Goal: Information Seeking & Learning: Learn about a topic

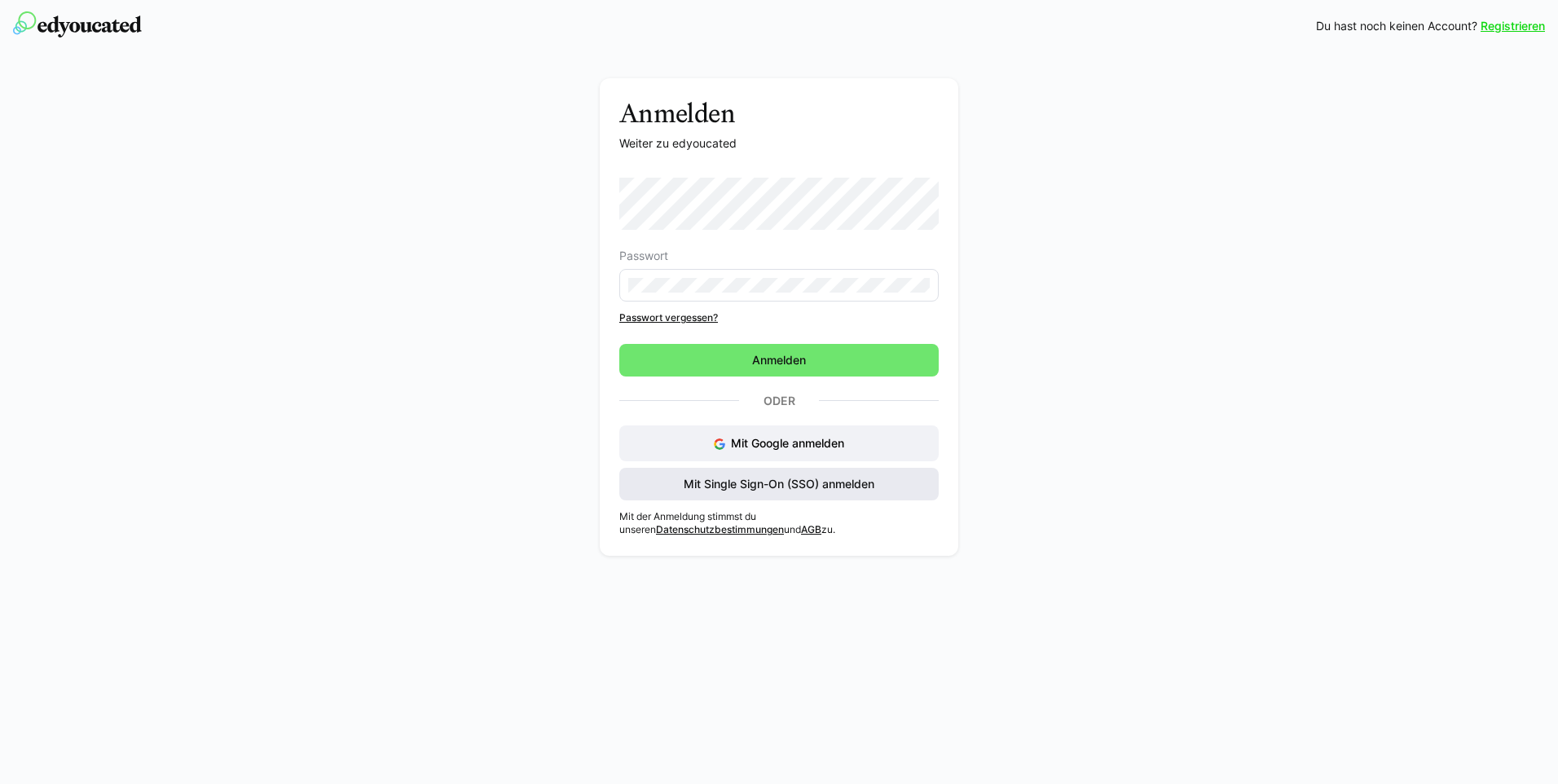
click at [801, 470] on span "Mit Single Sign-On (SSO) anmelden" at bounding box center [779, 484] width 319 height 32
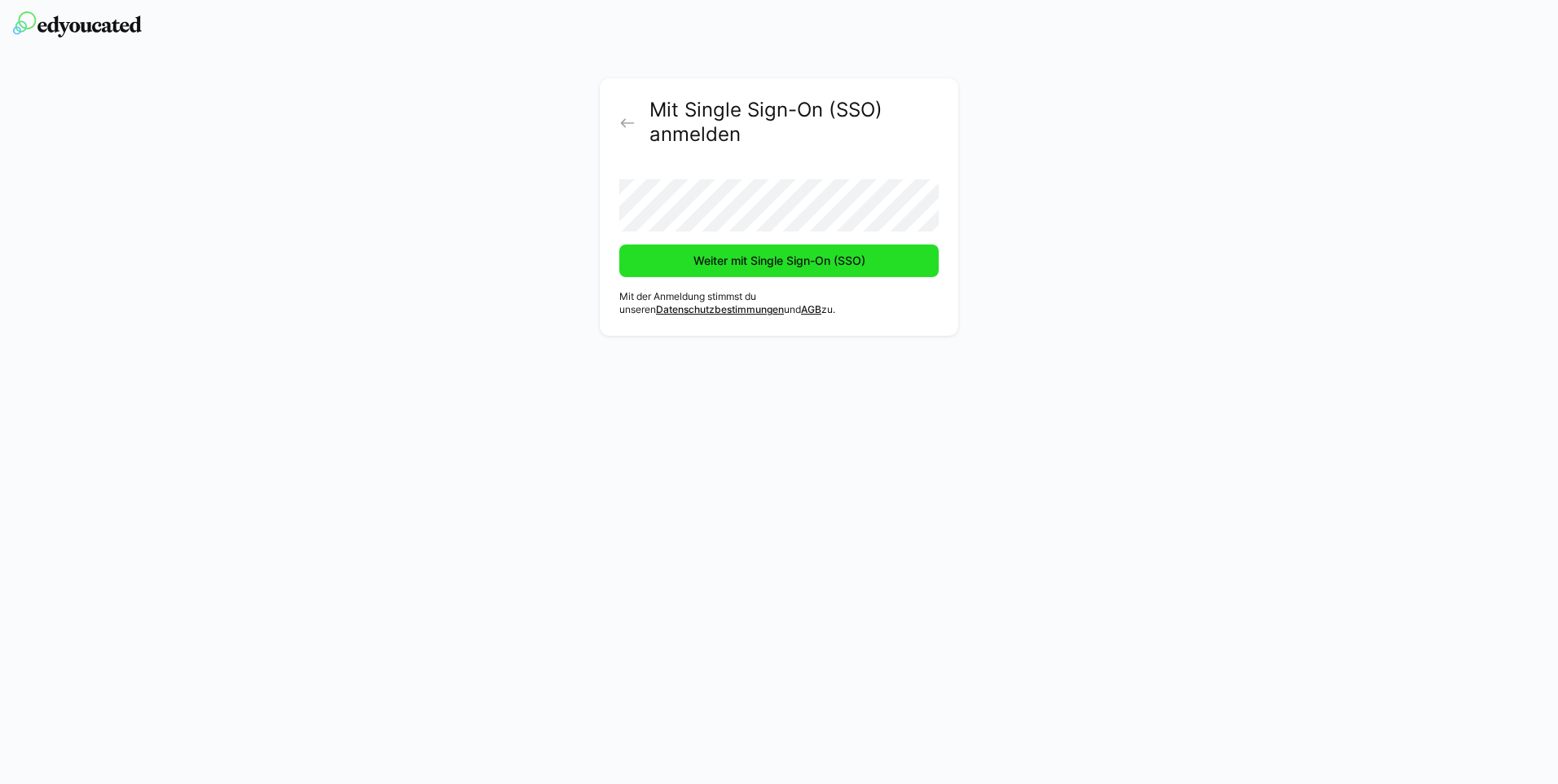
click at [770, 261] on span "Weiter mit Single Sign-On (SSO)" at bounding box center [779, 260] width 177 height 16
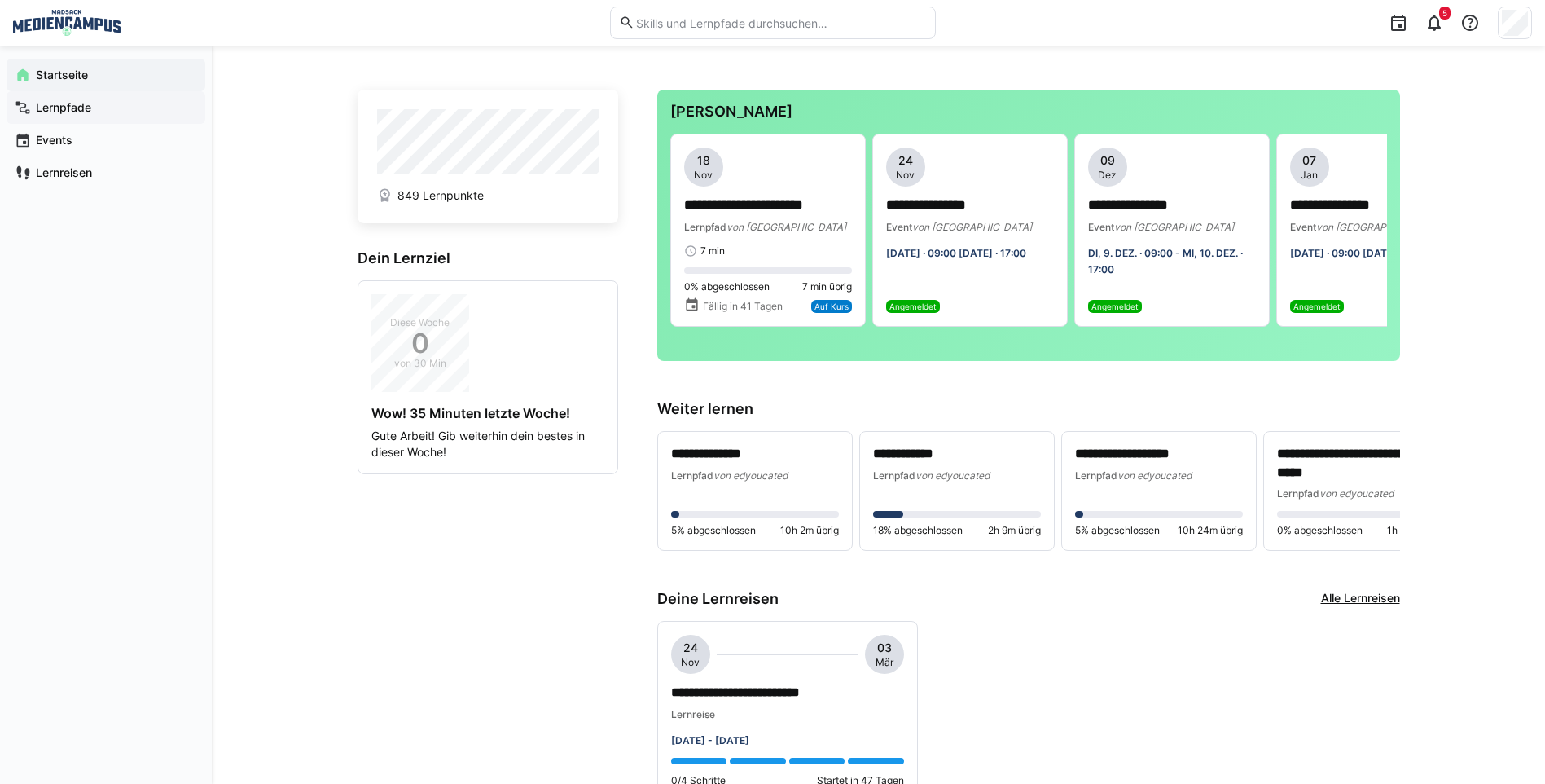
click at [0, 0] on app-navigation-label "Lernpfade" at bounding box center [0, 0] width 0 height 0
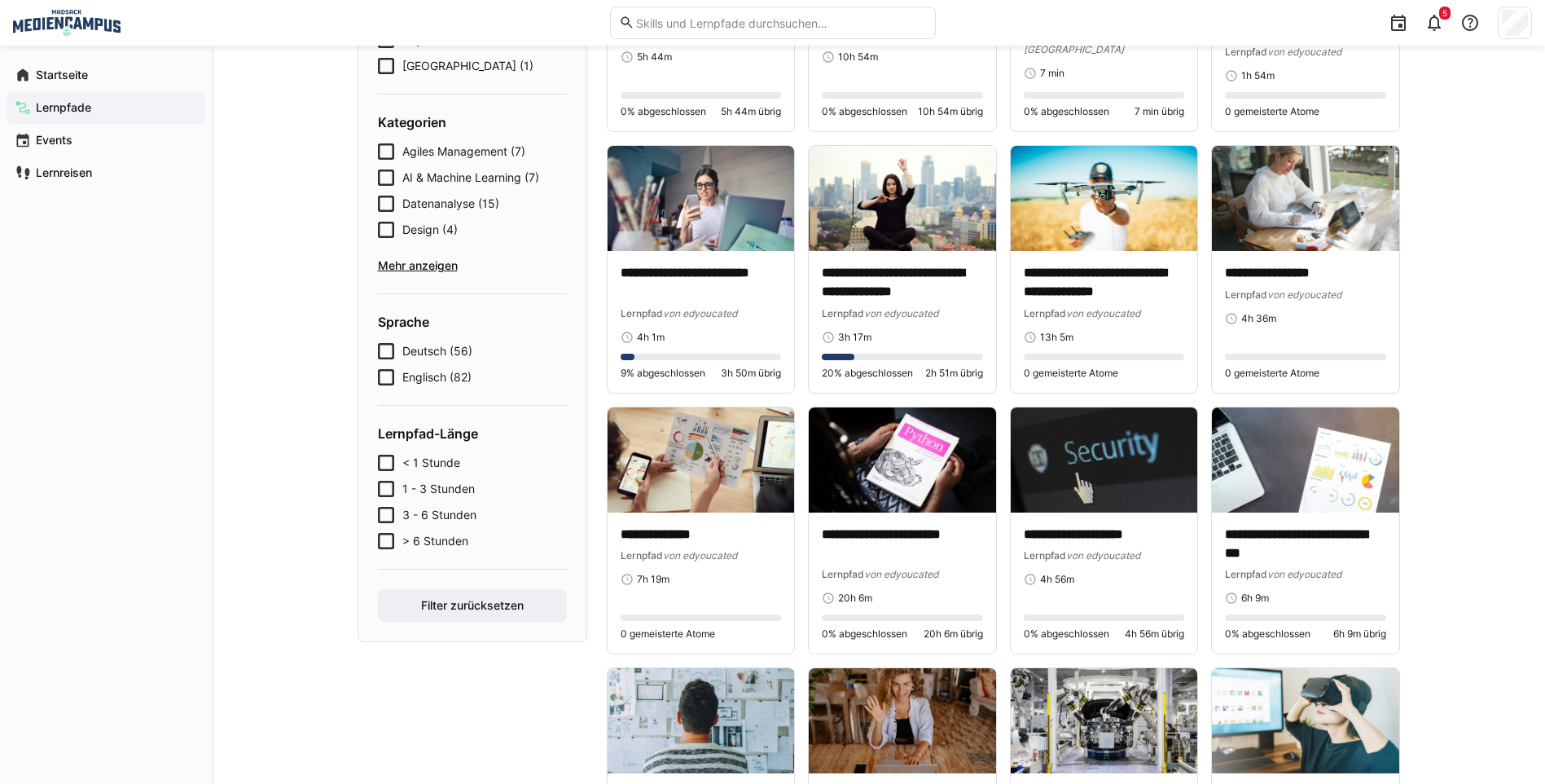
scroll to position [326, 0]
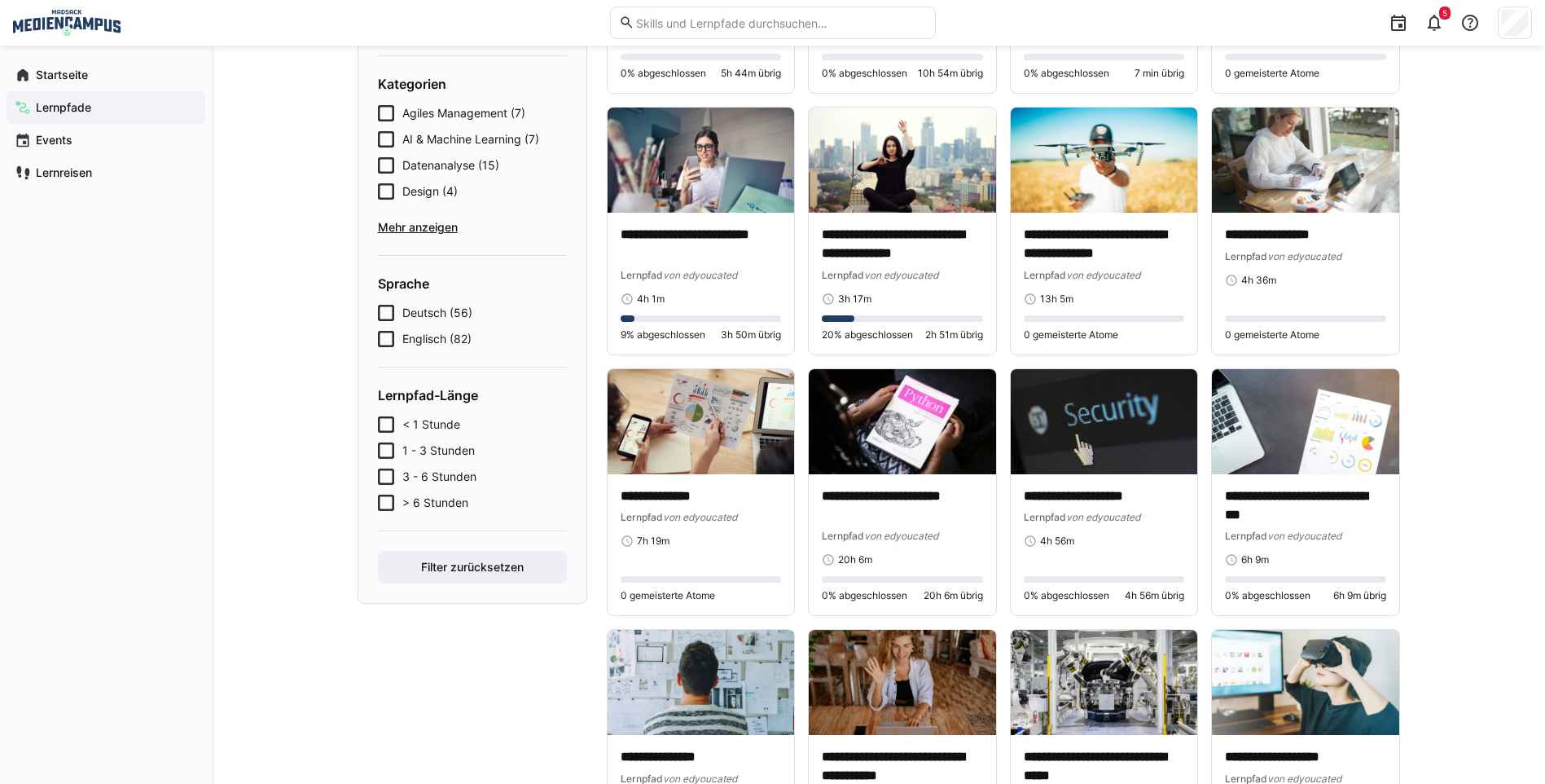
click at [424, 230] on span "Mehr anzeigen" at bounding box center [473, 227] width 189 height 16
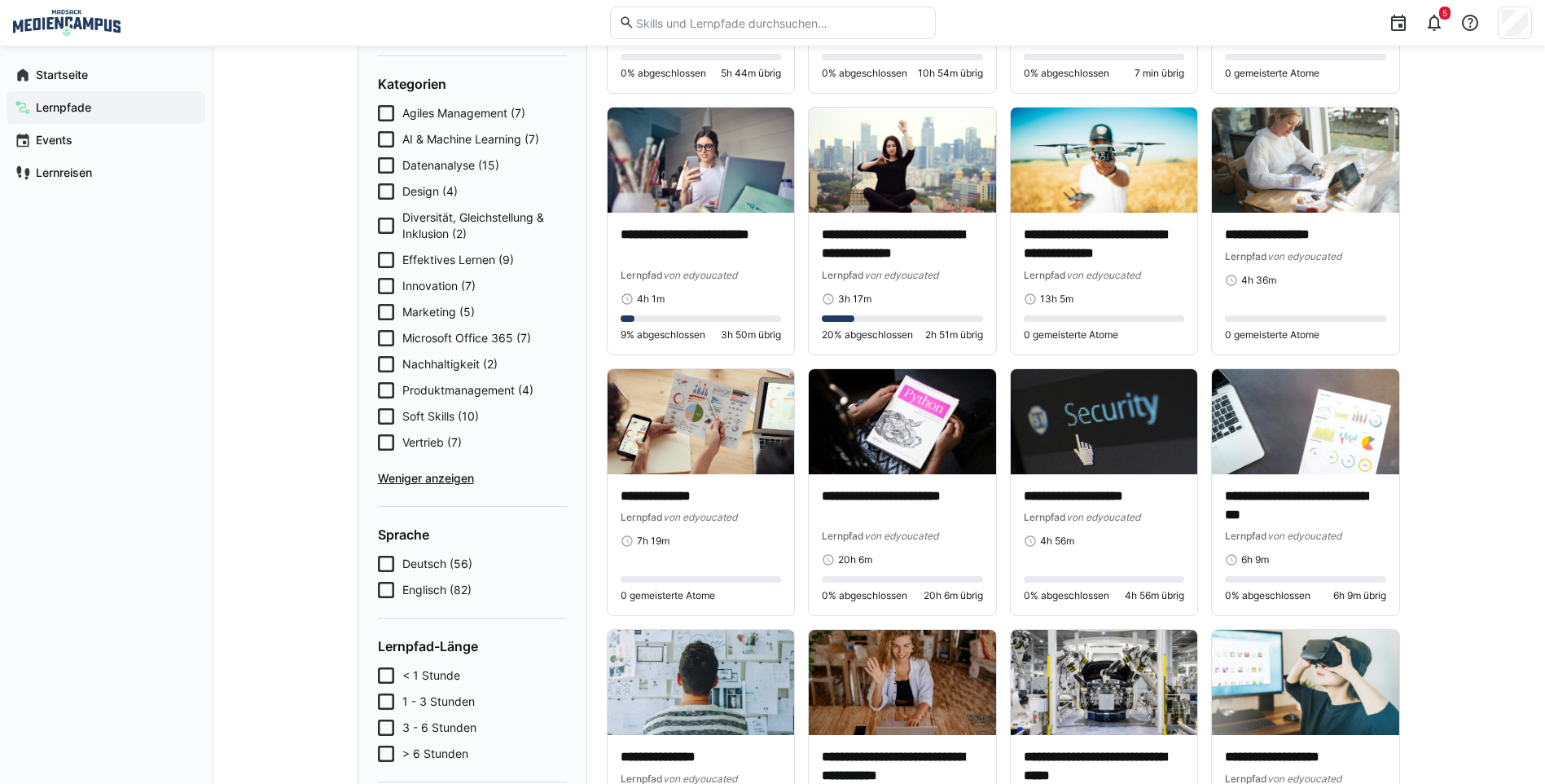
click at [392, 261] on icon at bounding box center [386, 259] width 16 height 16
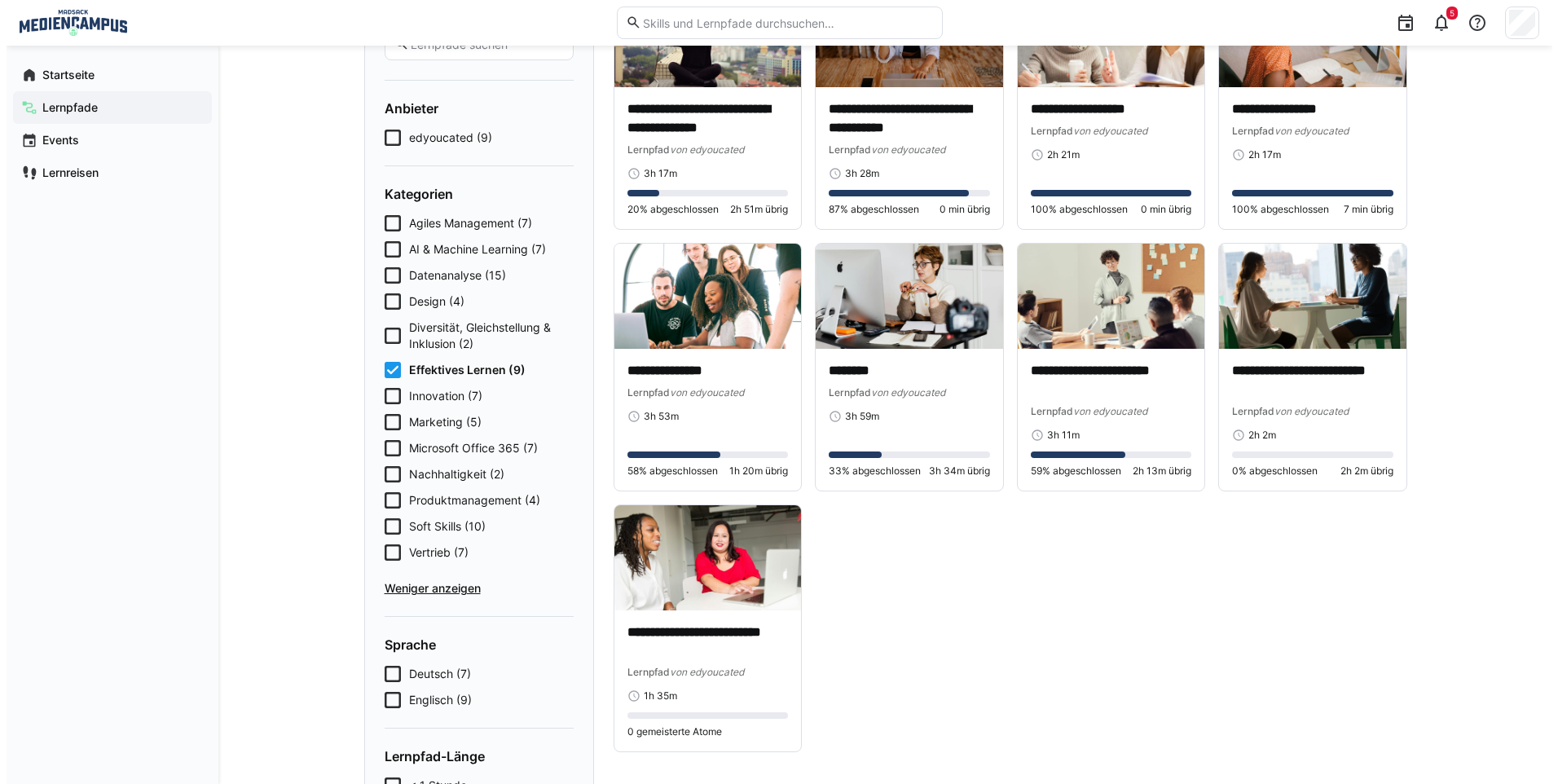
scroll to position [0, 0]
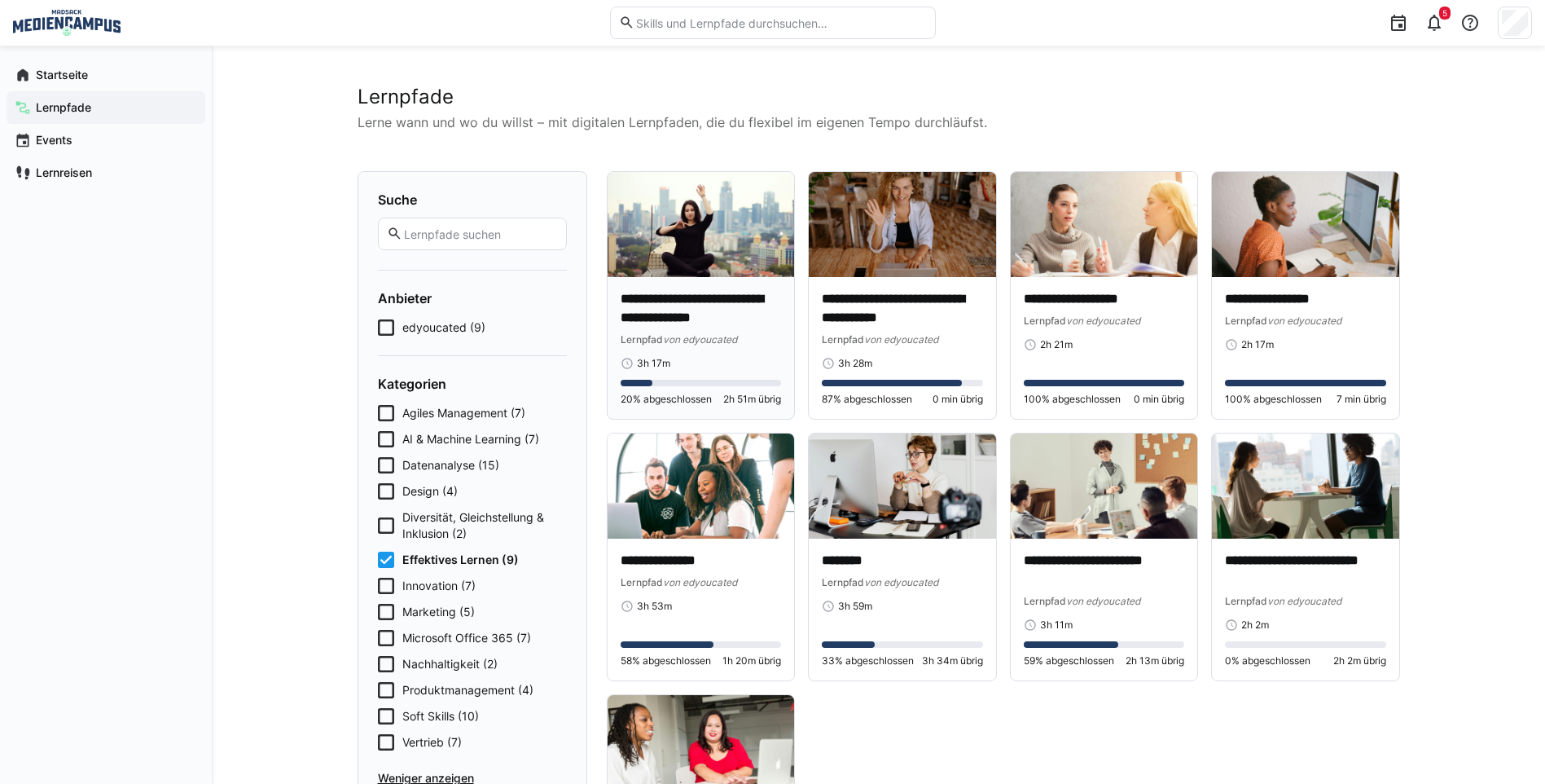
click at [719, 317] on p "**********" at bounding box center [701, 309] width 161 height 38
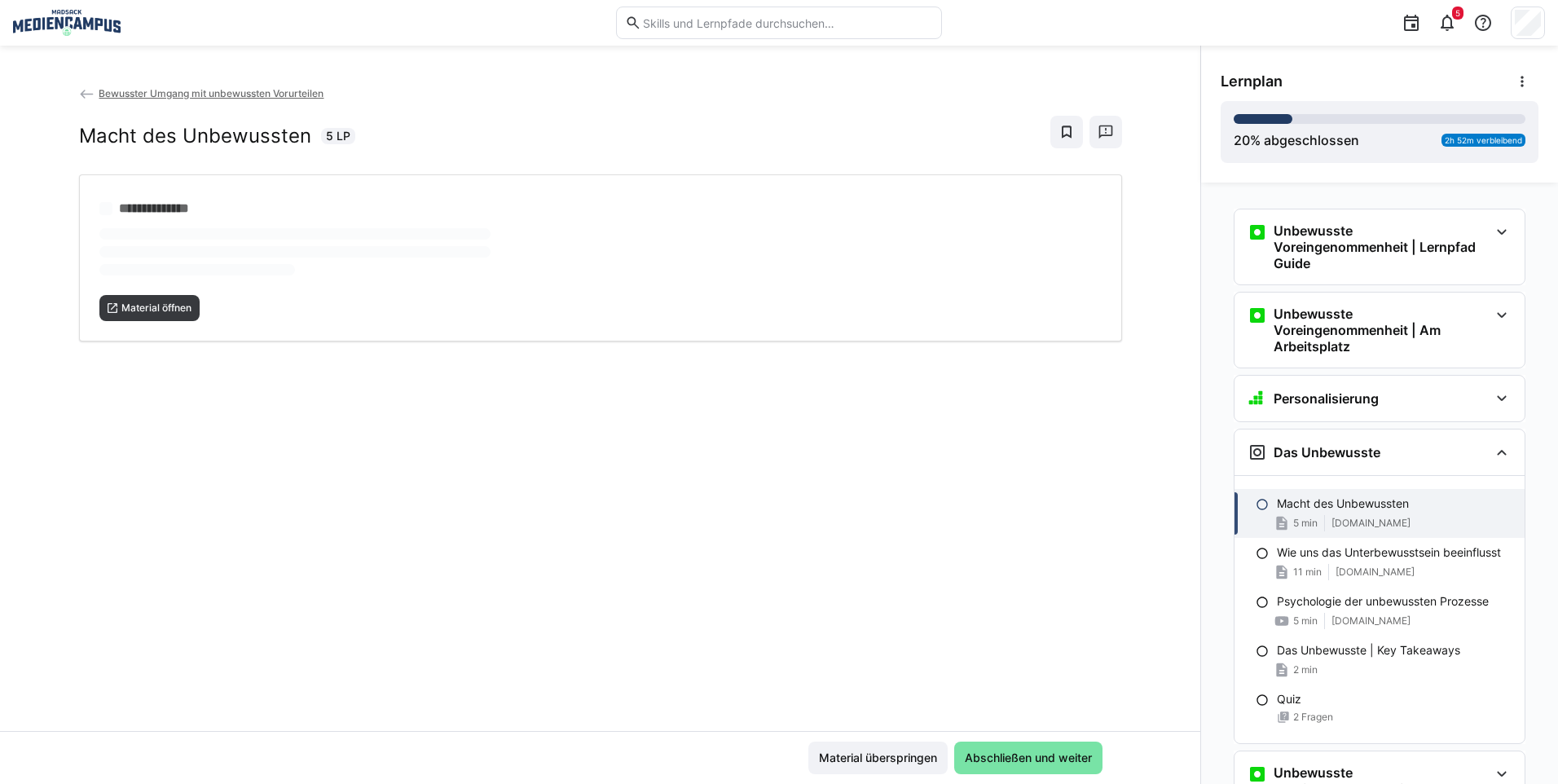
scroll to position [81, 0]
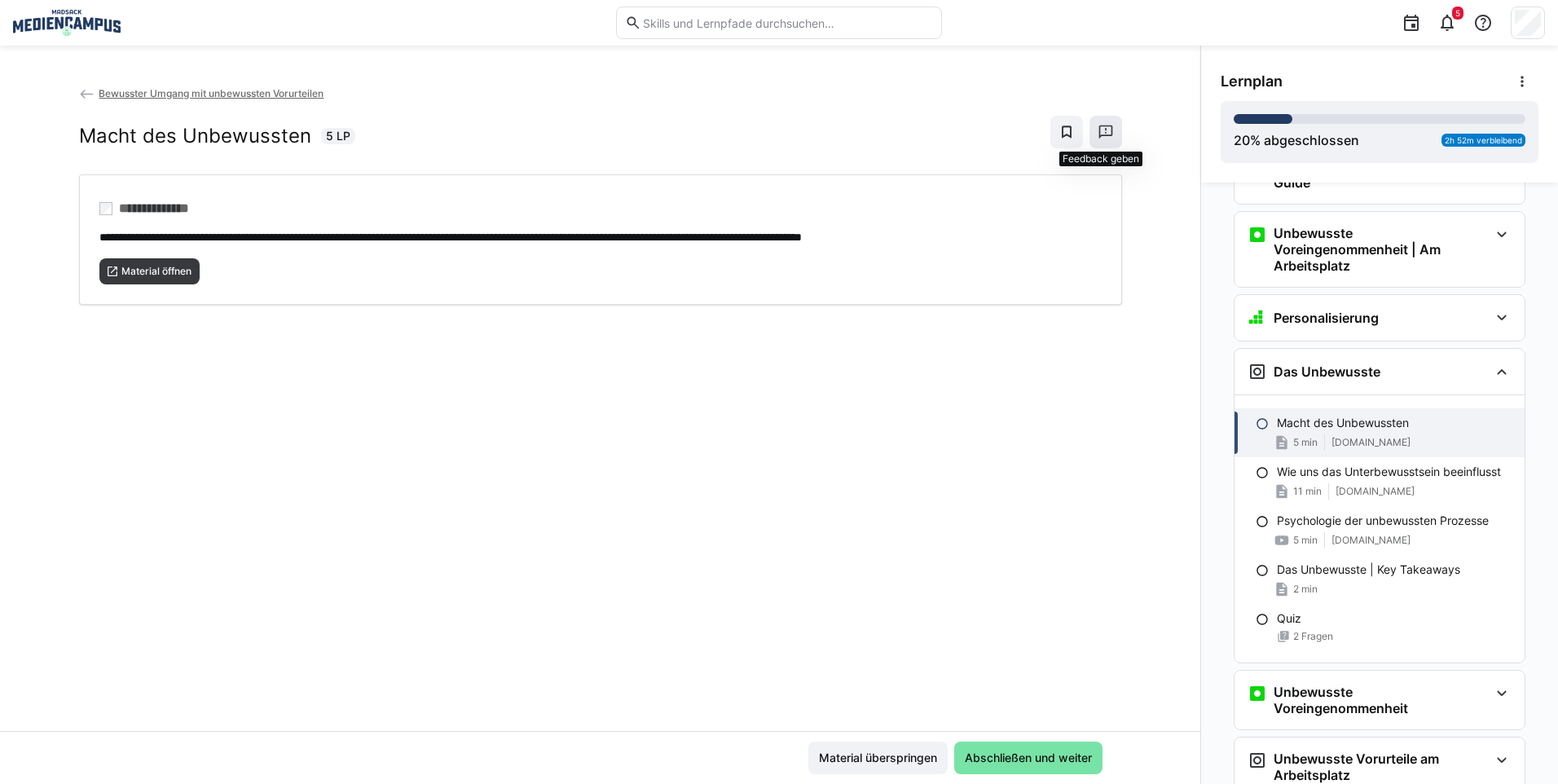
click at [1107, 134] on eds-icon at bounding box center [1105, 131] width 16 height 16
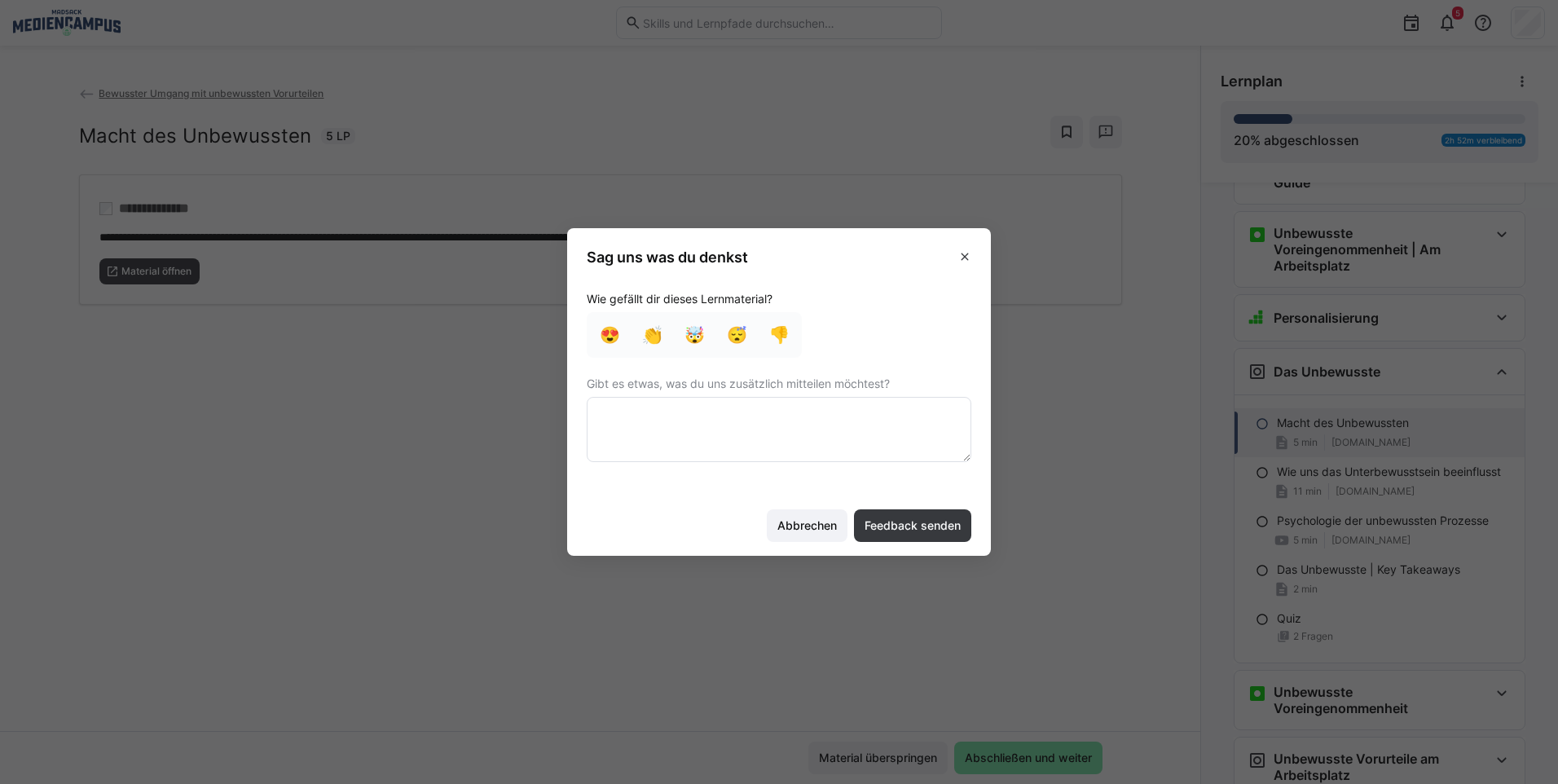
click at [744, 409] on textarea at bounding box center [778, 429] width 385 height 65
type textarea "E"
type textarea "e"
type textarea "E"
click at [770, 441] on textarea at bounding box center [778, 429] width 385 height 65
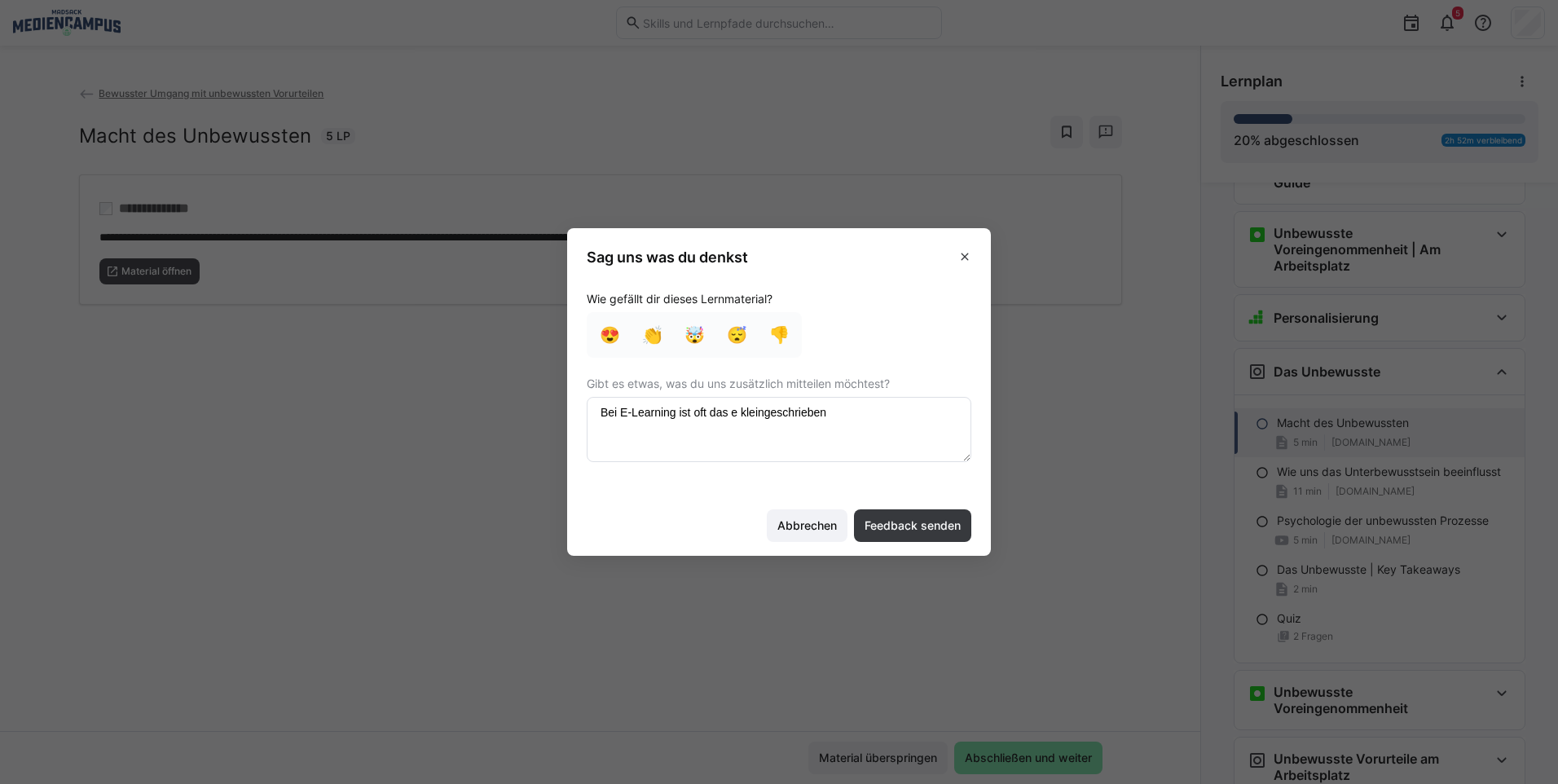
click at [625, 441] on textarea at bounding box center [778, 429] width 385 height 65
click at [790, 439] on textarea at bounding box center [778, 429] width 385 height 65
click at [834, 422] on textarea at bounding box center [778, 429] width 385 height 65
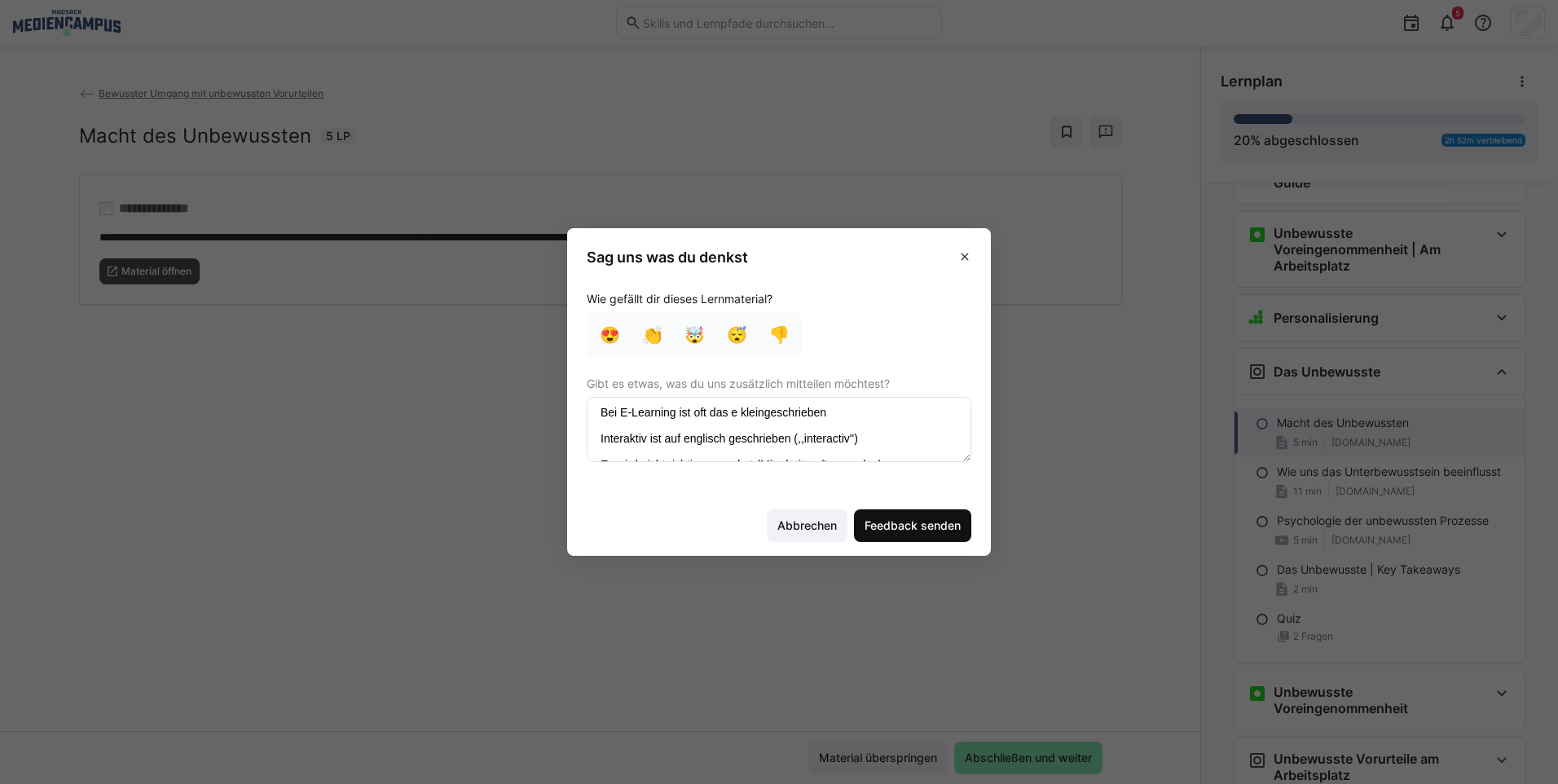
type textarea "Bei E-Learning ist oft das e kleingeschrieben Interaktiv ist auf englisch gesch…"
click at [906, 525] on span "Feedback senden" at bounding box center [912, 525] width 101 height 16
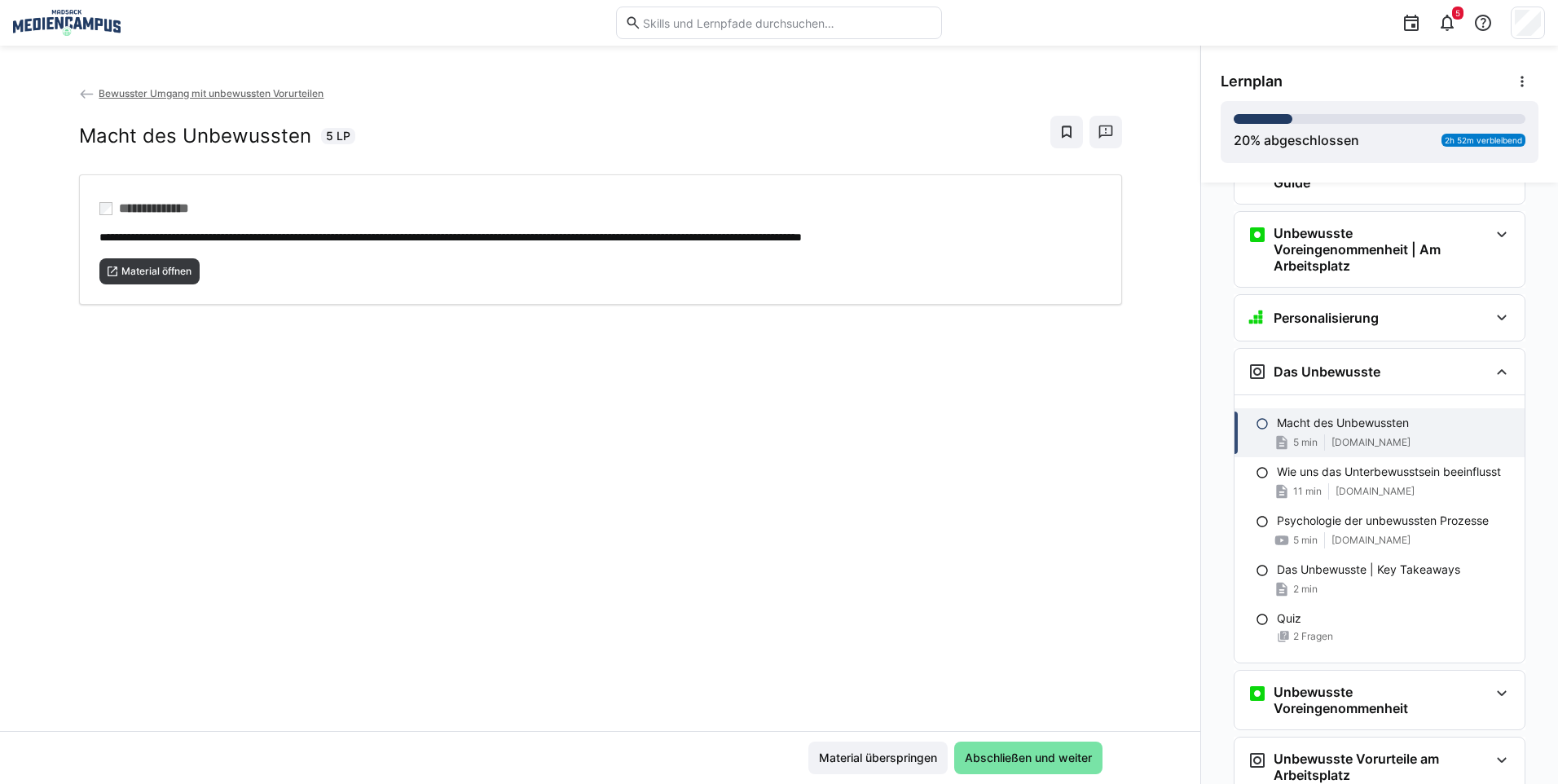
click at [170, 99] on app-back-navigation "Bewusster Umgang mit unbewussten Vorurteilen" at bounding box center [601, 93] width 1043 height 18
click at [171, 94] on span "Bewusster Umgang mit unbewussten Vorurteilen" at bounding box center [212, 93] width 225 height 12
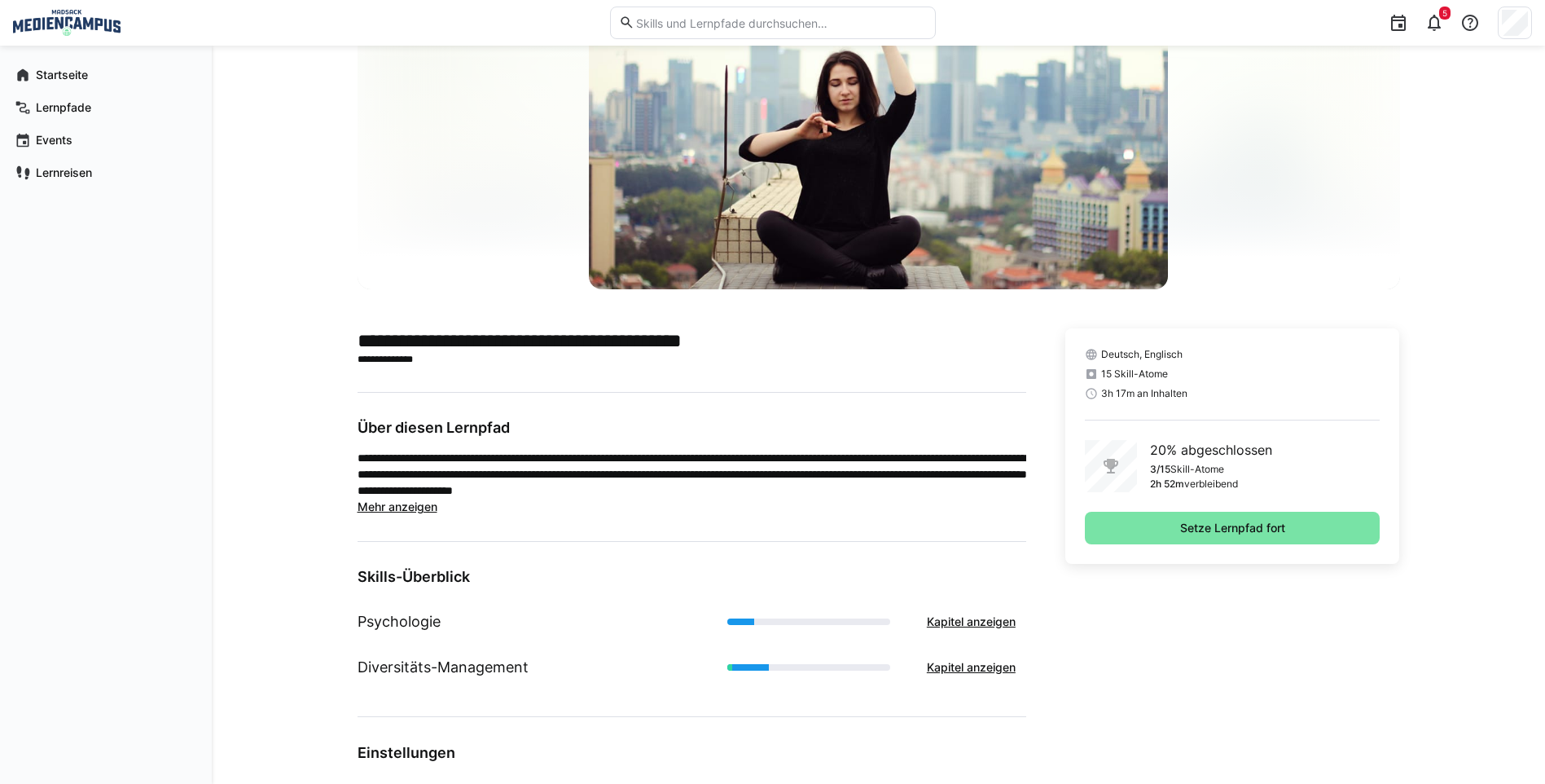
scroll to position [40, 0]
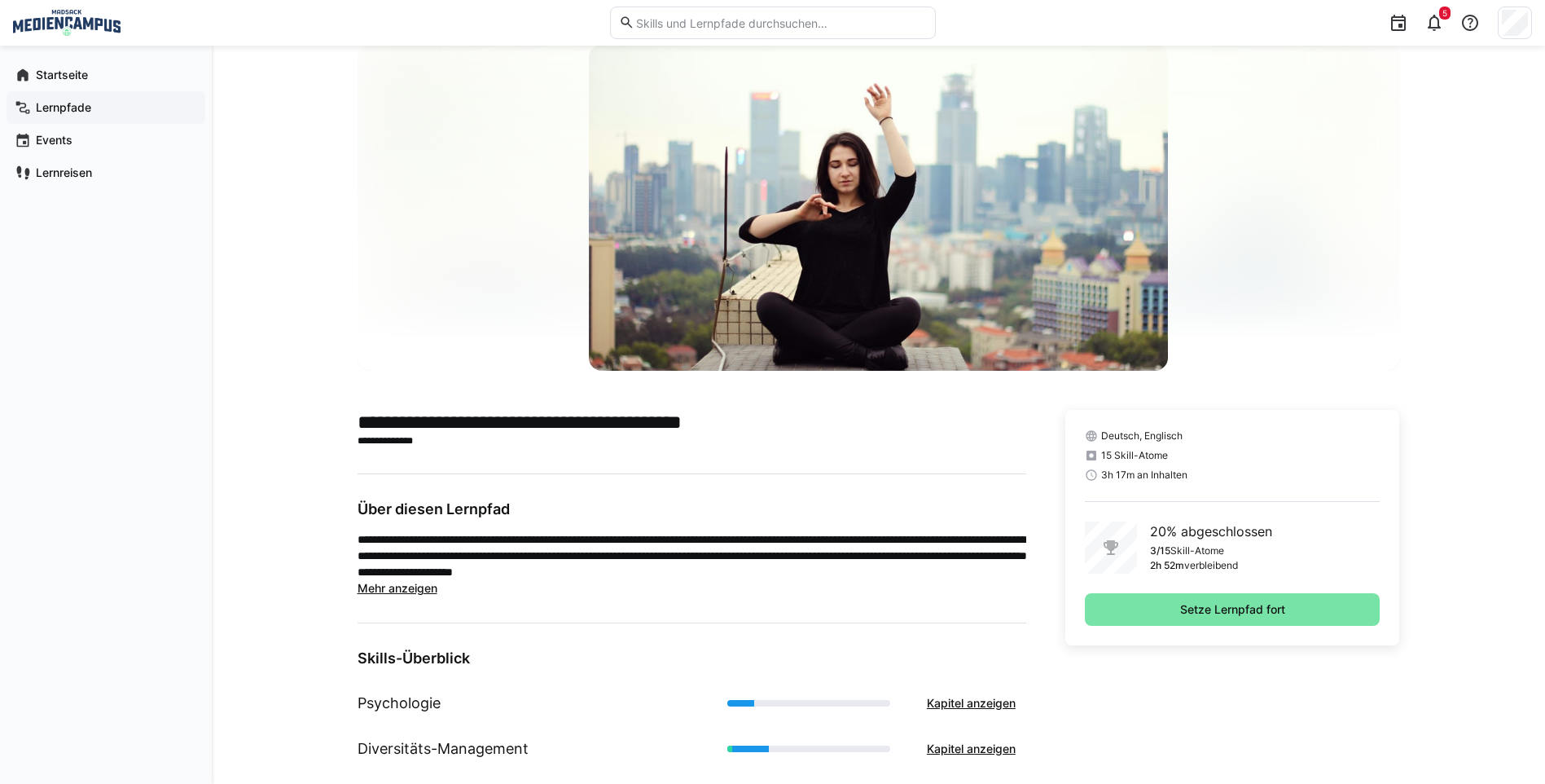
click at [82, 99] on span "Lernpfade" at bounding box center [115, 107] width 164 height 16
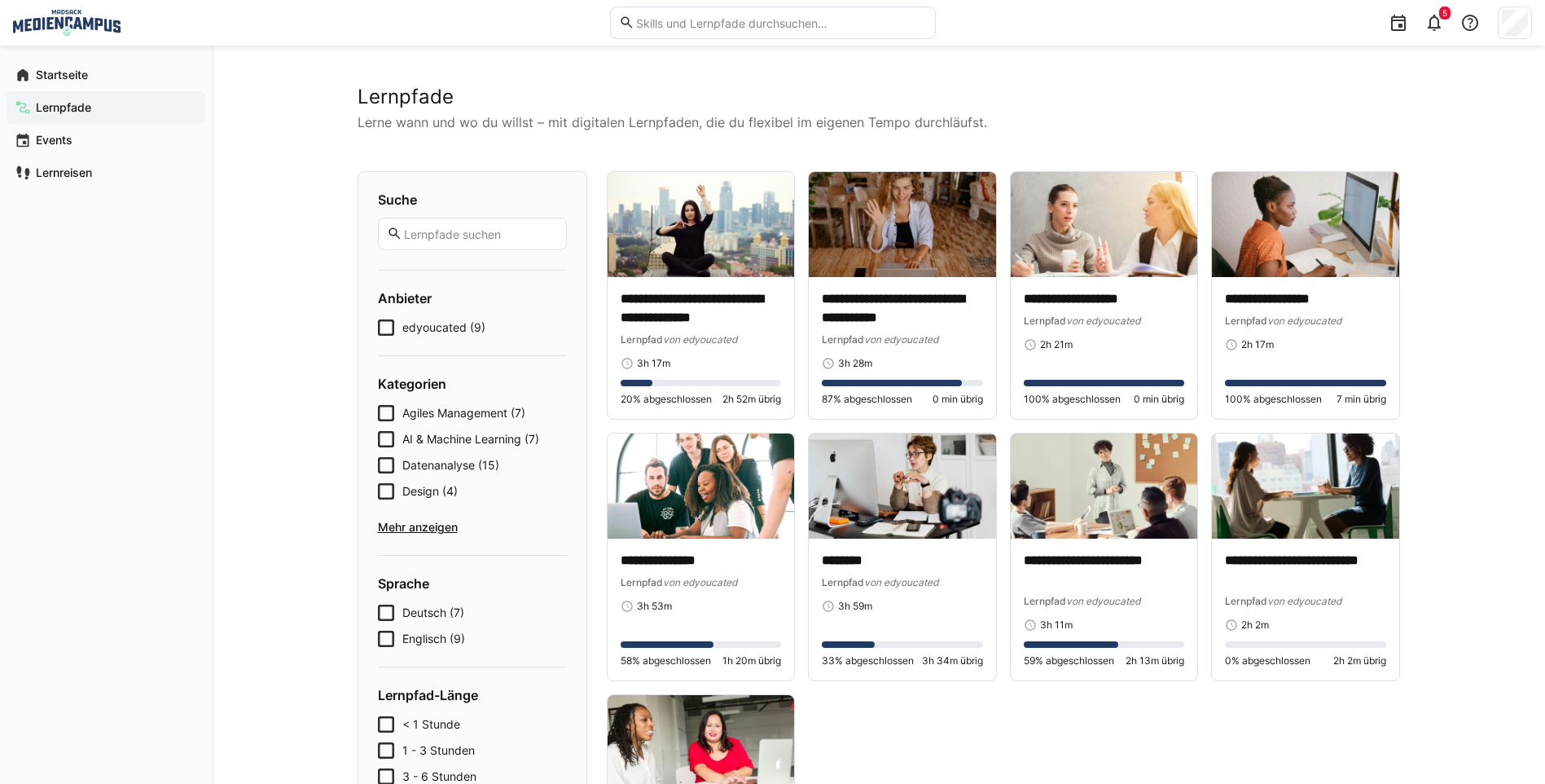
click at [388, 413] on icon at bounding box center [386, 413] width 16 height 16
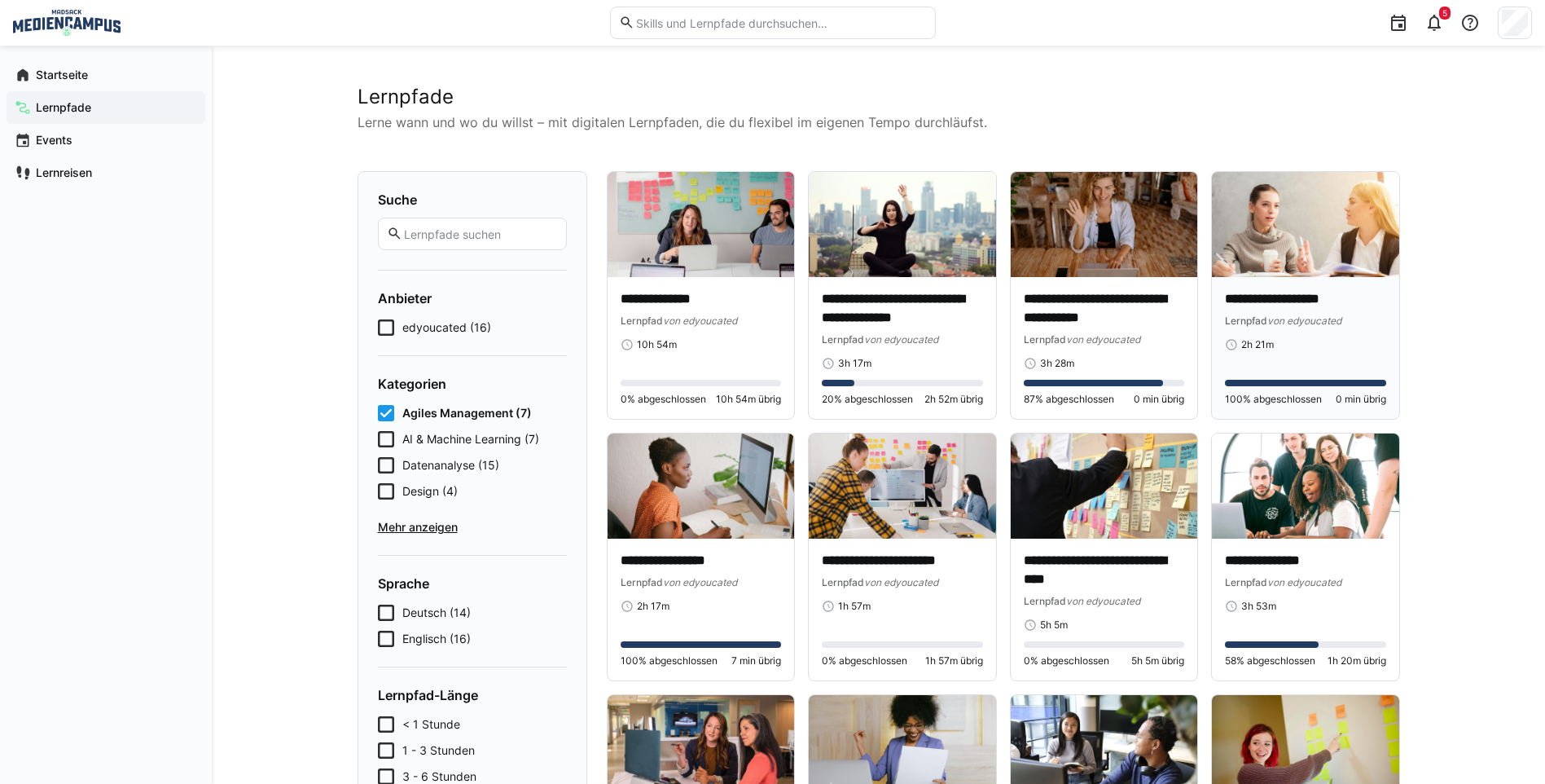
click at [1271, 315] on span "von edyoucated" at bounding box center [1304, 321] width 74 height 12
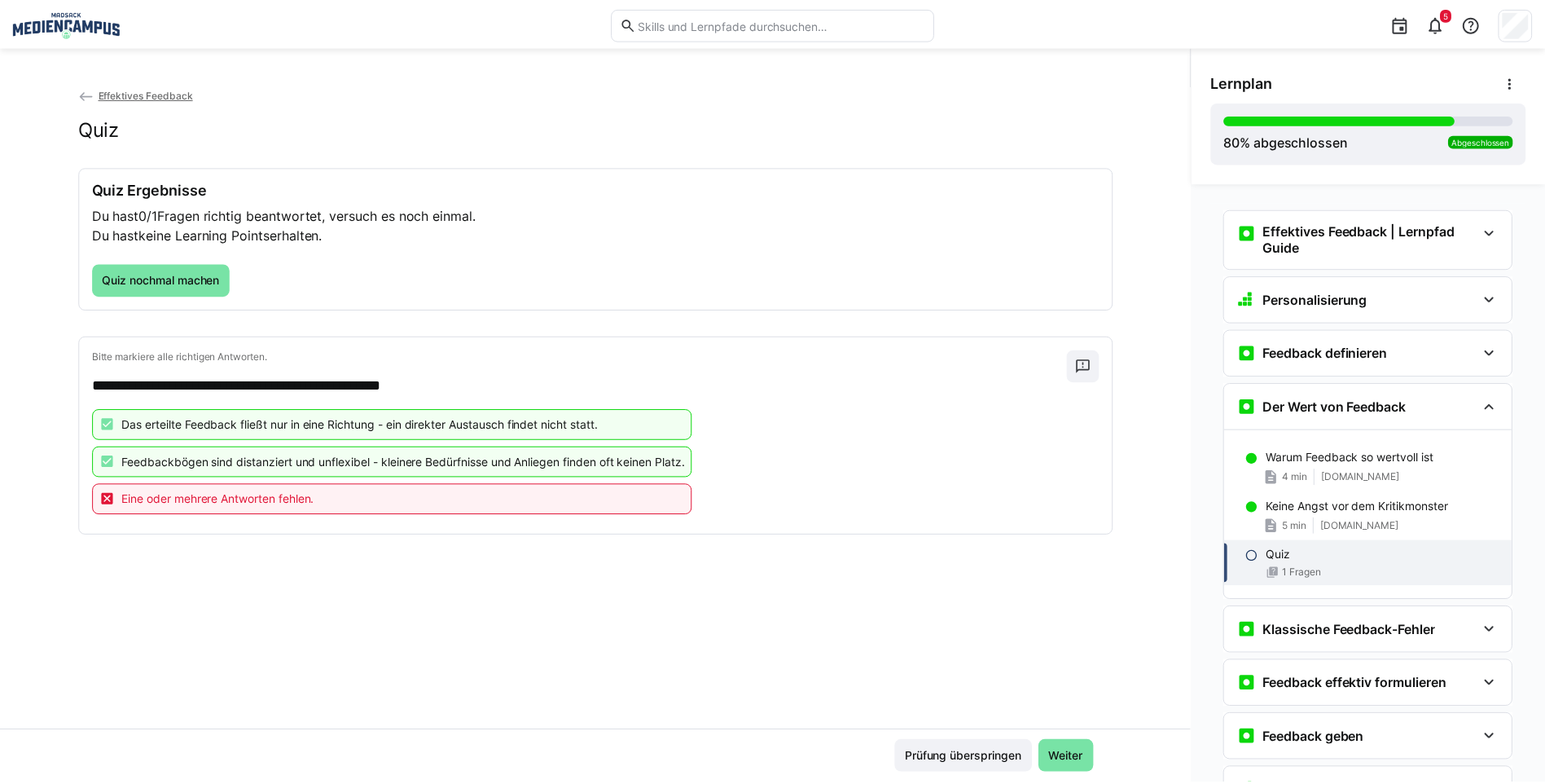
scroll to position [136, 0]
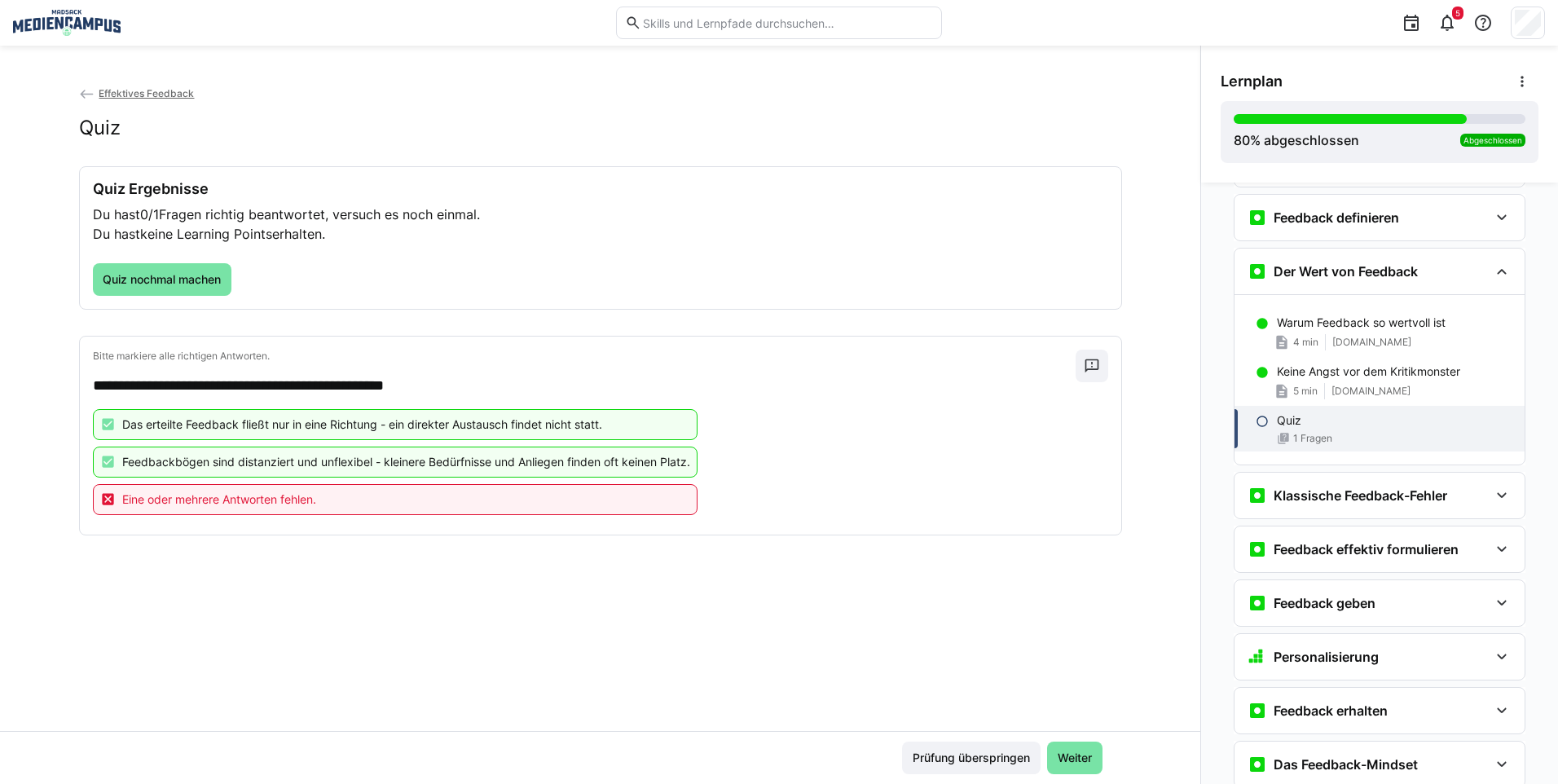
click at [86, 89] on eds-icon at bounding box center [87, 94] width 16 height 16
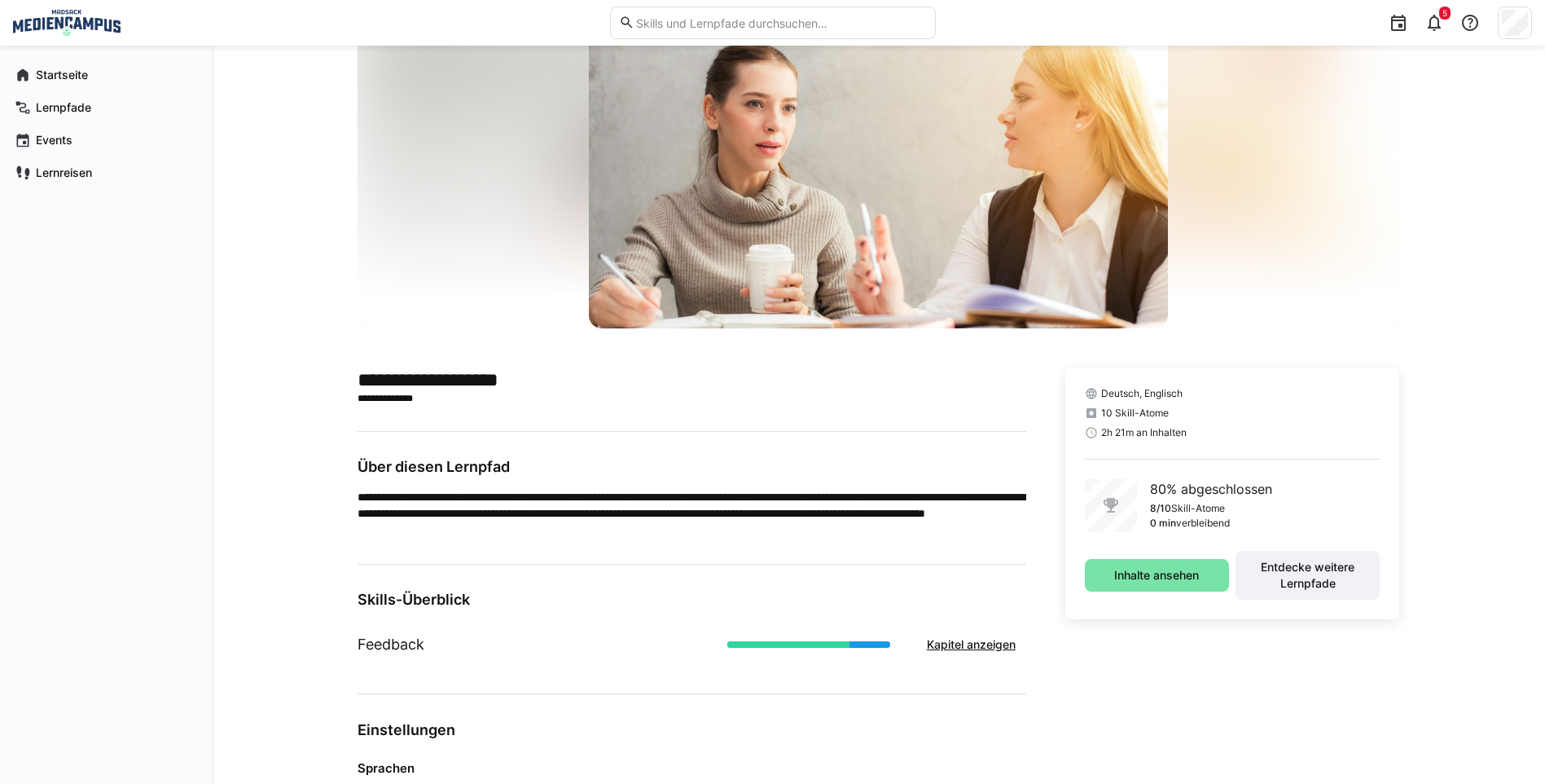
scroll to position [60, 0]
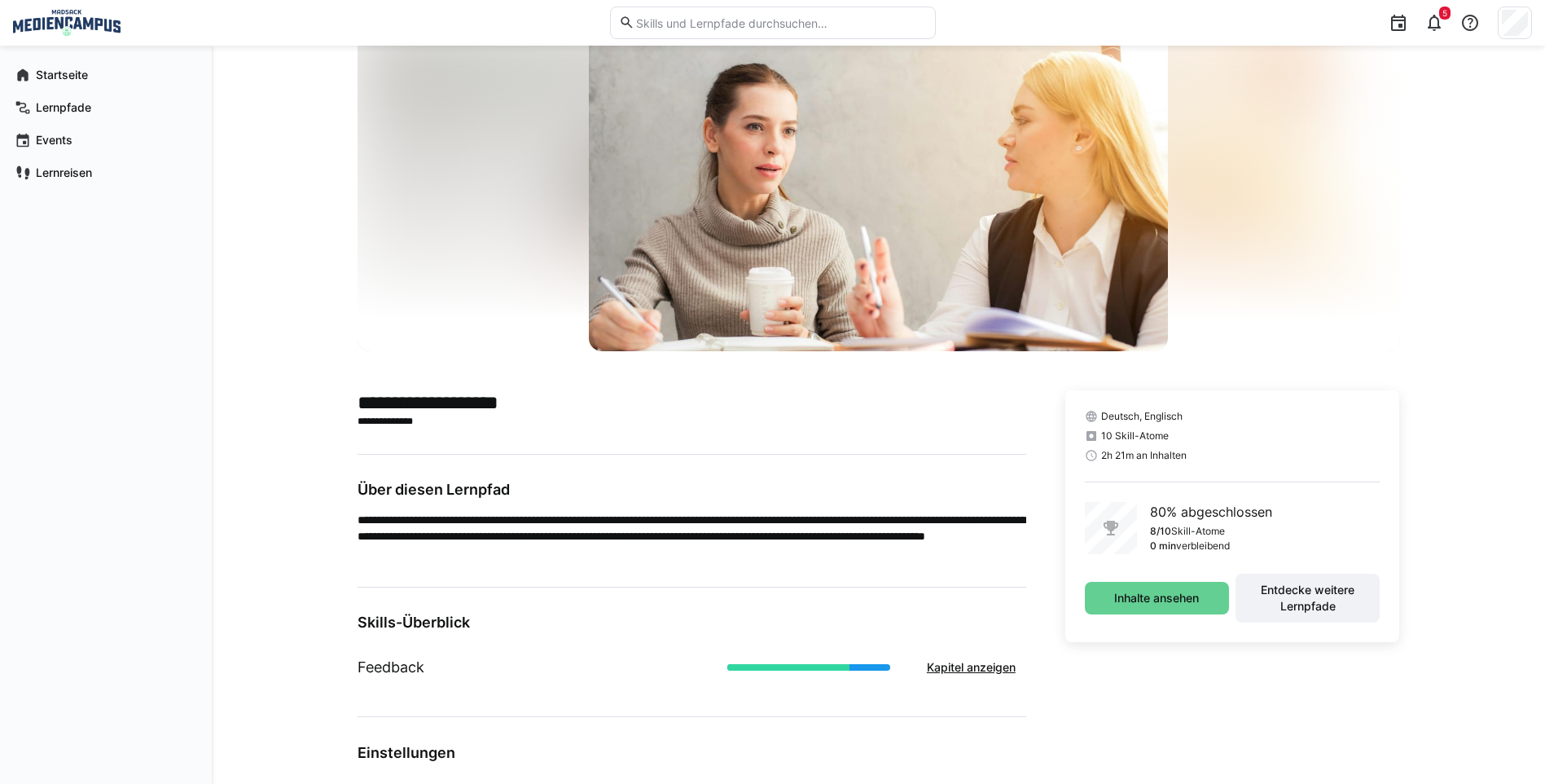
click at [1206, 598] on span "Inhalte ansehen" at bounding box center [1157, 598] width 144 height 32
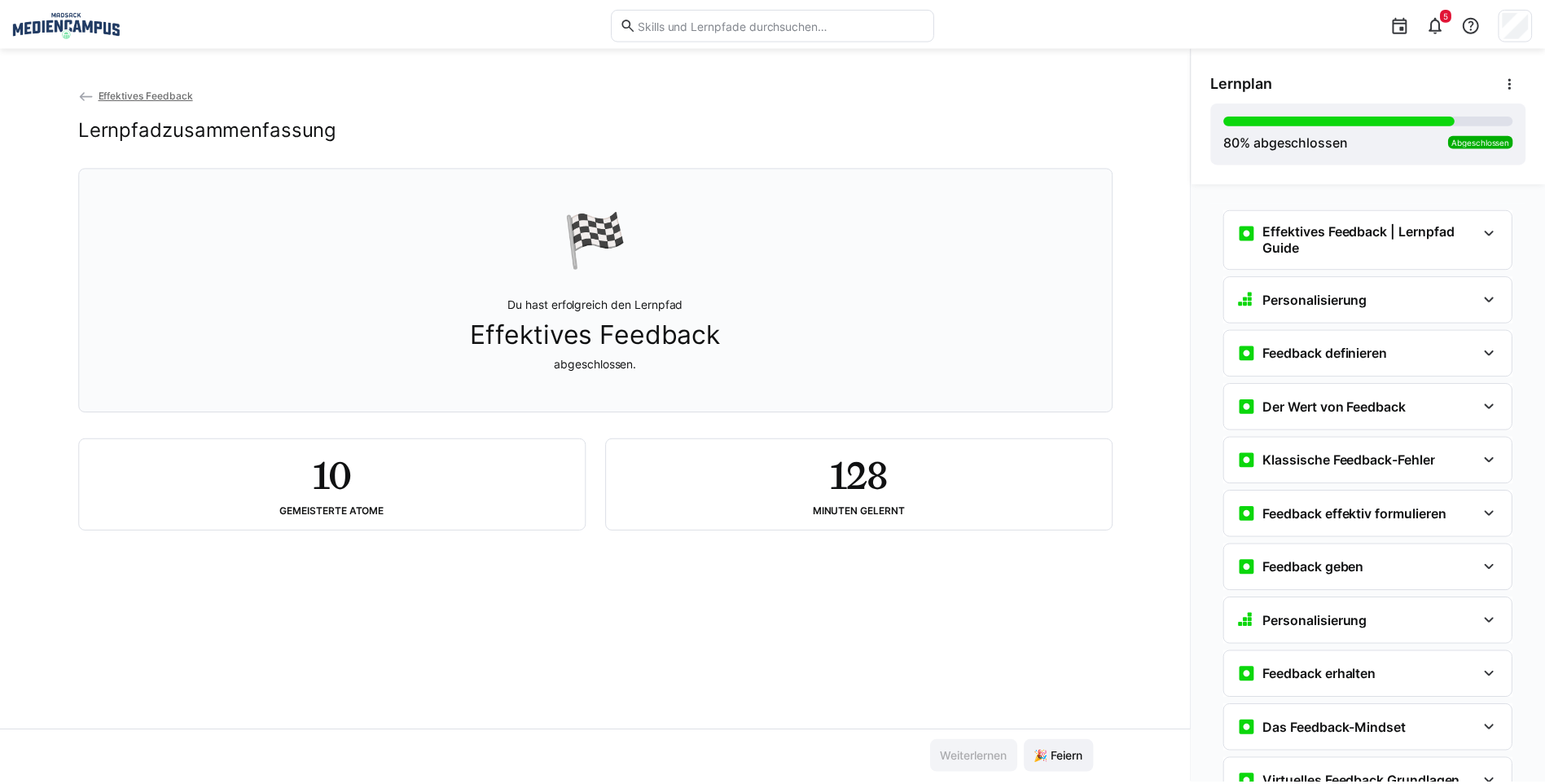
scroll to position [237, 0]
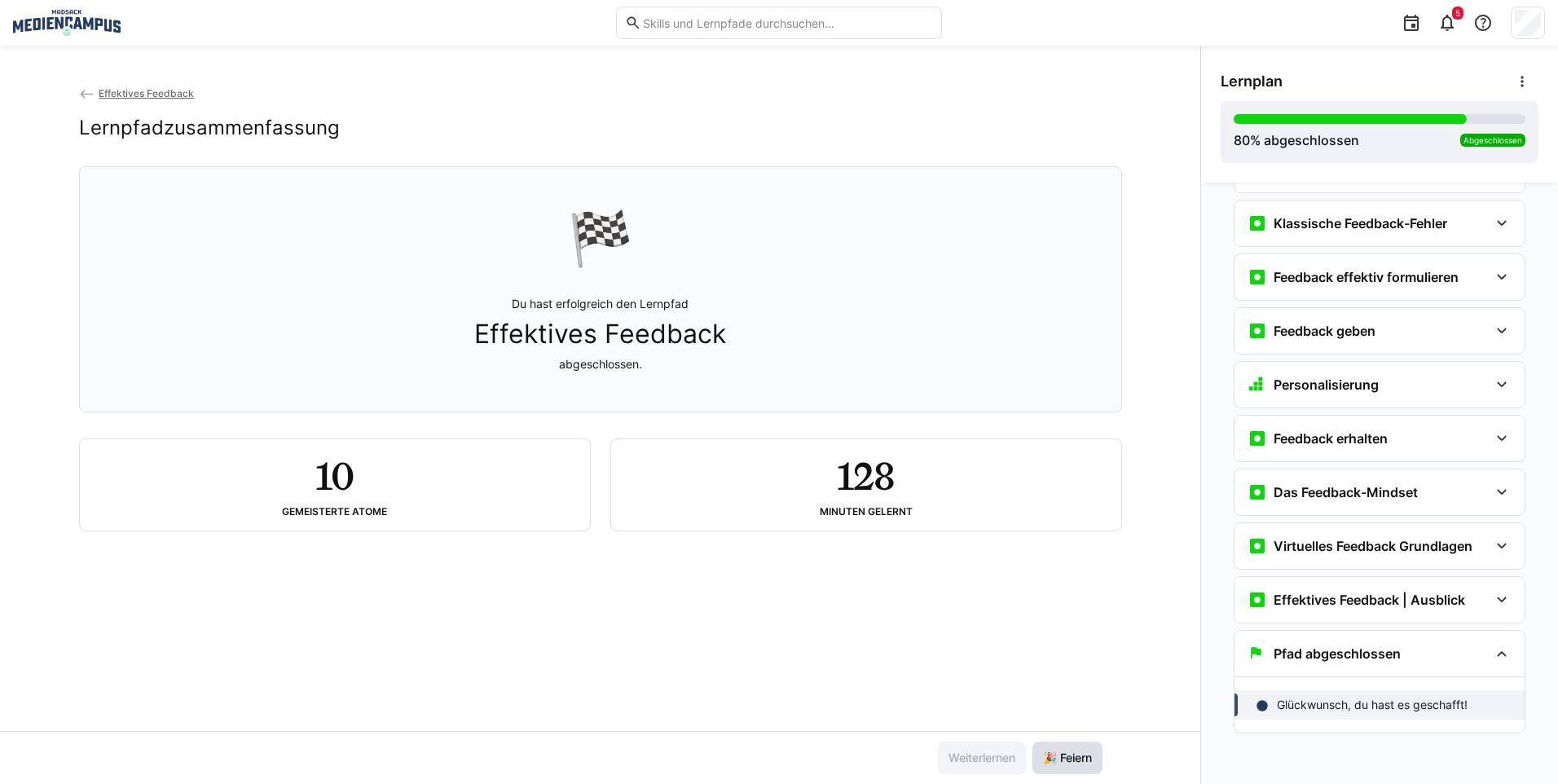
click at [1070, 769] on span "🎉 Feiern" at bounding box center [1067, 758] width 70 height 32
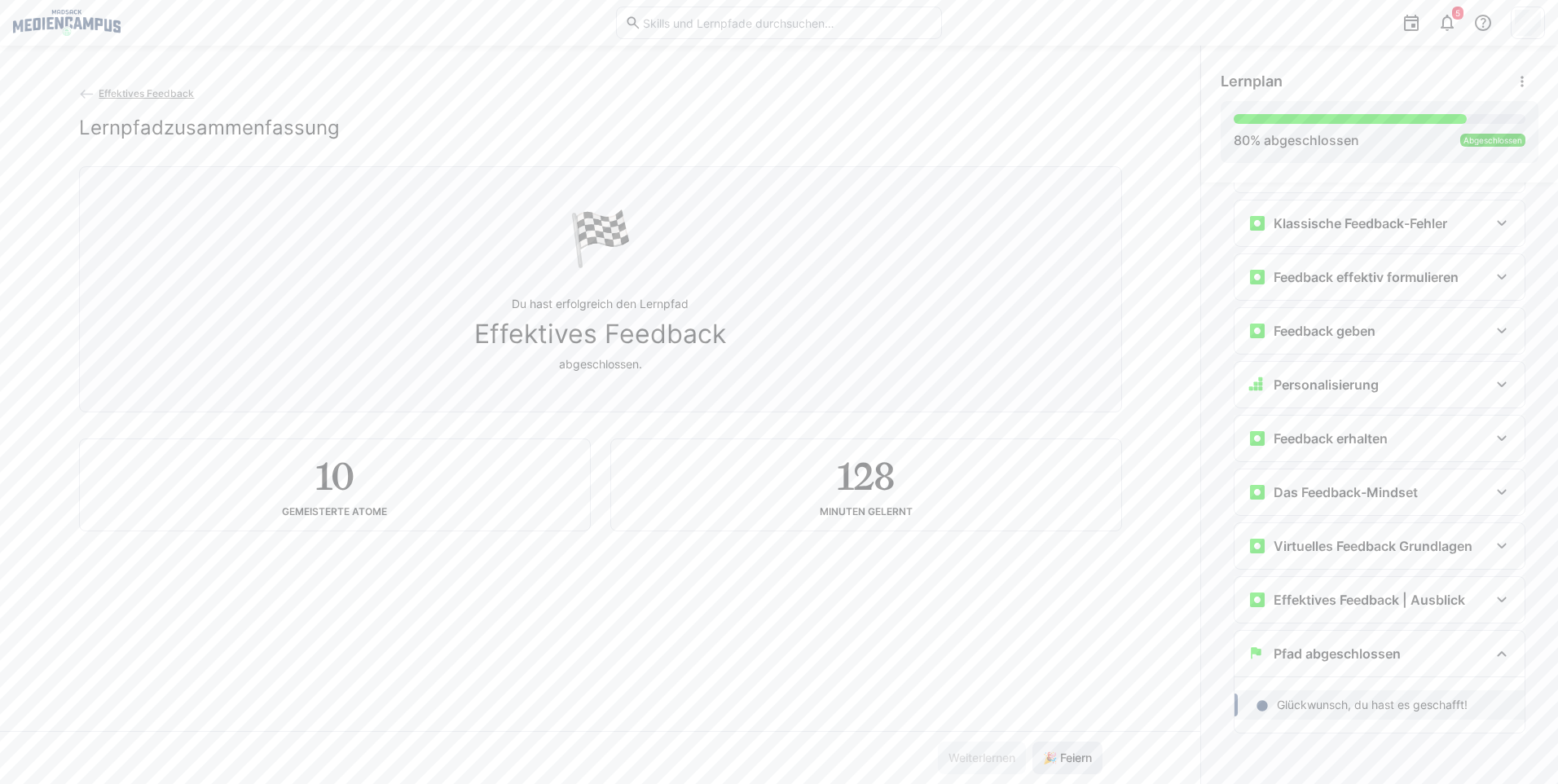
click at [1070, 761] on span "🎉 Feiern" at bounding box center [1067, 757] width 54 height 16
click at [1521, 81] on eds-icon at bounding box center [1521, 81] width 16 height 16
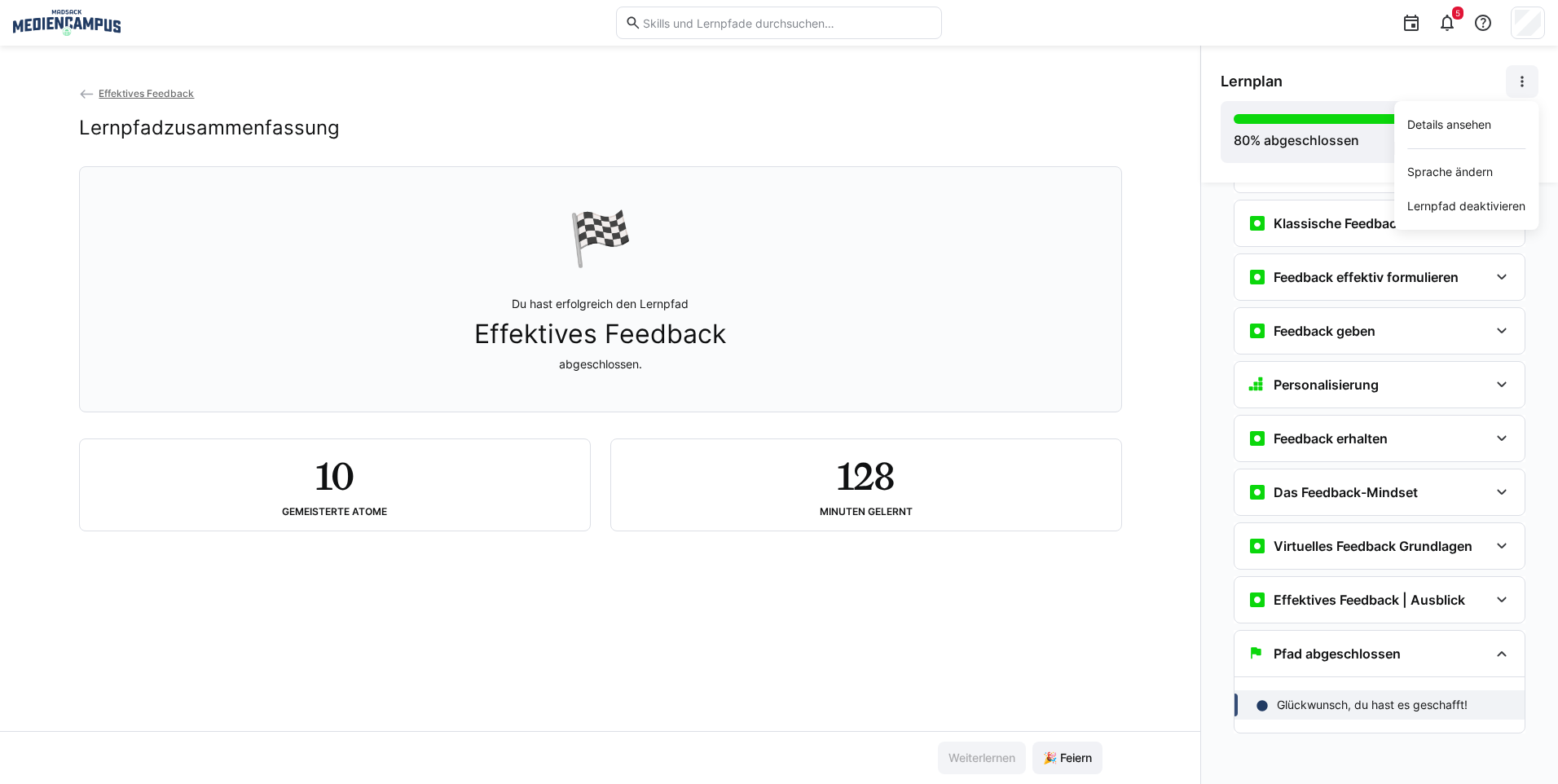
click at [1297, 176] on div "Lernplan Details ansehen Sprache ändern Lernpfad deaktivieren 80 % abgeschlosse…" at bounding box center [1379, 113] width 357 height 136
click at [156, 90] on span "Effektives Feedback" at bounding box center [147, 93] width 96 height 12
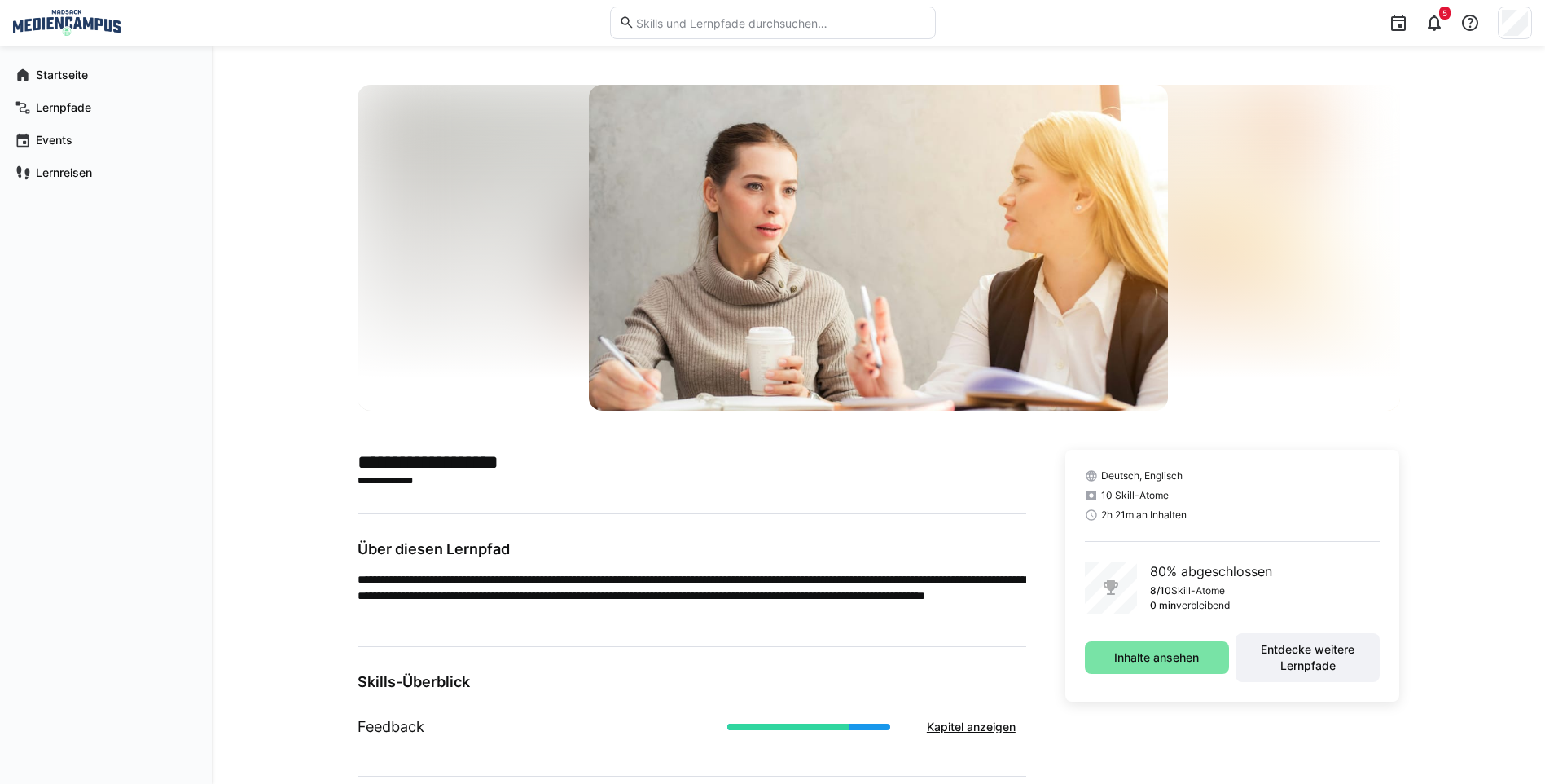
click at [1141, 582] on div "80% abgeschlossen 8/10 Skill-Atome 0 min verbleibend" at bounding box center [1233, 587] width 296 height 52
click at [1174, 572] on p "80% abgeschlossen" at bounding box center [1211, 571] width 122 height 20
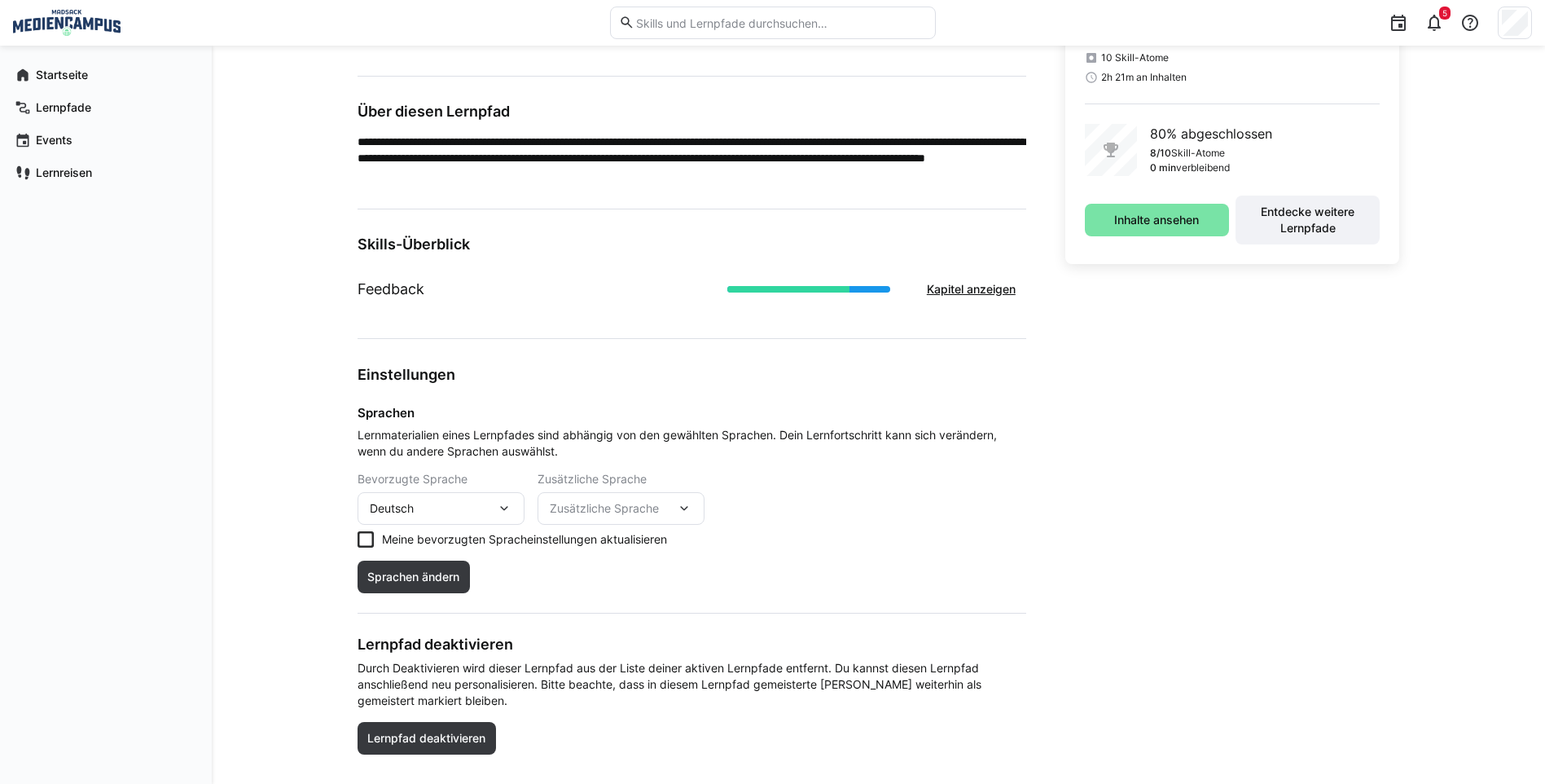
scroll to position [386, 0]
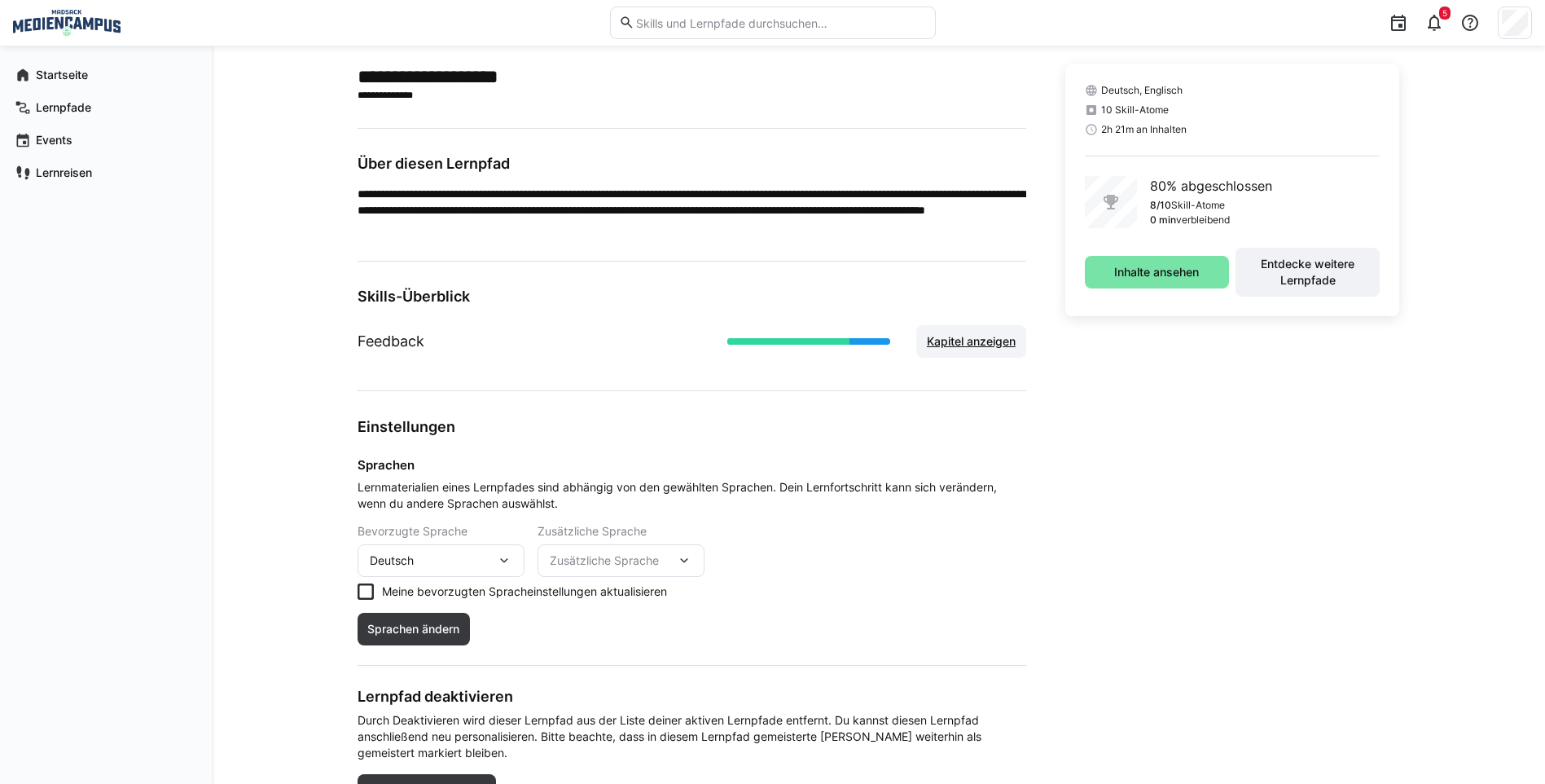
click at [948, 349] on span "Kapitel anzeigen" at bounding box center [972, 341] width 94 height 16
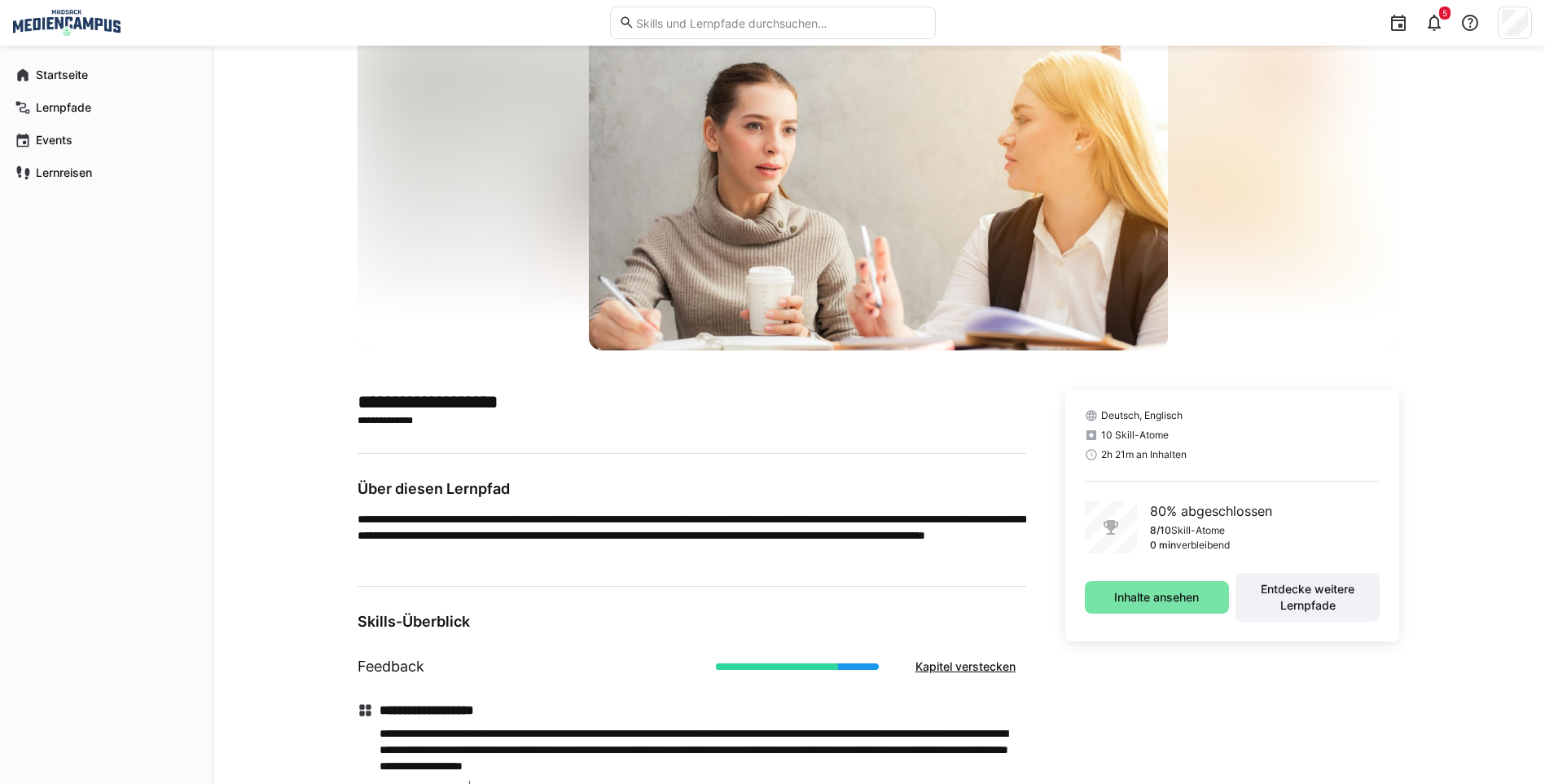
scroll to position [60, 0]
click at [480, 405] on h2 "**********" at bounding box center [692, 402] width 669 height 25
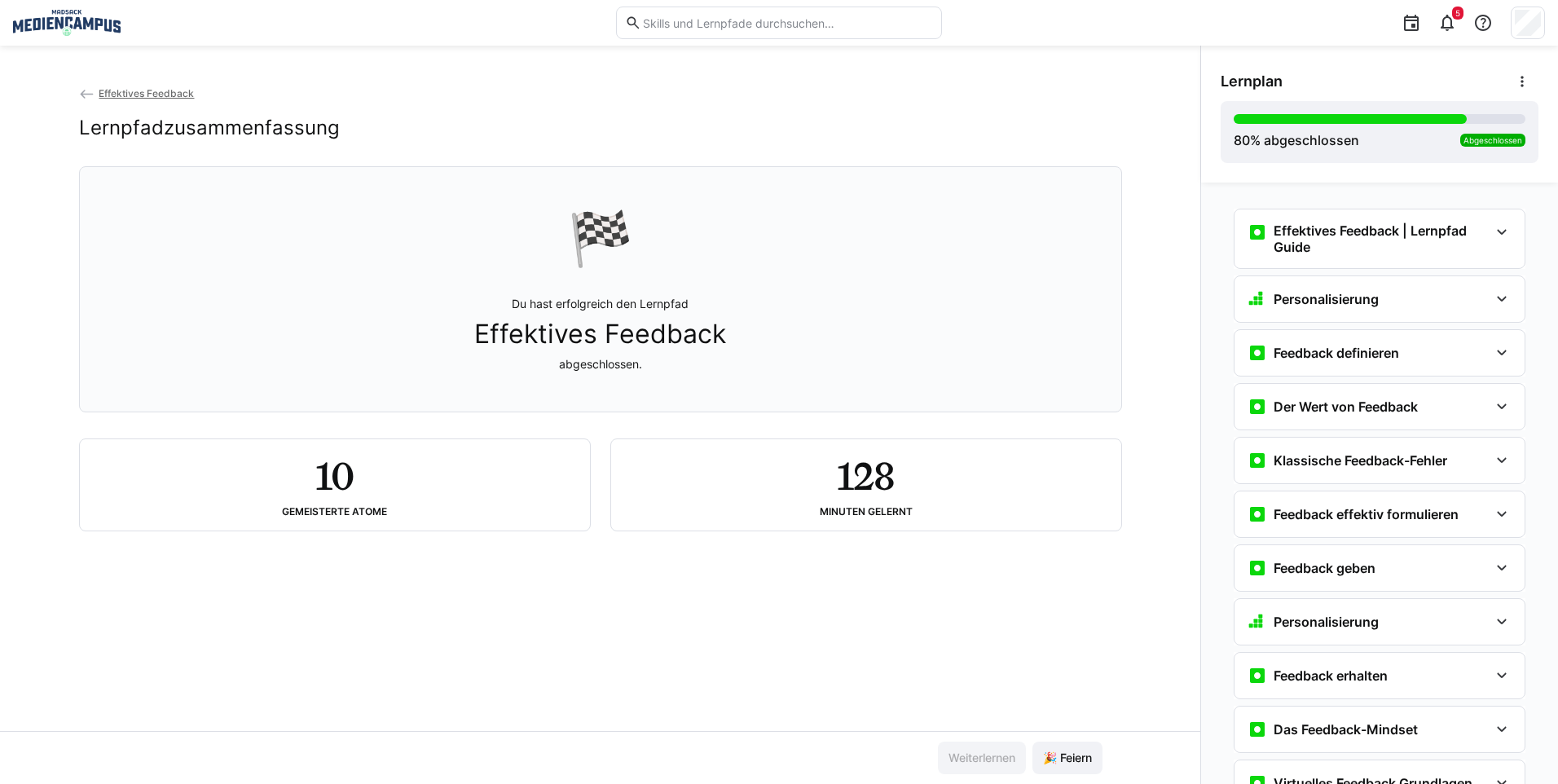
scroll to position [237, 0]
click at [1374, 248] on h3 "Effektives Feedback | Lernpfad Guide" at bounding box center [1381, 239] width 215 height 32
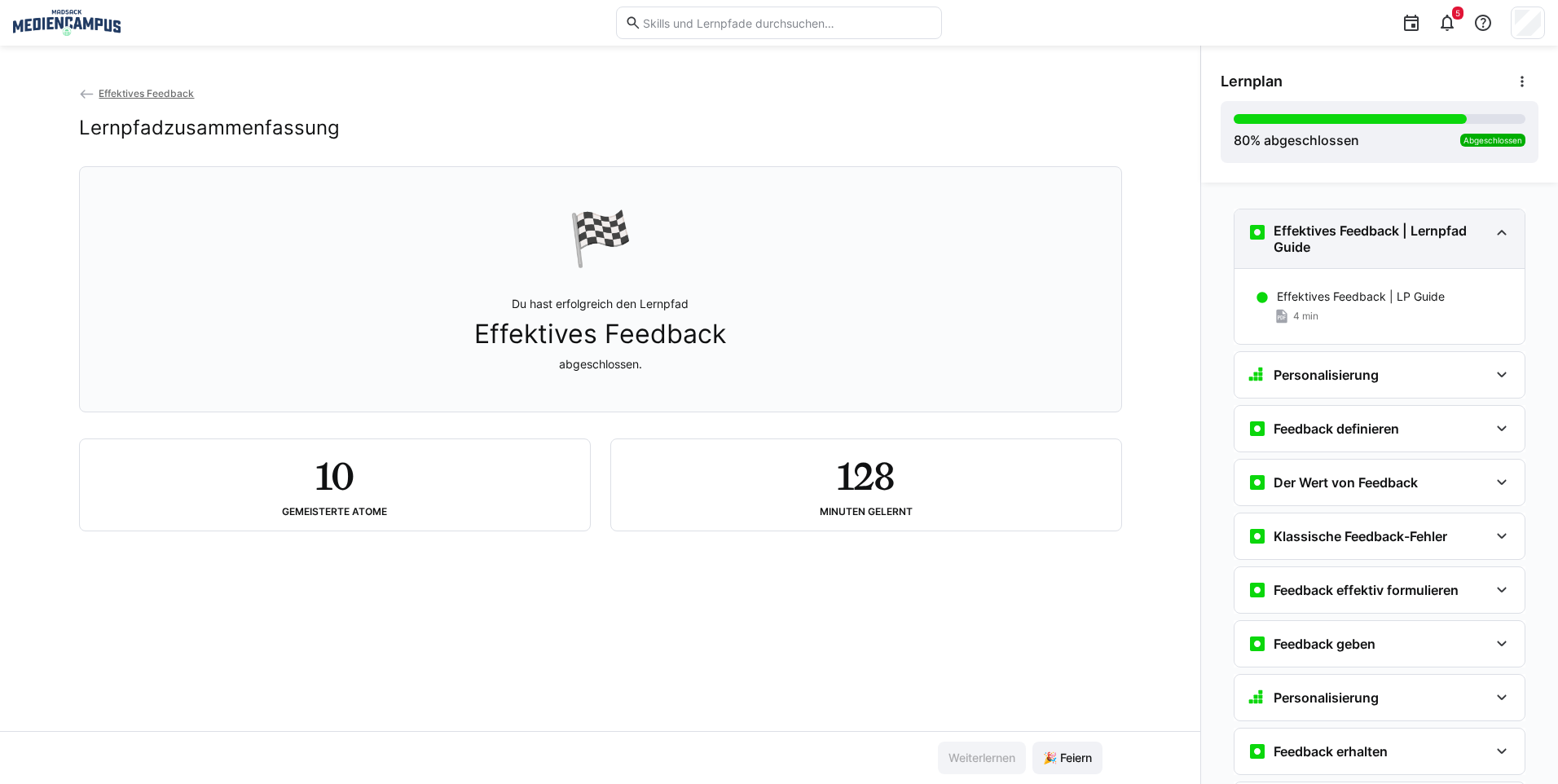
click at [1369, 252] on h3 "Effektives Feedback | Lernpfad Guide" at bounding box center [1381, 239] width 215 height 32
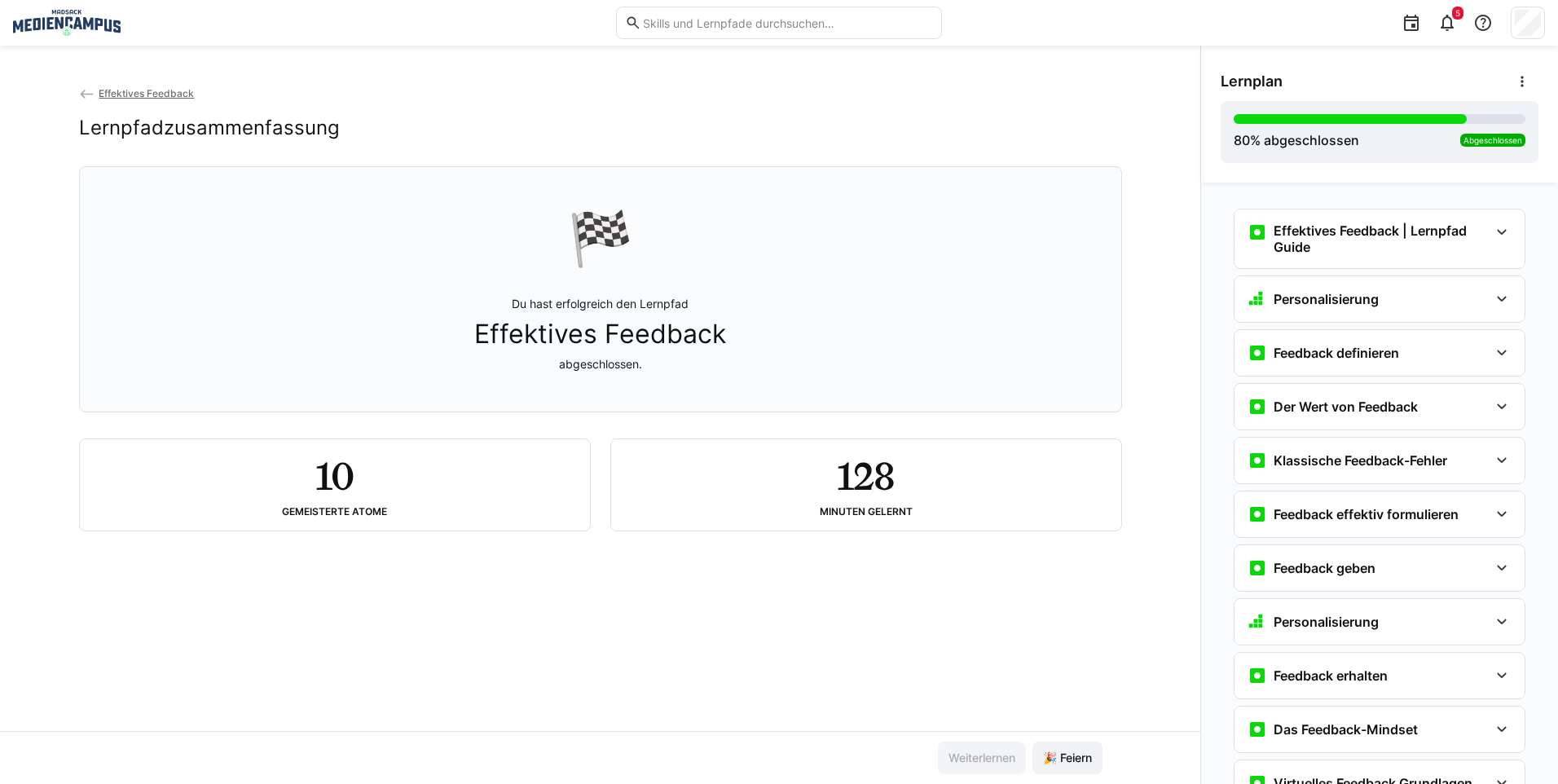
click at [101, 84] on app-back-navigation "Effektives Feedback" at bounding box center [601, 93] width 1043 height 18
click at [104, 88] on span "Effektives Feedback" at bounding box center [147, 93] width 96 height 12
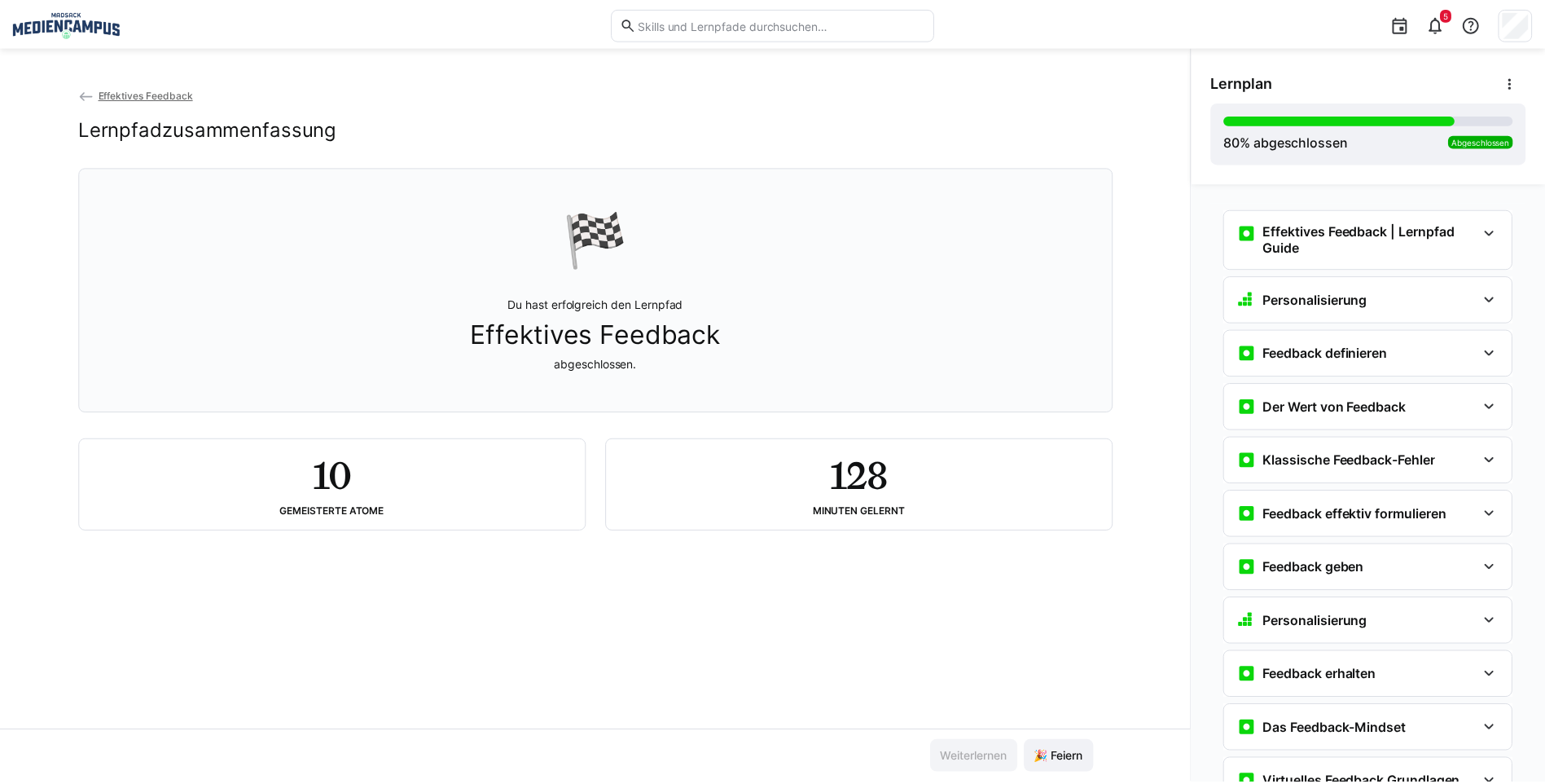
scroll to position [237, 0]
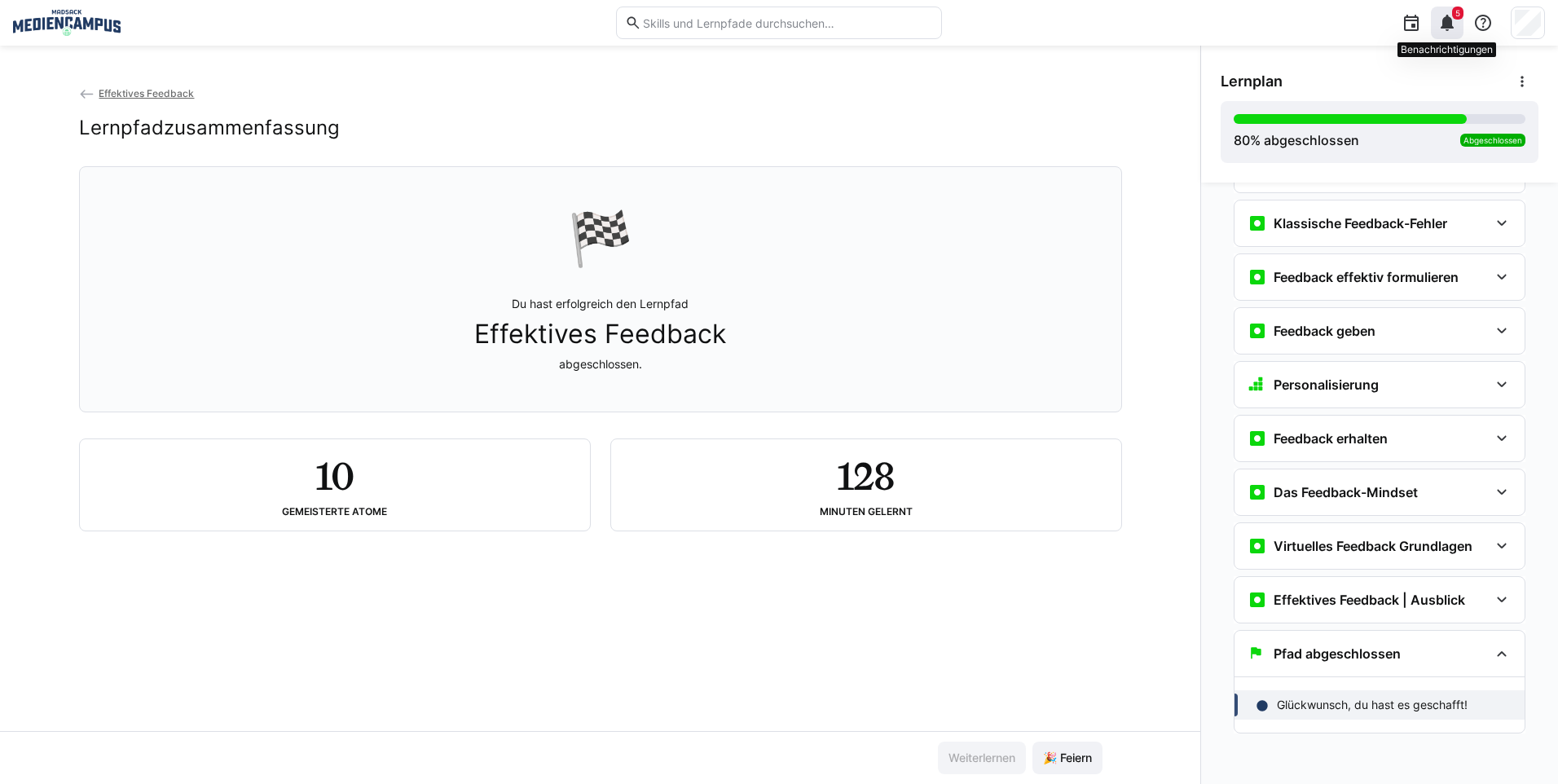
click at [1439, 22] on eds-icon at bounding box center [1446, 22] width 20 height 20
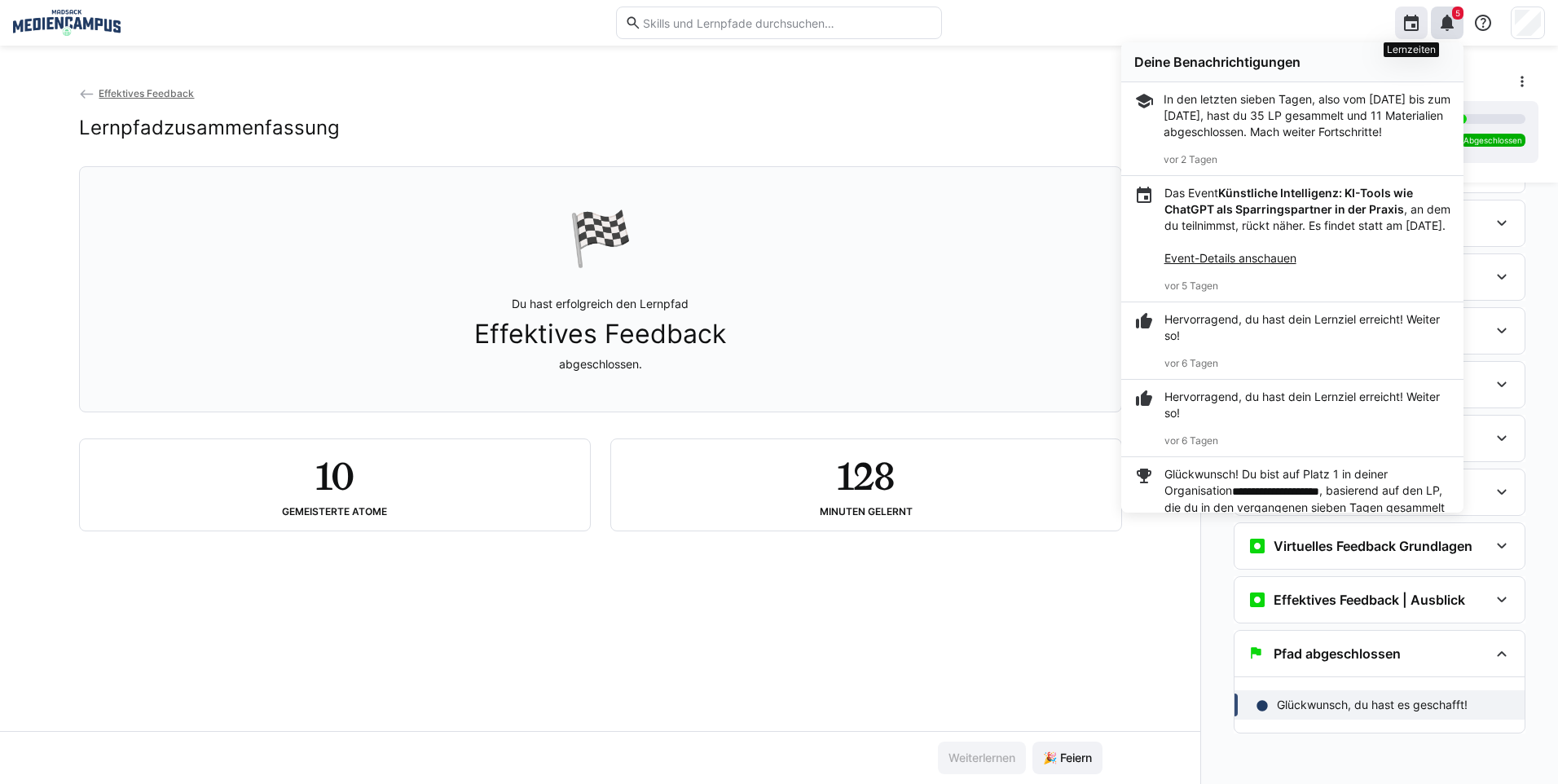
click at [1421, 15] on div at bounding box center [1411, 23] width 32 height 32
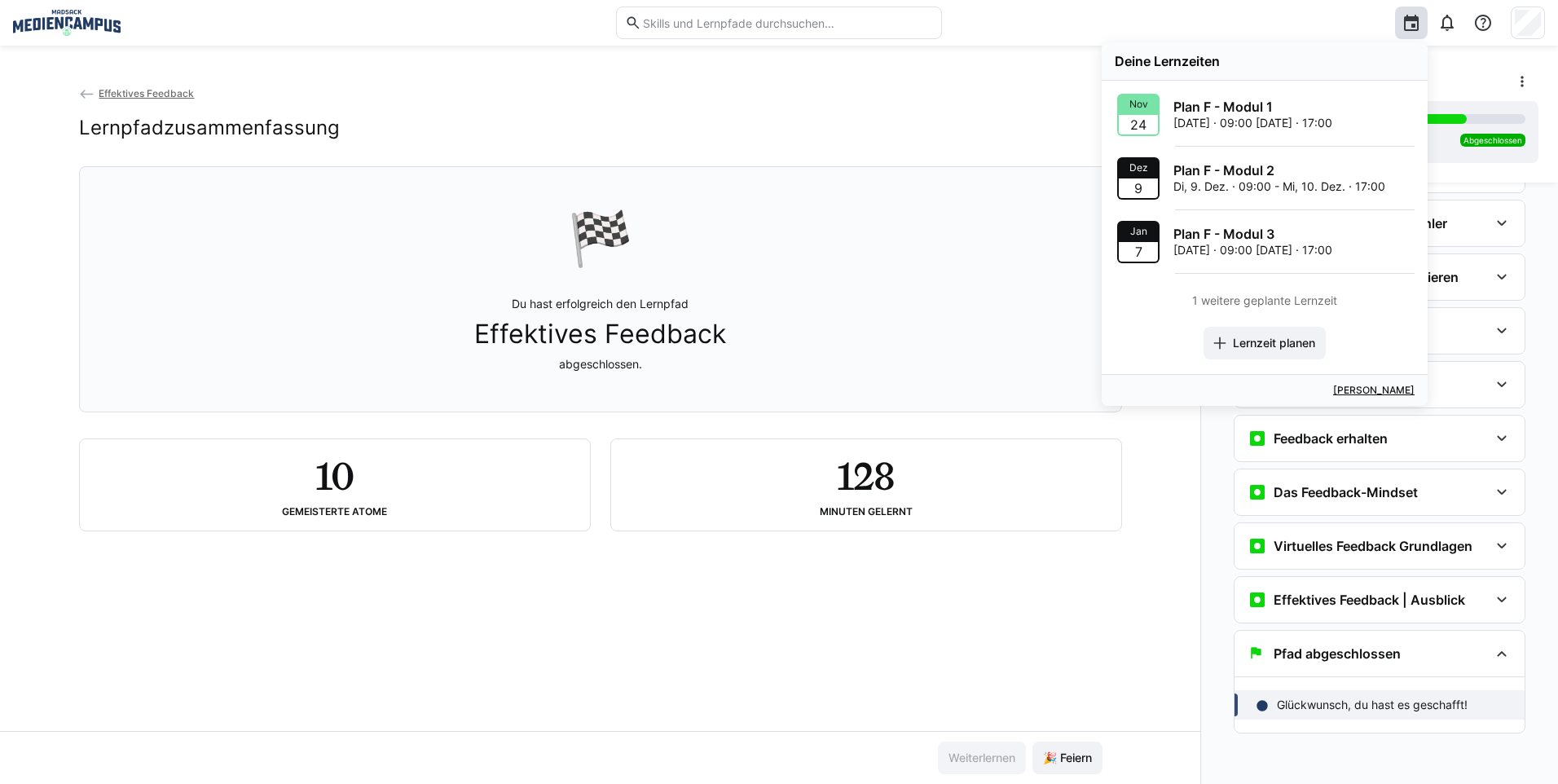
click at [1084, 99] on app-back-navigation "Effektives Feedback" at bounding box center [601, 93] width 1043 height 18
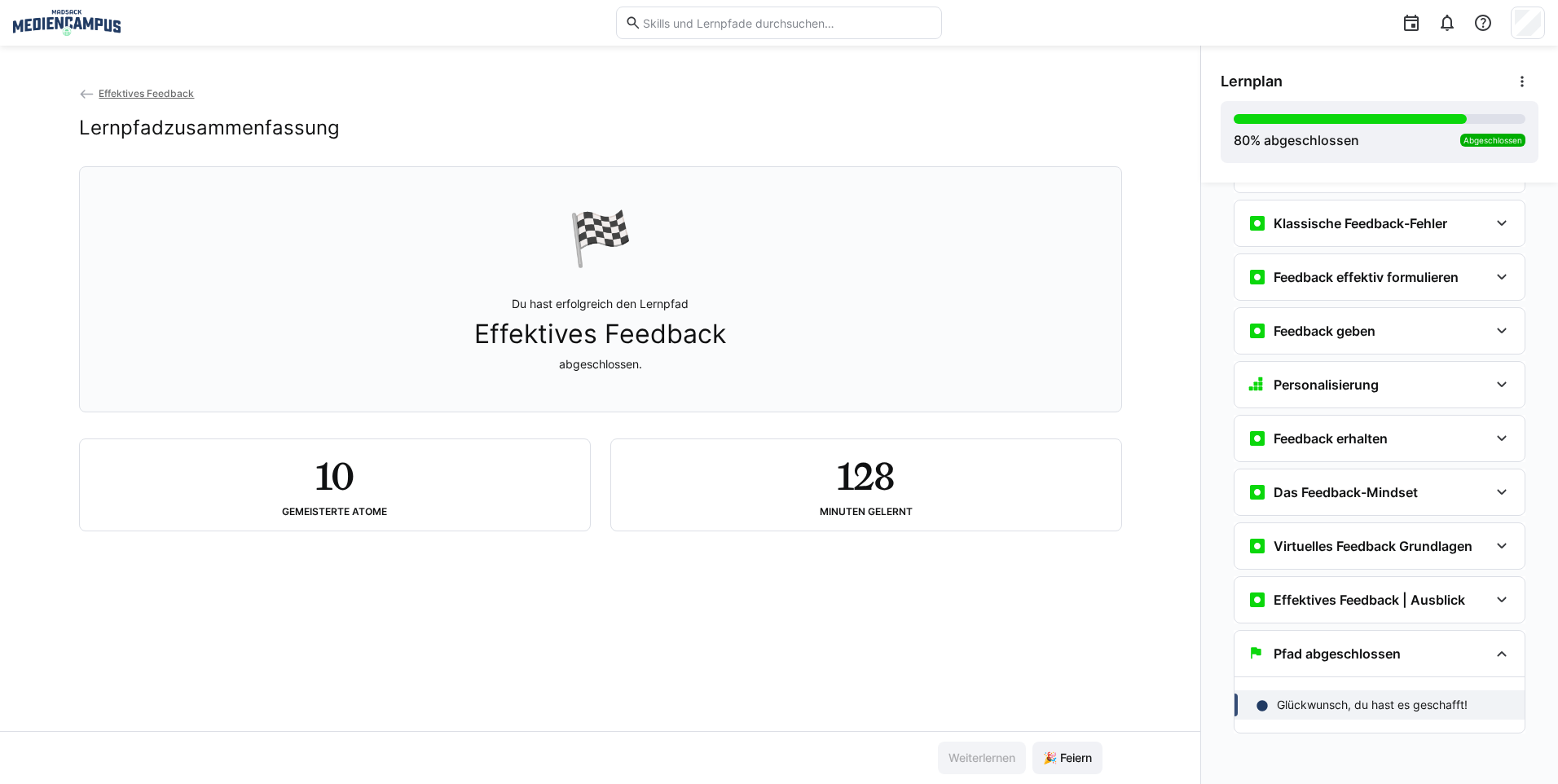
click at [148, 100] on app-back-navigation "Effektives Feedback" at bounding box center [601, 93] width 1043 height 18
click at [148, 87] on span "Effektives Feedback" at bounding box center [147, 93] width 96 height 12
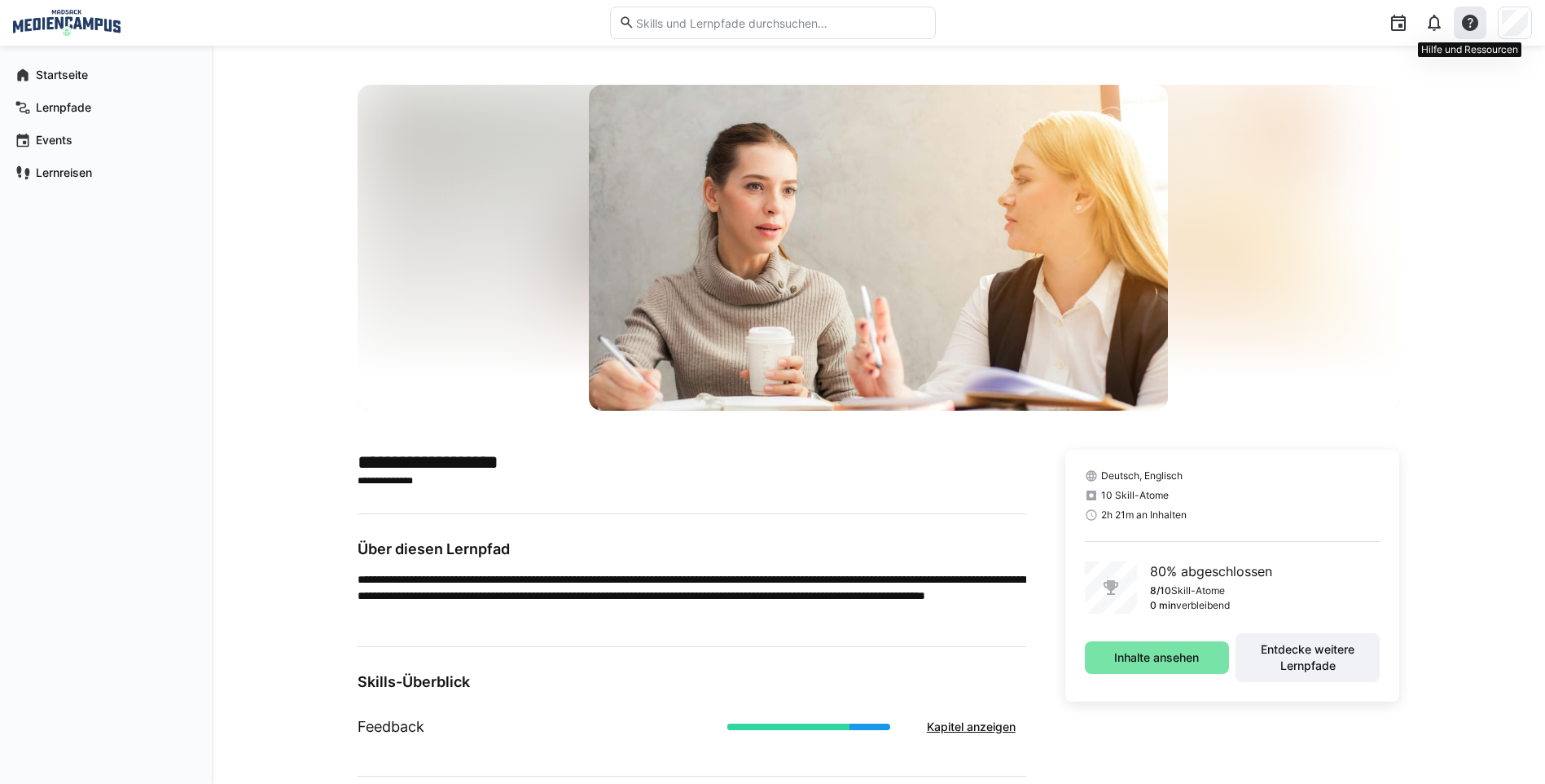
click at [1471, 26] on eds-icon at bounding box center [1470, 22] width 20 height 20
click at [1279, 144] on div at bounding box center [879, 247] width 1043 height 326
click at [976, 322] on img at bounding box center [878, 247] width 579 height 326
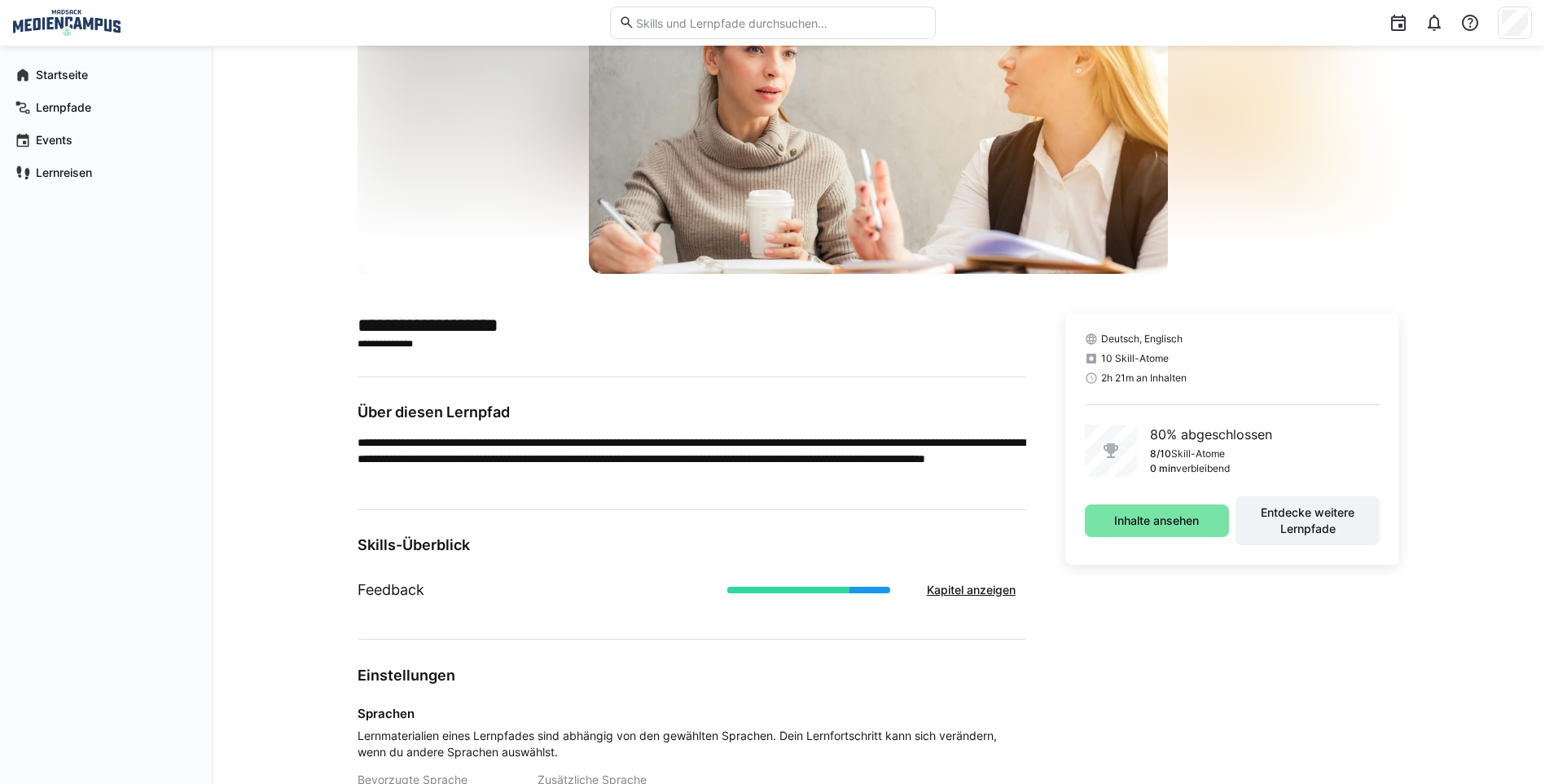
scroll to position [163, 0]
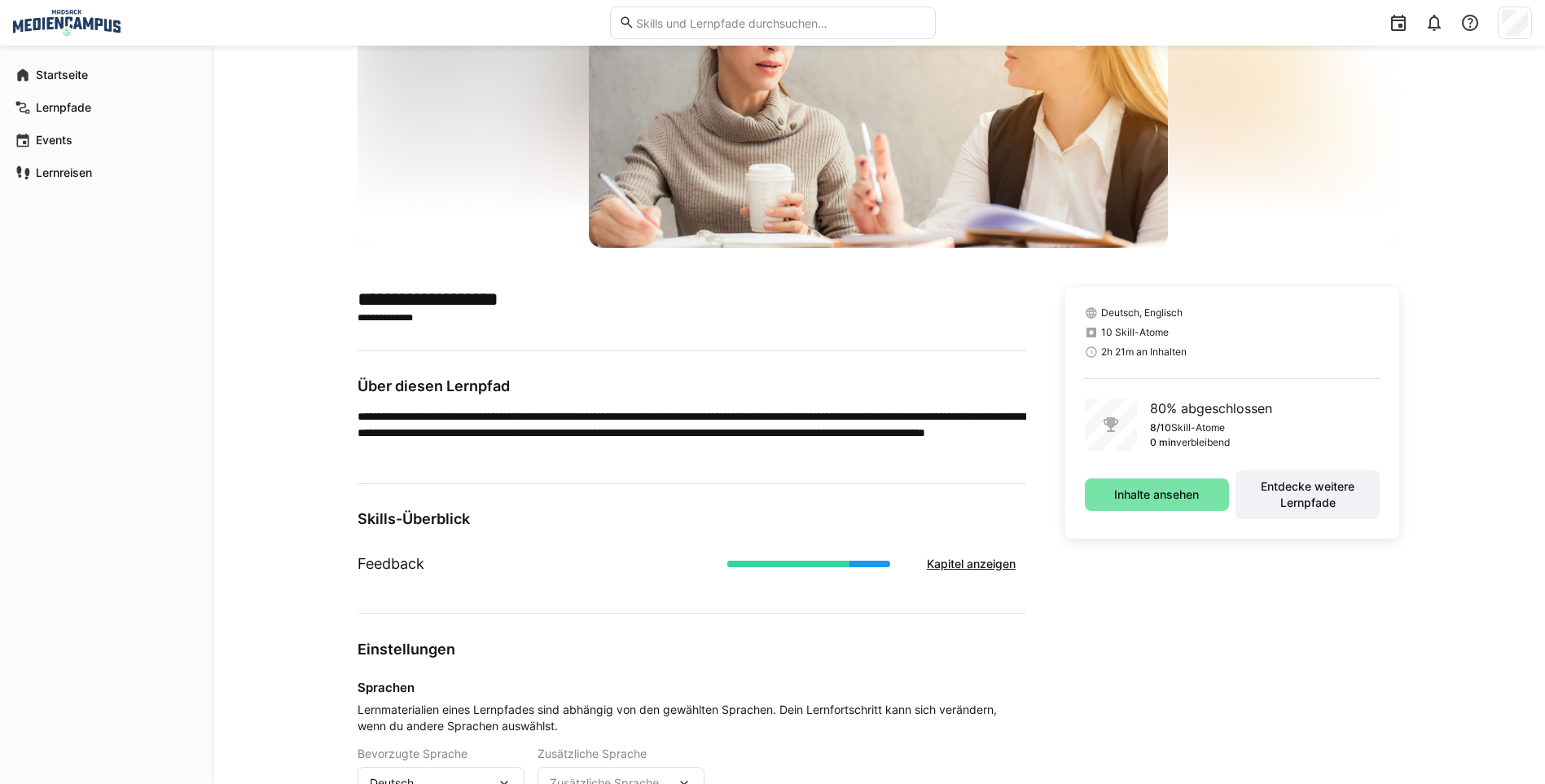
click at [787, 547] on div "Feedback Kapitel anzeigen" at bounding box center [692, 563] width 669 height 45
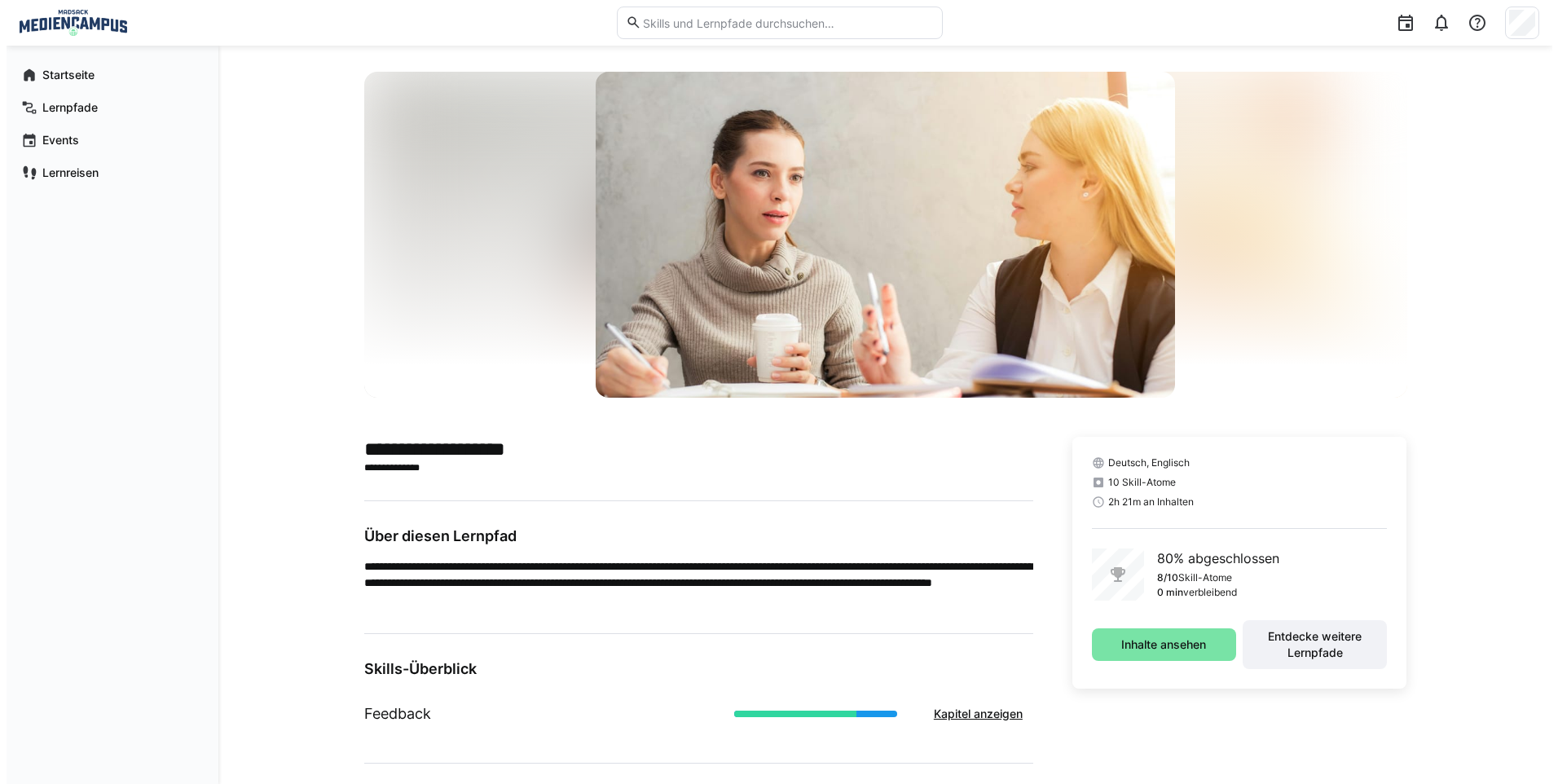
scroll to position [0, 0]
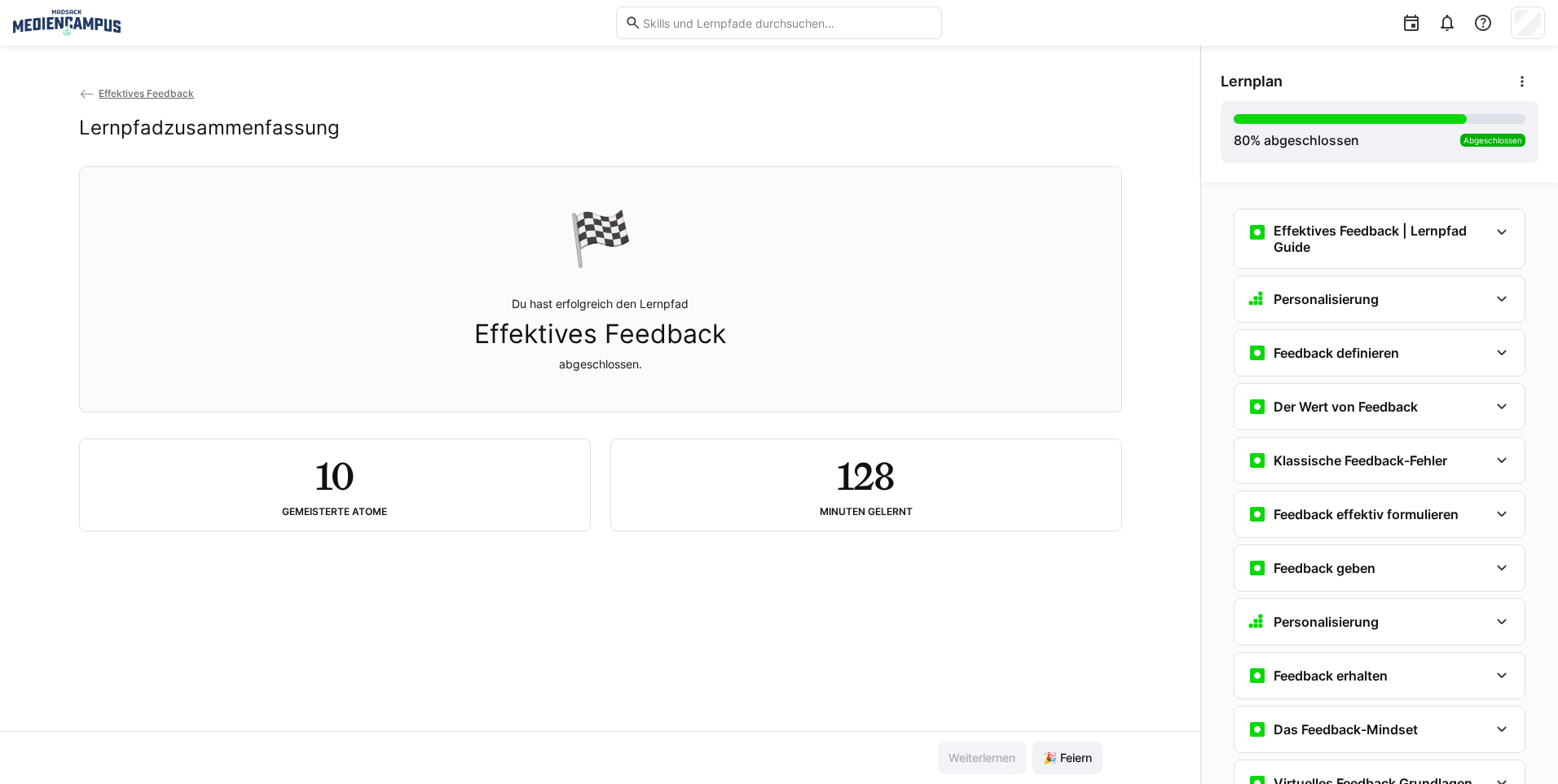
scroll to position [237, 0]
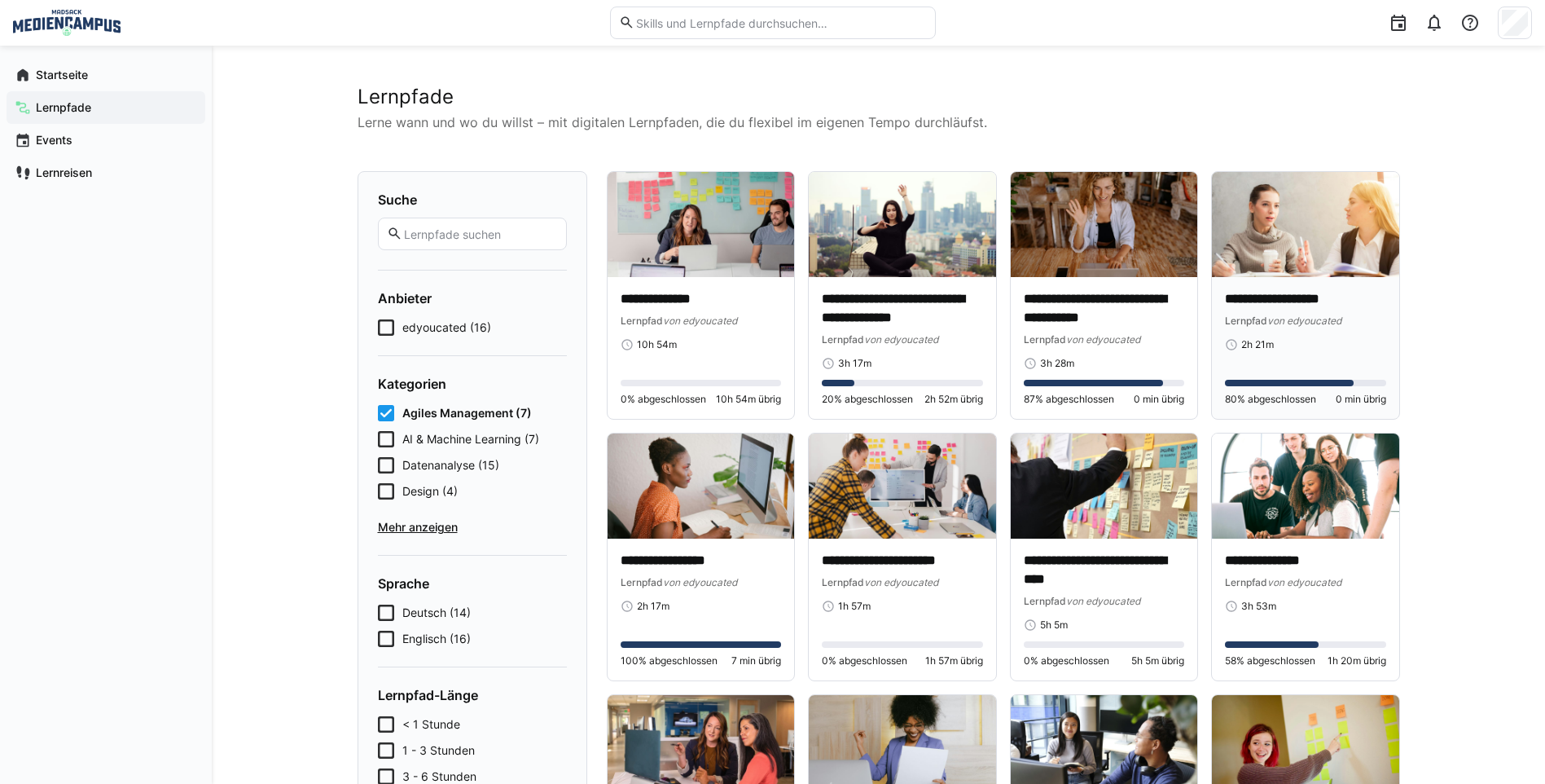
click at [1298, 298] on p "**********" at bounding box center [1305, 299] width 161 height 19
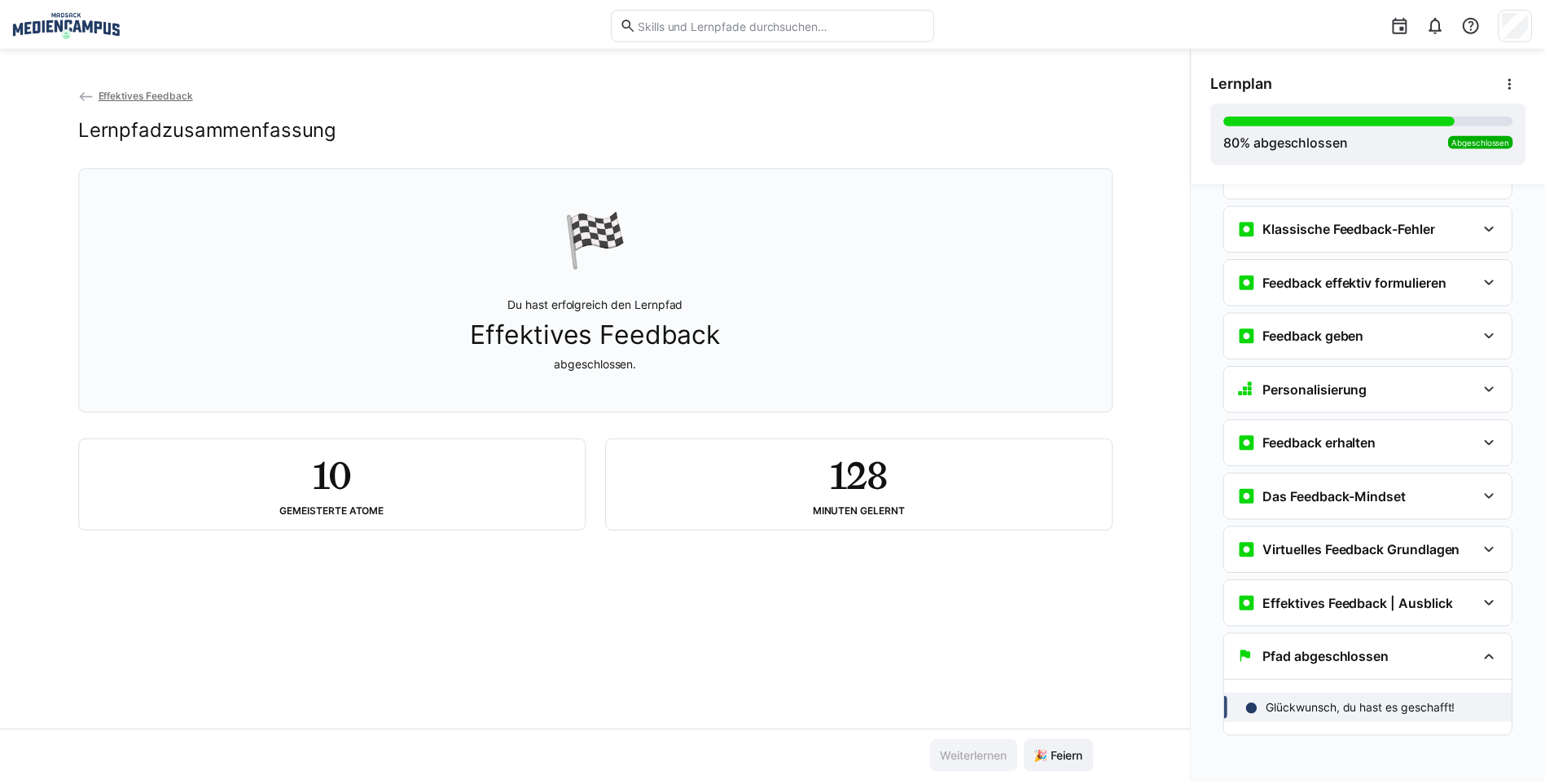
scroll to position [237, 0]
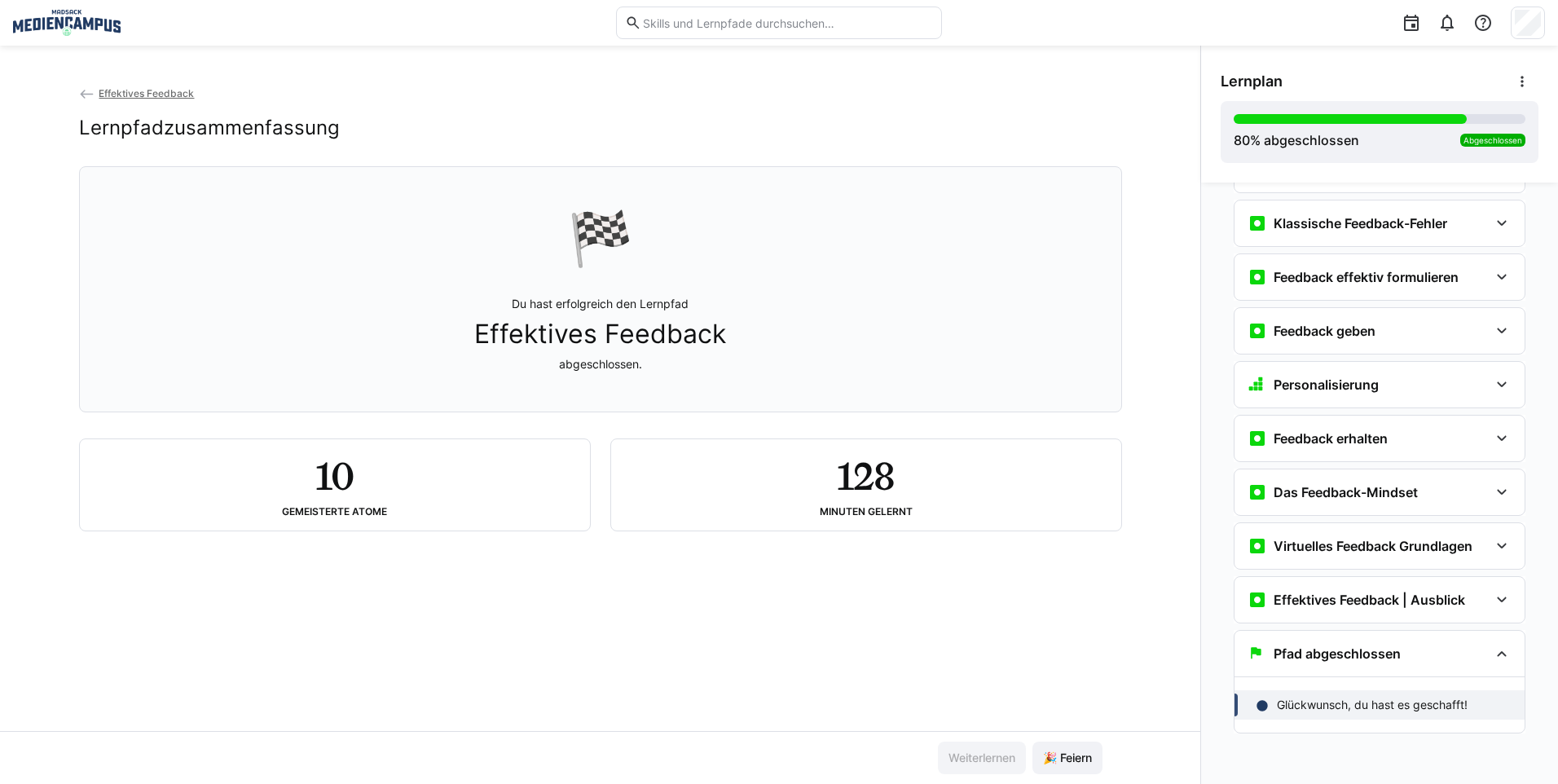
click at [1542, 80] on div "Lernplan 80 % abgeschlossen Abgeschlossen" at bounding box center [1379, 113] width 357 height 136
click at [1524, 81] on eds-icon at bounding box center [1521, 81] width 16 height 16
click at [1497, 115] on span "Details ansehen" at bounding box center [1466, 125] width 144 height 34
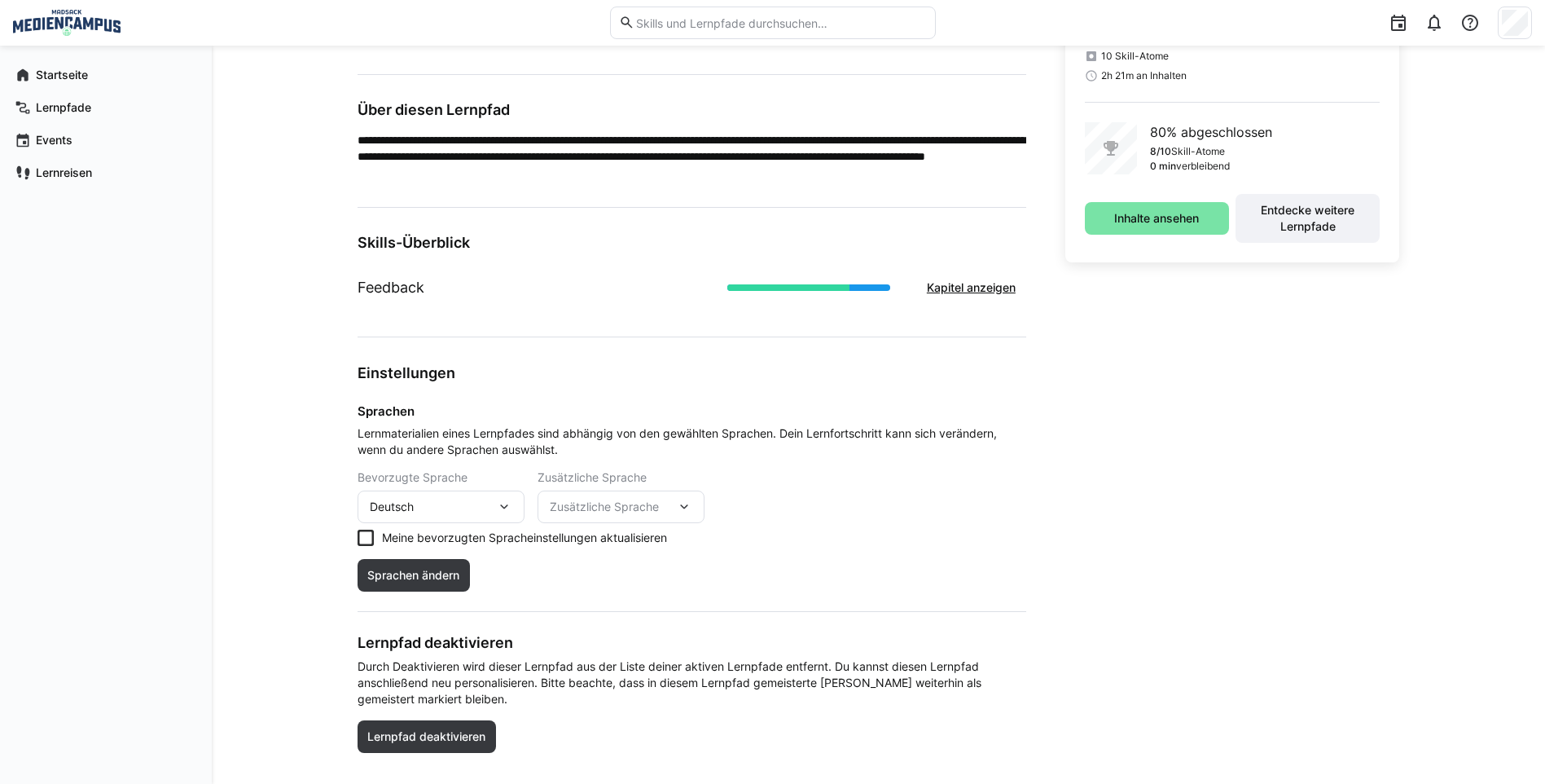
scroll to position [467, 0]
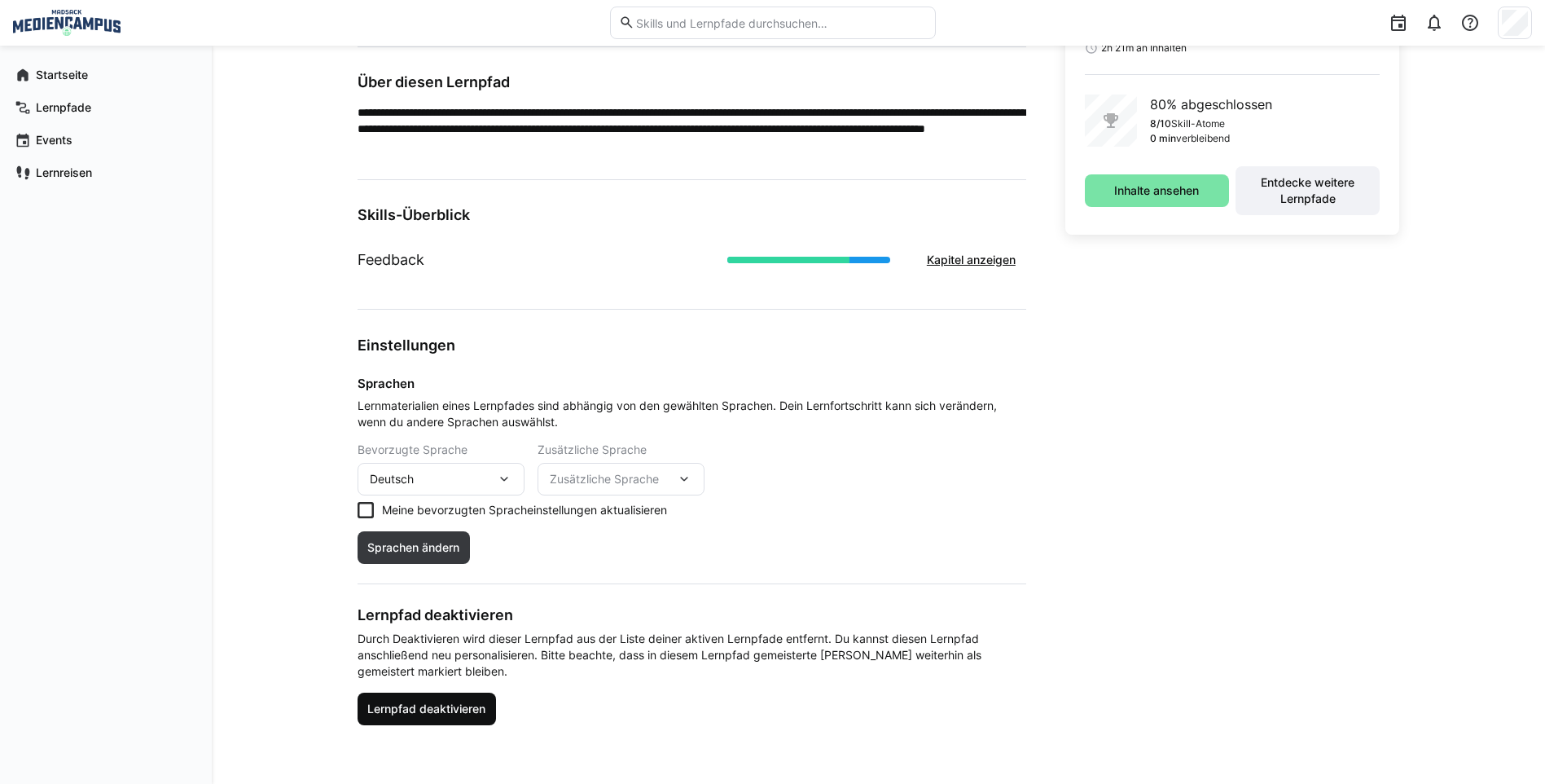
click at [432, 705] on span "Lernpfad deaktivieren" at bounding box center [427, 708] width 123 height 16
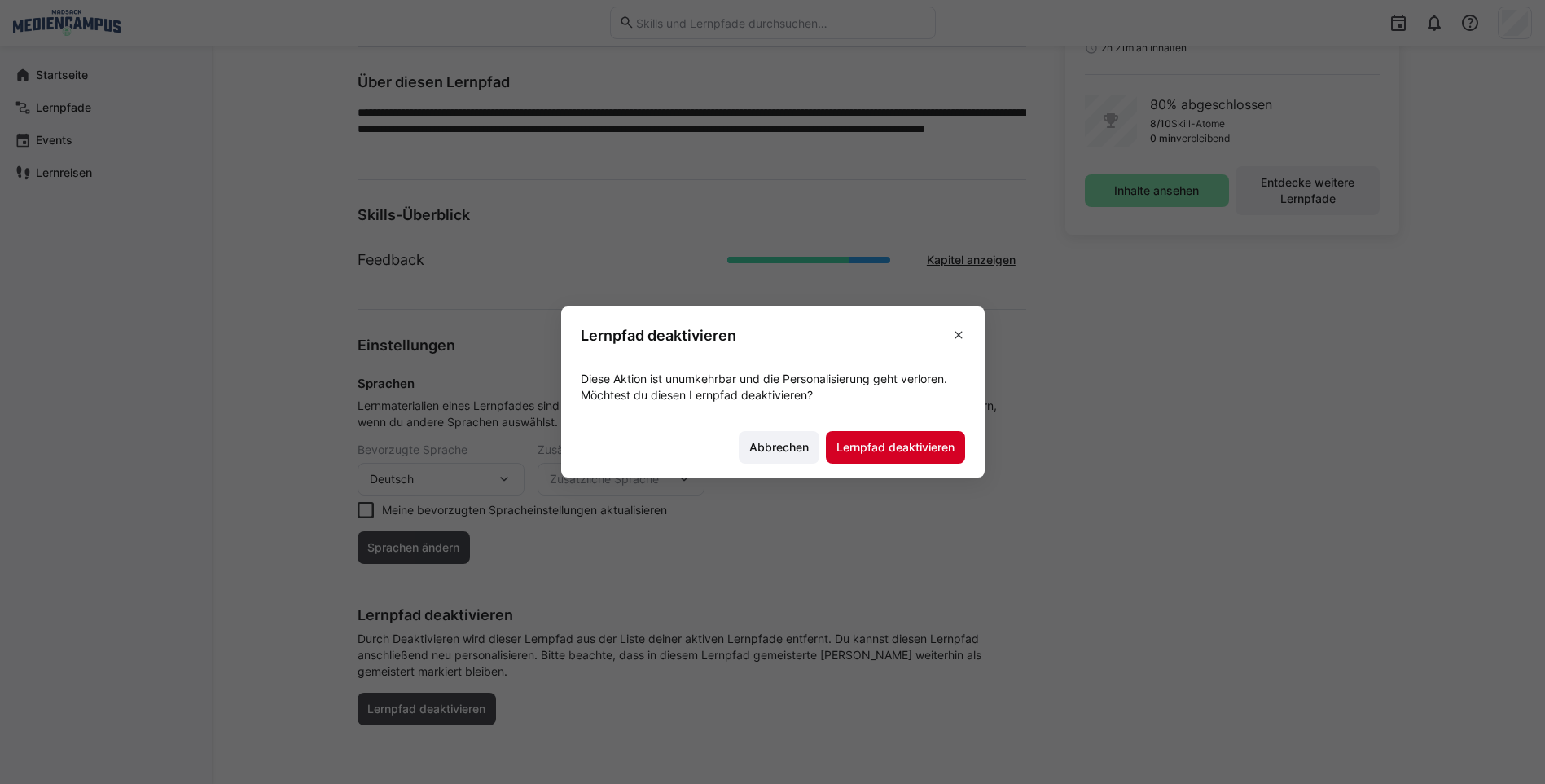
click at [863, 460] on span "Lernpfad deaktivieren" at bounding box center [895, 447] width 139 height 32
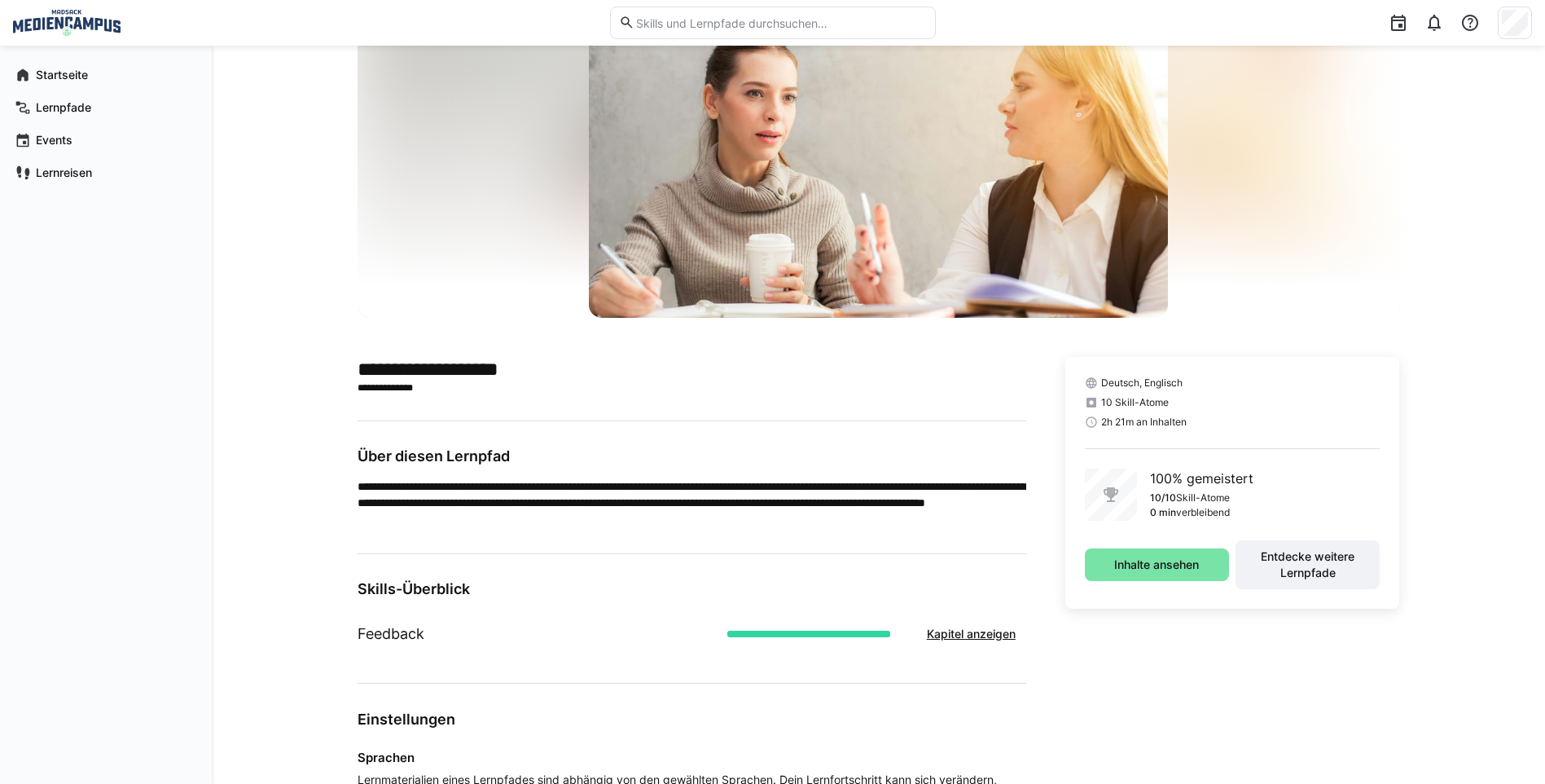
scroll to position [0, 0]
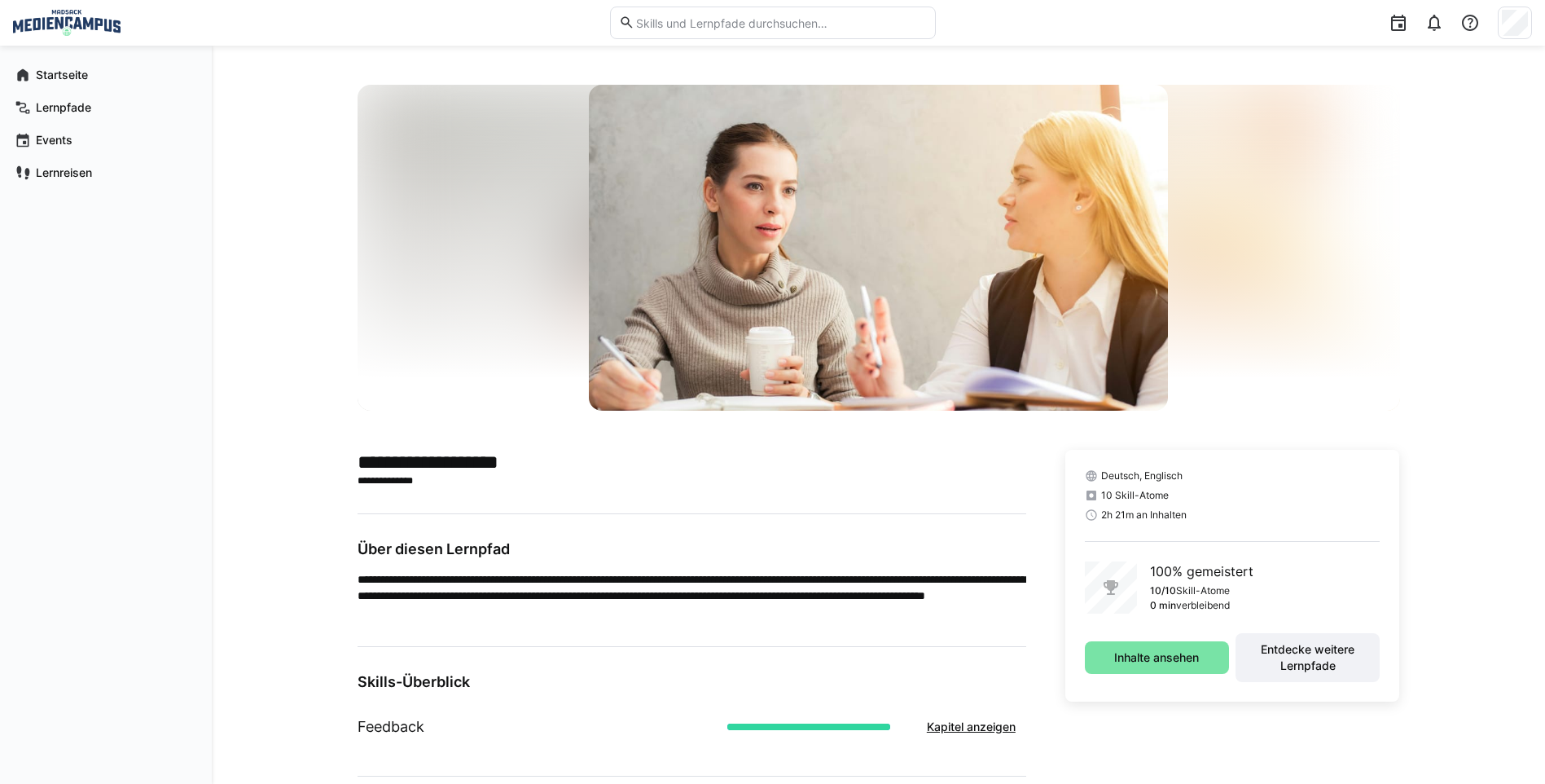
click at [685, 611] on p "**********" at bounding box center [692, 595] width 669 height 49
click at [0, 0] on app-navigation-label "Lernpfade" at bounding box center [0, 0] width 0 height 0
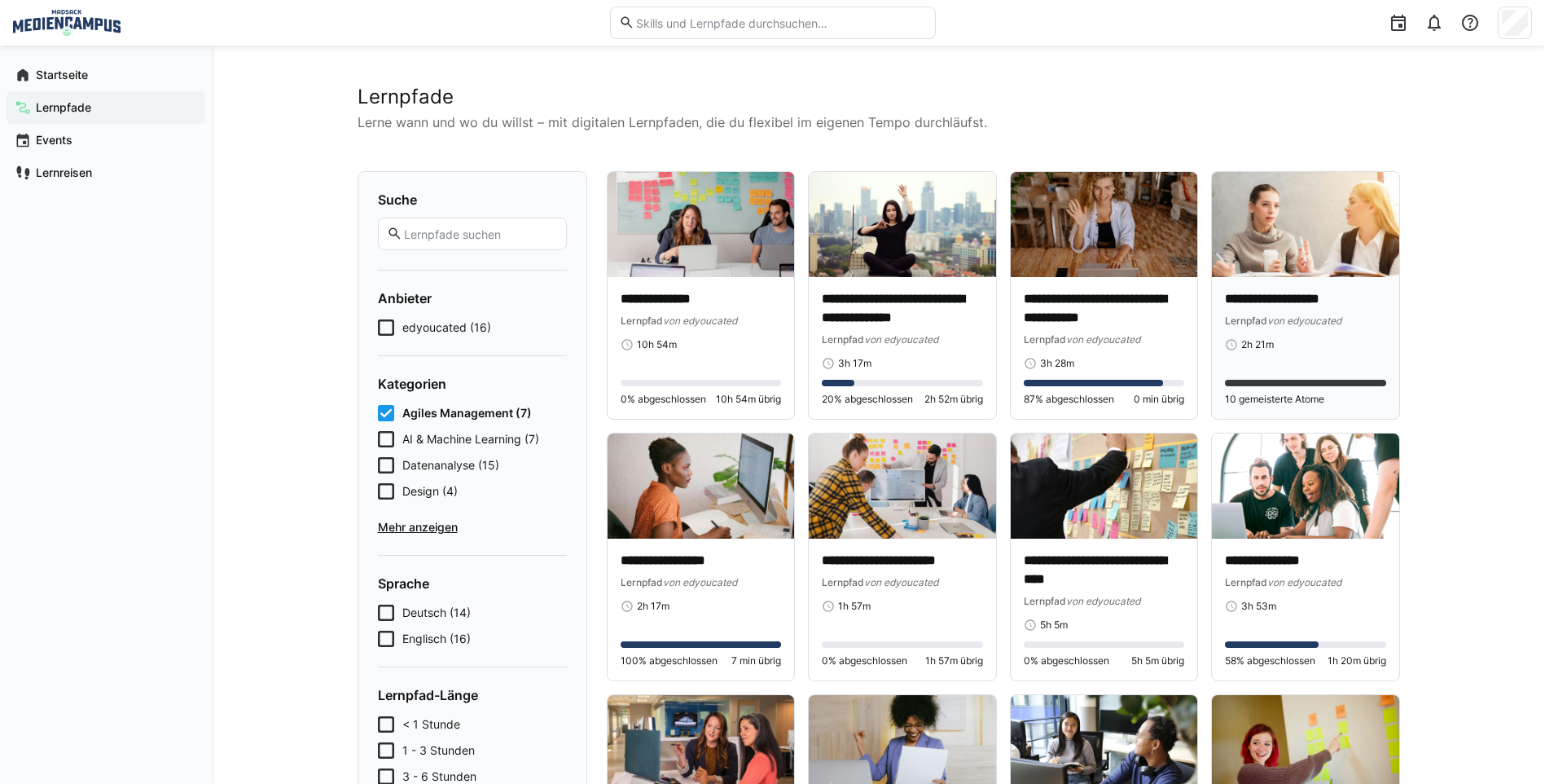
click at [1324, 317] on span "von edyoucated" at bounding box center [1304, 321] width 74 height 12
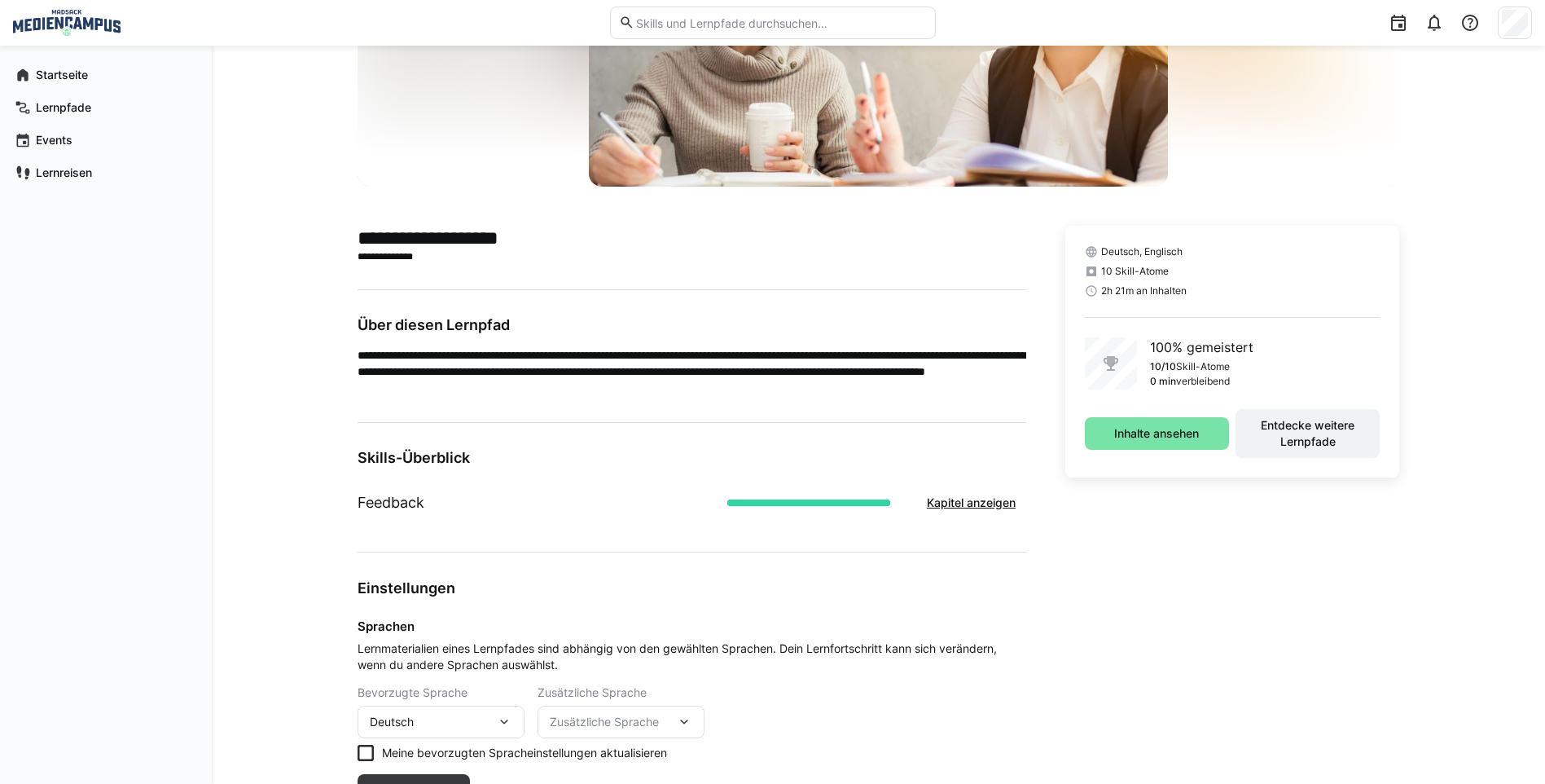
scroll to position [305, 0]
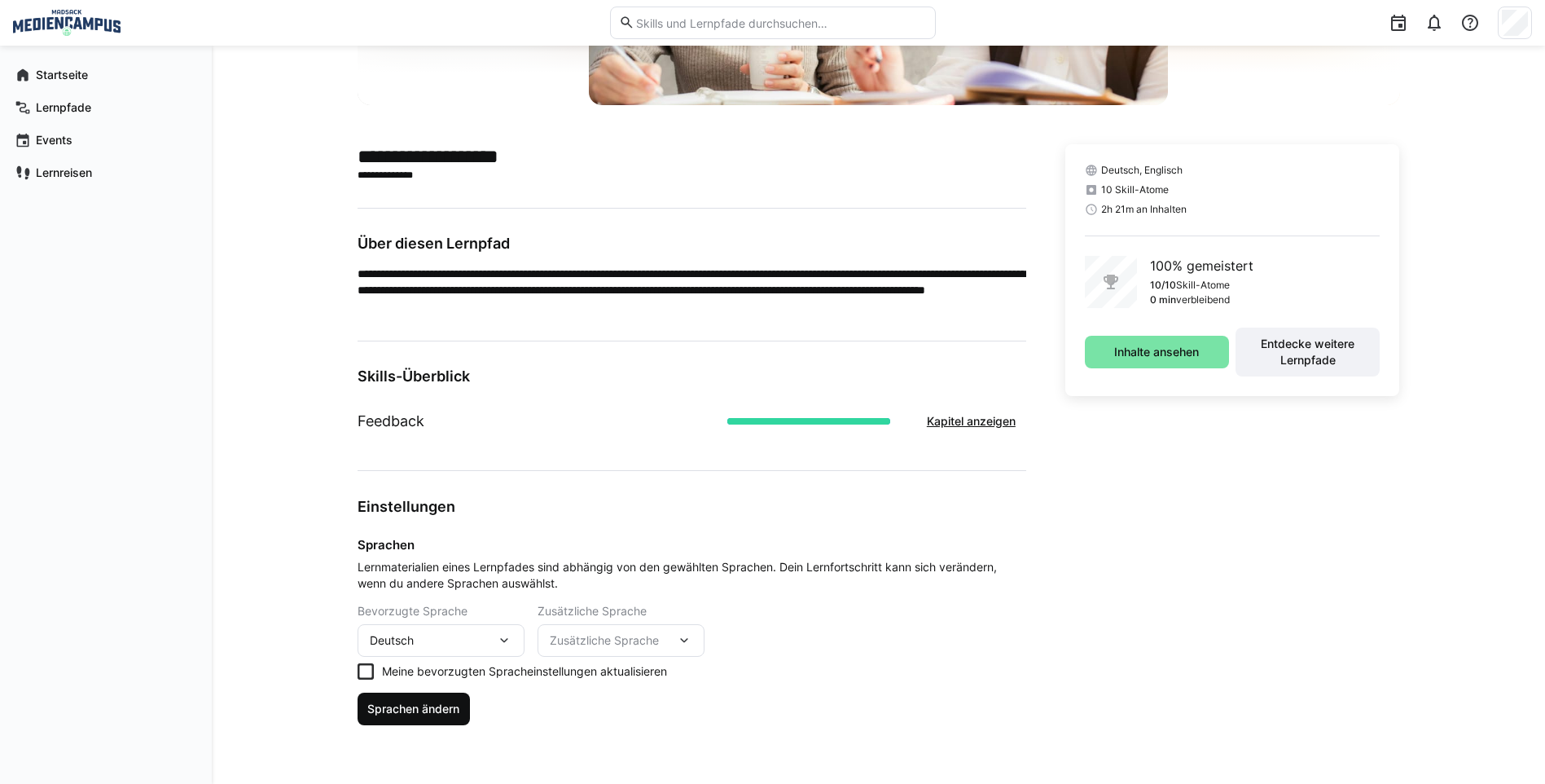
click at [405, 718] on span "Sprachen ändern" at bounding box center [414, 709] width 113 height 32
click at [1167, 347] on span "Inhalte ansehen" at bounding box center [1156, 351] width 90 height 16
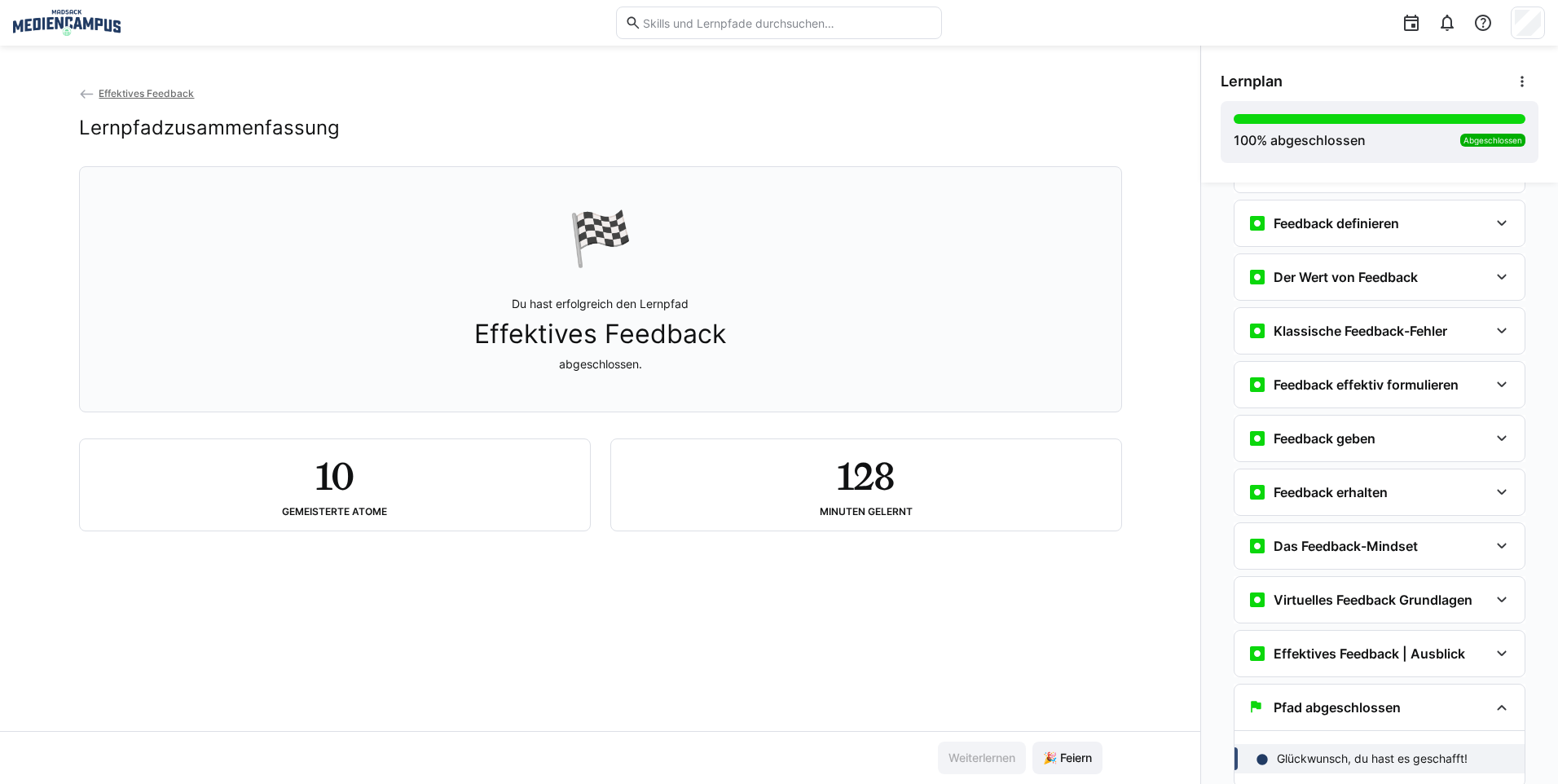
scroll to position [130, 0]
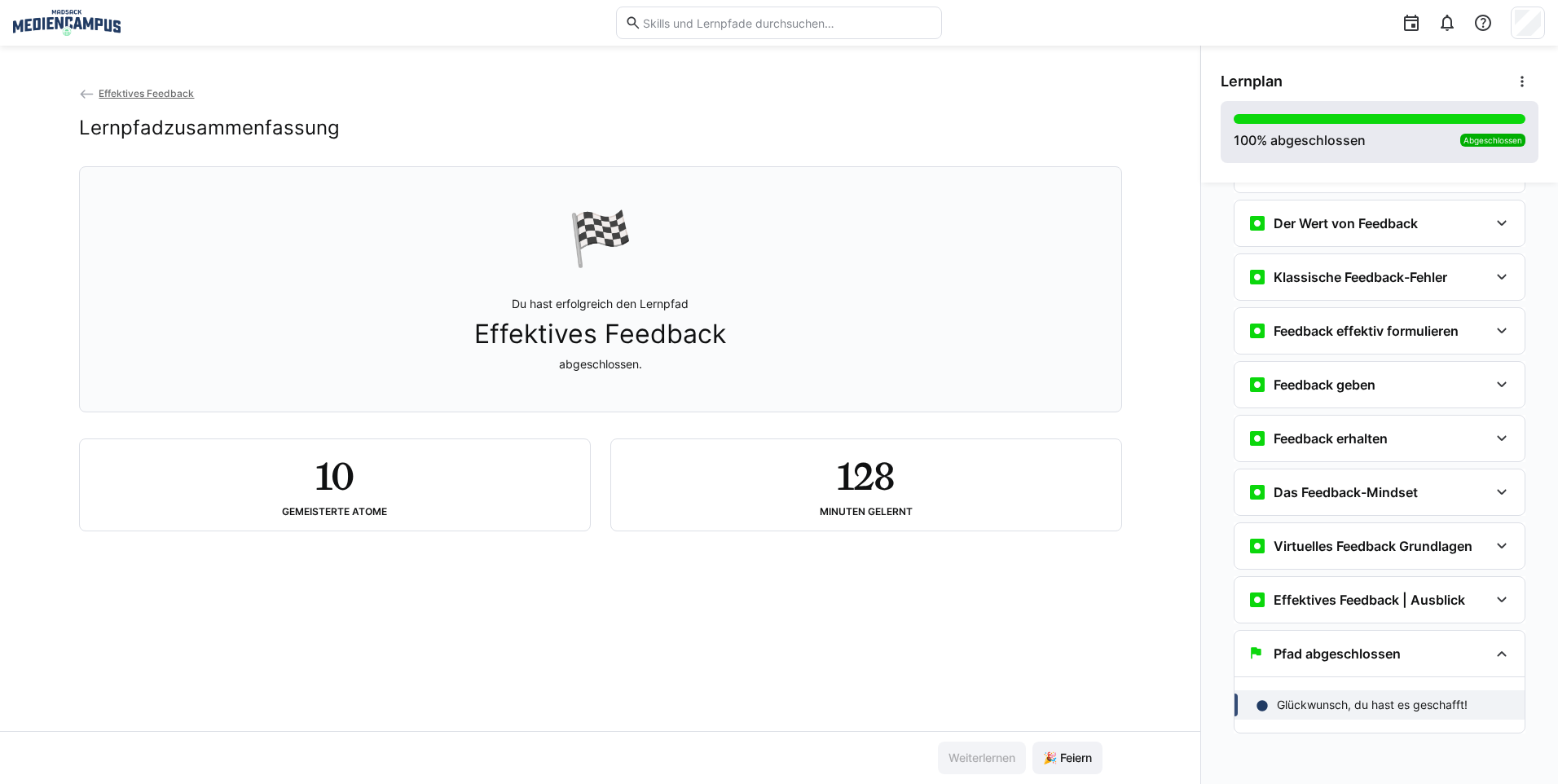
click at [1426, 145] on div "100 % abgeschlossen Abgeschlossen" at bounding box center [1380, 132] width 292 height 36
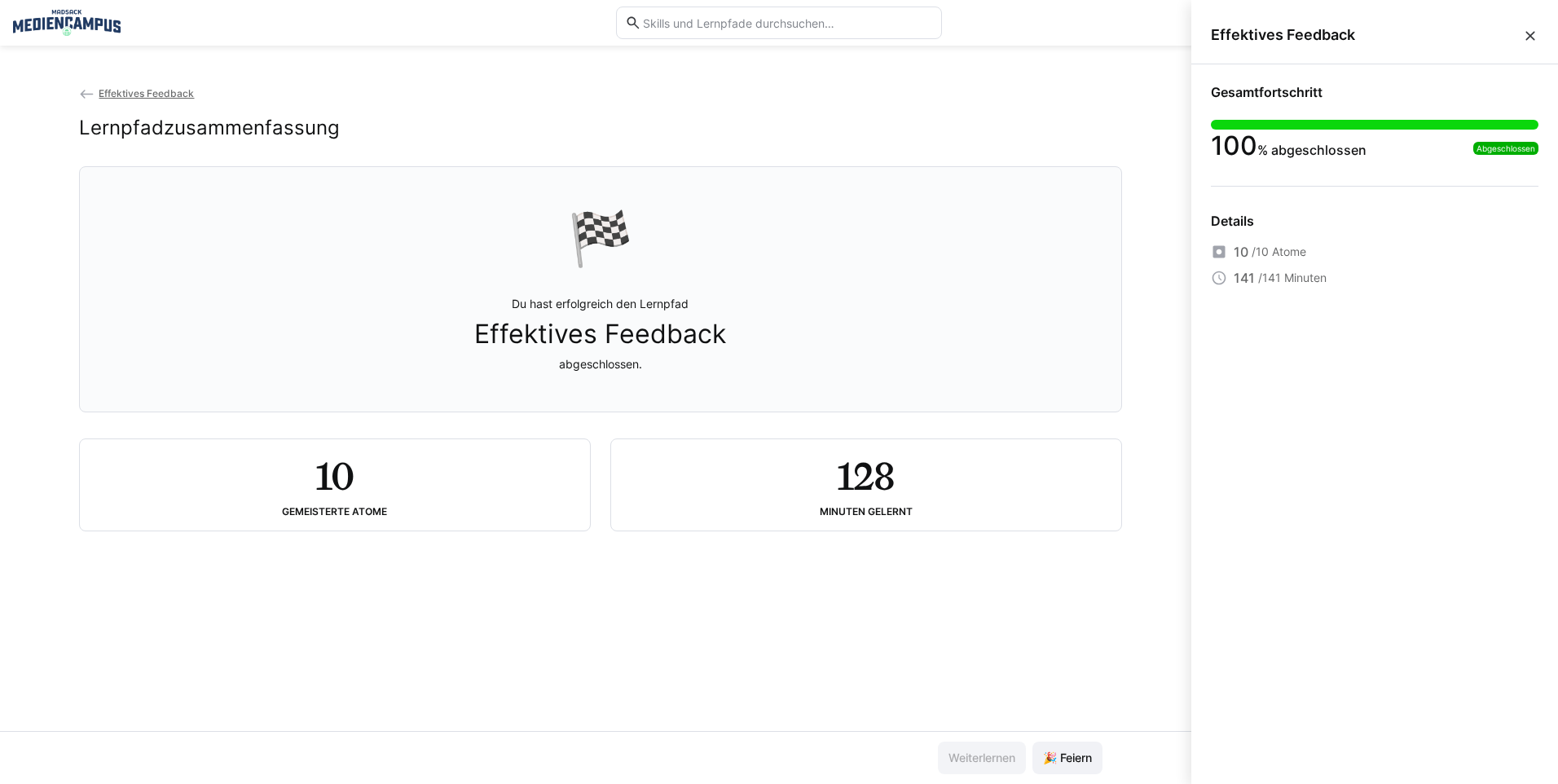
click at [1524, 28] on eds-icon at bounding box center [1530, 35] width 16 height 16
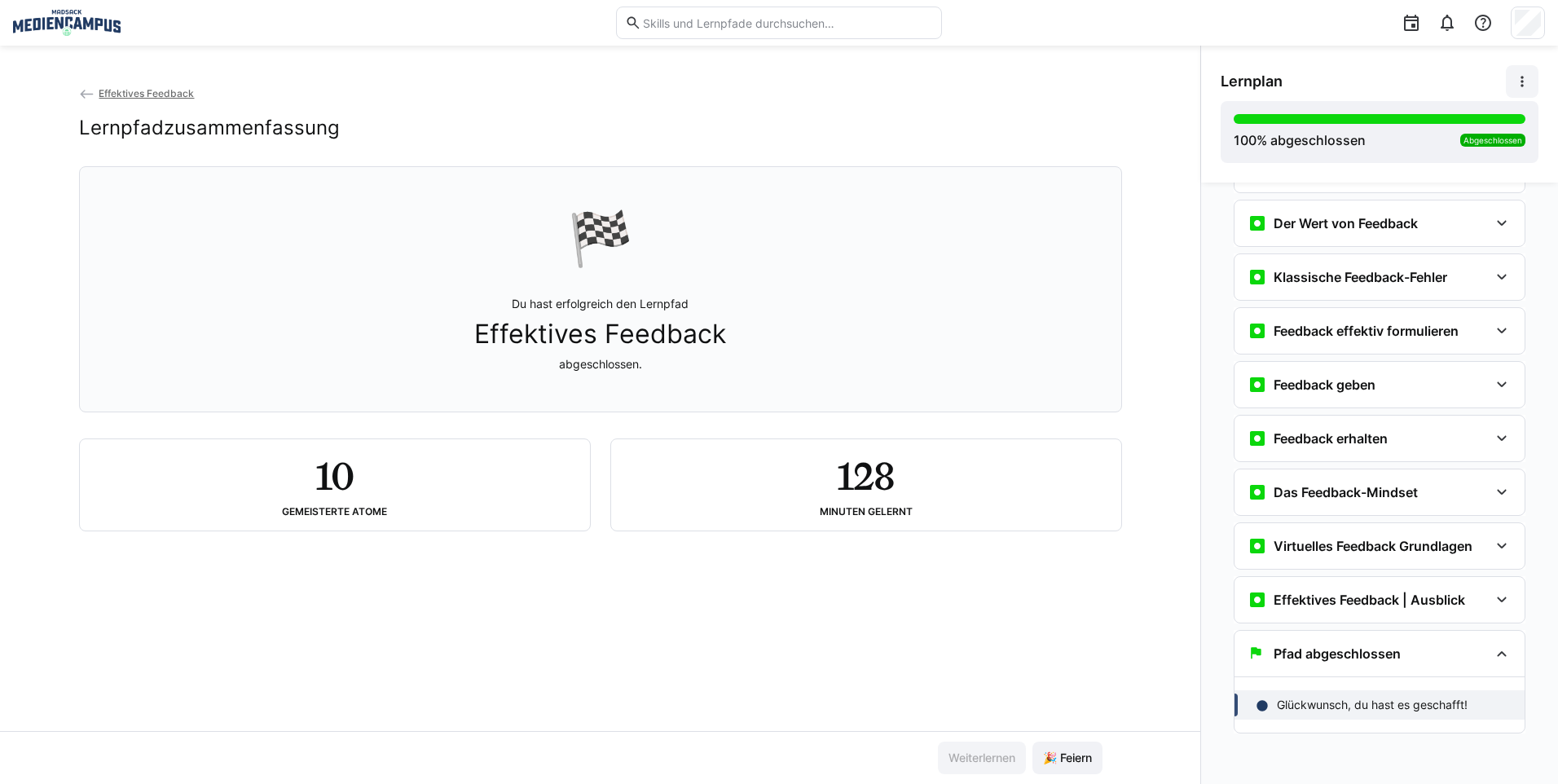
click at [1520, 81] on eds-icon at bounding box center [1521, 81] width 16 height 16
click at [1477, 140] on span "Details ansehen" at bounding box center [1482, 125] width 112 height 34
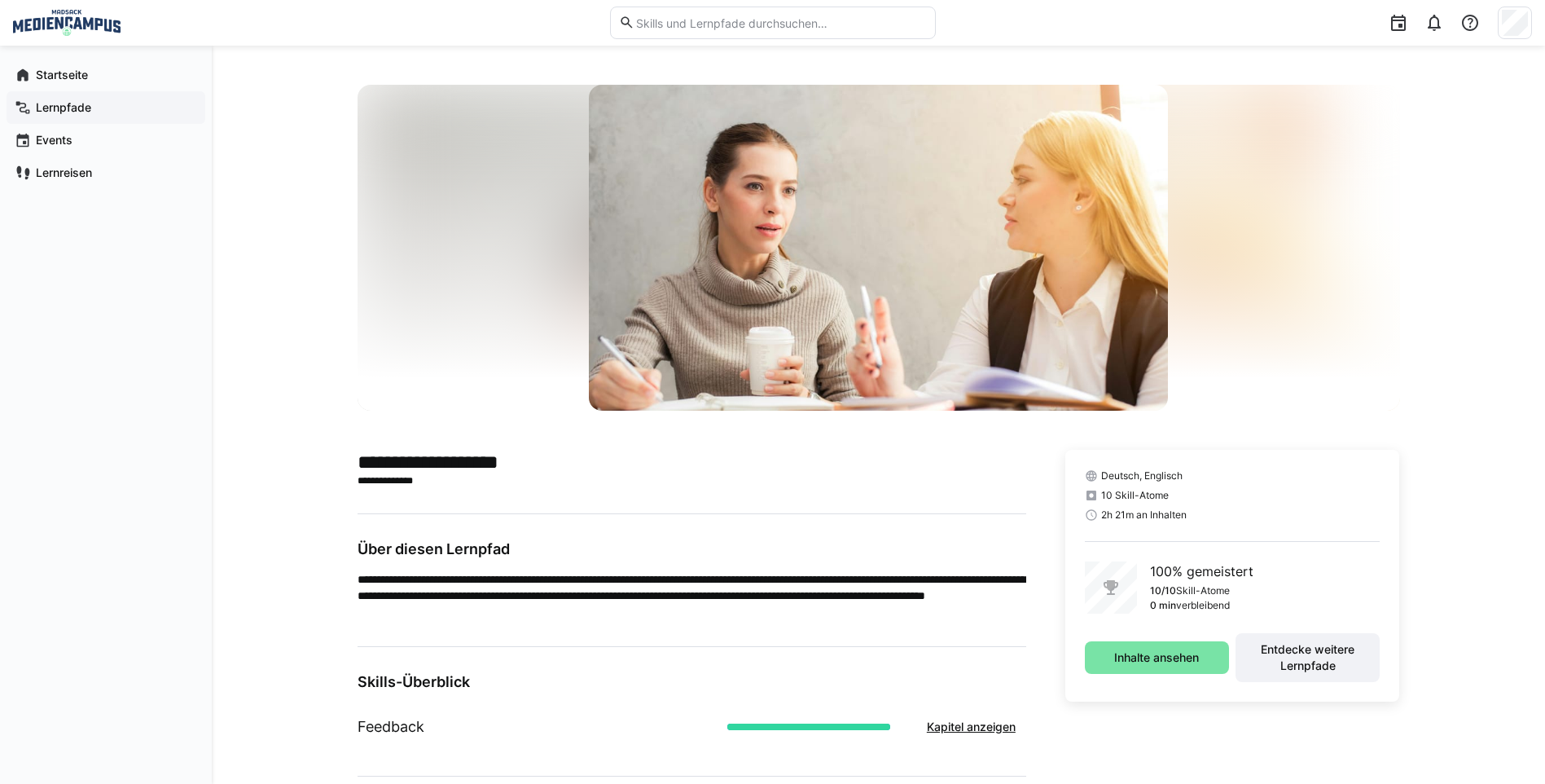
click at [0, 0] on app-navigation-label "Lernpfade" at bounding box center [0, 0] width 0 height 0
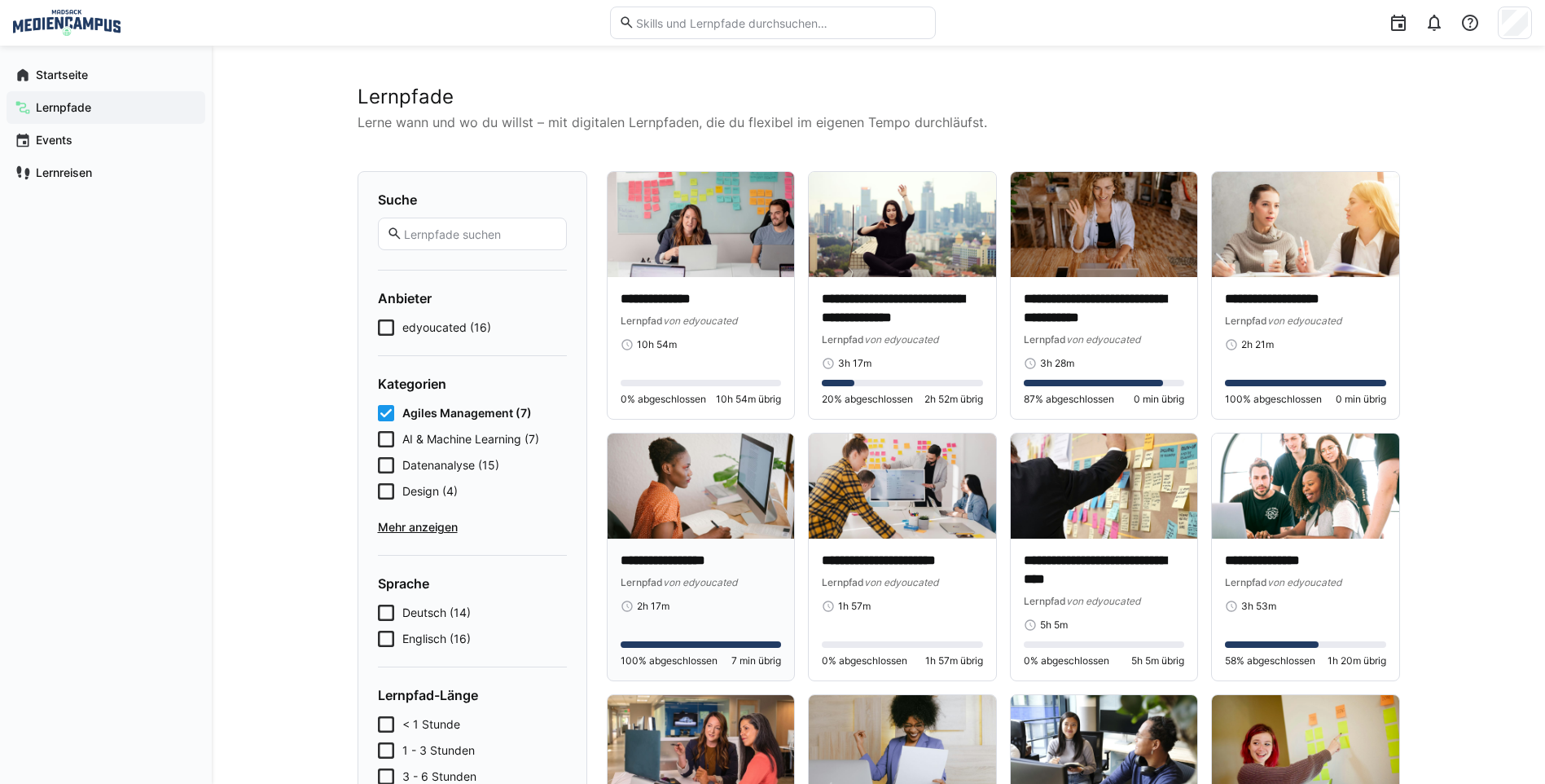
click at [688, 549] on div "**********" at bounding box center [701, 609] width 188 height 142
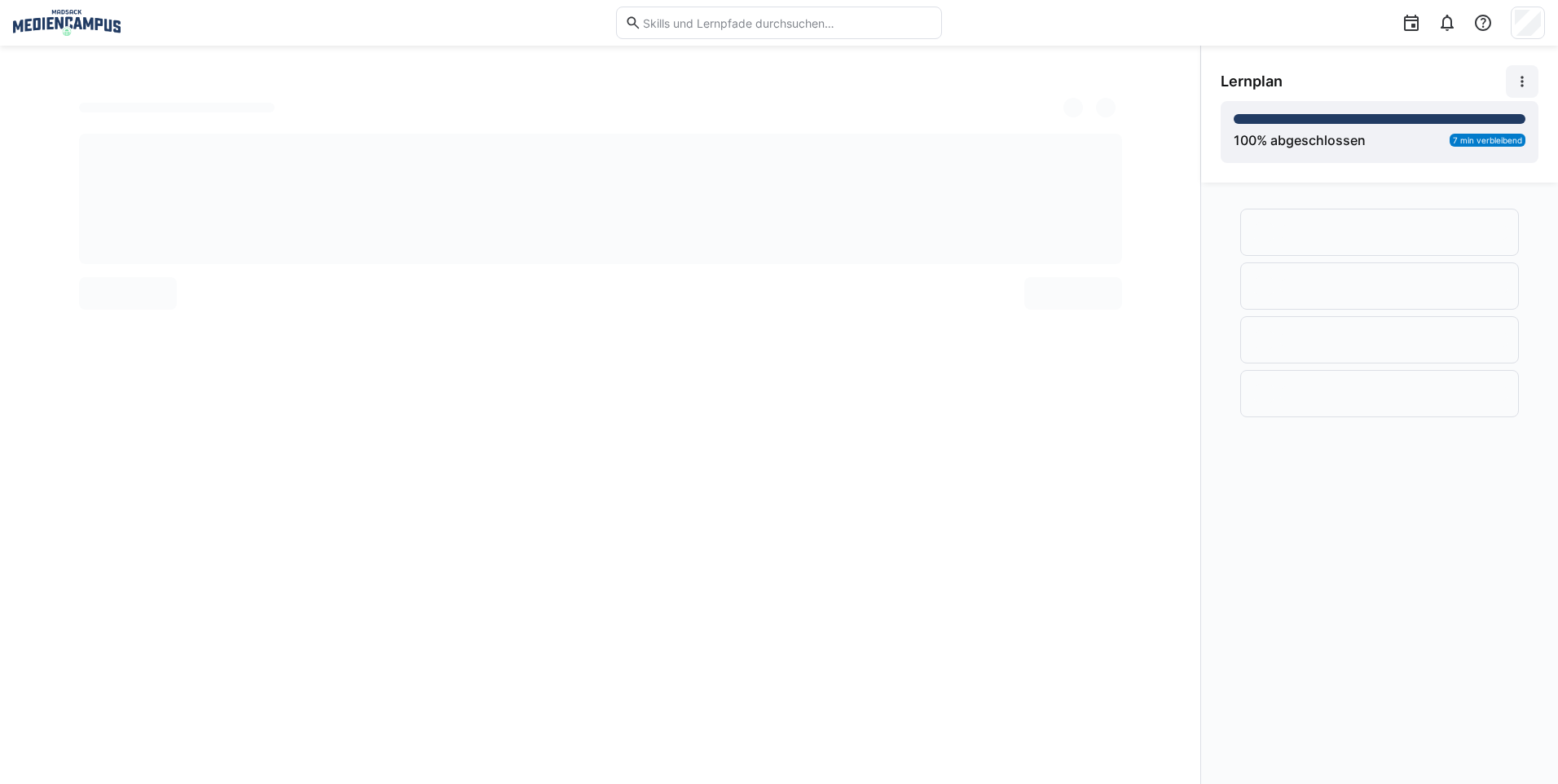
click at [1528, 80] on eds-icon at bounding box center [1521, 81] width 16 height 16
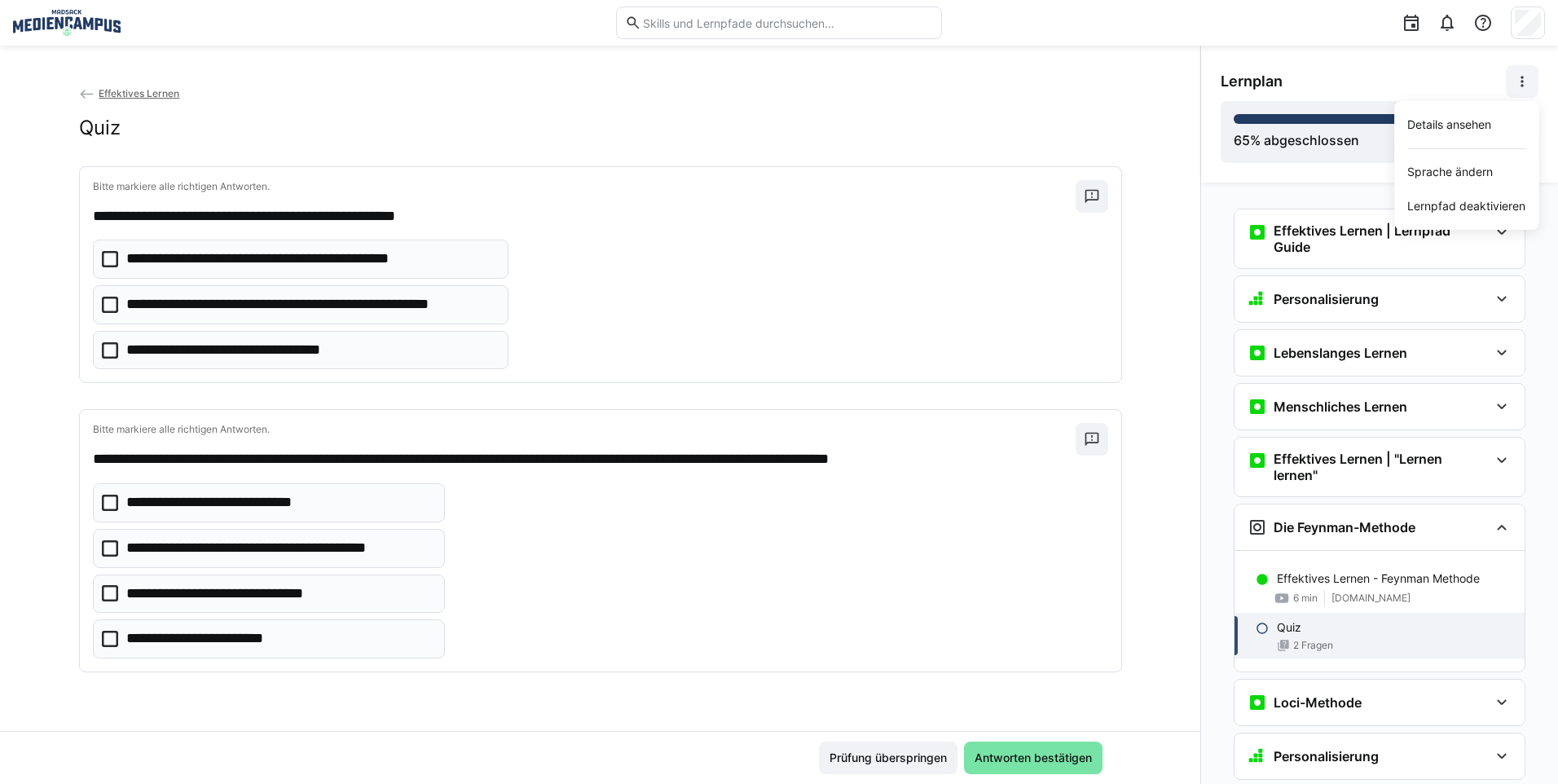
scroll to position [321, 0]
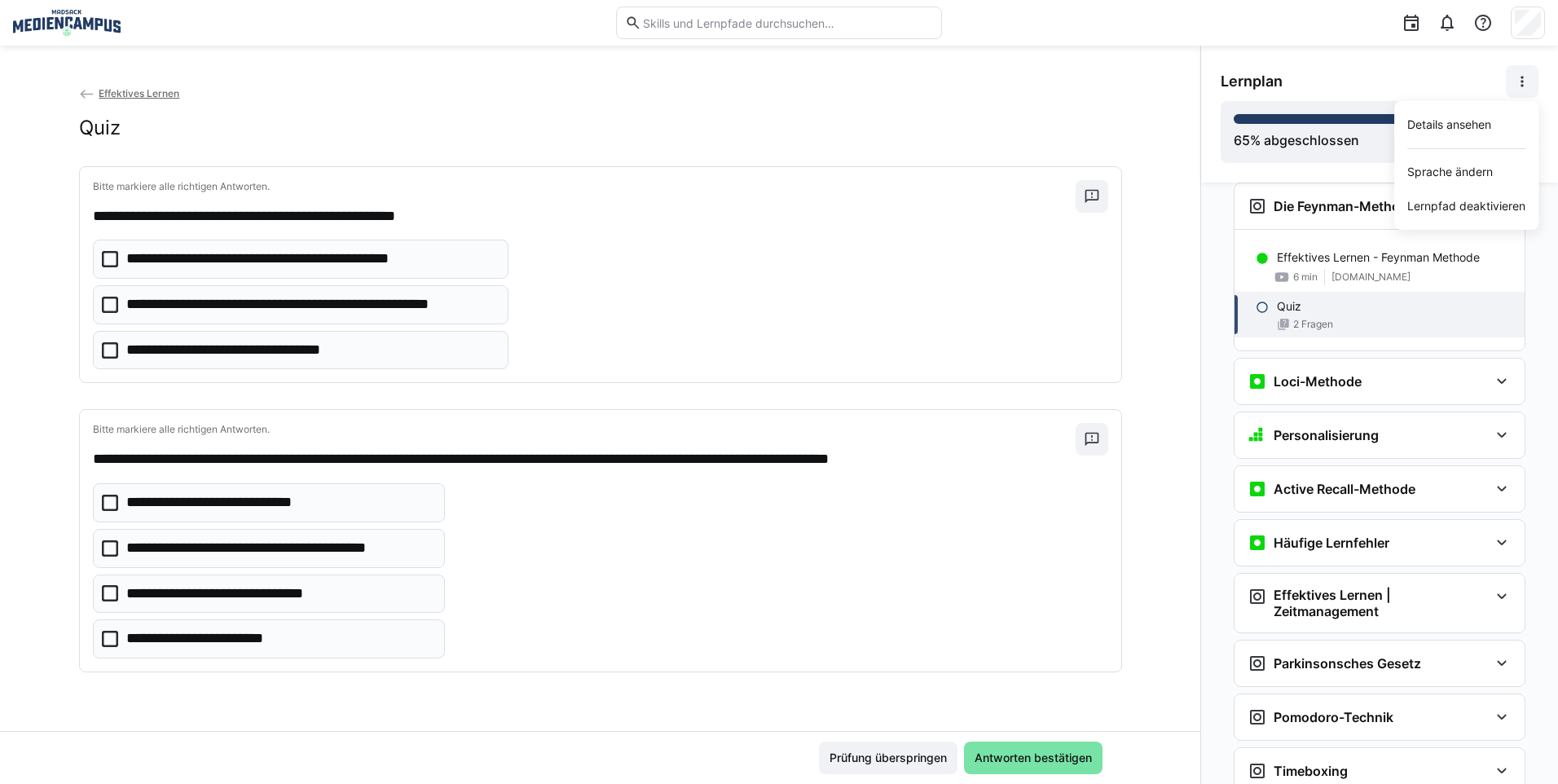
click at [1111, 119] on div "Quiz" at bounding box center [601, 128] width 1043 height 25
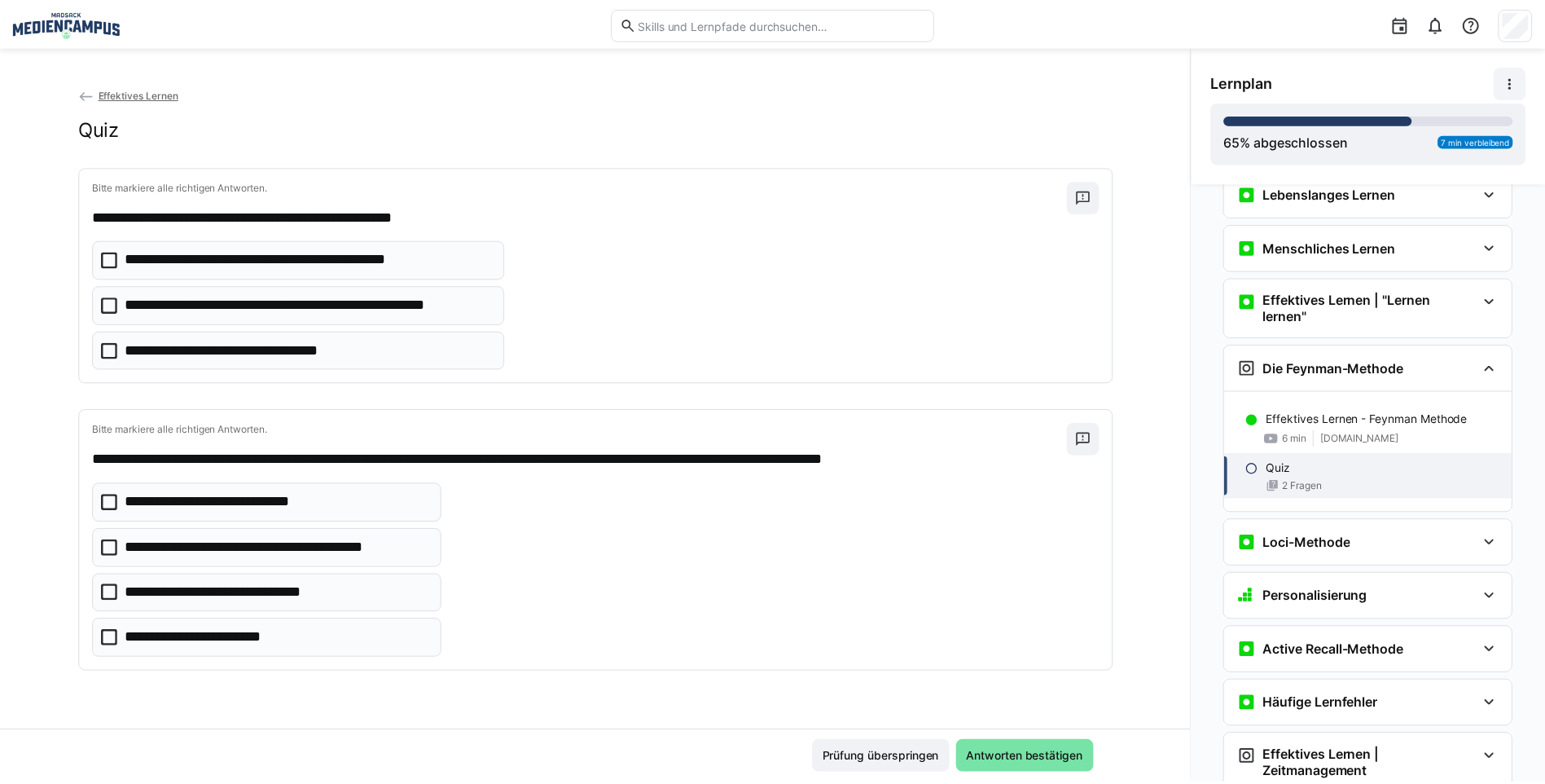
scroll to position [77, 0]
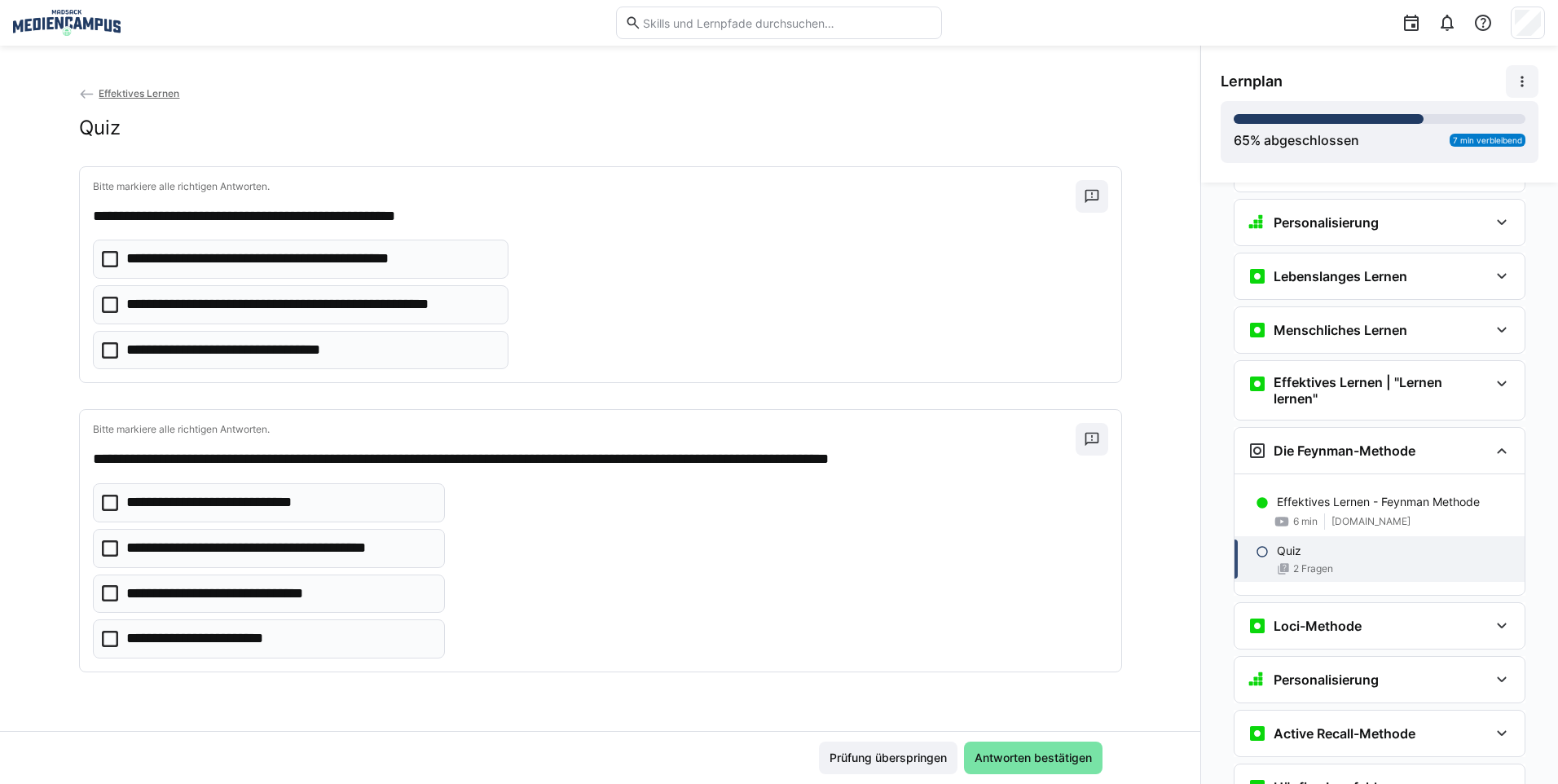
click at [119, 93] on span "Effektives Lernen" at bounding box center [139, 93] width 81 height 12
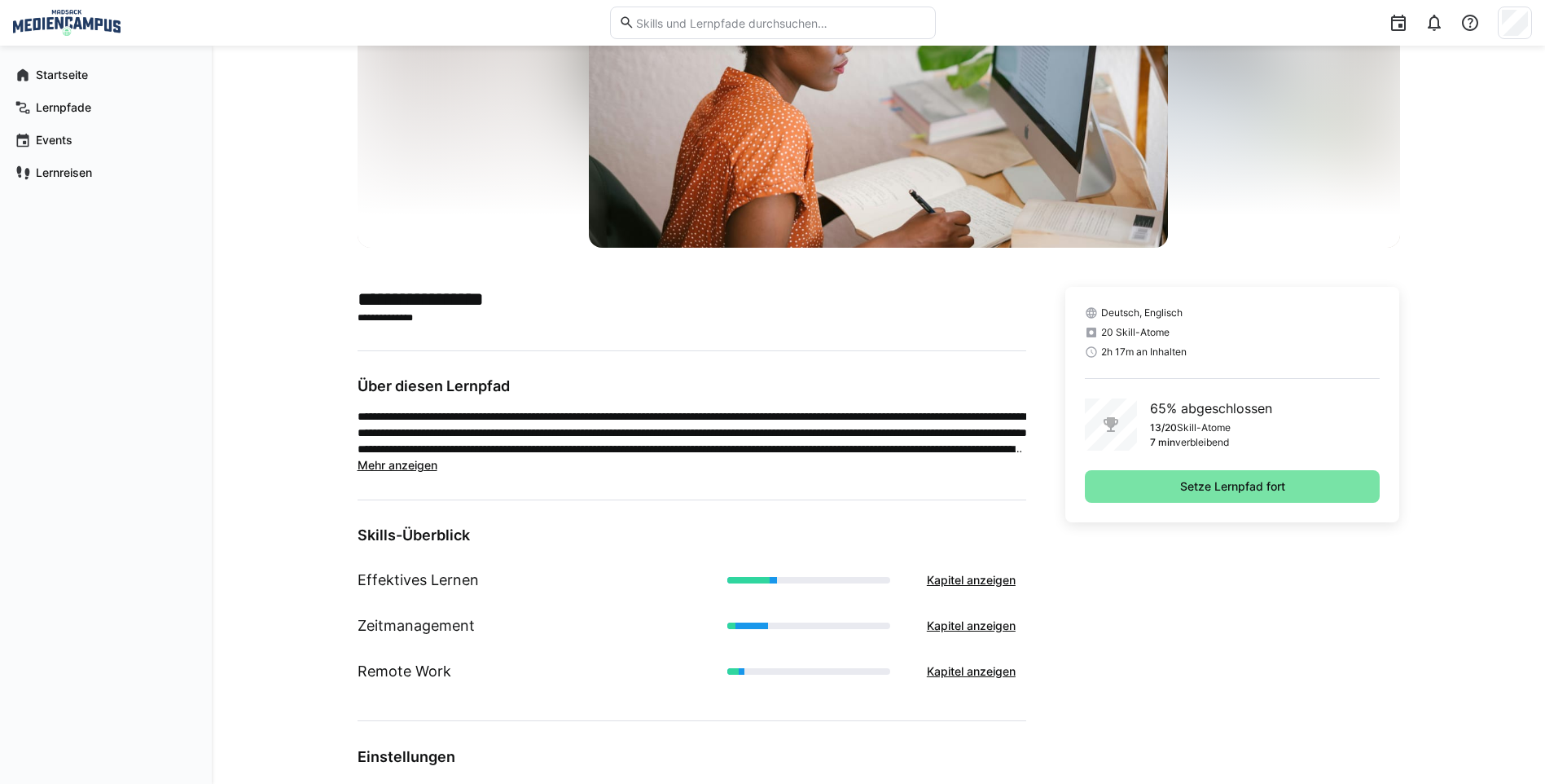
scroll to position [244, 0]
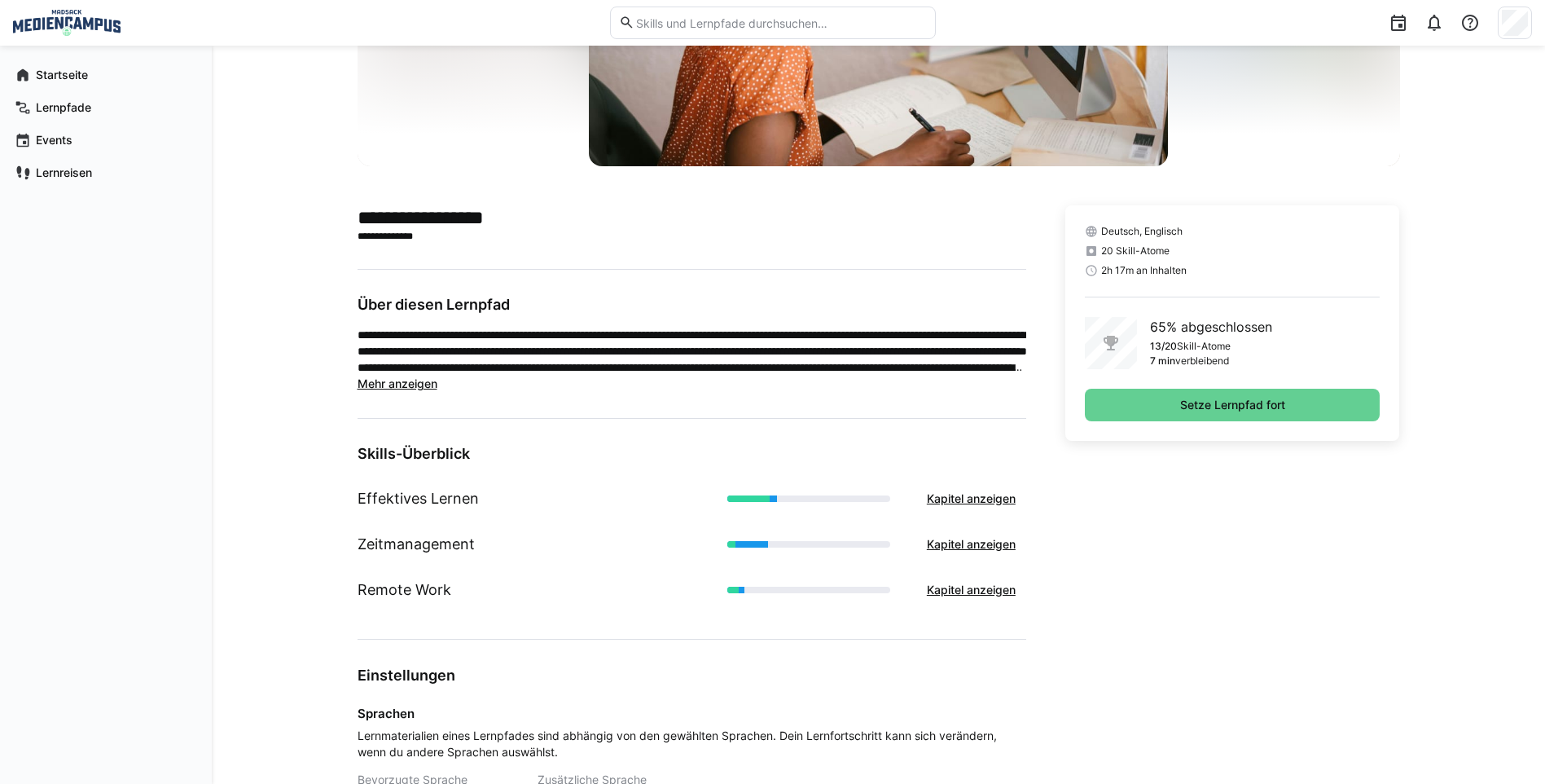
click at [1186, 401] on span "Setze Lernpfad fort" at bounding box center [1233, 404] width 110 height 16
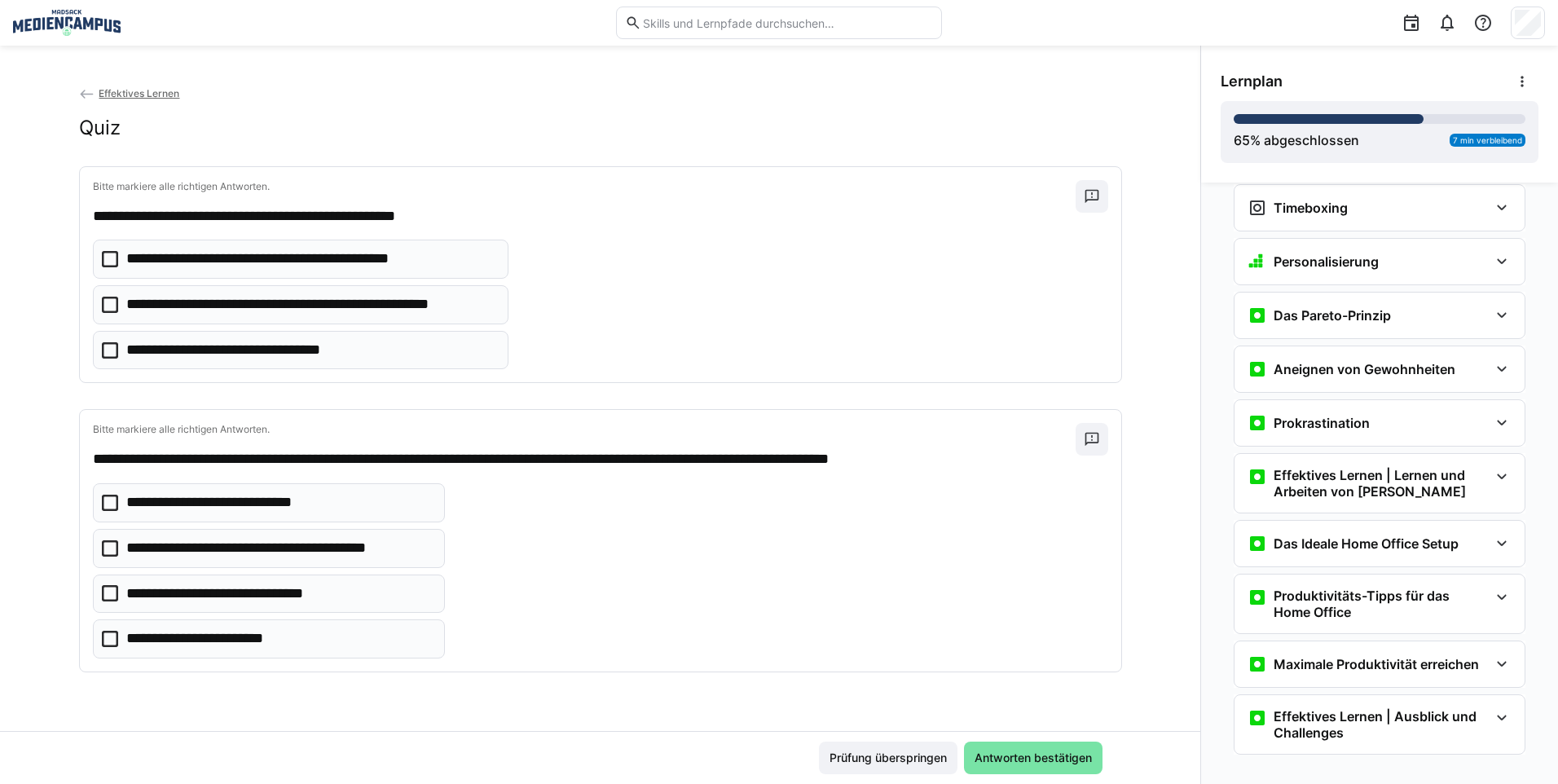
scroll to position [905, 0]
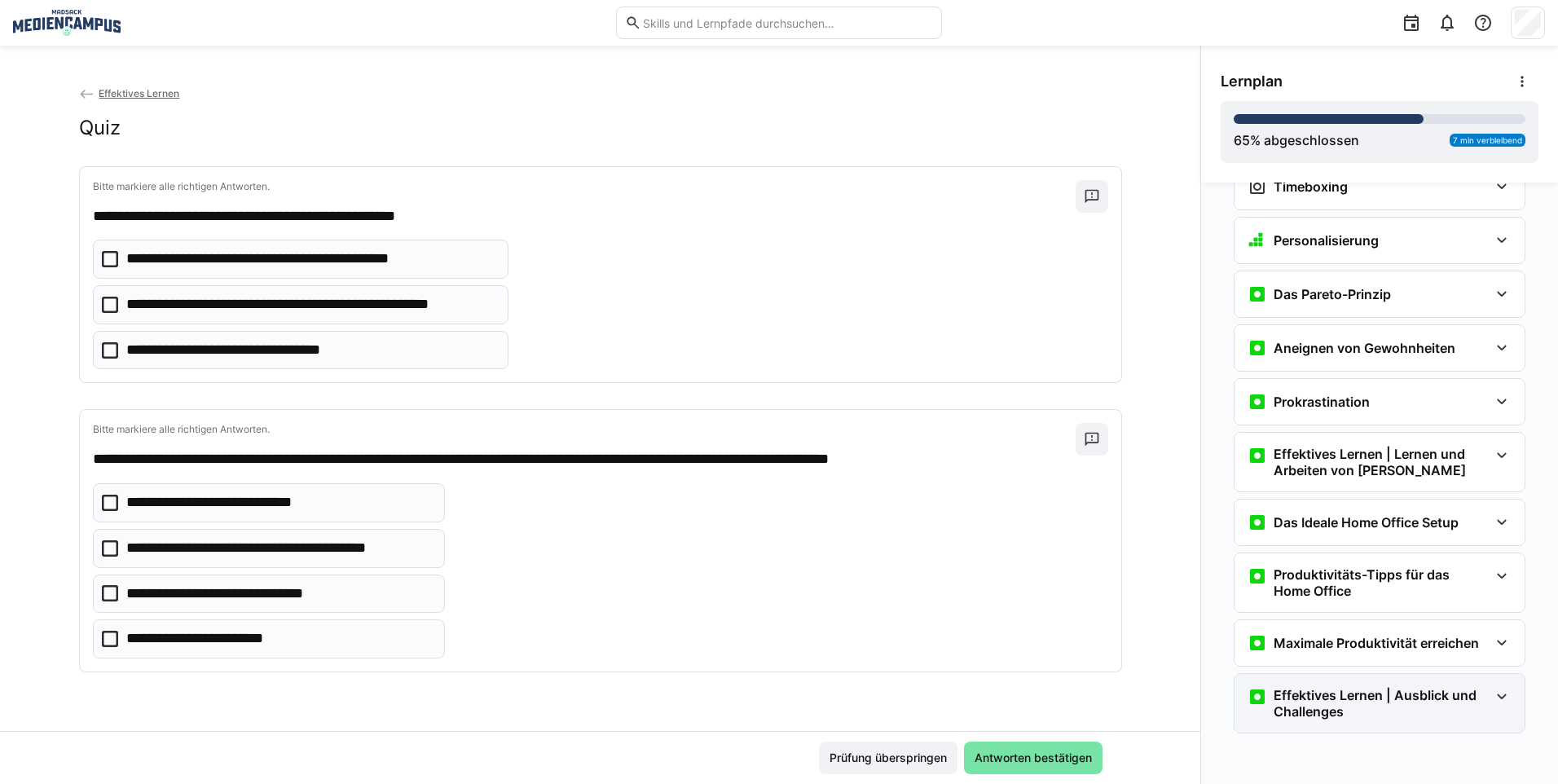
click at [1284, 692] on h3 "Effektives Lernen | Ausblick und Challenges" at bounding box center [1381, 703] width 215 height 32
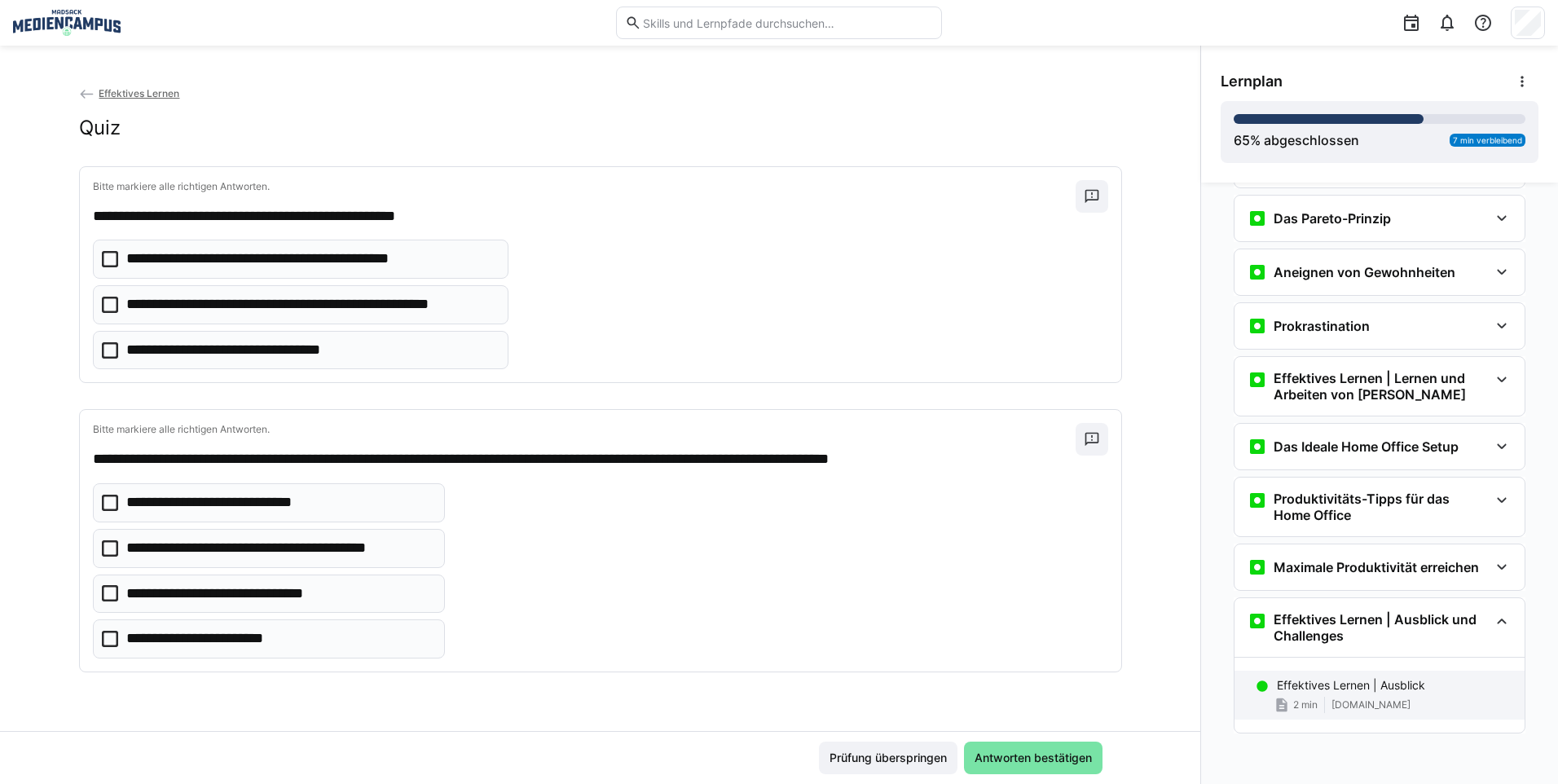
click at [1296, 683] on p "Effektives Lernen | Ausblick" at bounding box center [1351, 684] width 148 height 16
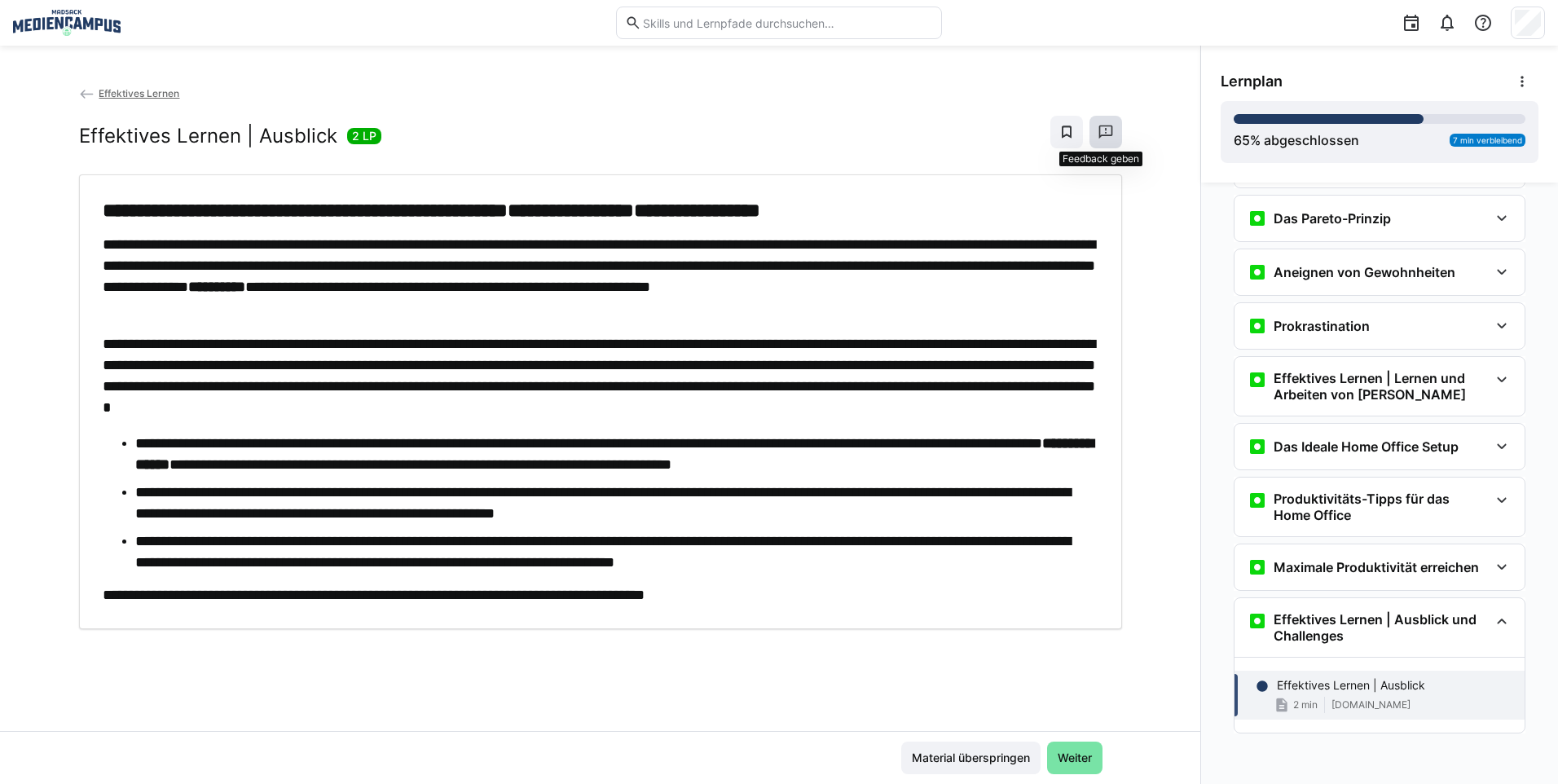
click at [1099, 135] on eds-icon at bounding box center [1105, 131] width 16 height 16
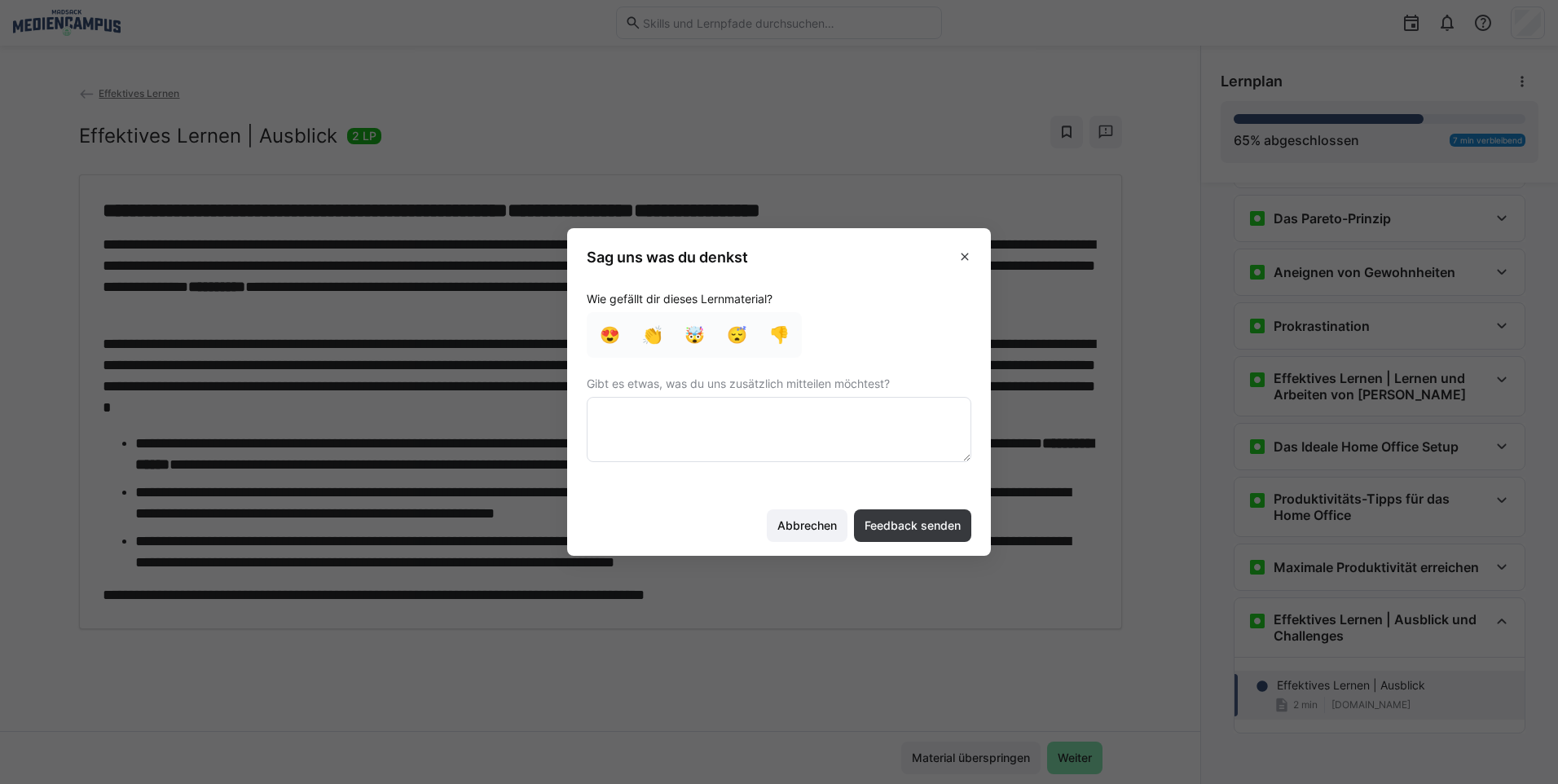
click at [759, 473] on section "Wie gefällt dir dieses Lernmaterial? 😍 👏 🤯 😴 👎 Gibt es etwas, was du uns zusätz…" at bounding box center [779, 387] width 424 height 215
click at [766, 448] on textarea at bounding box center [778, 429] width 385 height 65
click at [962, 258] on eds-icon at bounding box center [964, 256] width 13 height 13
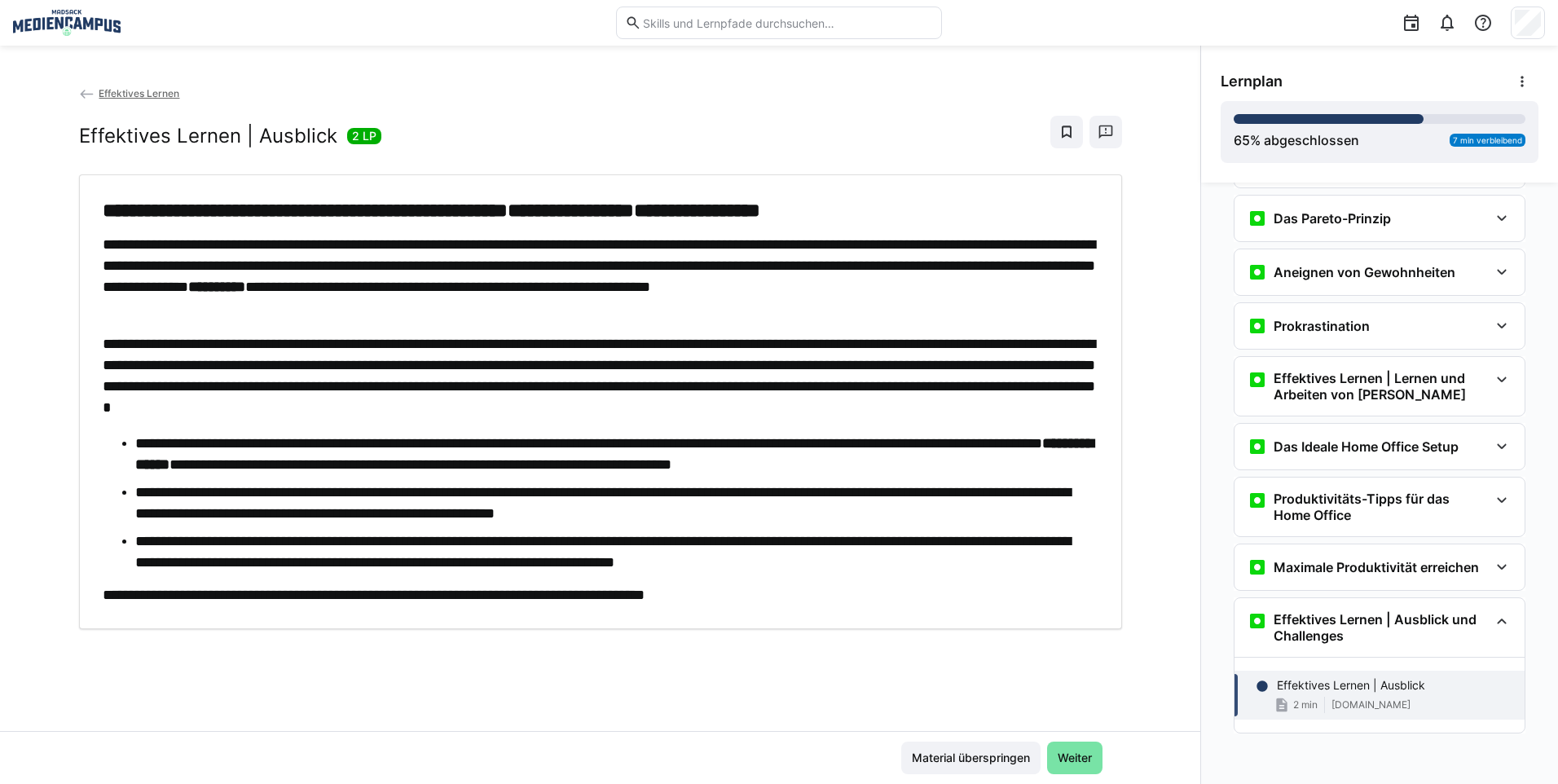
click at [136, 94] on span "Effektives Lernen" at bounding box center [139, 93] width 81 height 12
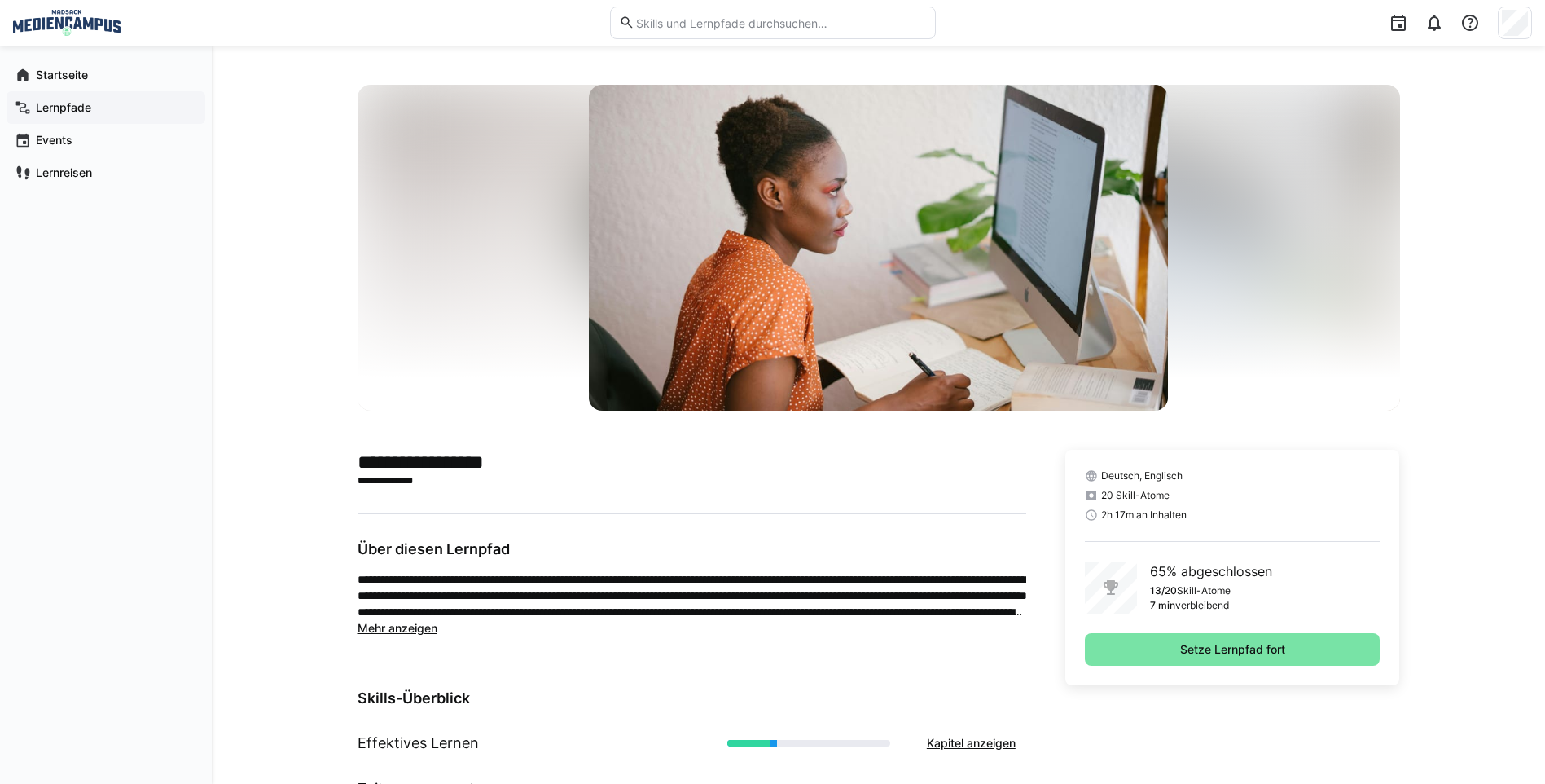
click at [116, 102] on span "Lernpfade" at bounding box center [115, 107] width 164 height 16
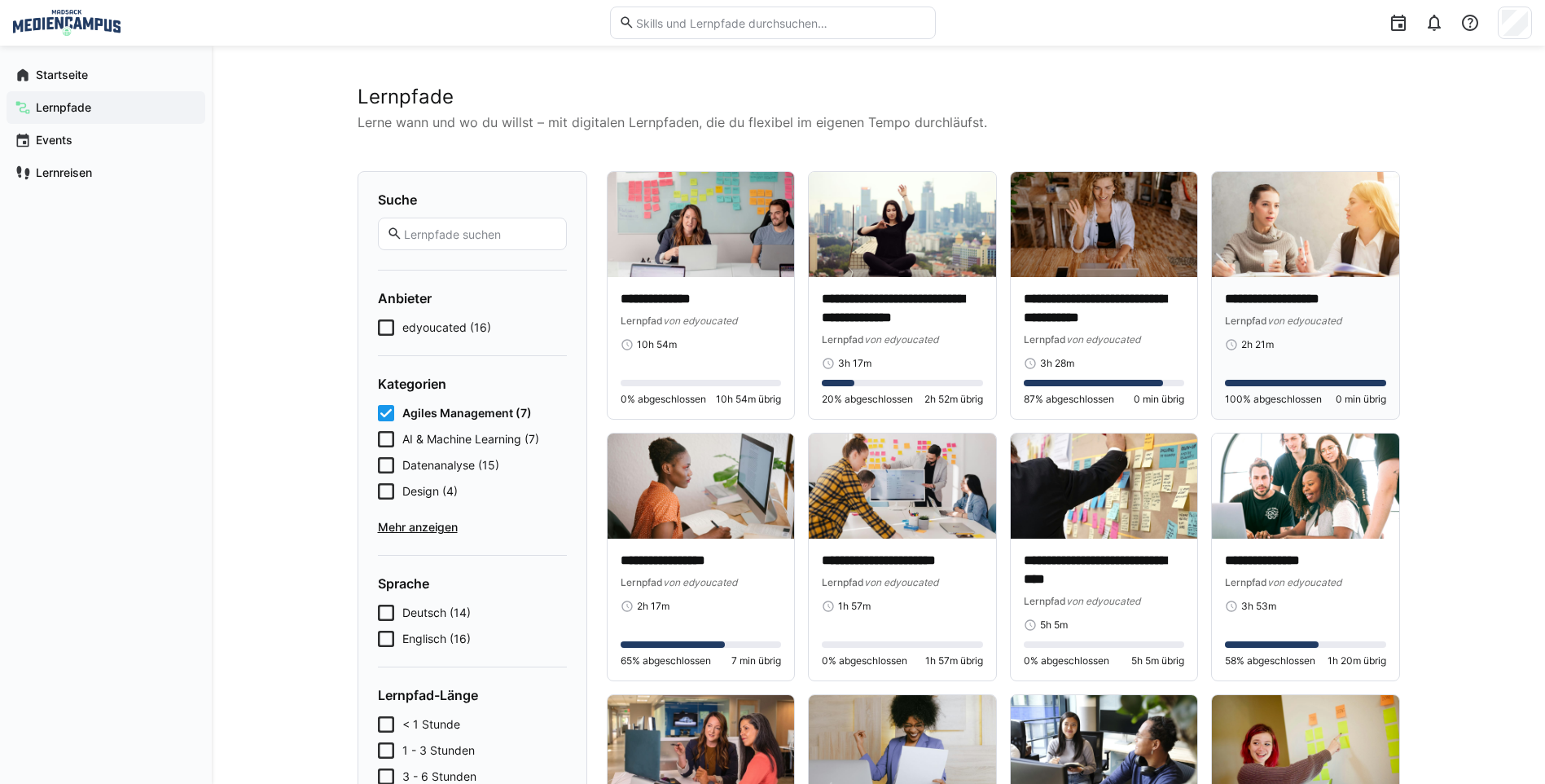
click at [1327, 338] on div "2h 21m" at bounding box center [1305, 344] width 161 height 13
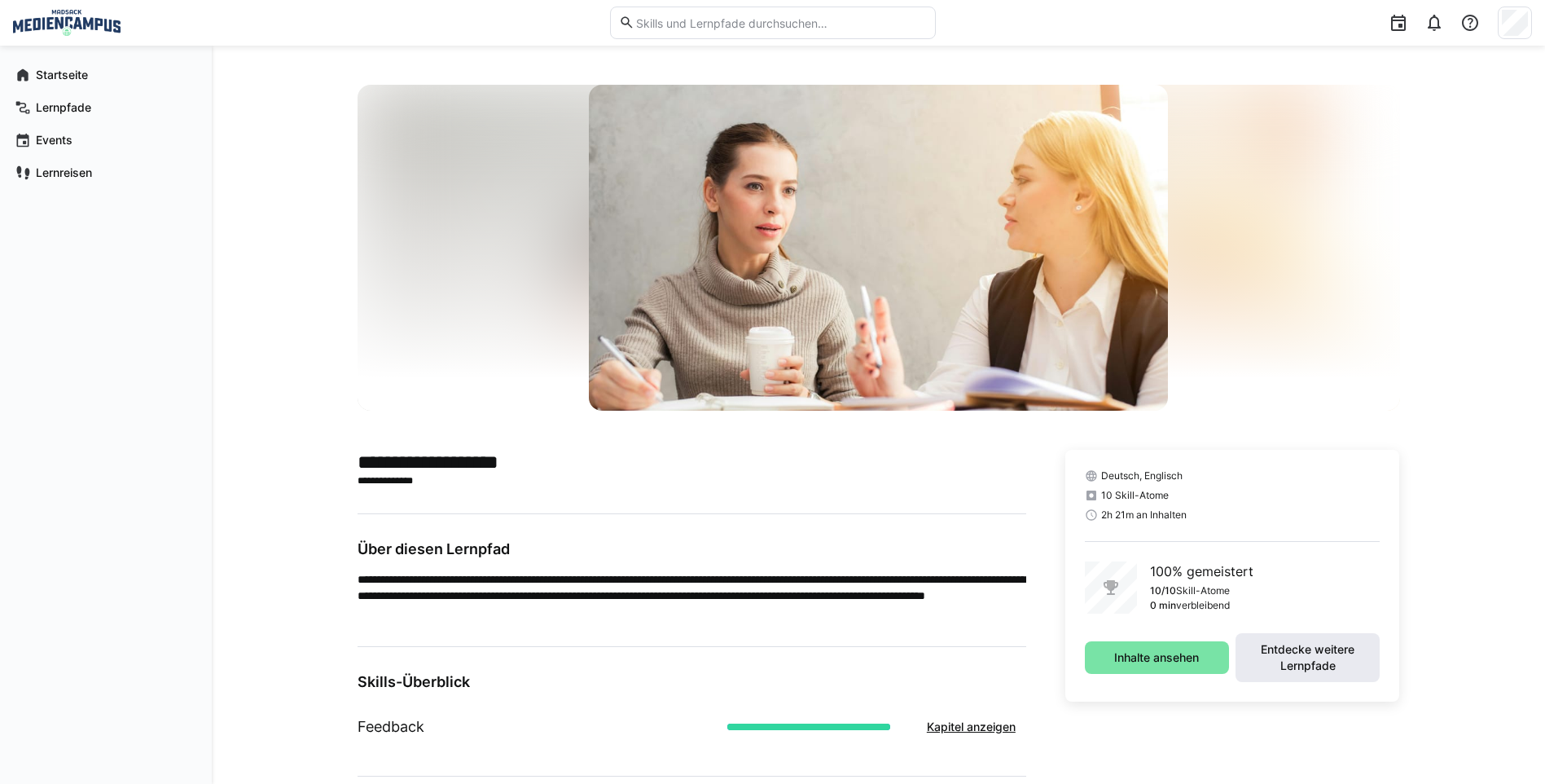
click at [1274, 662] on span "Entdecke weitere Lernpfade" at bounding box center [1308, 657] width 128 height 32
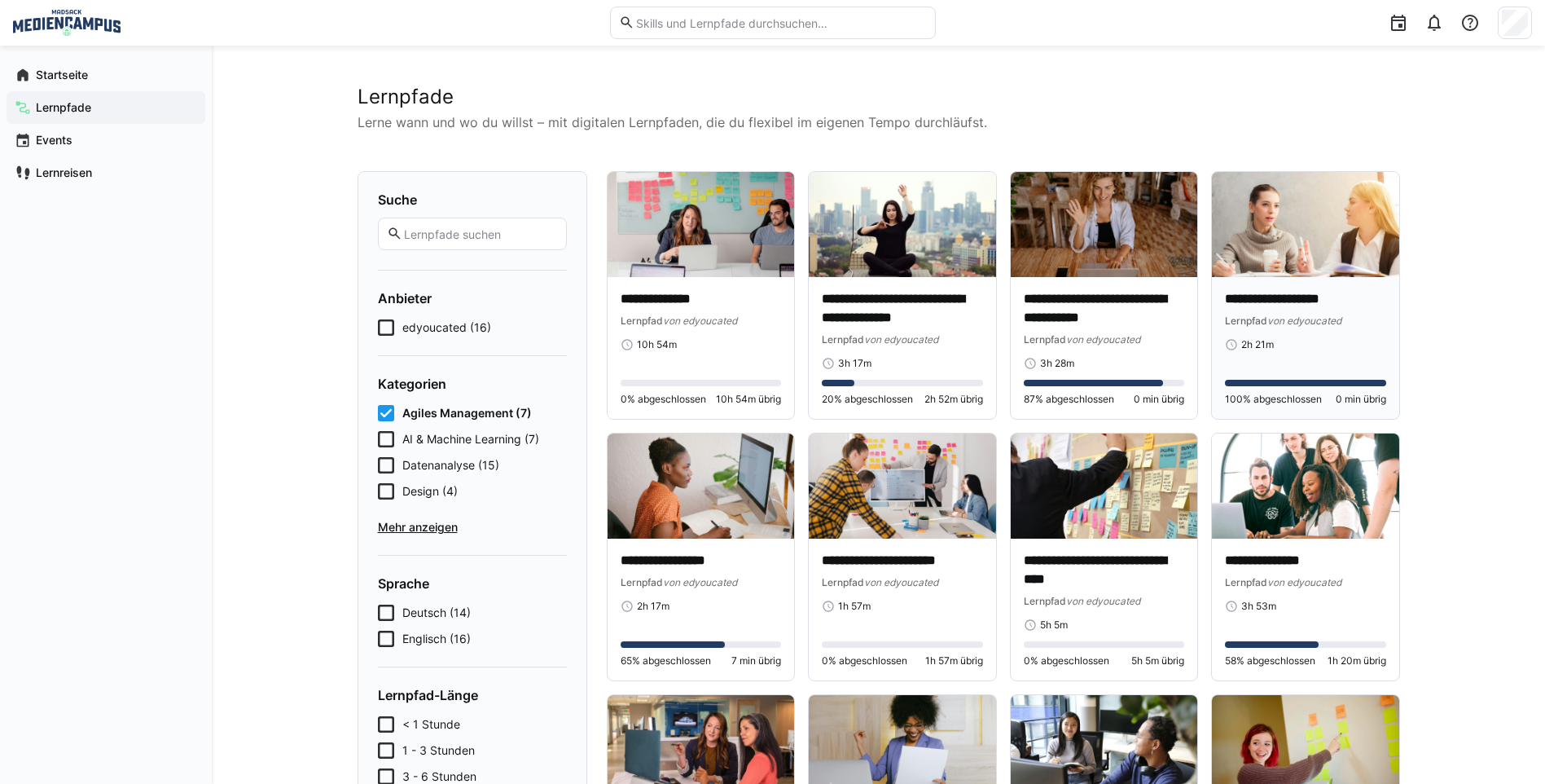
click at [1298, 319] on span "von edyoucated" at bounding box center [1304, 321] width 74 height 12
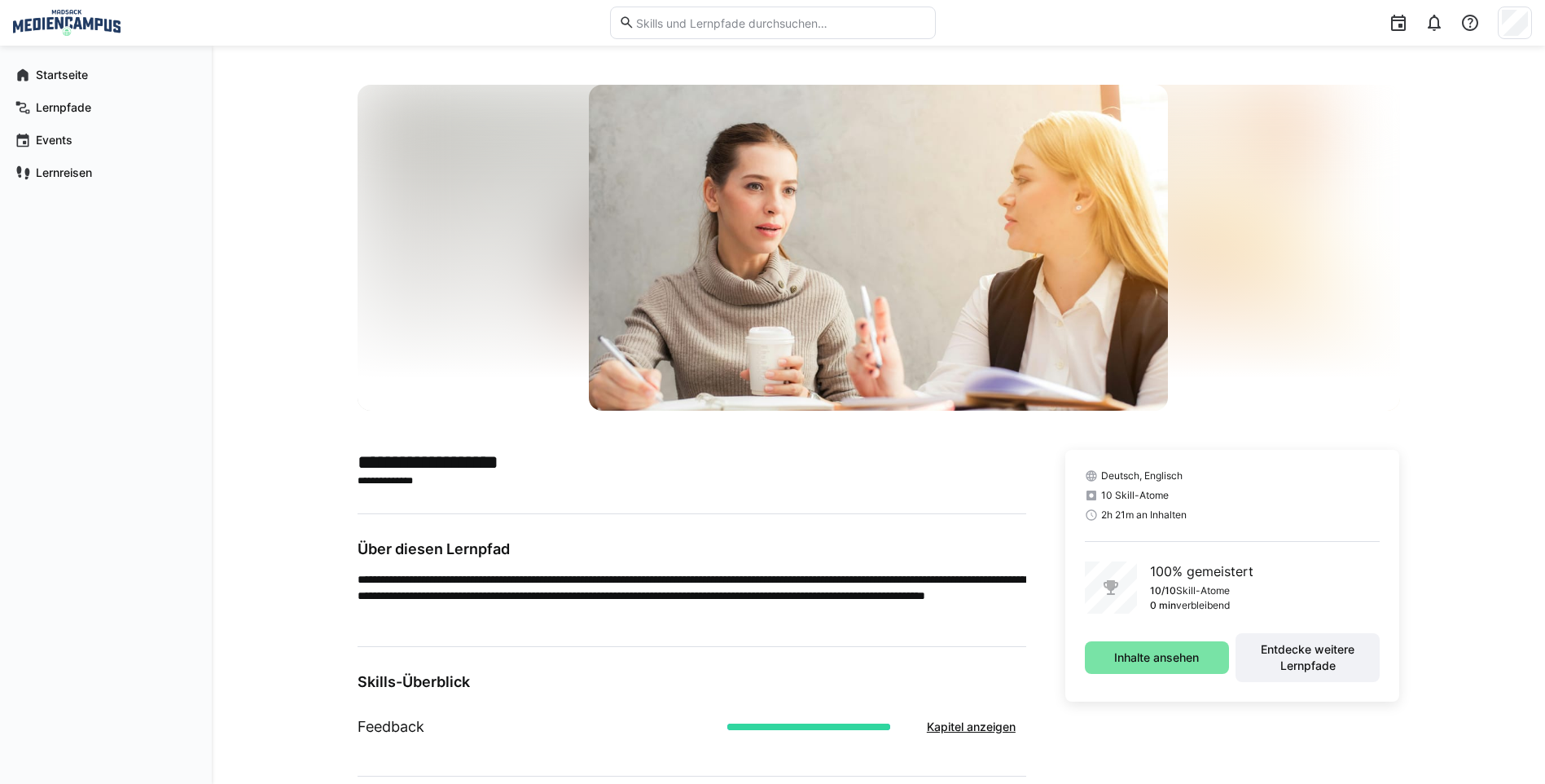
click at [1153, 680] on div "Inhalte ansehen Entdecke weitere Lernpfade" at bounding box center [1233, 657] width 296 height 49
click at [1155, 658] on span "Inhalte ansehen" at bounding box center [1156, 657] width 90 height 16
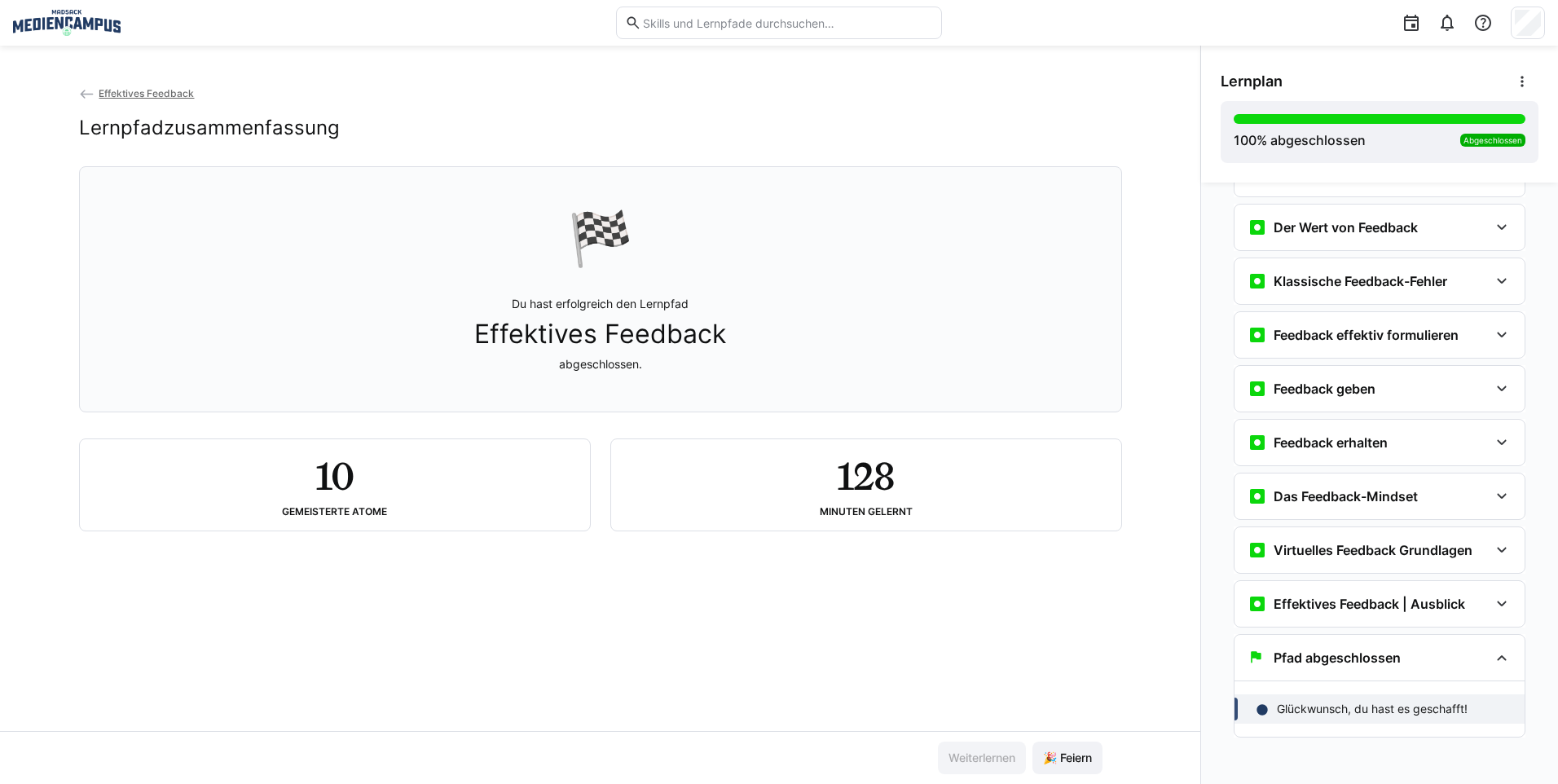
scroll to position [128, 0]
click at [1358, 237] on div "Der Wert von Feedback" at bounding box center [1380, 224] width 290 height 45
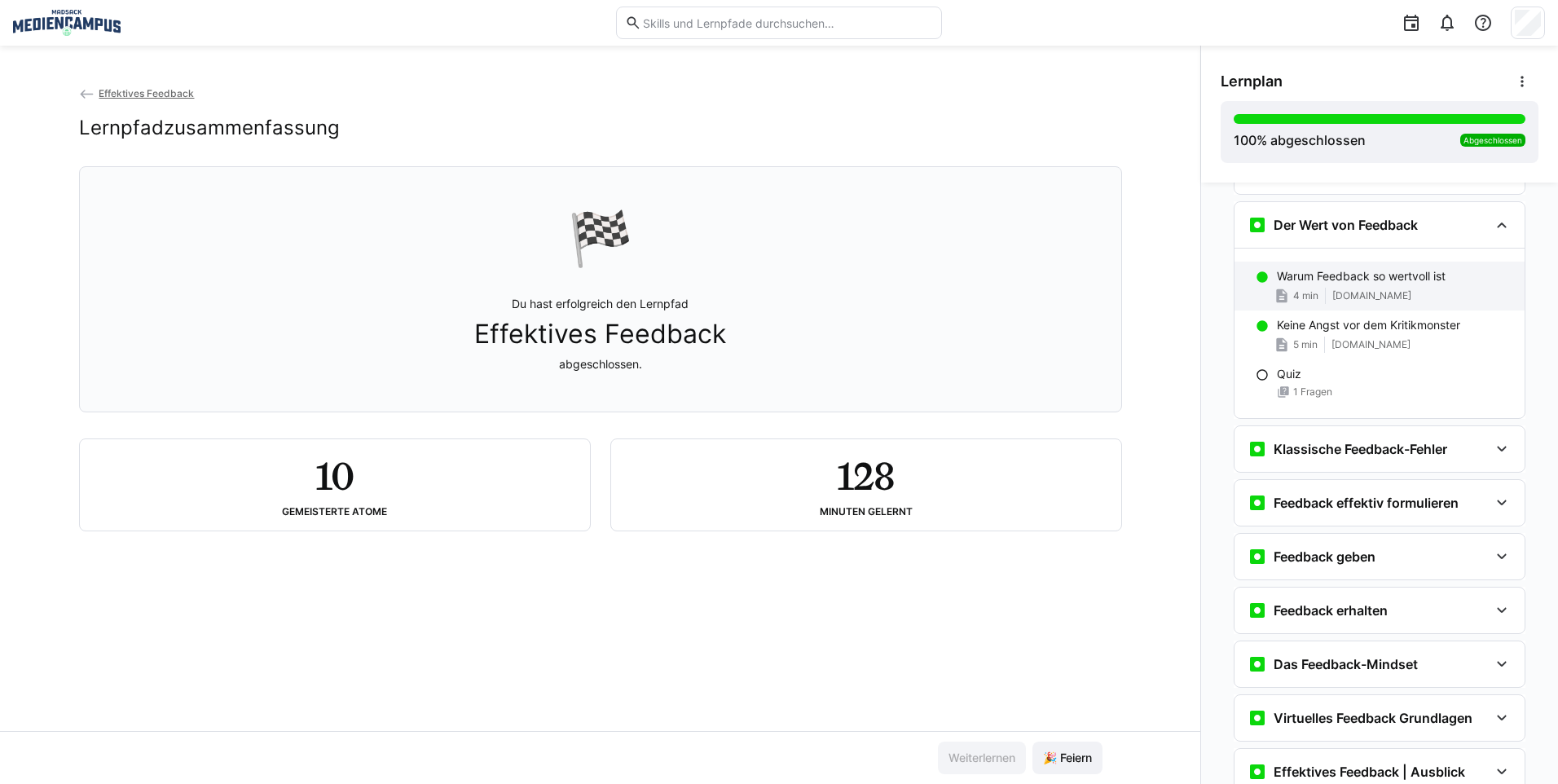
click at [1356, 282] on p "Warum Feedback so wertvoll ist" at bounding box center [1361, 276] width 169 height 16
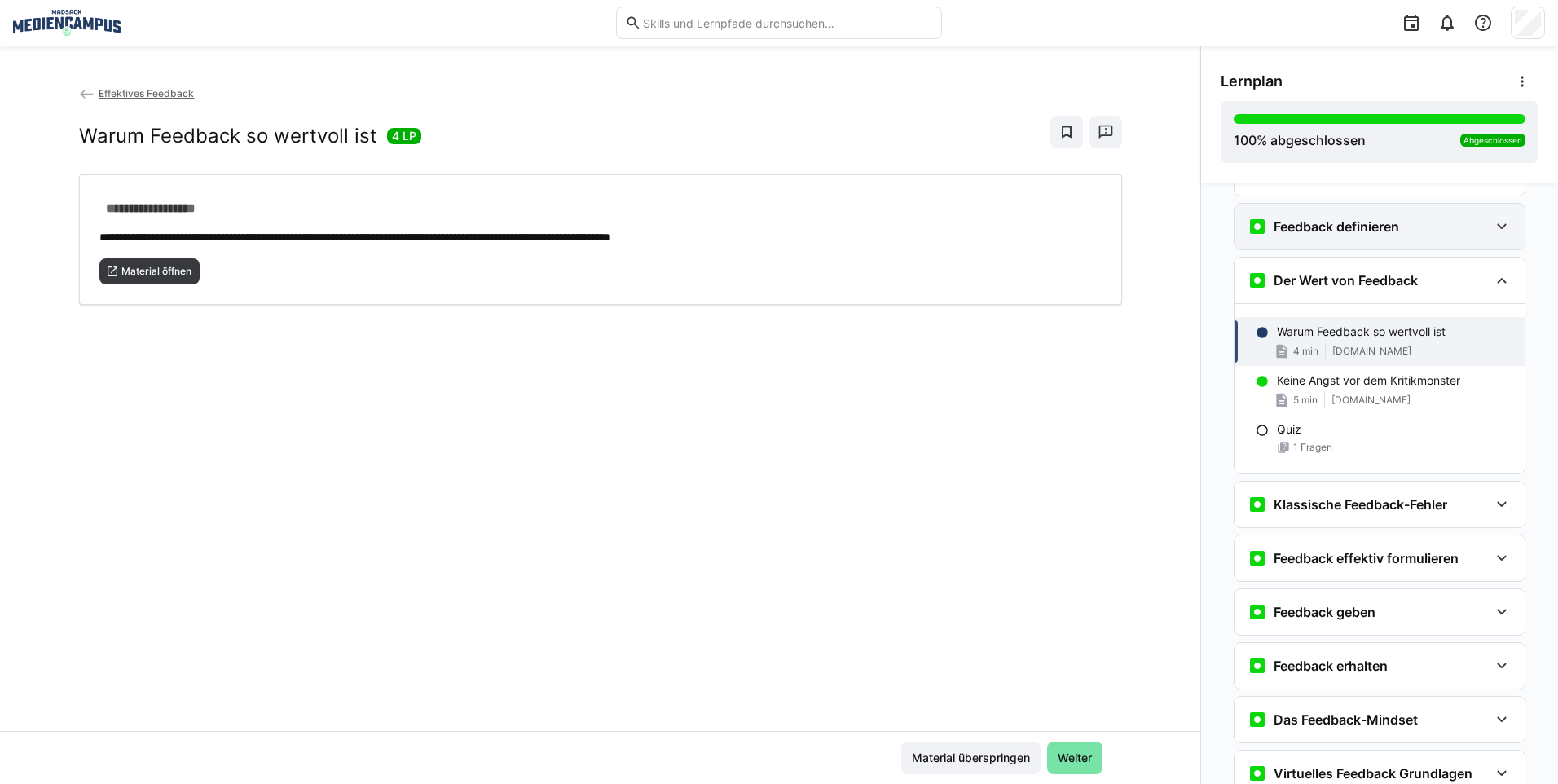
scroll to position [0, 0]
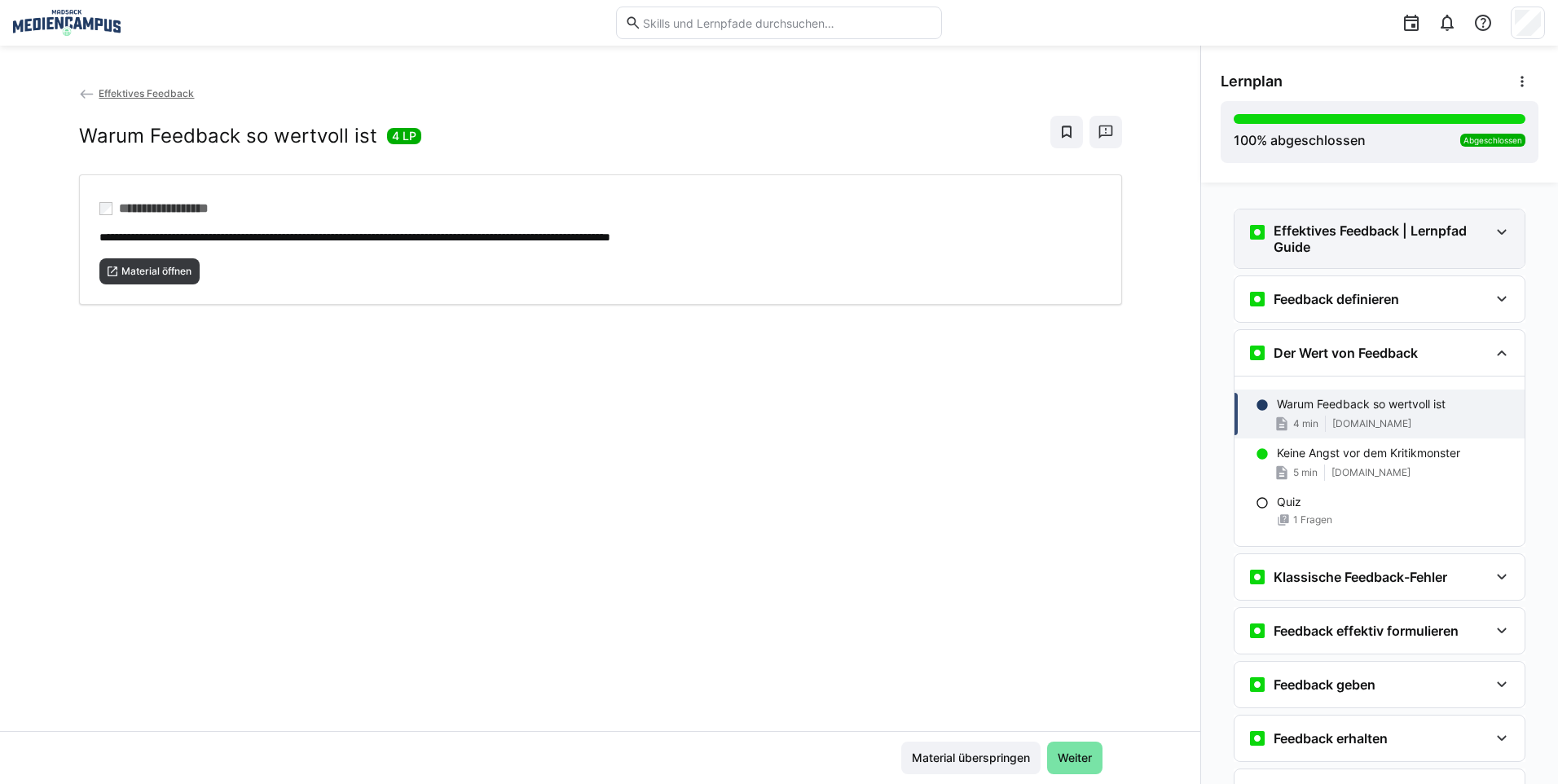
click at [1357, 241] on h3 "Effektives Feedback | Lernpfad Guide" at bounding box center [1381, 239] width 215 height 32
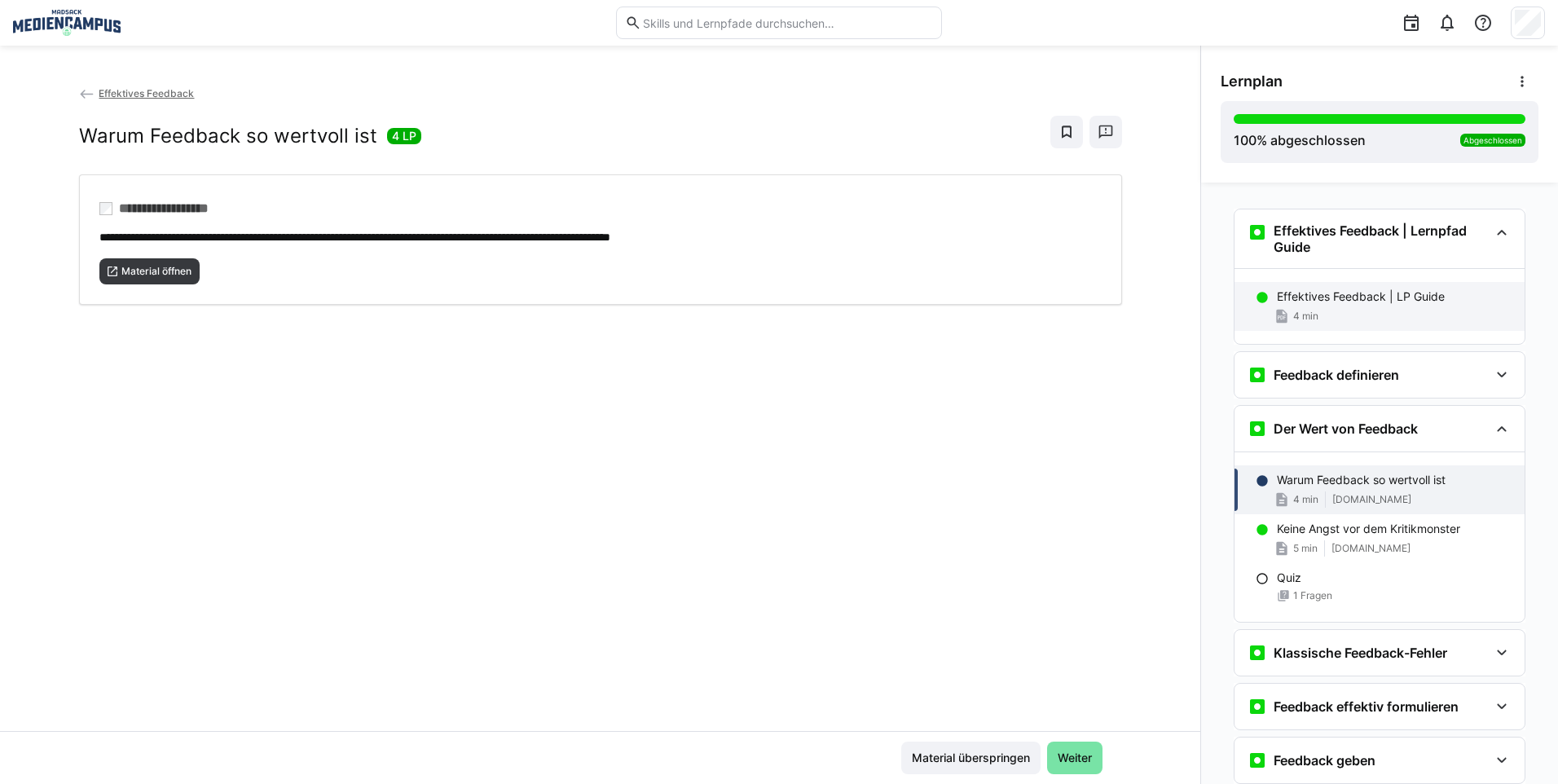
click at [1484, 308] on div "4 min" at bounding box center [1393, 316] width 235 height 16
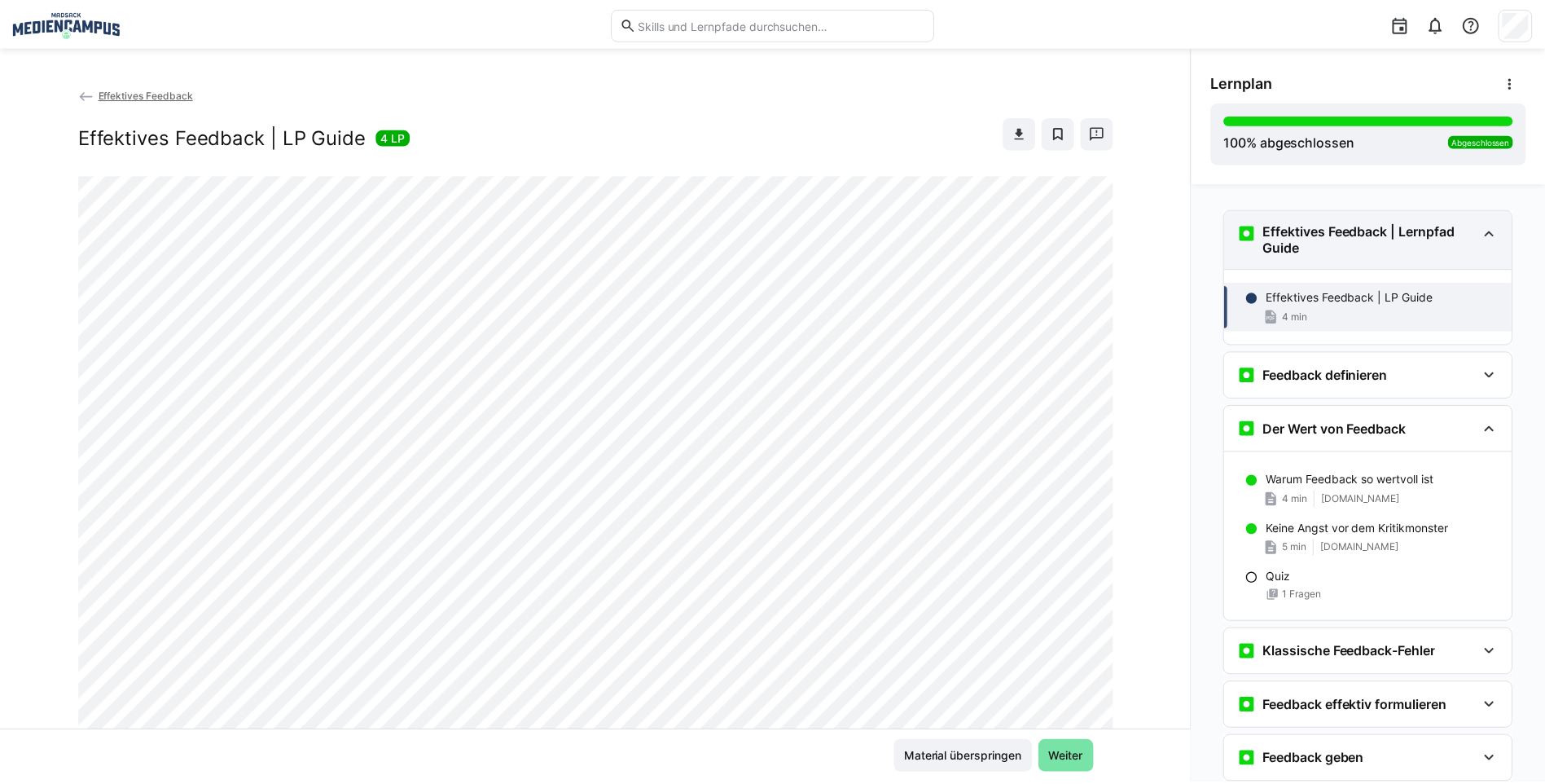
scroll to position [26, 0]
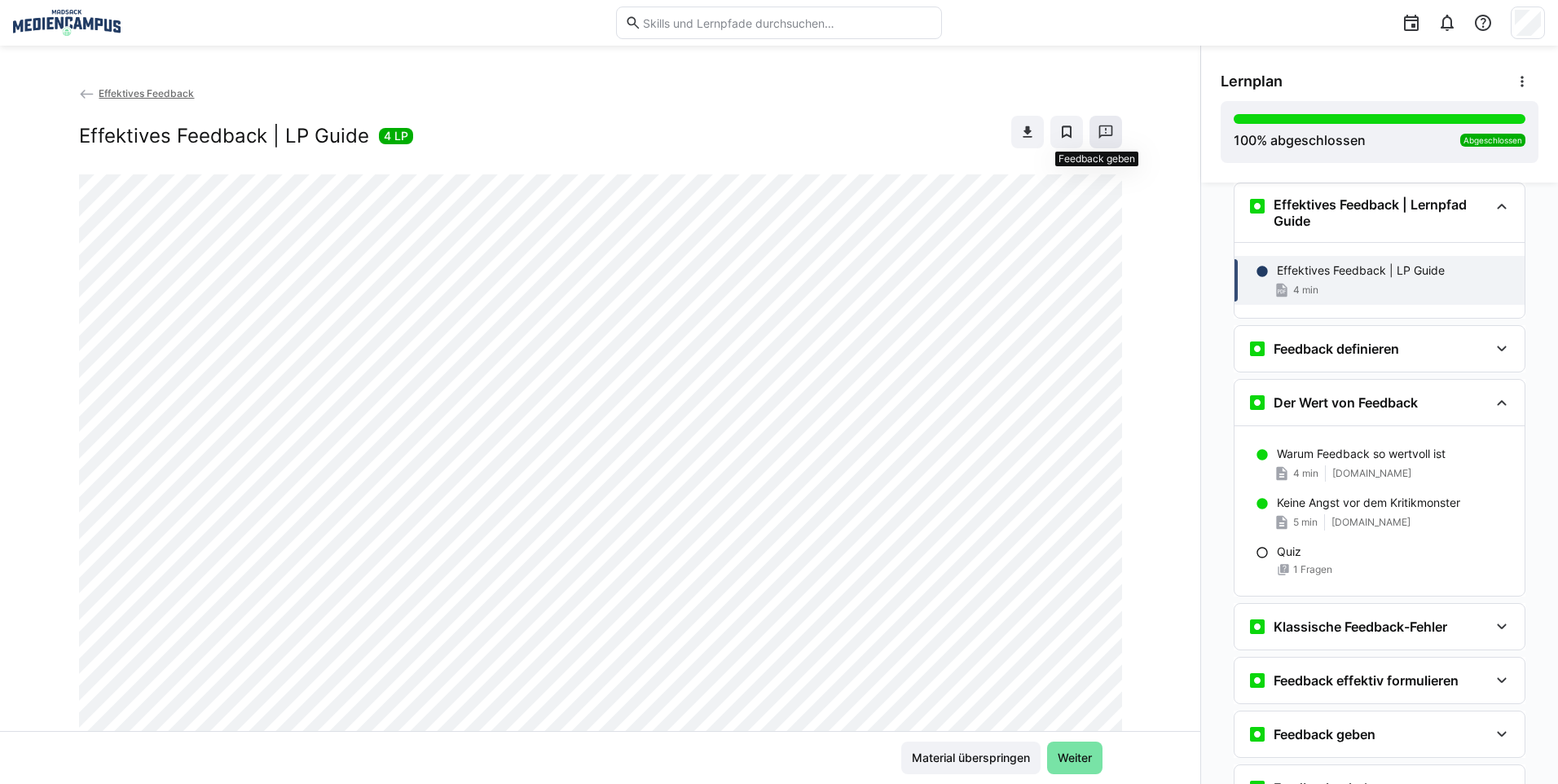
click at [1097, 129] on eds-icon at bounding box center [1105, 131] width 16 height 16
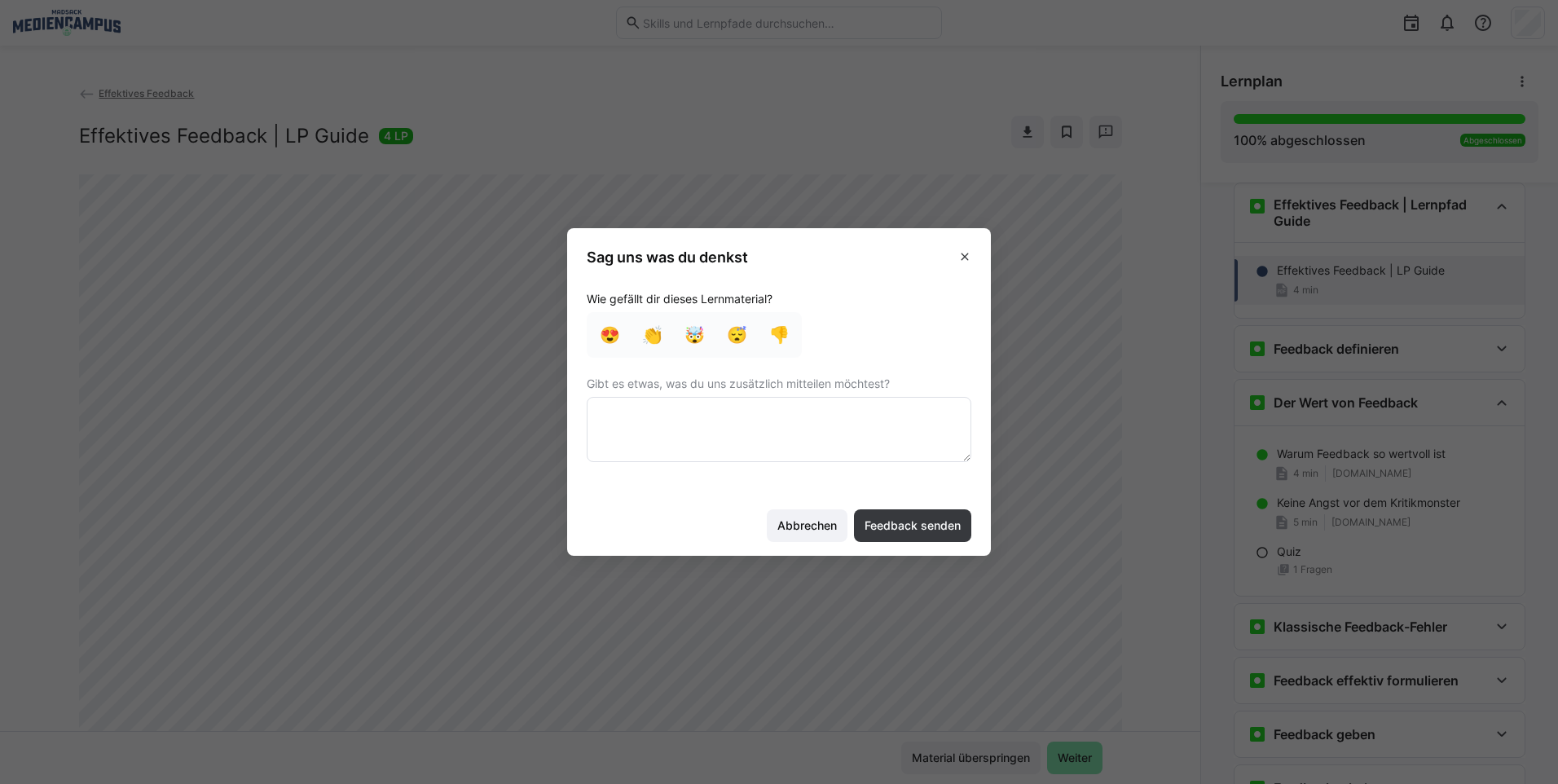
click at [701, 418] on textarea at bounding box center [778, 429] width 385 height 65
type textarea "viele Links funktionieren nicht"
click at [894, 526] on span "Feedback senden" at bounding box center [912, 525] width 101 height 16
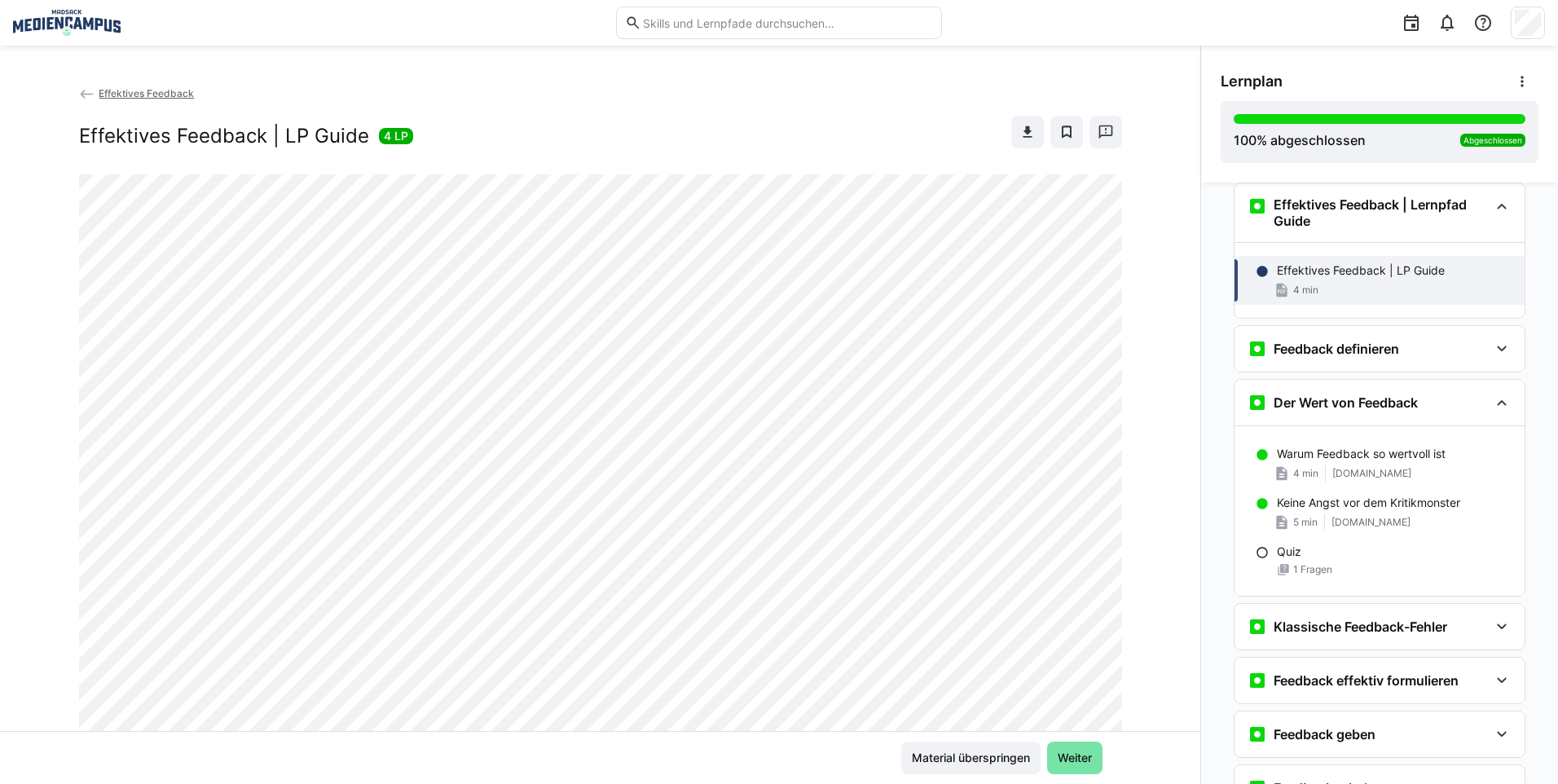
click at [148, 97] on span "Effektives Feedback" at bounding box center [147, 93] width 96 height 12
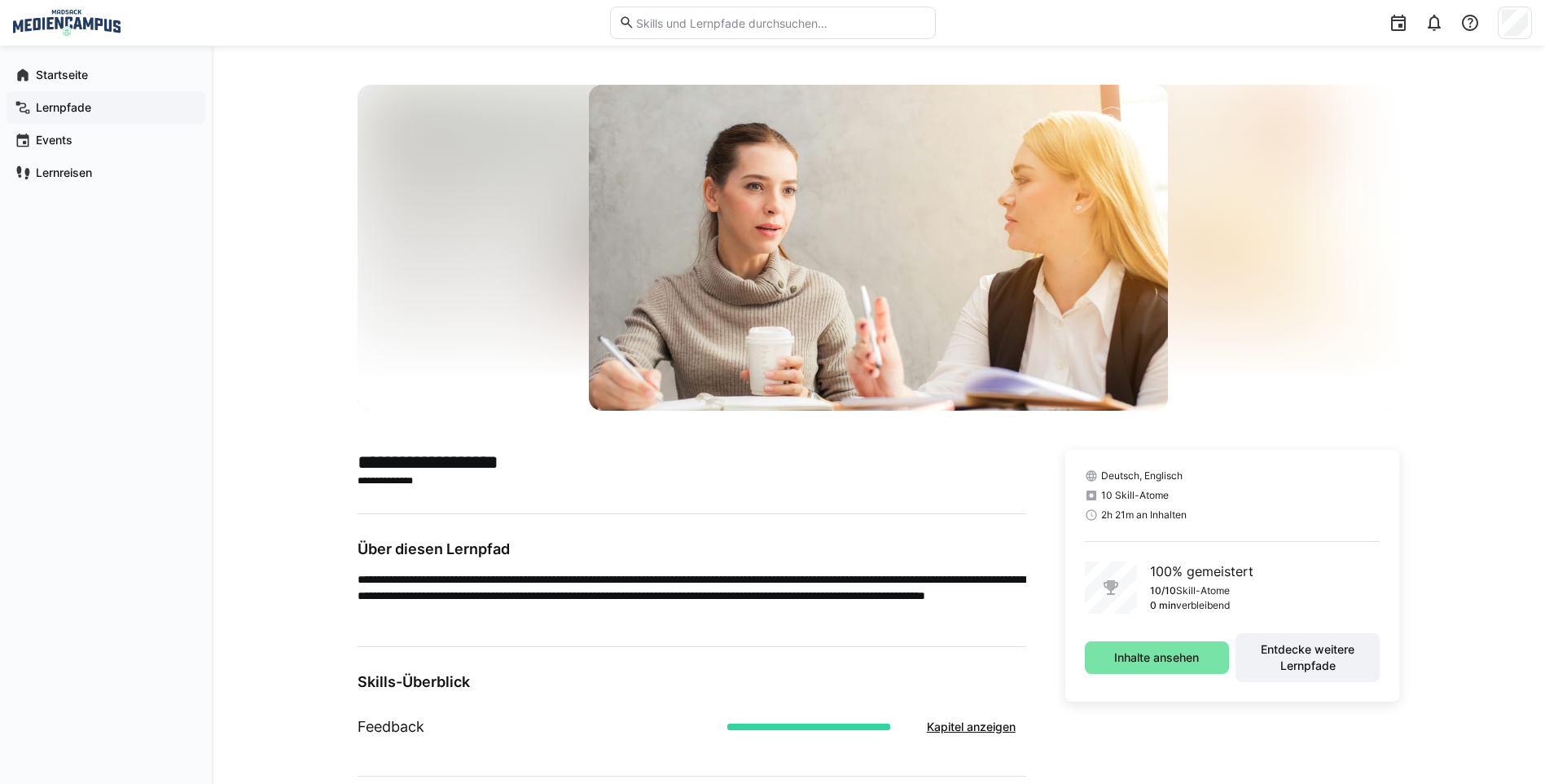
click at [0, 0] on app-navigation-label "Lernpfade" at bounding box center [0, 0] width 0 height 0
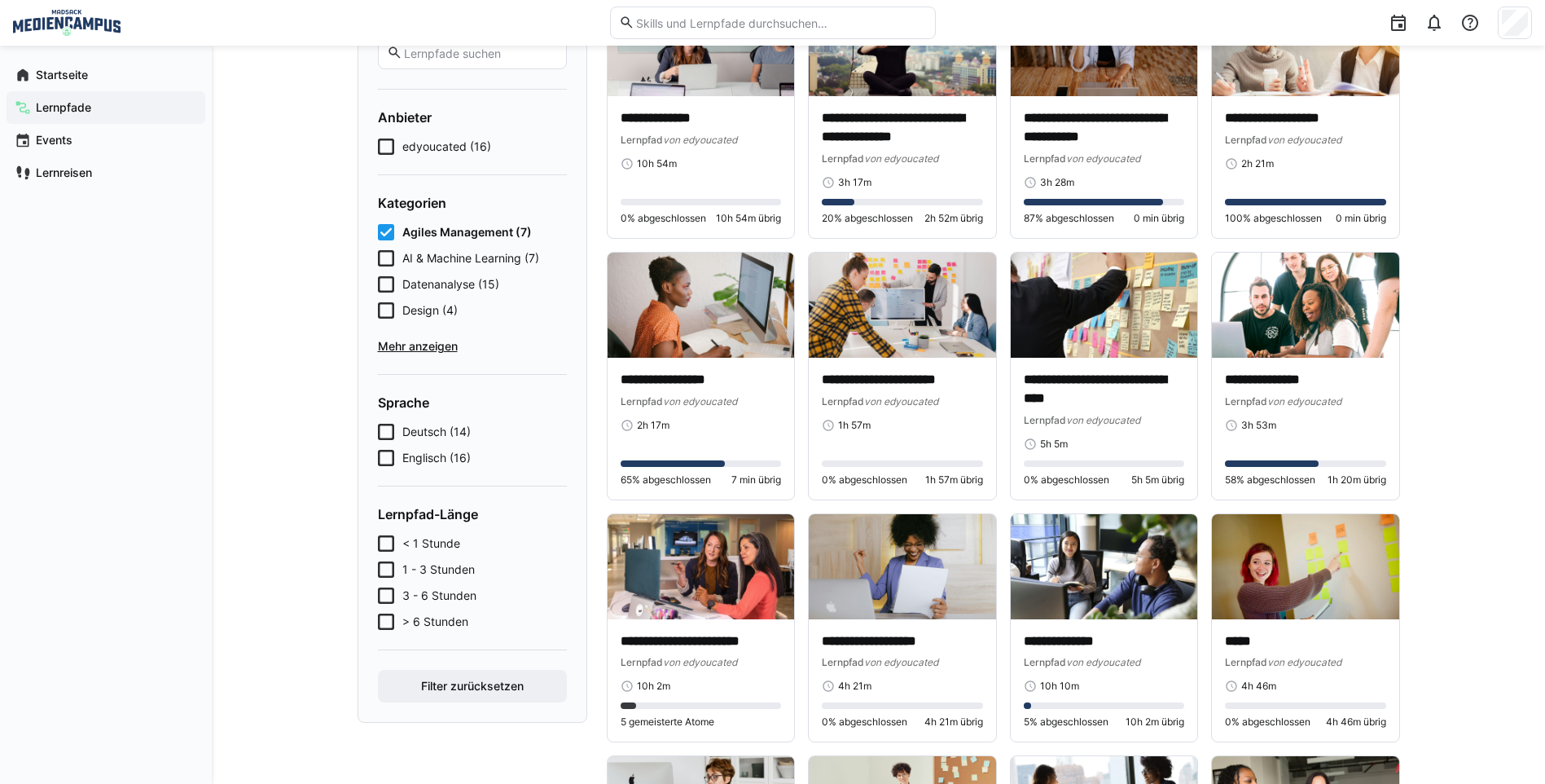
scroll to position [81, 0]
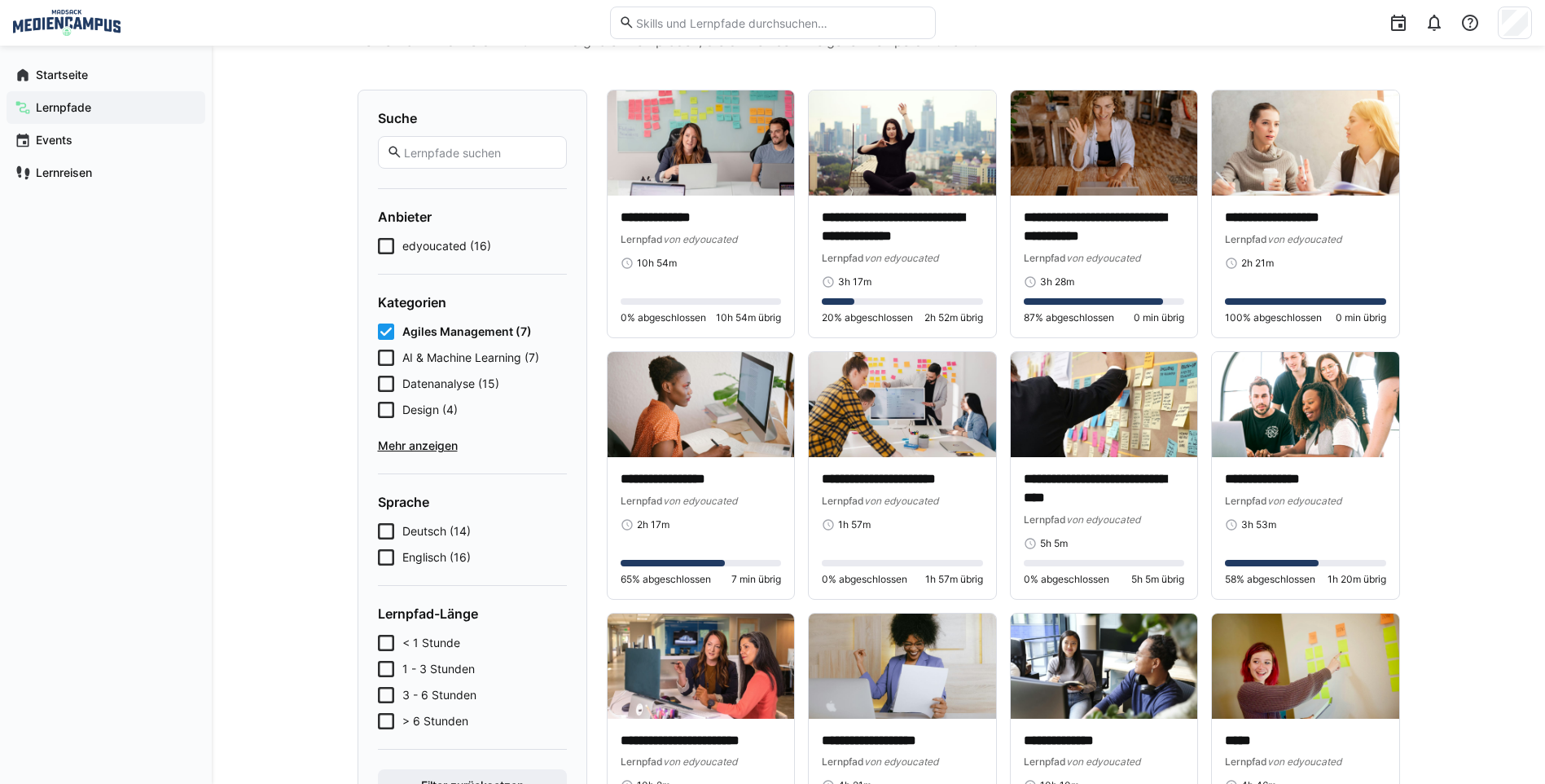
click at [392, 329] on icon at bounding box center [386, 331] width 16 height 16
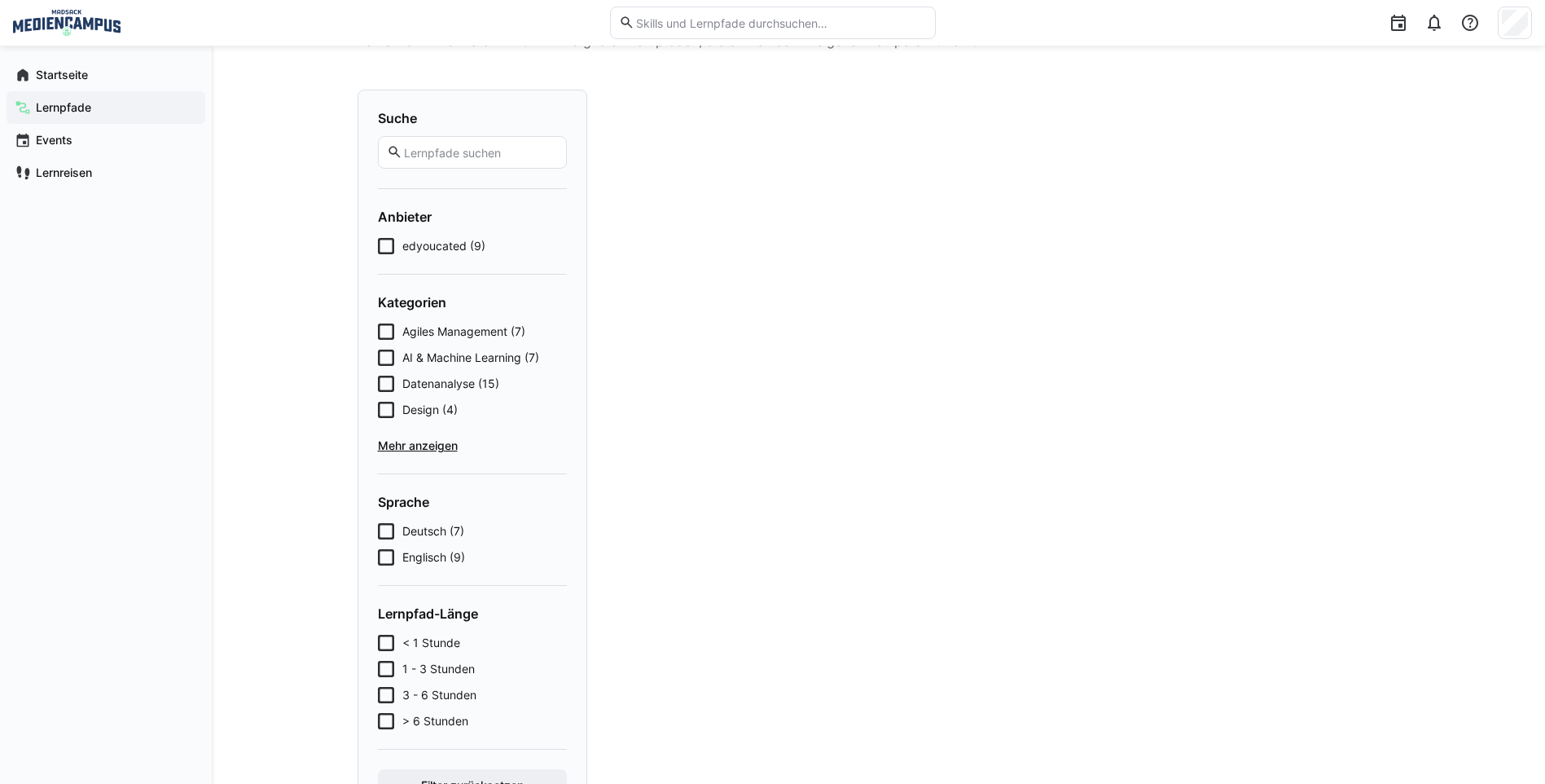
click at [421, 438] on span "Mehr anzeigen" at bounding box center [473, 445] width 189 height 16
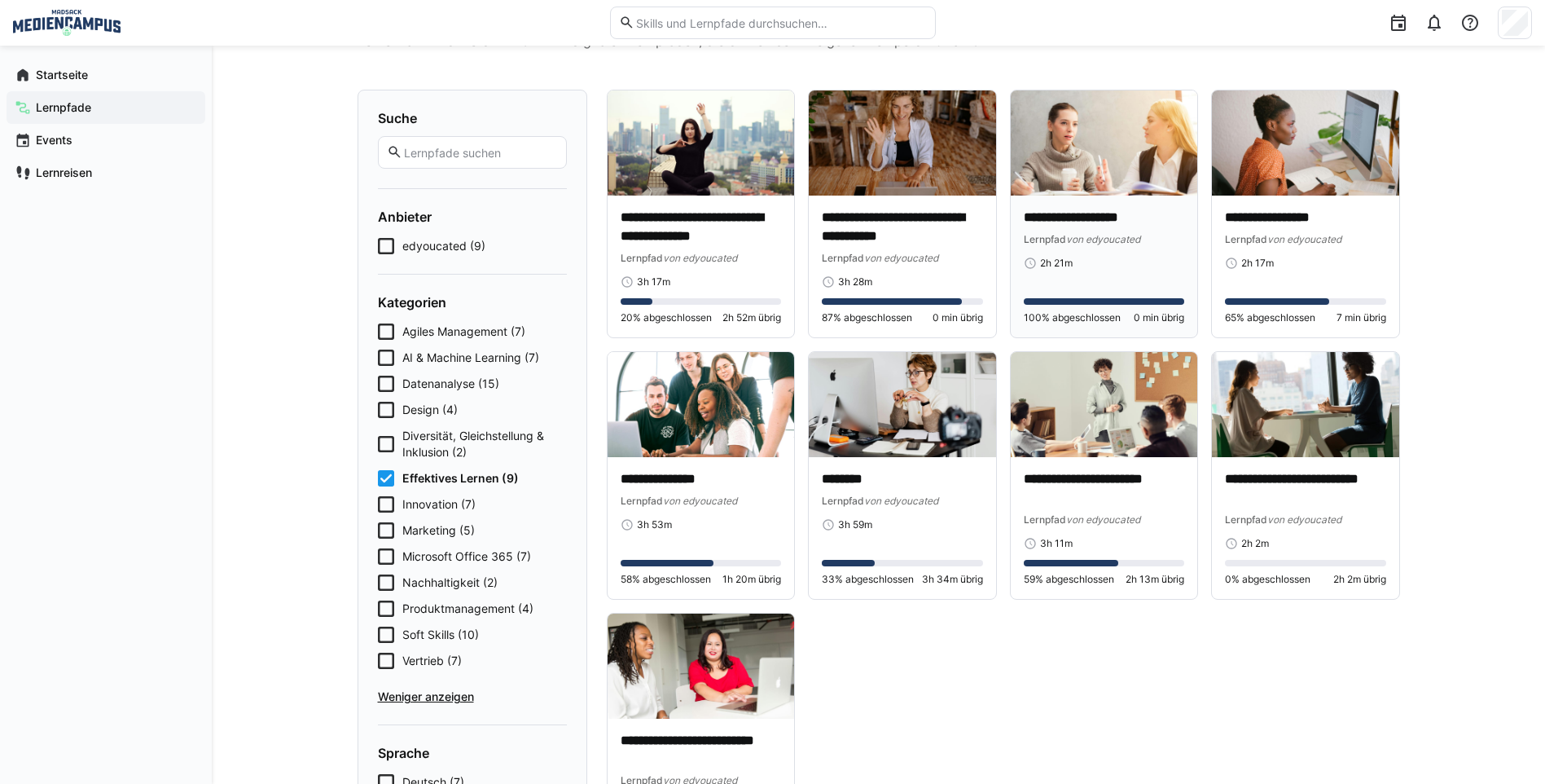
click at [1124, 221] on p "**********" at bounding box center [1104, 218] width 161 height 19
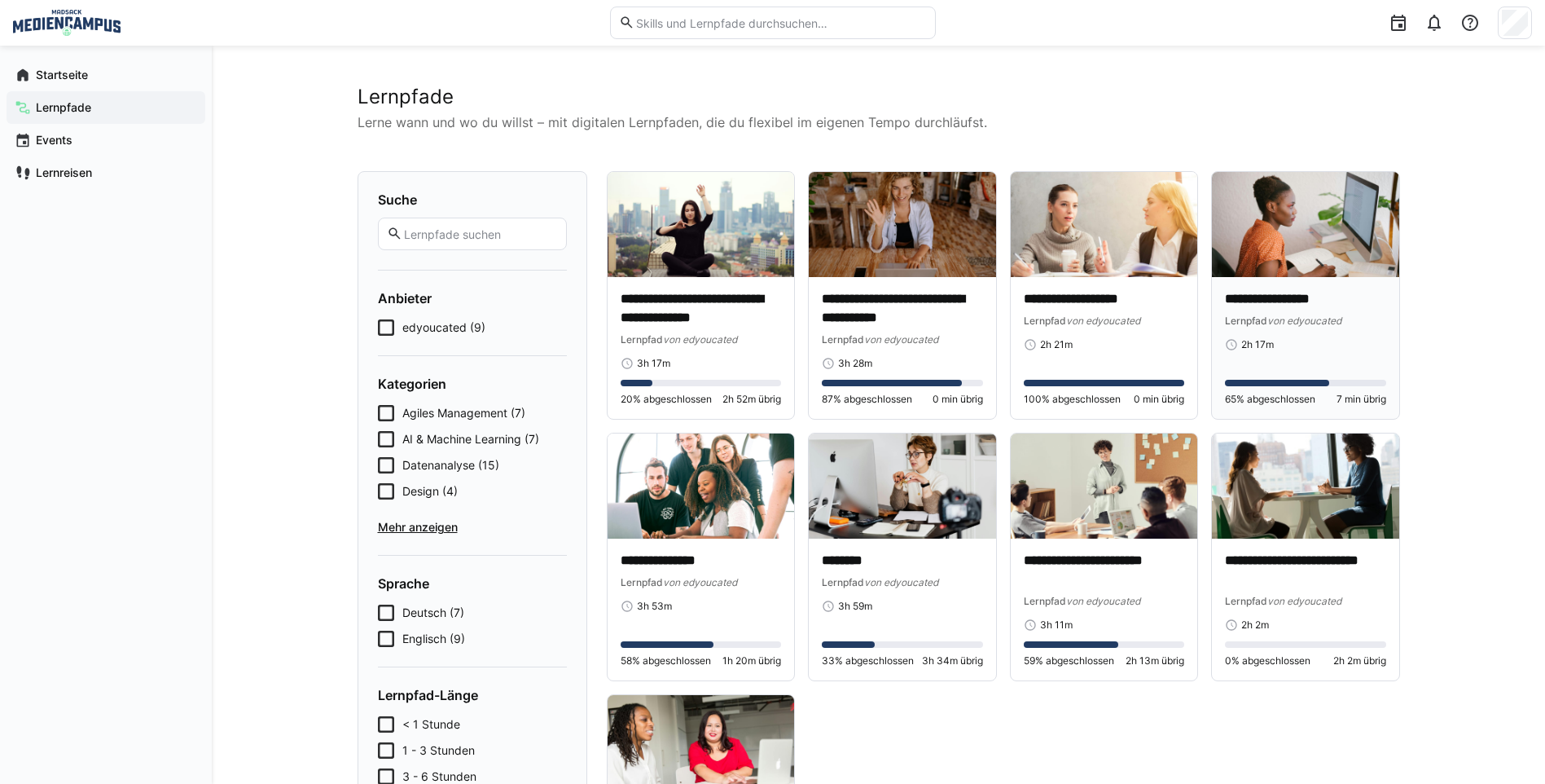
click at [1281, 266] on img at bounding box center [1306, 224] width 188 height 105
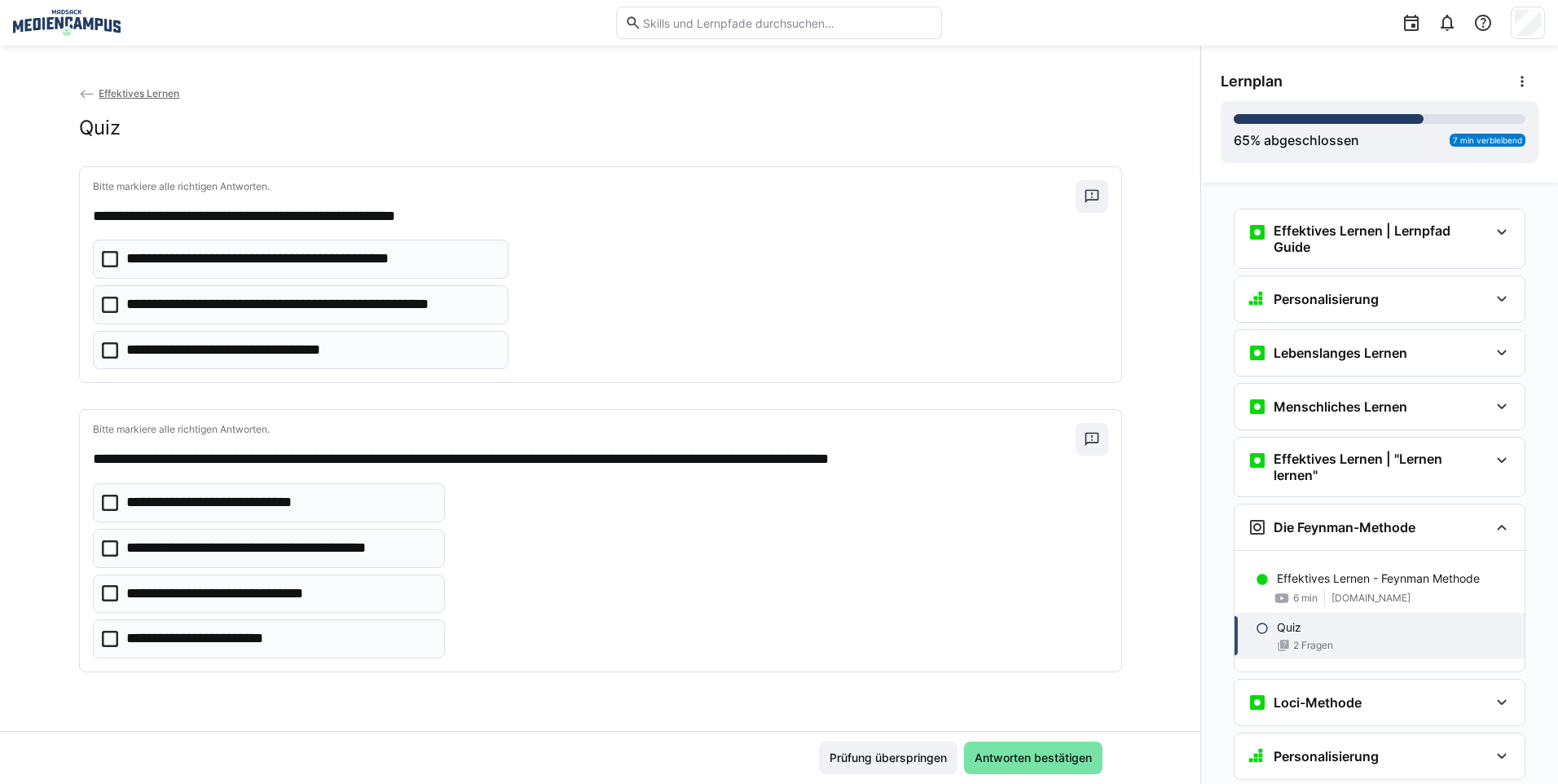
scroll to position [321, 0]
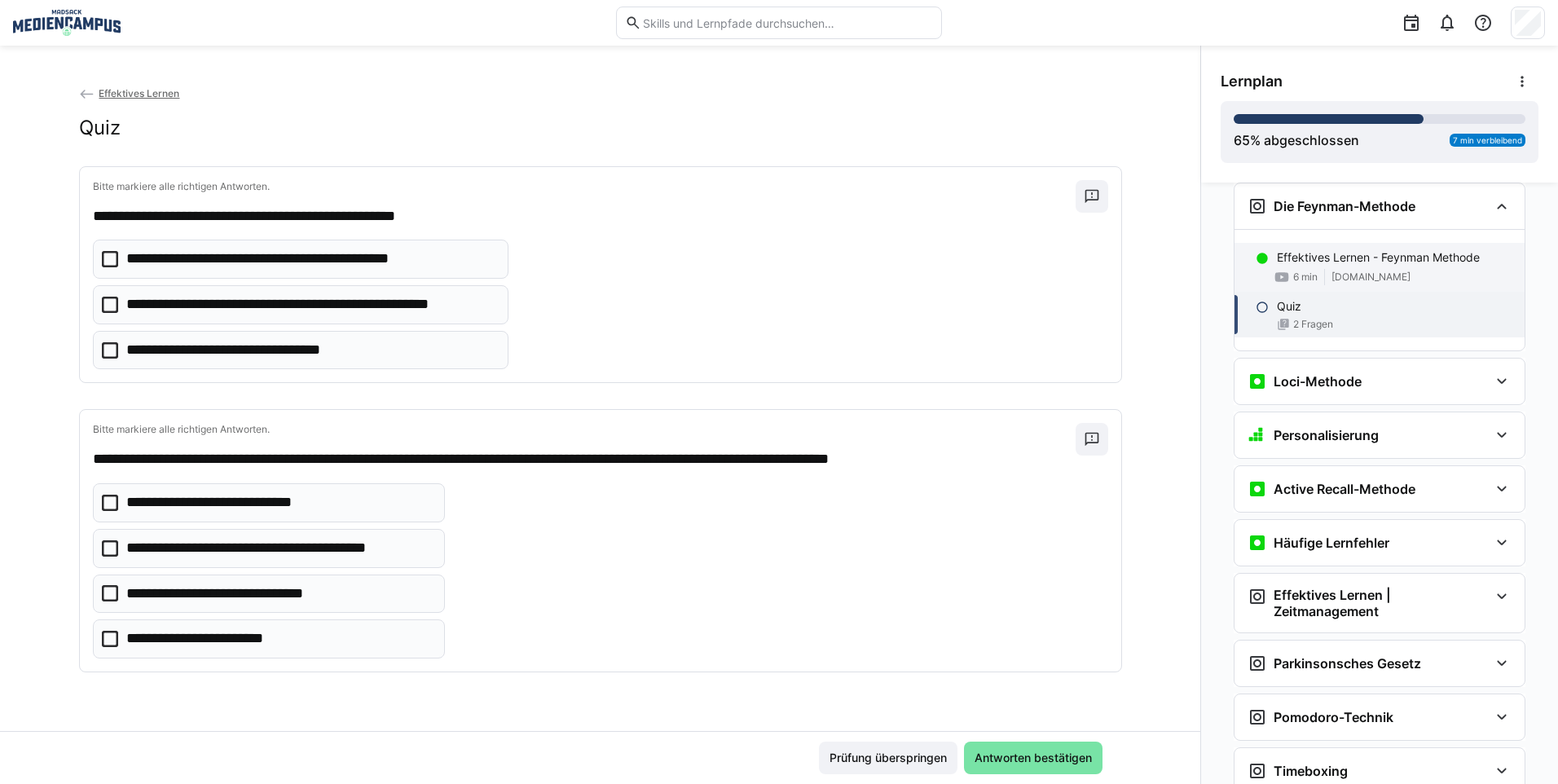
click at [1404, 273] on span "[DOMAIN_NAME]" at bounding box center [1370, 276] width 79 height 13
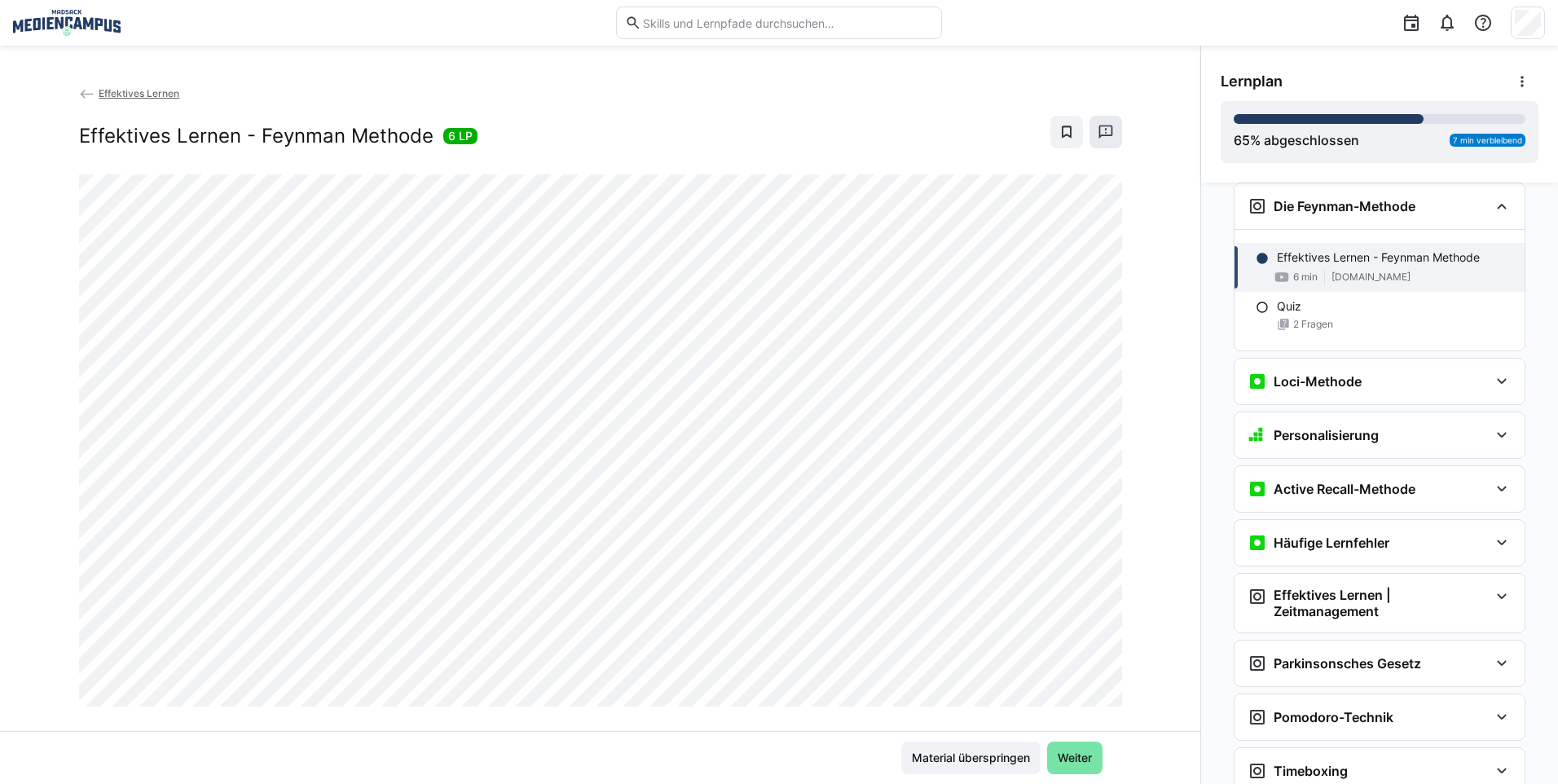
click at [1108, 136] on span at bounding box center [1106, 132] width 32 height 32
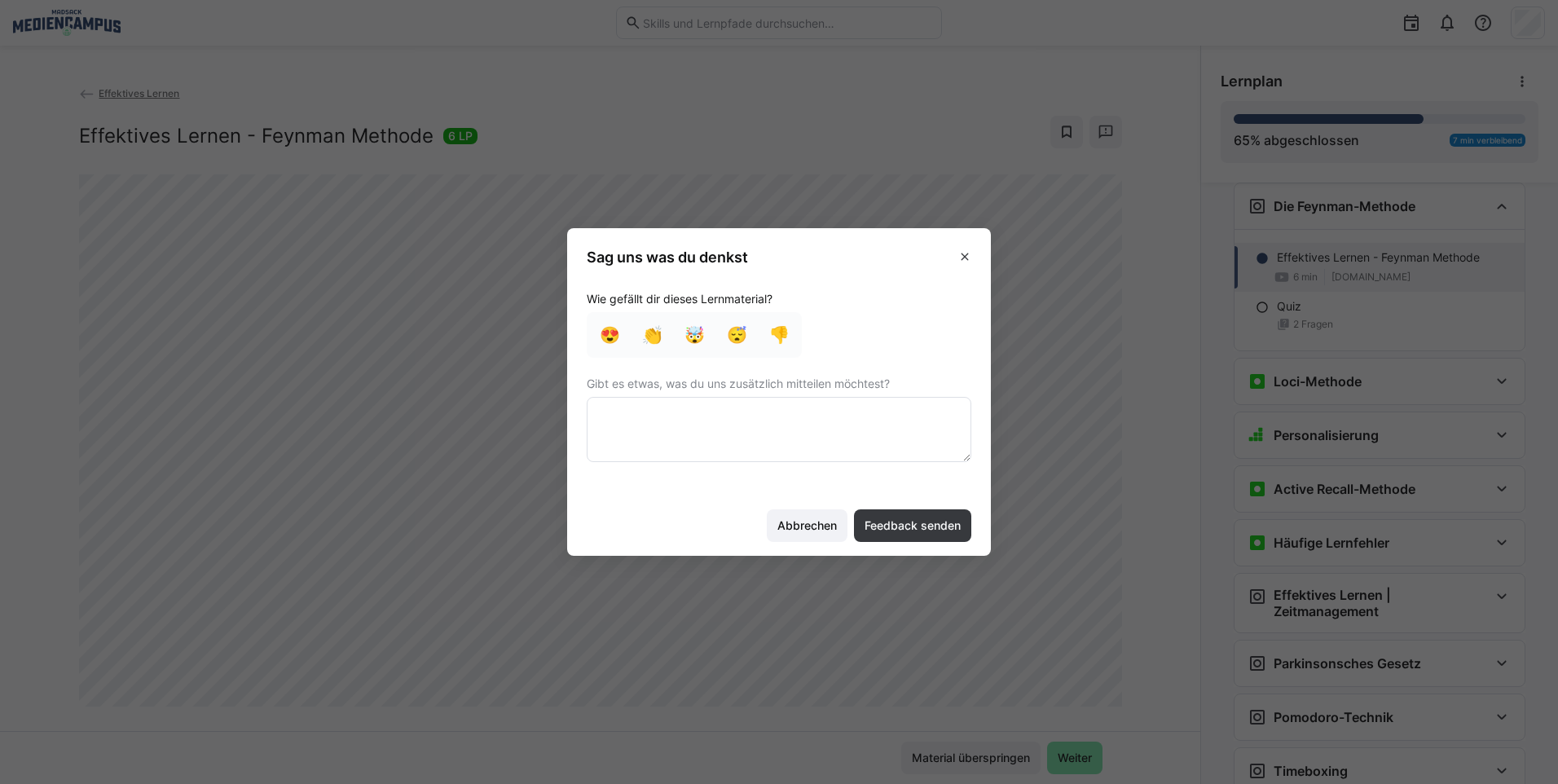
click at [723, 429] on textarea at bounding box center [778, 429] width 385 height 65
click at [761, 407] on textarea at bounding box center [778, 429] width 385 height 65
click at [842, 415] on textarea at bounding box center [778, 429] width 385 height 65
click at [846, 413] on textarea at bounding box center [778, 429] width 385 height 65
type textarea "10 Tipps Steigerung Produktivität im Homeoffice - Link funktioniert nicht"
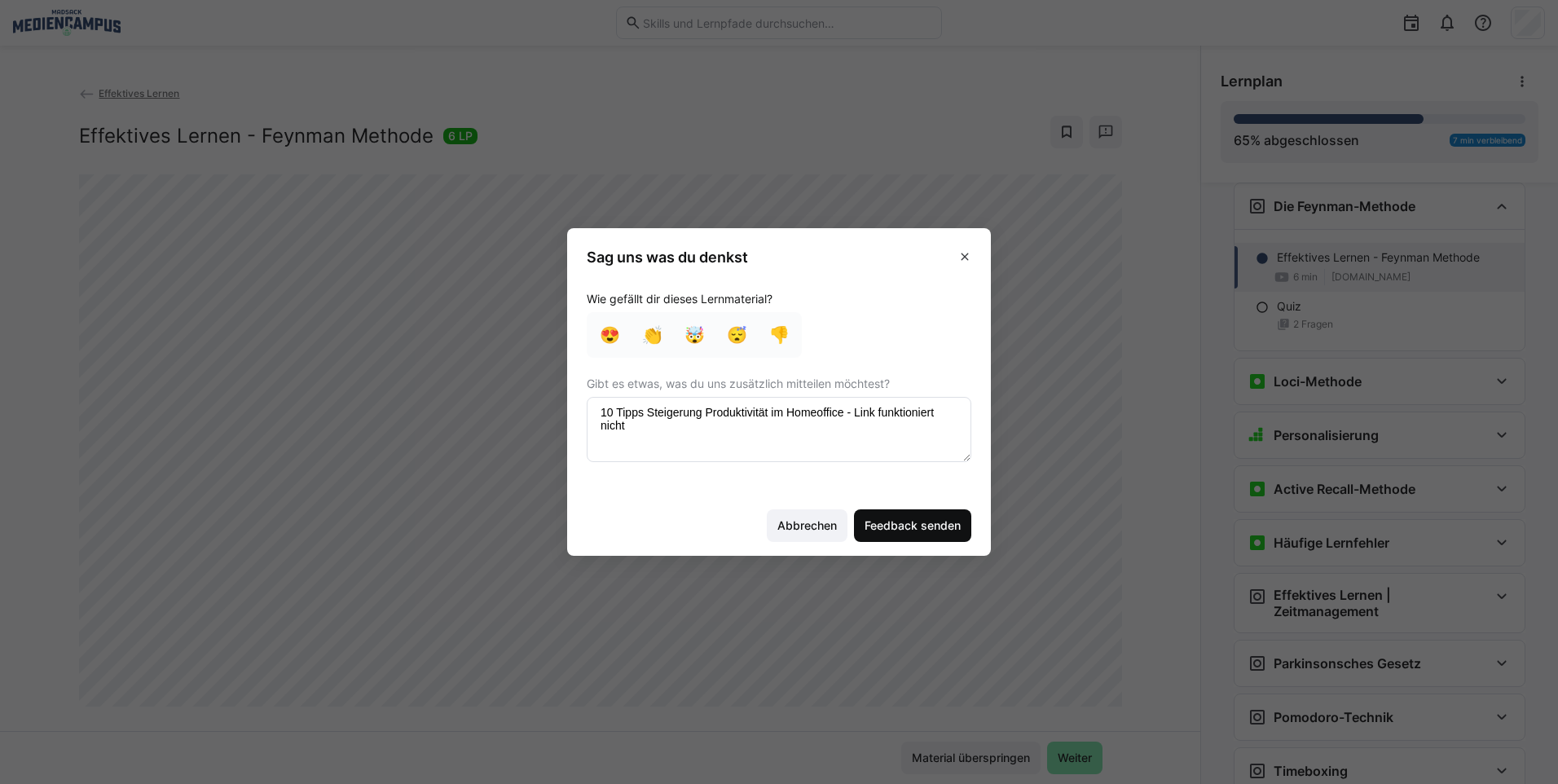
click at [896, 526] on span "Feedback senden" at bounding box center [912, 525] width 101 height 16
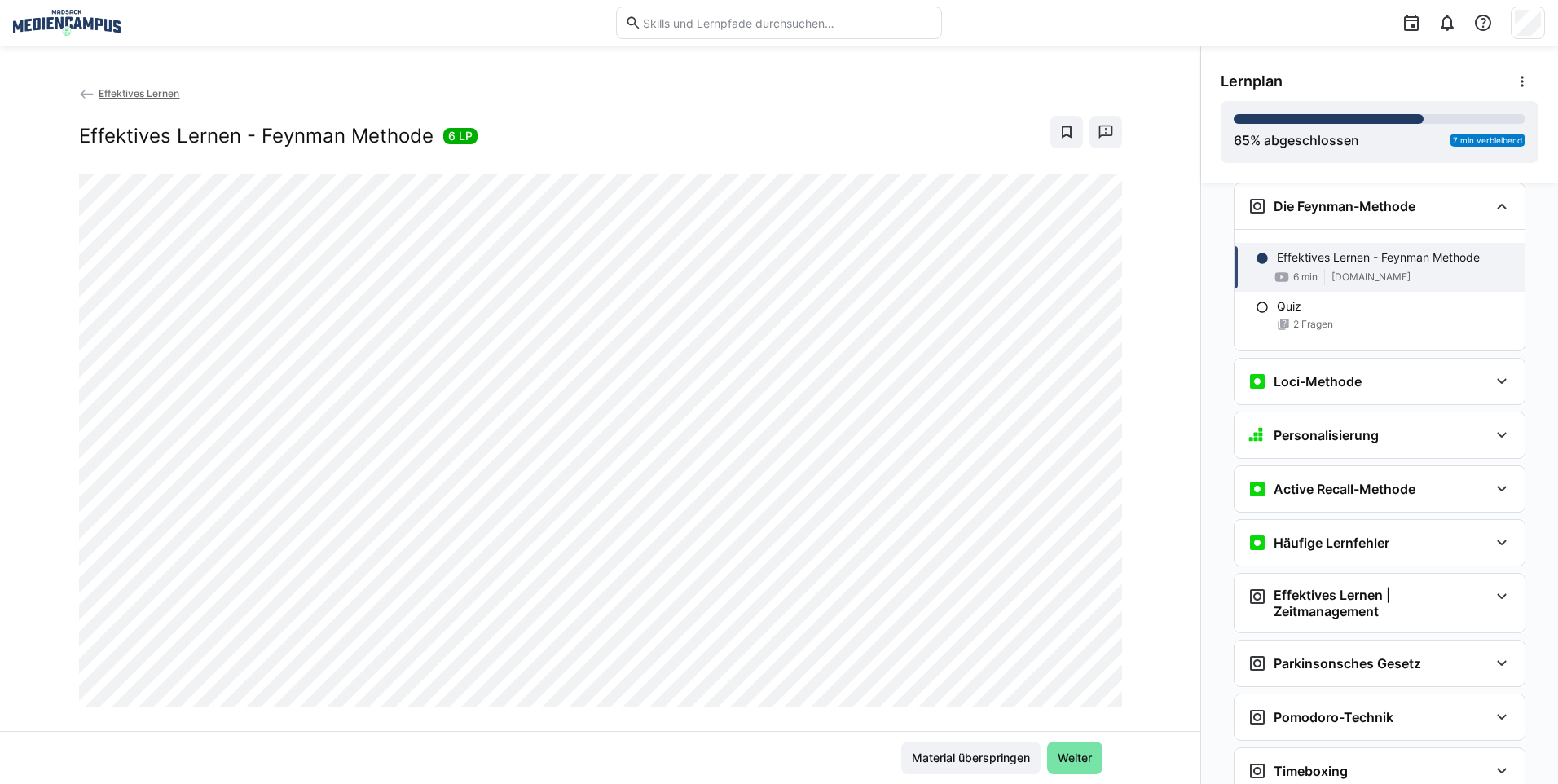
click at [129, 96] on span "Effektives Lernen" at bounding box center [139, 93] width 81 height 12
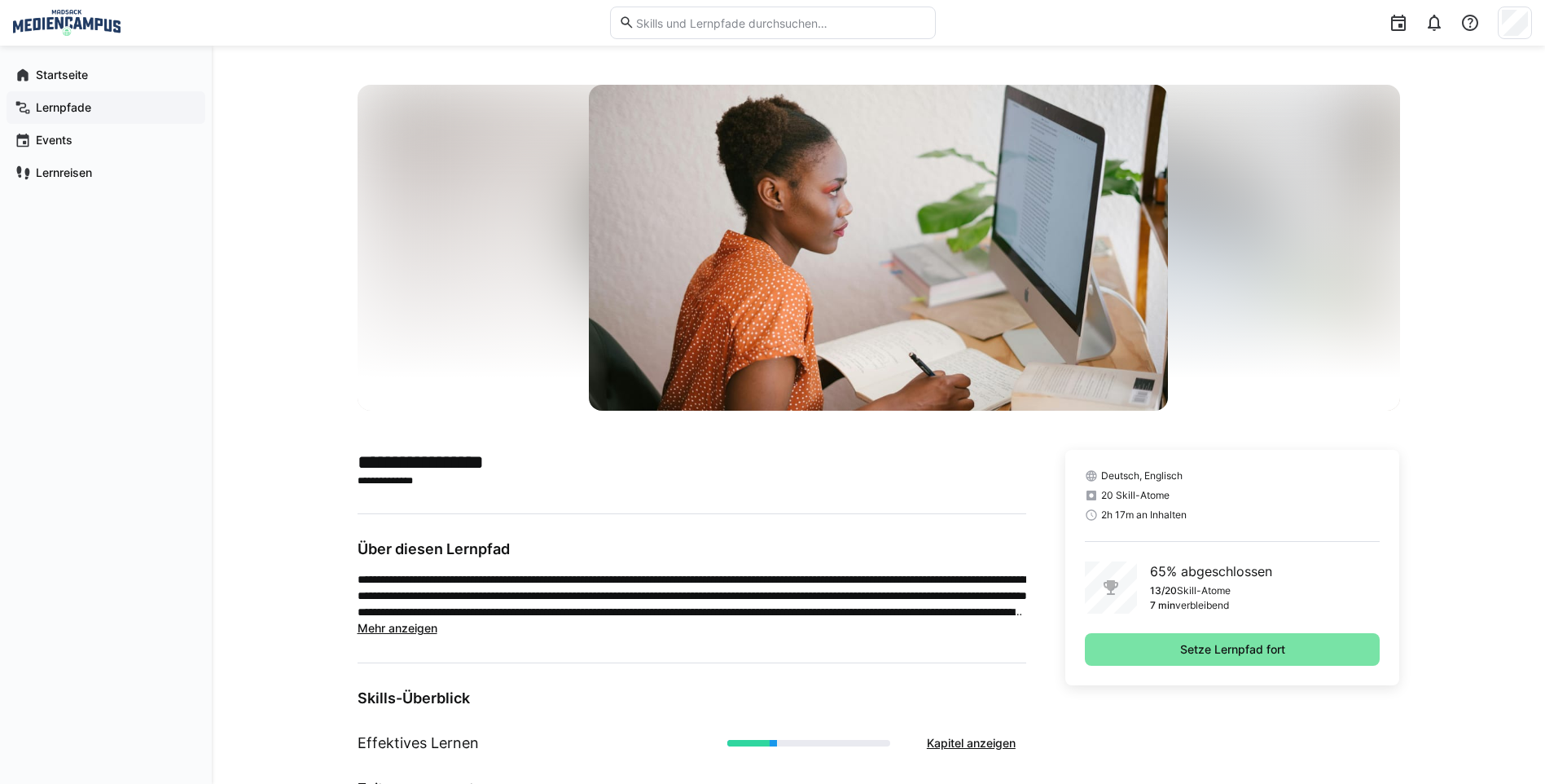
click at [0, 0] on app-navigation-label "Lernpfade" at bounding box center [0, 0] width 0 height 0
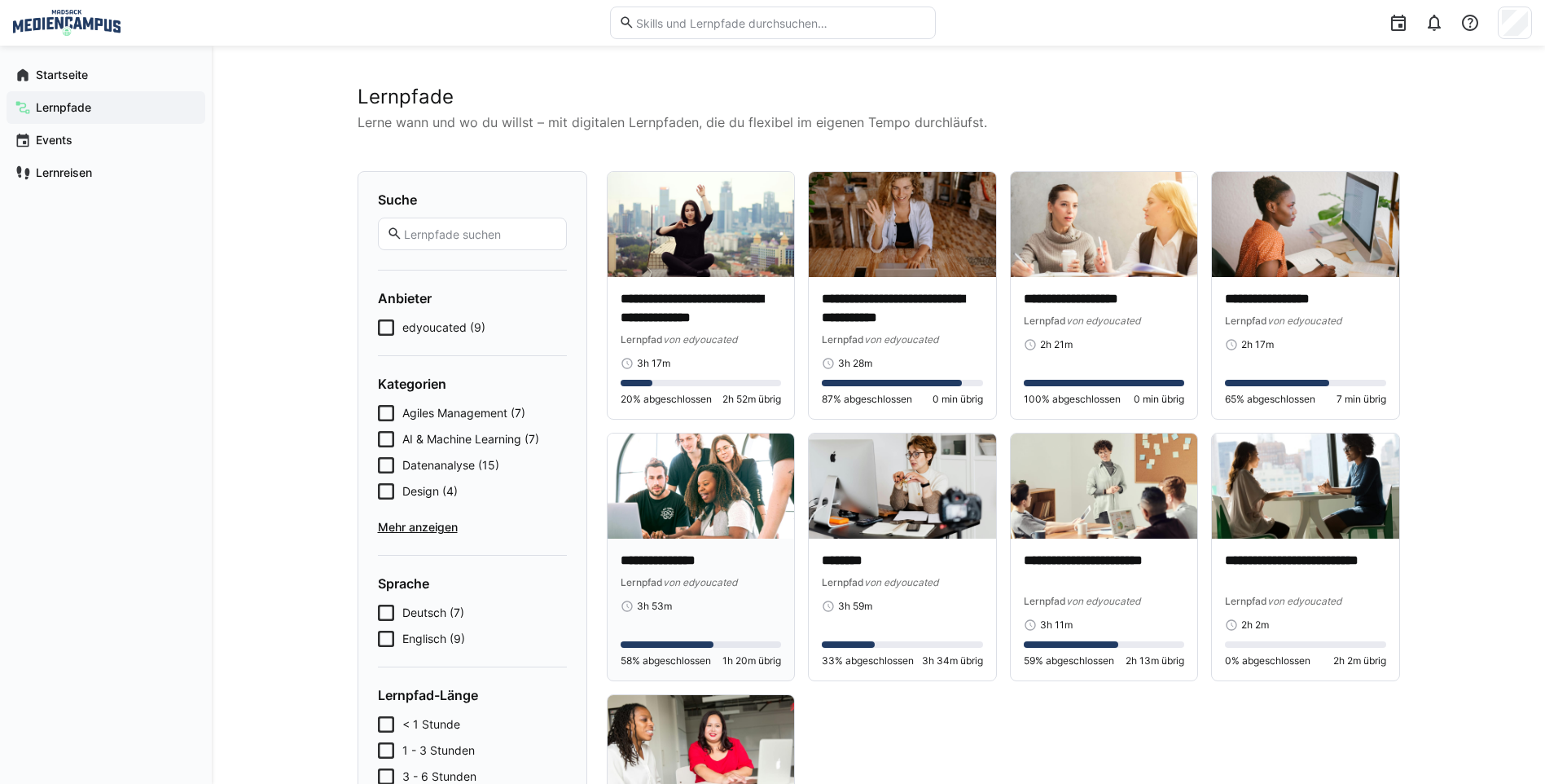
click at [659, 556] on p "**********" at bounding box center [701, 560] width 161 height 19
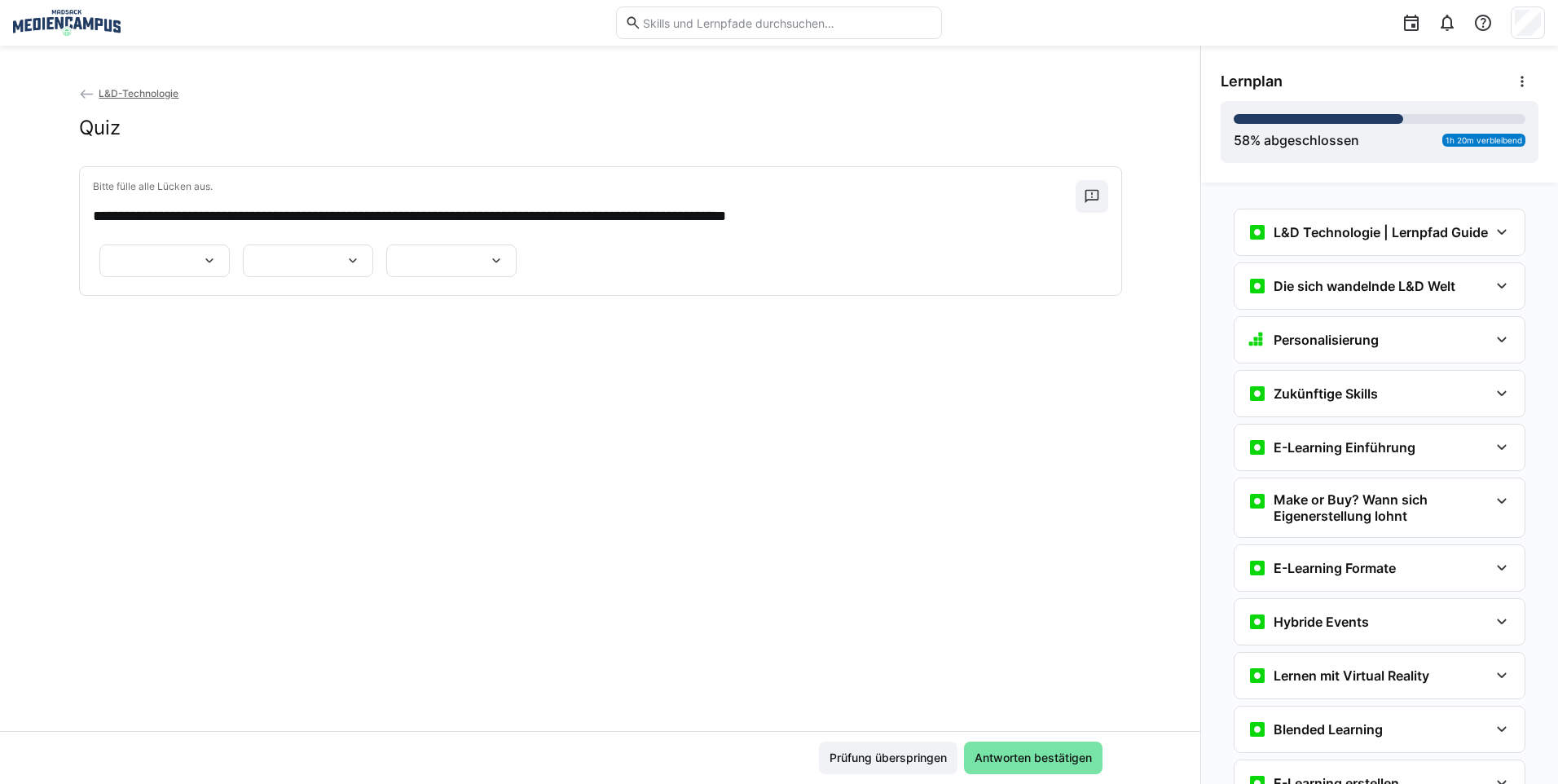
scroll to position [630, 0]
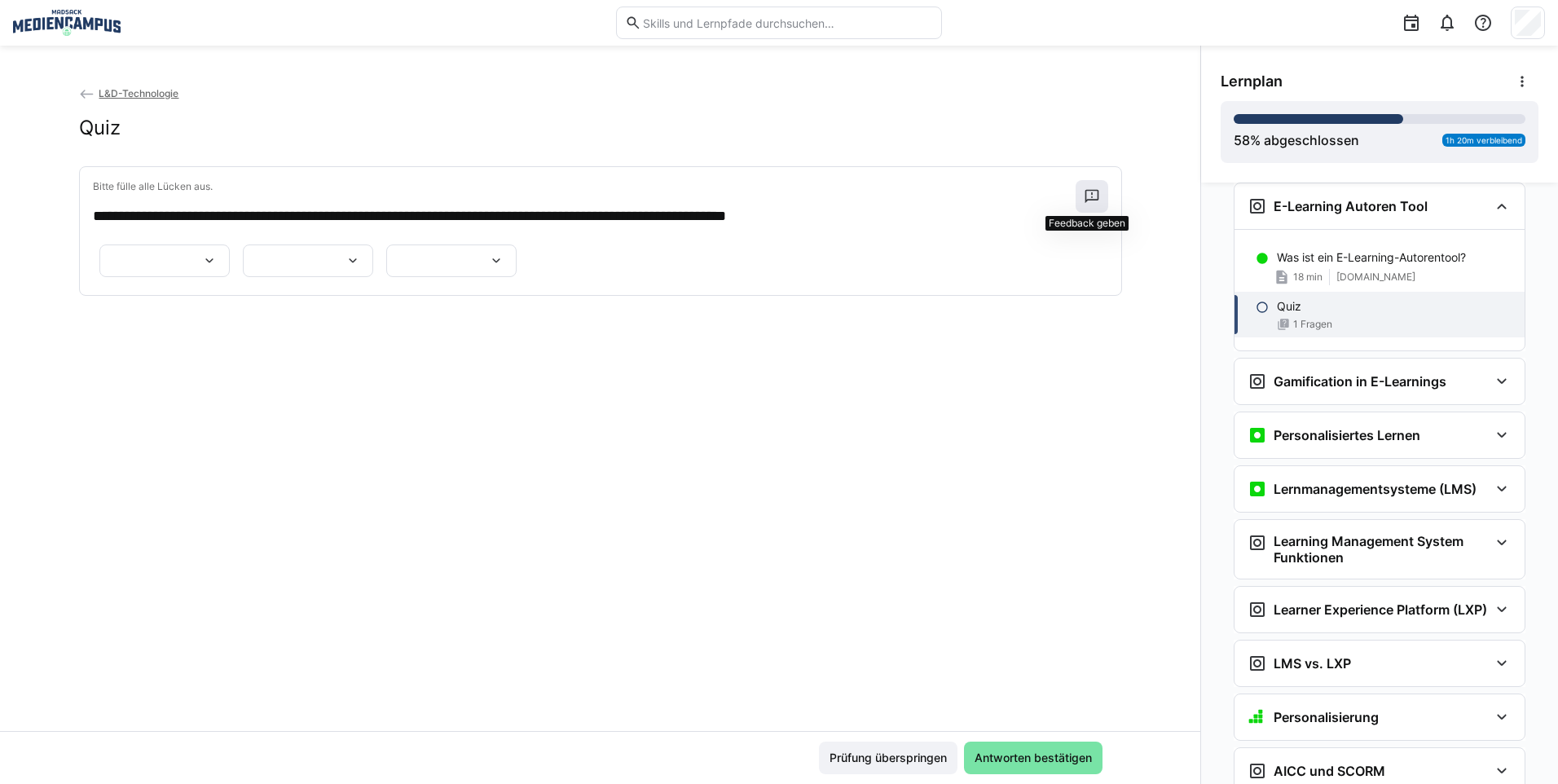
click at [1095, 194] on eds-icon at bounding box center [1091, 196] width 16 height 16
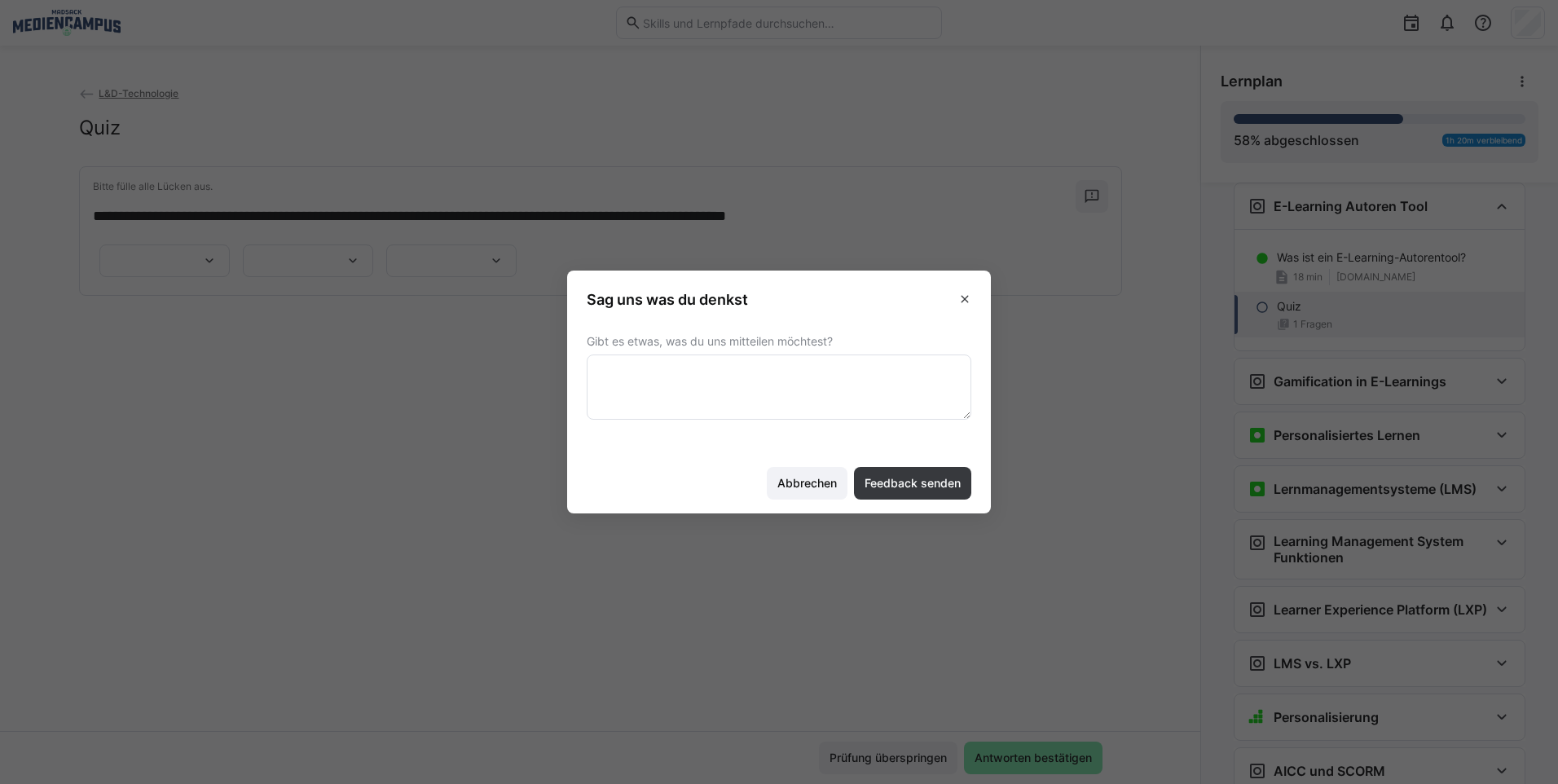
click at [823, 384] on textarea at bounding box center [778, 386] width 385 height 65
click at [680, 401] on textarea at bounding box center [778, 386] width 385 height 65
type textarea "t"
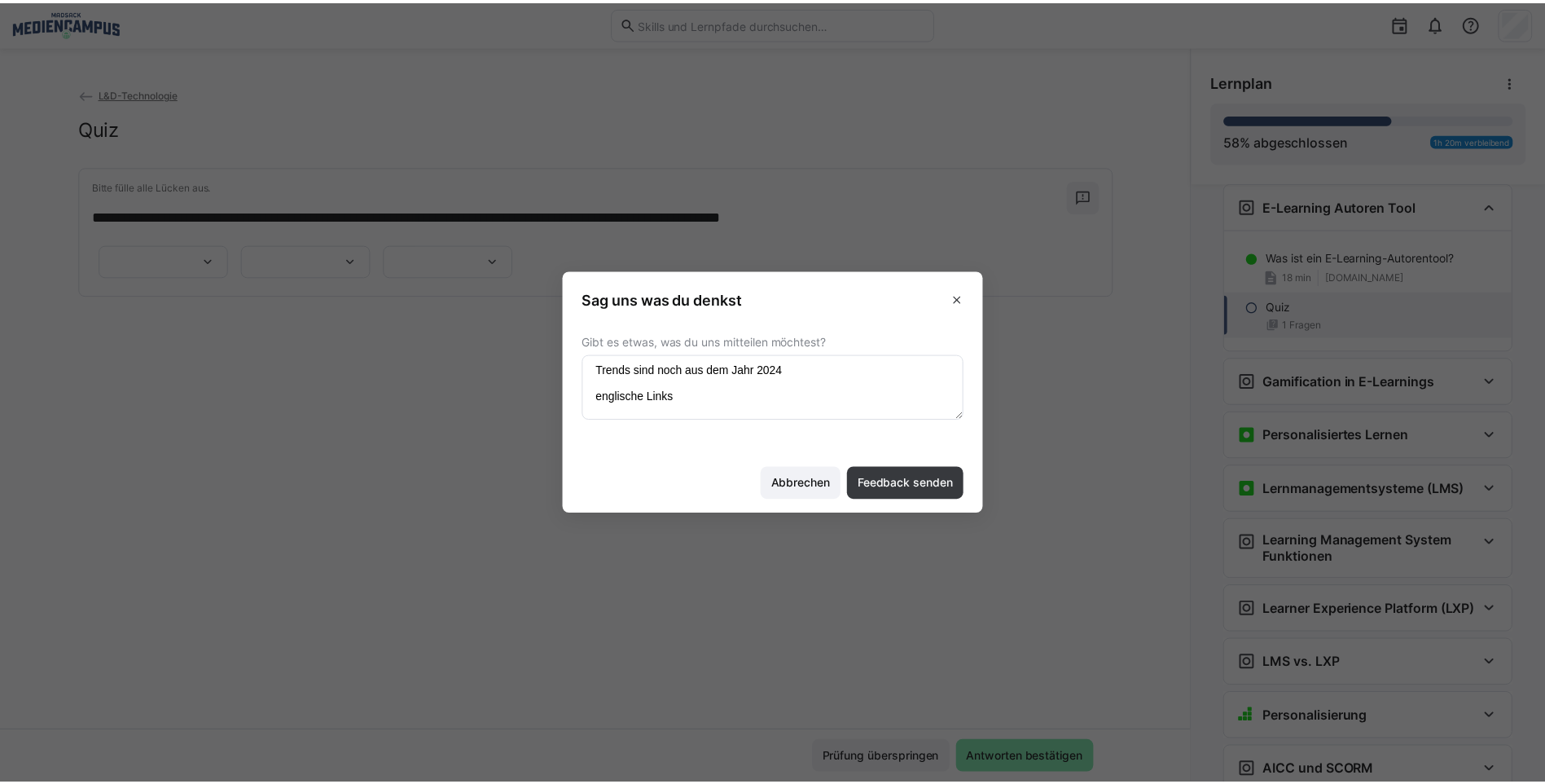
scroll to position [10, 0]
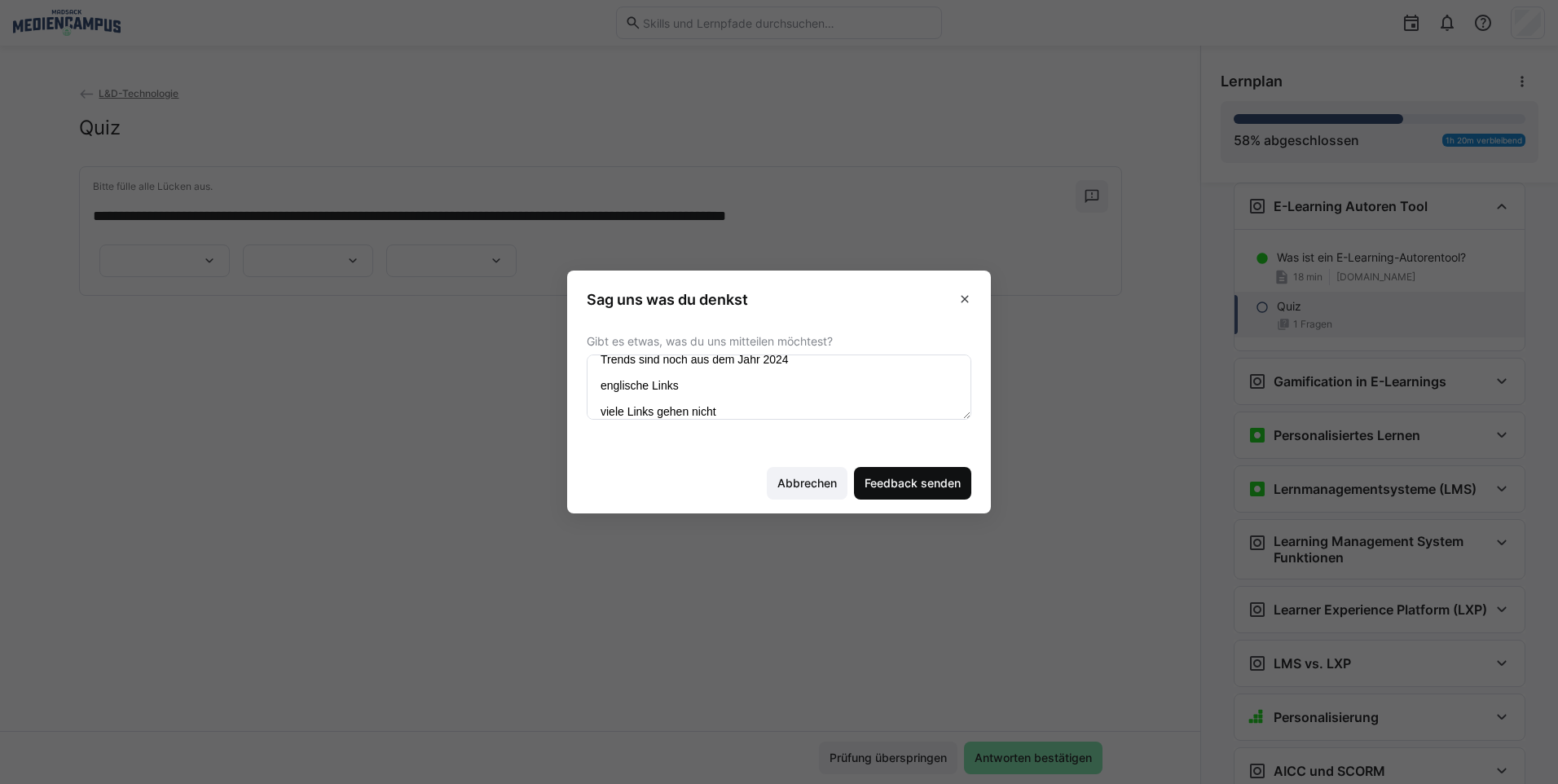
type textarea "Trends sind noch aus dem Jahr 2024 englische Links viele Links gehen nicht"
click at [937, 485] on span "Feedback senden" at bounding box center [912, 483] width 101 height 16
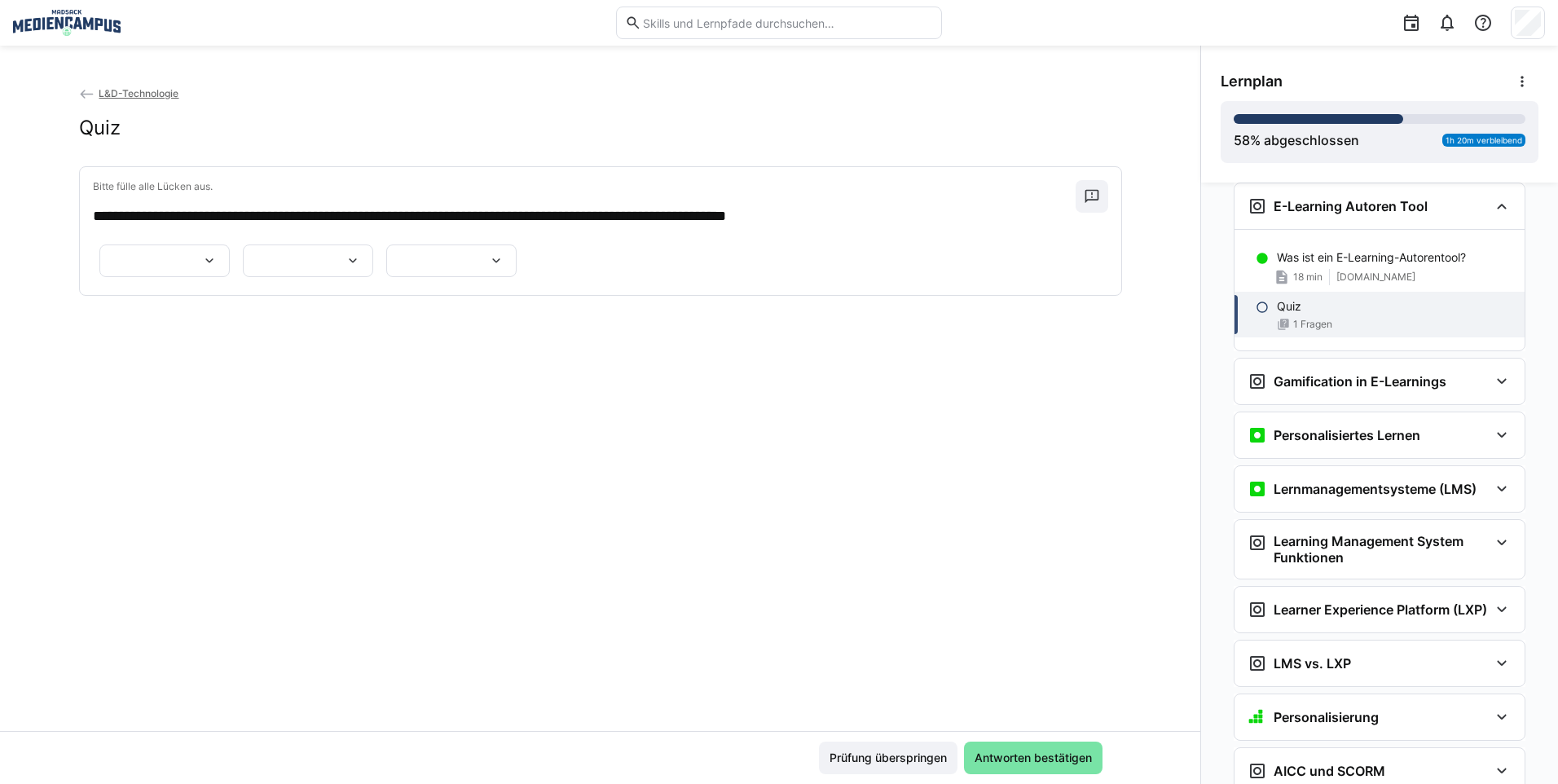
click at [130, 92] on span "L&D-Technologie" at bounding box center [139, 93] width 80 height 12
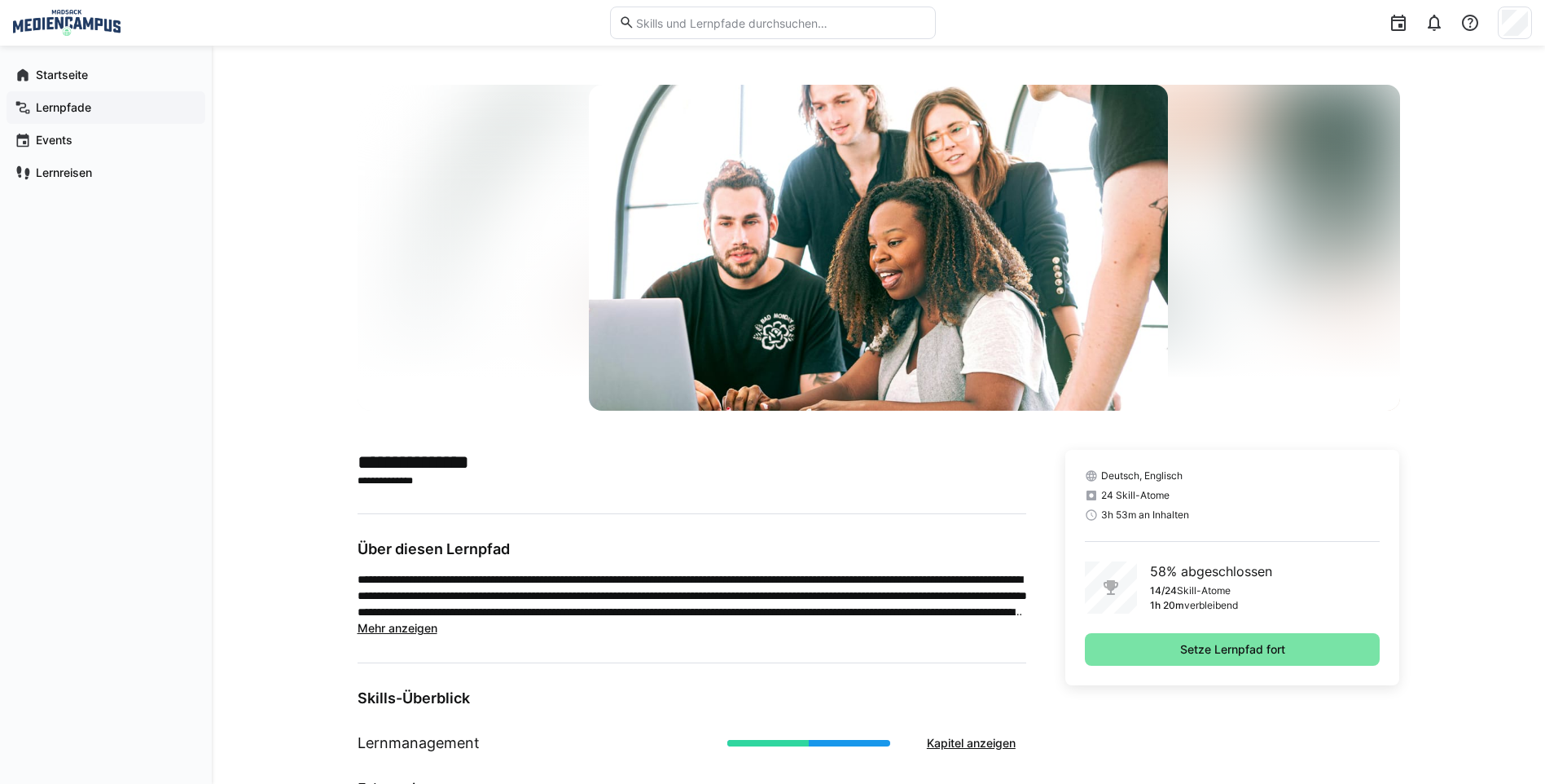
click at [0, 0] on app-navigation-label "Lernpfade" at bounding box center [0, 0] width 0 height 0
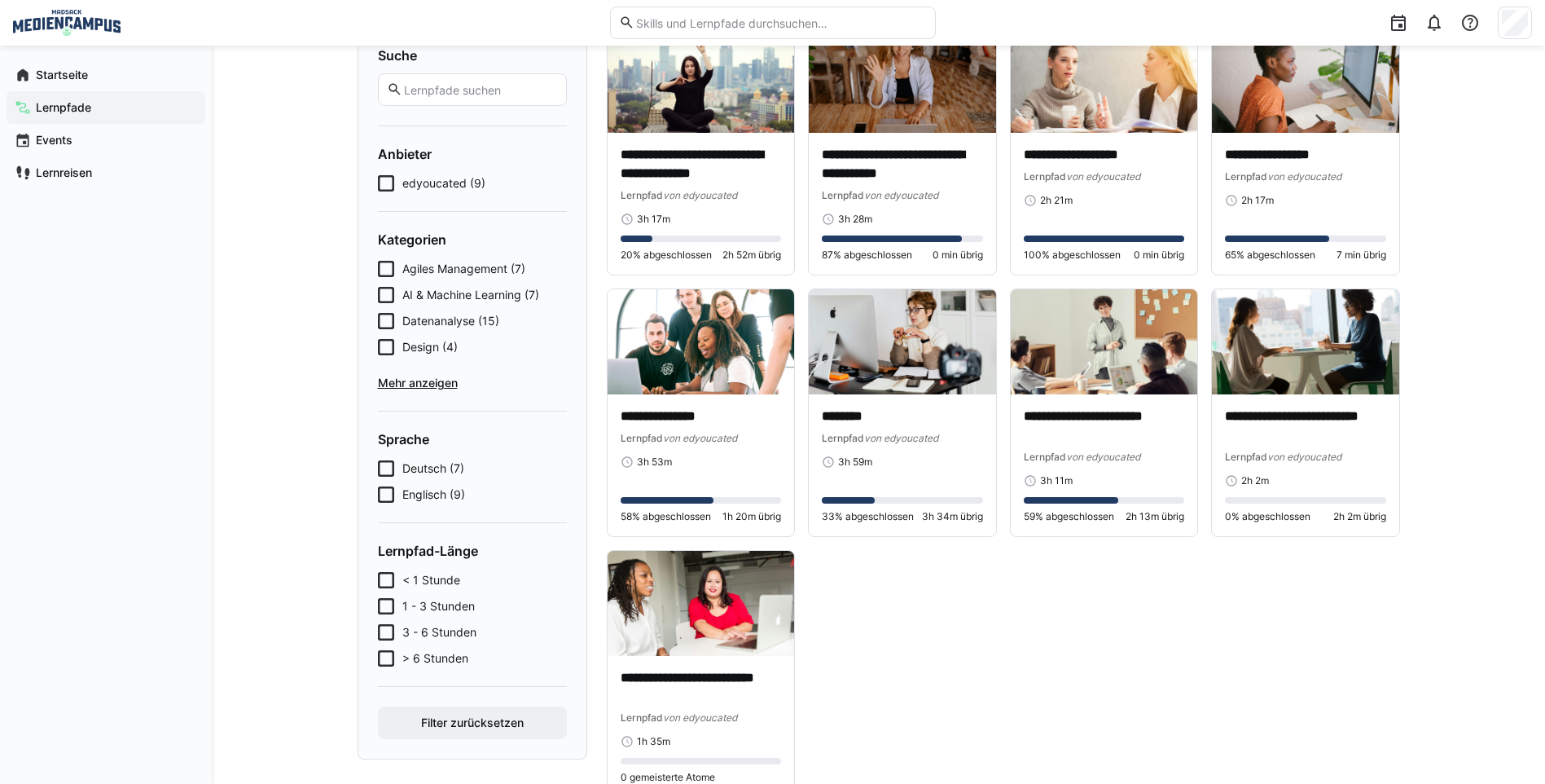
scroll to position [117, 0]
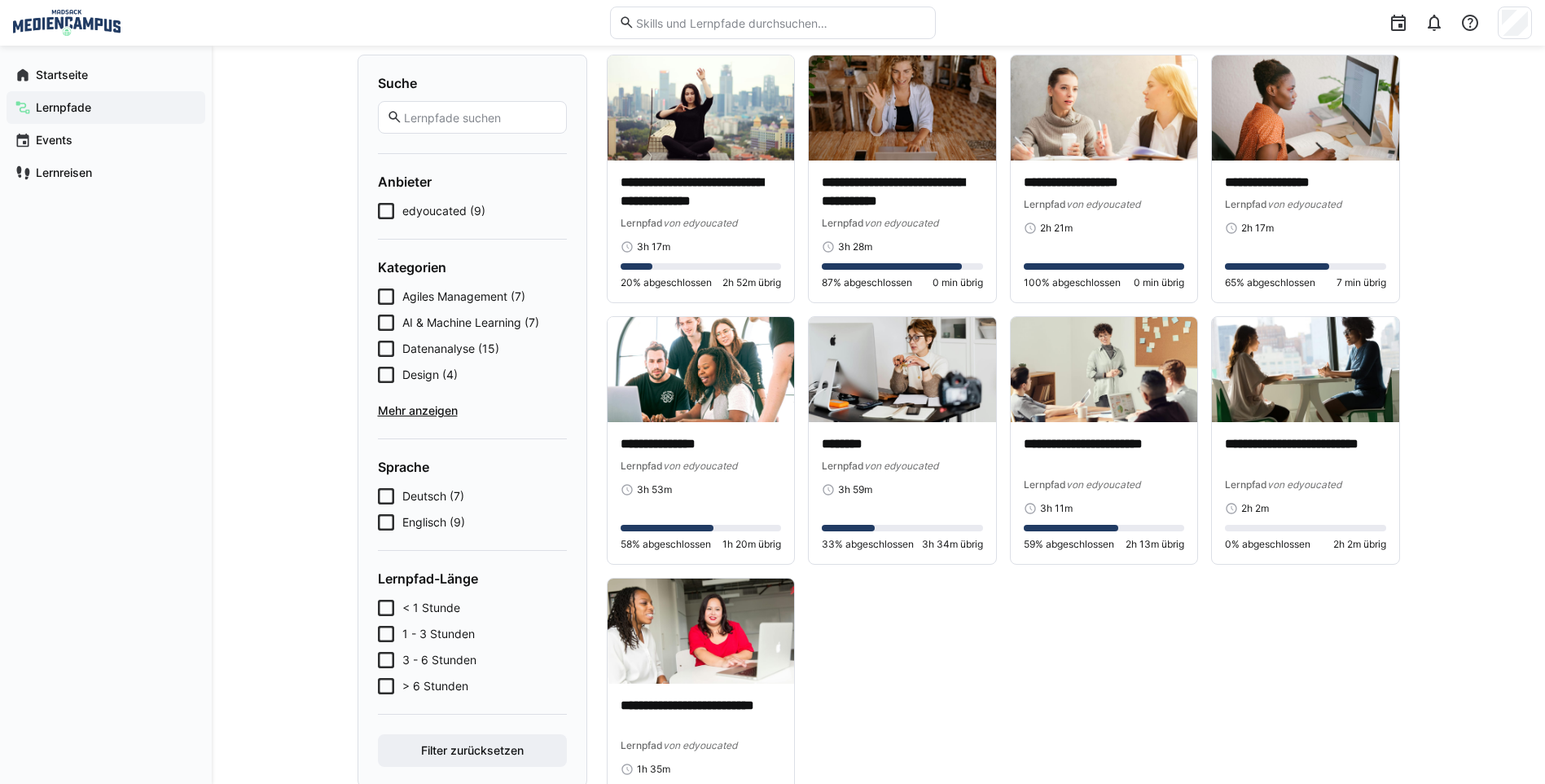
click at [404, 414] on span "Mehr anzeigen" at bounding box center [473, 410] width 189 height 16
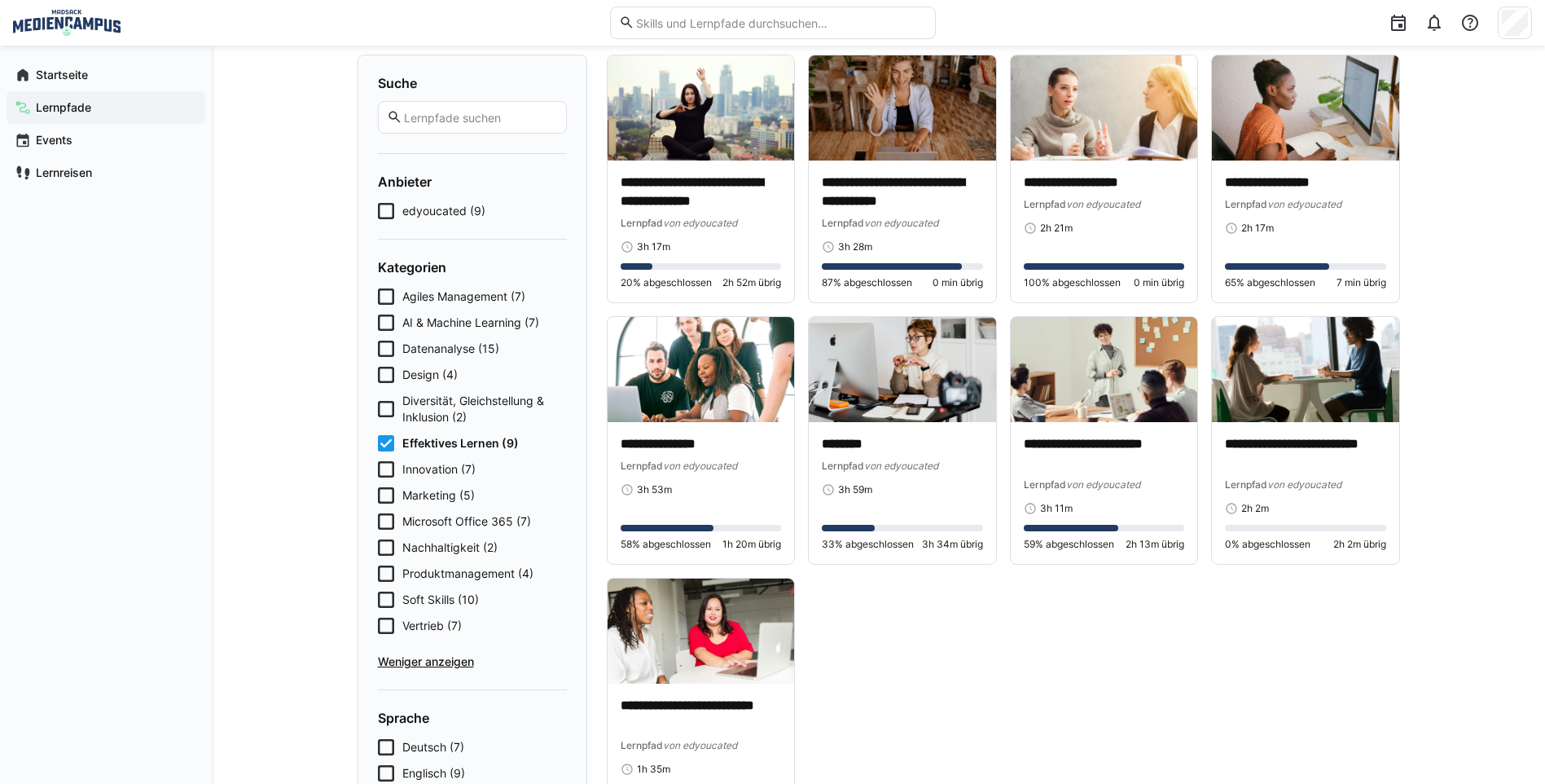
click at [393, 440] on icon at bounding box center [386, 443] width 16 height 16
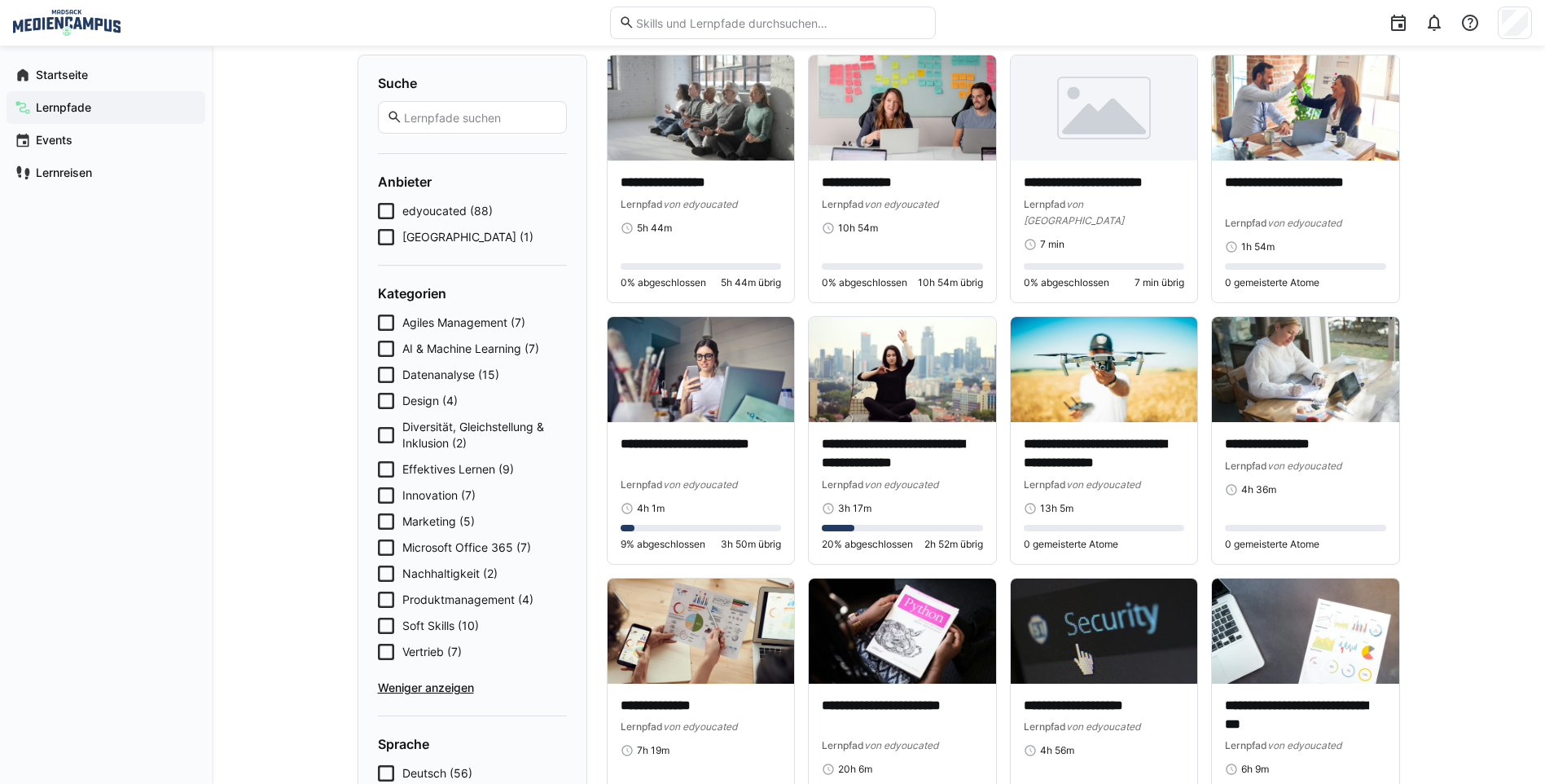
click at [385, 501] on icon at bounding box center [386, 495] width 16 height 16
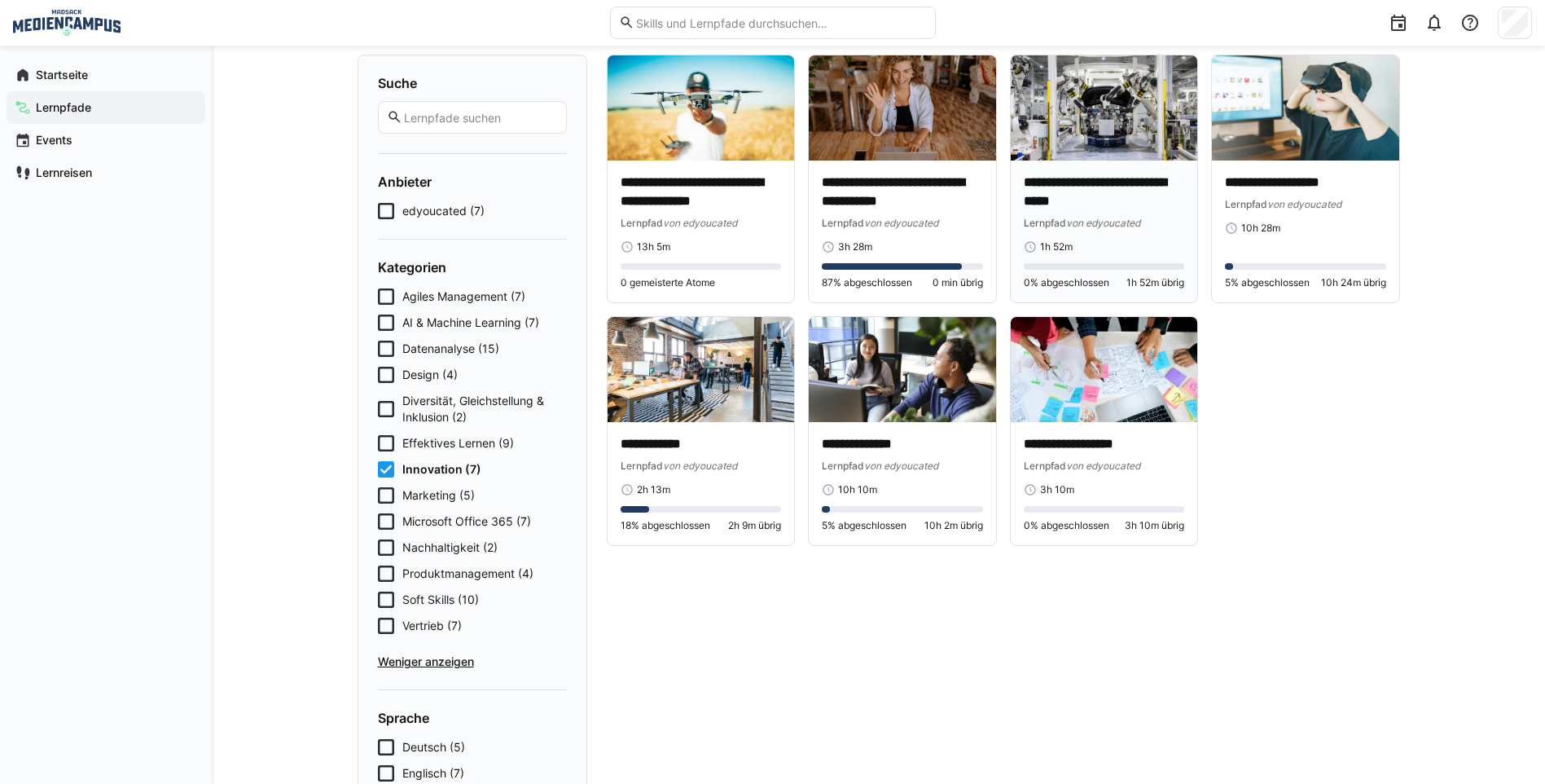
click at [1085, 188] on p "**********" at bounding box center [1104, 192] width 161 height 38
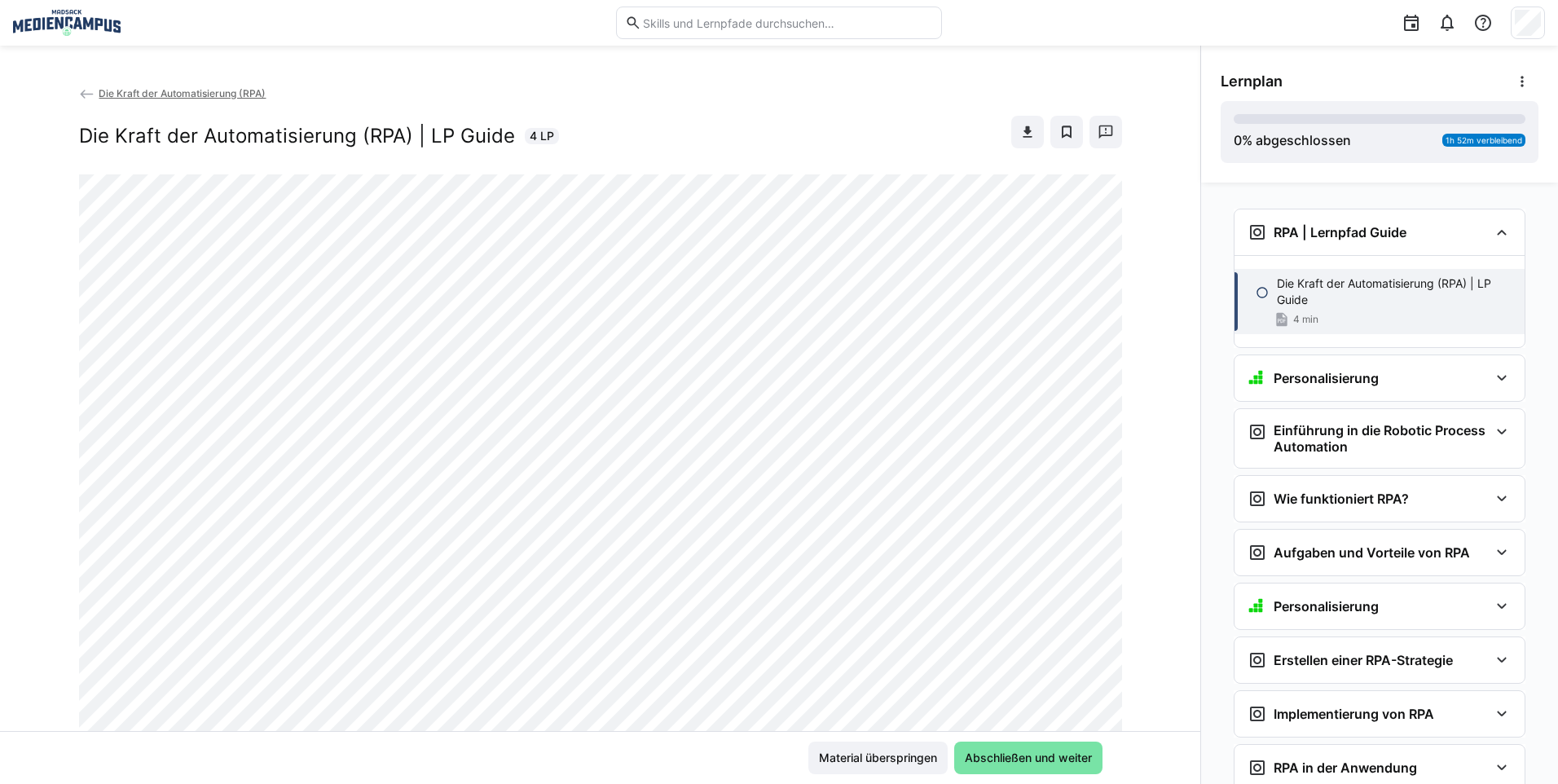
scroll to position [26, 0]
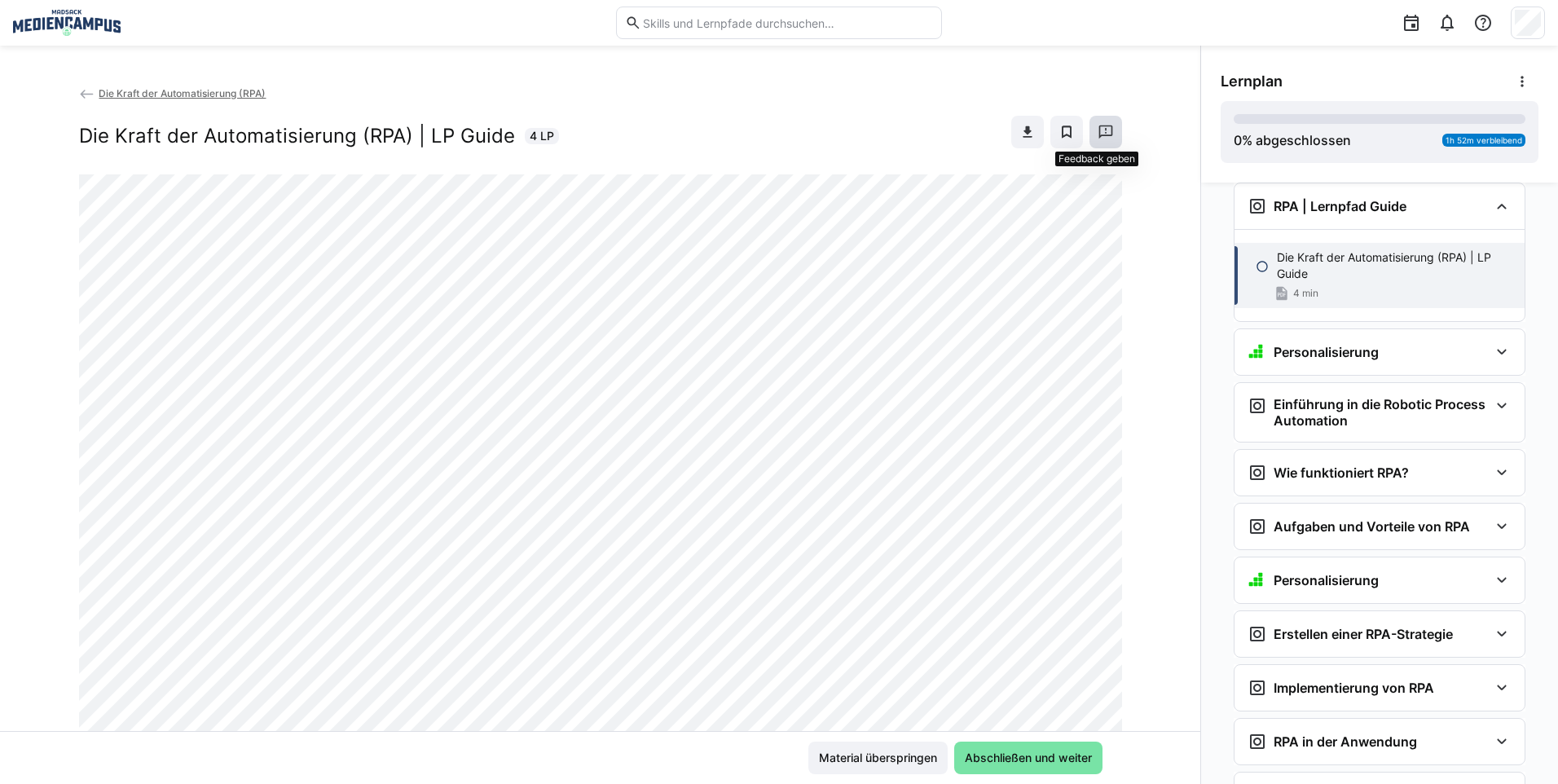
click at [1090, 139] on span at bounding box center [1106, 132] width 32 height 32
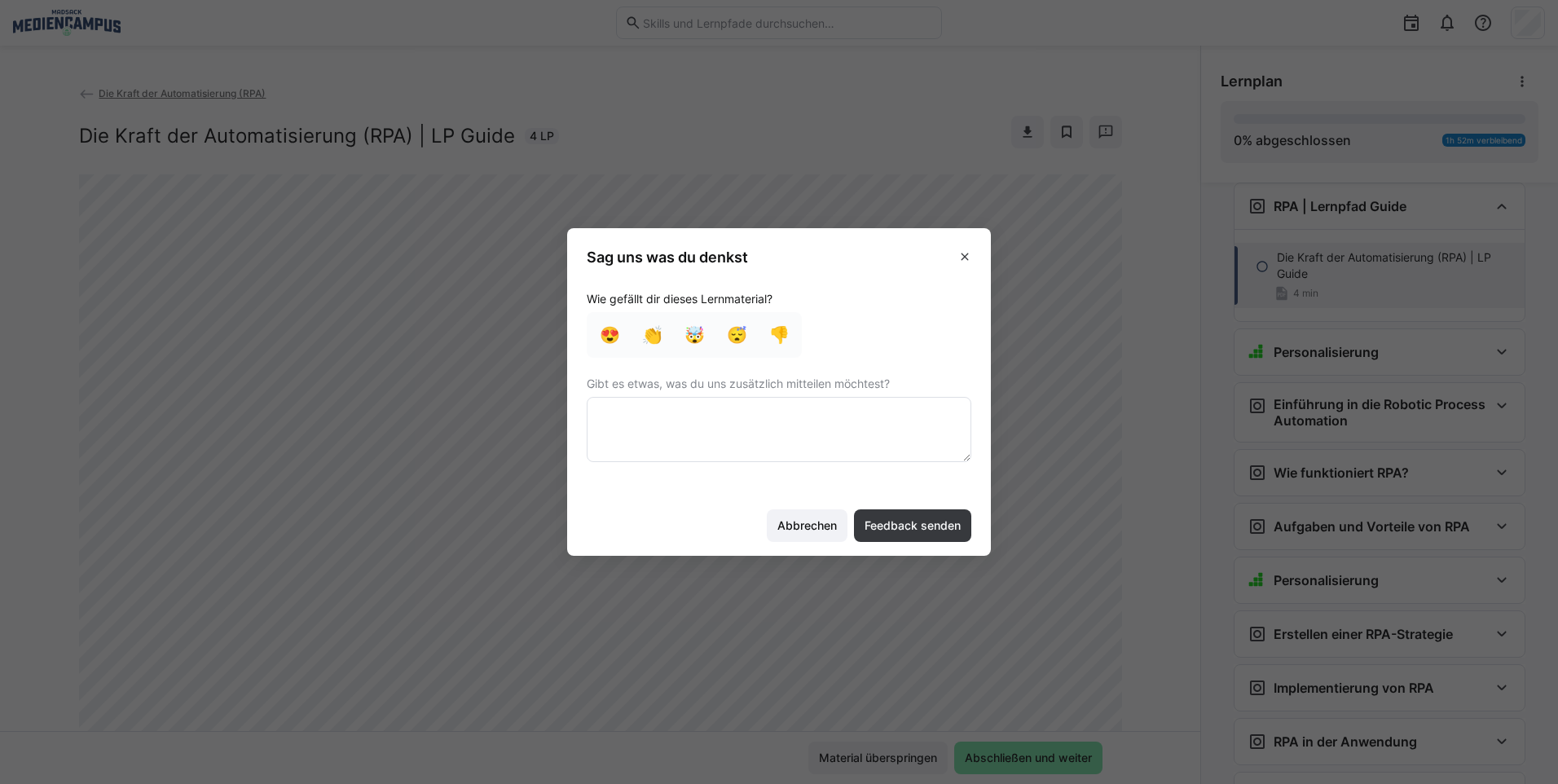
click at [786, 440] on textarea at bounding box center [778, 429] width 385 height 65
type textarea "Trends aus 2022 (veraltet) Viele Links funktionieren nicht"
click at [904, 523] on span "Feedback senden" at bounding box center [912, 525] width 101 height 16
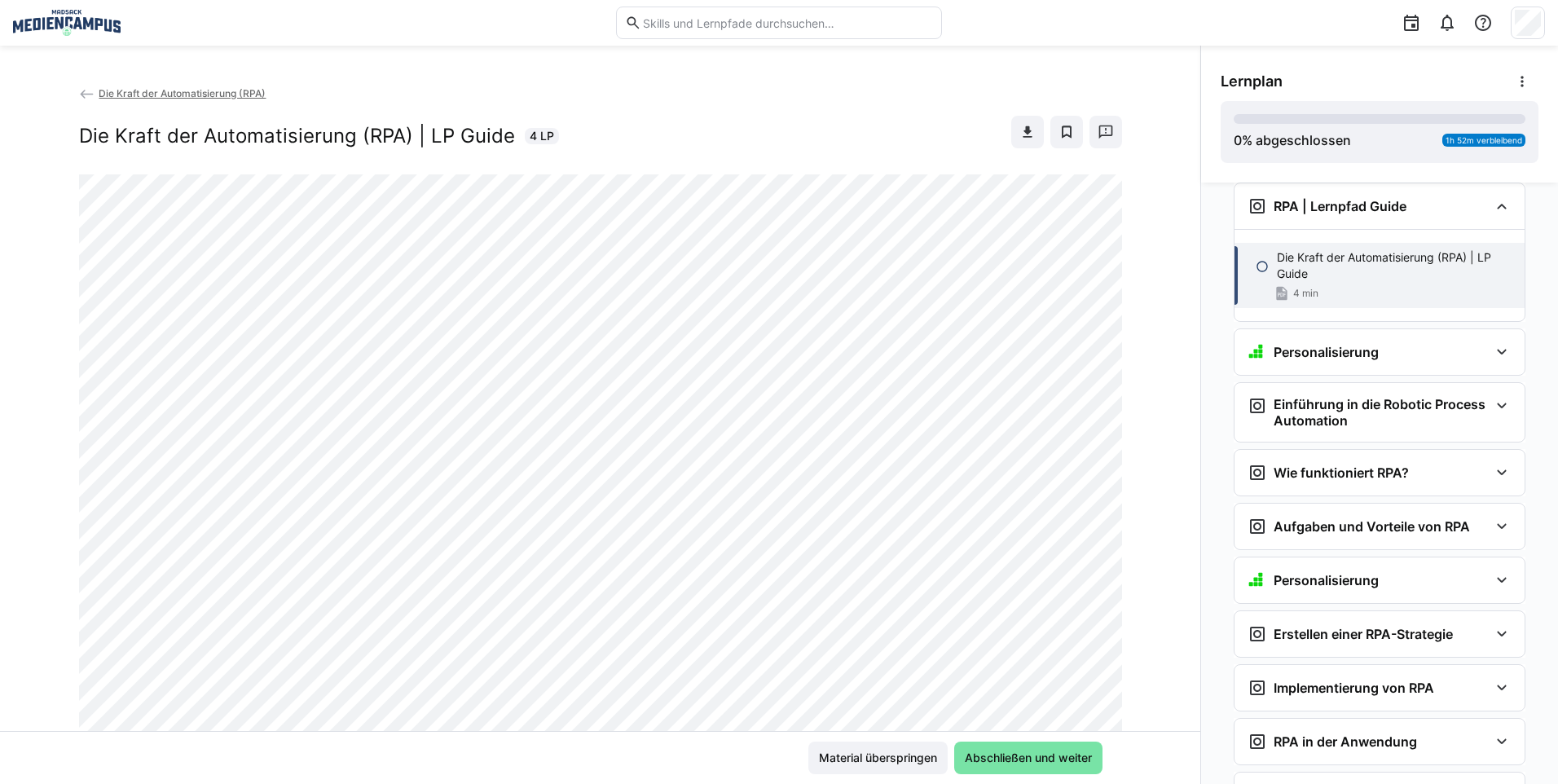
click at [207, 90] on span "Die Kraft der Automatisierung (RPA)" at bounding box center [183, 93] width 167 height 12
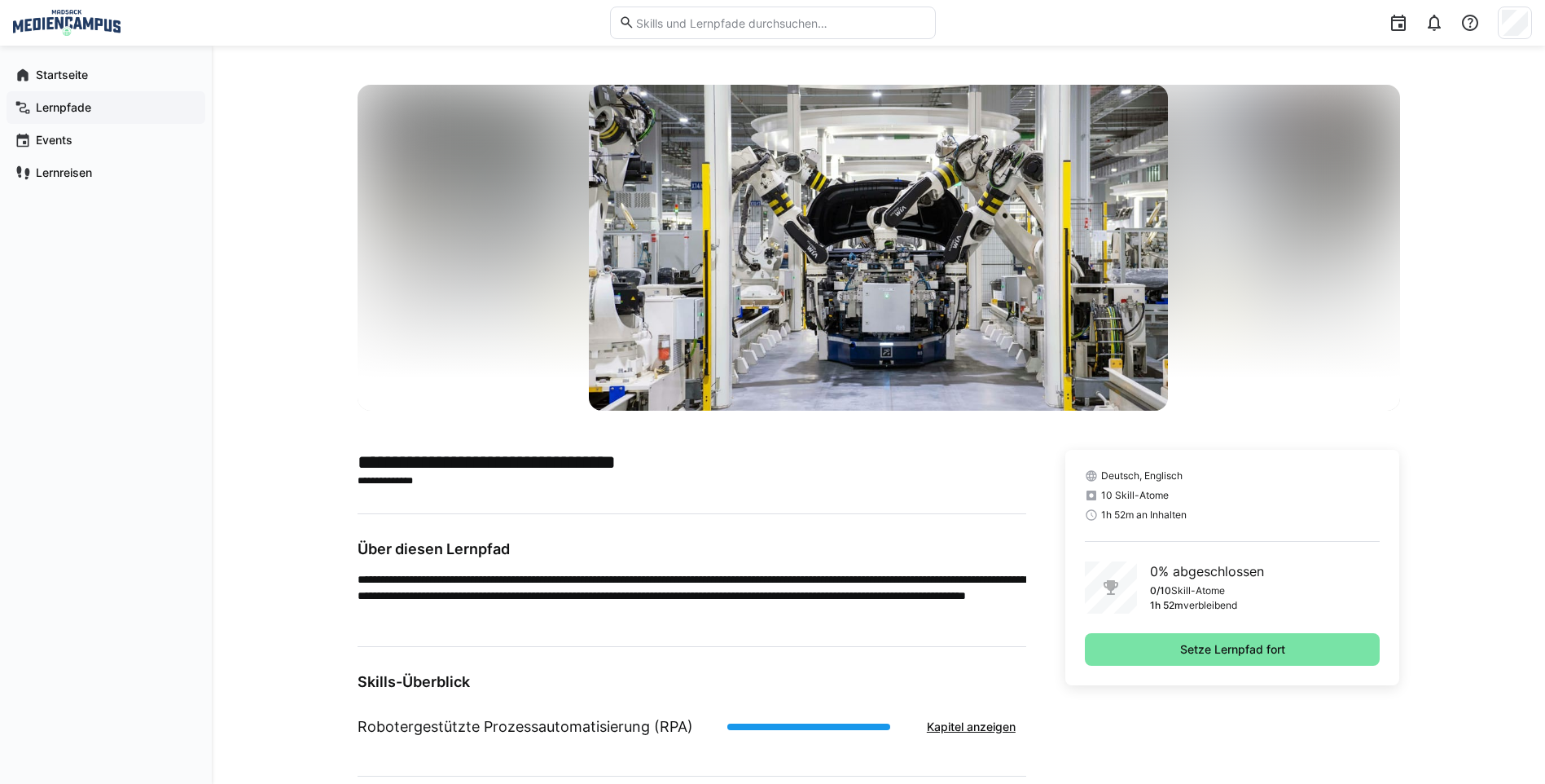
click at [63, 119] on div "Lernpfade" at bounding box center [106, 107] width 199 height 32
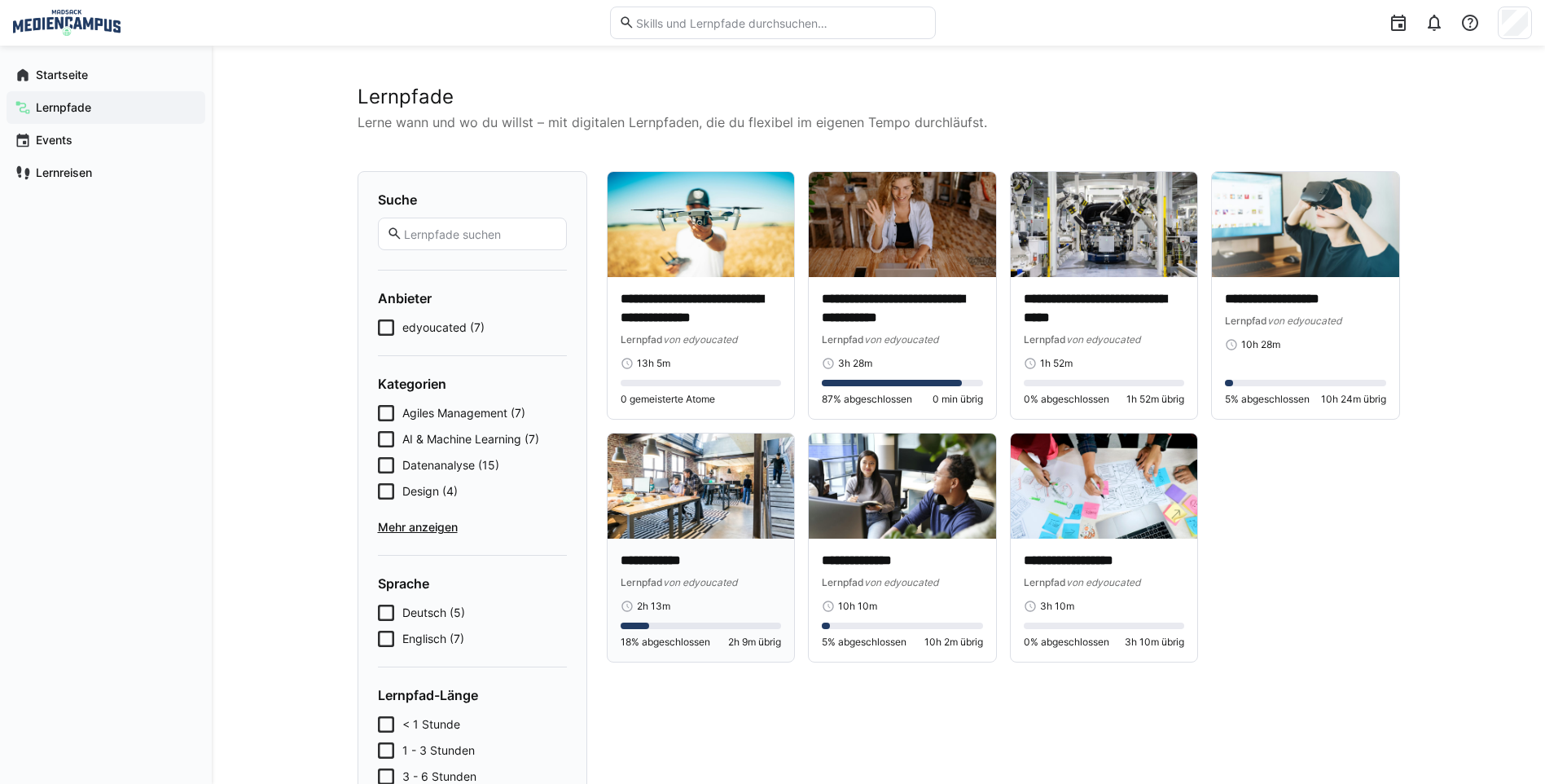
click at [700, 513] on img at bounding box center [701, 485] width 188 height 105
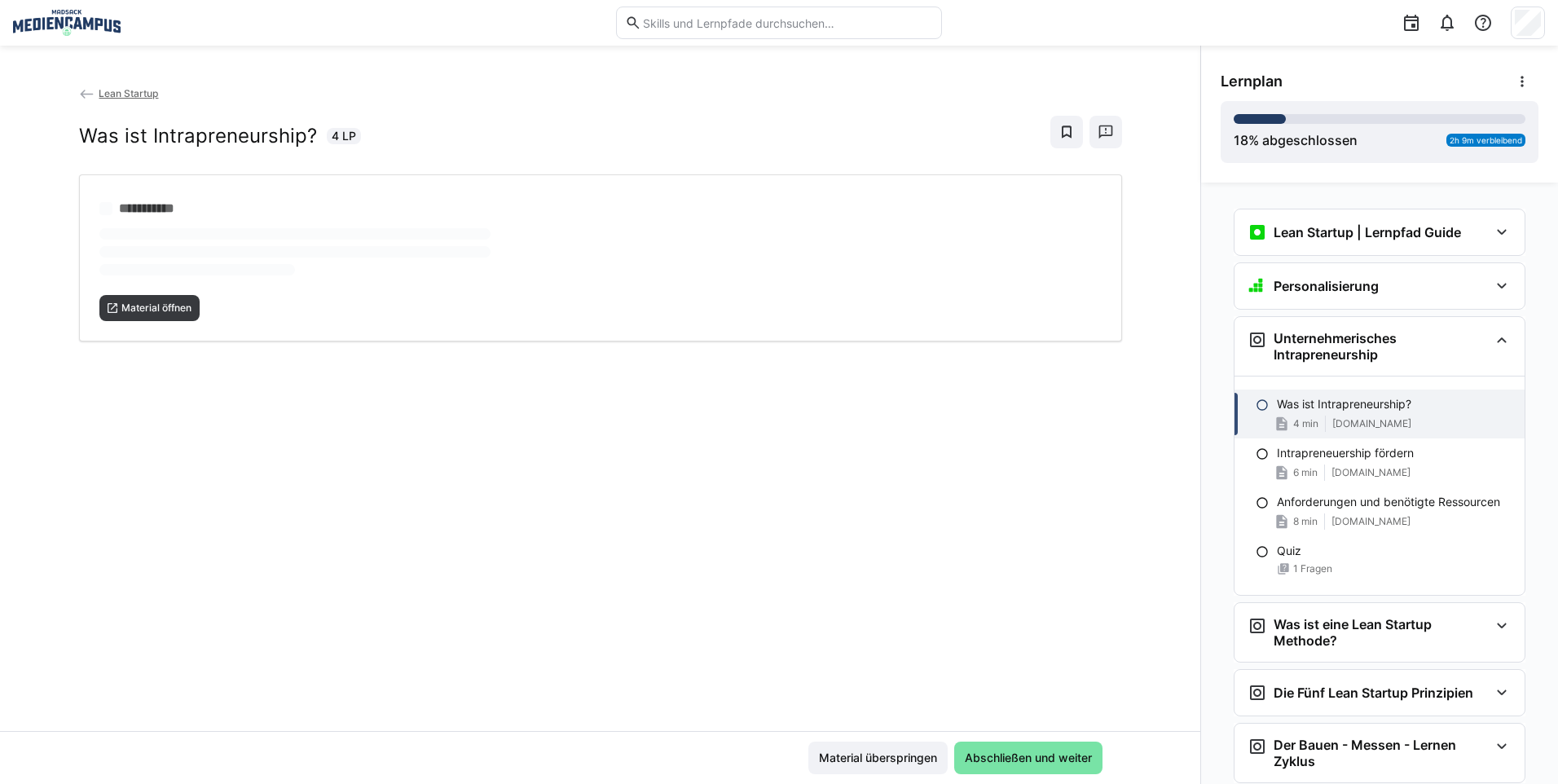
scroll to position [134, 0]
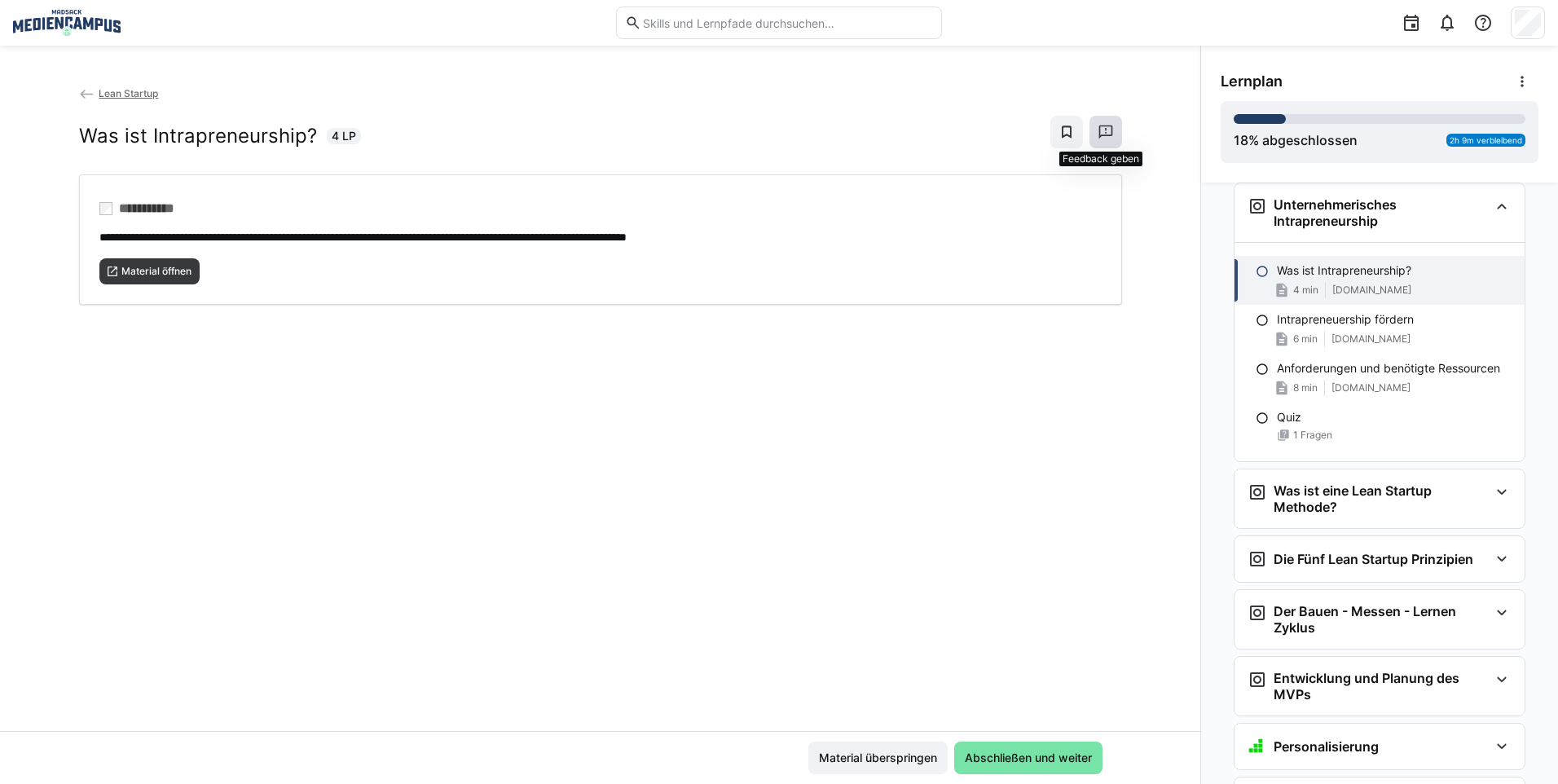
click at [1090, 139] on span at bounding box center [1106, 132] width 32 height 32
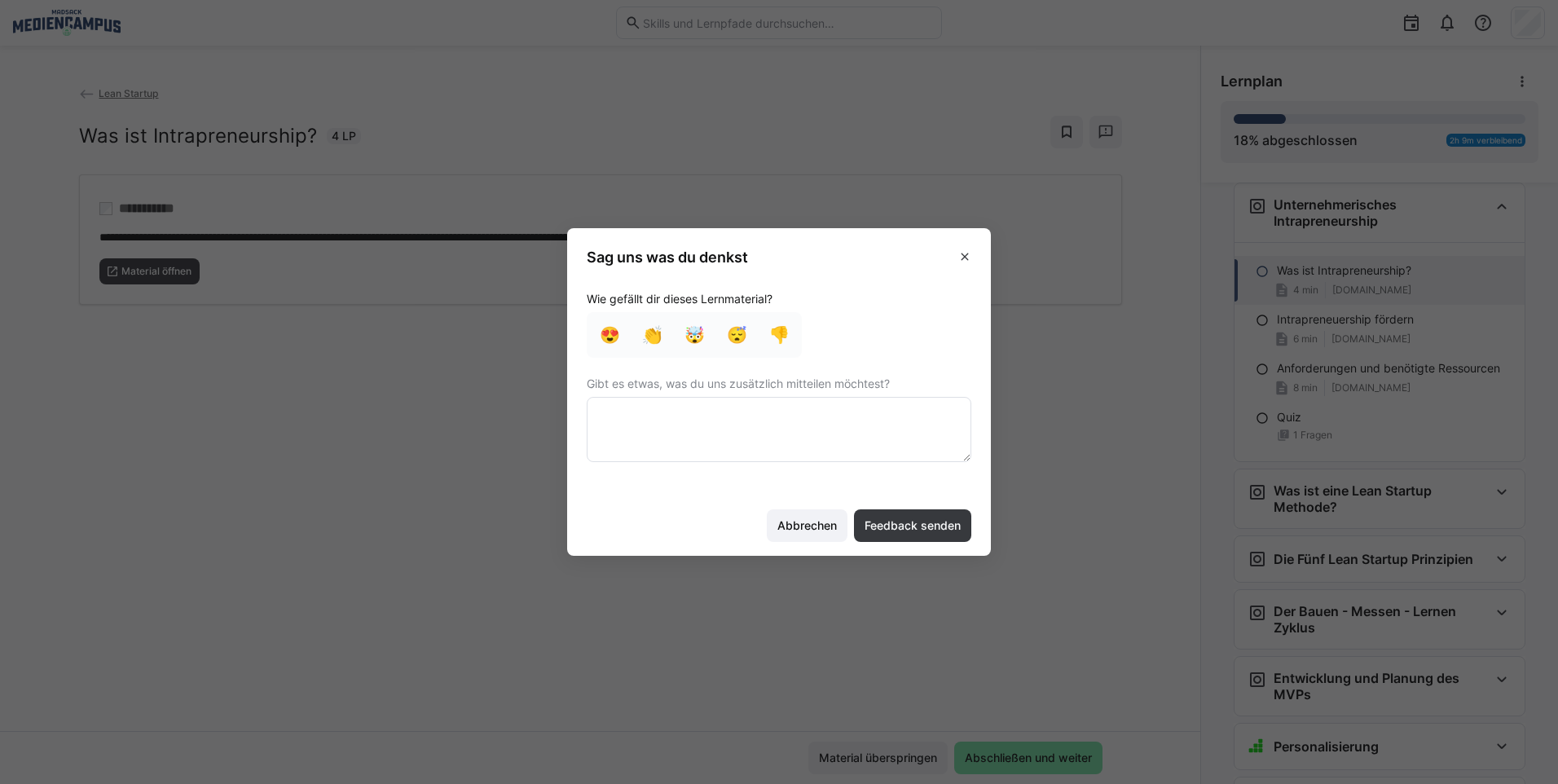
click at [695, 402] on textarea at bounding box center [778, 429] width 385 height 65
type textarea "Englische Inhalte und nicht alle Links funktionieren"
click at [927, 536] on span "Feedback senden" at bounding box center [912, 526] width 117 height 32
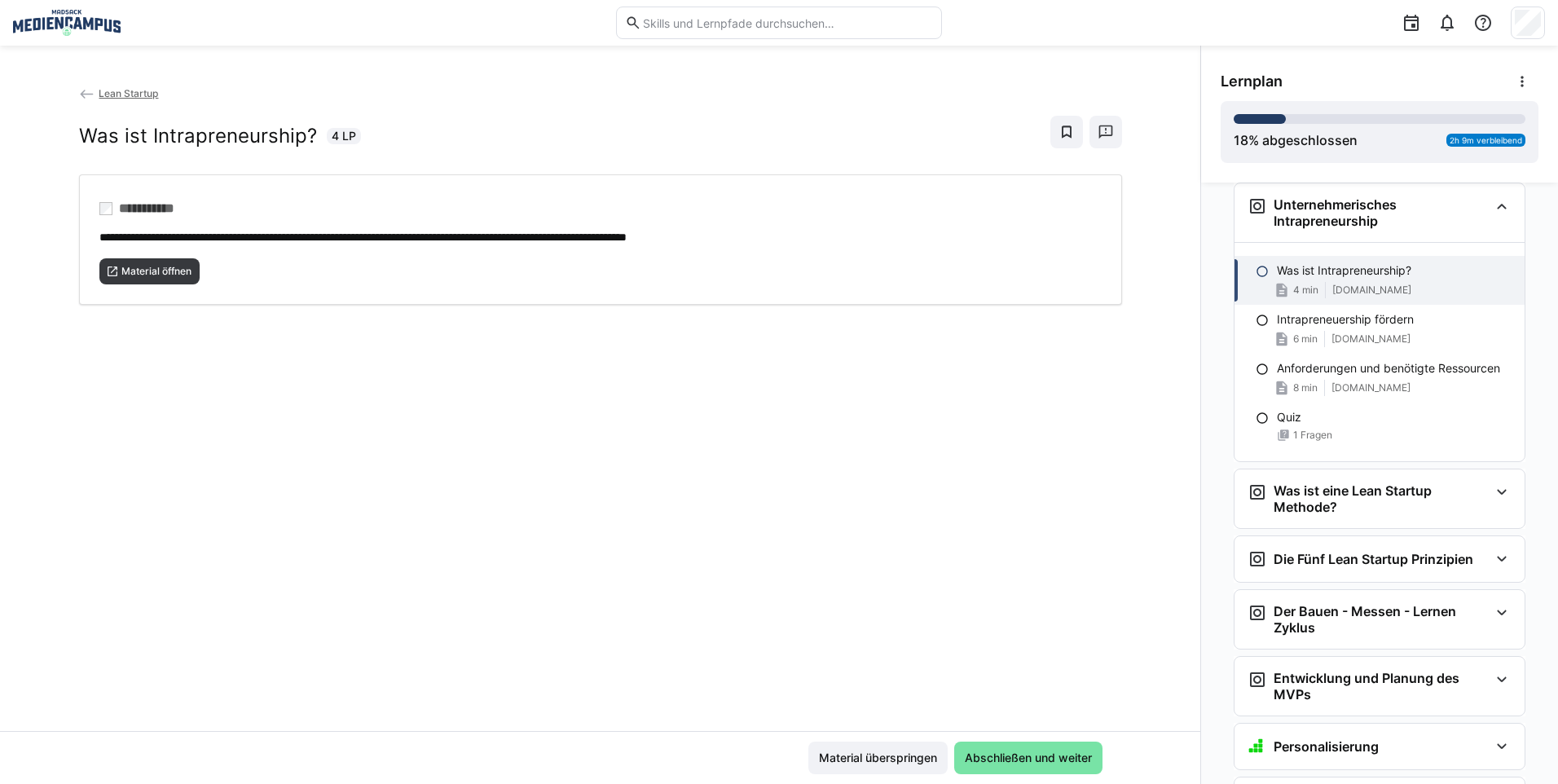
click at [140, 95] on span "Lean Startup" at bounding box center [129, 93] width 60 height 12
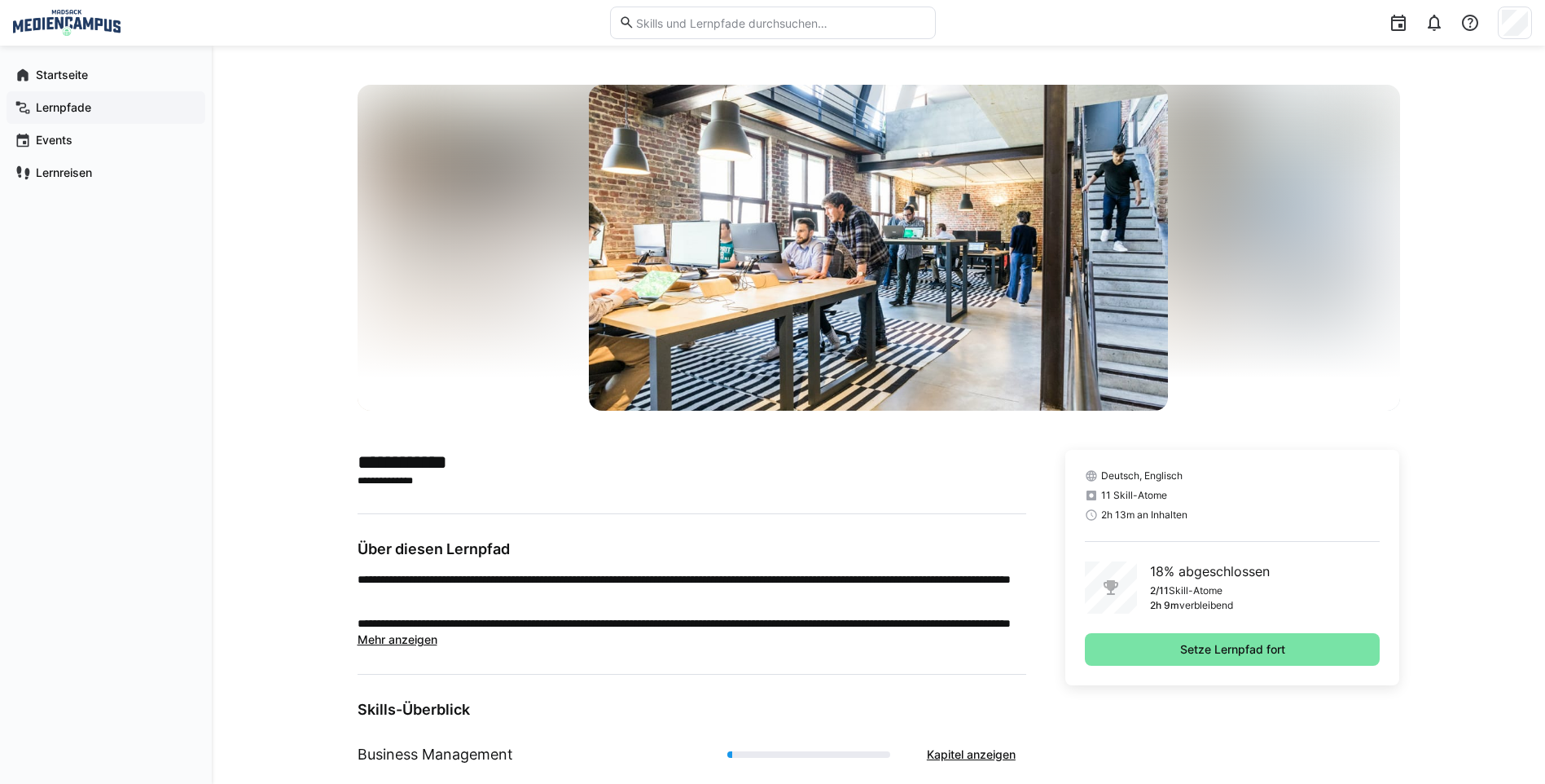
click at [84, 97] on div "Lernpfade" at bounding box center [106, 107] width 199 height 32
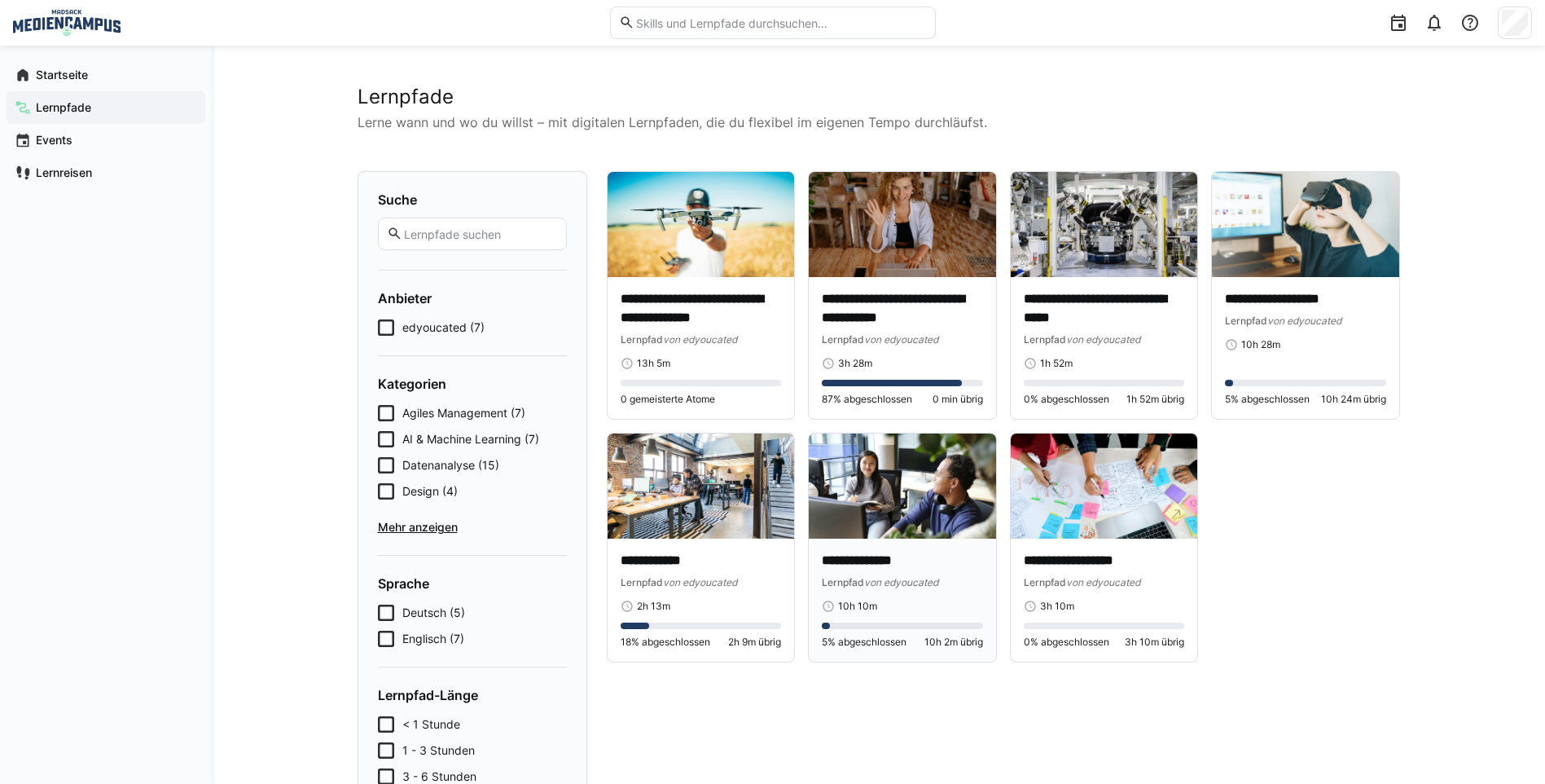
click at [949, 567] on p "**********" at bounding box center [902, 560] width 161 height 19
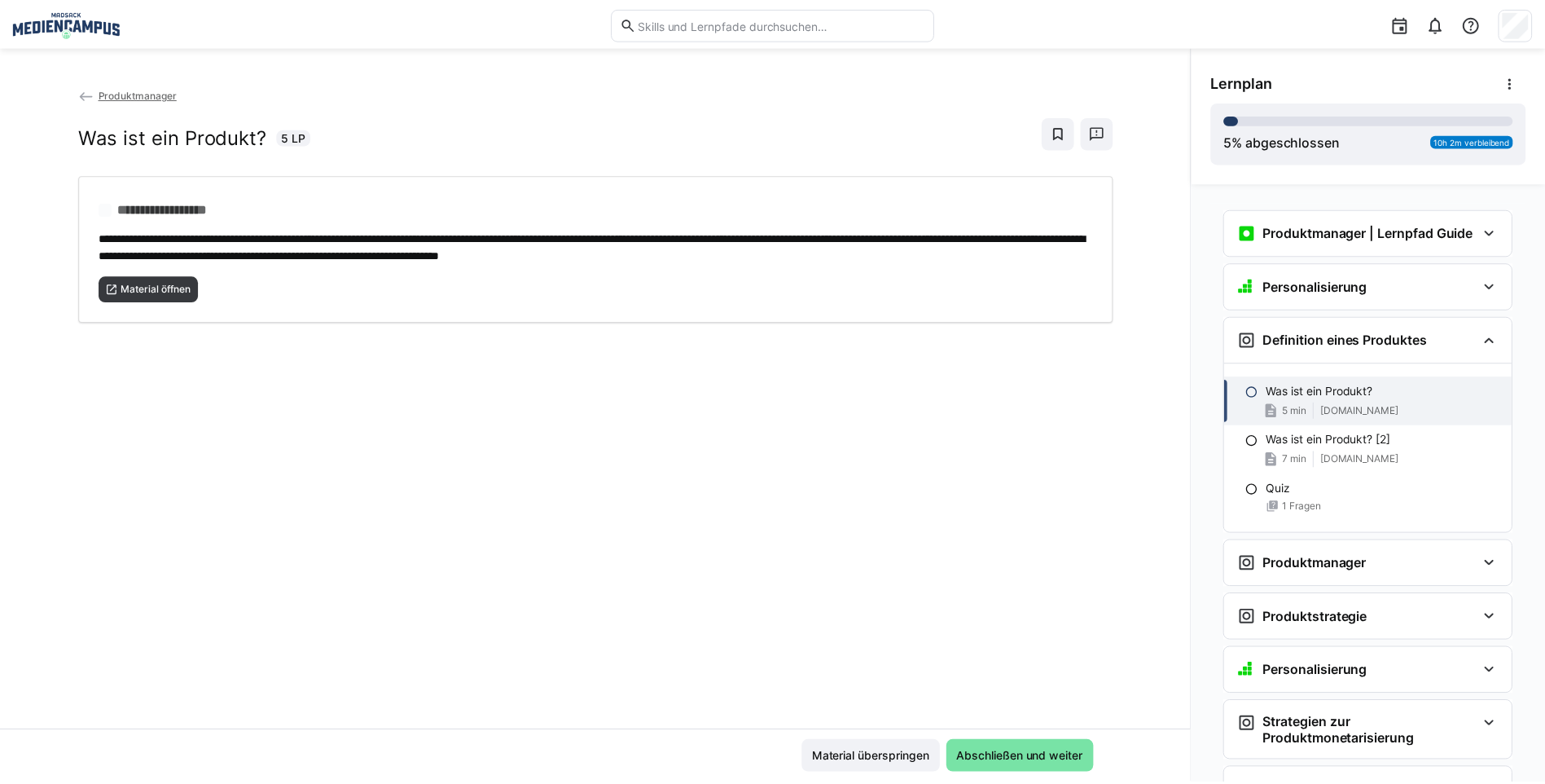
scroll to position [134, 0]
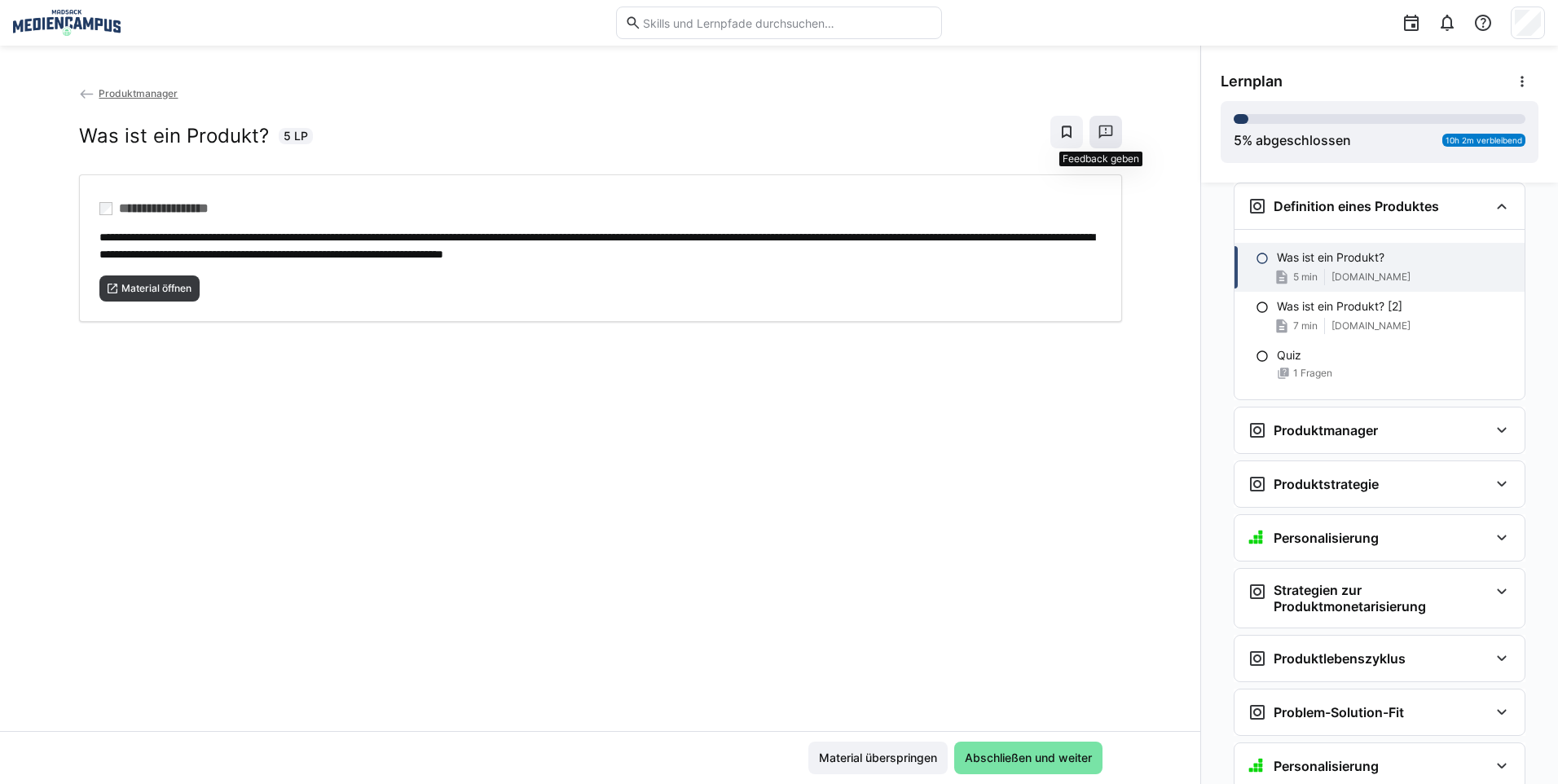
click at [1100, 139] on eds-icon at bounding box center [1105, 131] width 16 height 16
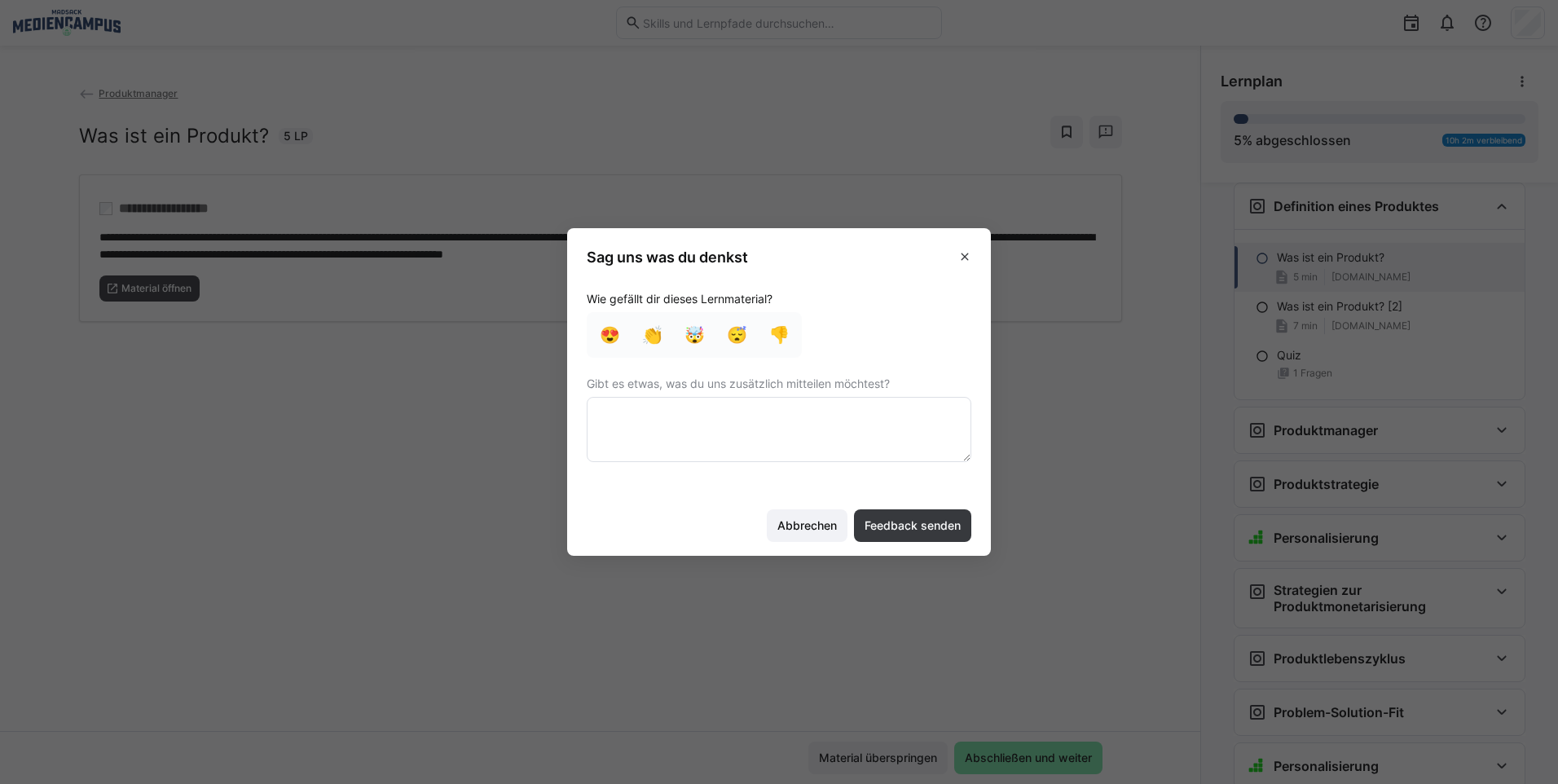
click at [782, 421] on textarea at bounding box center [778, 429] width 385 height 65
type textarea "Viele Links funktionieren nicht"
click at [917, 513] on span "Feedback senden" at bounding box center [912, 526] width 117 height 32
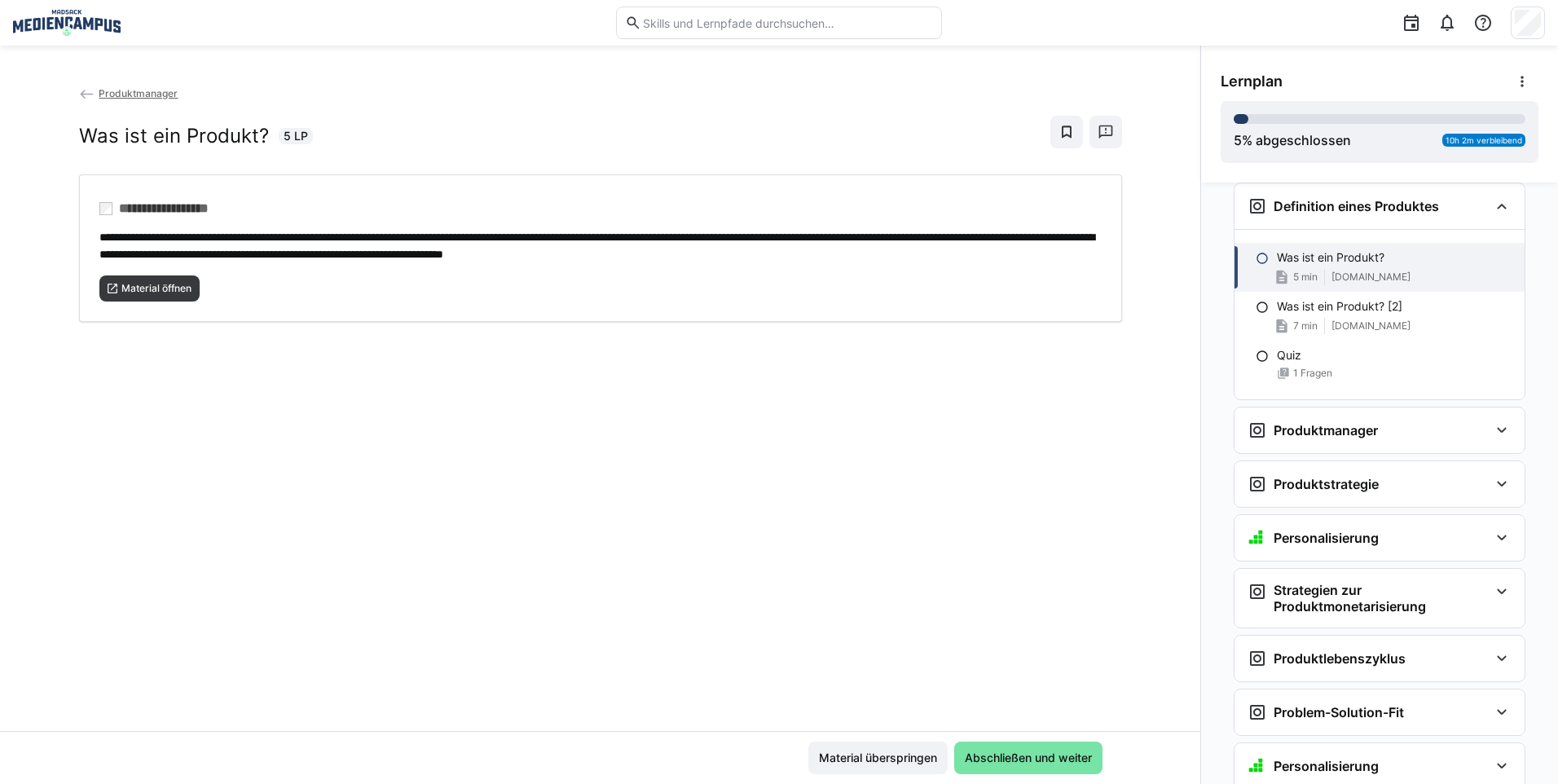
click at [84, 99] on eds-icon at bounding box center [87, 94] width 16 height 16
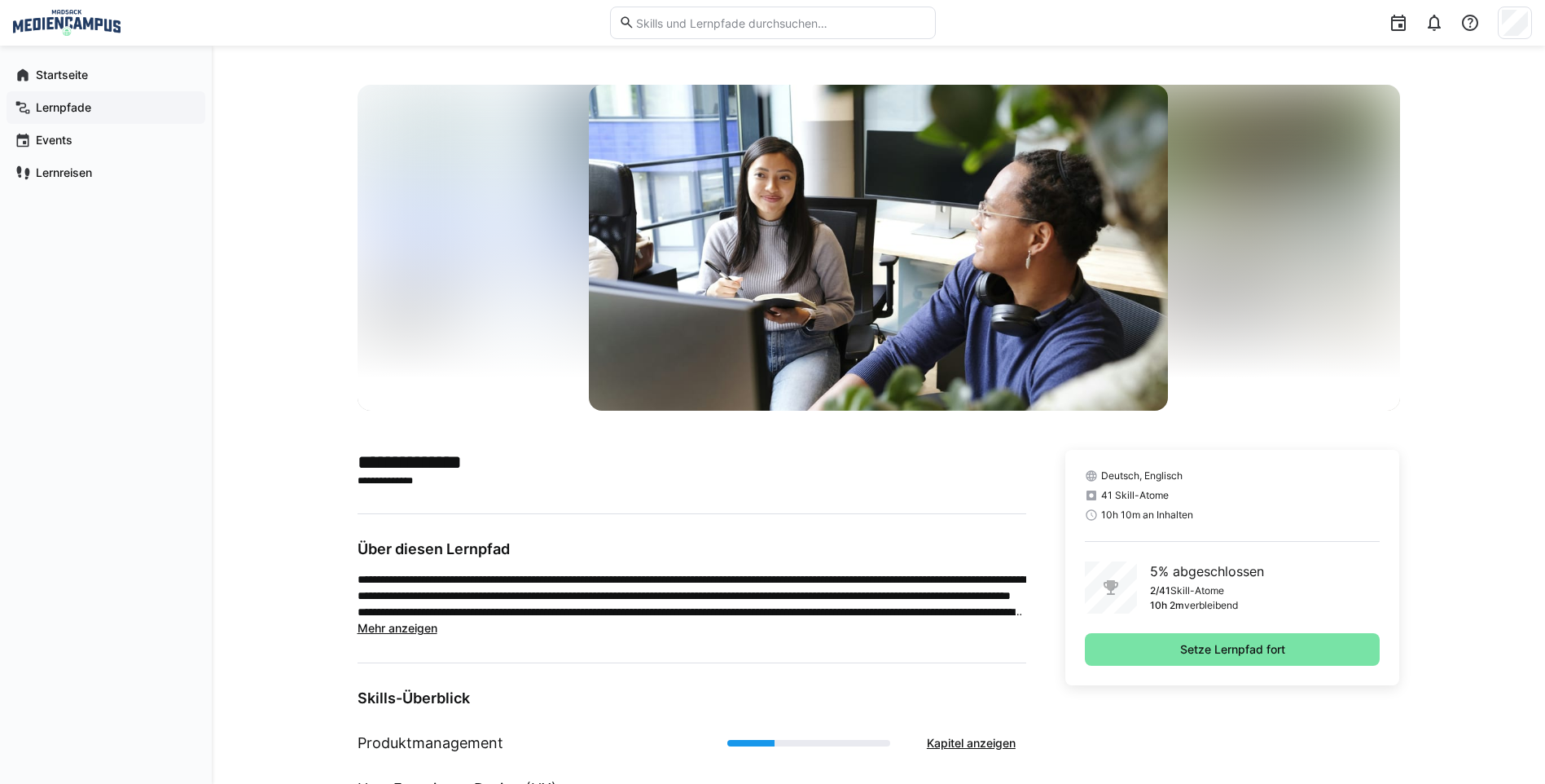
click at [0, 0] on app-navigation-label "Lernpfade" at bounding box center [0, 0] width 0 height 0
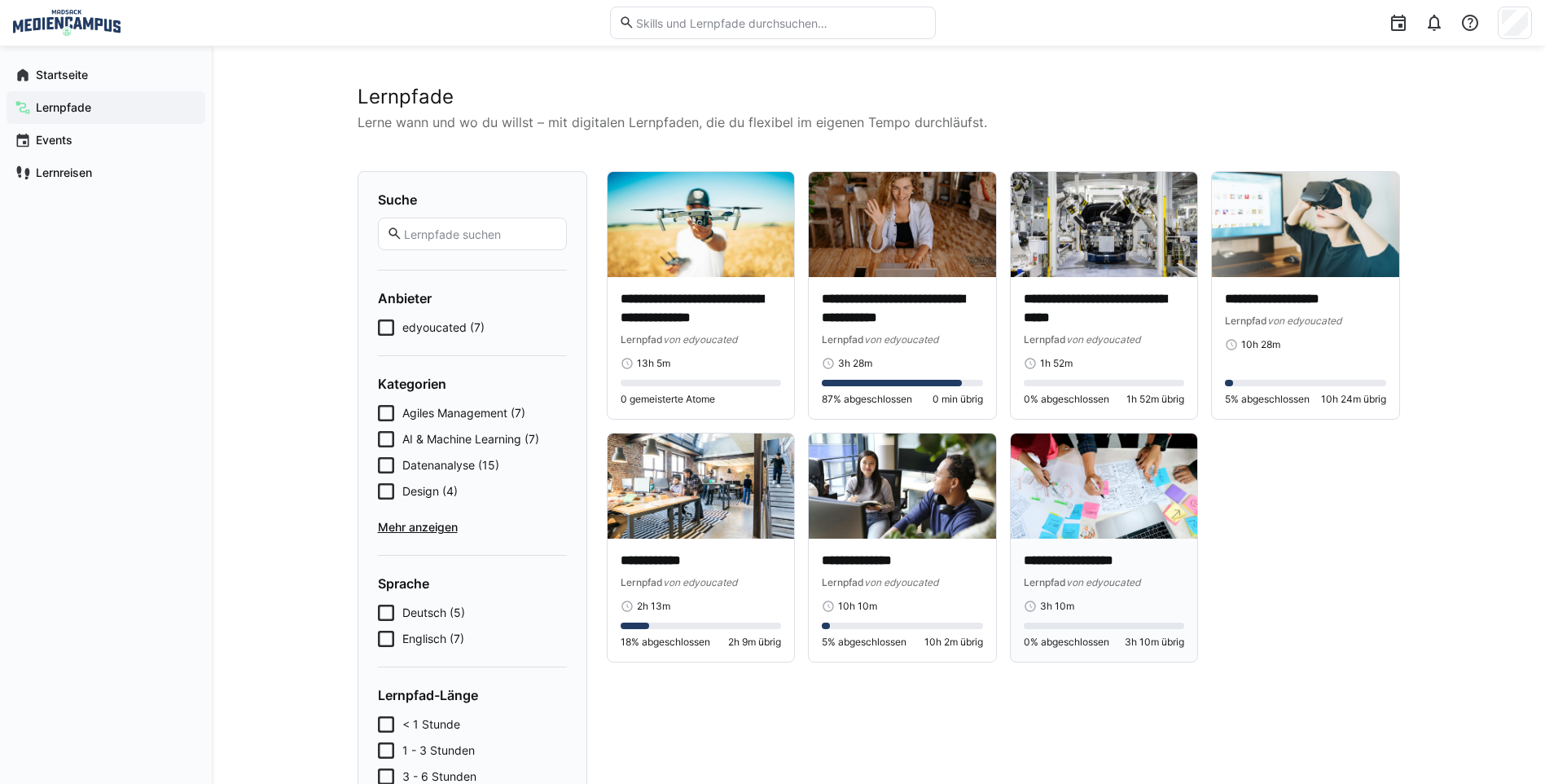
click at [1059, 553] on p "**********" at bounding box center [1104, 560] width 161 height 19
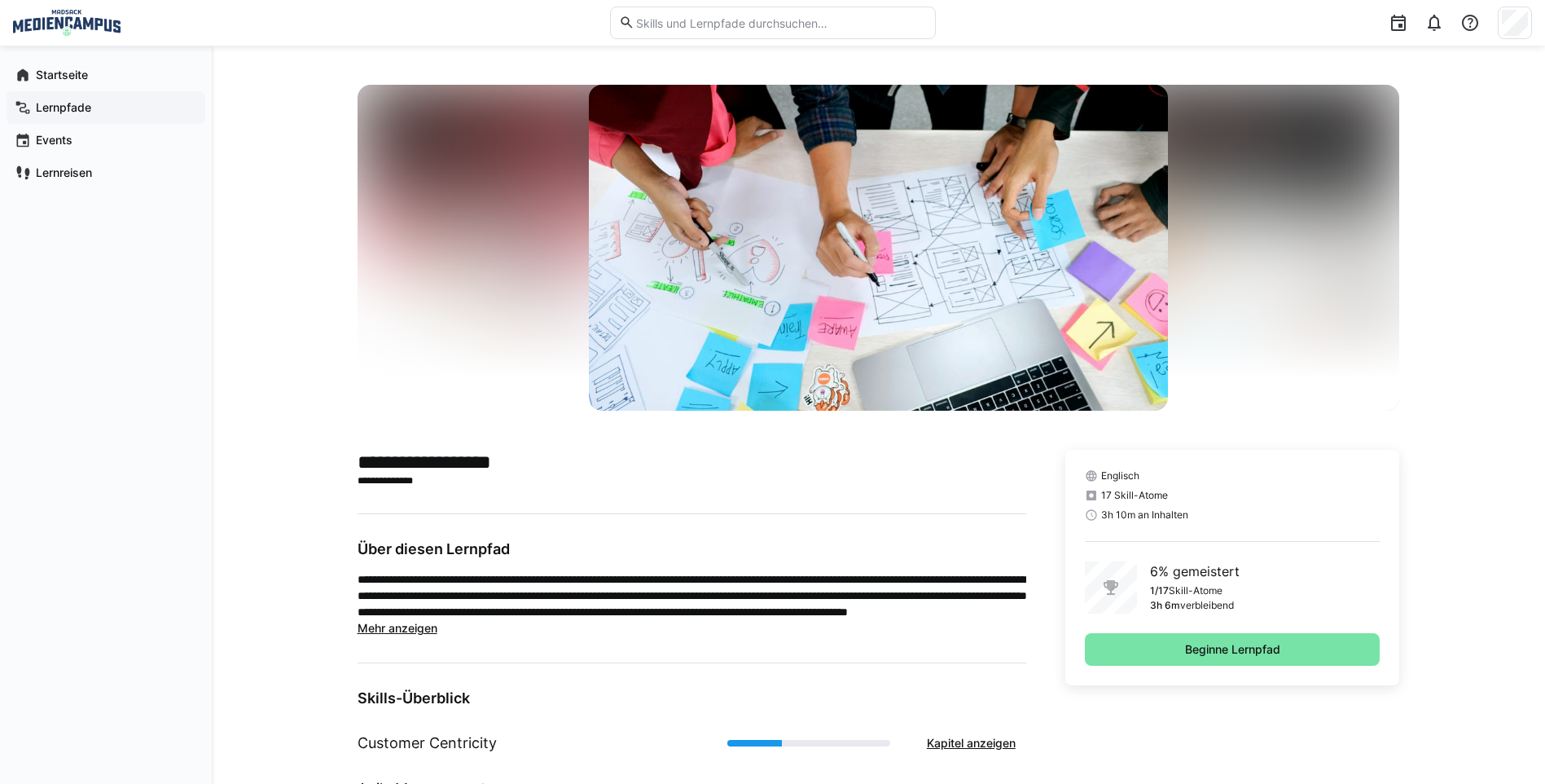
click at [73, 121] on div "Lernpfade" at bounding box center [106, 107] width 199 height 32
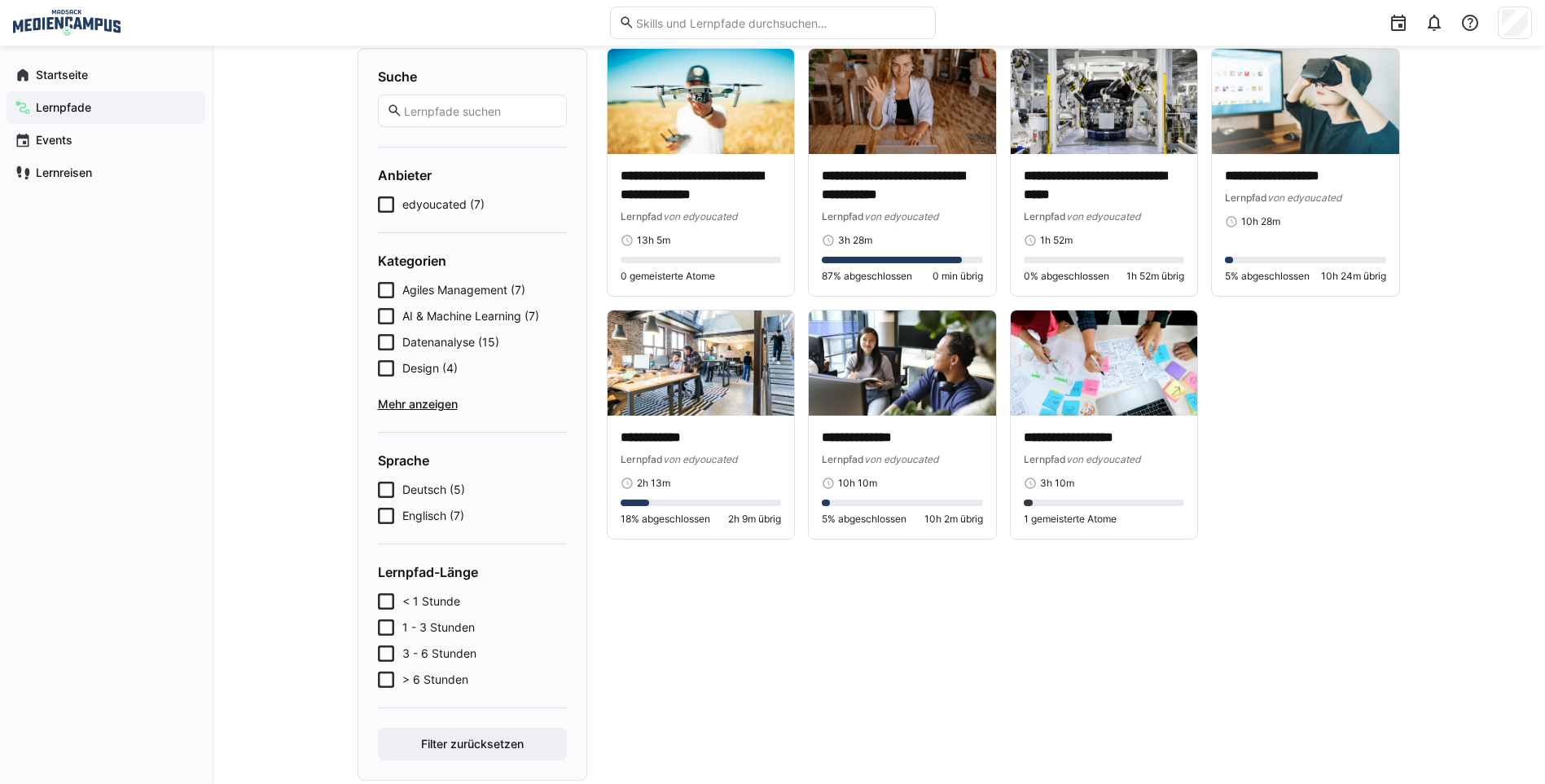
scroll to position [159, 0]
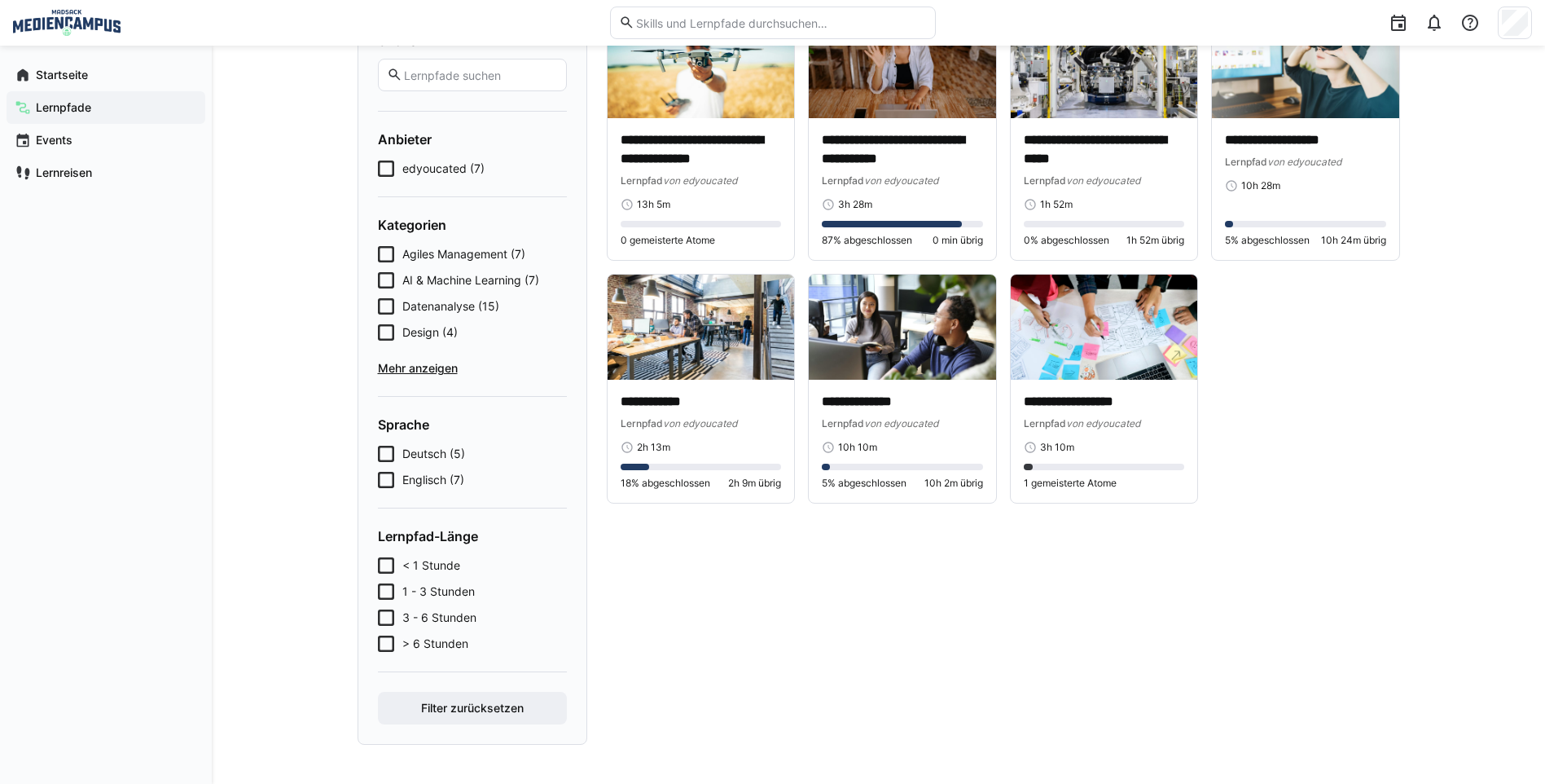
click at [415, 371] on span "Mehr anzeigen" at bounding box center [473, 368] width 189 height 16
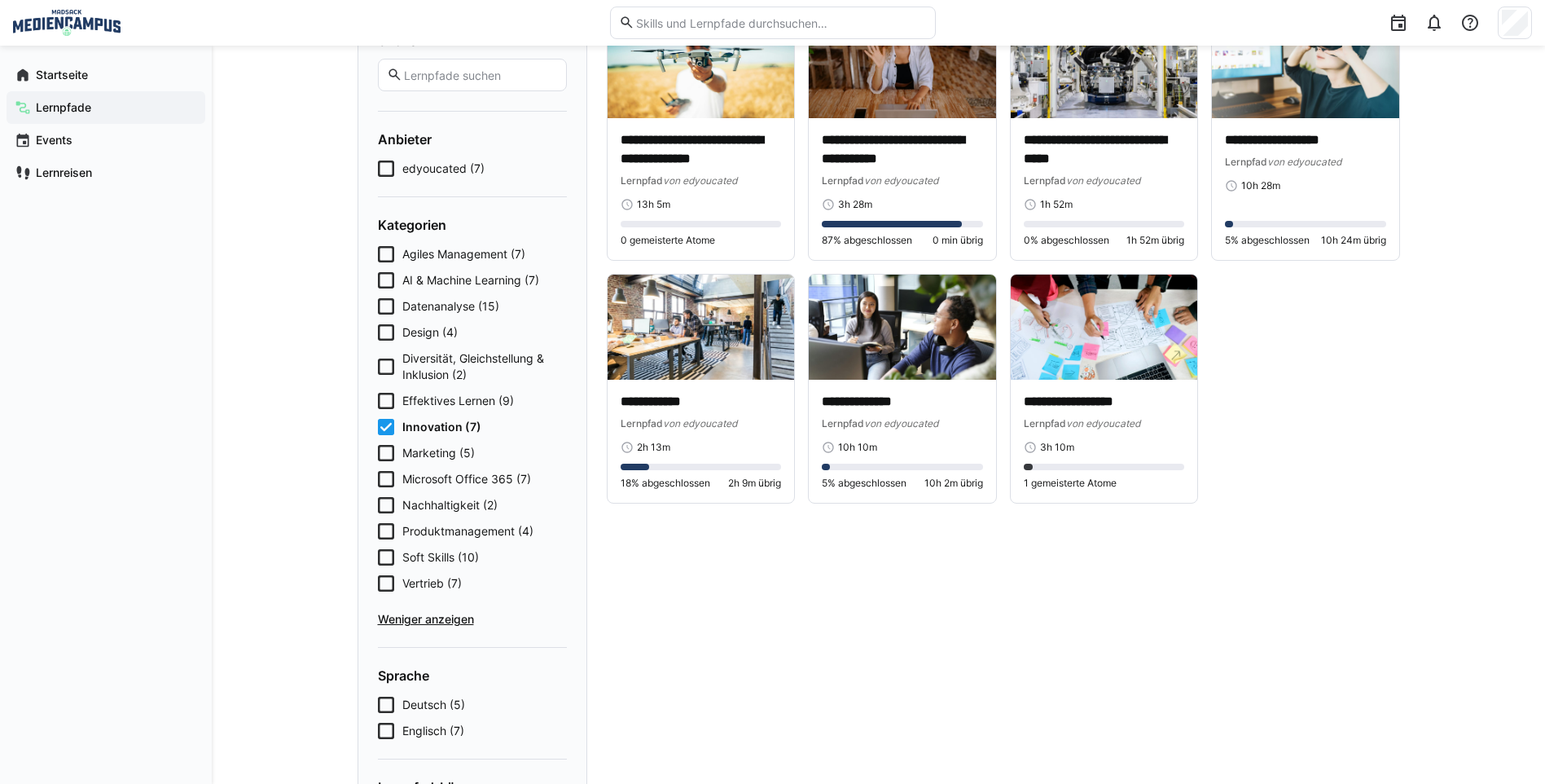
click at [398, 428] on eds-checkbox "Innovation (7)" at bounding box center [473, 427] width 189 height 16
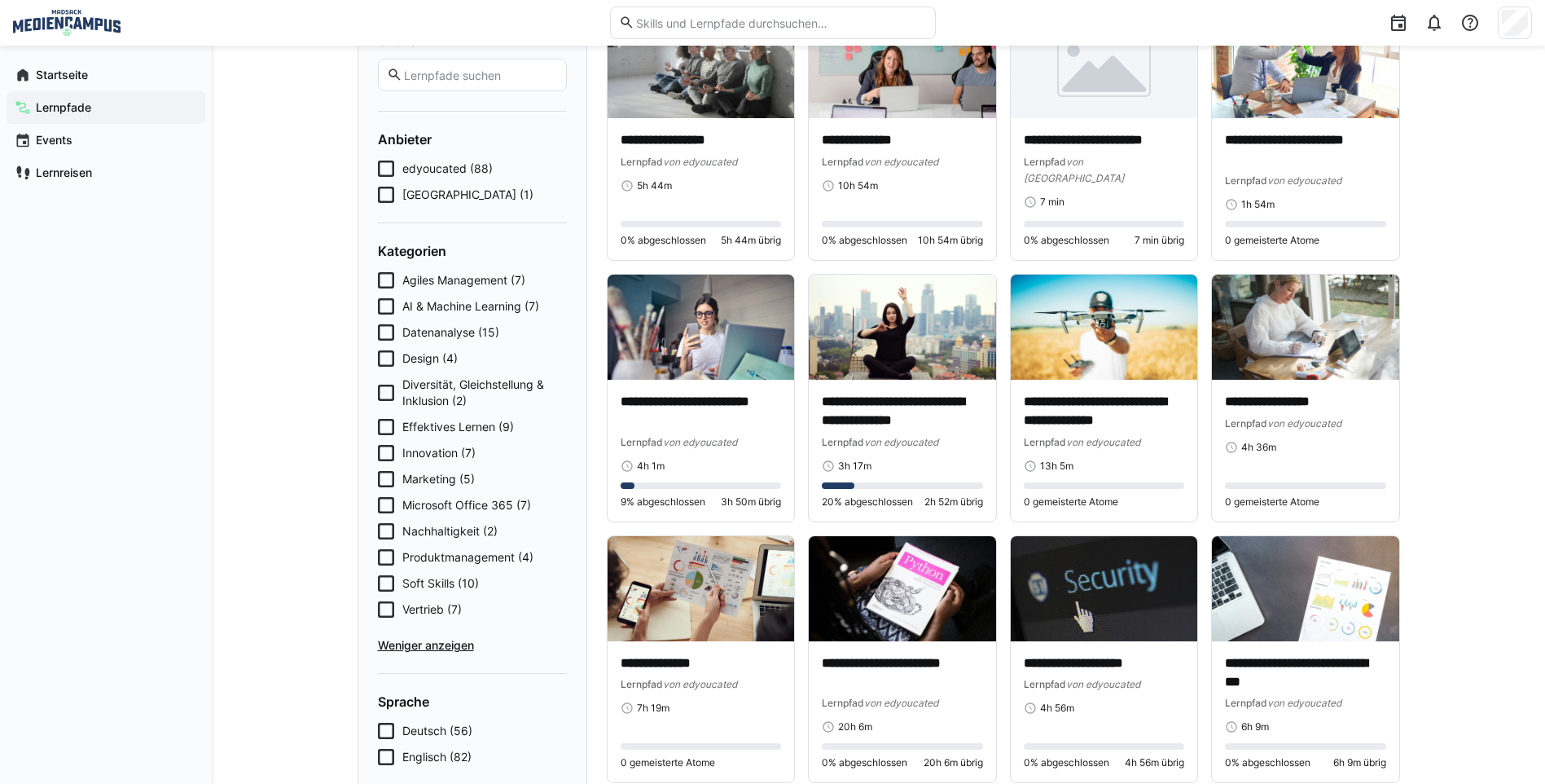
click at [394, 574] on div "Agiles Management (7) AI & Machine Learning (7) Datenanalyse (15) Design (4) Di…" at bounding box center [473, 462] width 189 height 381
click at [388, 583] on icon at bounding box center [386, 583] width 16 height 16
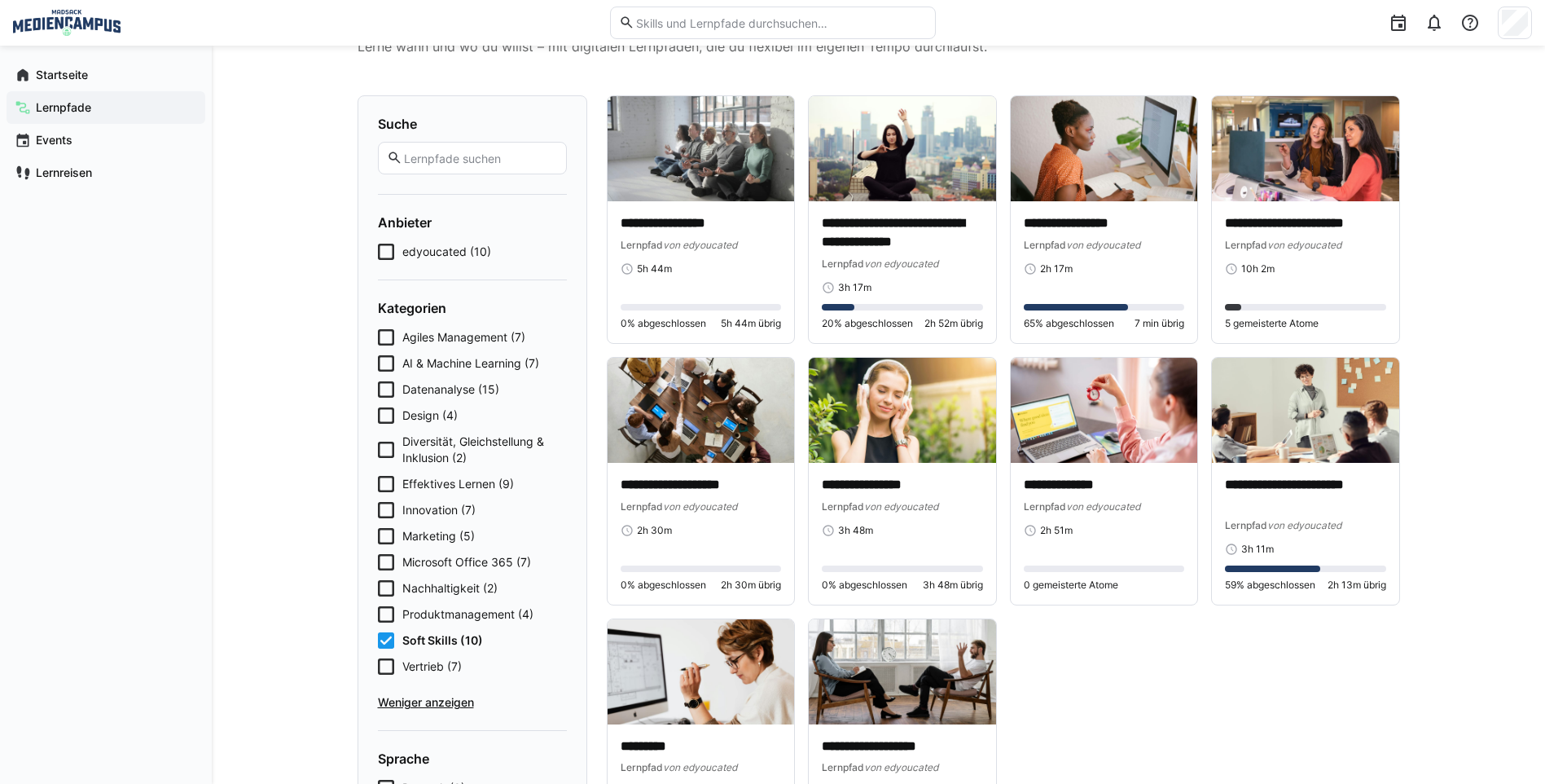
scroll to position [0, 0]
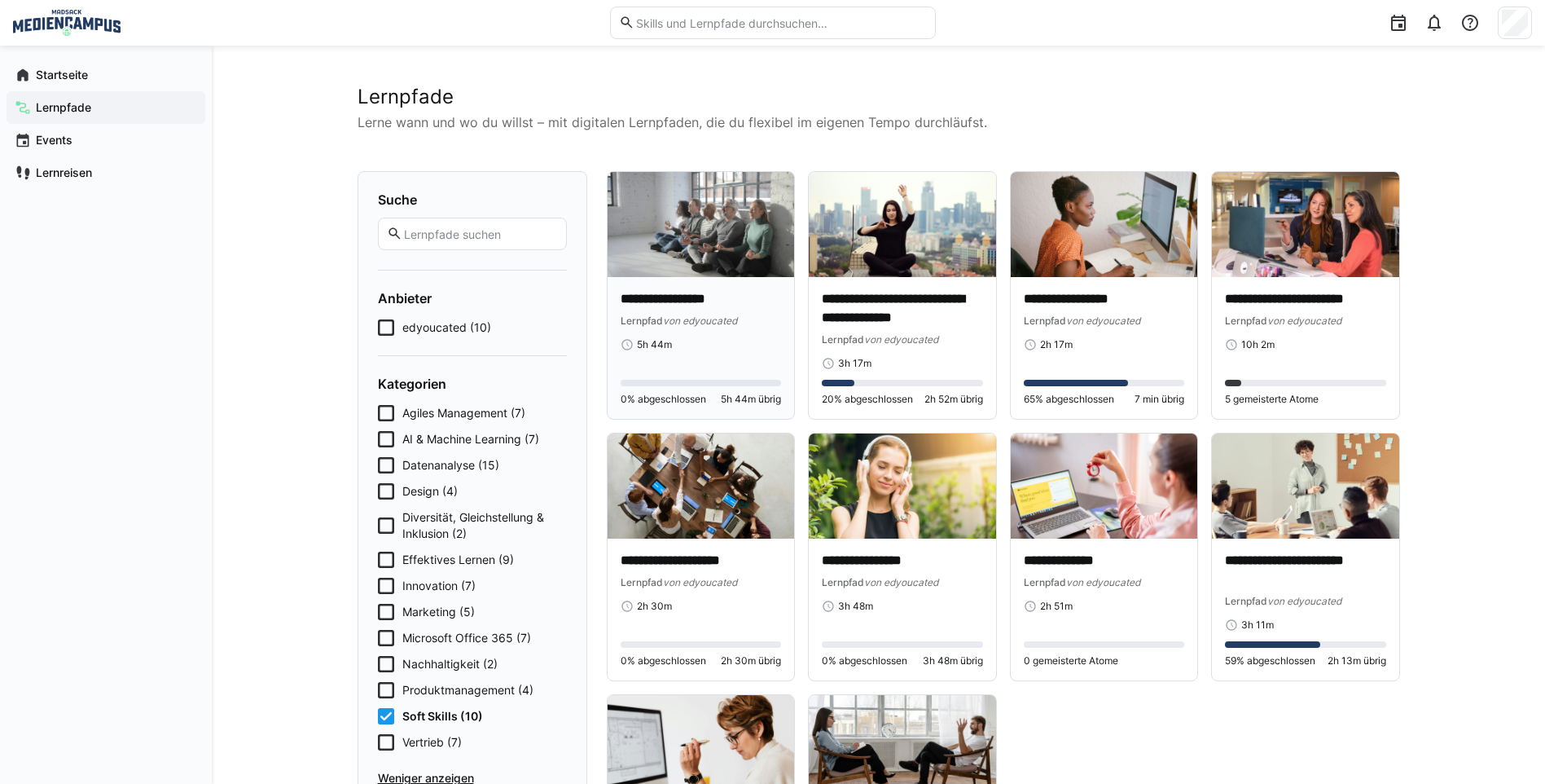
click at [712, 300] on p "**********" at bounding box center [701, 299] width 161 height 19
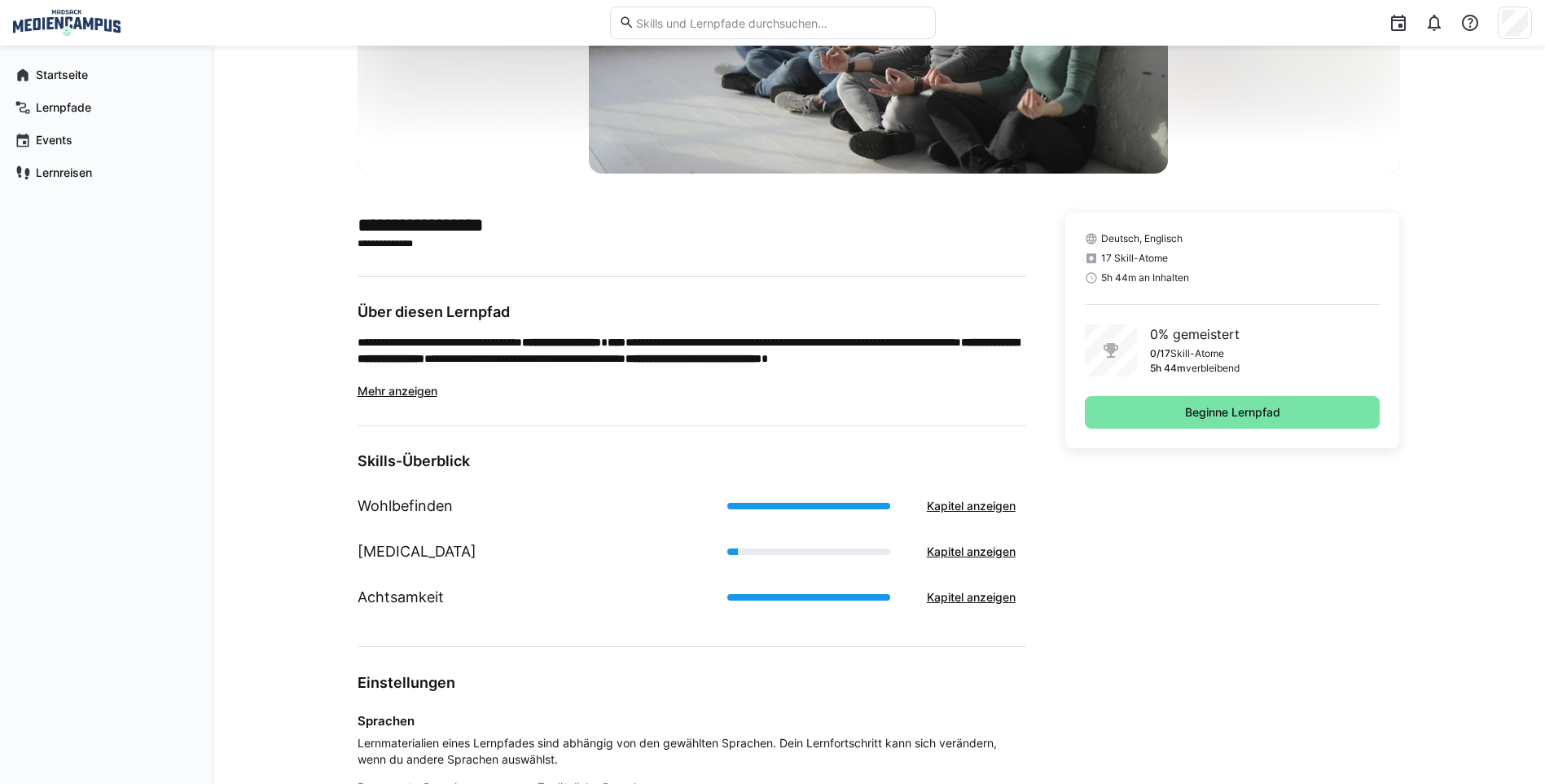
scroll to position [244, 0]
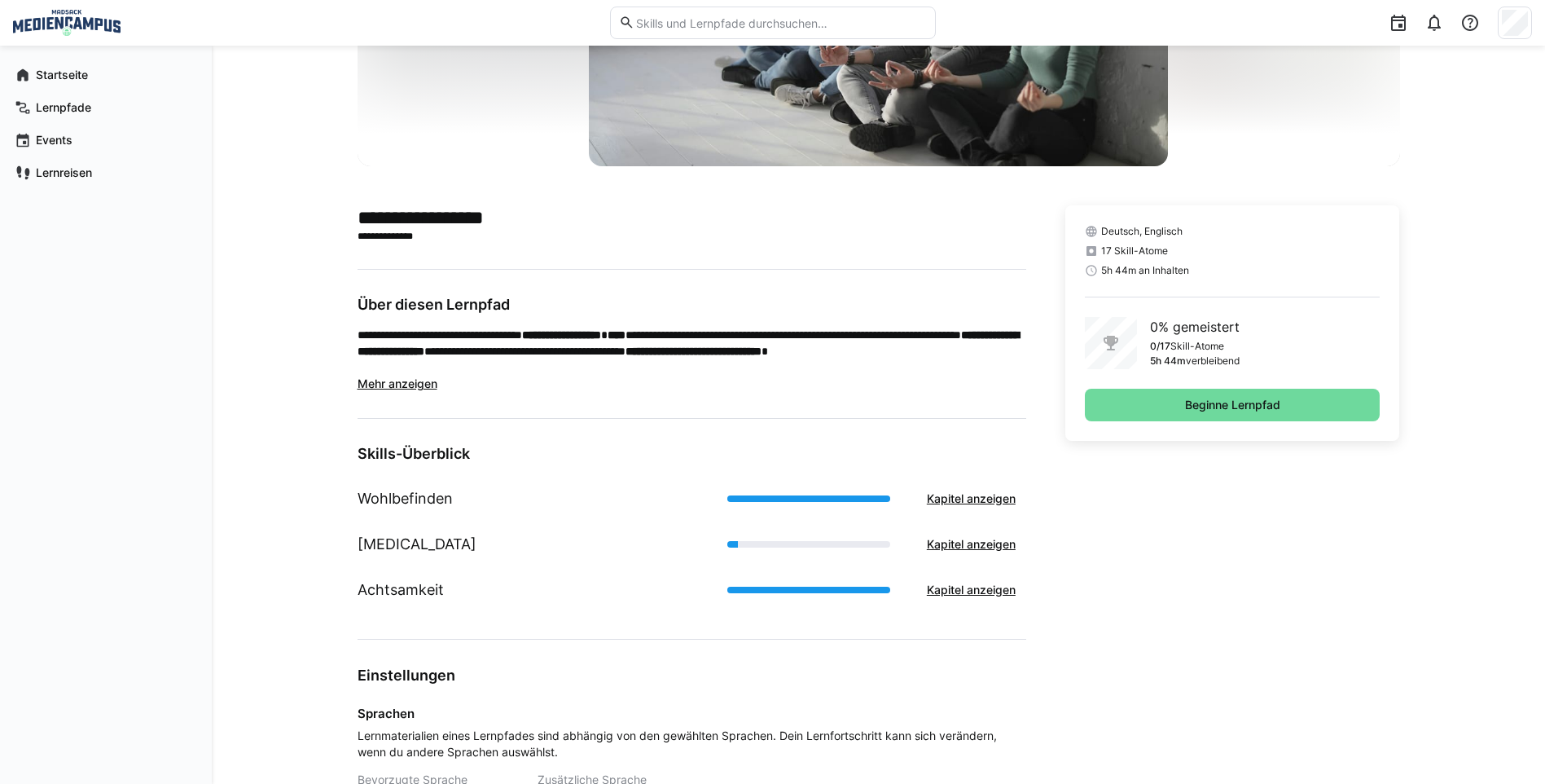
click at [1180, 416] on span "Beginne Lernpfad" at bounding box center [1233, 404] width 296 height 32
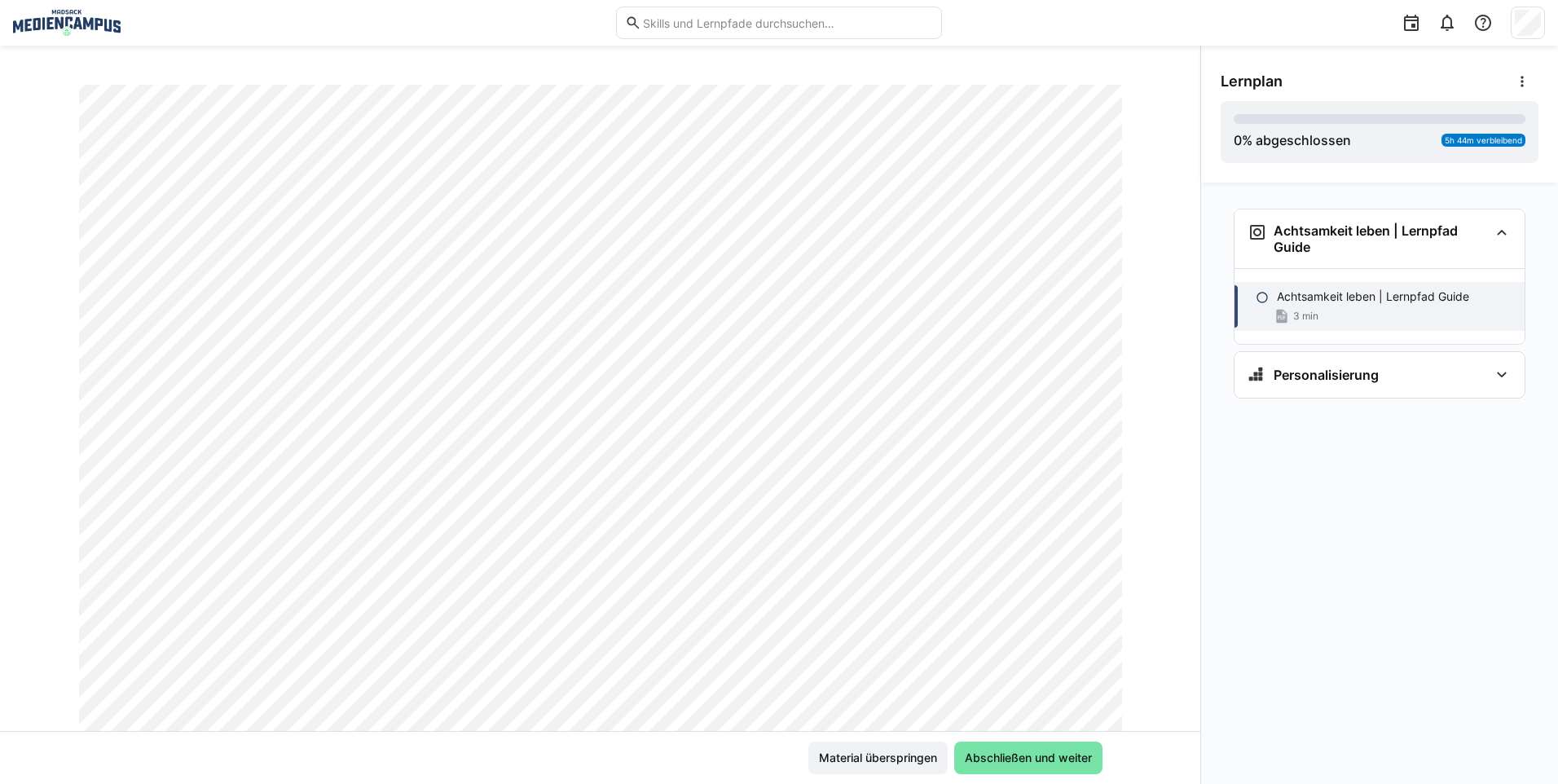
scroll to position [193, 0]
click at [985, 752] on span "Abschließen und weiter" at bounding box center [1028, 757] width 132 height 16
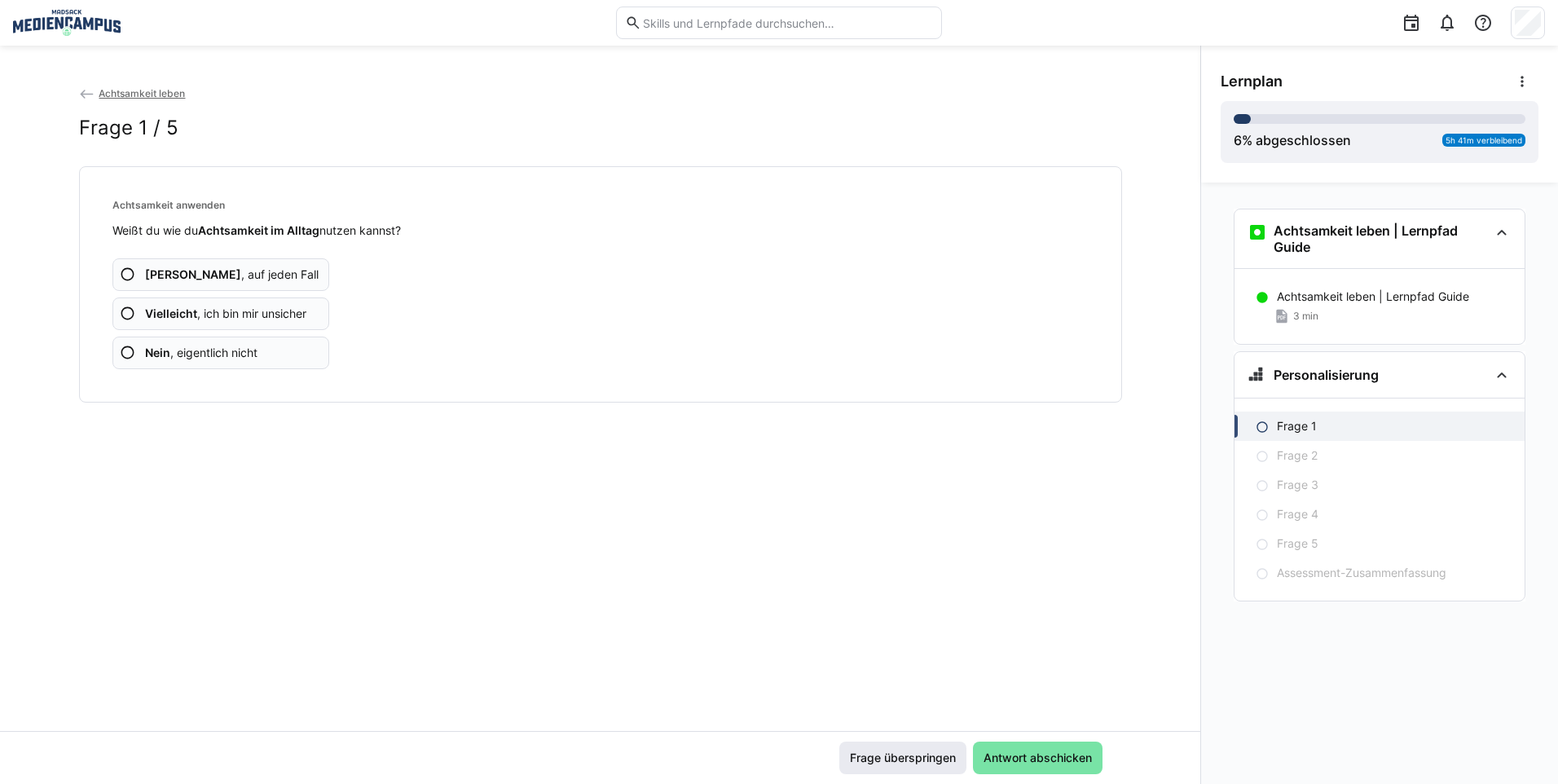
click at [922, 752] on span "Frage überspringen" at bounding box center [903, 757] width 111 height 16
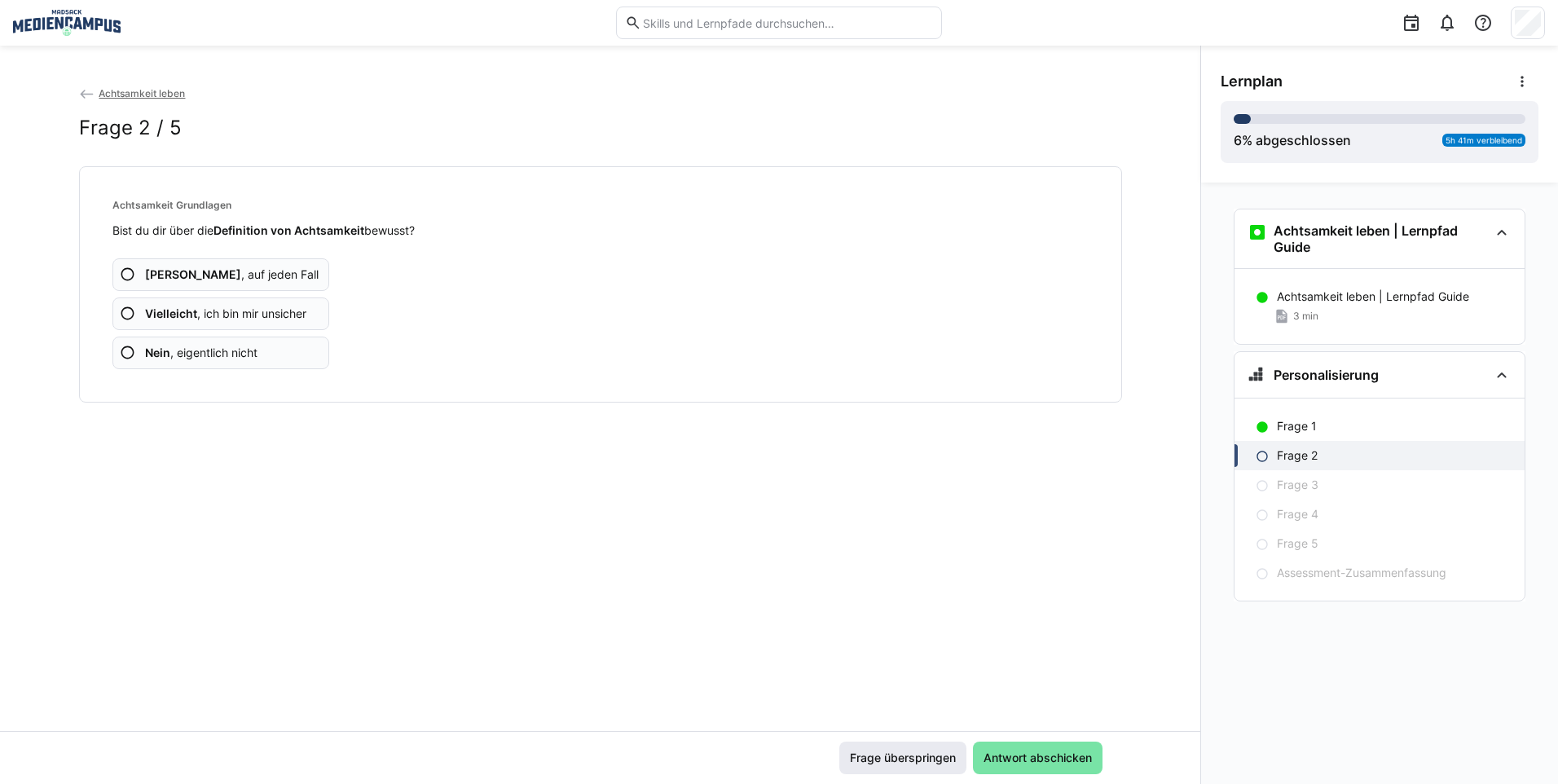
click at [922, 756] on span "Frage überspringen" at bounding box center [903, 757] width 111 height 16
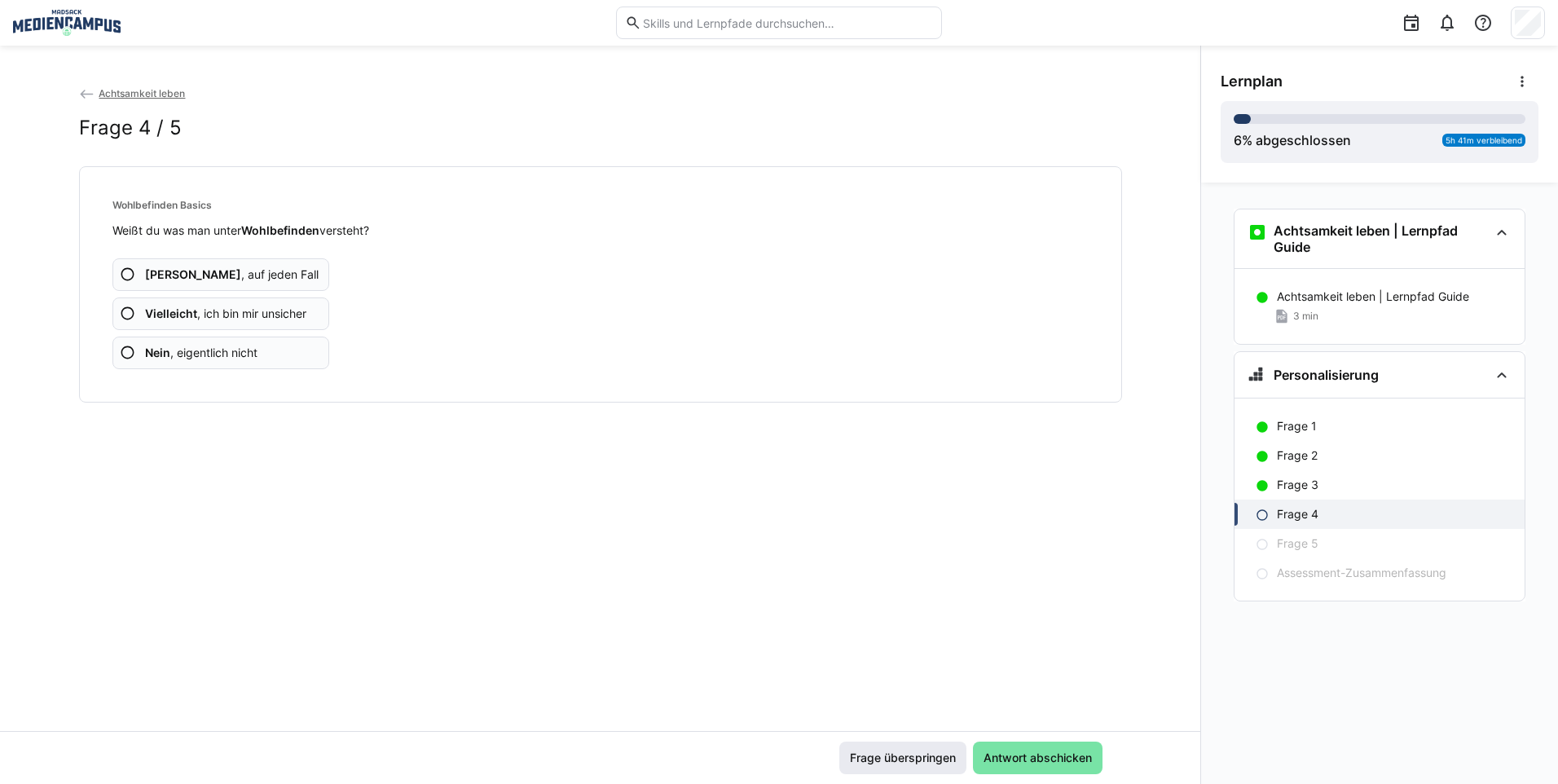
click at [922, 755] on span "Frage überspringen" at bounding box center [903, 757] width 111 height 16
click at [920, 754] on span "Frage überspringen" at bounding box center [903, 757] width 111 height 16
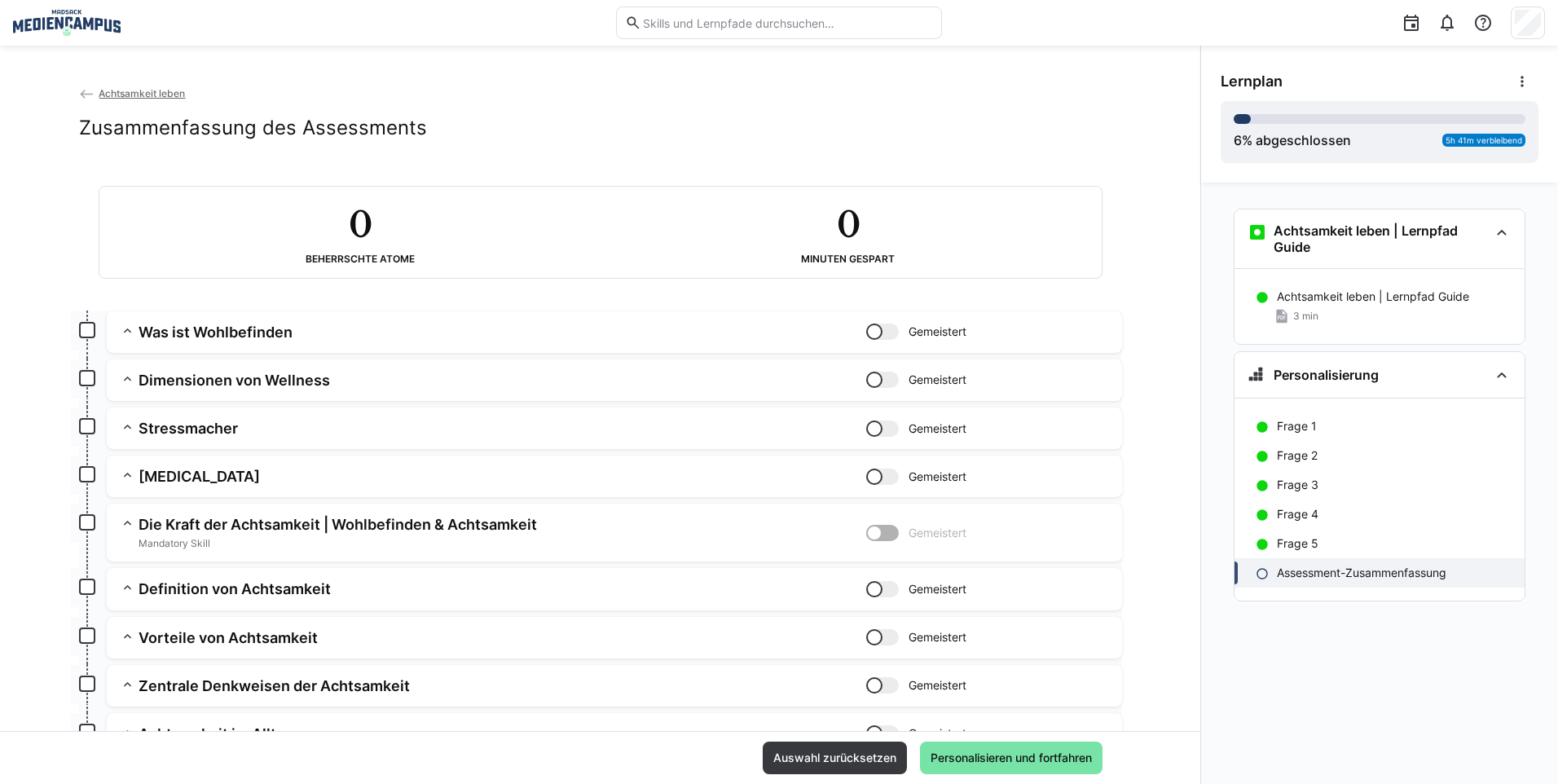
click at [997, 774] on div "Auswahl zurücksetzen Personalisieren und fortfahren" at bounding box center [600, 757] width 1200 height 53
click at [1001, 767] on span "Personalisieren und fortfahren" at bounding box center [1011, 758] width 183 height 32
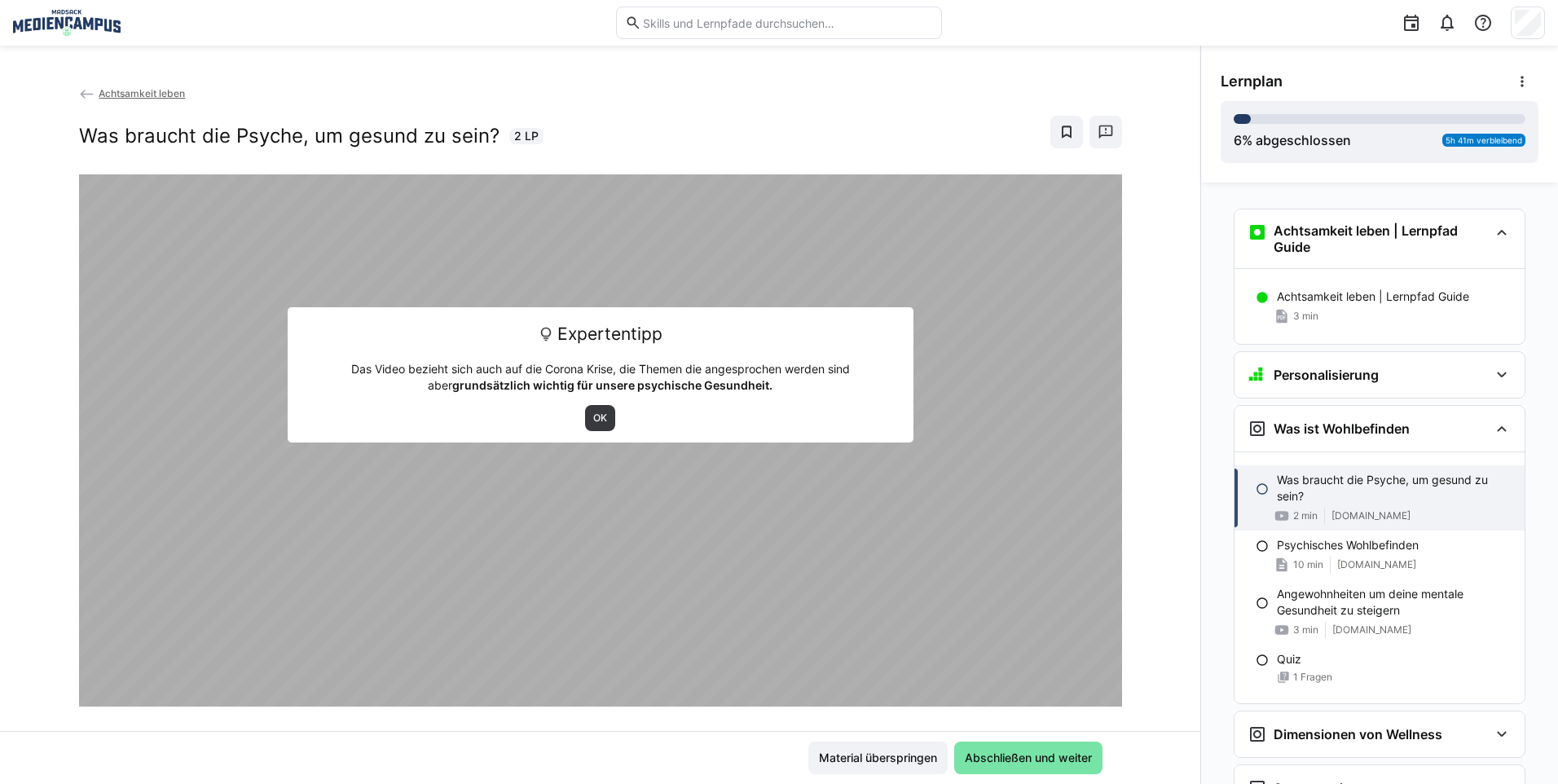
scroll to position [223, 0]
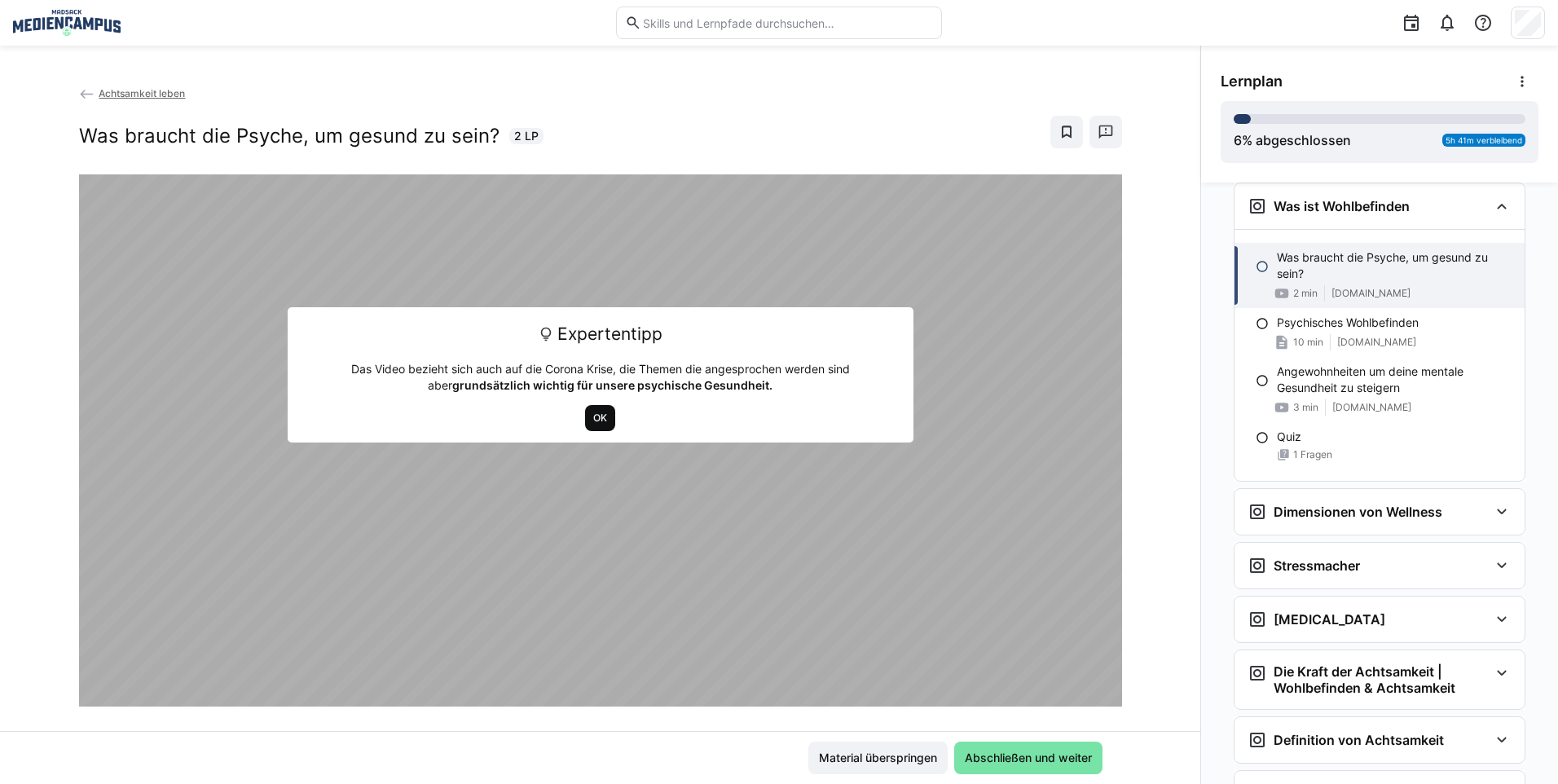
click at [588, 405] on span "OK" at bounding box center [600, 418] width 30 height 26
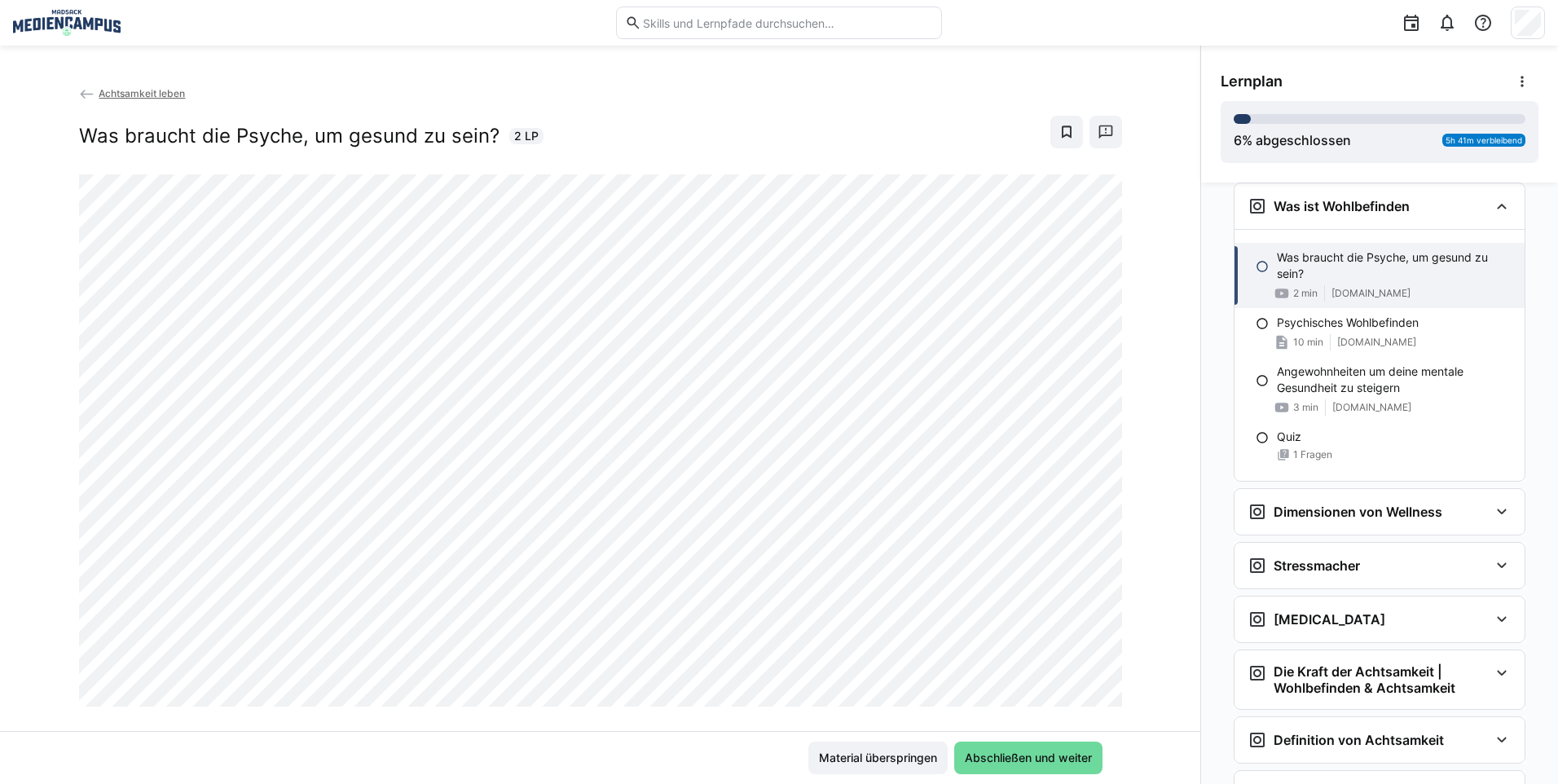
click at [1055, 749] on span "Abschließen und weiter" at bounding box center [1028, 757] width 132 height 16
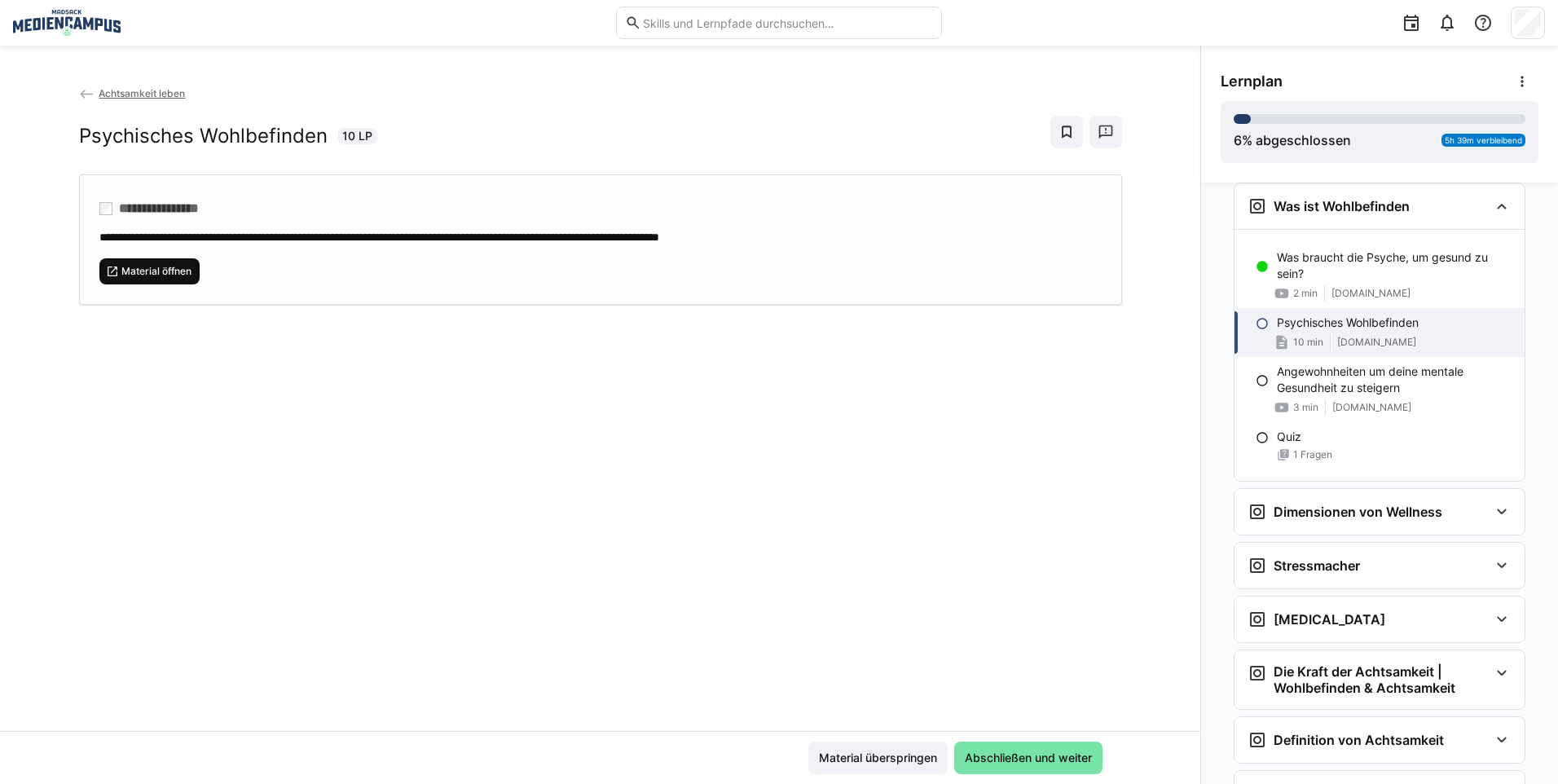
click at [174, 281] on span "Material öffnen" at bounding box center [149, 271] width 101 height 26
click at [915, 749] on span "Material überspringen" at bounding box center [878, 757] width 123 height 16
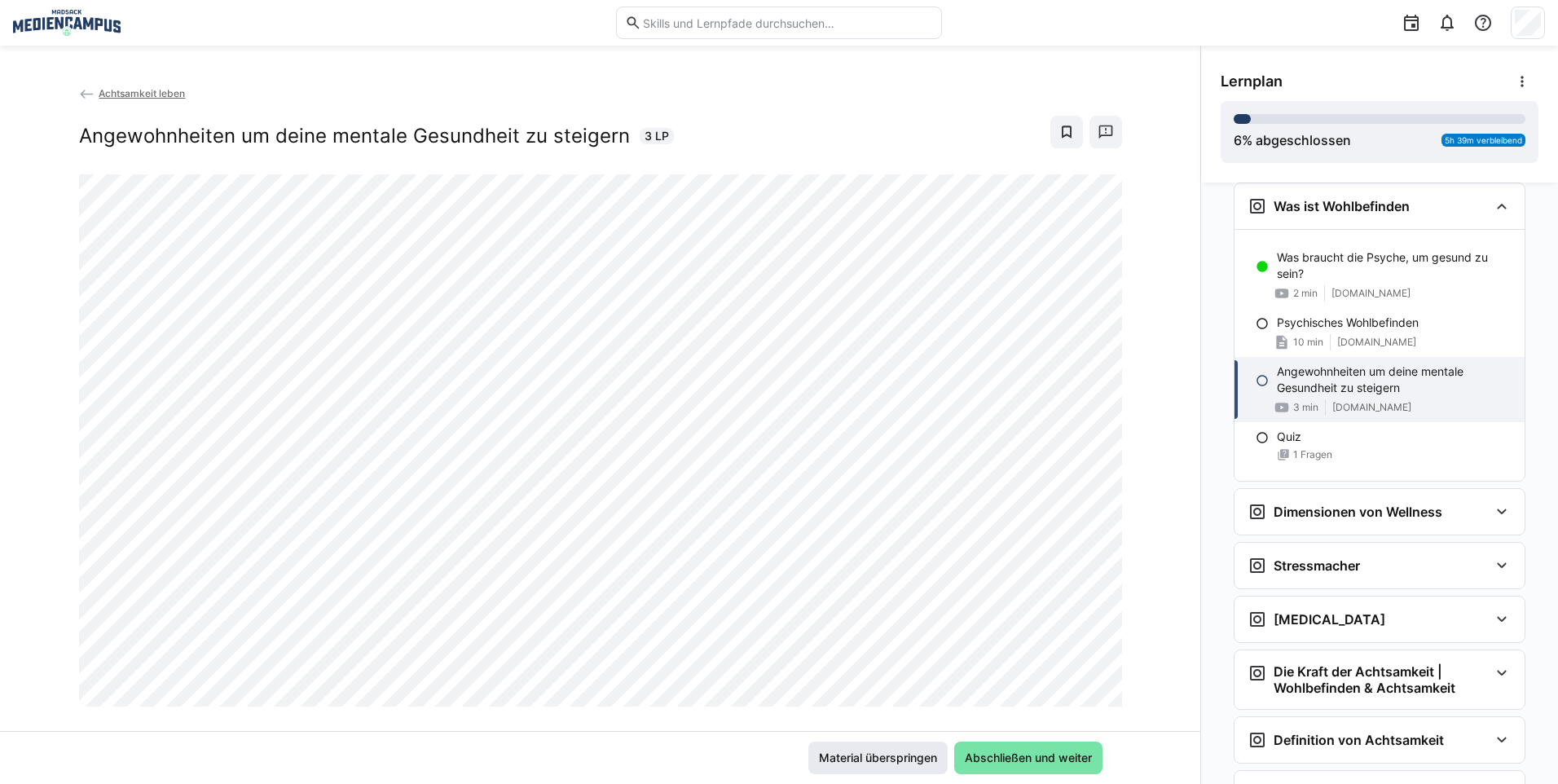
click at [887, 758] on span "Material überspringen" at bounding box center [878, 757] width 123 height 16
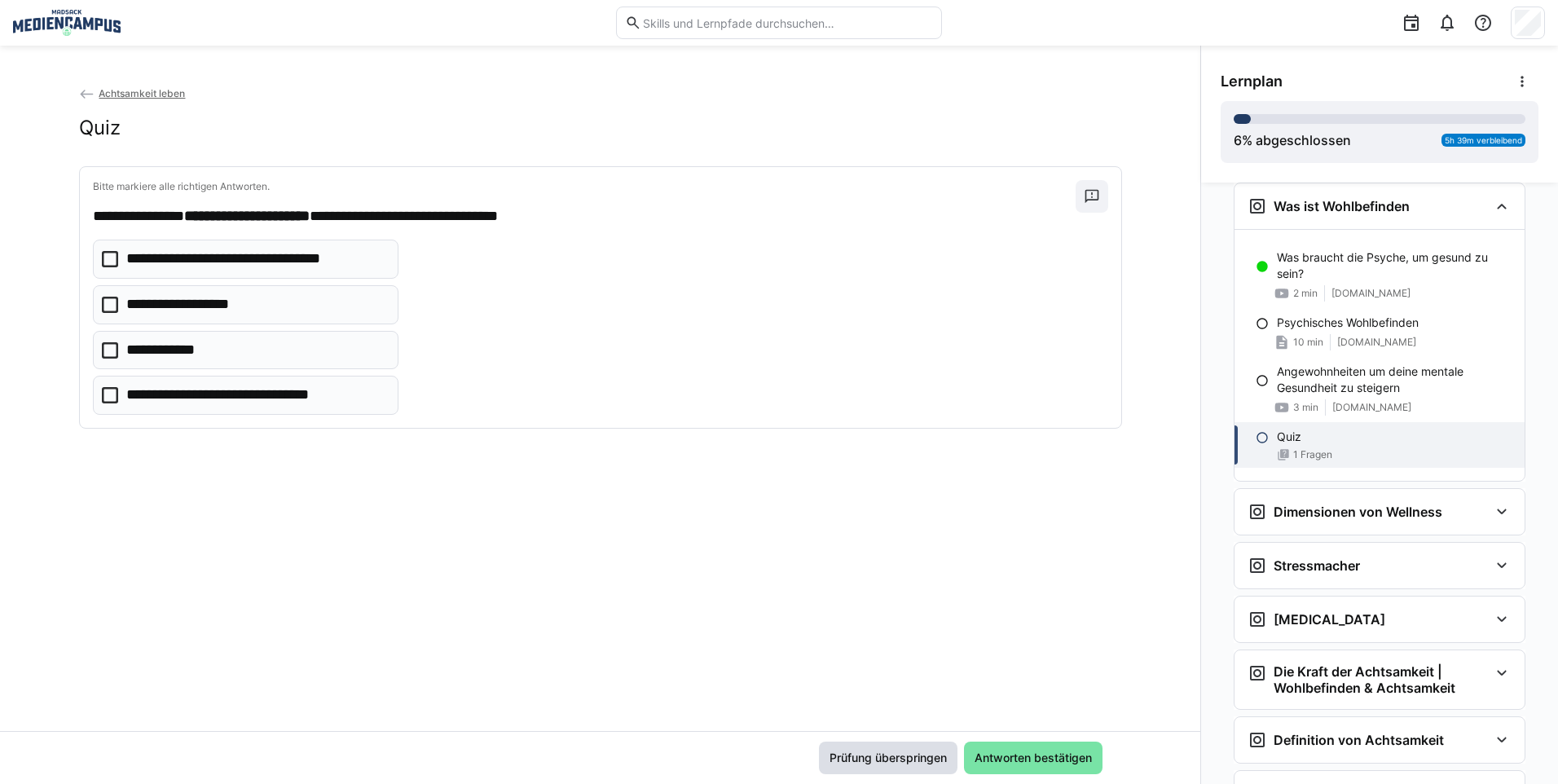
click at [887, 758] on span "Prüfung überspringen" at bounding box center [887, 757] width 122 height 16
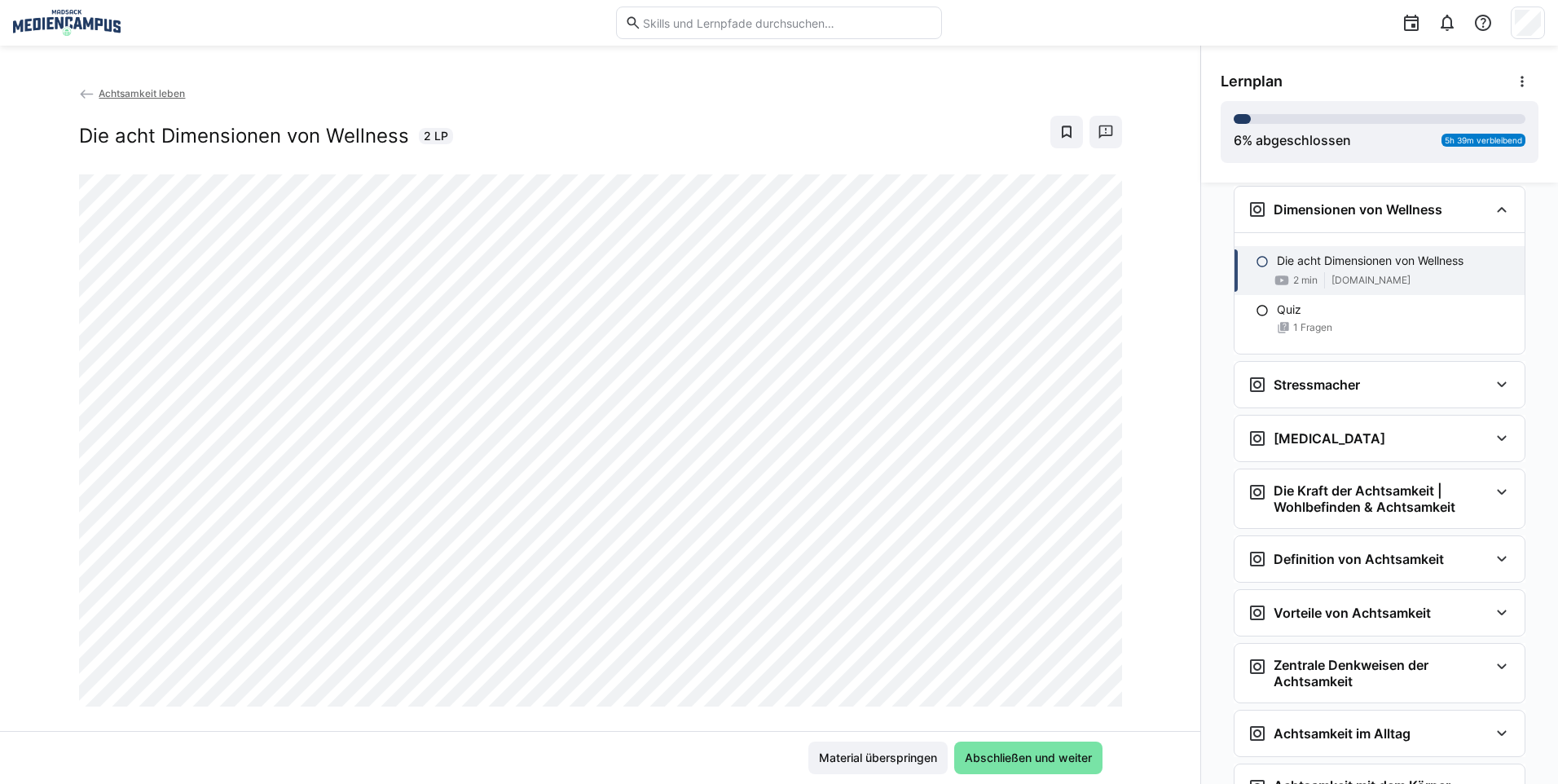
scroll to position [528, 0]
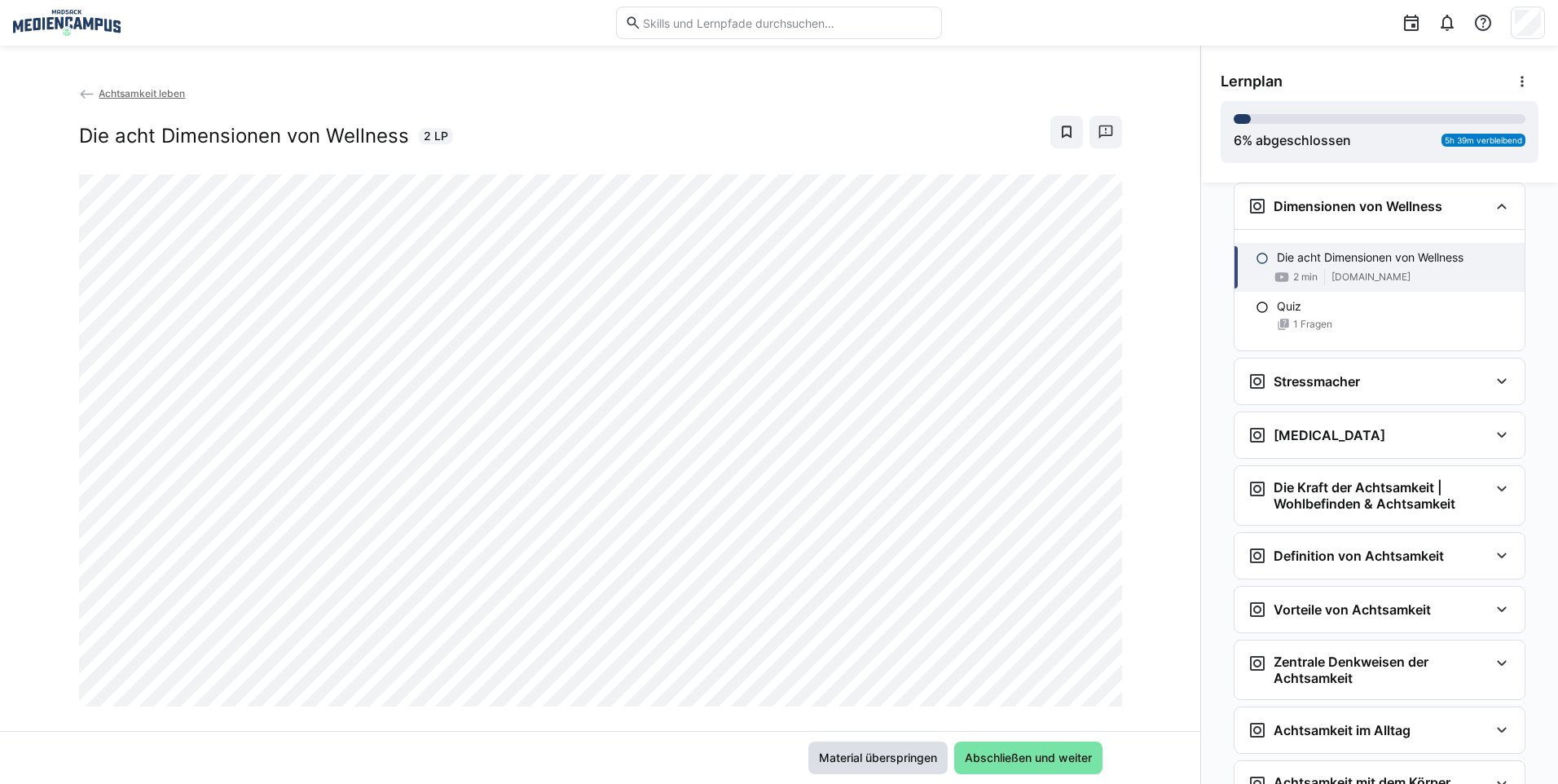
click at [870, 760] on span "Material überspringen" at bounding box center [878, 757] width 123 height 16
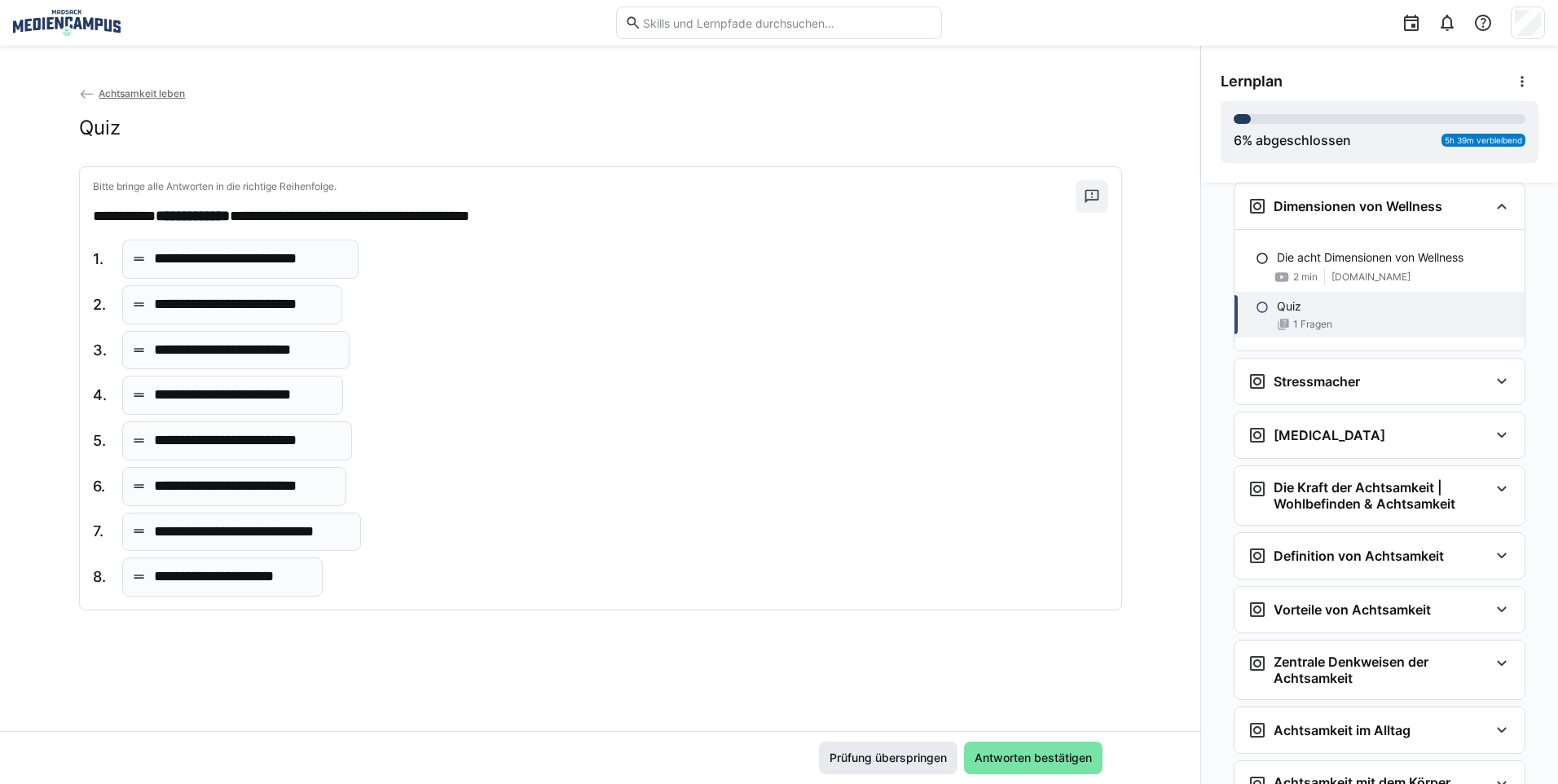
click at [862, 751] on span "Prüfung überspringen" at bounding box center [887, 757] width 122 height 16
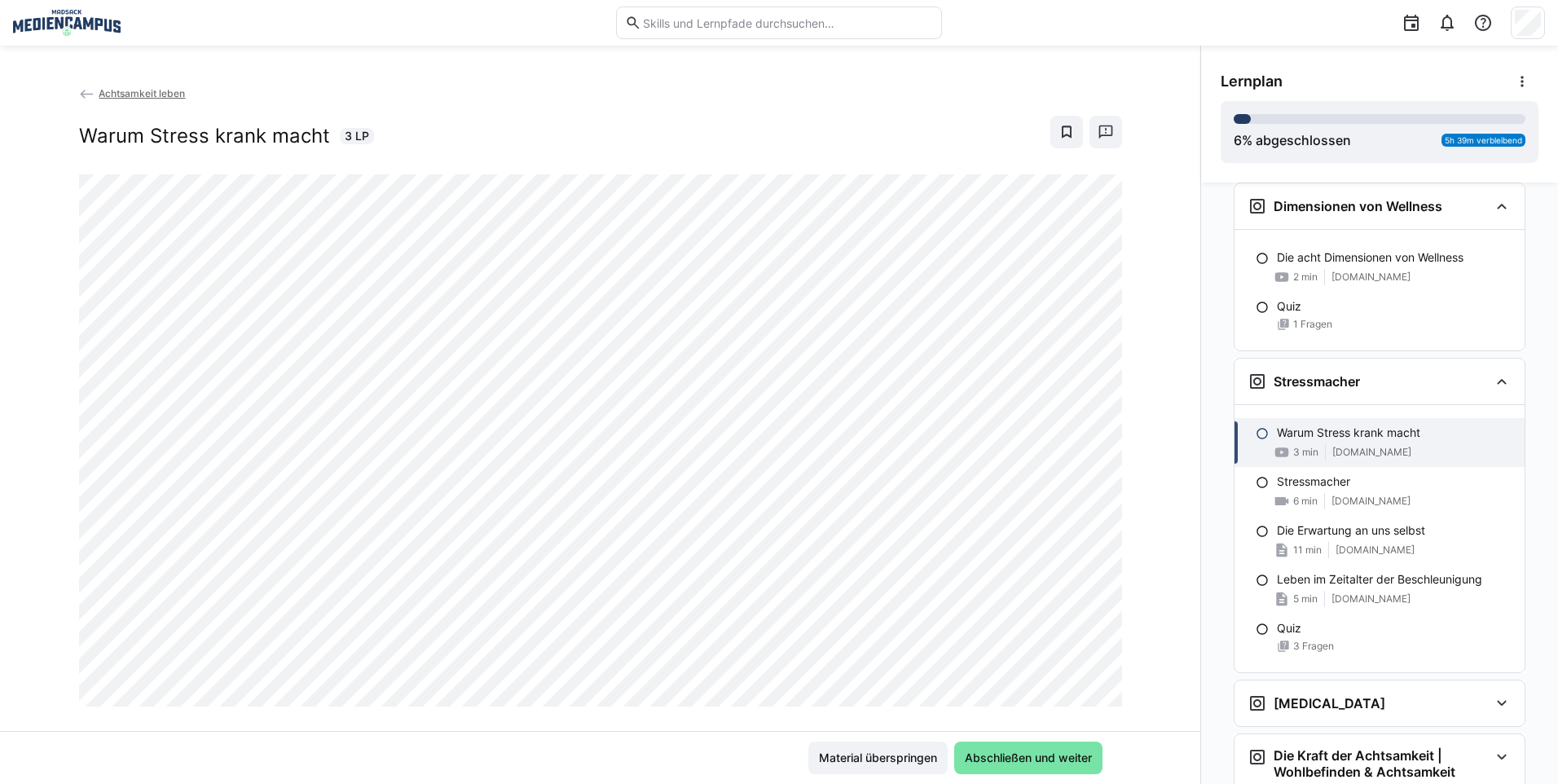
scroll to position [703, 0]
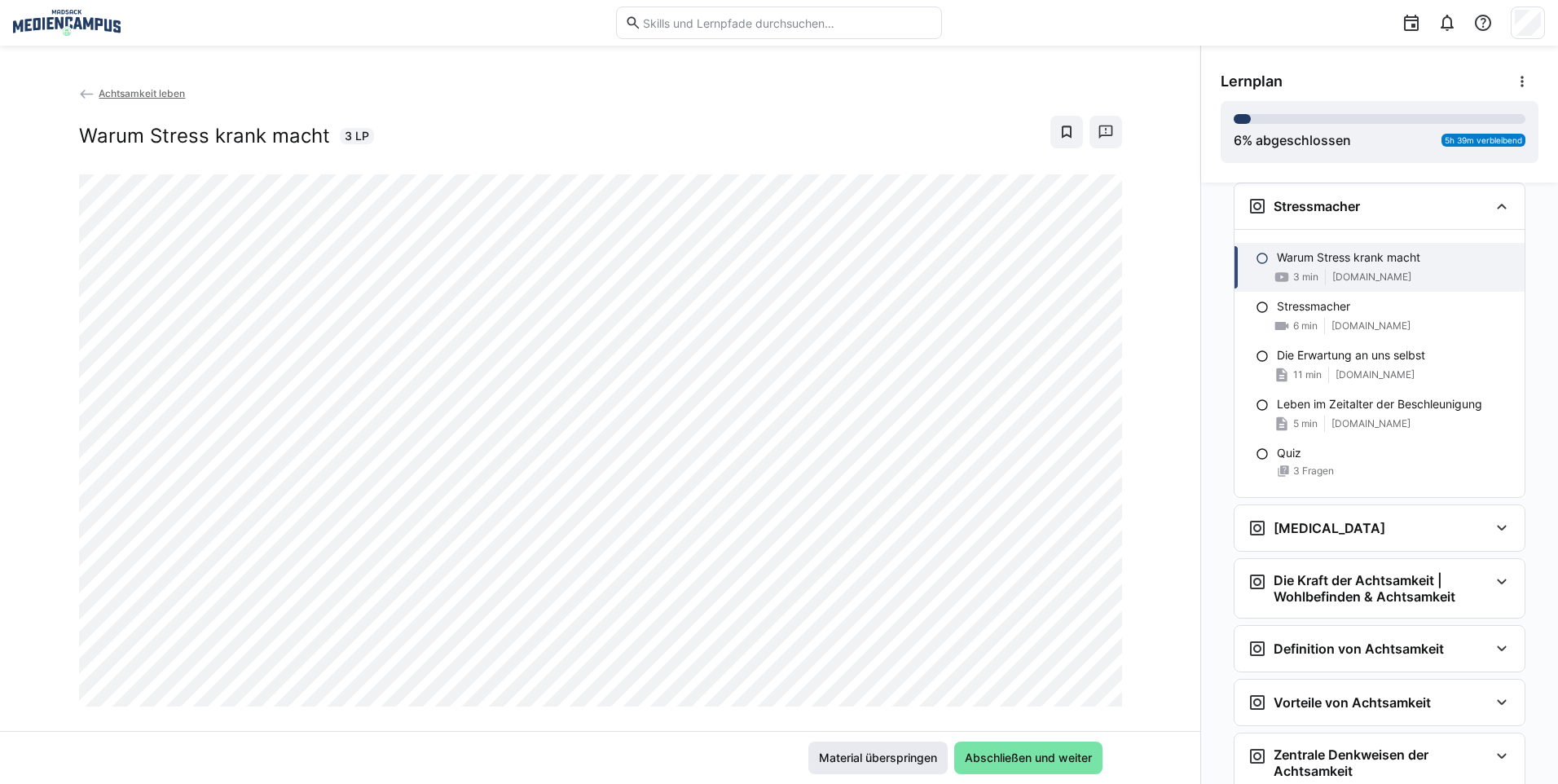
click at [828, 766] on span "Material überspringen" at bounding box center [877, 758] width 139 height 32
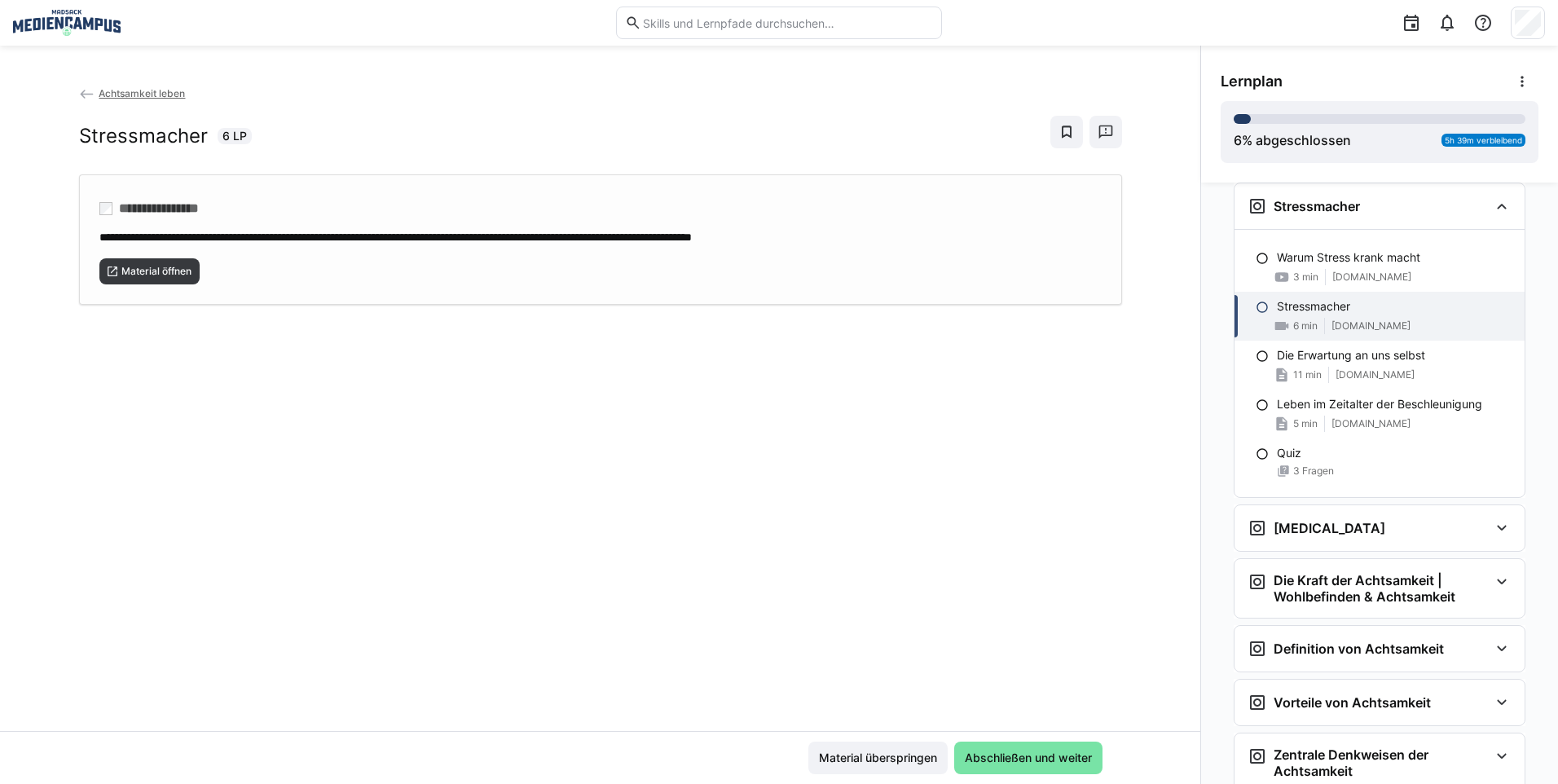
click at [132, 287] on div "**********" at bounding box center [601, 239] width 1043 height 131
click at [817, 764] on span "Material überspringen" at bounding box center [878, 757] width 123 height 16
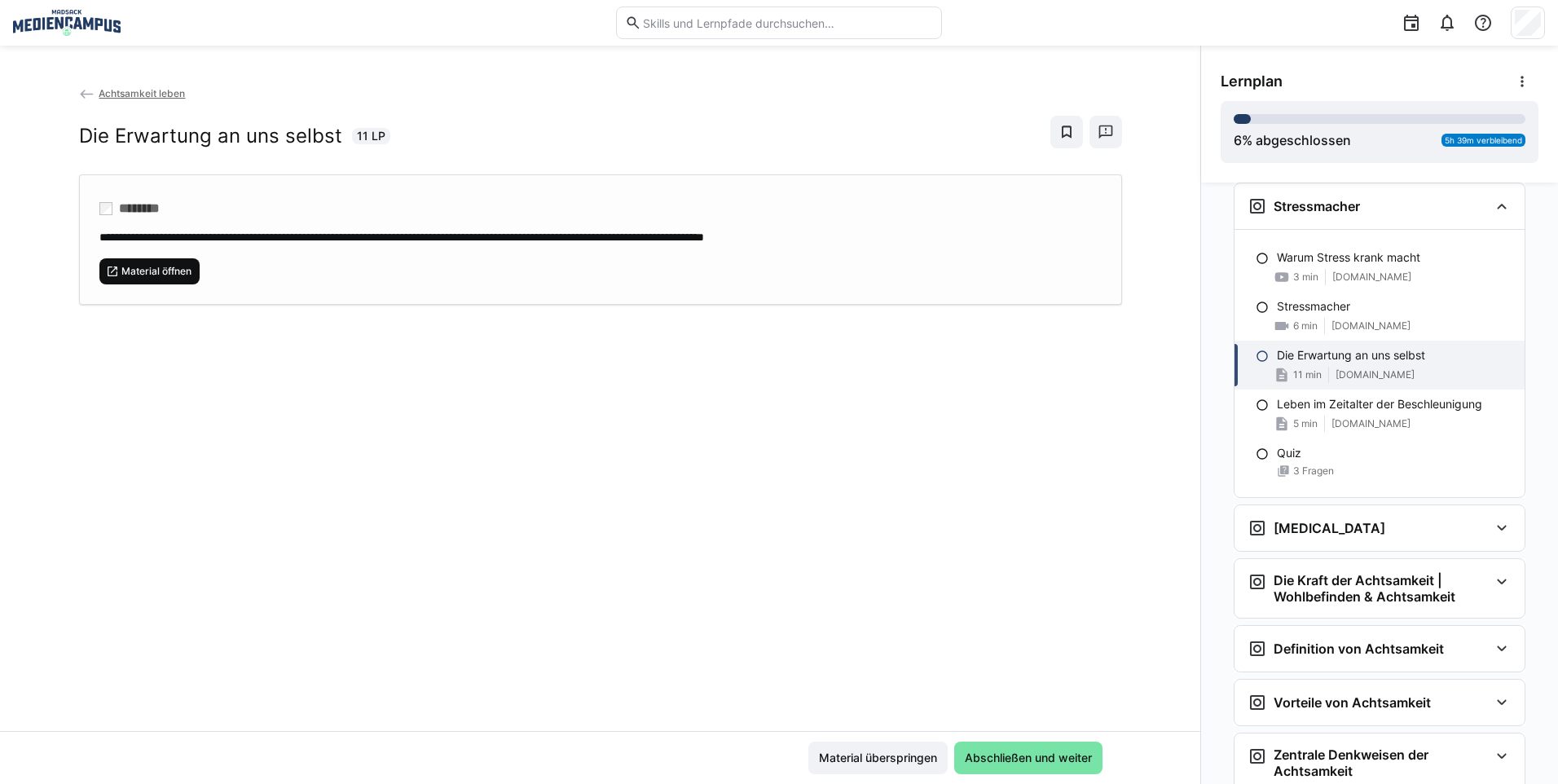
click at [184, 271] on span "Material öffnen" at bounding box center [156, 270] width 73 height 13
click at [869, 759] on span "Material überspringen" at bounding box center [878, 757] width 123 height 16
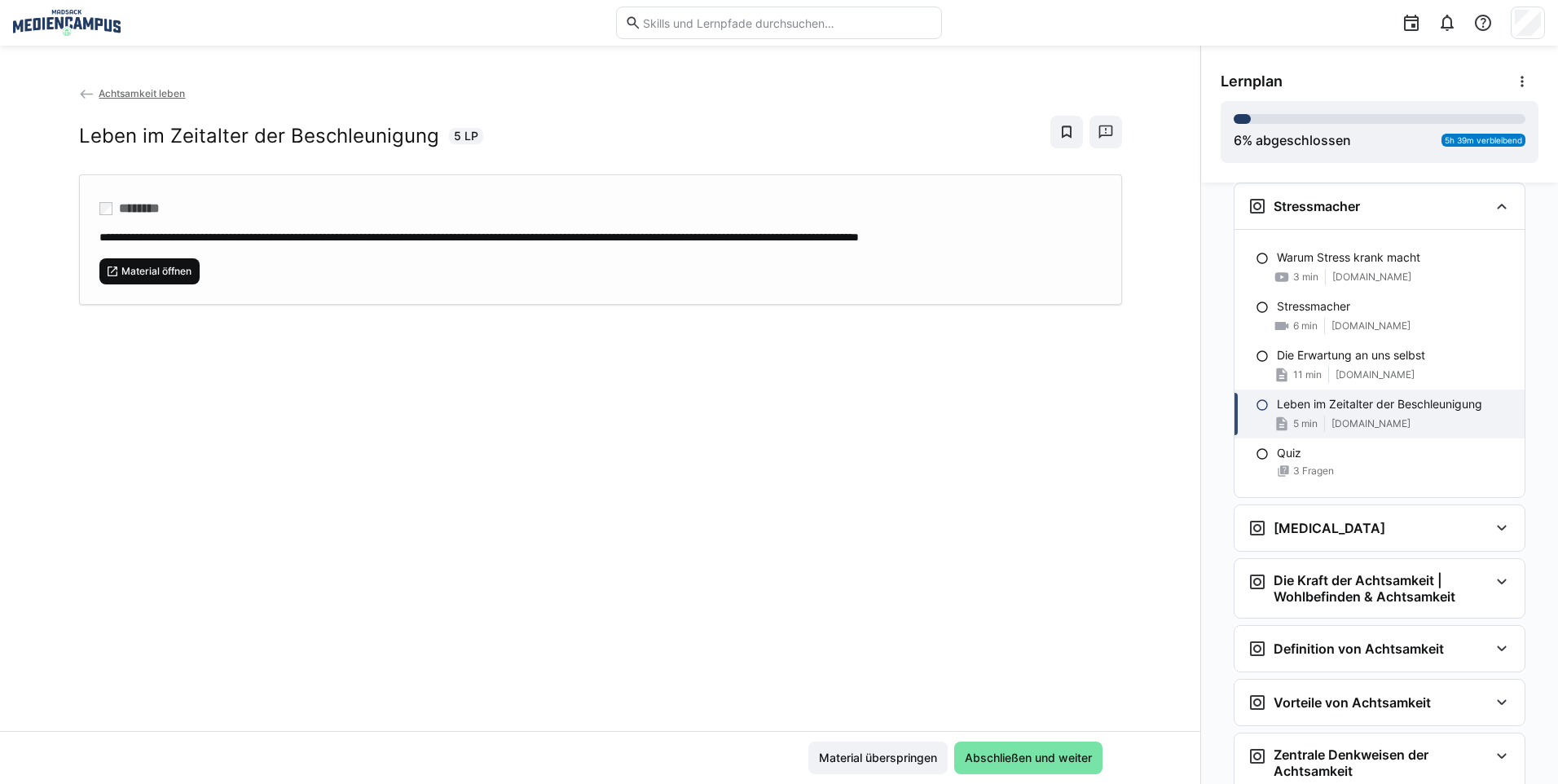
click at [142, 278] on span "Material öffnen" at bounding box center [156, 270] width 73 height 13
click at [882, 762] on span "Material überspringen" at bounding box center [878, 757] width 123 height 16
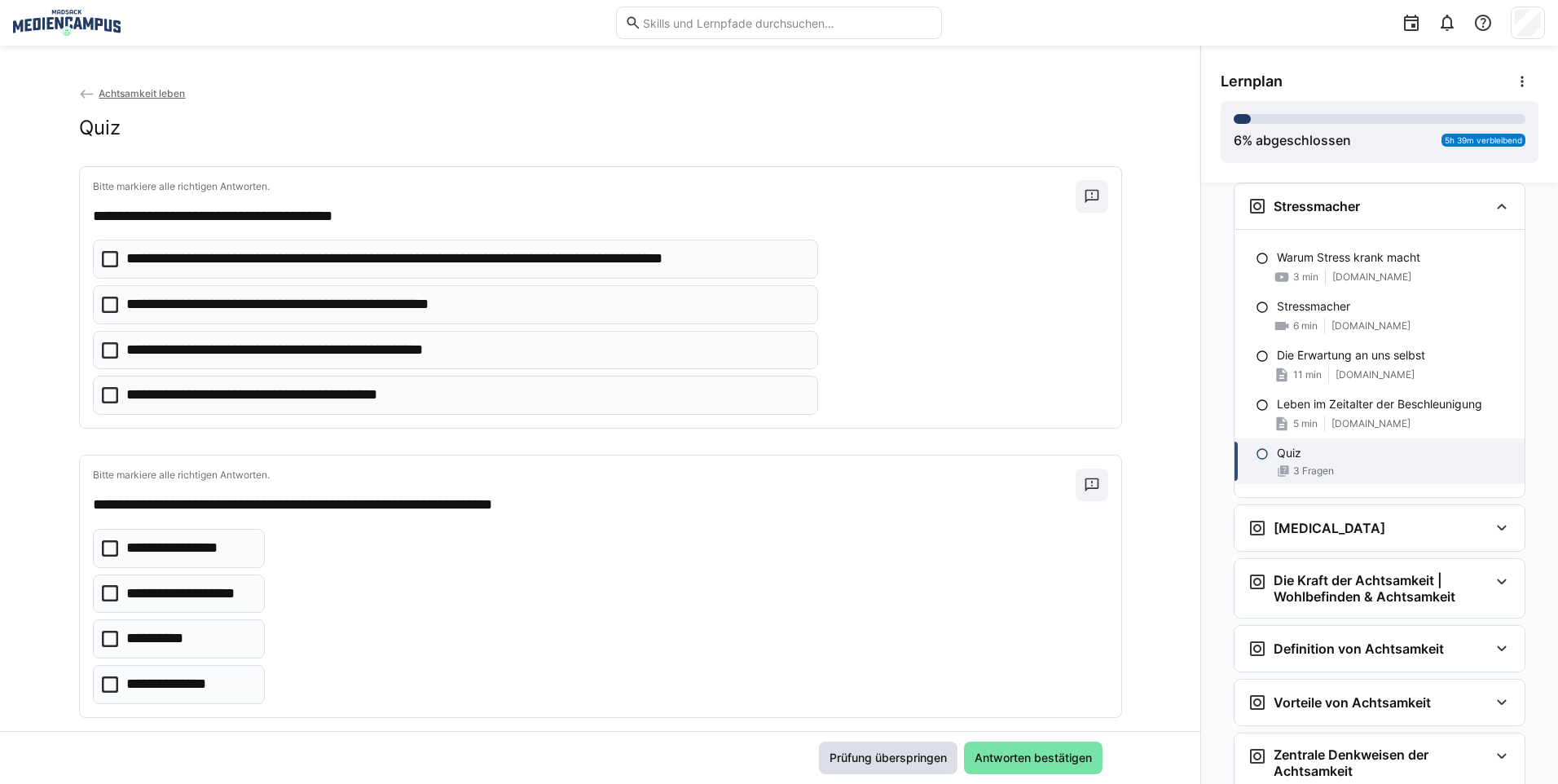
click at [860, 766] on span "Prüfung überspringen" at bounding box center [888, 758] width 138 height 32
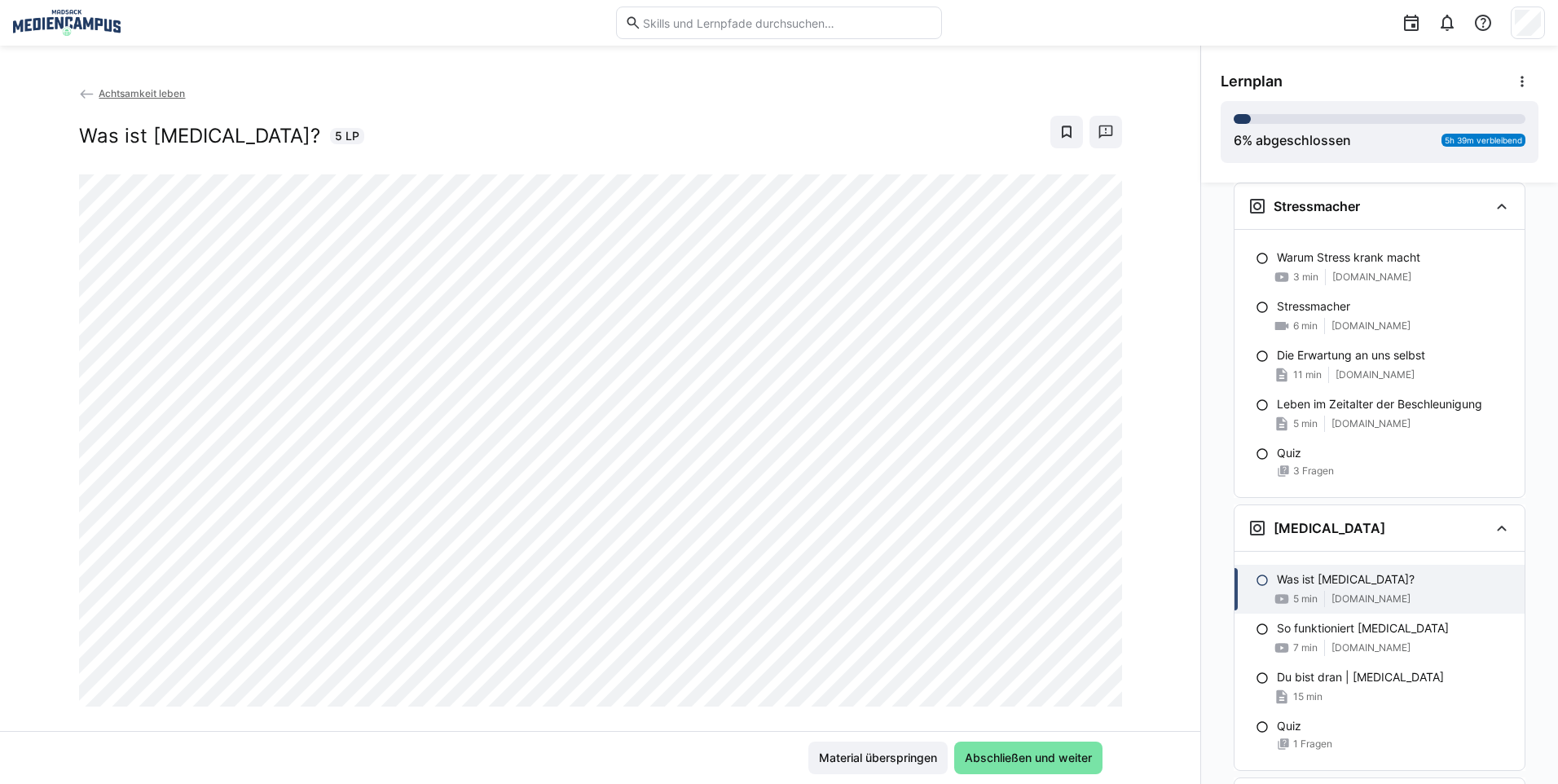
scroll to position [1025, 0]
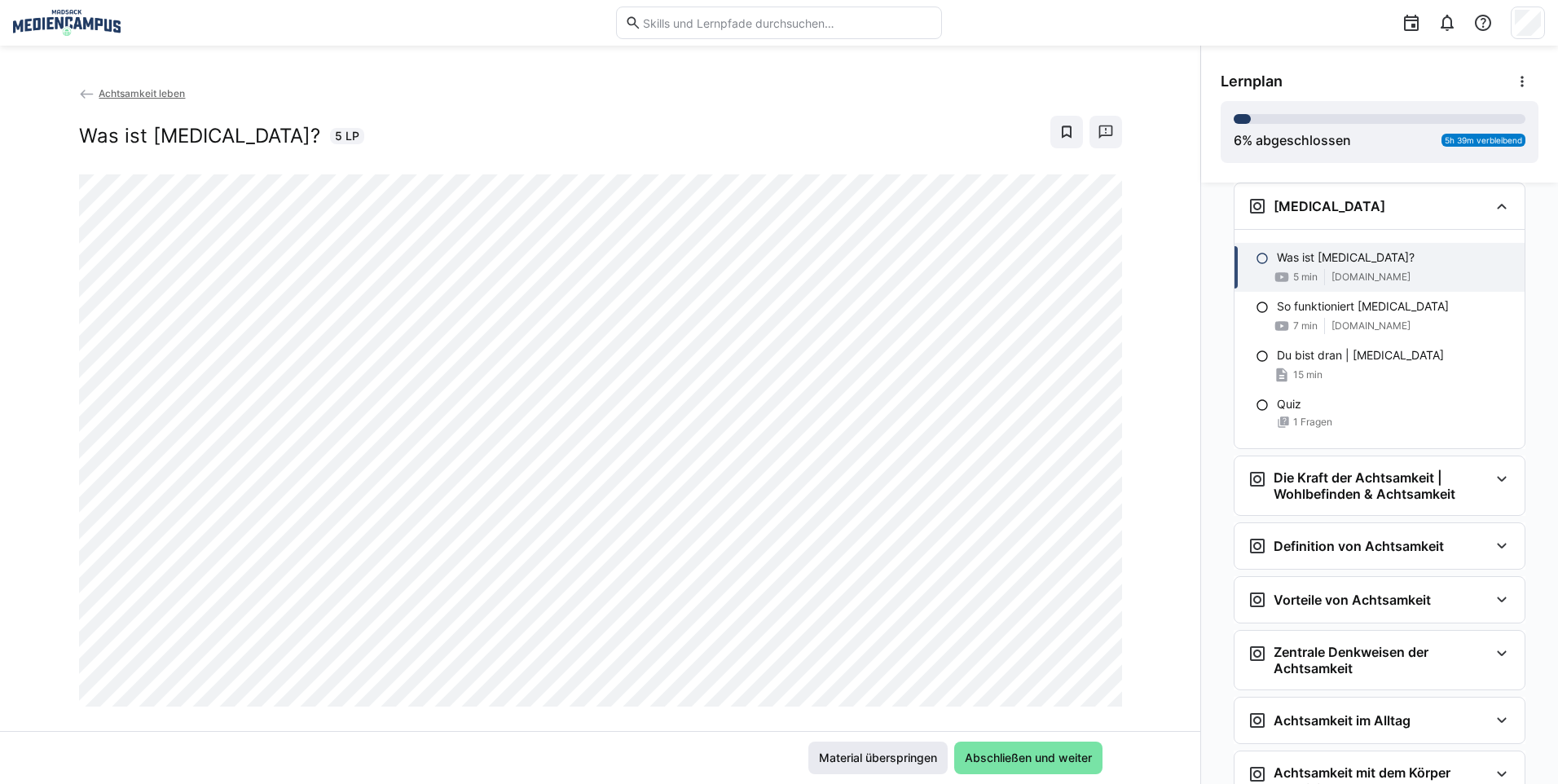
click at [887, 769] on span "Material überspringen" at bounding box center [877, 758] width 139 height 32
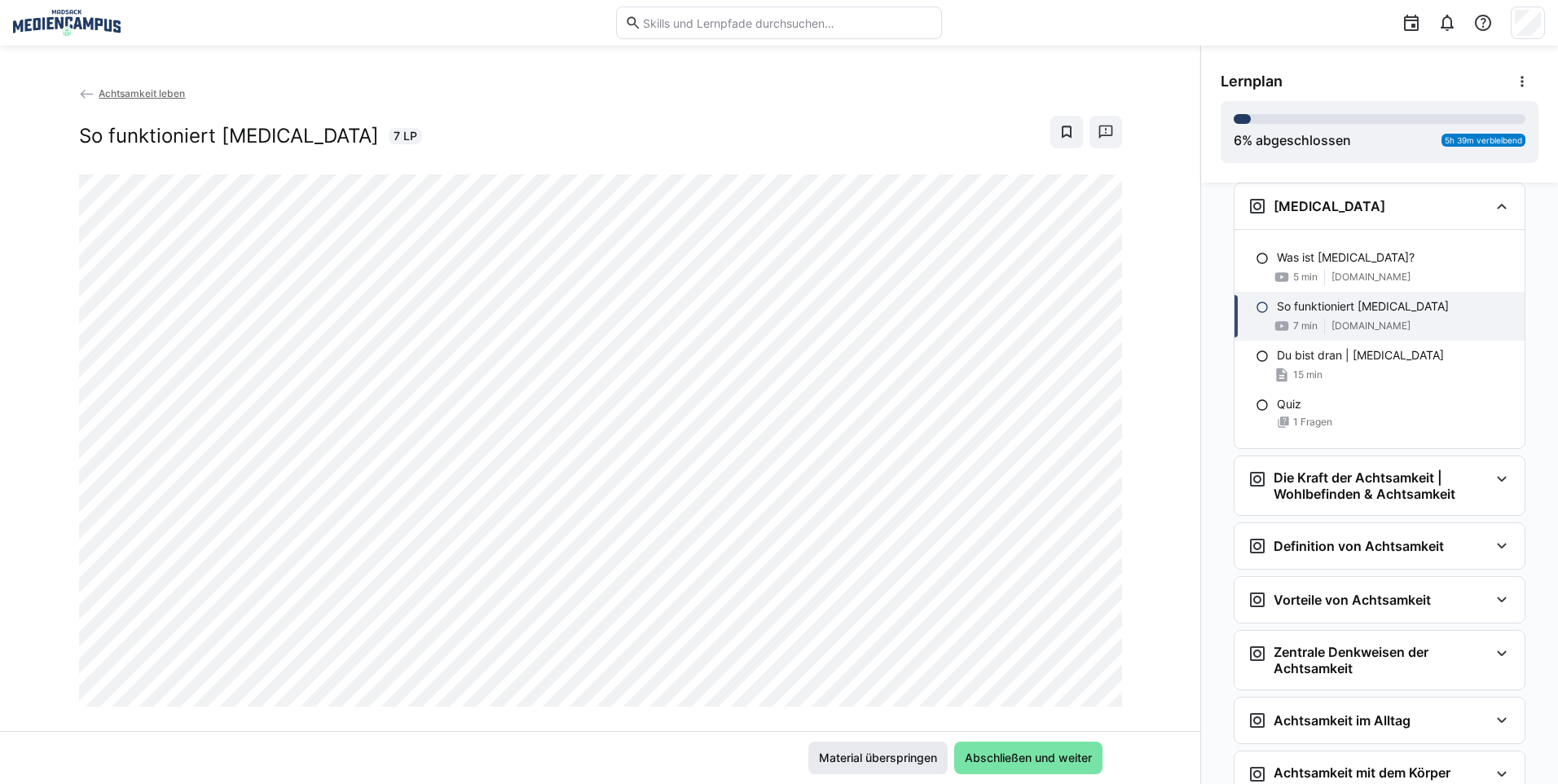
click at [855, 748] on span "Material überspringen" at bounding box center [877, 758] width 139 height 32
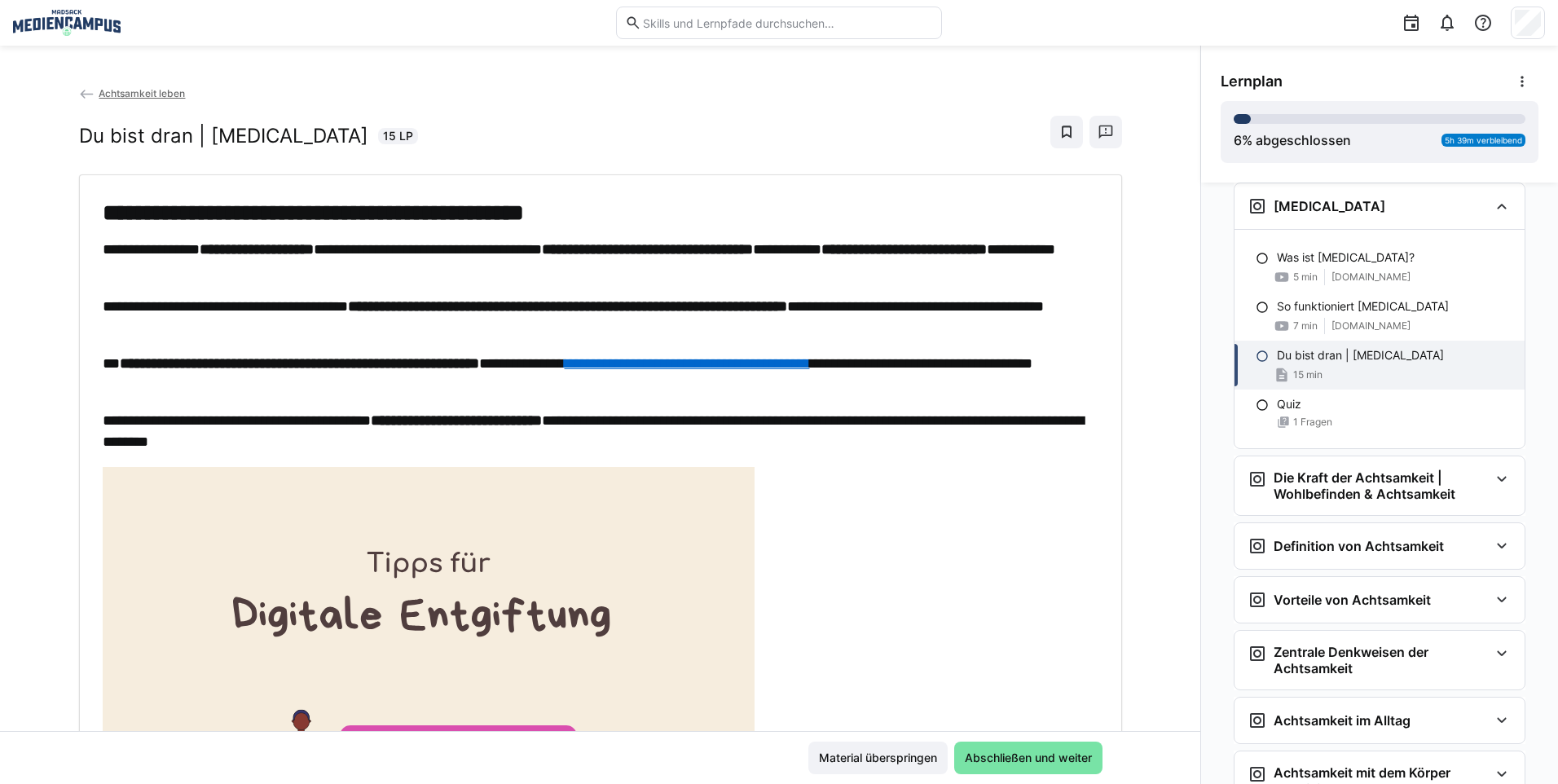
scroll to position [81, 0]
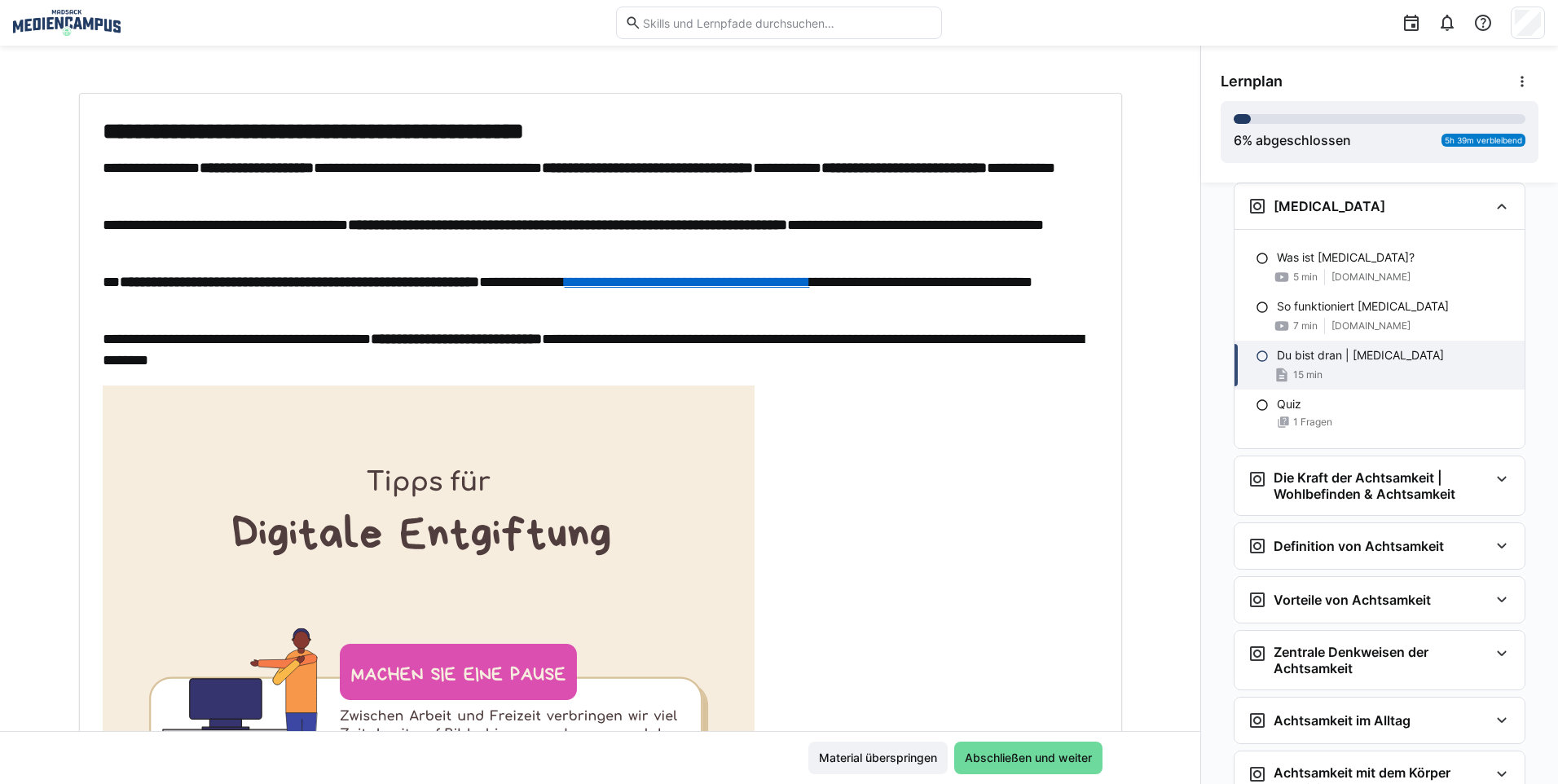
click at [1009, 767] on span "Abschließen und weiter" at bounding box center [1028, 758] width 148 height 32
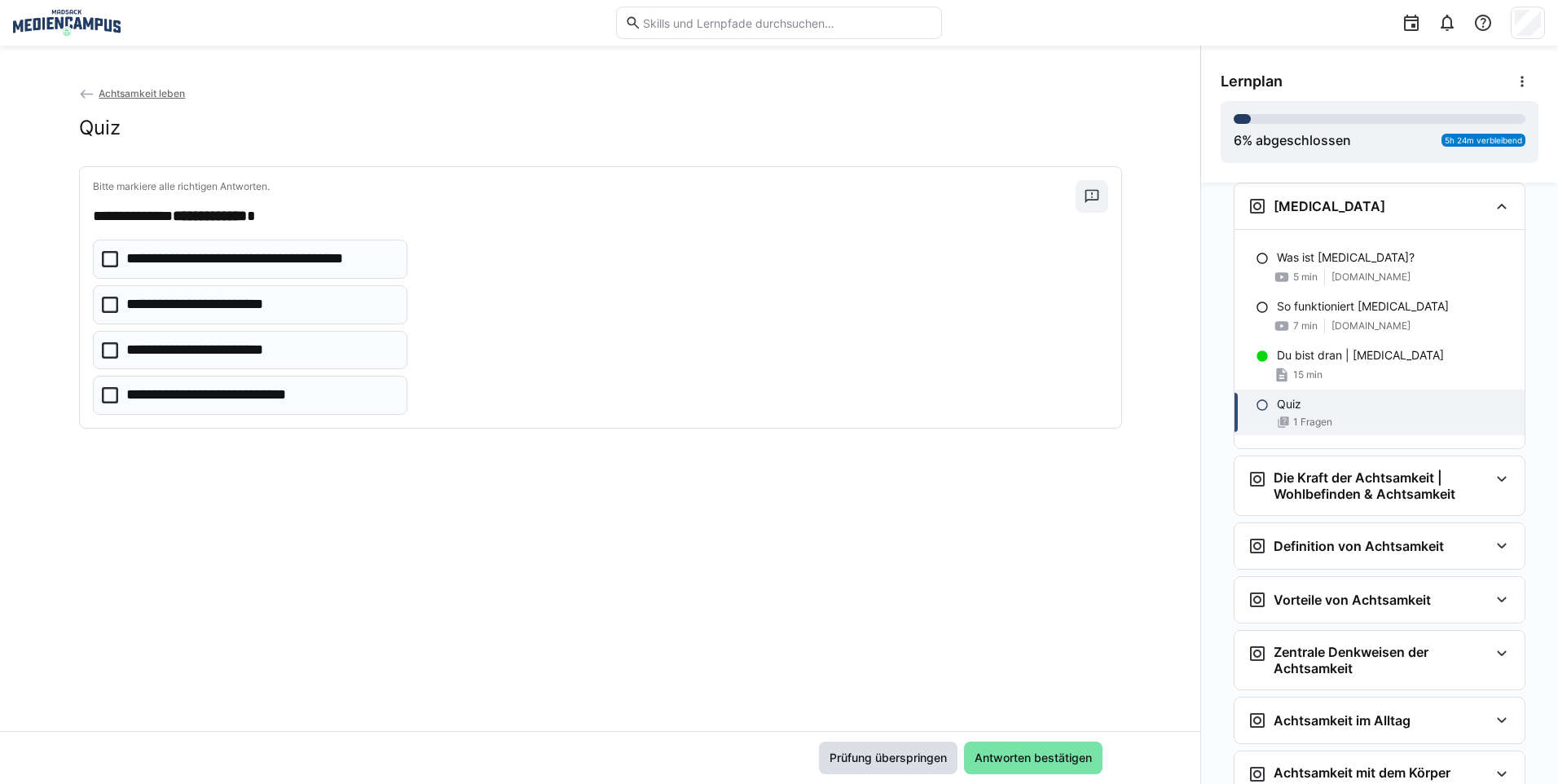
click at [903, 752] on span "Prüfung überspringen" at bounding box center [887, 757] width 122 height 16
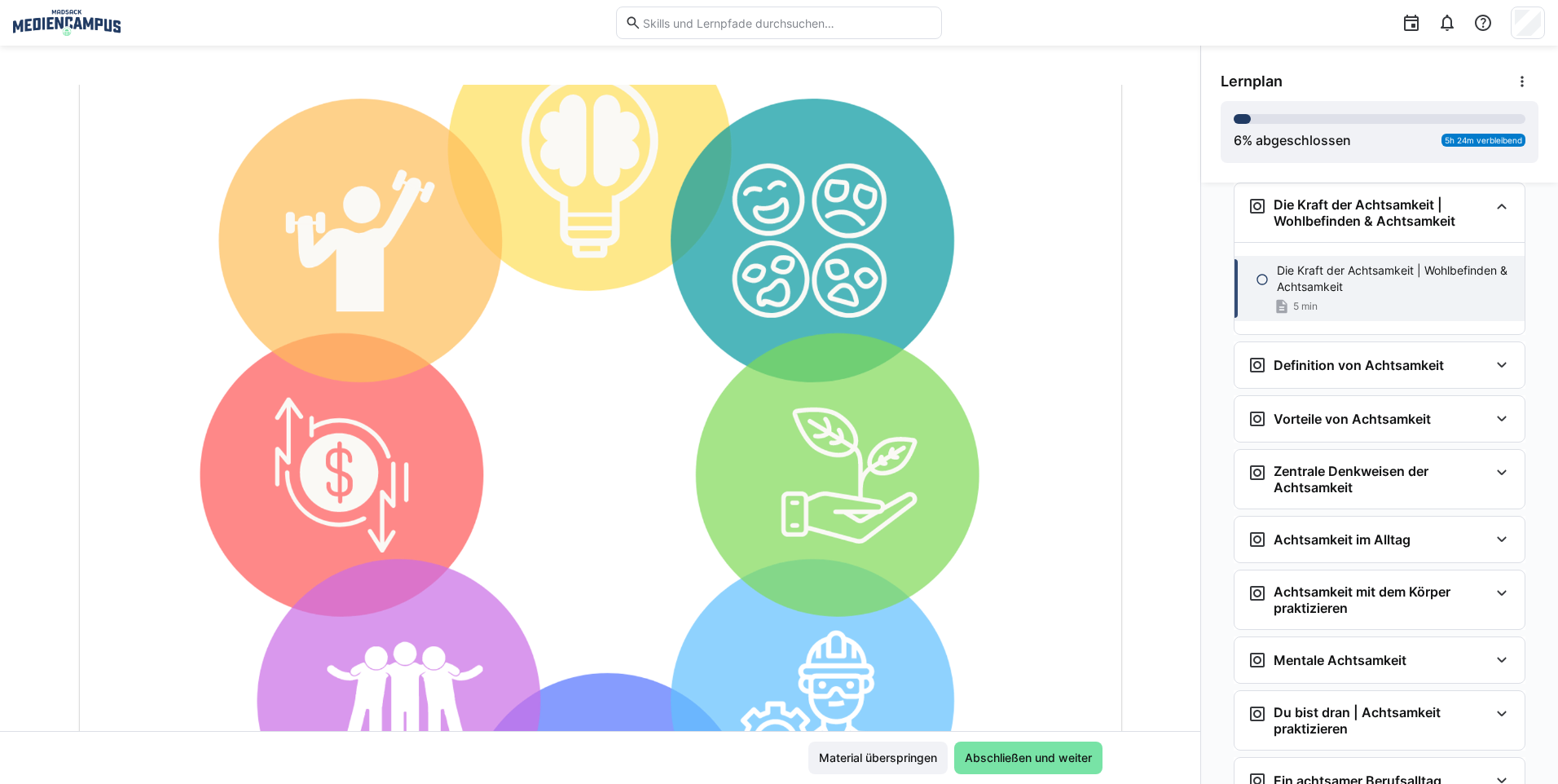
scroll to position [316, 0]
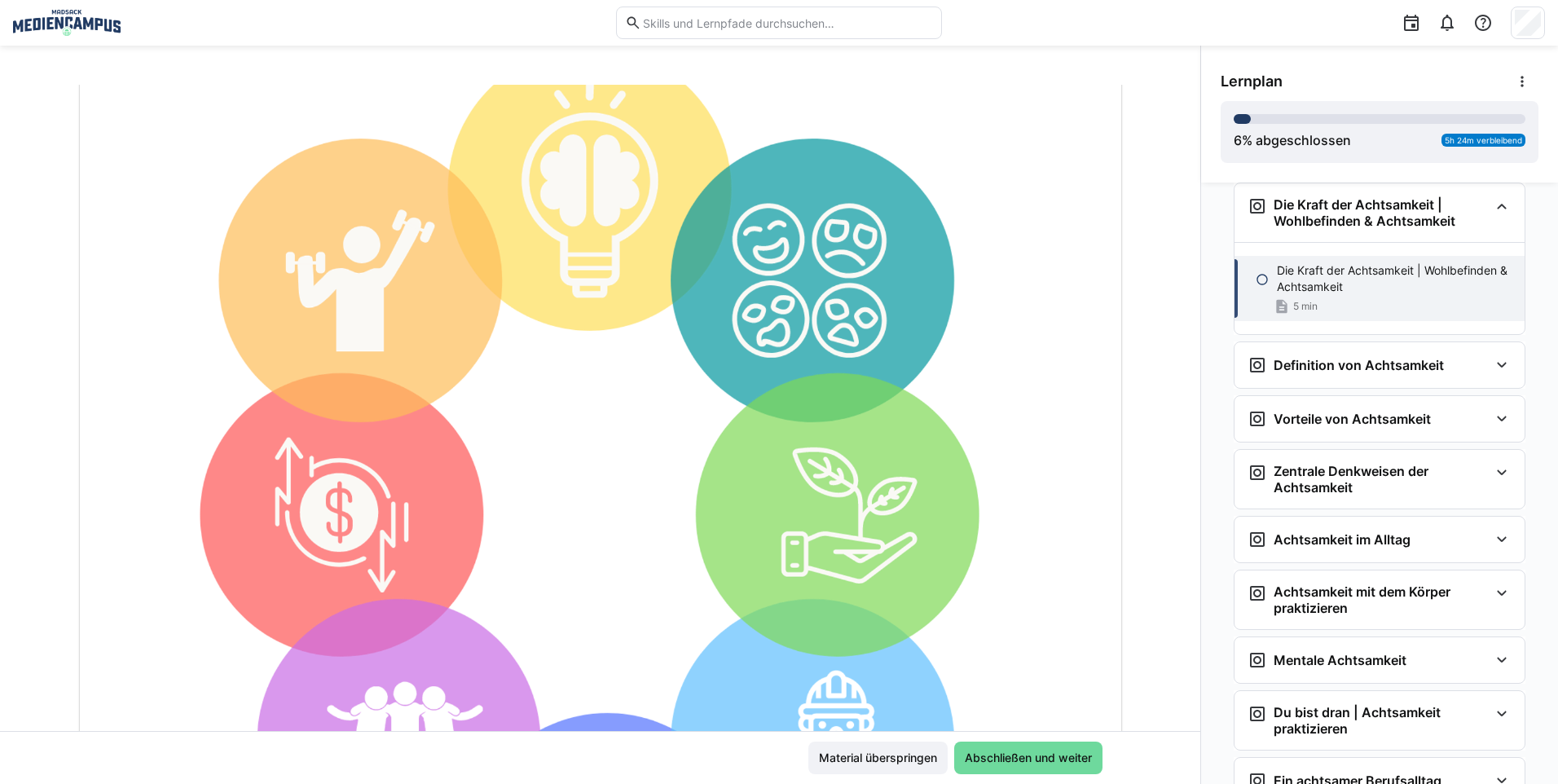
click at [975, 769] on span "Abschließen und weiter" at bounding box center [1028, 758] width 148 height 32
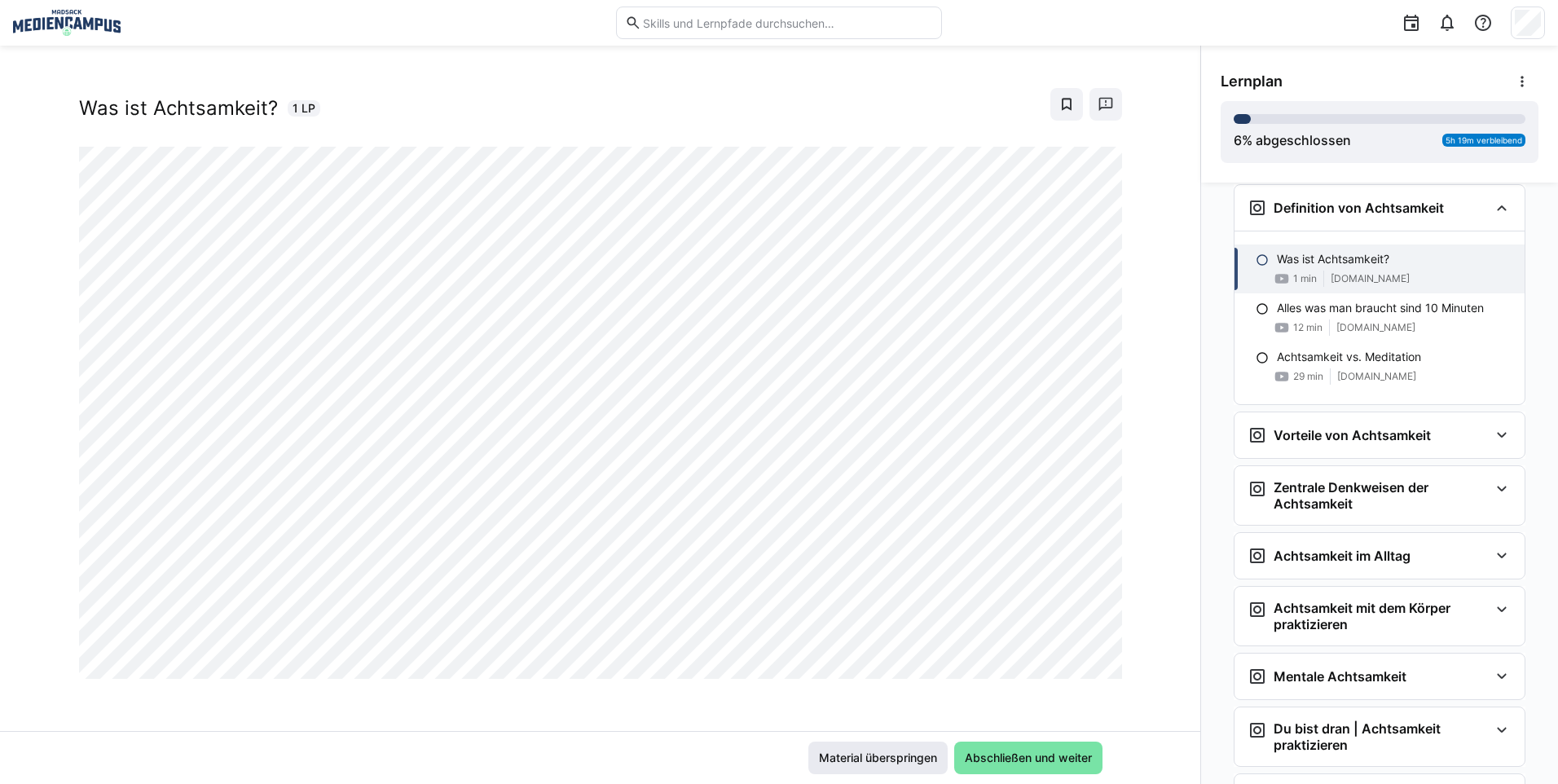
scroll to position [1456, 0]
click at [1015, 769] on span "Abschließen und weiter" at bounding box center [1028, 758] width 148 height 32
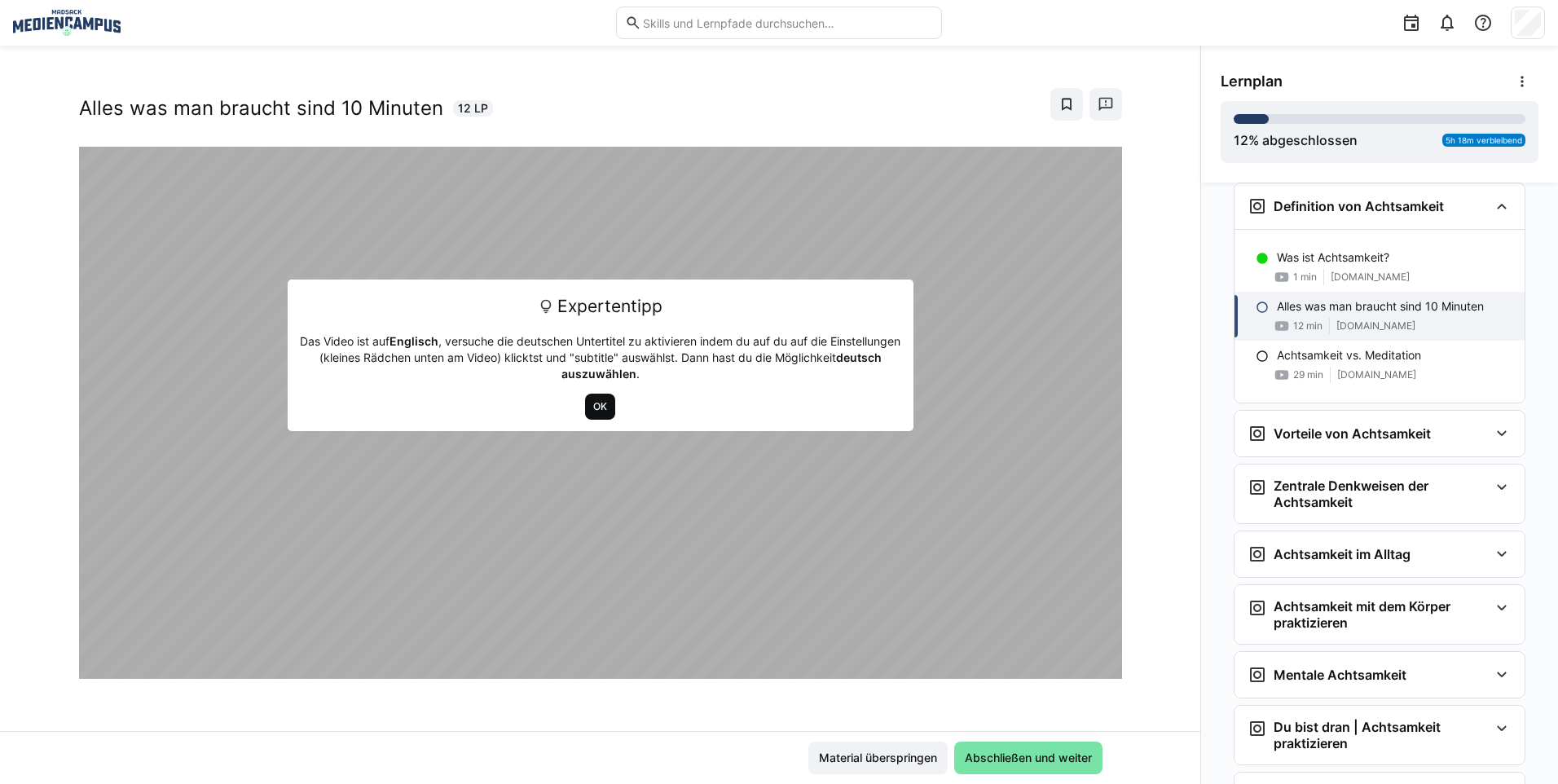
click at [594, 412] on span "OK" at bounding box center [600, 406] width 17 height 13
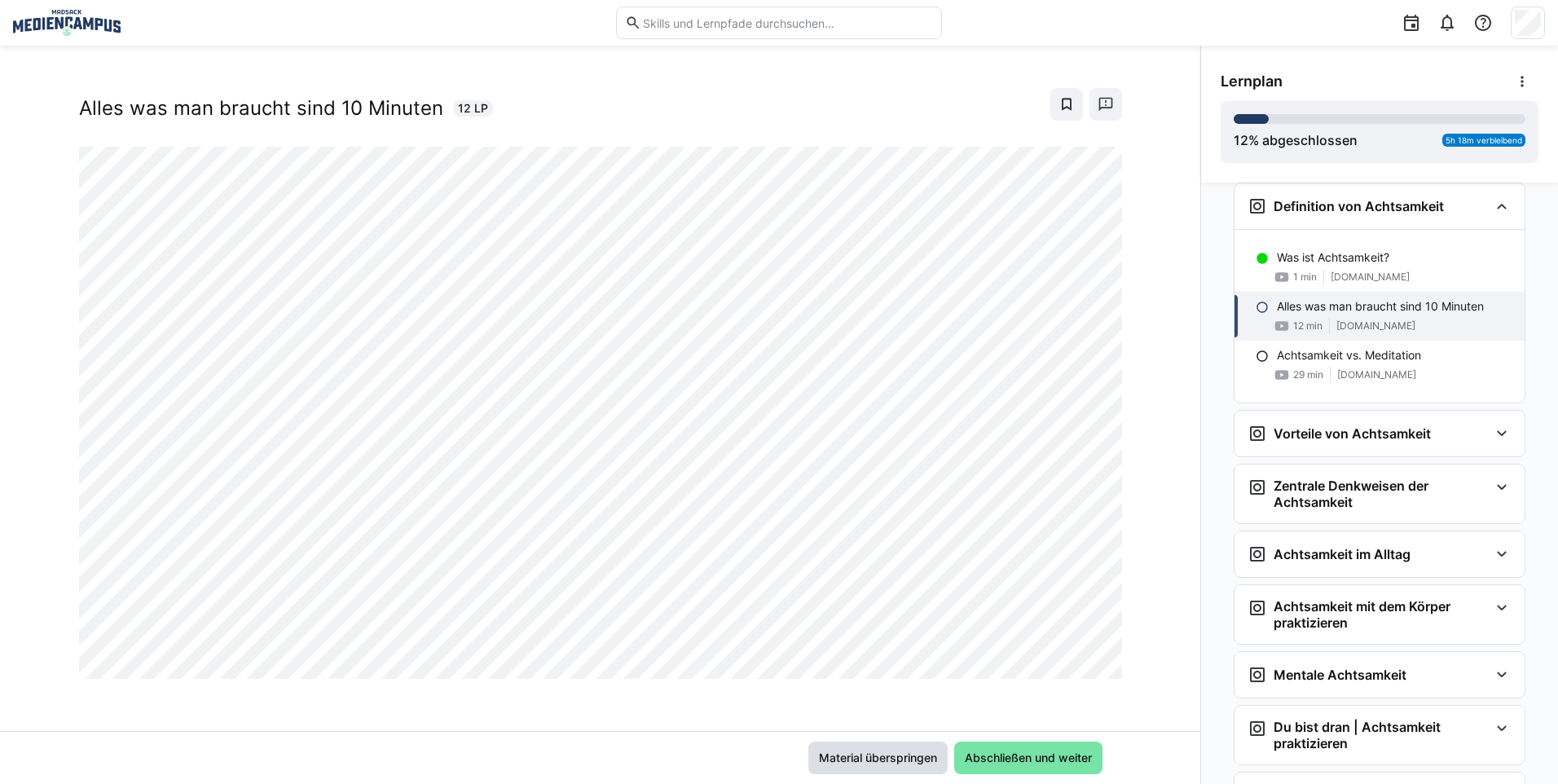
click at [828, 763] on span "Material überspringen" at bounding box center [878, 757] width 123 height 16
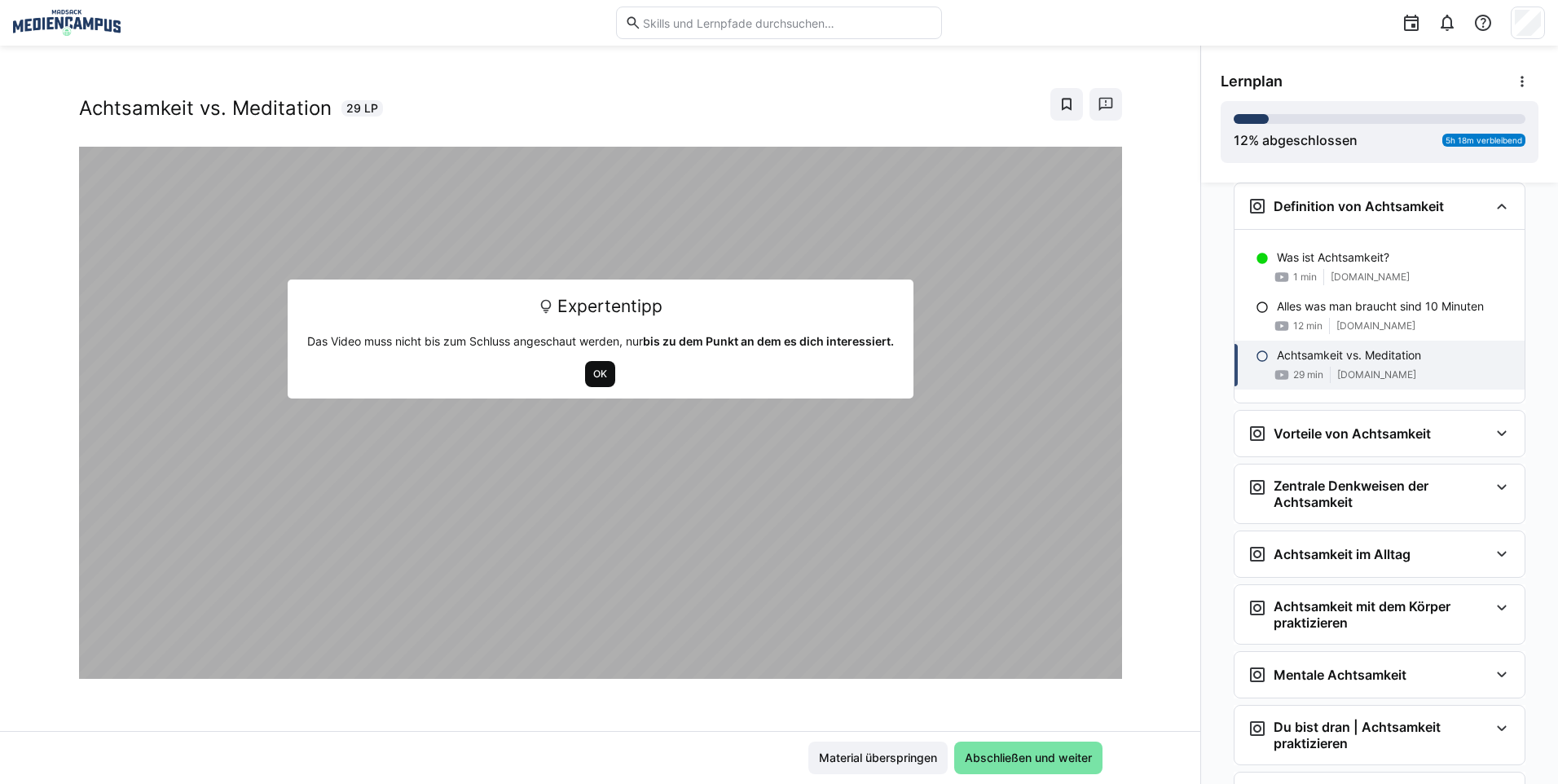
click at [591, 372] on span "OK" at bounding box center [600, 374] width 17 height 13
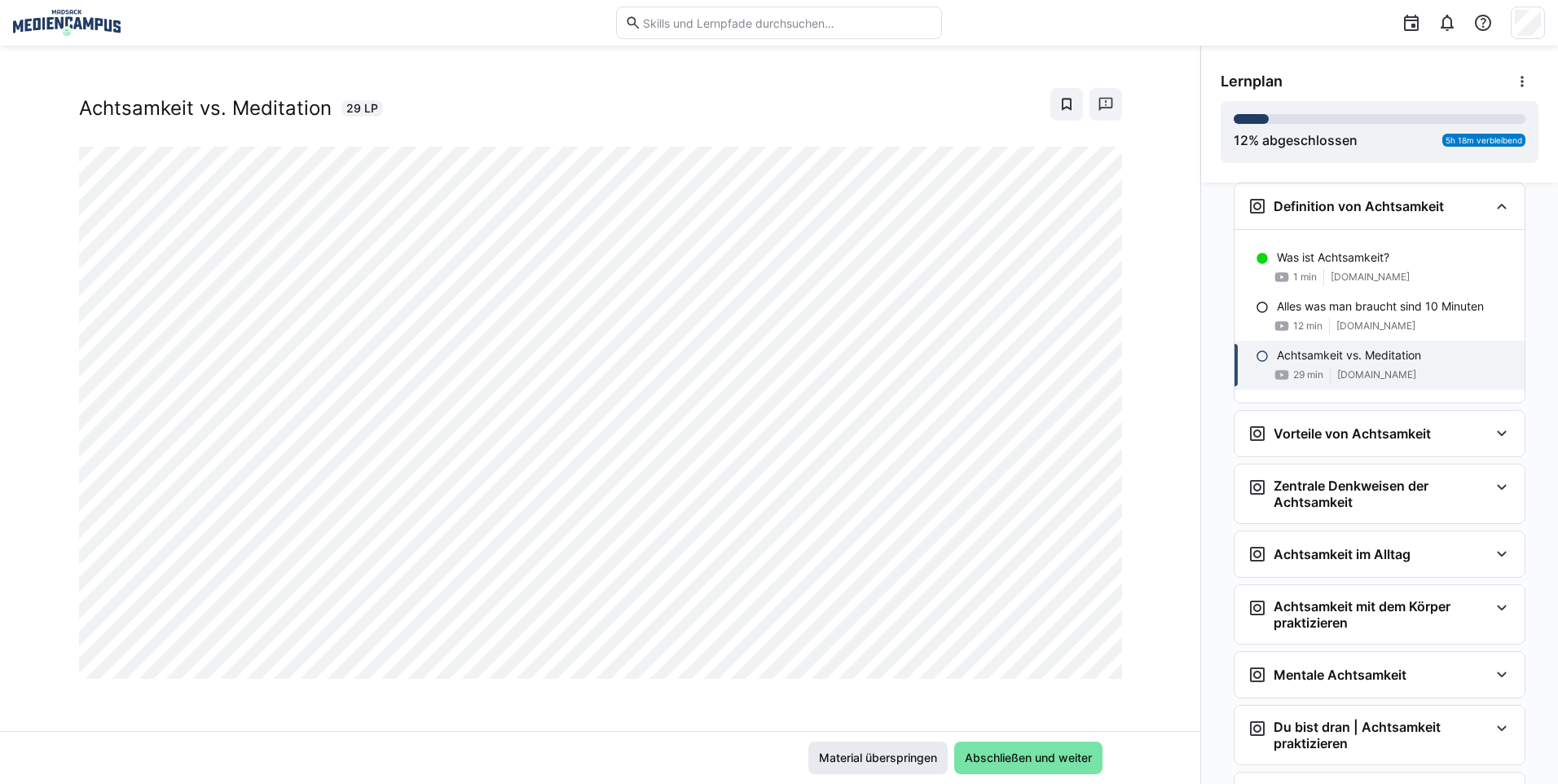
click at [871, 755] on span "Material überspringen" at bounding box center [878, 757] width 123 height 16
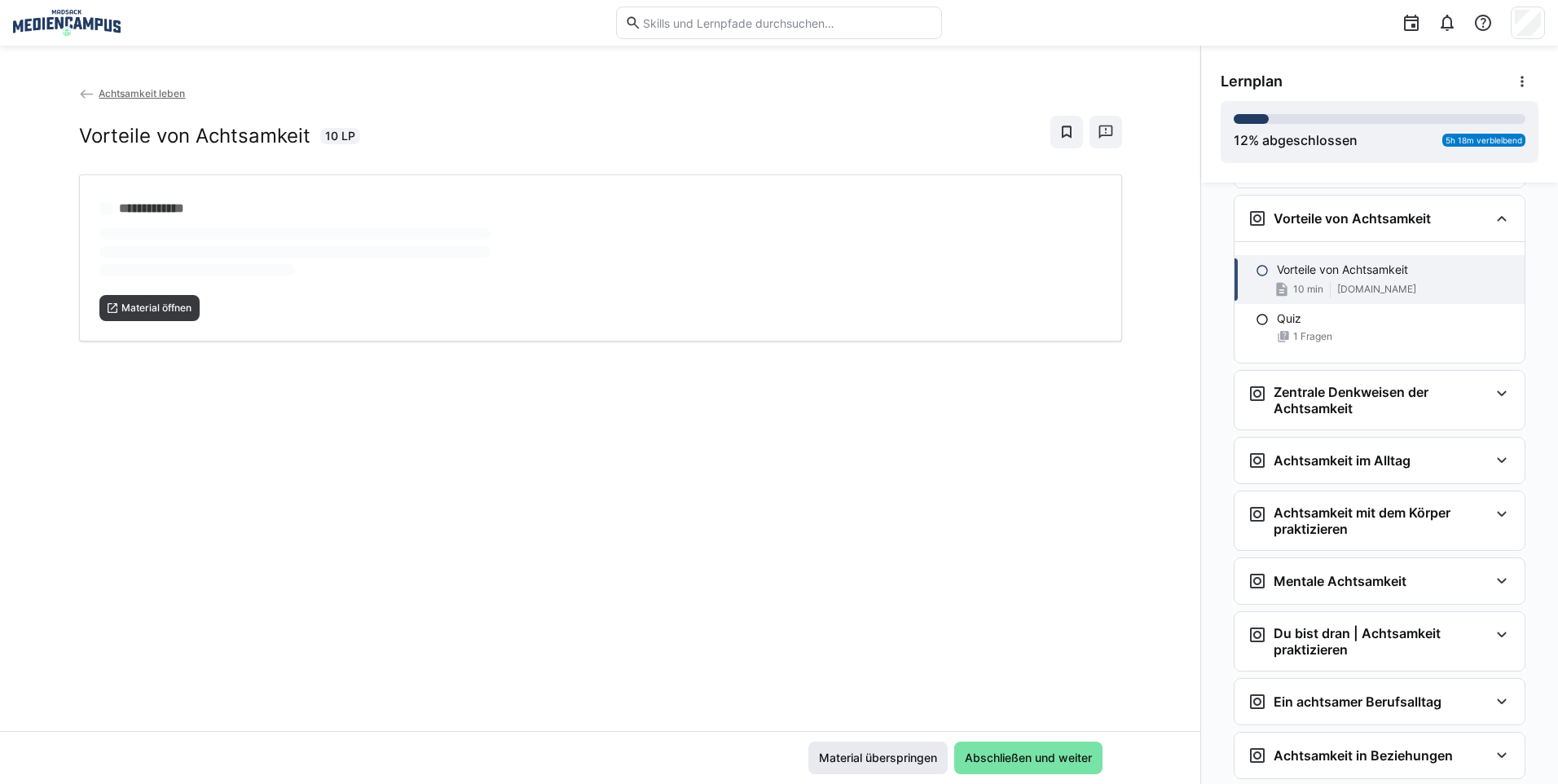
scroll to position [1684, 0]
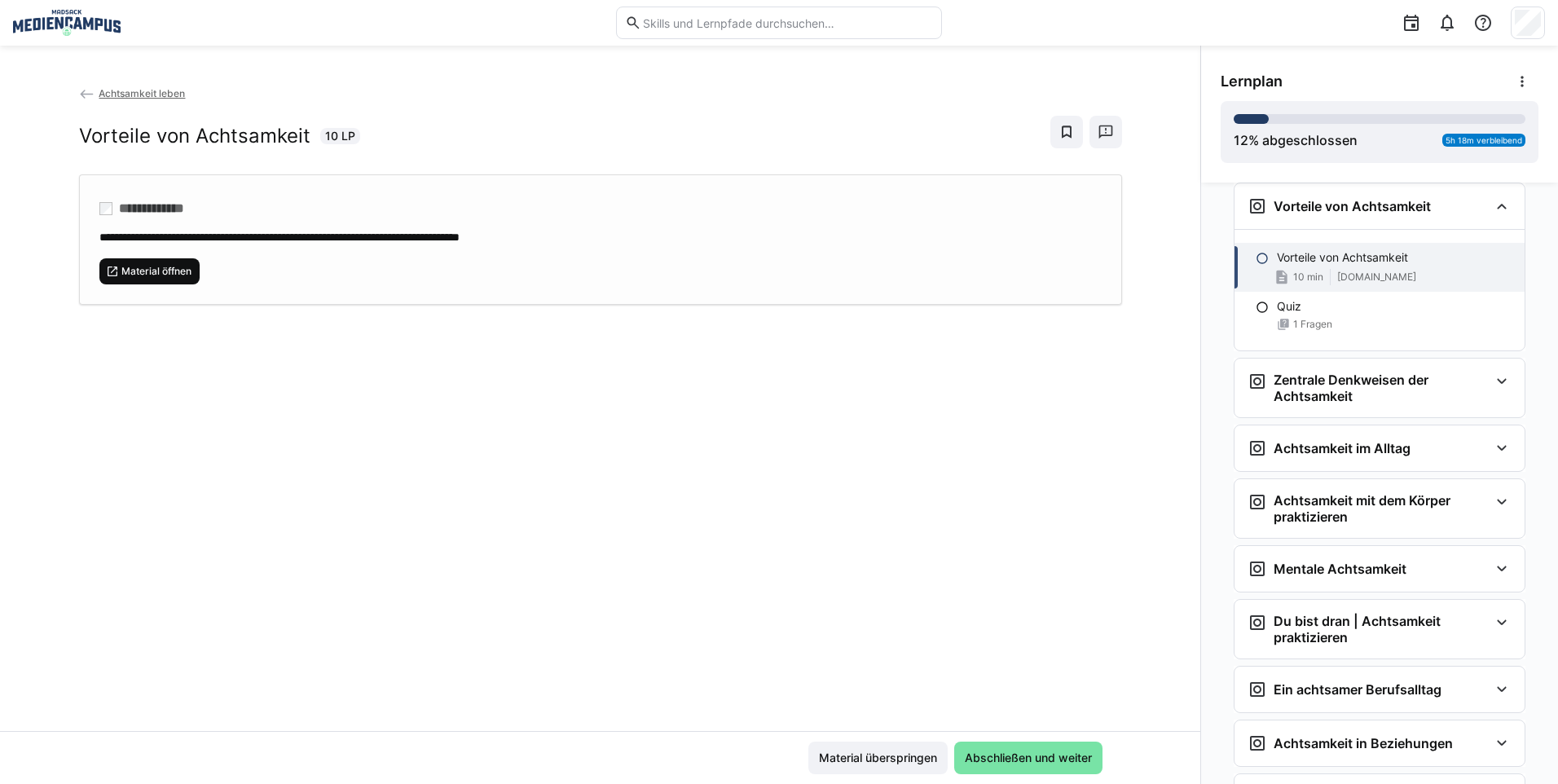
click at [124, 271] on span "Material öffnen" at bounding box center [156, 270] width 73 height 13
click at [850, 765] on span "Material überspringen" at bounding box center [878, 757] width 123 height 16
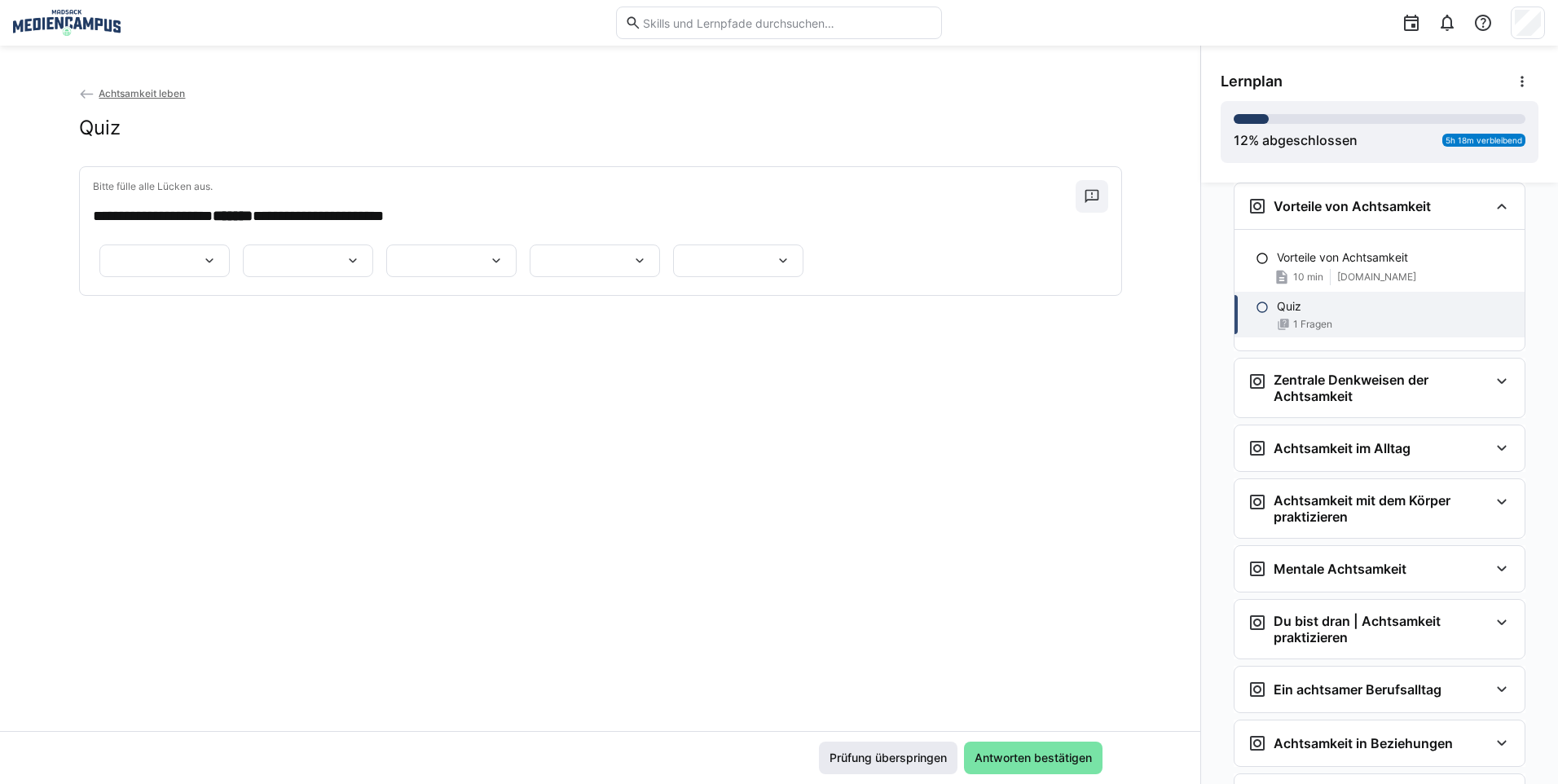
click at [847, 764] on span "Prüfung überspringen" at bounding box center [887, 757] width 122 height 16
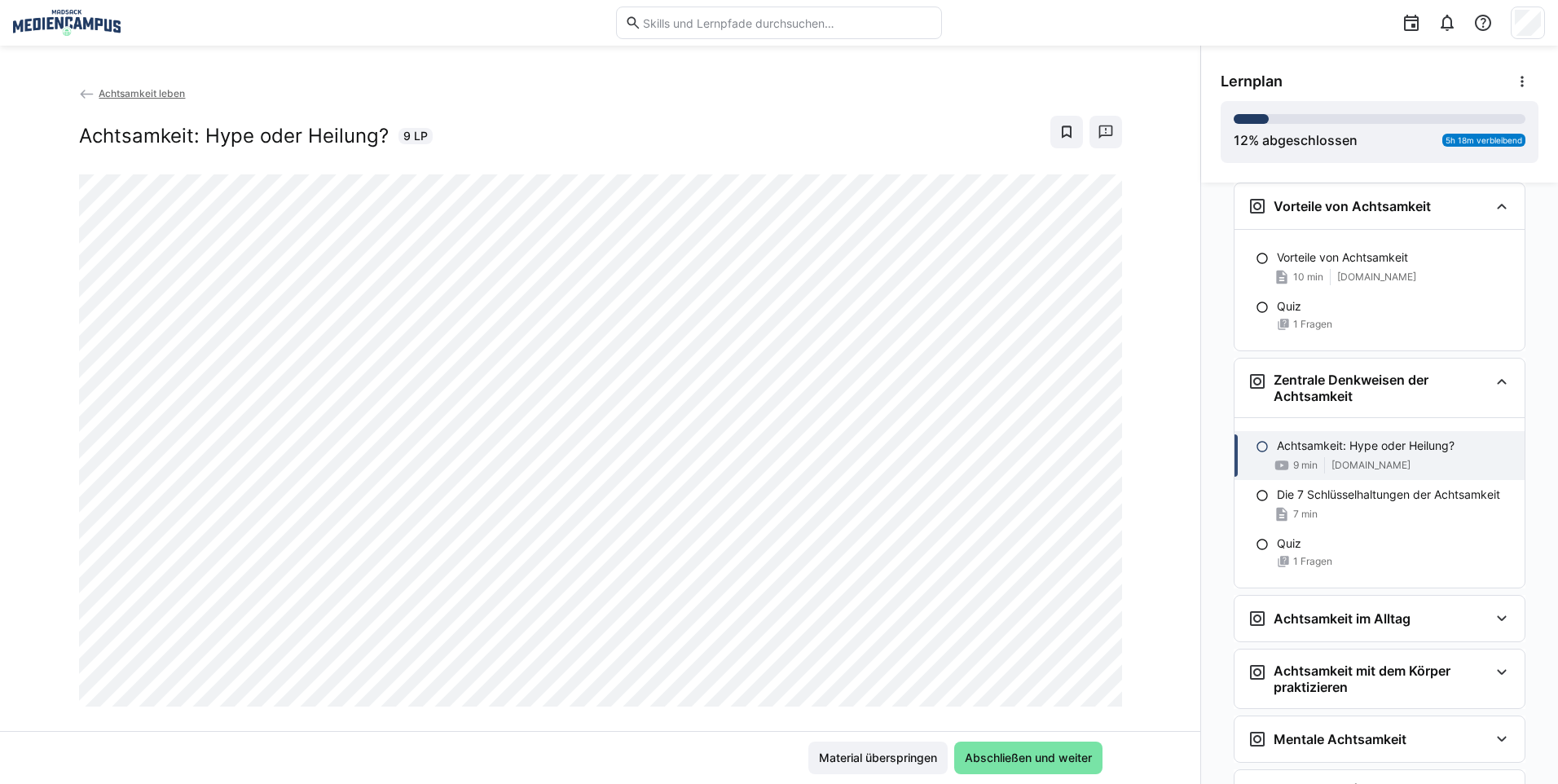
scroll to position [1825, 0]
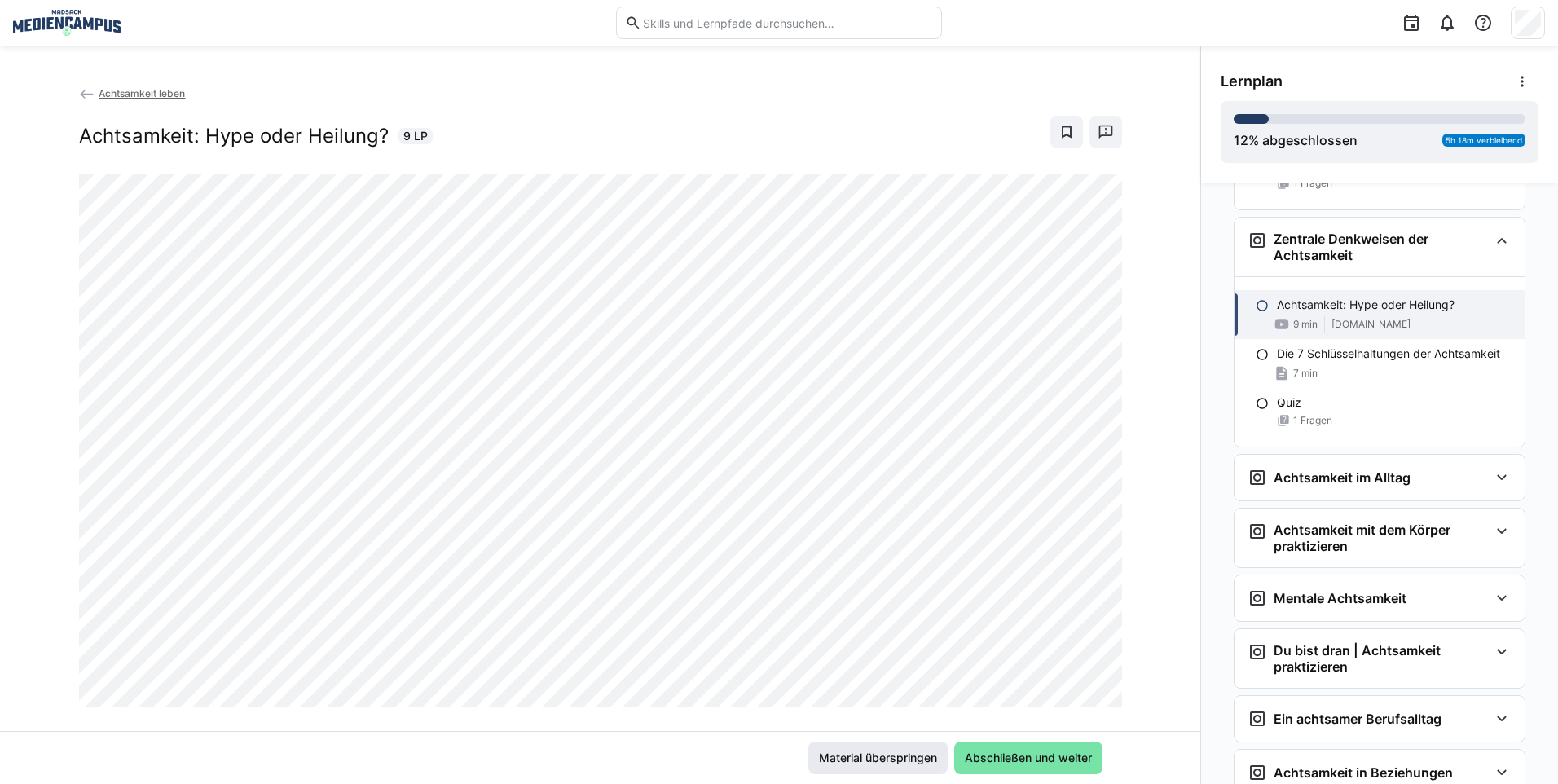
click at [892, 758] on span "Material überspringen" at bounding box center [878, 757] width 123 height 16
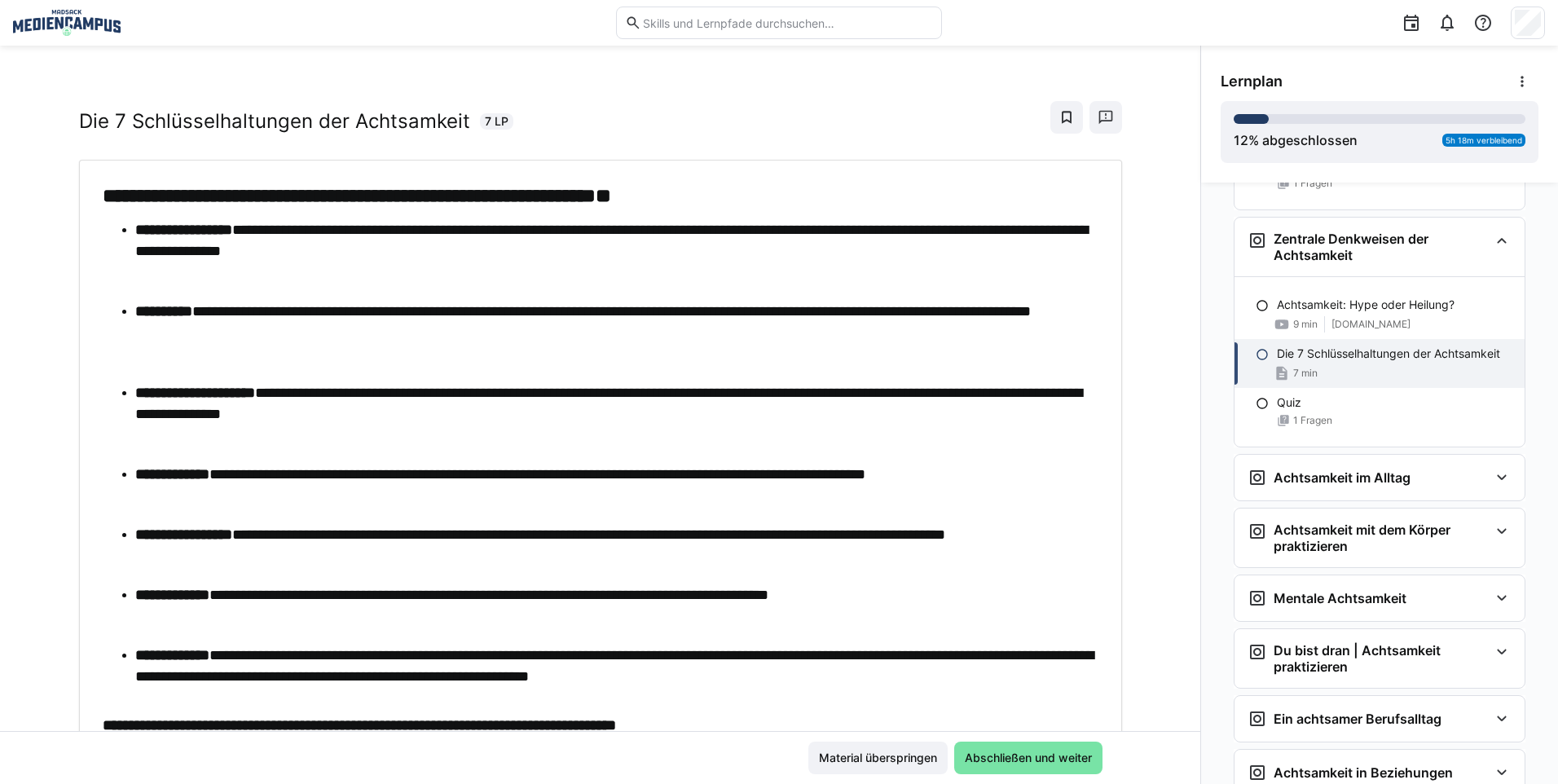
scroll to position [96, 0]
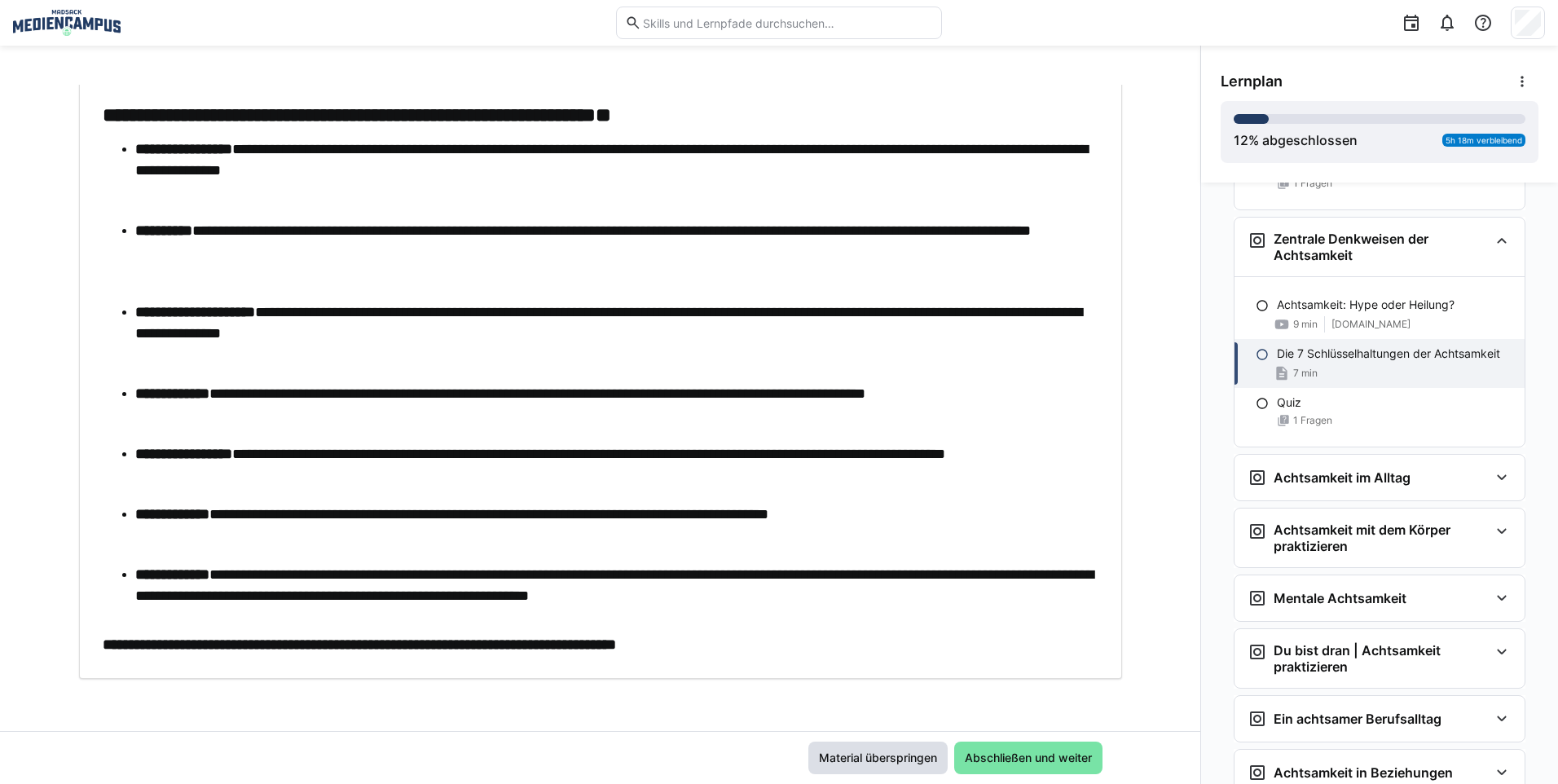
click at [833, 752] on span "Material überspringen" at bounding box center [878, 757] width 123 height 16
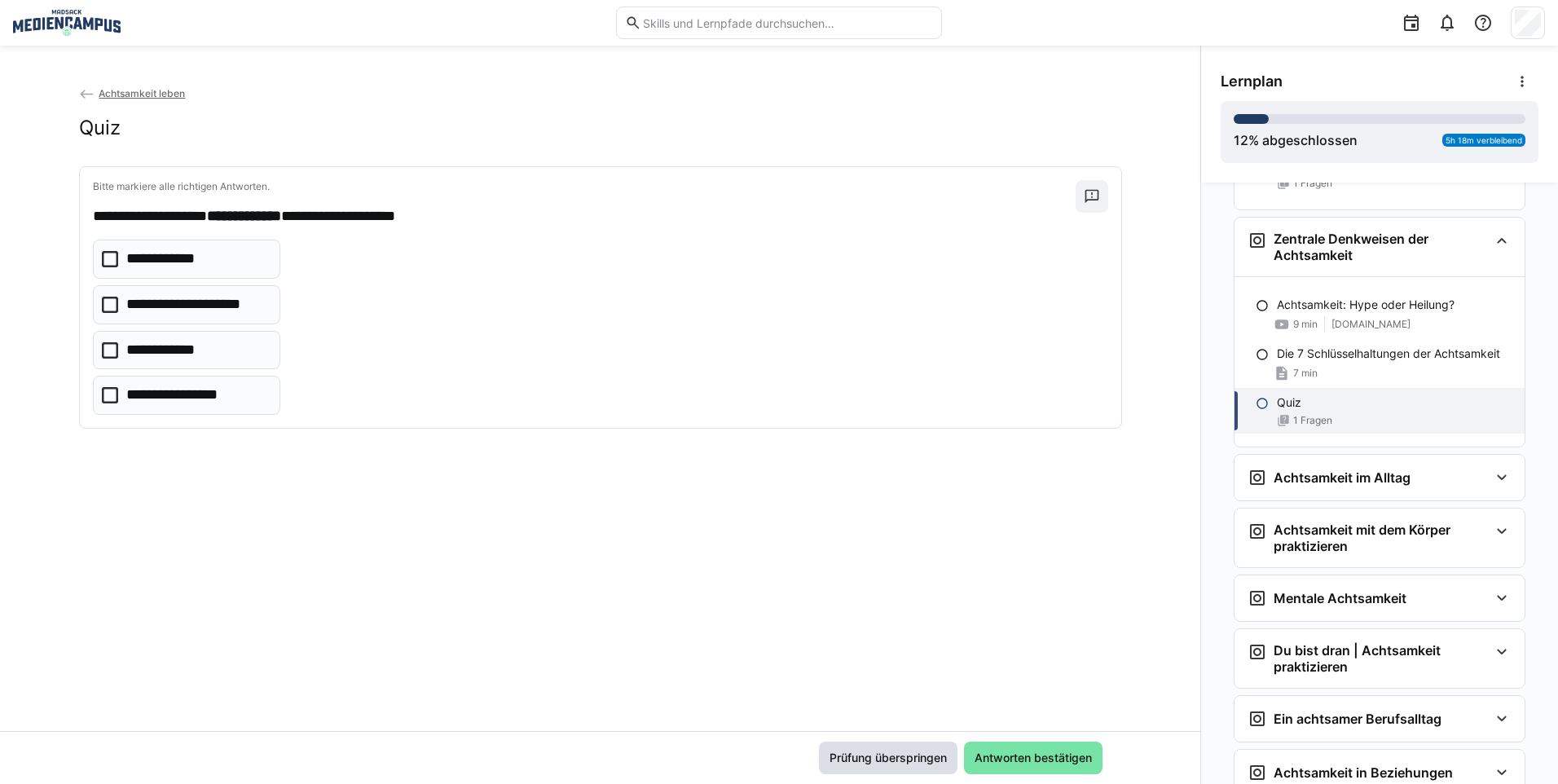
click at [841, 748] on span "Prüfung überspringen" at bounding box center [888, 758] width 138 height 32
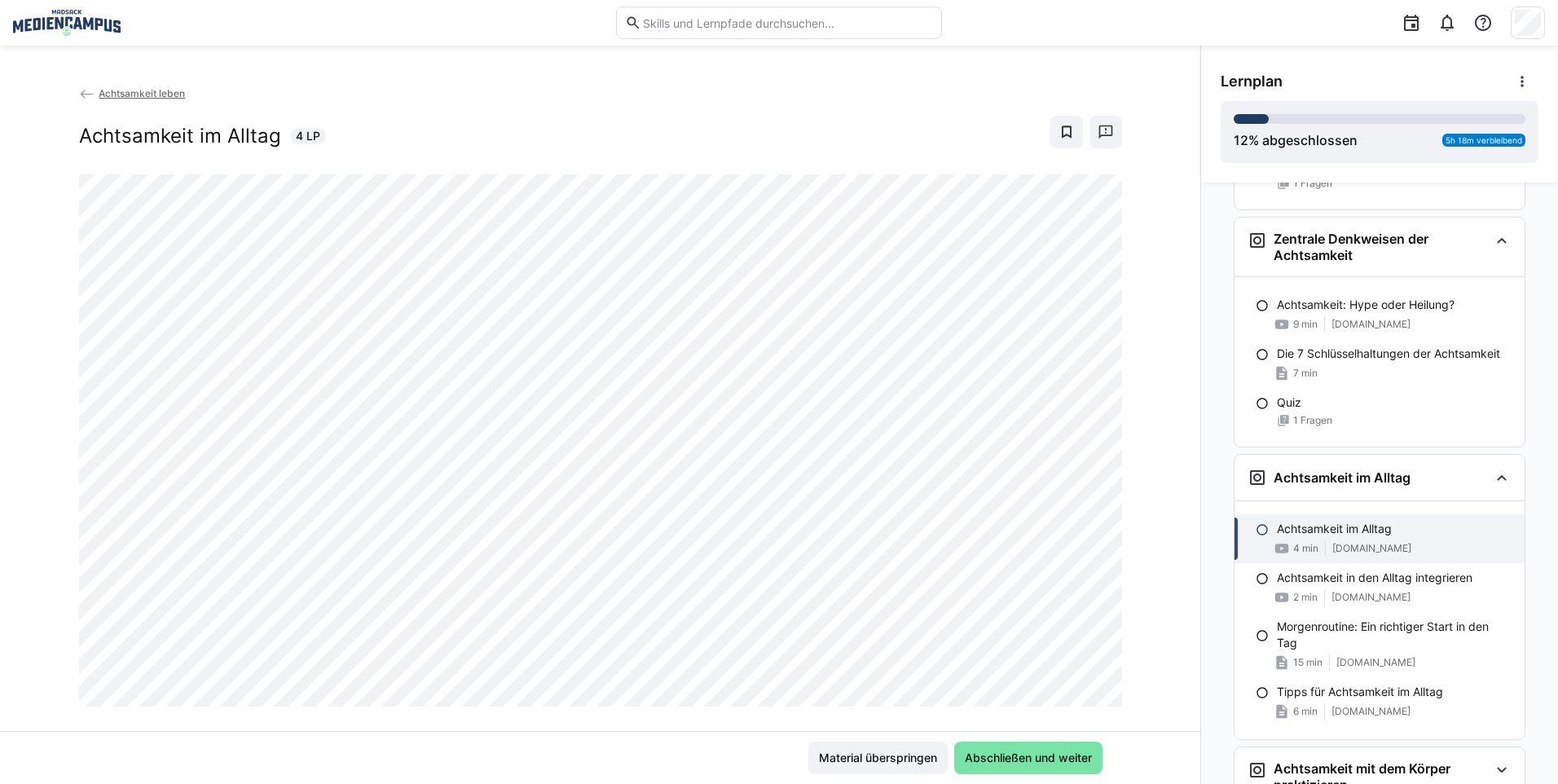
scroll to position [1995, 0]
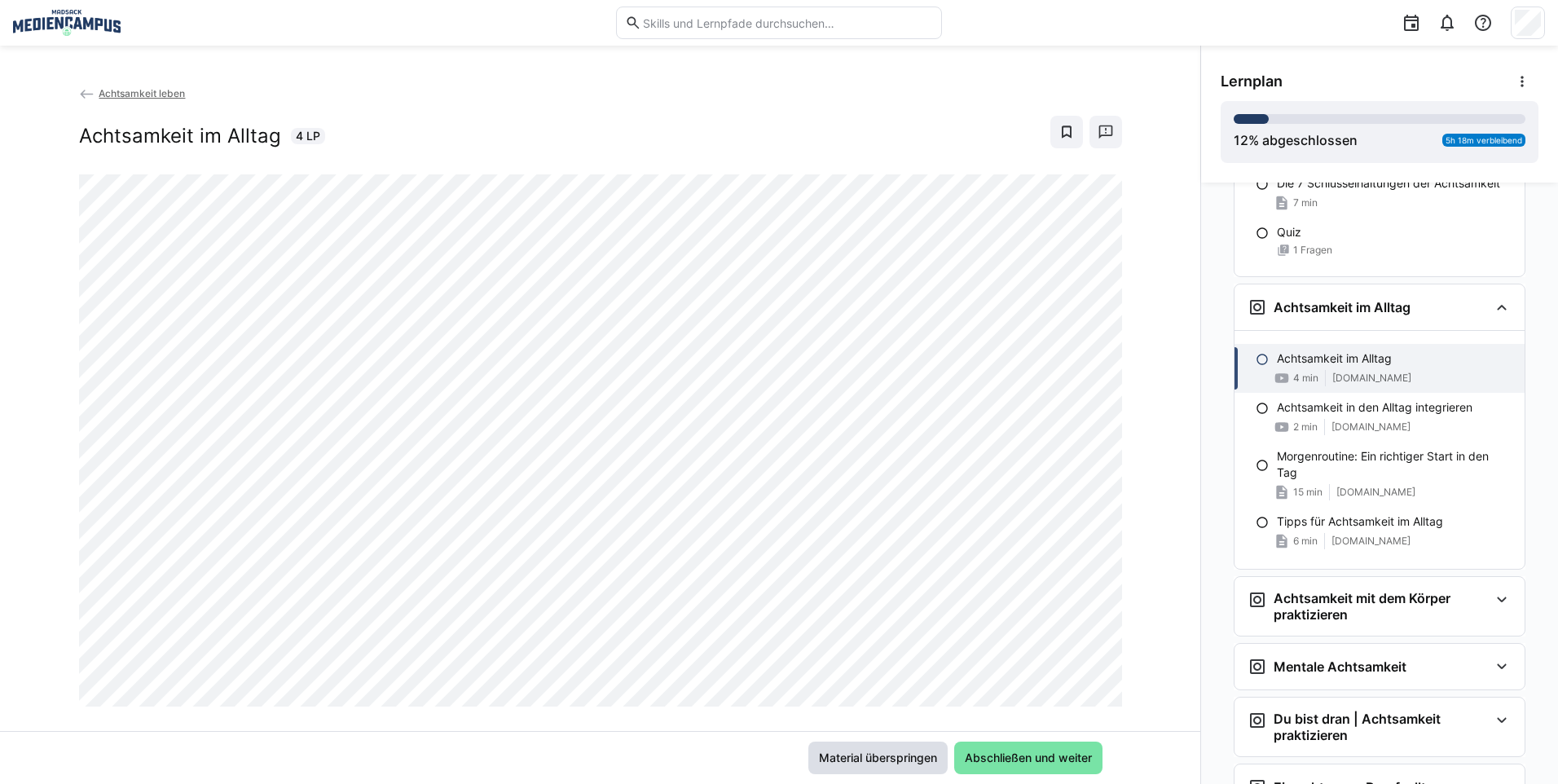
click at [850, 758] on span "Material überspringen" at bounding box center [878, 757] width 123 height 16
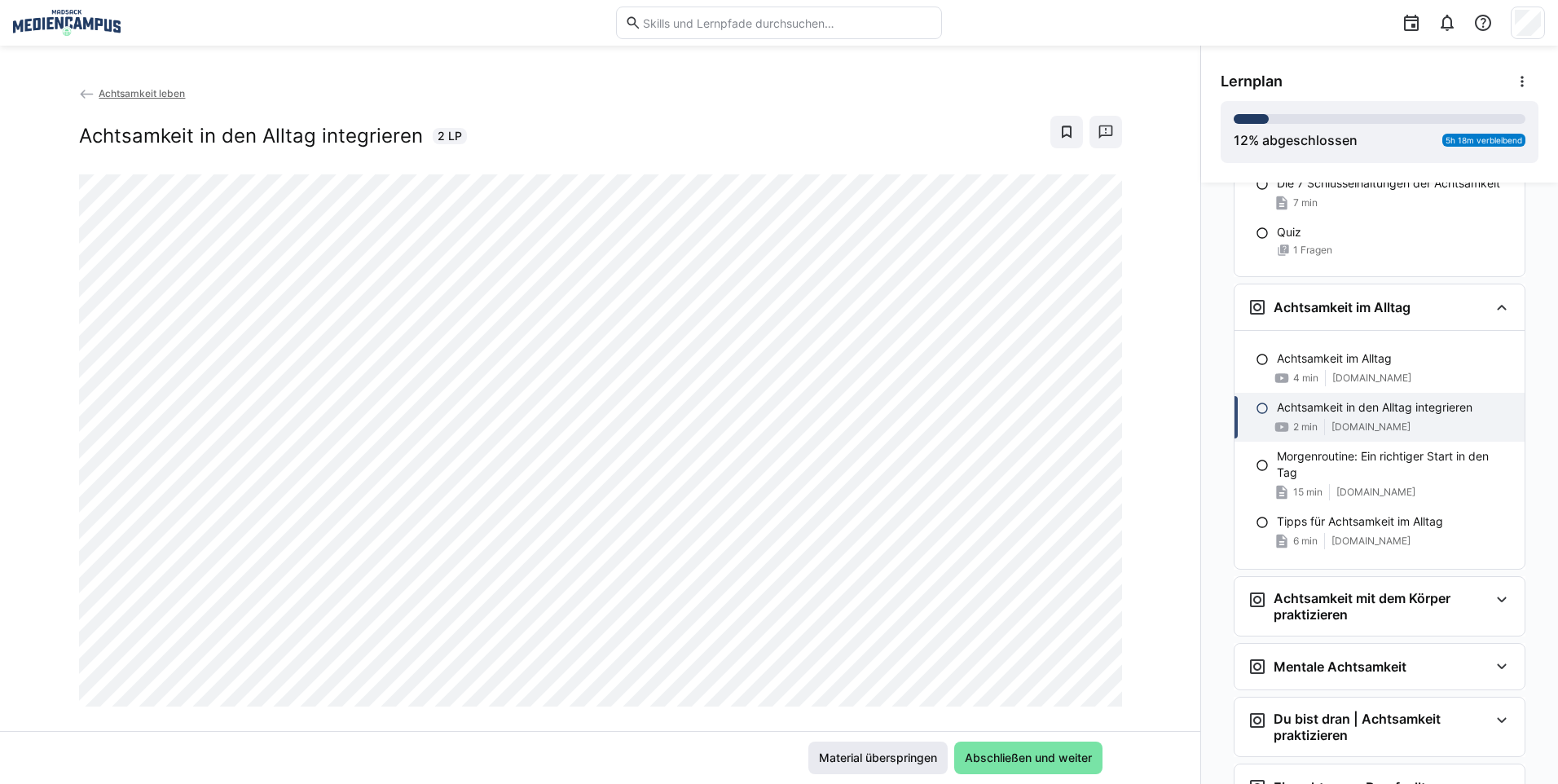
click at [911, 760] on span "Material überspringen" at bounding box center [878, 757] width 123 height 16
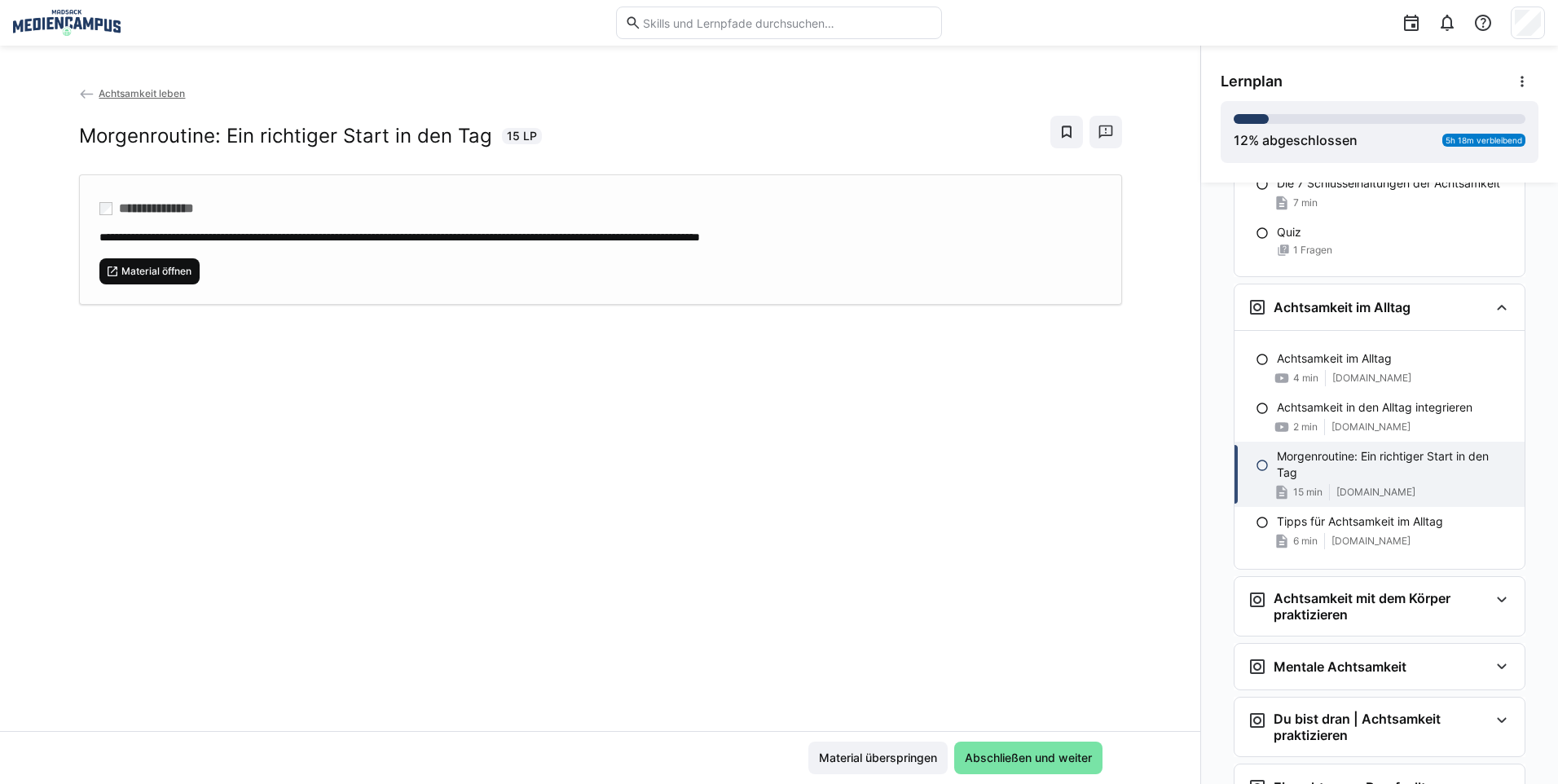
click at [155, 281] on span "Material öffnen" at bounding box center [149, 271] width 101 height 26
click at [875, 753] on span "Material überspringen" at bounding box center [878, 757] width 123 height 16
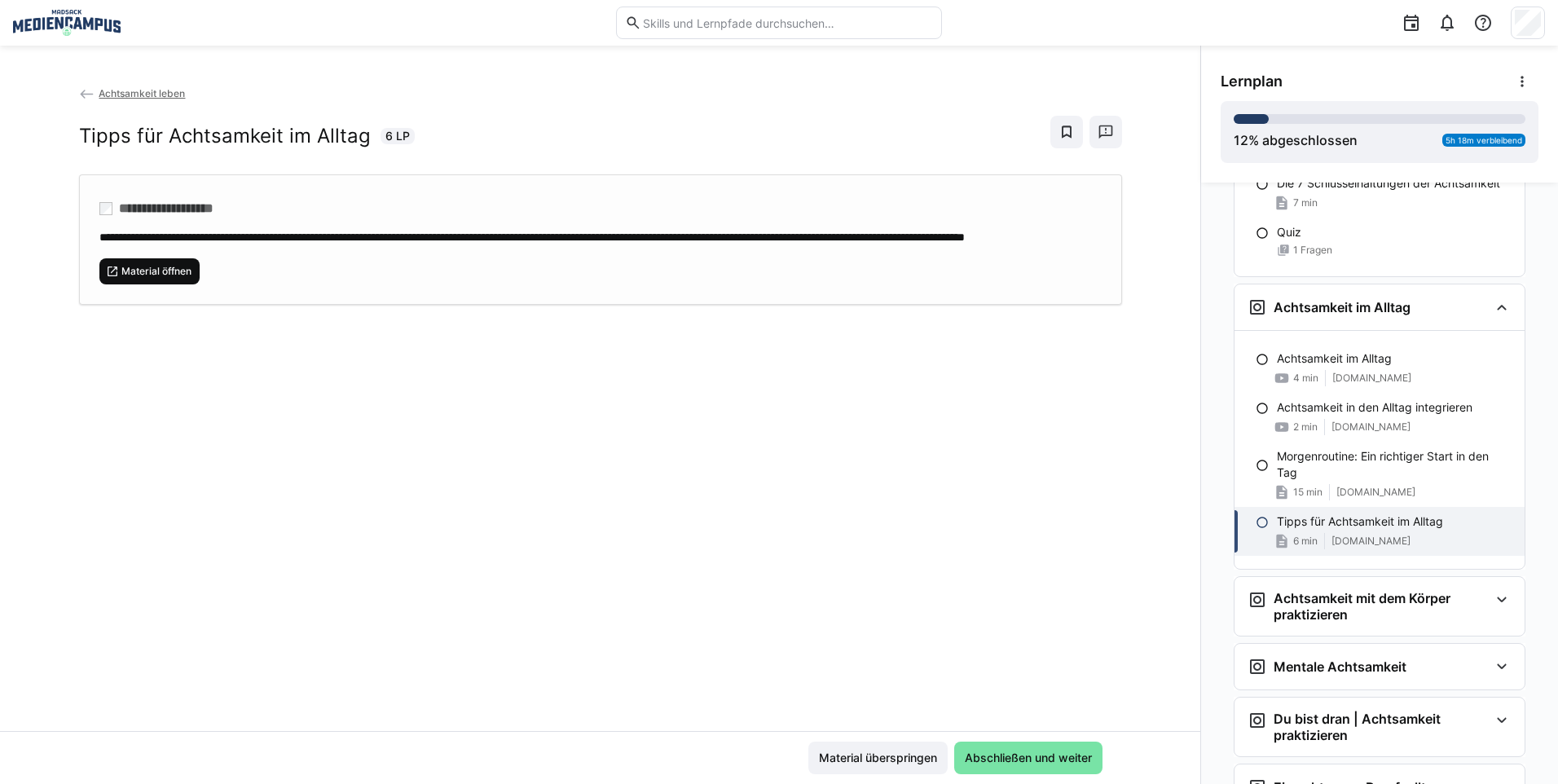
click at [136, 284] on span "Material öffnen" at bounding box center [149, 271] width 101 height 26
click at [843, 750] on span "Material überspringen" at bounding box center [878, 757] width 123 height 16
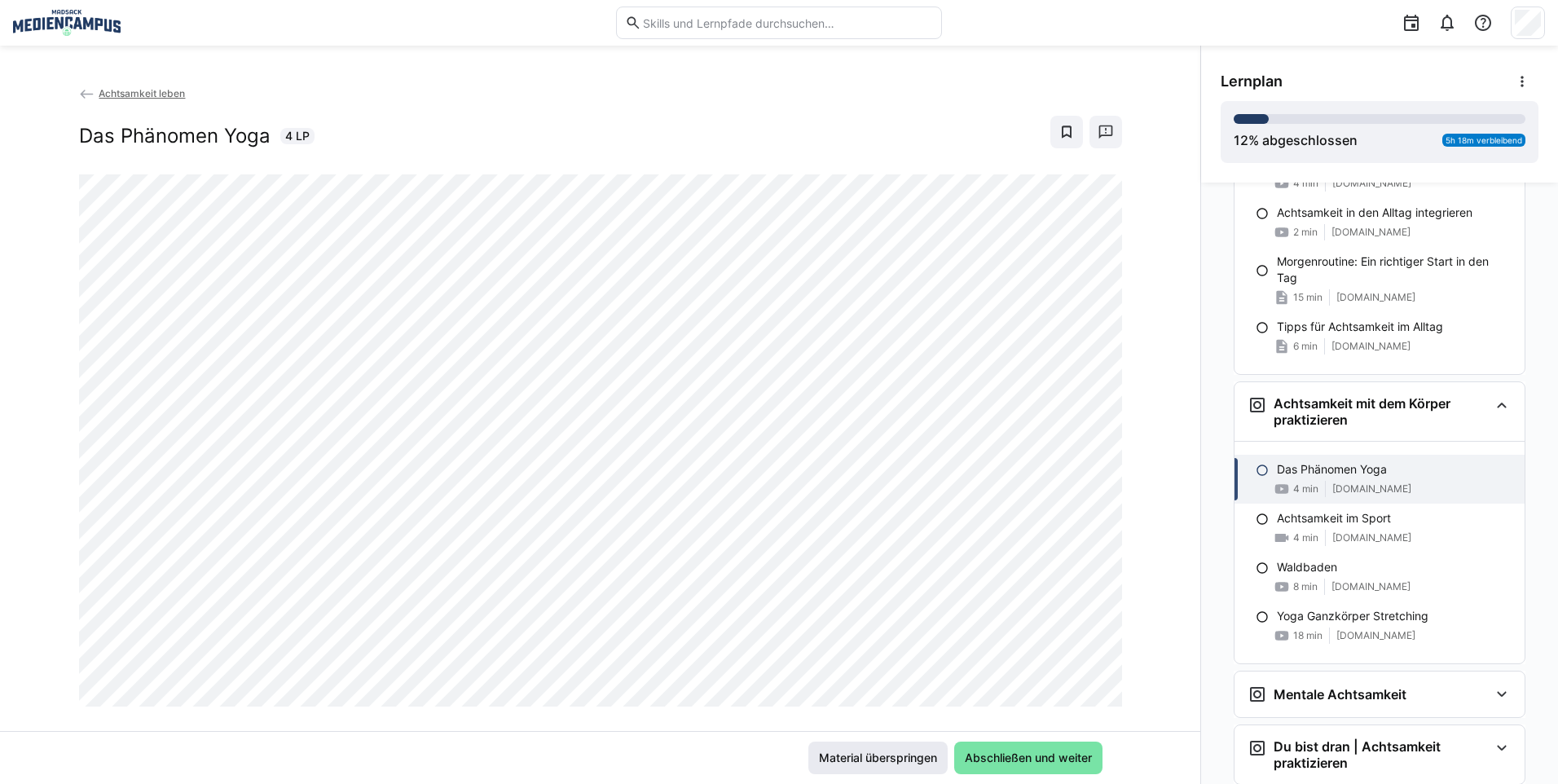
scroll to position [2233, 0]
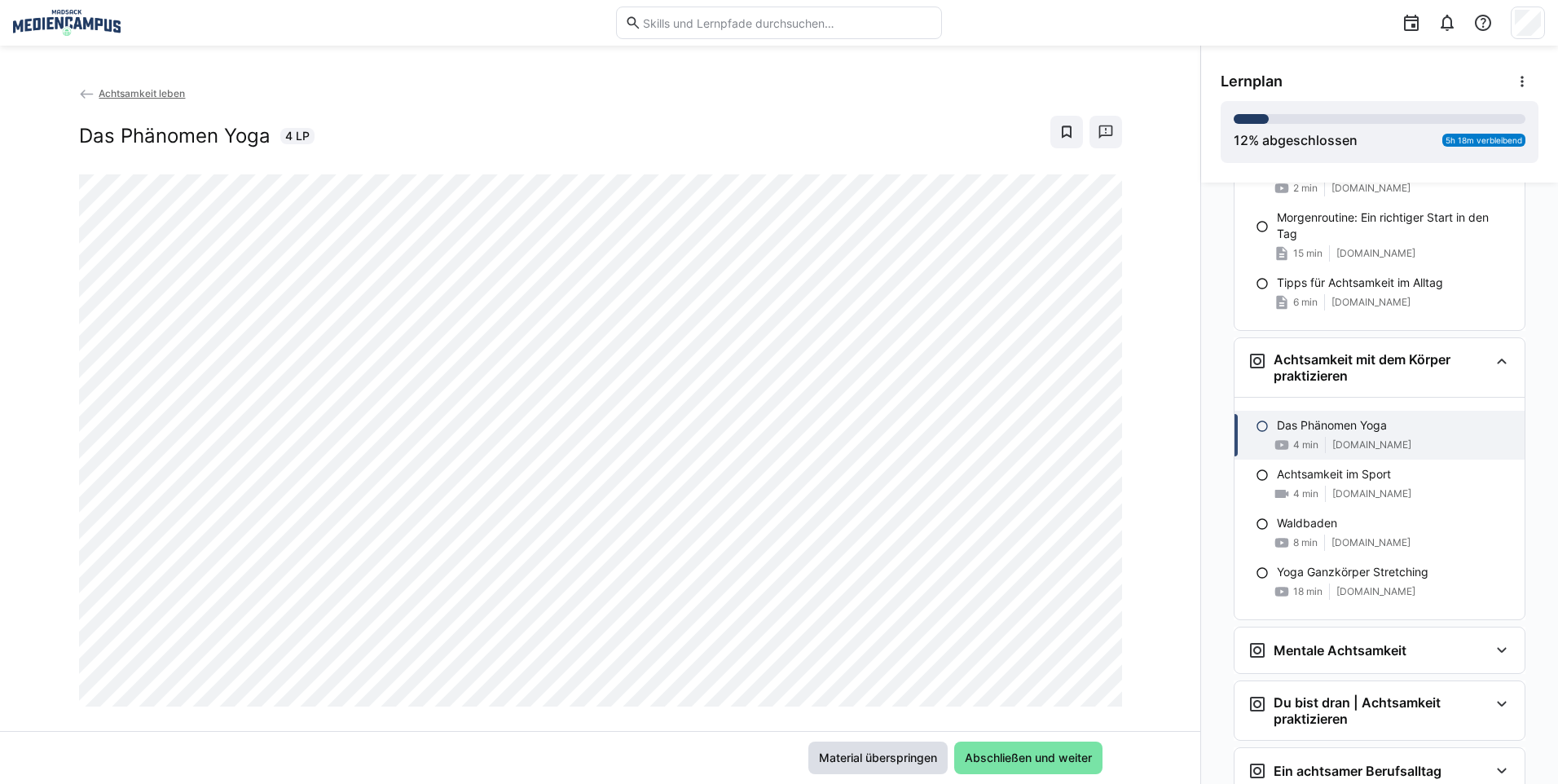
click at [897, 756] on span "Material überspringen" at bounding box center [878, 757] width 123 height 16
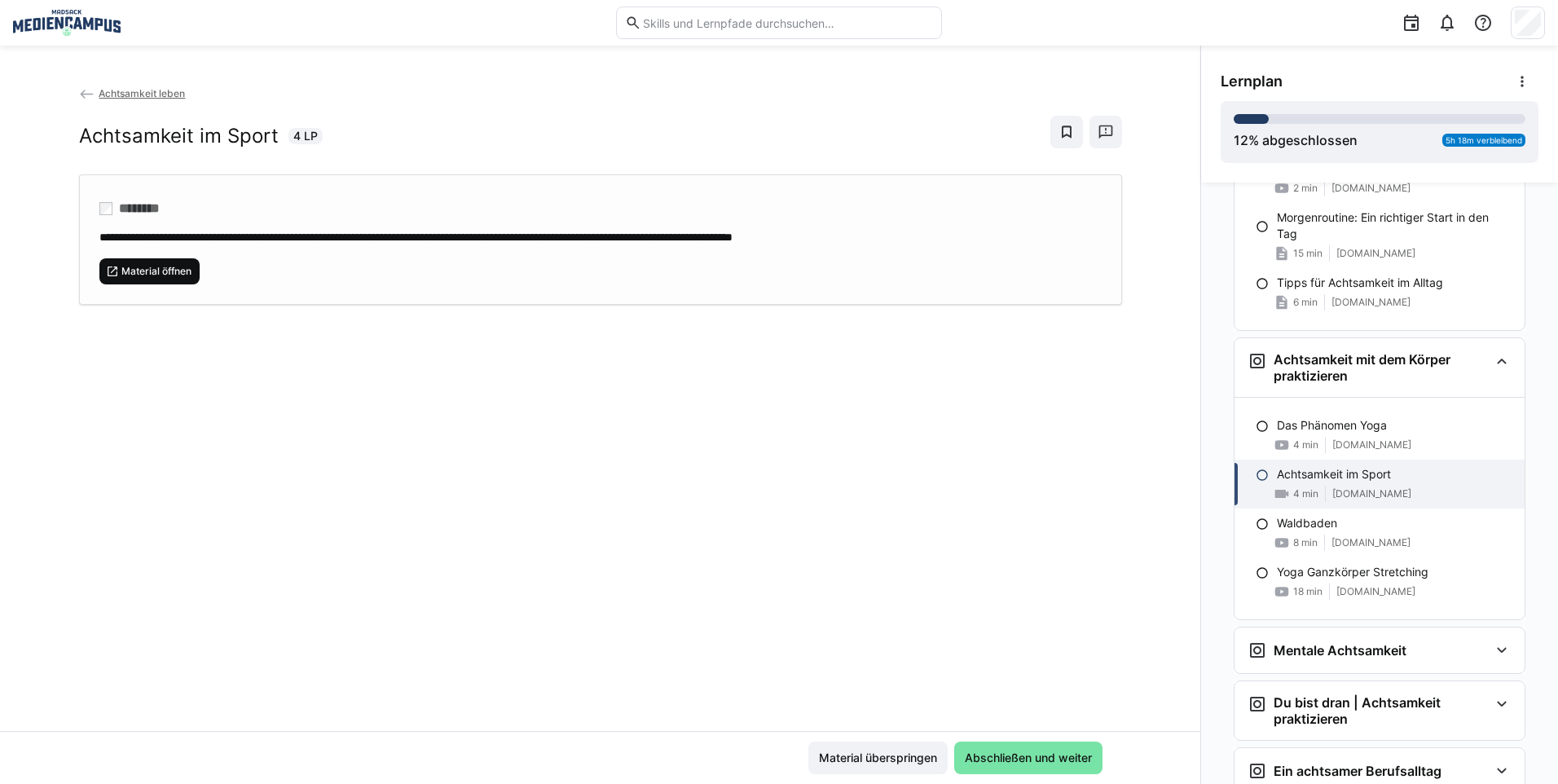
click at [166, 277] on span "Material öffnen" at bounding box center [149, 271] width 101 height 26
click at [869, 758] on span "Material überspringen" at bounding box center [878, 757] width 123 height 16
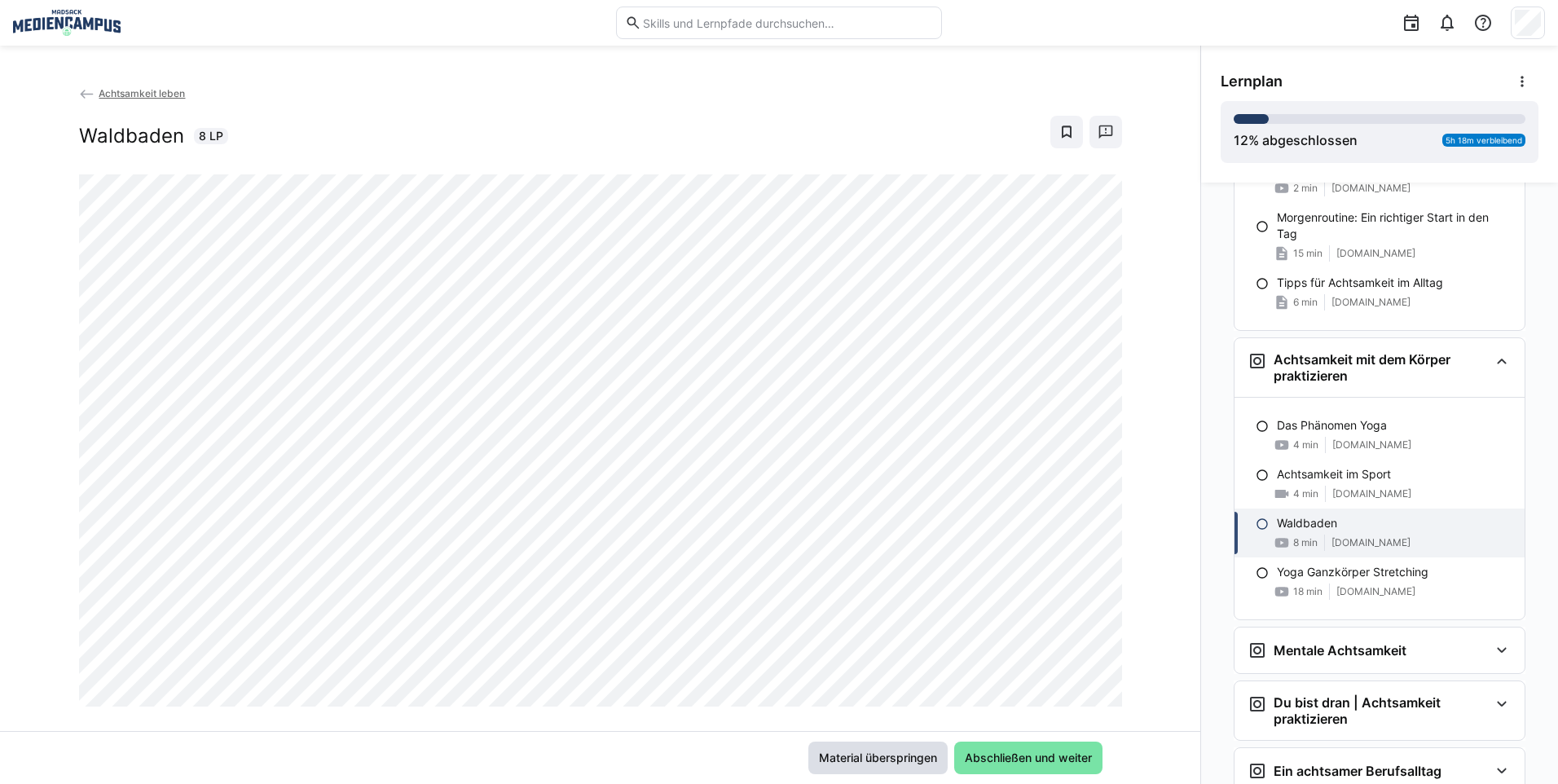
click at [922, 758] on span "Material überspringen" at bounding box center [878, 757] width 123 height 16
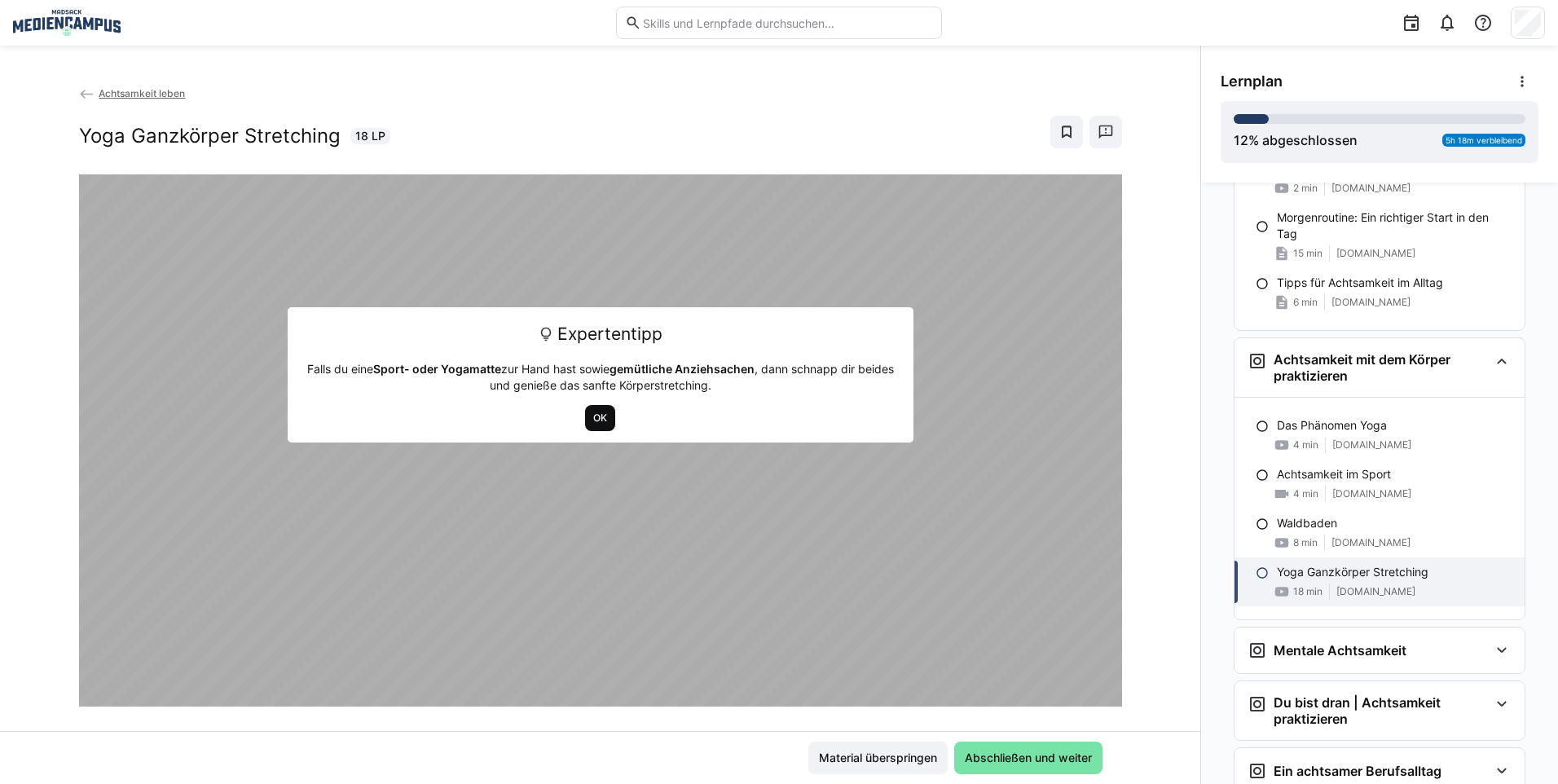
click at [591, 416] on span "OK" at bounding box center [600, 417] width 17 height 13
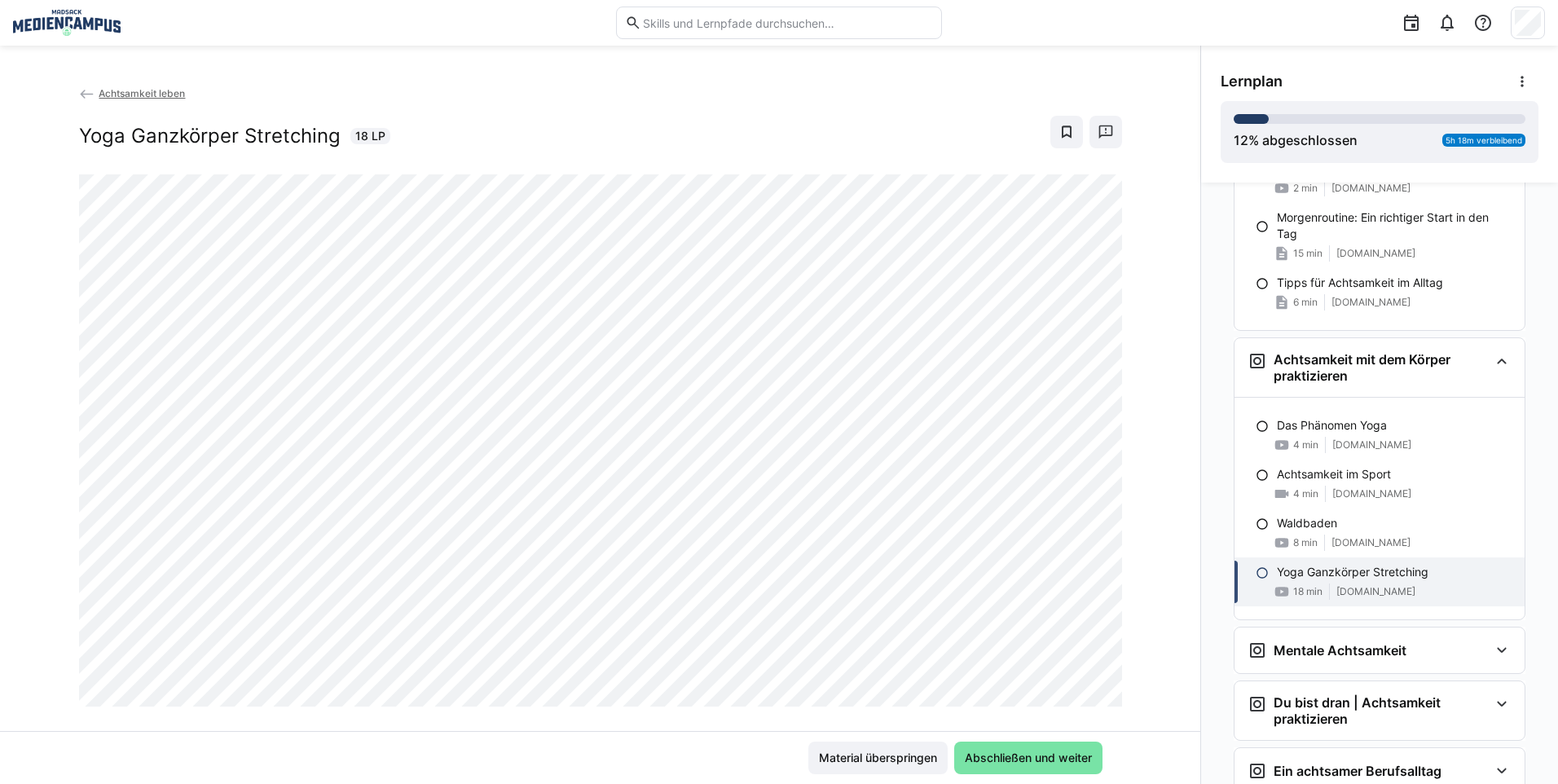
scroll to position [27, 0]
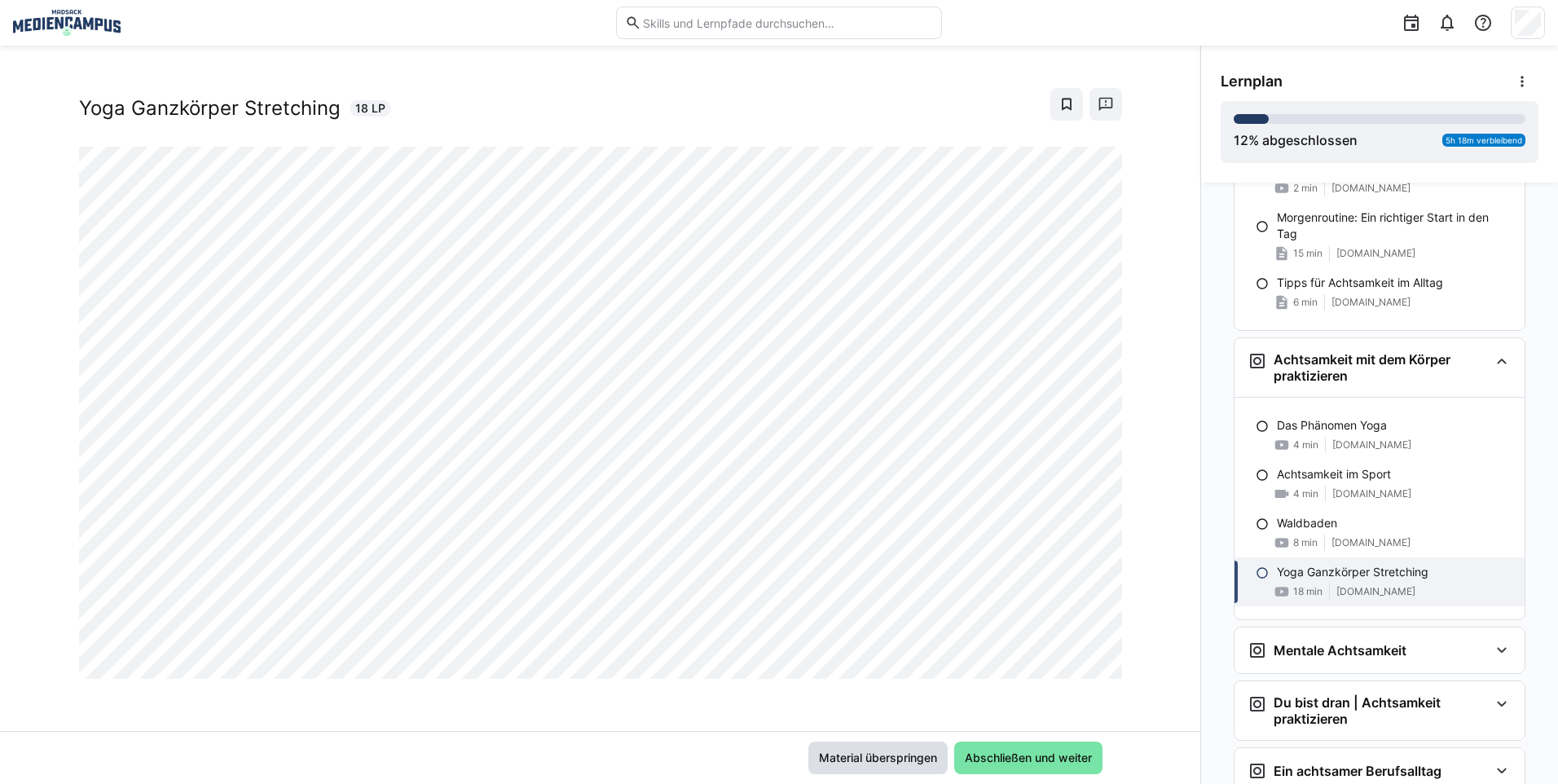
click at [900, 761] on span "Material überspringen" at bounding box center [878, 757] width 123 height 16
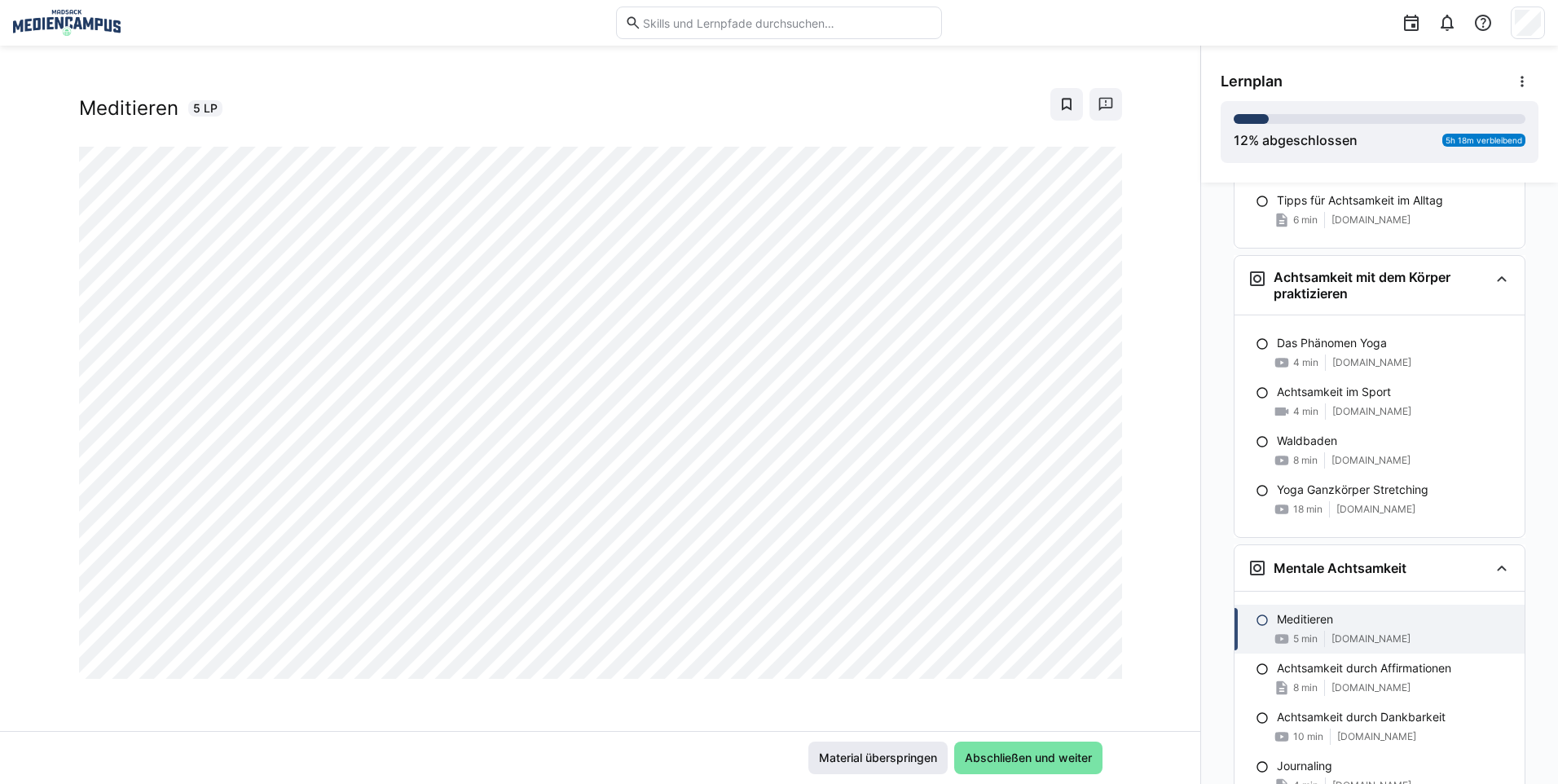
scroll to position [2456, 0]
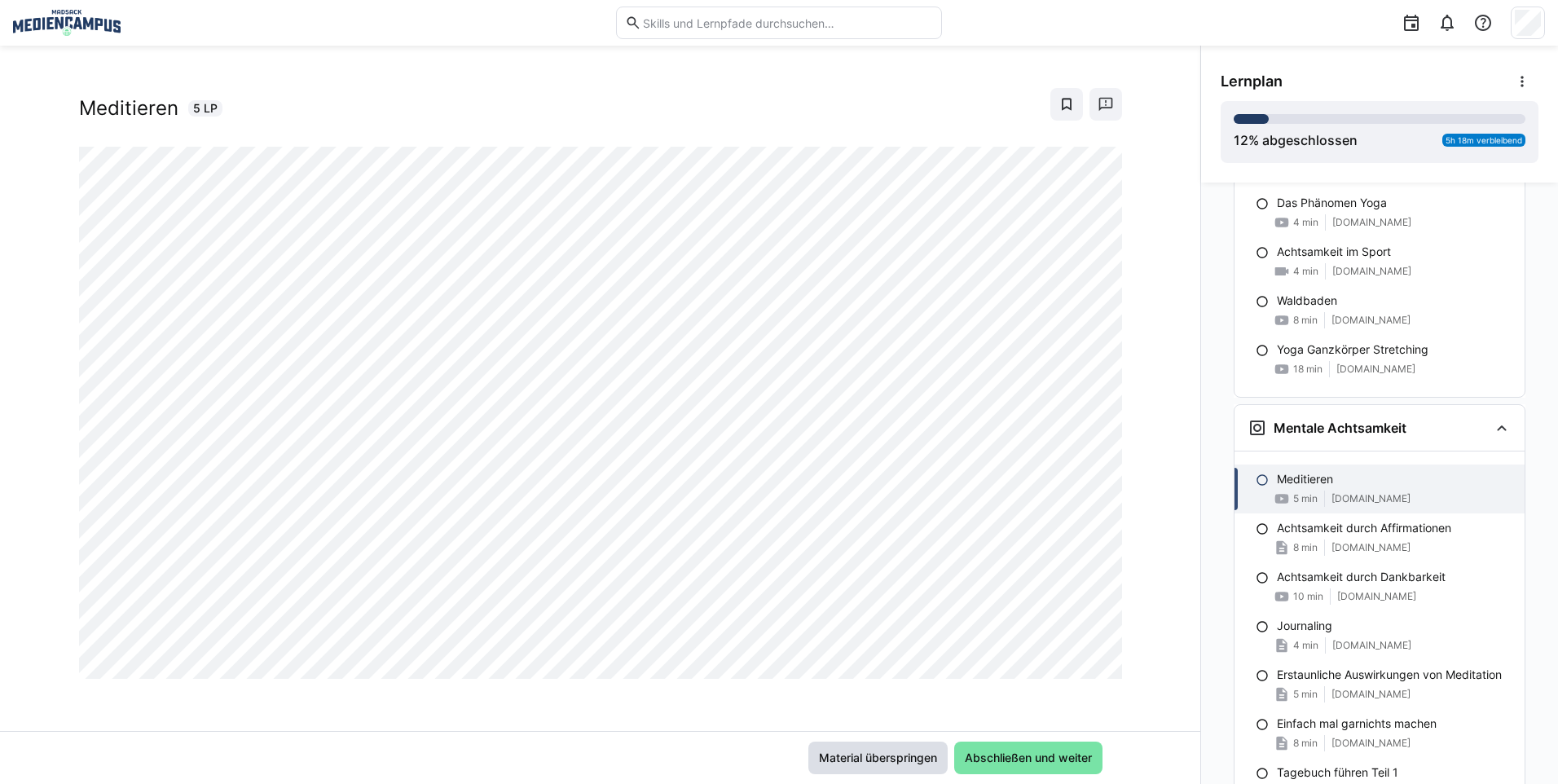
click at [897, 758] on span "Material überspringen" at bounding box center [878, 757] width 123 height 16
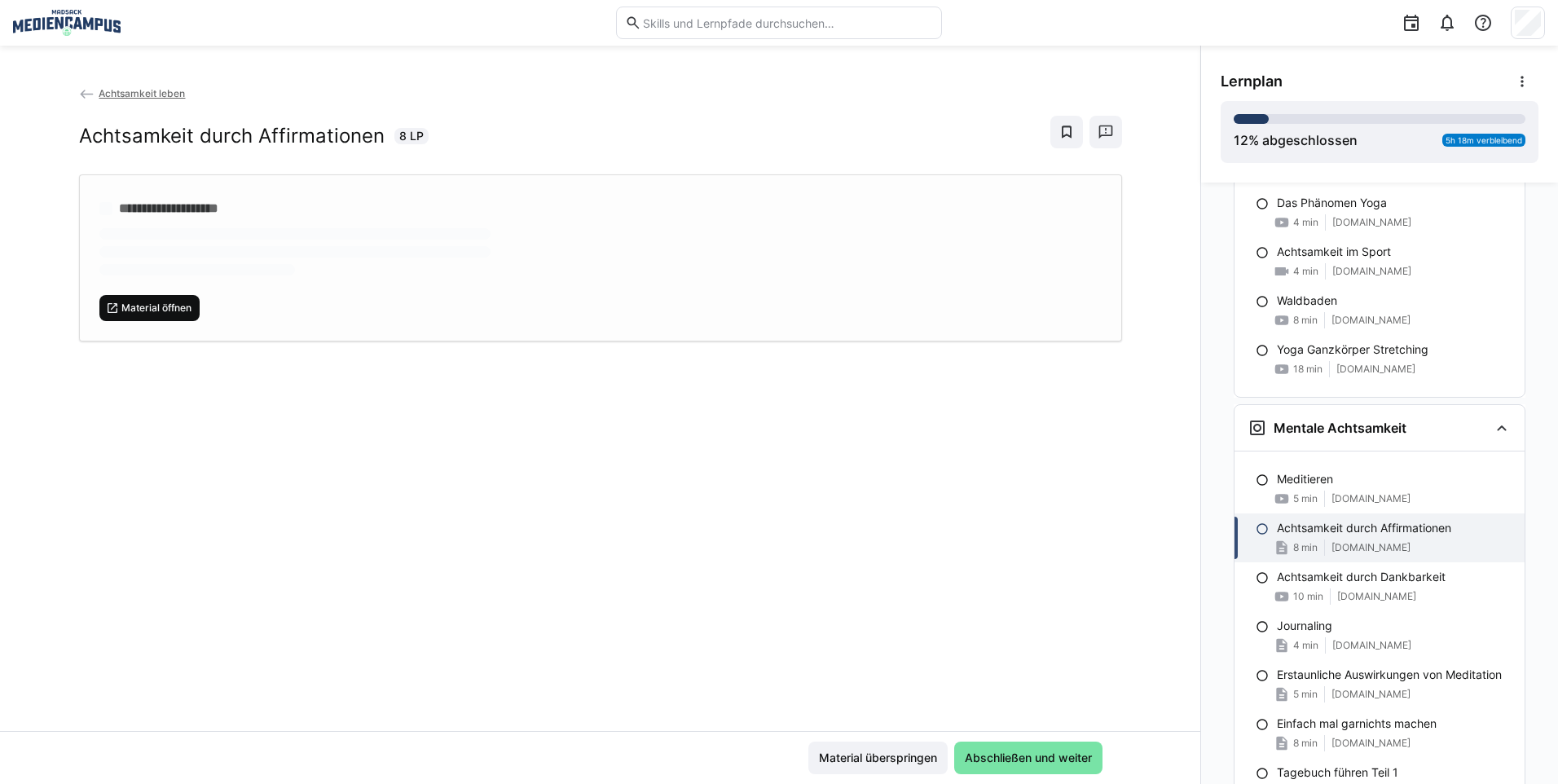
click at [157, 304] on span "Material öffnen" at bounding box center [156, 307] width 73 height 13
click at [887, 762] on span "Material überspringen" at bounding box center [878, 757] width 123 height 16
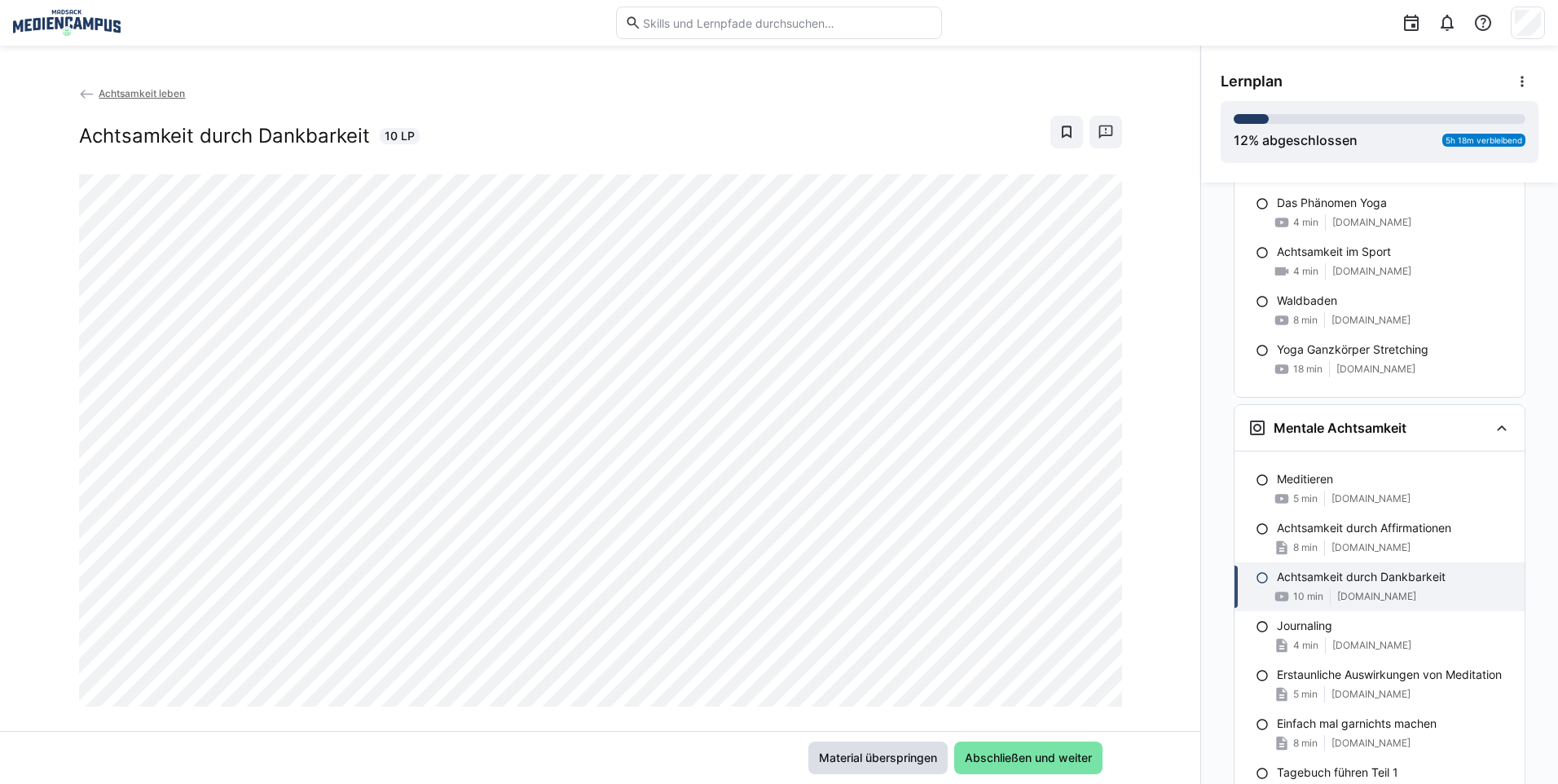
click at [893, 768] on span "Material überspringen" at bounding box center [877, 758] width 139 height 32
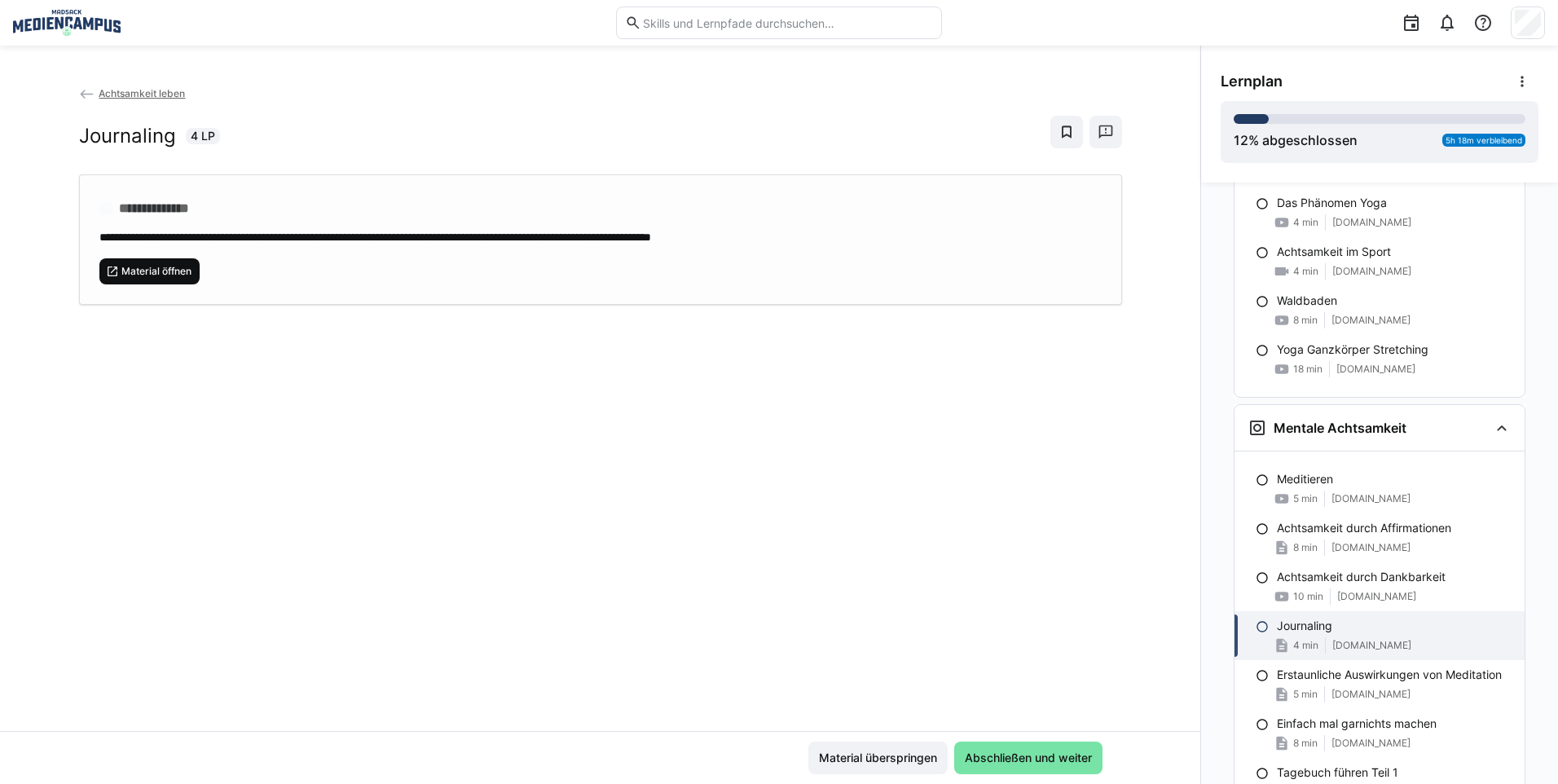
click at [165, 311] on div "**********" at bounding box center [600, 407] width 1200 height 646
click at [160, 258] on span "Material öffnen" at bounding box center [149, 271] width 101 height 26
click at [876, 748] on span "Material überspringen" at bounding box center [877, 758] width 139 height 32
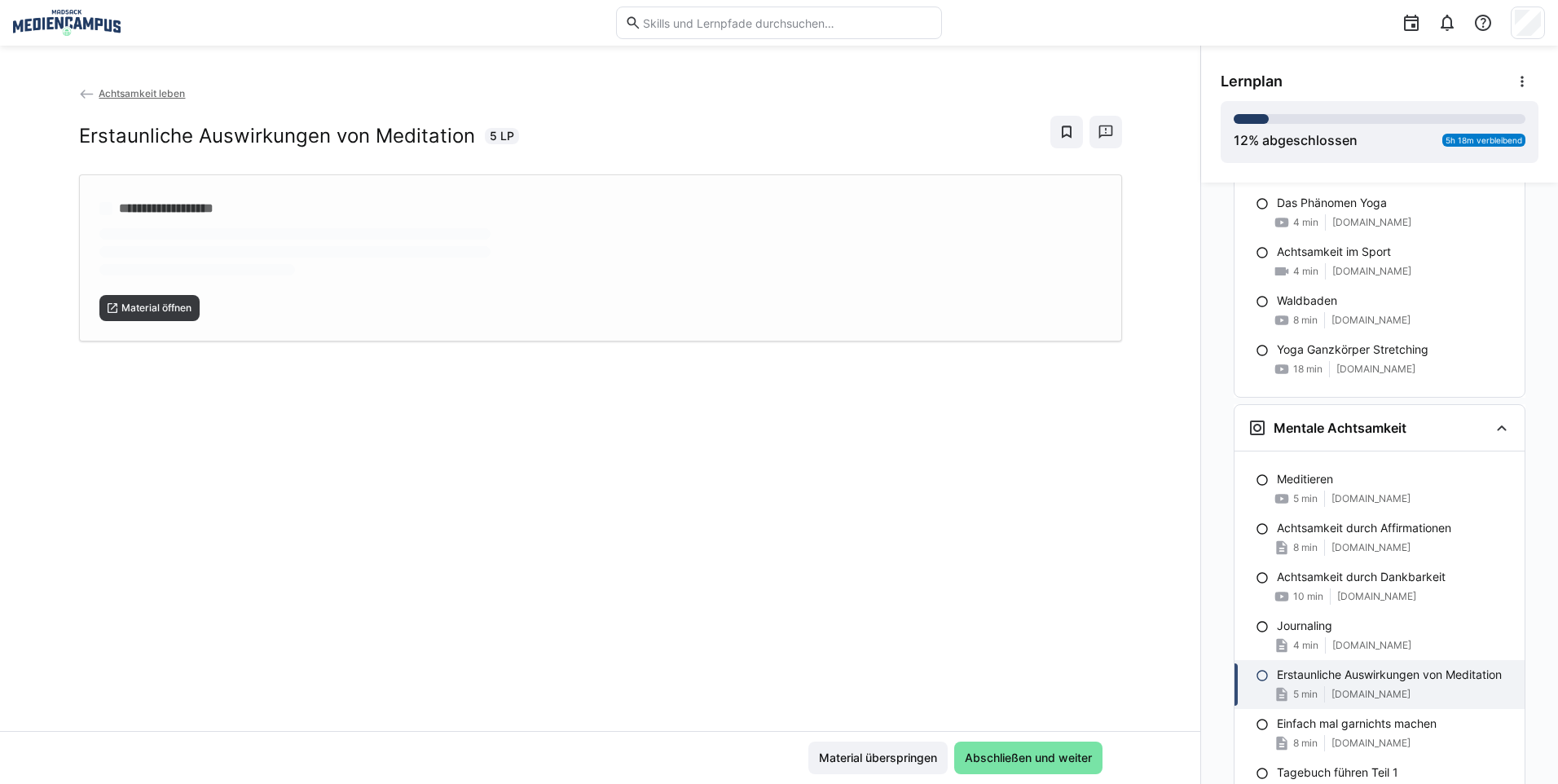
click at [136, 285] on div "Material öffnen" at bounding box center [600, 301] width 1002 height 39
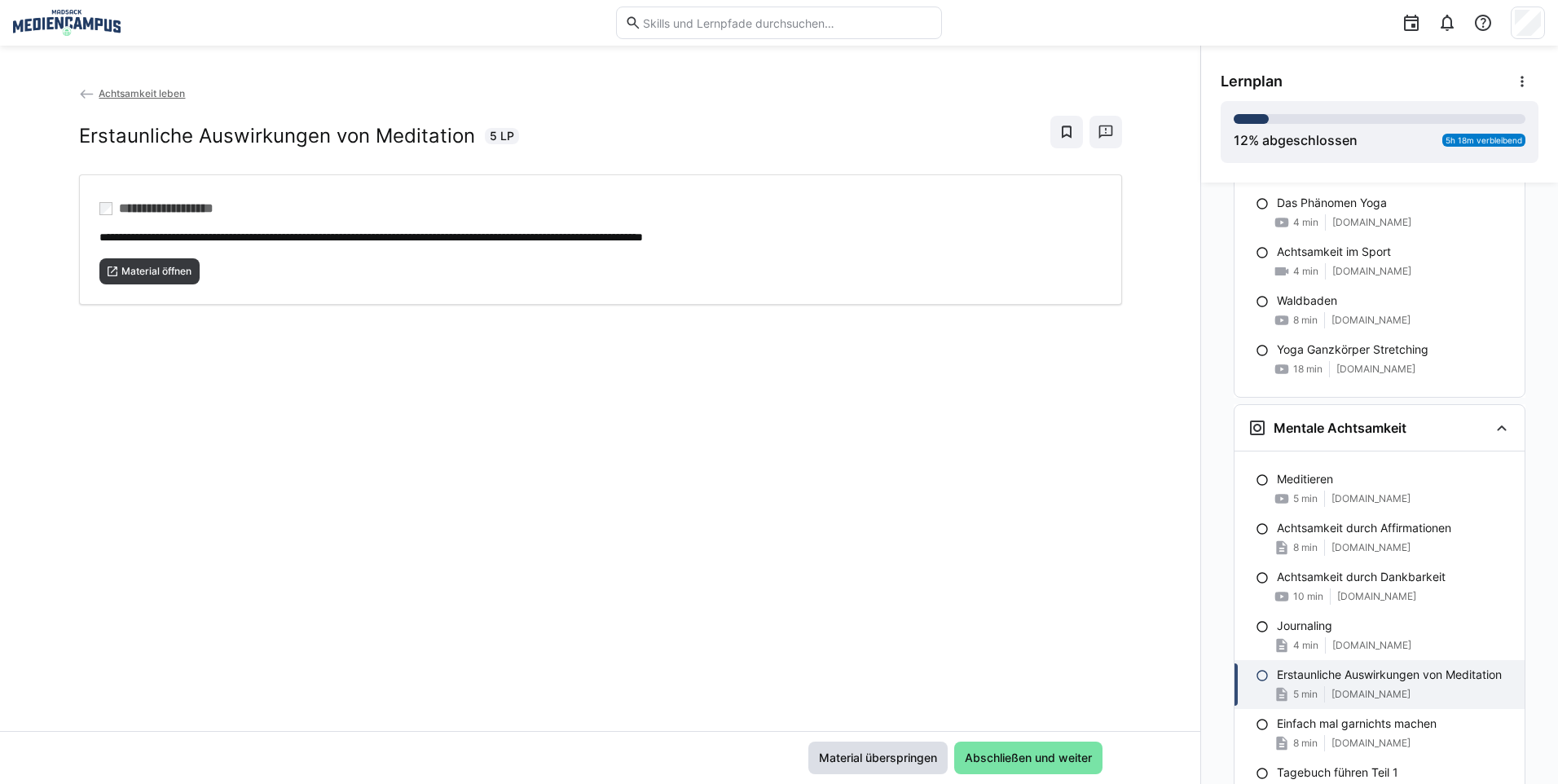
click at [837, 767] on span "Material überspringen" at bounding box center [877, 758] width 139 height 32
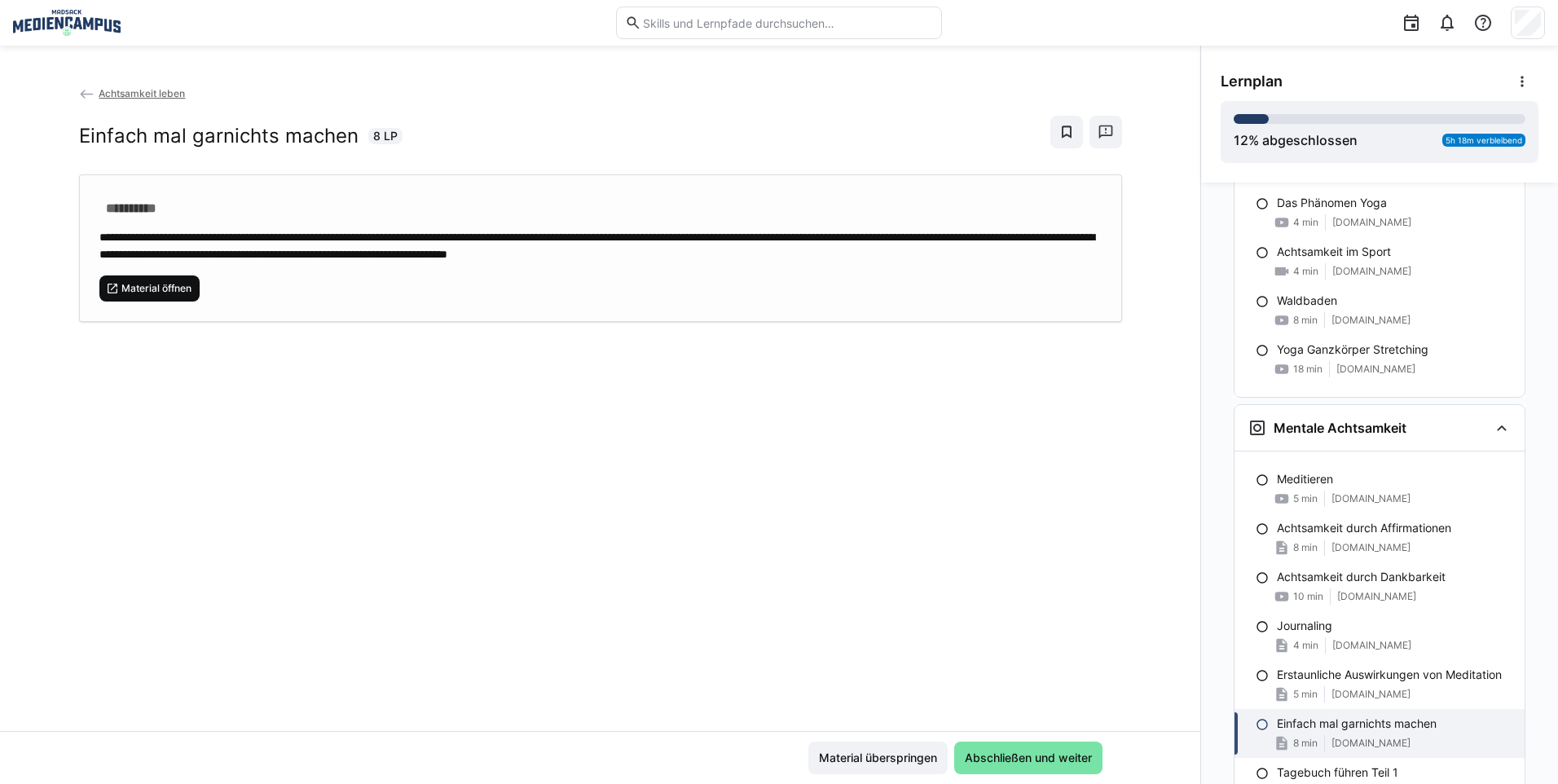
click at [110, 282] on eds-icon at bounding box center [112, 287] width 13 height 13
click at [808, 752] on span "Material überspringen" at bounding box center [877, 758] width 139 height 32
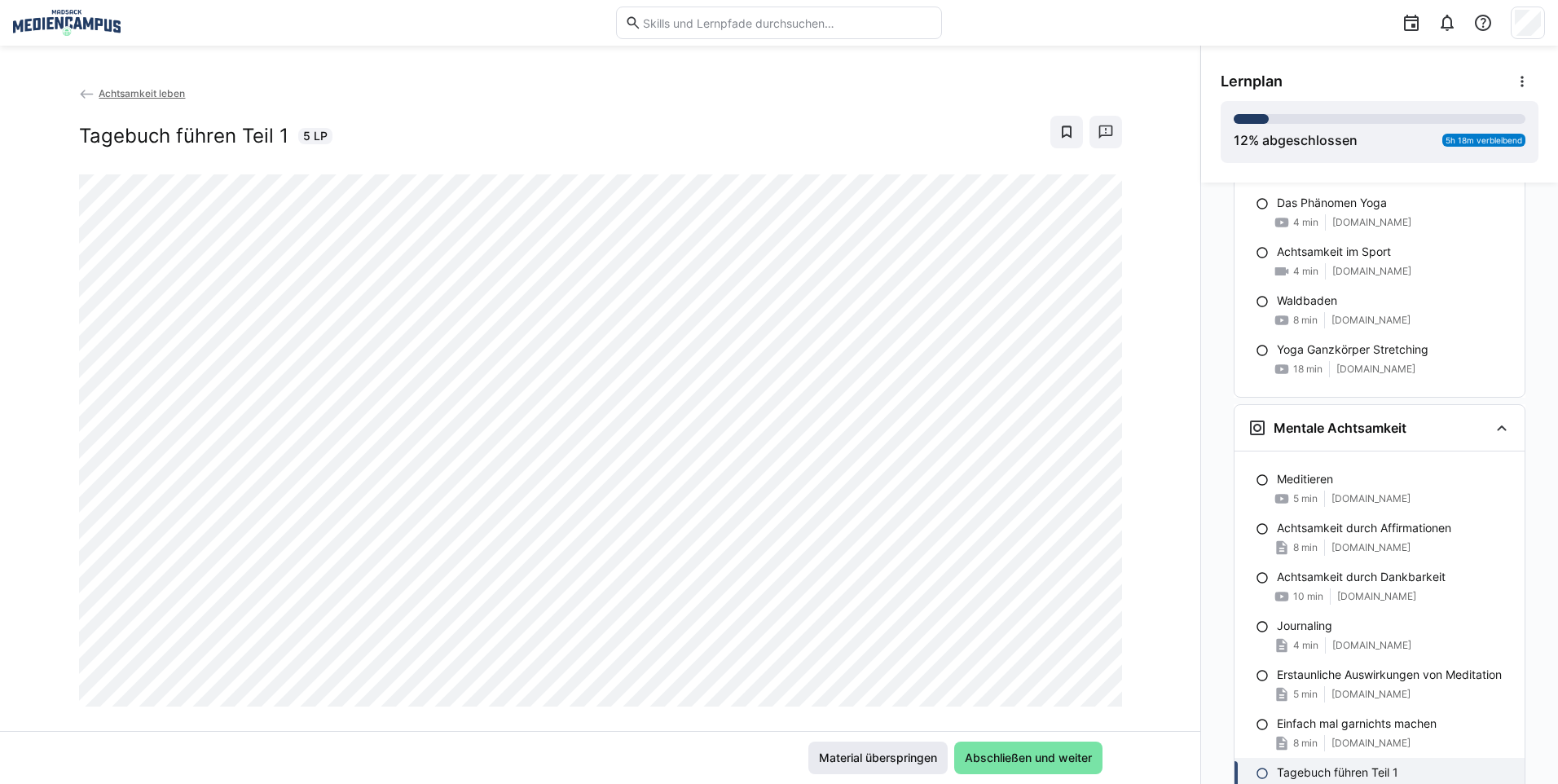
click at [913, 764] on span "Material überspringen" at bounding box center [878, 757] width 123 height 16
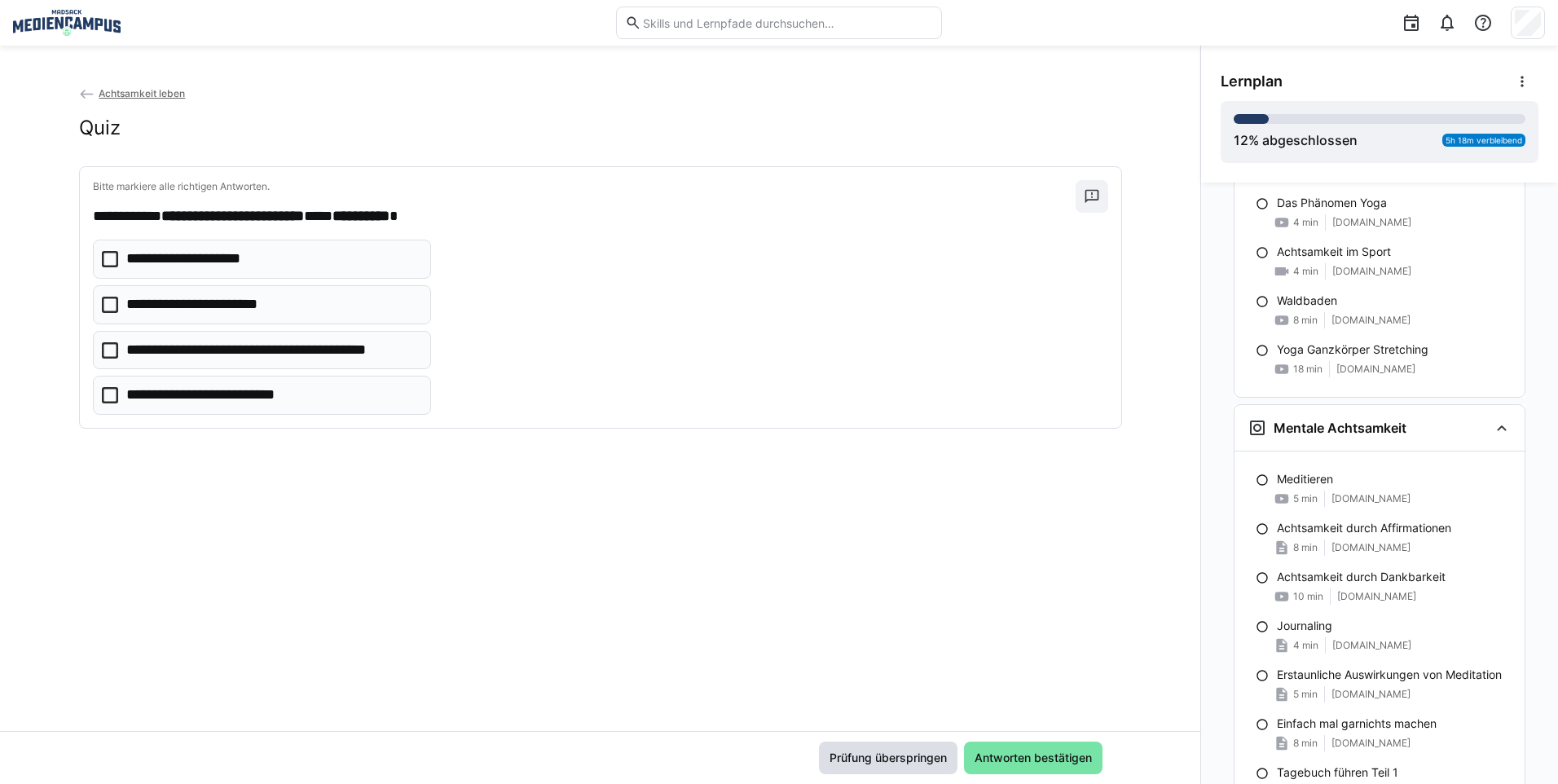
click at [913, 764] on span "Prüfung überspringen" at bounding box center [887, 757] width 122 height 16
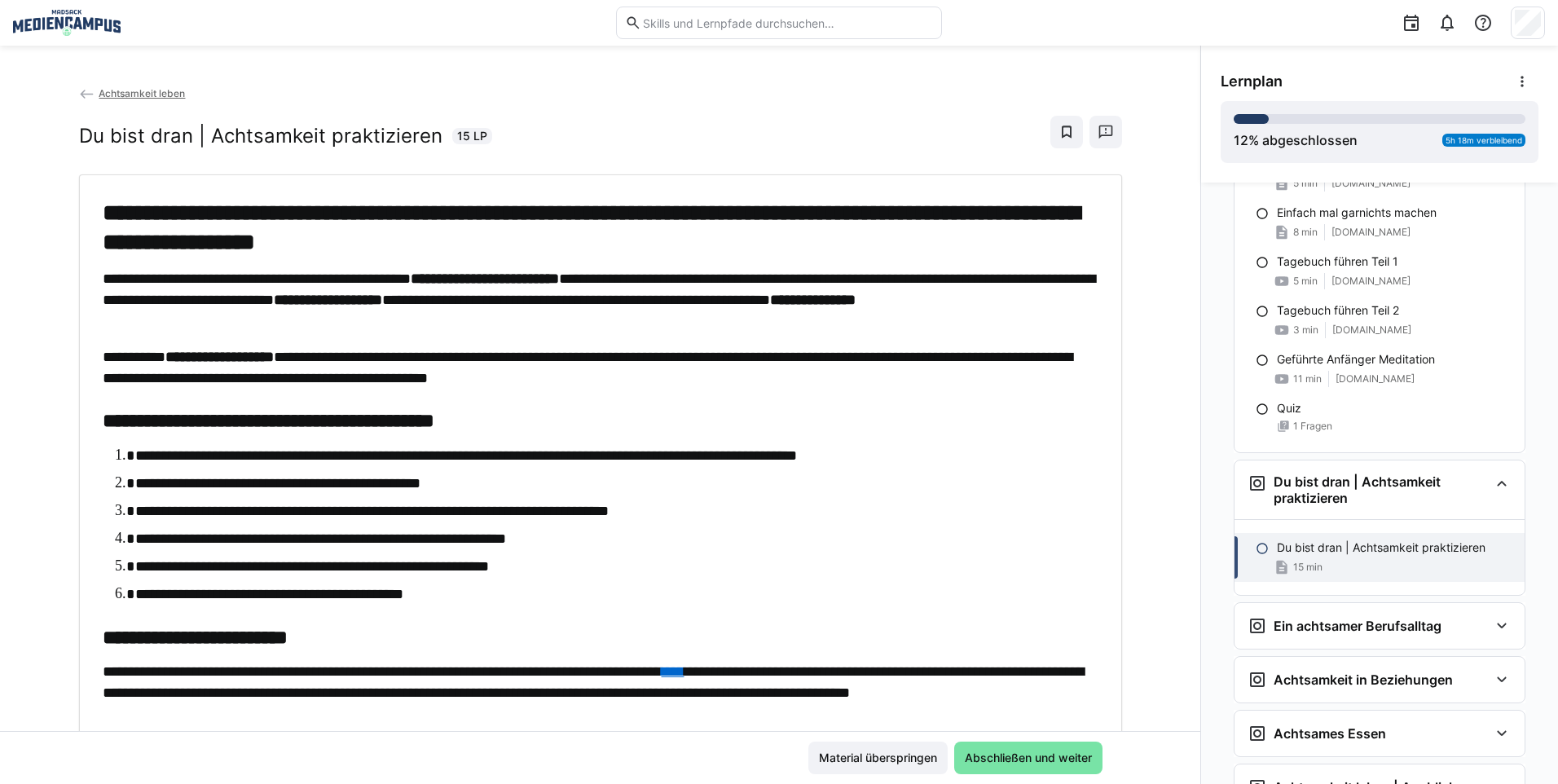
scroll to position [2968, 0]
click at [913, 764] on span "Material überspringen" at bounding box center [878, 757] width 123 height 16
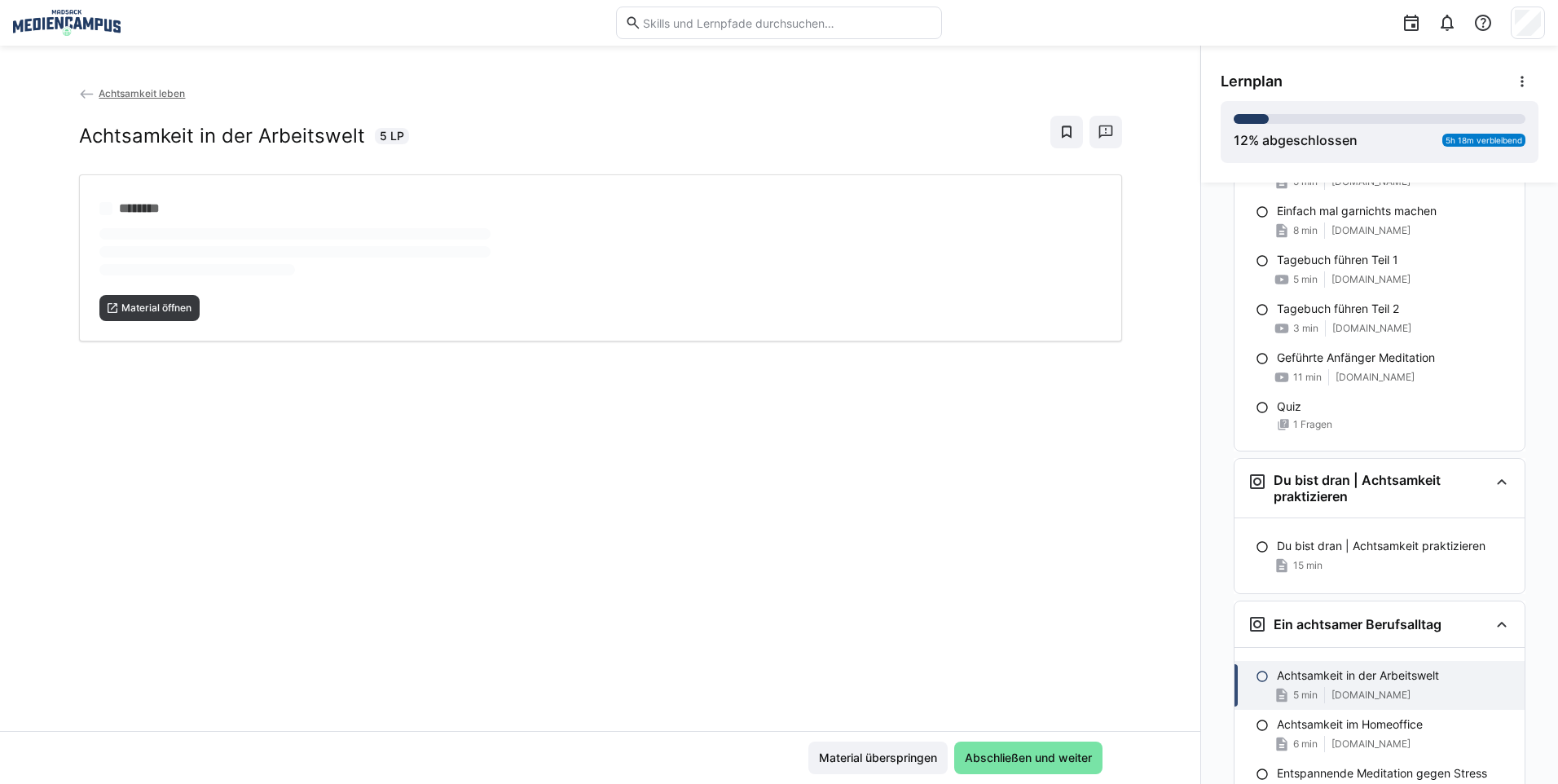
scroll to position [3044, 0]
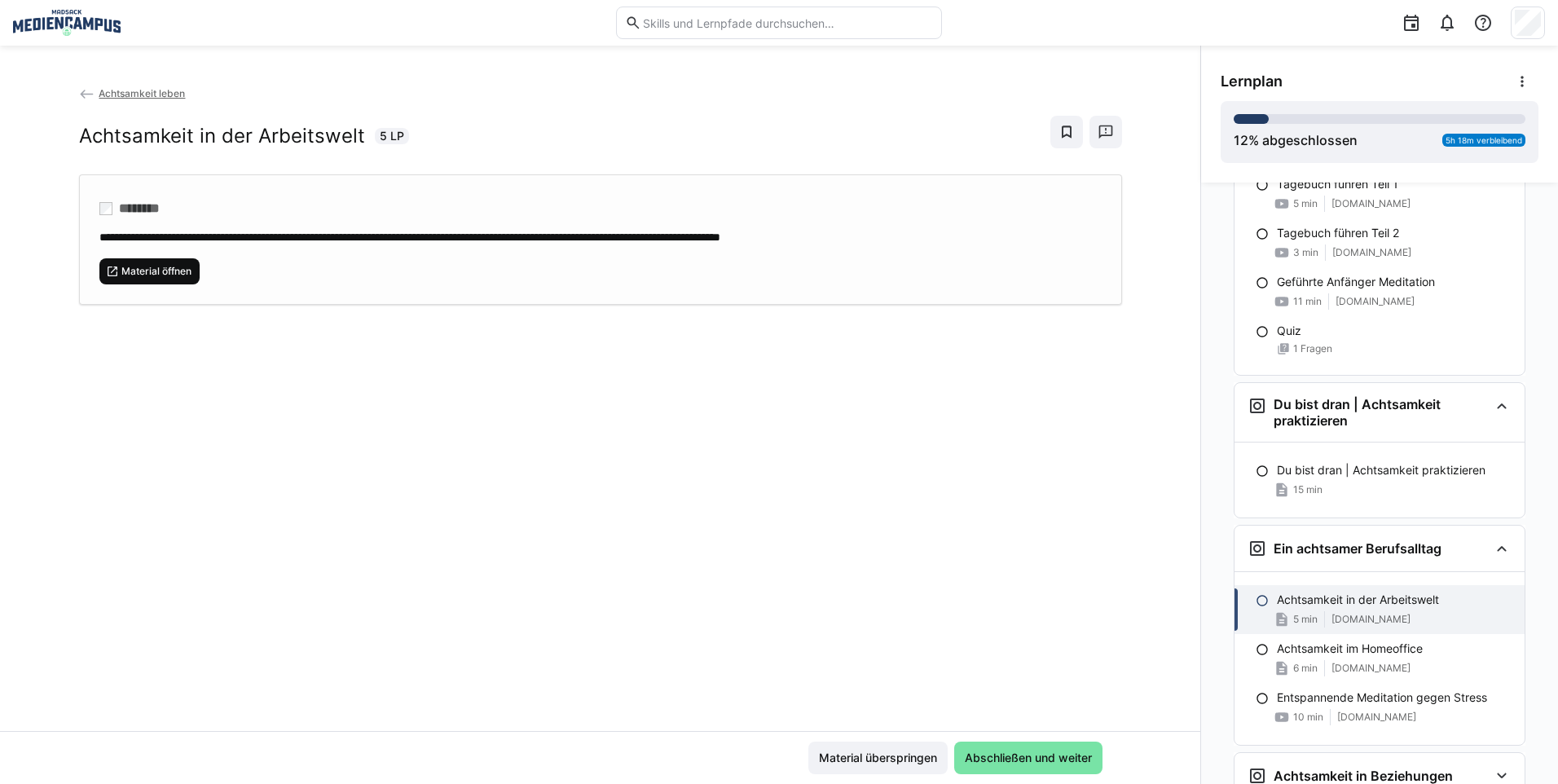
click at [159, 276] on span "Material öffnen" at bounding box center [156, 270] width 73 height 13
click at [881, 764] on span "Material überspringen" at bounding box center [878, 757] width 123 height 16
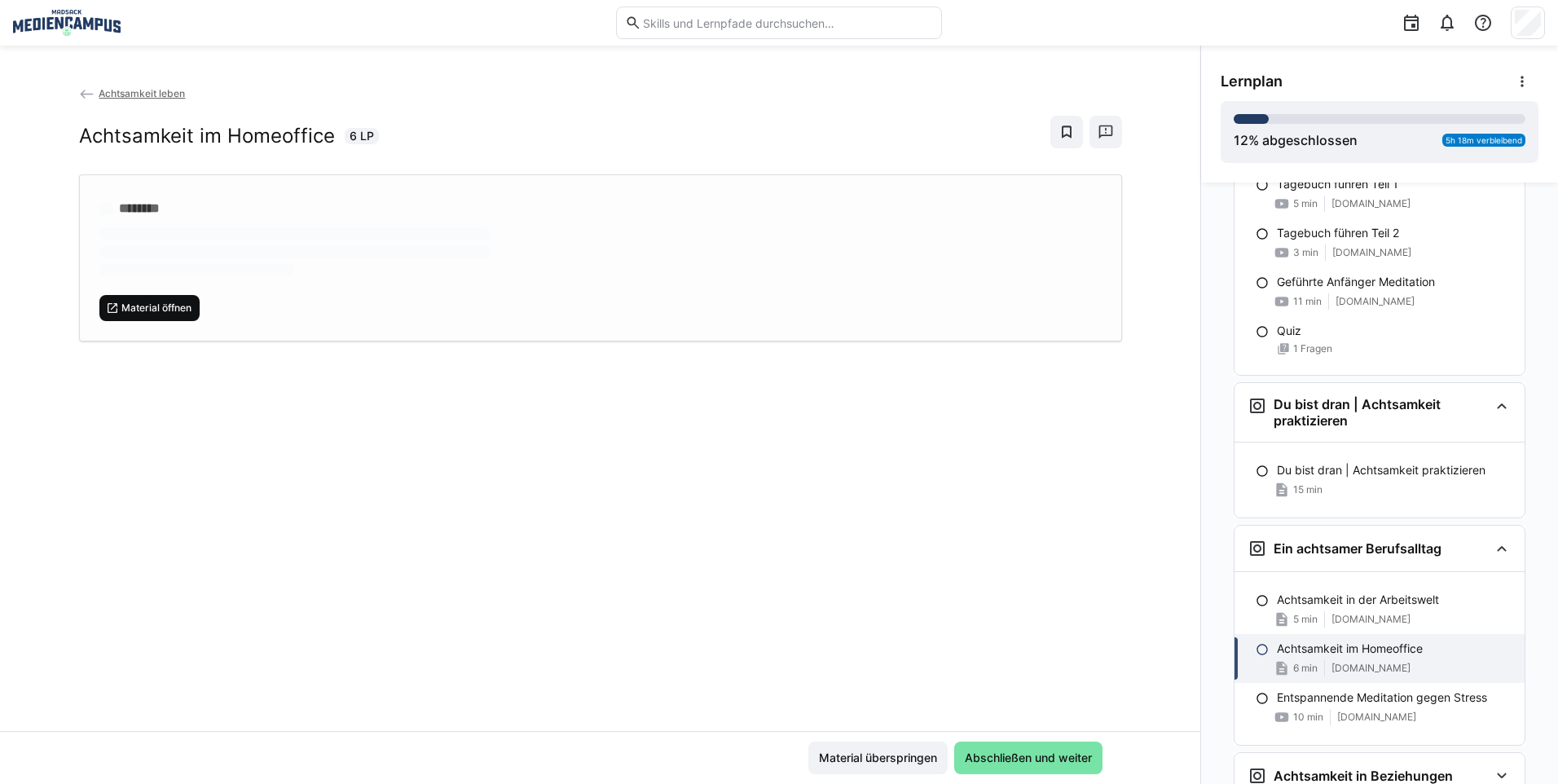
click at [165, 316] on span "Material öffnen" at bounding box center [149, 308] width 101 height 26
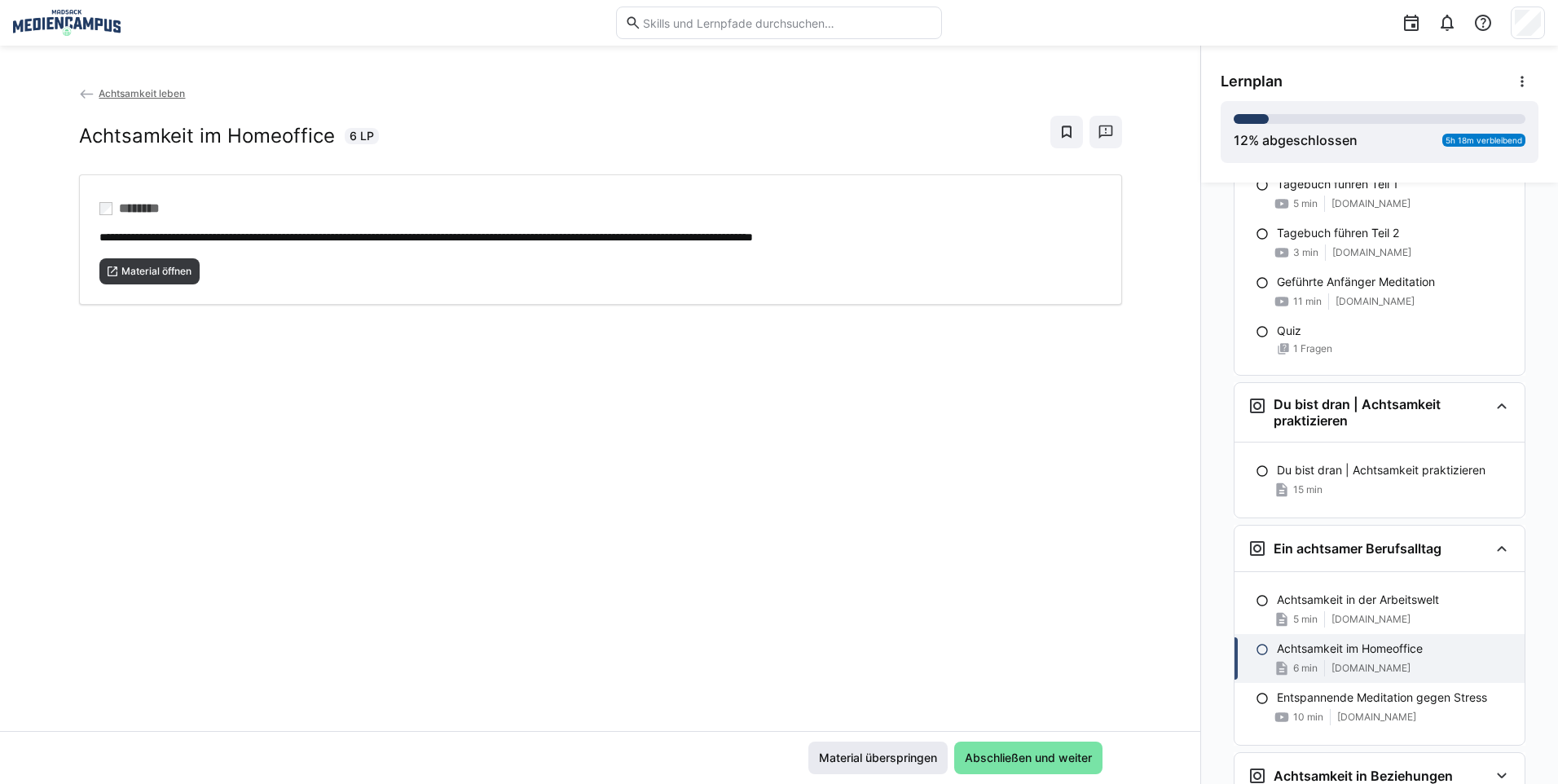
click at [888, 765] on span "Material überspringen" at bounding box center [878, 757] width 123 height 16
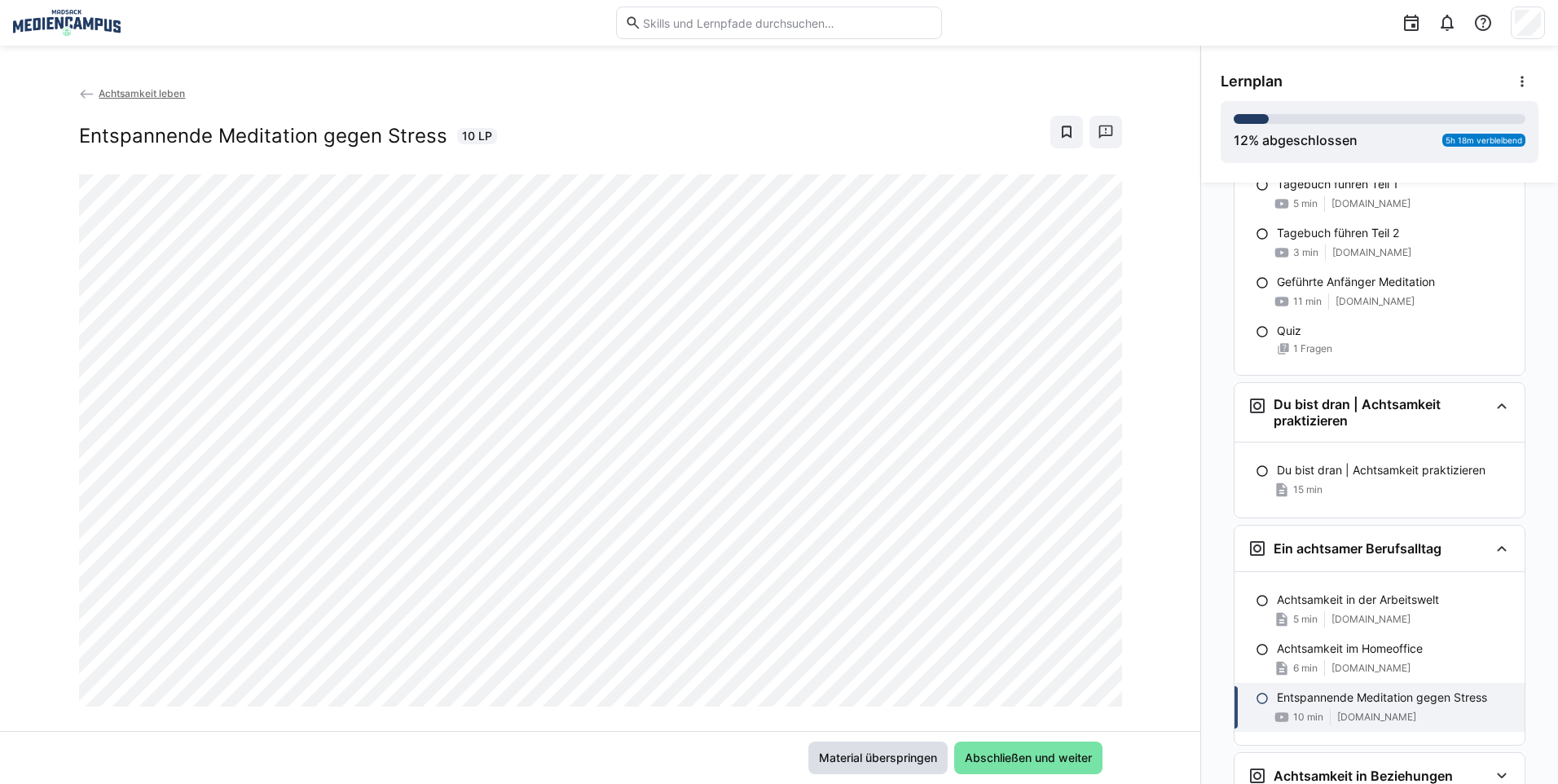
click at [888, 765] on span "Material überspringen" at bounding box center [878, 757] width 123 height 16
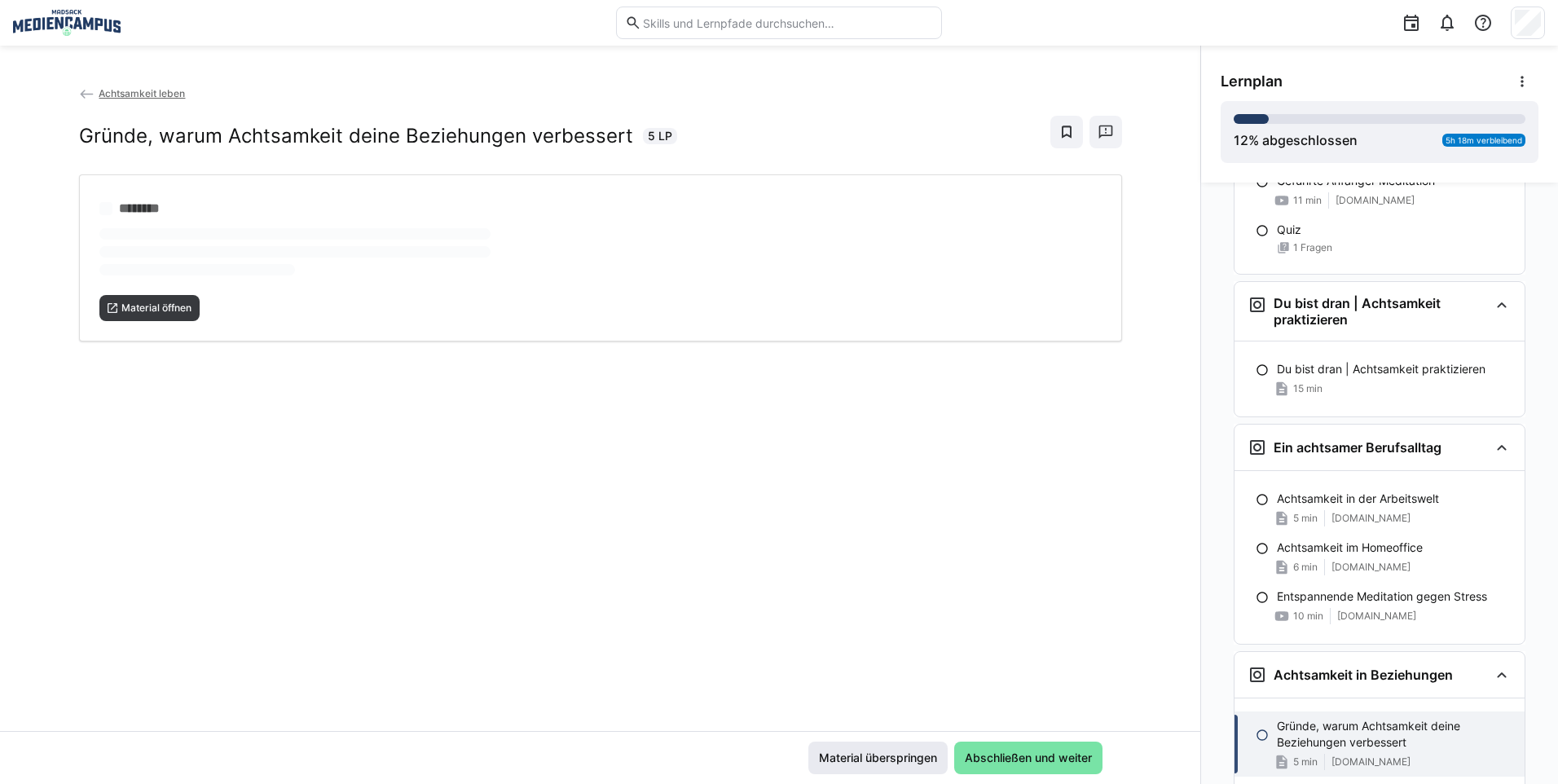
scroll to position [3218, 0]
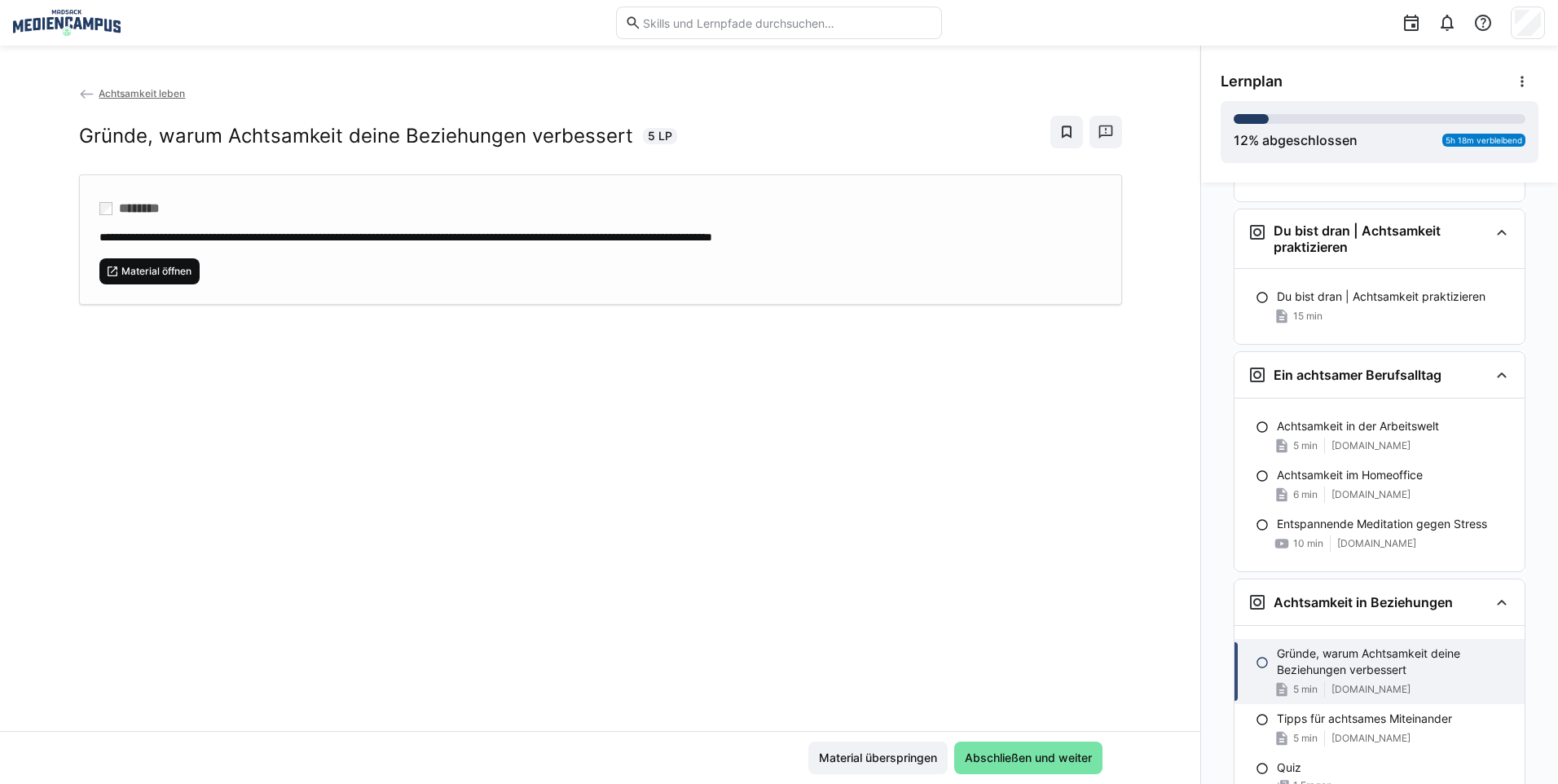
click at [173, 276] on span "Material öffnen" at bounding box center [156, 270] width 73 height 13
click at [888, 759] on span "Material überspringen" at bounding box center [878, 757] width 123 height 16
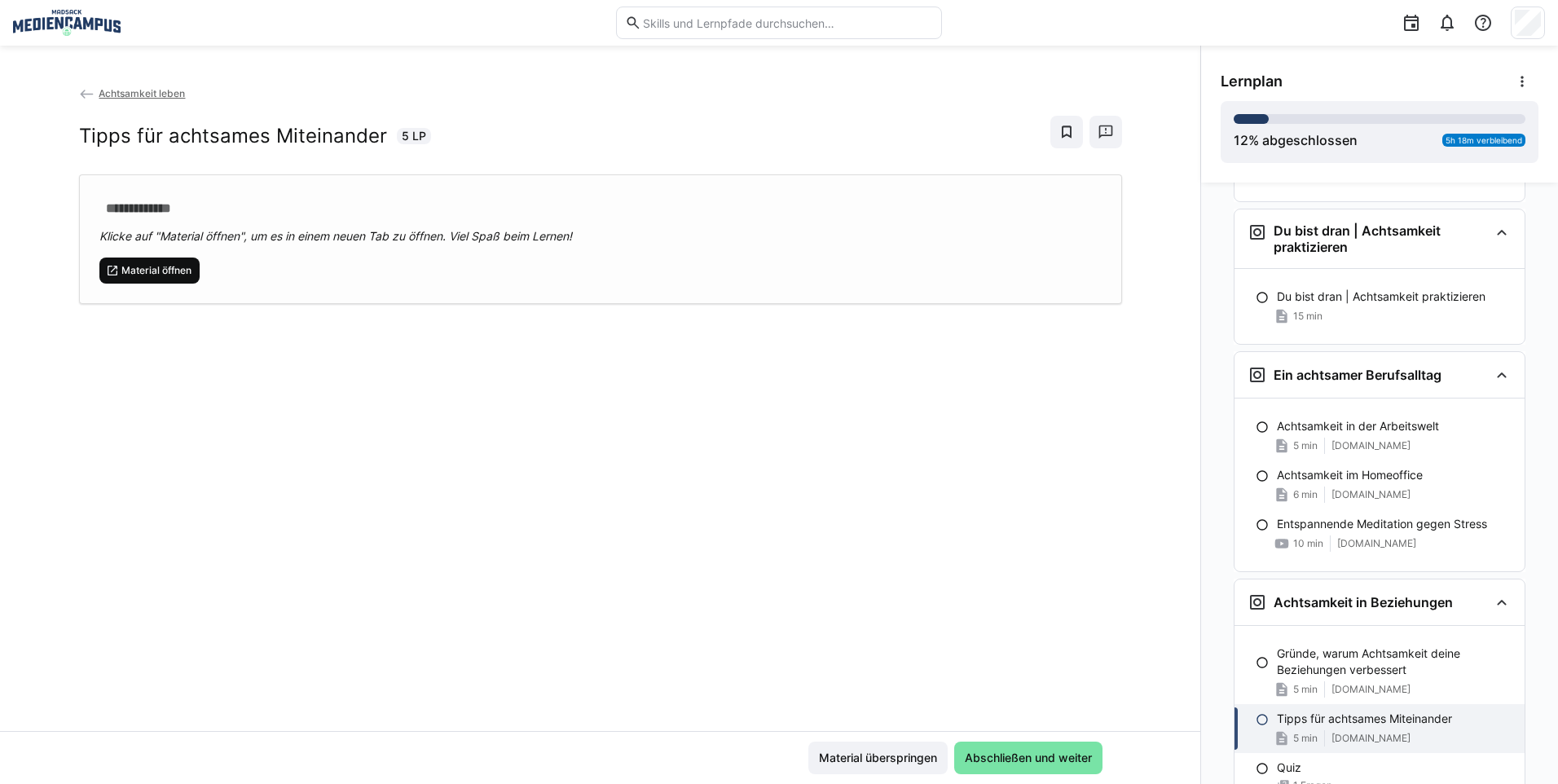
click at [157, 276] on span "Material öffnen" at bounding box center [156, 270] width 73 height 13
click at [869, 759] on span "Material überspringen" at bounding box center [878, 757] width 123 height 16
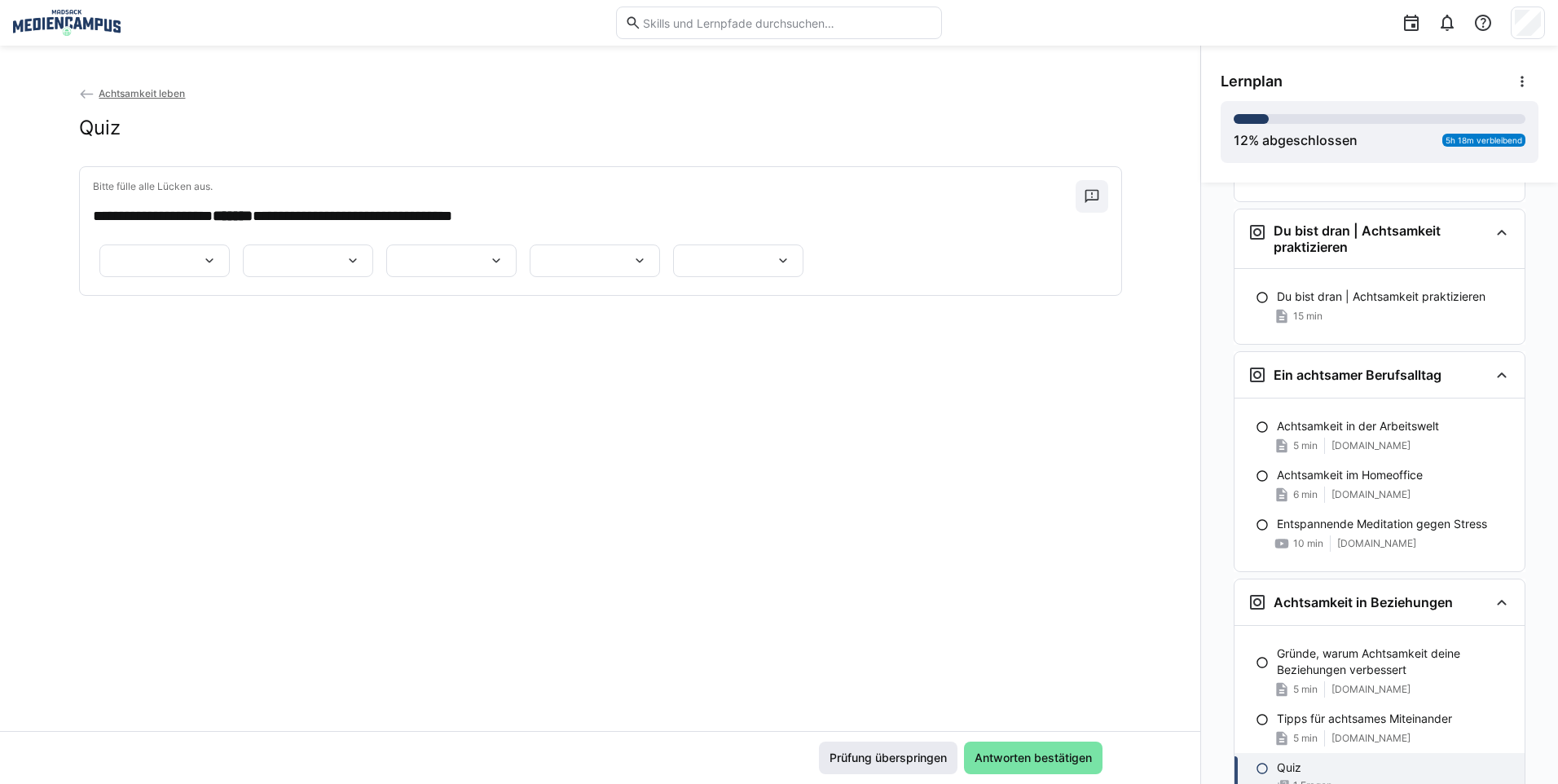
click at [912, 755] on span "Prüfung überspringen" at bounding box center [887, 757] width 122 height 16
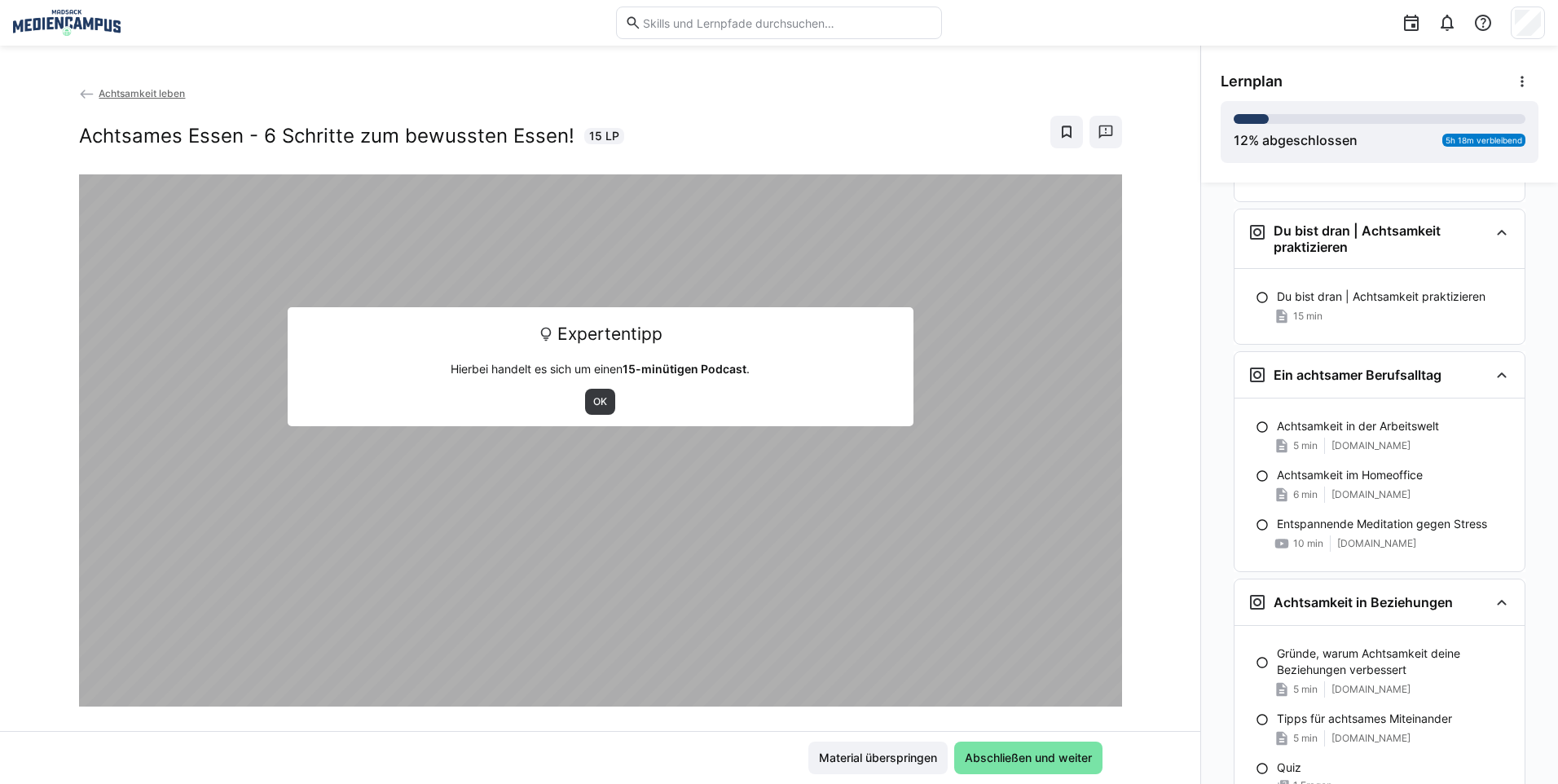
scroll to position [3404, 0]
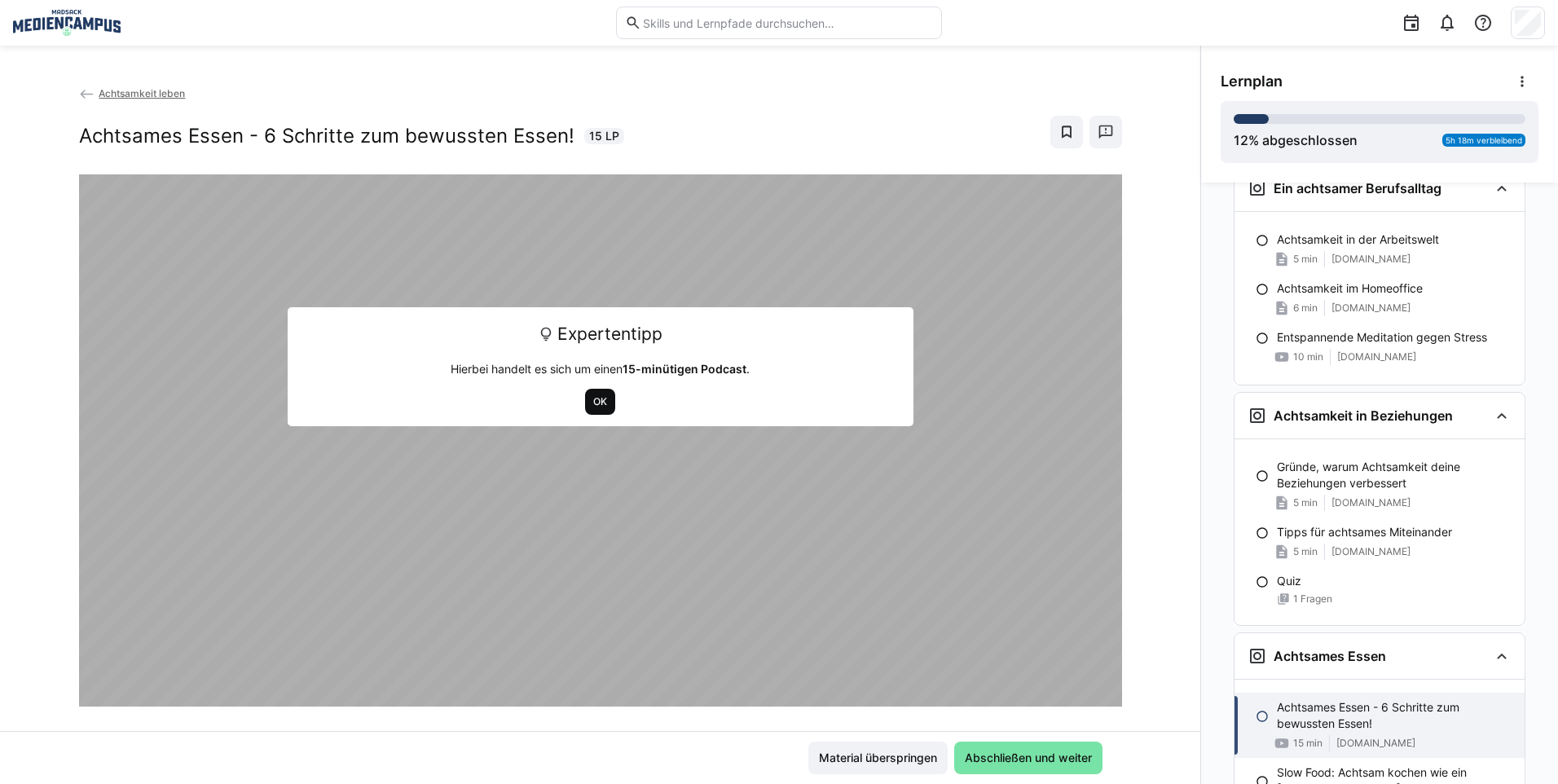
click at [591, 403] on span "OK" at bounding box center [600, 401] width 17 height 13
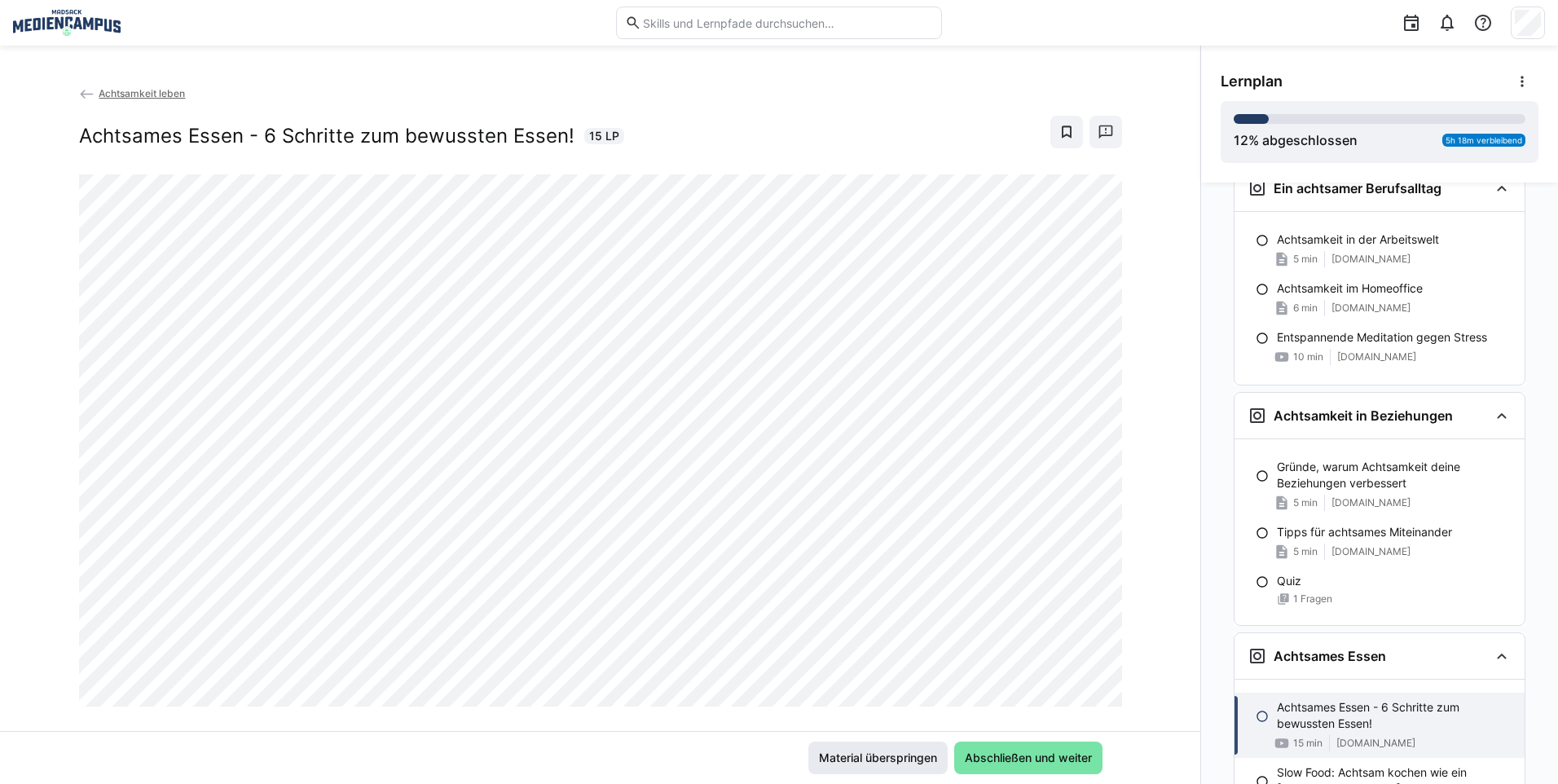
click at [890, 758] on span "Material überspringen" at bounding box center [878, 757] width 123 height 16
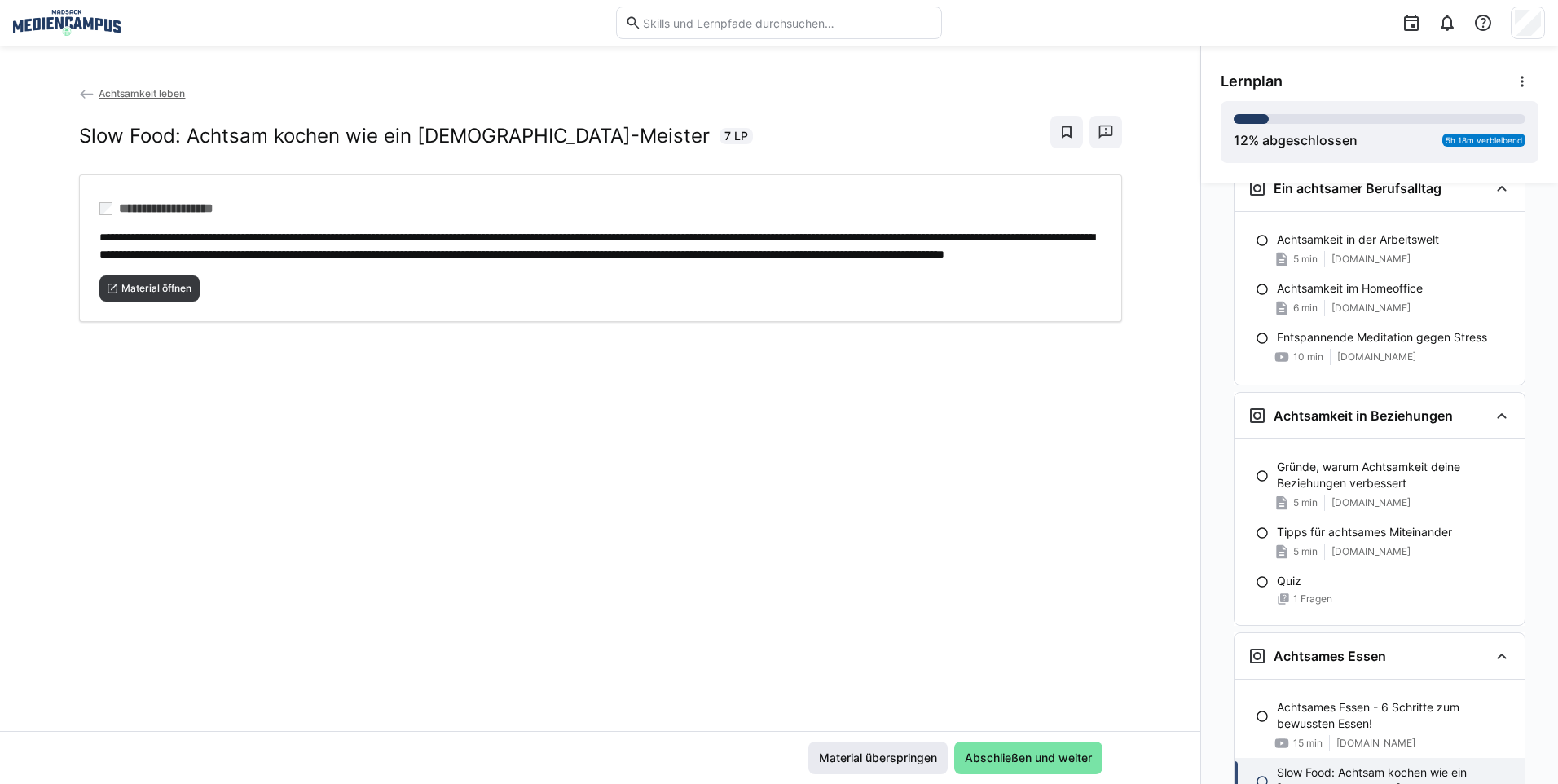
click at [883, 752] on span "Material überspringen" at bounding box center [878, 757] width 123 height 16
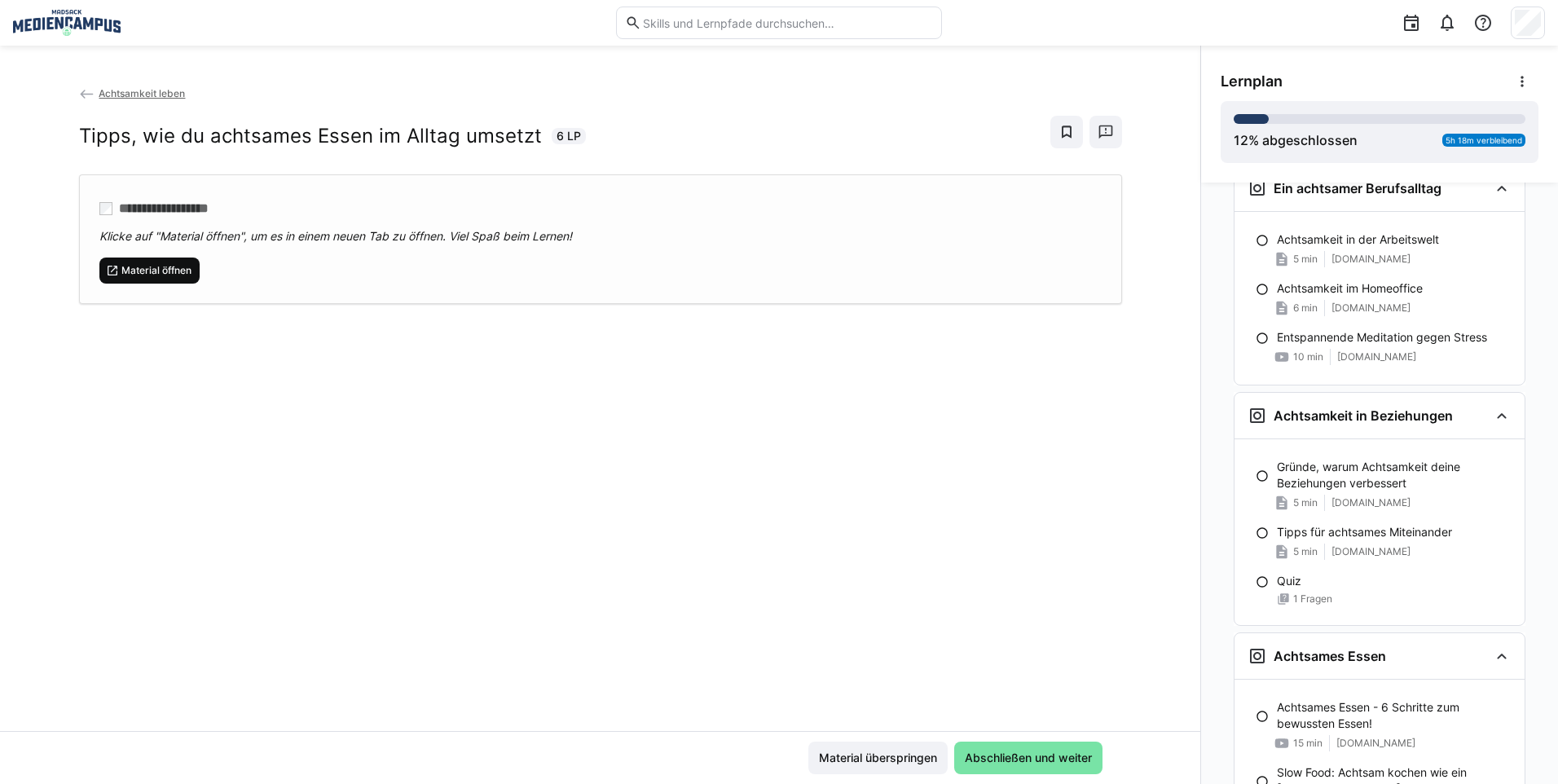
click at [171, 280] on span "Material öffnen" at bounding box center [149, 270] width 101 height 26
click at [895, 752] on span "Material überspringen" at bounding box center [878, 757] width 123 height 16
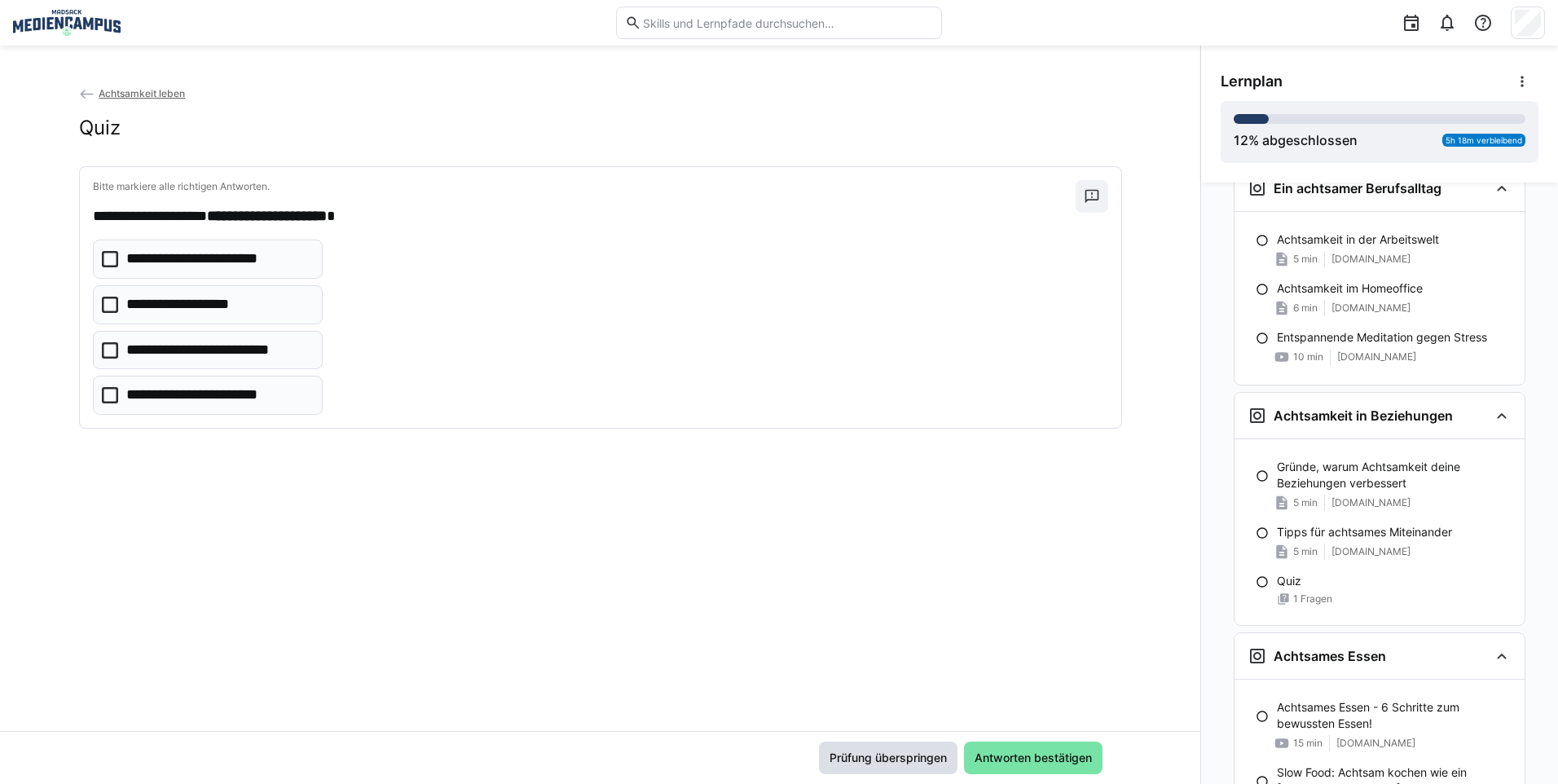
click at [897, 754] on span "Prüfung überspringen" at bounding box center [887, 757] width 122 height 16
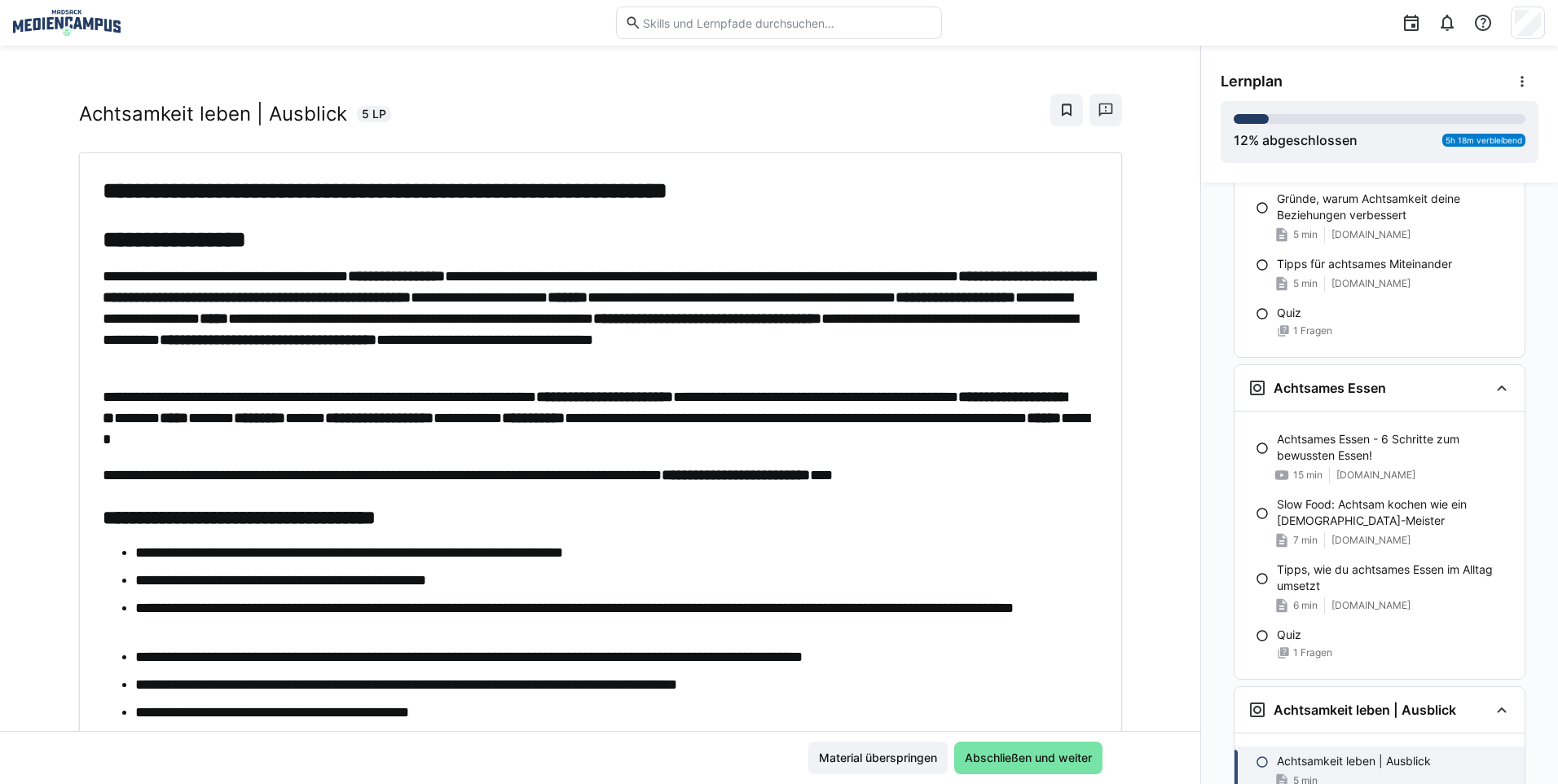
scroll to position [0, 0]
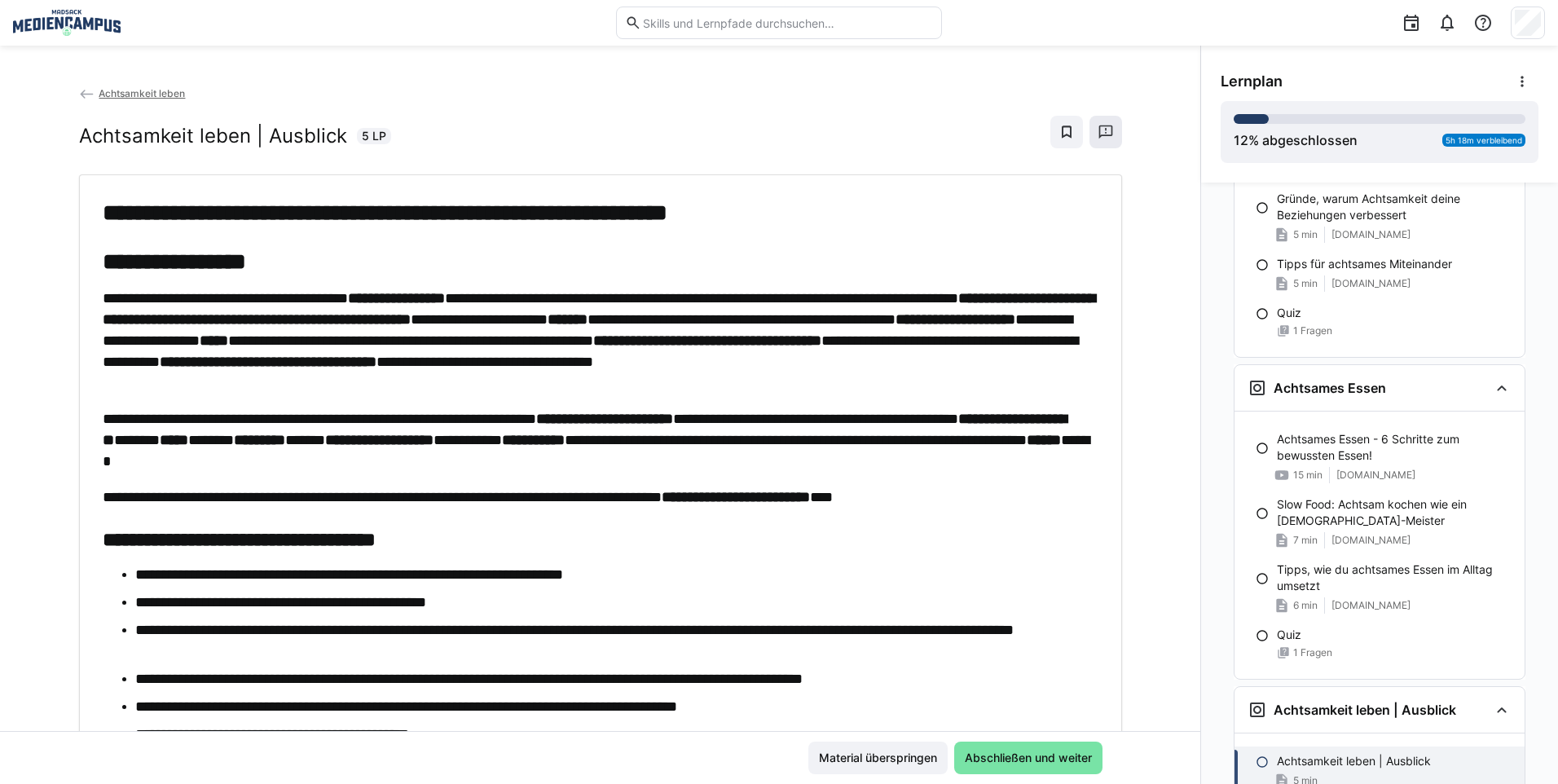
click at [1097, 138] on eds-icon at bounding box center [1105, 131] width 16 height 16
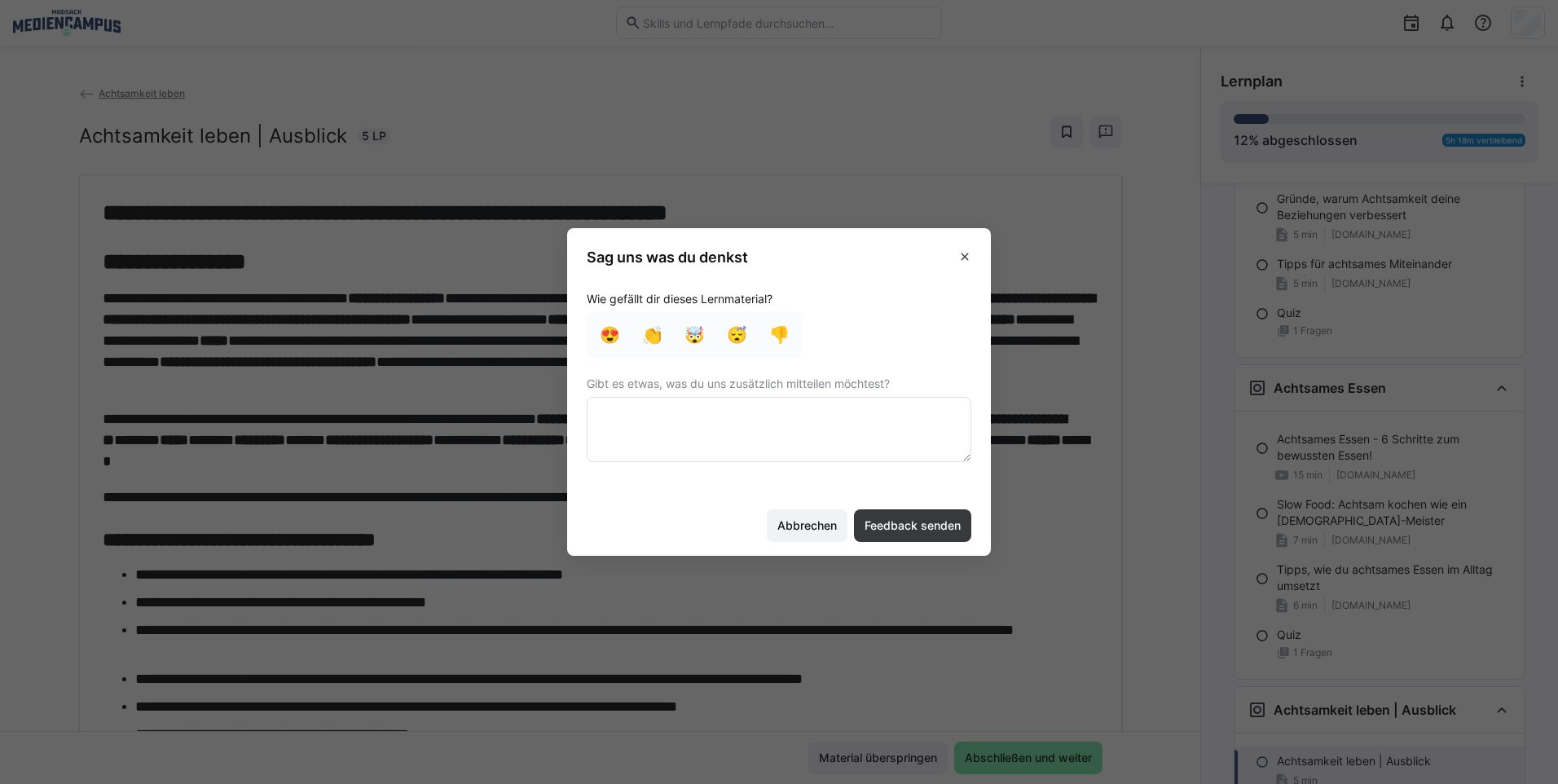
click at [678, 477] on section "Wie gefällt dir dieses Lernmaterial? 😍 👏 🤯 😴 👎 Gibt es etwas, was du uns zusätz…" at bounding box center [779, 387] width 424 height 215
click at [689, 418] on textarea at bounding box center [778, 429] width 385 height 65
type textarea "L"
type textarea "Ein Paar Links funktionieren nicht"
click at [926, 523] on span "Feedback senden" at bounding box center [912, 525] width 101 height 16
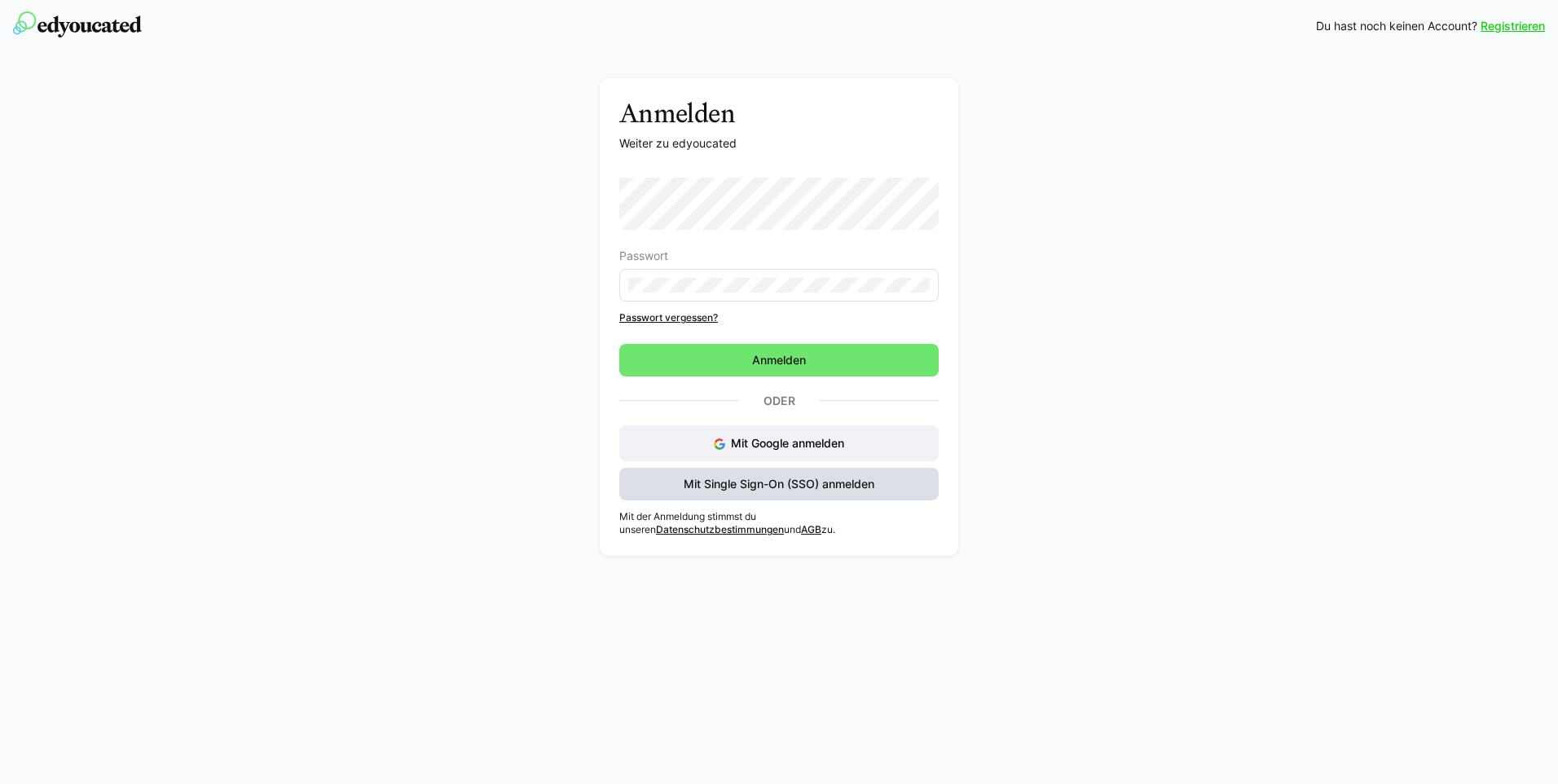
click at [747, 479] on span "Mit Single Sign-On (SSO) anmelden" at bounding box center [778, 484] width 195 height 16
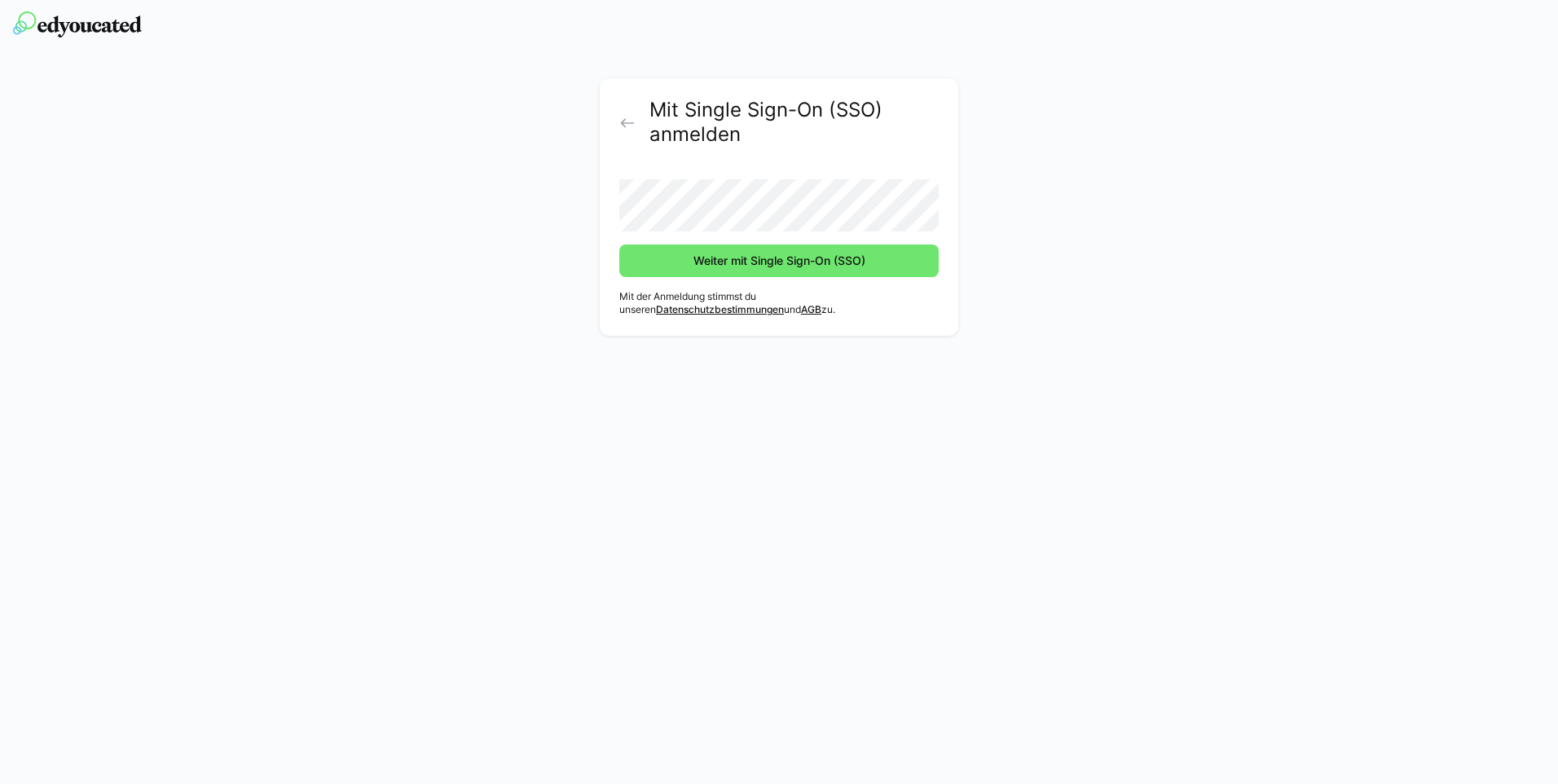
click at [704, 231] on form "Weiter mit Single Sign-On (SSO)" at bounding box center [779, 222] width 319 height 111
click at [706, 260] on span "Weiter mit Single Sign-On (SSO)" at bounding box center [779, 260] width 177 height 16
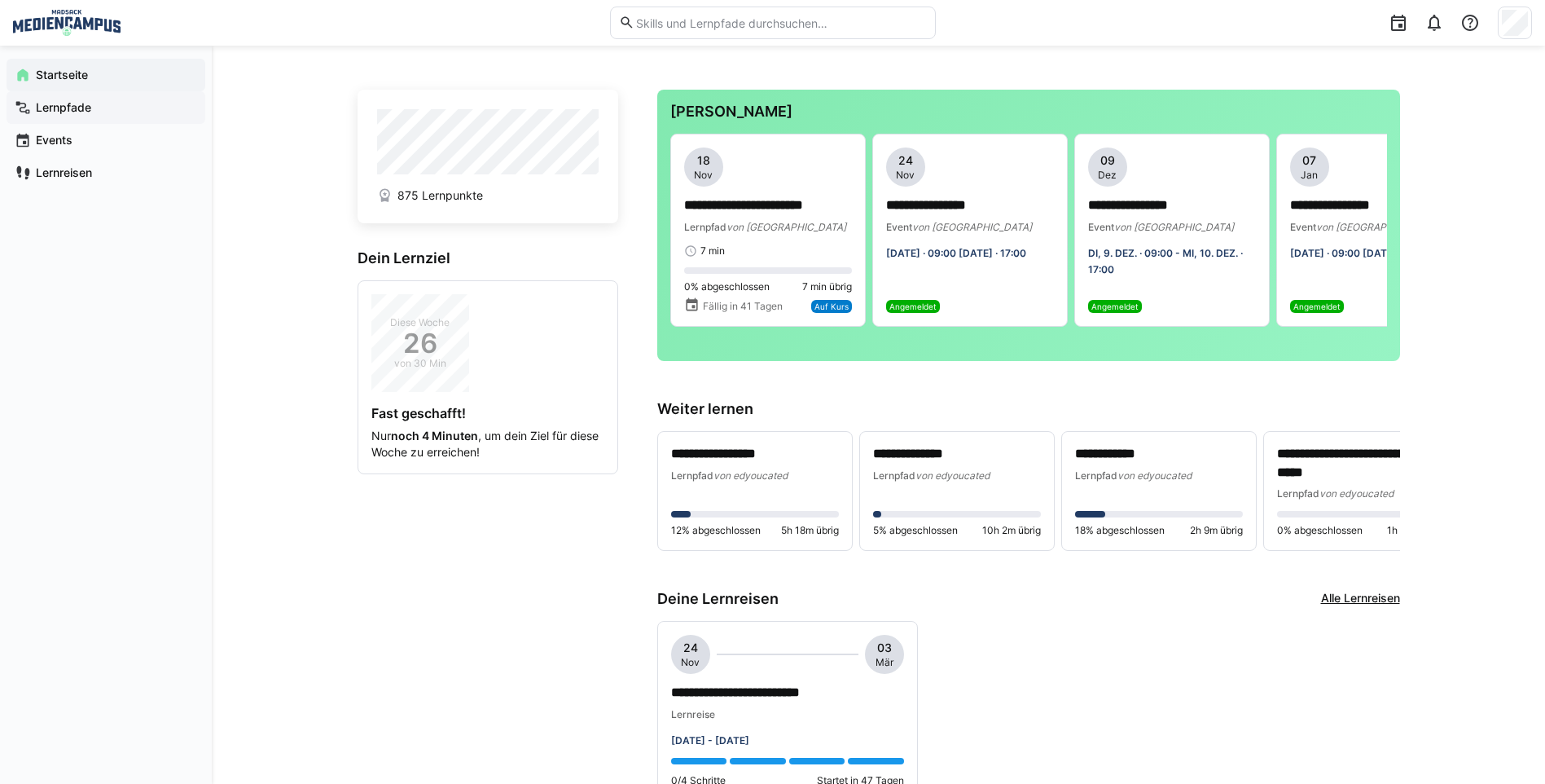
click at [111, 113] on span "Lernpfade" at bounding box center [115, 107] width 164 height 16
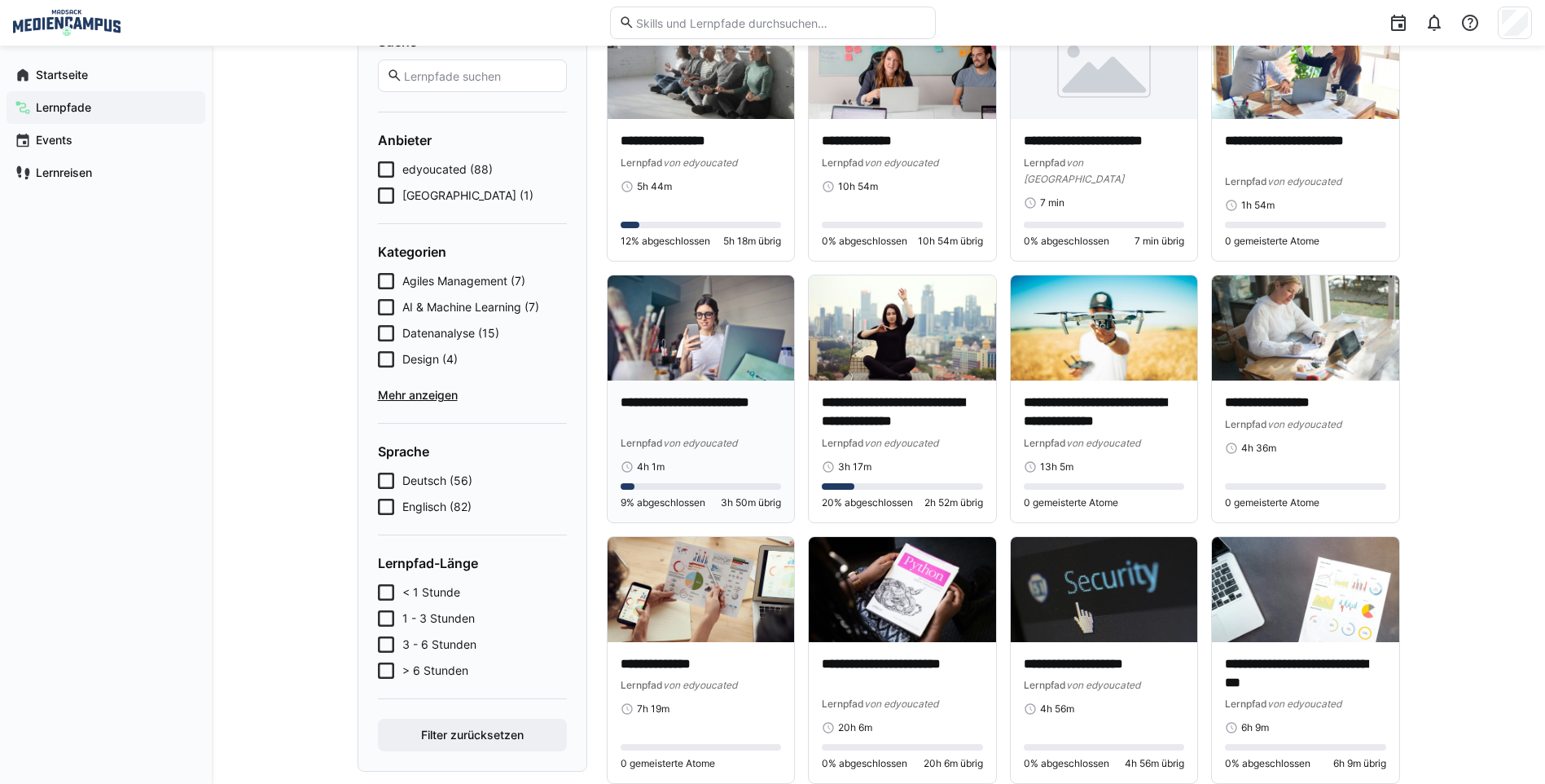
scroll to position [163, 0]
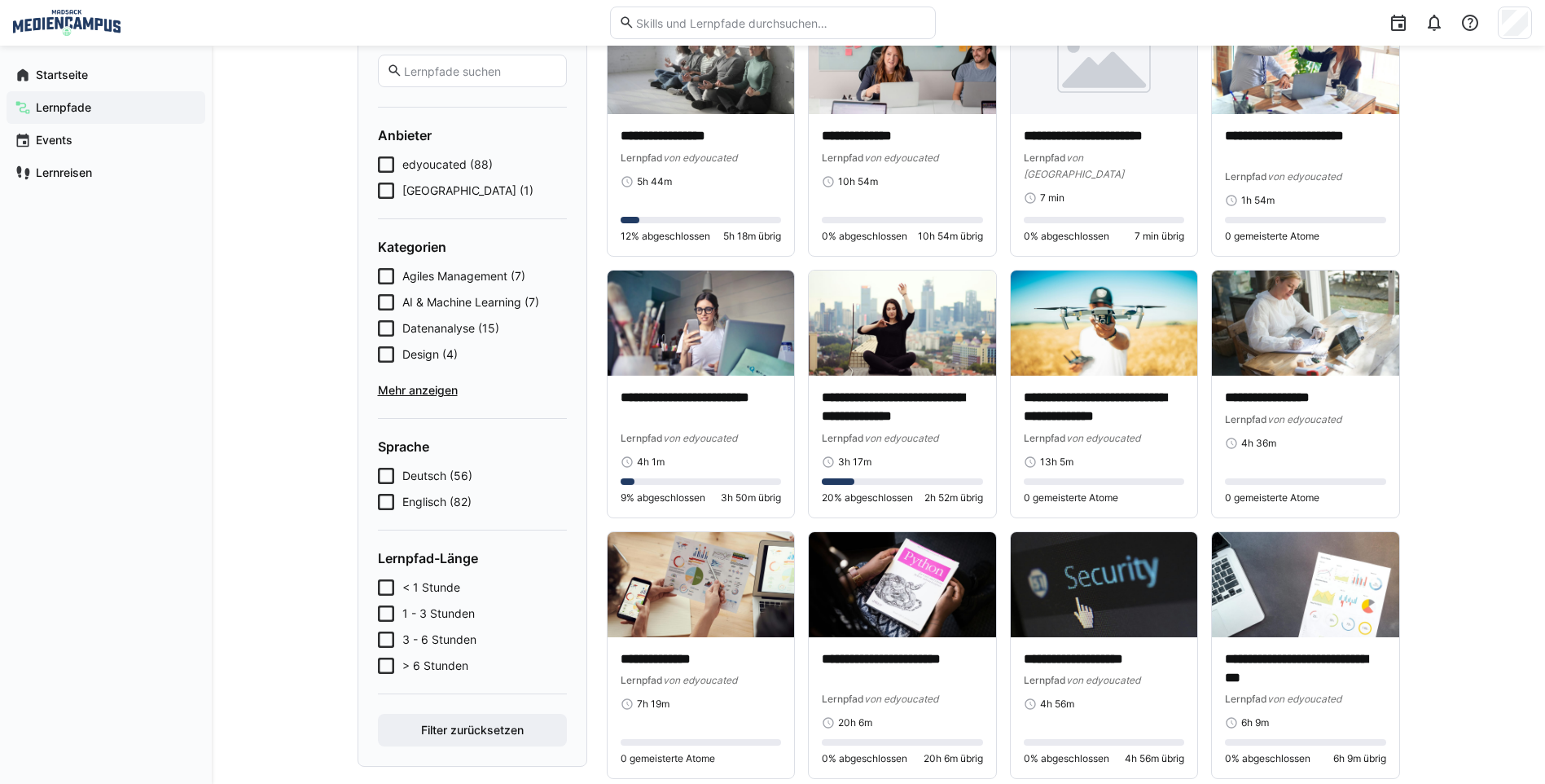
click at [398, 392] on span "Mehr anzeigen" at bounding box center [473, 390] width 189 height 16
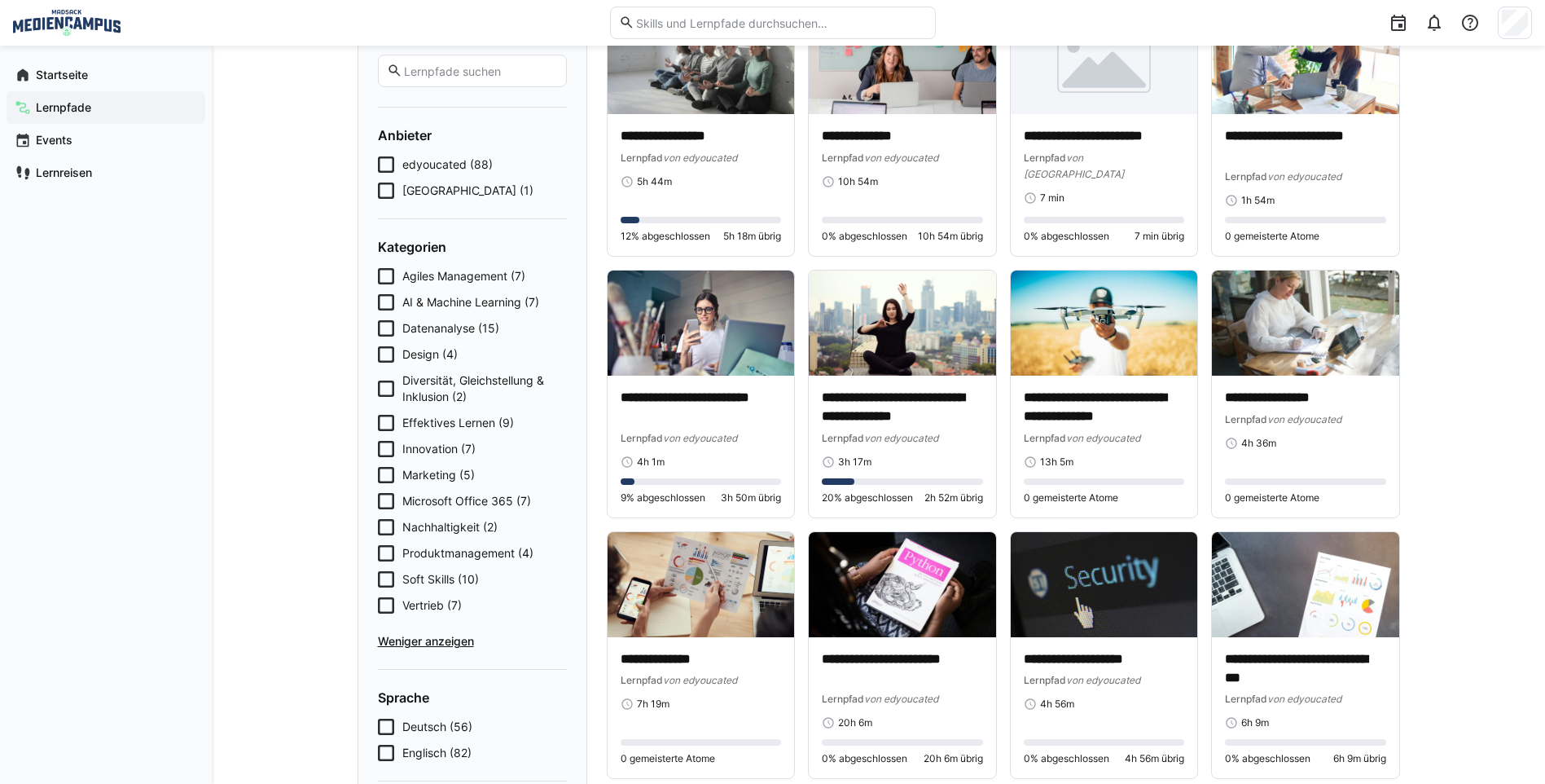
click at [389, 573] on icon at bounding box center [386, 578] width 16 height 16
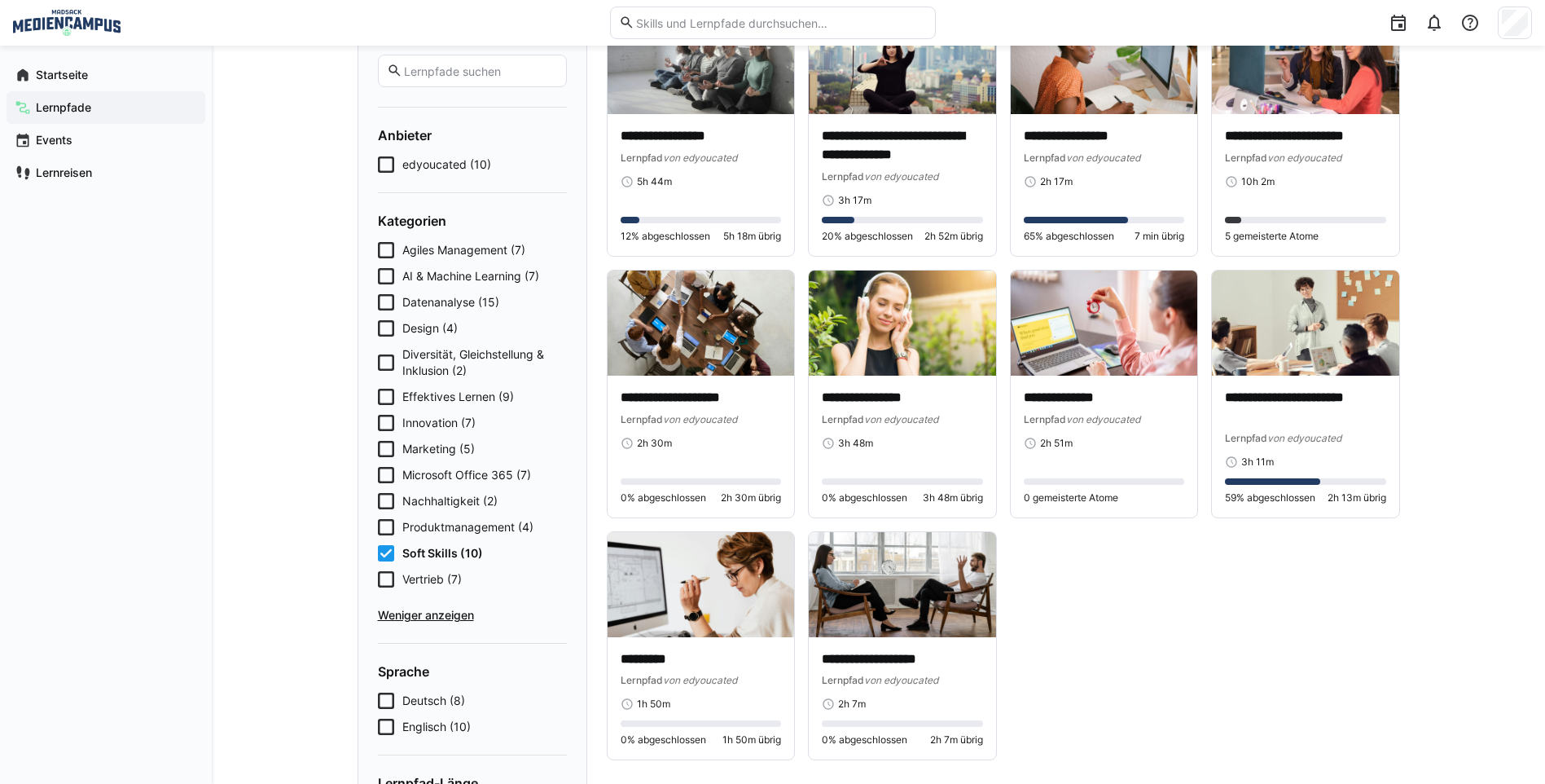
click at [384, 550] on icon at bounding box center [386, 553] width 16 height 16
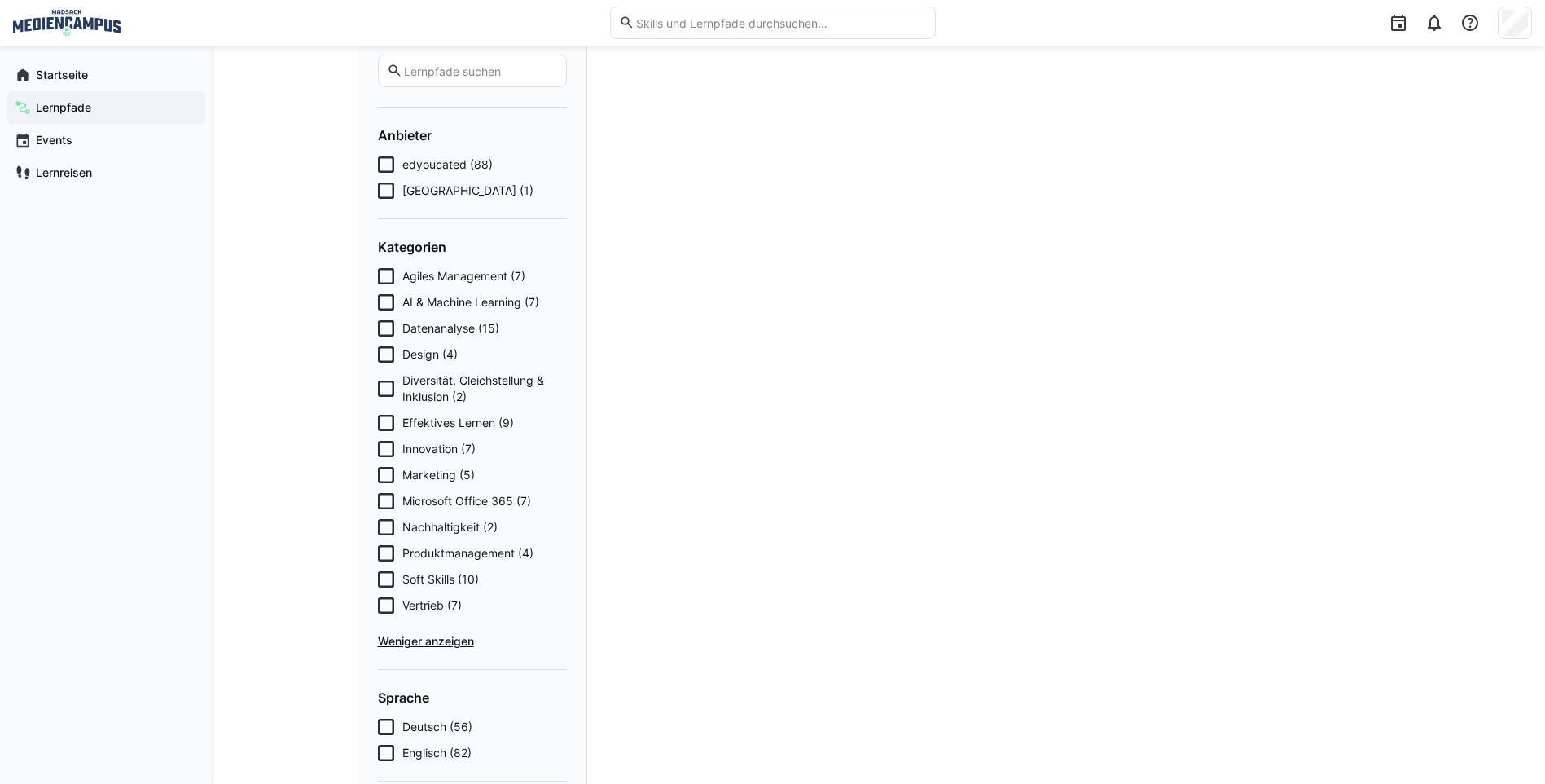
click at [383, 552] on icon at bounding box center [386, 553] width 16 height 16
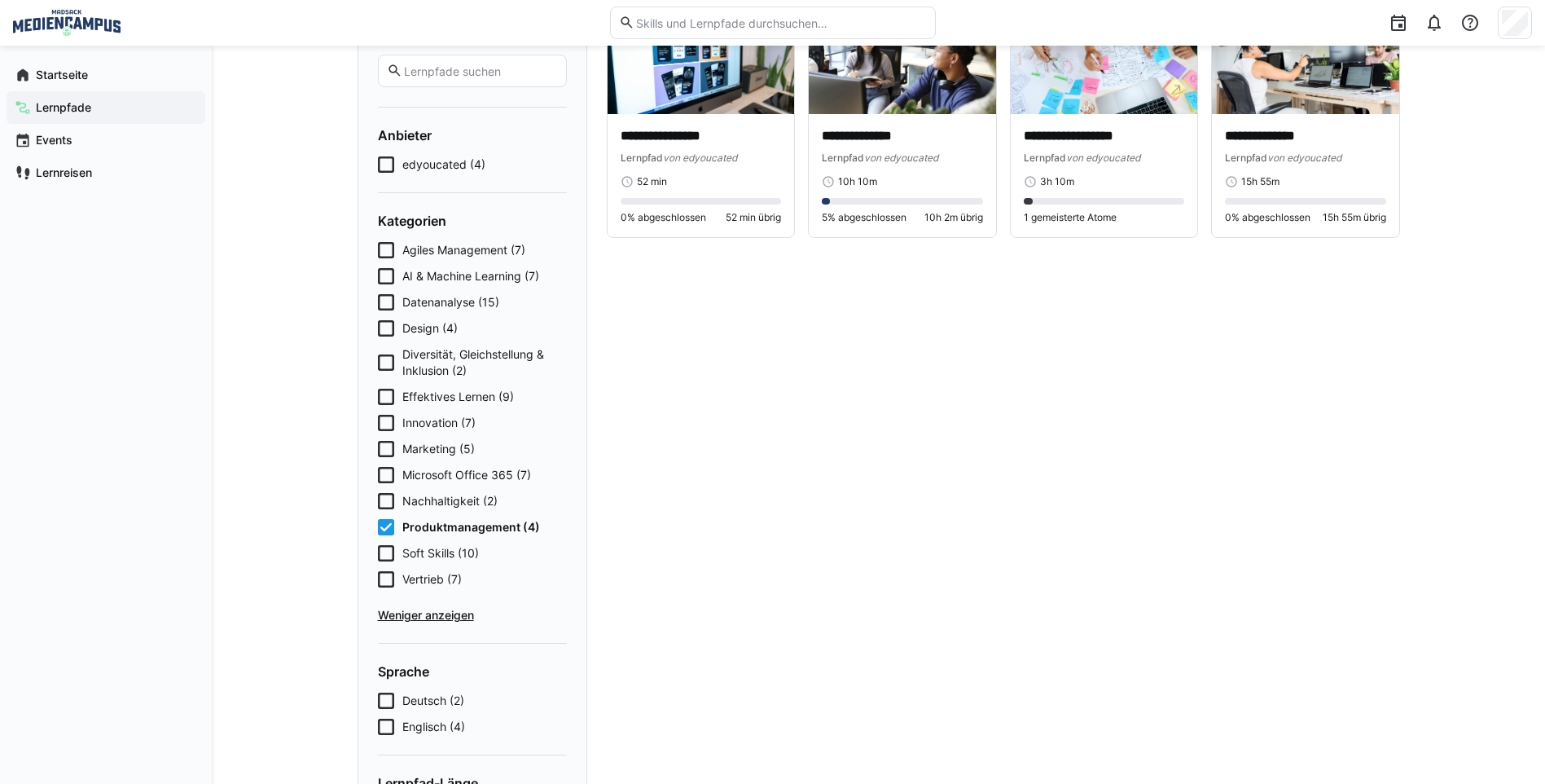
click at [386, 552] on div "Agiles Management (7) AI & Machine Learning (7) Datenanalyse (15) Design (4) Di…" at bounding box center [473, 433] width 189 height 381
drag, startPoint x: 389, startPoint y: 536, endPoint x: 384, endPoint y: 552, distance: 16.8
click at [387, 537] on div "Agiles Management (7) AI & Machine Learning (7) Datenanalyse (15) Design (4) Di…" at bounding box center [473, 433] width 189 height 381
click at [384, 554] on icon at bounding box center [386, 553] width 16 height 16
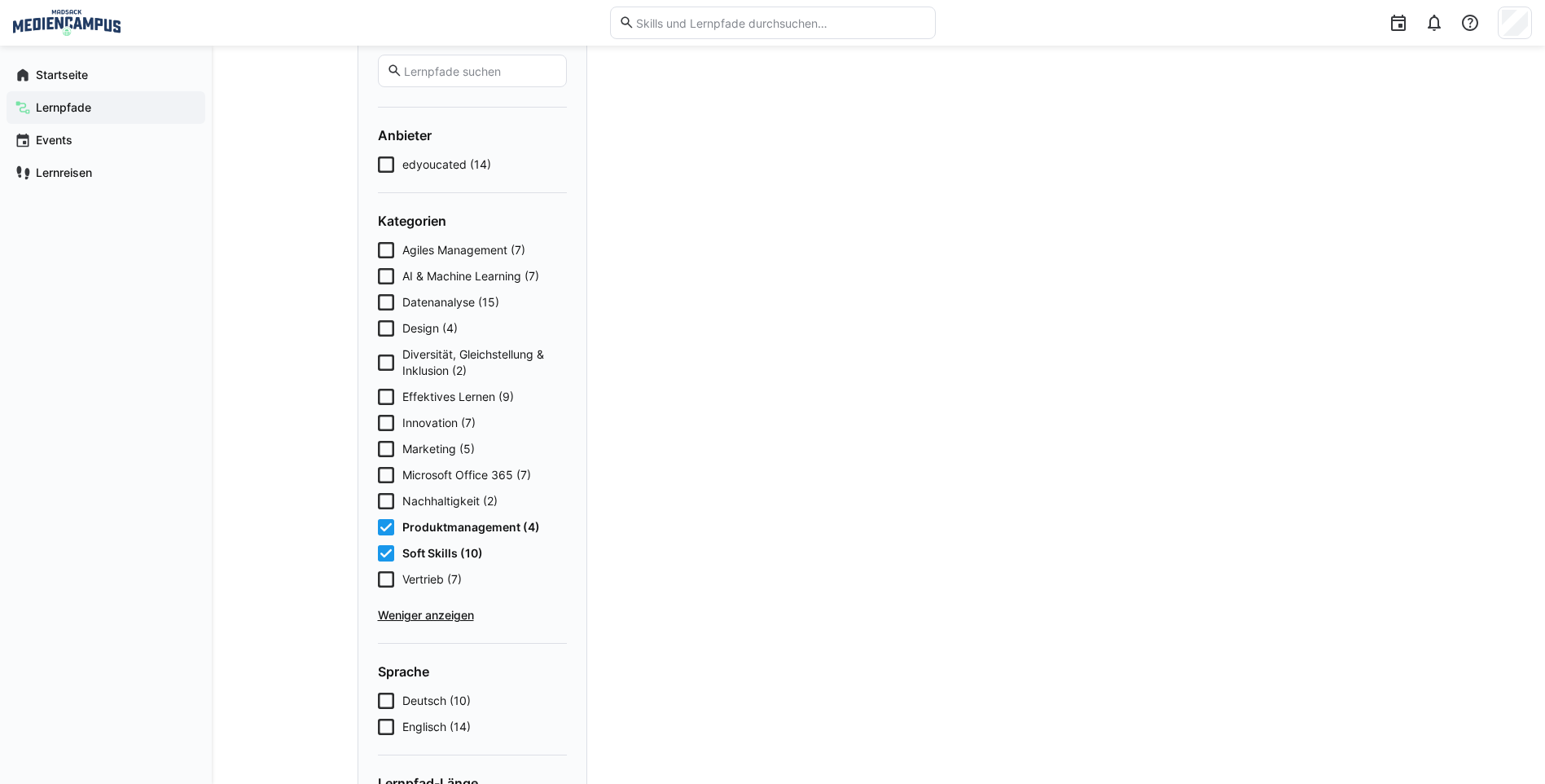
click at [386, 527] on icon at bounding box center [386, 526] width 16 height 16
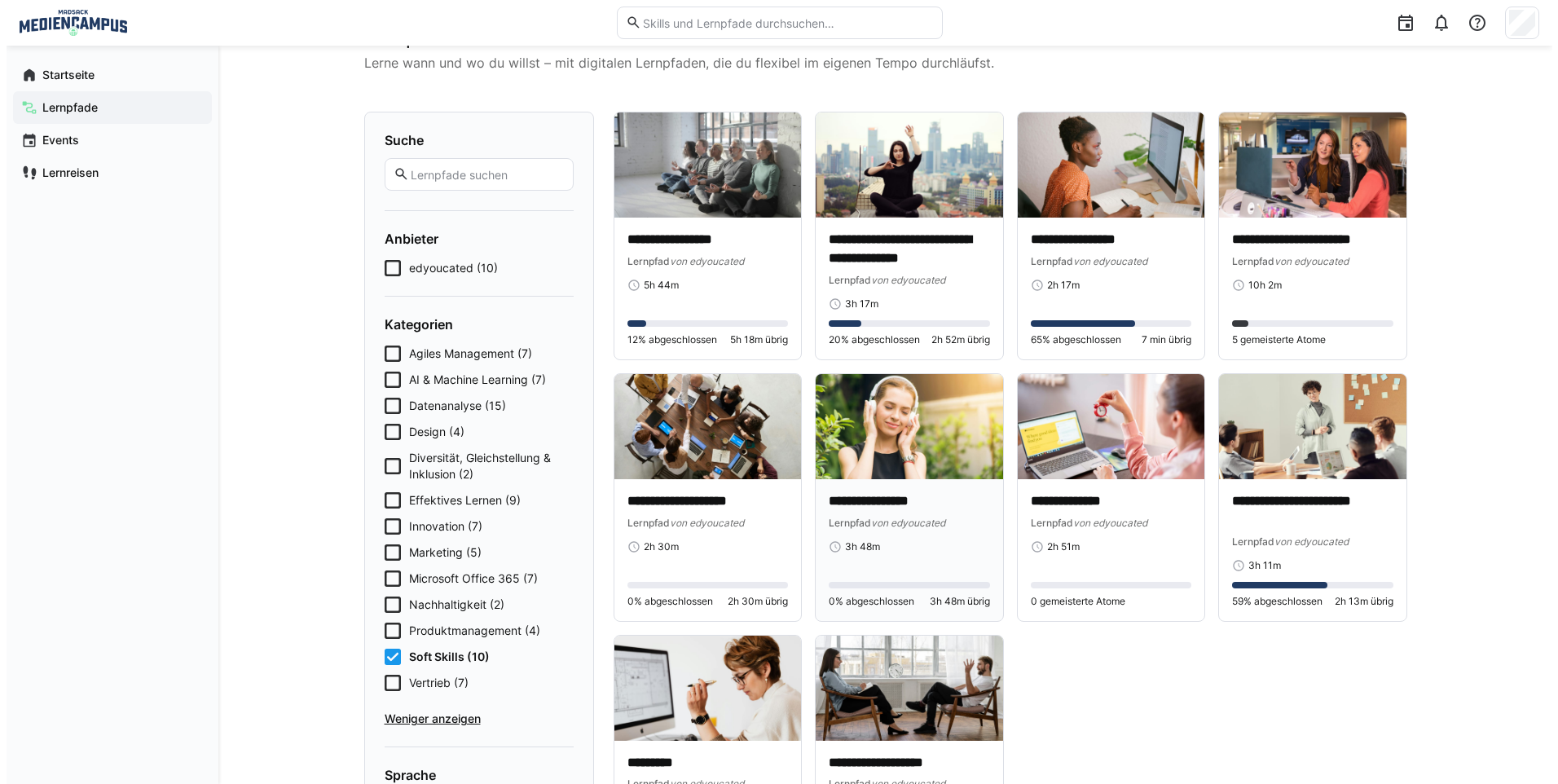
scroll to position [0, 0]
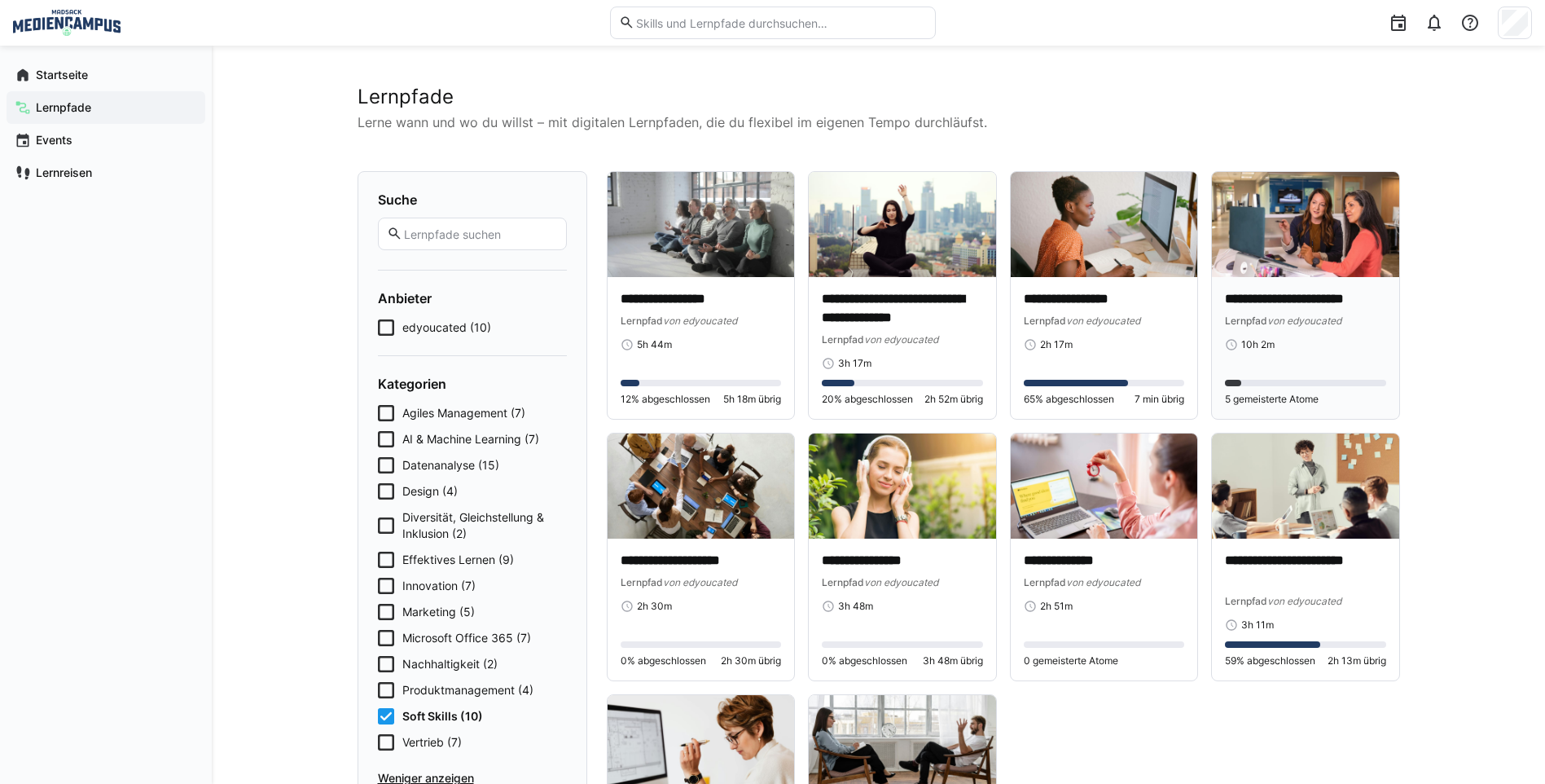
click at [1327, 301] on p "**********" at bounding box center [1305, 299] width 161 height 19
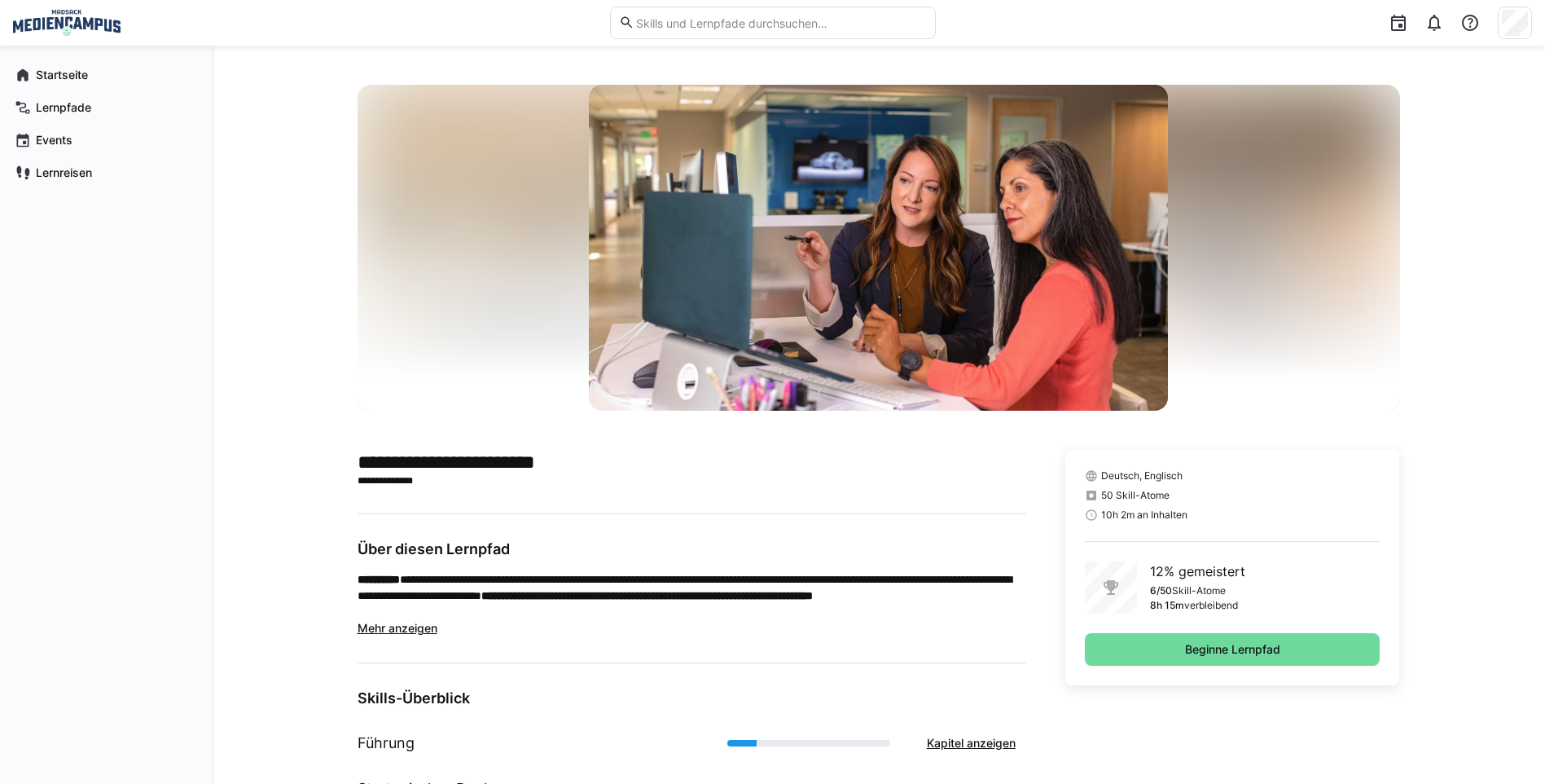
click at [1223, 658] on span "Beginne Lernpfad" at bounding box center [1233, 649] width 296 height 32
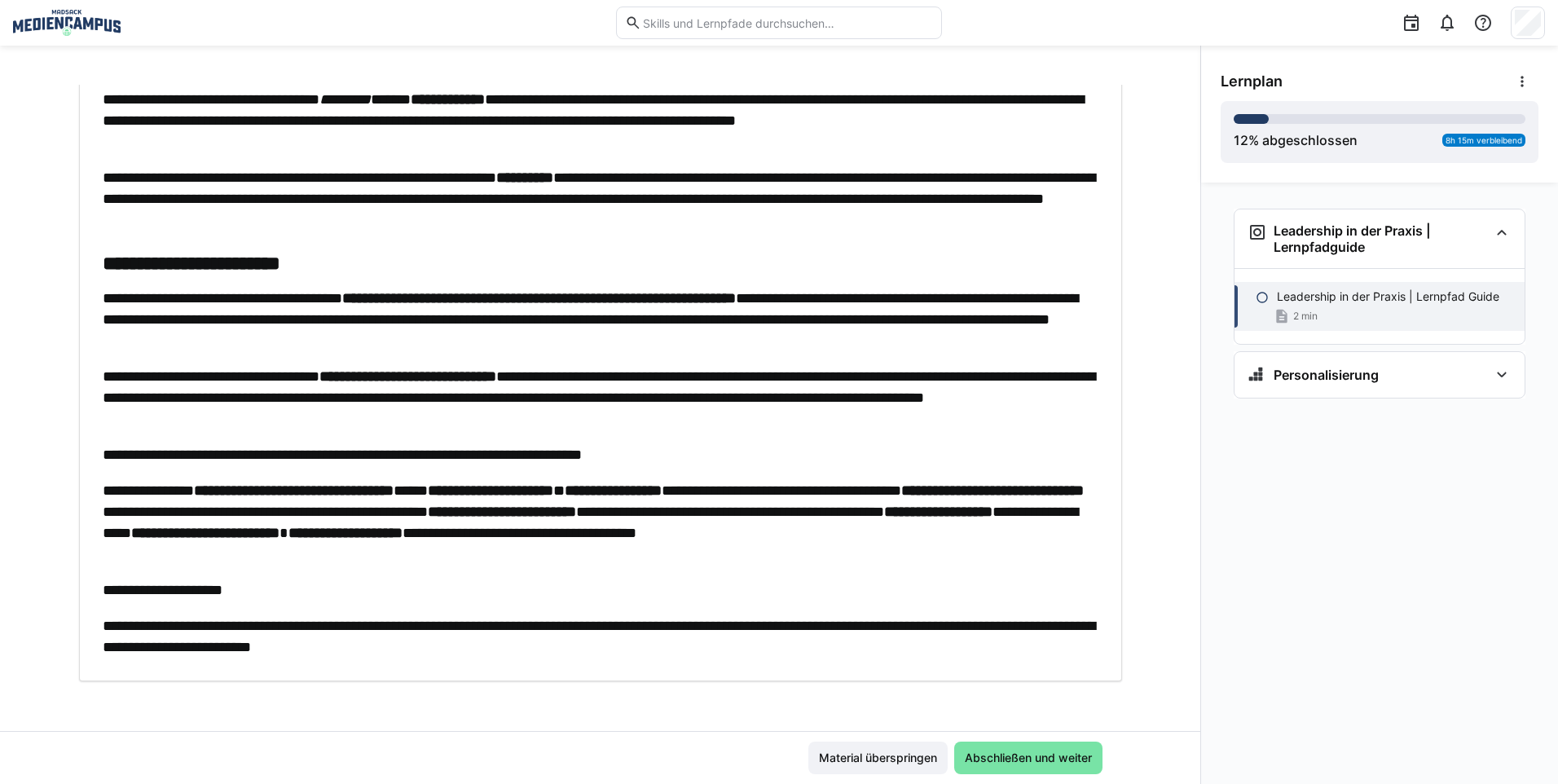
scroll to position [148, 0]
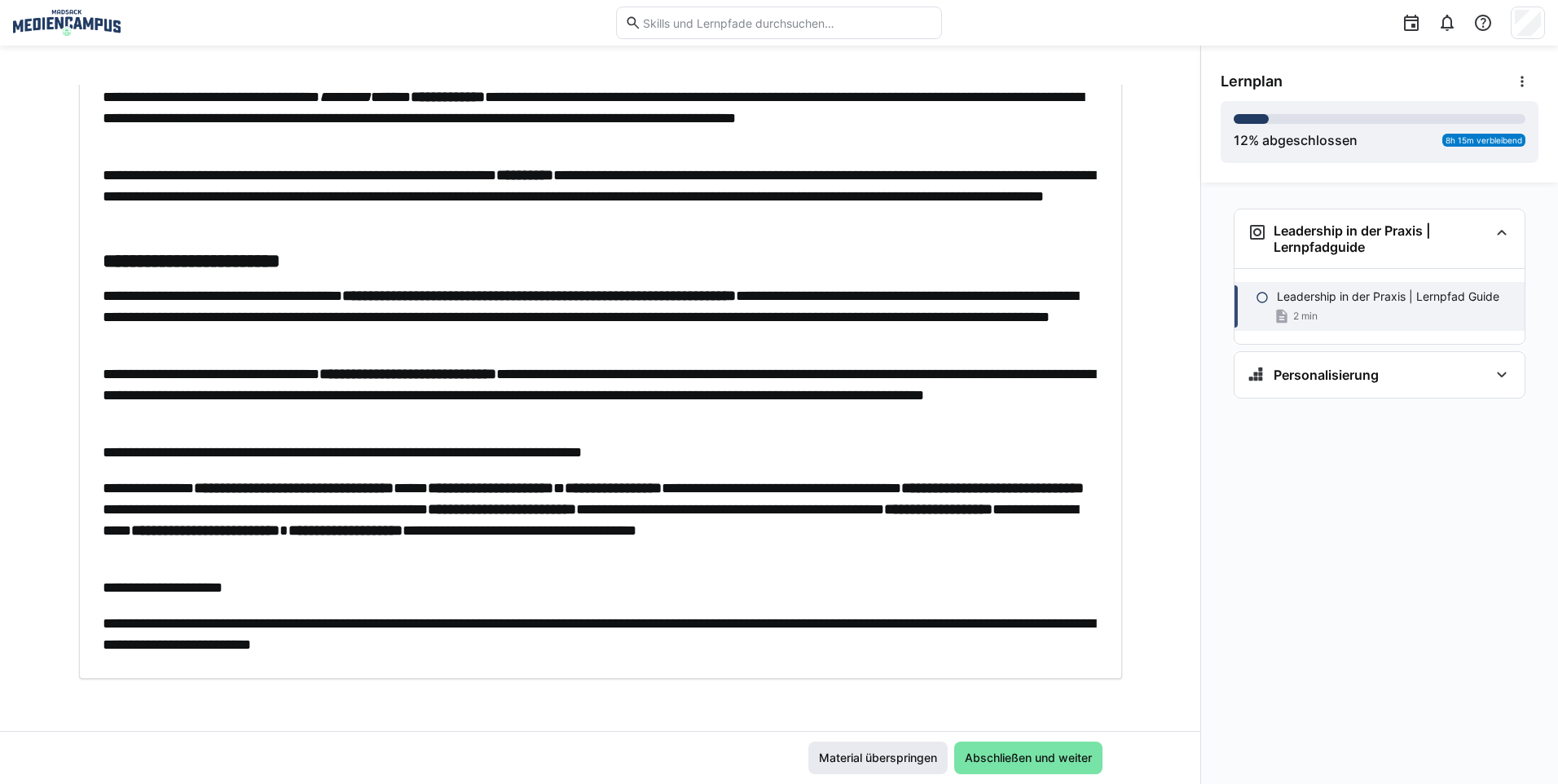
click at [886, 756] on span "Material überspringen" at bounding box center [878, 757] width 123 height 16
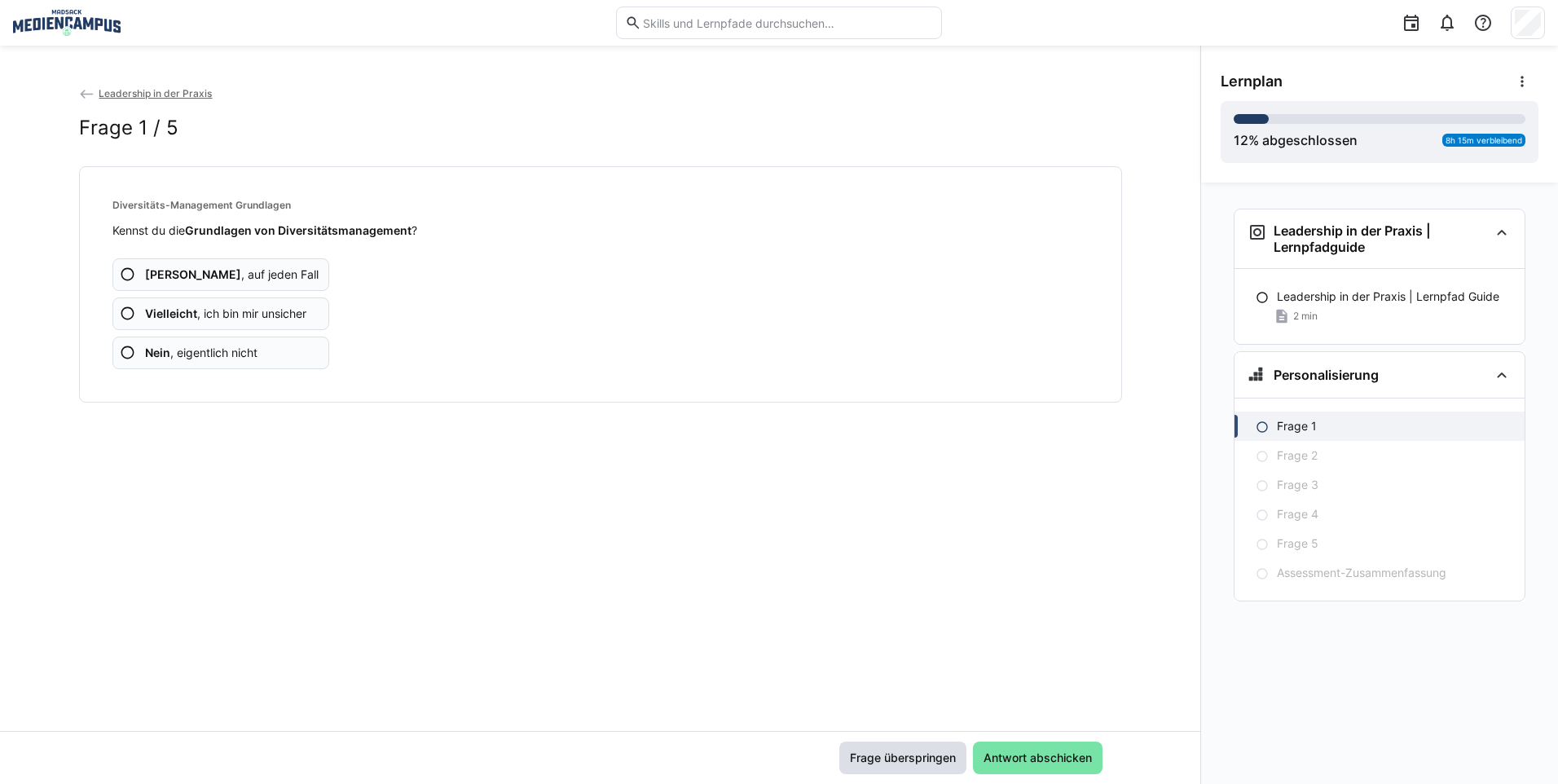
click at [889, 754] on span "Frage überspringen" at bounding box center [903, 757] width 111 height 16
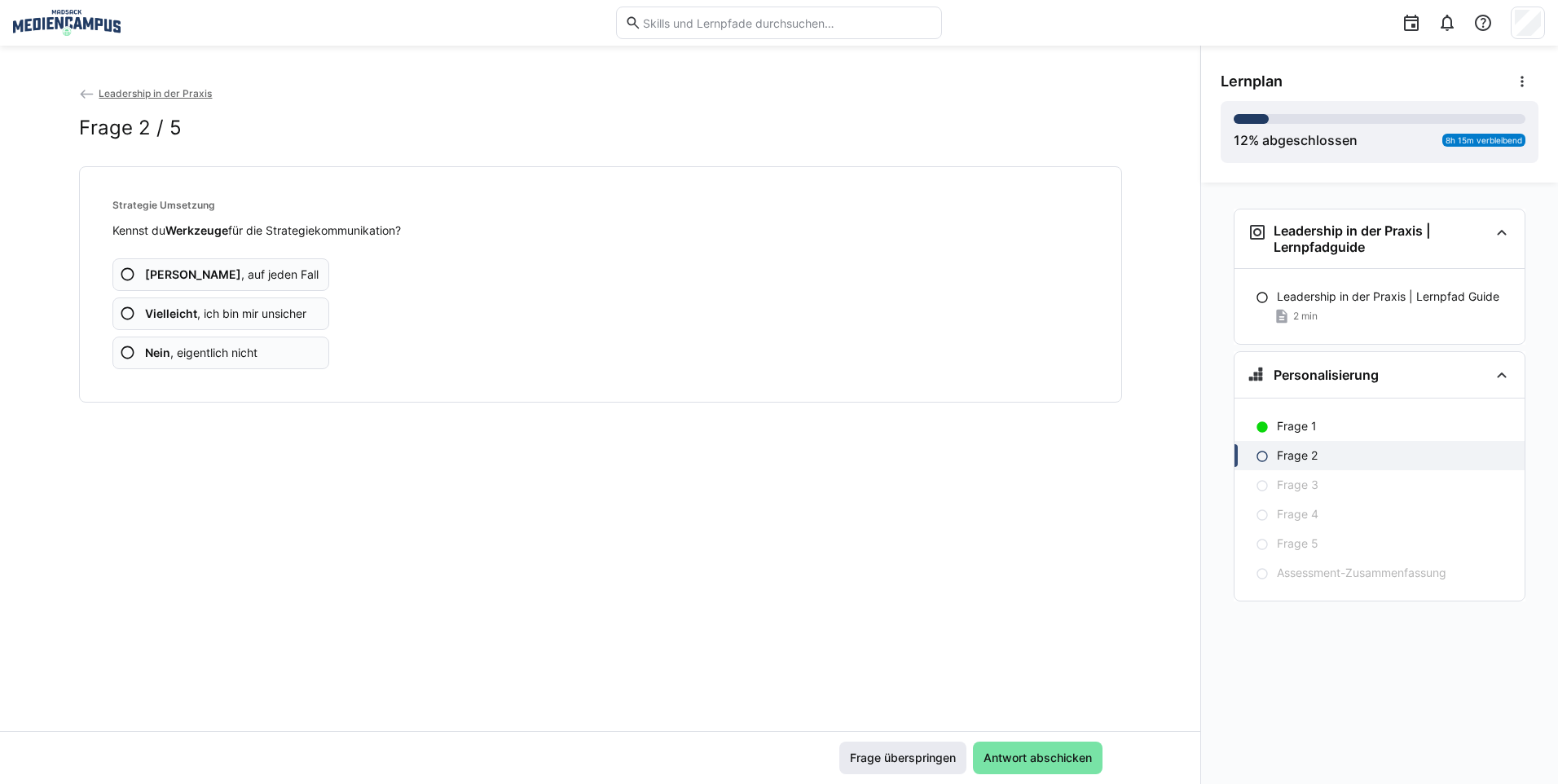
click at [895, 754] on span "Frage überspringen" at bounding box center [903, 757] width 111 height 16
click at [925, 768] on span "Frage überspringen" at bounding box center [902, 758] width 127 height 32
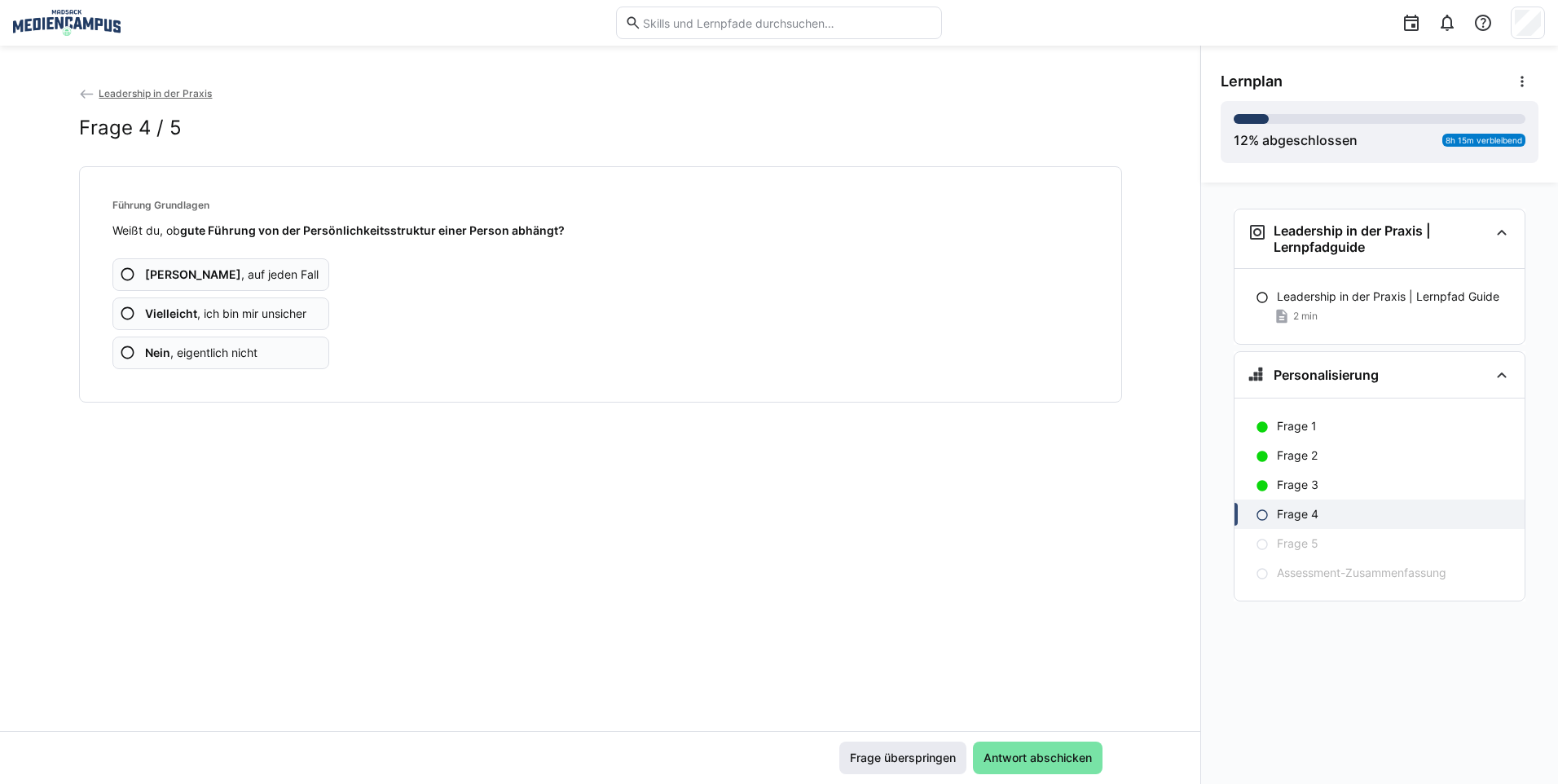
click at [914, 758] on span "Frage überspringen" at bounding box center [903, 757] width 111 height 16
click at [910, 758] on span "Frage überspringen" at bounding box center [903, 757] width 111 height 16
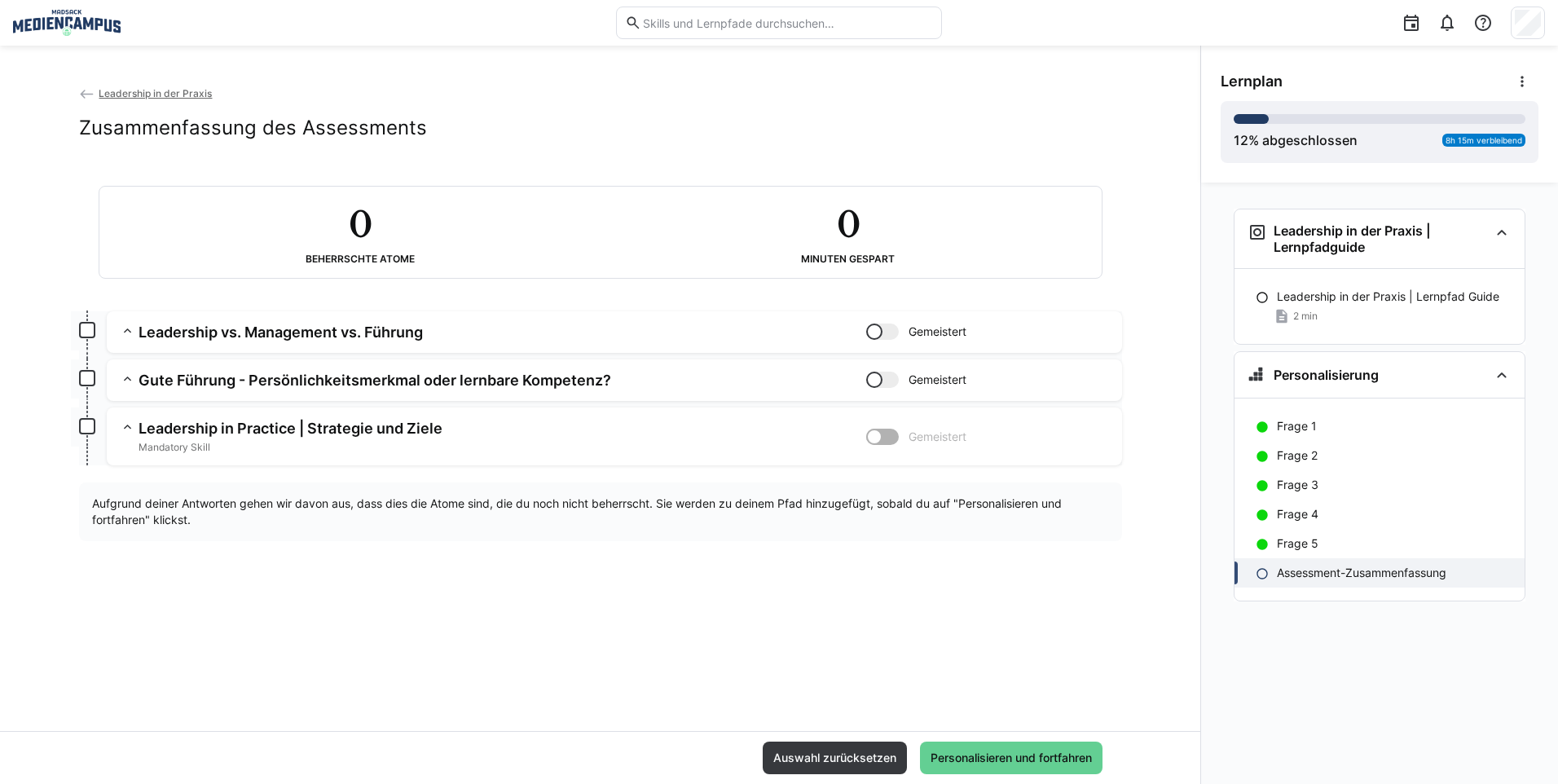
click at [1052, 761] on span "Personalisieren und fortfahren" at bounding box center [1011, 757] width 166 height 16
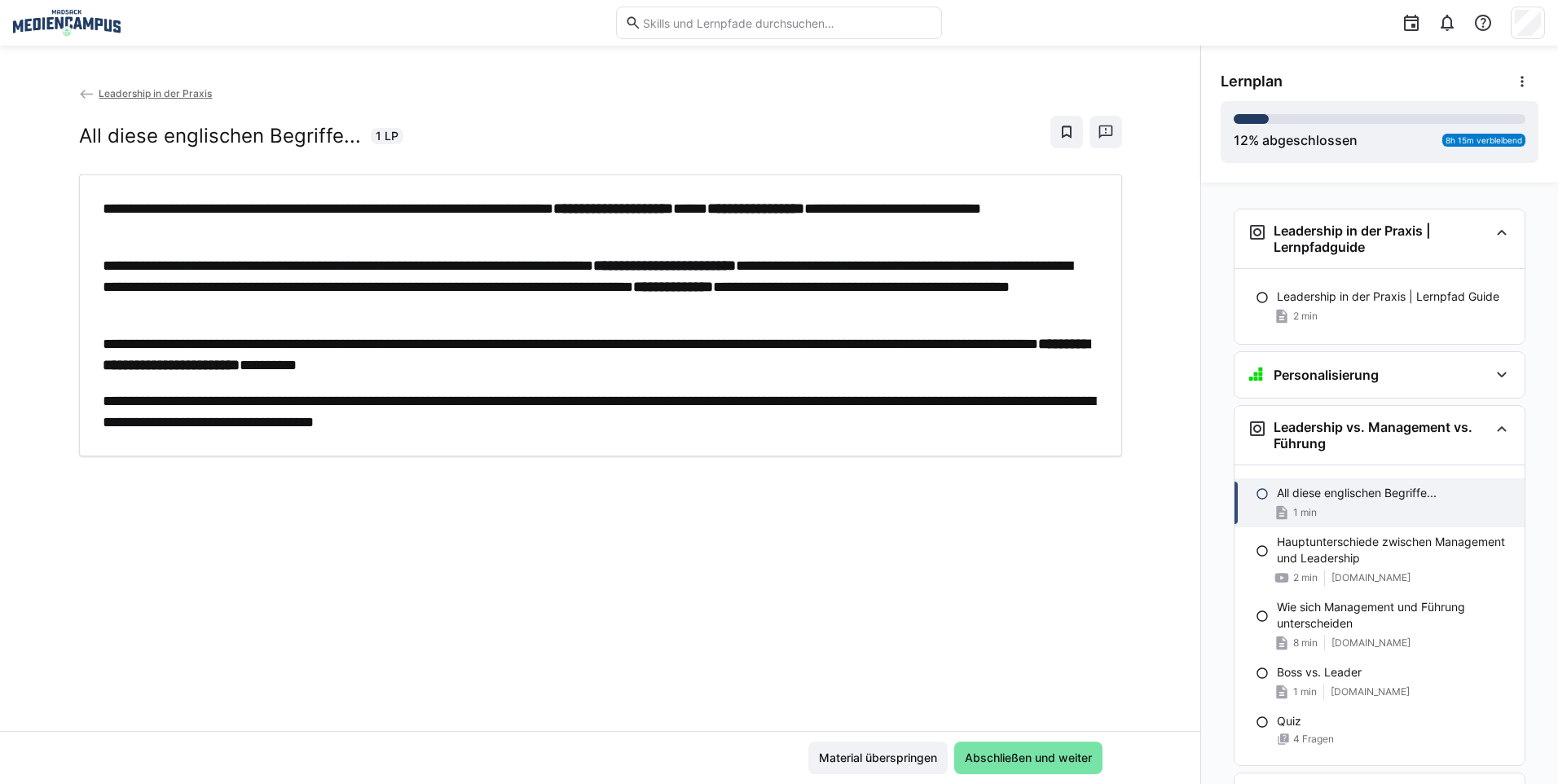
scroll to position [147, 0]
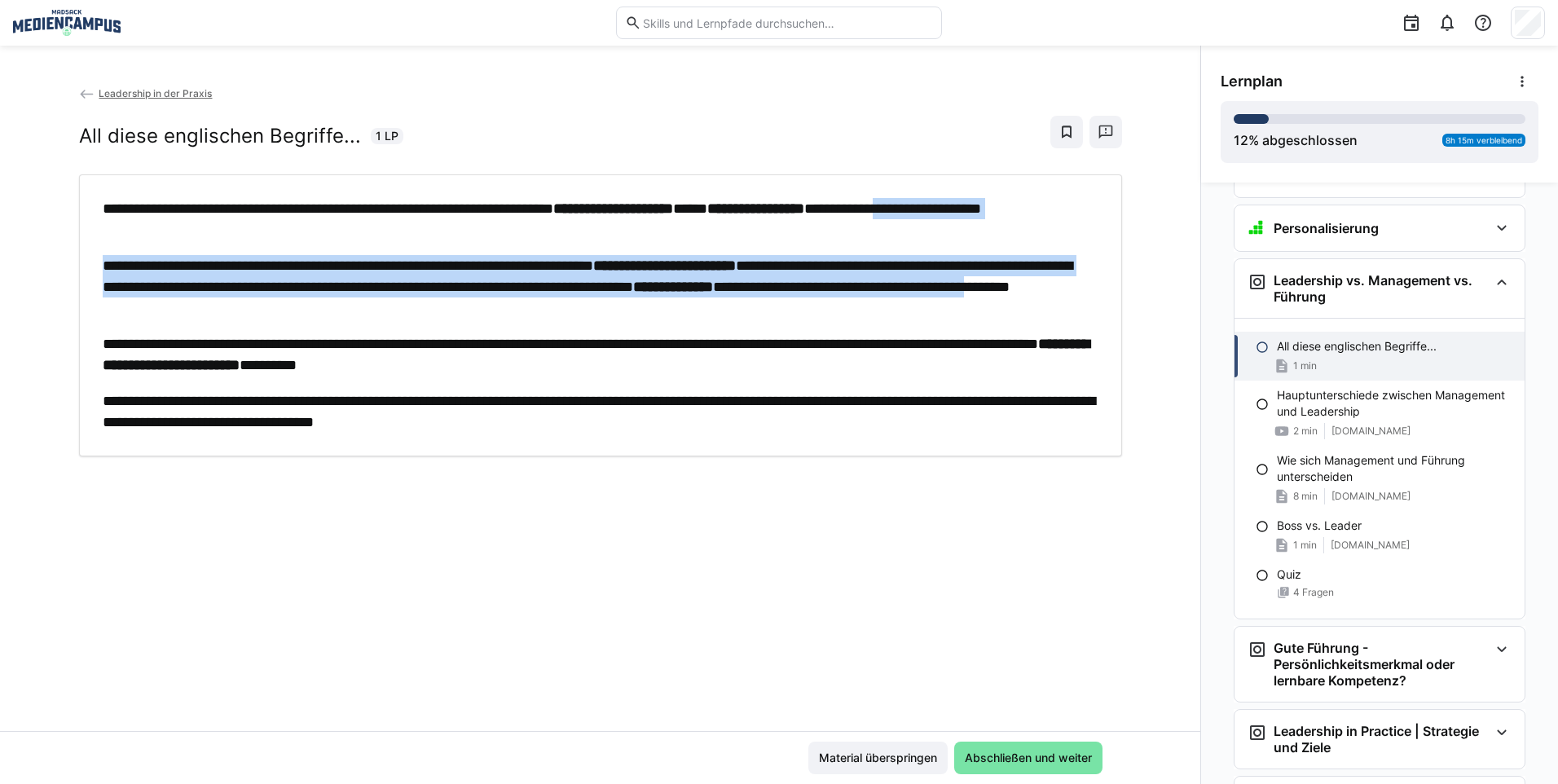
drag, startPoint x: 167, startPoint y: 229, endPoint x: 414, endPoint y: 309, distance: 259.6
click at [414, 309] on div "**********" at bounding box center [600, 315] width 996 height 235
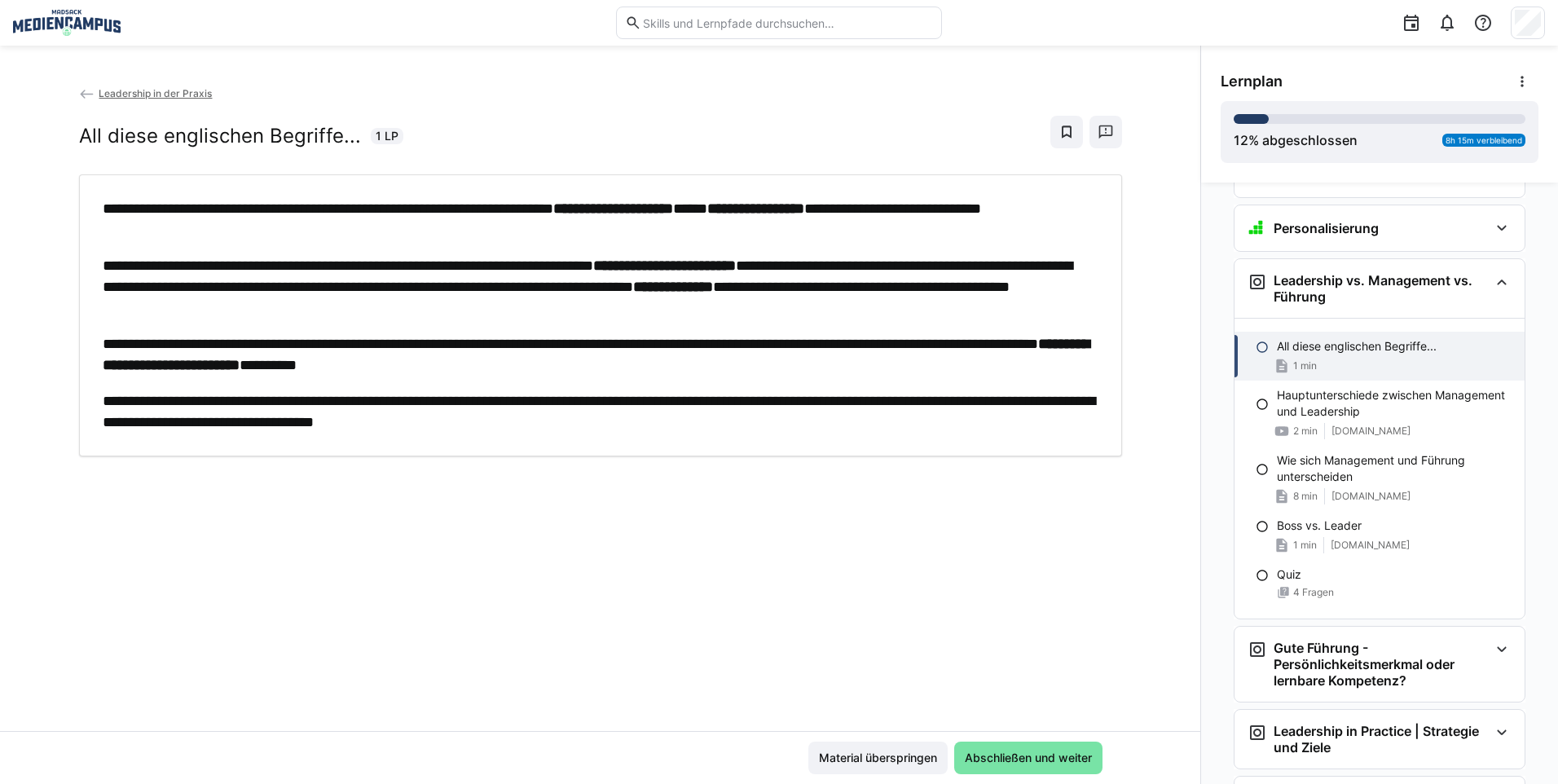
drag, startPoint x: 414, startPoint y: 309, endPoint x: 451, endPoint y: 355, distance: 59.0
click at [451, 355] on strong "**********" at bounding box center [596, 354] width 986 height 36
click at [969, 758] on span "Abschließen und weiter" at bounding box center [1028, 757] width 132 height 16
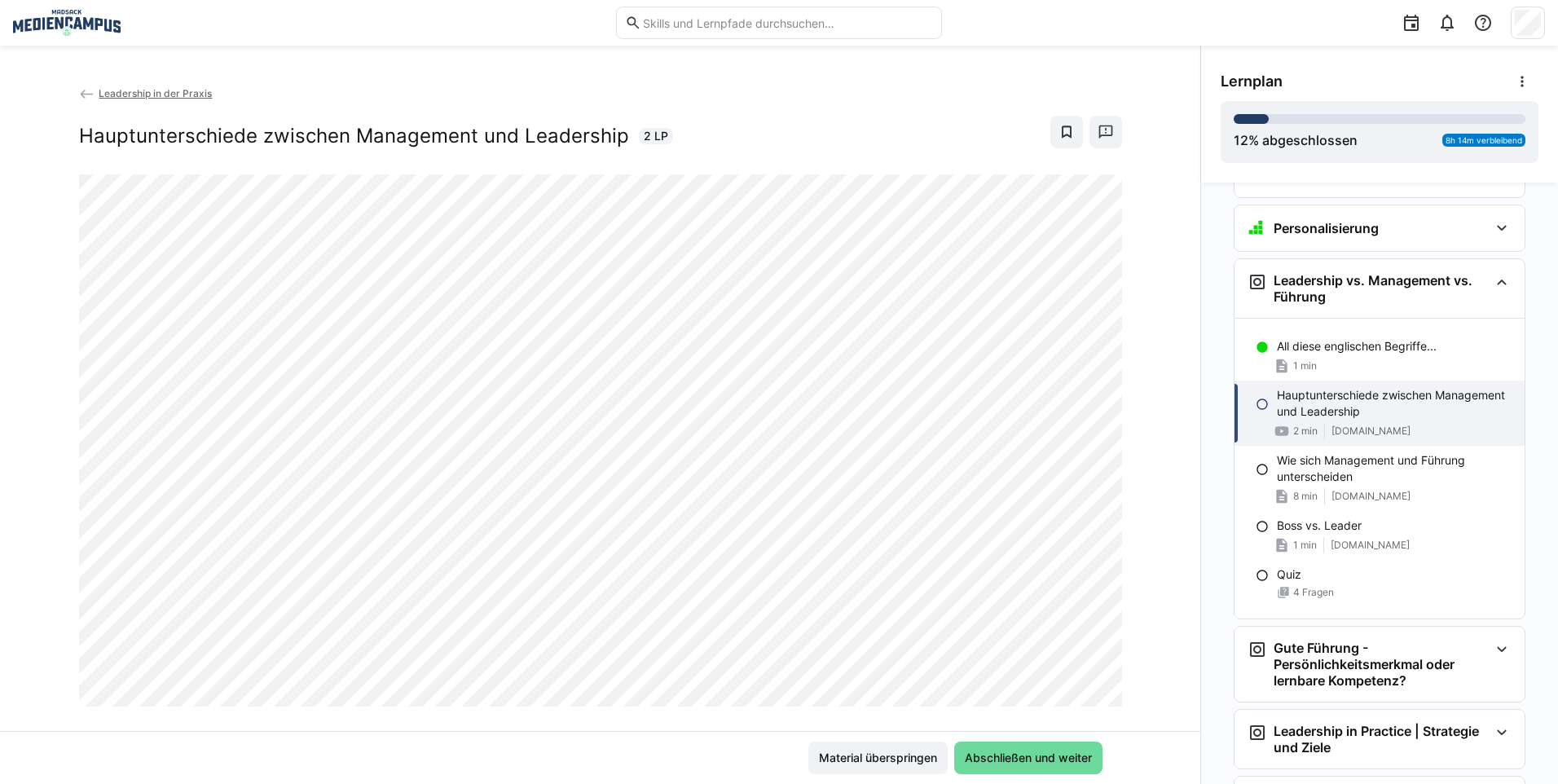
click at [1023, 749] on span "Abschließen und weiter" at bounding box center [1028, 757] width 132 height 16
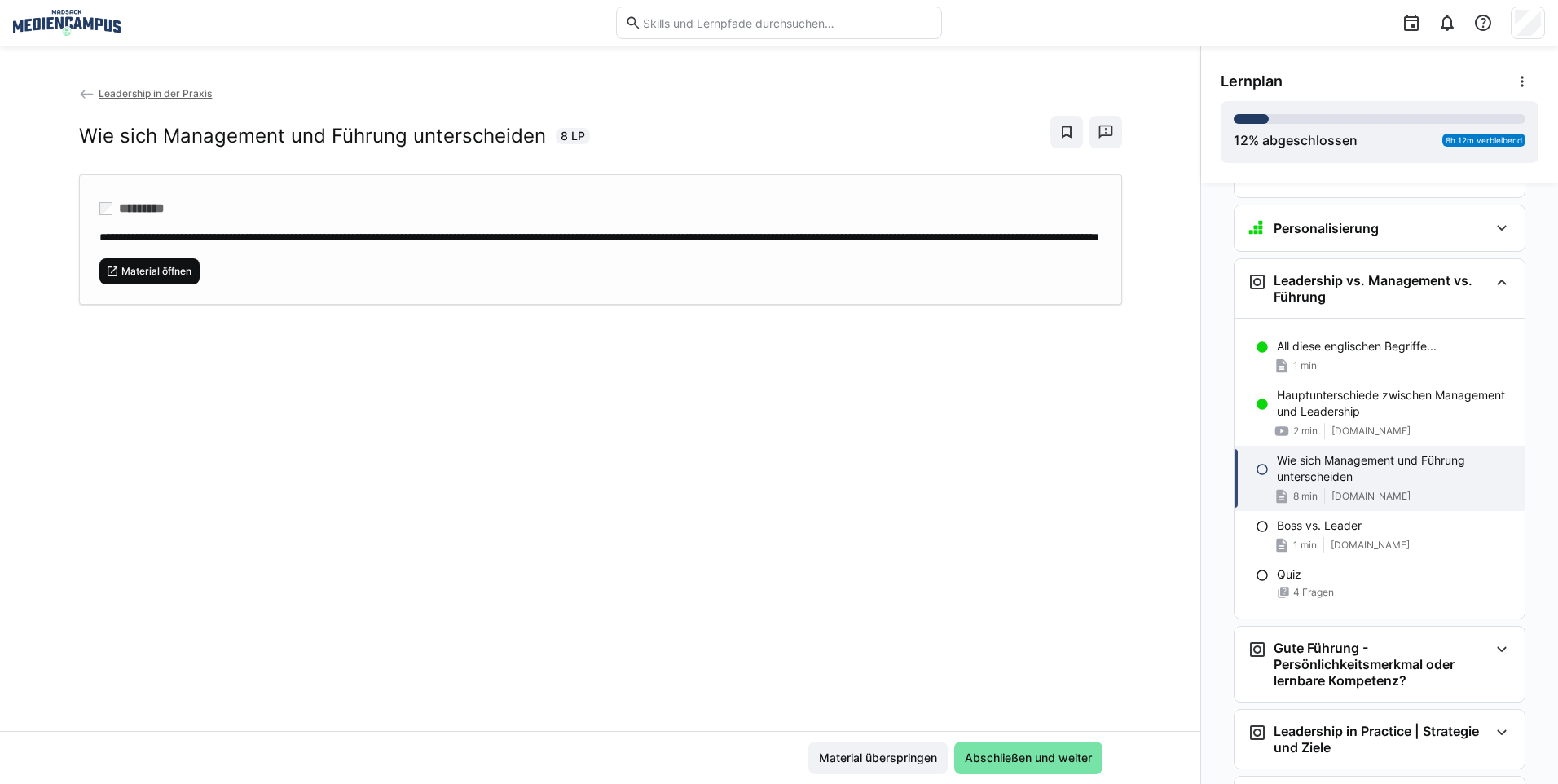
click at [171, 278] on span "Material öffnen" at bounding box center [156, 270] width 73 height 13
click at [893, 761] on span "Material überspringen" at bounding box center [878, 757] width 123 height 16
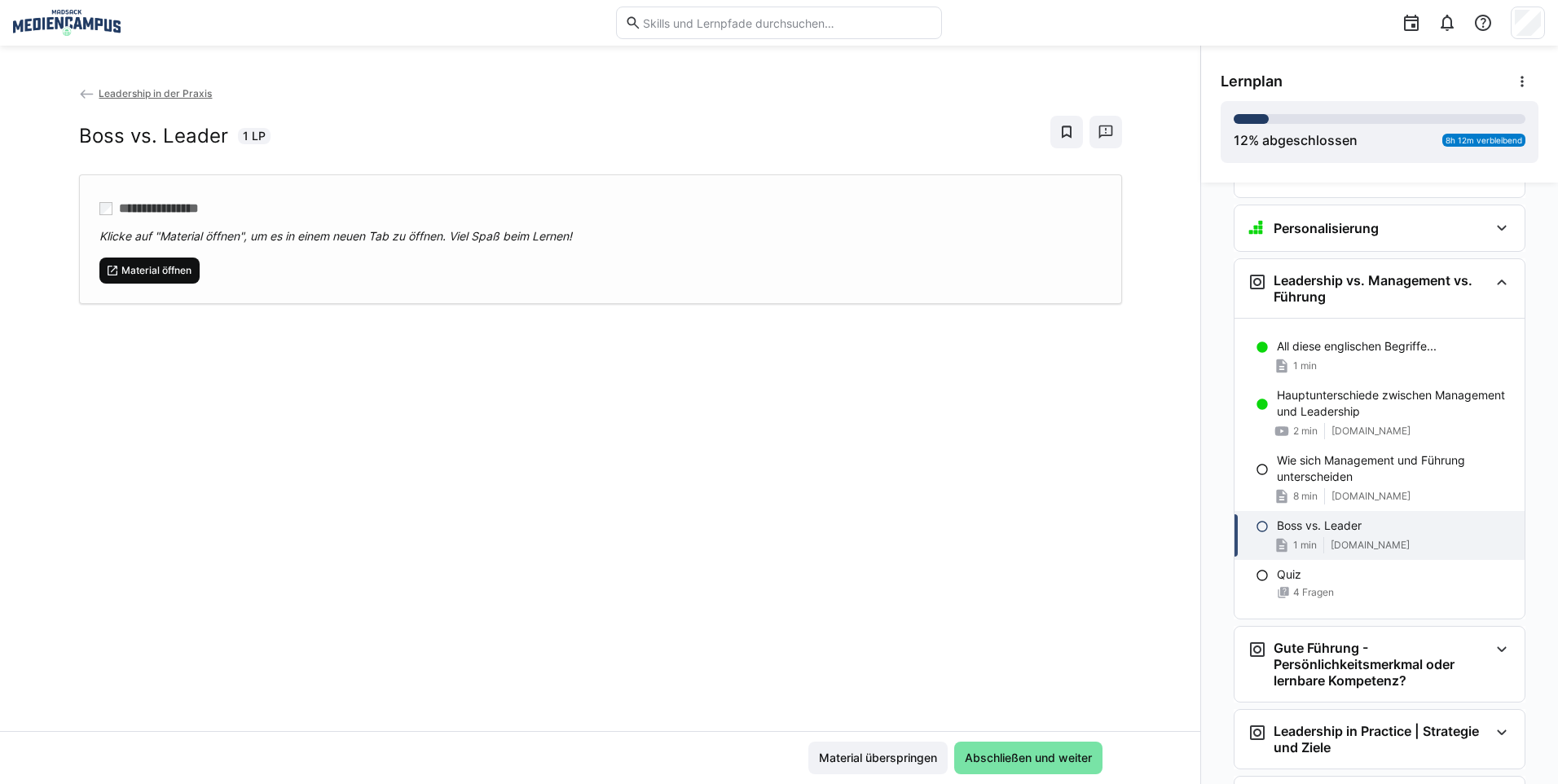
click at [131, 276] on span "Material öffnen" at bounding box center [156, 270] width 73 height 13
click at [848, 749] on span "Material überspringen" at bounding box center [878, 757] width 123 height 16
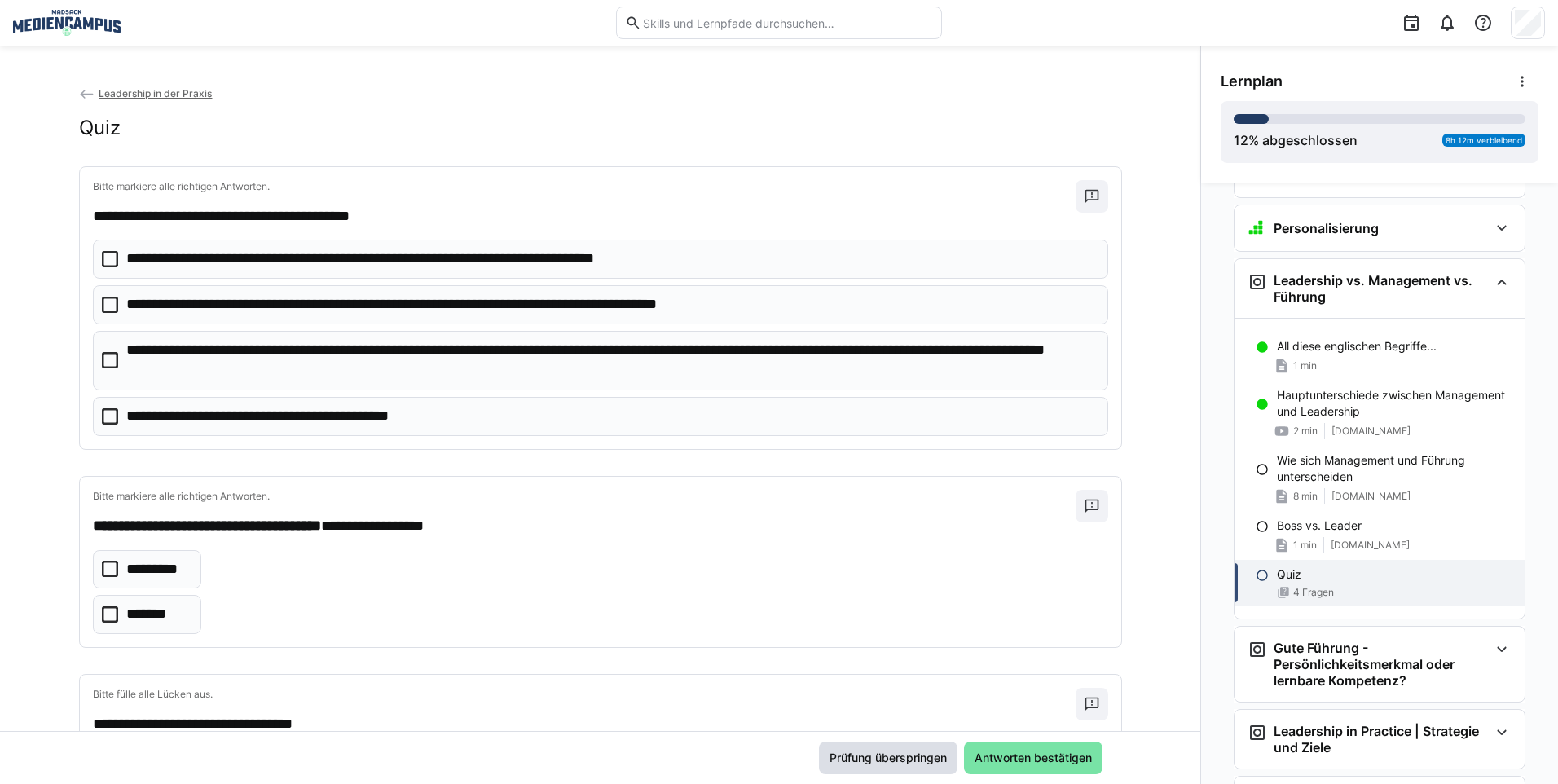
click at [902, 752] on span "Prüfung überspringen" at bounding box center [887, 757] width 122 height 16
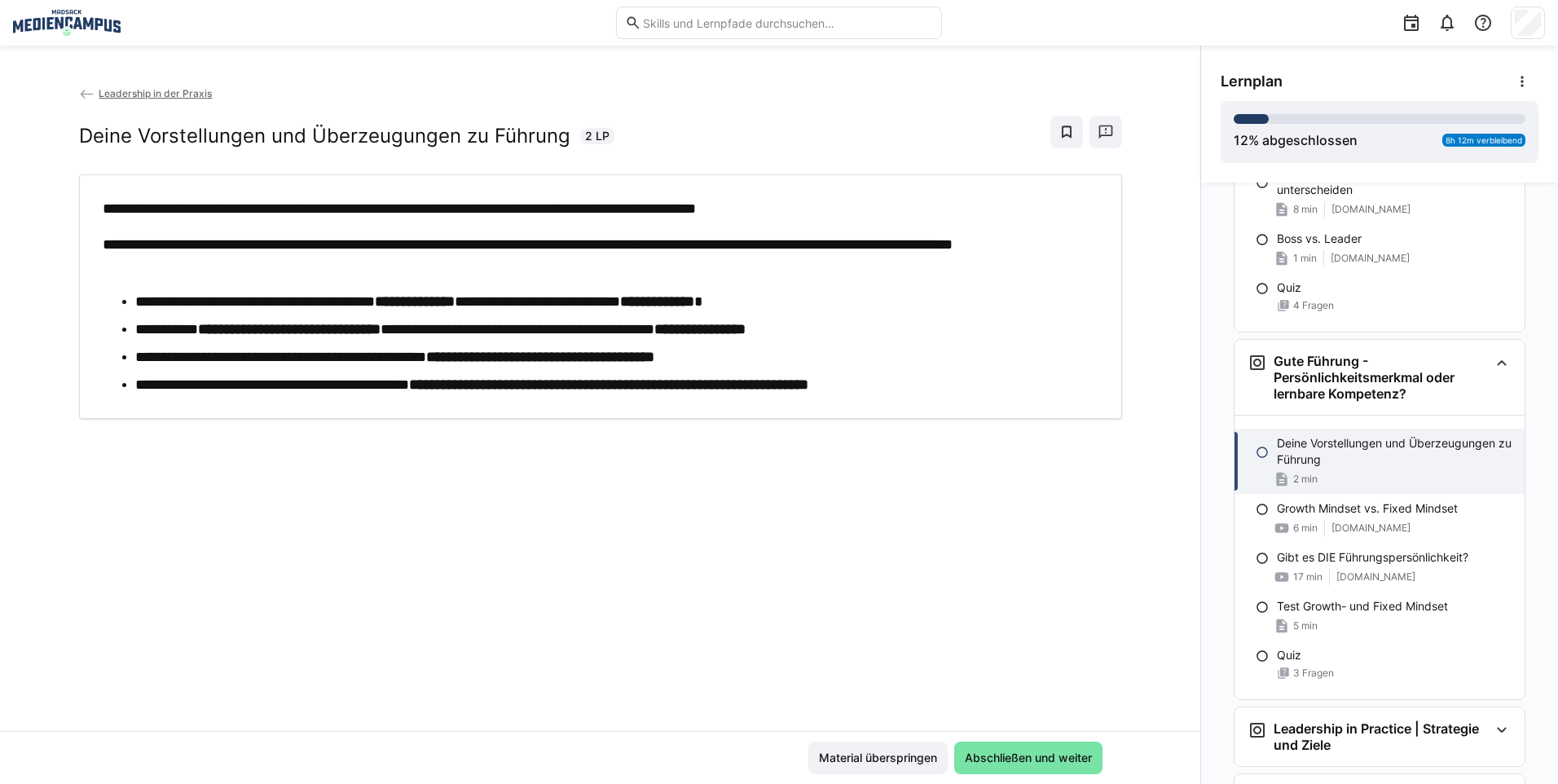
scroll to position [439, 0]
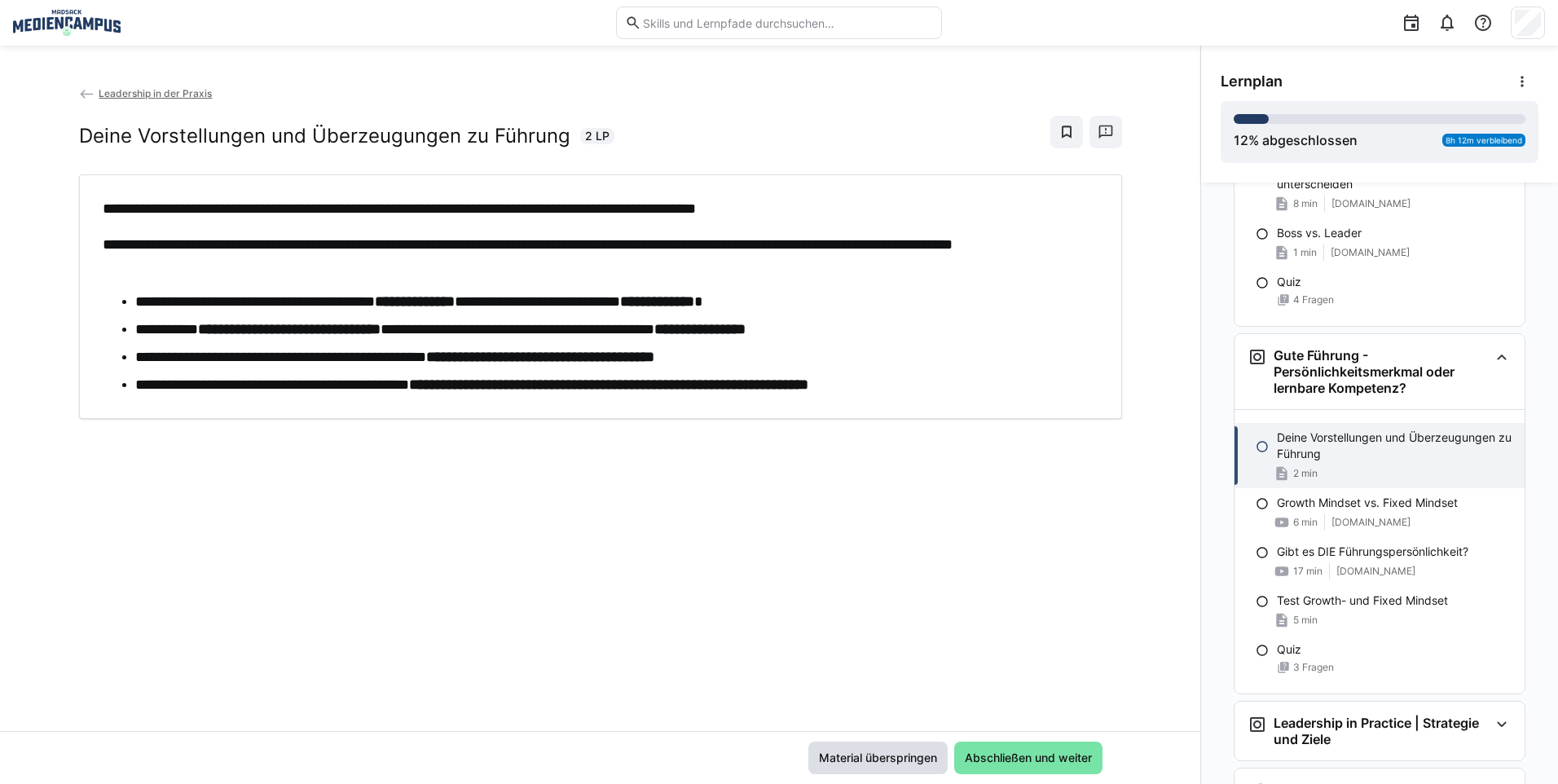
click at [902, 752] on span "Material überspringen" at bounding box center [878, 757] width 123 height 16
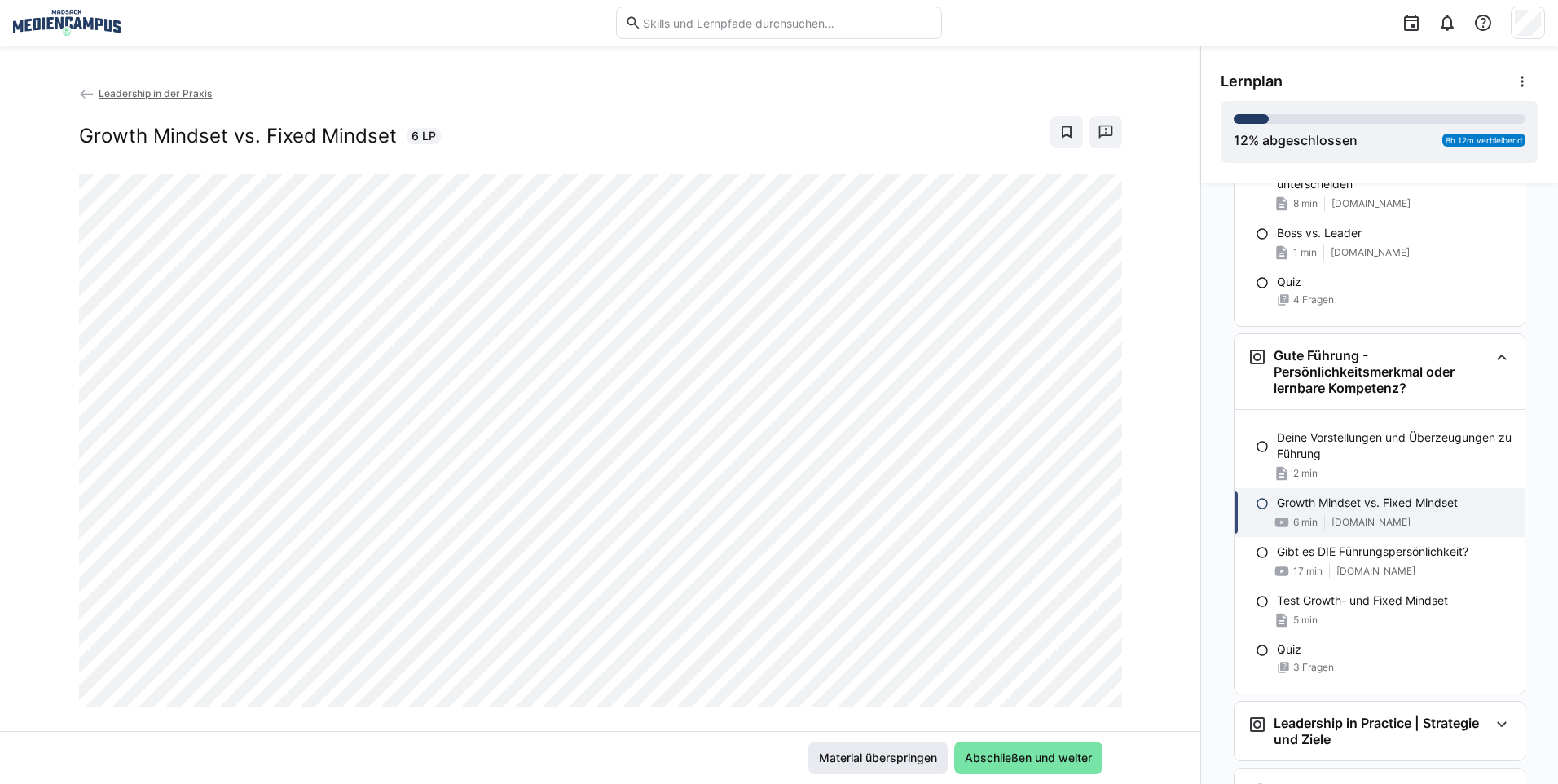
click at [853, 758] on span "Material überspringen" at bounding box center [878, 757] width 123 height 16
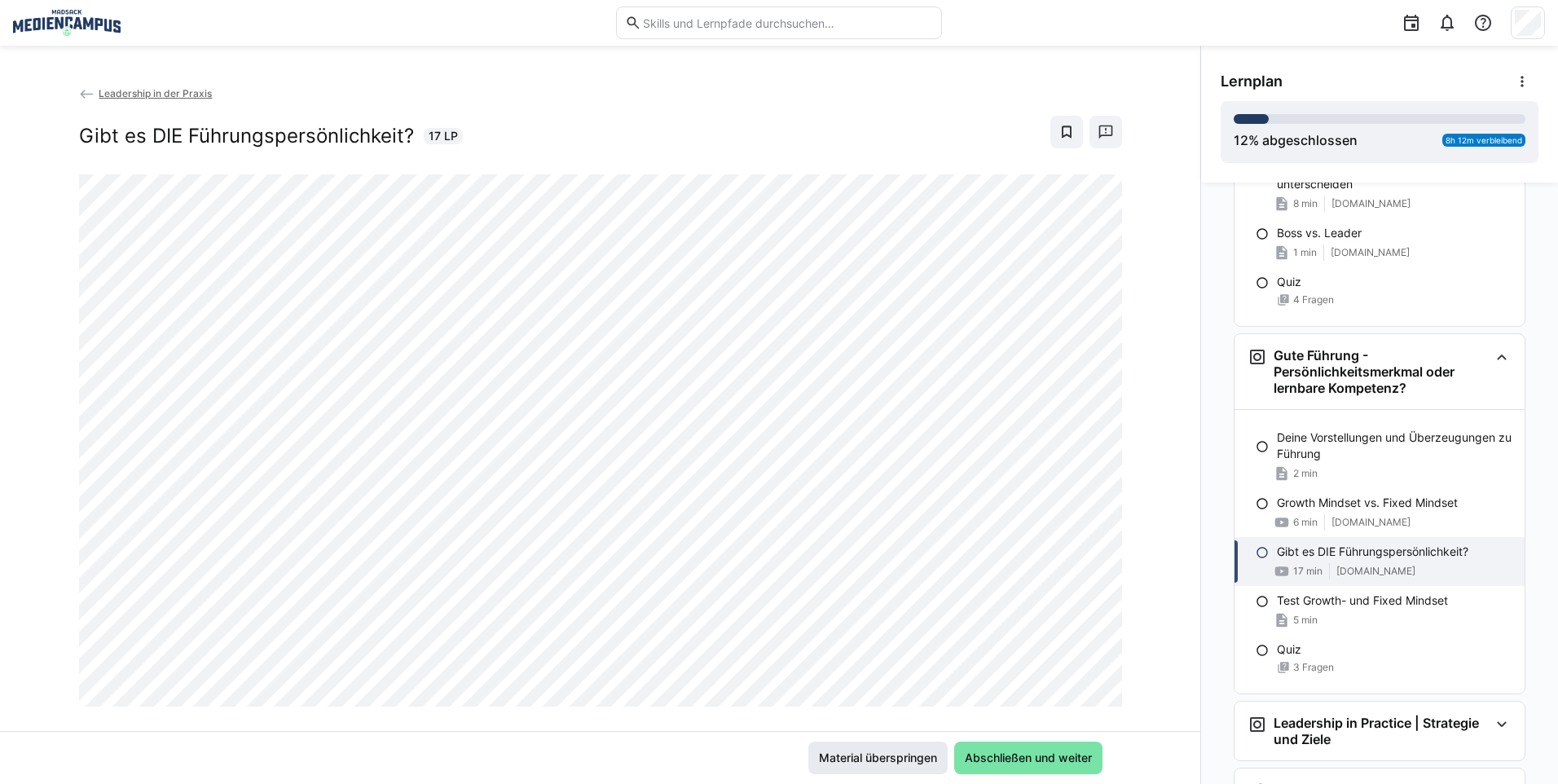
click at [897, 759] on span "Material überspringen" at bounding box center [878, 757] width 123 height 16
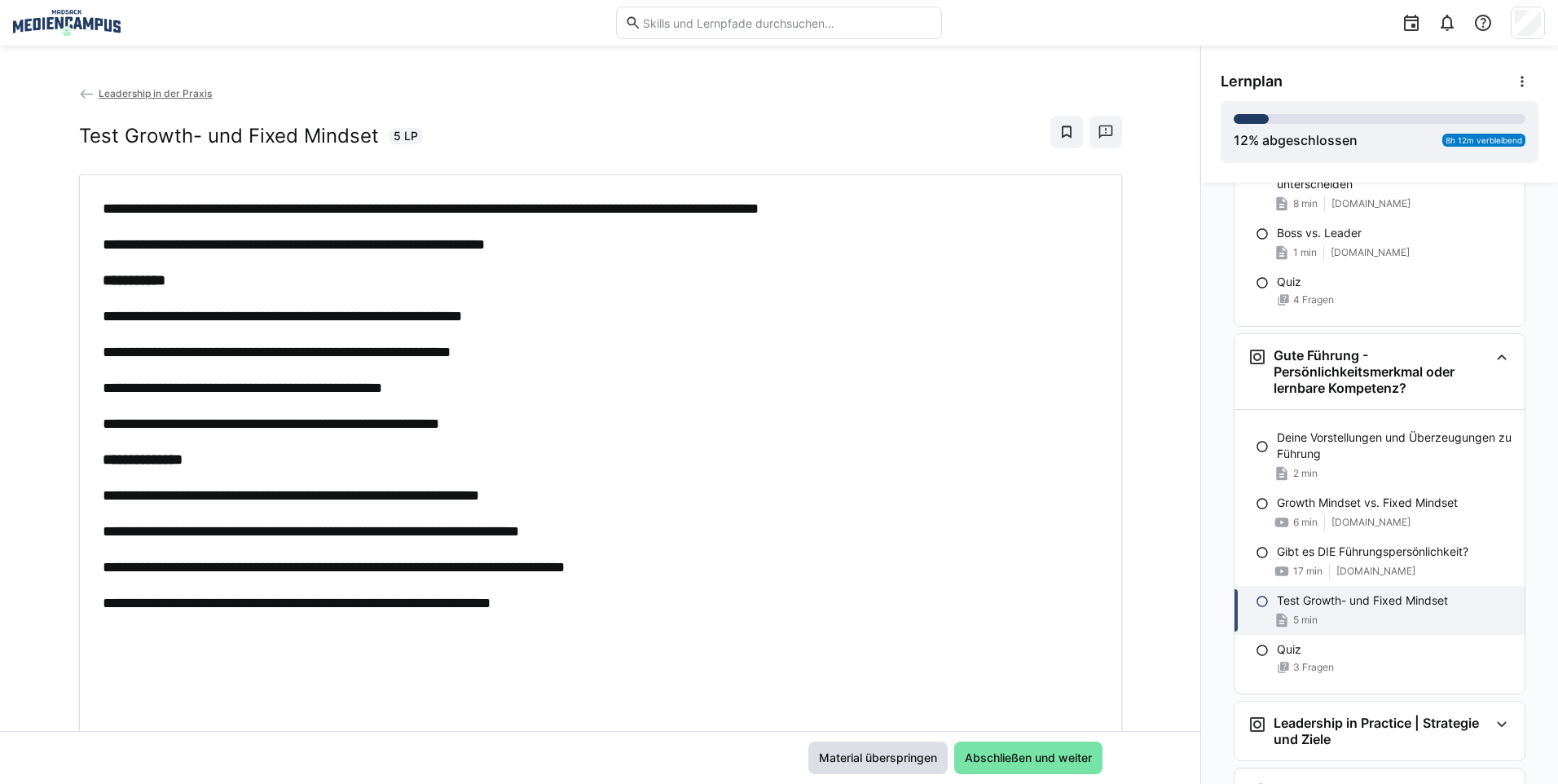
click at [897, 758] on span "Material überspringen" at bounding box center [878, 757] width 123 height 16
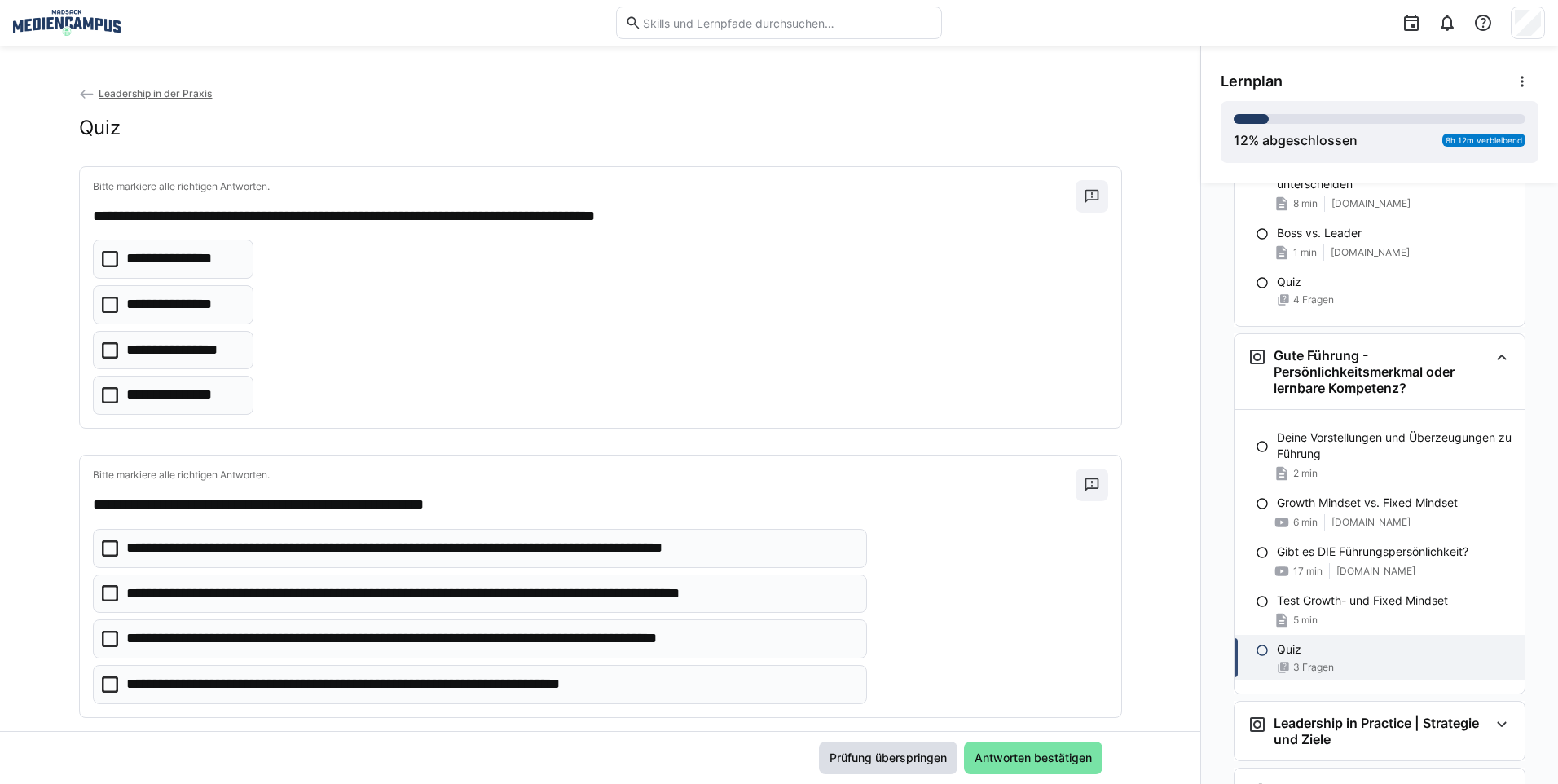
click at [897, 758] on span "Prüfung überspringen" at bounding box center [887, 757] width 122 height 16
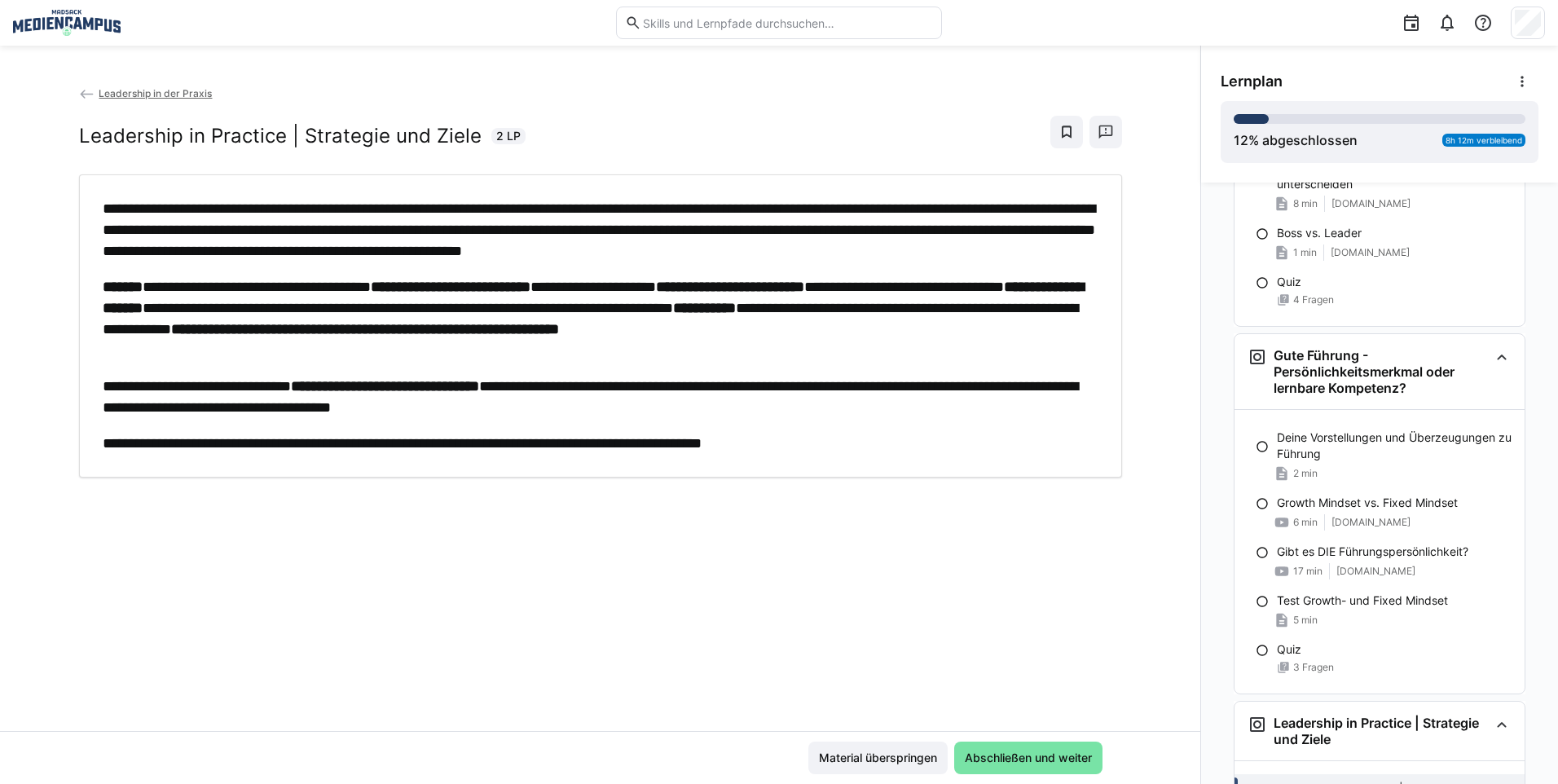
scroll to position [723, 0]
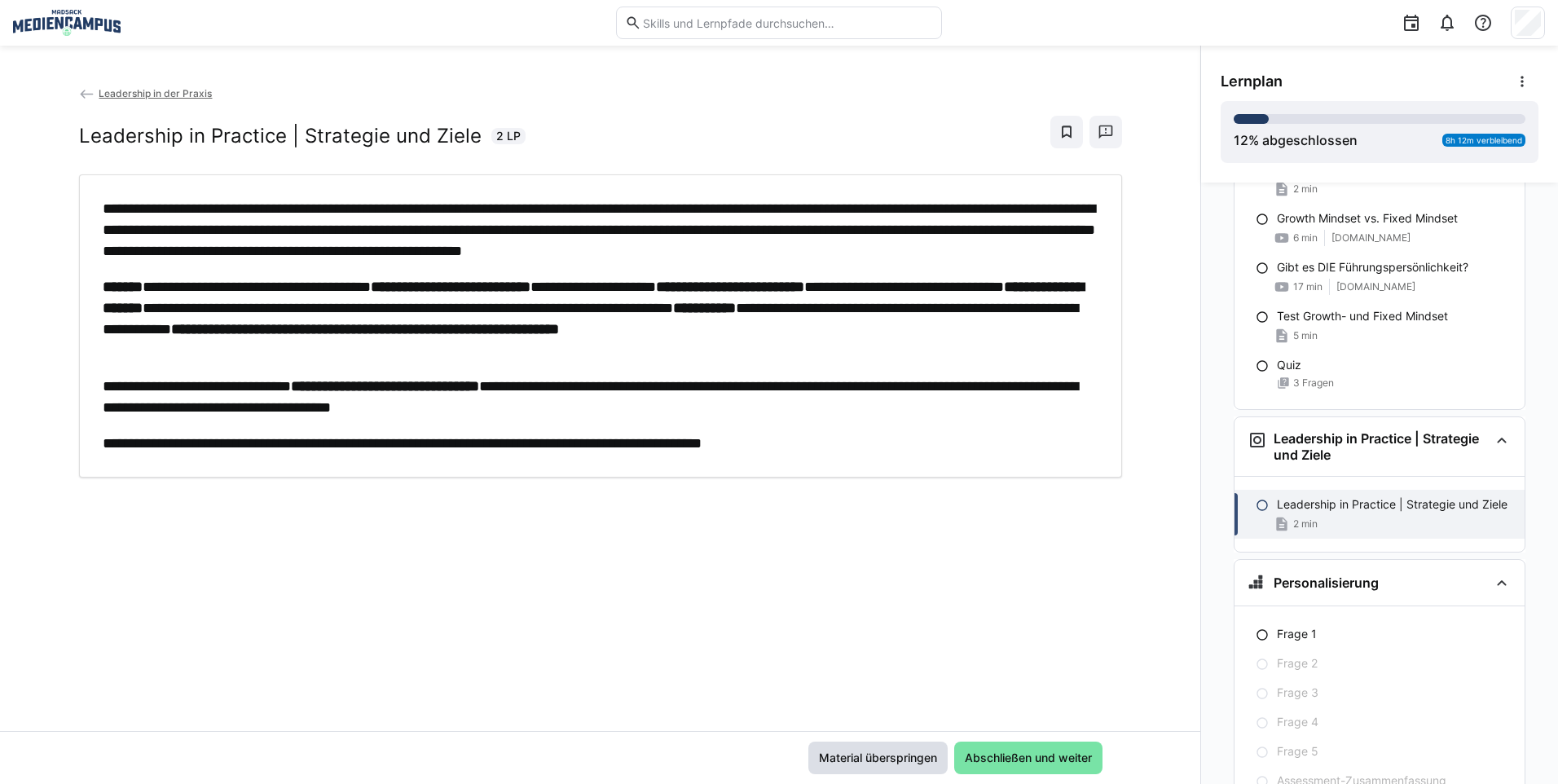
click at [897, 758] on span "Material überspringen" at bounding box center [878, 757] width 123 height 16
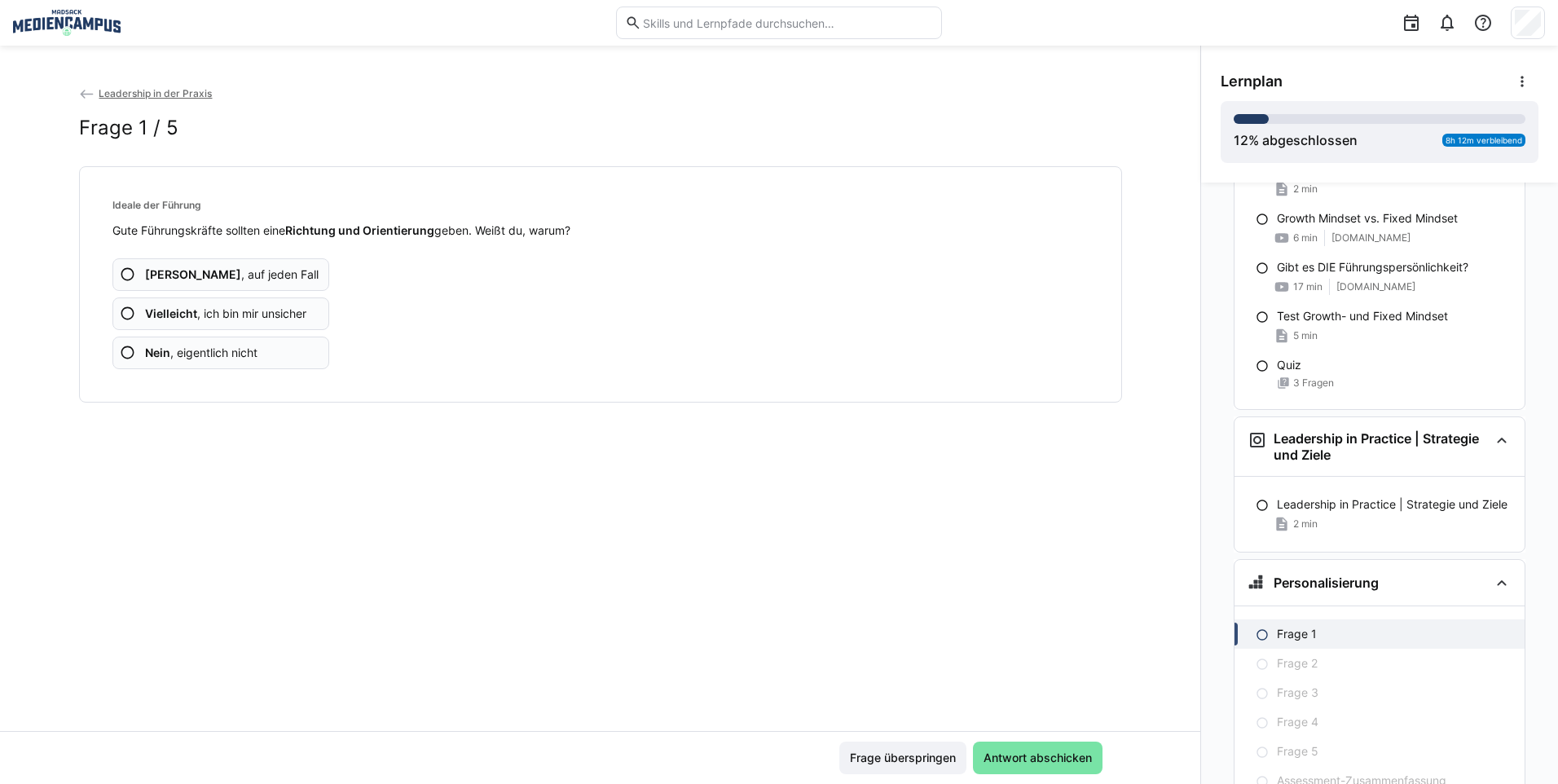
scroll to position [799, 0]
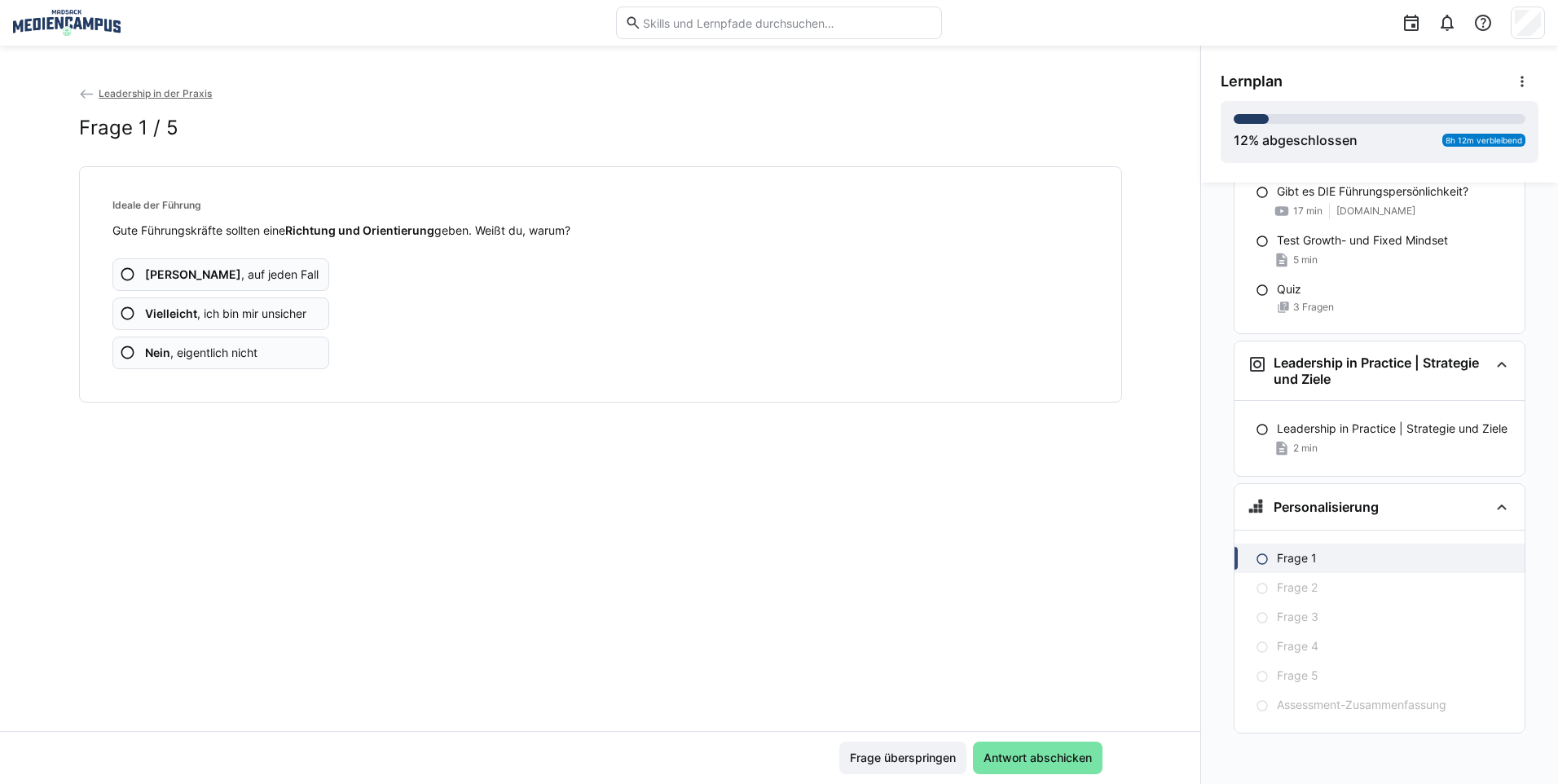
click at [135, 102] on app-back-navigation "Leadership in der Praxis" at bounding box center [601, 93] width 1043 height 18
click at [137, 93] on span "Leadership in der Praxis" at bounding box center [155, 93] width 113 height 12
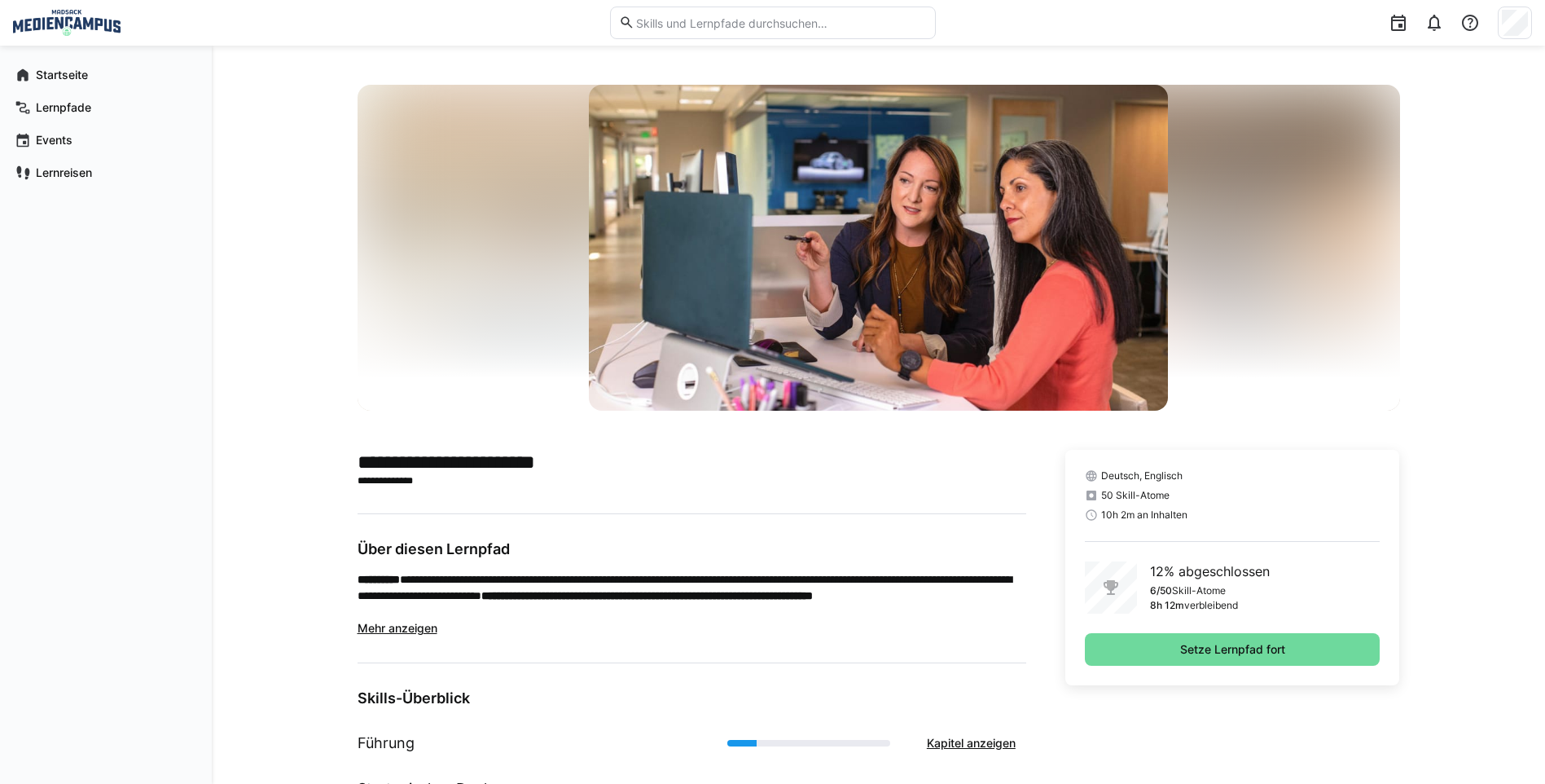
click at [1238, 658] on span "Setze Lernpfad fort" at bounding box center [1233, 649] width 296 height 32
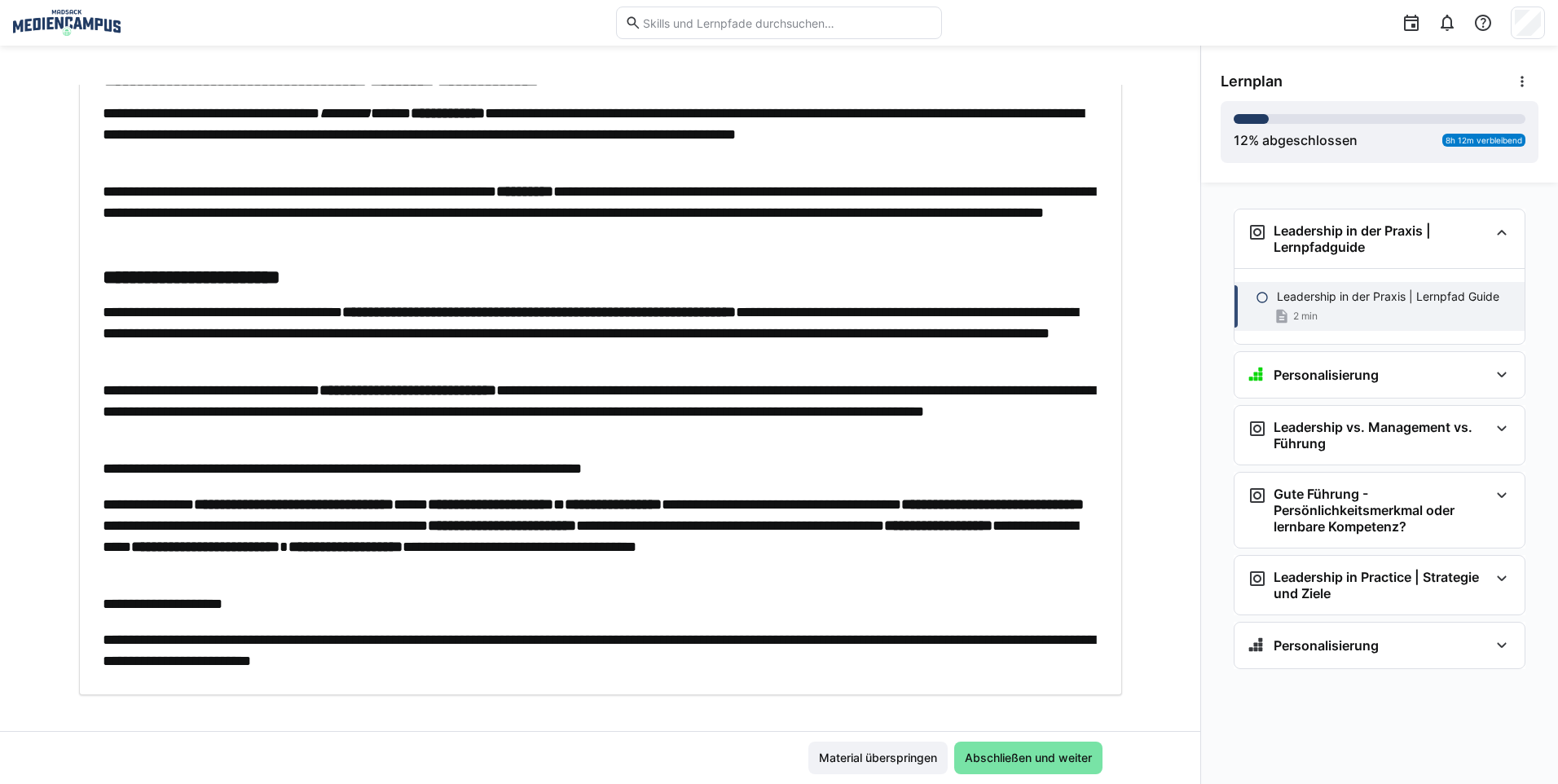
scroll to position [148, 0]
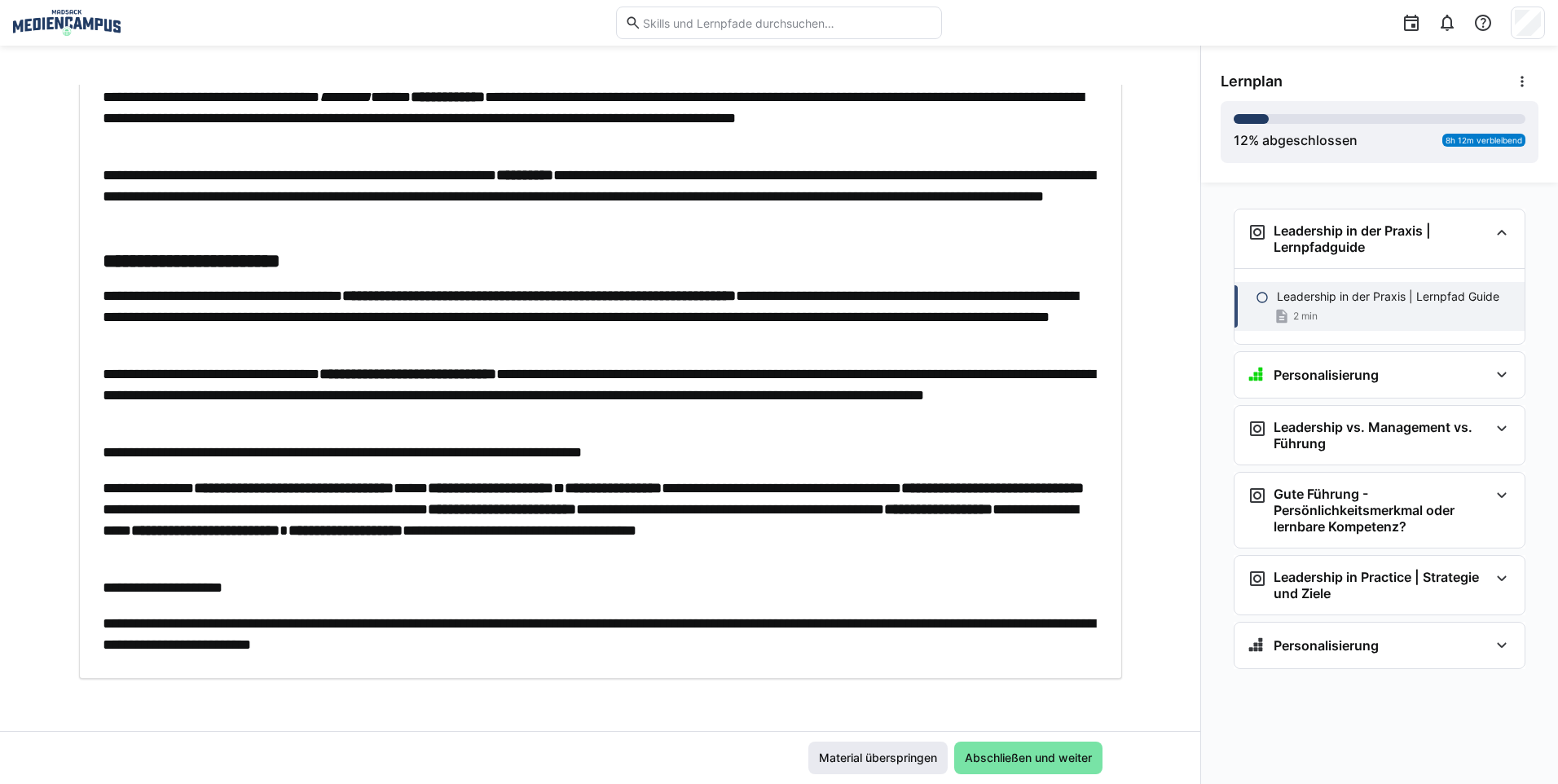
click at [869, 746] on span "Material überspringen" at bounding box center [877, 758] width 139 height 32
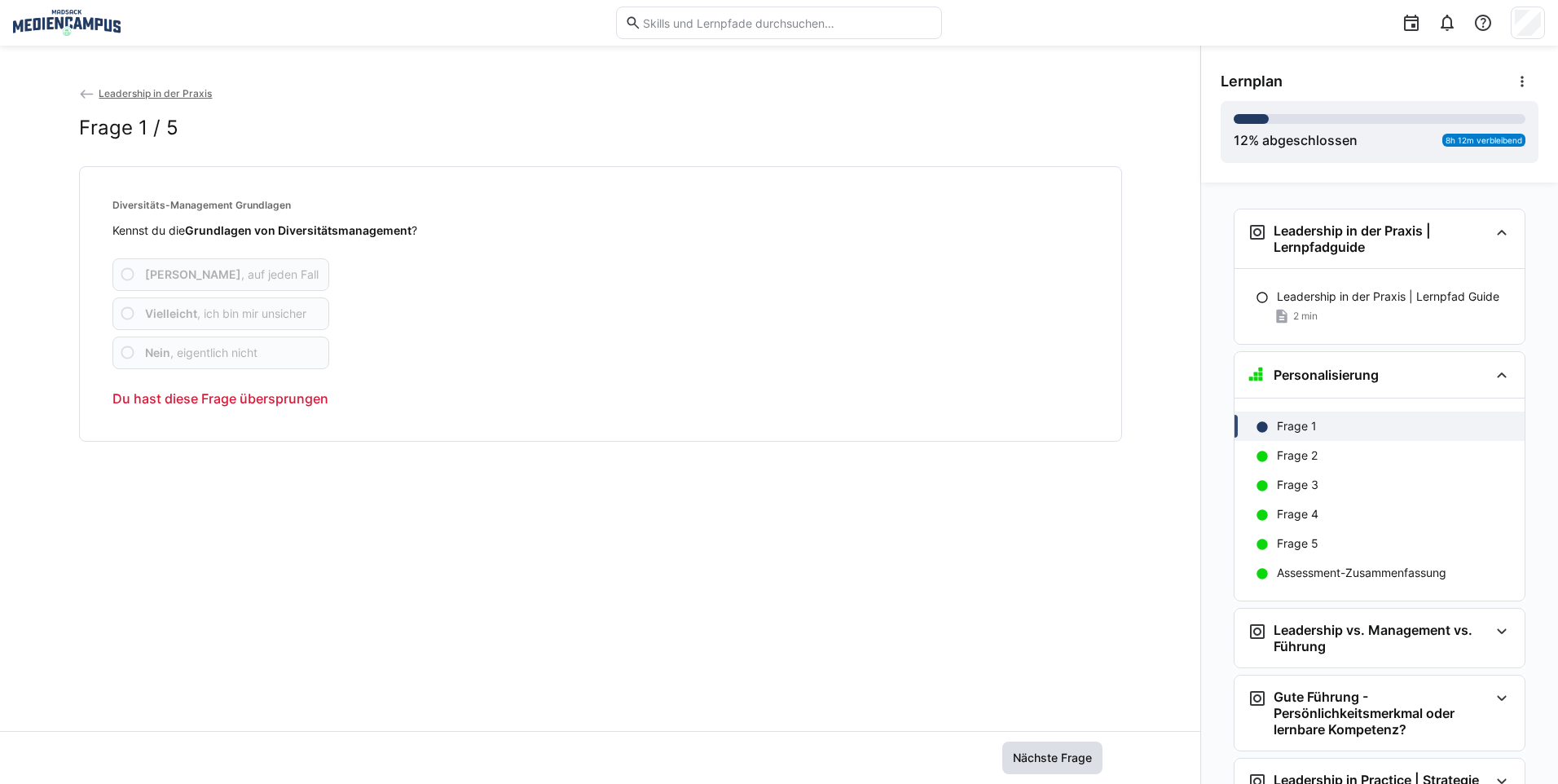
click at [1012, 746] on span "Nächste Frage" at bounding box center [1051, 758] width 100 height 32
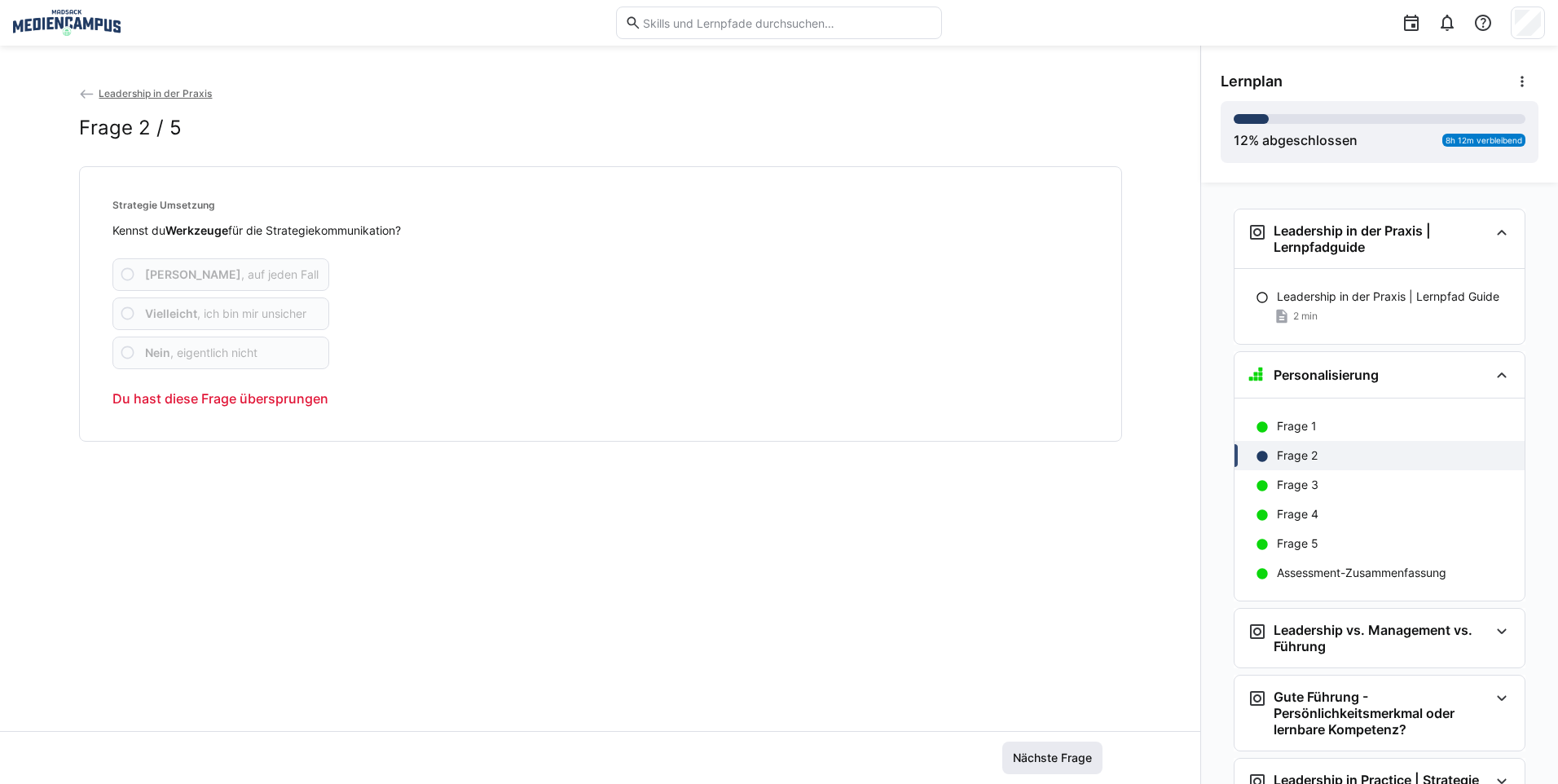
click at [1020, 754] on span "Nächste Frage" at bounding box center [1052, 757] width 84 height 16
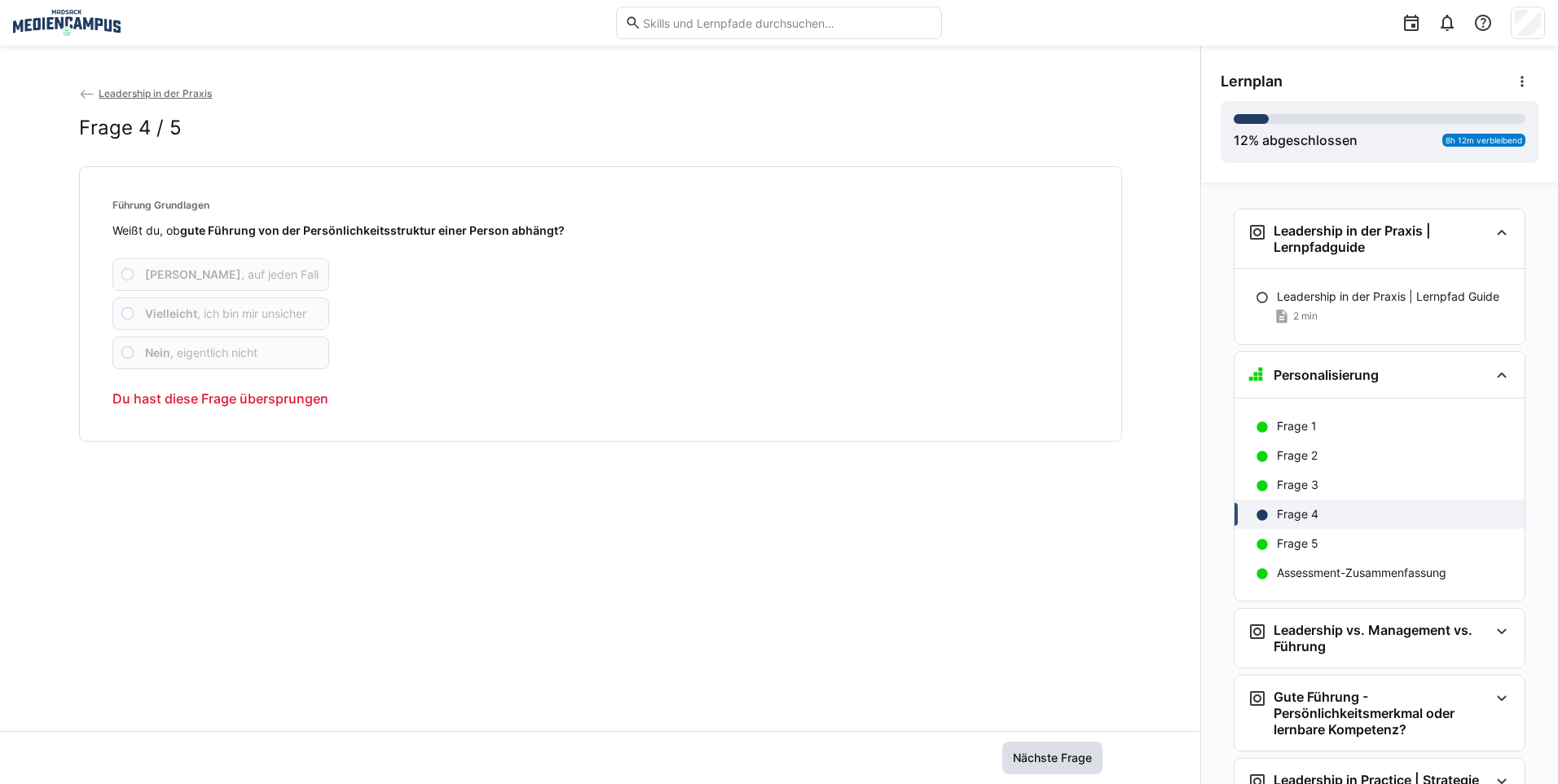
click at [1020, 754] on span "Nächste Frage" at bounding box center [1052, 757] width 84 height 16
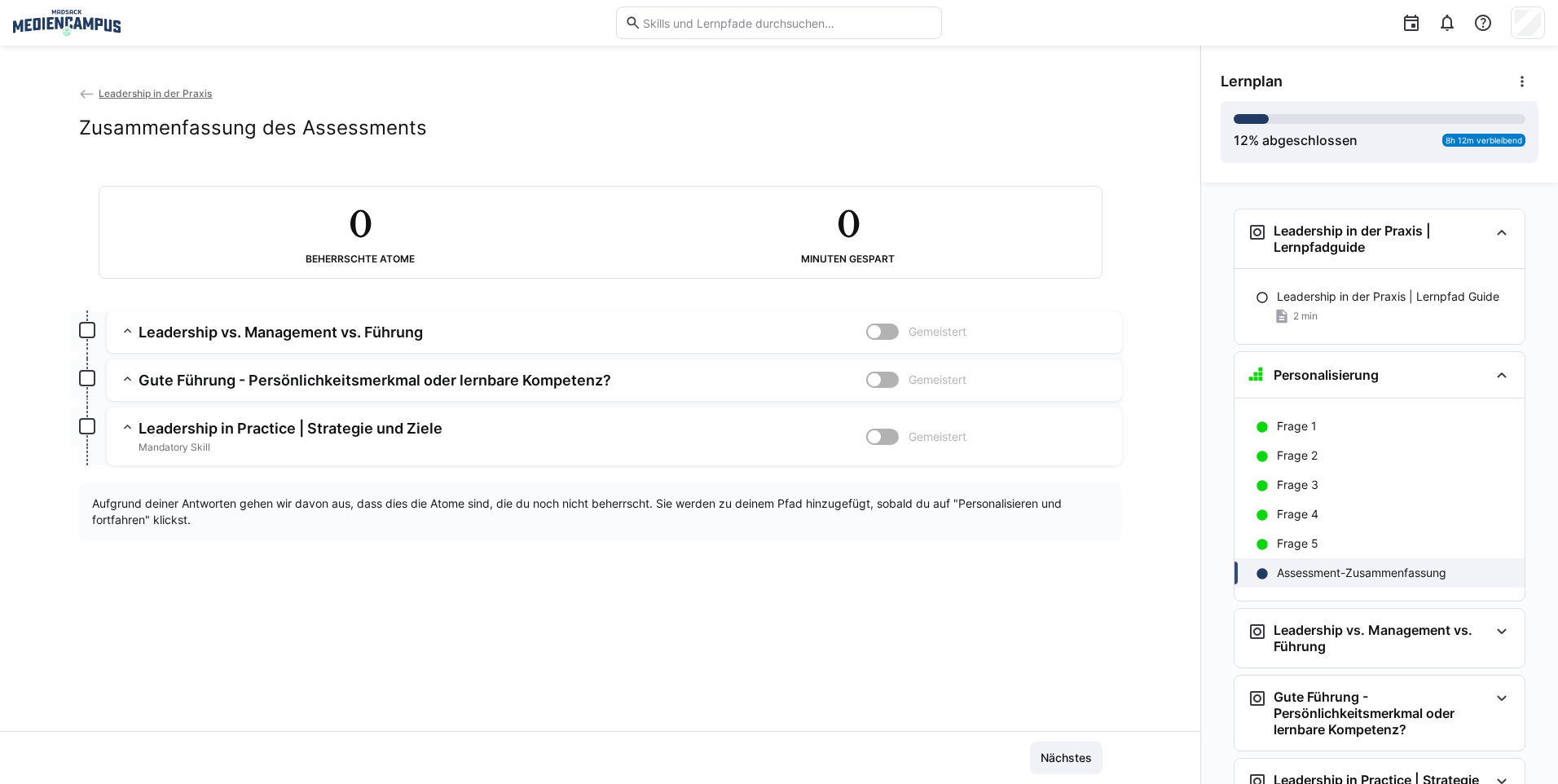
click at [1020, 754] on div "Nächstes" at bounding box center [601, 758] width 1003 height 32
click at [1040, 757] on span "Nächstes" at bounding box center [1066, 757] width 56 height 16
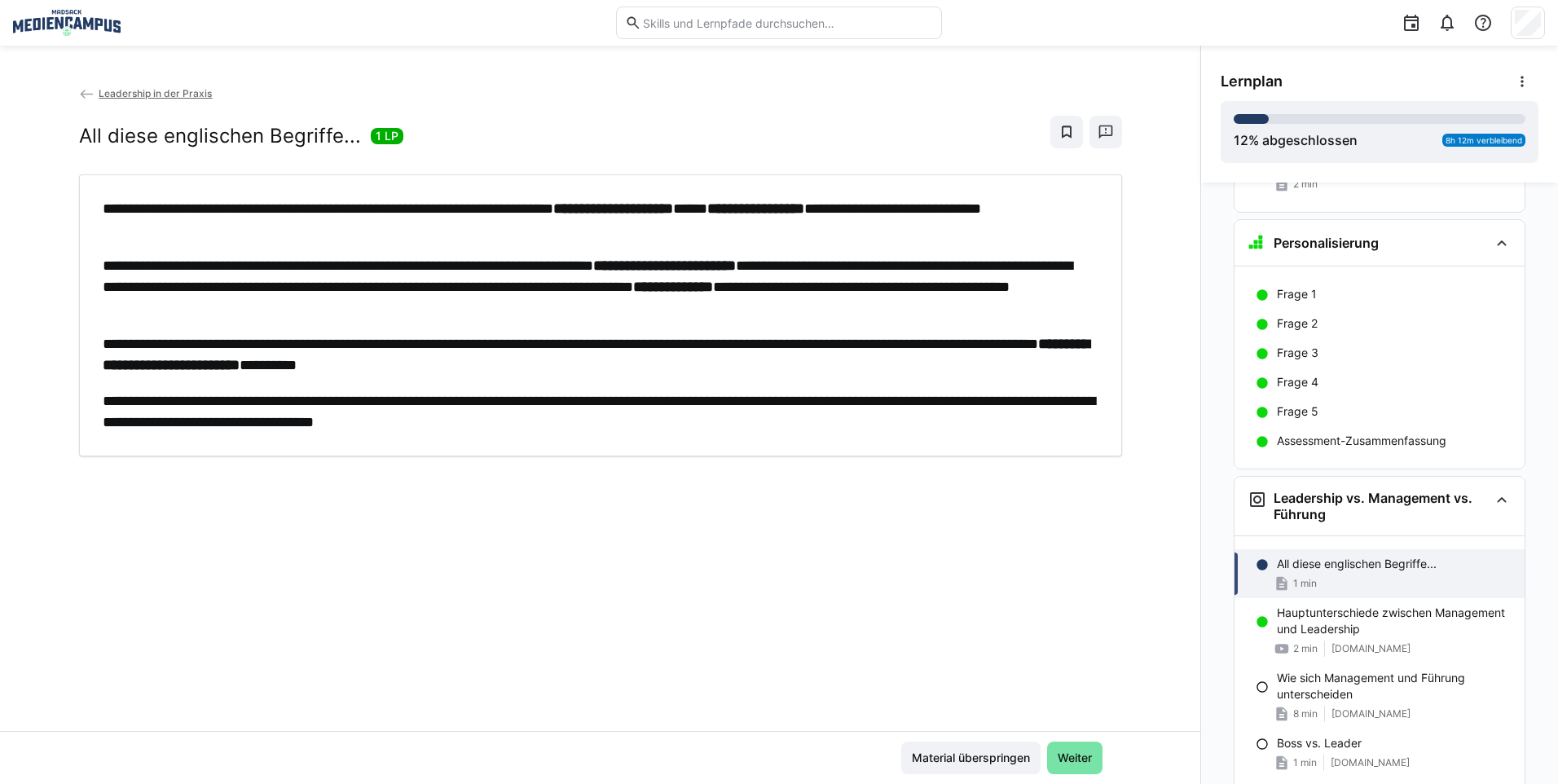
scroll to position [138, 0]
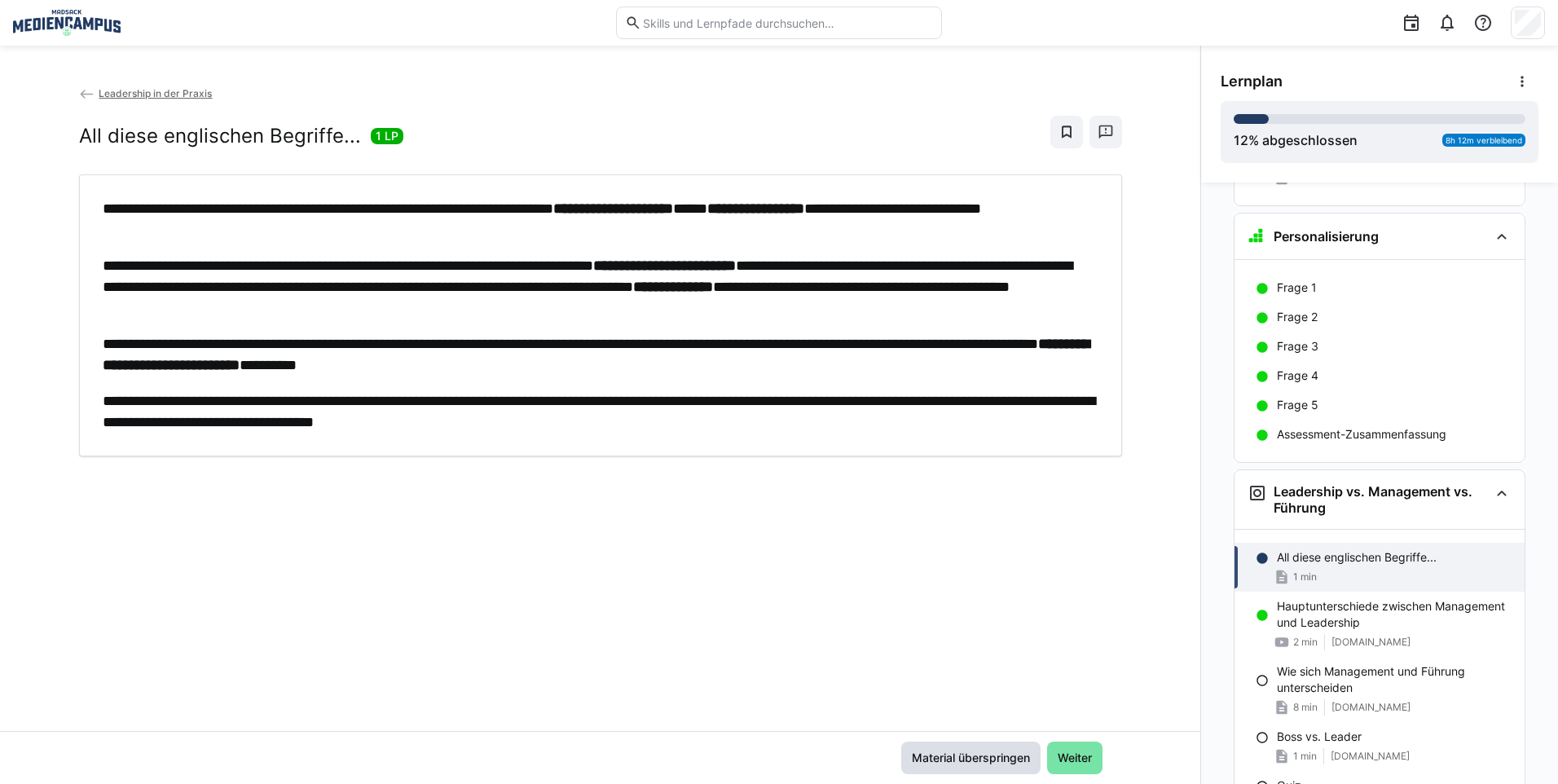
click at [1022, 757] on span "Material überspringen" at bounding box center [971, 757] width 123 height 16
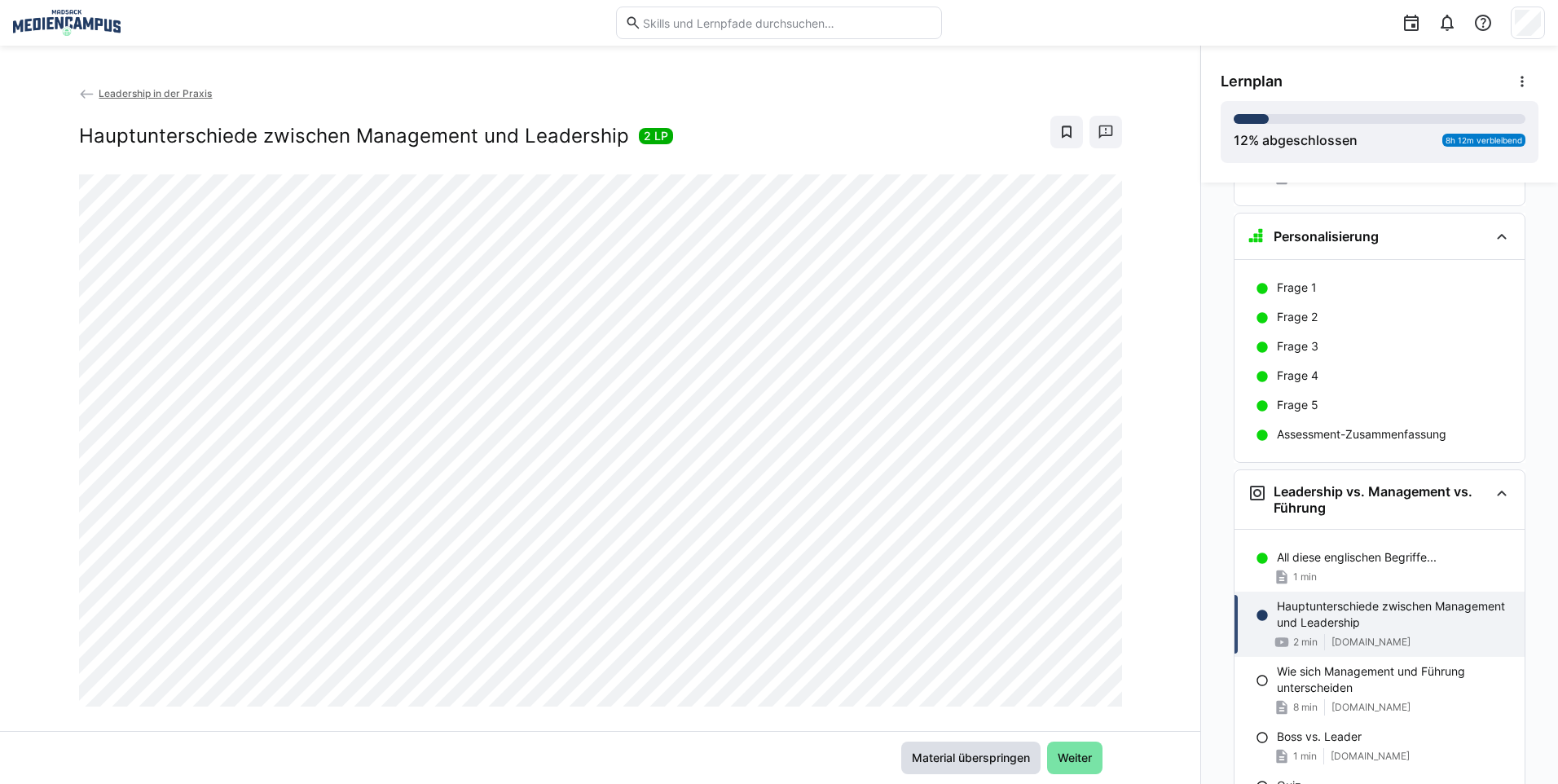
click at [927, 756] on span "Material überspringen" at bounding box center [971, 757] width 123 height 16
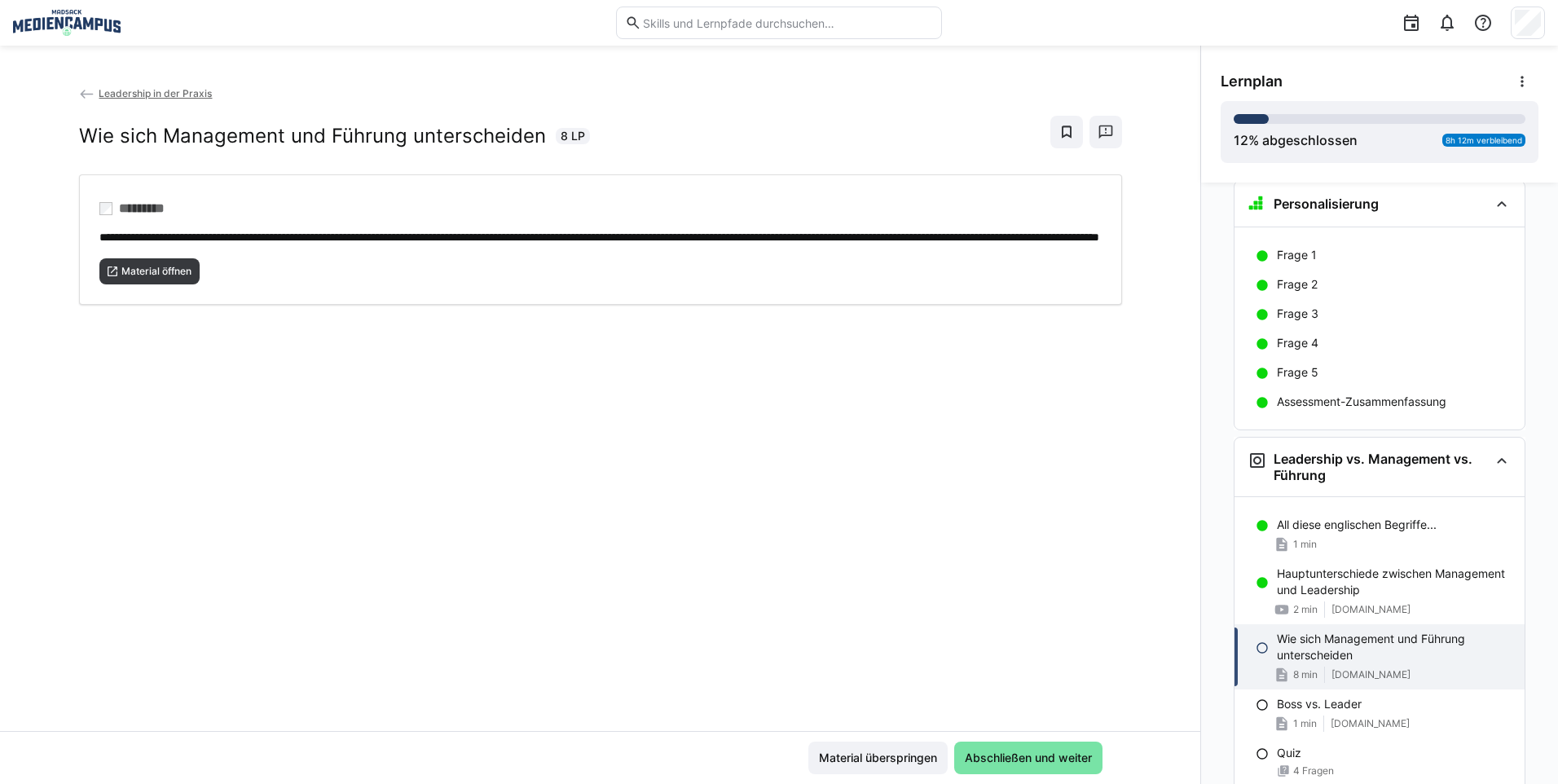
scroll to position [326, 0]
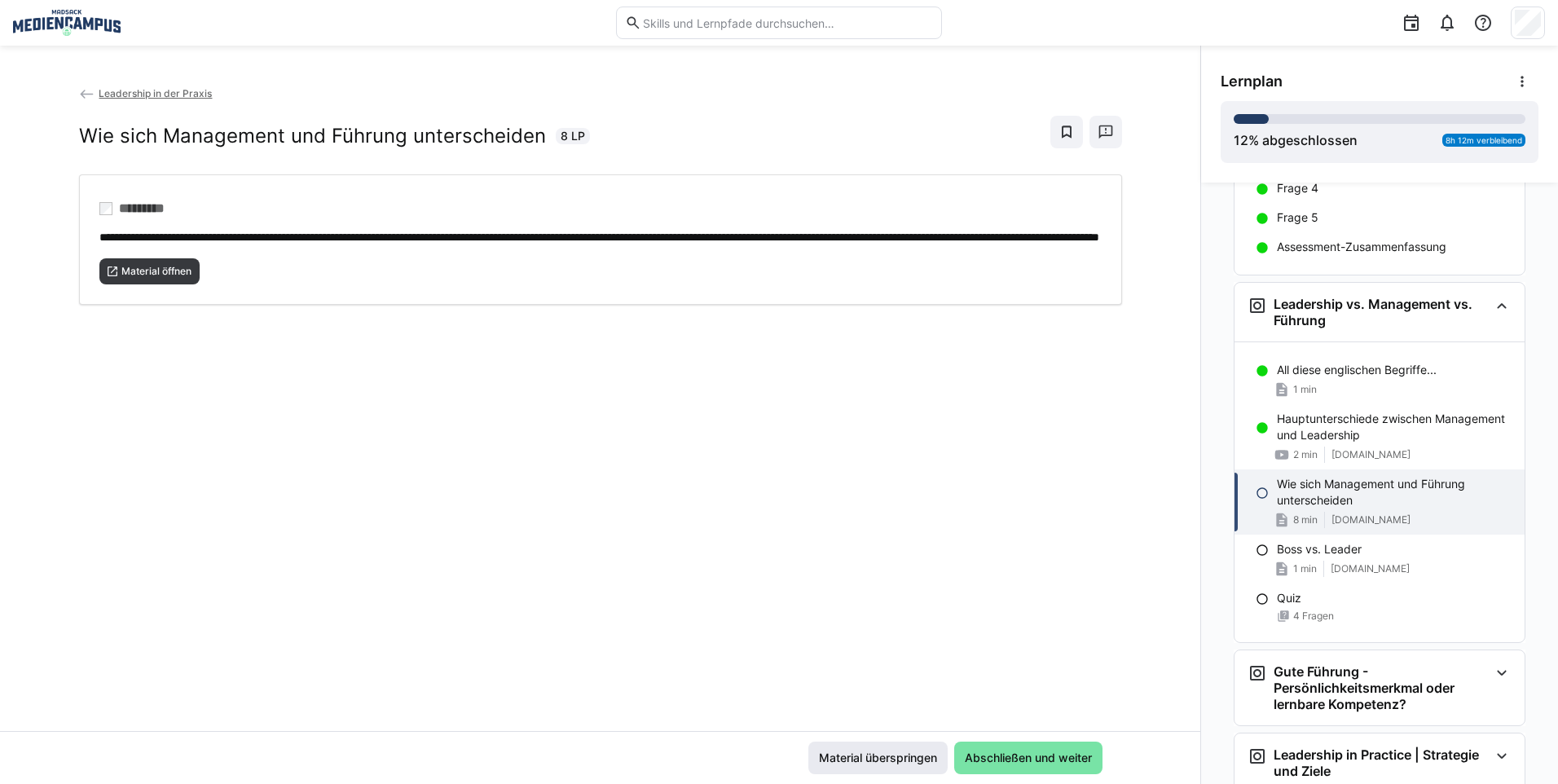
click at [875, 771] on span "Material überspringen" at bounding box center [877, 758] width 139 height 32
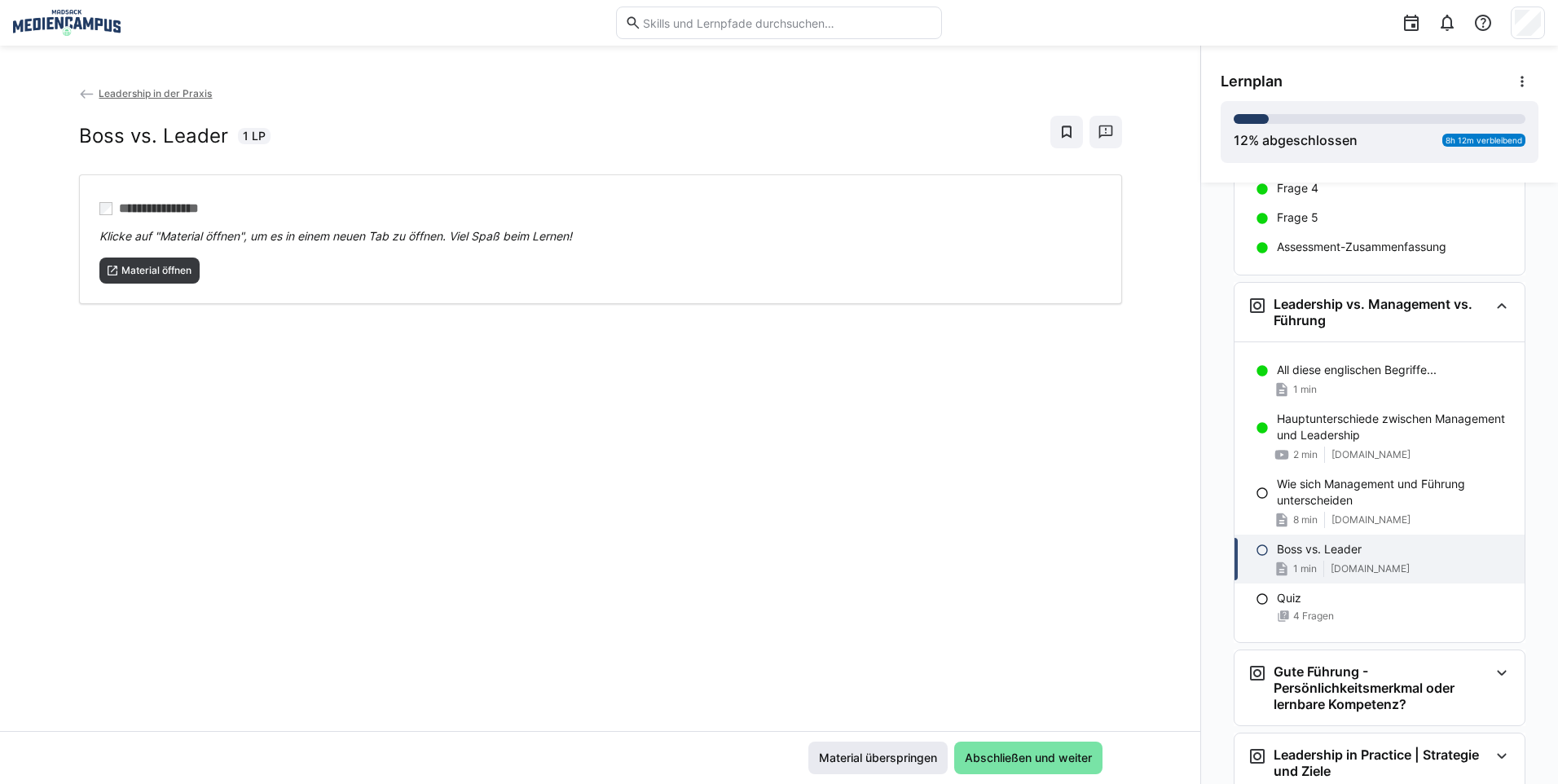
click at [887, 764] on span "Material überspringen" at bounding box center [878, 757] width 123 height 16
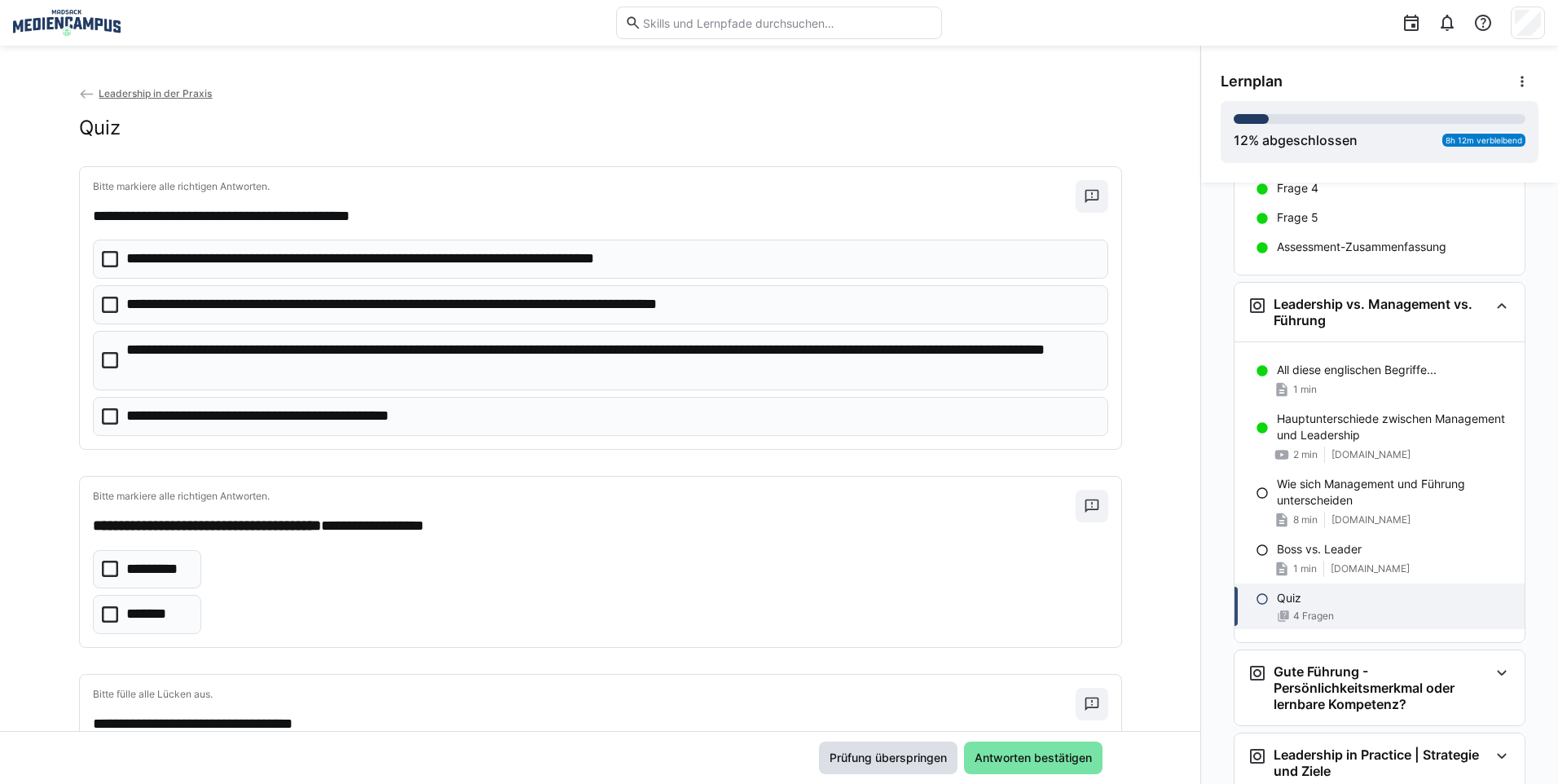
click at [887, 764] on span "Prüfung überspringen" at bounding box center [887, 757] width 122 height 16
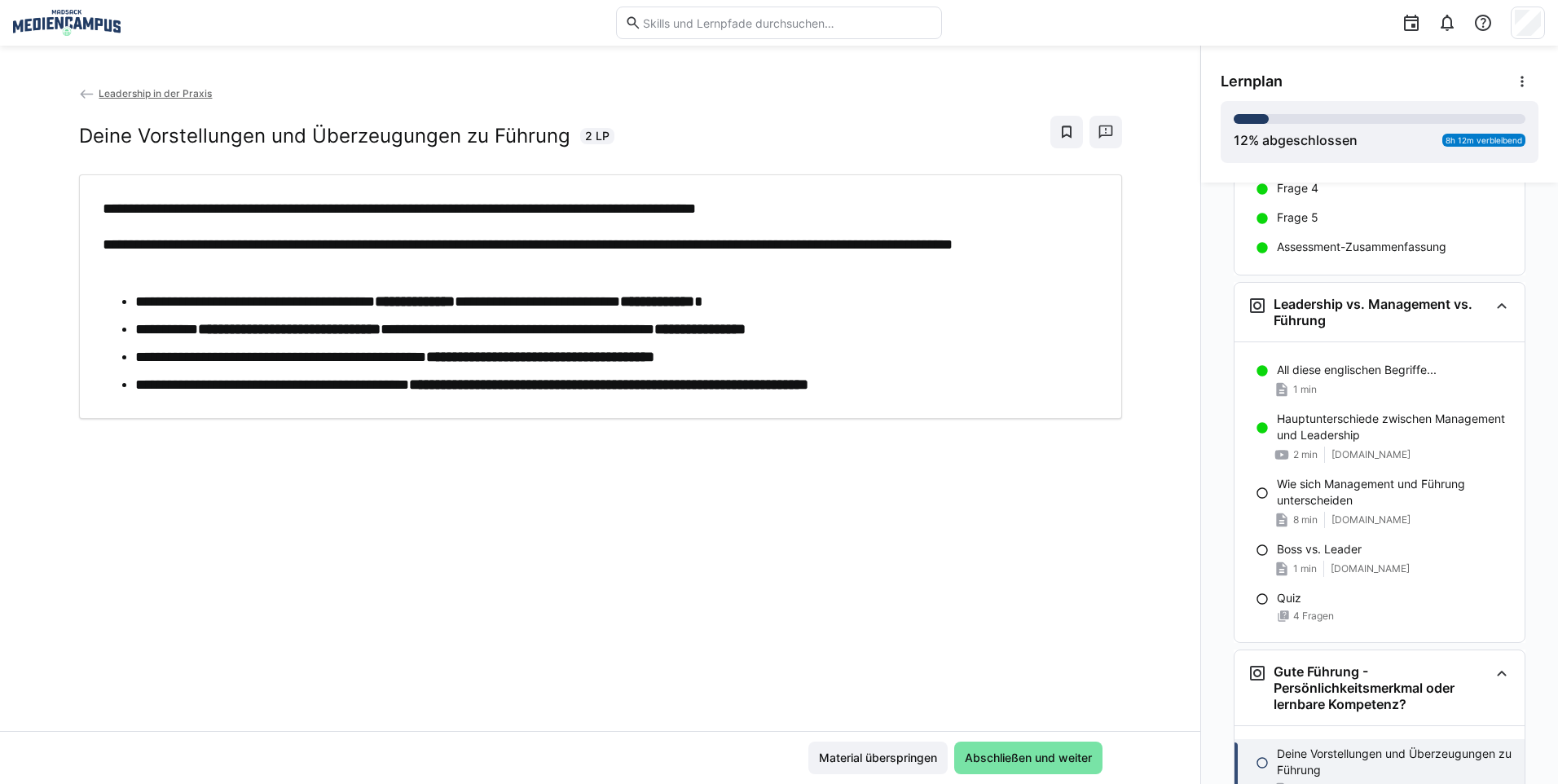
scroll to position [439, 0]
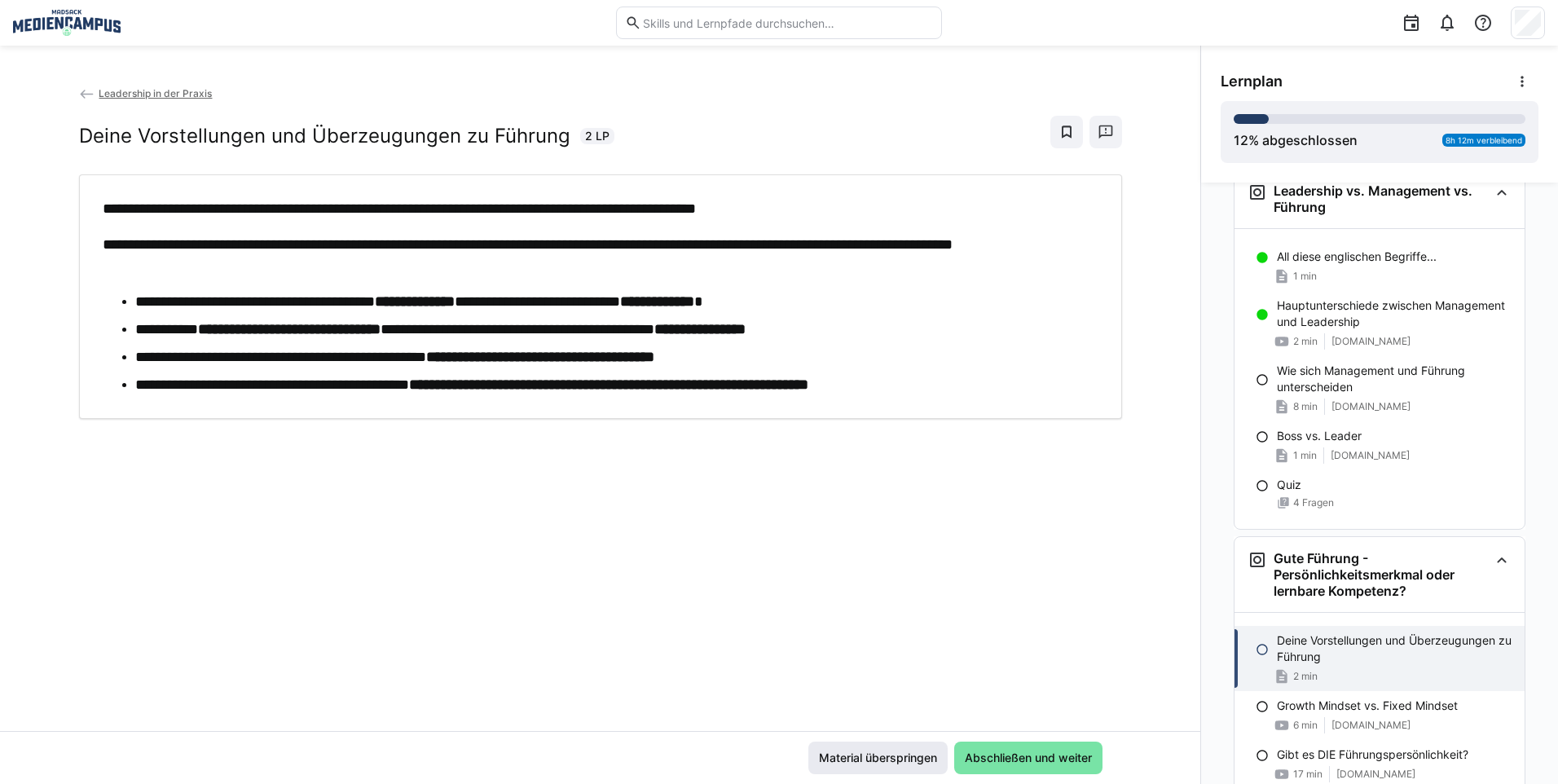
click at [882, 747] on span "Material überspringen" at bounding box center [877, 758] width 139 height 32
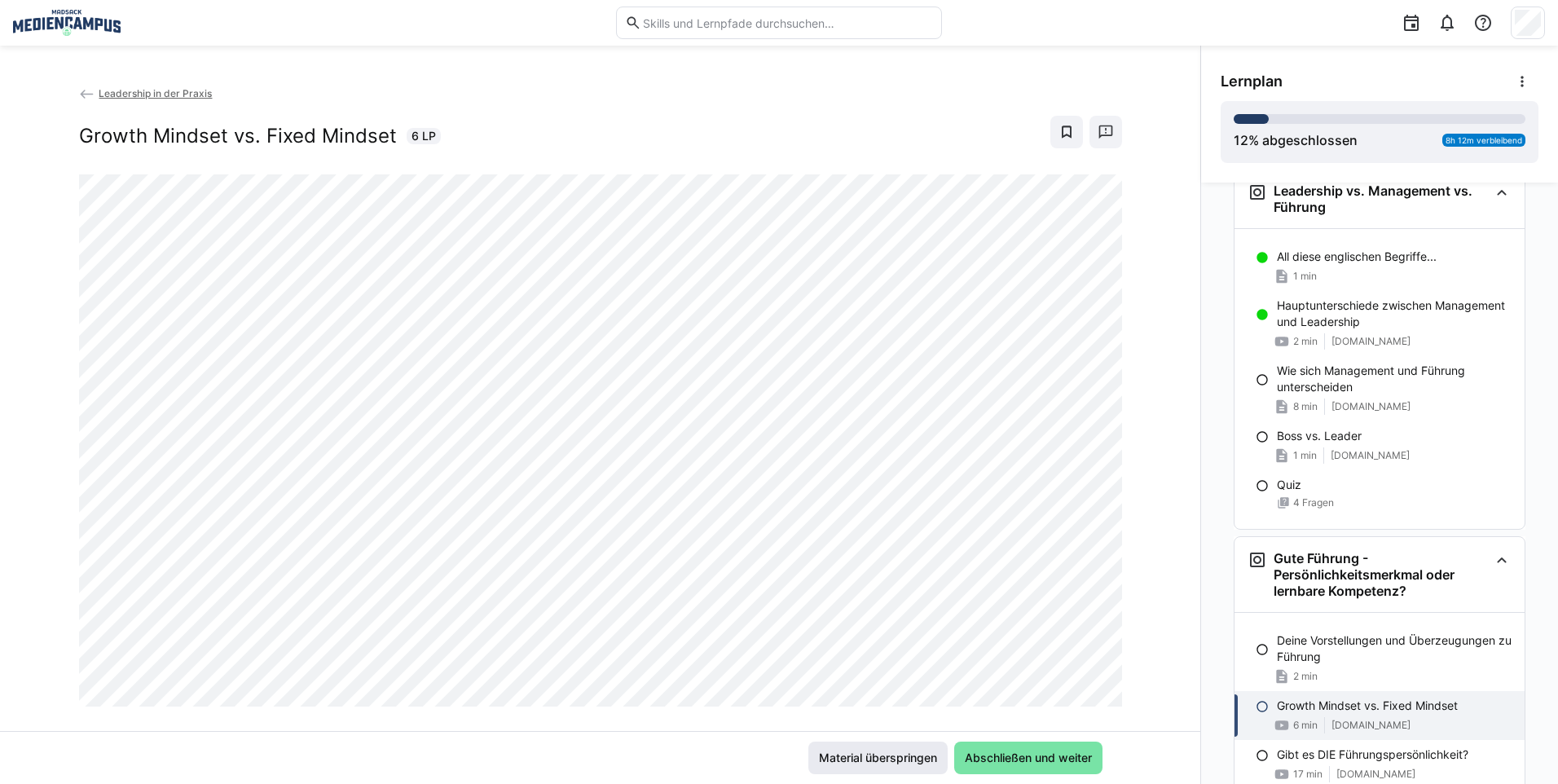
click at [887, 757] on span "Material überspringen" at bounding box center [878, 757] width 123 height 16
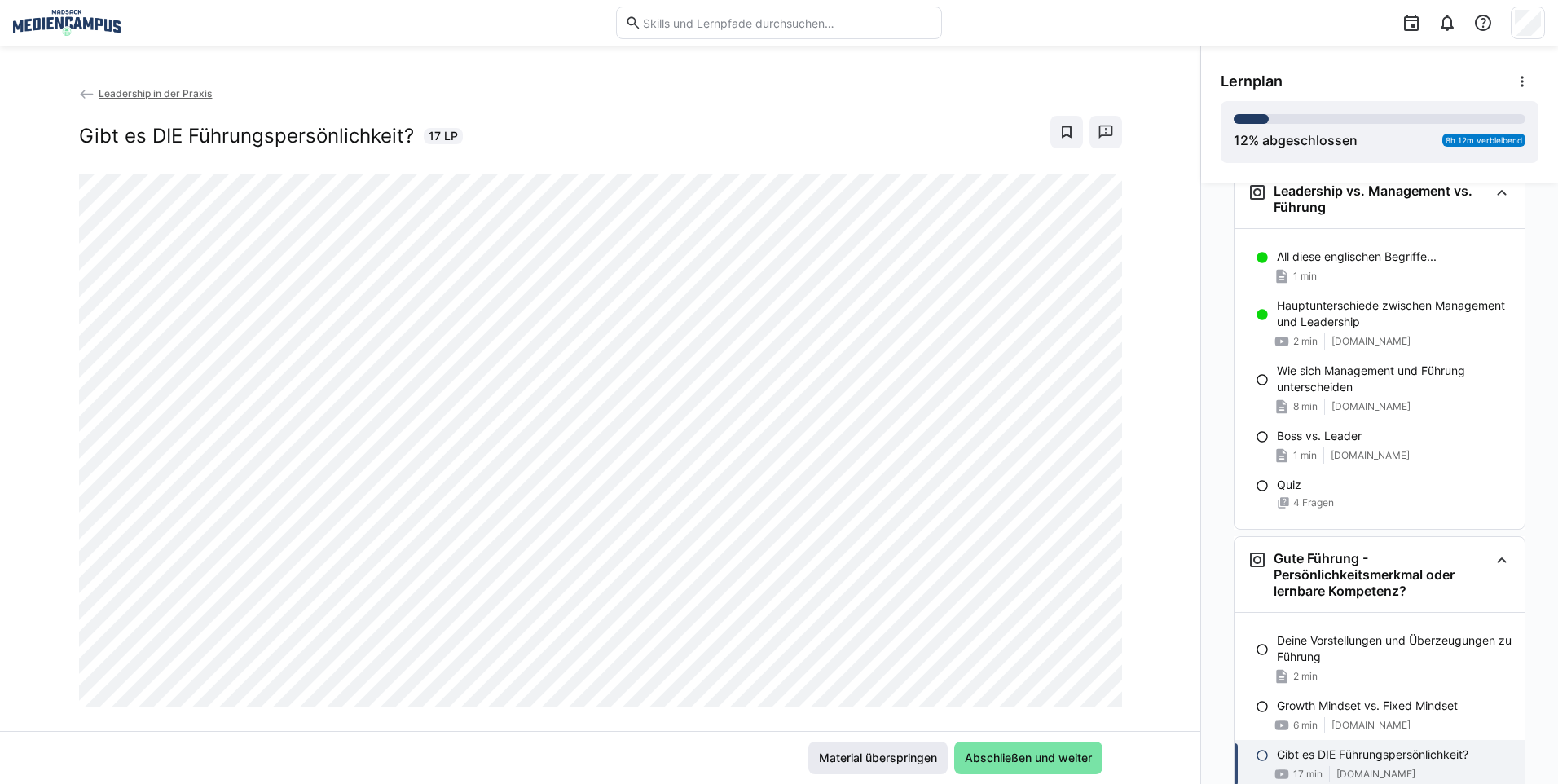
click at [889, 745] on span "Material überspringen" at bounding box center [877, 758] width 139 height 32
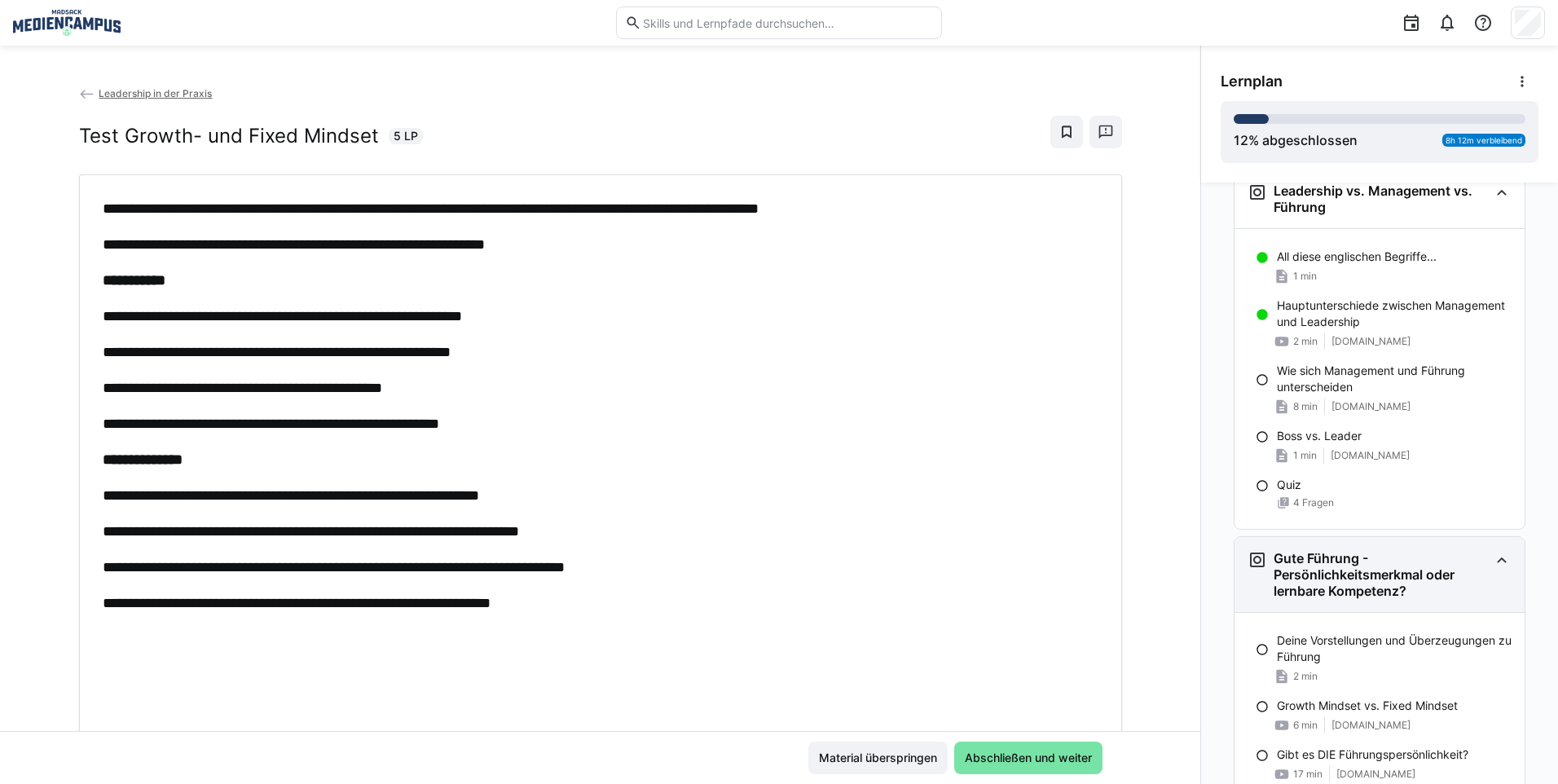
click at [1380, 582] on h3 "Gute Führung - Persönlichkeitsmerkmal oder lernbare Kompetenz?" at bounding box center [1381, 574] width 215 height 49
click at [1374, 575] on h3 "Gute Führung - Persönlichkeitsmerkmal oder lernbare Kompetenz?" at bounding box center [1381, 574] width 215 height 49
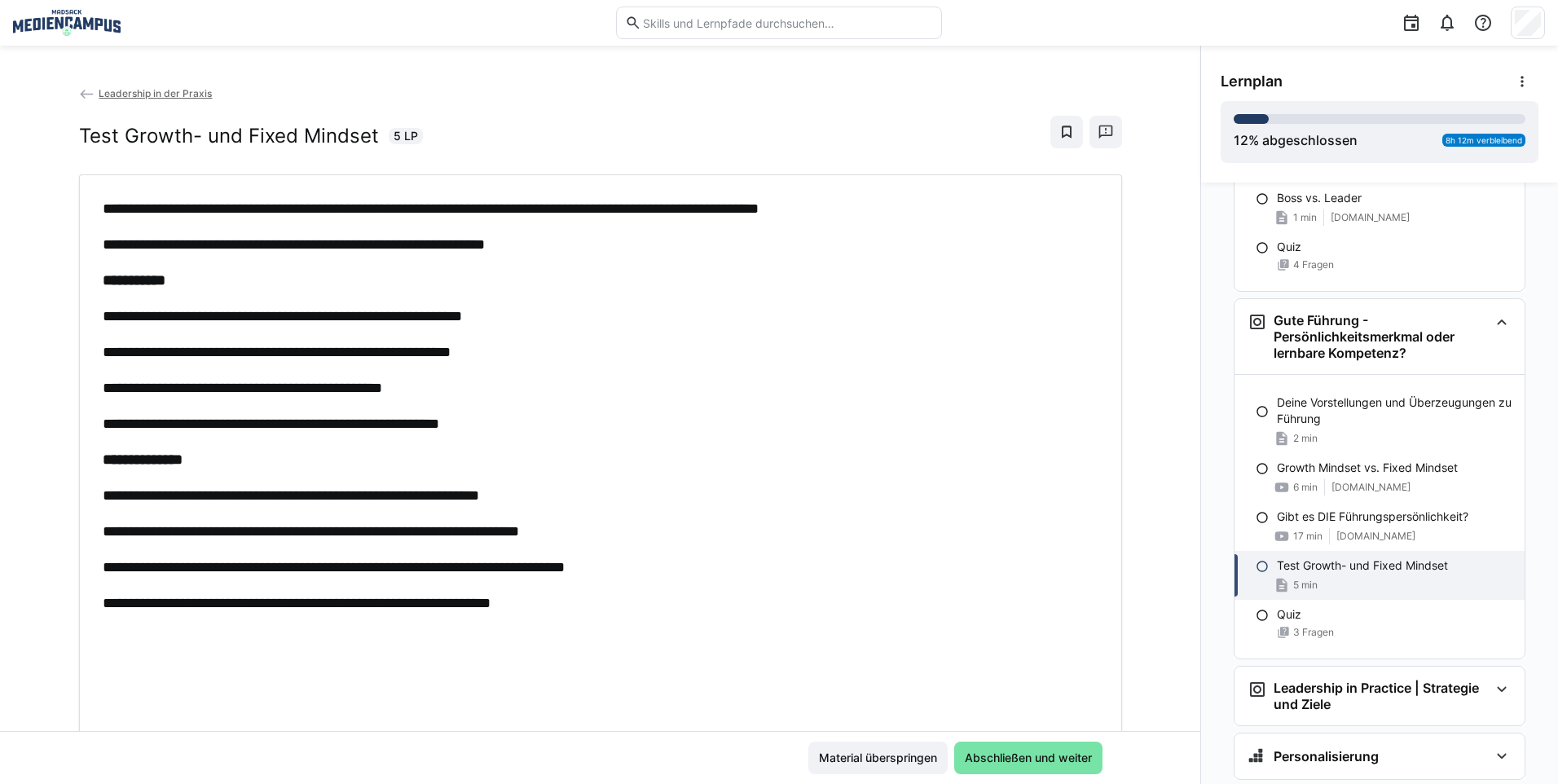
scroll to position [683, 0]
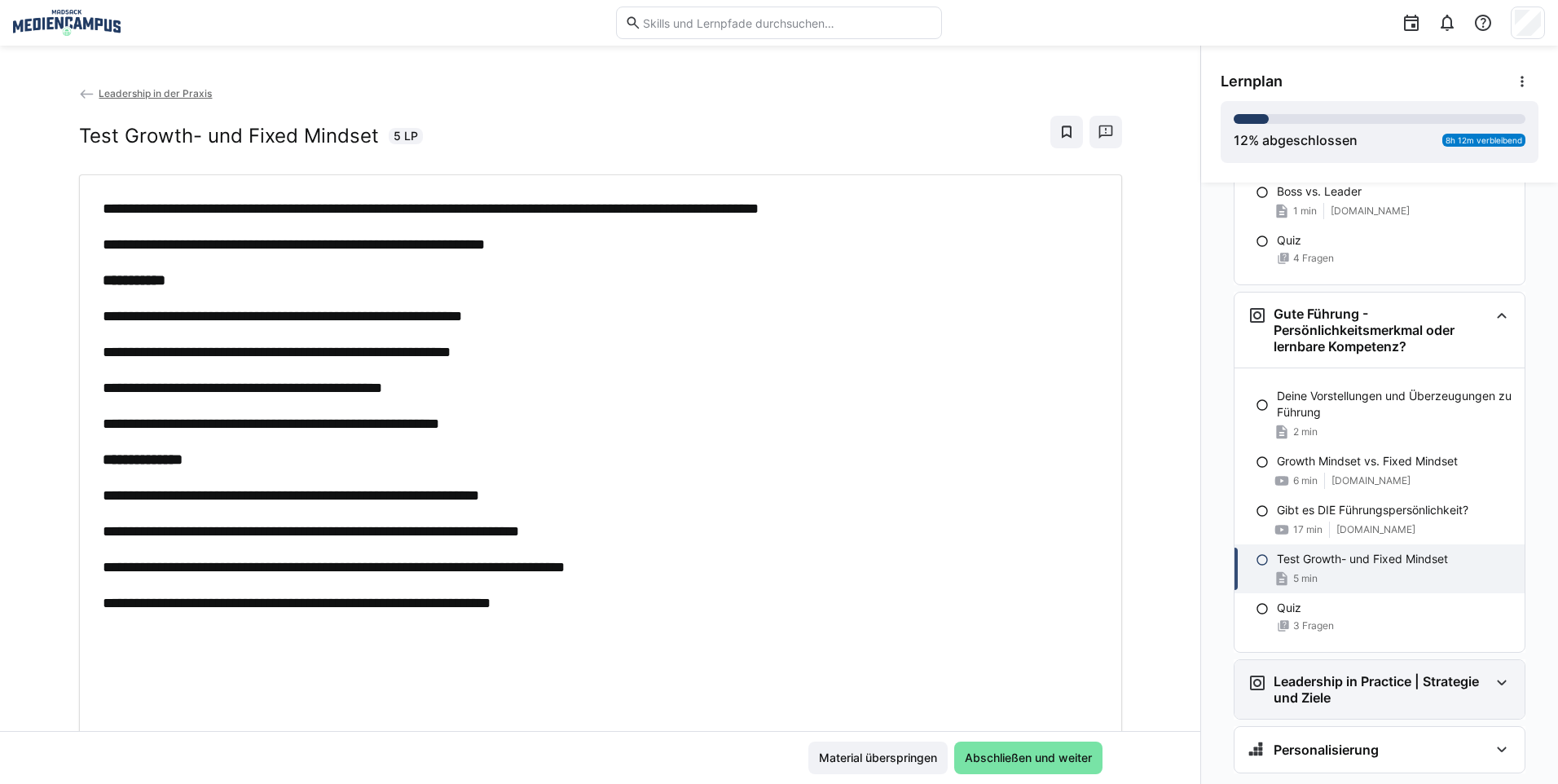
click at [1283, 679] on h3 "Leadership in Practice | Strategie und Ziele" at bounding box center [1381, 689] width 215 height 32
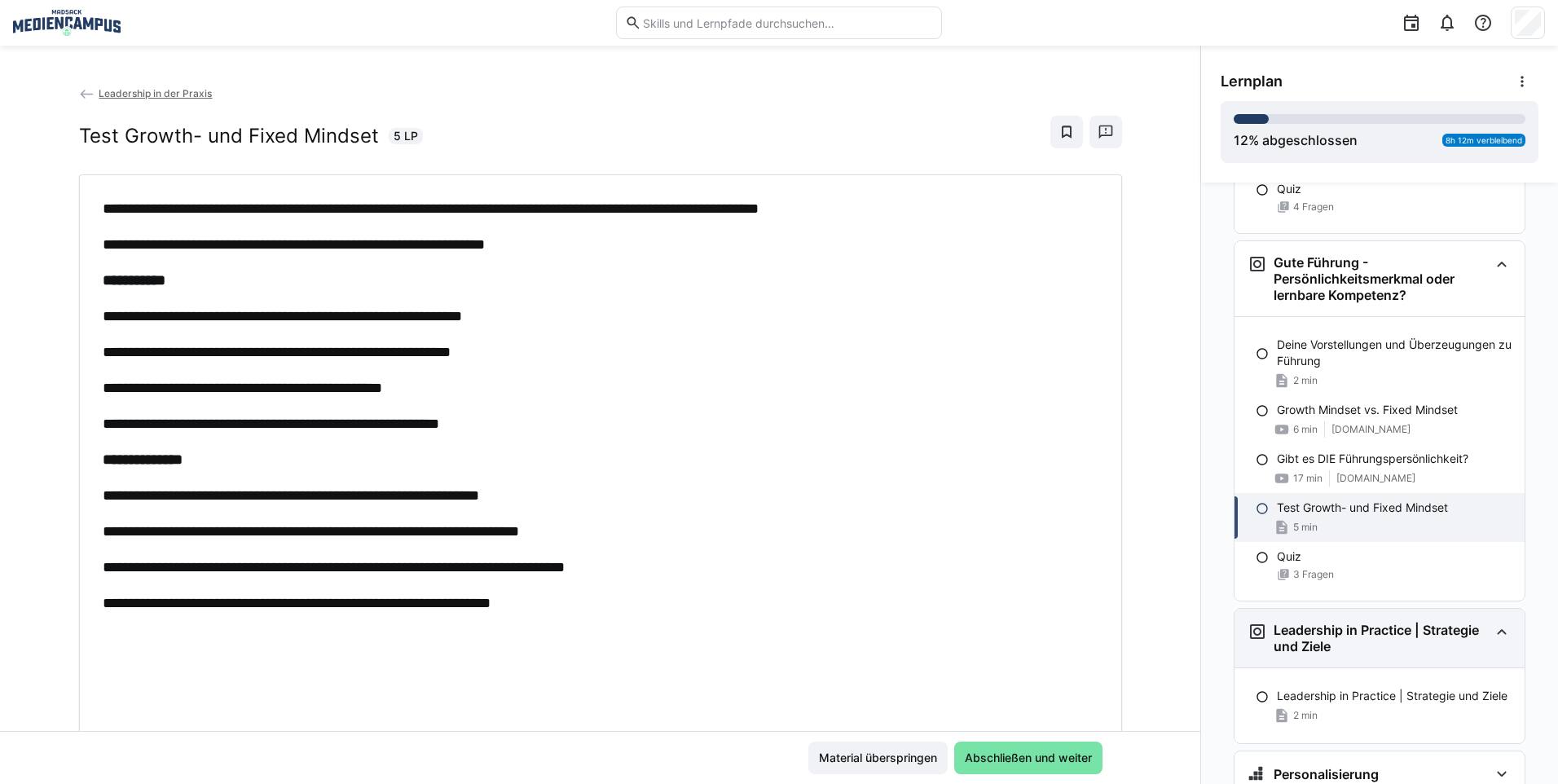
scroll to position [799, 0]
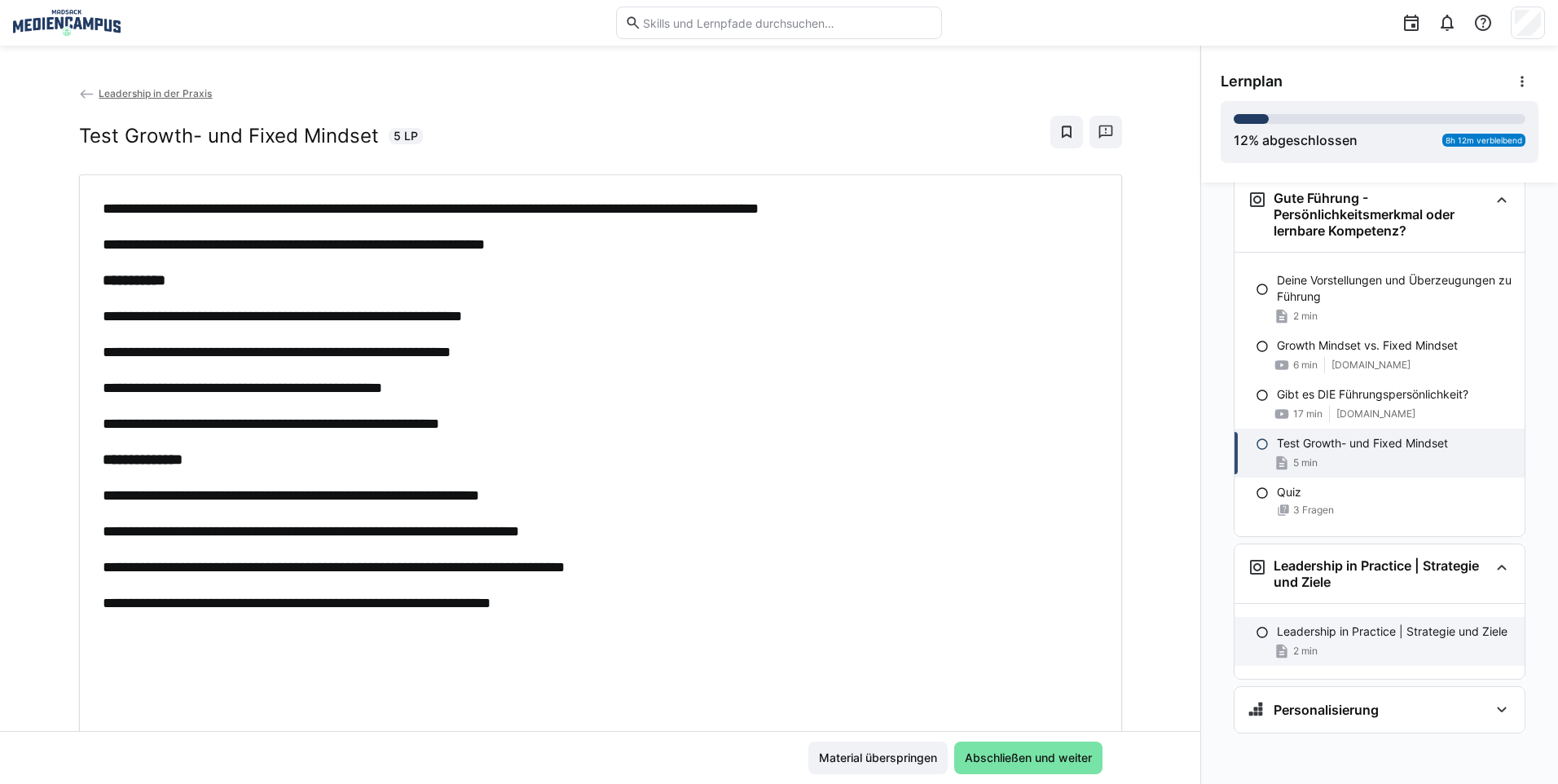
click at [1321, 659] on div "Leadership in Practice | Strategie und Ziele 2 min" at bounding box center [1380, 641] width 290 height 49
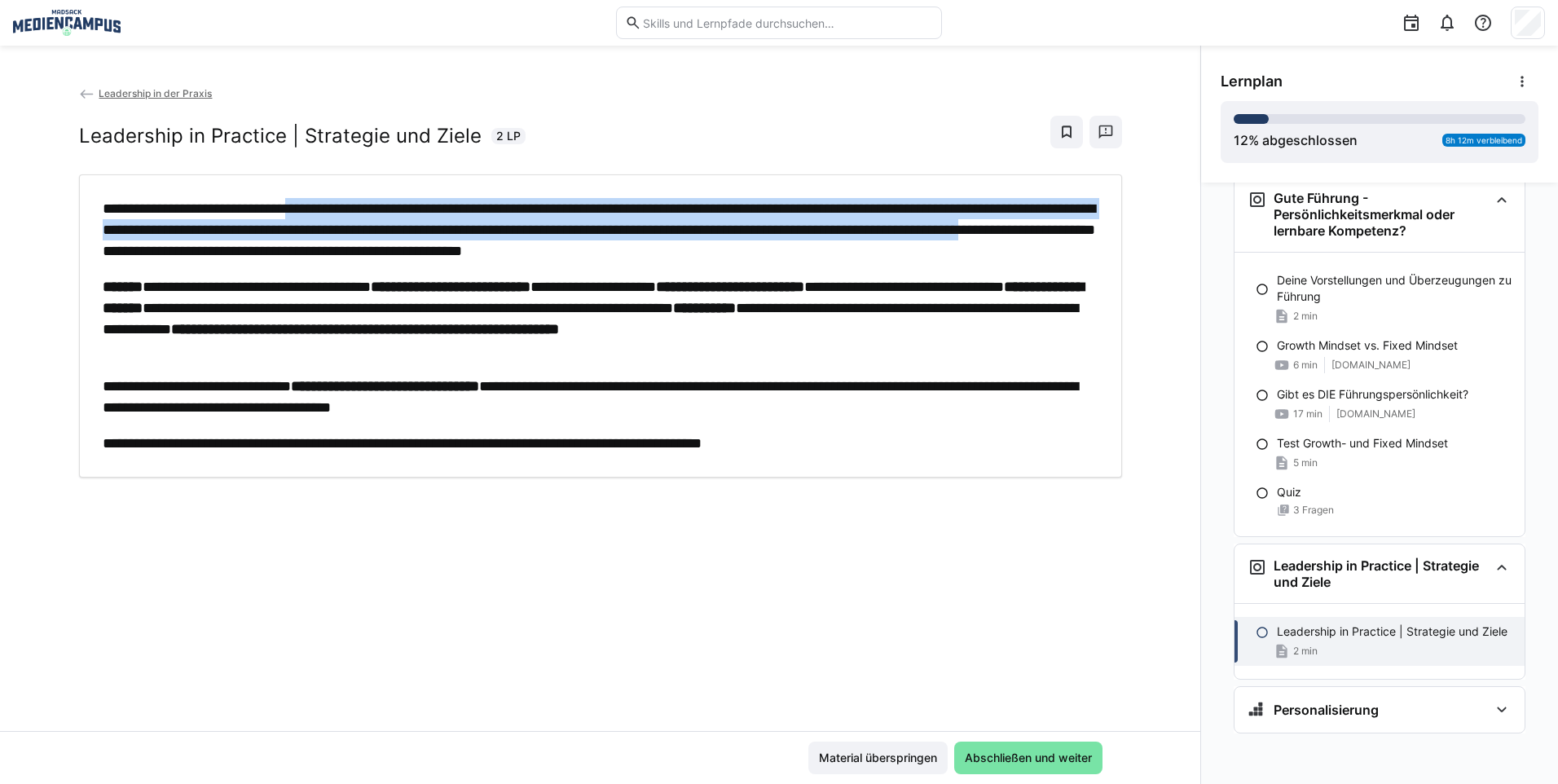
drag, startPoint x: 315, startPoint y: 204, endPoint x: 473, endPoint y: 245, distance: 163.2
click at [473, 245] on p "**********" at bounding box center [600, 229] width 996 height 63
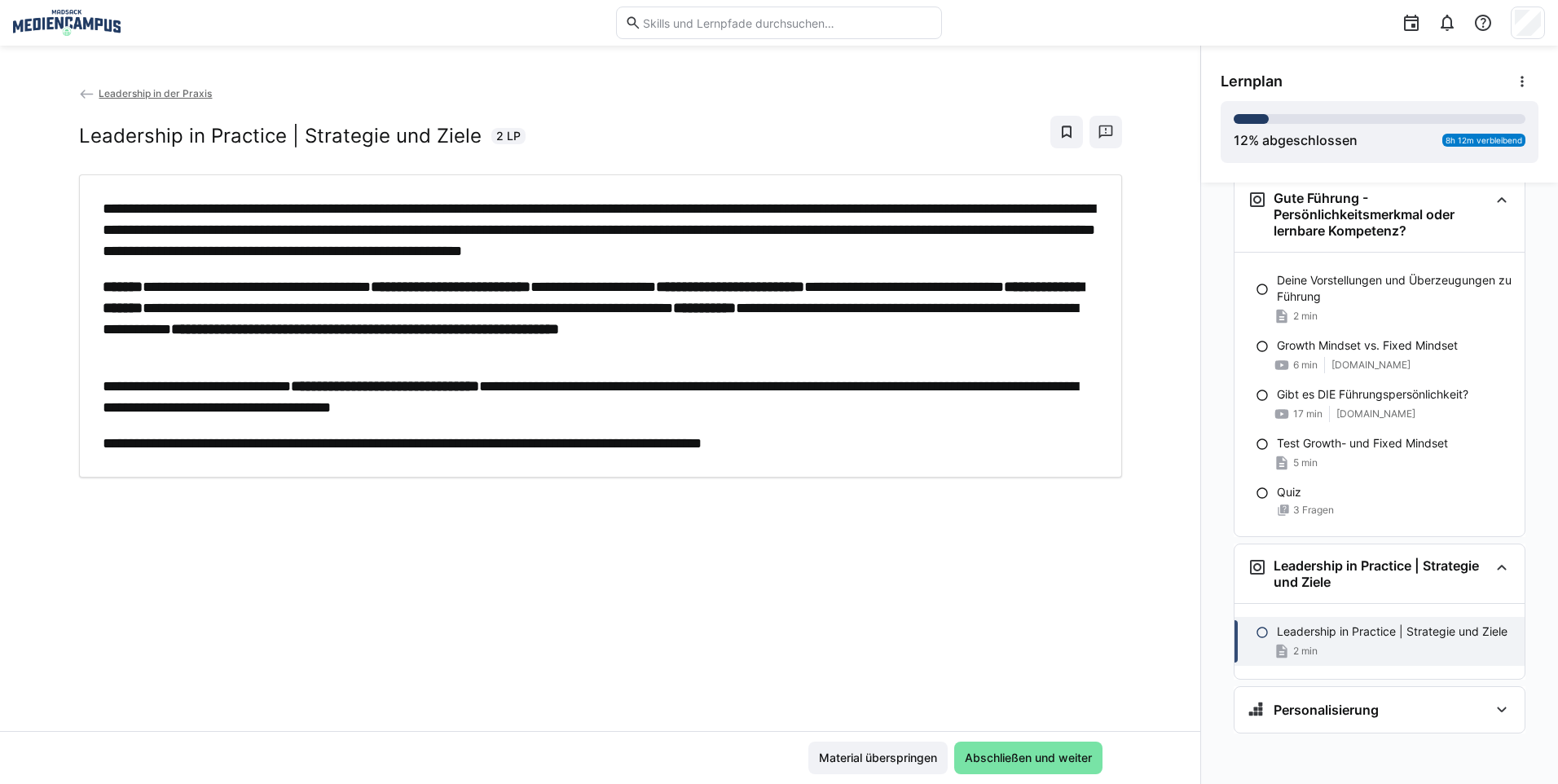
drag, startPoint x: 473, startPoint y: 245, endPoint x: 526, endPoint y: 299, distance: 75.7
click at [526, 299] on p "**********" at bounding box center [600, 318] width 996 height 84
click at [859, 766] on span "Material überspringen" at bounding box center [877, 758] width 139 height 32
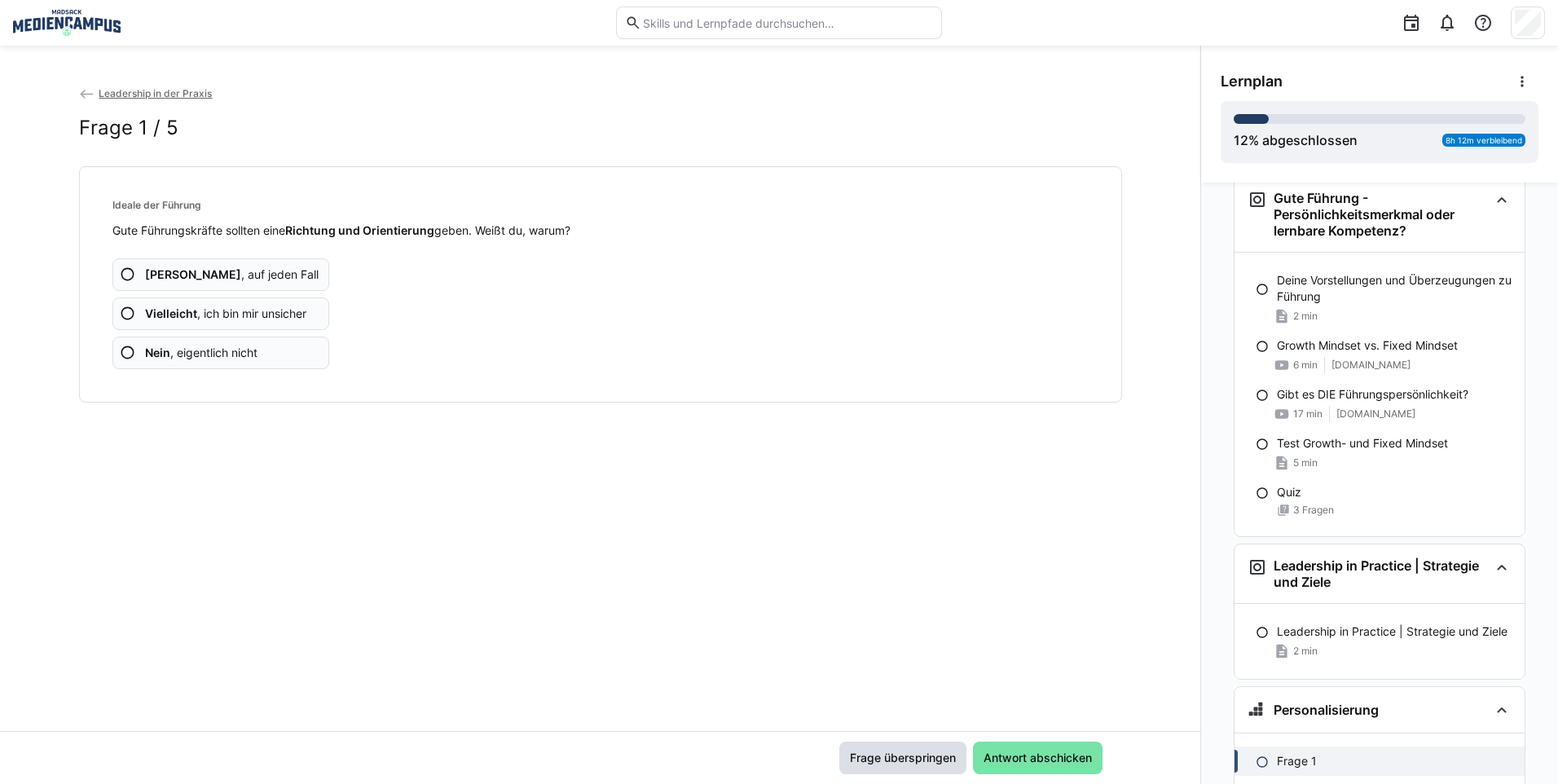
click at [852, 753] on span "Frage überspringen" at bounding box center [903, 757] width 111 height 16
click at [890, 755] on span "Frage überspringen" at bounding box center [903, 757] width 111 height 16
click at [892, 764] on span "Frage überspringen" at bounding box center [903, 757] width 111 height 16
click at [887, 761] on span "Frage überspringen" at bounding box center [903, 757] width 111 height 16
click at [892, 765] on span "Frage überspringen" at bounding box center [903, 757] width 111 height 16
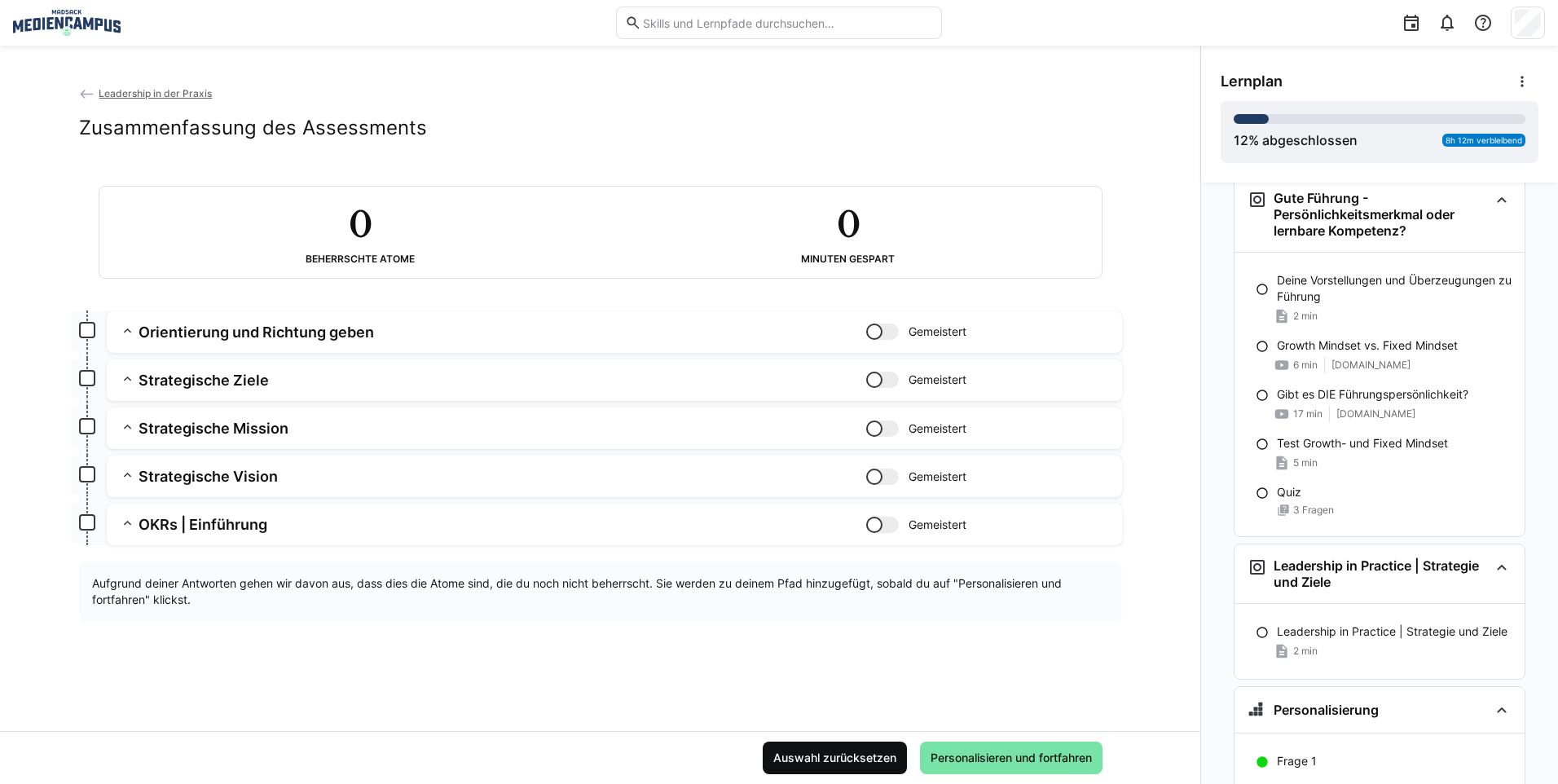
click at [887, 770] on span "Auswahl zurücksetzen" at bounding box center [834, 758] width 144 height 32
click at [968, 765] on span "Personalisieren und fortfahren" at bounding box center [1011, 757] width 166 height 16
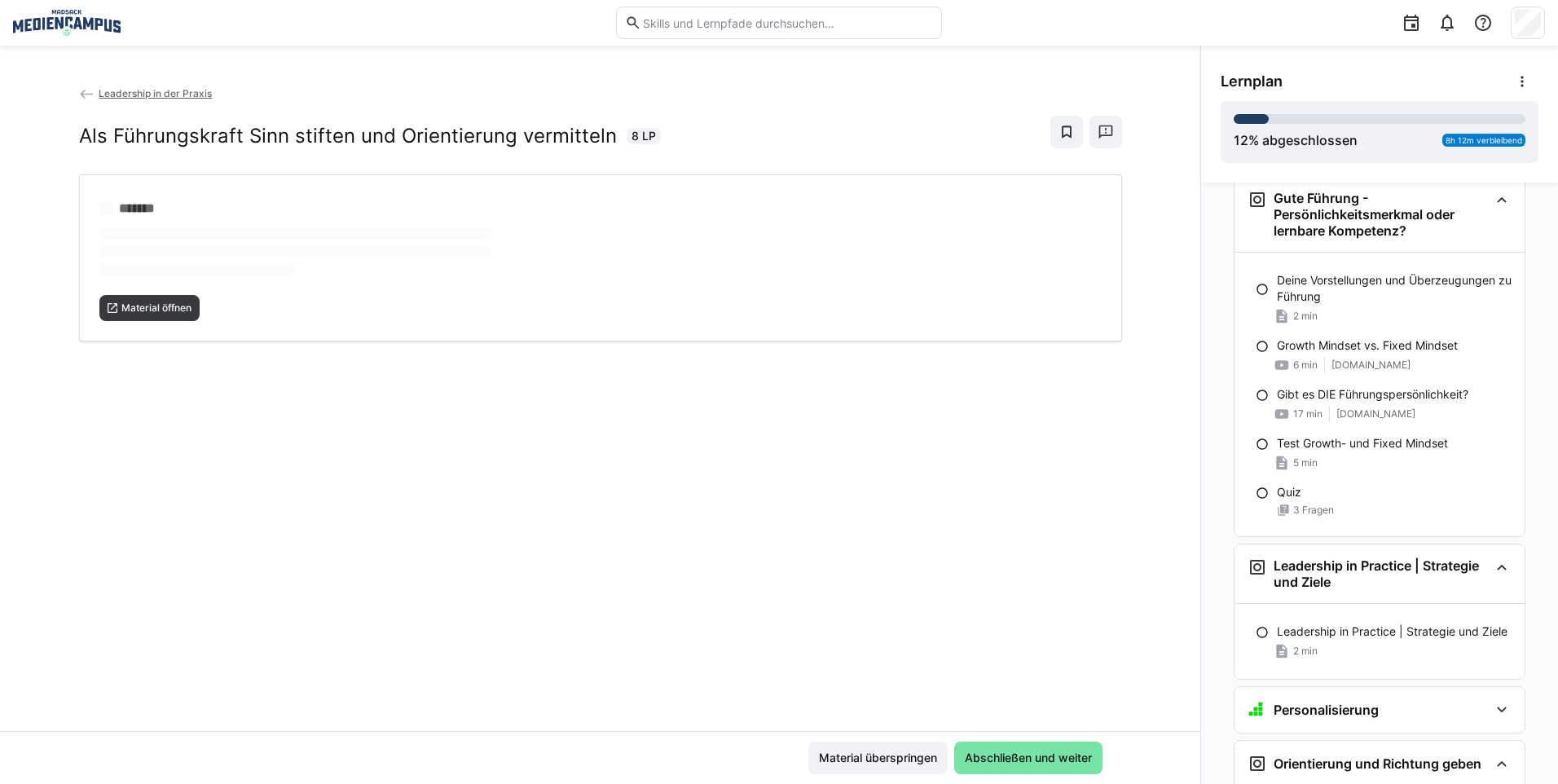
scroll to position [1325, 0]
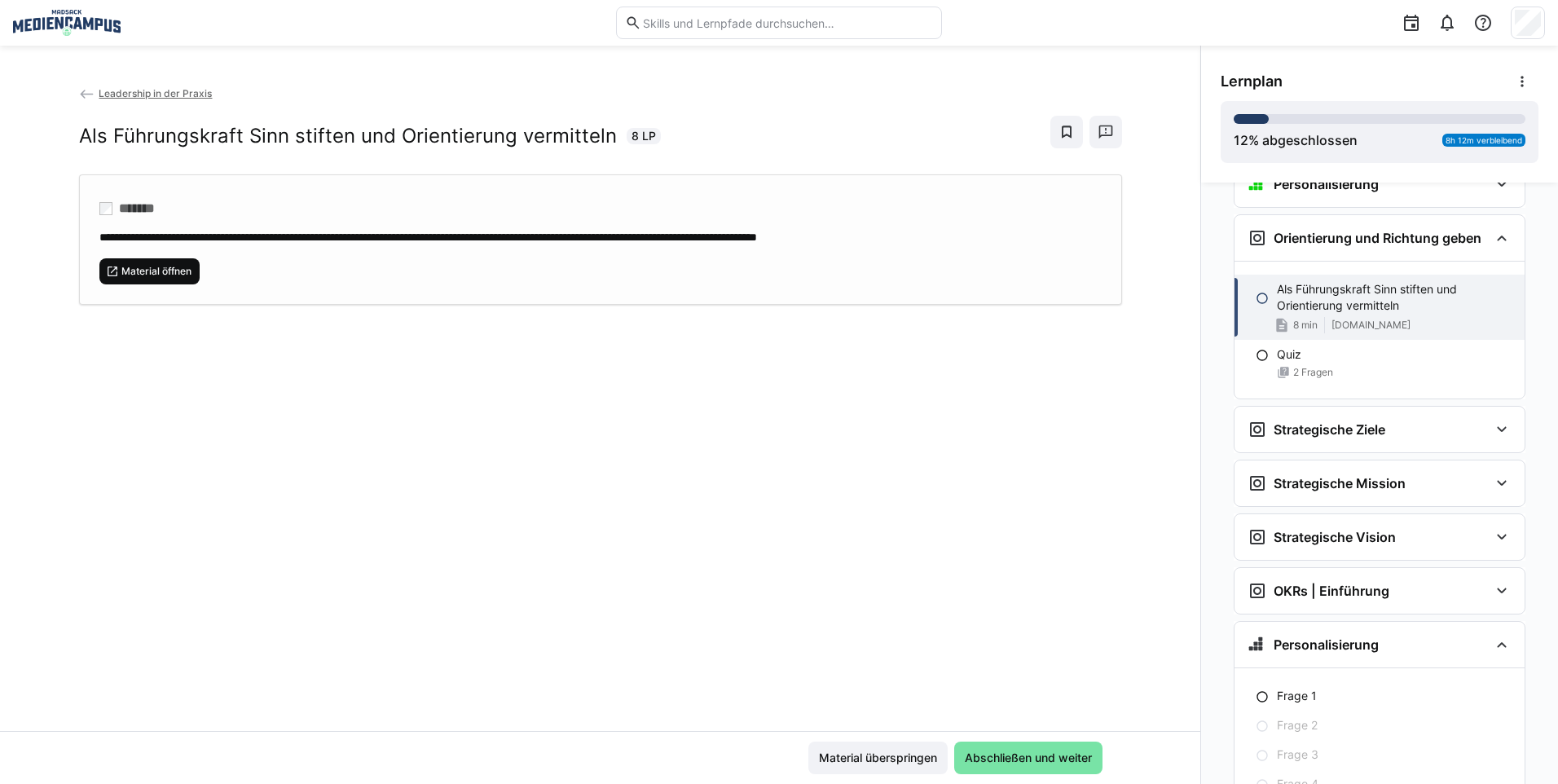
click at [192, 277] on span "Material öffnen" at bounding box center [149, 271] width 101 height 26
click at [895, 764] on span "Material überspringen" at bounding box center [878, 757] width 123 height 16
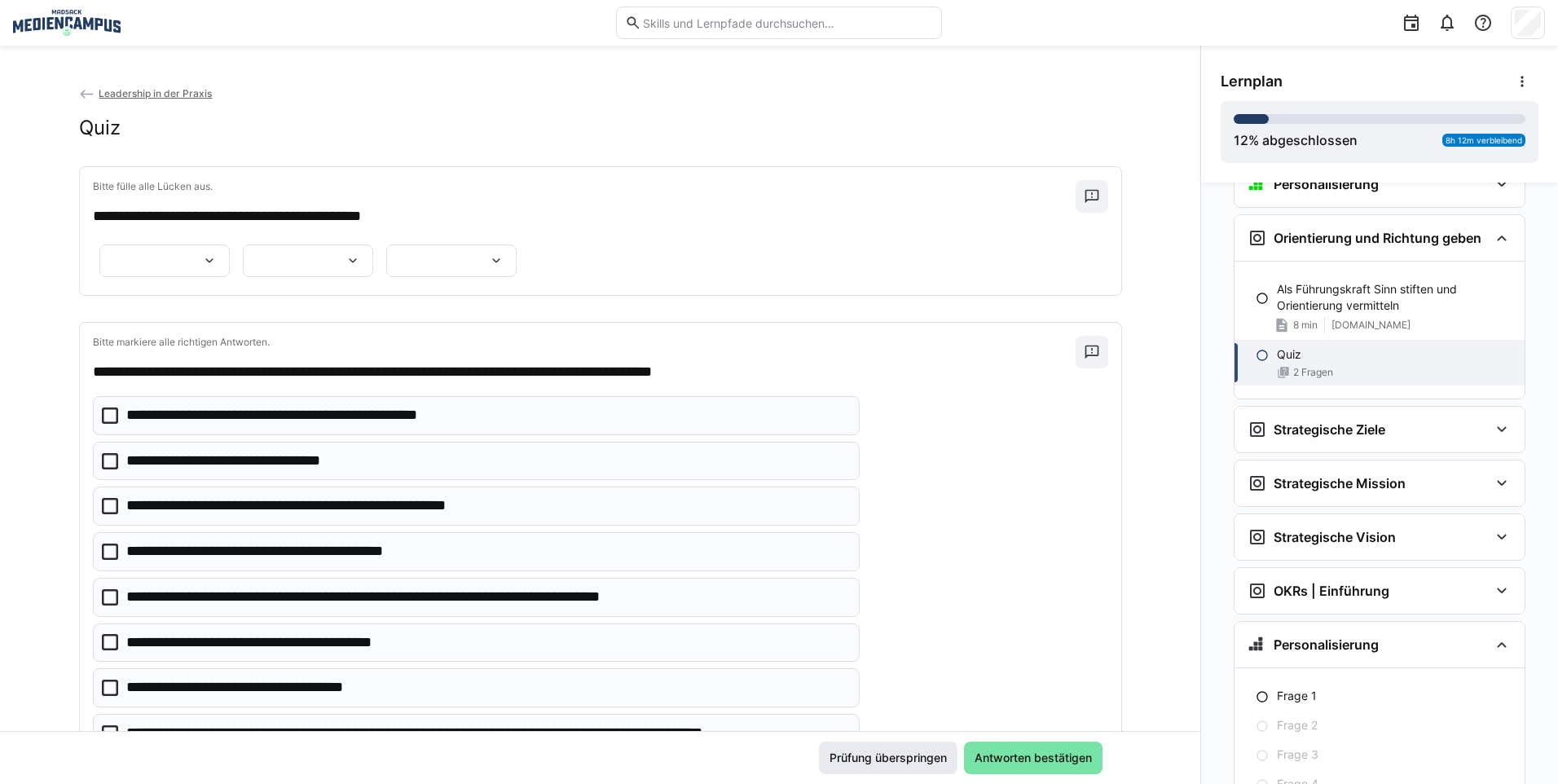
click at [882, 764] on span "Prüfung überspringen" at bounding box center [887, 757] width 122 height 16
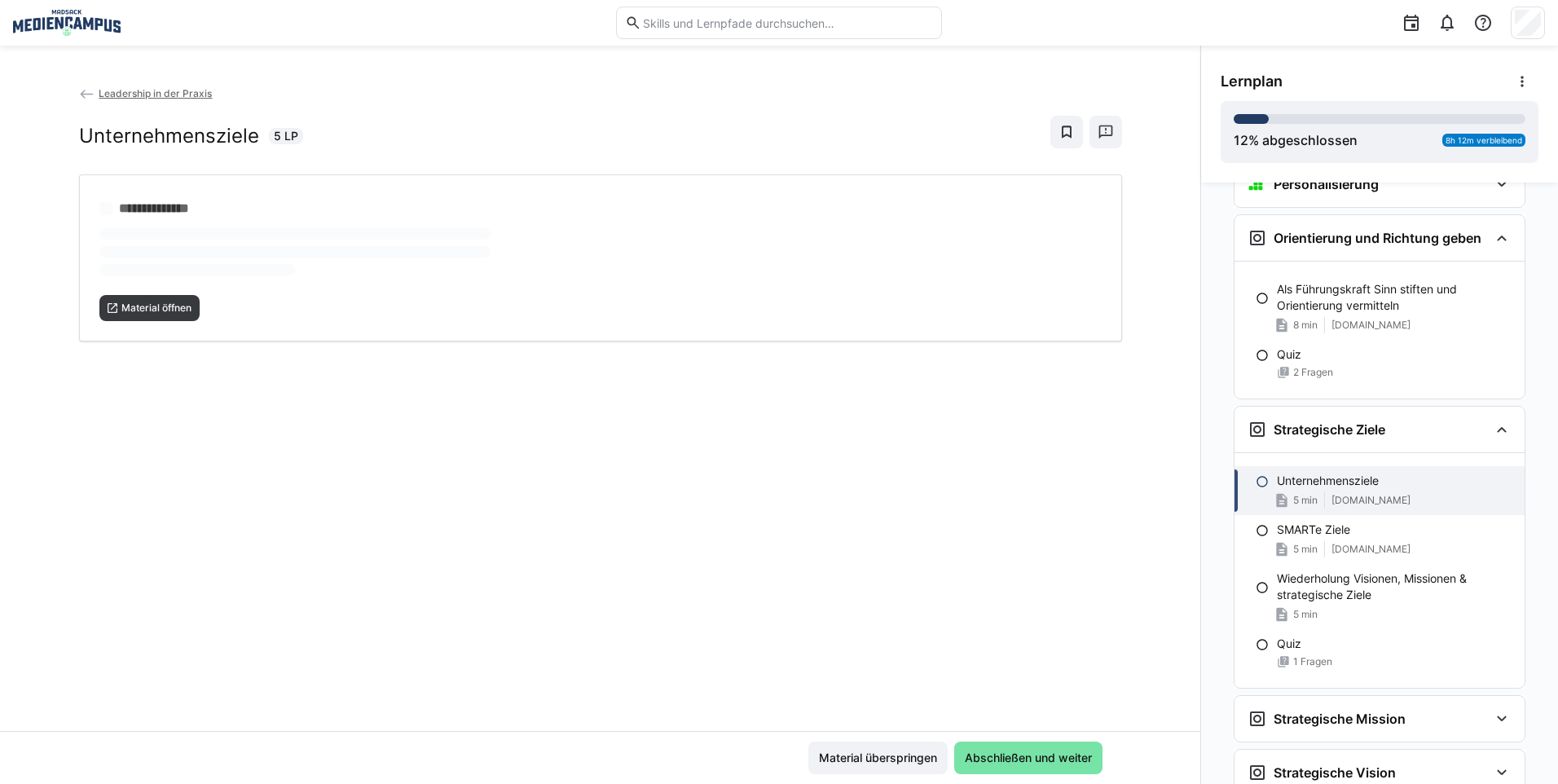
scroll to position [1462, 0]
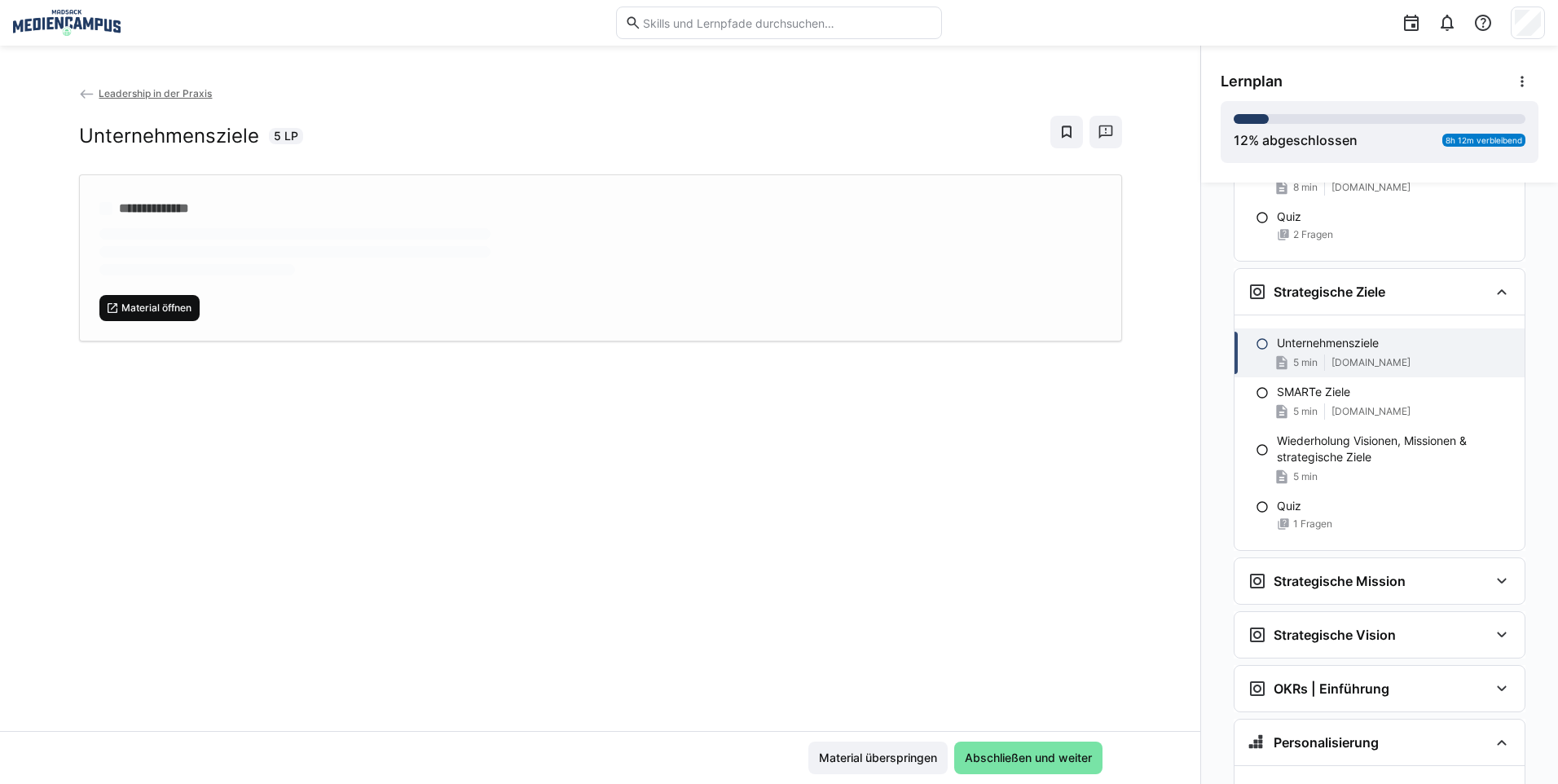
click at [172, 313] on span "Material öffnen" at bounding box center [156, 307] width 73 height 13
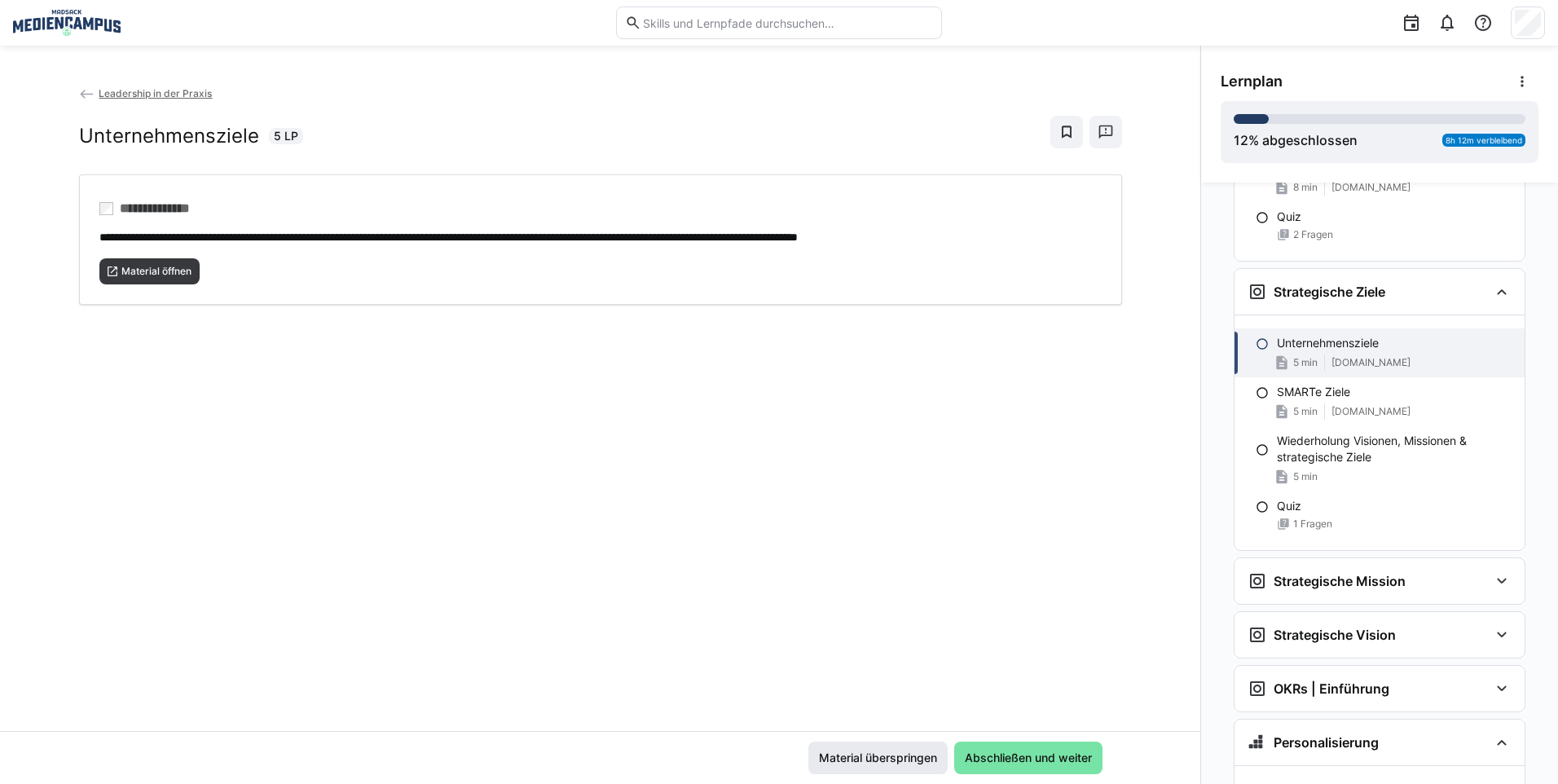
click at [900, 758] on span "Material überspringen" at bounding box center [878, 757] width 123 height 16
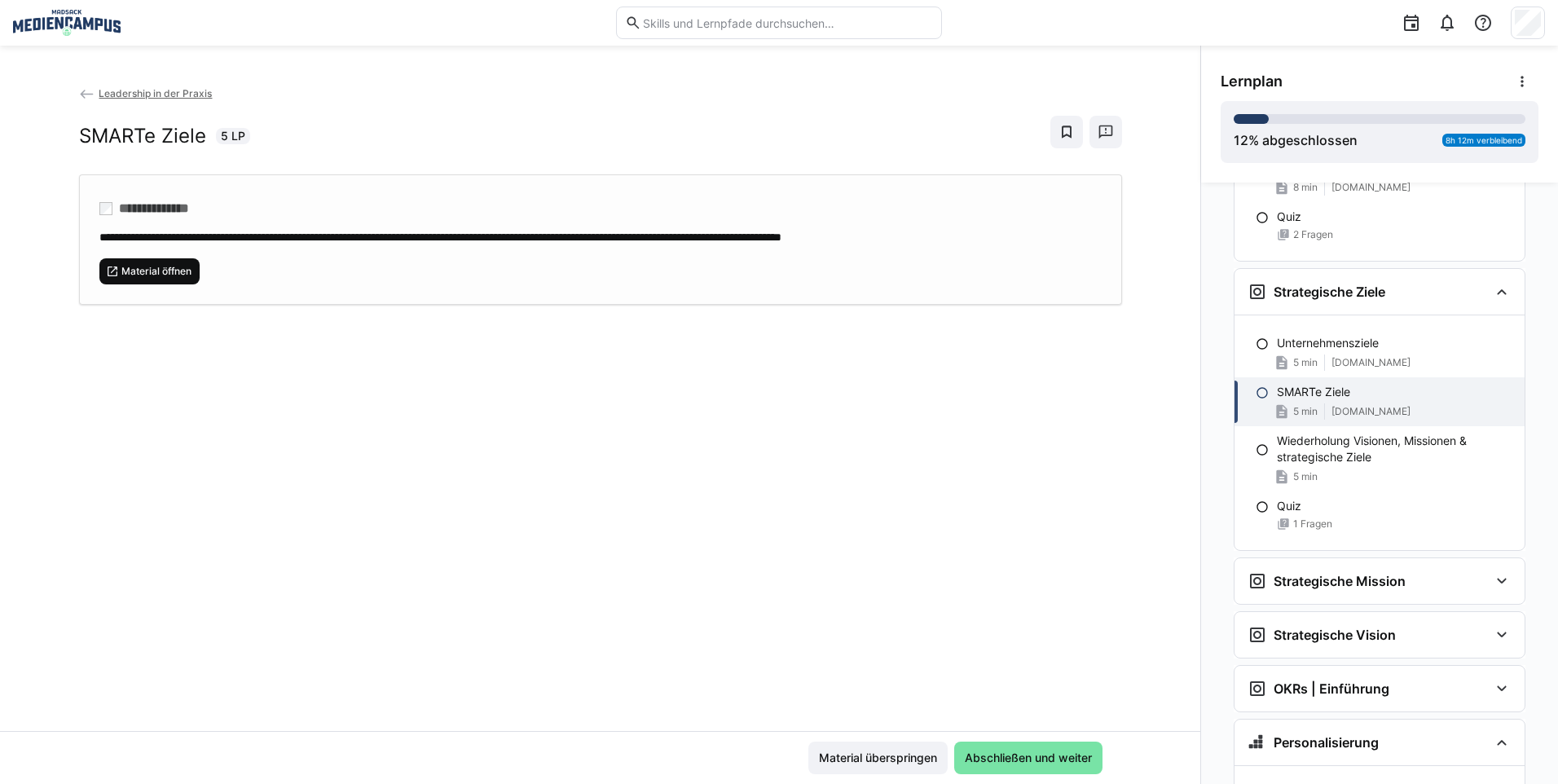
click at [146, 270] on span "Material öffnen" at bounding box center [156, 270] width 73 height 13
click at [900, 758] on span "Material überspringen" at bounding box center [878, 757] width 123 height 16
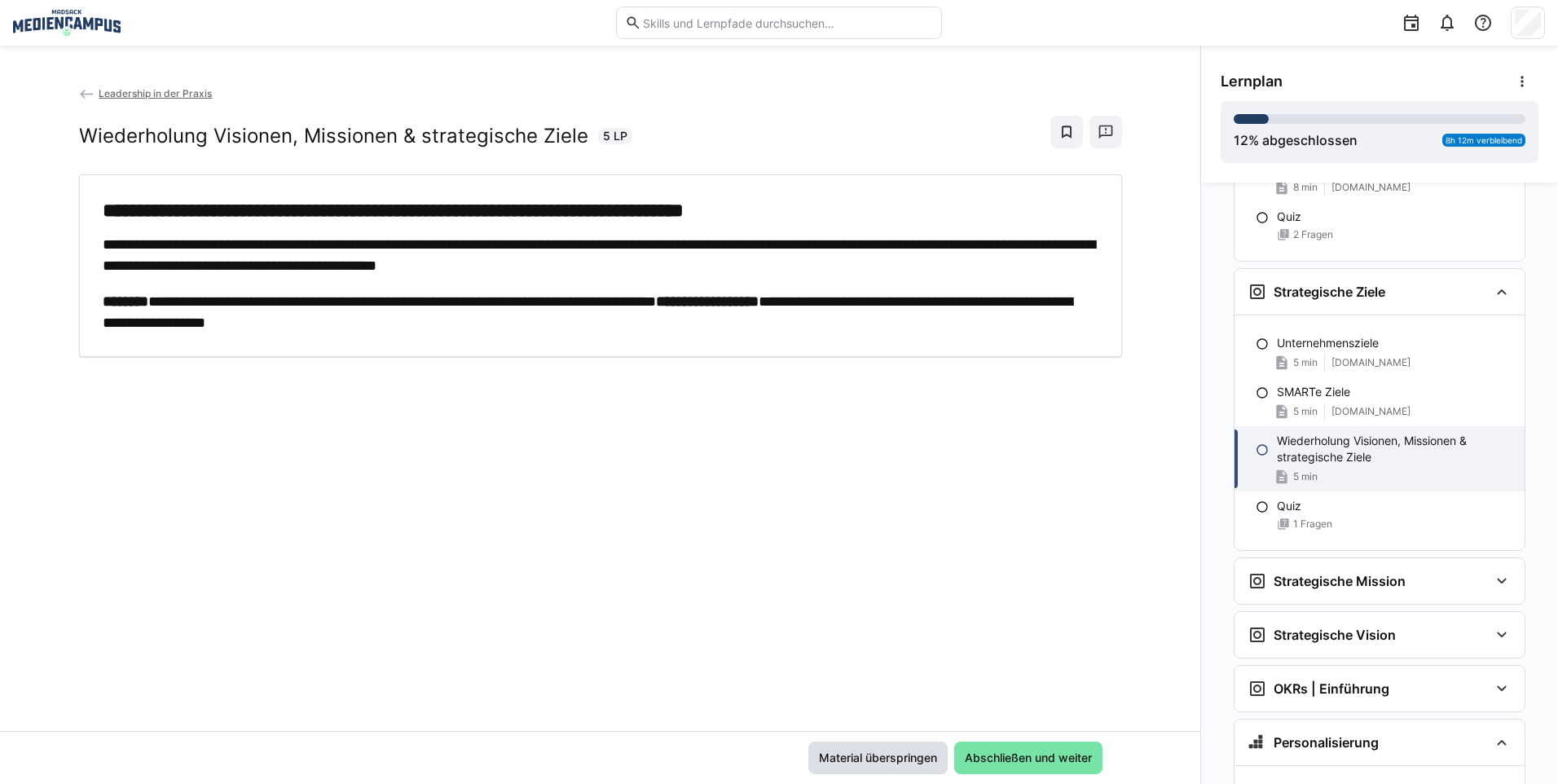
click at [868, 764] on span "Material überspringen" at bounding box center [878, 757] width 123 height 16
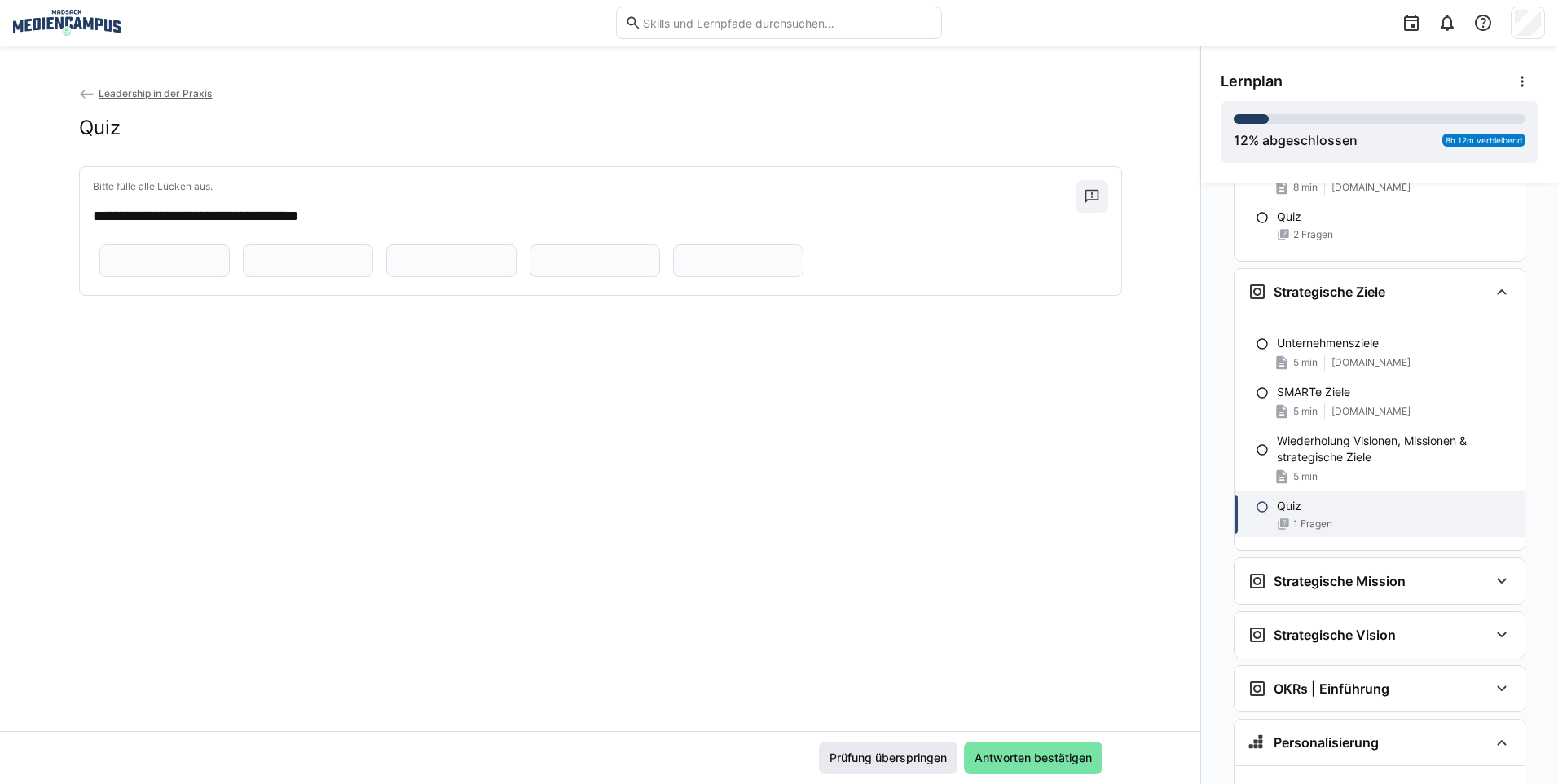
click at [891, 768] on span "Prüfung überspringen" at bounding box center [888, 758] width 138 height 32
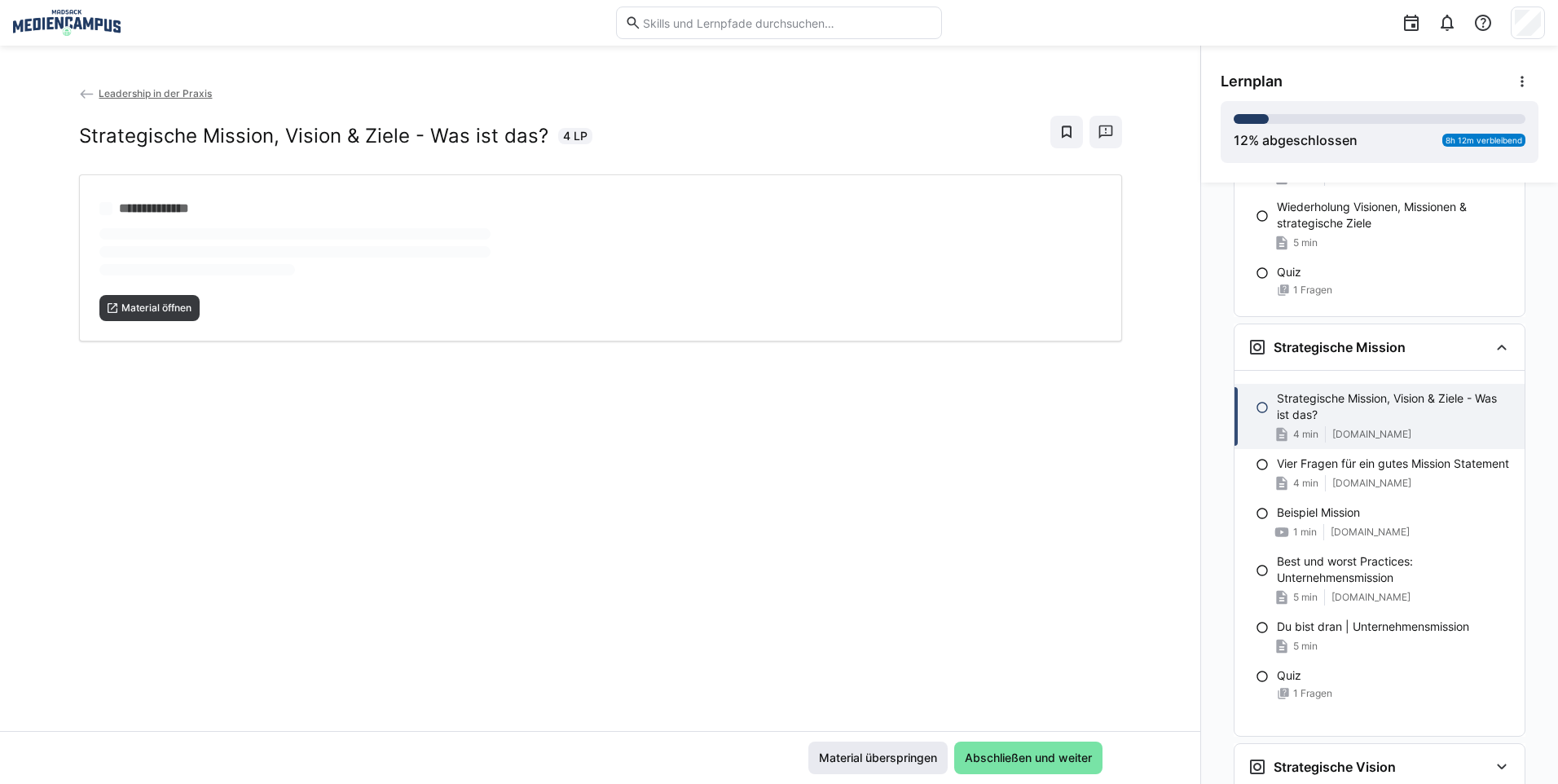
scroll to position [1698, 0]
drag, startPoint x: 884, startPoint y: 763, endPoint x: 876, endPoint y: 635, distance: 128.2
click at [876, 635] on app-classroom-main-layout "**********" at bounding box center [600, 433] width 1200 height 699
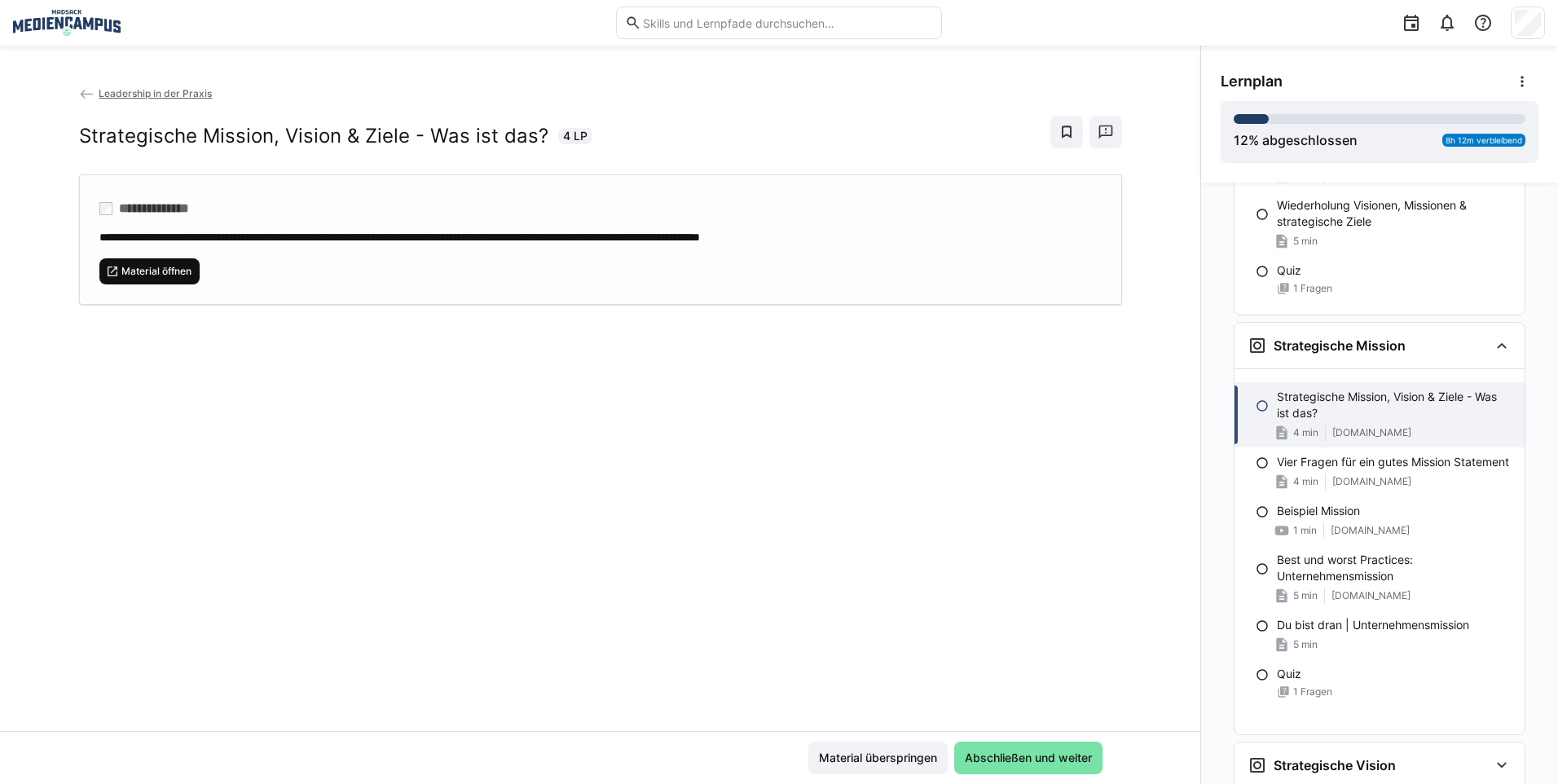
click at [134, 265] on span "Material öffnen" at bounding box center [156, 270] width 73 height 13
click at [883, 752] on span "Material überspringen" at bounding box center [878, 757] width 123 height 16
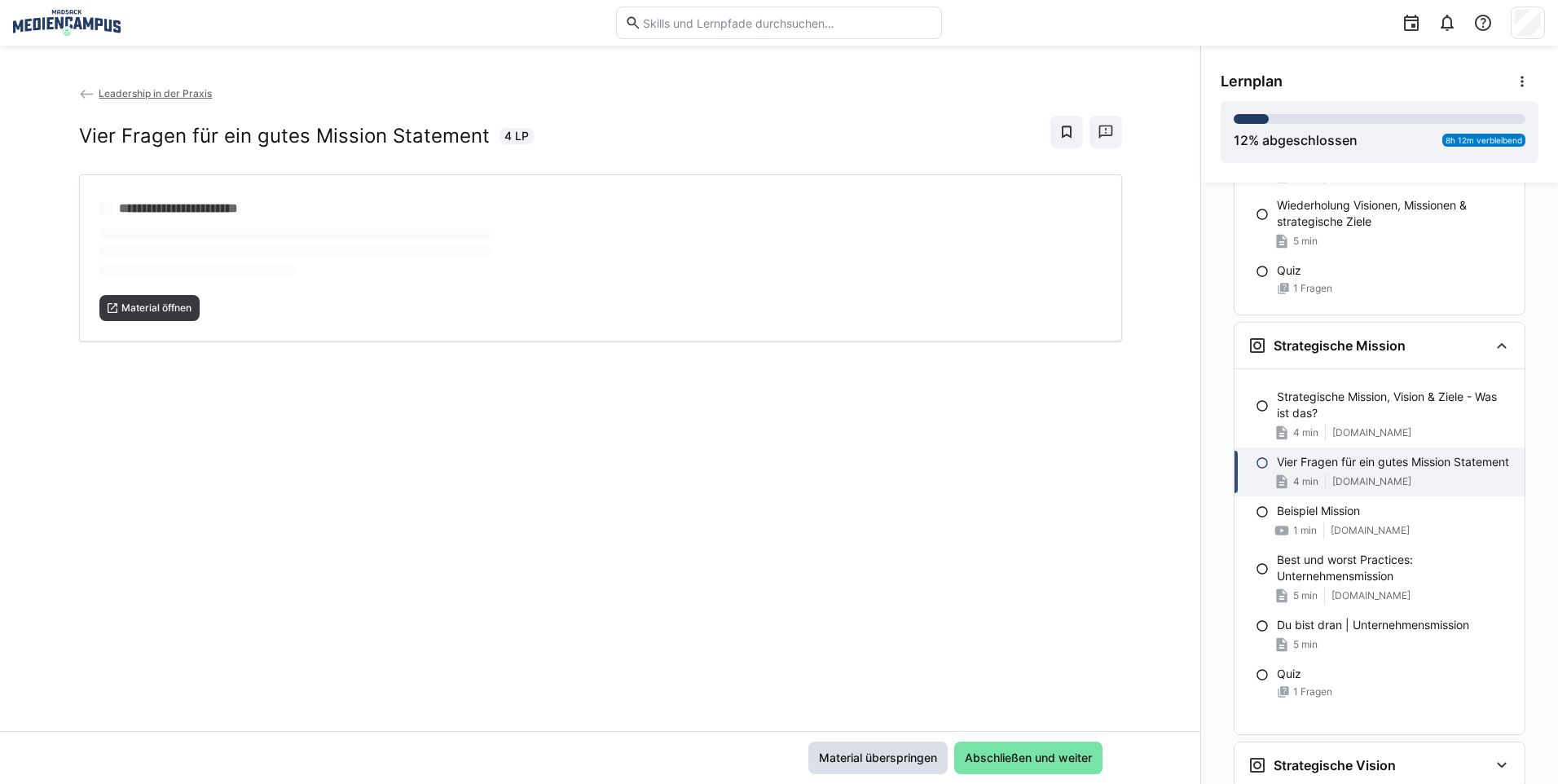
click at [883, 751] on span "Material überspringen" at bounding box center [878, 757] width 123 height 16
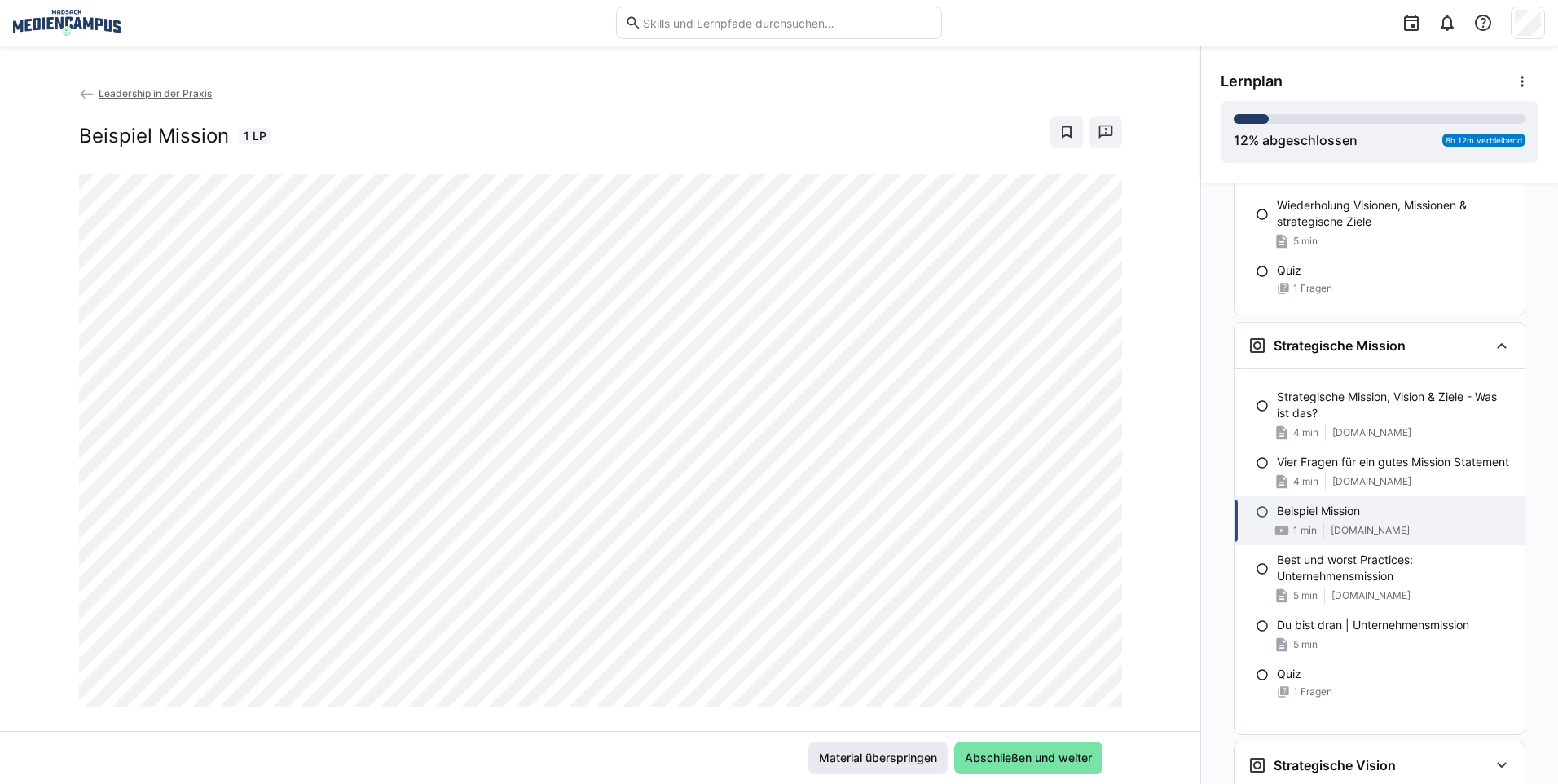
click at [881, 752] on span "Material überspringen" at bounding box center [878, 757] width 123 height 16
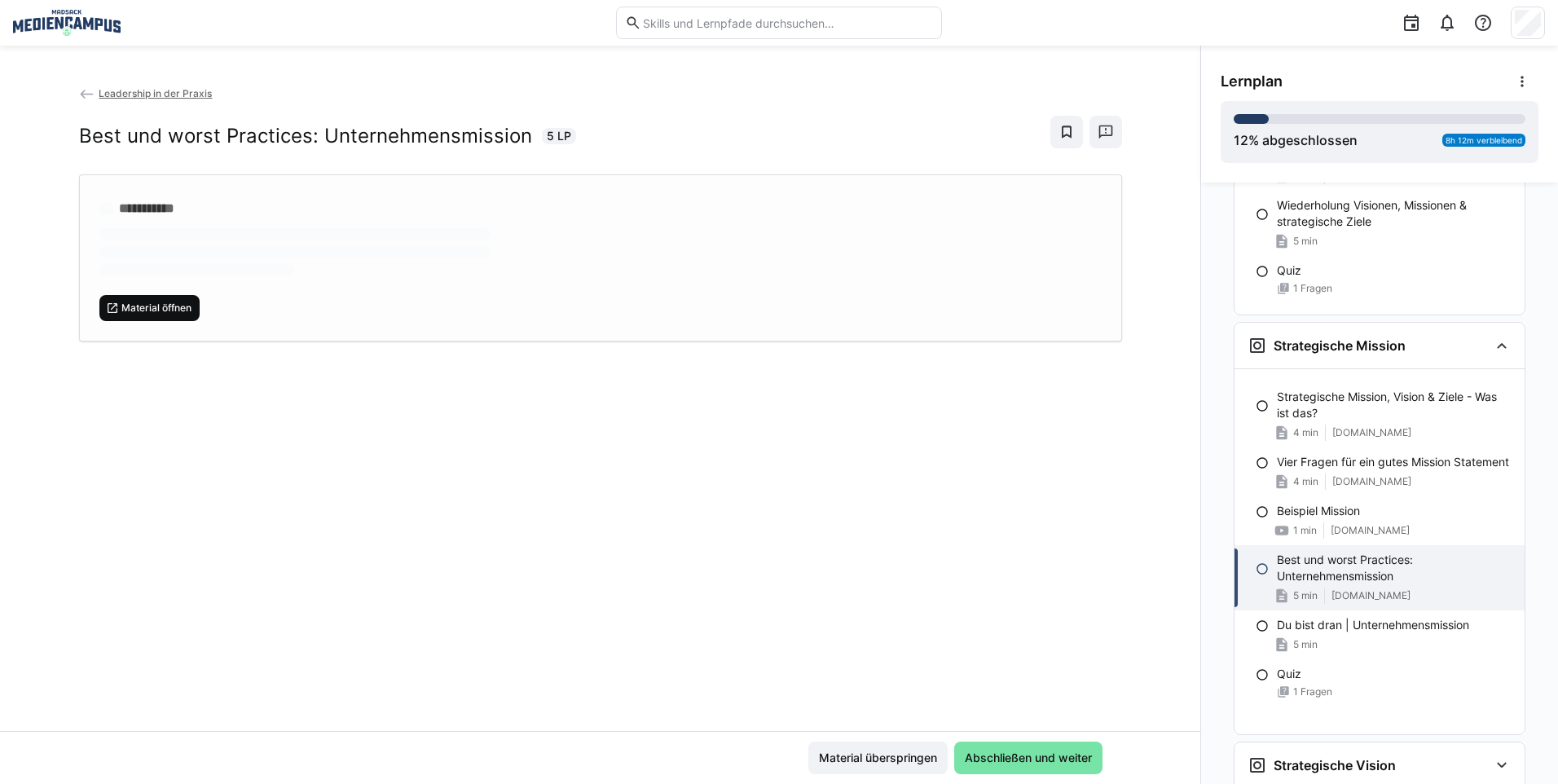
click at [155, 308] on span "Material öffnen" at bounding box center [156, 307] width 73 height 13
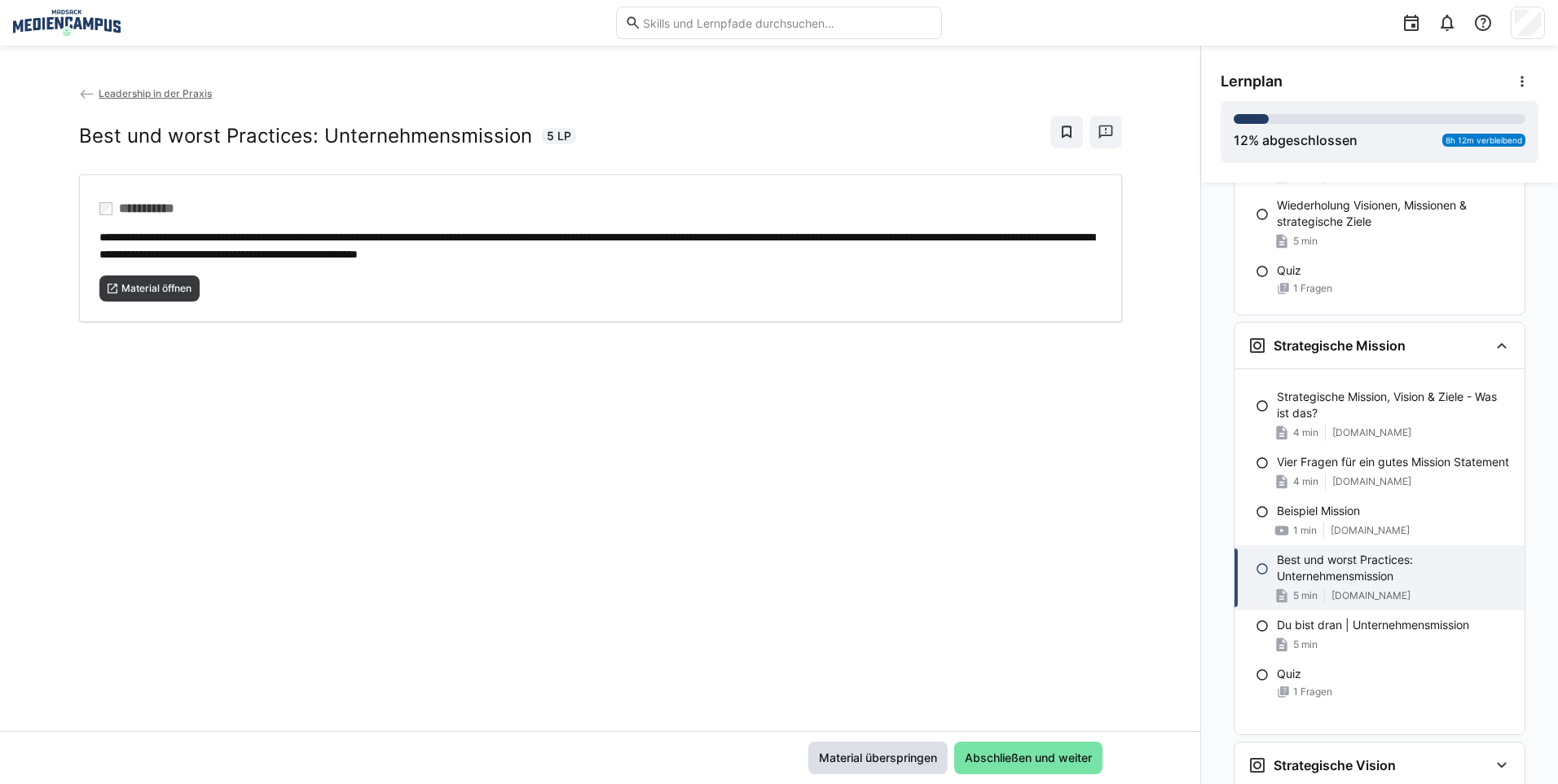
click at [903, 760] on span "Material überspringen" at bounding box center [878, 757] width 123 height 16
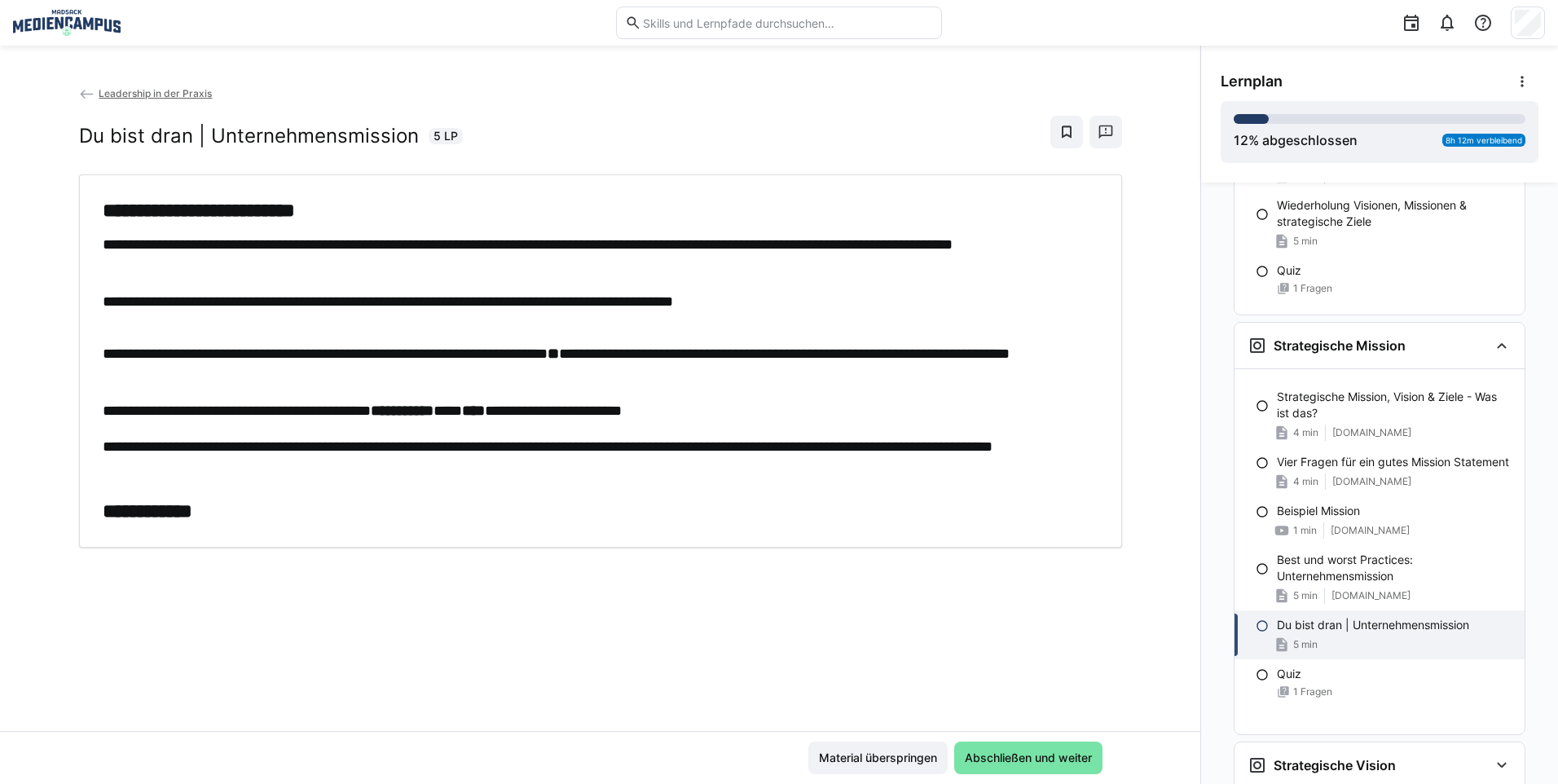
click at [160, 315] on div "**********" at bounding box center [600, 361] width 996 height 326
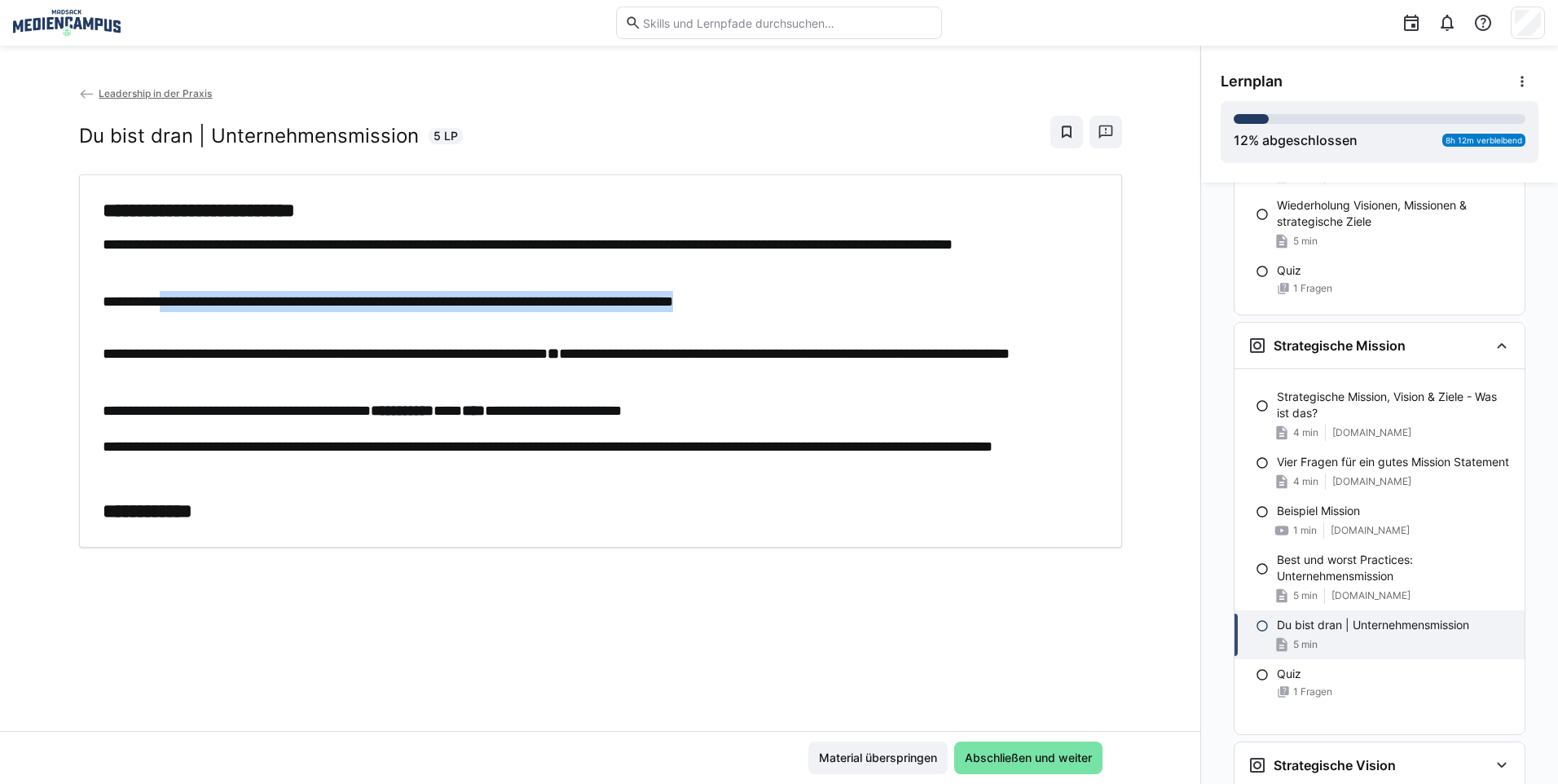
drag, startPoint x: 160, startPoint y: 309, endPoint x: 249, endPoint y: 332, distance: 91.9
click at [249, 332] on div "**********" at bounding box center [600, 361] width 996 height 326
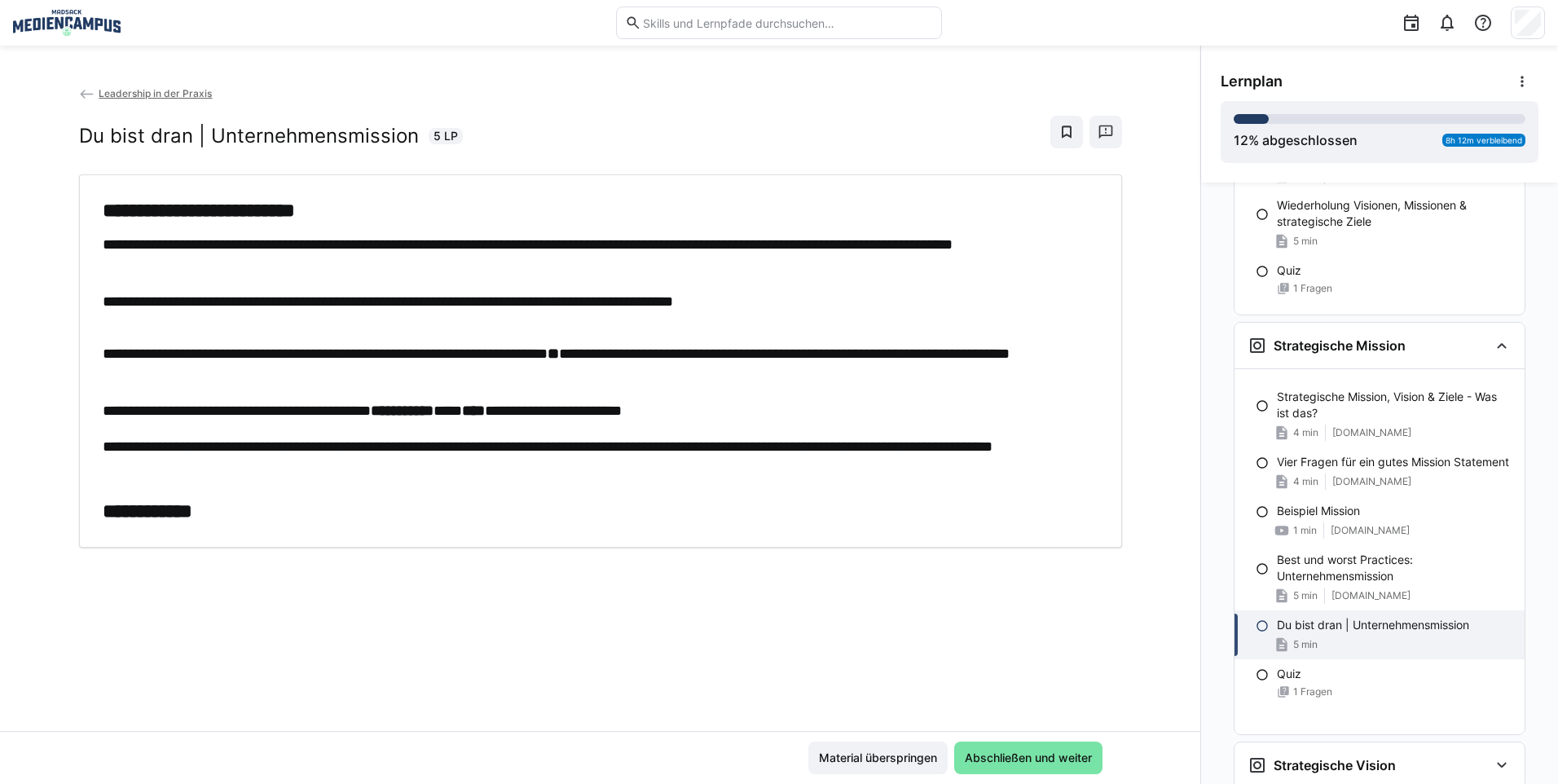
drag, startPoint x: 249, startPoint y: 332, endPoint x: 247, endPoint y: 376, distance: 44.0
click at [247, 376] on p "**********" at bounding box center [600, 364] width 996 height 43
click at [858, 758] on span "Material überspringen" at bounding box center [878, 757] width 123 height 16
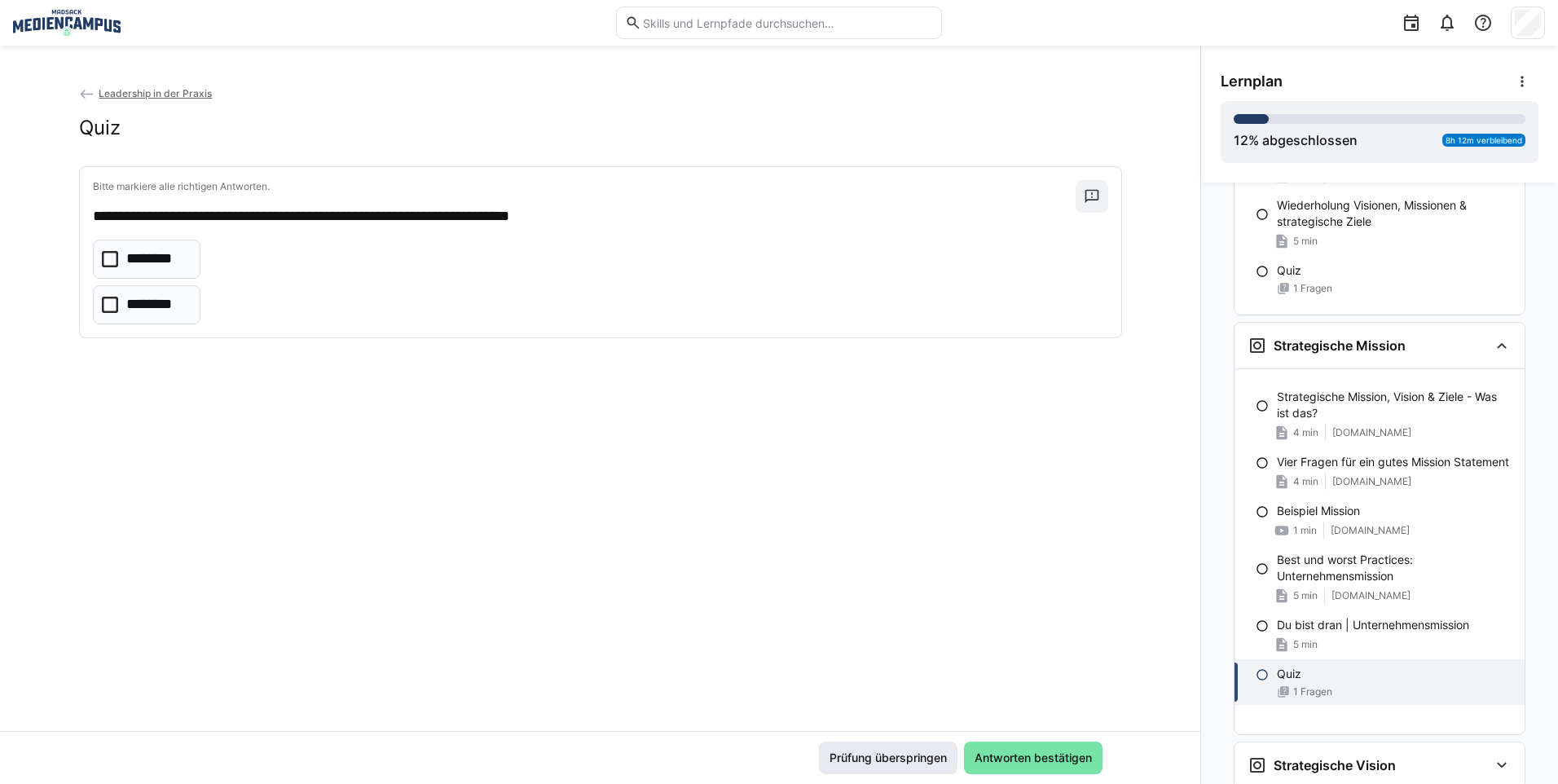
click at [856, 756] on span "Prüfung überspringen" at bounding box center [887, 757] width 122 height 16
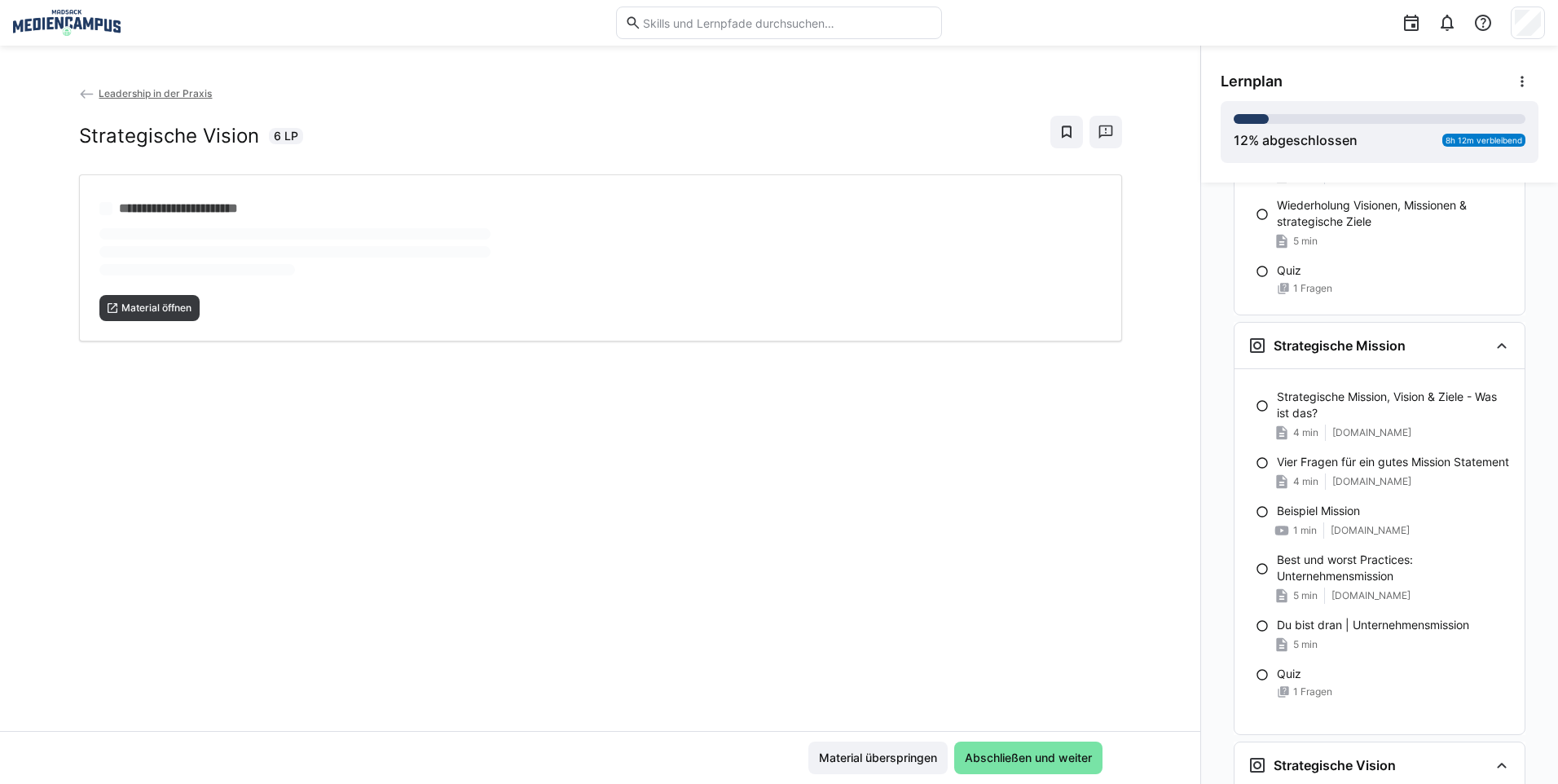
scroll to position [2064, 0]
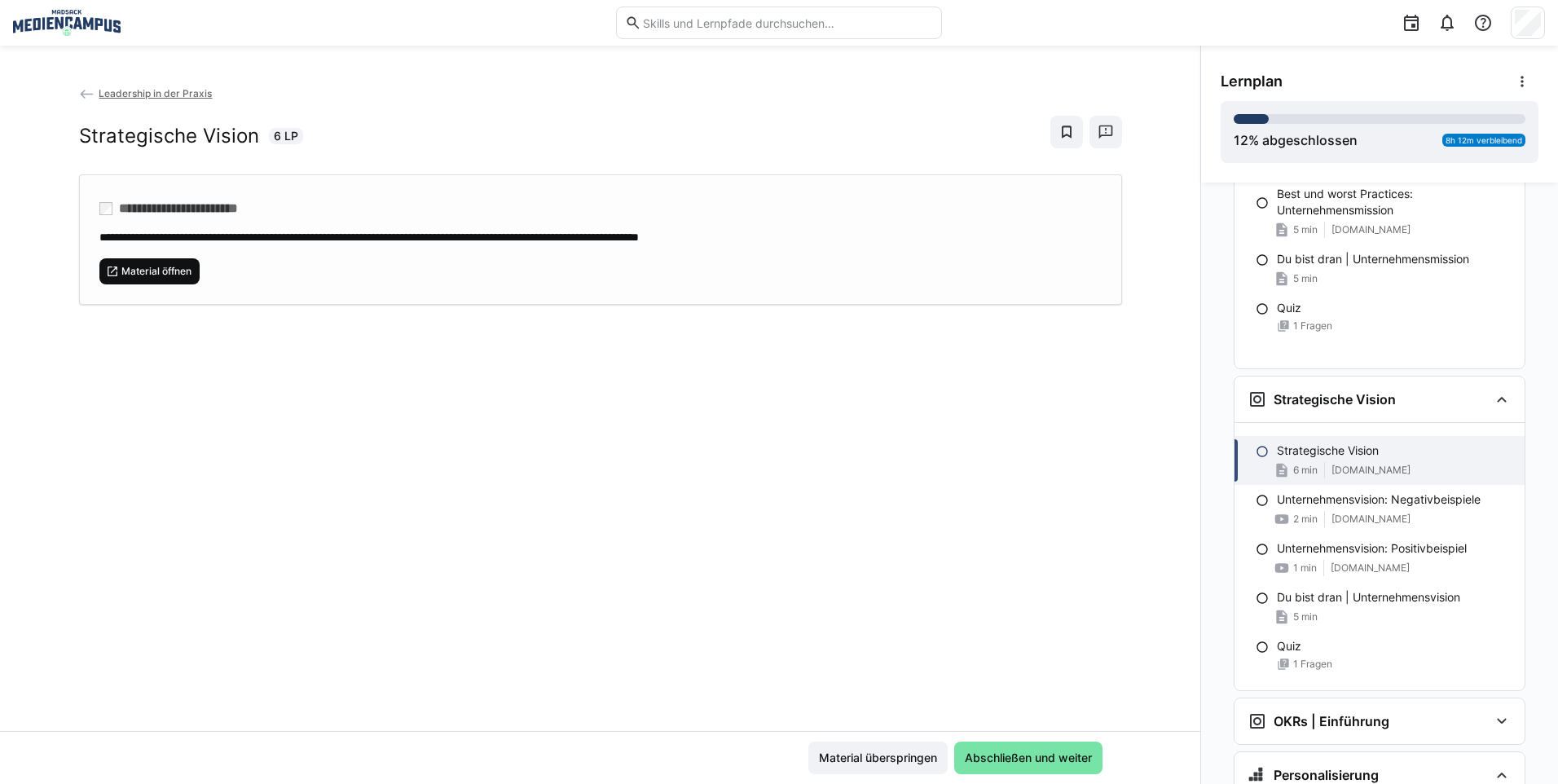
click at [160, 273] on span "Material öffnen" at bounding box center [156, 270] width 73 height 13
click at [855, 775] on div "Material überspringen Abschließen und weiter" at bounding box center [600, 757] width 1200 height 53
click at [857, 758] on span "Material überspringen" at bounding box center [878, 757] width 123 height 16
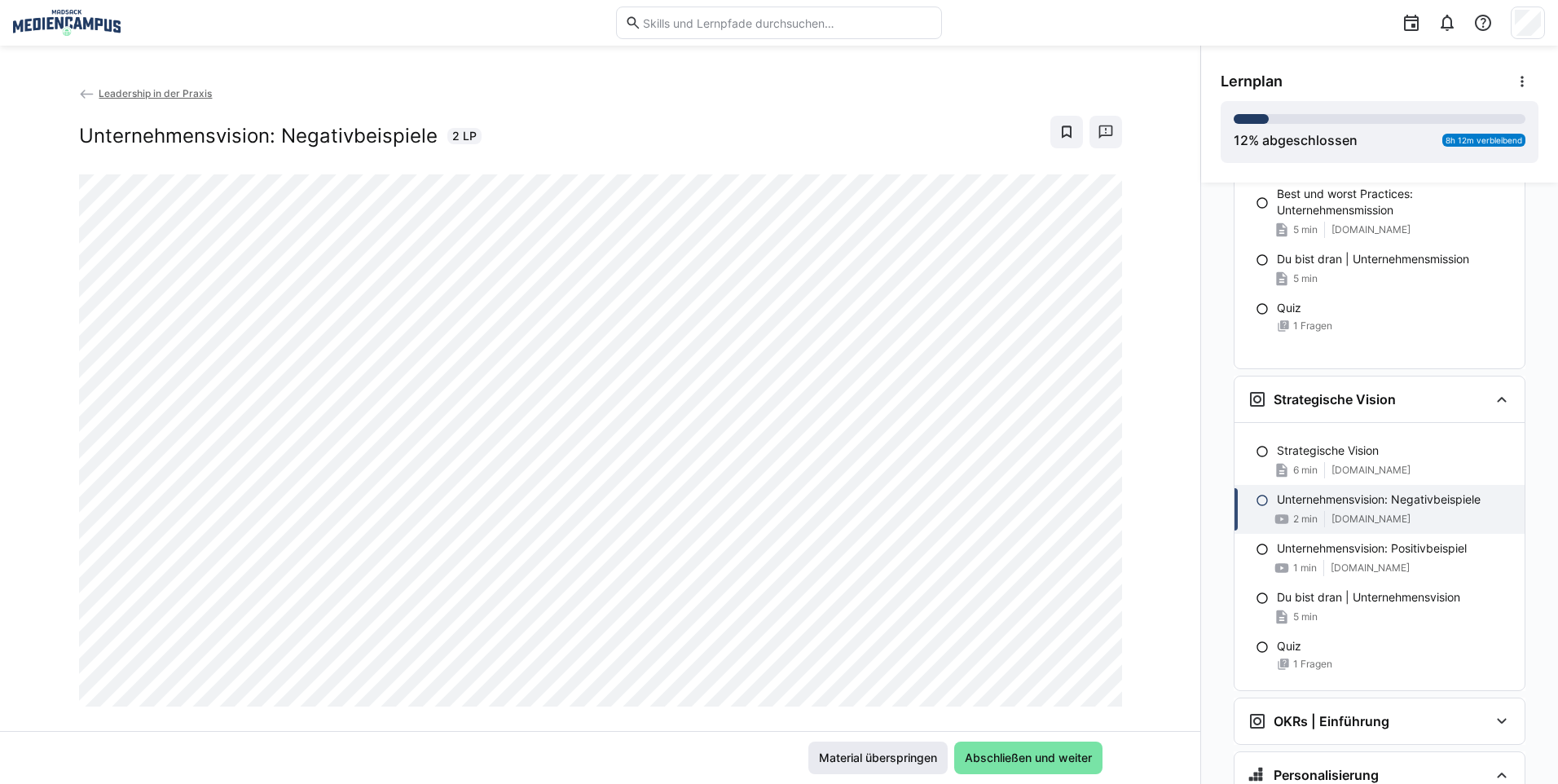
click at [898, 754] on span "Material überspringen" at bounding box center [878, 757] width 123 height 16
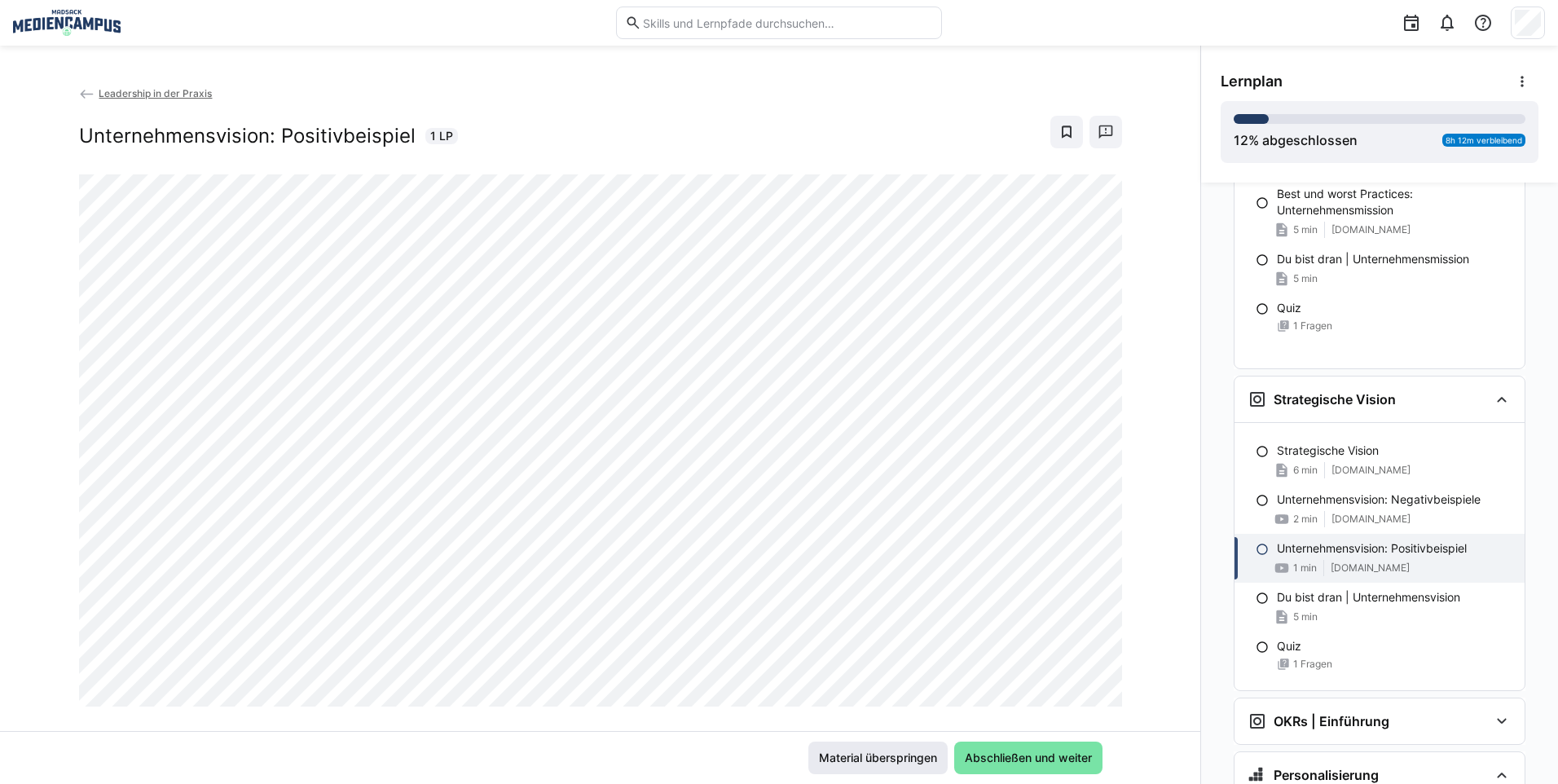
click at [858, 747] on span "Material überspringen" at bounding box center [877, 758] width 139 height 32
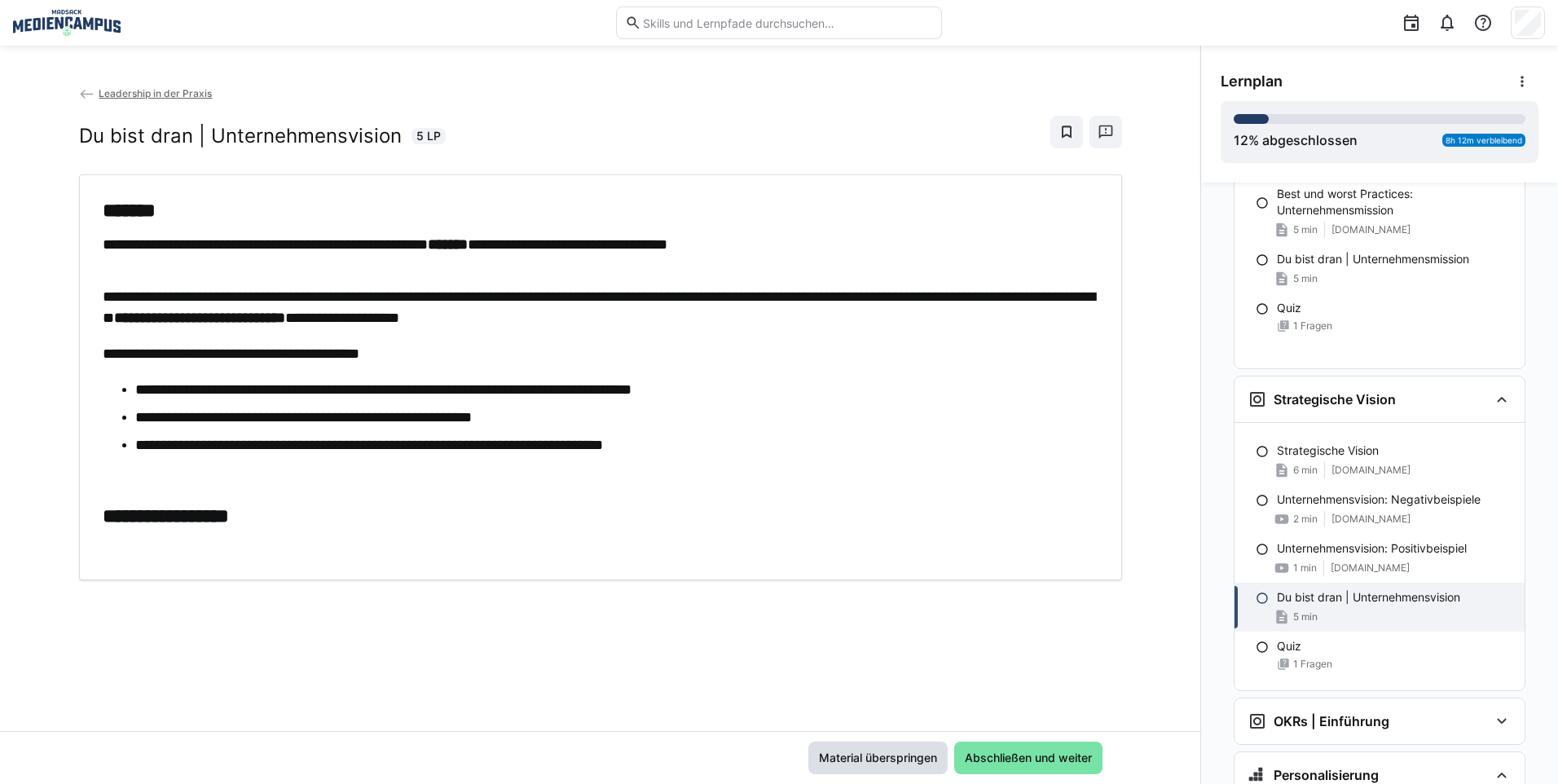
click at [862, 746] on span "Material überspringen" at bounding box center [877, 758] width 139 height 32
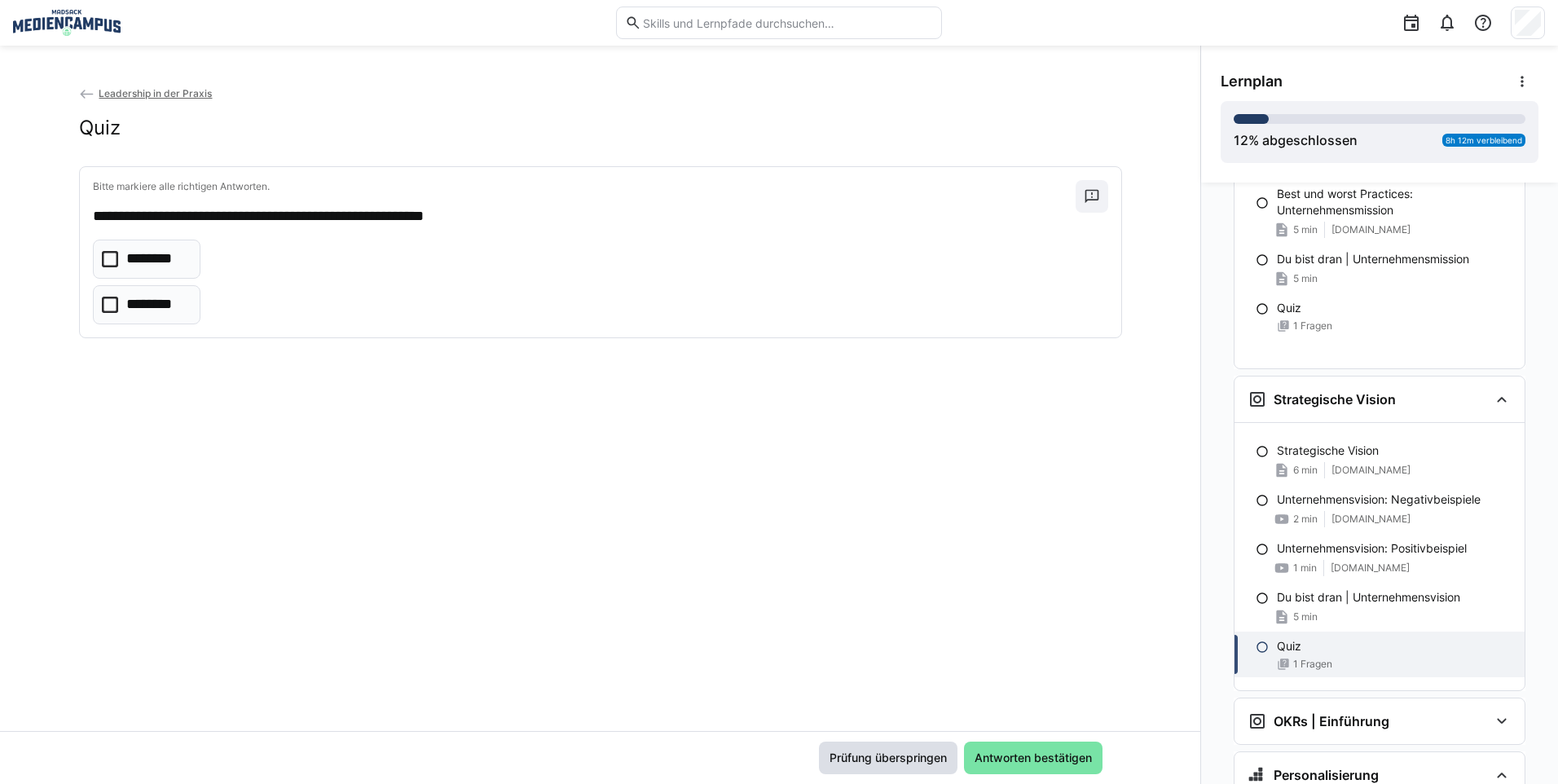
click at [862, 746] on span "Prüfung überspringen" at bounding box center [888, 758] width 138 height 32
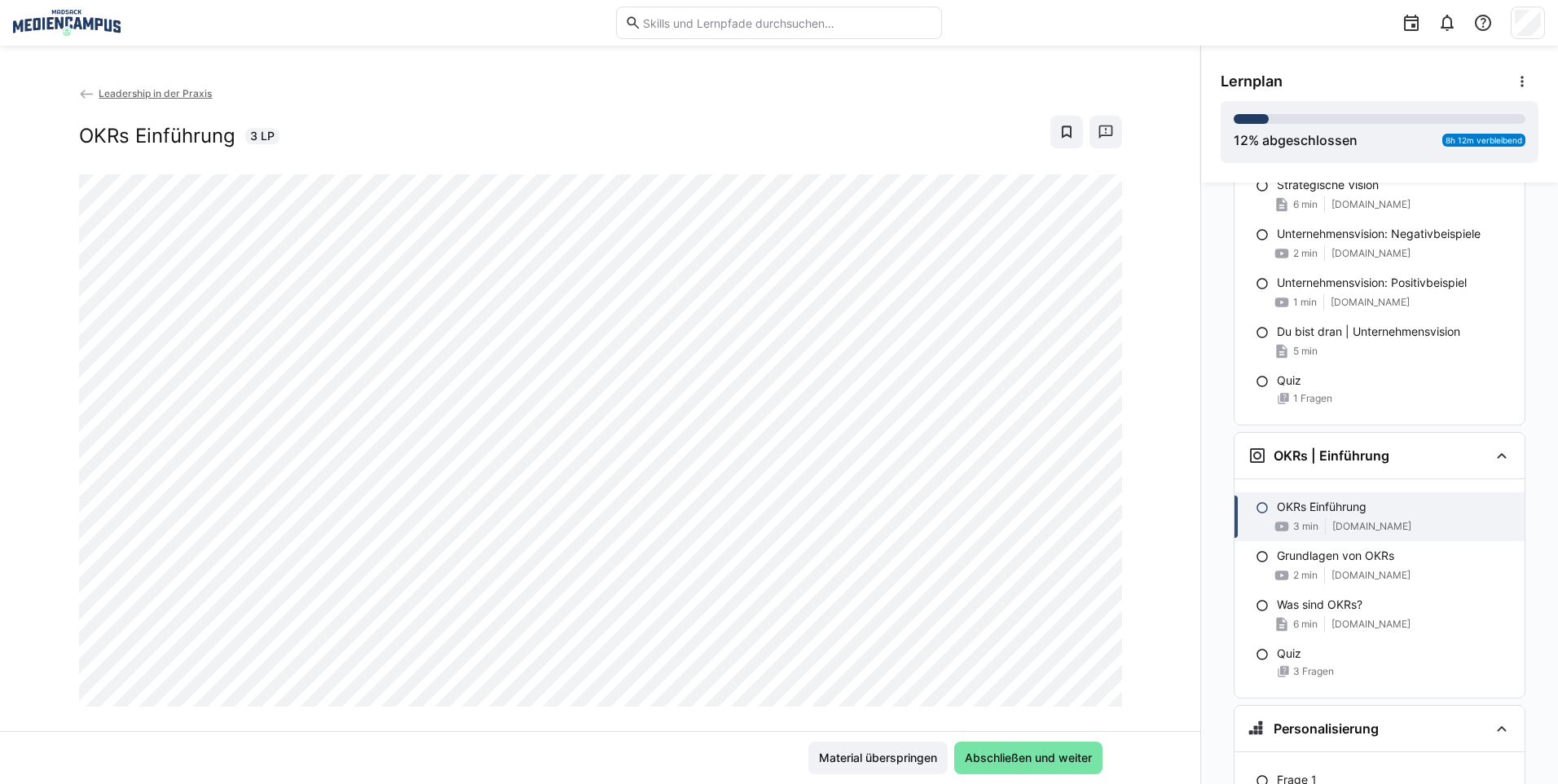
scroll to position [2332, 0]
click at [857, 764] on span "Material überspringen" at bounding box center [878, 757] width 123 height 16
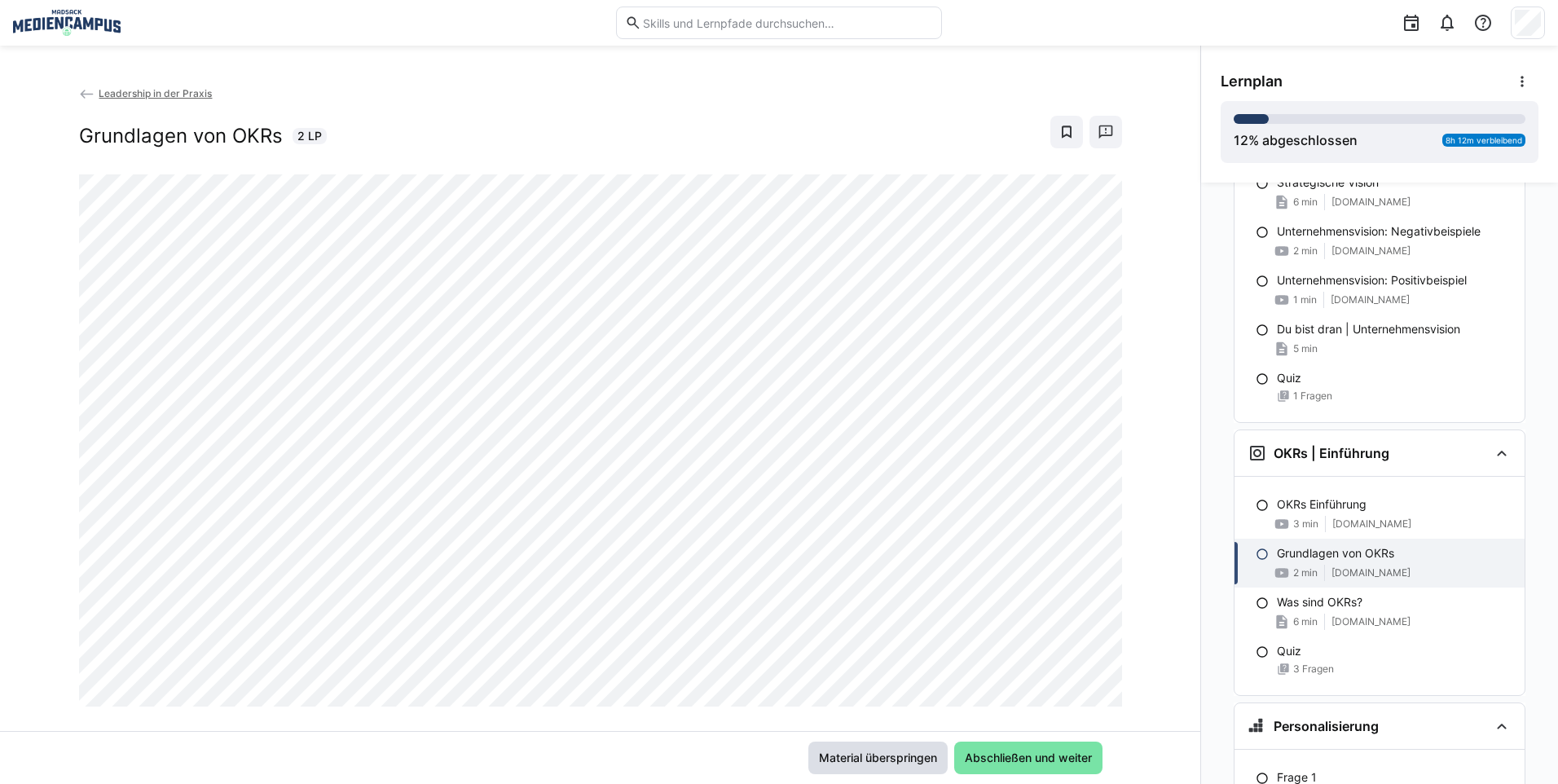
click at [841, 751] on span "Material überspringen" at bounding box center [878, 757] width 123 height 16
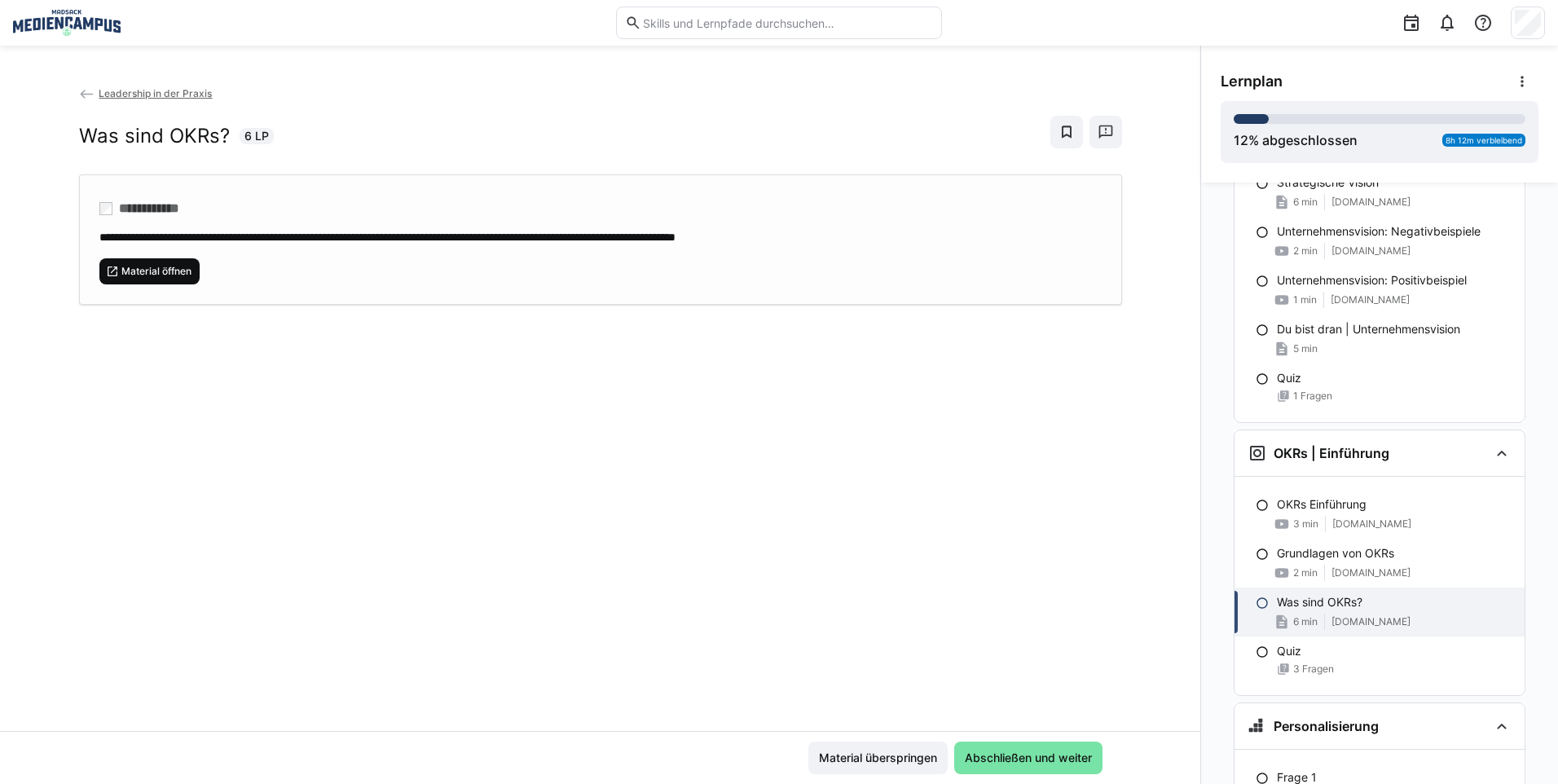
click at [137, 280] on span "Material öffnen" at bounding box center [149, 271] width 101 height 26
click at [848, 771] on span "Material überspringen" at bounding box center [877, 758] width 139 height 32
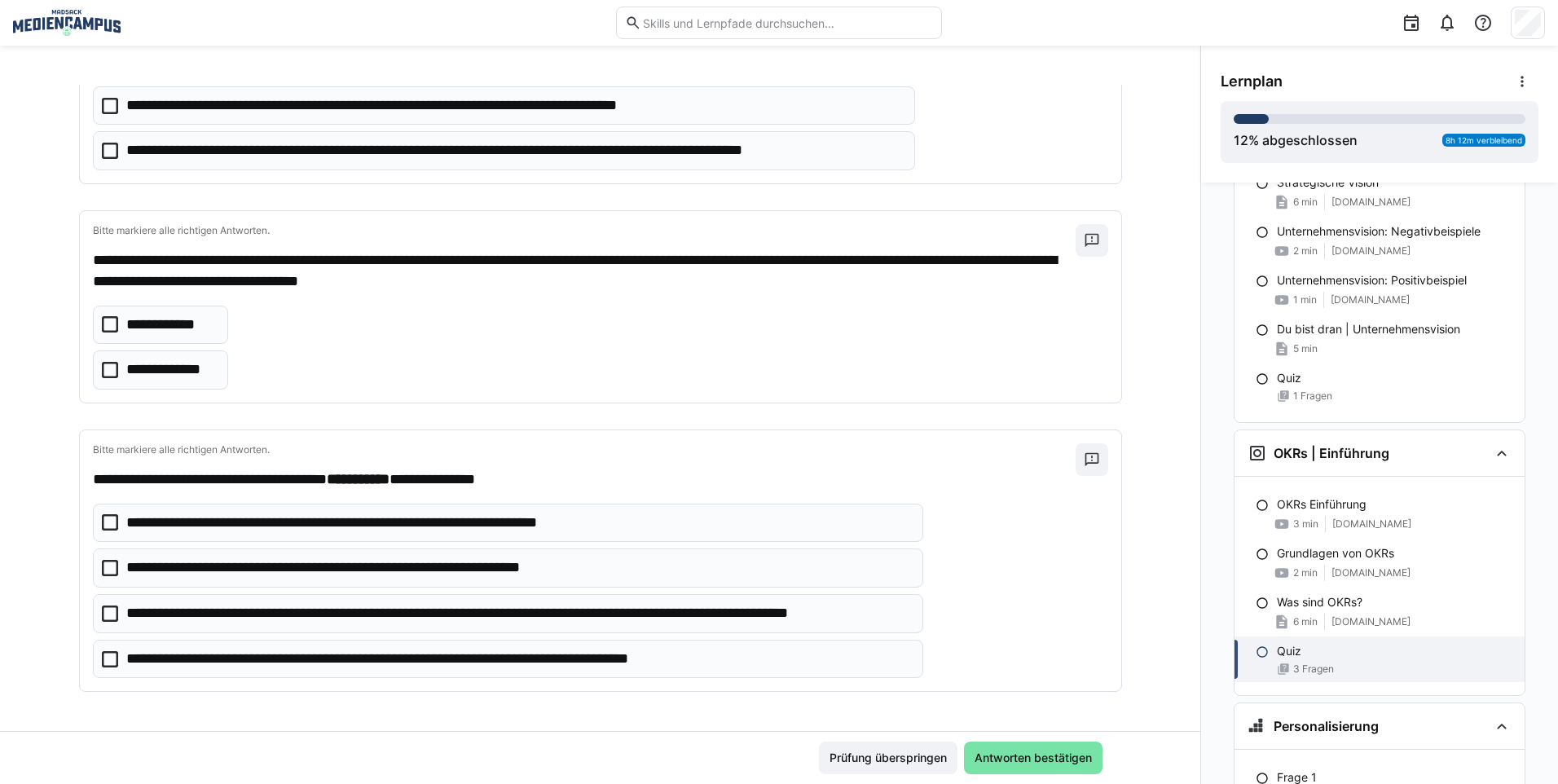
scroll to position [245, 0]
click at [875, 762] on span "Prüfung überspringen" at bounding box center [887, 757] width 122 height 16
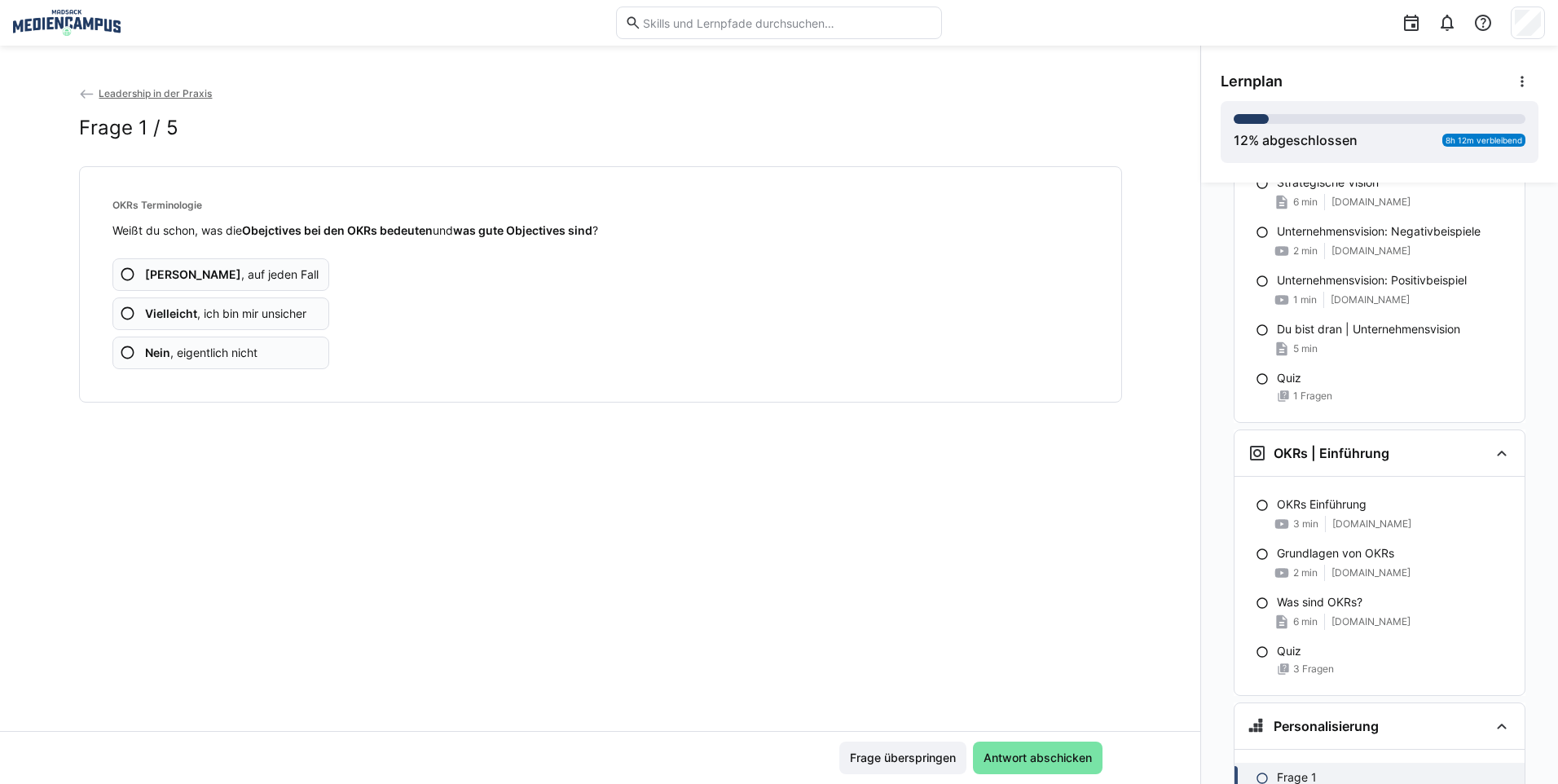
scroll to position [2551, 0]
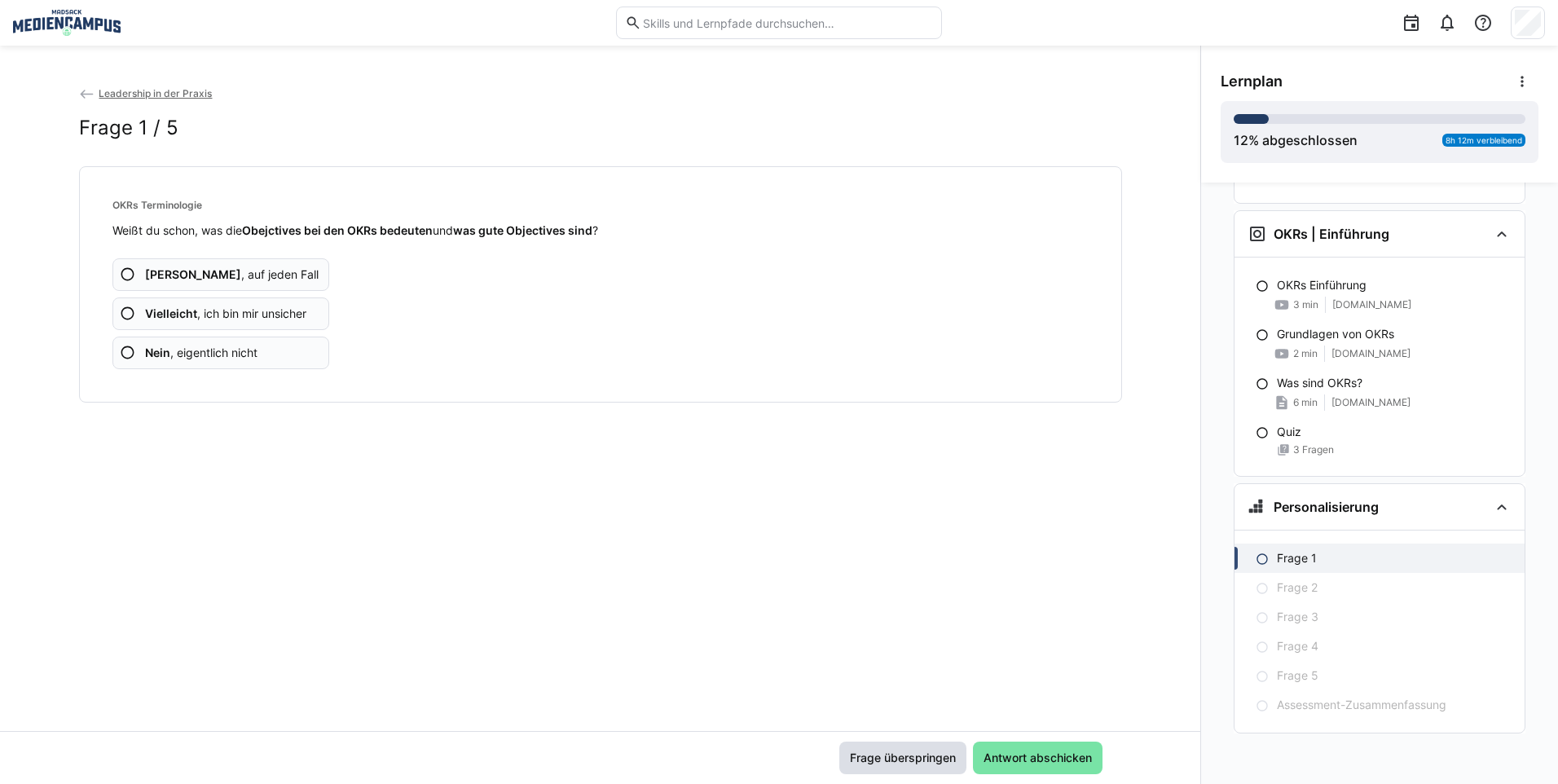
click at [875, 762] on span "Frage überspringen" at bounding box center [903, 757] width 111 height 16
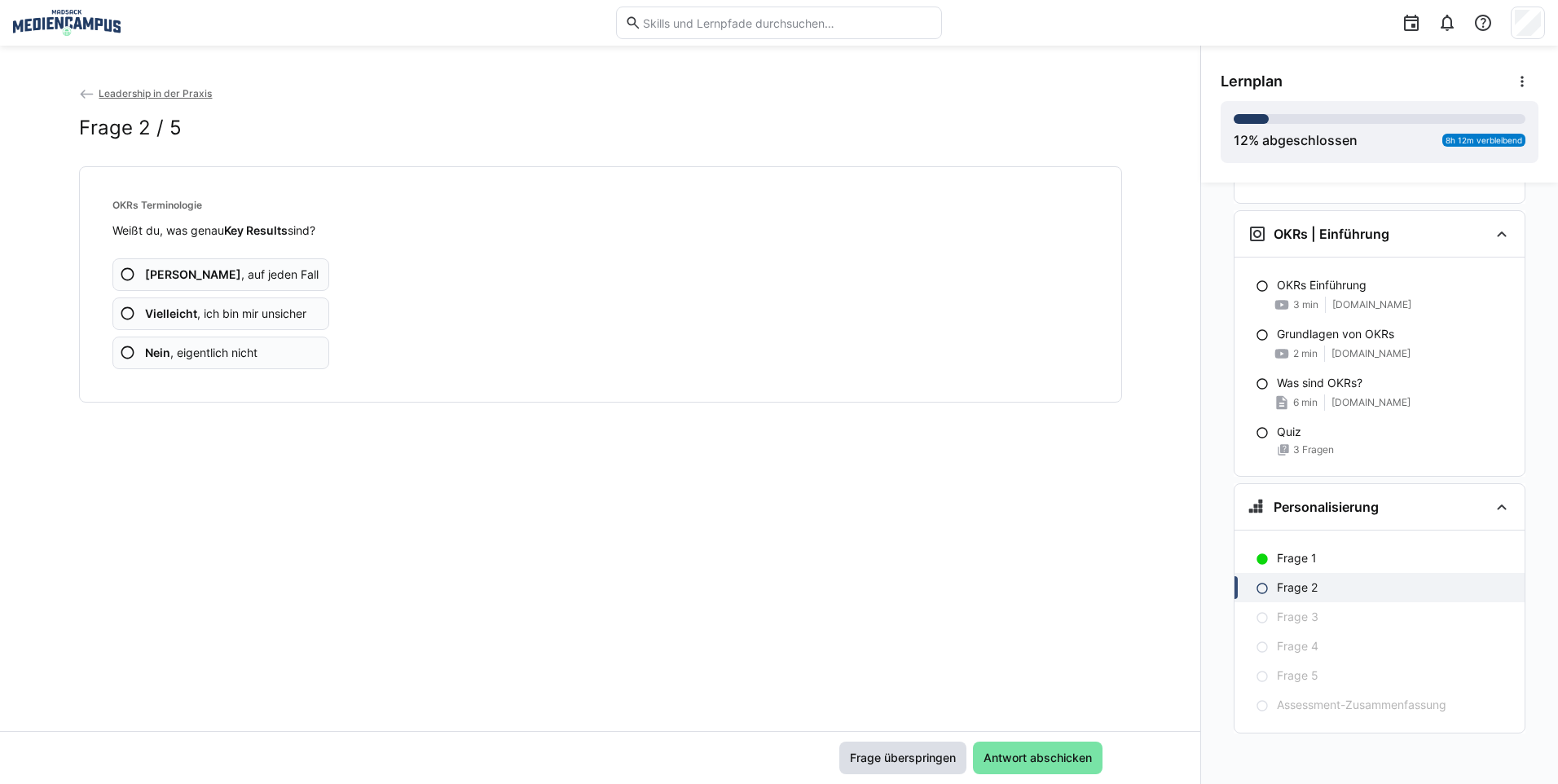
click at [875, 762] on span "Frage überspringen" at bounding box center [903, 757] width 111 height 16
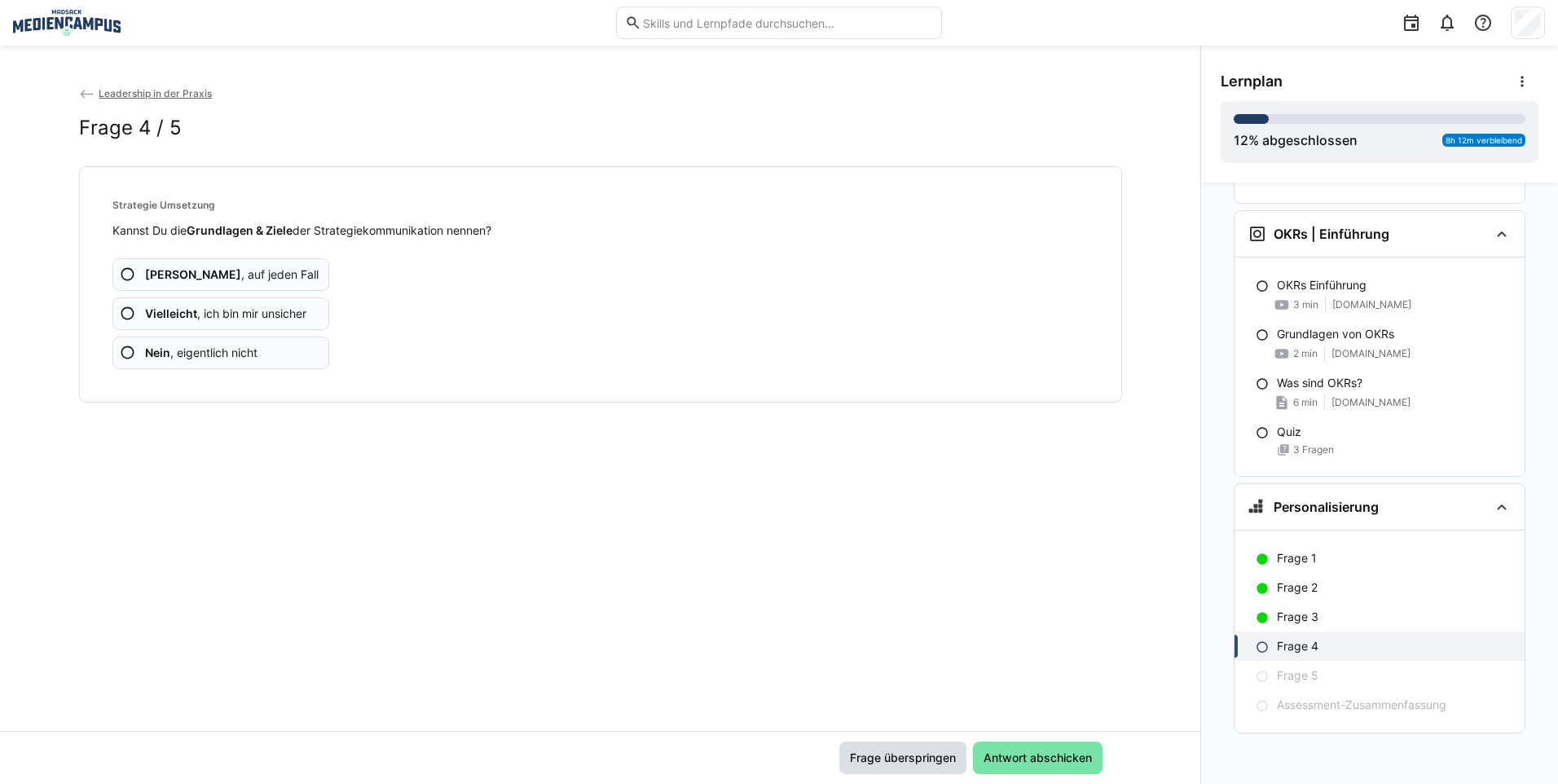
click at [875, 762] on span "Frage überspringen" at bounding box center [903, 757] width 111 height 16
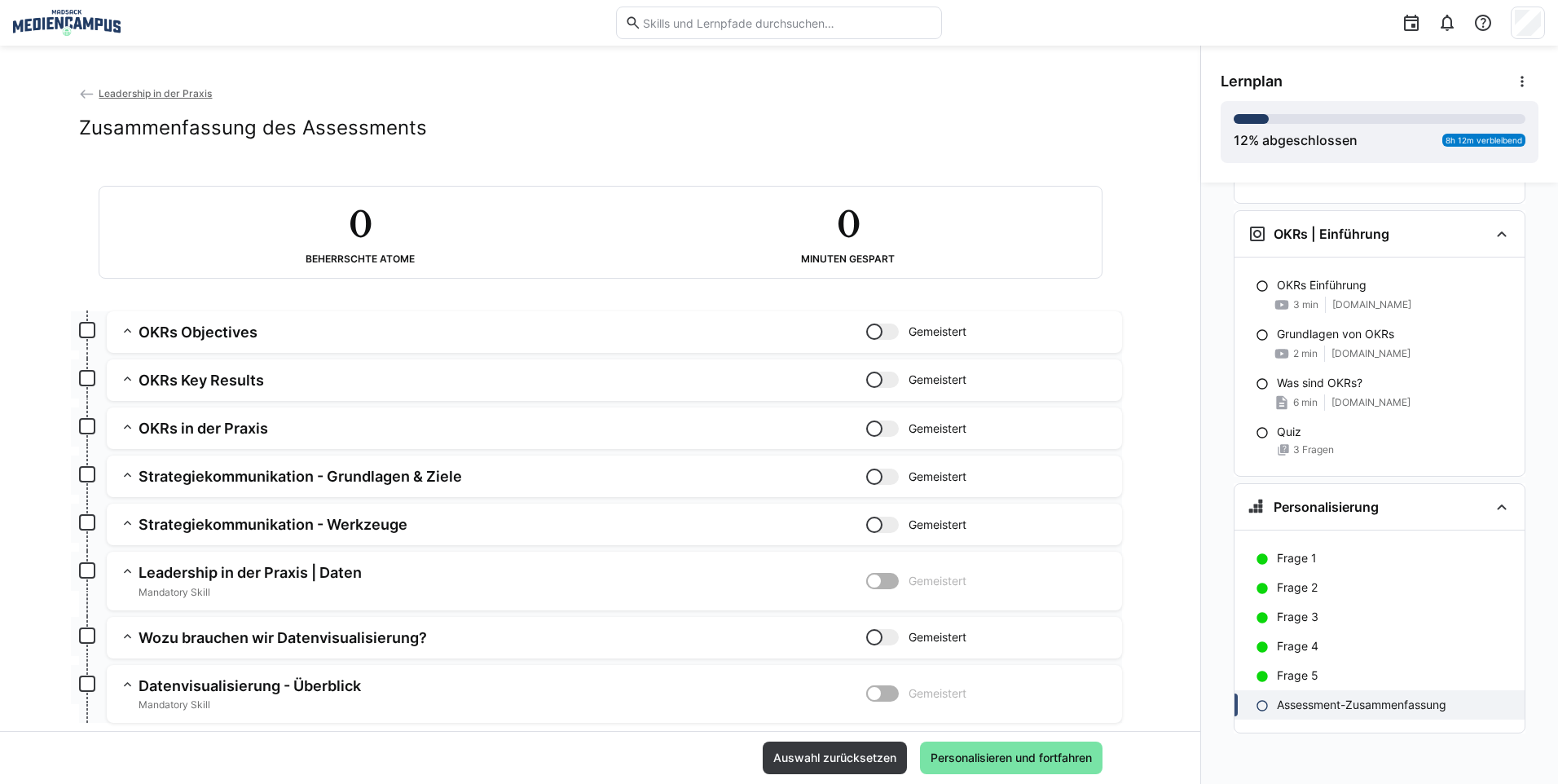
drag, startPoint x: 875, startPoint y: 762, endPoint x: 986, endPoint y: 740, distance: 113.2
click at [986, 740] on div "Auswahl zurücksetzen Personalisieren und fortfahren" at bounding box center [600, 757] width 1200 height 53
click at [985, 765] on span "Personalisieren und fortfahren" at bounding box center [1011, 757] width 166 height 16
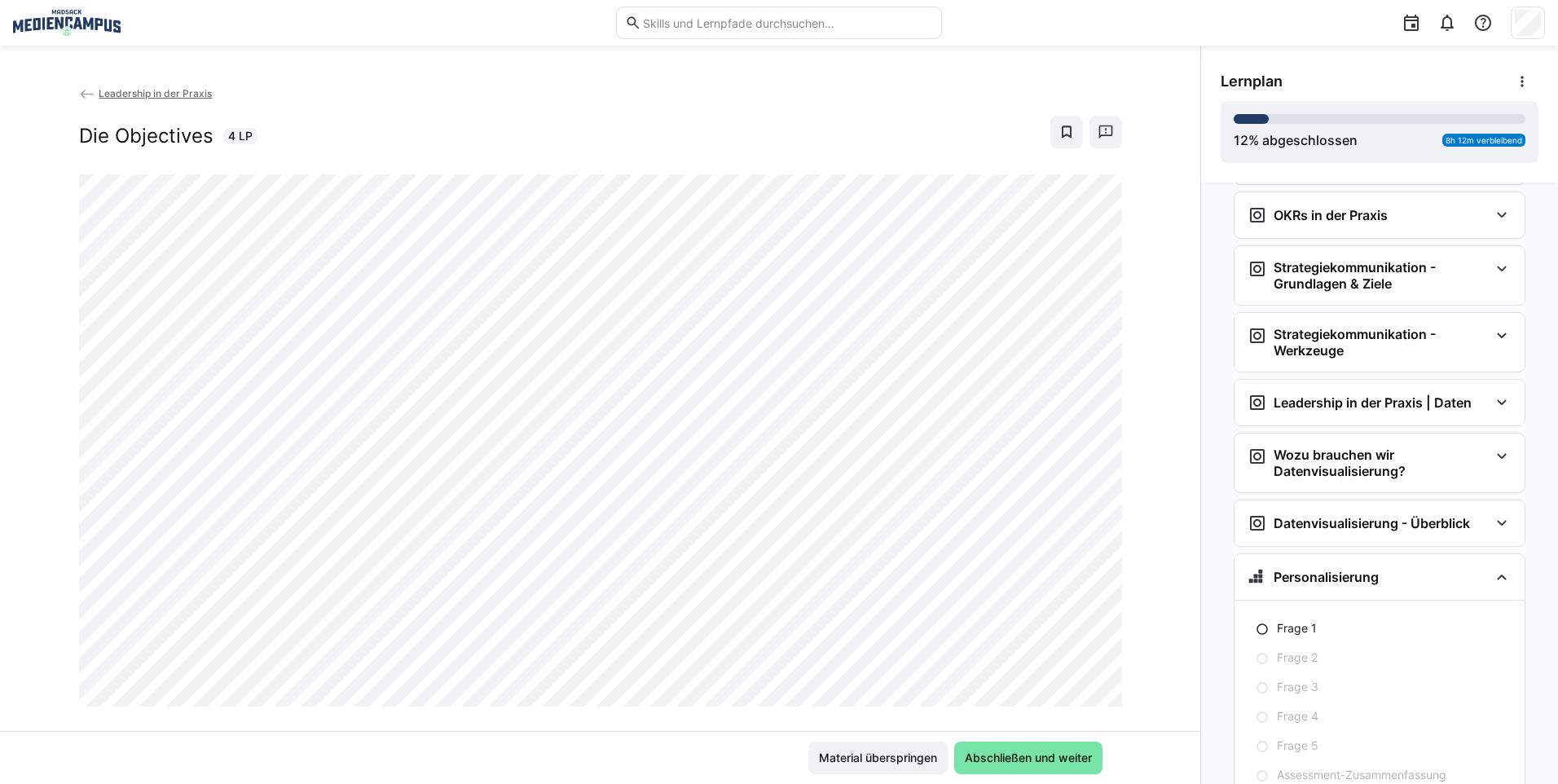
scroll to position [3195, 0]
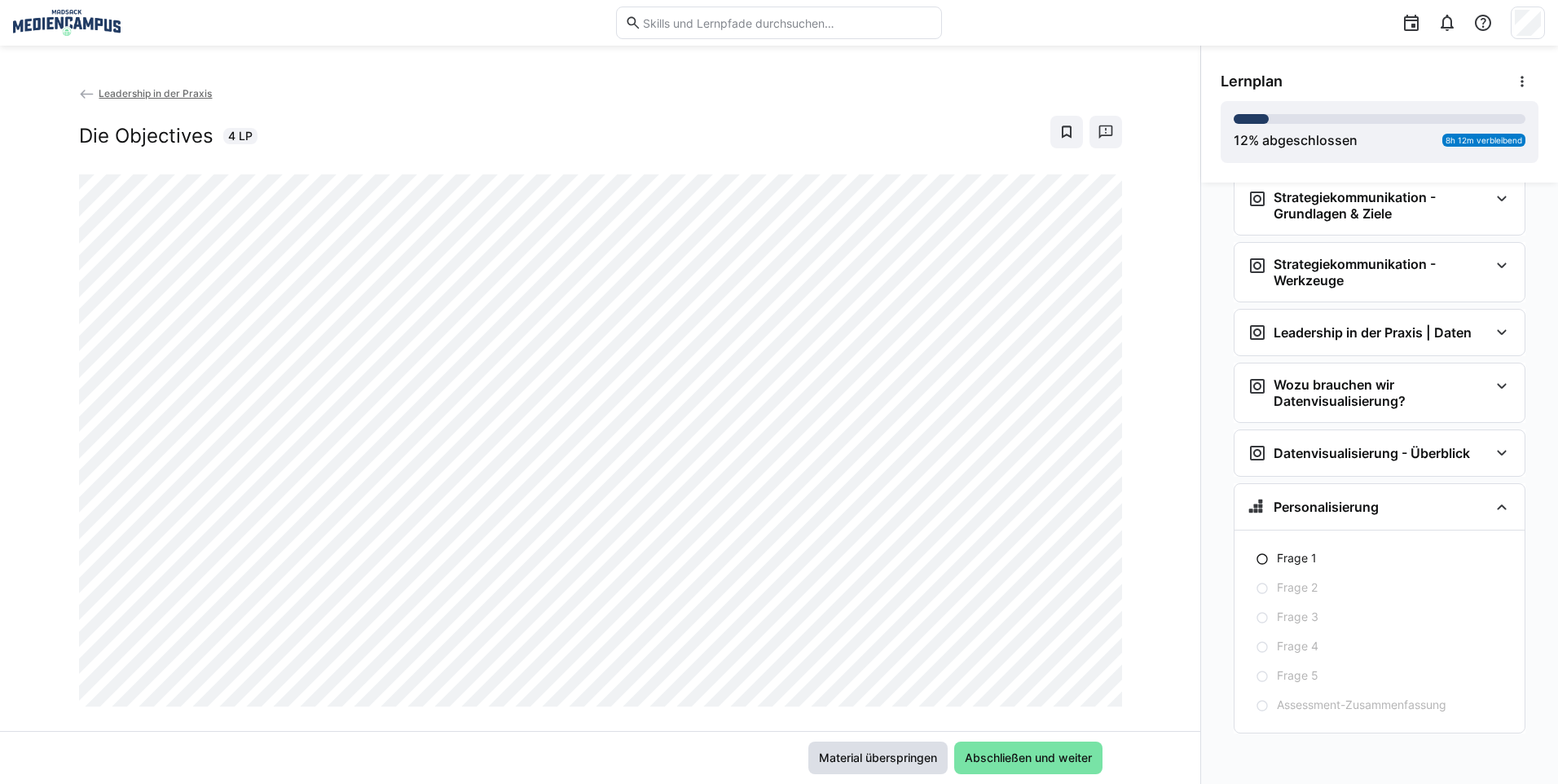
click at [872, 757] on span "Material überspringen" at bounding box center [878, 757] width 123 height 16
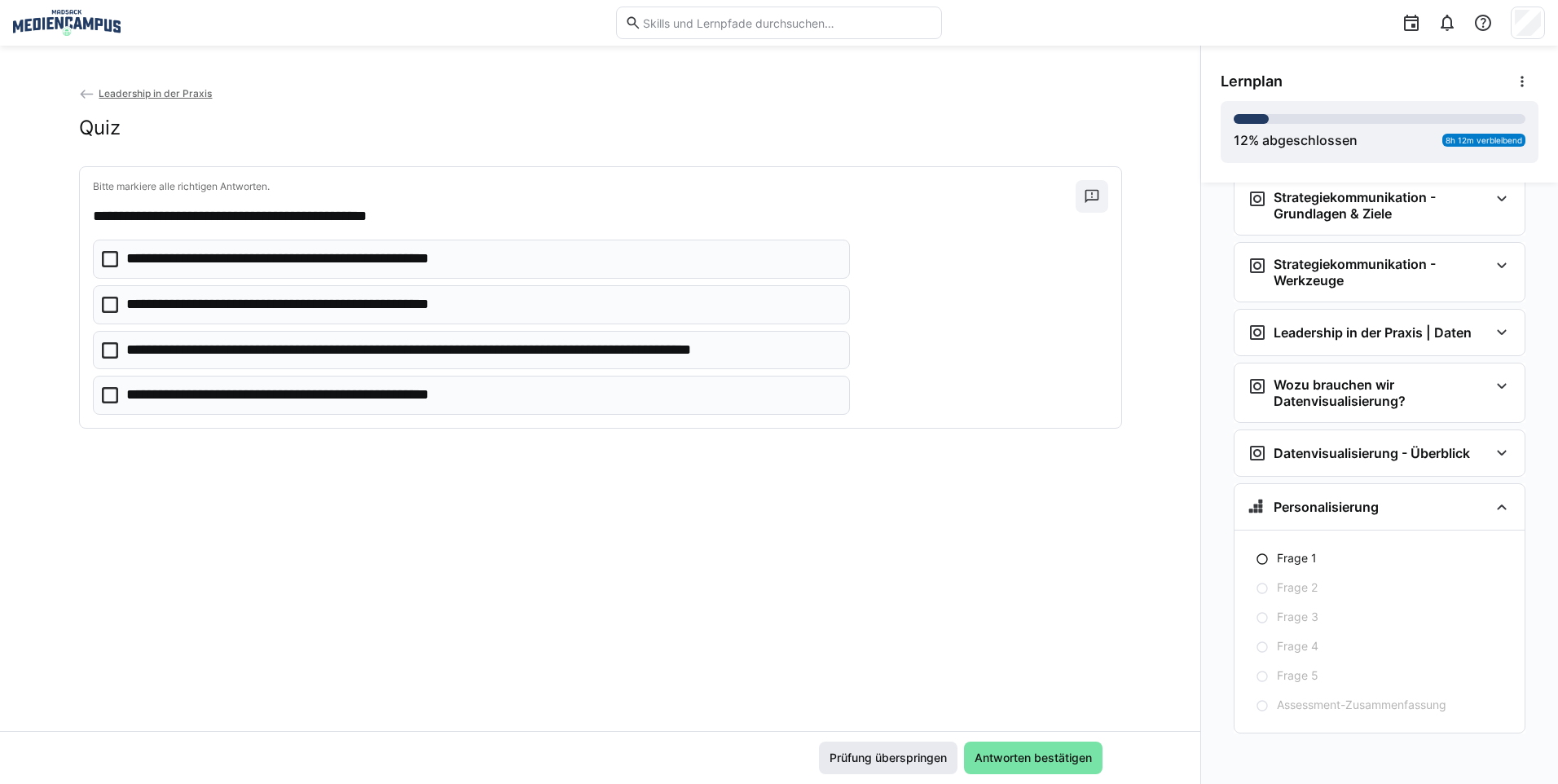
click at [874, 764] on span "Prüfung überspringen" at bounding box center [887, 757] width 122 height 16
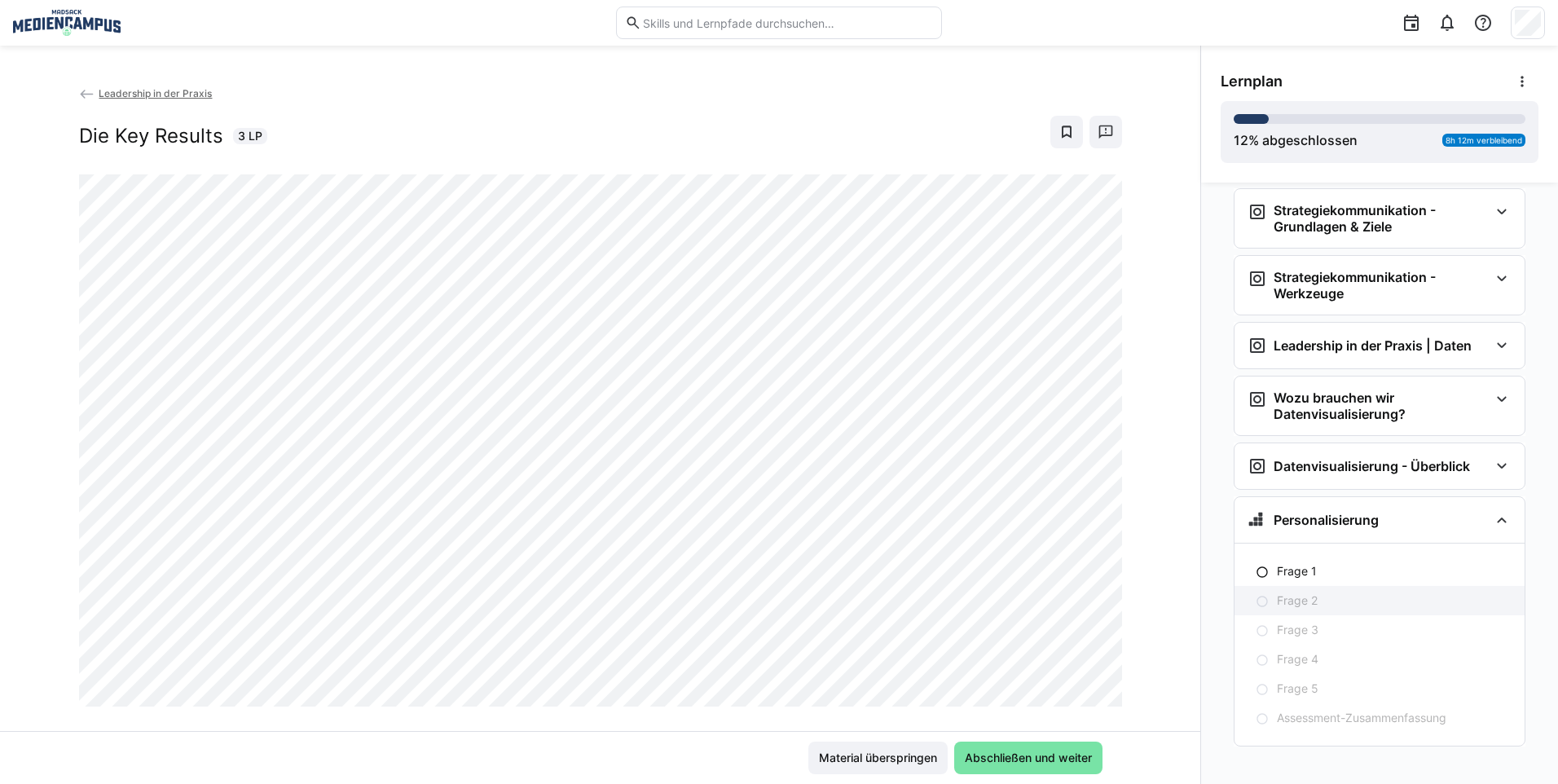
scroll to position [3316, 0]
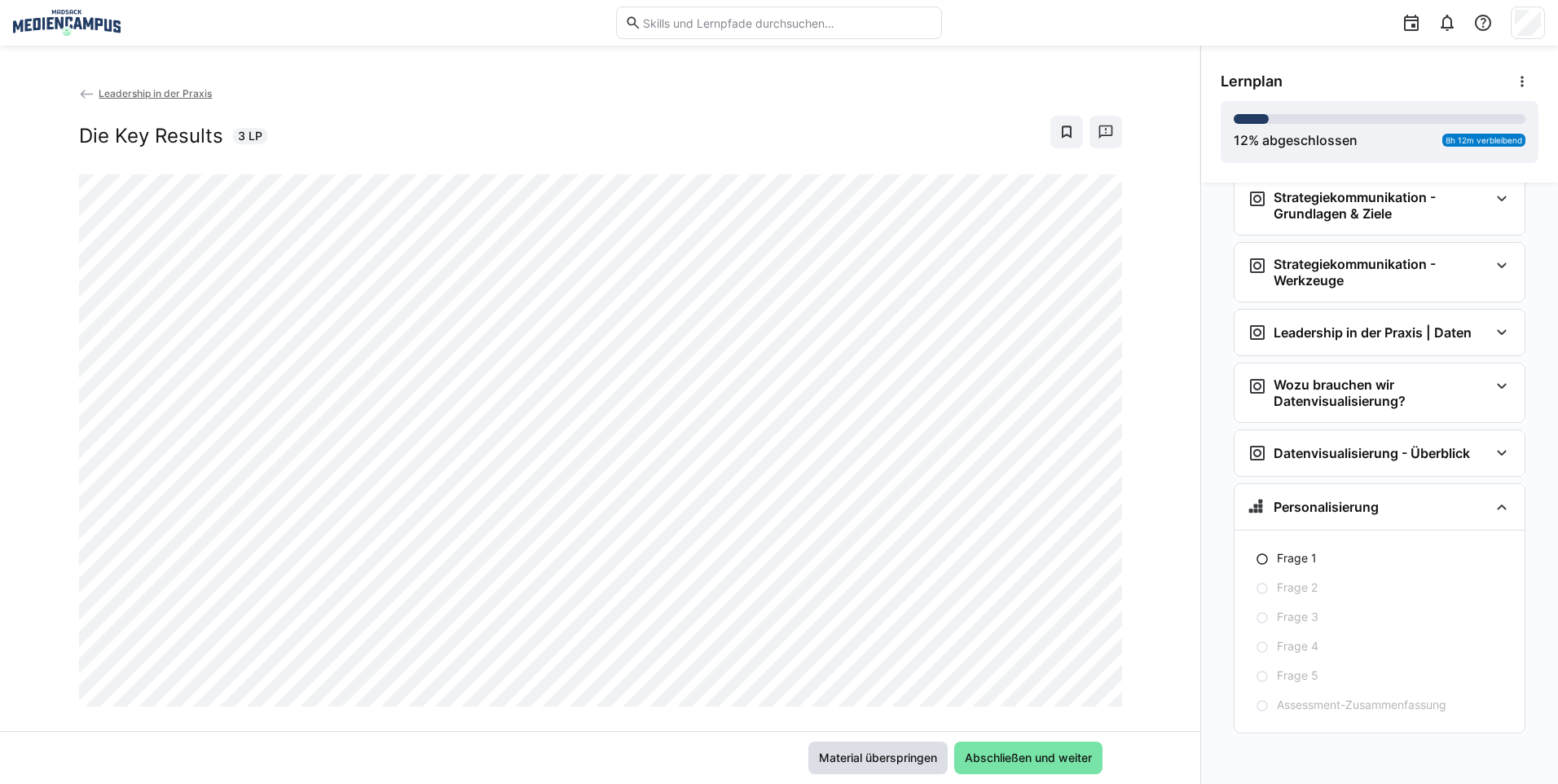
click at [863, 766] on span "Material überspringen" at bounding box center [877, 758] width 139 height 32
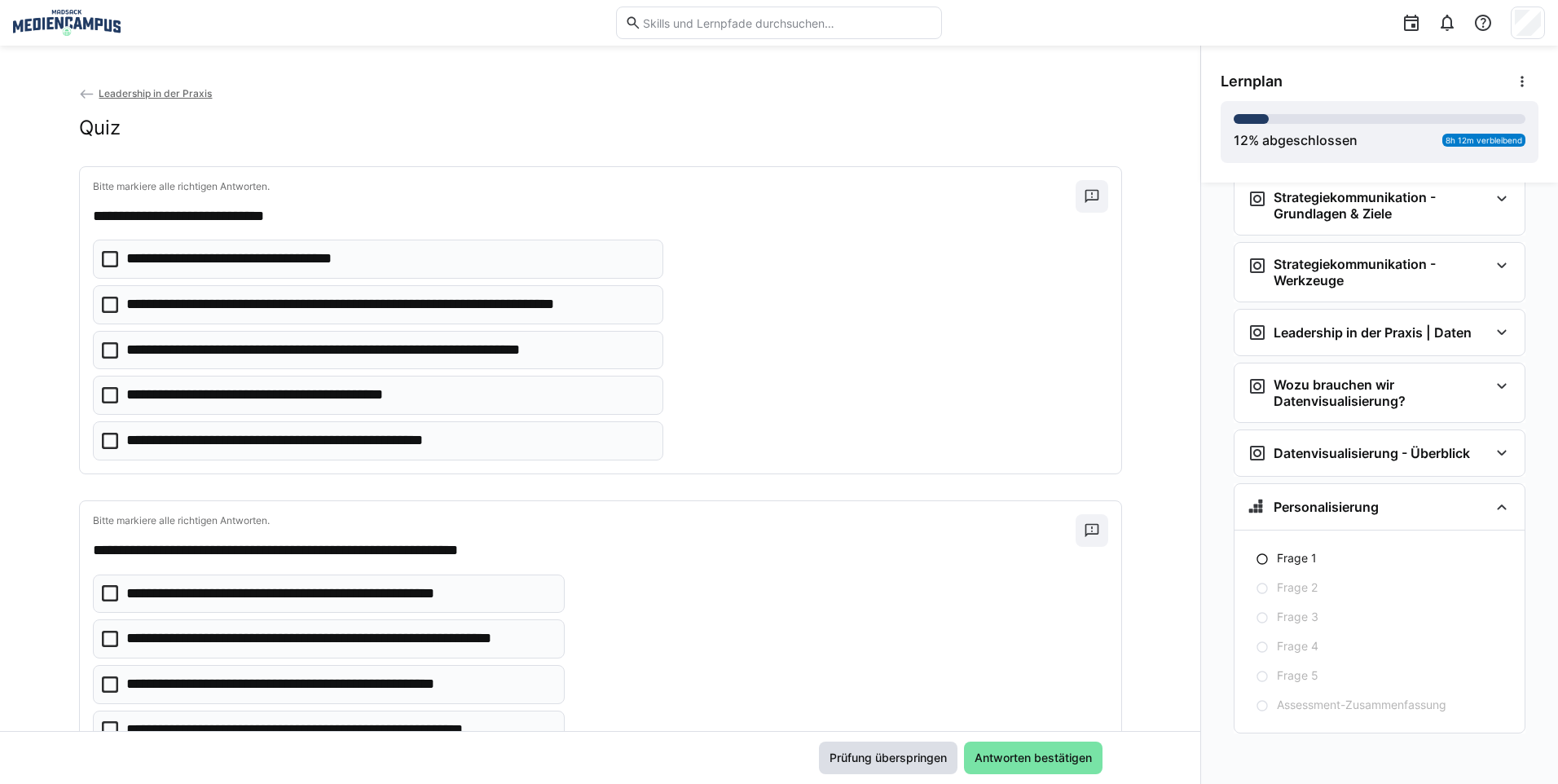
click at [863, 764] on span "Prüfung überspringen" at bounding box center [887, 757] width 122 height 16
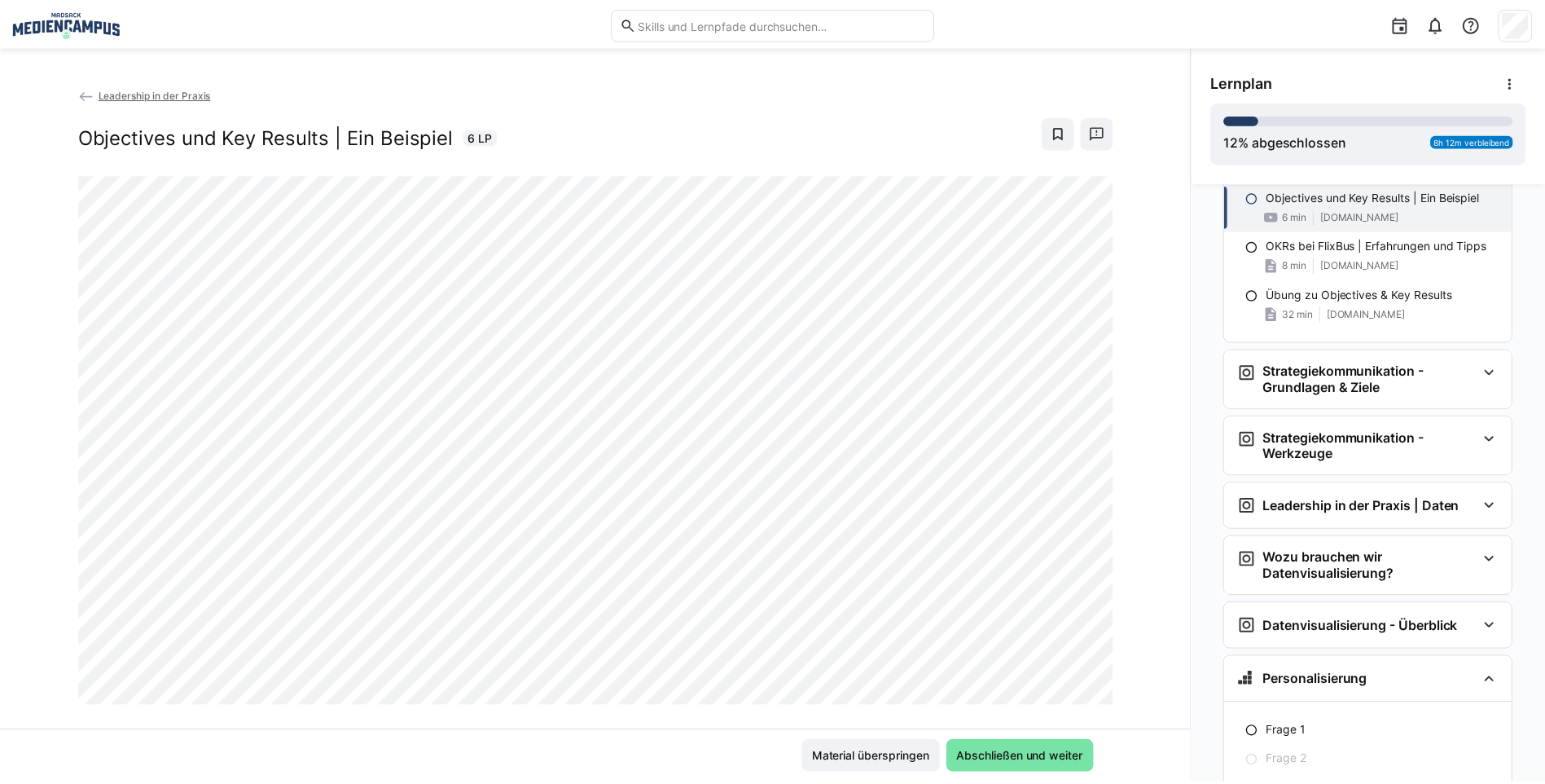
scroll to position [3255, 0]
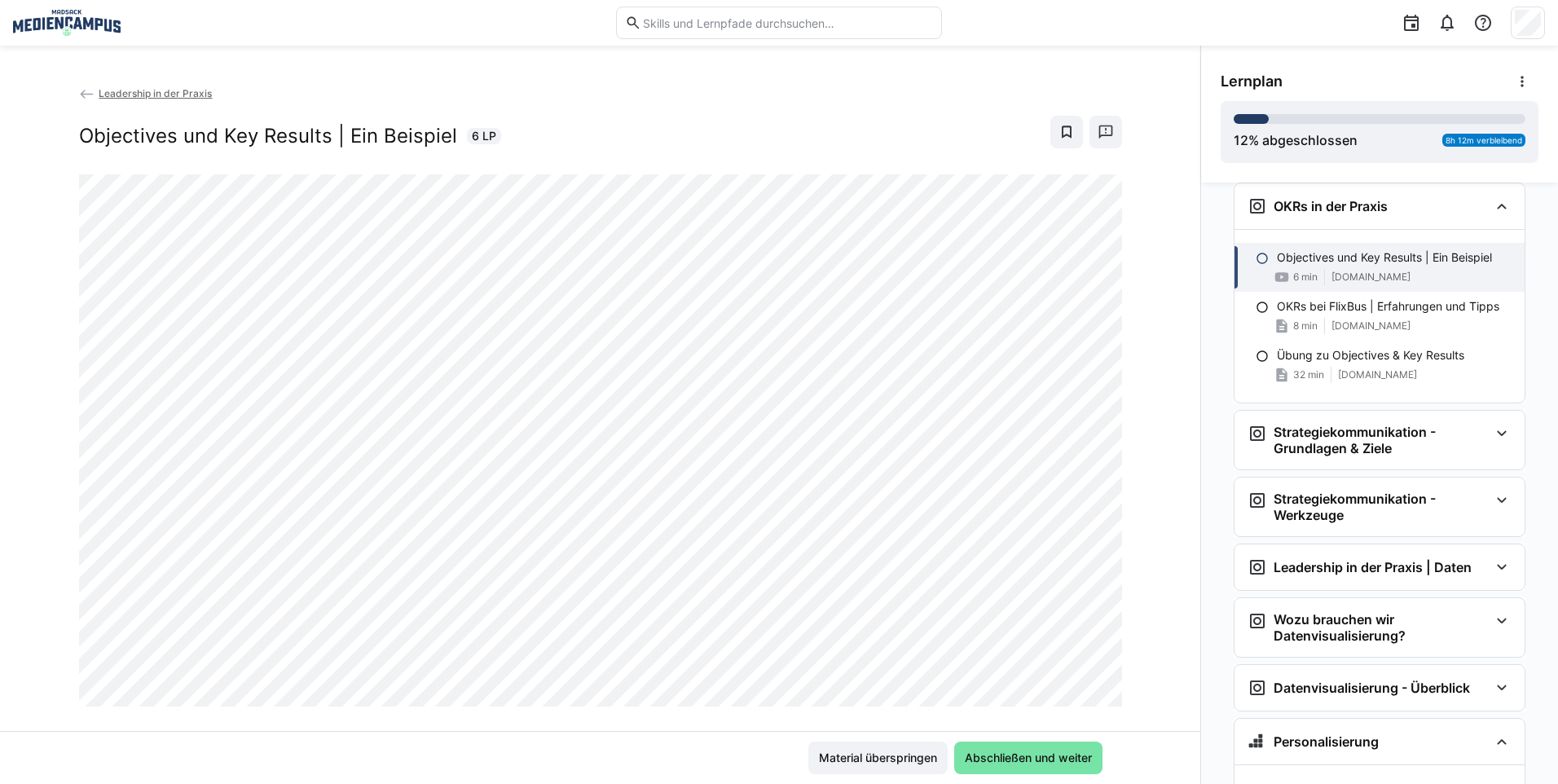
click at [863, 764] on span "Material überspringen" at bounding box center [878, 757] width 123 height 16
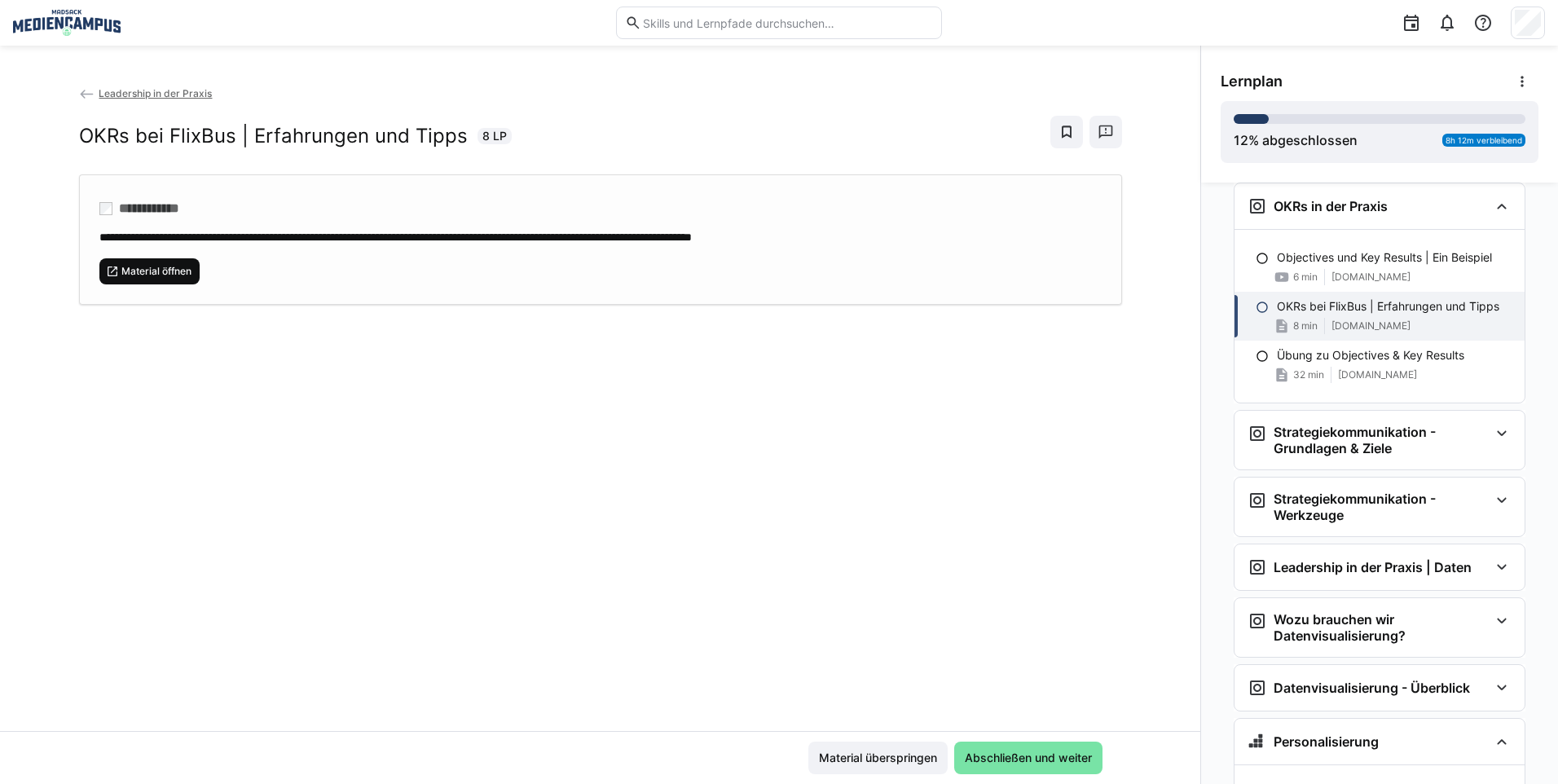
click at [166, 262] on span "Material öffnen" at bounding box center [149, 271] width 101 height 26
click at [137, 103] on div "Leadership in der Praxis OKRs bei FlixBus | Erfahrungen und Tipps 8 LP" at bounding box center [601, 129] width 1043 height 90
click at [137, 97] on span "Leadership in der Praxis" at bounding box center [155, 93] width 113 height 12
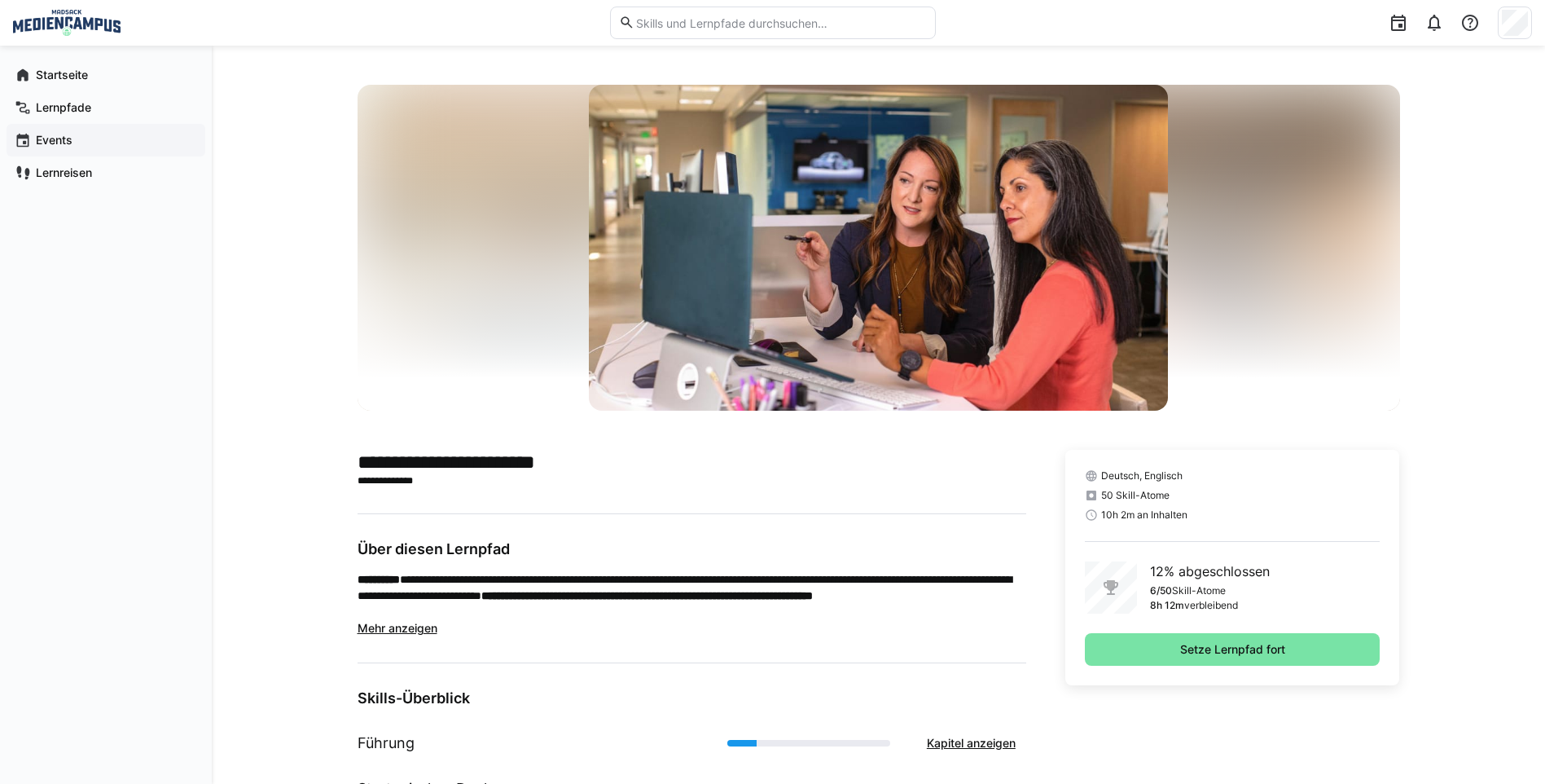
click at [113, 131] on div "Events" at bounding box center [106, 140] width 199 height 32
click at [109, 117] on div "Lernpfade" at bounding box center [106, 107] width 199 height 32
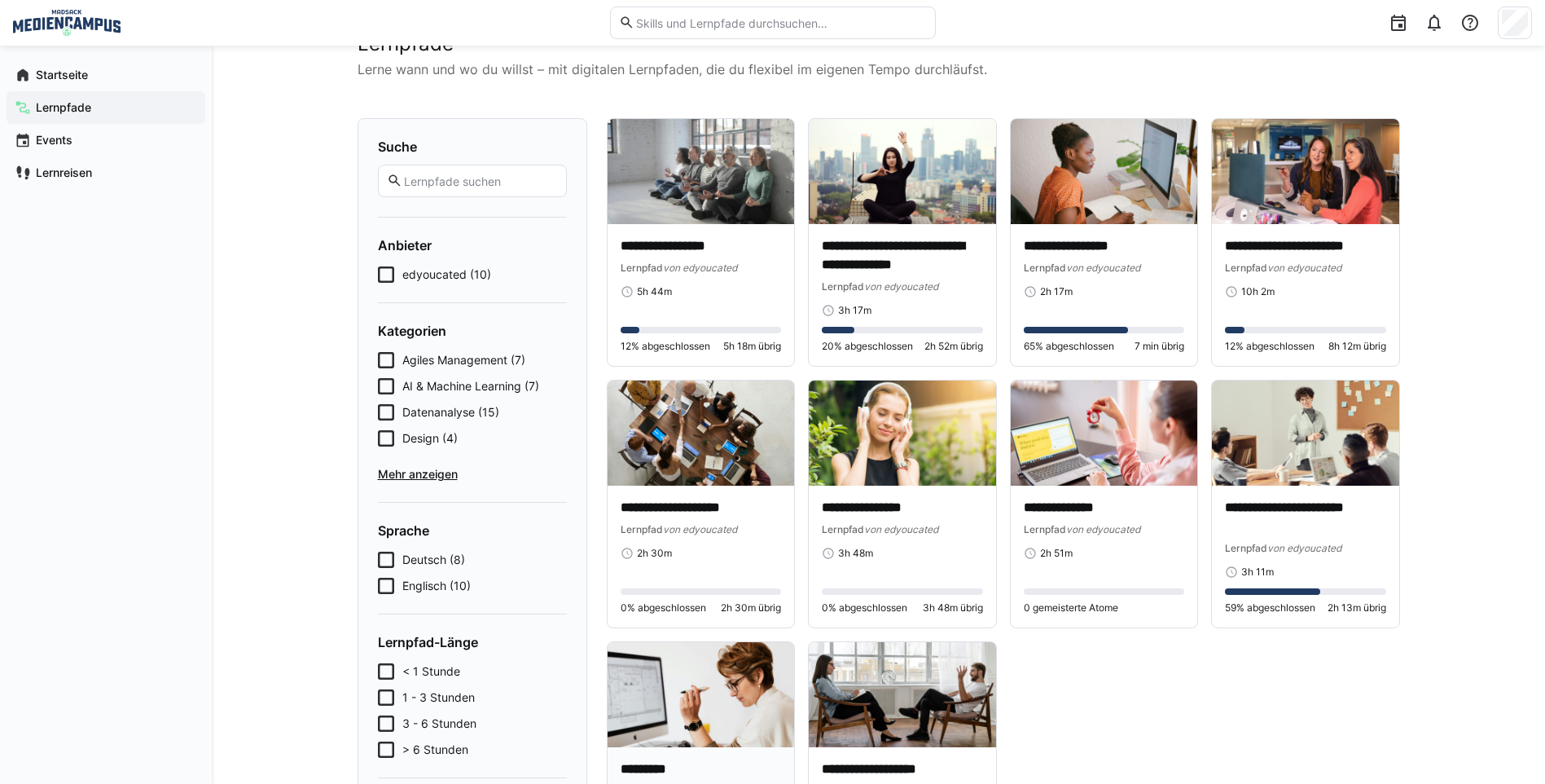
scroll to position [81, 0]
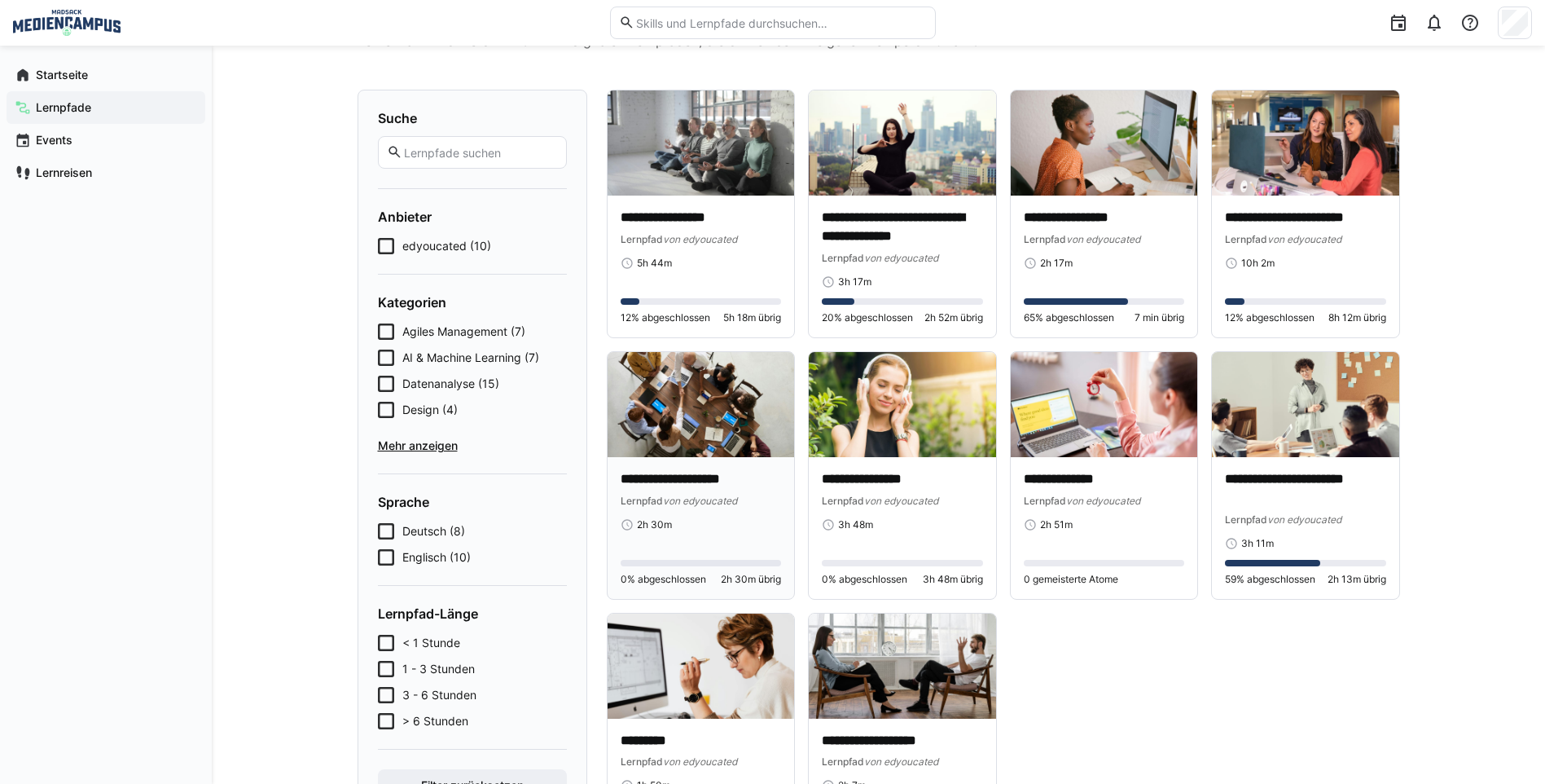
click at [703, 473] on p "**********" at bounding box center [701, 479] width 161 height 19
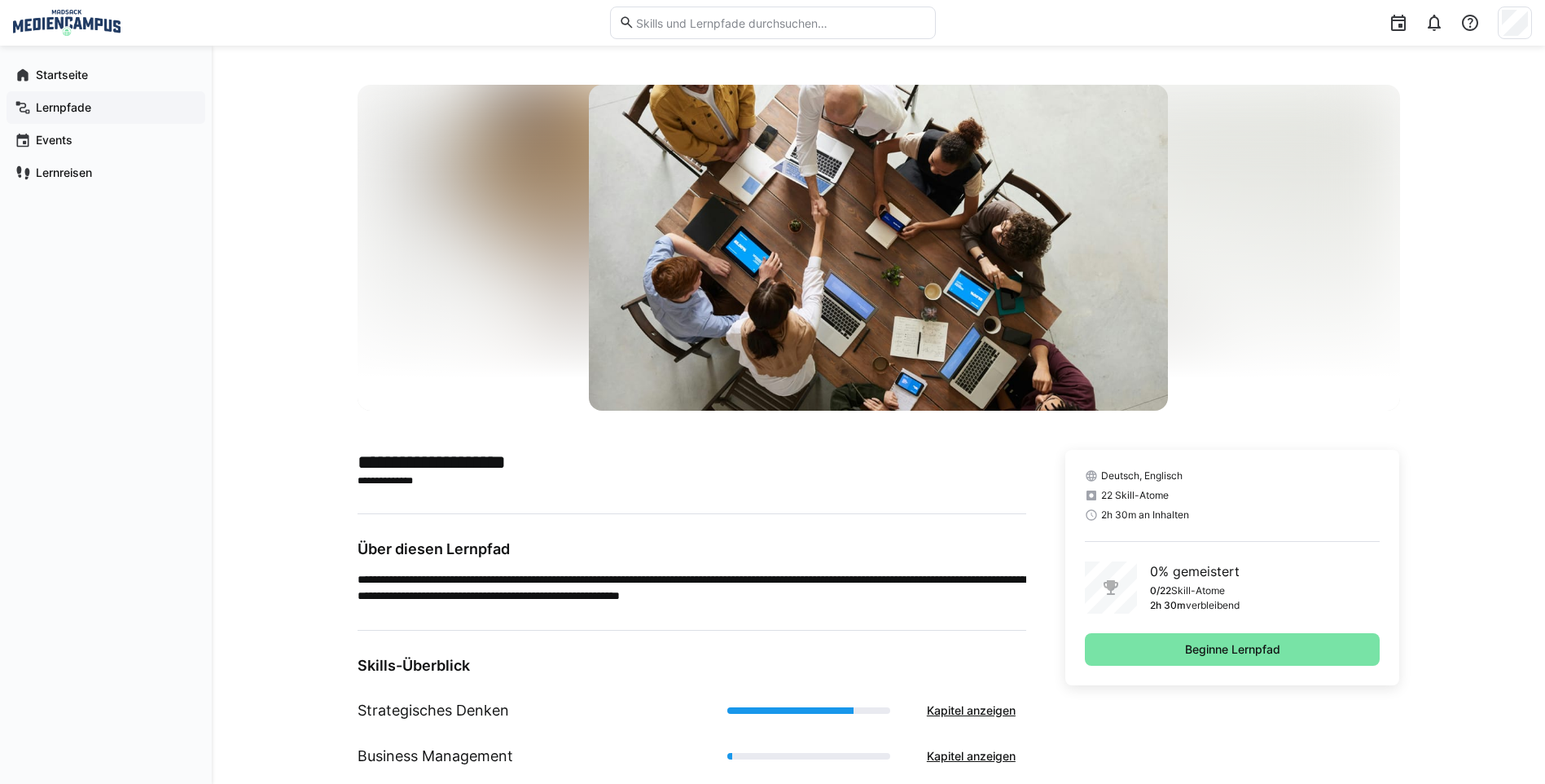
click at [81, 115] on span "Lernpfade" at bounding box center [115, 107] width 164 height 16
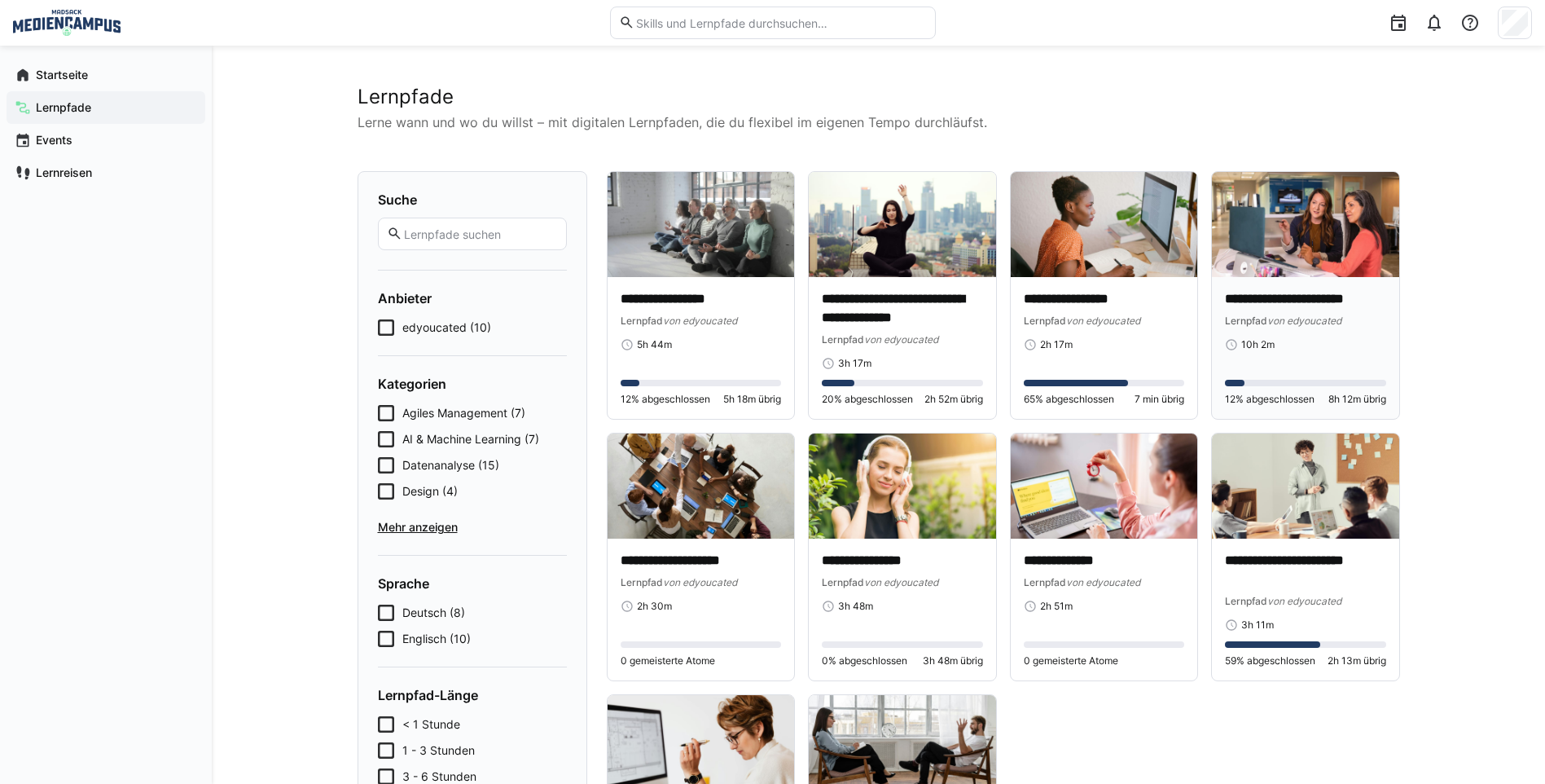
click at [1281, 329] on div "**********" at bounding box center [1305, 321] width 161 height 61
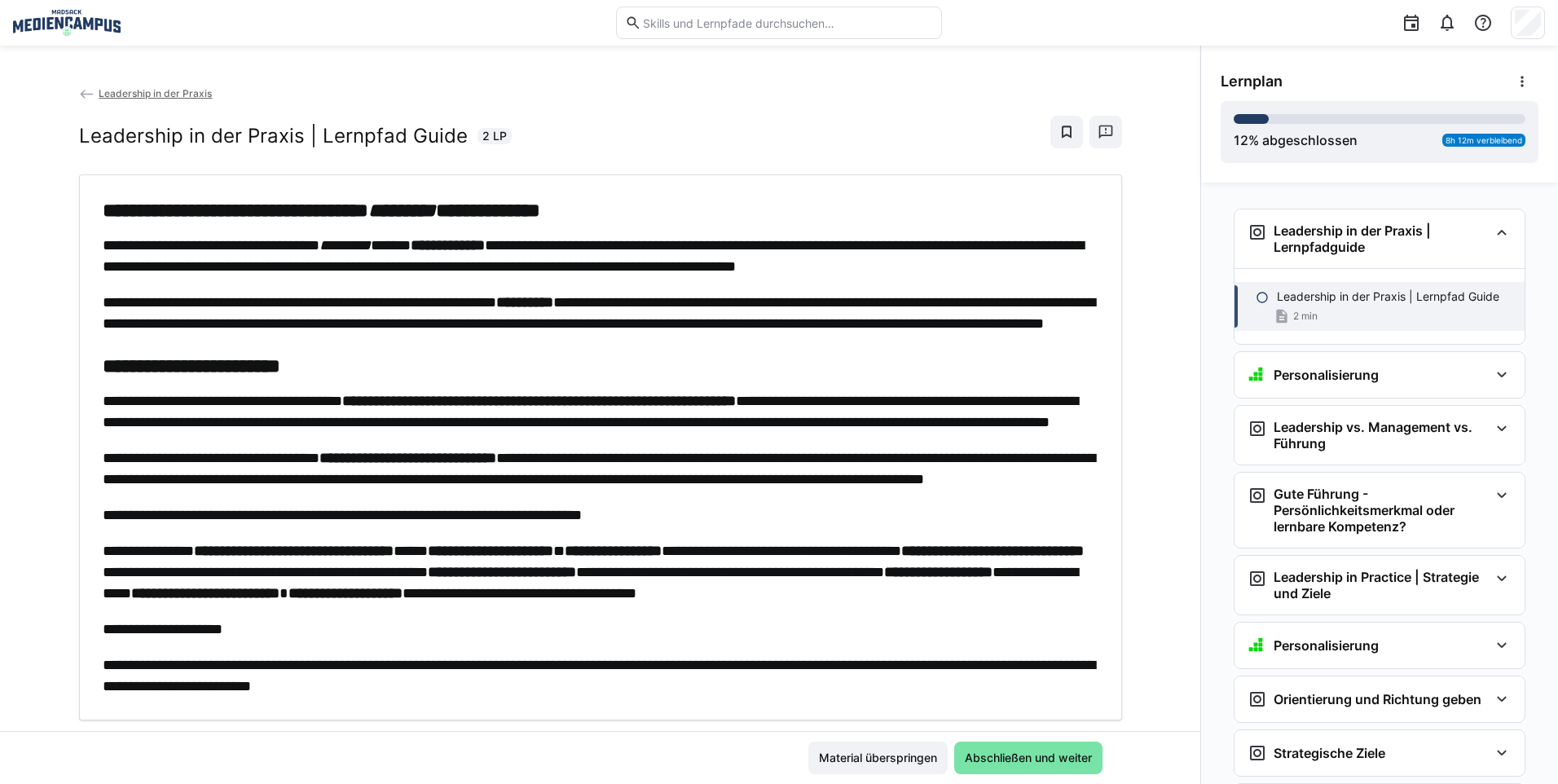
scroll to position [26, 0]
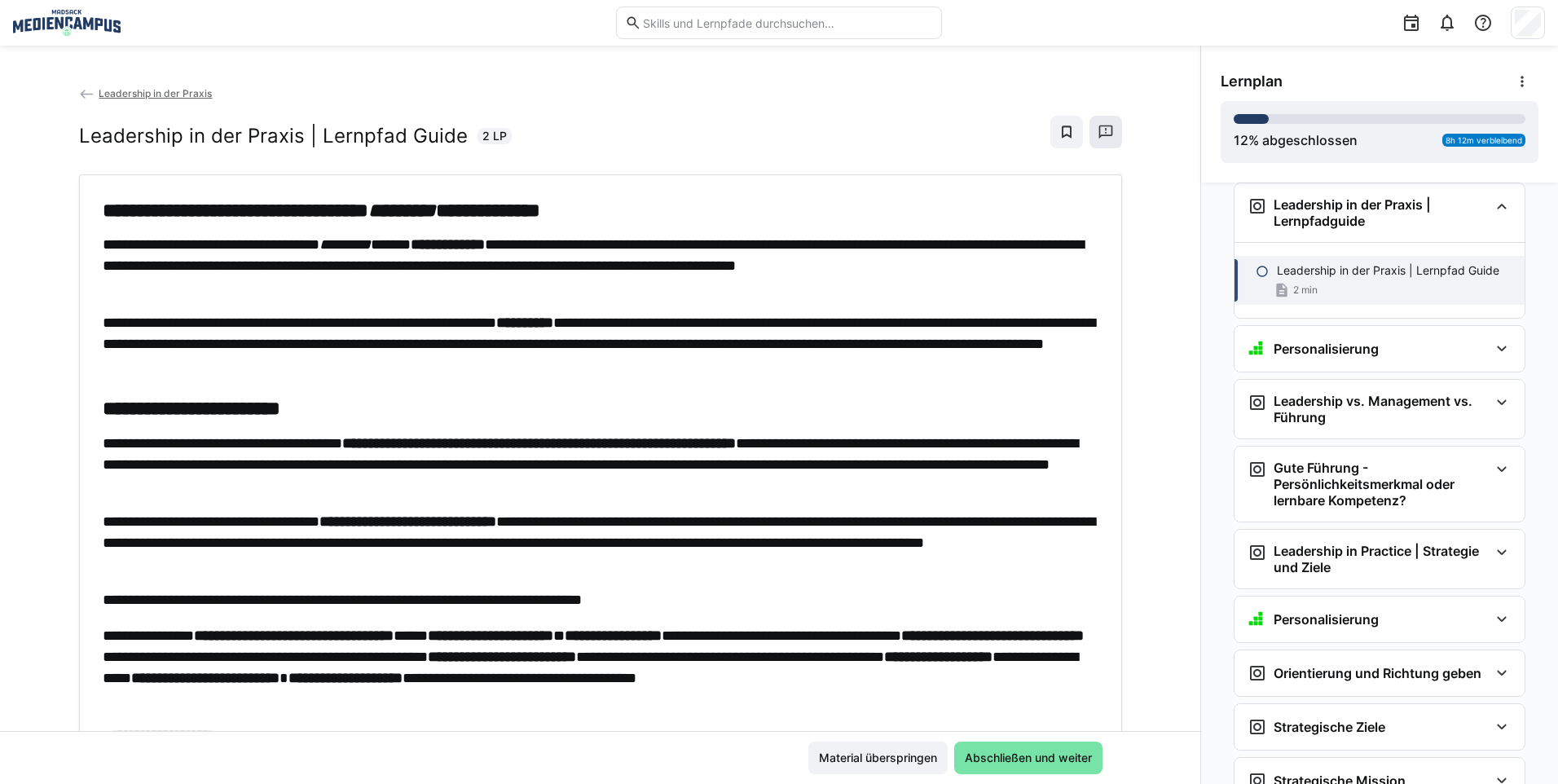
click at [1097, 136] on eds-icon at bounding box center [1105, 131] width 16 height 16
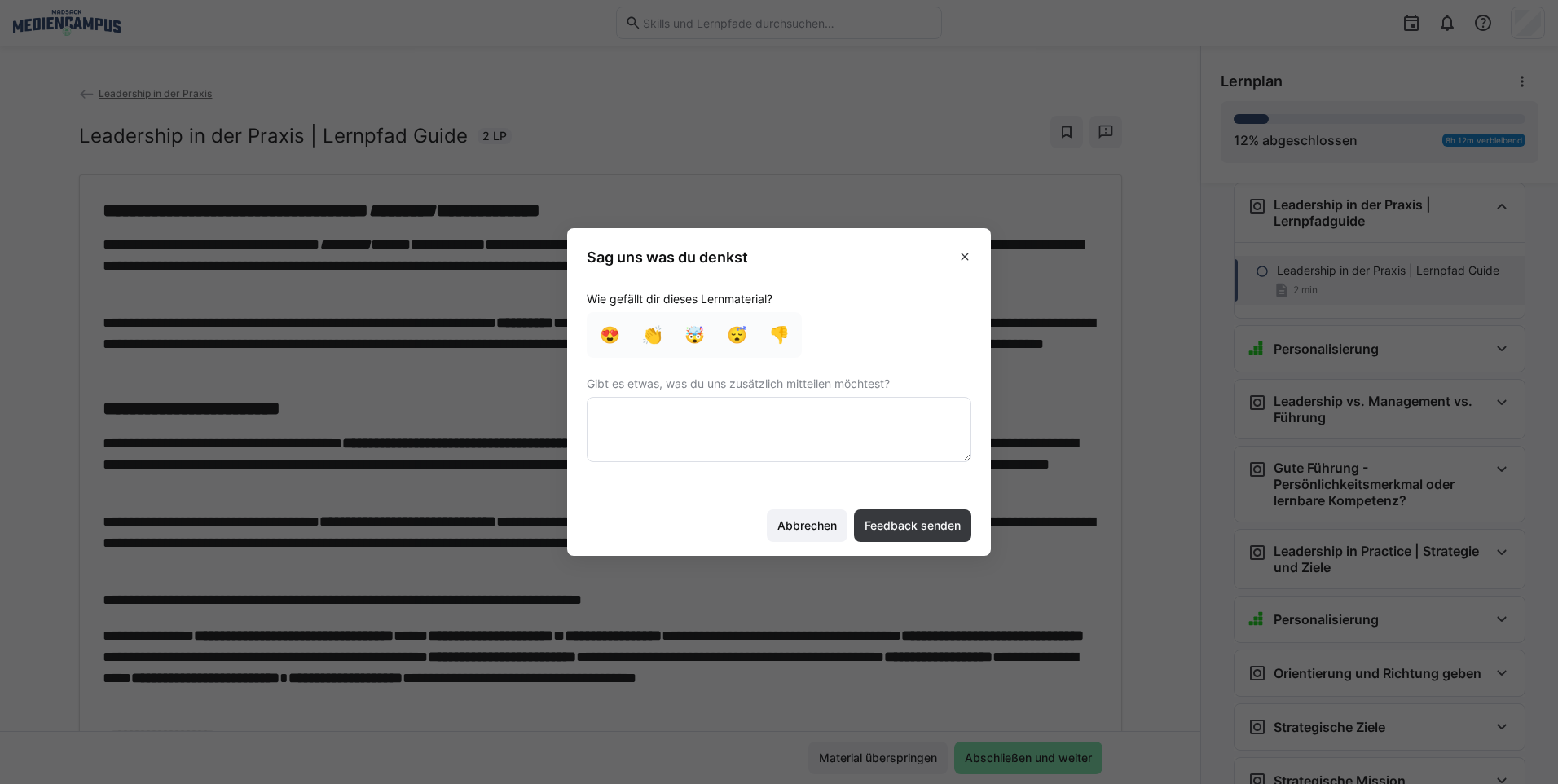
click at [741, 444] on textarea at bounding box center [778, 429] width 385 height 65
type textarea "Viele Links und Videos funktionieren nicht"
click at [953, 514] on span "Feedback senden" at bounding box center [912, 526] width 117 height 32
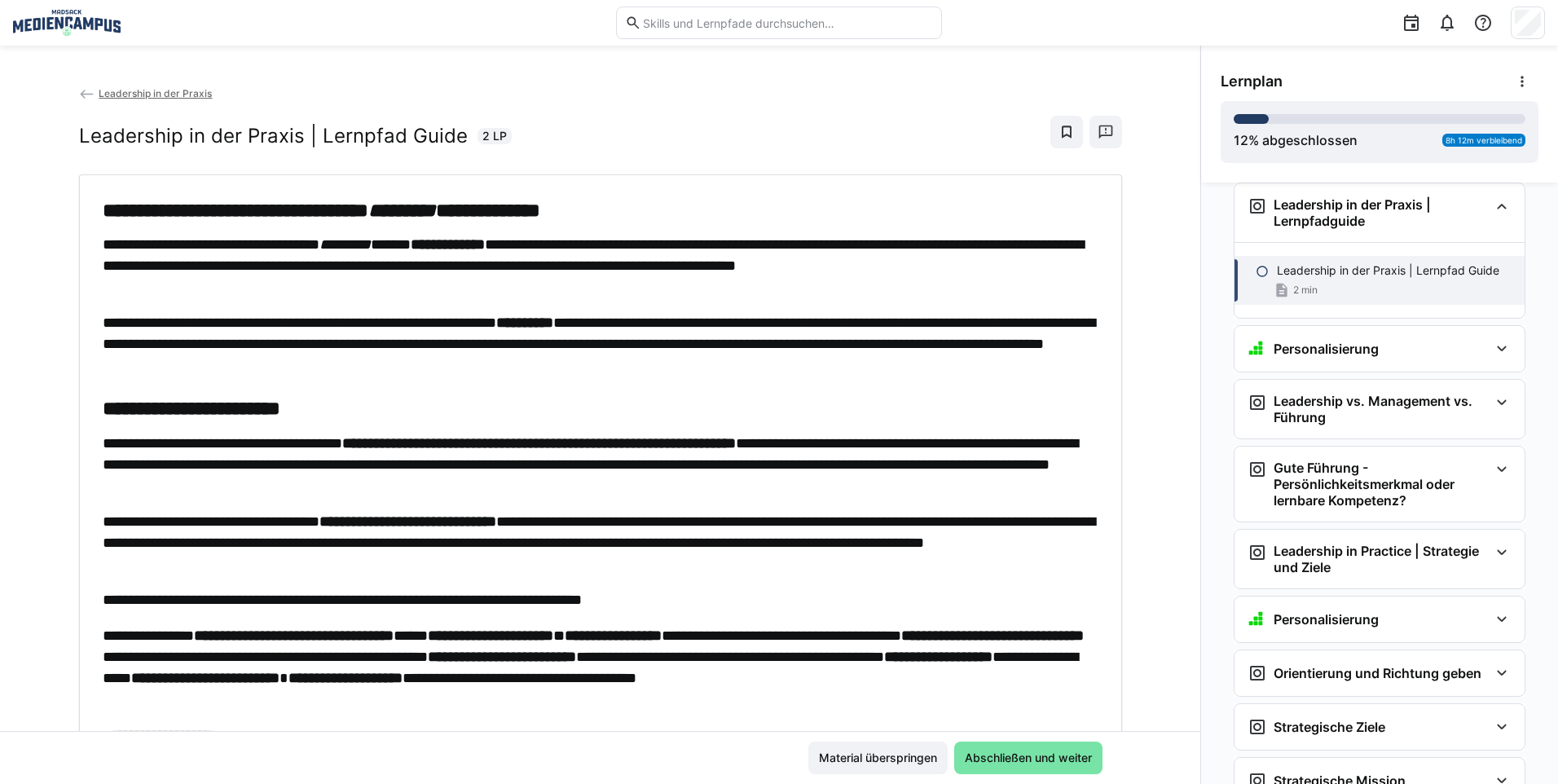
click at [160, 102] on app-back-navigation "Leadership in der Praxis" at bounding box center [601, 93] width 1043 height 18
click at [162, 98] on span "Leadership in der Praxis" at bounding box center [155, 93] width 113 height 12
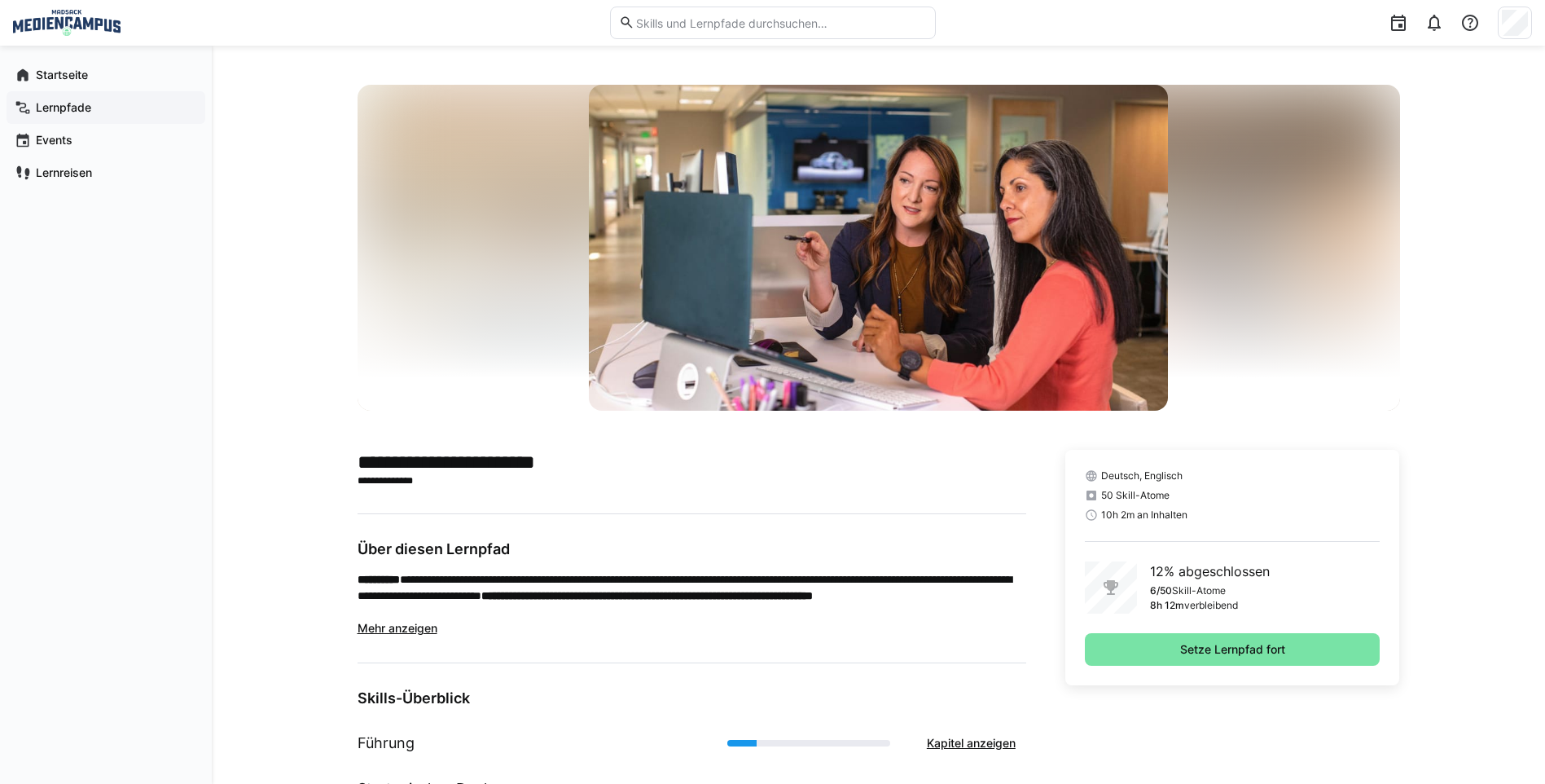
click at [0, 0] on app-navigation-label "Lernpfade" at bounding box center [0, 0] width 0 height 0
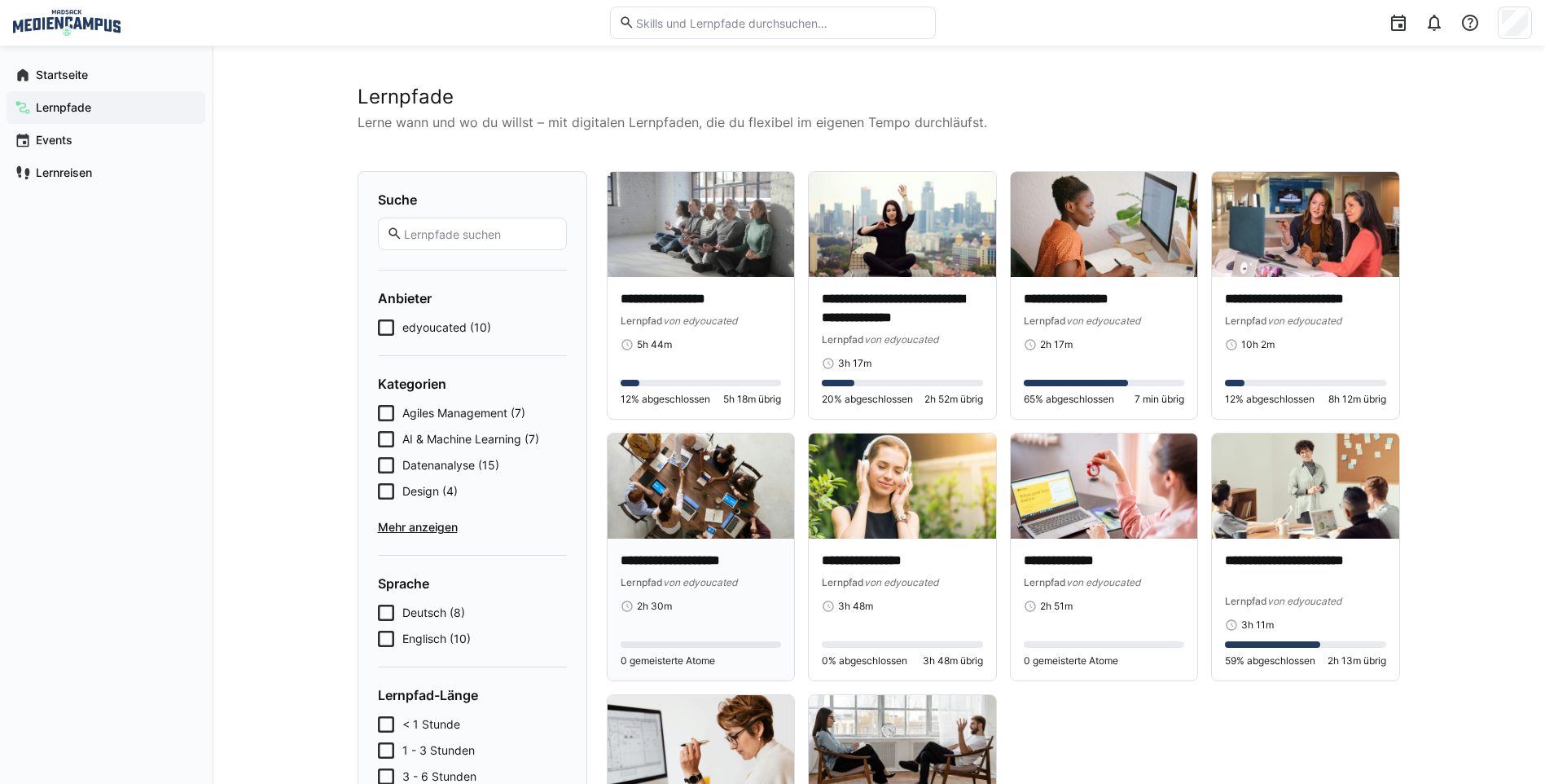
click at [717, 585] on span "von edyoucated" at bounding box center [700, 582] width 74 height 12
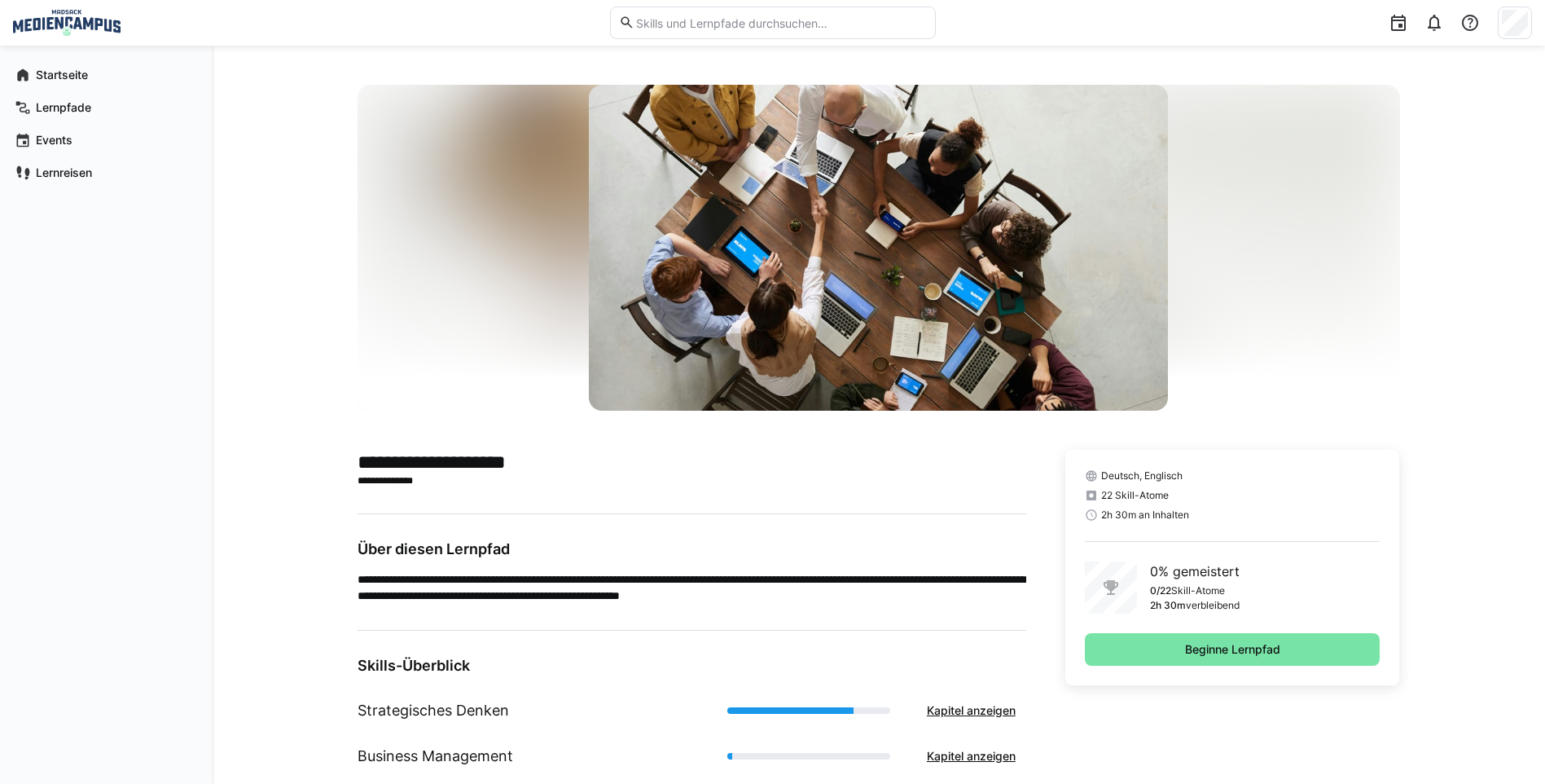
click at [1324, 677] on div "Deutsch, Englisch 22 Skill-Atome 2h 30m an Inhalten 0% gemeistert 0/22 Skill-At…" at bounding box center [1233, 567] width 334 height 235
click at [1316, 660] on span "Beginne Lernpfad" at bounding box center [1233, 649] width 296 height 32
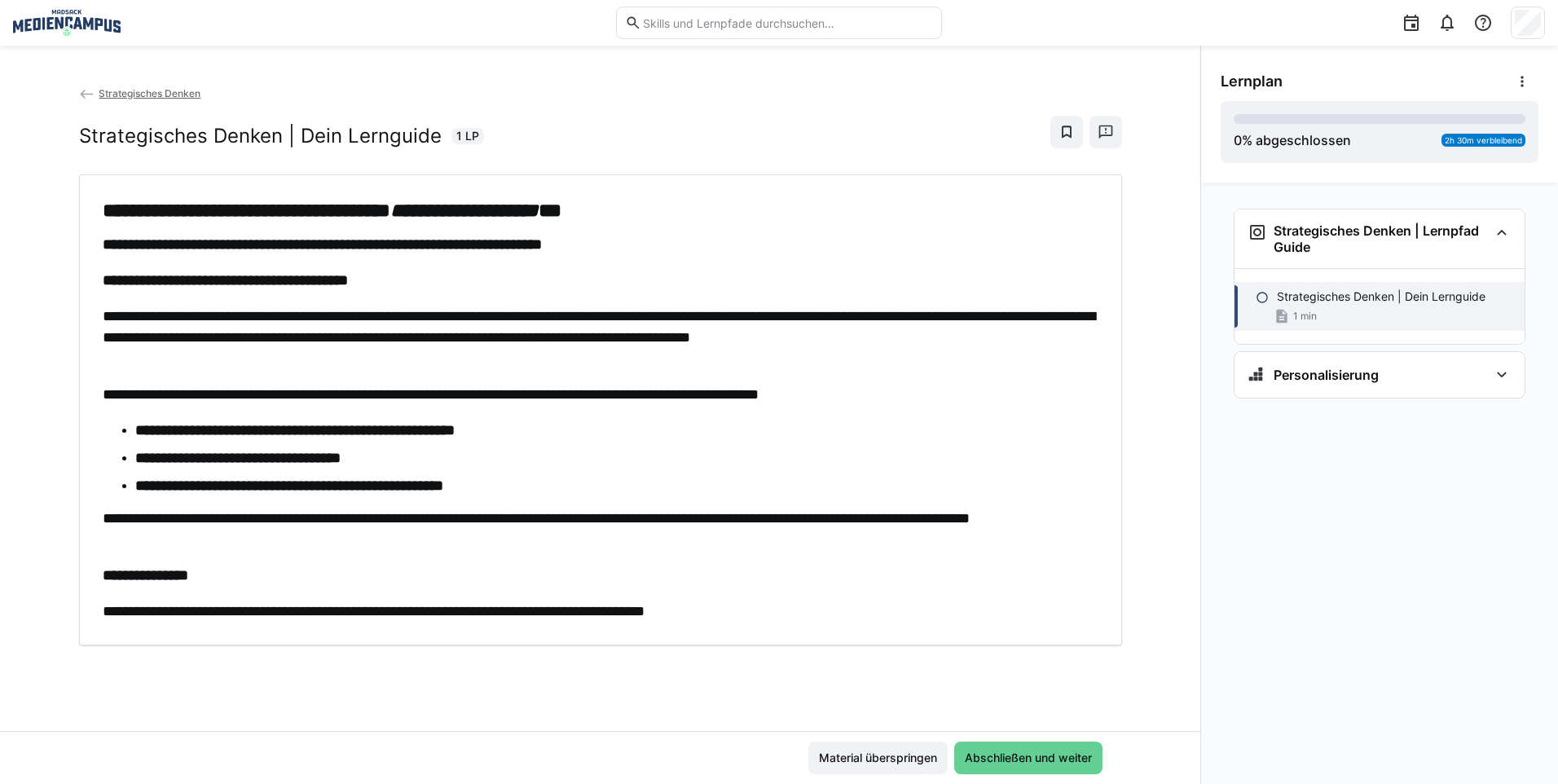
click at [1032, 760] on span "Abschließen und weiter" at bounding box center [1028, 757] width 132 height 16
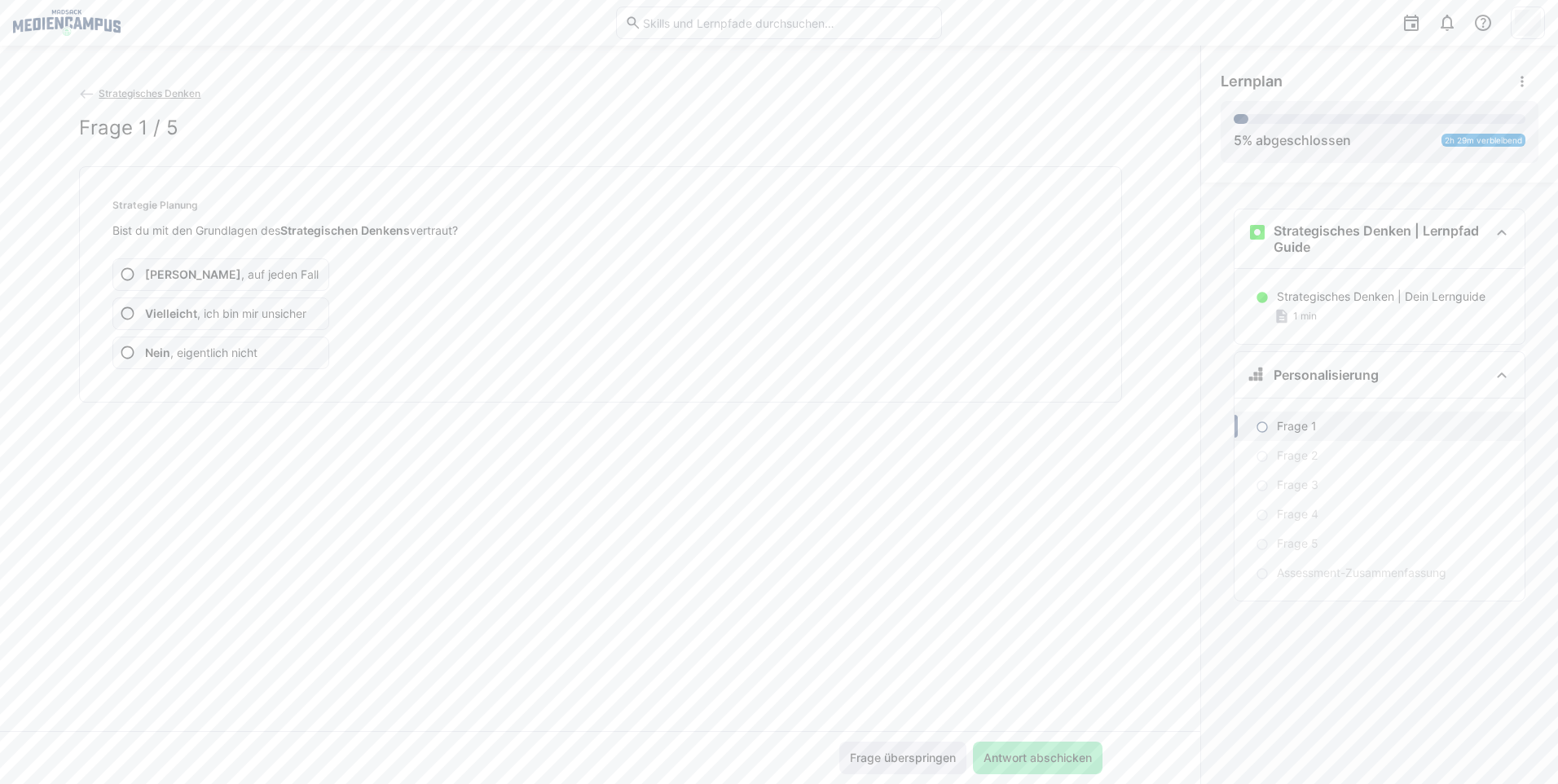
click at [881, 758] on span "Frage überspringen" at bounding box center [903, 757] width 111 height 16
click at [879, 754] on span "Frage überspringen" at bounding box center [903, 757] width 111 height 16
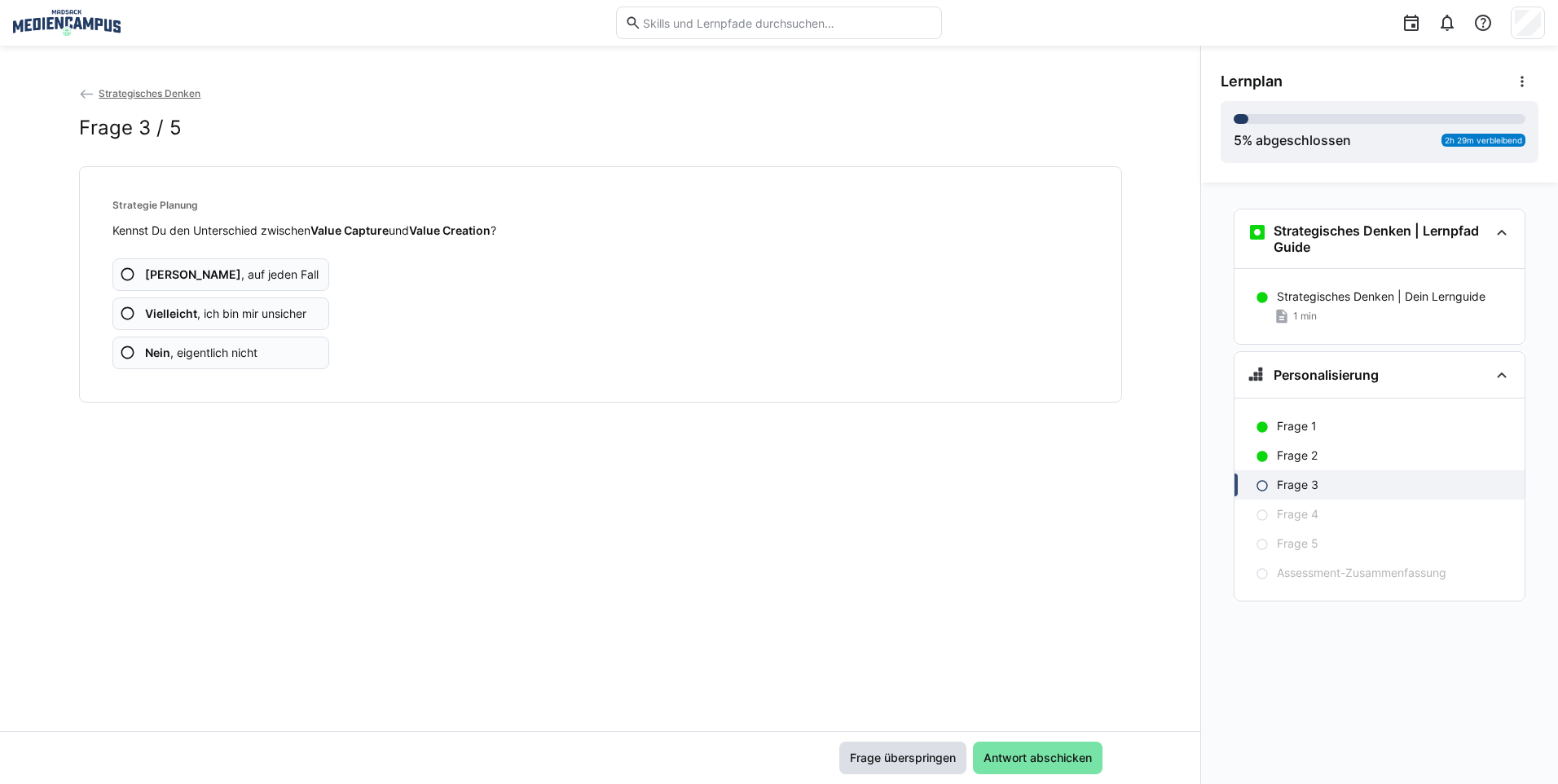
click at [879, 754] on span "Frage überspringen" at bounding box center [903, 757] width 111 height 16
click at [888, 757] on span "Frage überspringen" at bounding box center [903, 757] width 111 height 16
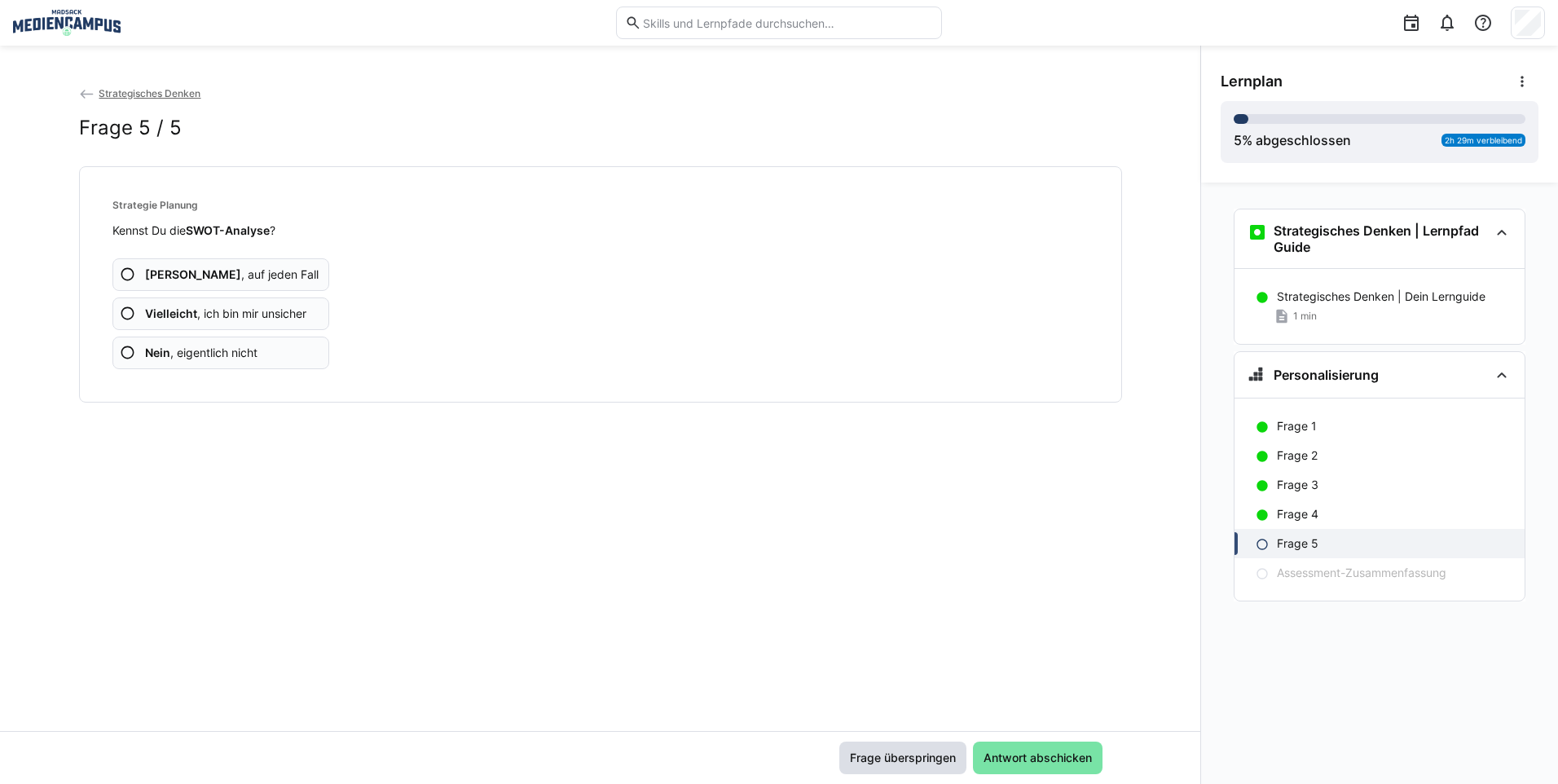
click at [888, 757] on span "Frage überspringen" at bounding box center [903, 757] width 111 height 16
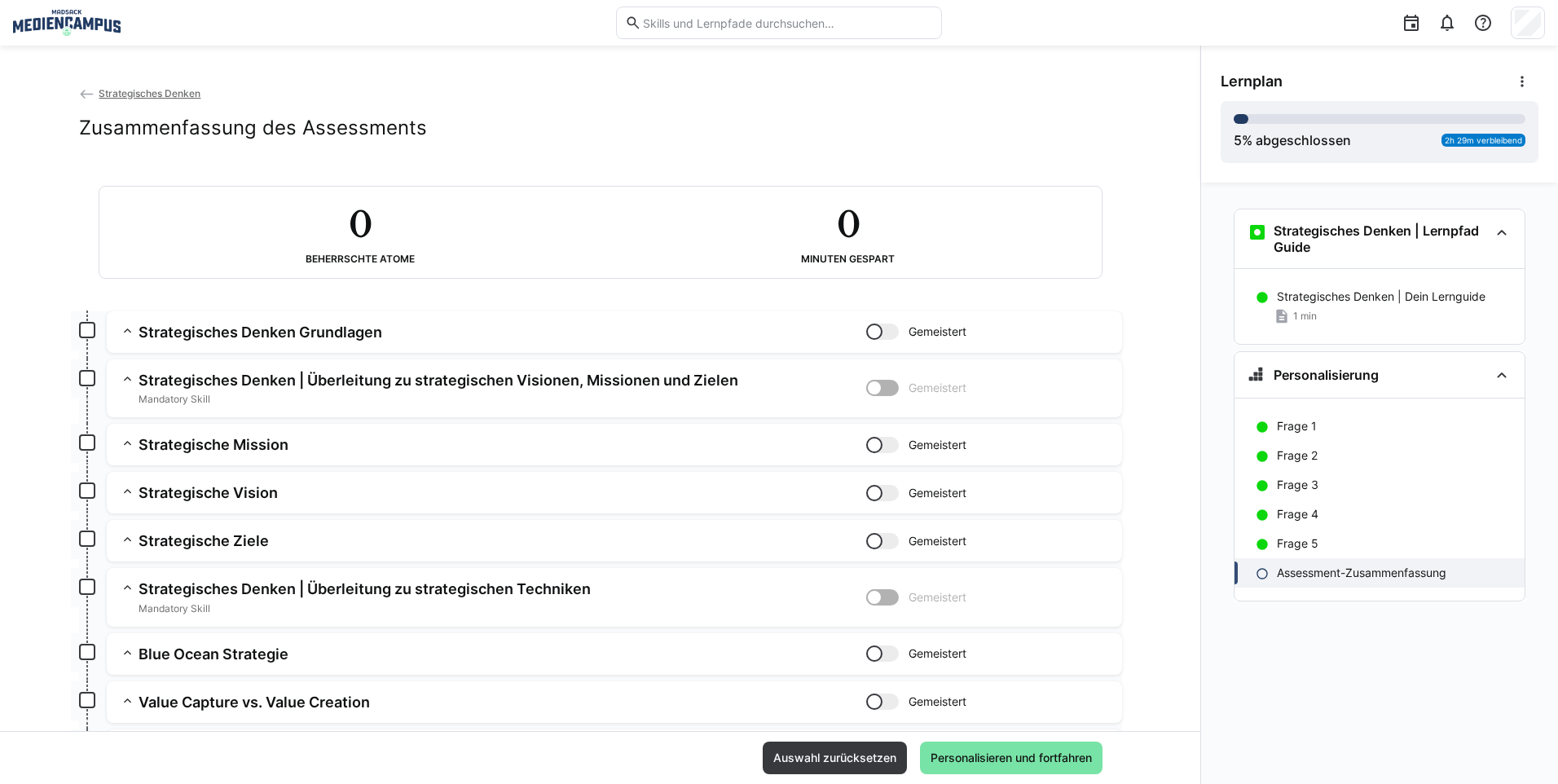
drag, startPoint x: 881, startPoint y: 752, endPoint x: 940, endPoint y: 740, distance: 60.2
click at [940, 740] on div "Auswahl zurücksetzen Personalisieren und fortfahren" at bounding box center [600, 757] width 1200 height 53
click at [947, 752] on span "Personalisieren und fortfahren" at bounding box center [1011, 757] width 166 height 16
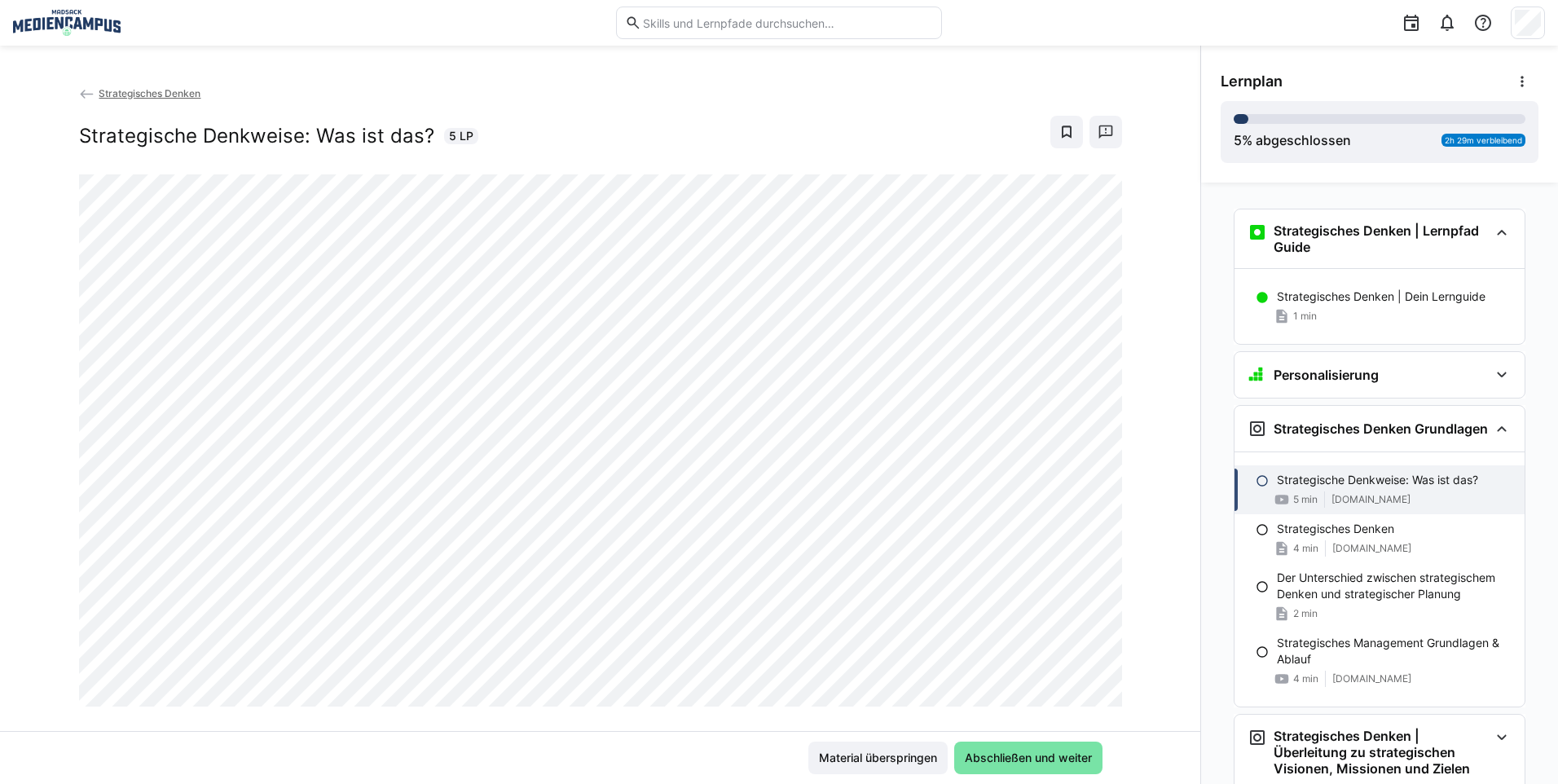
scroll to position [223, 0]
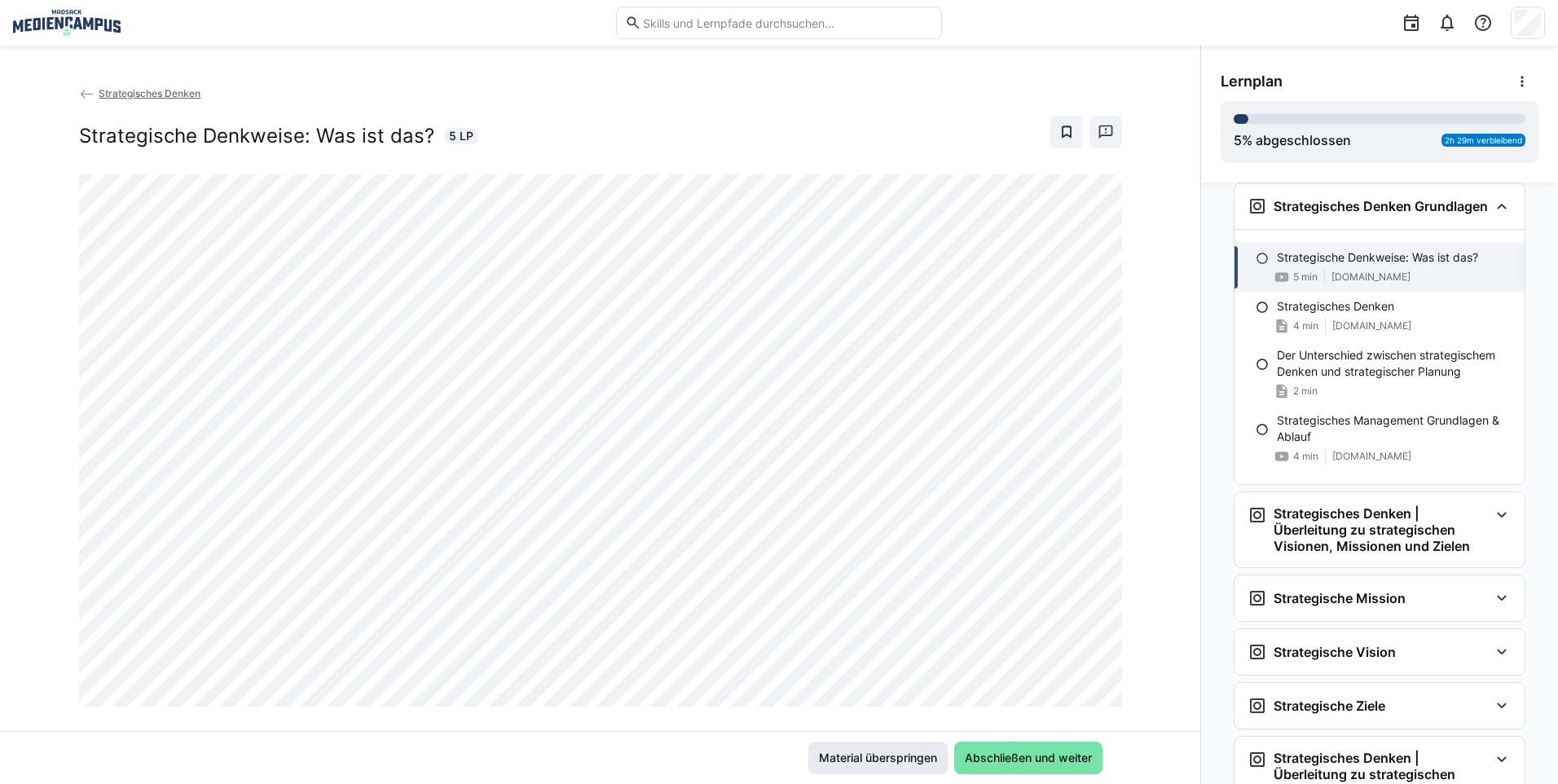
click at [913, 753] on span "Material überspringen" at bounding box center [878, 757] width 123 height 16
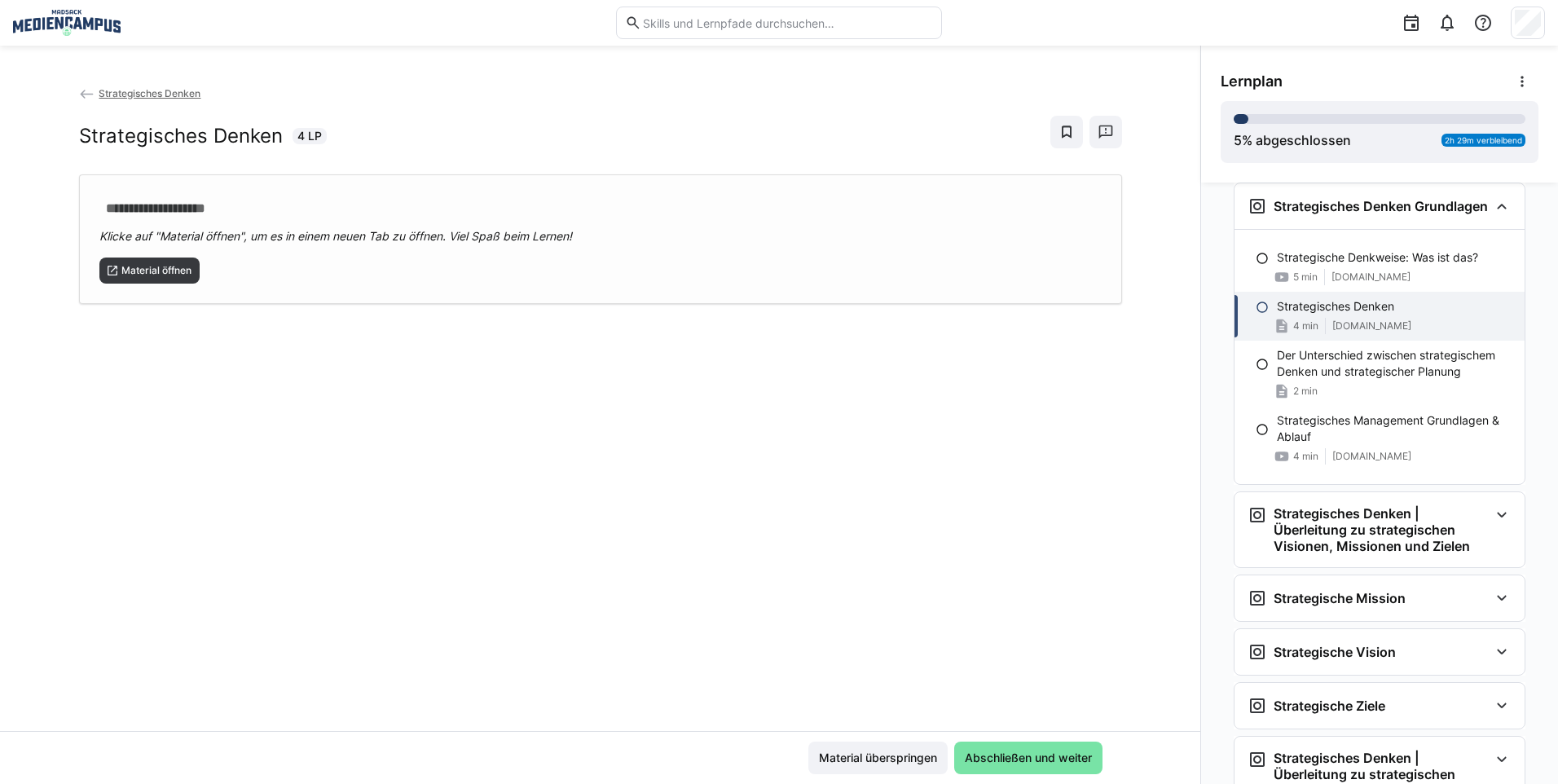
click at [124, 321] on div "**********" at bounding box center [600, 407] width 1200 height 646
click at [144, 276] on span "Material öffnen" at bounding box center [156, 270] width 73 height 13
click at [840, 758] on span "Material überspringen" at bounding box center [878, 757] width 123 height 16
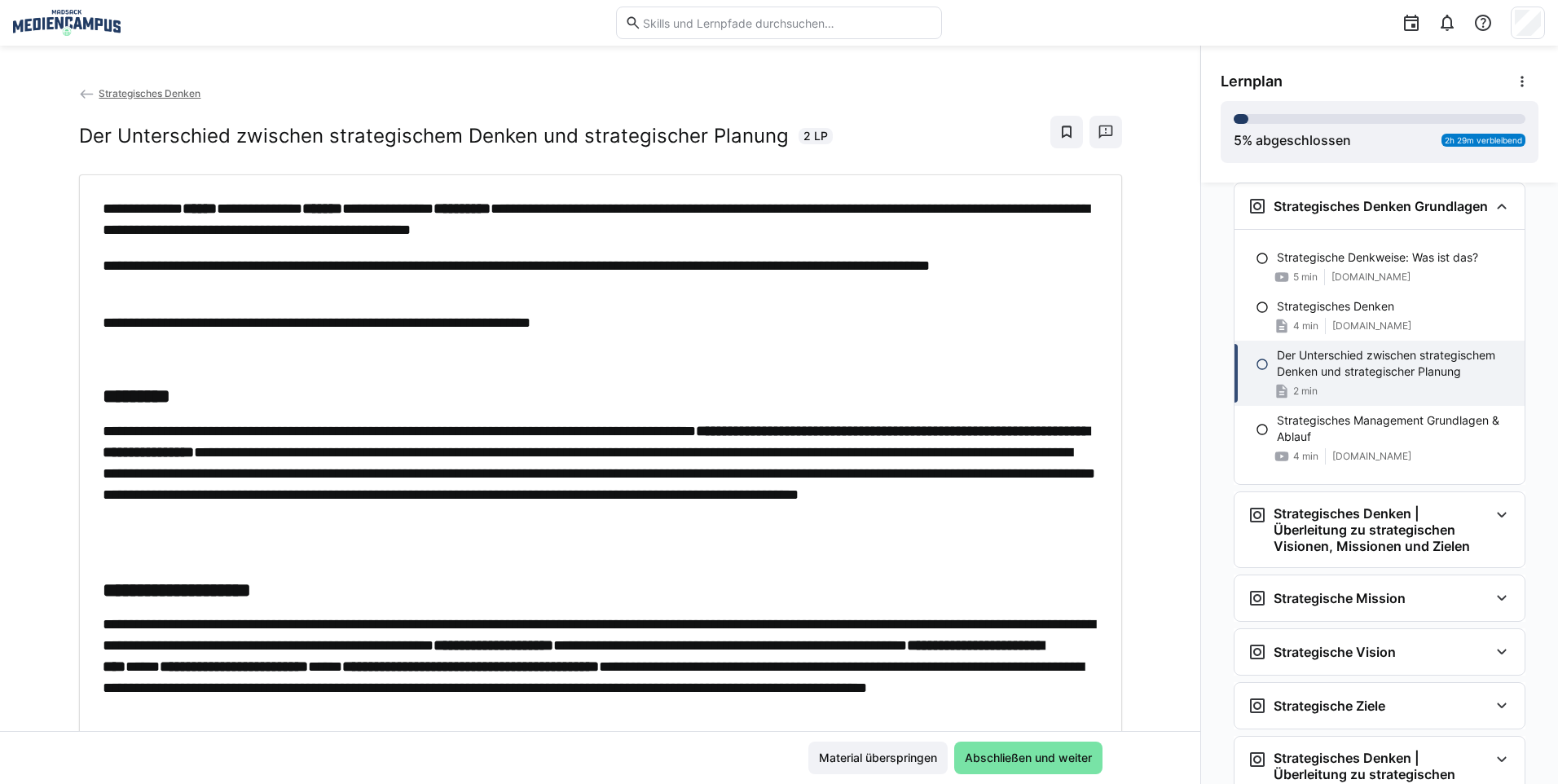
scroll to position [81, 0]
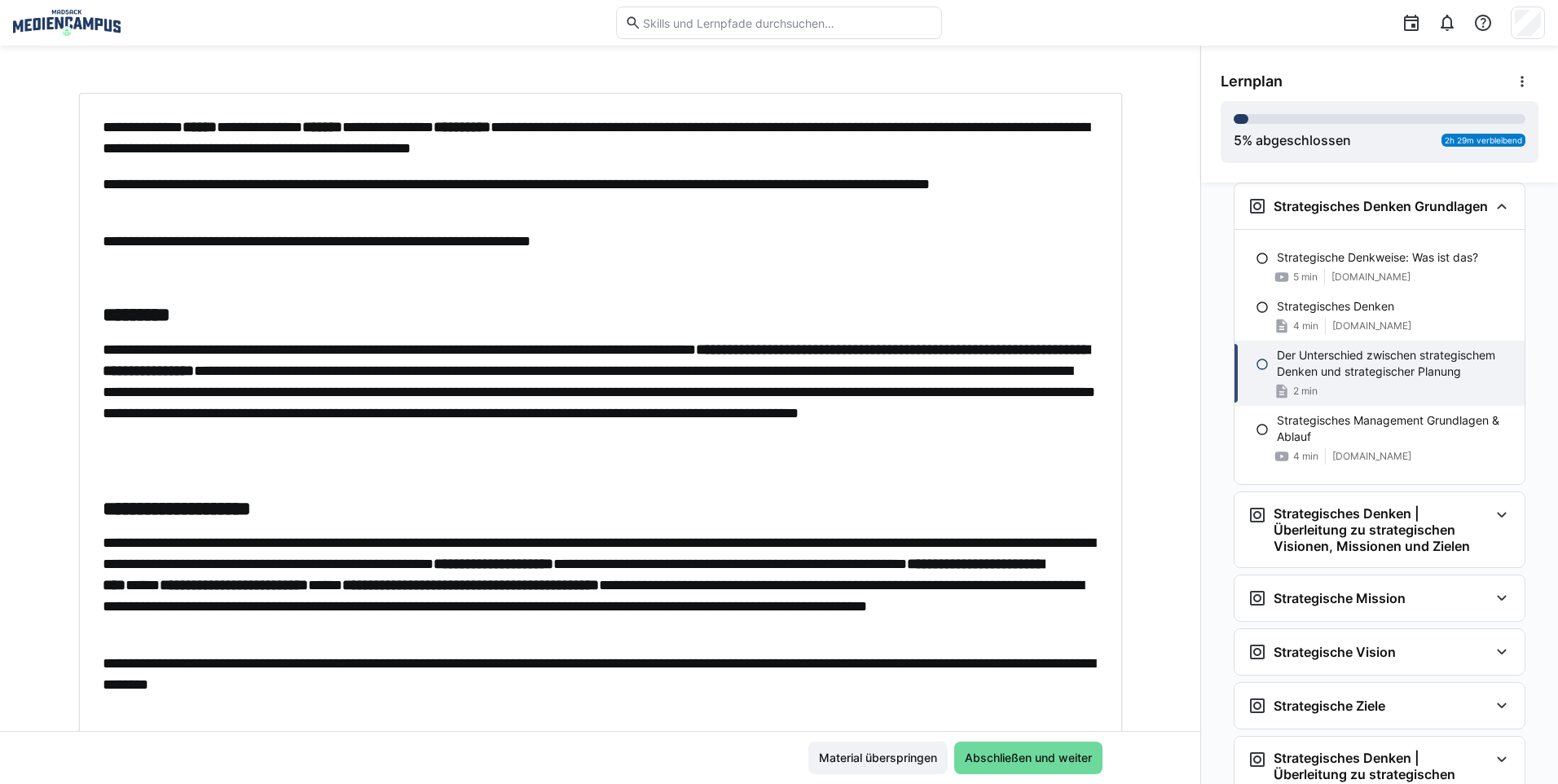
click at [1001, 763] on span "Abschließen und weiter" at bounding box center [1028, 757] width 132 height 16
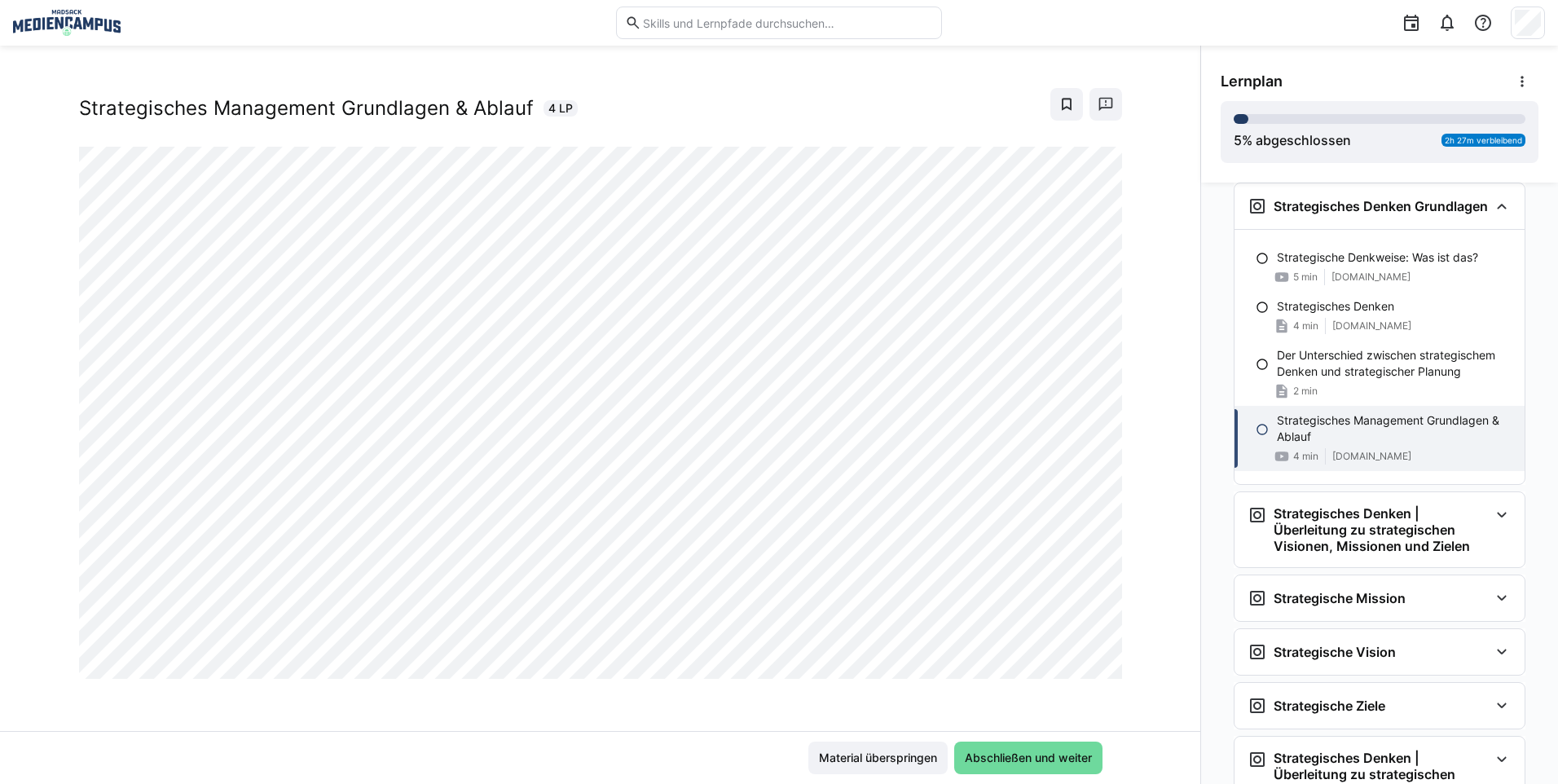
scroll to position [27, 0]
click at [1000, 755] on span "Abschließen und weiter" at bounding box center [1028, 757] width 132 height 16
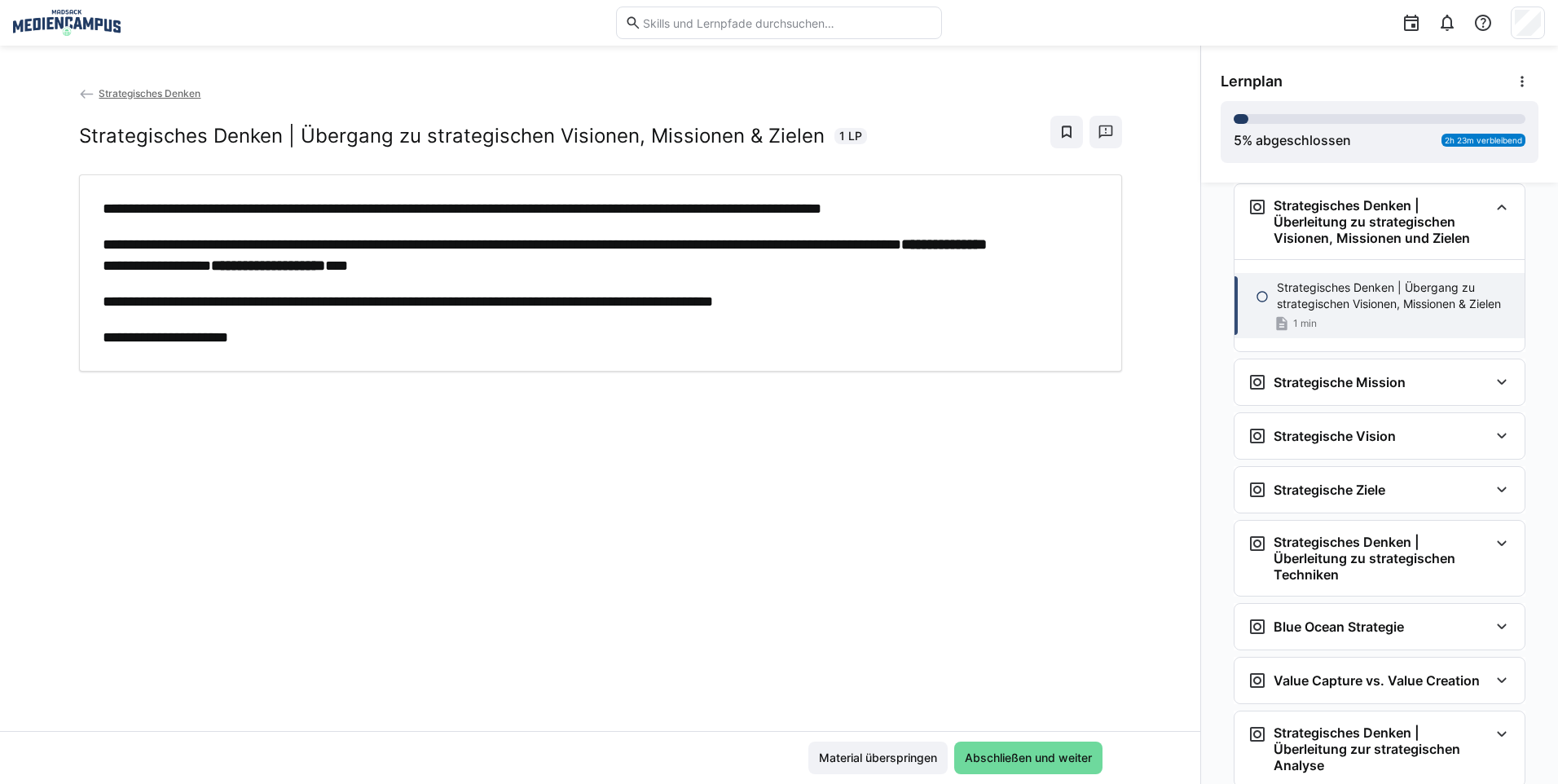
scroll to position [544, 0]
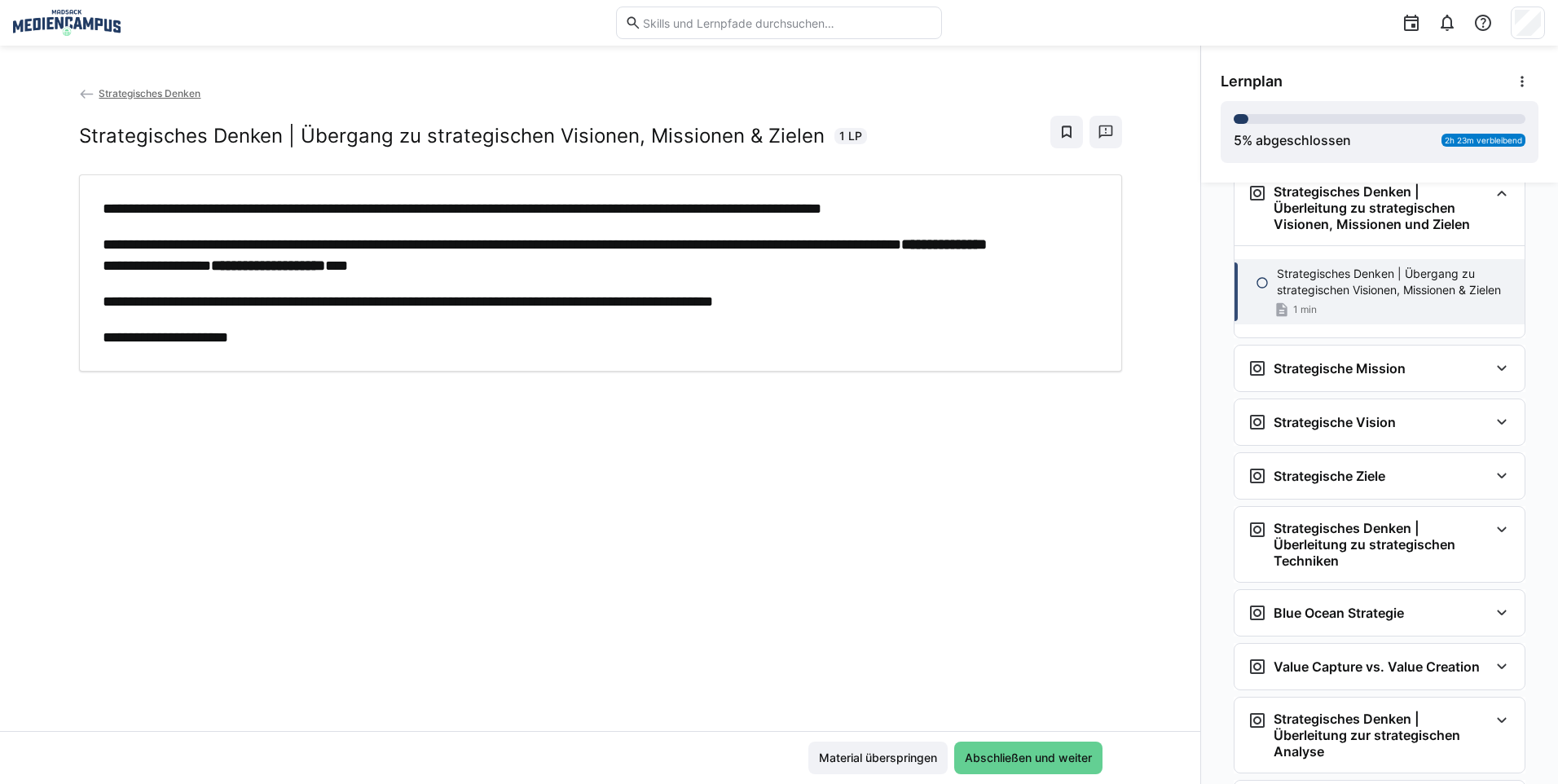
click at [969, 770] on span "Abschließen und weiter" at bounding box center [1028, 758] width 148 height 32
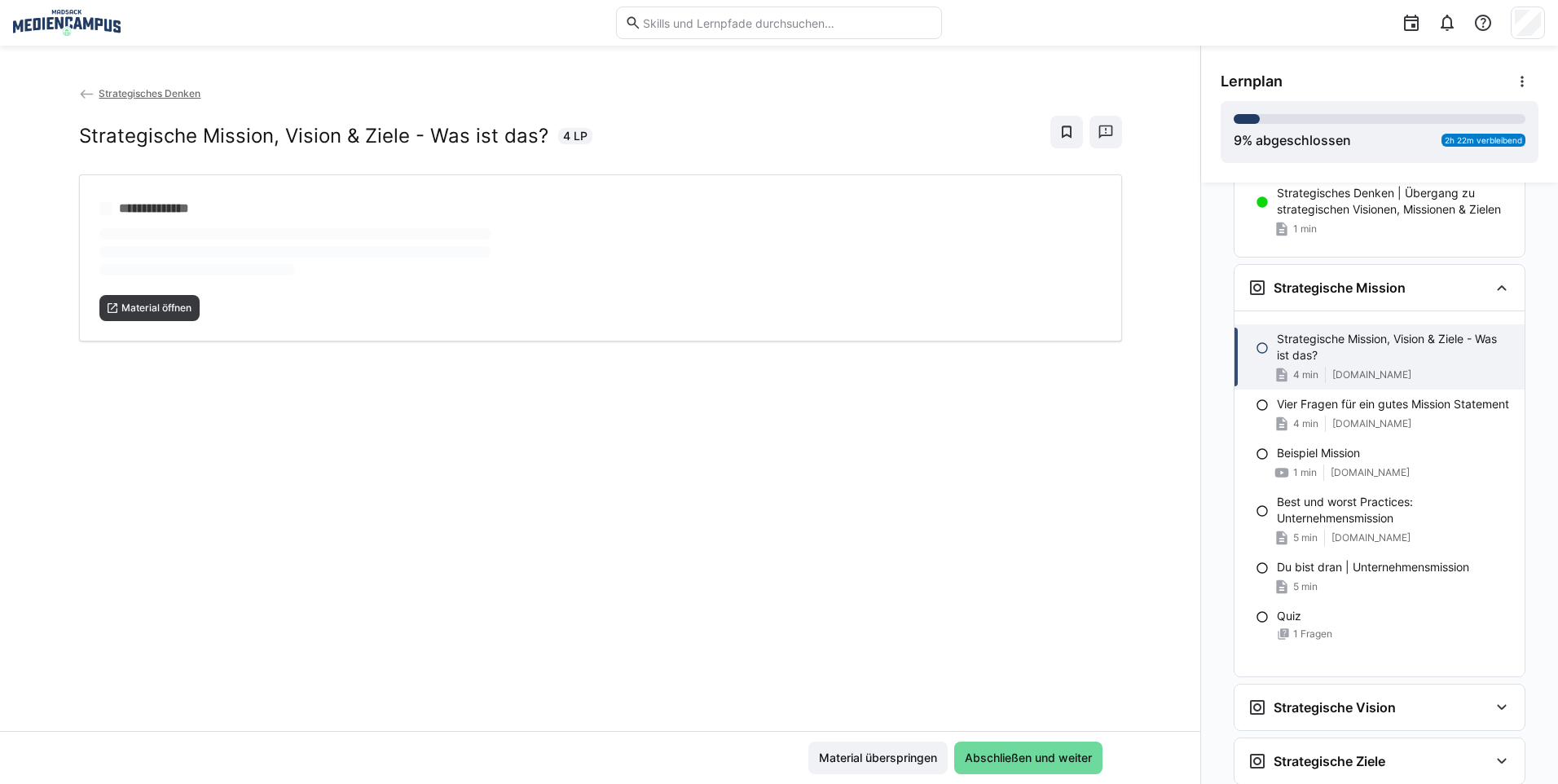
scroll to position [719, 0]
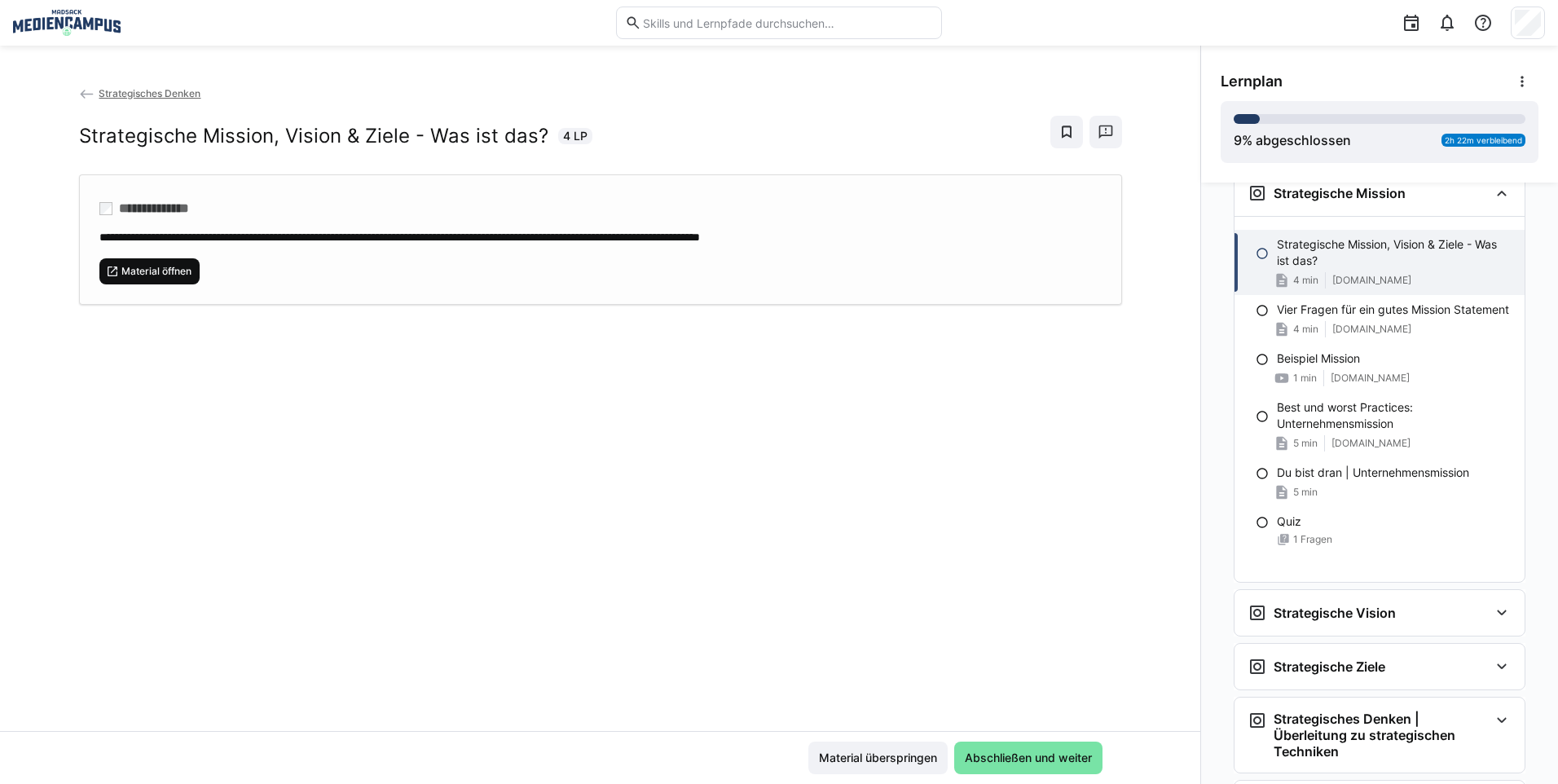
click at [160, 270] on span "Material öffnen" at bounding box center [156, 270] width 73 height 13
click at [893, 755] on span "Material überspringen" at bounding box center [878, 757] width 123 height 16
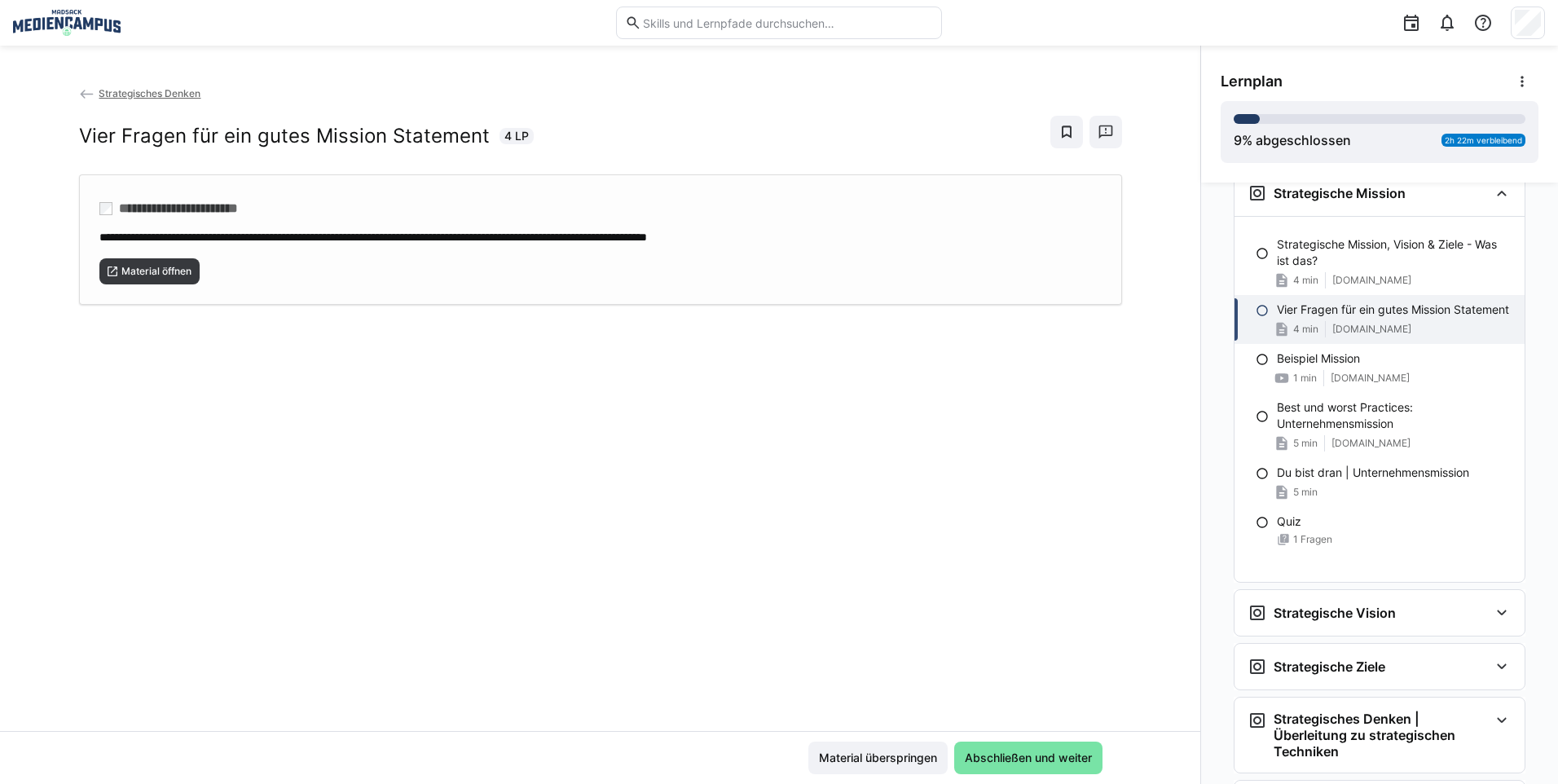
click at [146, 256] on div "Material öffnen" at bounding box center [600, 264] width 1002 height 39
click at [850, 740] on div "Material überspringen Abschließen und weiter" at bounding box center [600, 757] width 1200 height 53
click at [851, 754] on span "Material überspringen" at bounding box center [878, 757] width 123 height 16
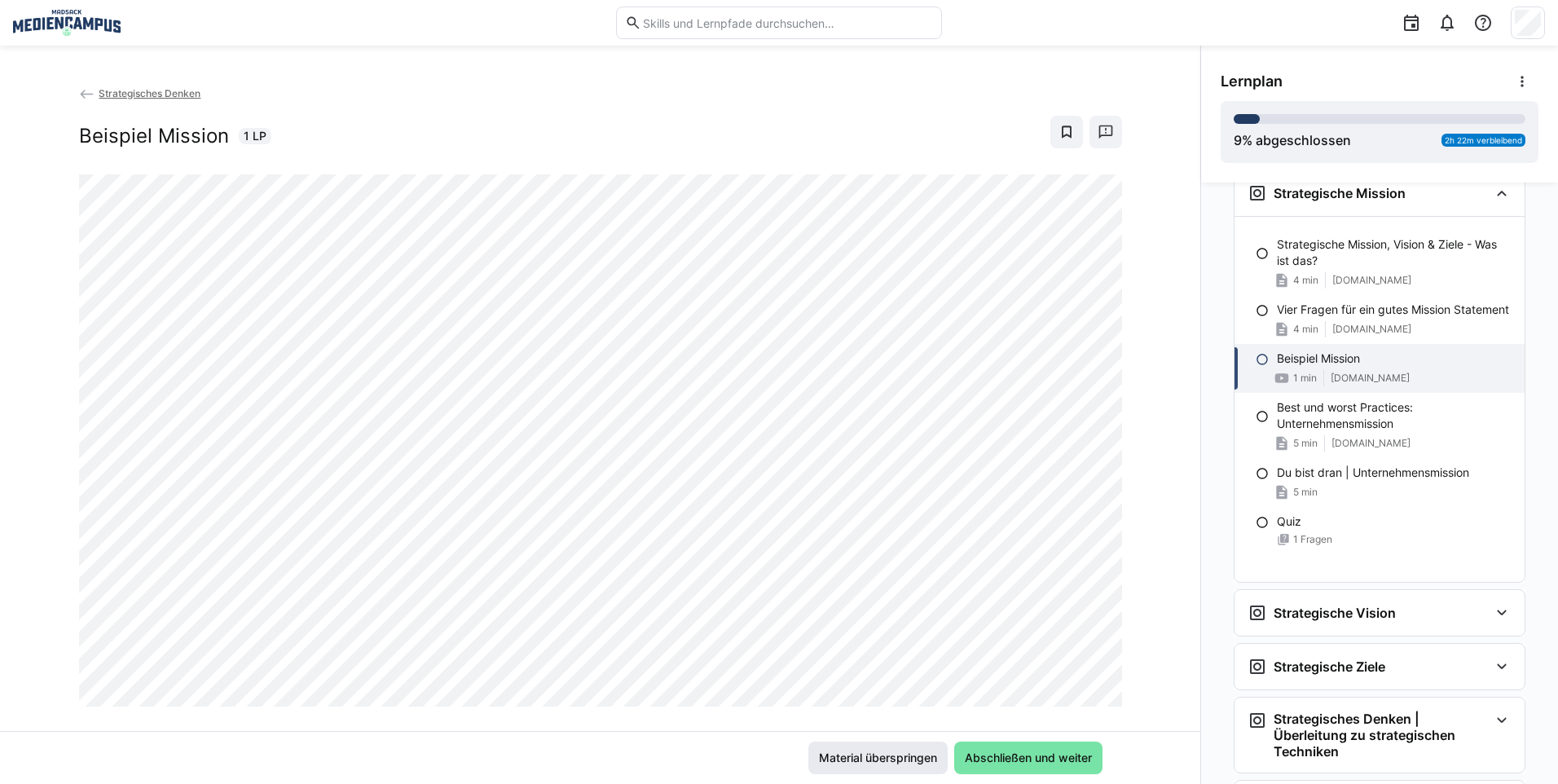
click at [911, 757] on span "Material überspringen" at bounding box center [878, 757] width 123 height 16
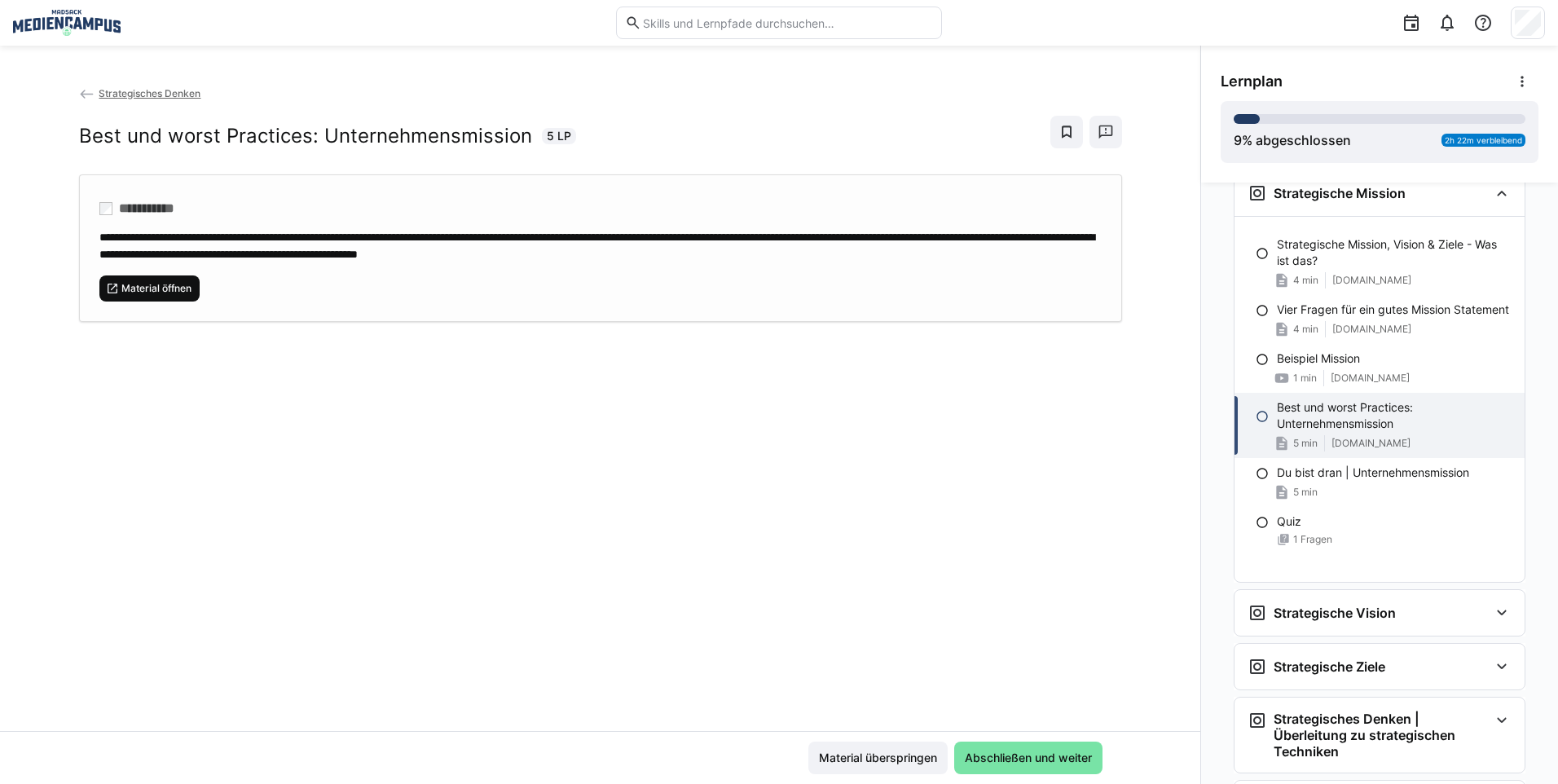
click at [183, 288] on span "Material öffnen" at bounding box center [156, 287] width 73 height 13
click at [1175, 52] on div "**********" at bounding box center [600, 414] width 1200 height 738
click at [837, 759] on span "Material überspringen" at bounding box center [878, 757] width 123 height 16
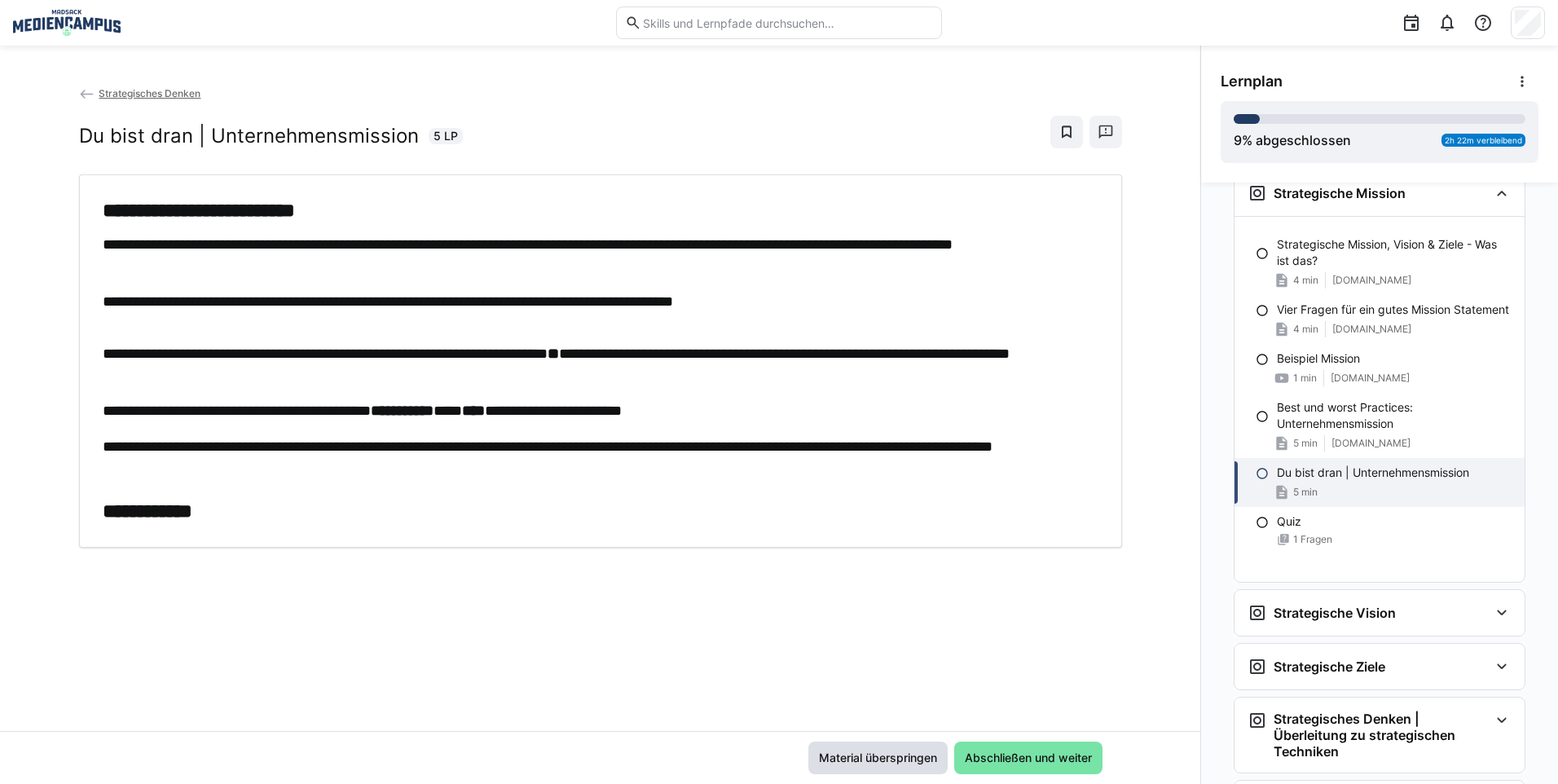
click at [837, 759] on span "Material überspringen" at bounding box center [878, 757] width 123 height 16
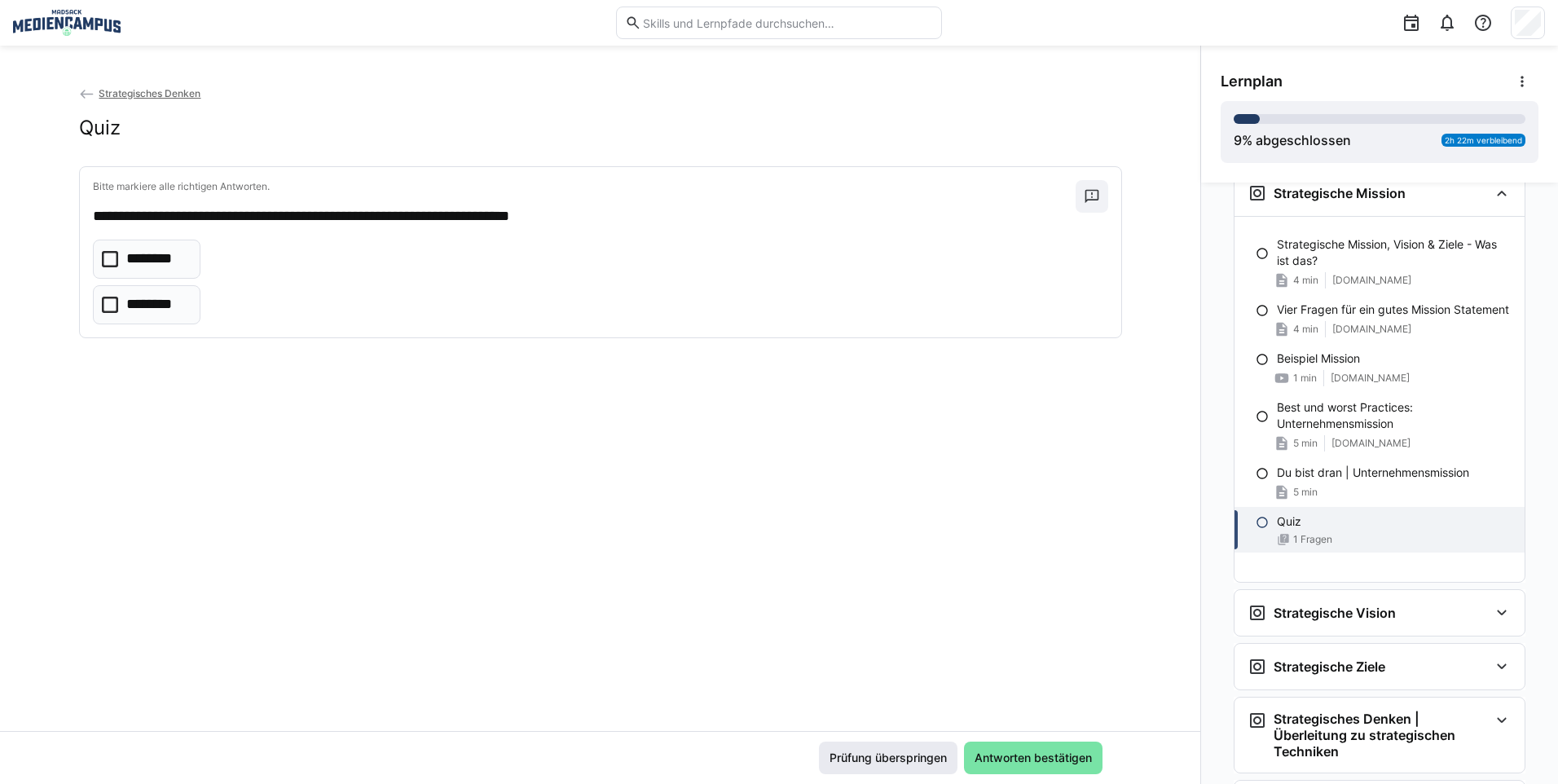
click at [846, 751] on span "Prüfung überspringen" at bounding box center [887, 757] width 122 height 16
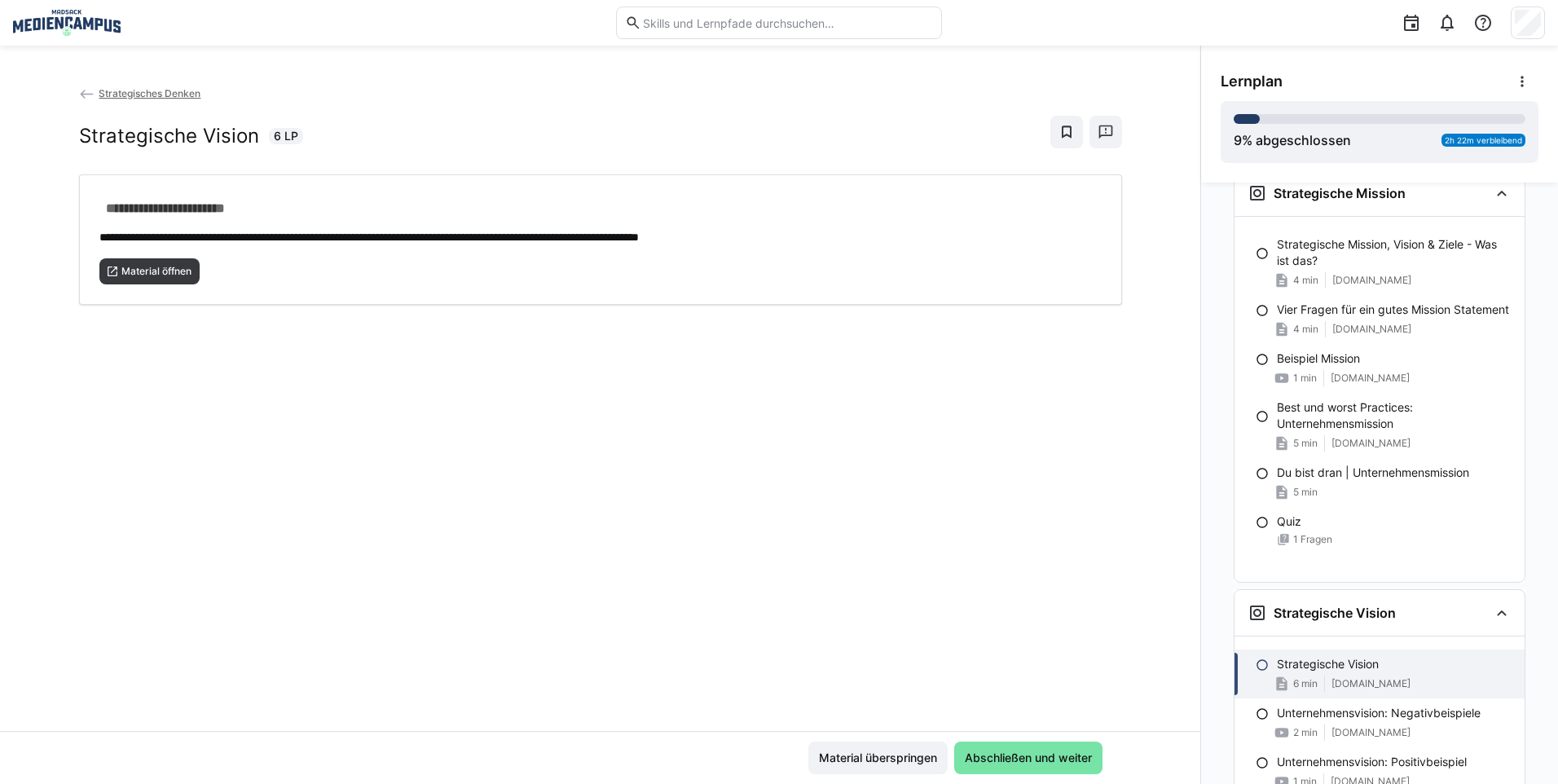
scroll to position [1139, 0]
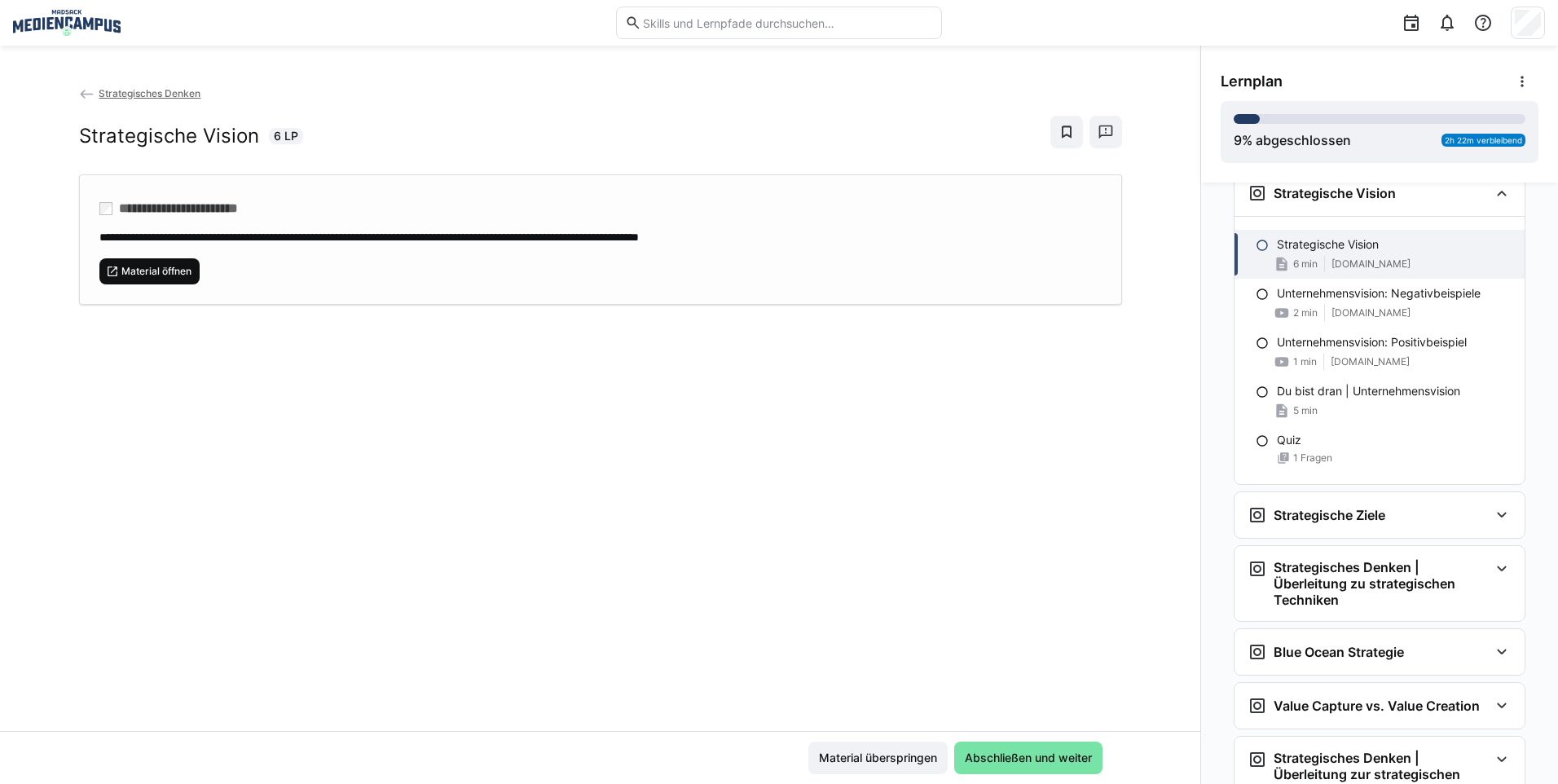
click at [181, 281] on span "Material öffnen" at bounding box center [149, 271] width 101 height 26
click at [847, 741] on span "Material überspringen" at bounding box center [877, 758] width 139 height 32
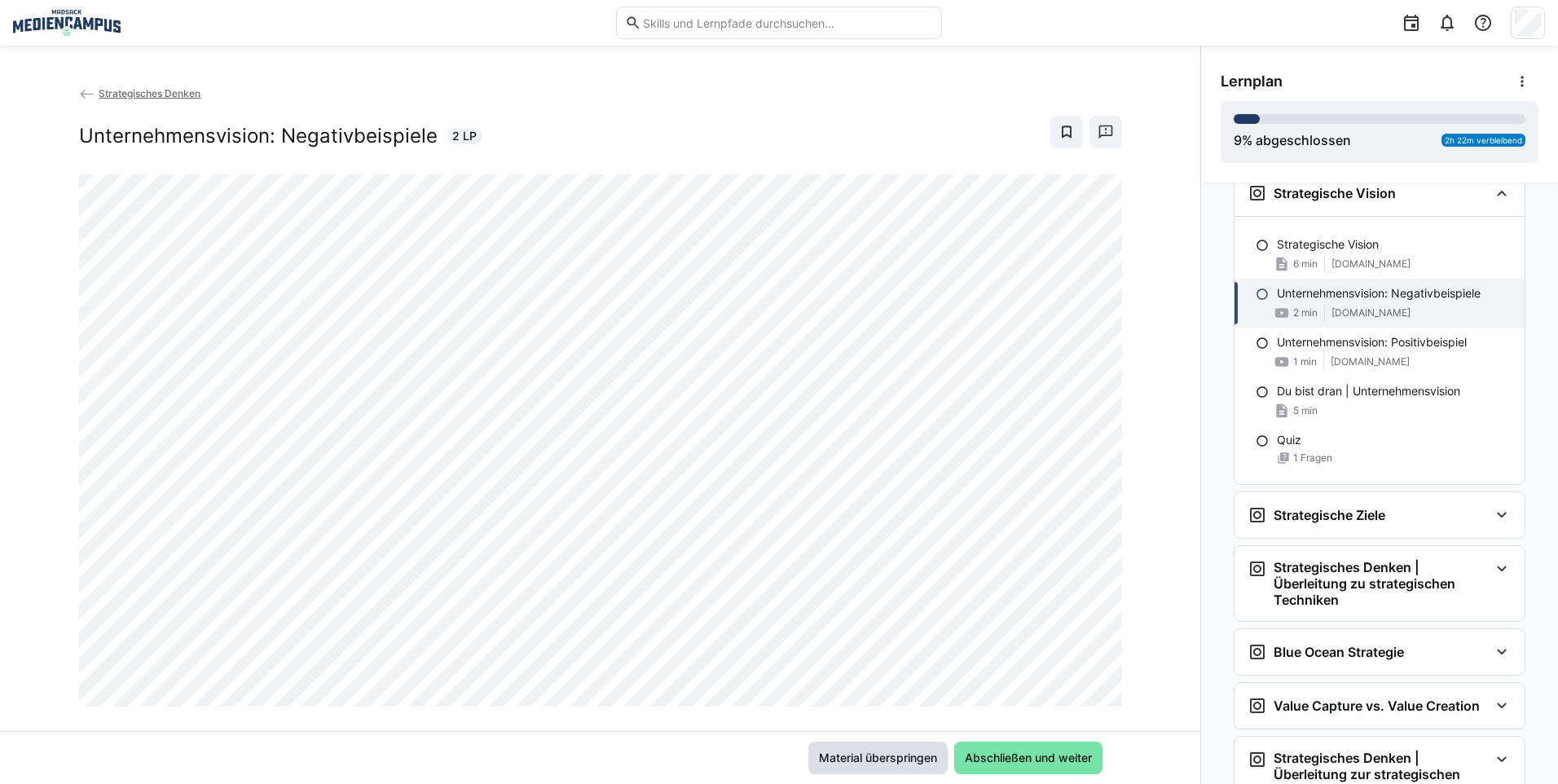
click at [913, 755] on span "Material überspringen" at bounding box center [878, 757] width 123 height 16
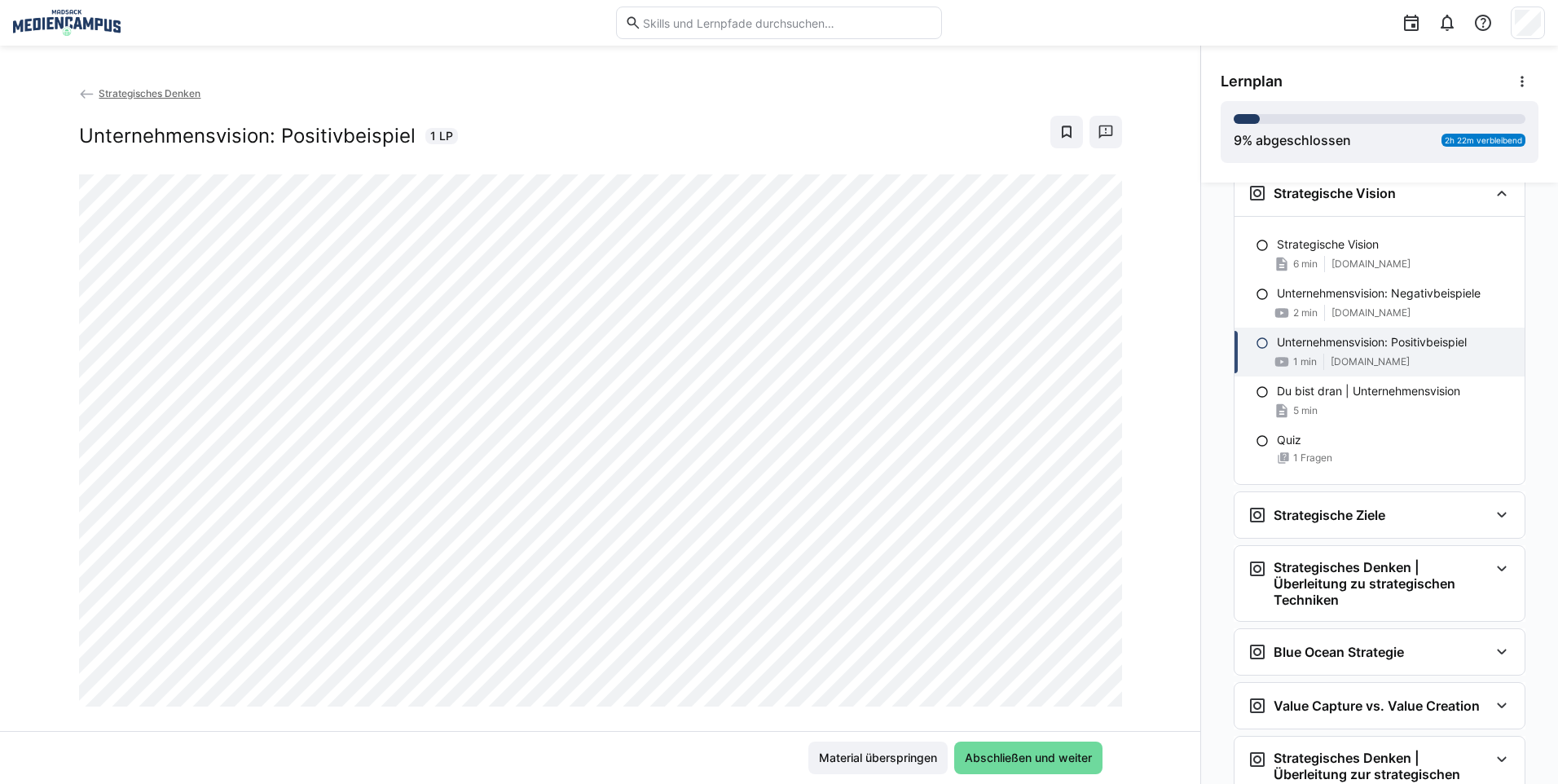
click at [992, 758] on span "Abschließen und weiter" at bounding box center [1028, 757] width 132 height 16
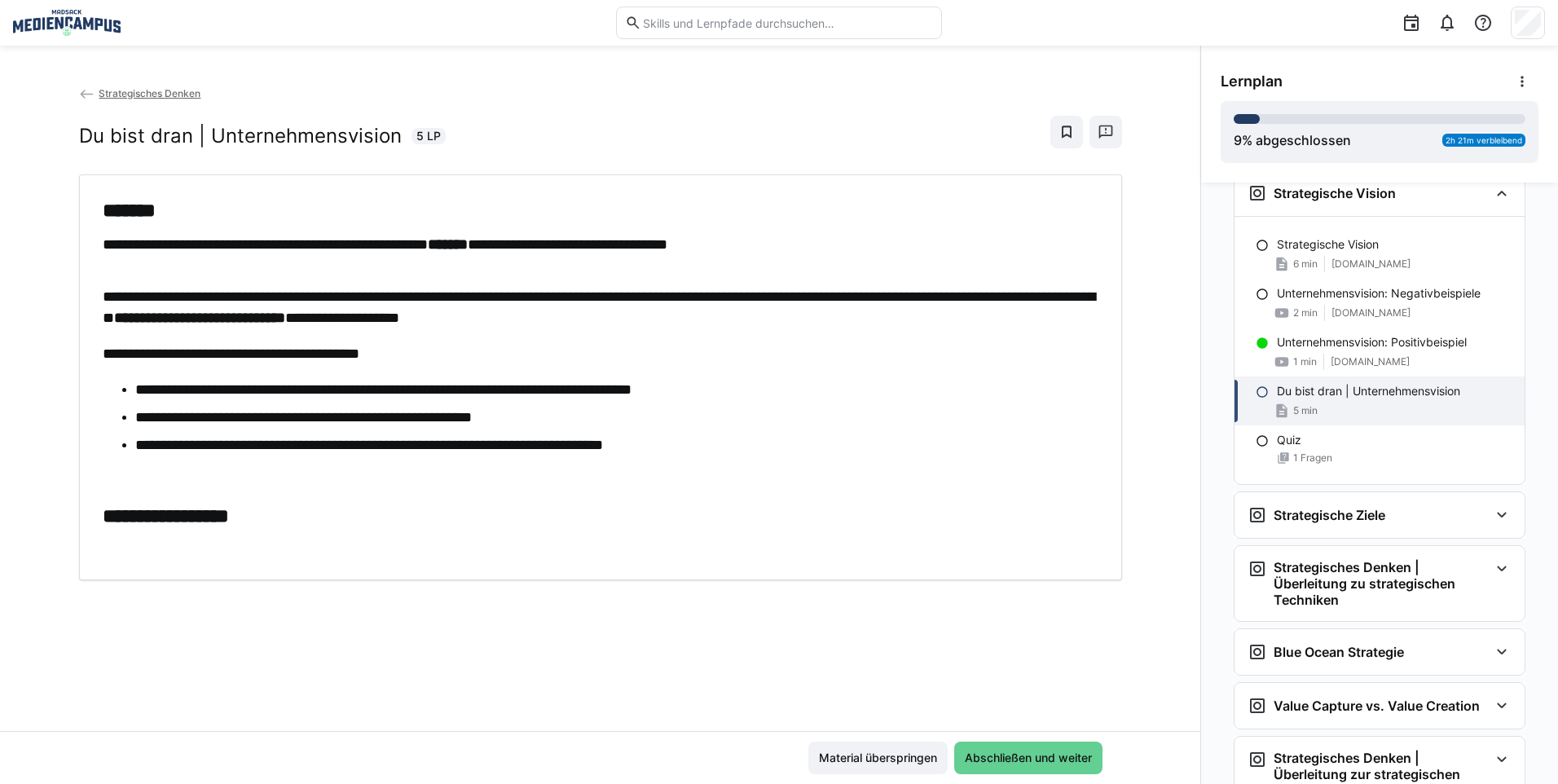
click at [992, 758] on span "Abschließen und weiter" at bounding box center [1028, 757] width 132 height 16
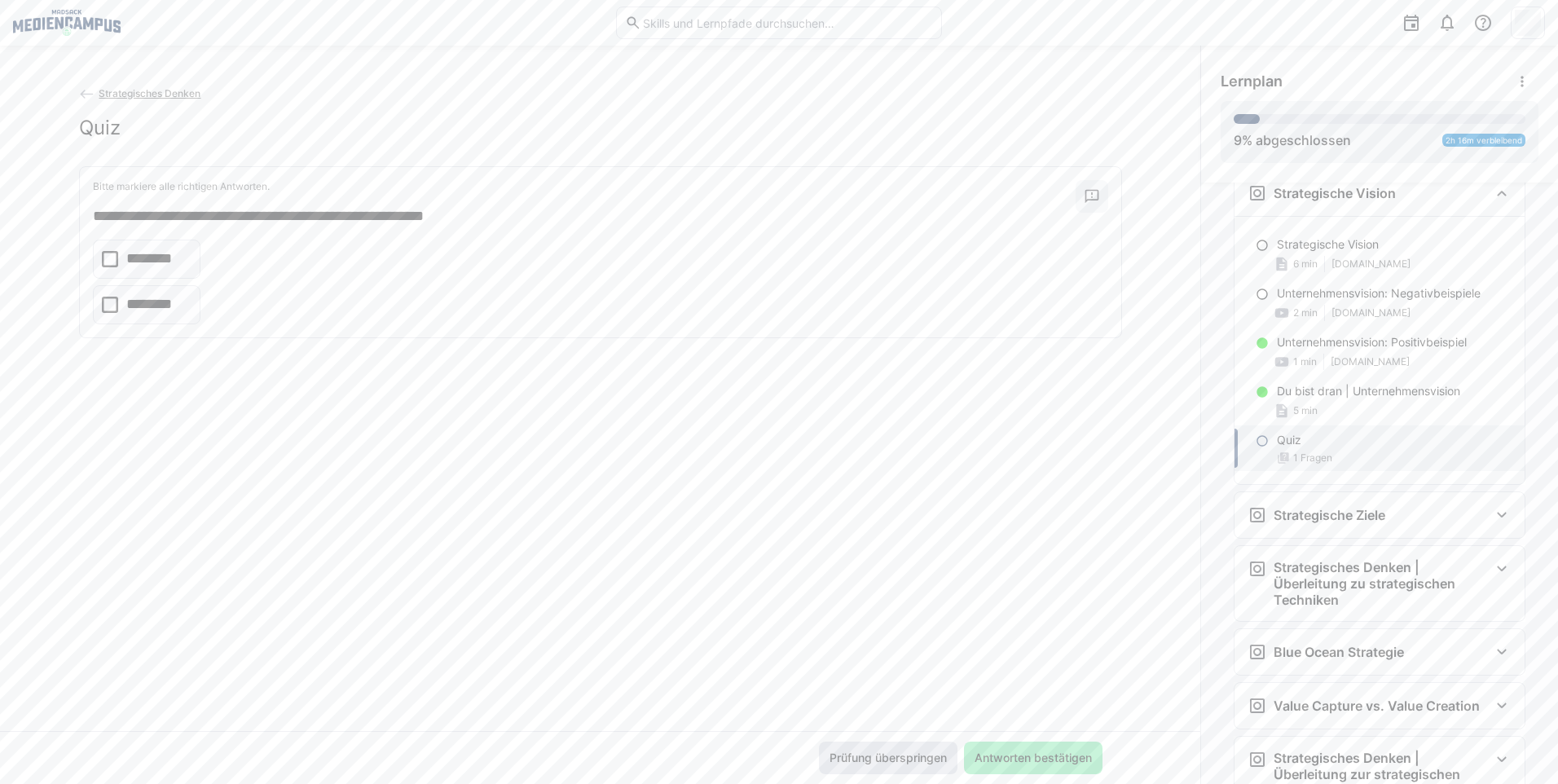
click at [870, 752] on span "Prüfung überspringen" at bounding box center [887, 757] width 122 height 16
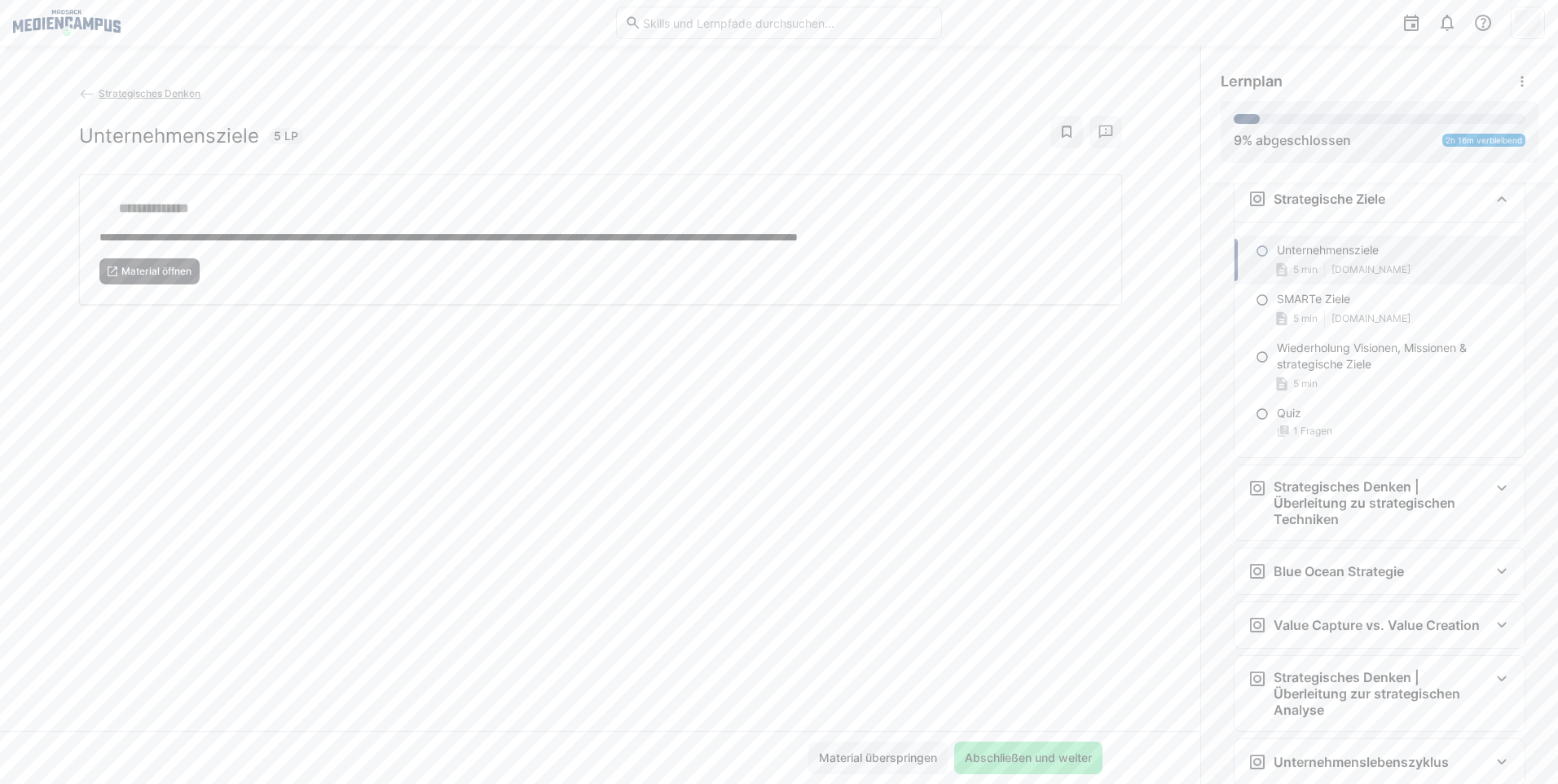
scroll to position [1461, 0]
click at [160, 270] on span "Material öffnen" at bounding box center [156, 270] width 73 height 13
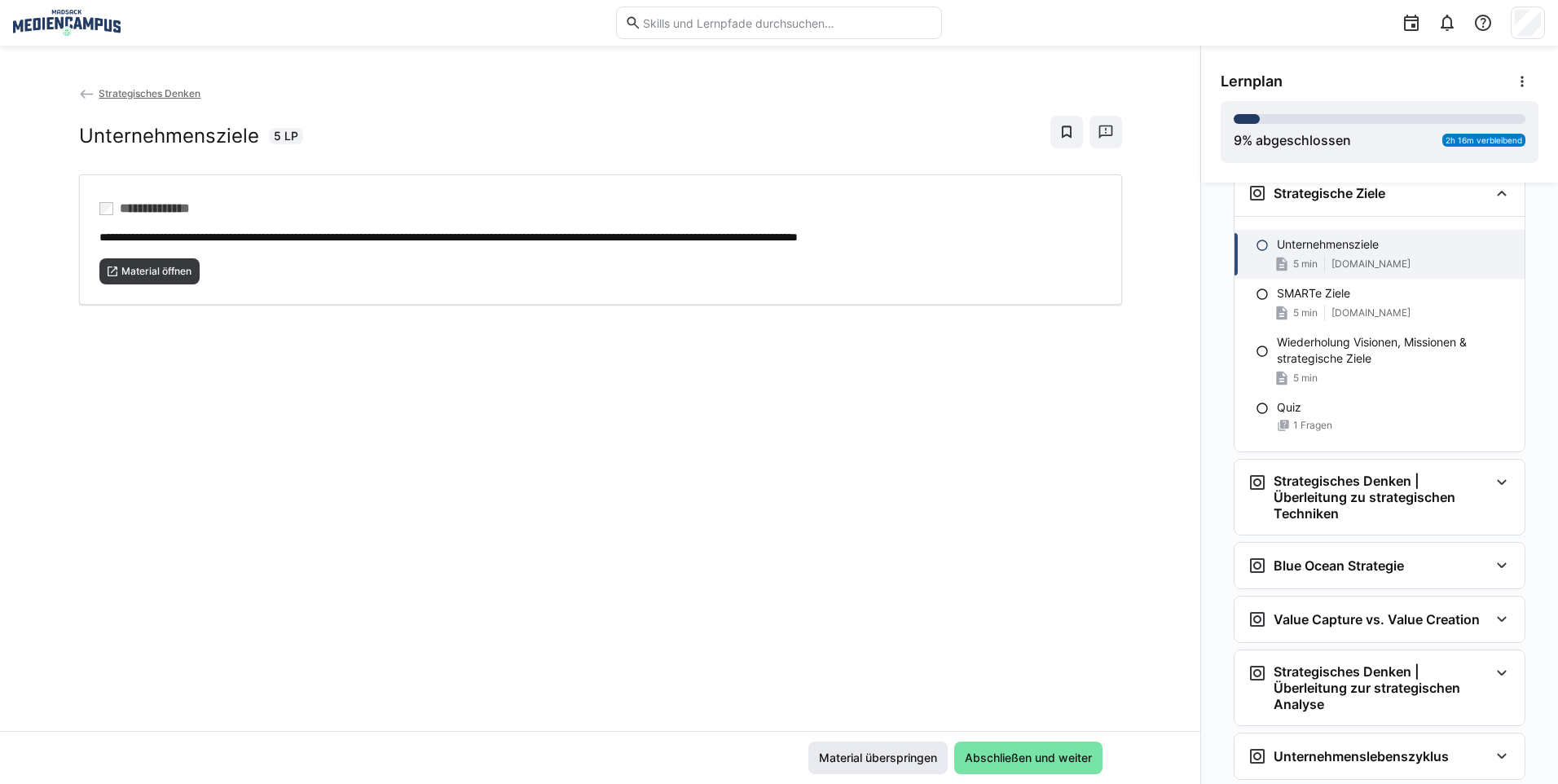
click at [908, 755] on span "Material überspringen" at bounding box center [878, 757] width 123 height 16
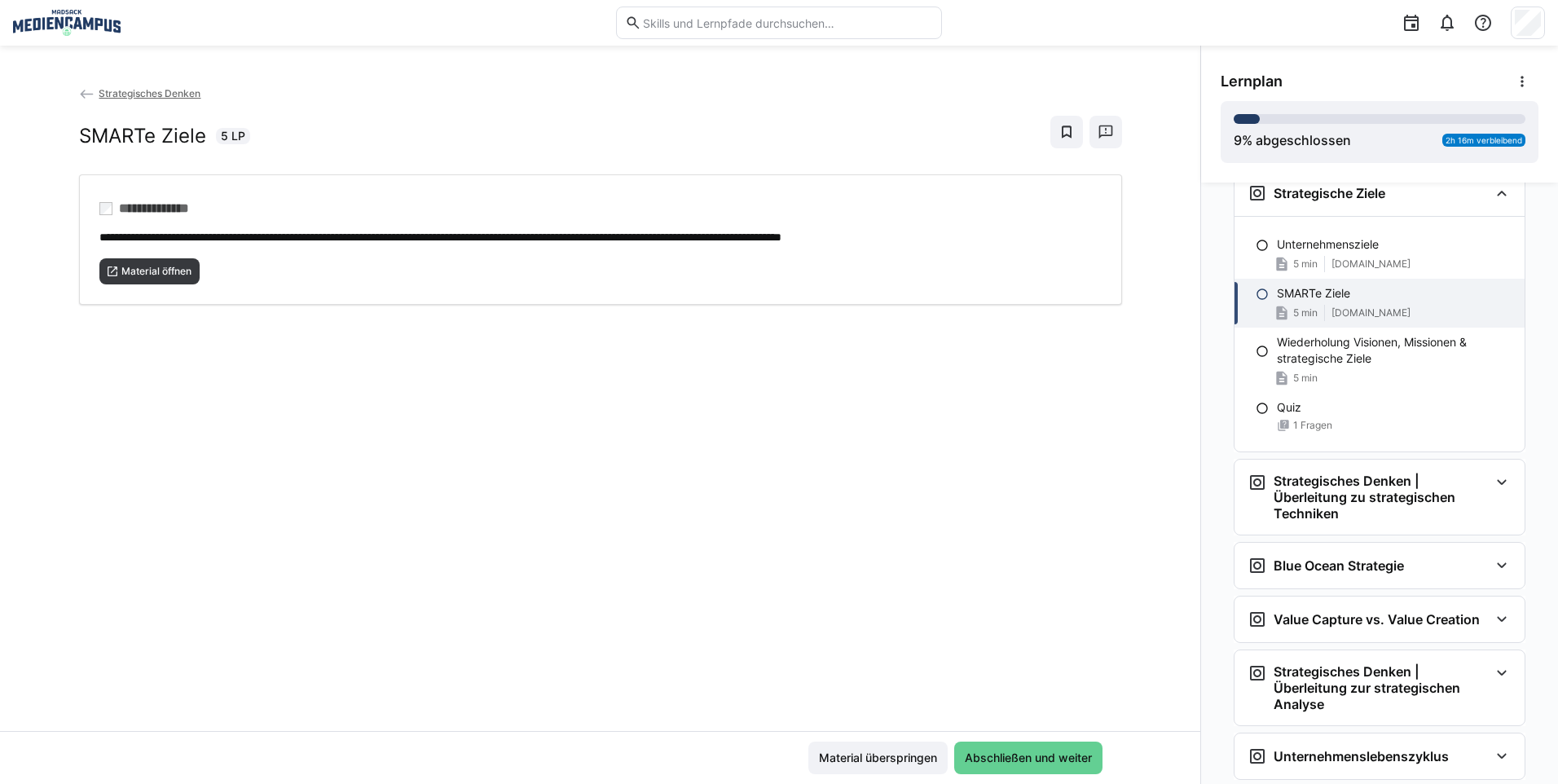
click at [1032, 753] on span "Abschließen und weiter" at bounding box center [1028, 757] width 132 height 16
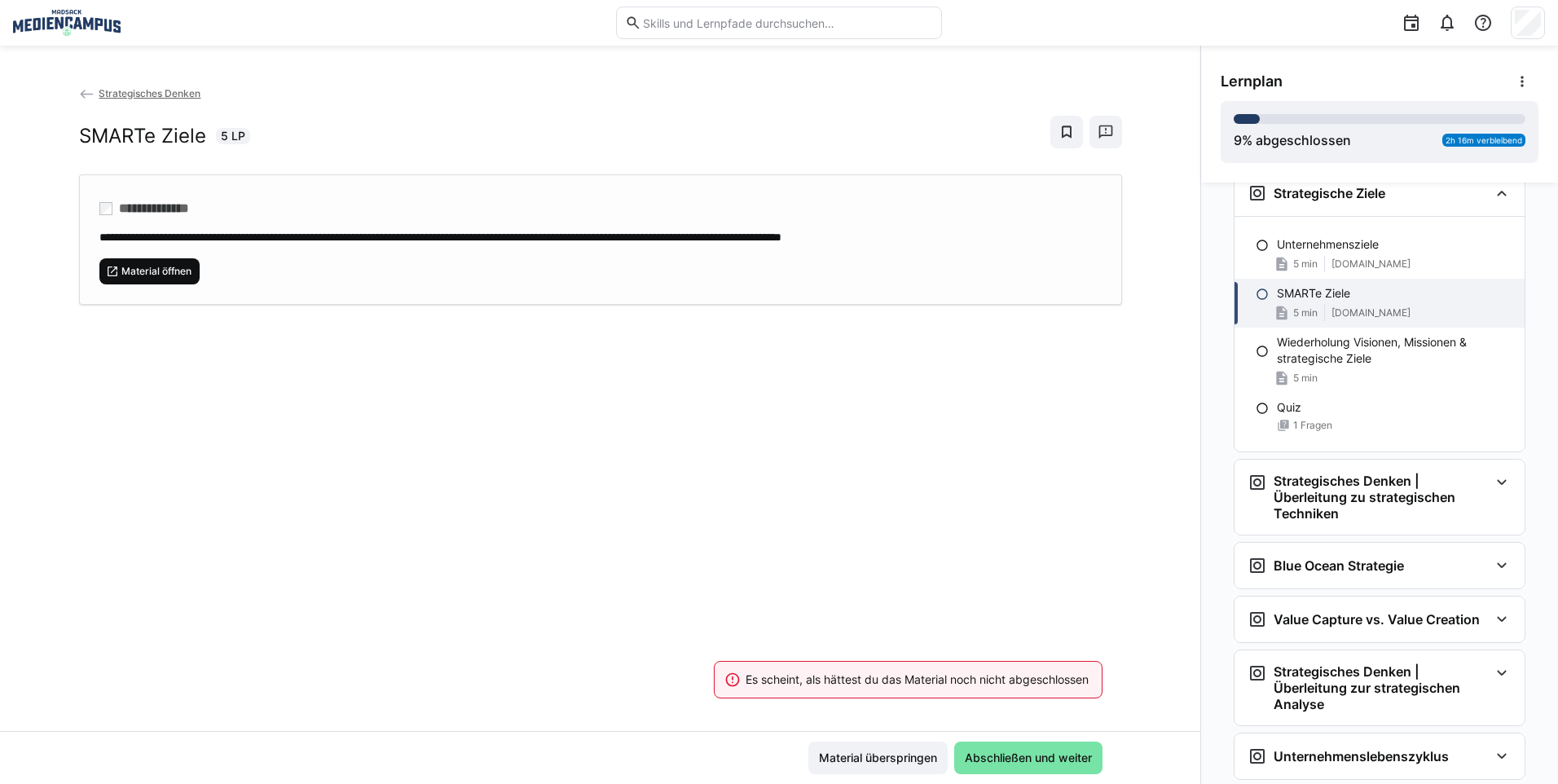
click at [132, 259] on span "Material öffnen" at bounding box center [149, 271] width 101 height 26
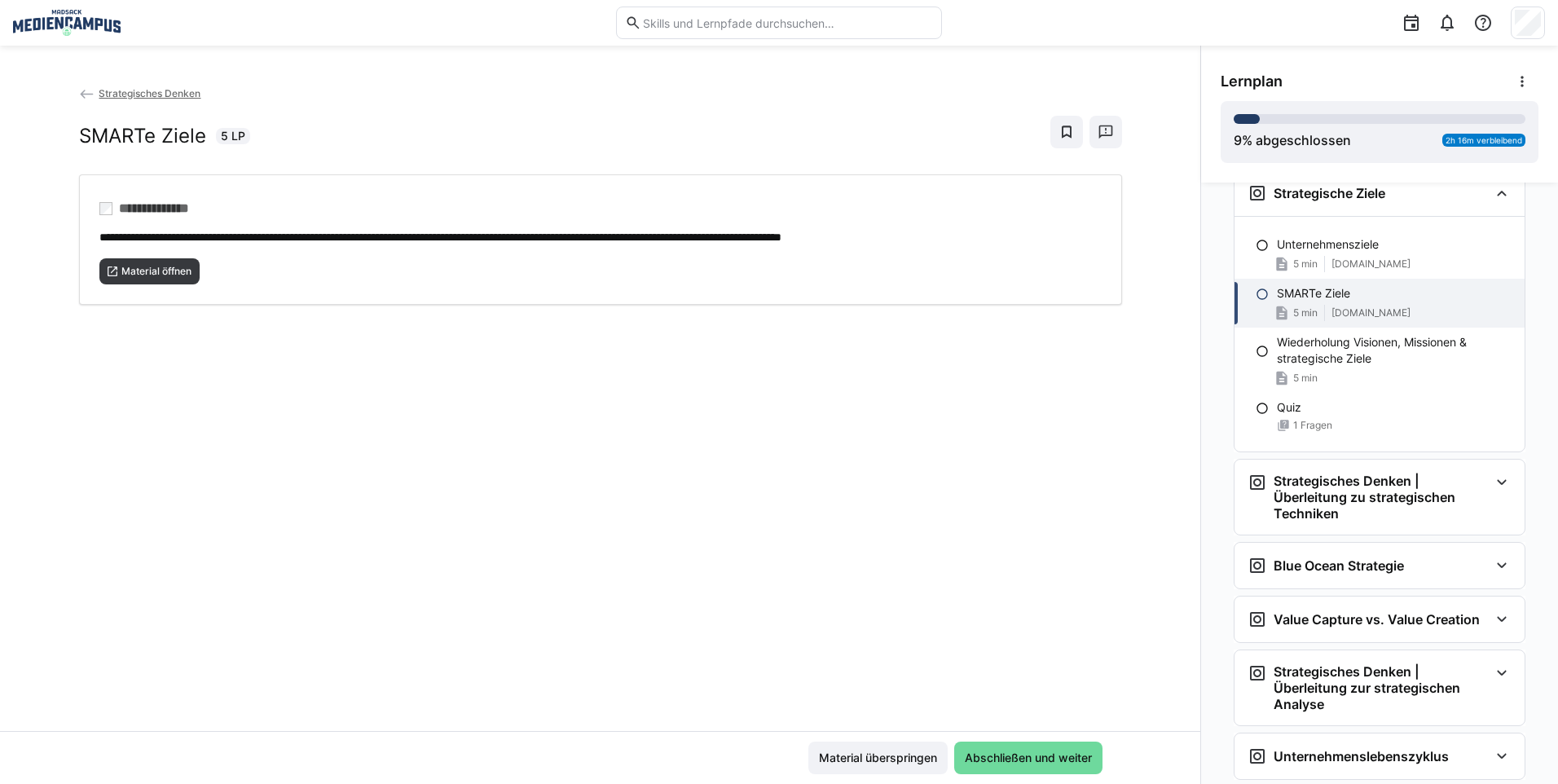
click at [1007, 761] on span "Abschließen und weiter" at bounding box center [1028, 757] width 132 height 16
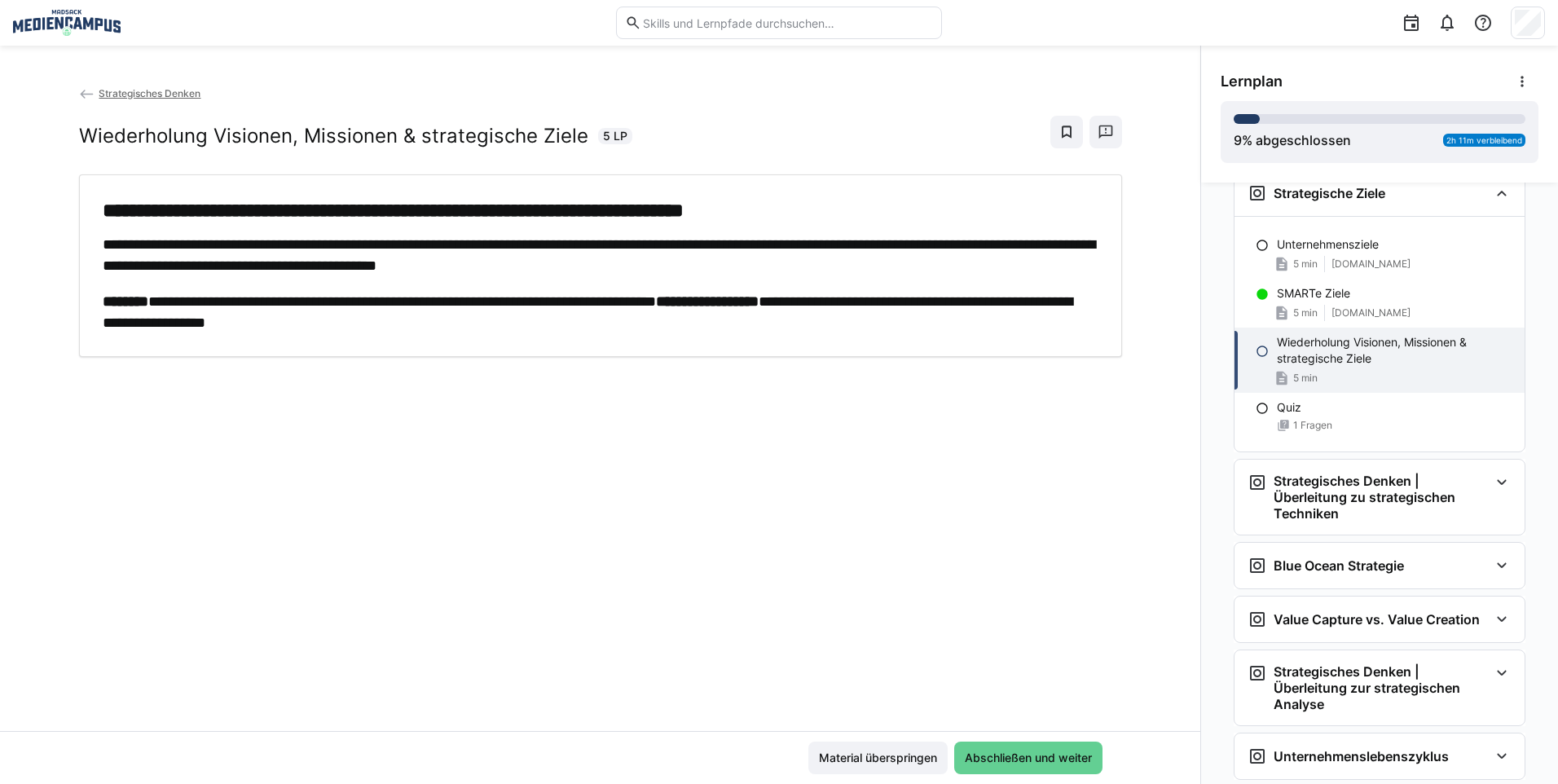
click at [999, 753] on span "Abschließen und weiter" at bounding box center [1028, 757] width 132 height 16
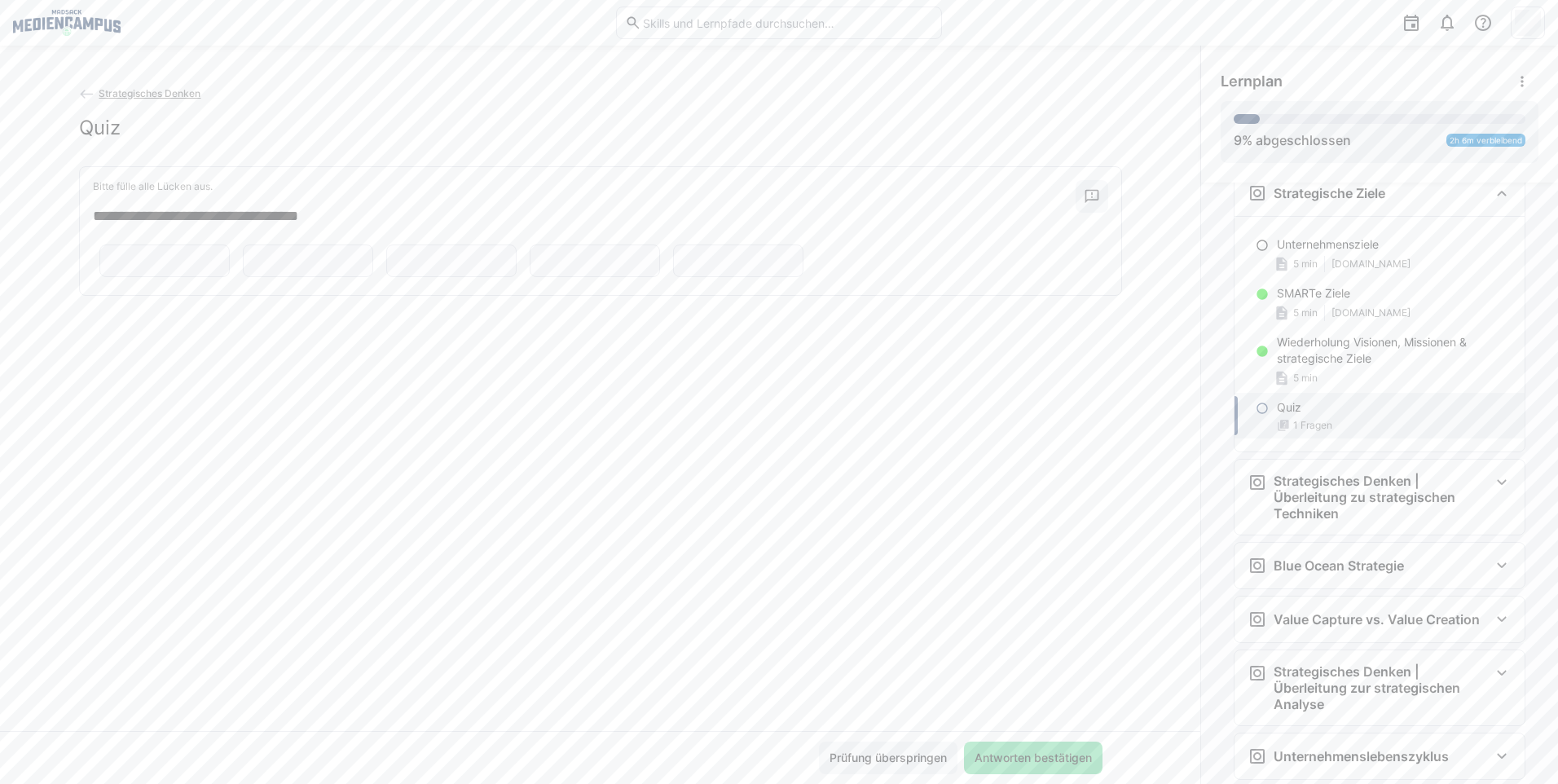
click at [999, 753] on span "Antworten bestätigen" at bounding box center [1032, 757] width 122 height 16
click at [966, 761] on span "Prüfung überspringen" at bounding box center [971, 757] width 122 height 16
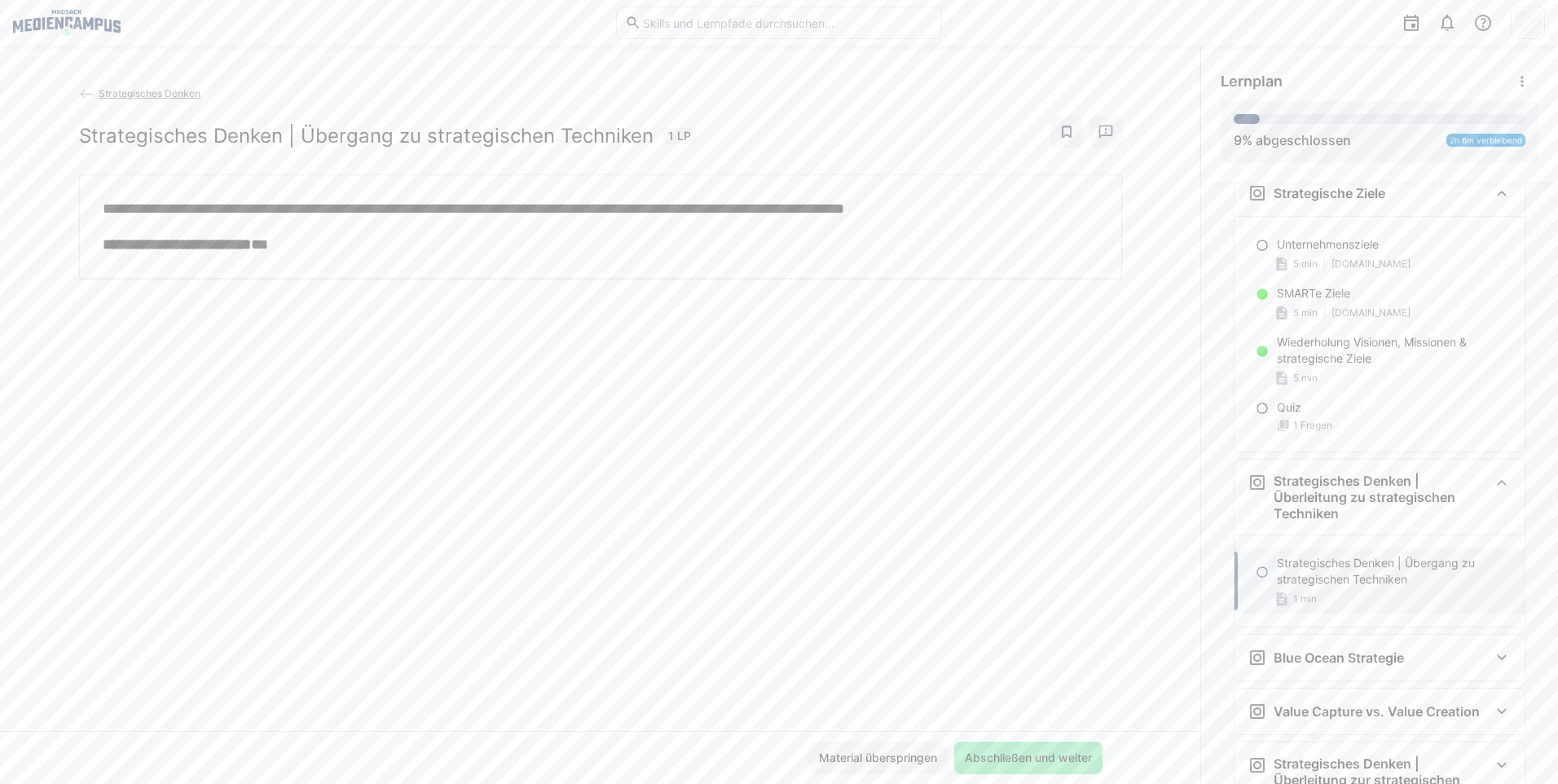
scroll to position [1750, 0]
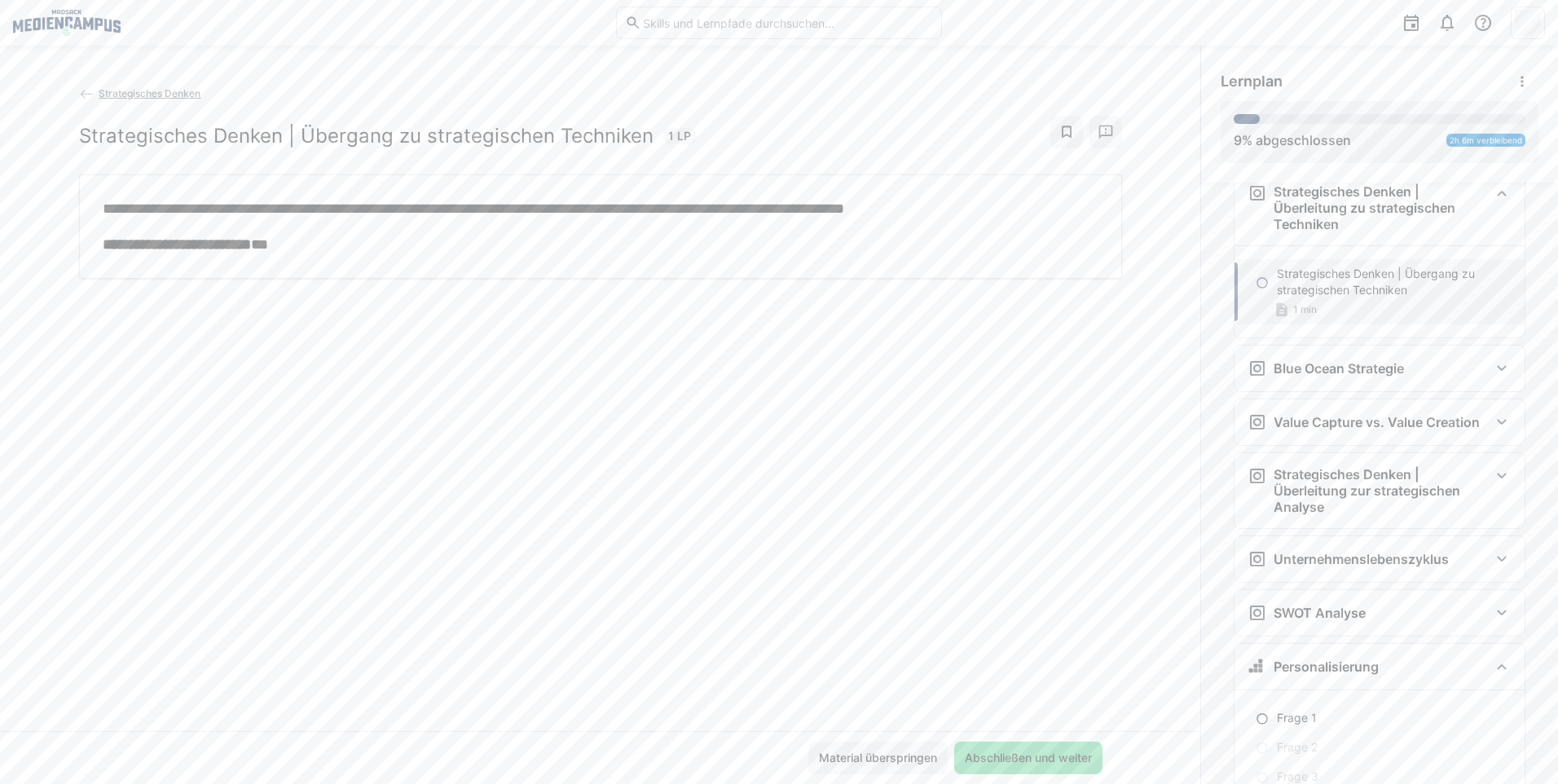
click at [966, 761] on span "Abschließen und weiter" at bounding box center [1028, 757] width 132 height 16
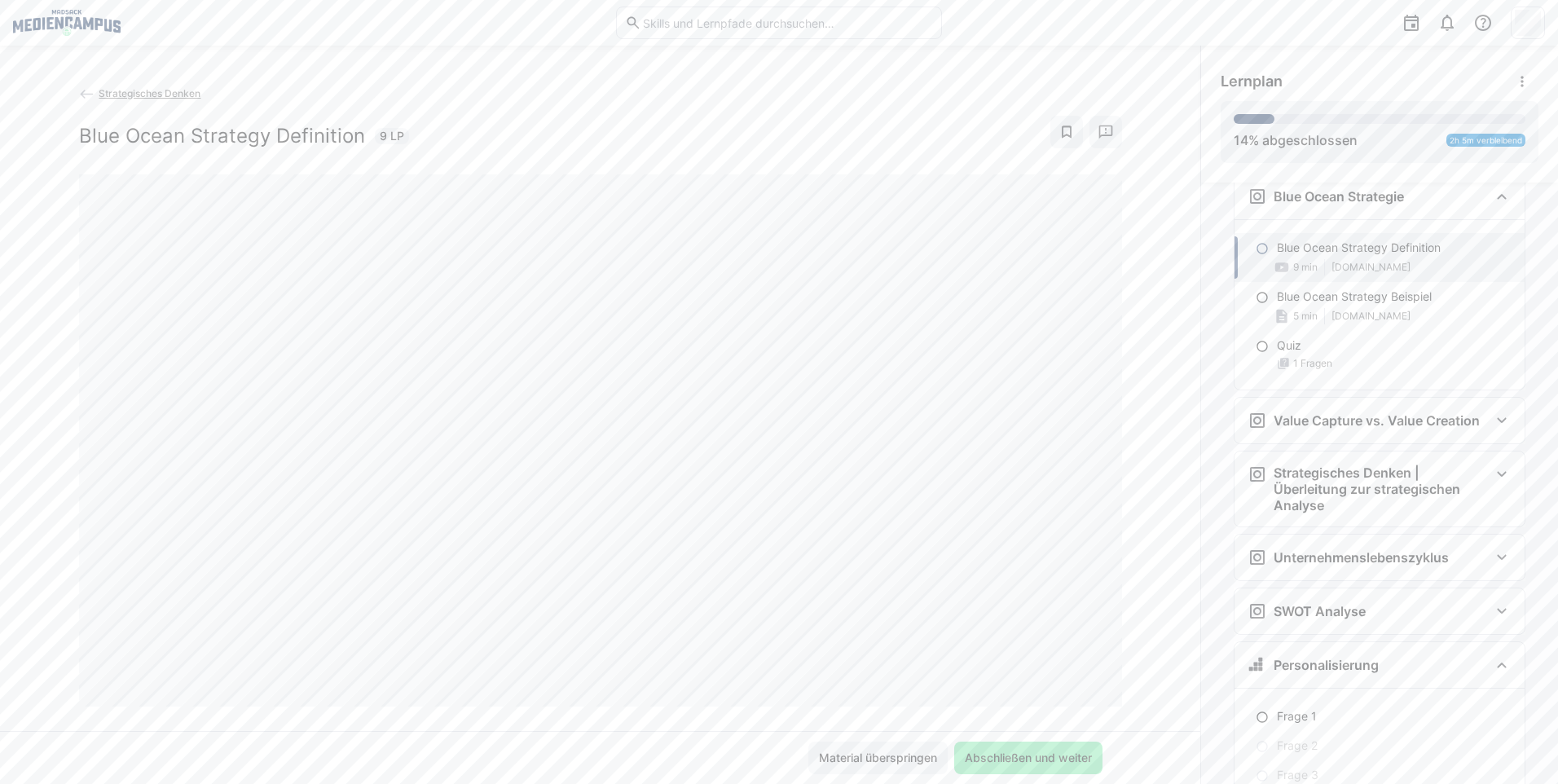
scroll to position [1922, 0]
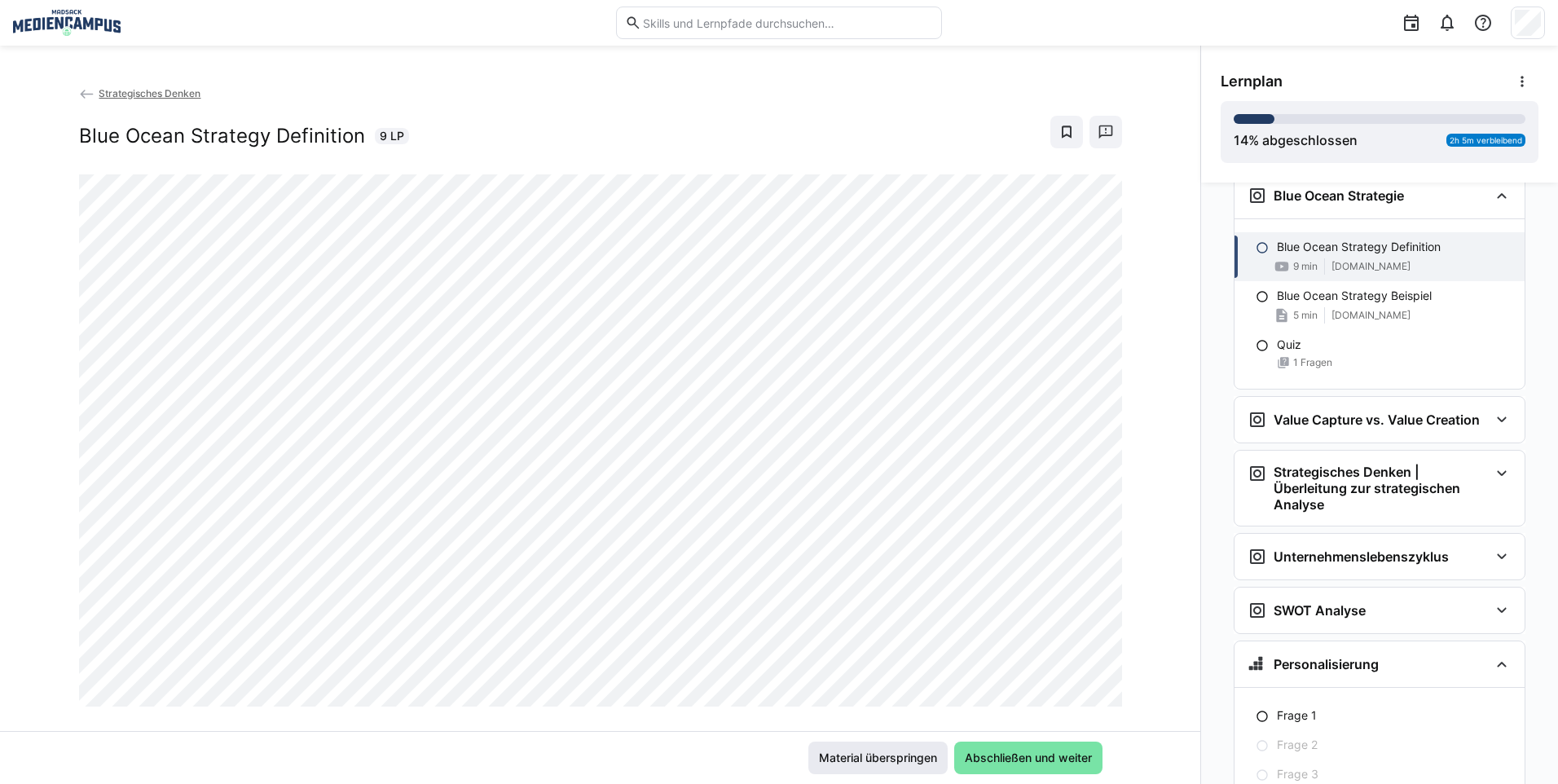
click at [880, 761] on span "Material überspringen" at bounding box center [878, 757] width 123 height 16
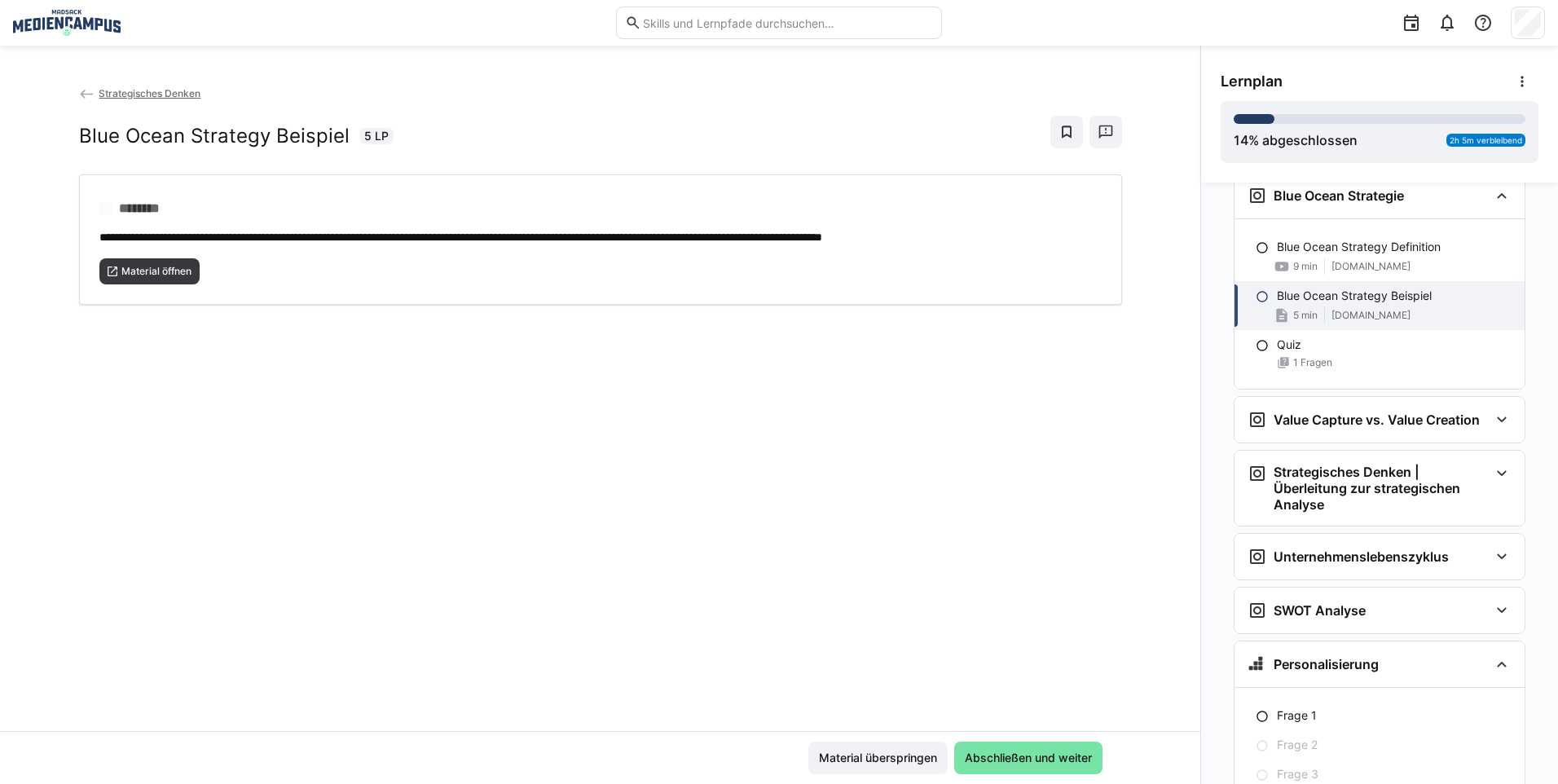
click at [155, 313] on div "**********" at bounding box center [600, 407] width 1200 height 646
click at [166, 266] on span "Material öffnen" at bounding box center [156, 270] width 73 height 13
click at [873, 758] on span "Material überspringen" at bounding box center [878, 757] width 123 height 16
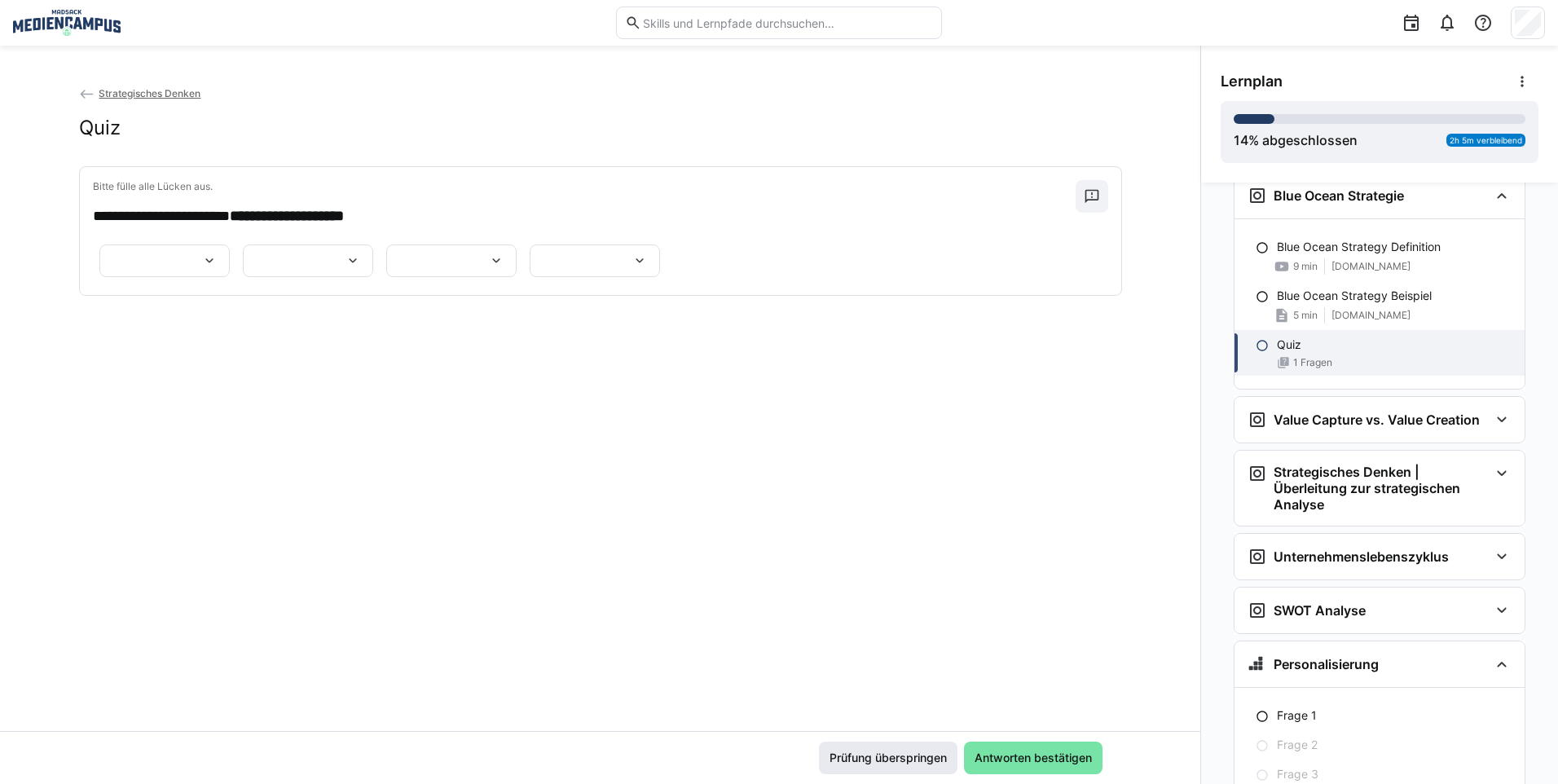
click at [881, 752] on span "Prüfung überspringen" at bounding box center [887, 757] width 122 height 16
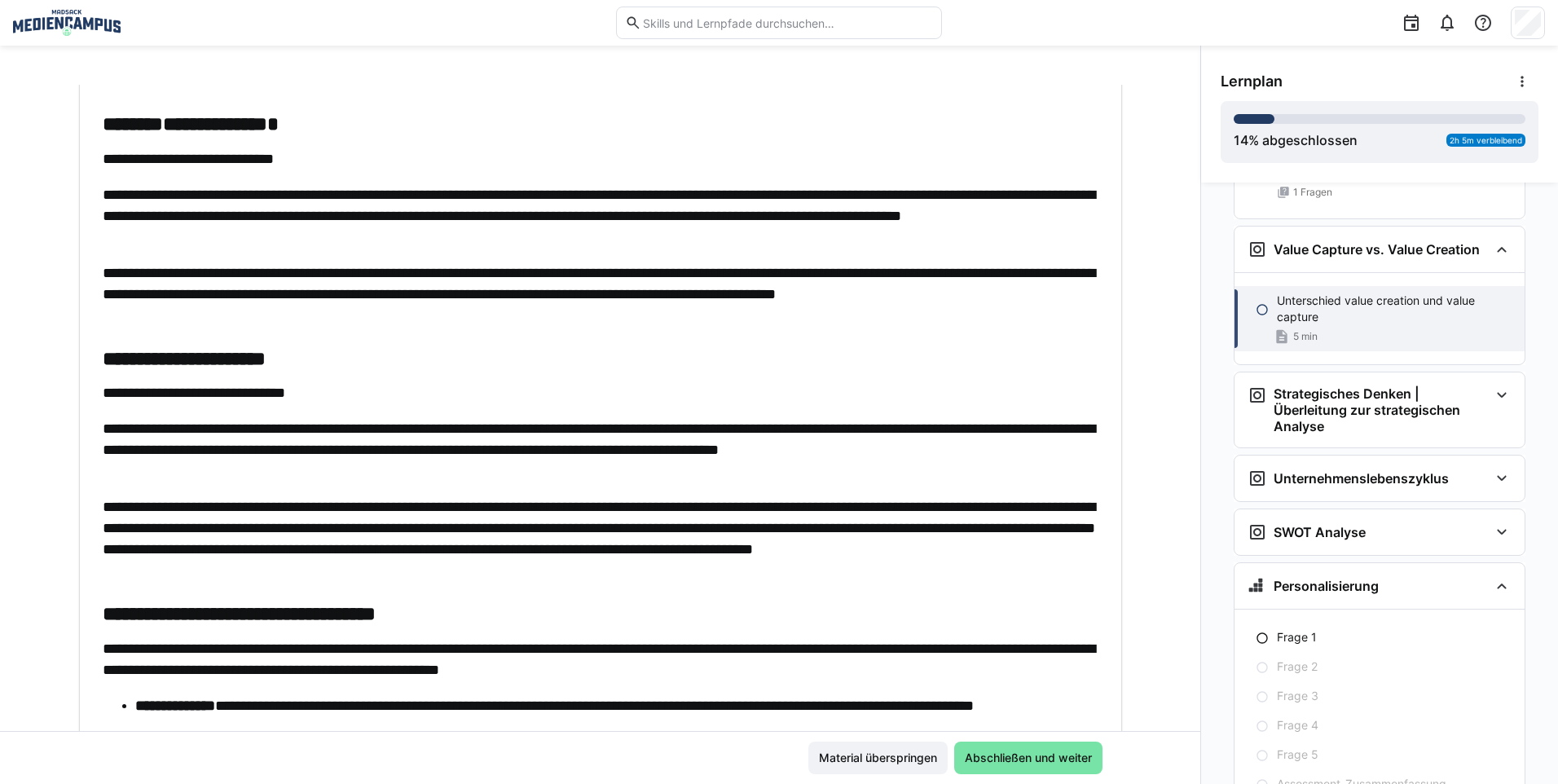
scroll to position [163, 0]
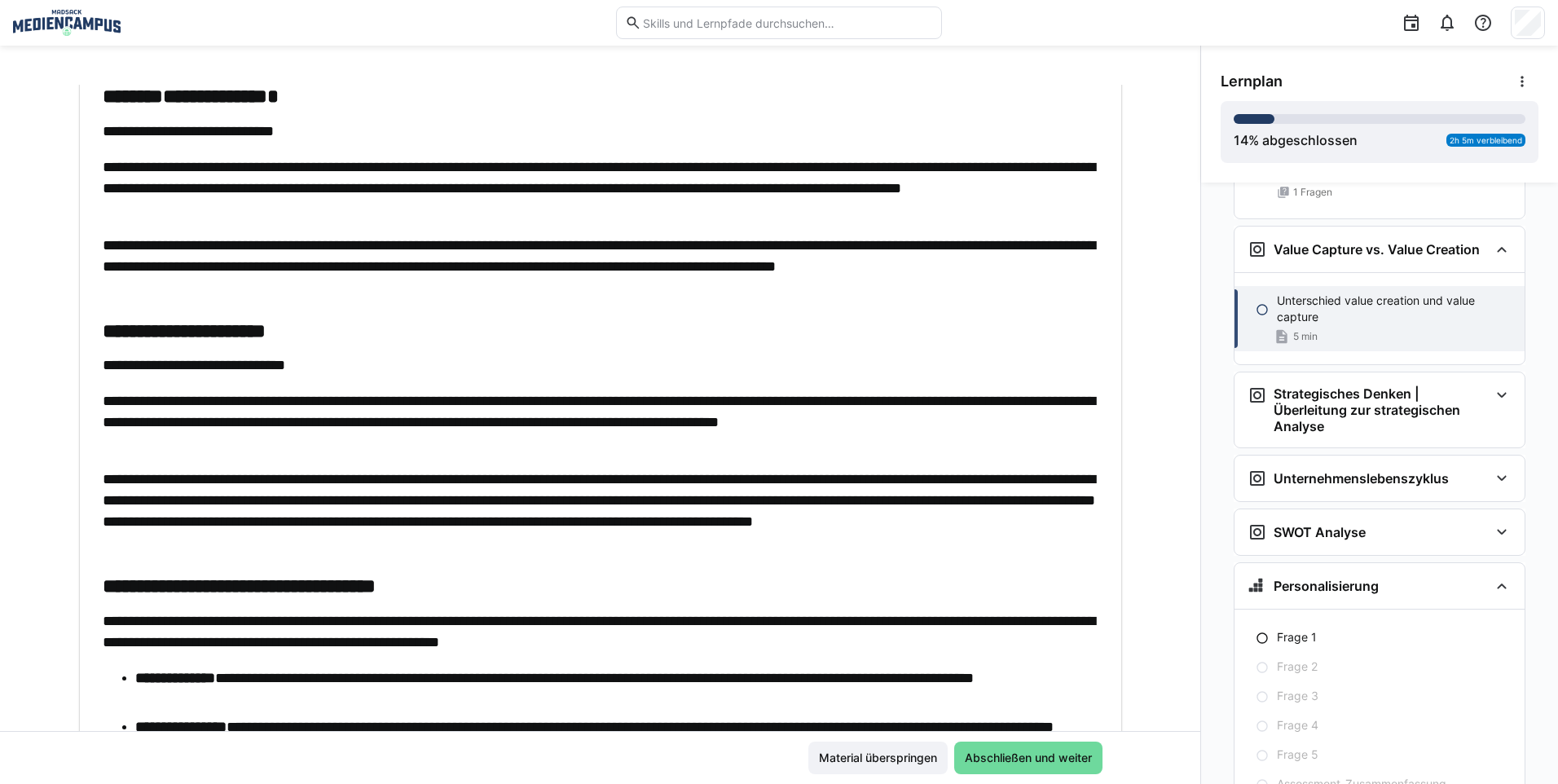
click at [964, 752] on span "Abschließen und weiter" at bounding box center [1028, 757] width 132 height 16
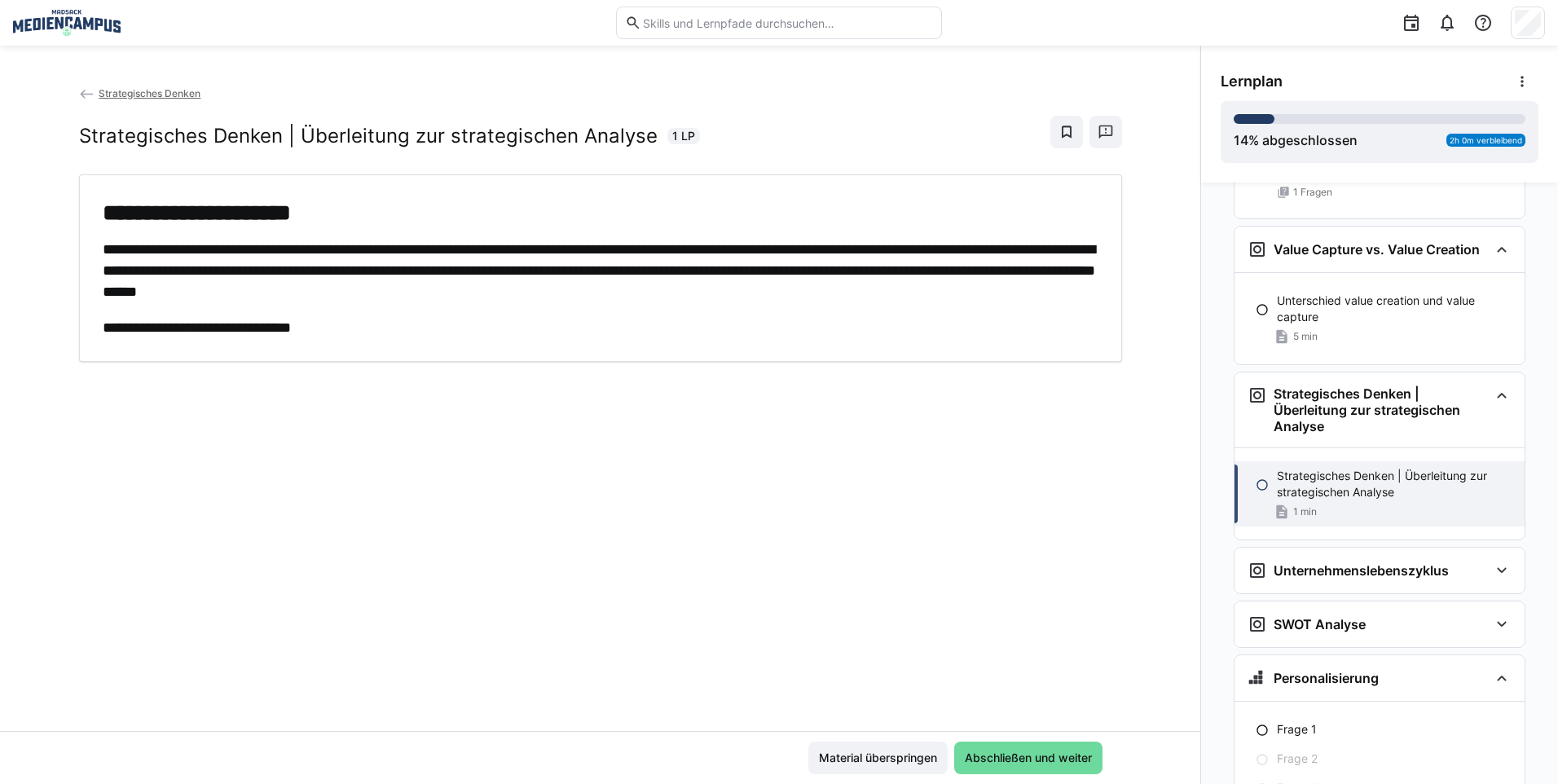
scroll to position [2185, 0]
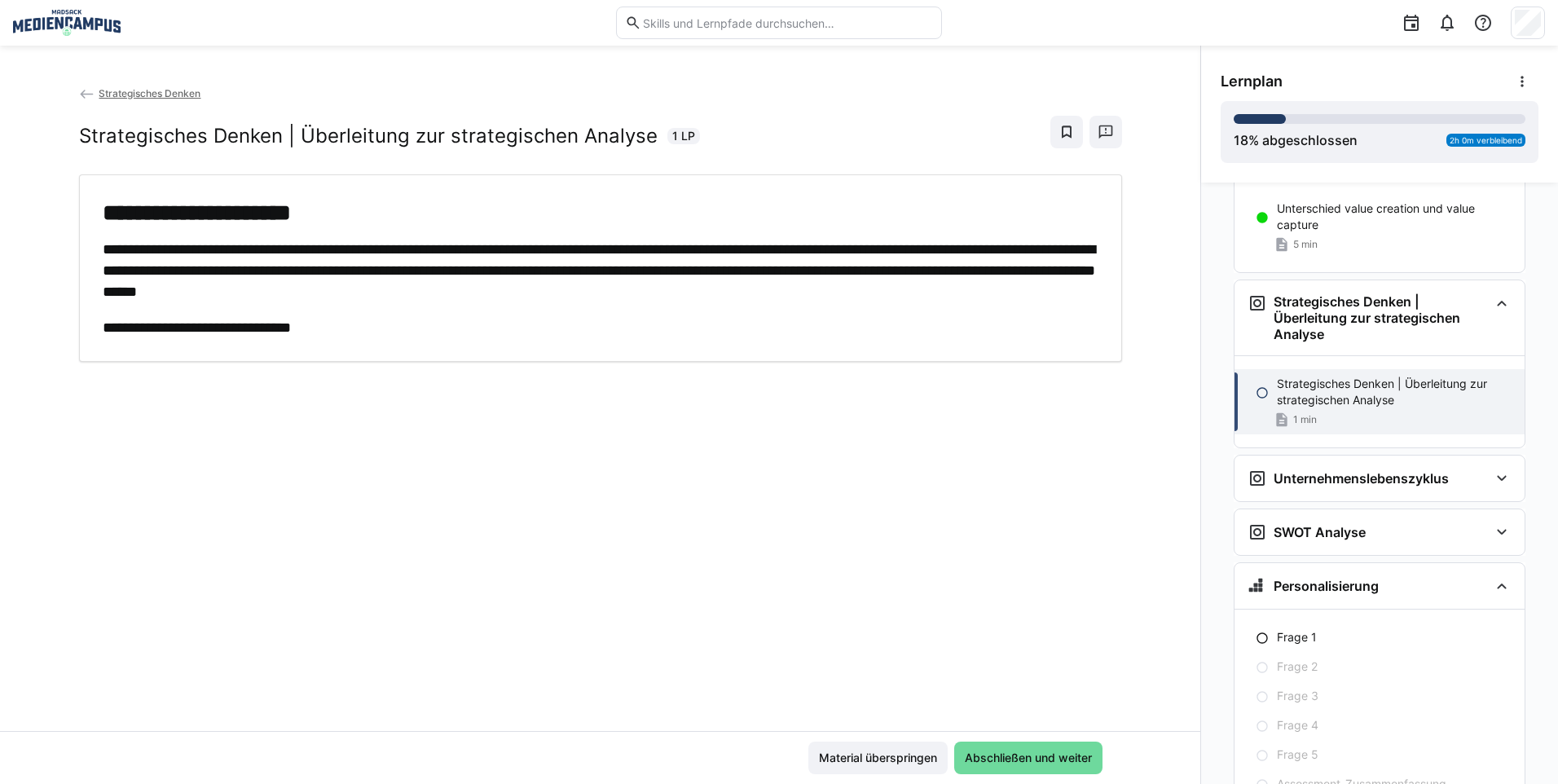
click at [1026, 760] on span "Abschließen und weiter" at bounding box center [1028, 757] width 132 height 16
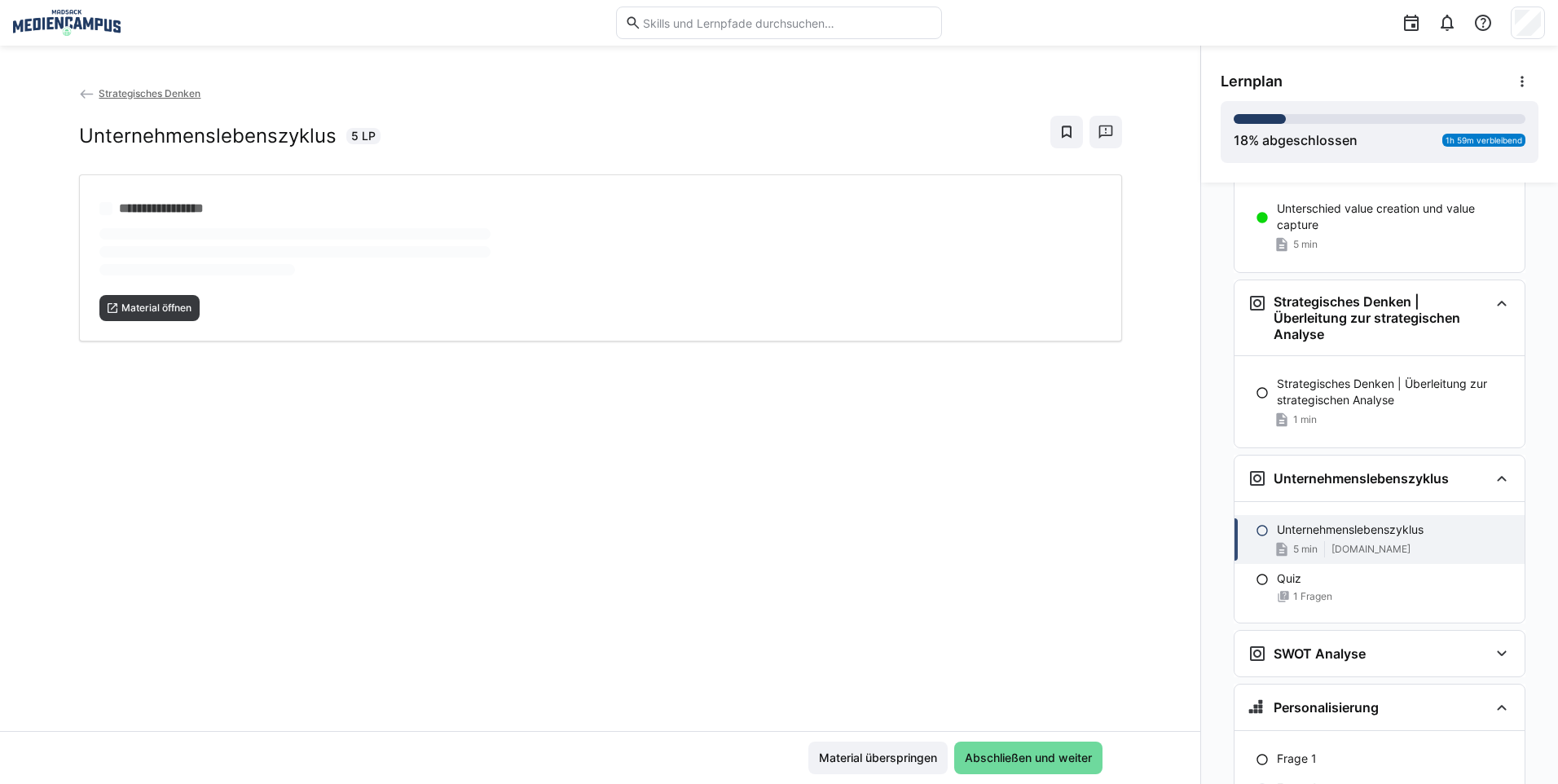
scroll to position [2277, 0]
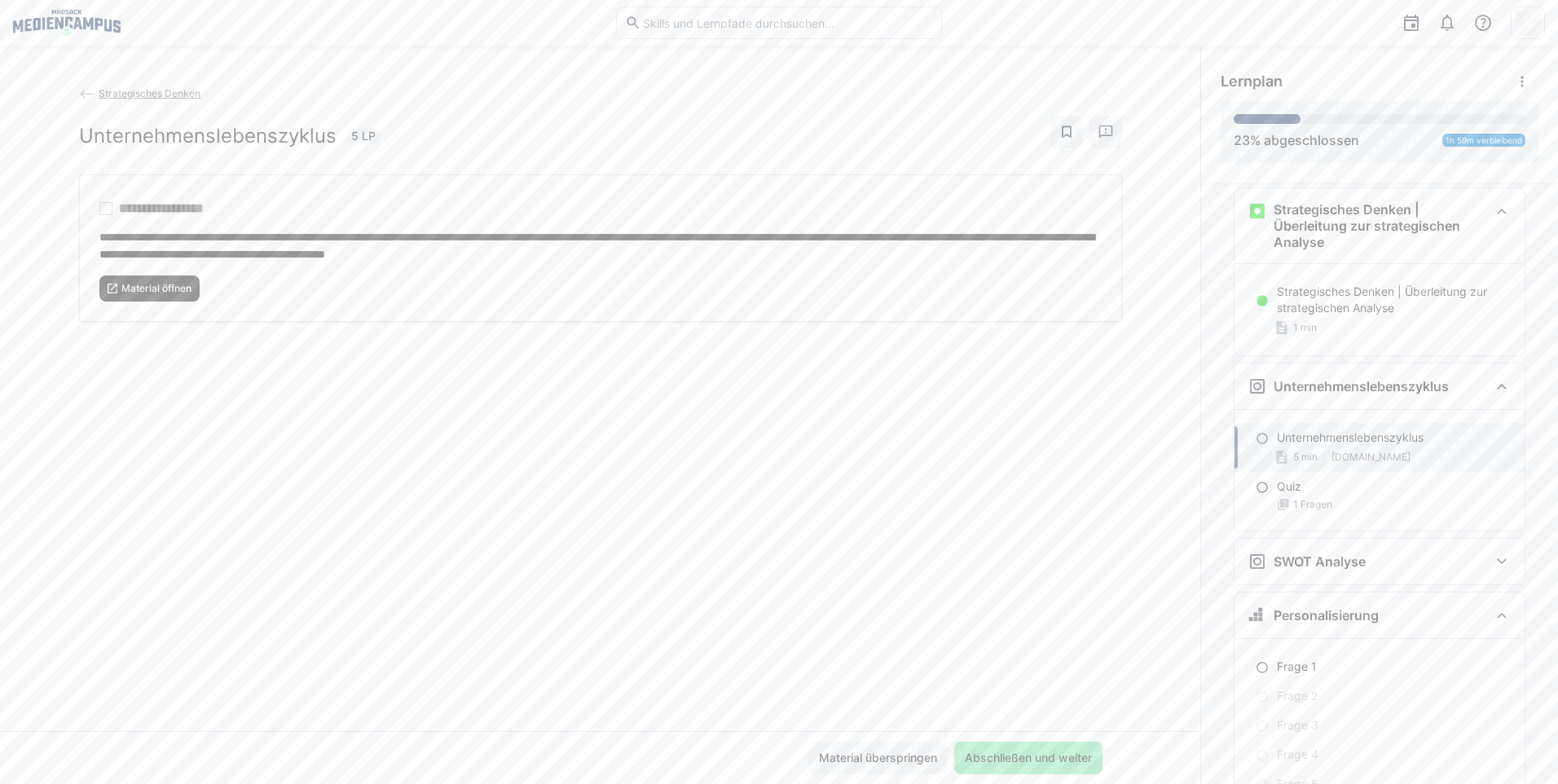
click at [141, 277] on span "Material öffnen" at bounding box center [149, 288] width 101 height 26
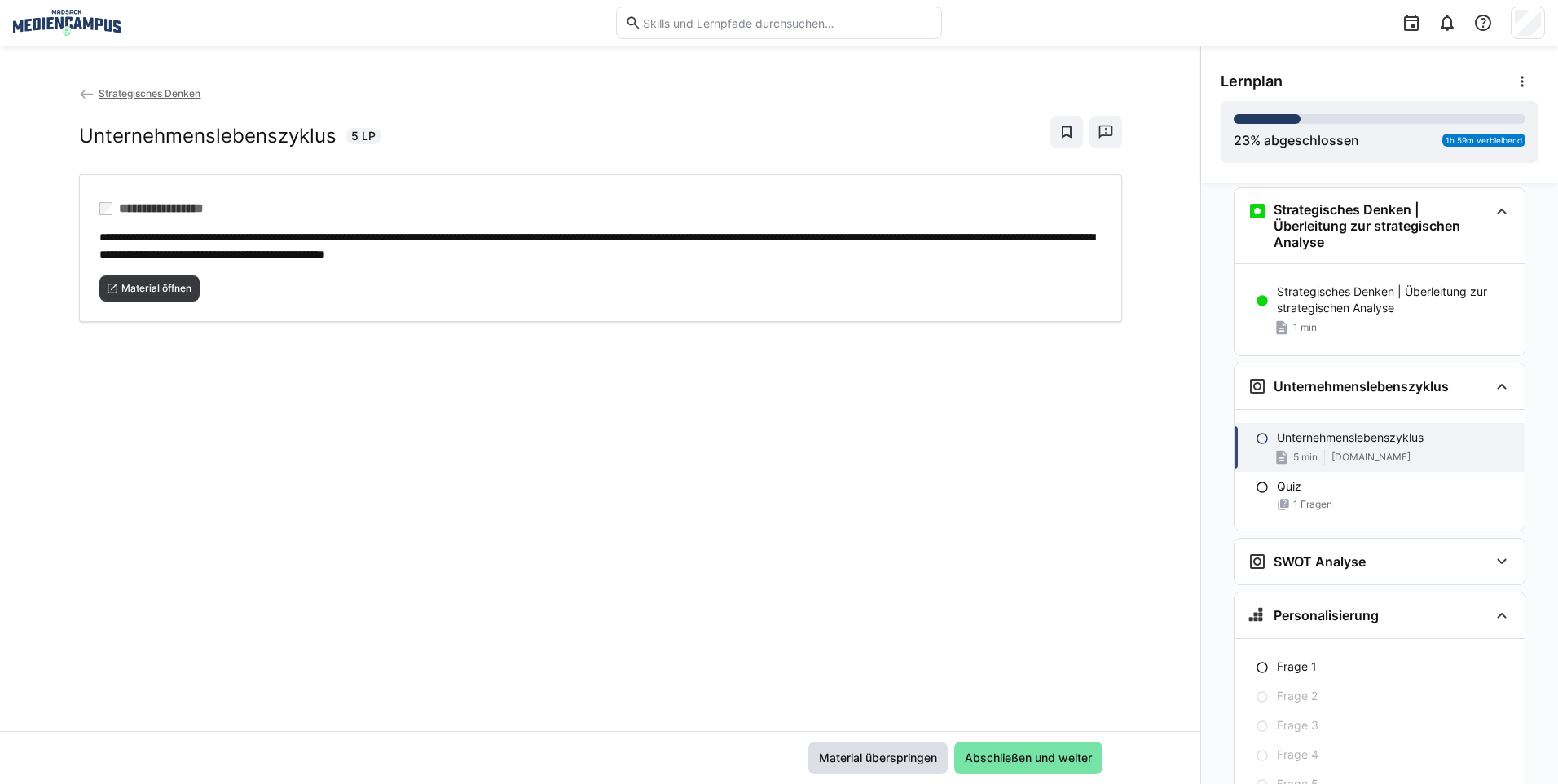
click at [869, 764] on span "Material überspringen" at bounding box center [878, 757] width 123 height 16
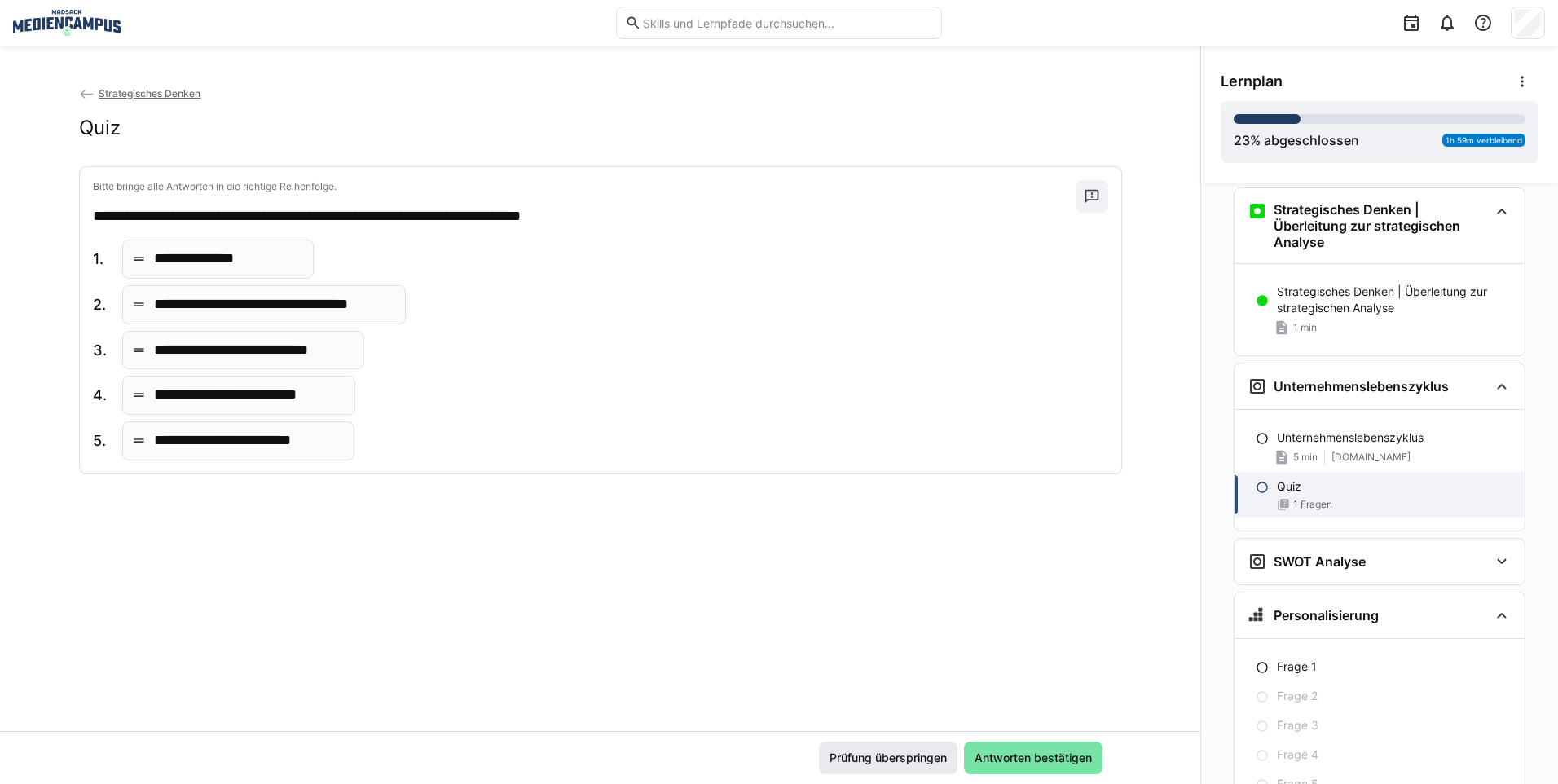
click at [844, 750] on span "Prüfung überspringen" at bounding box center [887, 757] width 122 height 16
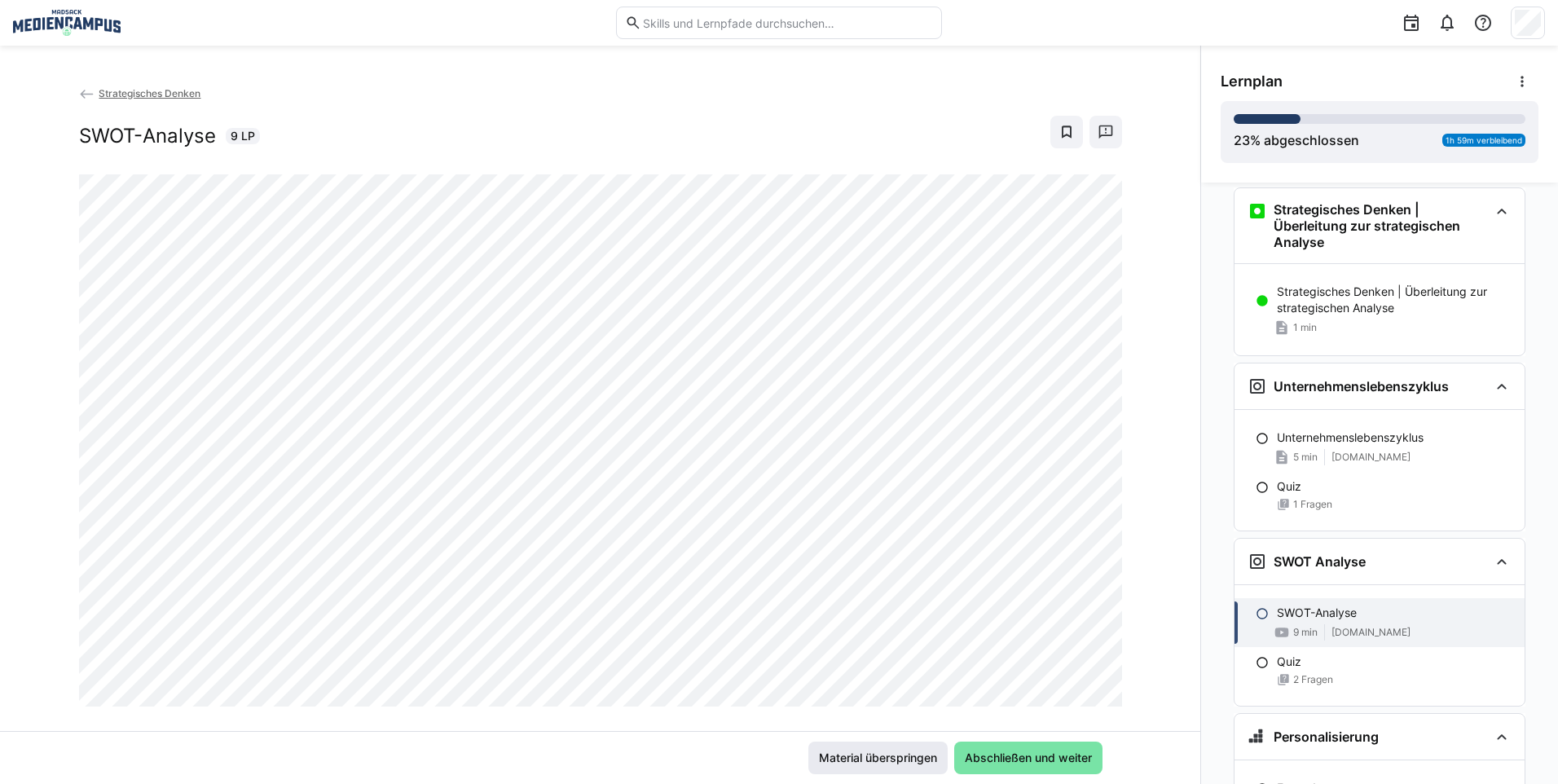
scroll to position [2398, 0]
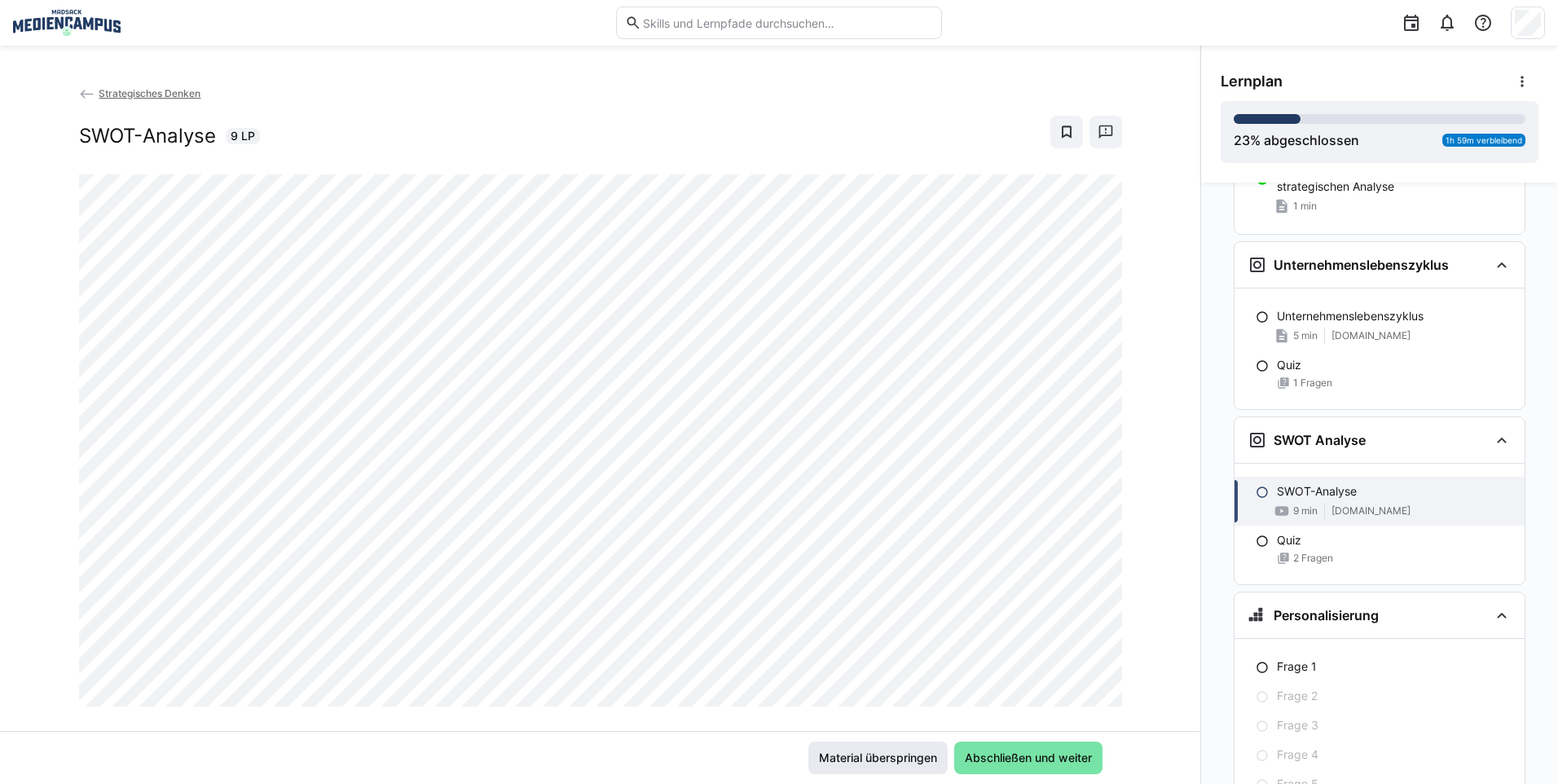
click at [901, 757] on span "Material überspringen" at bounding box center [878, 757] width 123 height 16
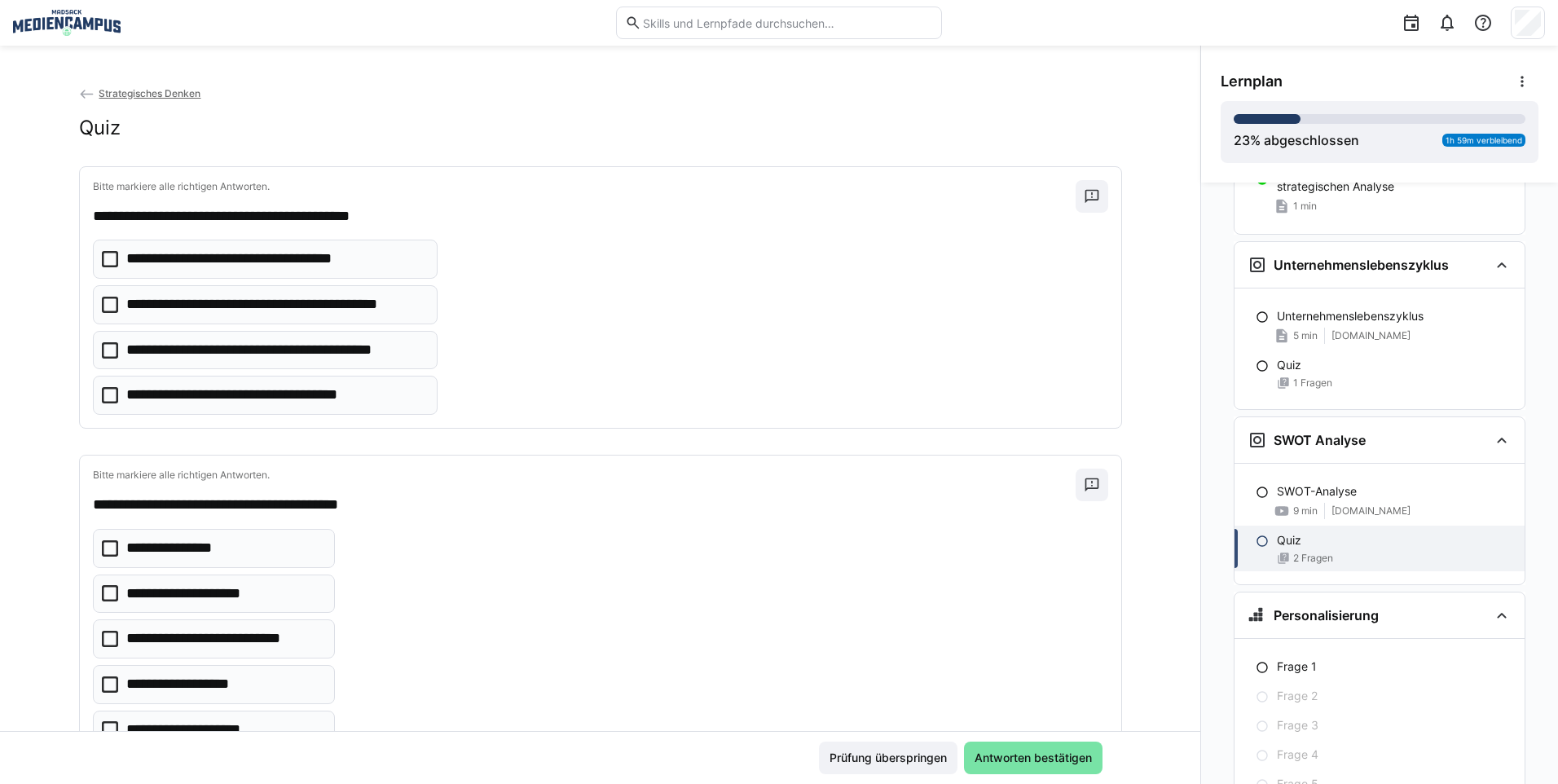
click at [901, 757] on span "Prüfung überspringen" at bounding box center [887, 757] width 122 height 16
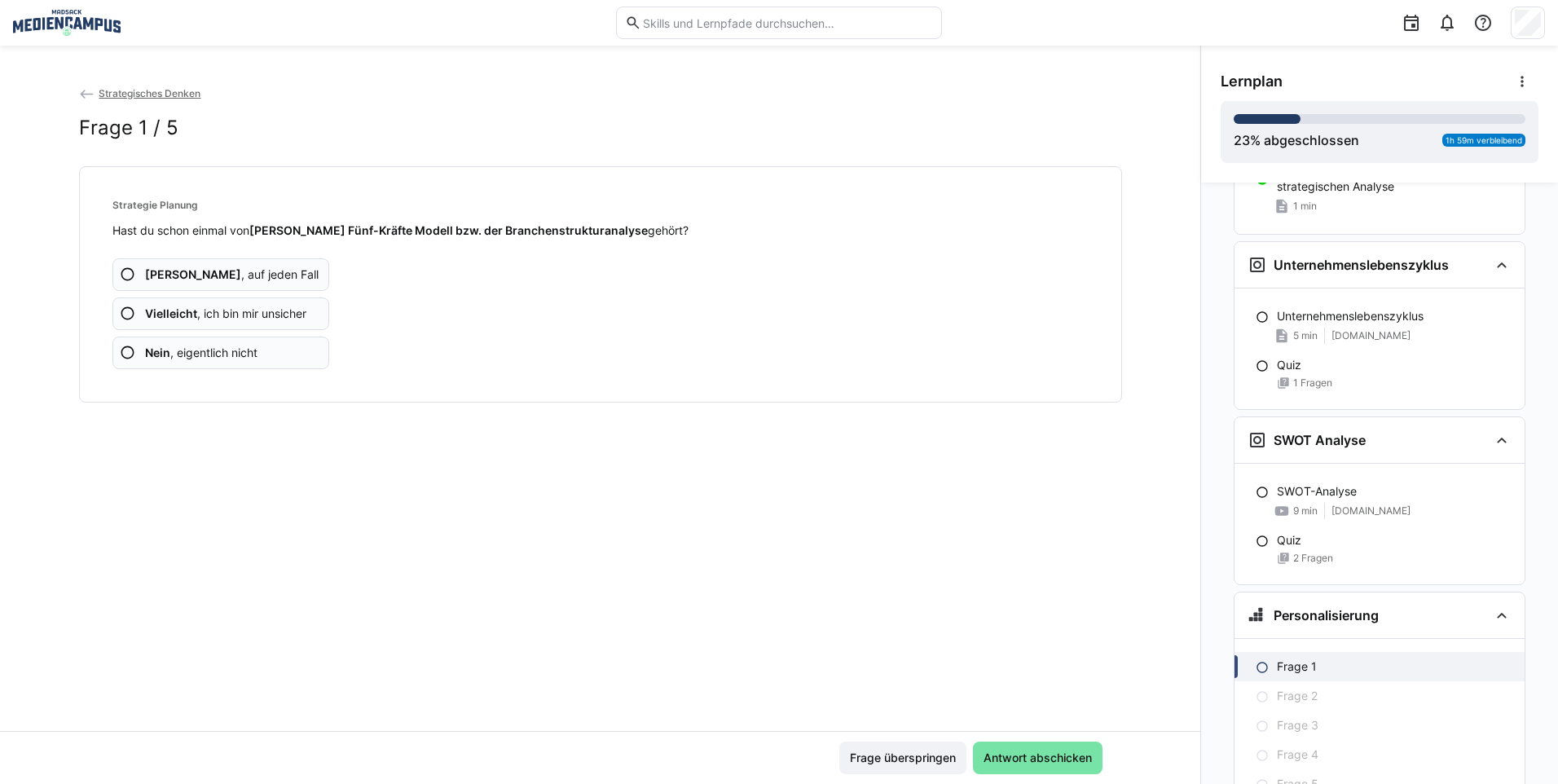
scroll to position [2519, 0]
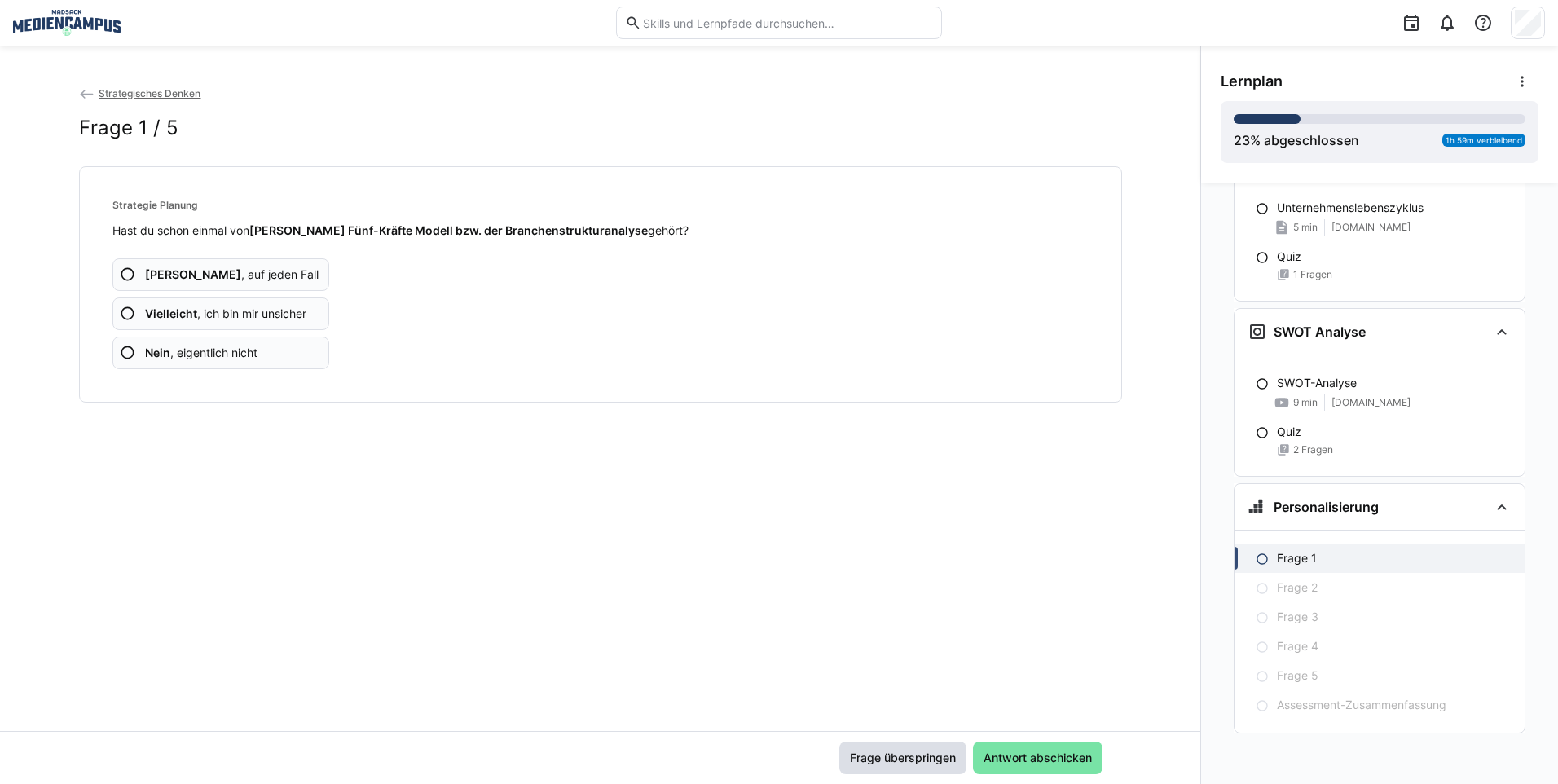
click at [937, 757] on span "Frage überspringen" at bounding box center [903, 757] width 111 height 16
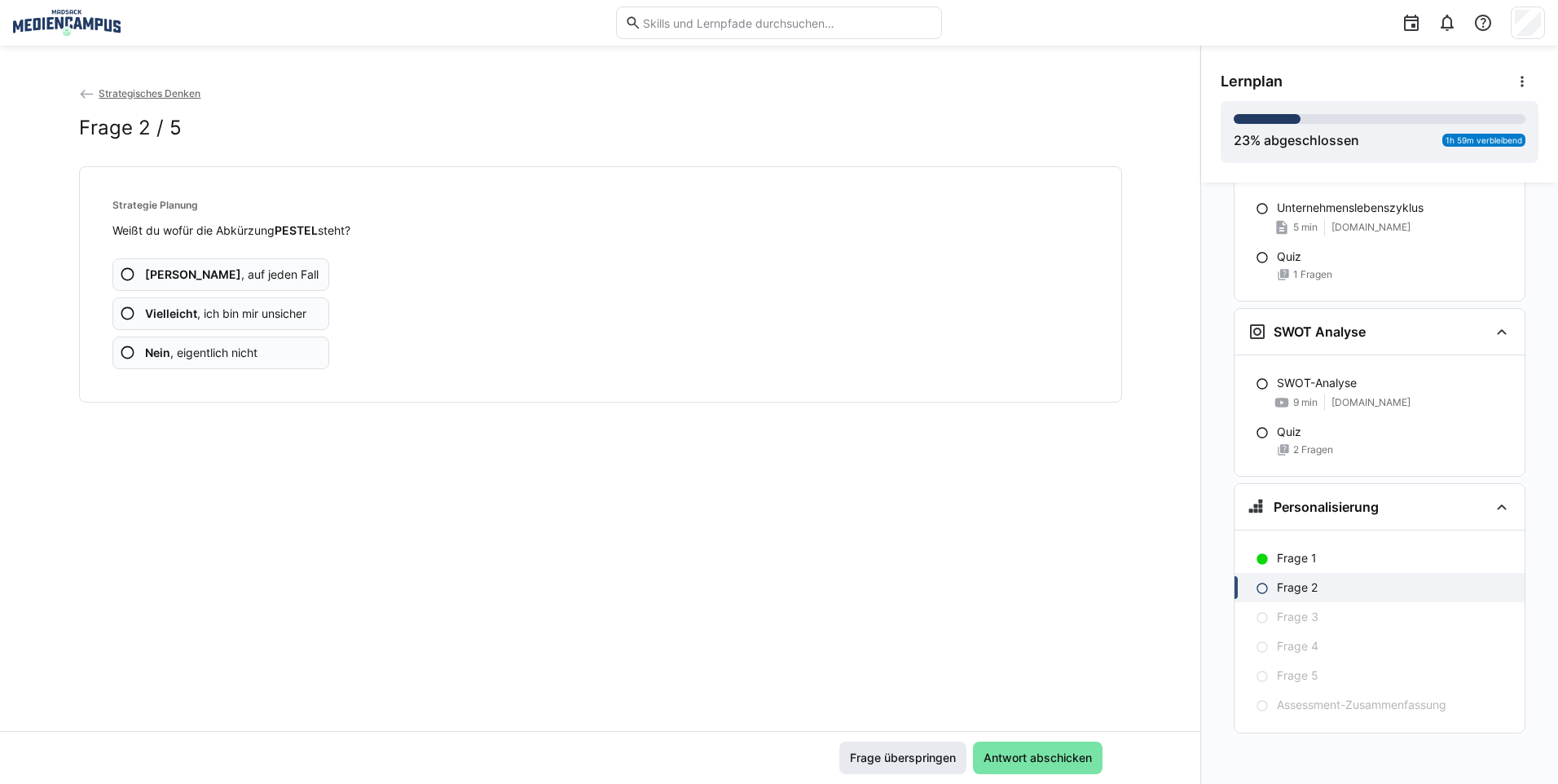
click at [937, 757] on span "Frage überspringen" at bounding box center [903, 757] width 111 height 16
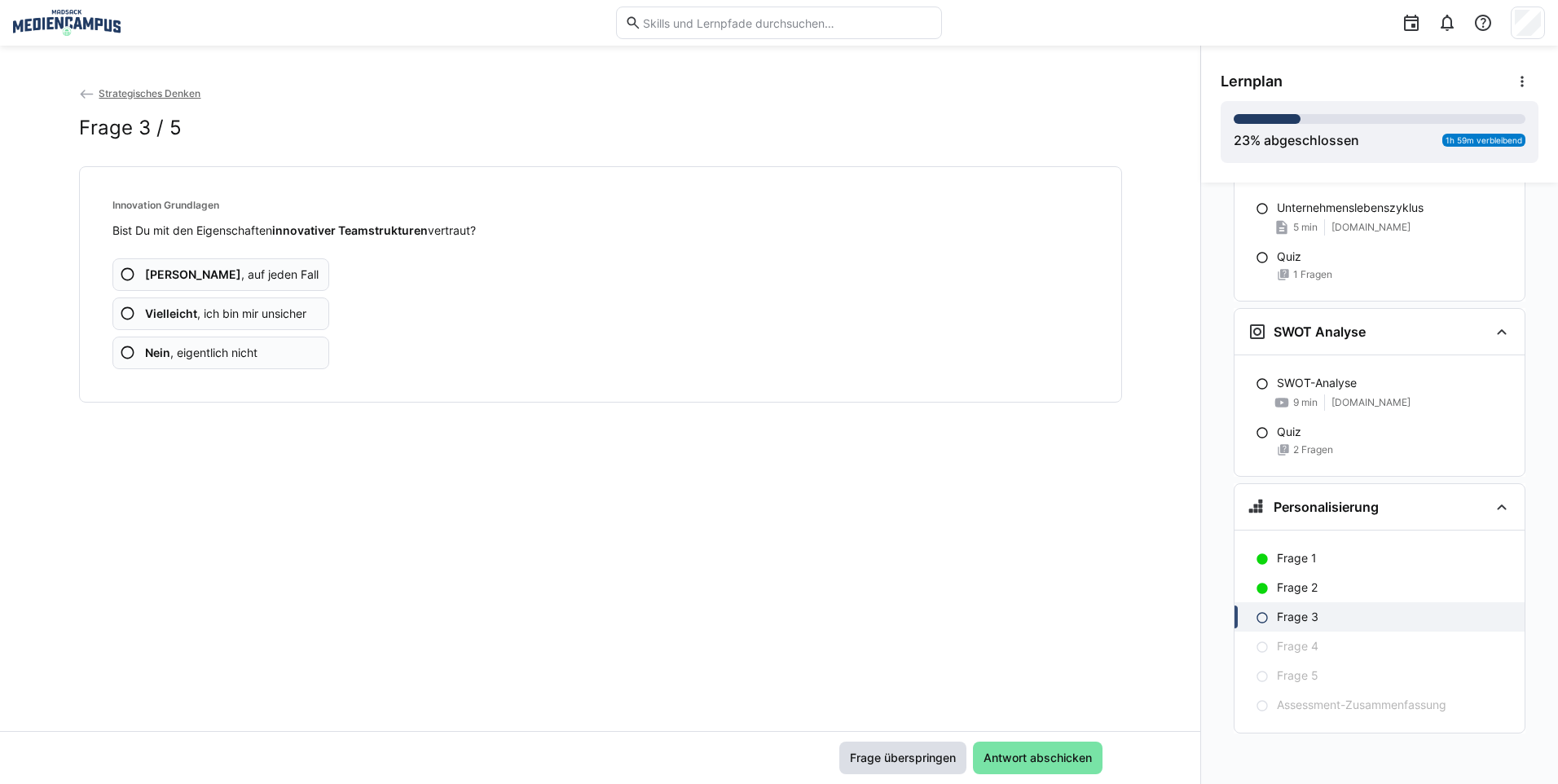
click at [937, 757] on span "Frage überspringen" at bounding box center [903, 757] width 111 height 16
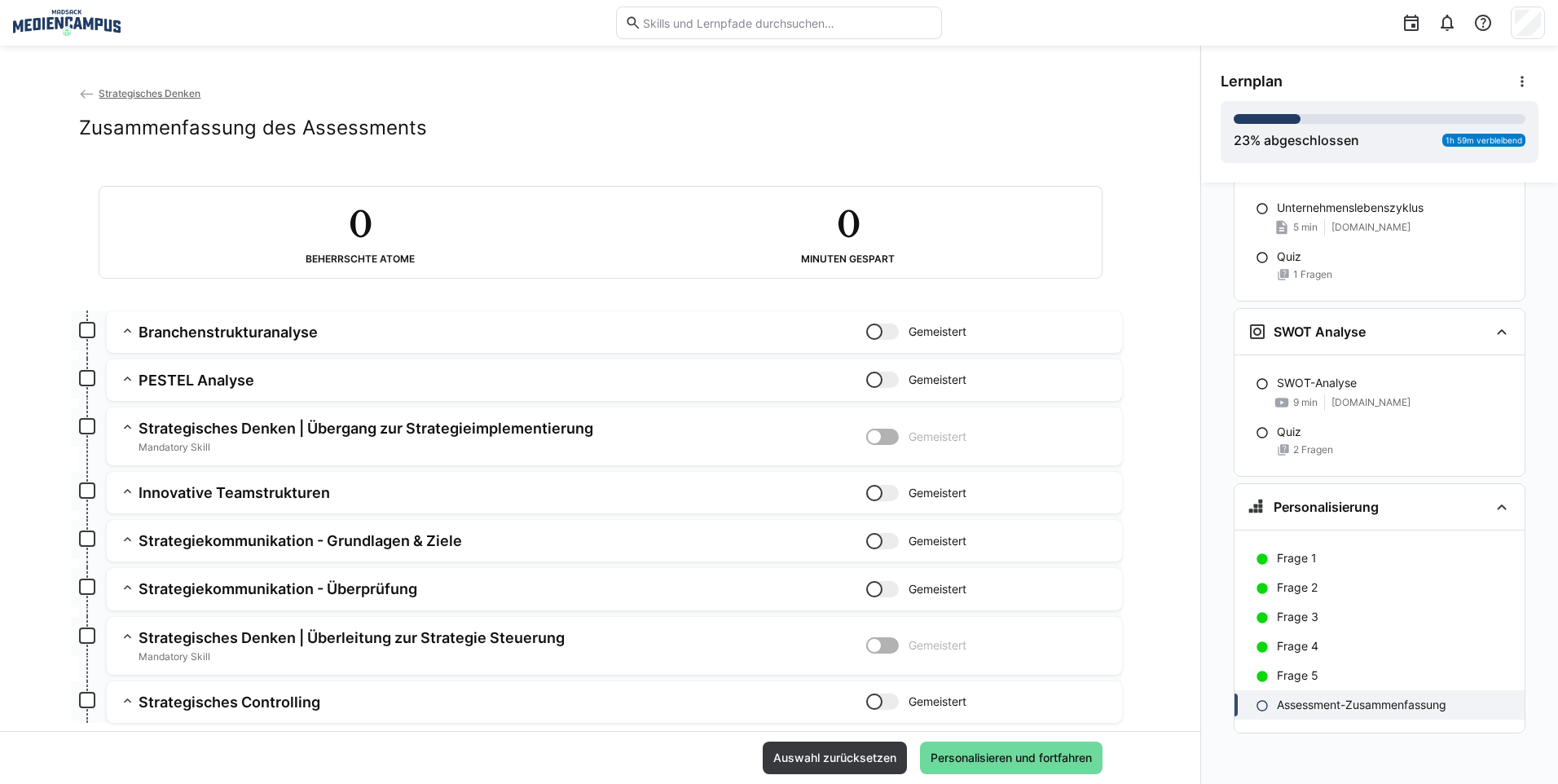
click at [997, 758] on span "Personalisieren und fortfahren" at bounding box center [1011, 757] width 166 height 16
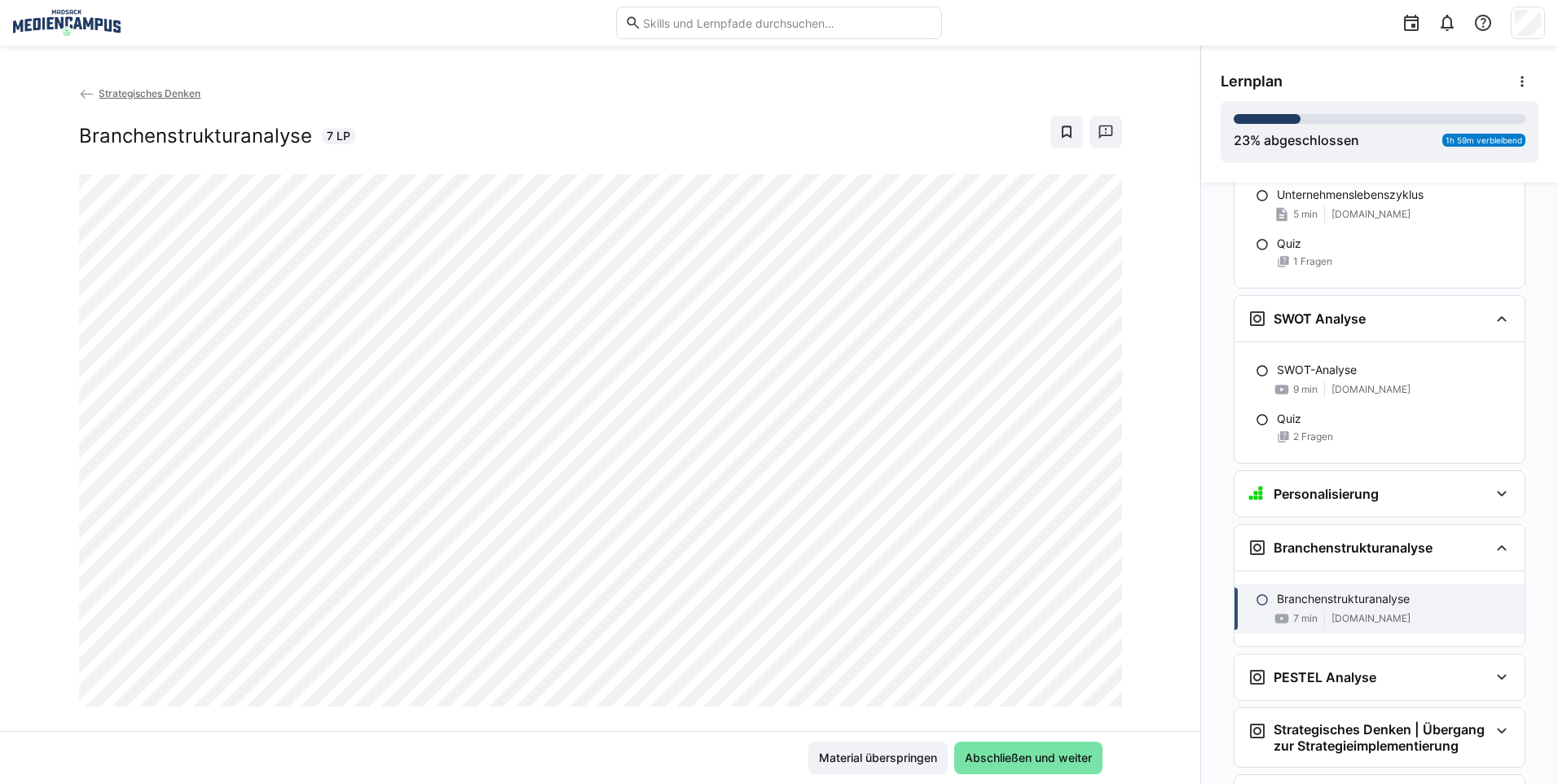
scroll to position [2877, 0]
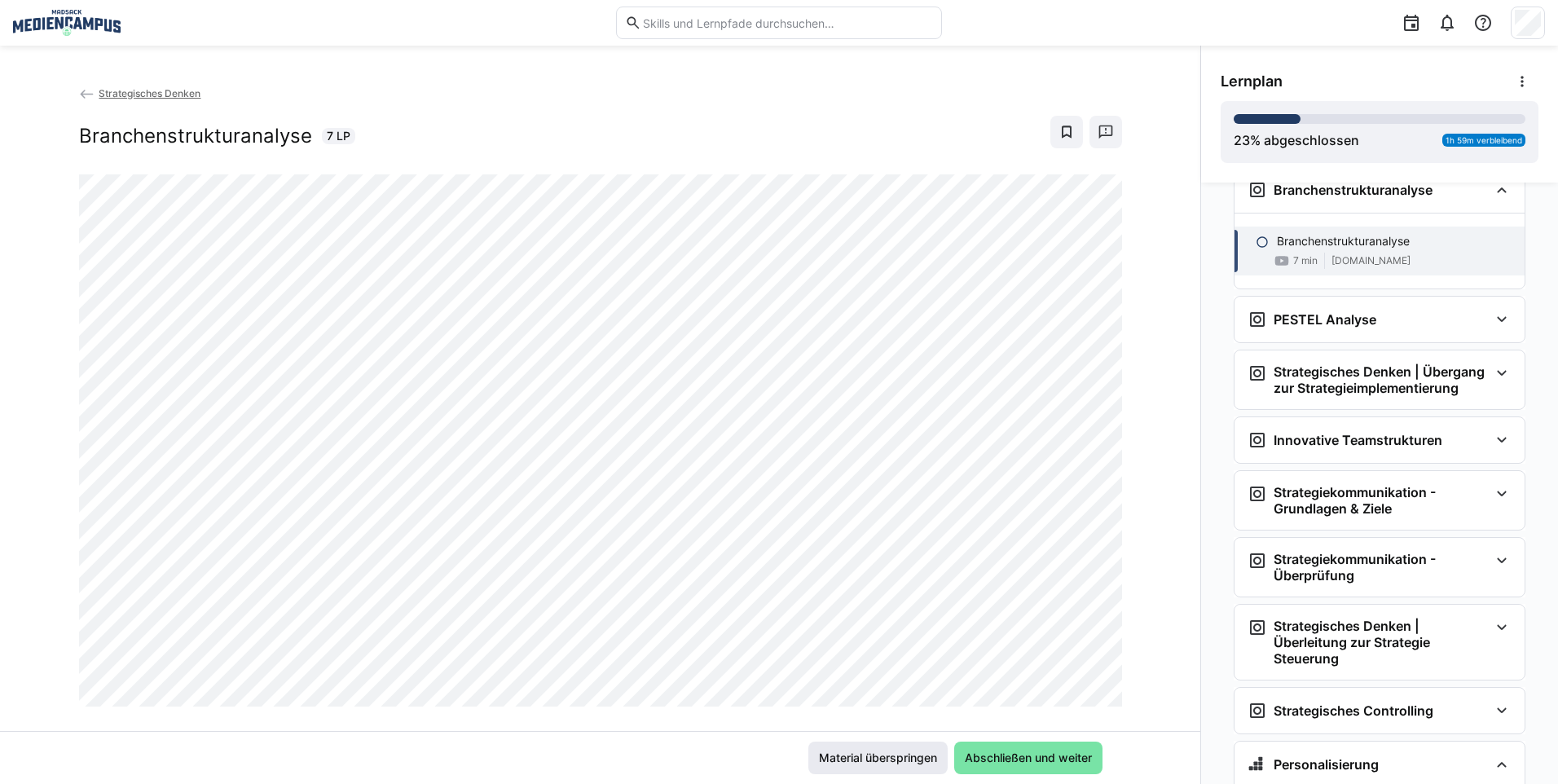
click at [899, 761] on span "Material überspringen" at bounding box center [878, 757] width 123 height 16
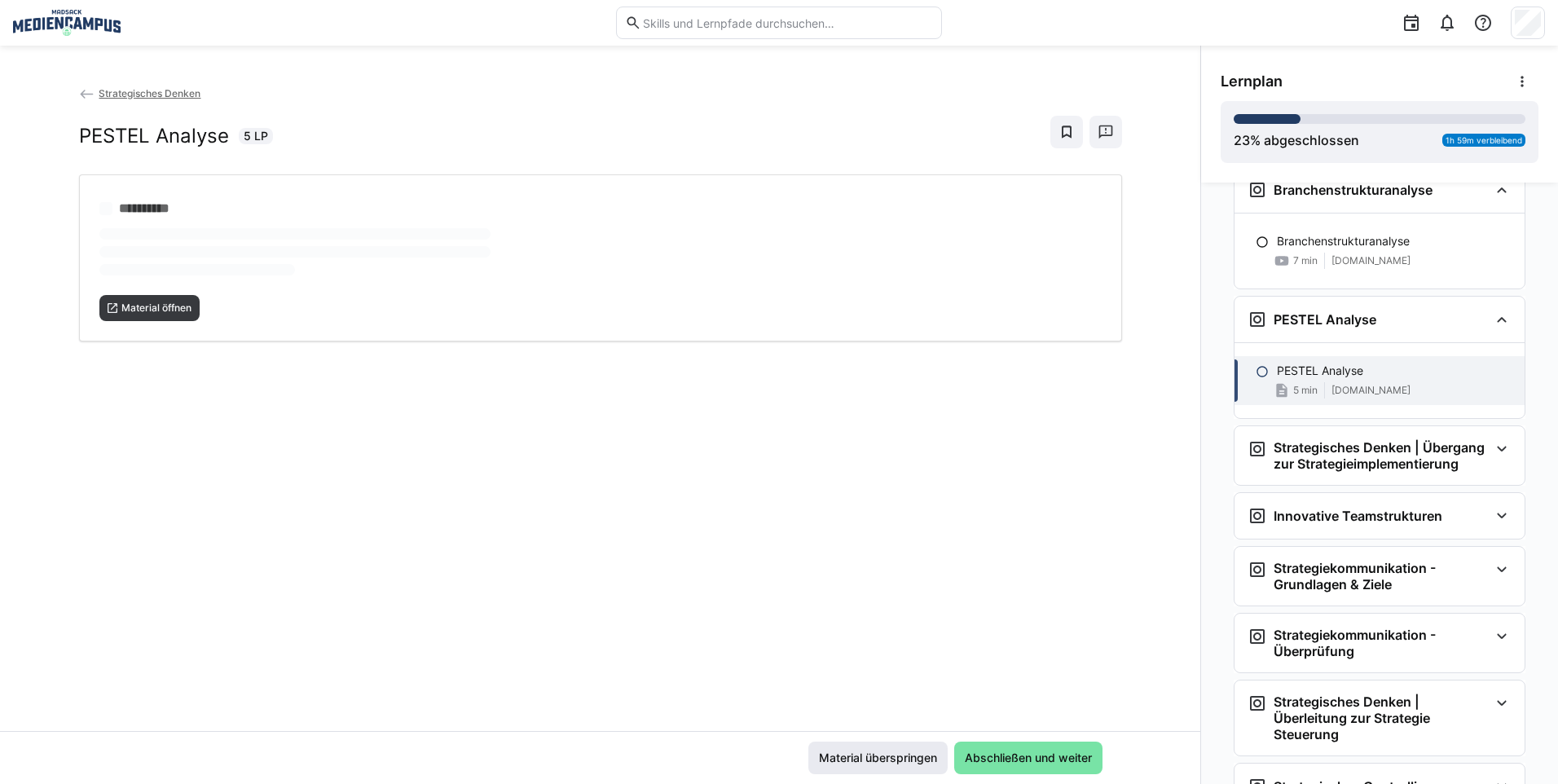
scroll to position [3003, 0]
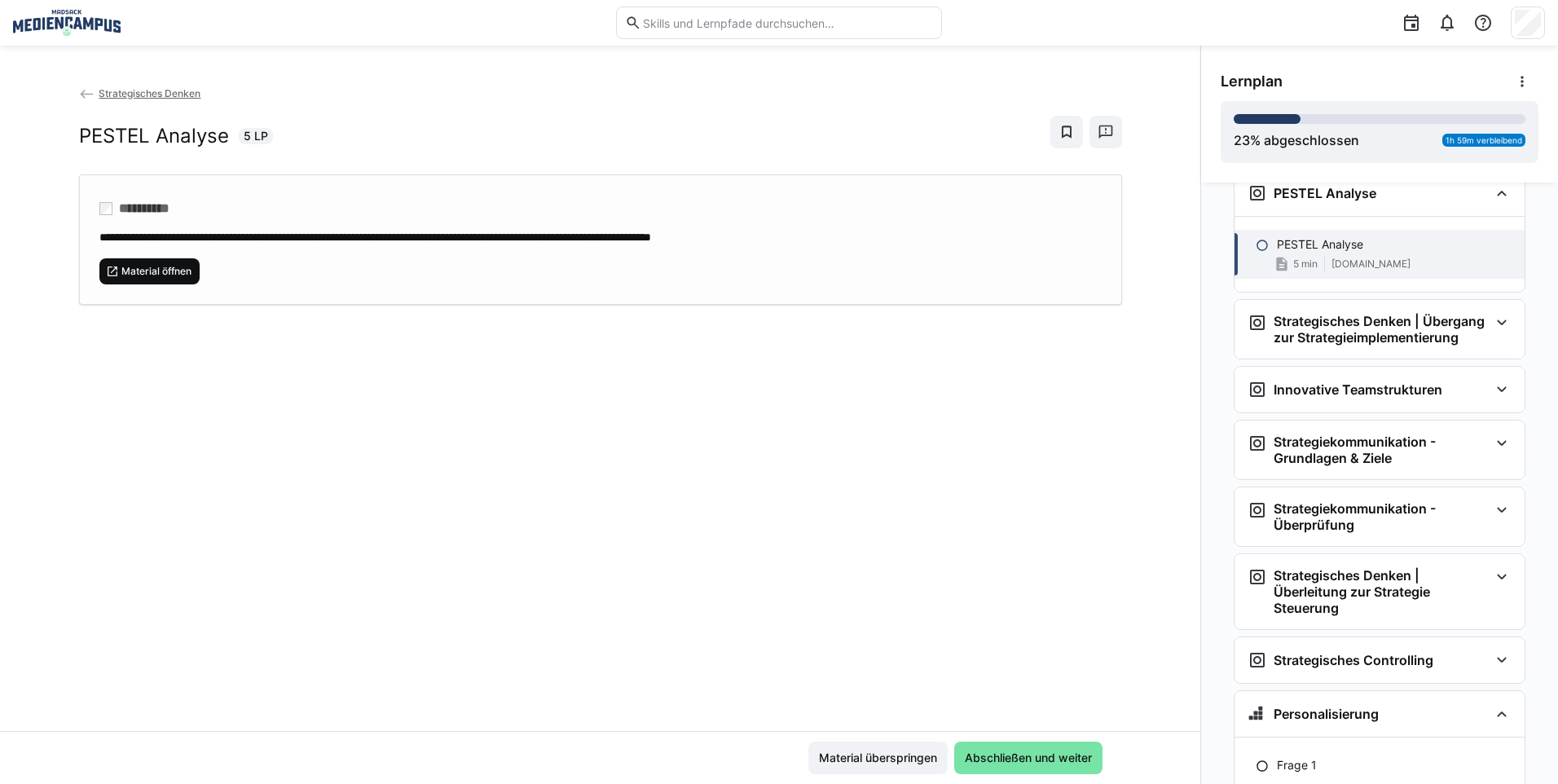
click at [157, 273] on span "Material öffnen" at bounding box center [156, 270] width 73 height 13
click at [828, 757] on span "Material überspringen" at bounding box center [878, 757] width 123 height 16
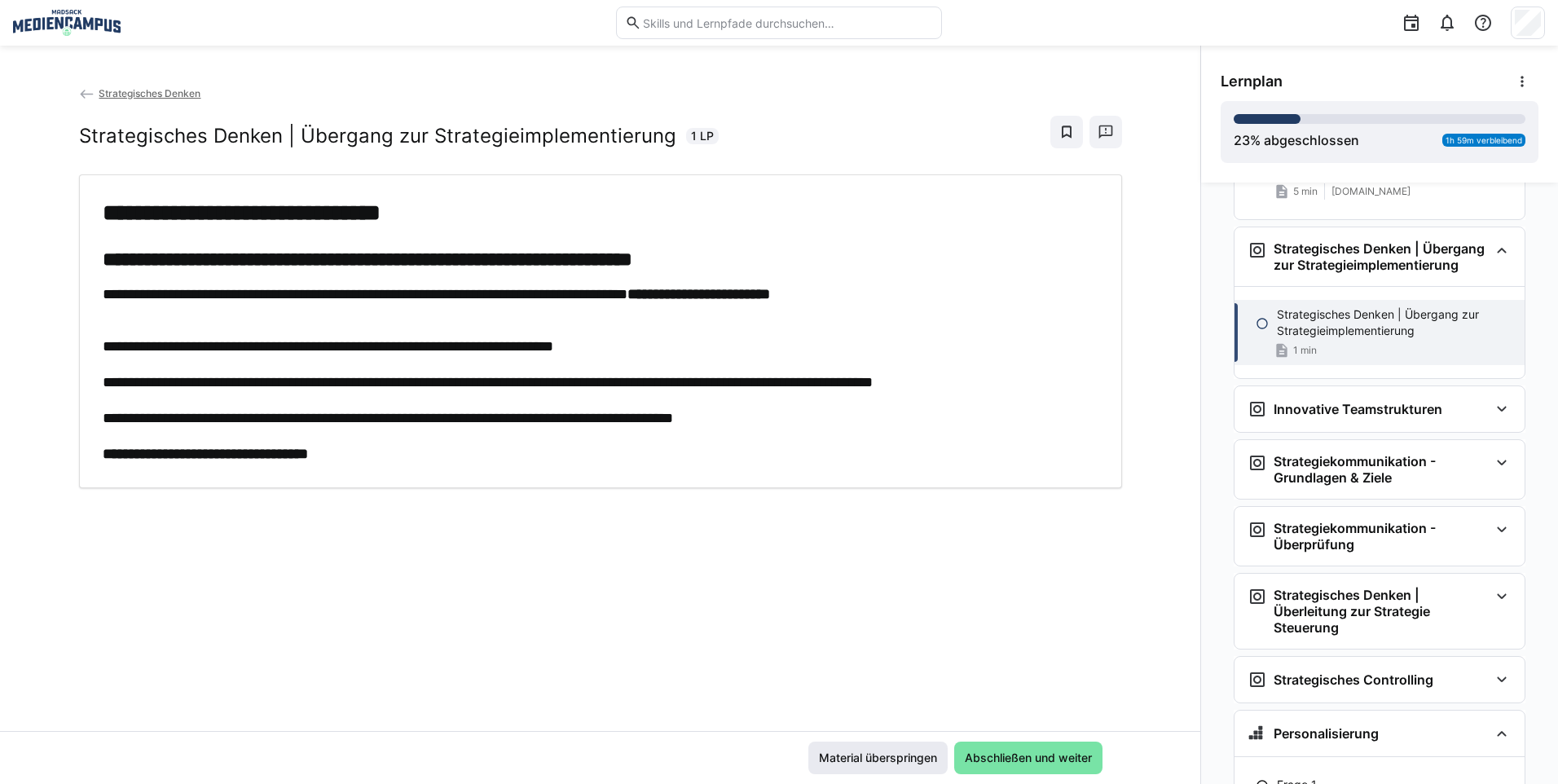
scroll to position [3106, 0]
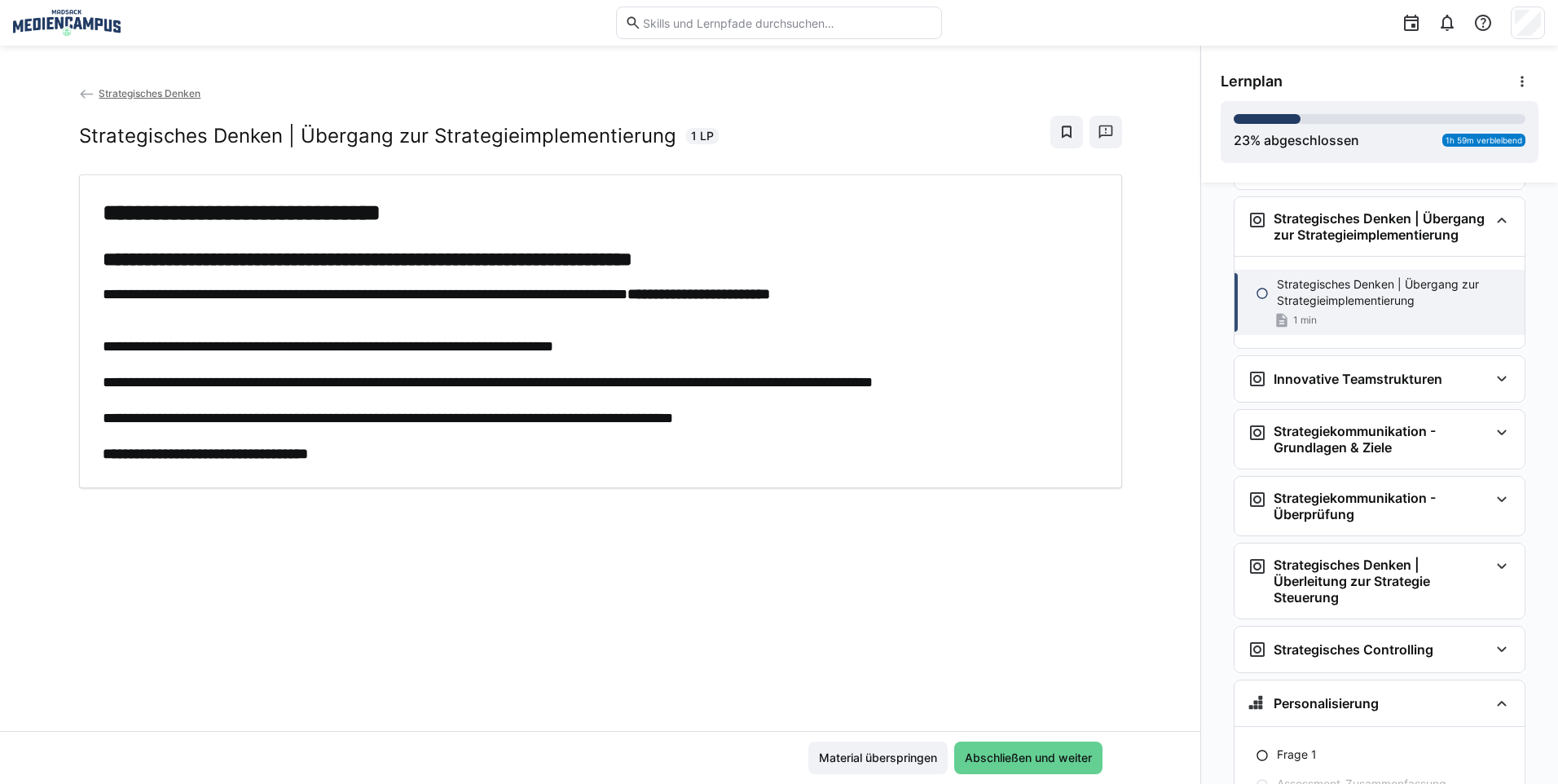
click at [995, 751] on span "Abschließen und weiter" at bounding box center [1028, 757] width 132 height 16
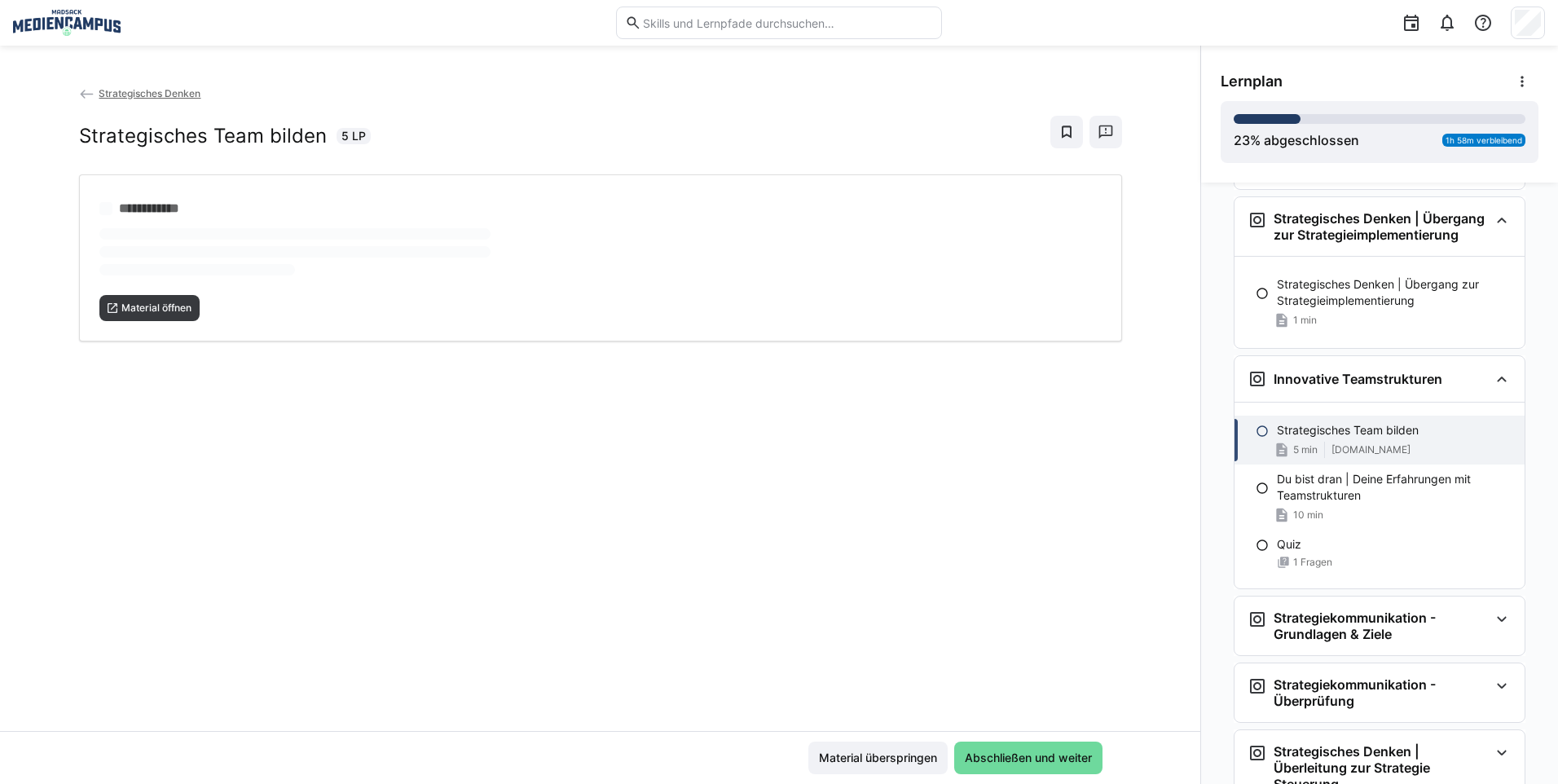
scroll to position [3198, 0]
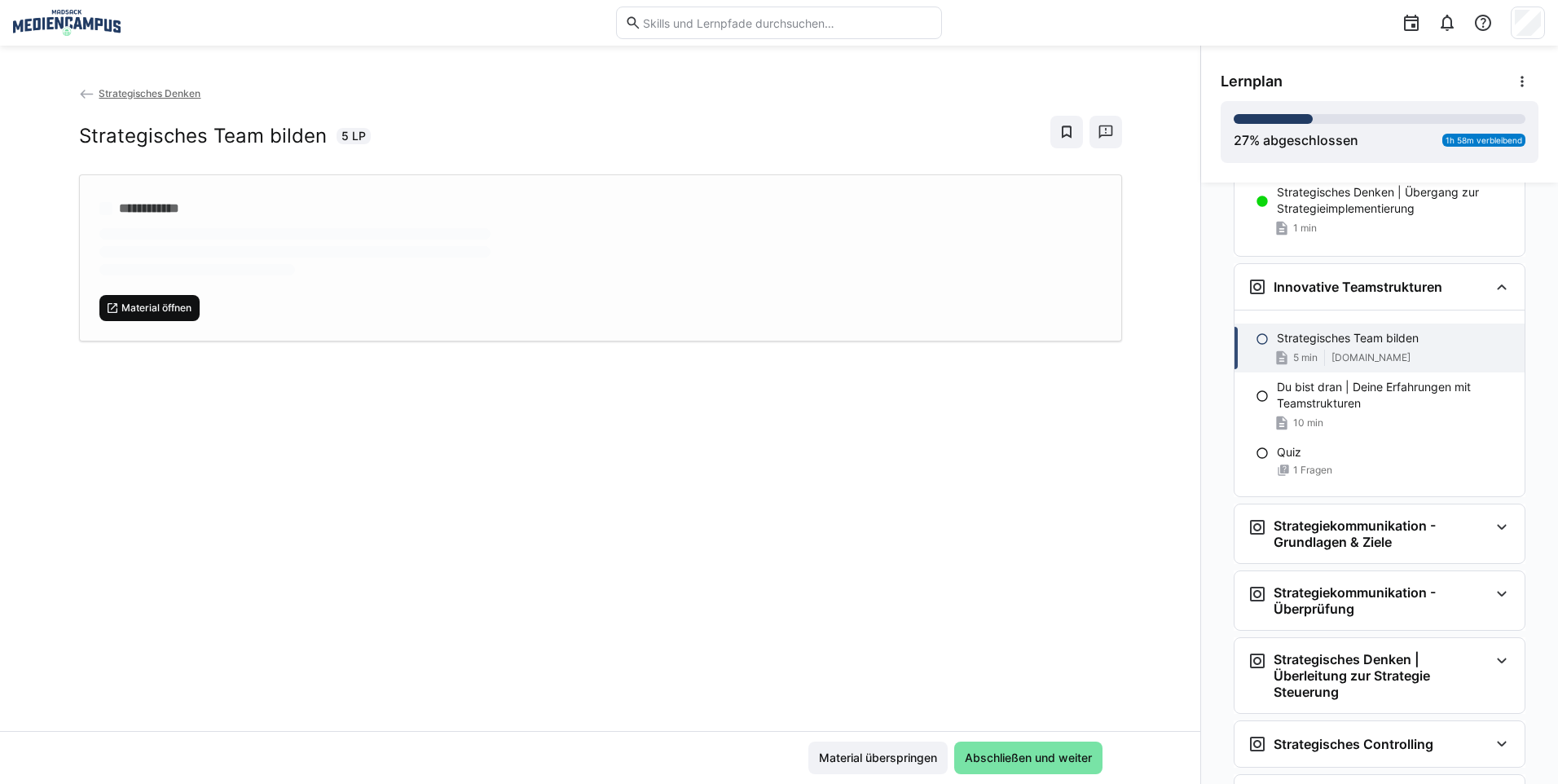
click at [144, 307] on span "Material öffnen" at bounding box center [156, 307] width 73 height 13
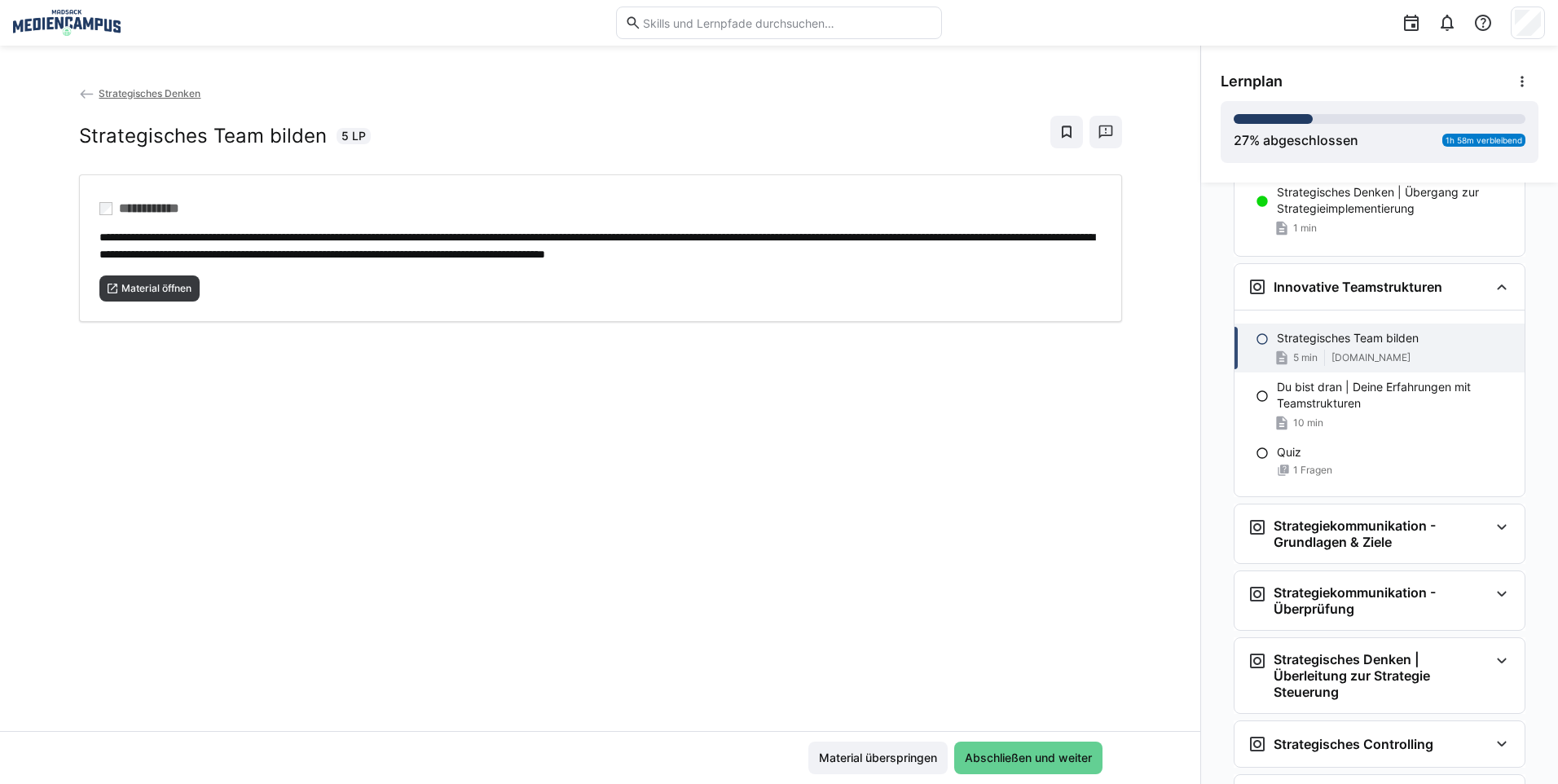
click at [997, 748] on span "Abschließen und weiter" at bounding box center [1028, 758] width 148 height 32
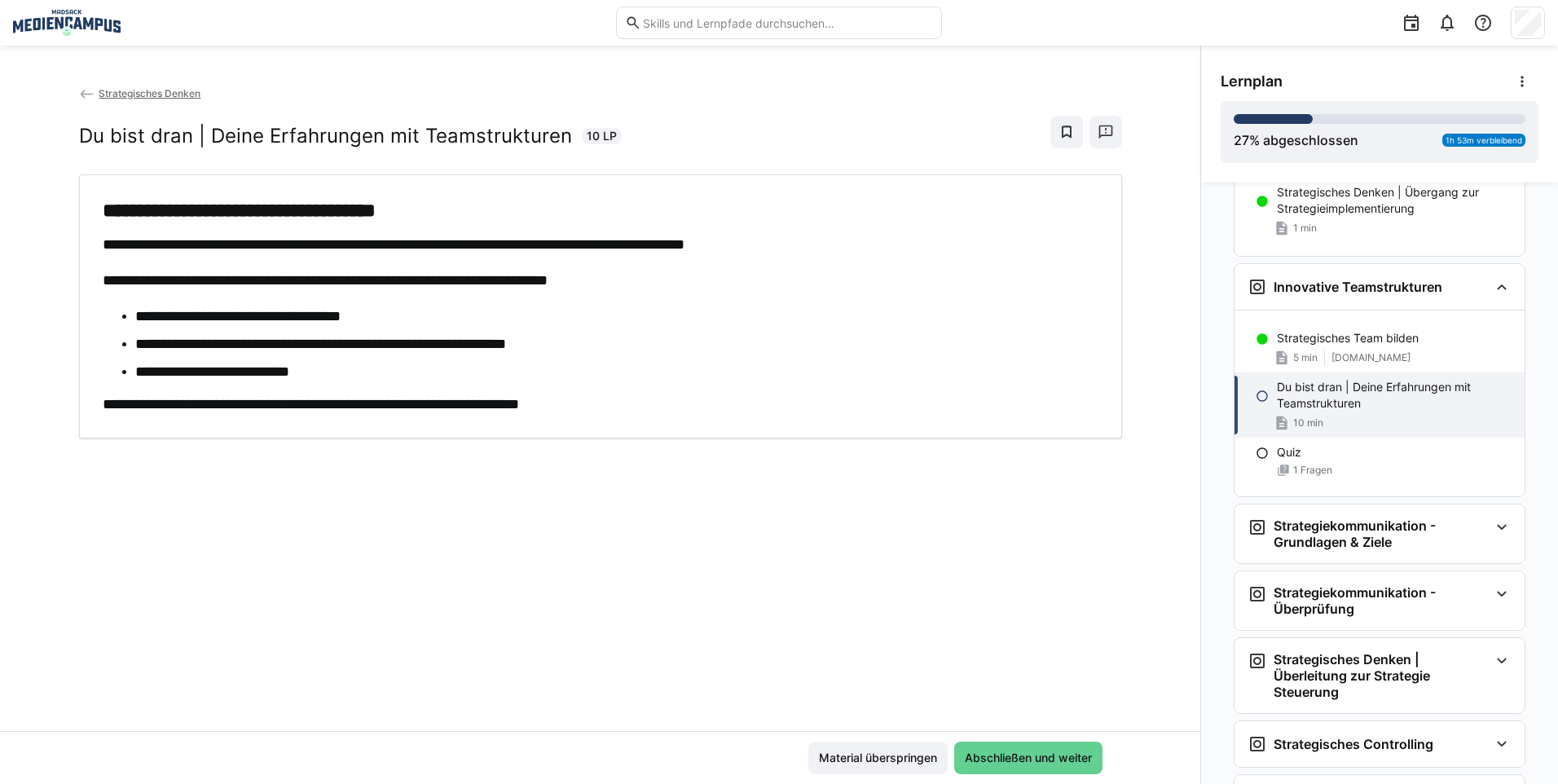
click at [997, 748] on span "Abschließen und weiter" at bounding box center [1028, 758] width 148 height 32
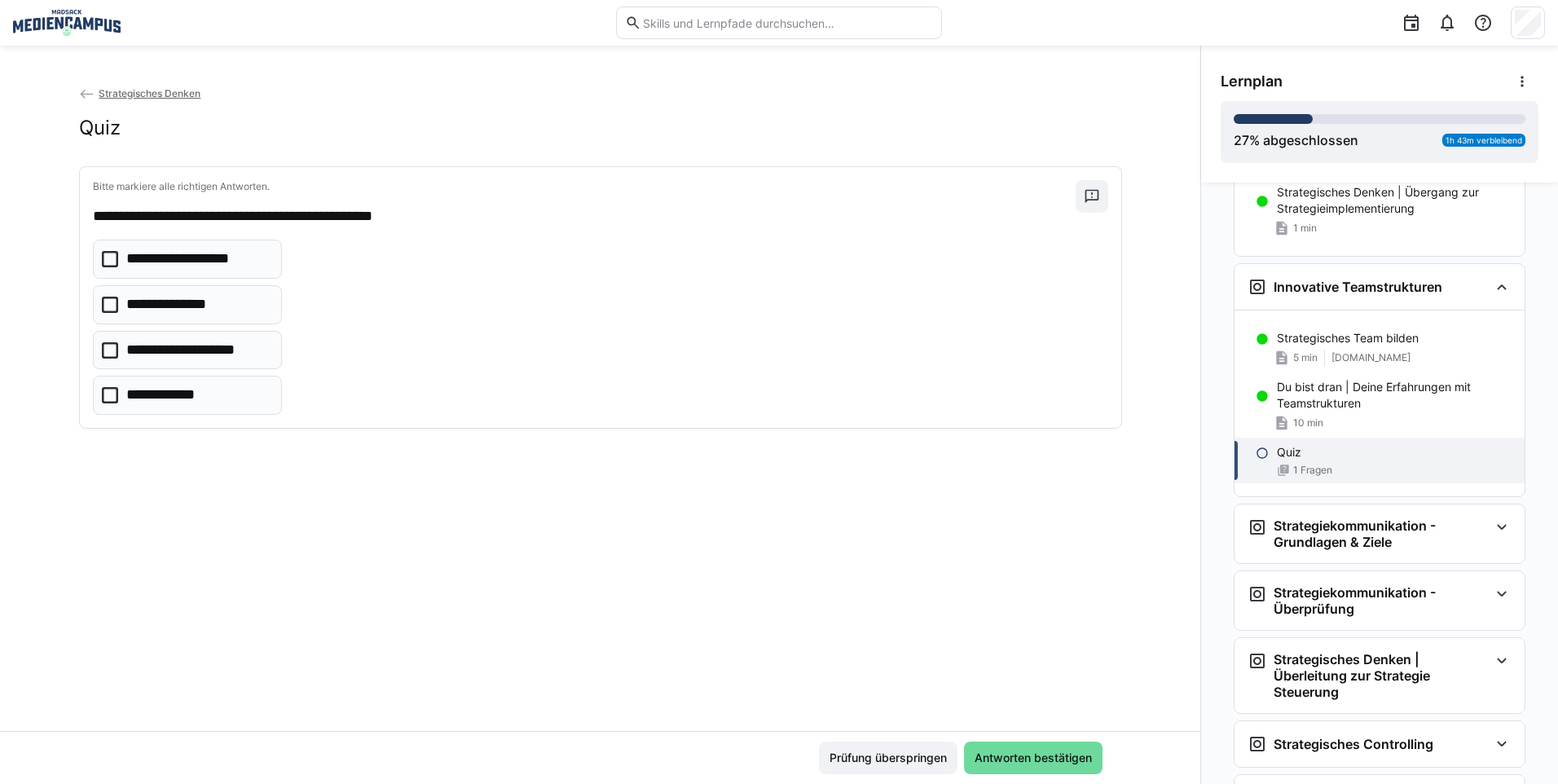
click at [1003, 754] on span "Antworten bestätigen" at bounding box center [1032, 757] width 122 height 16
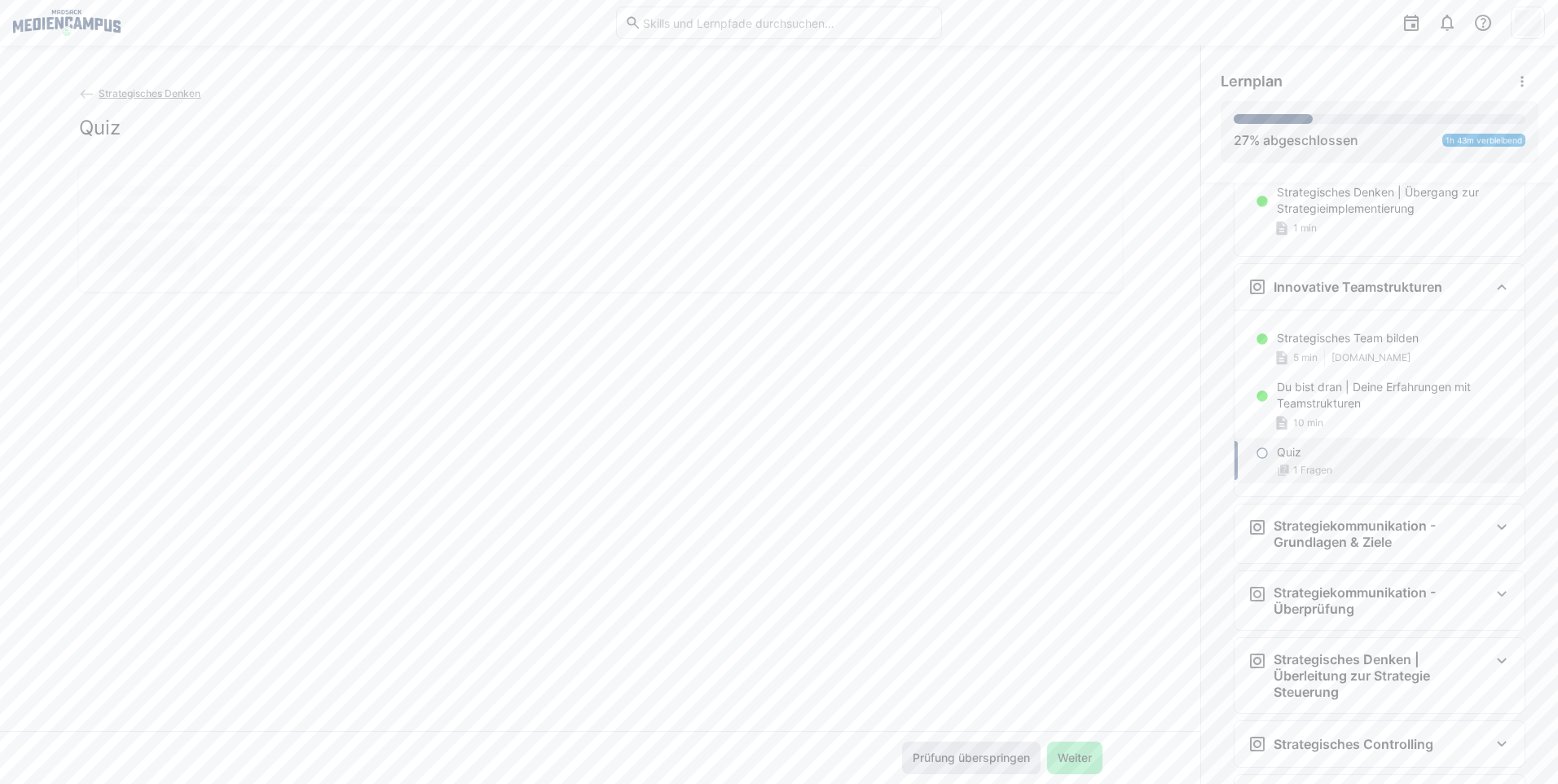
click at [980, 759] on span "Prüfung überspringen" at bounding box center [971, 757] width 122 height 16
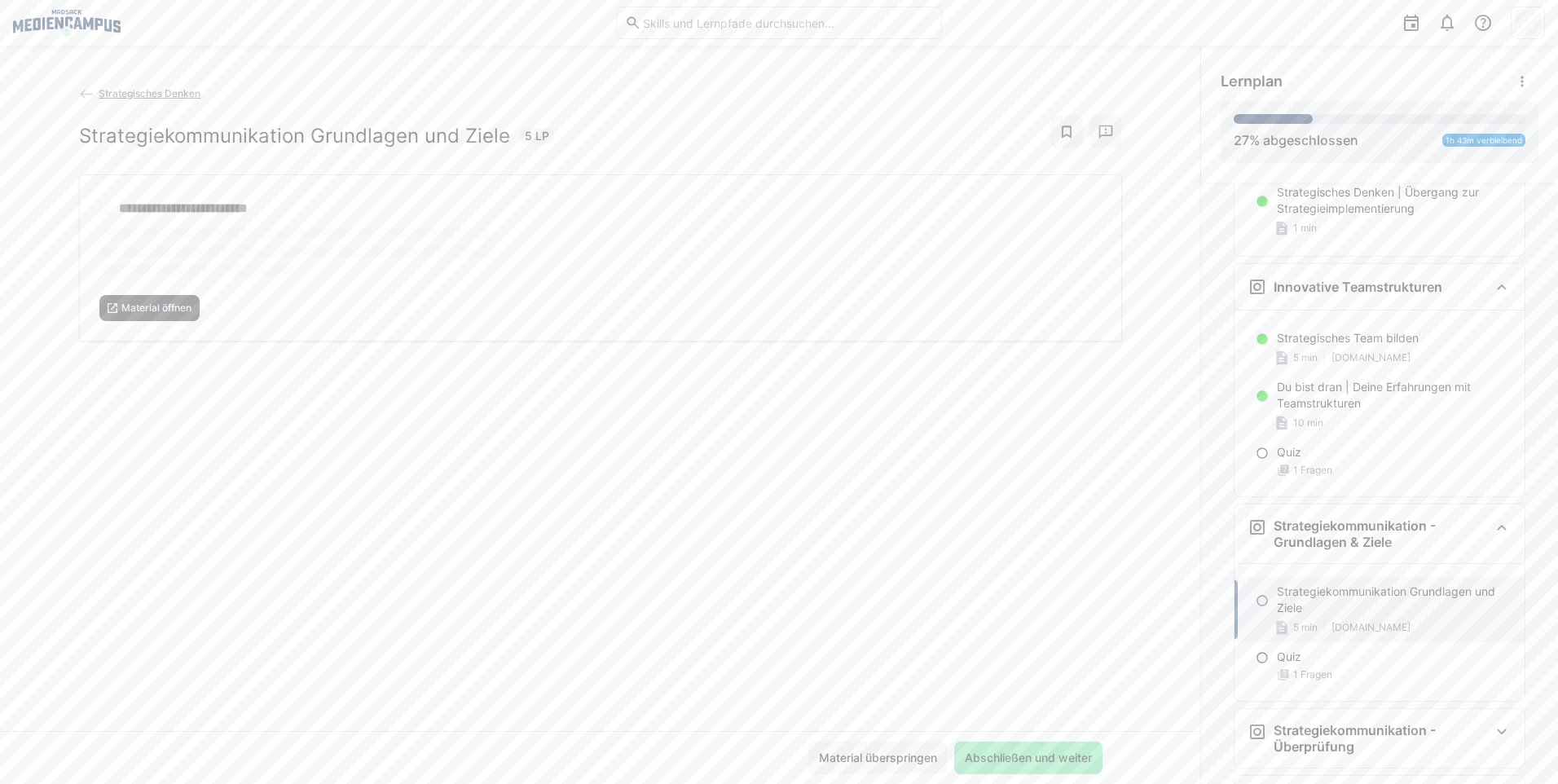
scroll to position [3384, 0]
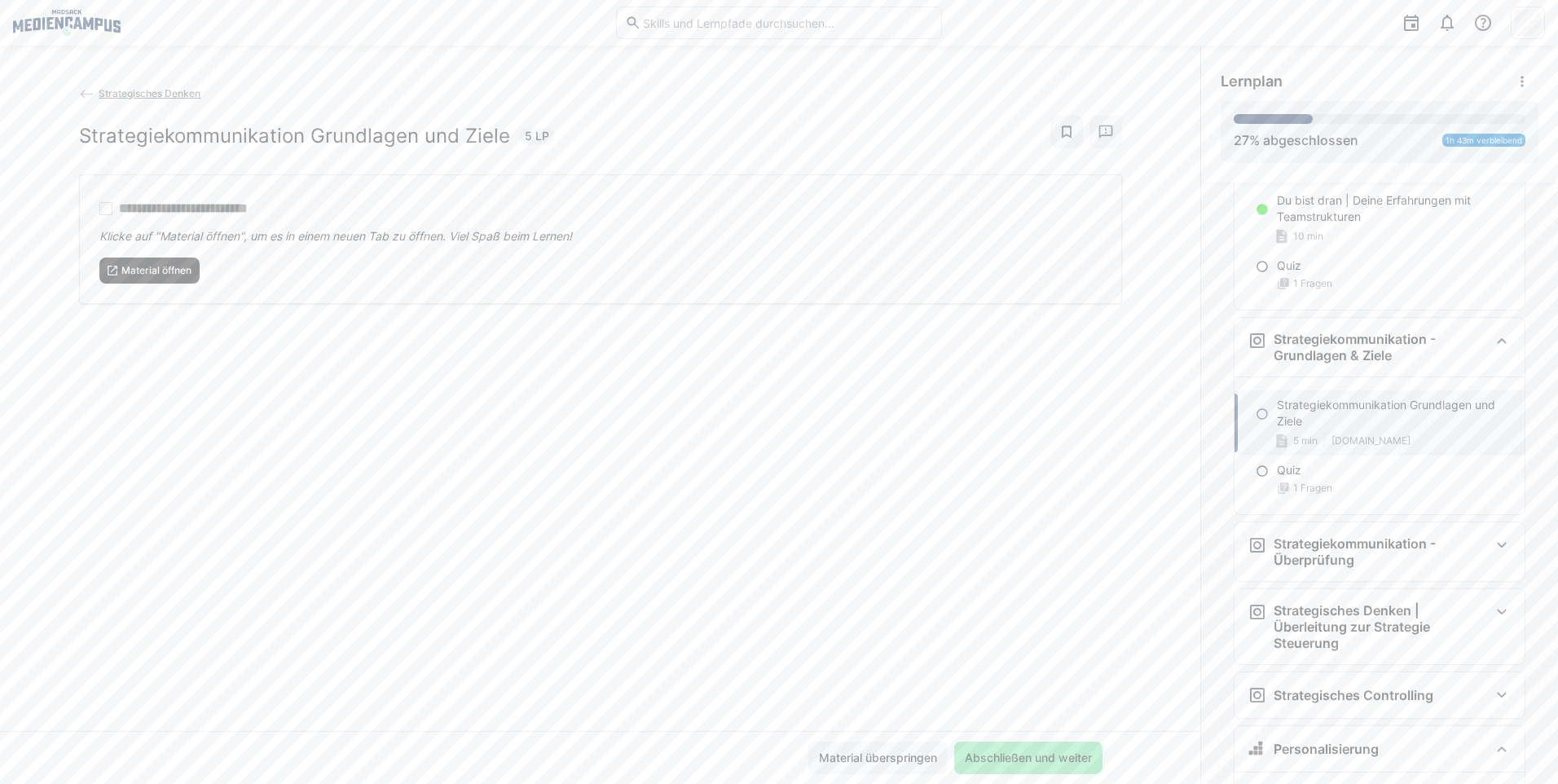
click at [176, 275] on span "Material öffnen" at bounding box center [156, 270] width 73 height 13
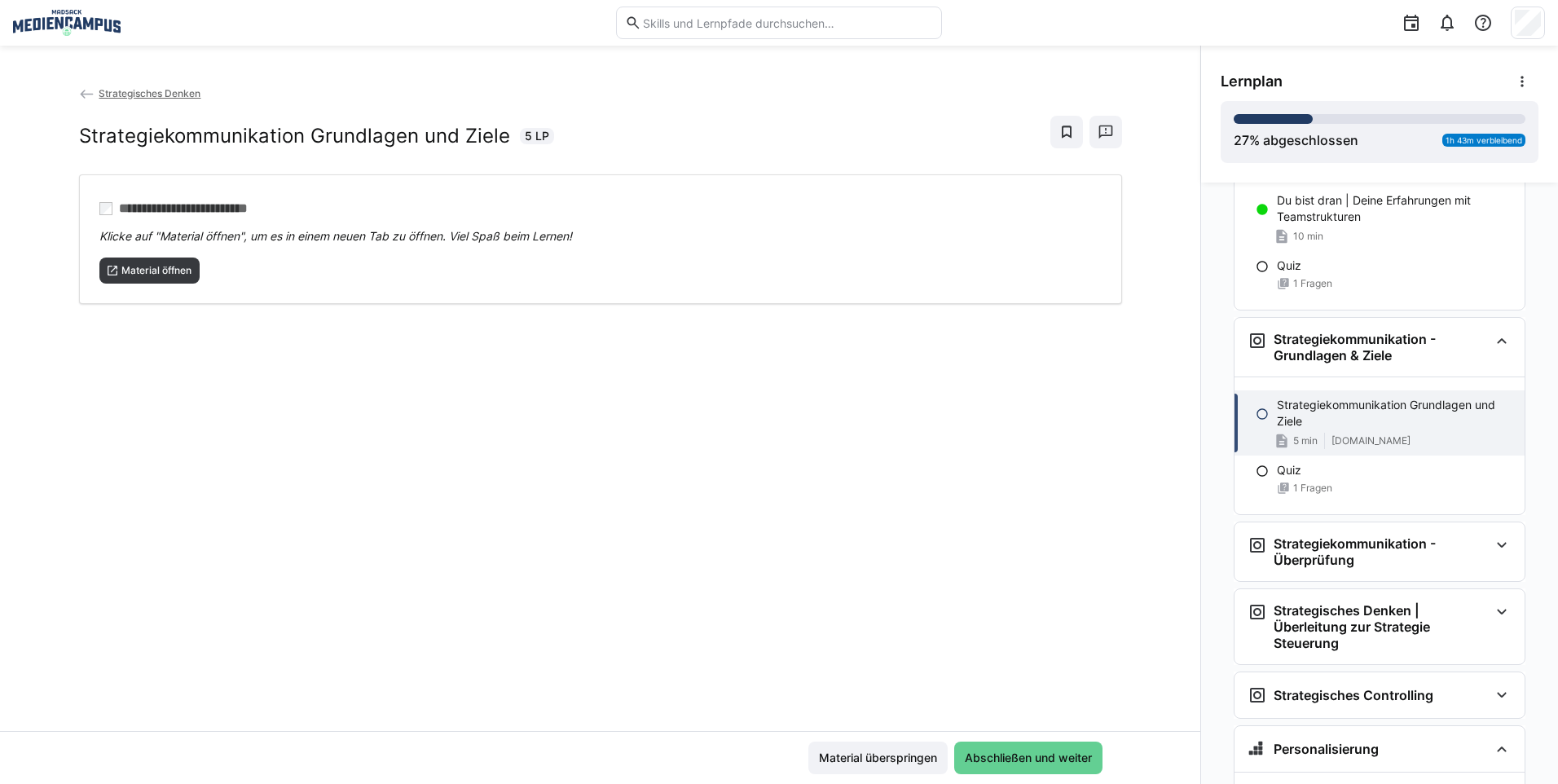
click at [989, 761] on span "Abschließen und weiter" at bounding box center [1028, 757] width 132 height 16
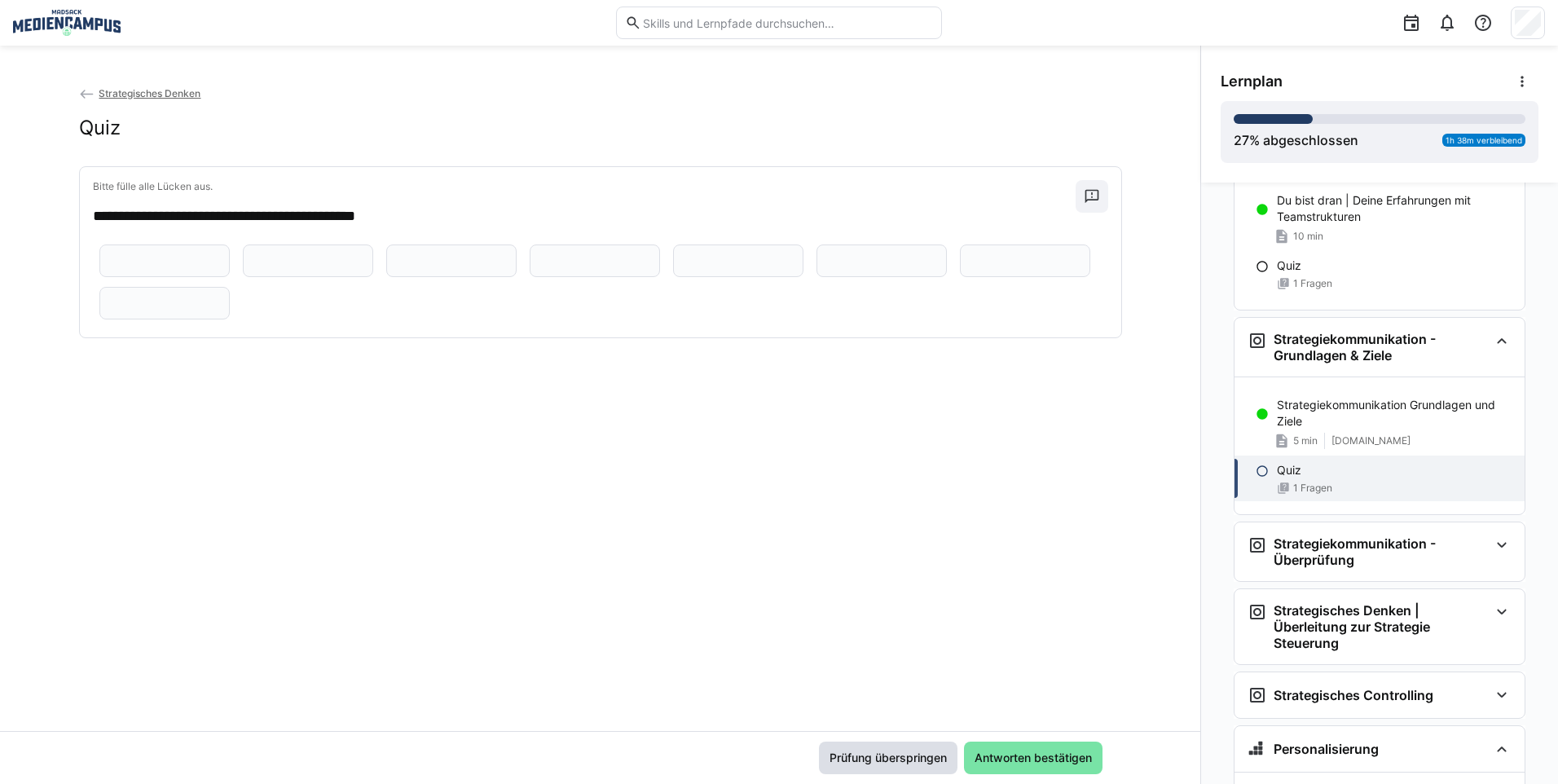
click at [936, 764] on span "Prüfung überspringen" at bounding box center [887, 757] width 122 height 16
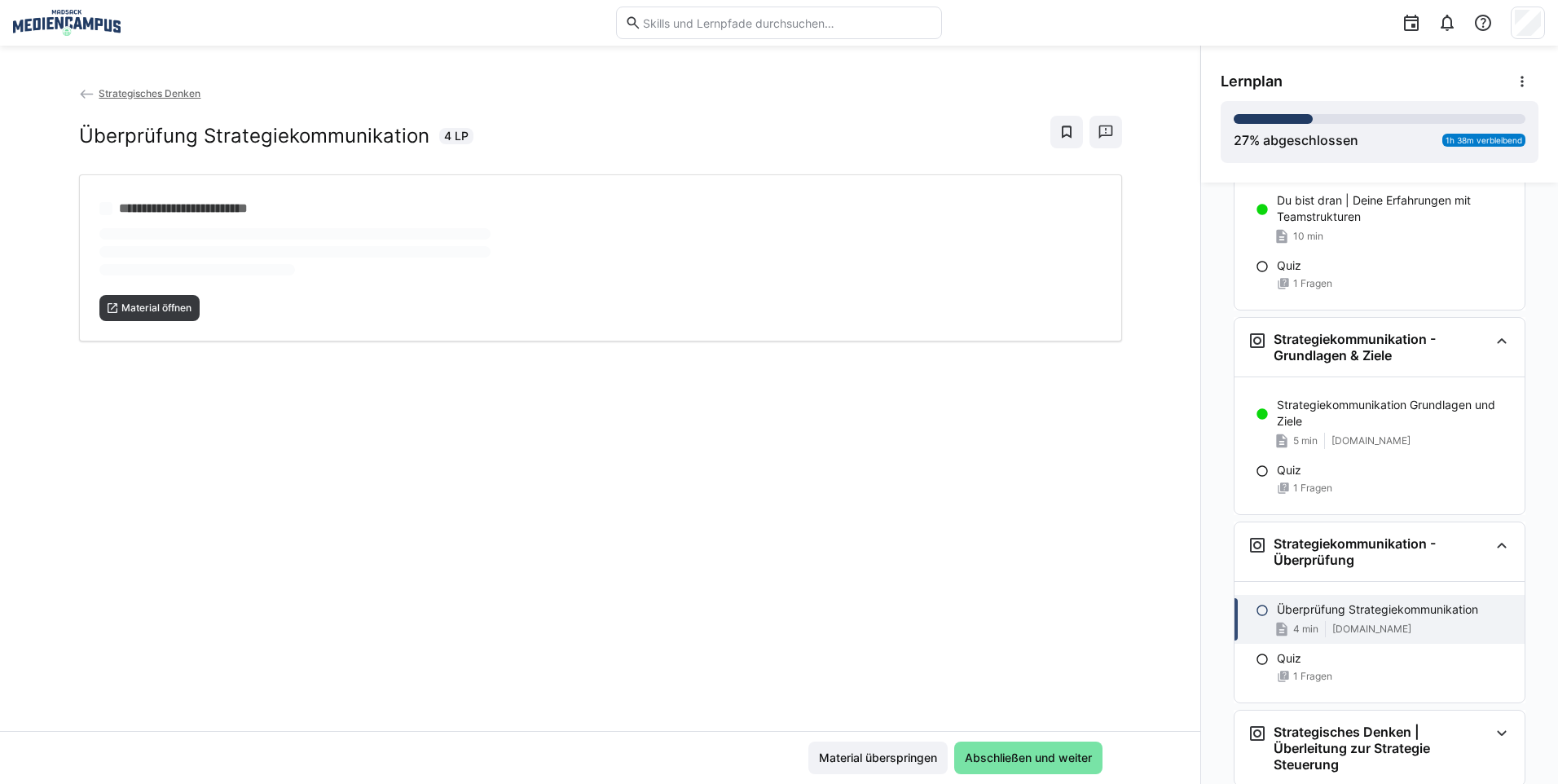
scroll to position [3522, 0]
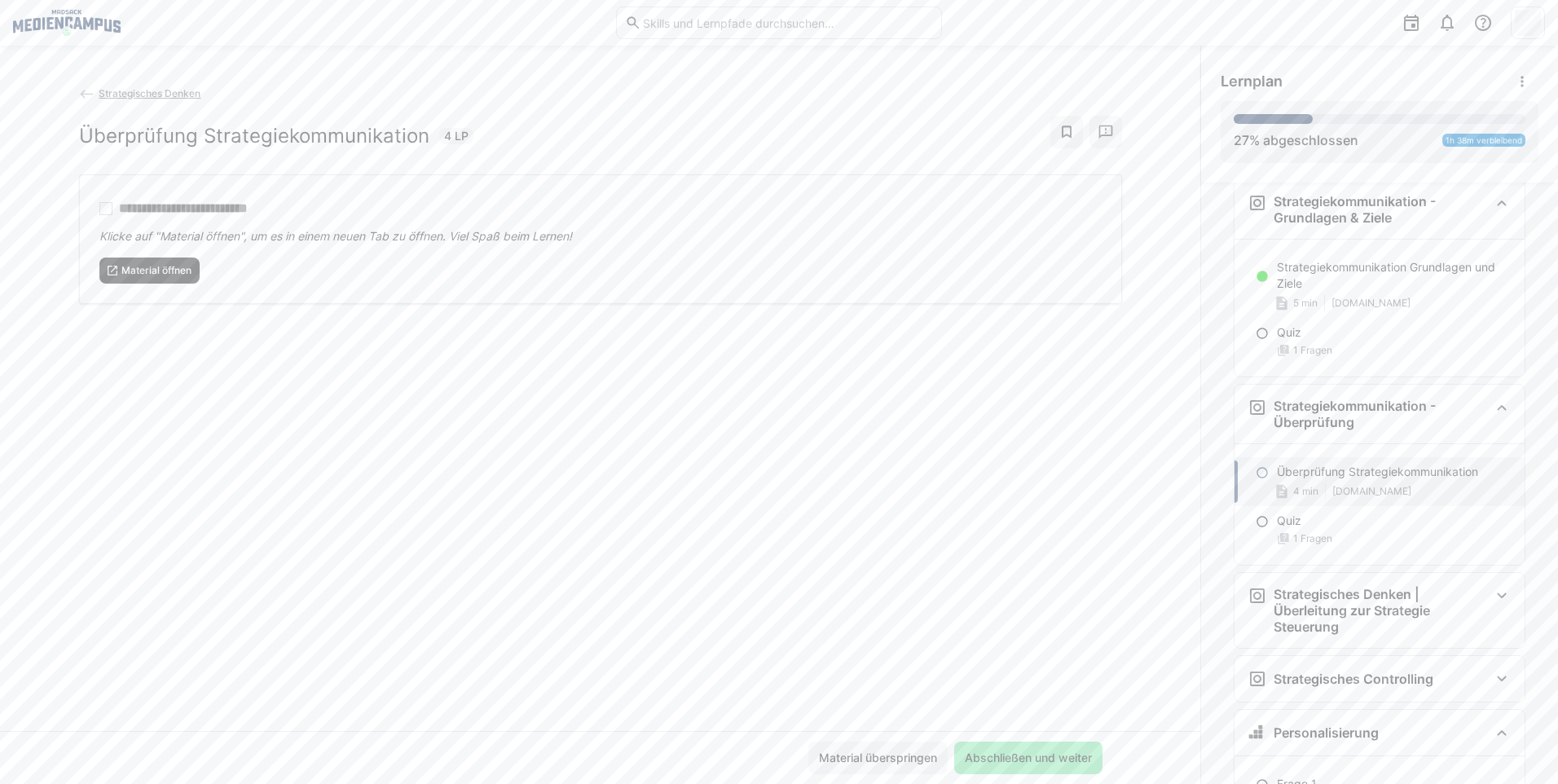
click at [189, 267] on span "Material öffnen" at bounding box center [156, 270] width 73 height 13
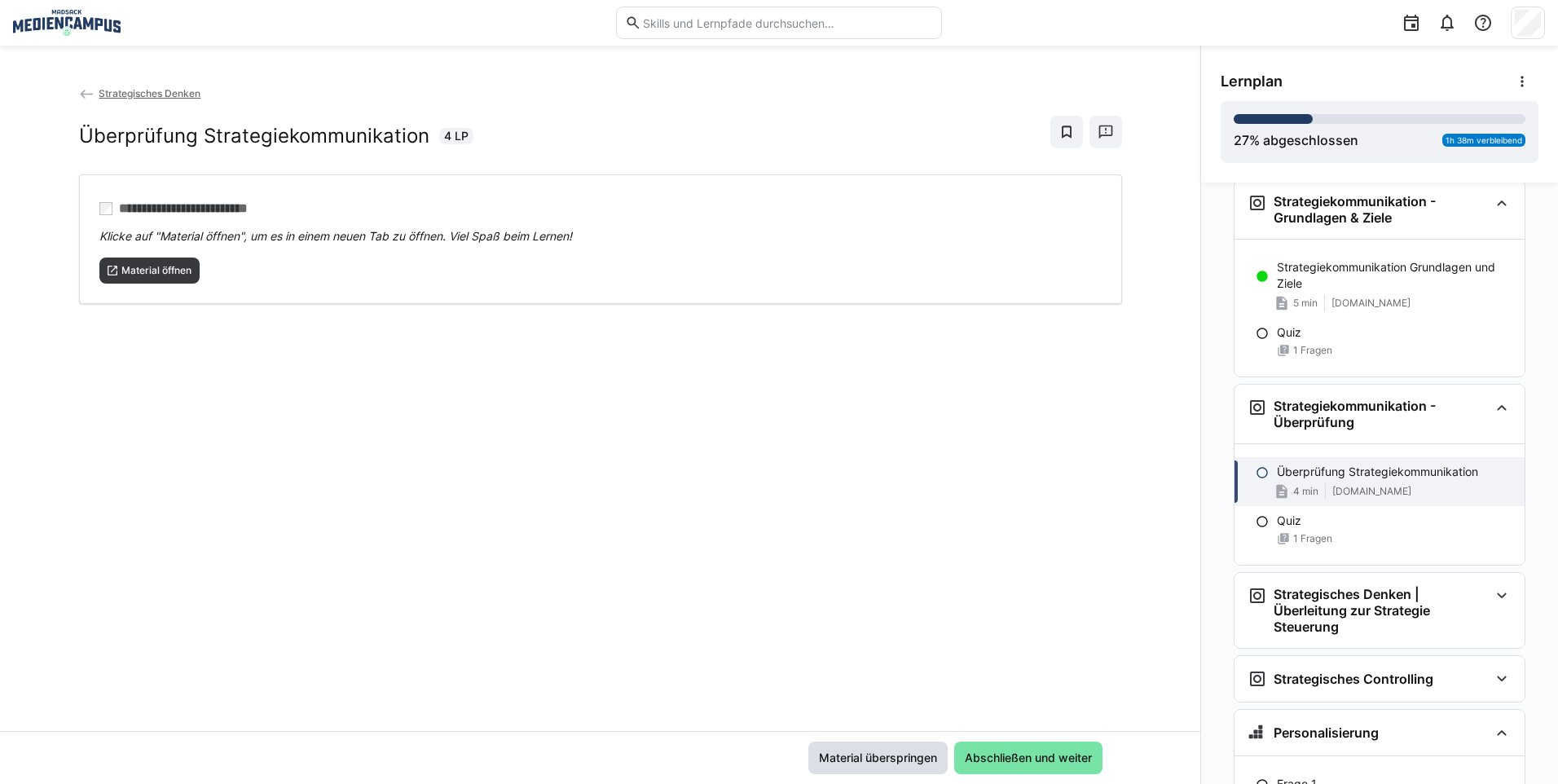
click at [853, 761] on span "Material überspringen" at bounding box center [878, 757] width 123 height 16
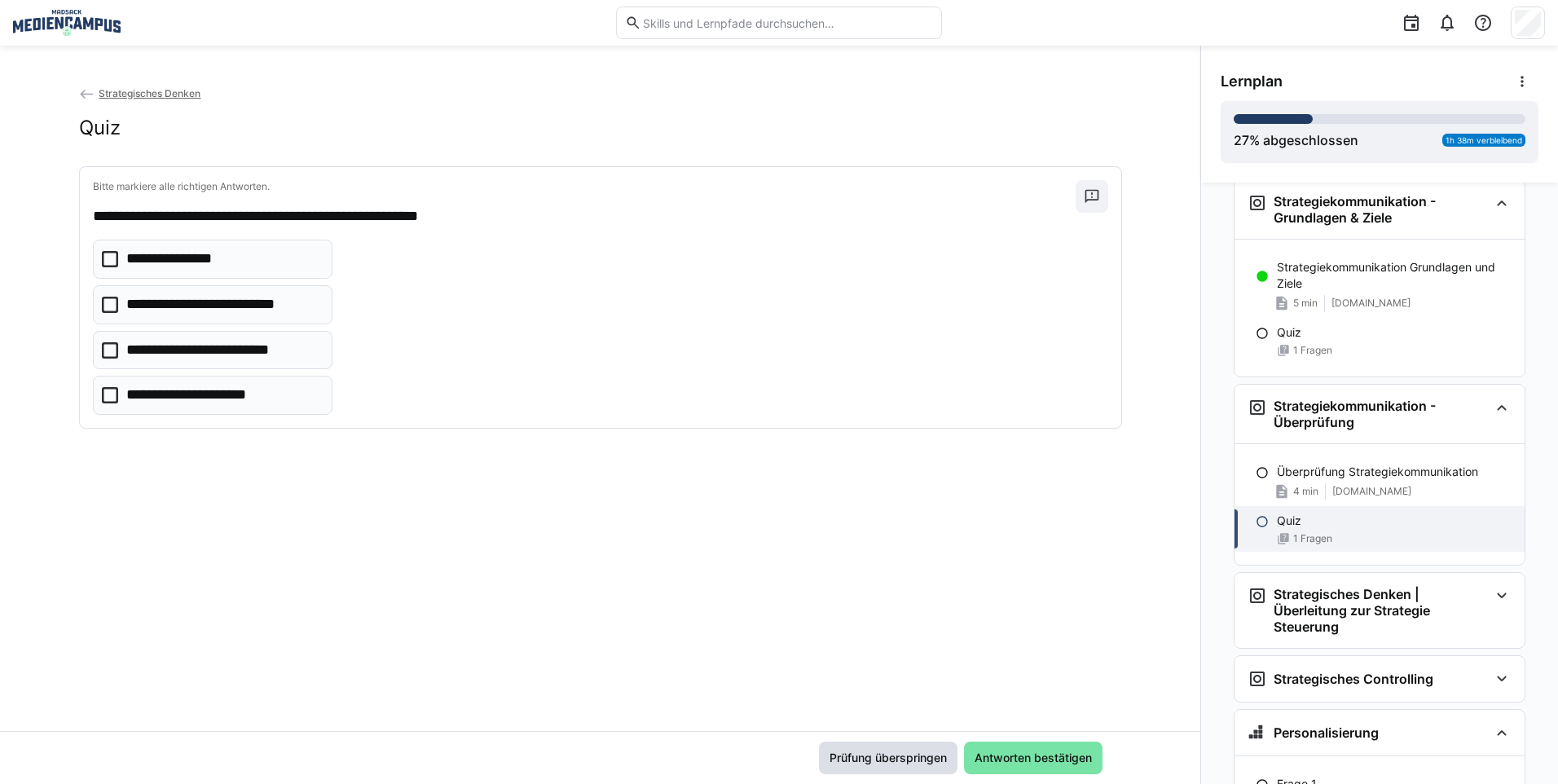
click at [853, 761] on span "Prüfung überspringen" at bounding box center [887, 757] width 122 height 16
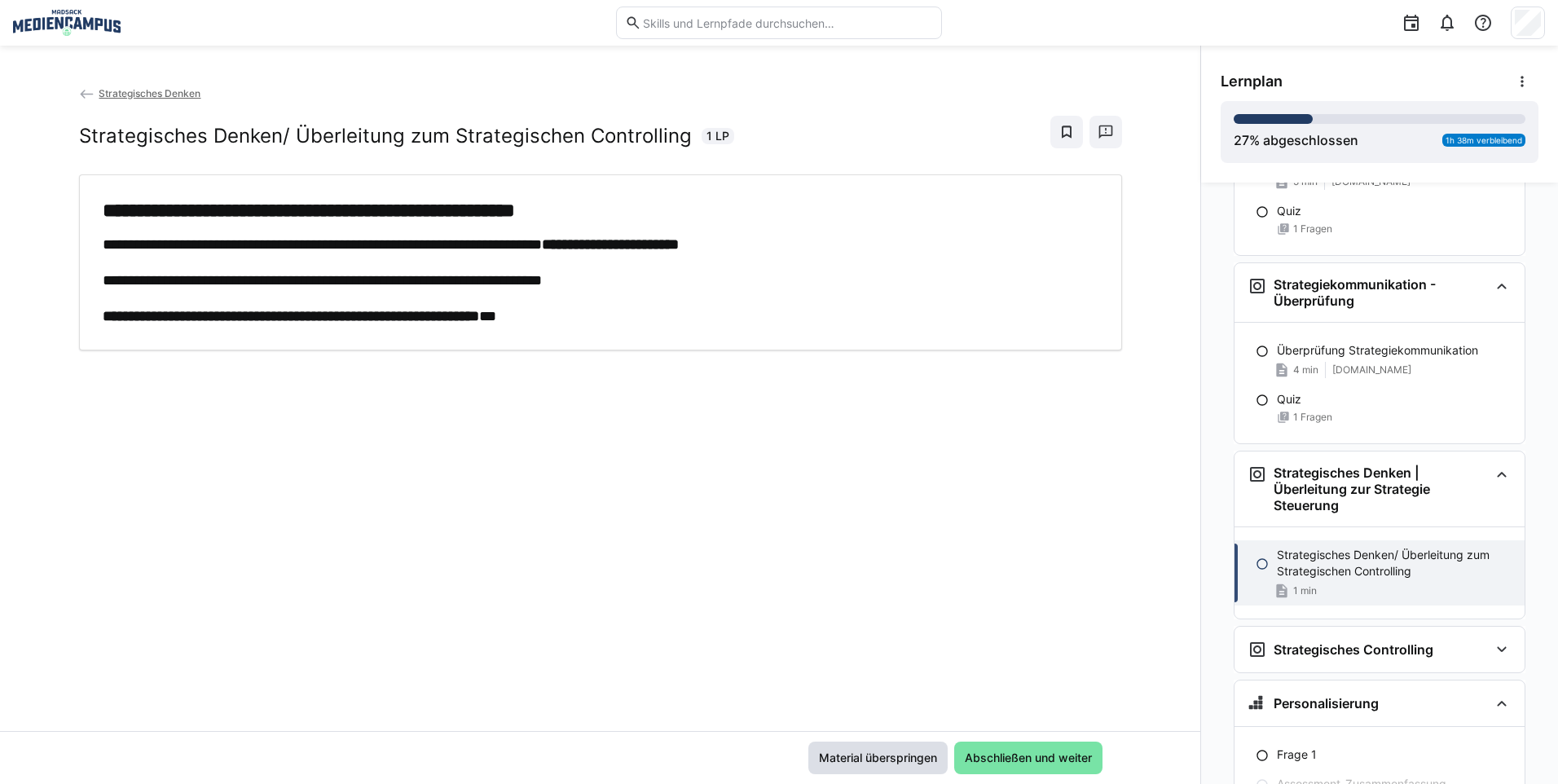
click at [853, 761] on span "Material überspringen" at bounding box center [878, 757] width 123 height 16
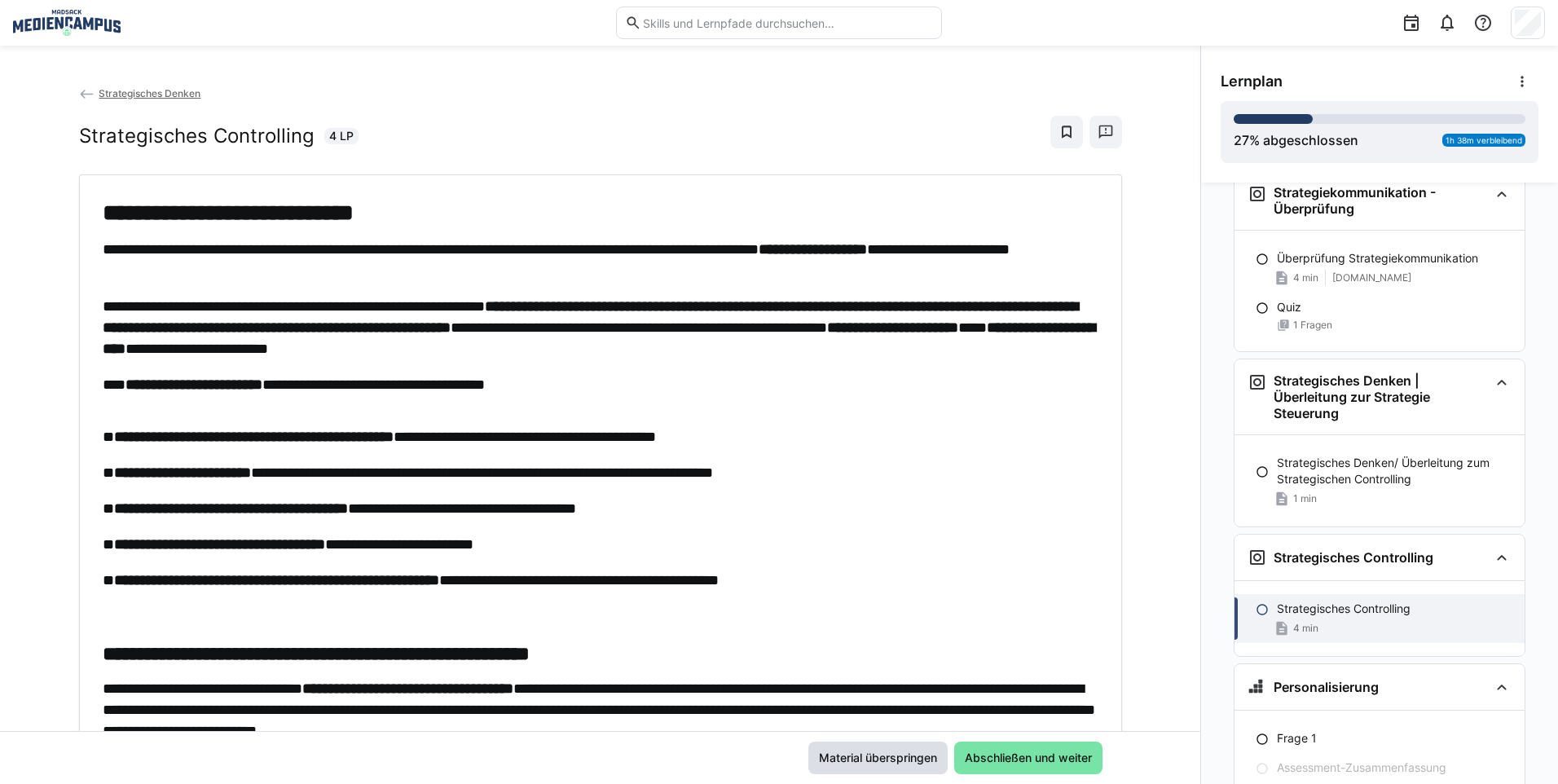
click at [853, 761] on span "Material überspringen" at bounding box center [878, 757] width 123 height 16
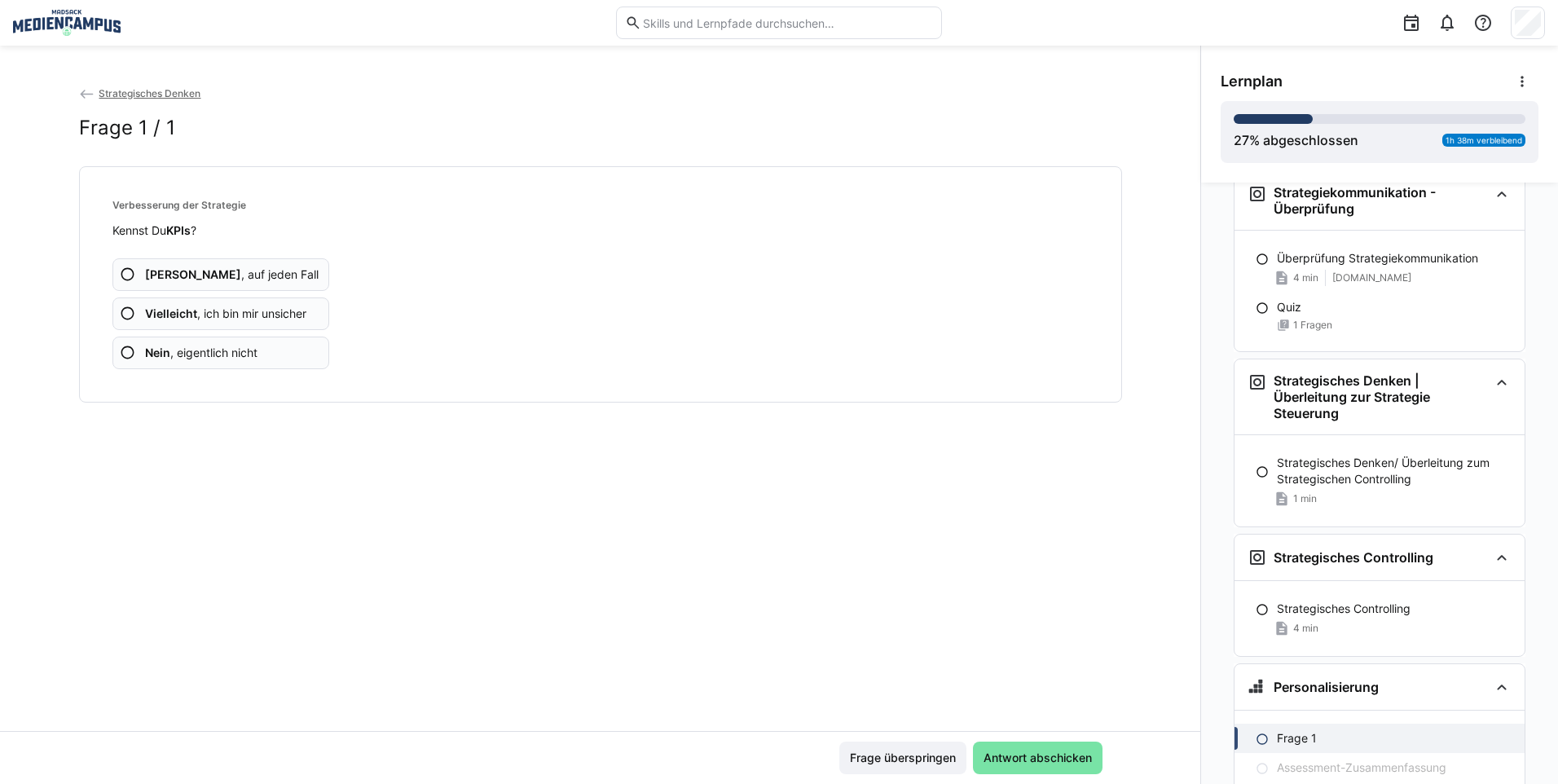
scroll to position [3812, 0]
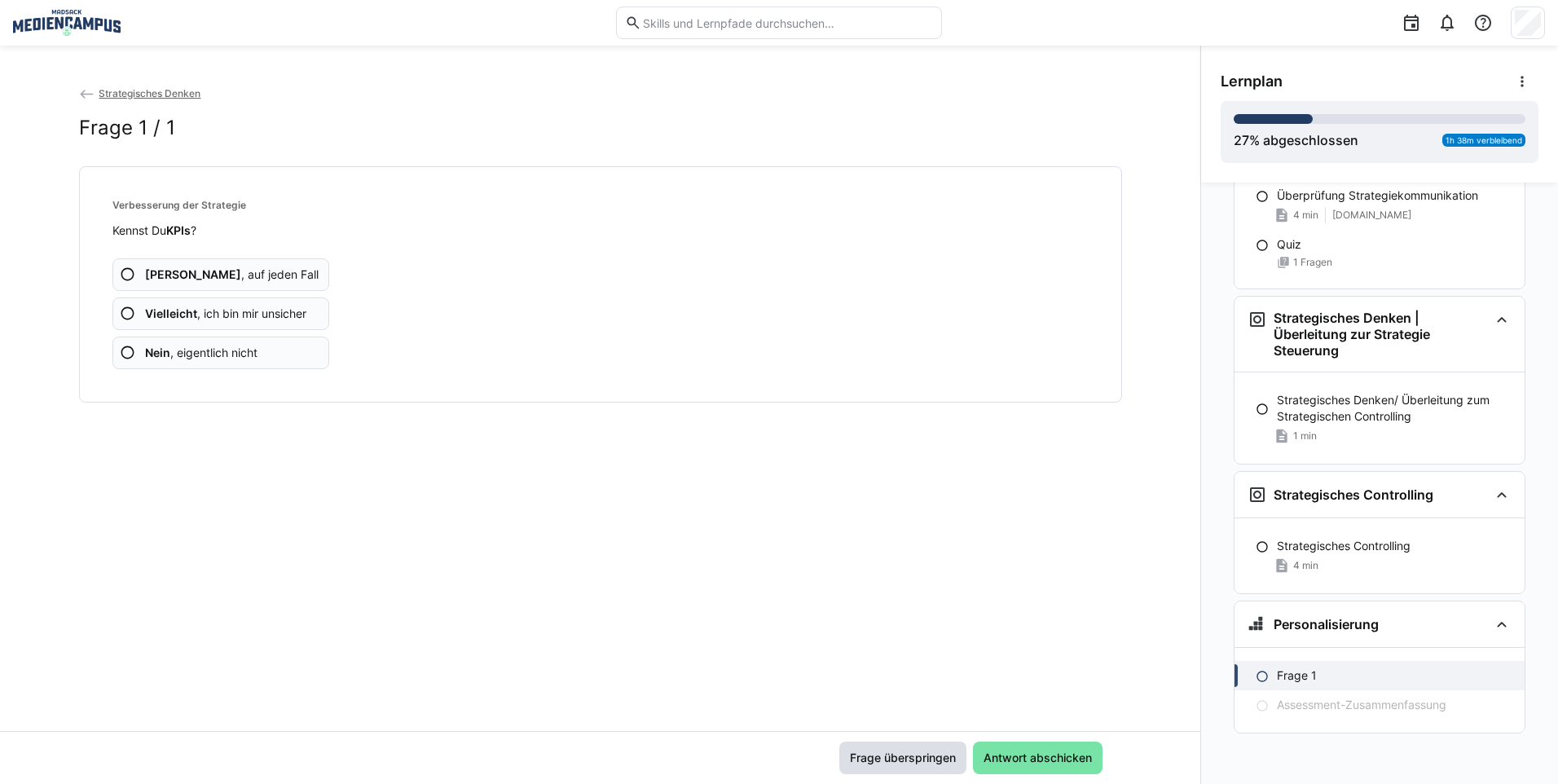
click at [853, 761] on span "Frage überspringen" at bounding box center [903, 757] width 111 height 16
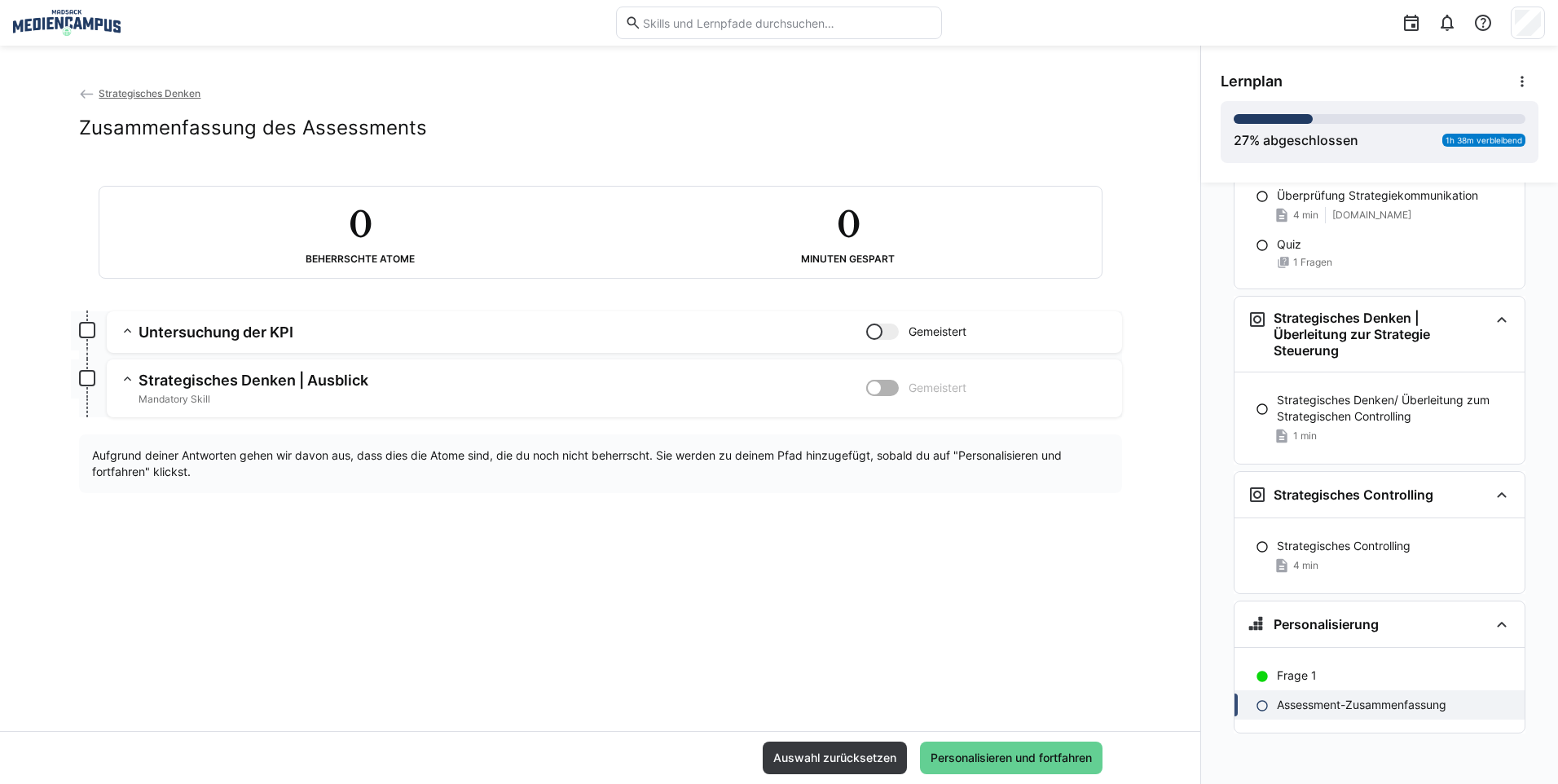
click at [979, 766] on span "Personalisieren und fortfahren" at bounding box center [1011, 758] width 183 height 32
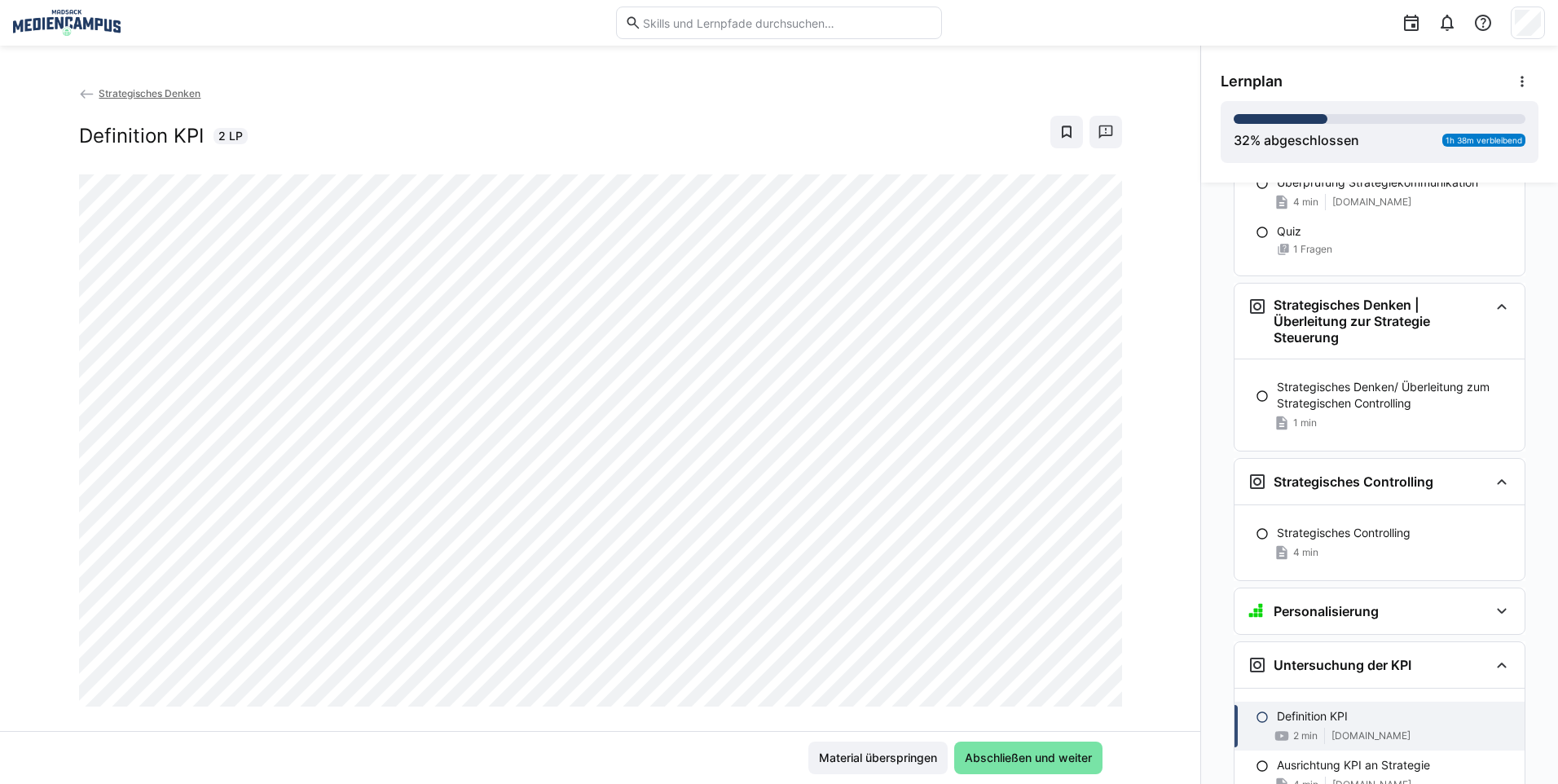
scroll to position [3828, 0]
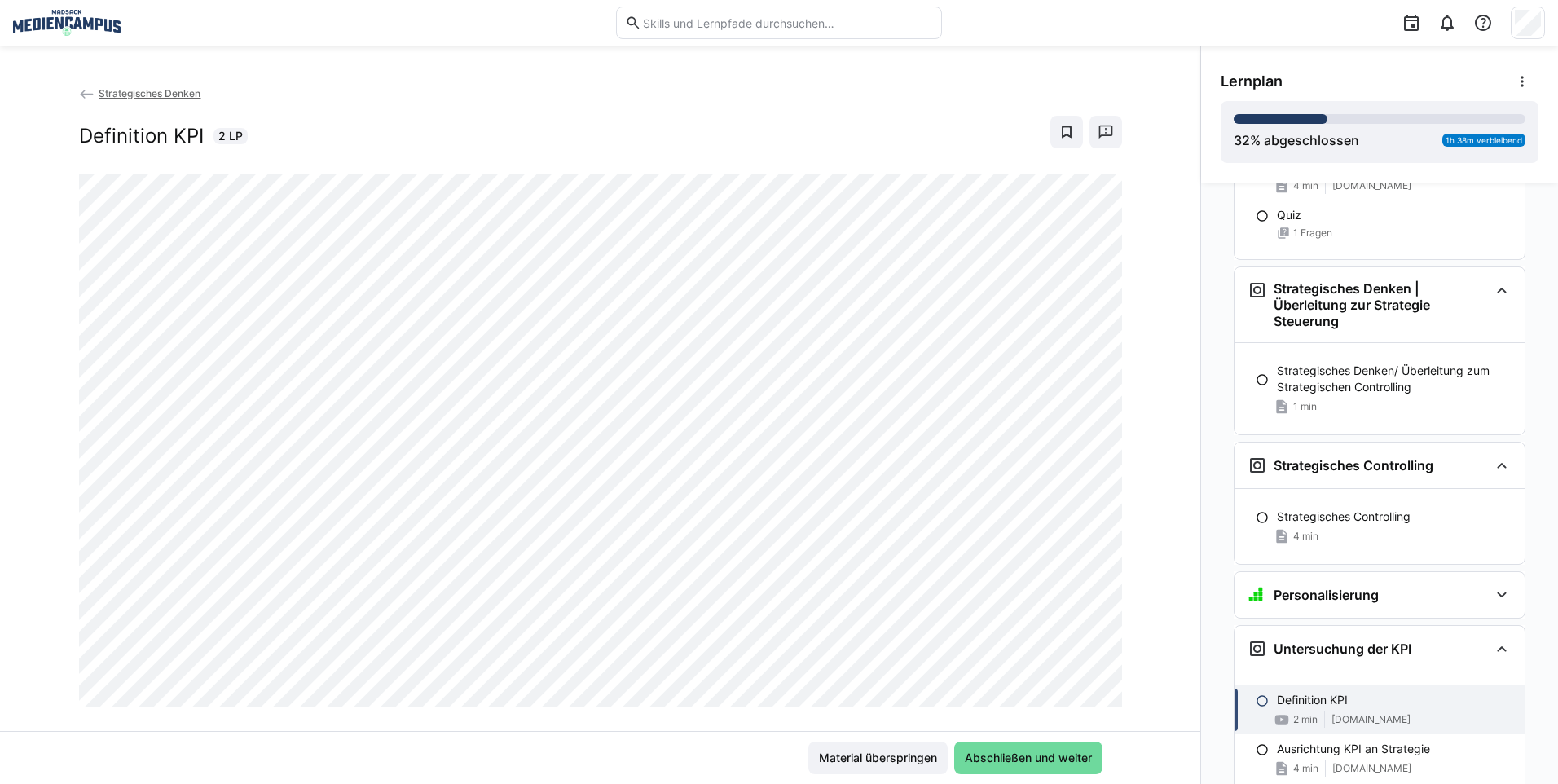
click at [1080, 769] on span "Abschließen und weiter" at bounding box center [1028, 758] width 148 height 32
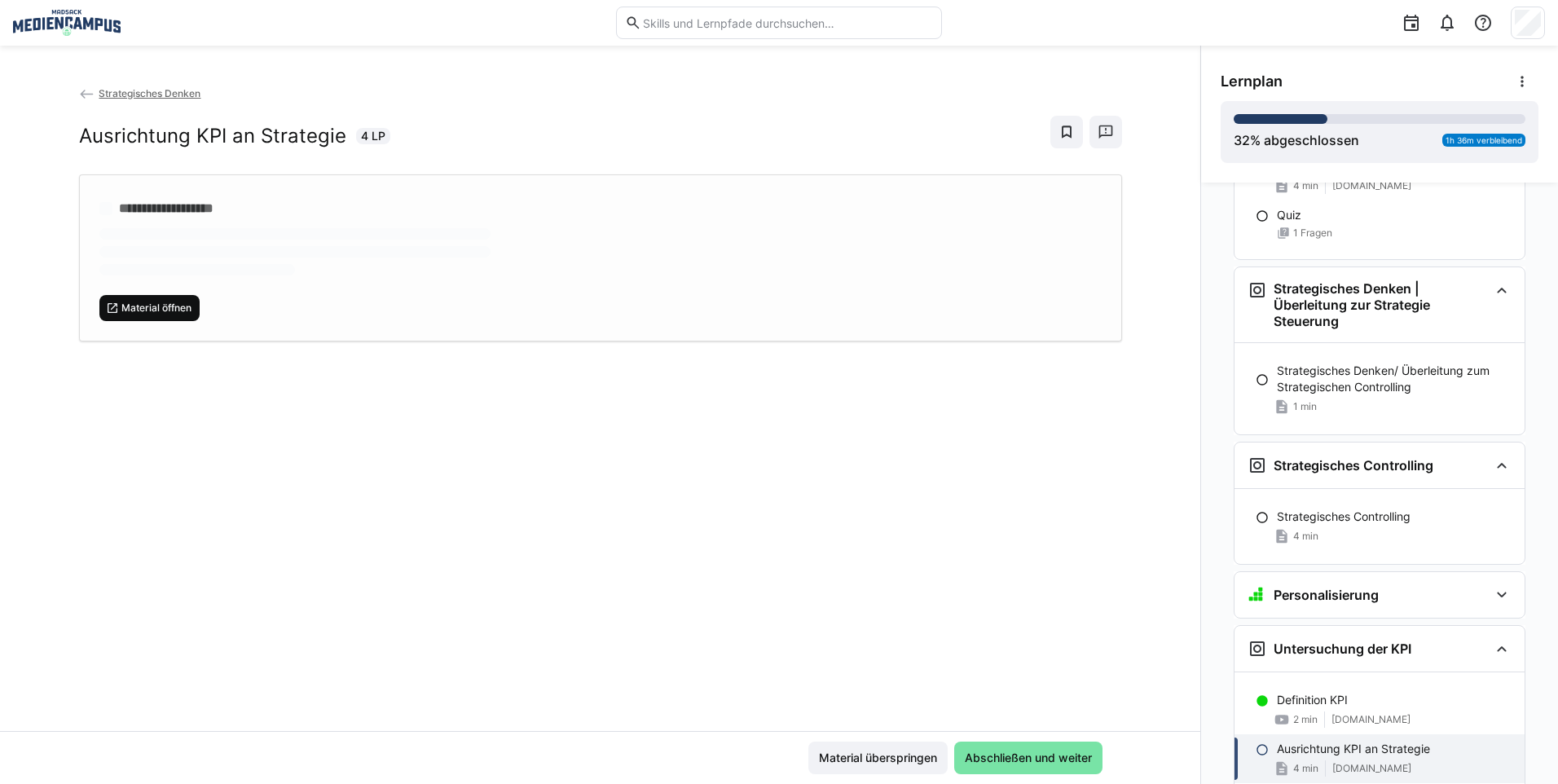
click at [156, 311] on span "Material öffnen" at bounding box center [156, 307] width 73 height 13
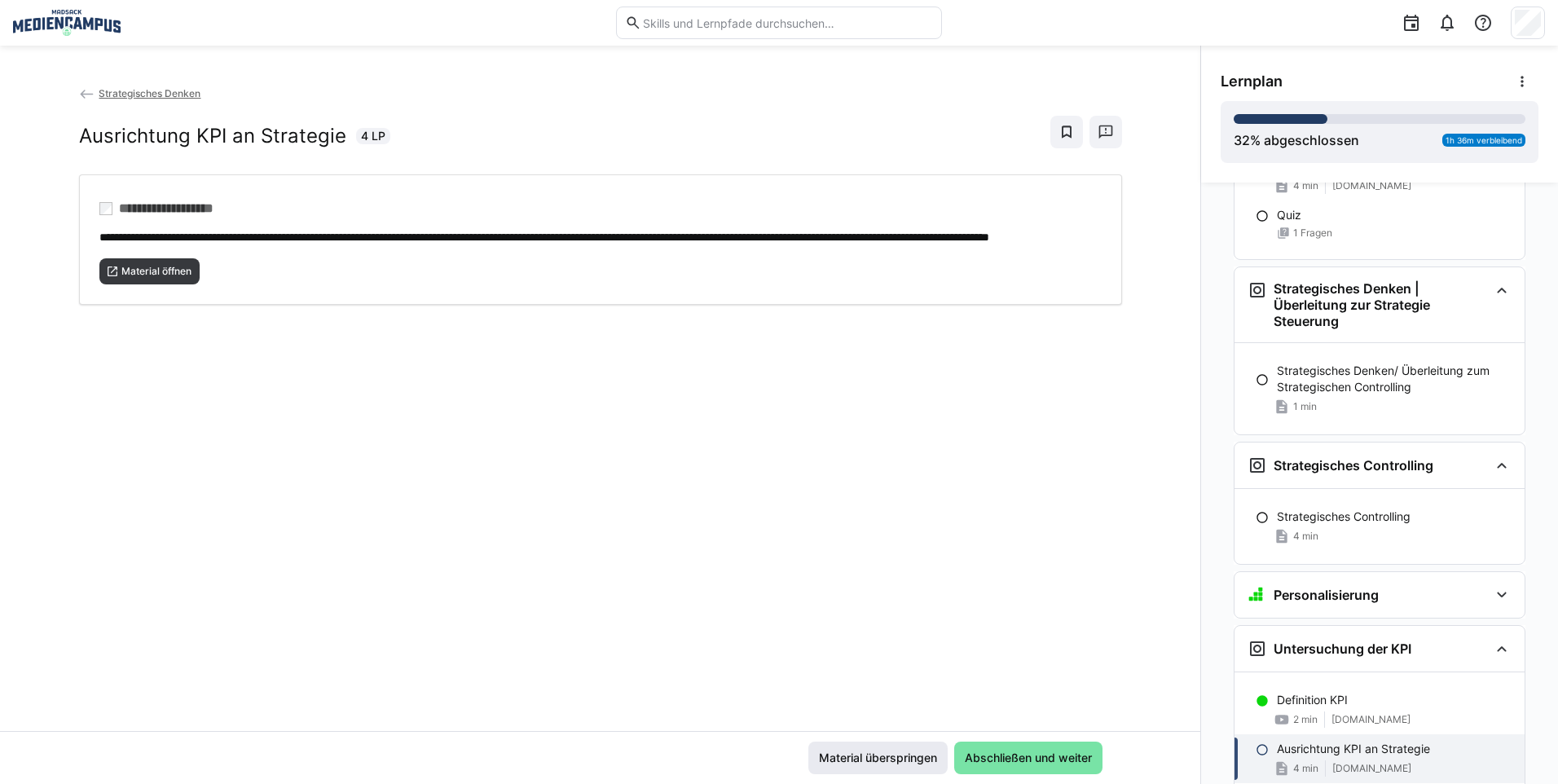
drag, startPoint x: 914, startPoint y: 740, endPoint x: 912, endPoint y: 752, distance: 12.2
click at [912, 752] on div "Material überspringen Abschließen und weiter" at bounding box center [600, 757] width 1200 height 53
click at [911, 757] on span "Material überspringen" at bounding box center [878, 757] width 123 height 16
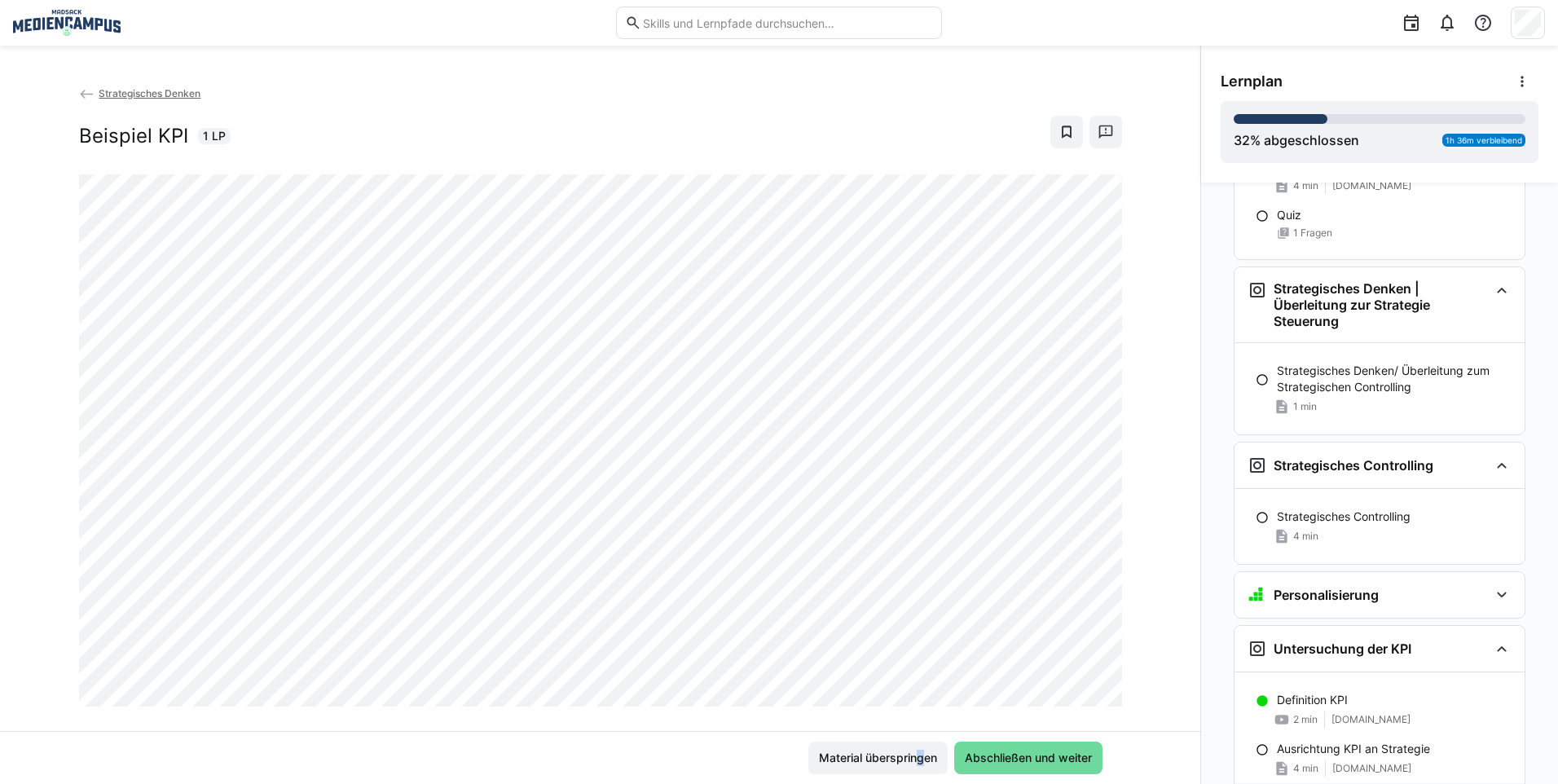
click at [1020, 766] on span "Abschließen und weiter" at bounding box center [1028, 758] width 148 height 32
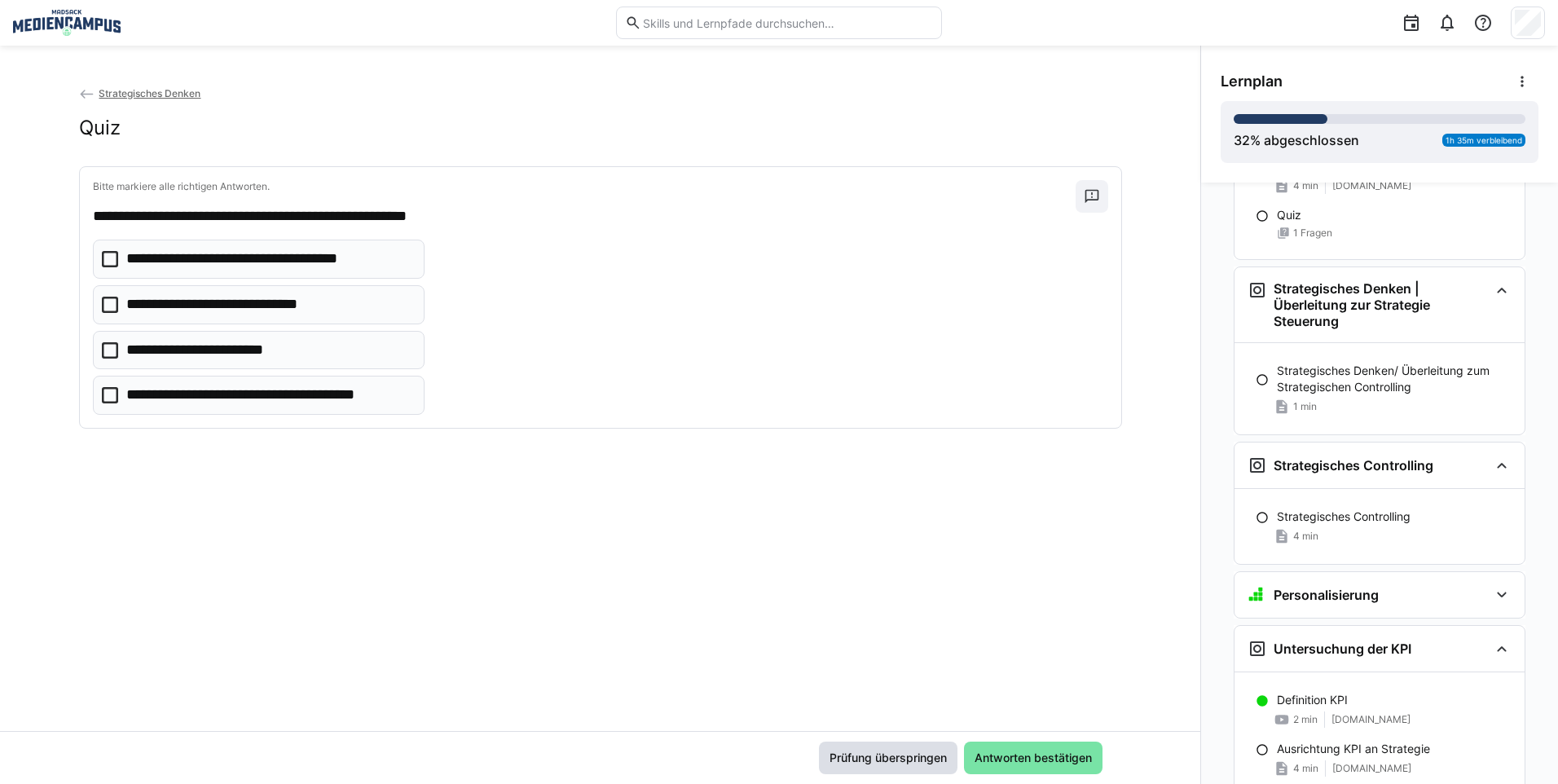
click at [939, 763] on span "Prüfung überspringen" at bounding box center [887, 757] width 122 height 16
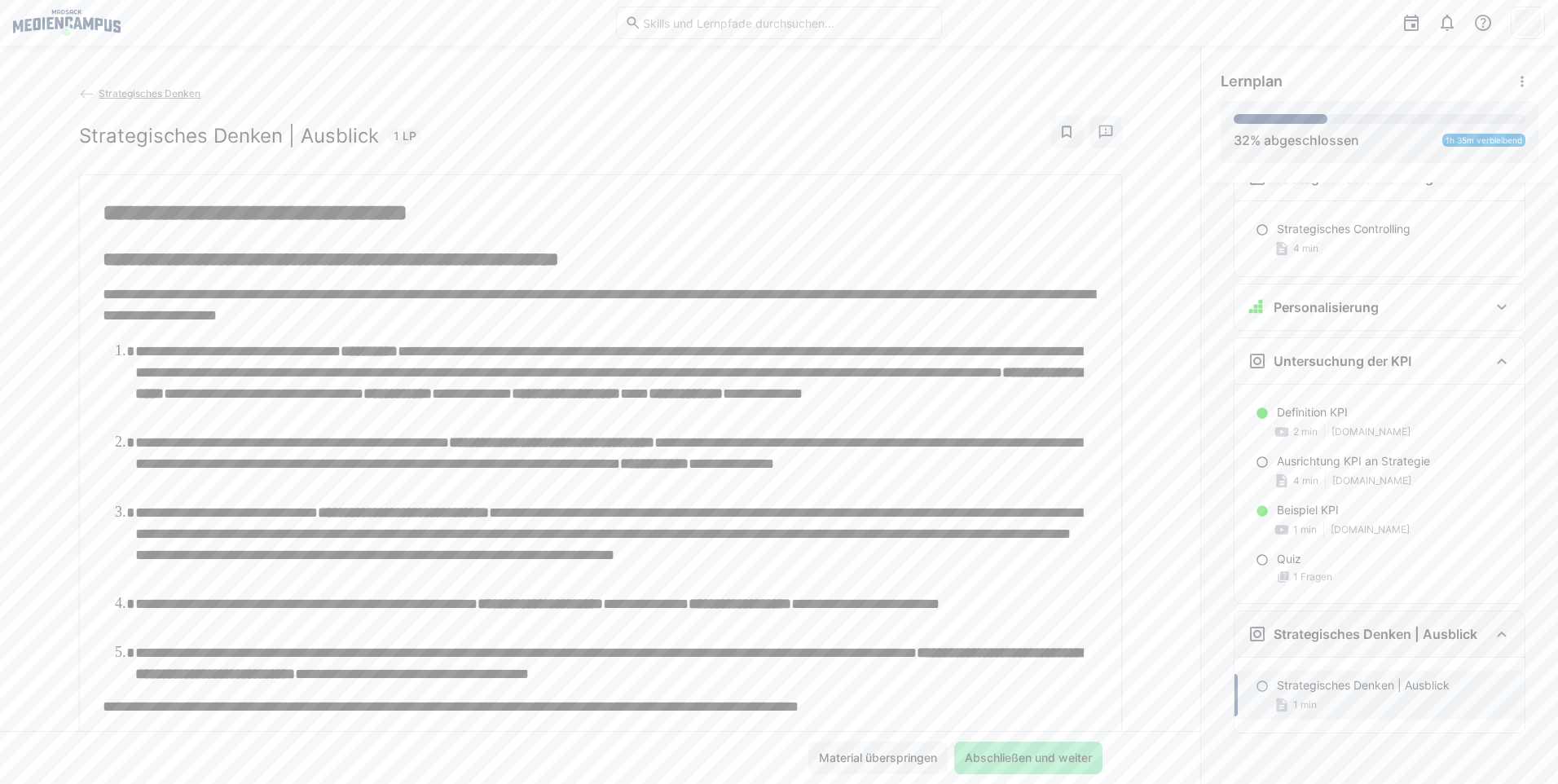
scroll to position [4128, 0]
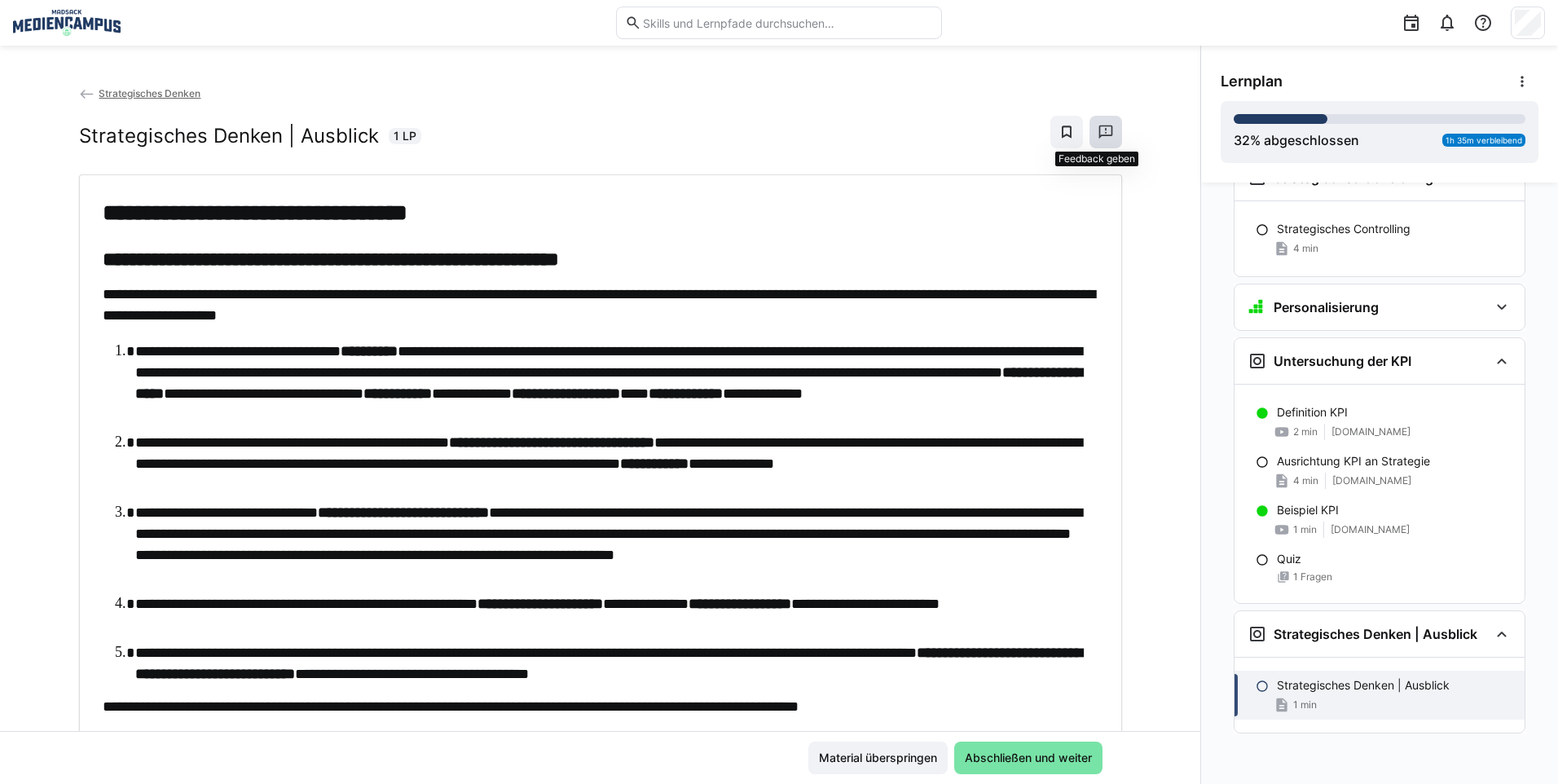
click at [1097, 139] on eds-icon at bounding box center [1105, 131] width 16 height 16
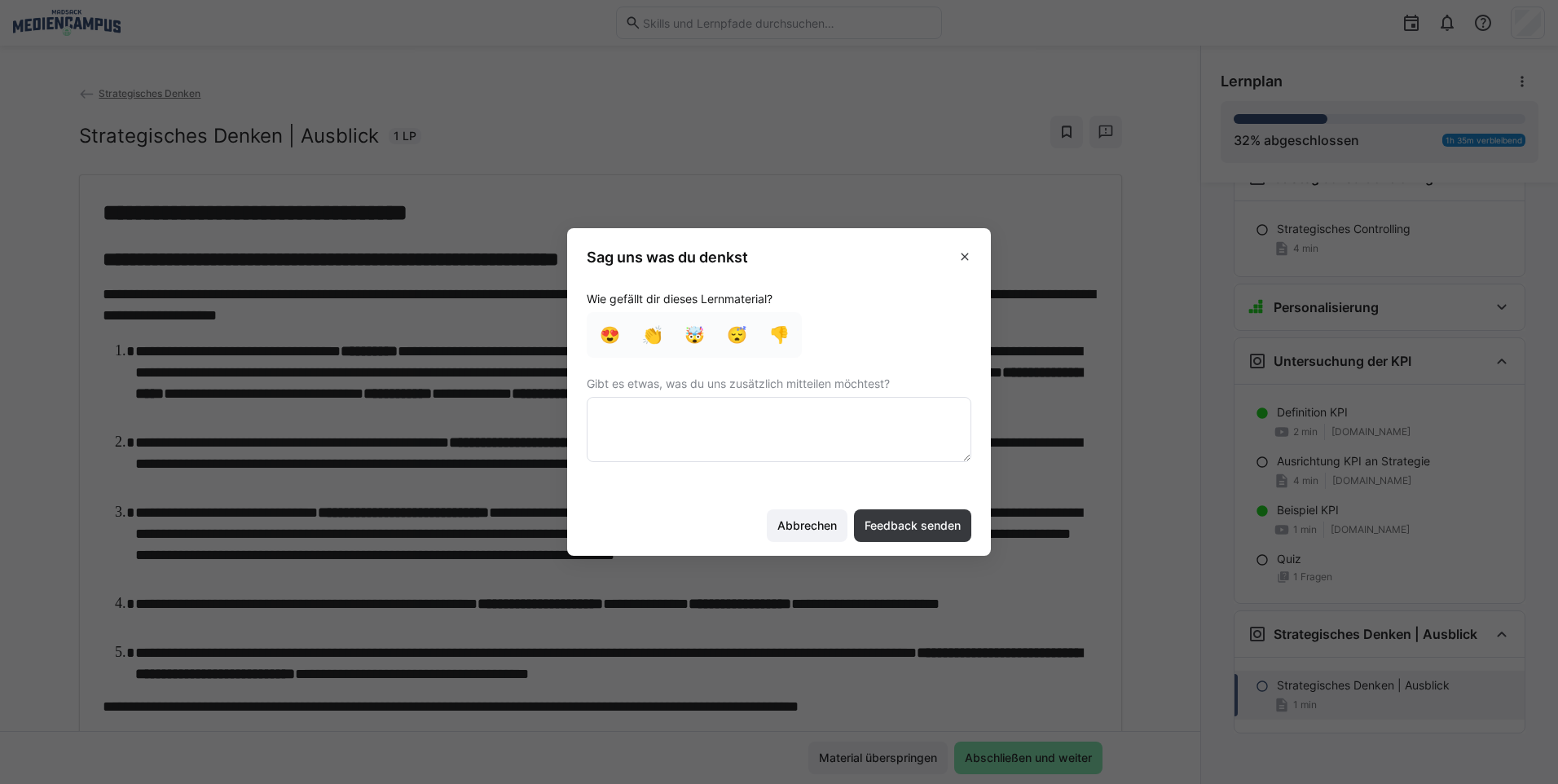
click at [685, 429] on textarea at bounding box center [778, 429] width 385 height 65
type textarea "D"
type textarea "SMART Methode doppelt sich Ein paar Links und Videos funktionieren nicht"
click at [889, 531] on span "Feedback senden" at bounding box center [912, 525] width 101 height 16
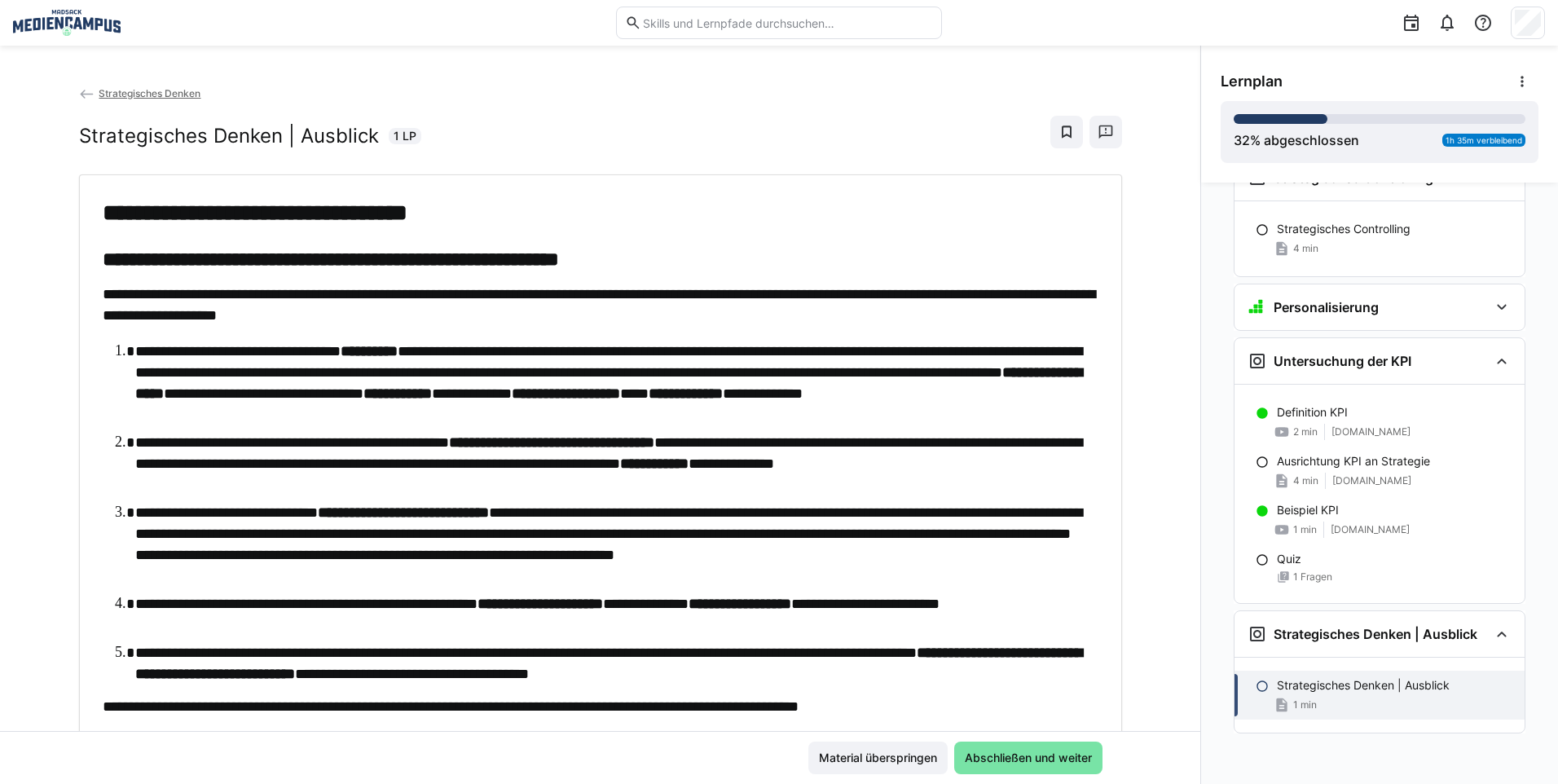
click at [187, 90] on span "Strategisches Denken" at bounding box center [149, 93] width 102 height 12
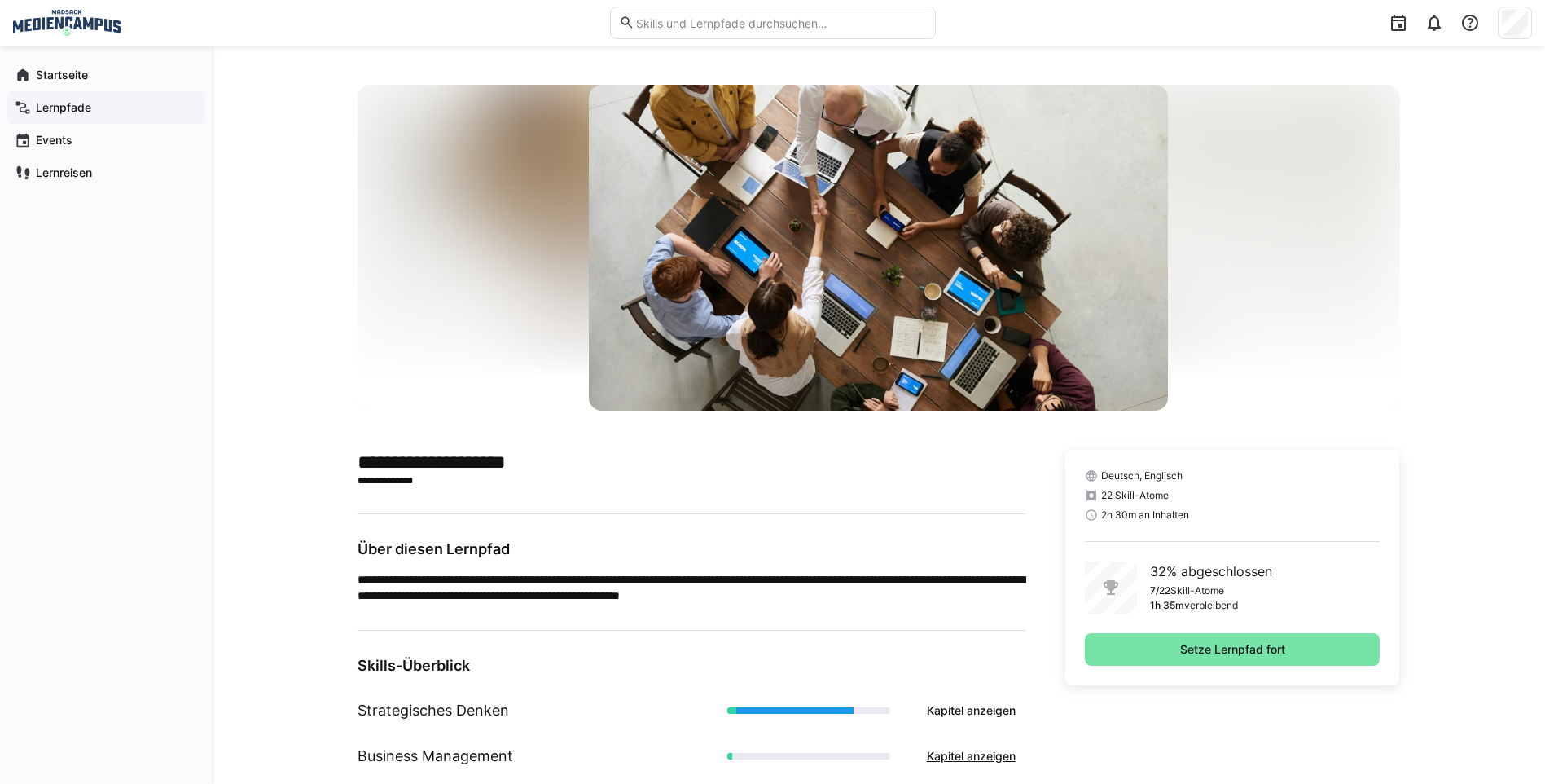
click at [104, 104] on span "Lernpfade" at bounding box center [115, 107] width 164 height 16
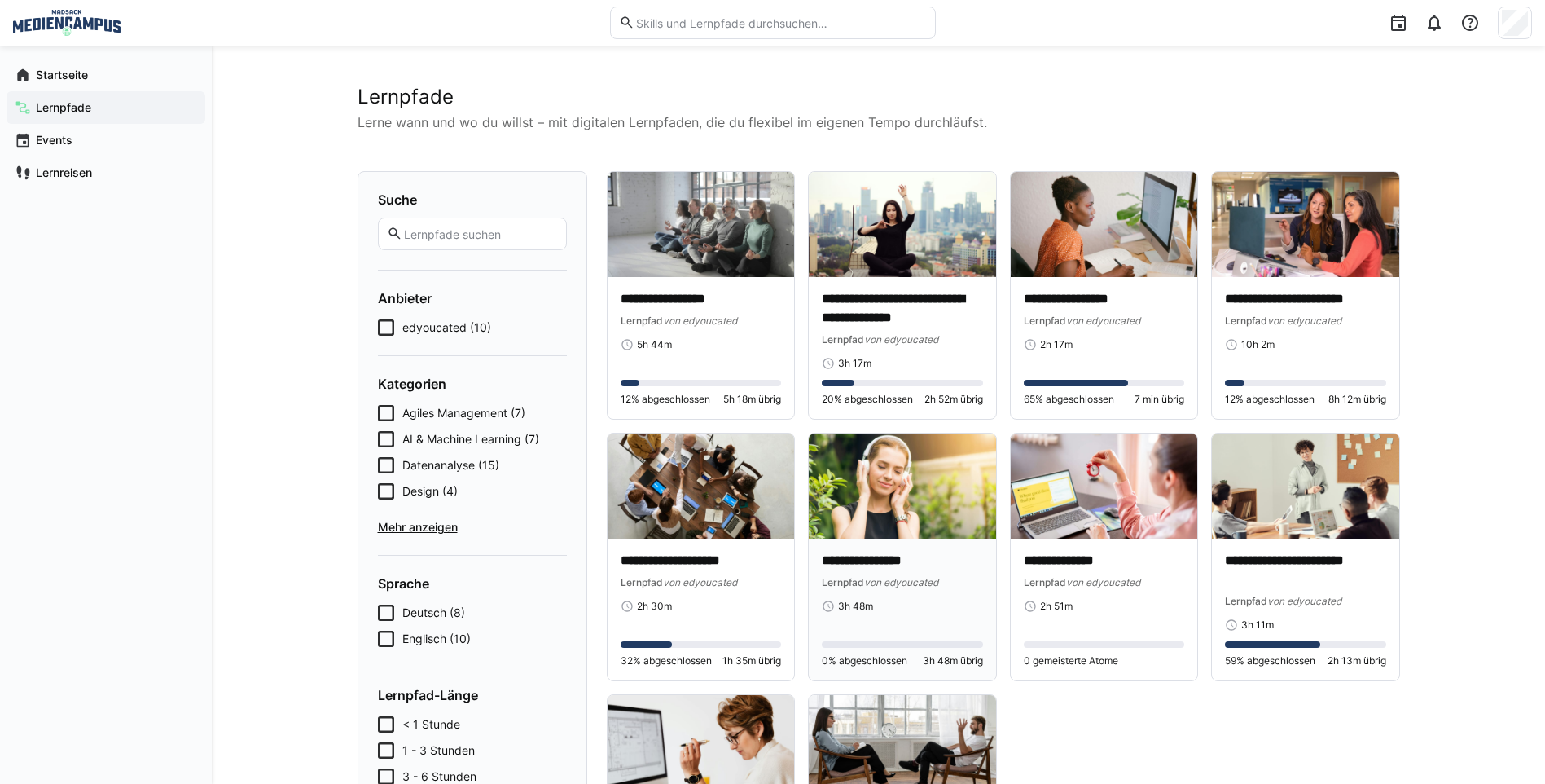
click at [947, 556] on p "**********" at bounding box center [902, 560] width 161 height 19
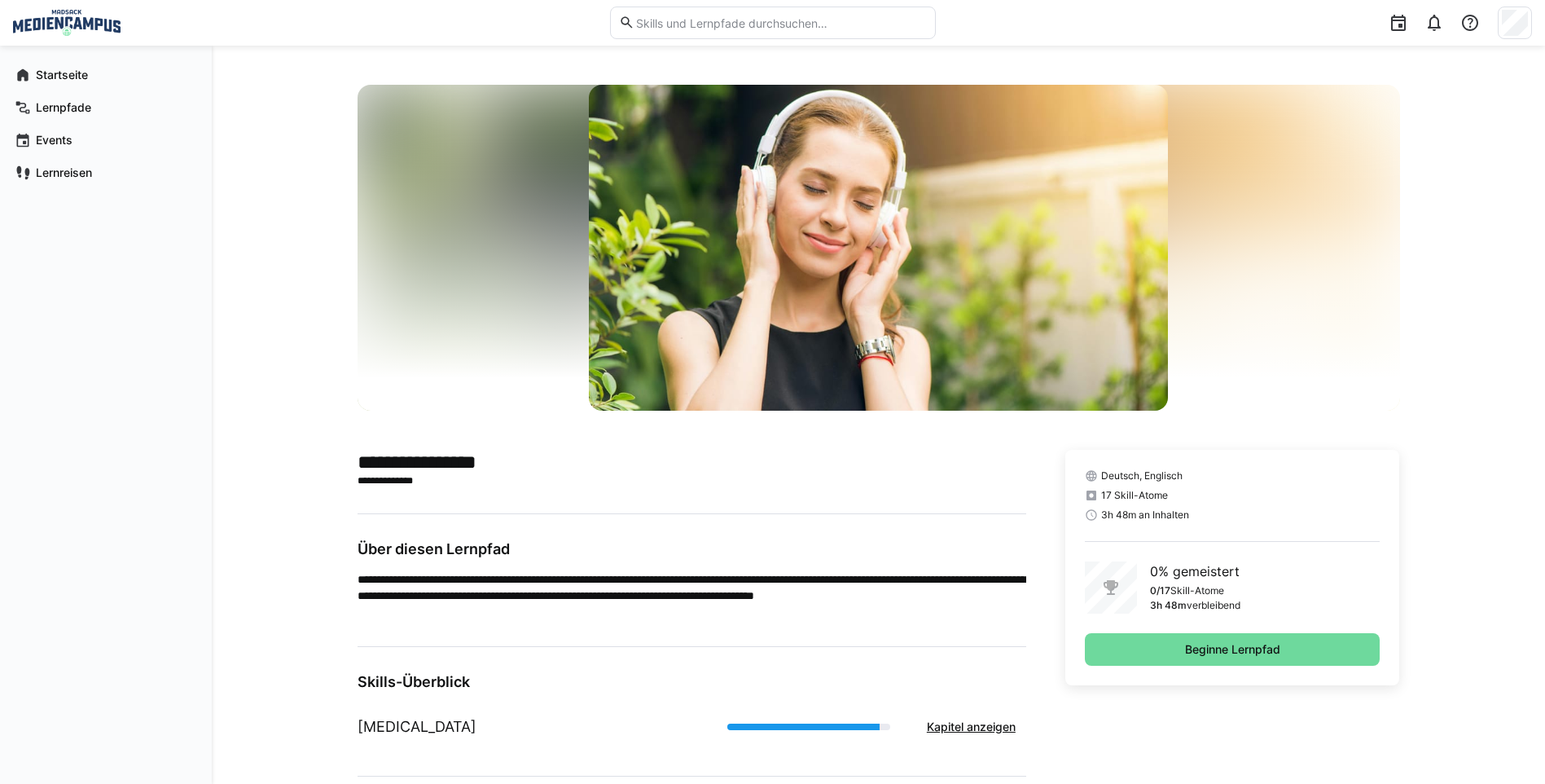
click at [1237, 631] on div "Deutsch, Englisch 17 Skill-Atome 3h 48m an Inhalten 0% gemeistert 0/17 Skill-At…" at bounding box center [1233, 567] width 334 height 235
click at [1237, 638] on span "Beginne Lernpfad" at bounding box center [1233, 649] width 296 height 32
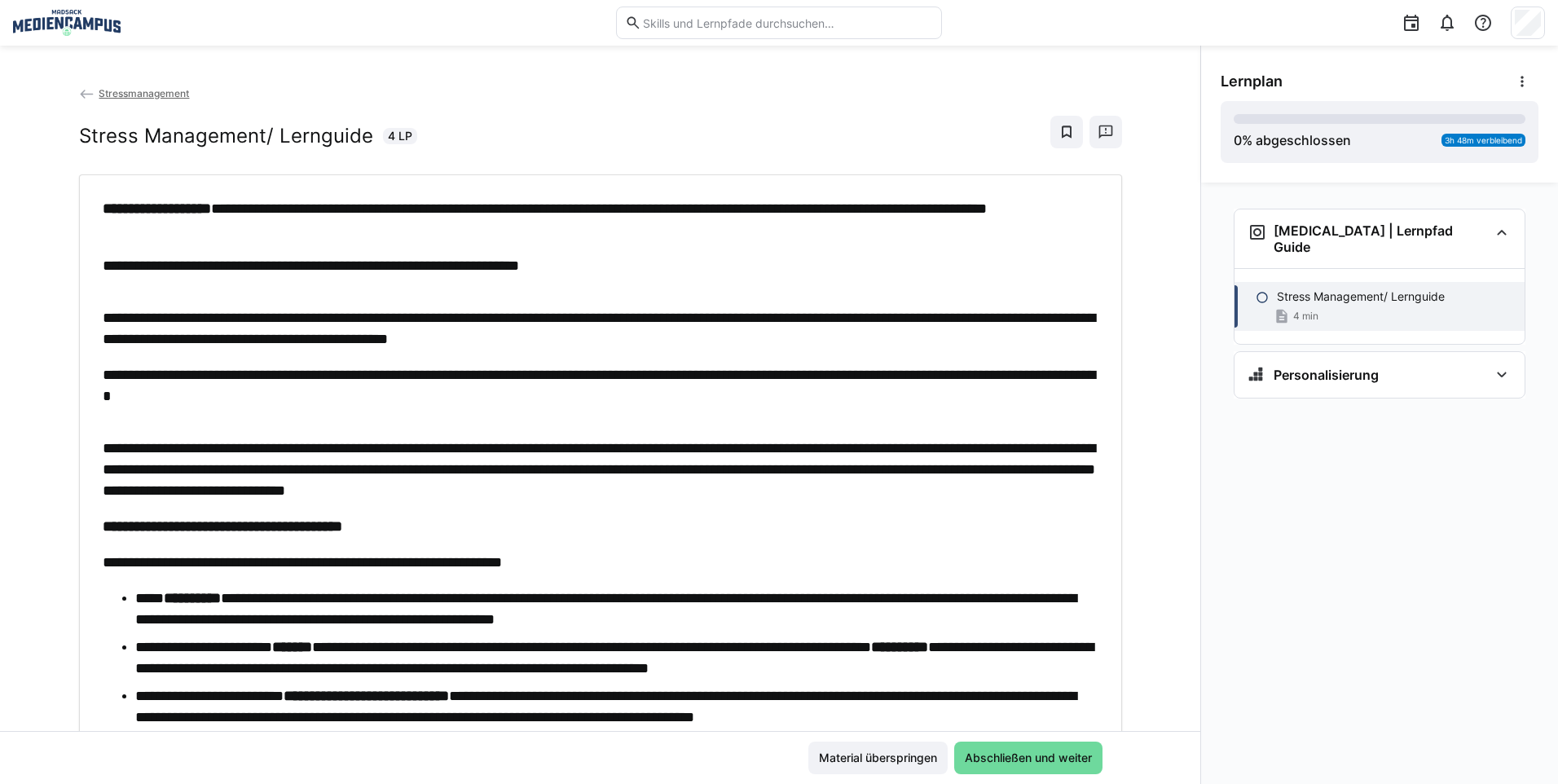
click at [1006, 745] on span "Abschließen und weiter" at bounding box center [1028, 758] width 148 height 32
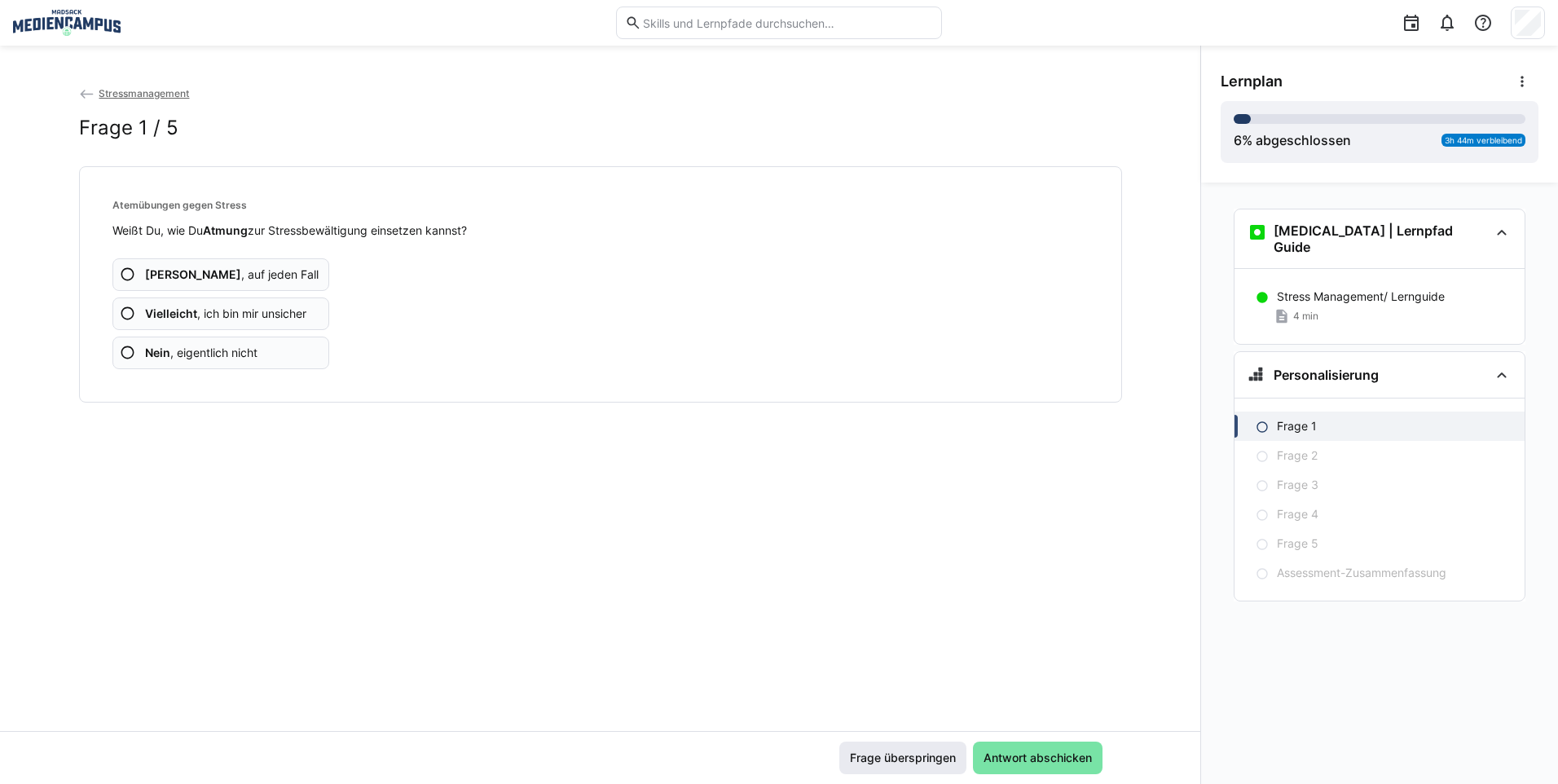
click at [911, 756] on span "Frage überspringen" at bounding box center [903, 757] width 111 height 16
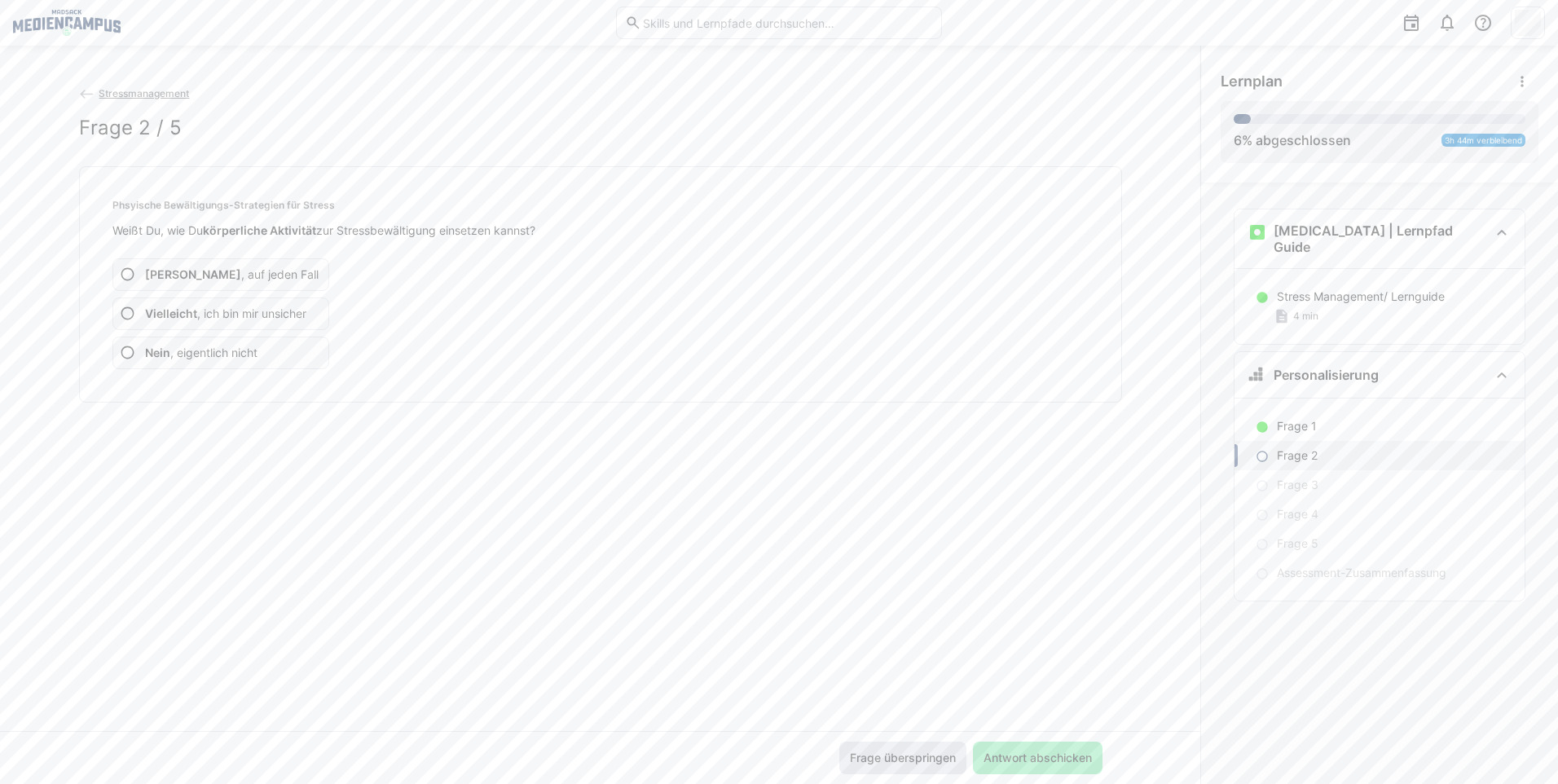
click at [911, 756] on span "Frage überspringen" at bounding box center [903, 757] width 111 height 16
click at [912, 761] on span "Frage überspringen" at bounding box center [903, 757] width 111 height 16
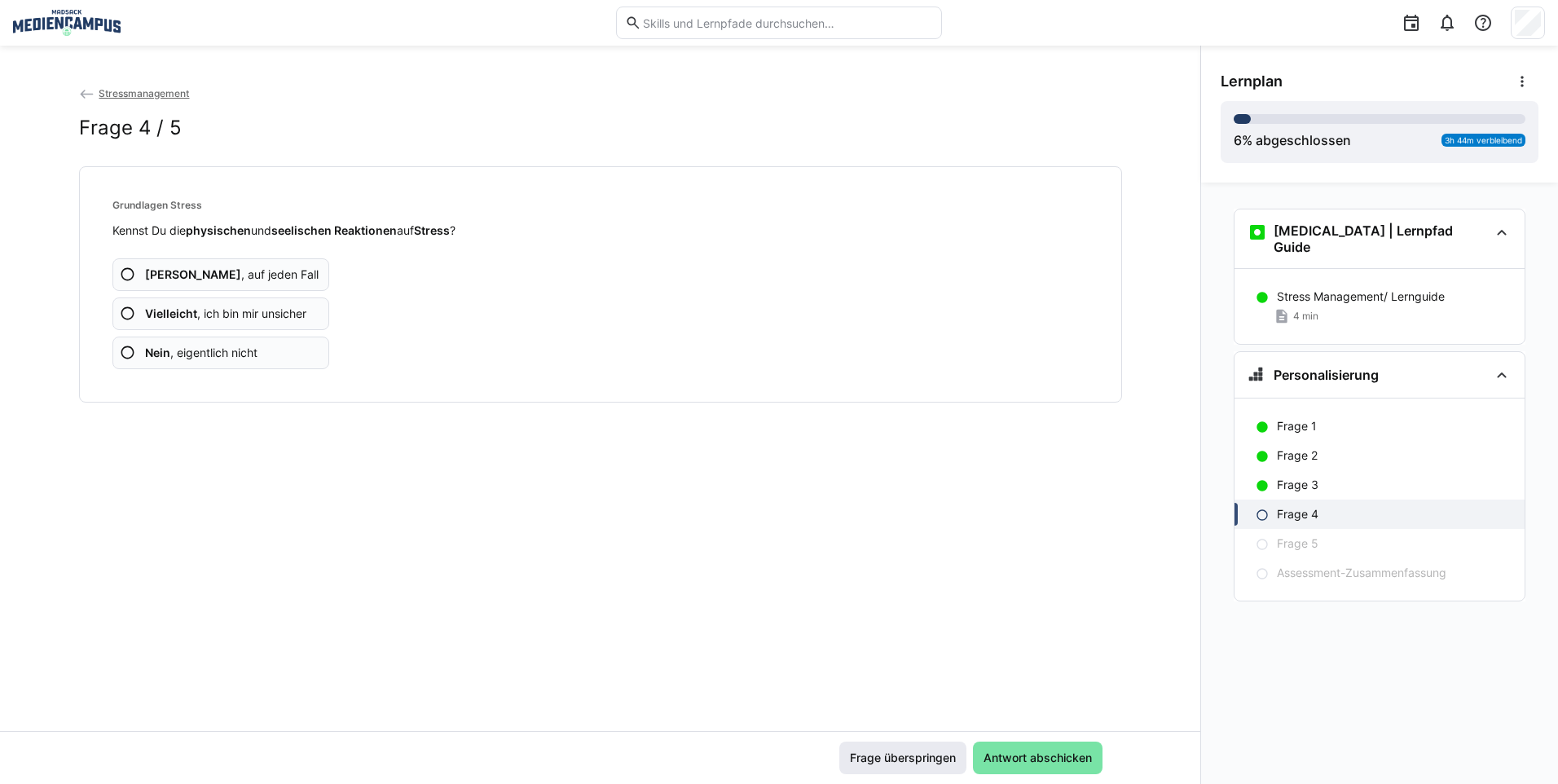
click at [912, 761] on span "Frage überspringen" at bounding box center [903, 757] width 111 height 16
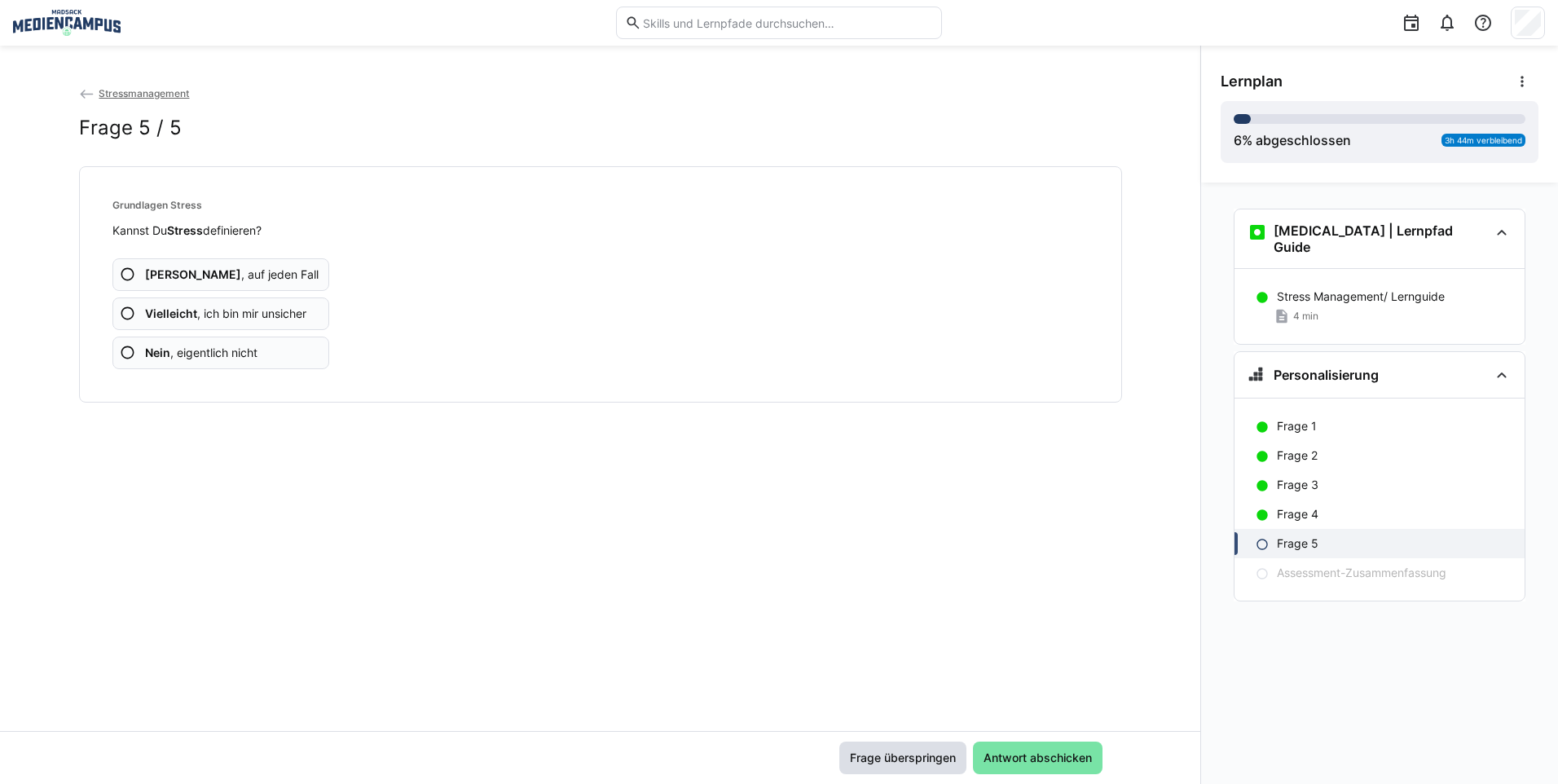
click at [912, 761] on span "Frage überspringen" at bounding box center [903, 757] width 111 height 16
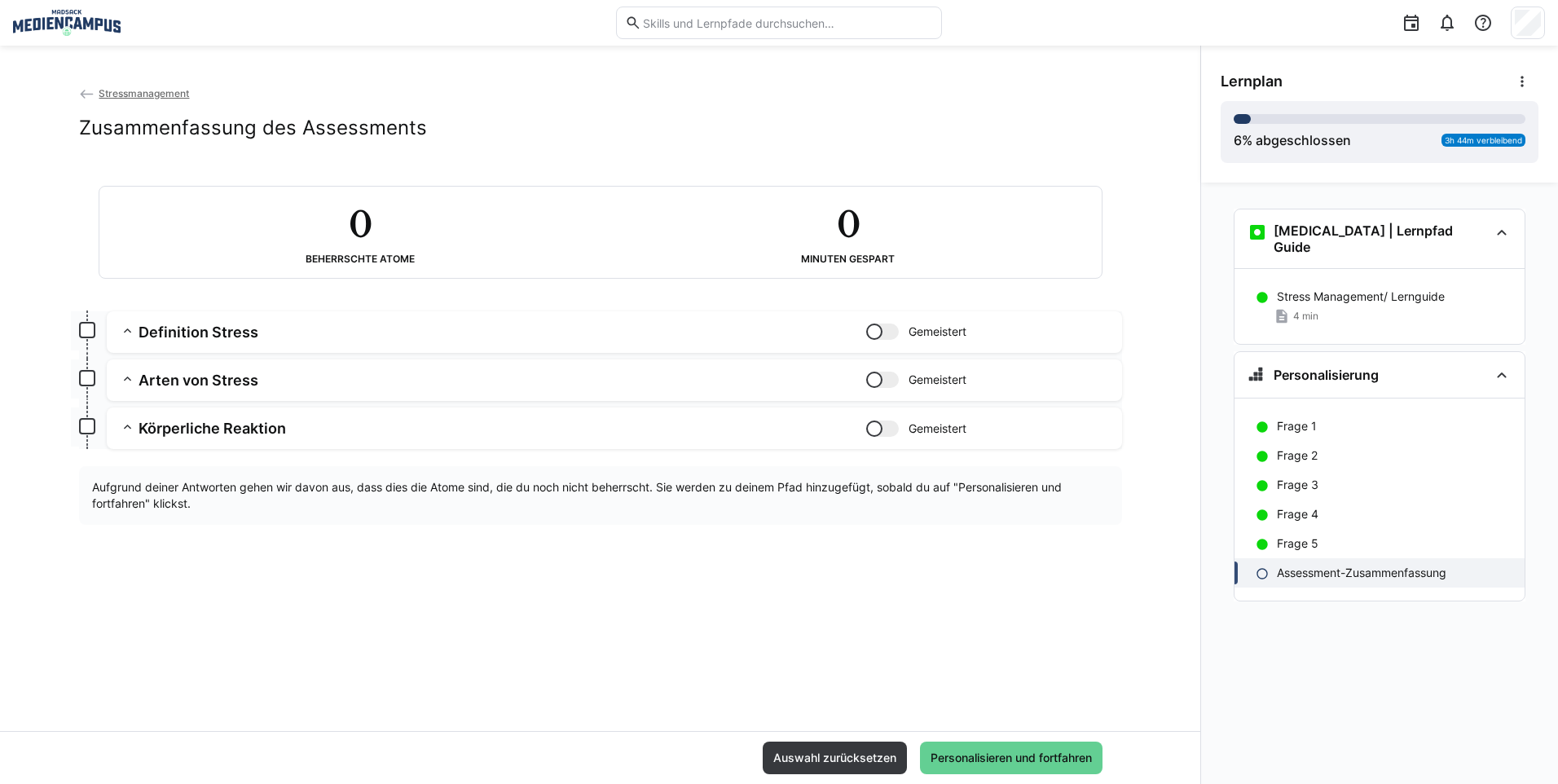
click at [967, 754] on span "Personalisieren und fortfahren" at bounding box center [1011, 757] width 166 height 16
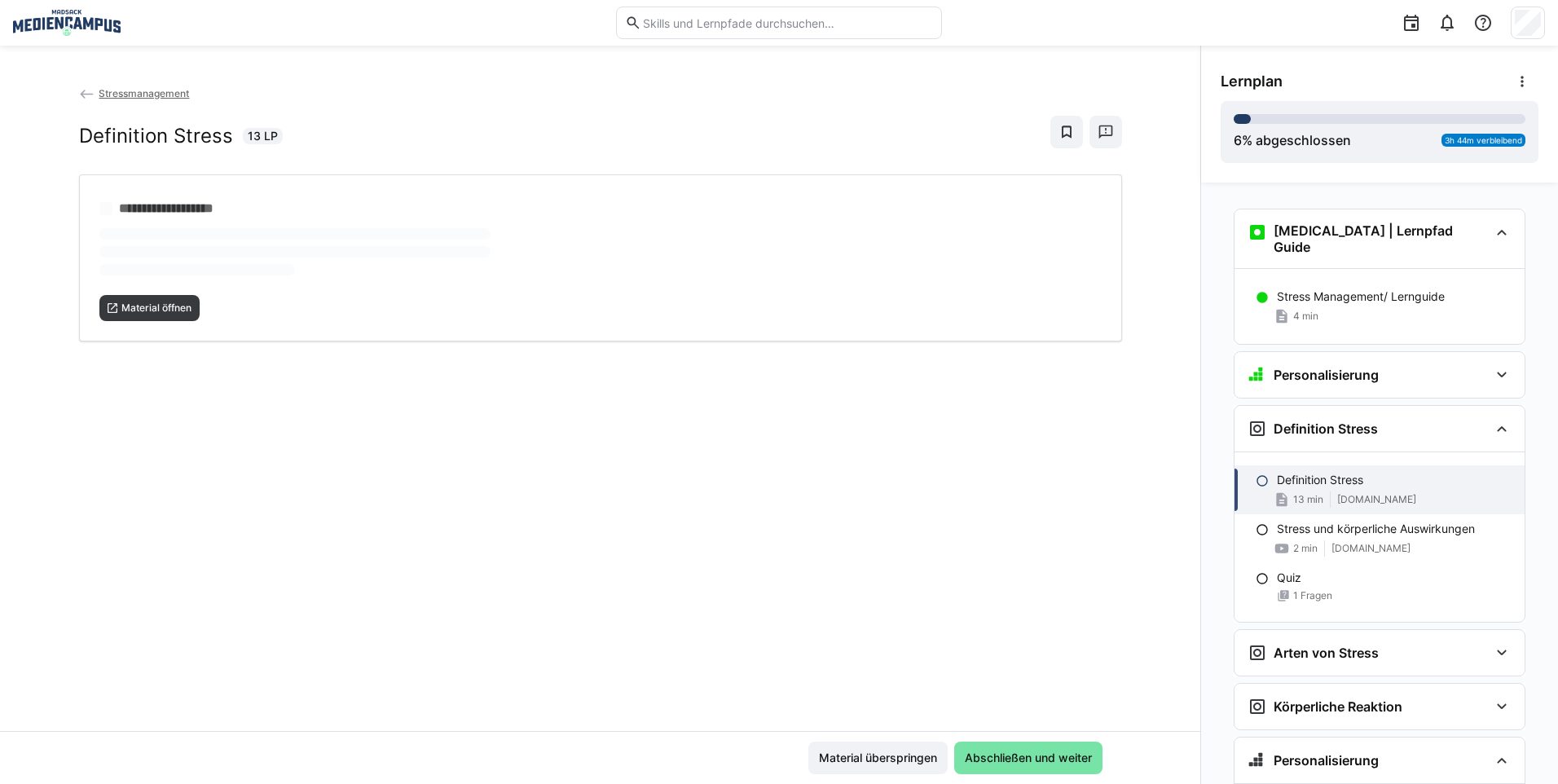
scroll to position [83, 0]
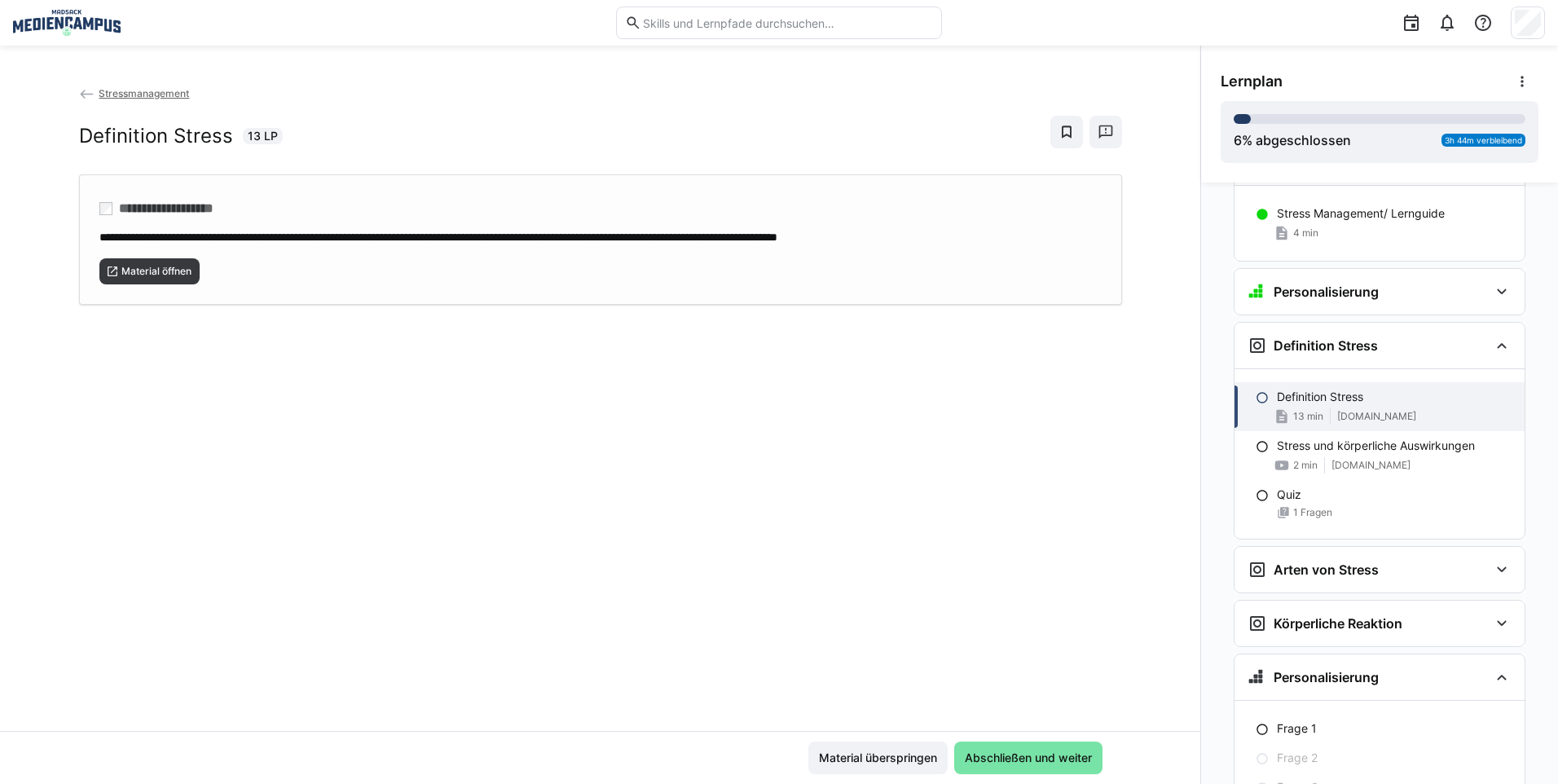
click at [125, 256] on div "Material öffnen" at bounding box center [600, 264] width 1002 height 39
click at [890, 758] on span "Material überspringen" at bounding box center [878, 757] width 123 height 16
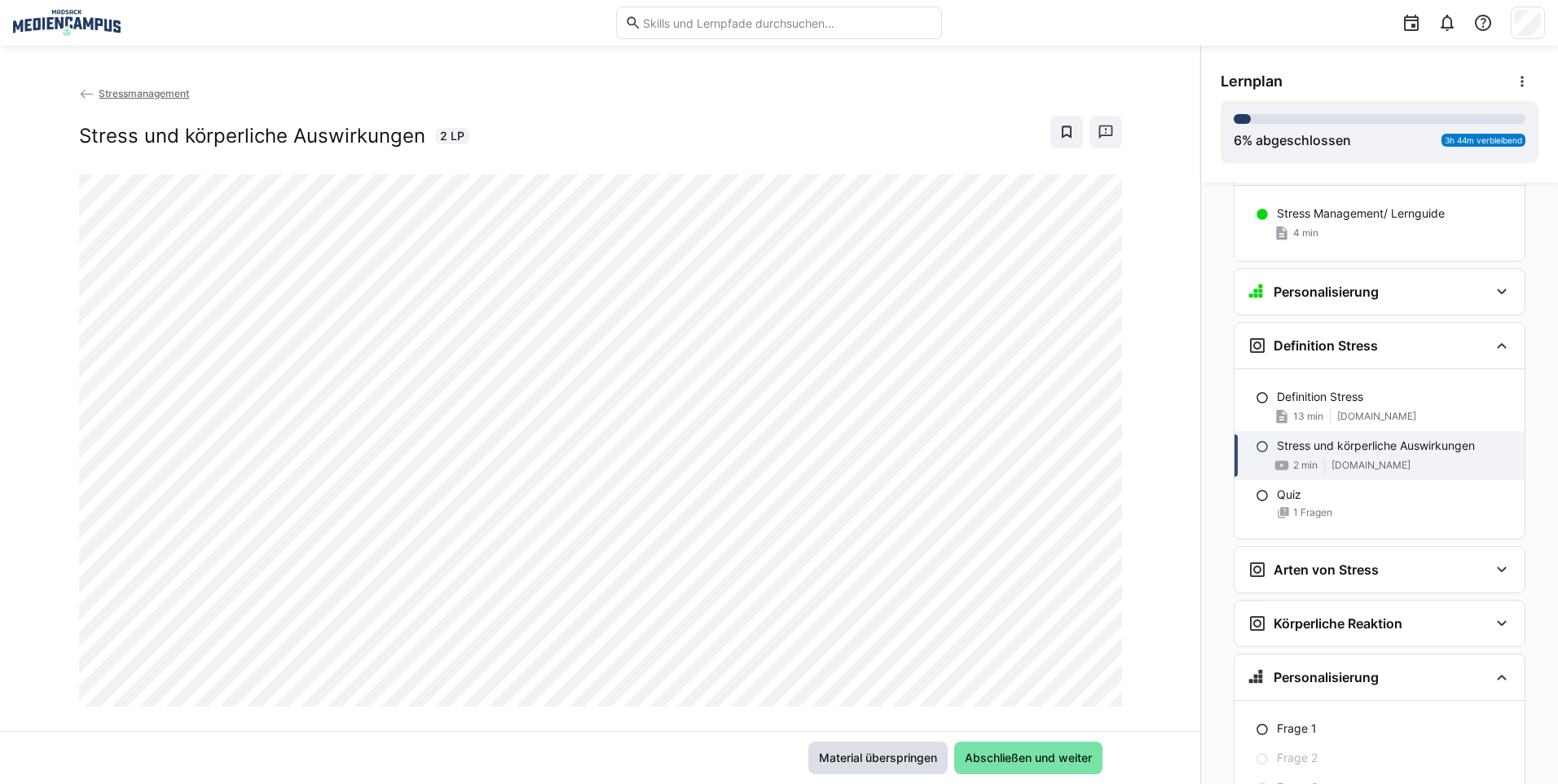
click at [869, 746] on span "Material überspringen" at bounding box center [877, 758] width 139 height 32
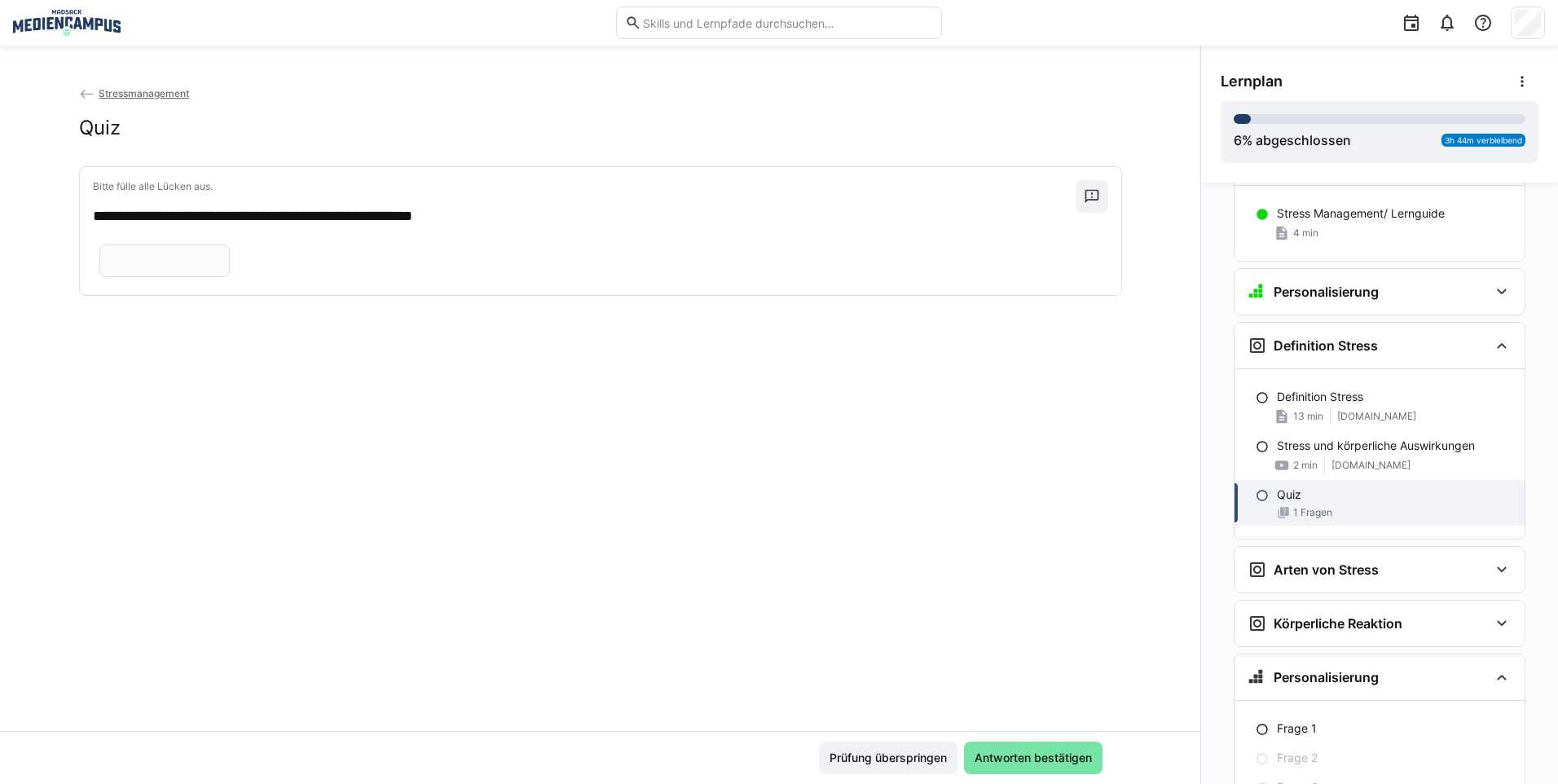
click at [869, 746] on span "Prüfung überspringen" at bounding box center [888, 758] width 138 height 32
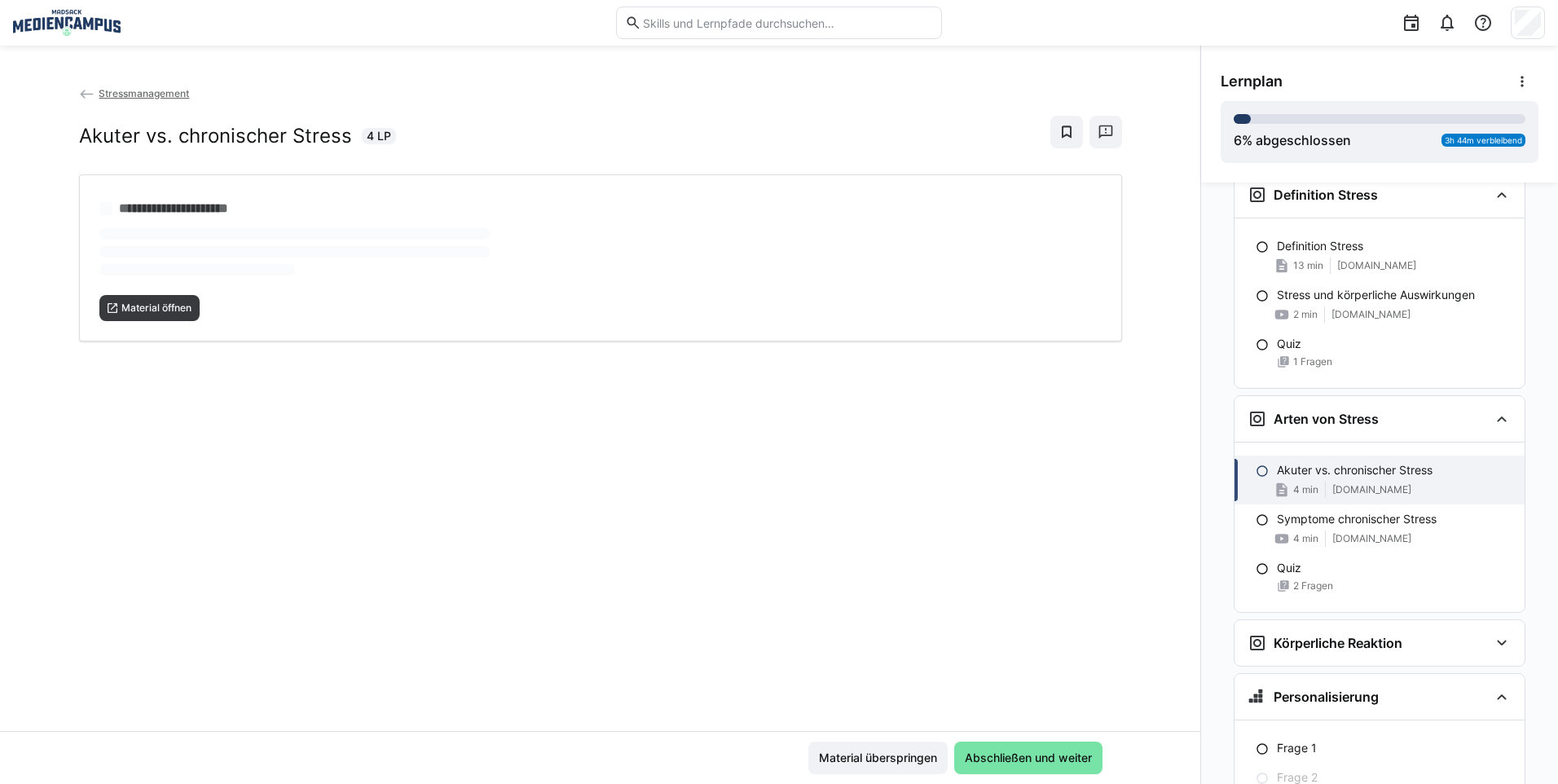
scroll to position [253, 0]
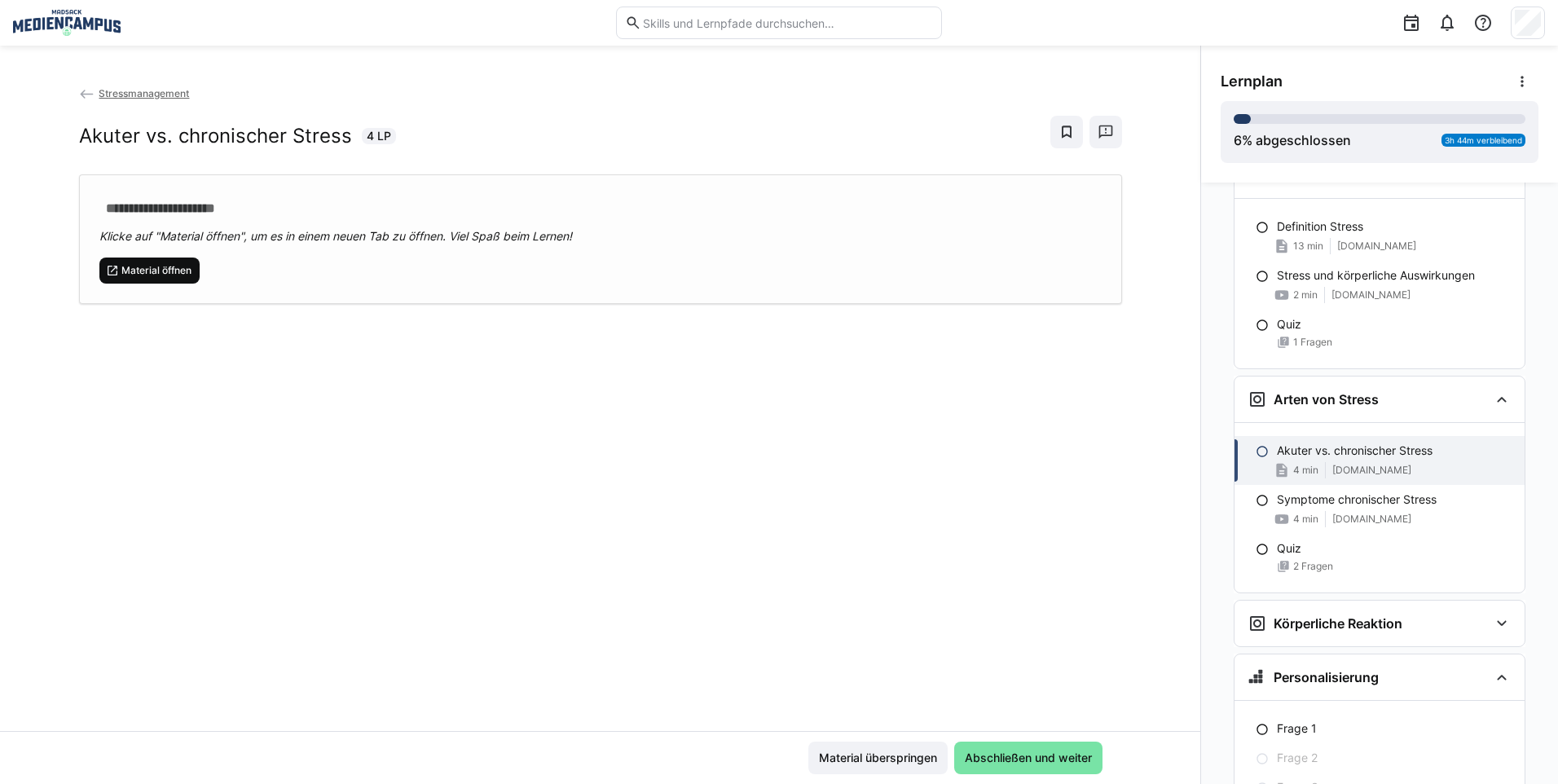
click at [168, 265] on span "Material öffnen" at bounding box center [156, 270] width 73 height 13
click at [879, 756] on span "Material überspringen" at bounding box center [878, 757] width 123 height 16
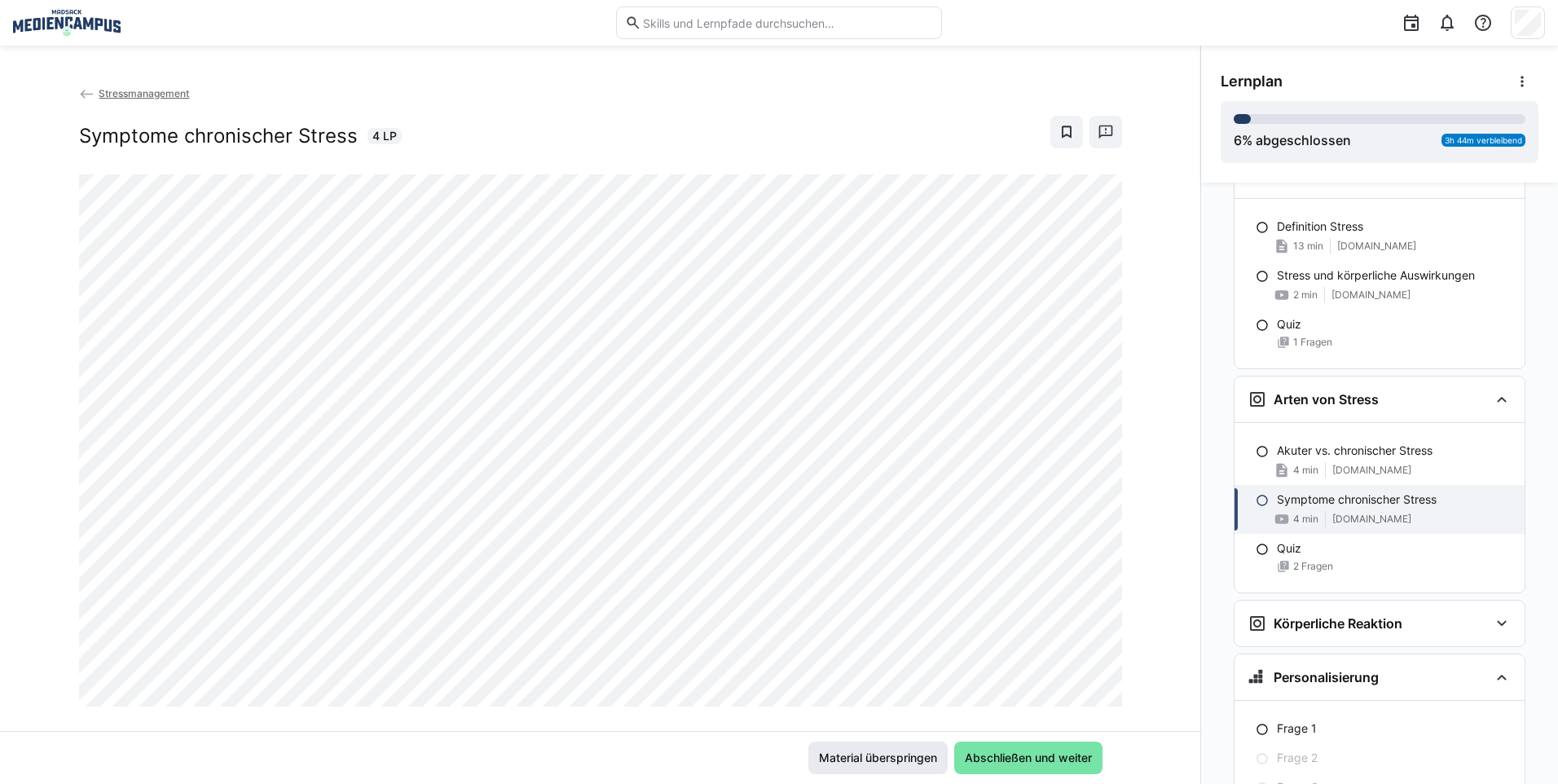
click at [853, 754] on span "Material überspringen" at bounding box center [878, 757] width 123 height 16
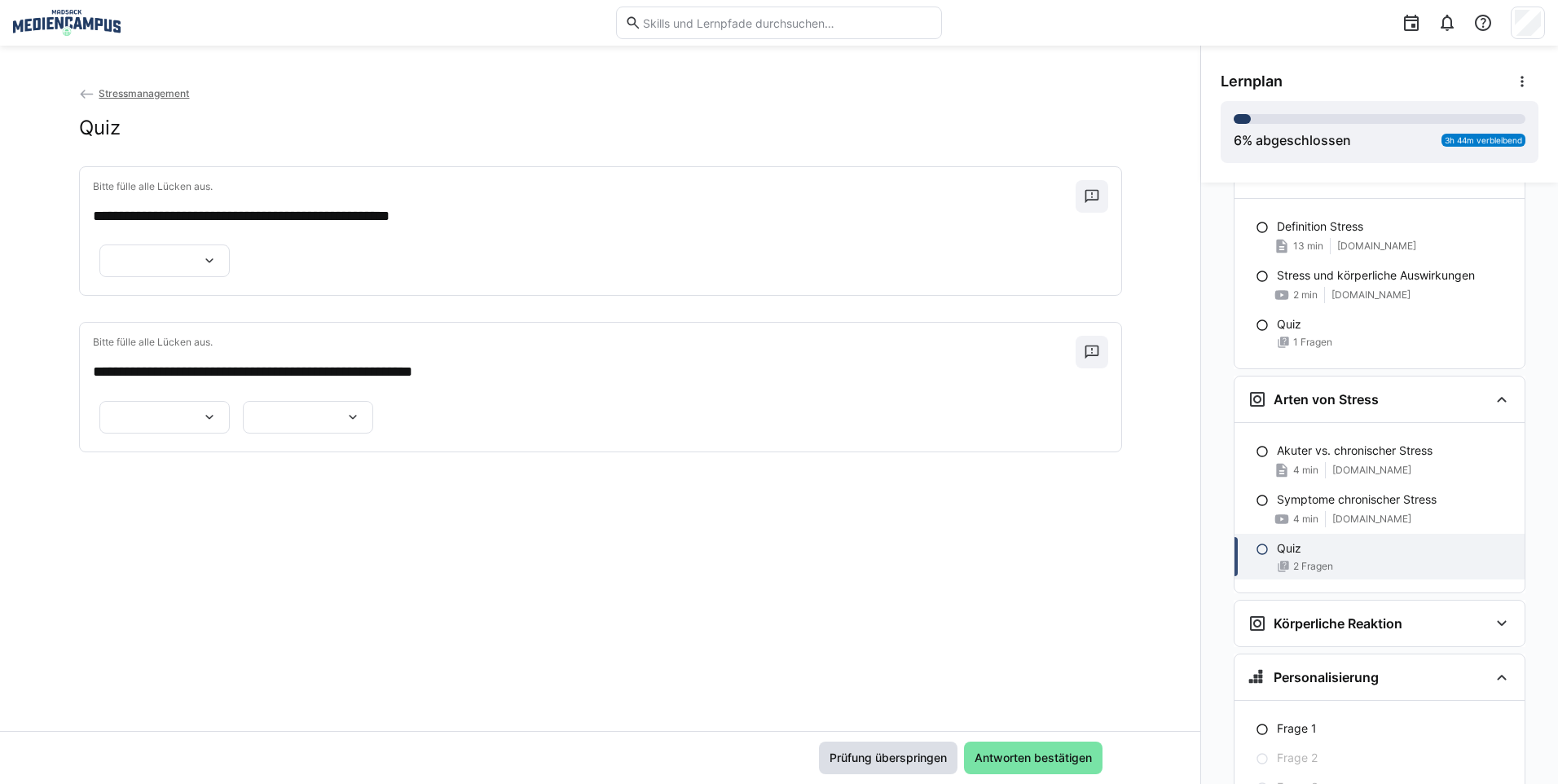
click at [864, 748] on span "Prüfung überspringen" at bounding box center [888, 758] width 138 height 32
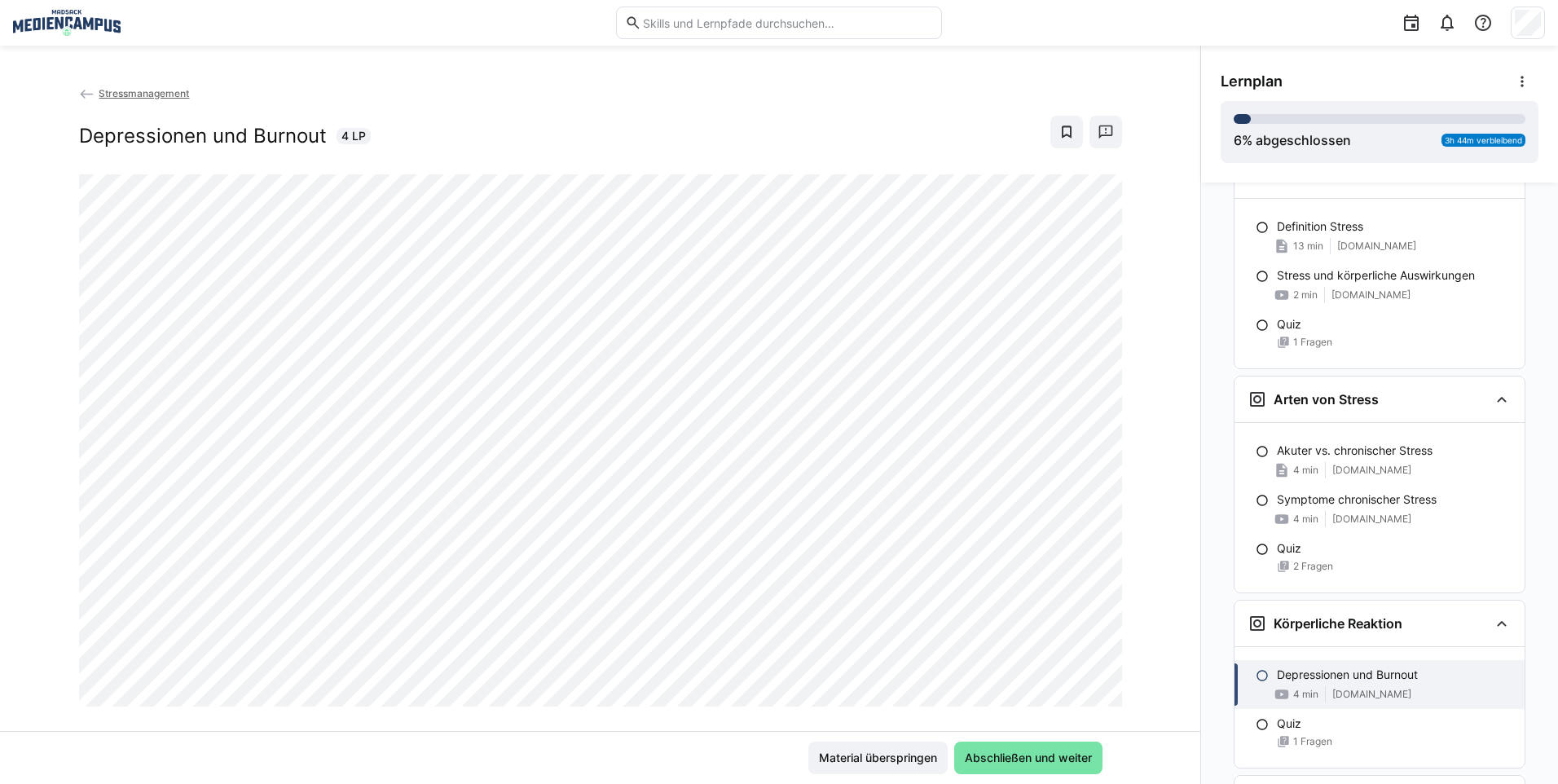
scroll to position [424, 0]
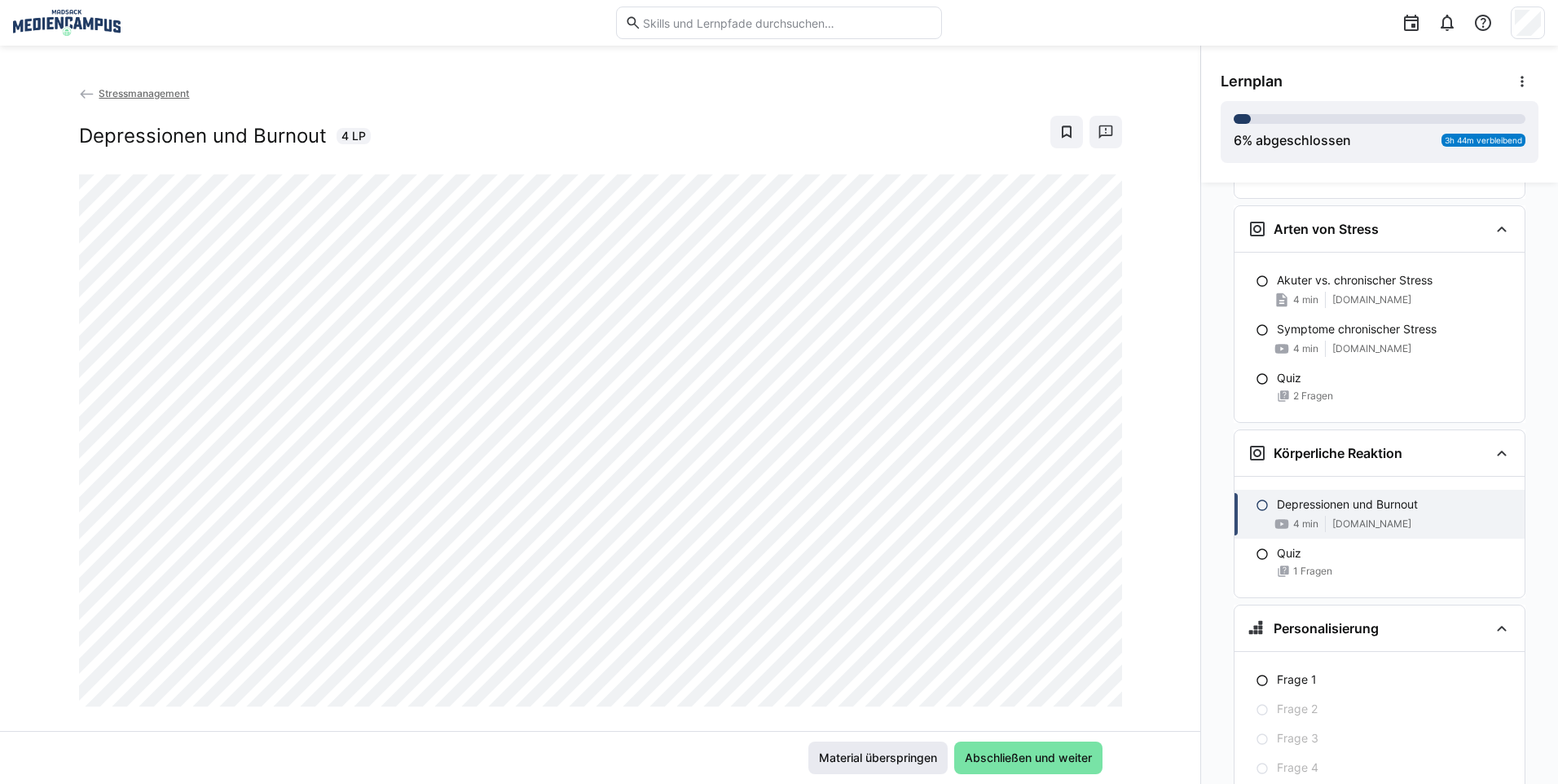
click at [808, 742] on span "Material überspringen" at bounding box center [877, 758] width 139 height 32
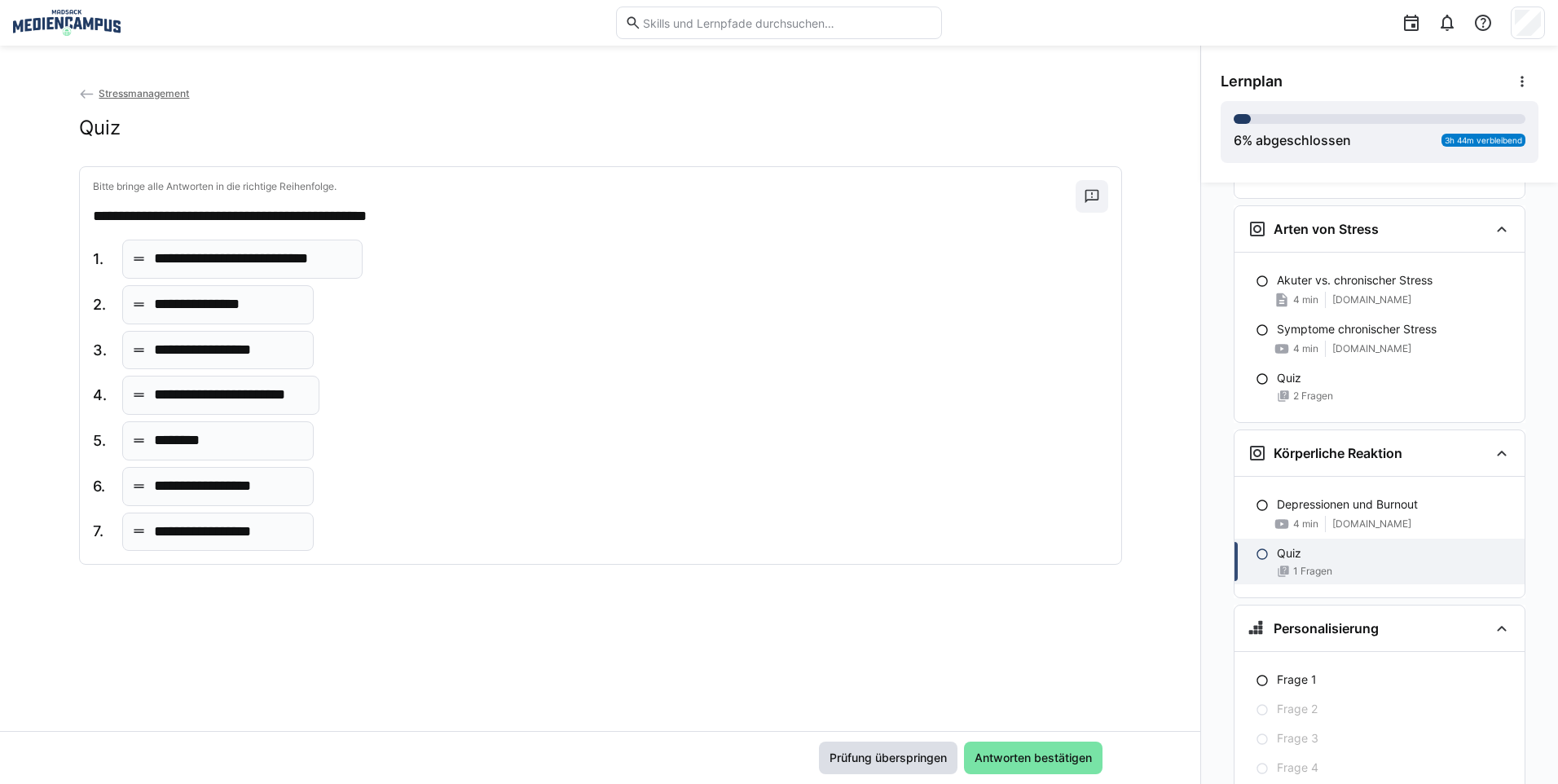
click at [864, 751] on span "Prüfung überspringen" at bounding box center [887, 757] width 122 height 16
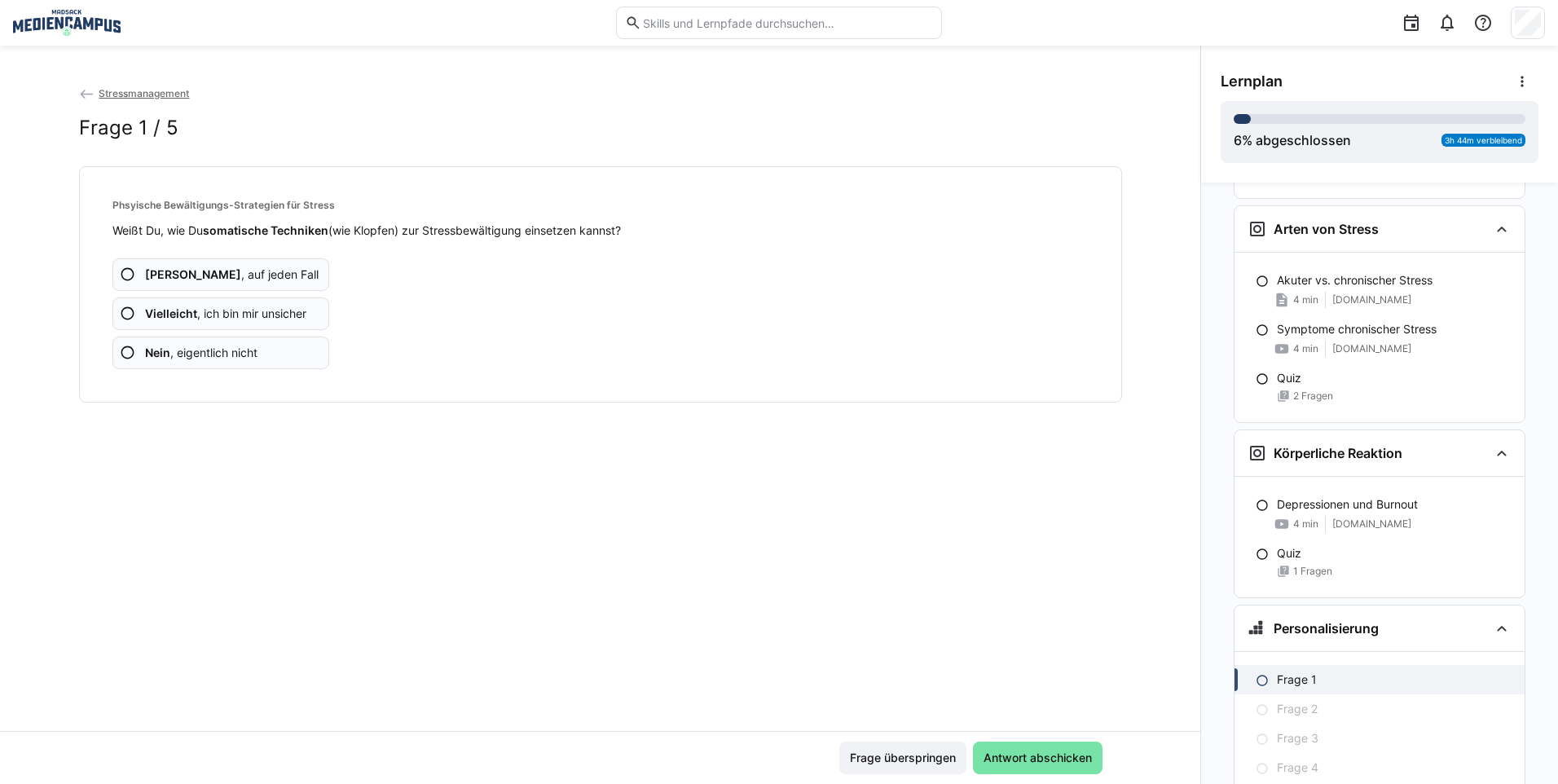
scroll to position [545, 0]
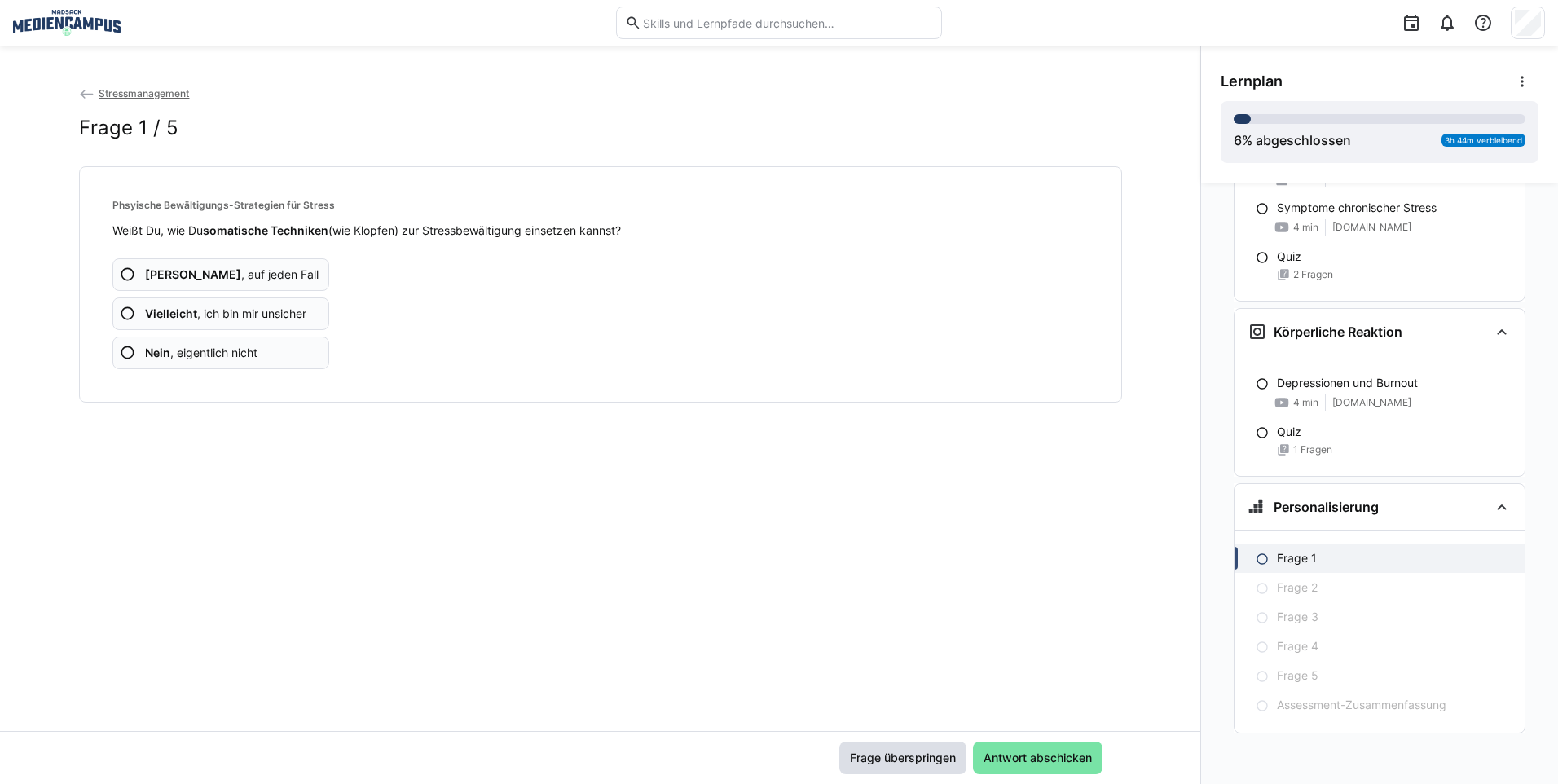
click at [878, 759] on span "Frage überspringen" at bounding box center [903, 757] width 111 height 16
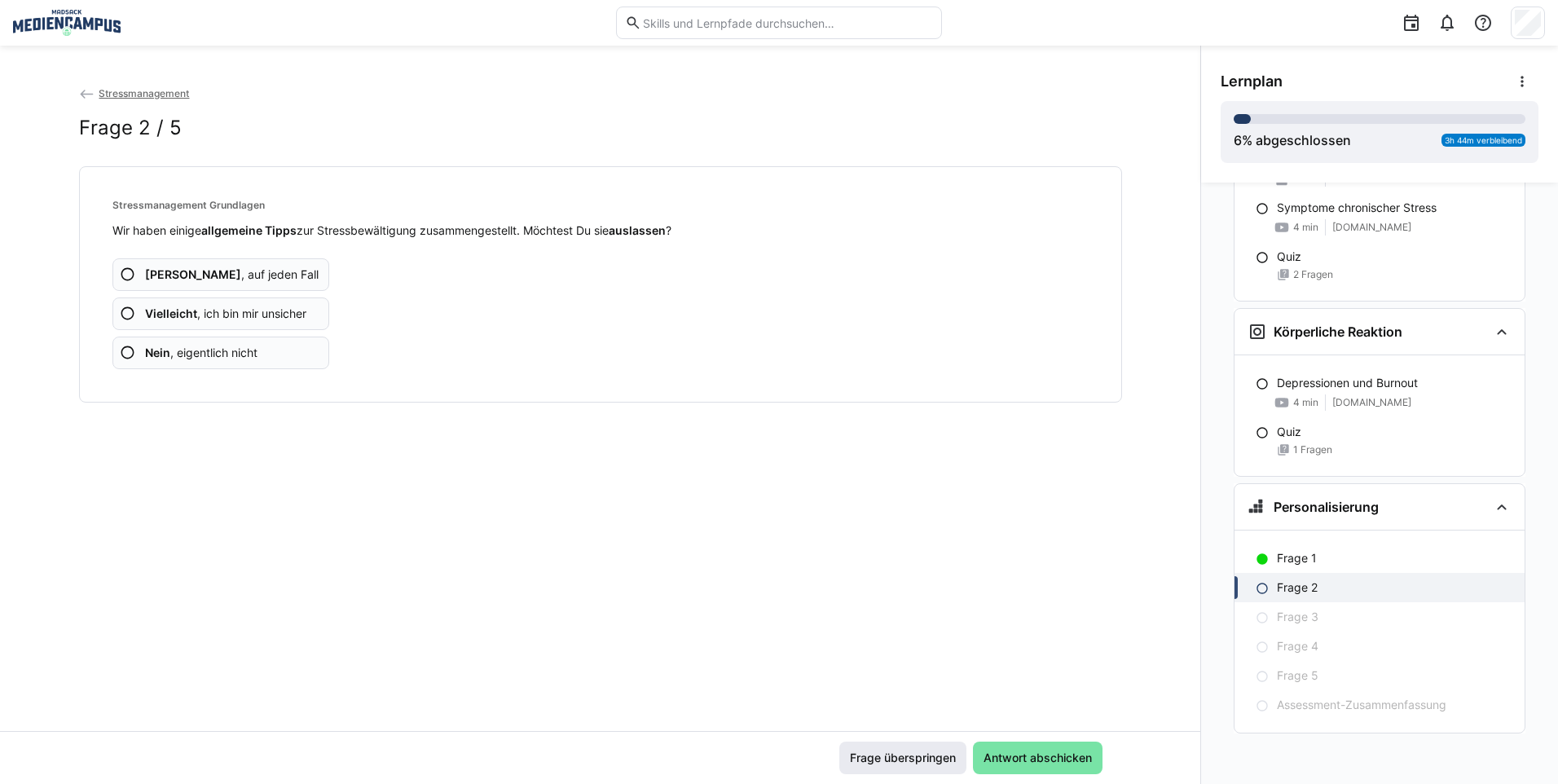
click at [881, 766] on span "Frage überspringen" at bounding box center [902, 758] width 127 height 32
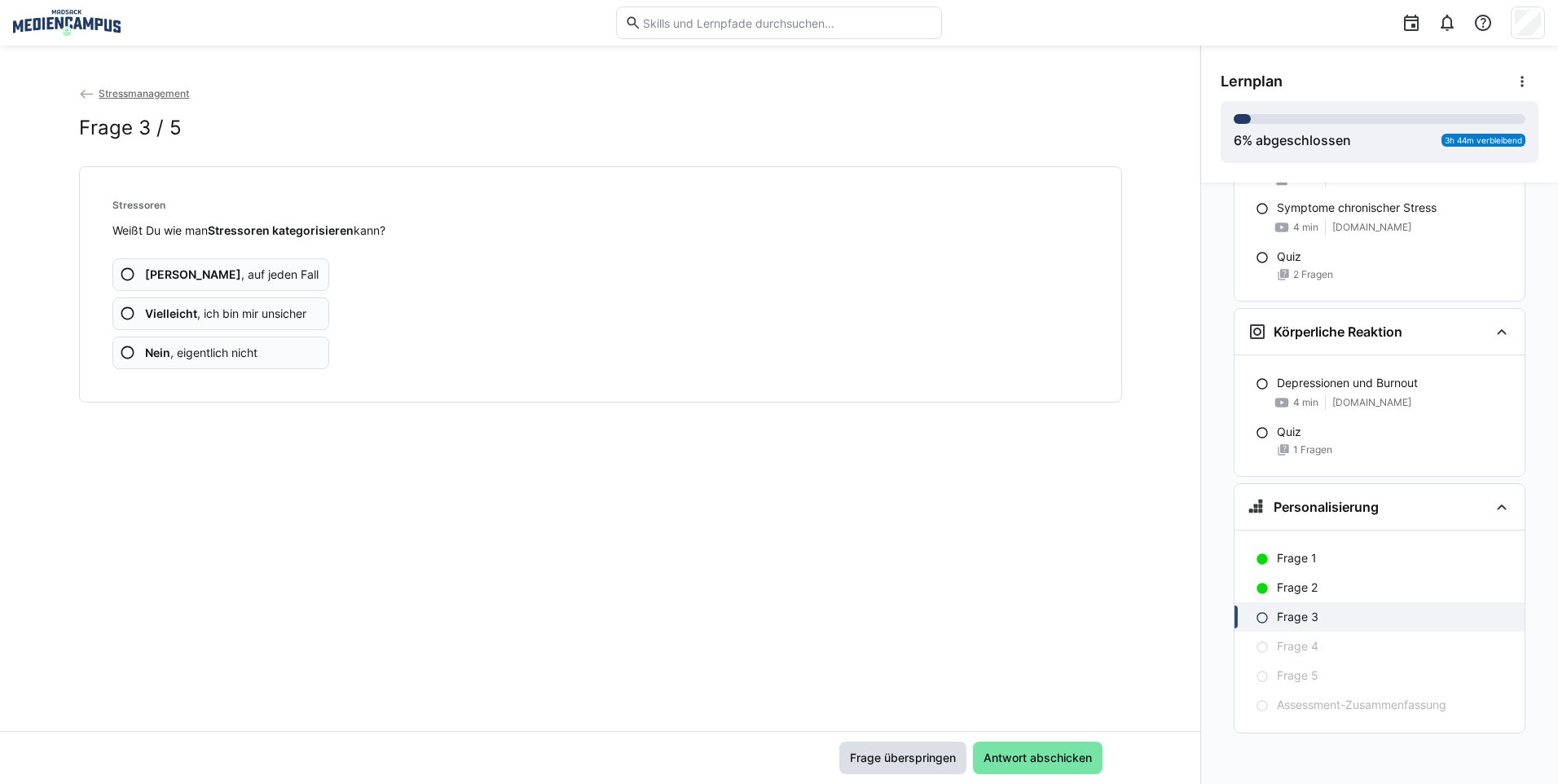
click at [881, 766] on span "Frage überspringen" at bounding box center [902, 758] width 127 height 32
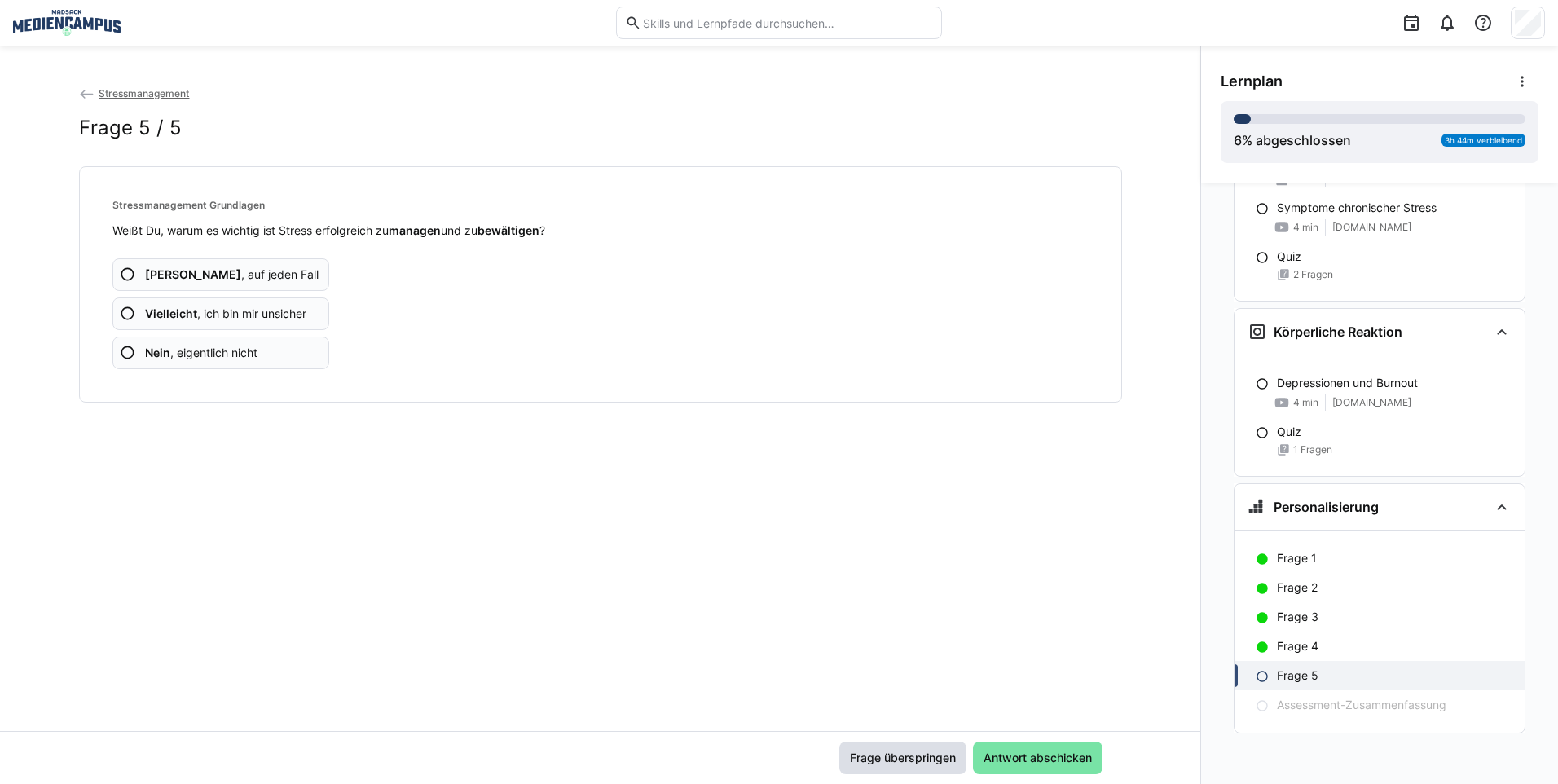
click at [881, 766] on span "Frage überspringen" at bounding box center [902, 758] width 127 height 32
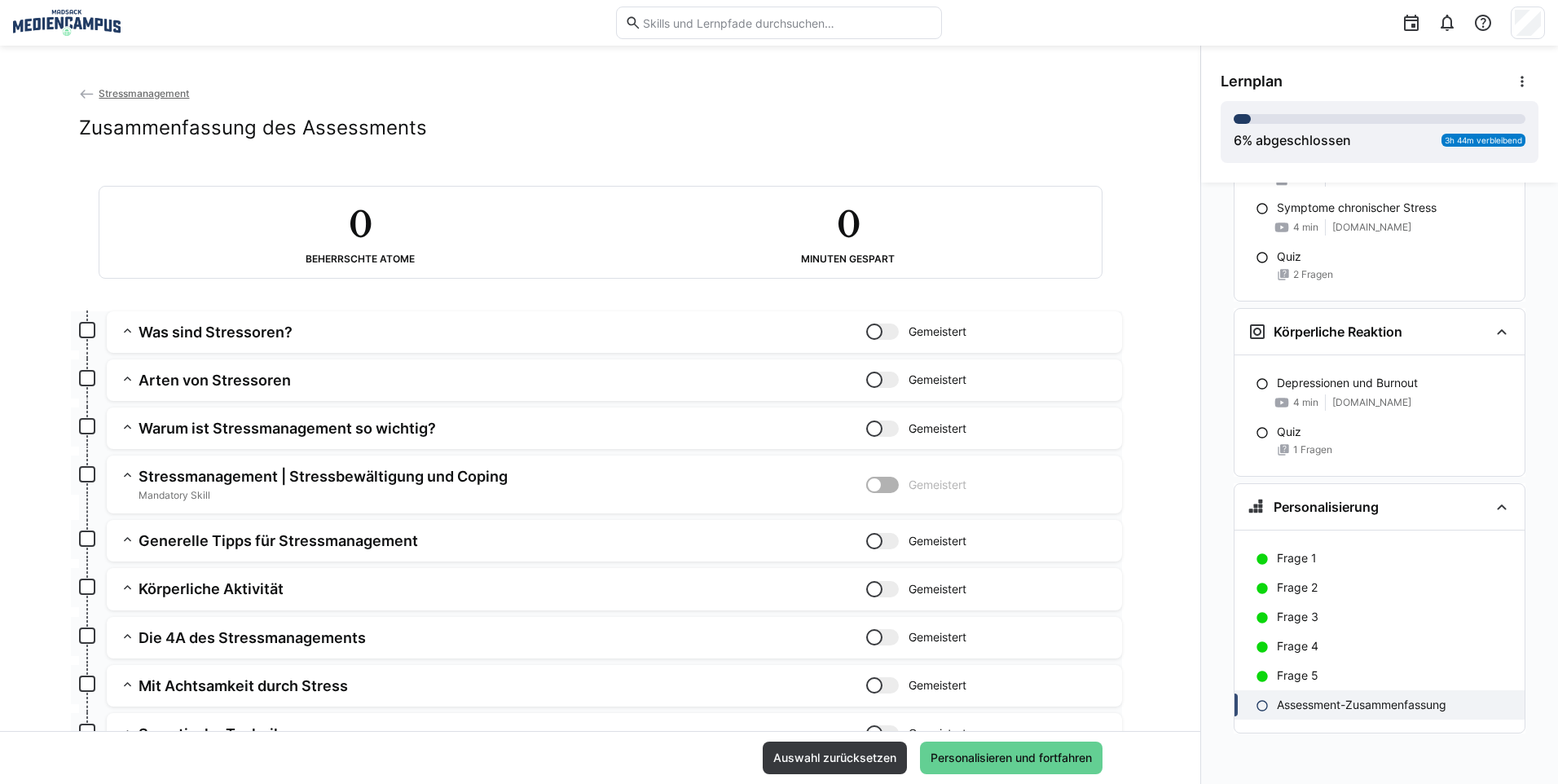
click at [962, 772] on span "Personalisieren und fortfahren" at bounding box center [1011, 758] width 183 height 32
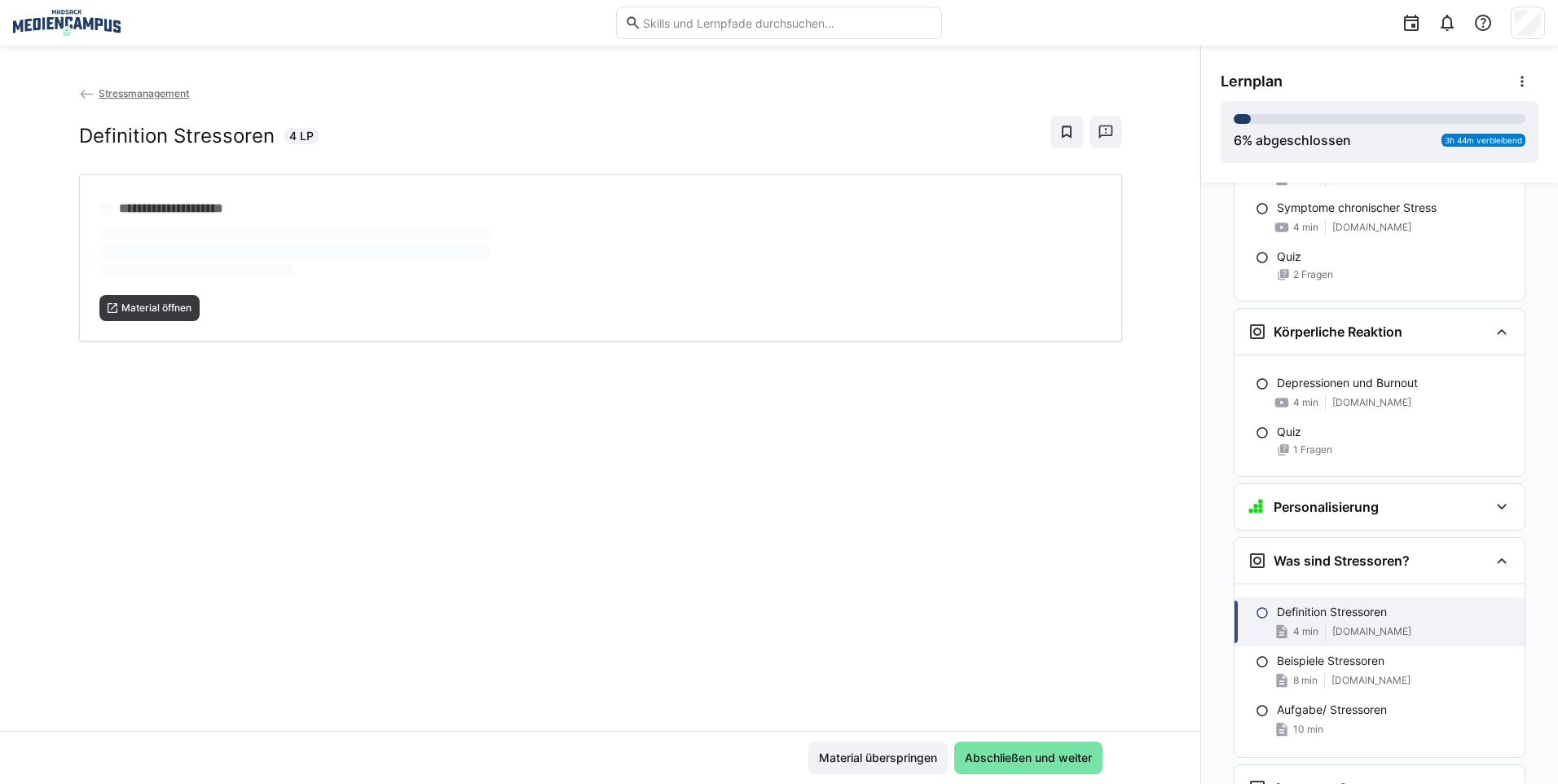
scroll to position [899, 0]
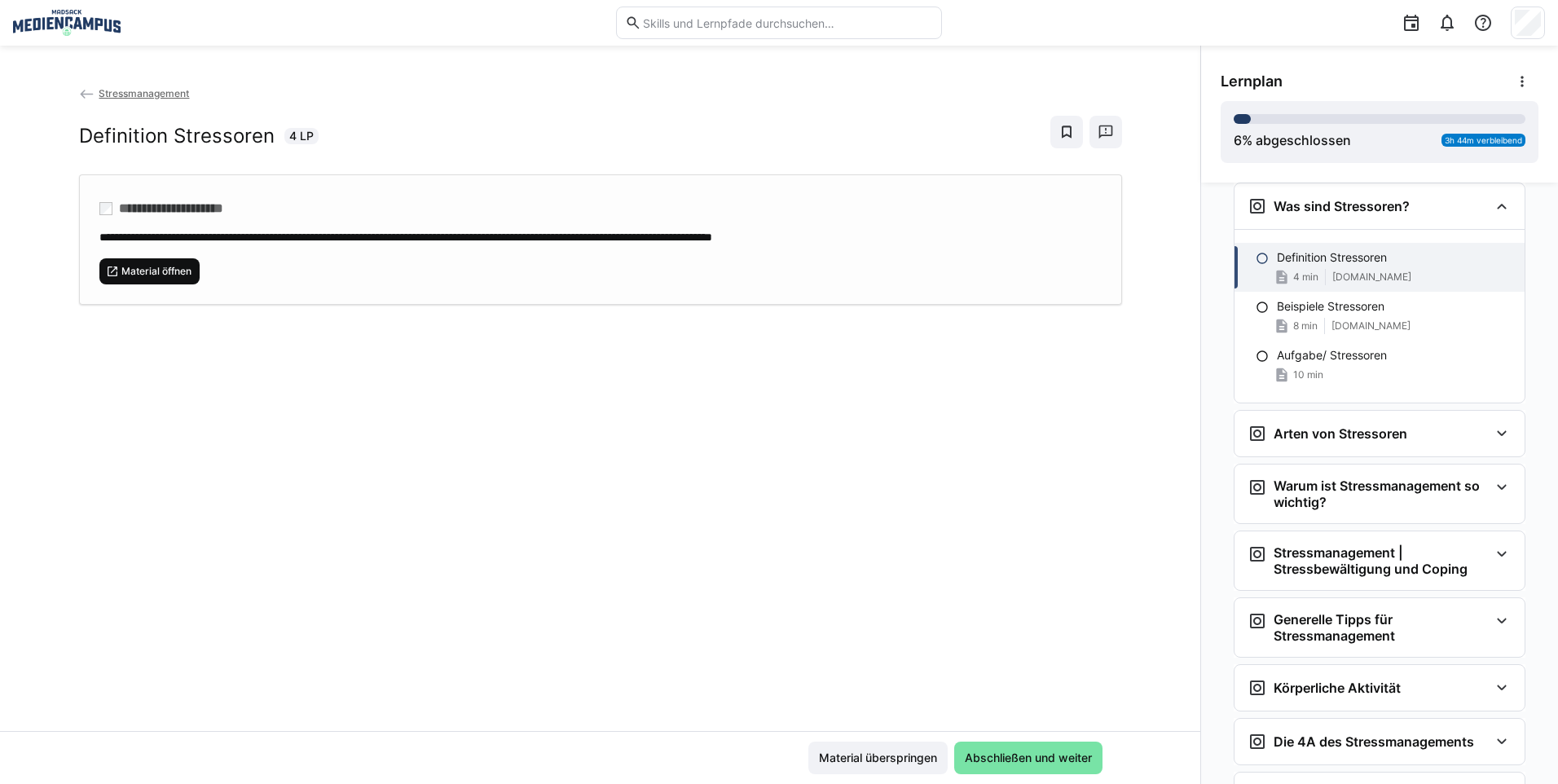
click at [184, 277] on span "Material öffnen" at bounding box center [149, 271] width 101 height 26
click at [903, 751] on span "Material überspringen" at bounding box center [878, 757] width 123 height 16
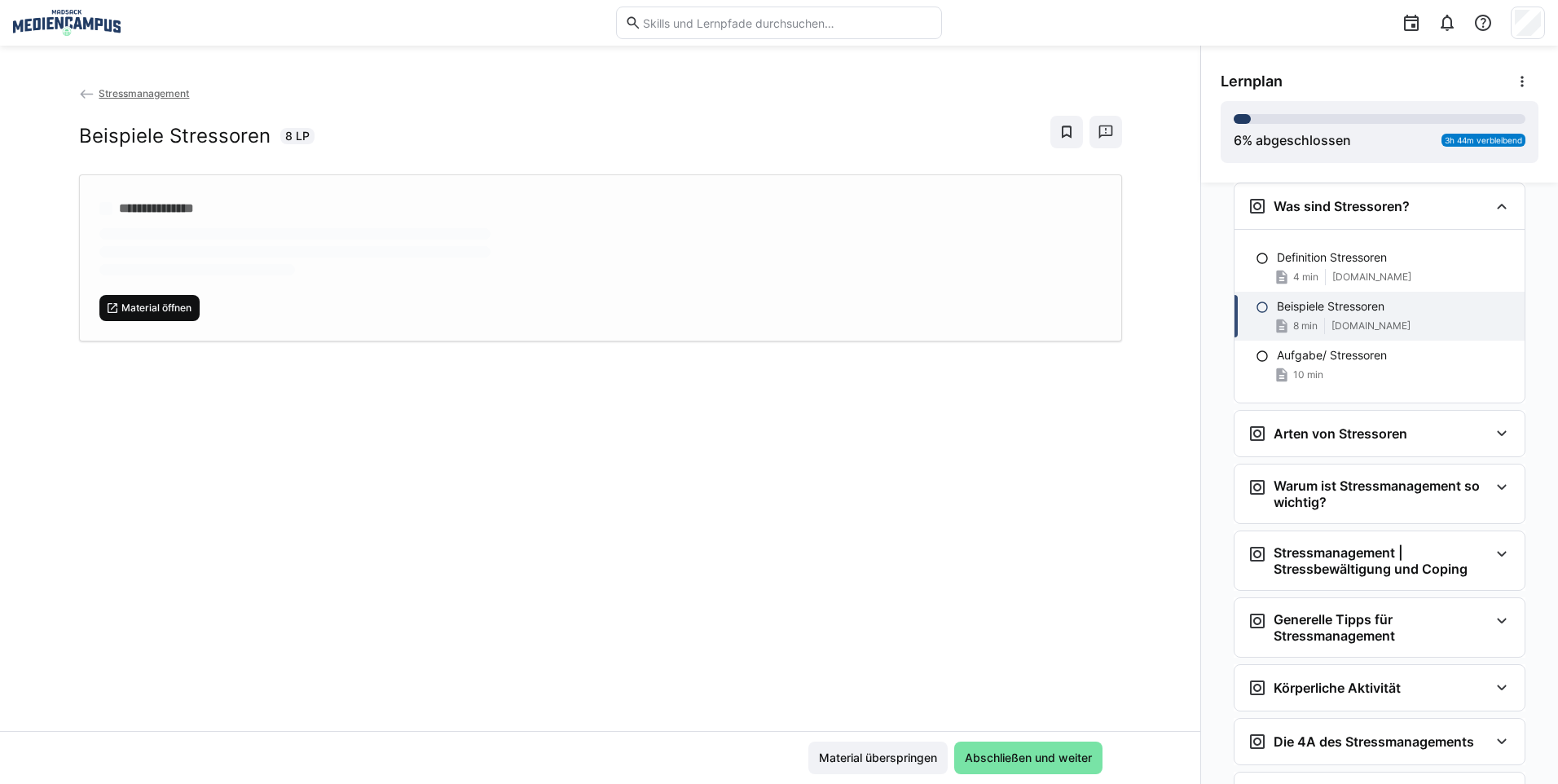
click at [168, 312] on span "Material öffnen" at bounding box center [156, 307] width 73 height 13
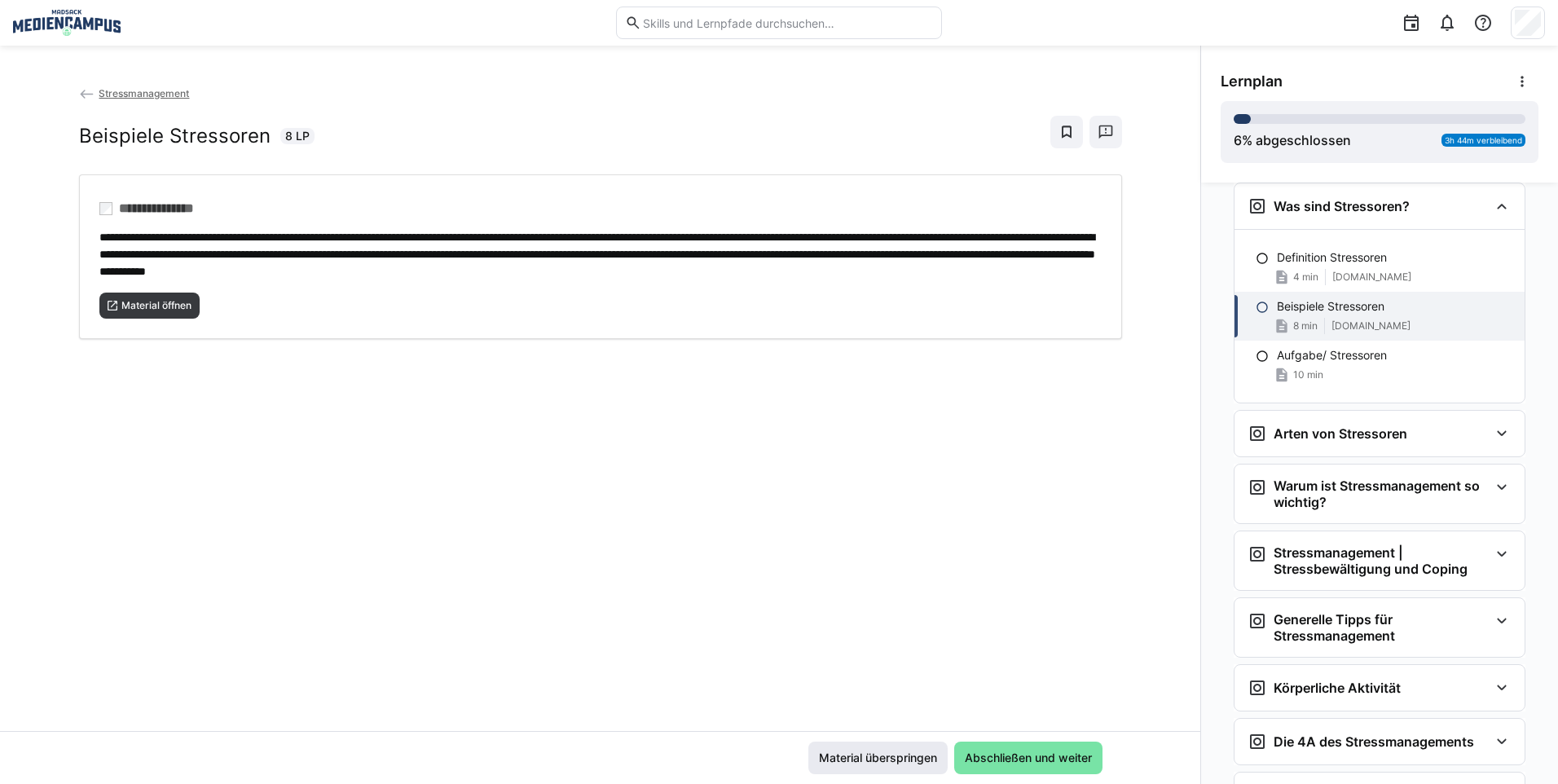
click at [911, 757] on span "Material überspringen" at bounding box center [878, 757] width 123 height 16
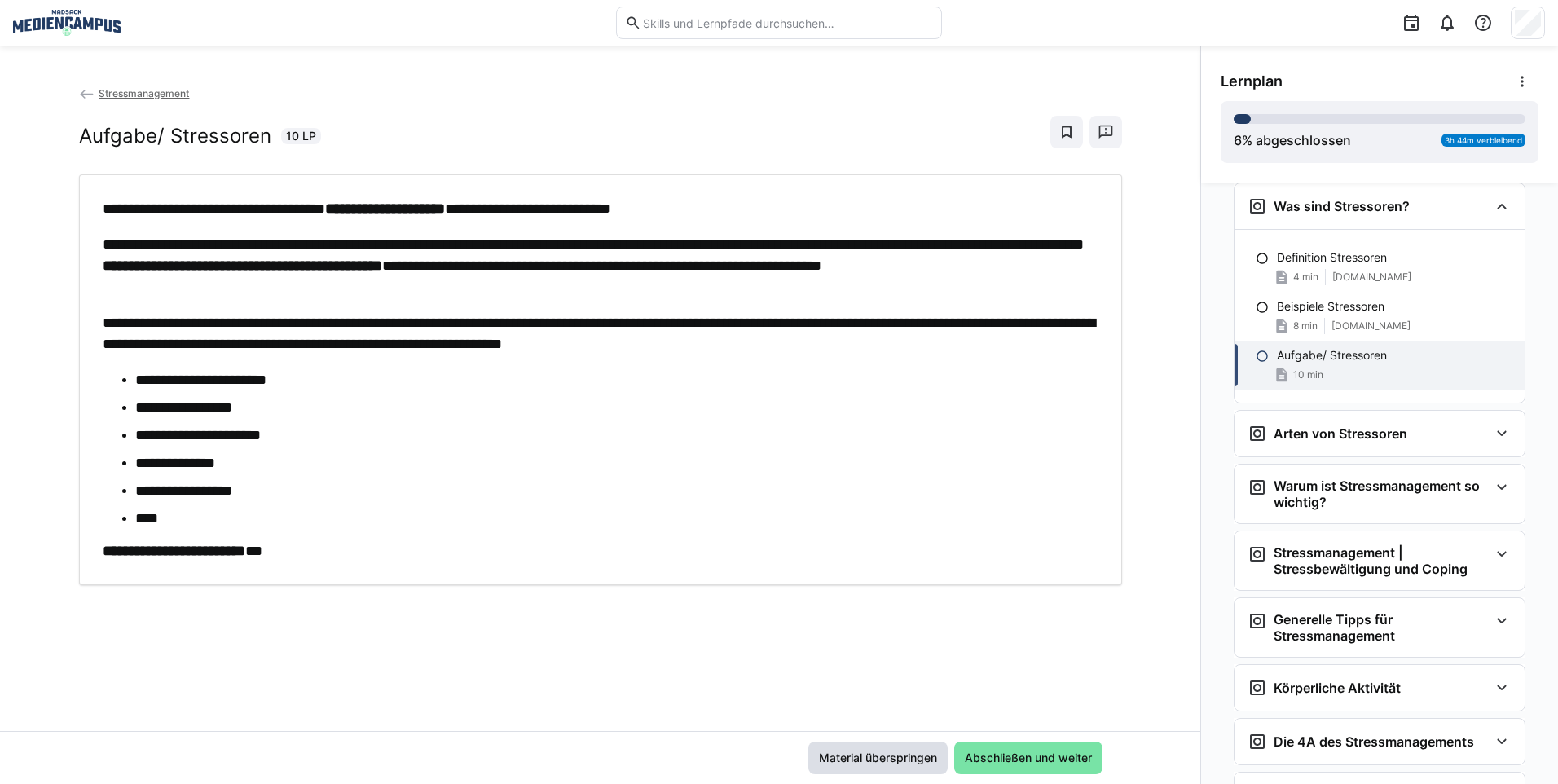
click at [911, 757] on span "Material überspringen" at bounding box center [878, 757] width 123 height 16
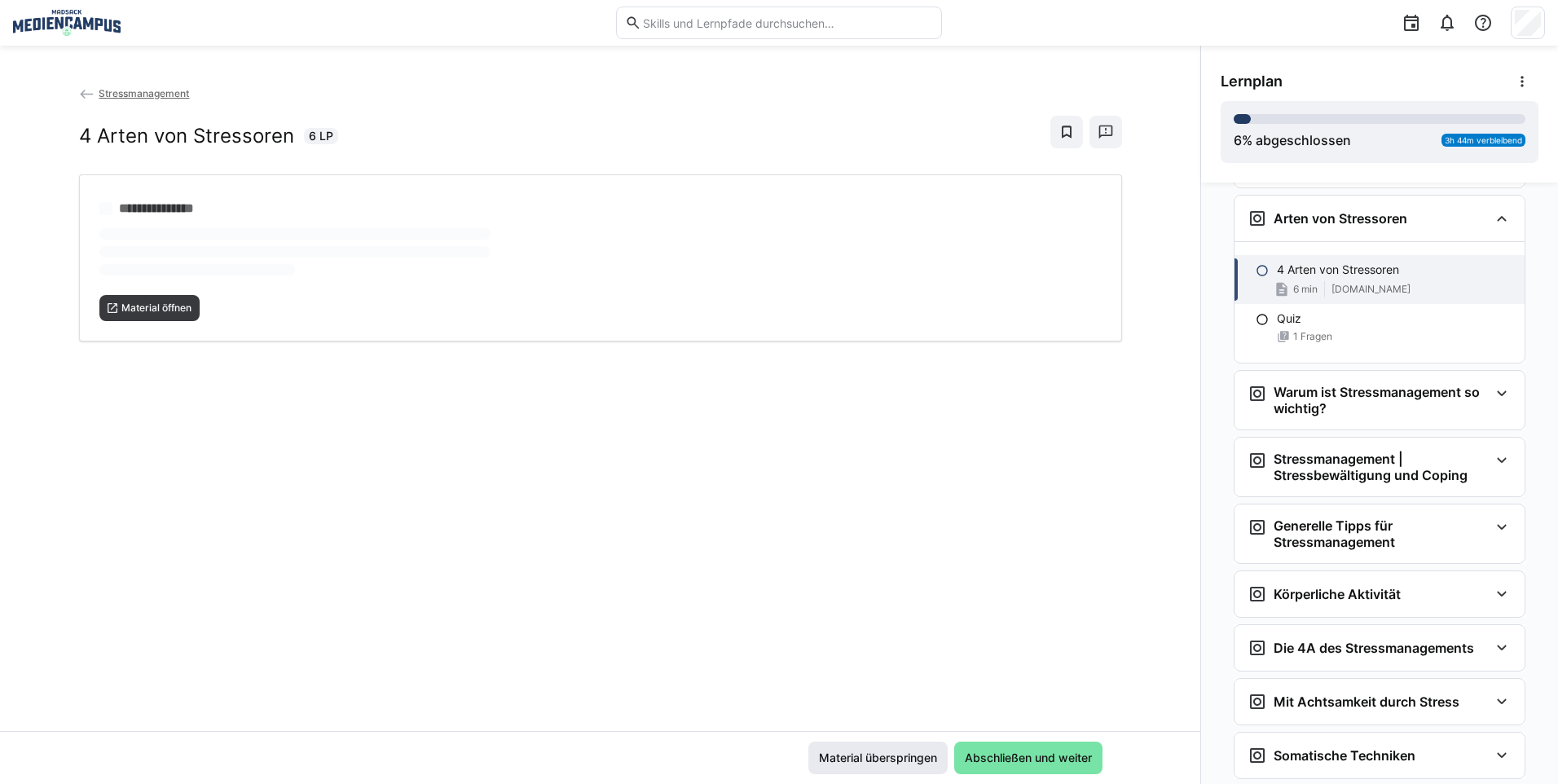
scroll to position [1127, 0]
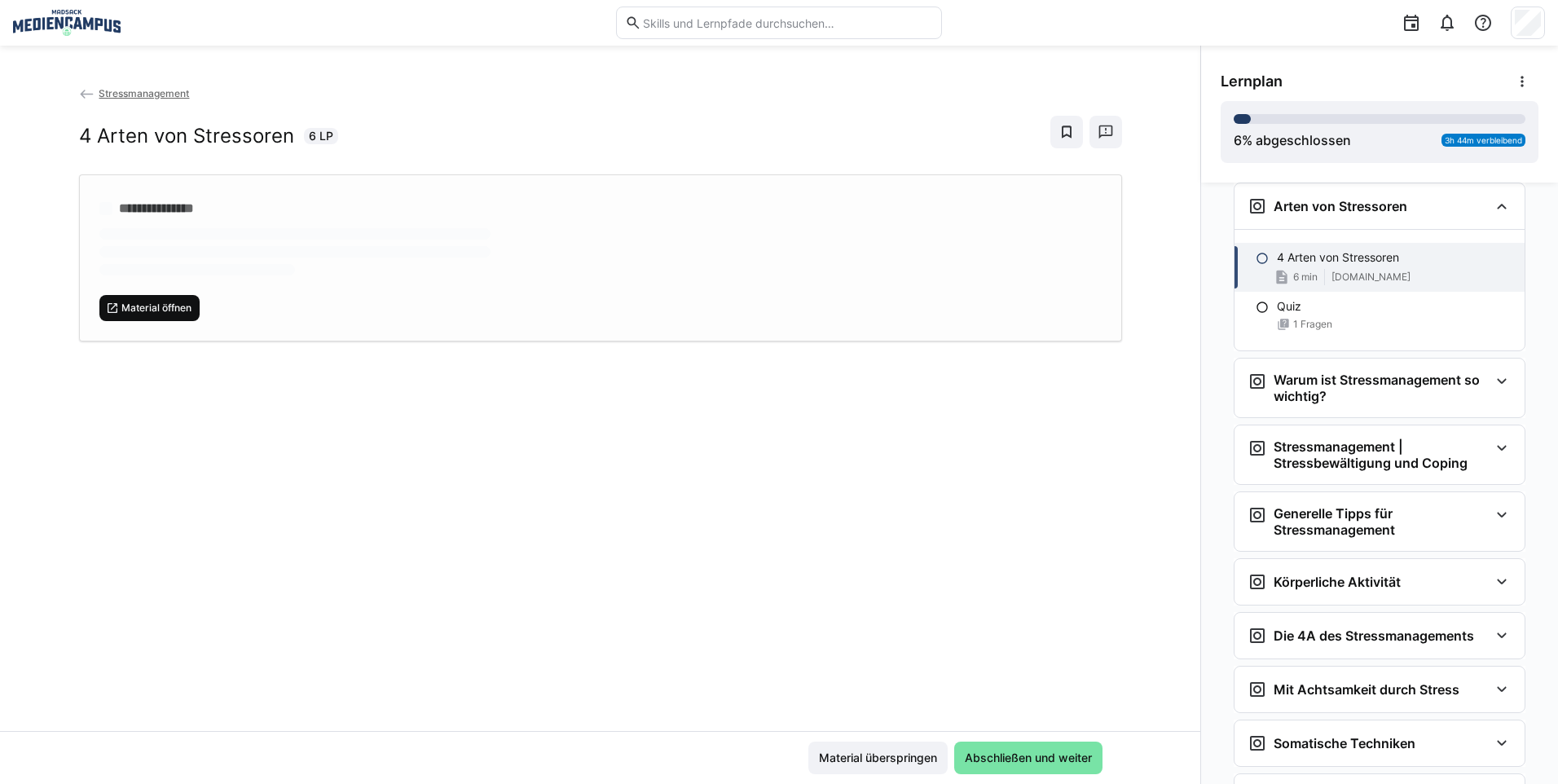
click at [149, 305] on span "Material öffnen" at bounding box center [156, 307] width 73 height 13
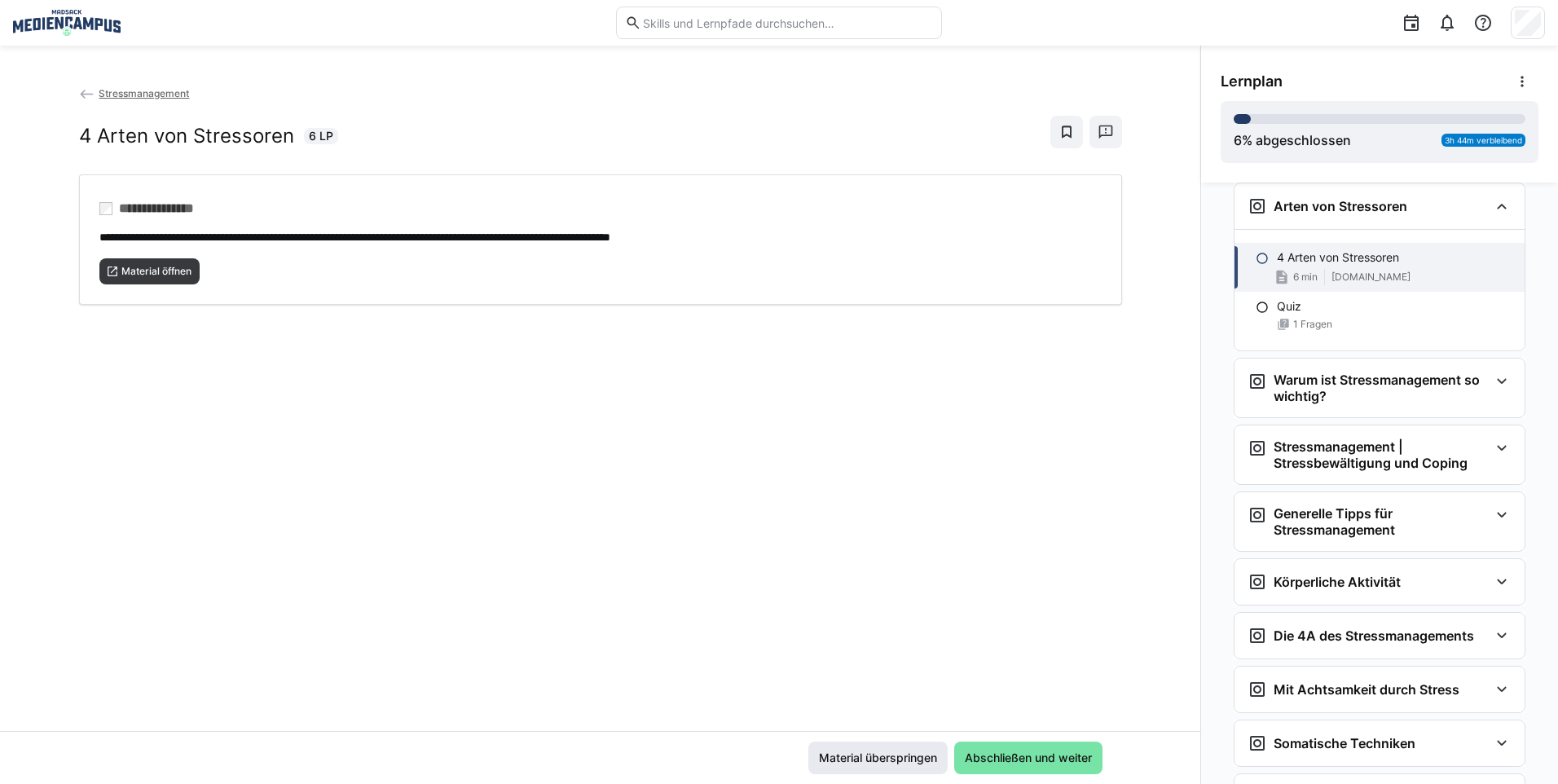
click at [865, 748] on span "Material überspringen" at bounding box center [877, 758] width 139 height 32
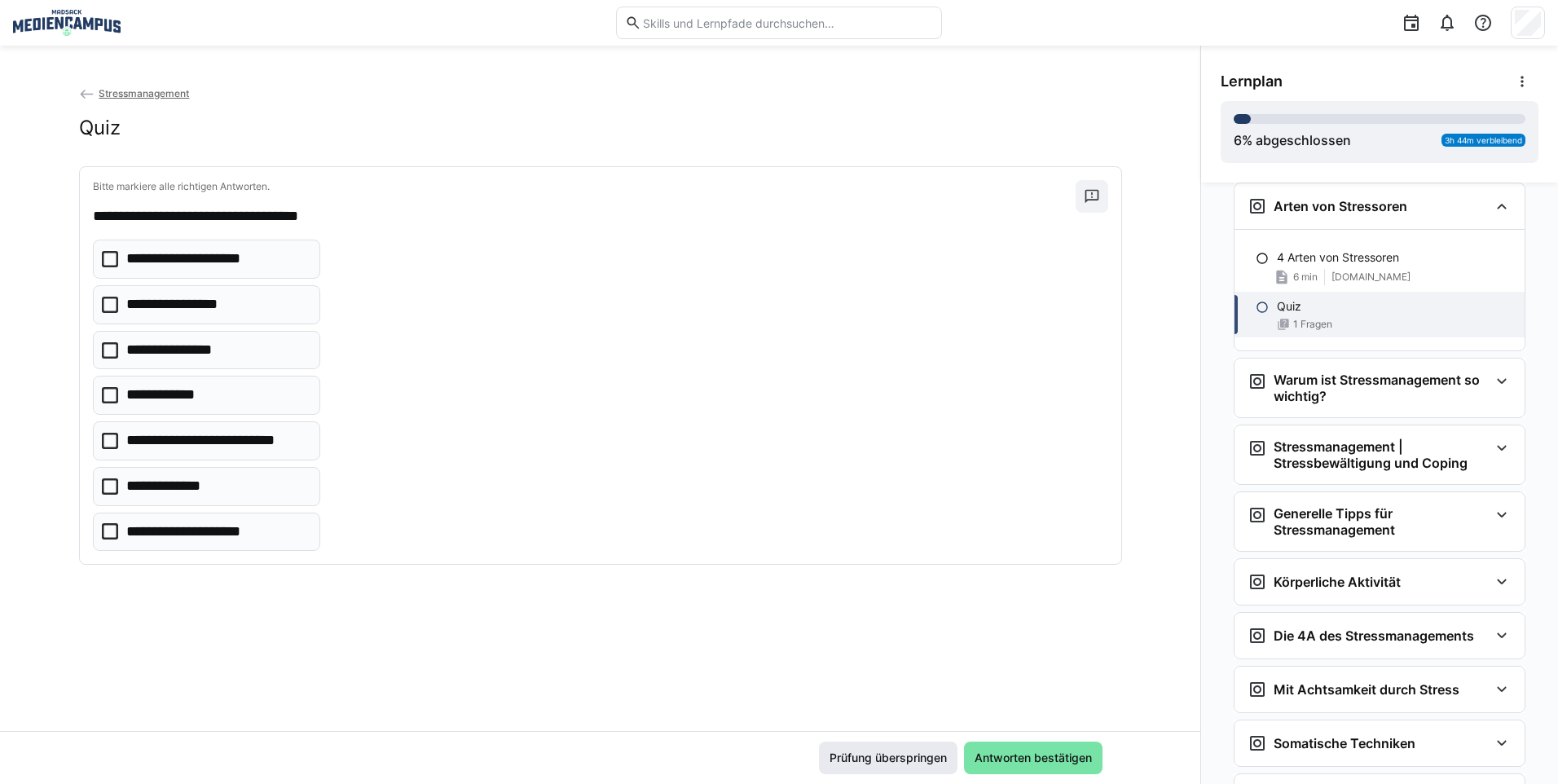
click at [866, 755] on span "Prüfung überspringen" at bounding box center [887, 757] width 122 height 16
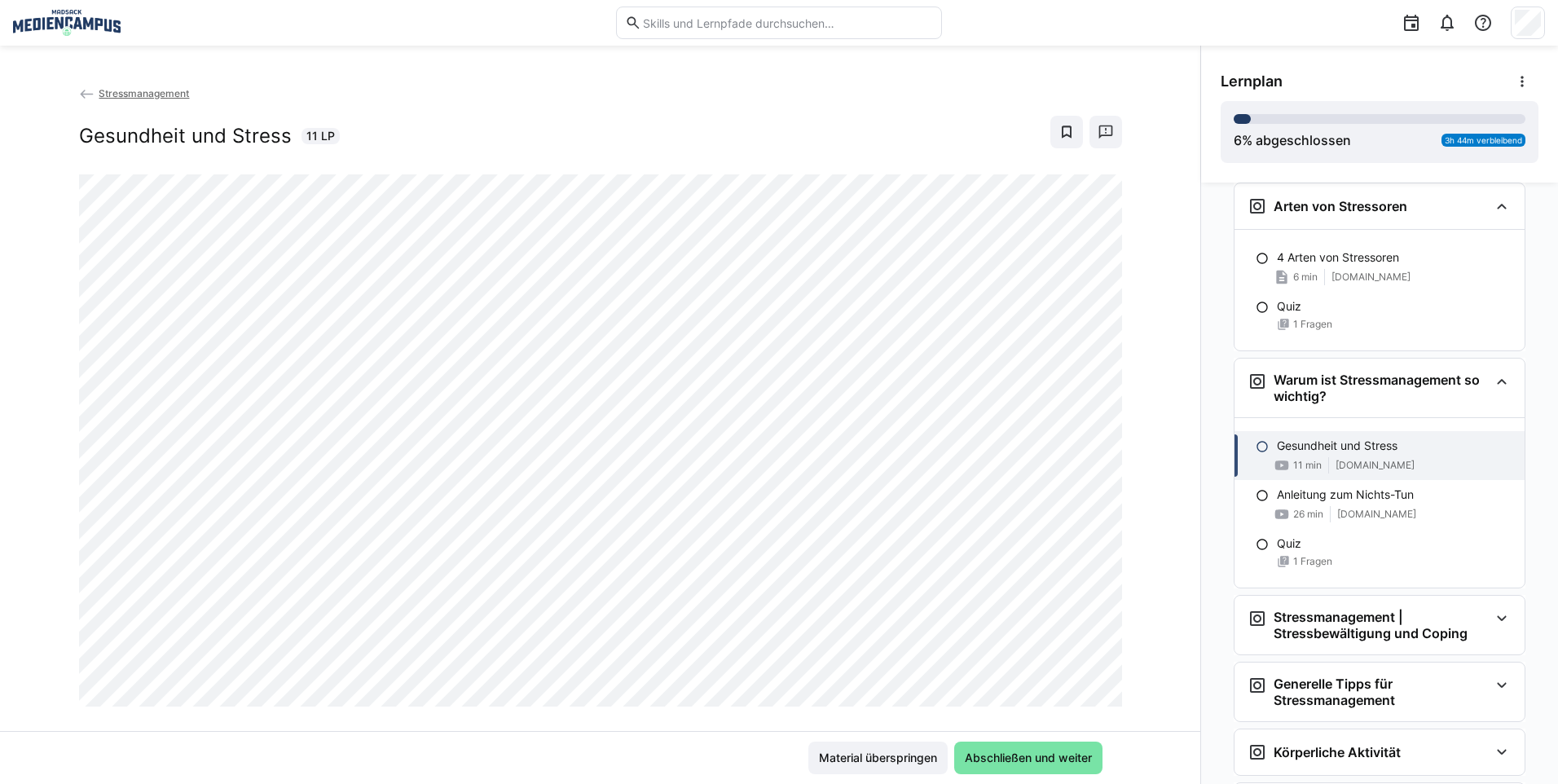
scroll to position [1302, 0]
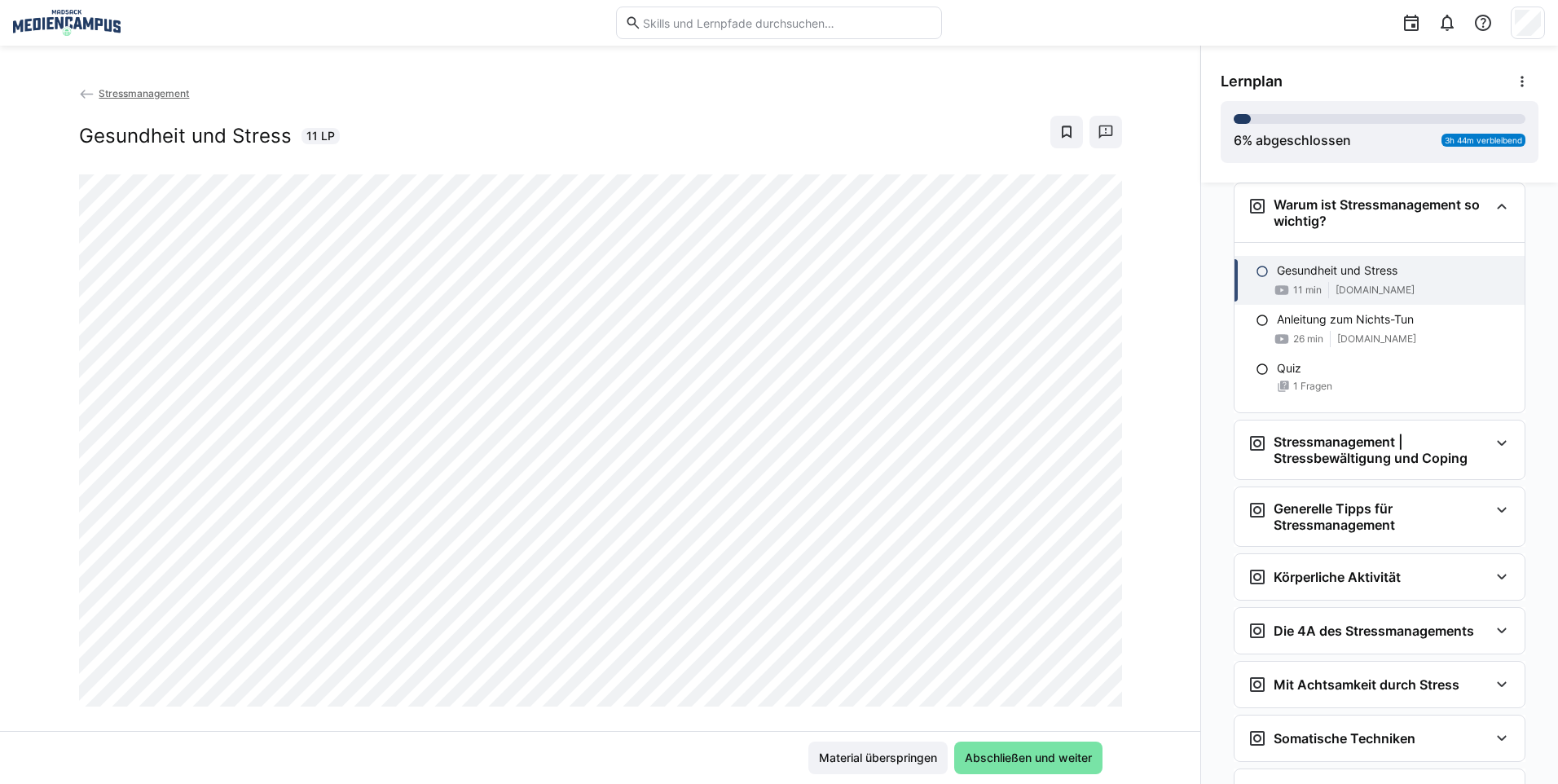
click at [866, 755] on span "Material überspringen" at bounding box center [878, 757] width 123 height 16
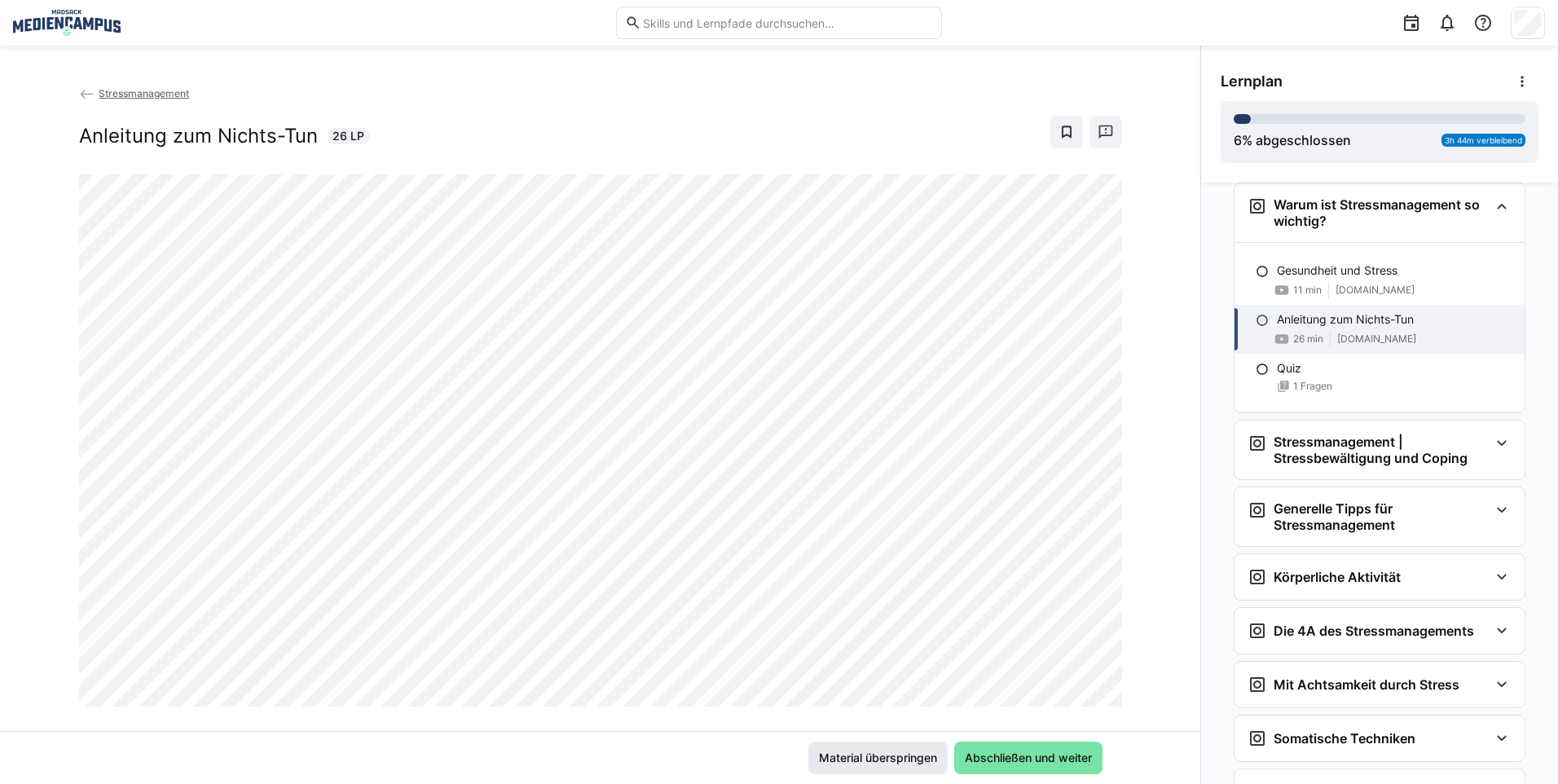
click at [884, 753] on span "Material überspringen" at bounding box center [878, 757] width 123 height 16
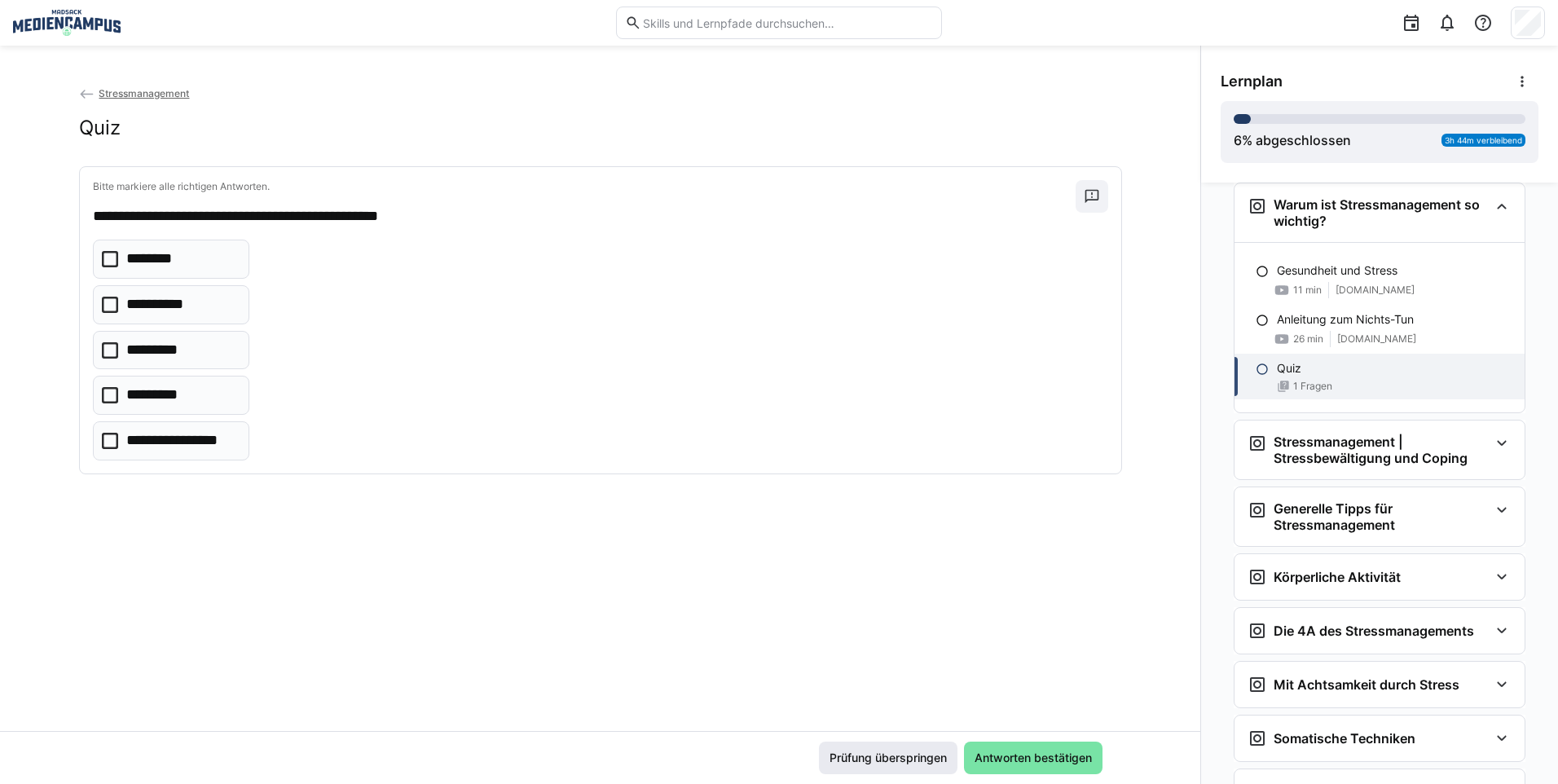
click at [849, 758] on span "Prüfung überspringen" at bounding box center [887, 757] width 122 height 16
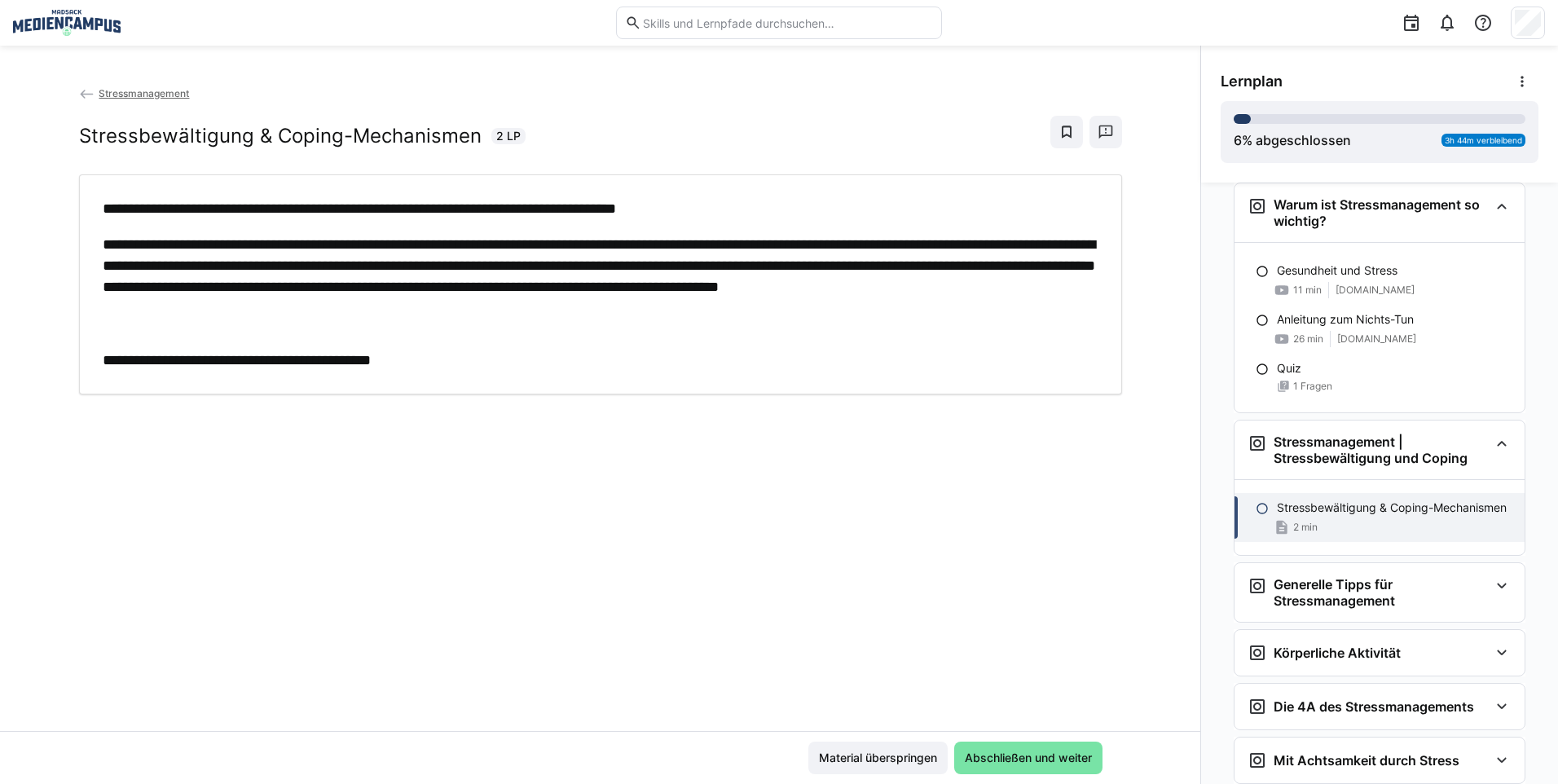
scroll to position [1539, 0]
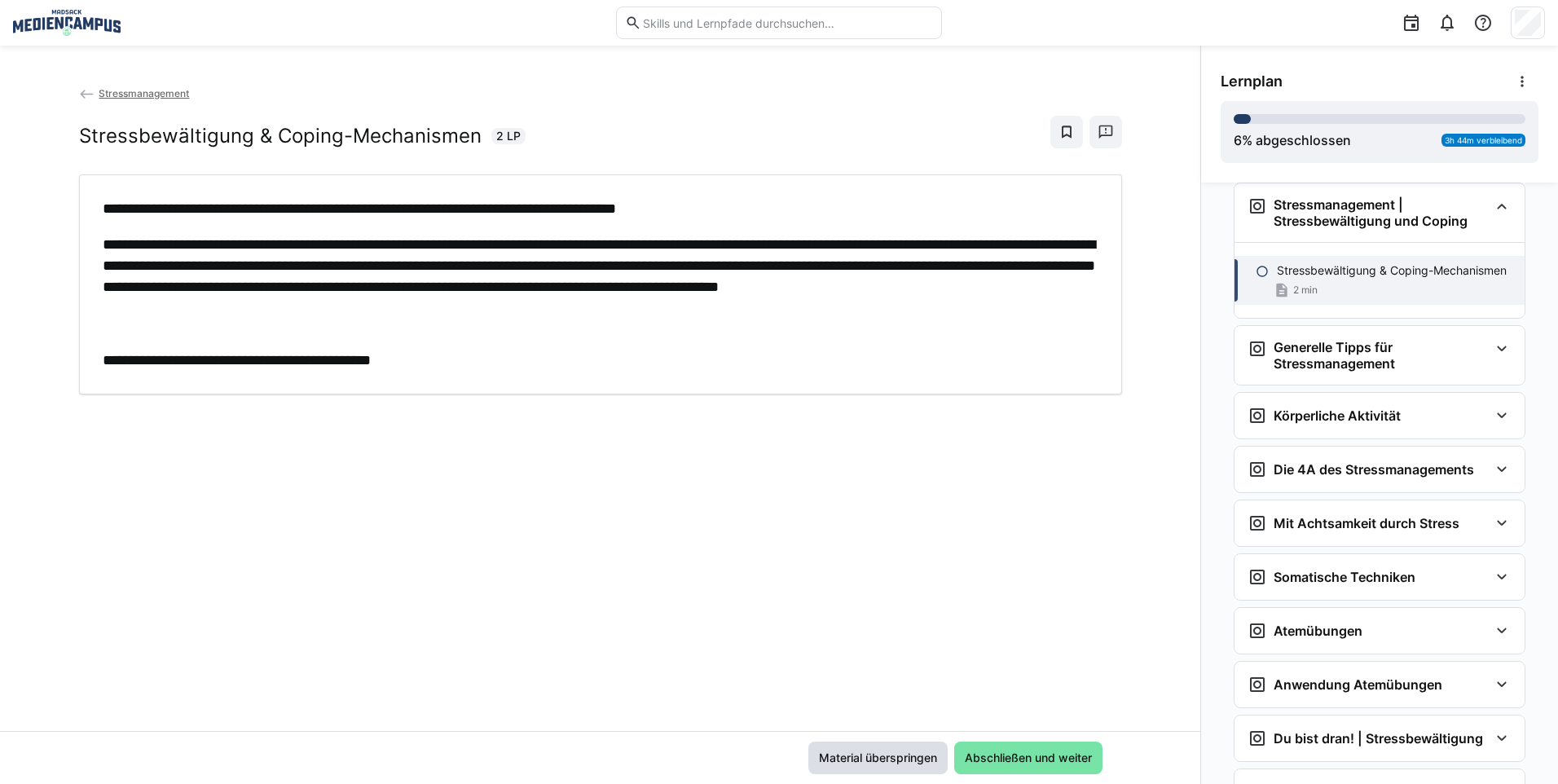
click at [849, 758] on span "Material überspringen" at bounding box center [878, 757] width 123 height 16
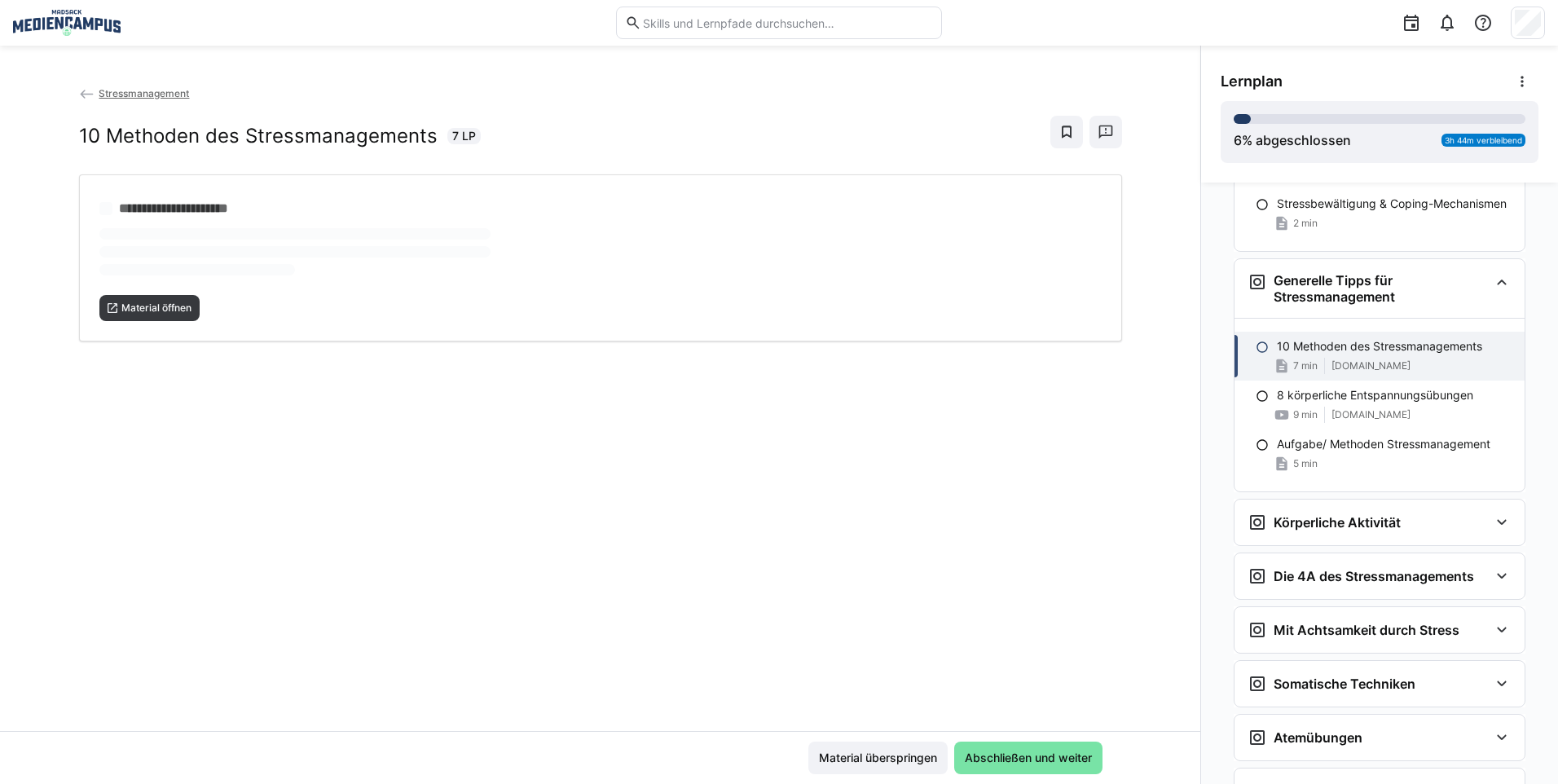
scroll to position [1621, 0]
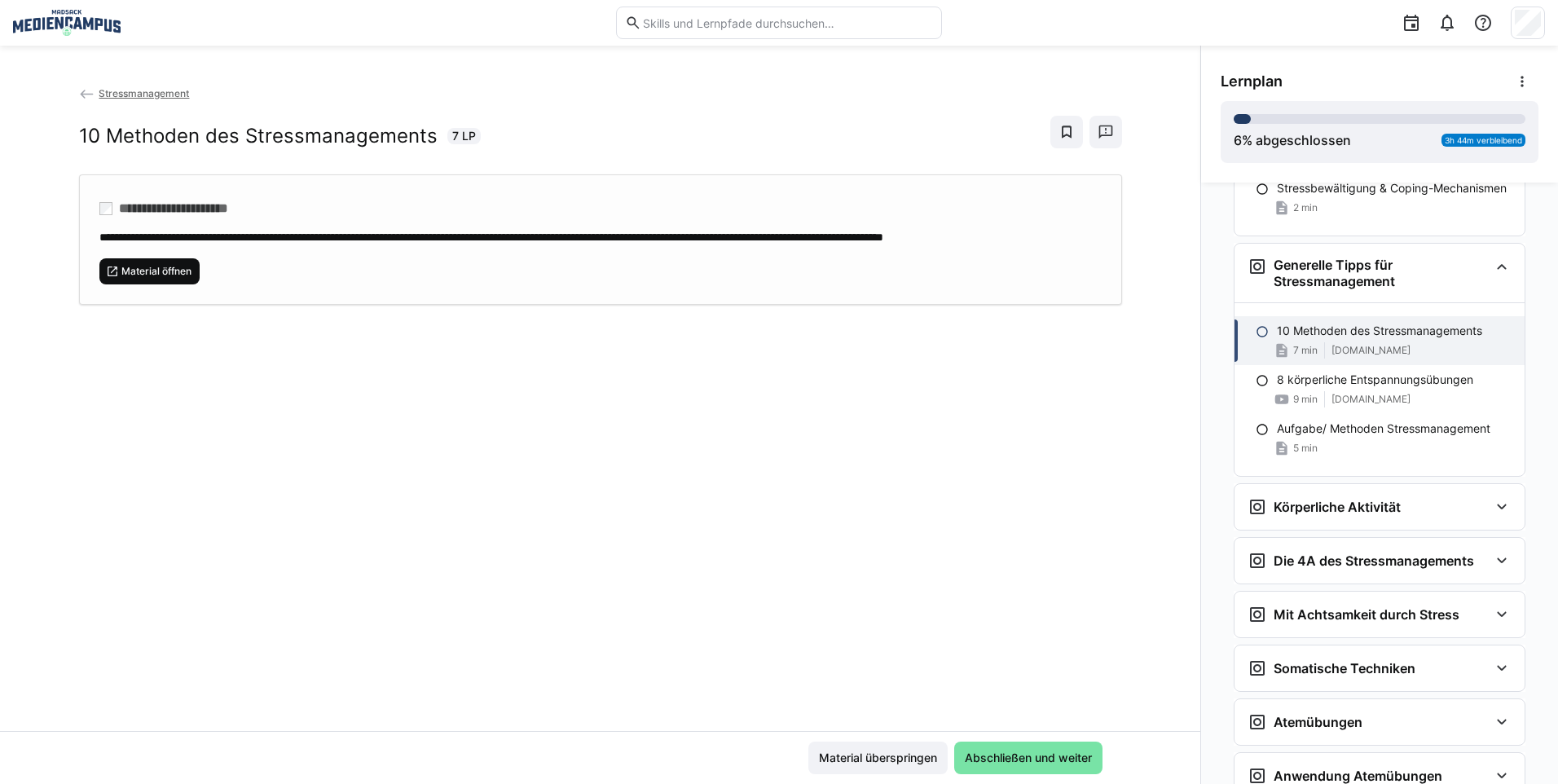
click at [153, 284] on span "Material öffnen" at bounding box center [149, 271] width 101 height 26
click at [892, 766] on span "Material überspringen" at bounding box center [877, 758] width 139 height 32
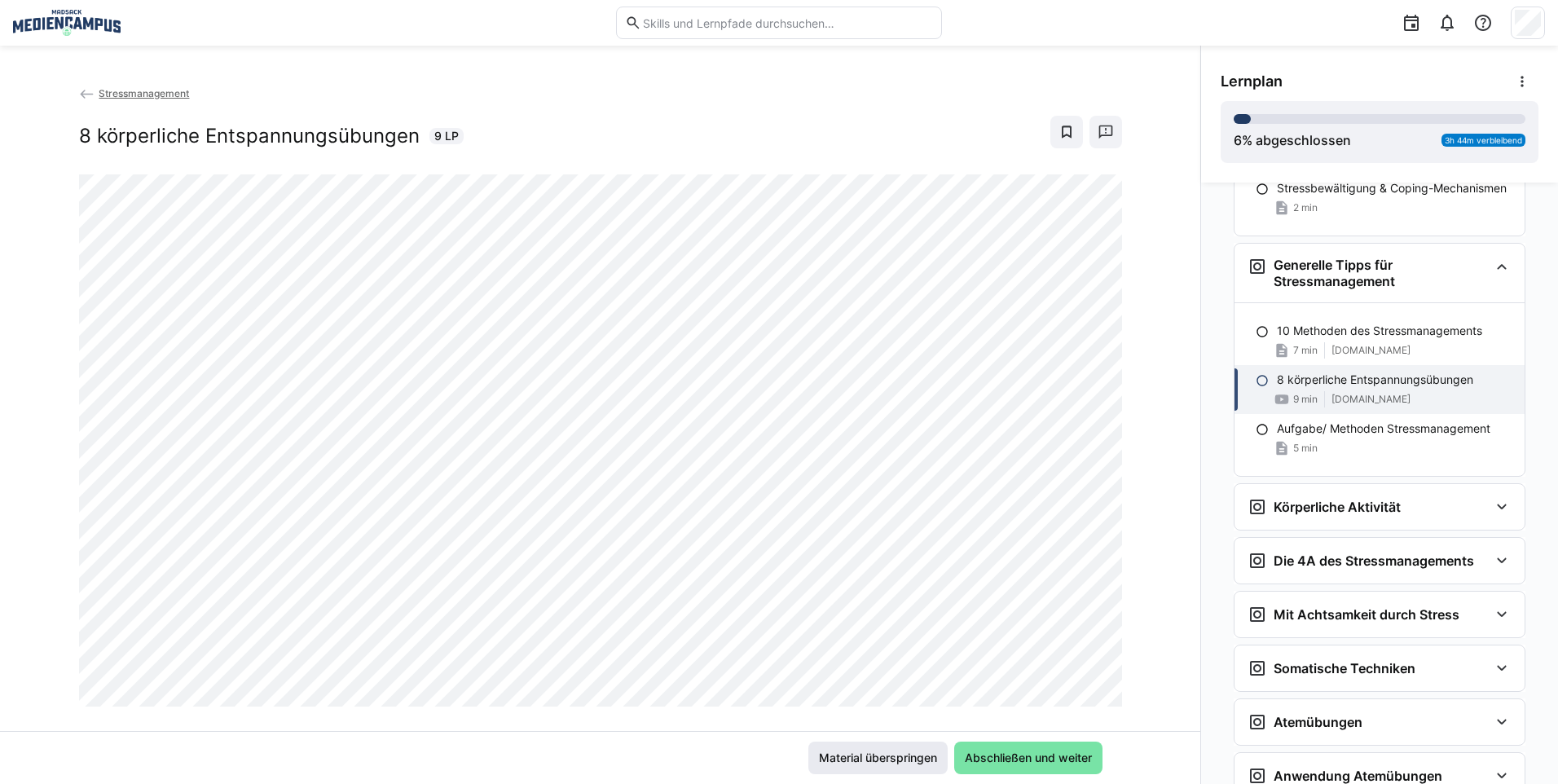
click at [898, 753] on span "Material überspringen" at bounding box center [878, 757] width 123 height 16
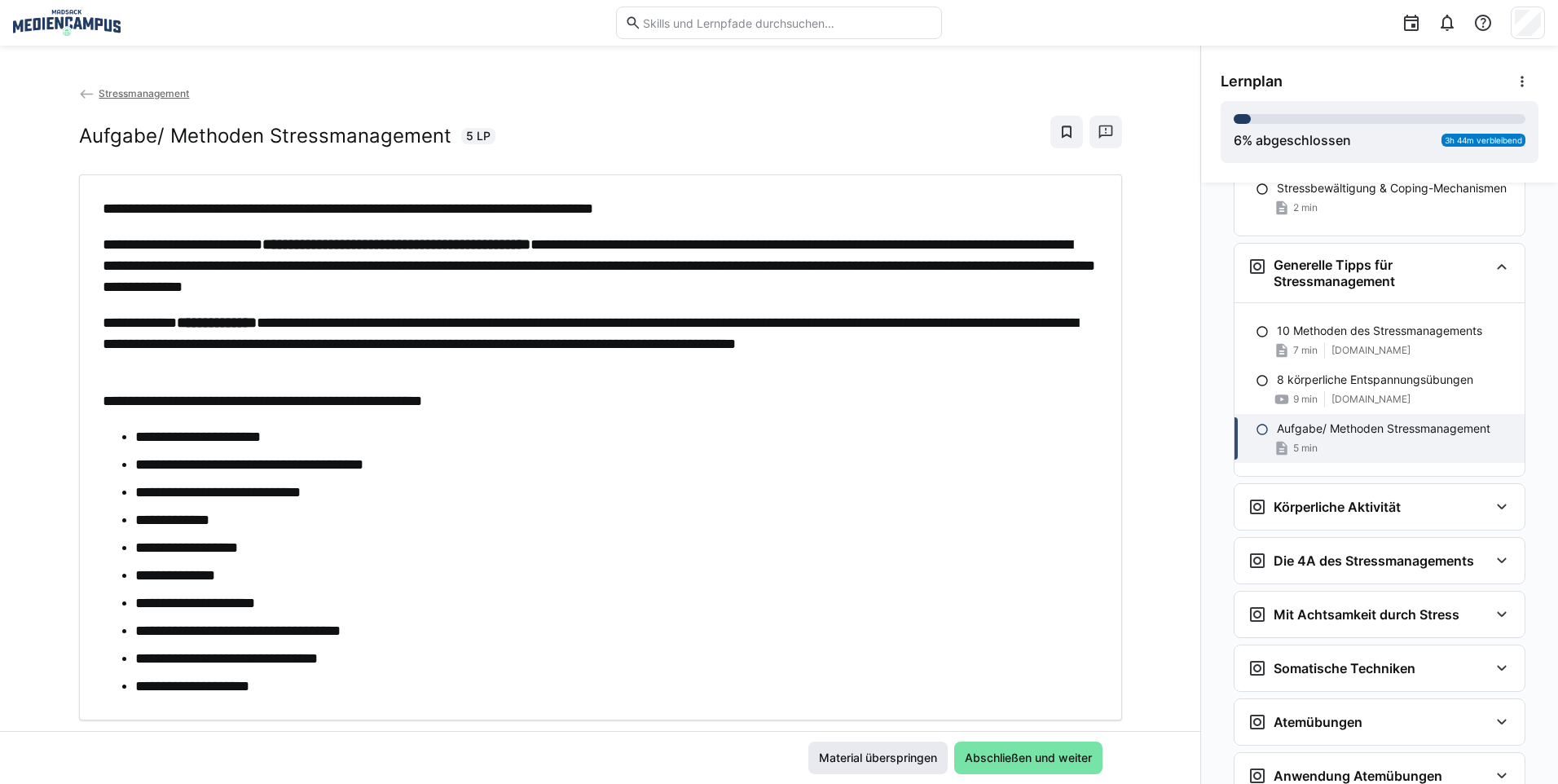
click at [916, 760] on span "Material überspringen" at bounding box center [878, 757] width 123 height 16
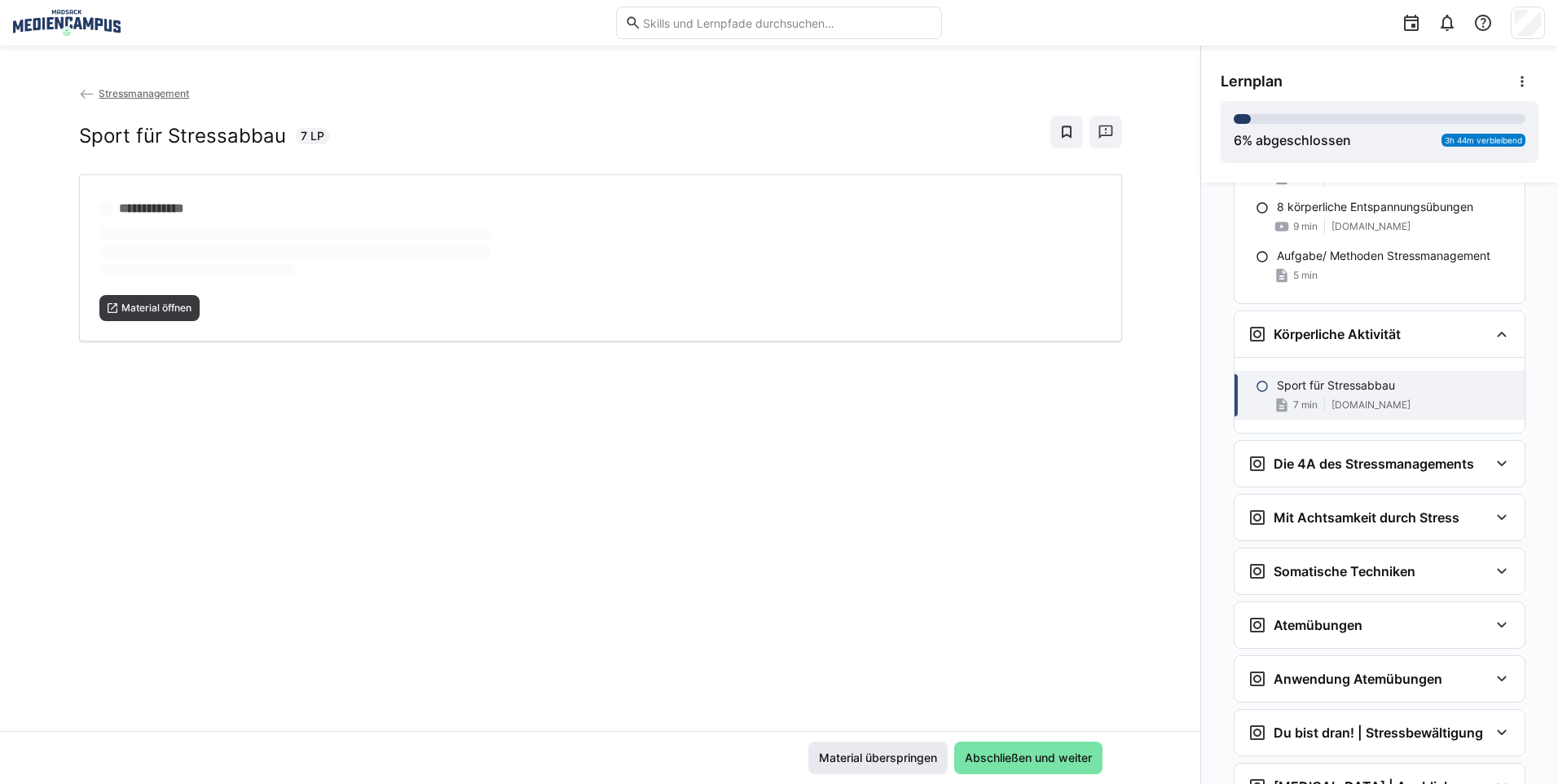
scroll to position [1794, 0]
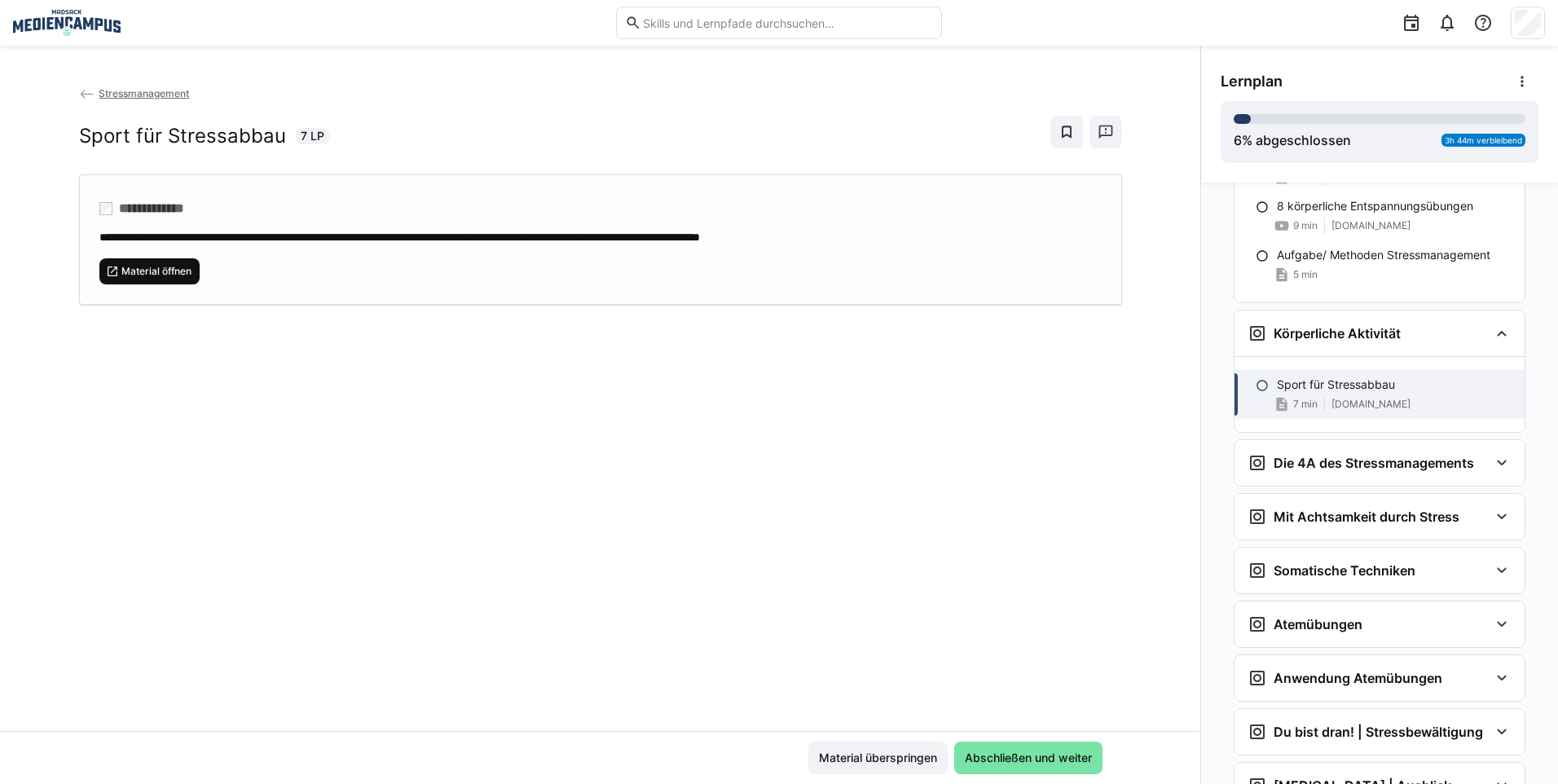
click at [167, 274] on span "Material öffnen" at bounding box center [156, 270] width 73 height 13
click at [883, 743] on span "Material überspringen" at bounding box center [877, 758] width 139 height 32
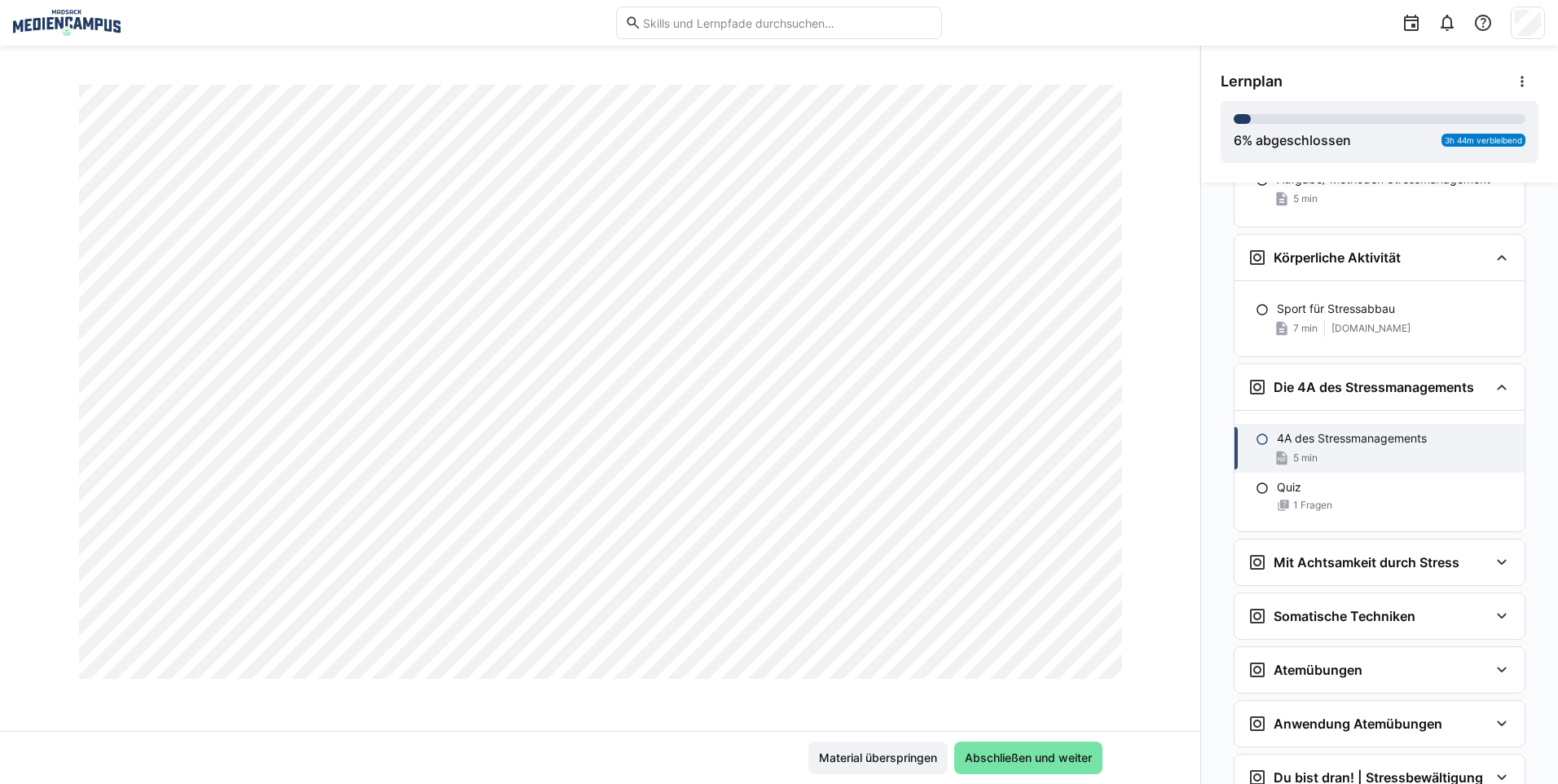
scroll to position [652, 0]
click at [991, 764] on span "Abschließen und weiter" at bounding box center [1028, 757] width 132 height 16
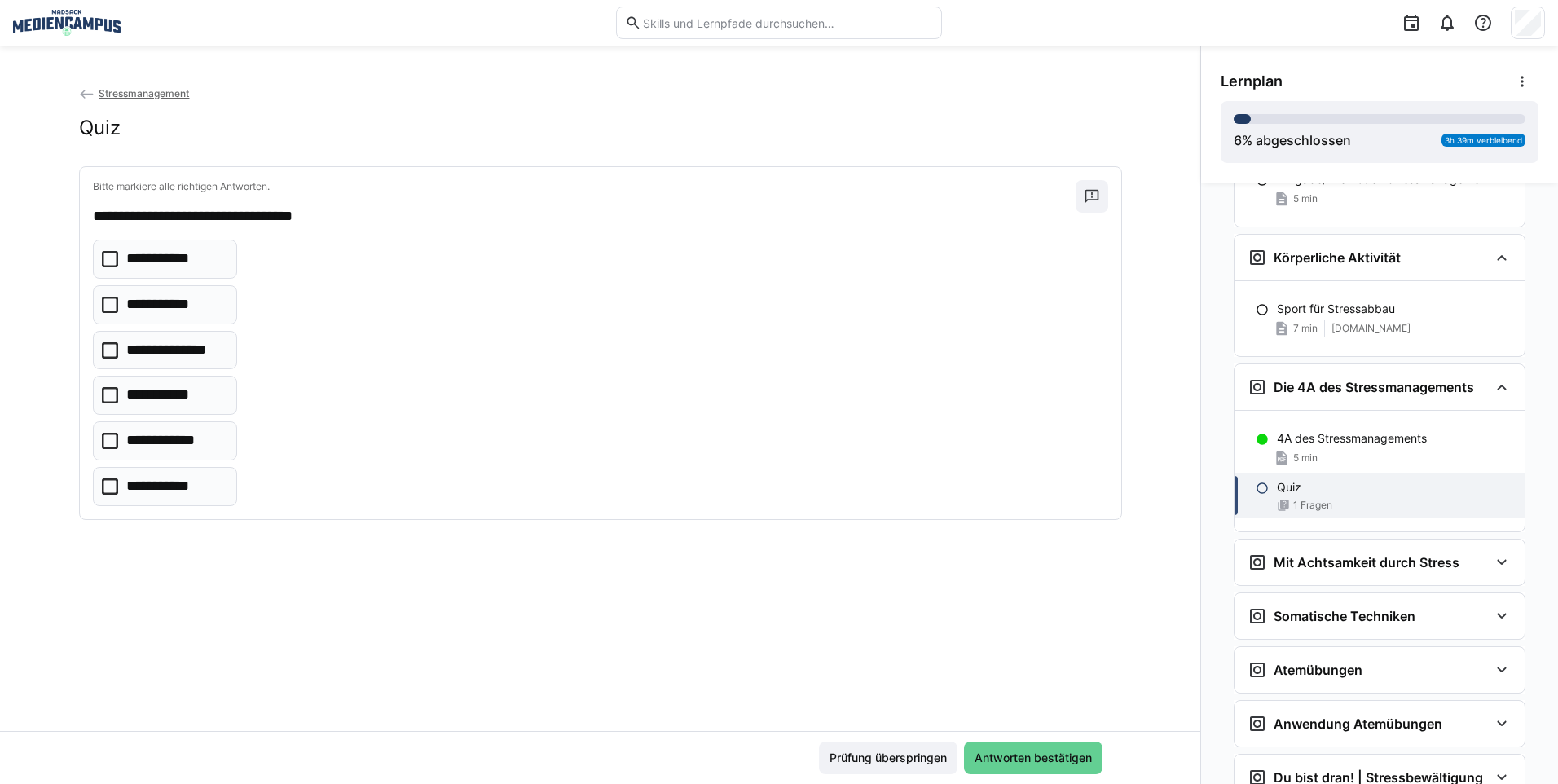
click at [1011, 753] on span "Antworten bestätigen" at bounding box center [1032, 757] width 122 height 16
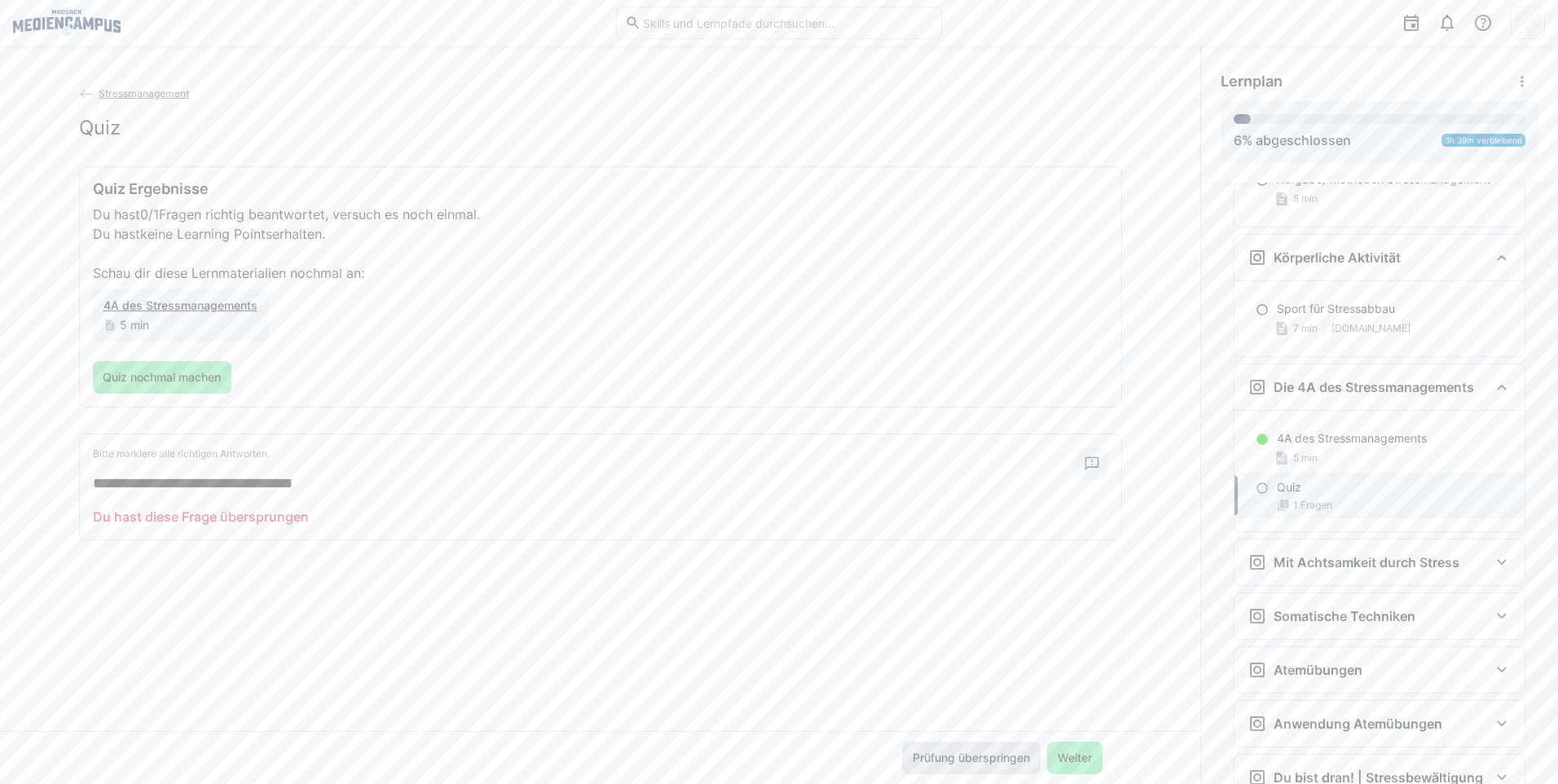
click at [980, 758] on span "Prüfung überspringen" at bounding box center [971, 757] width 122 height 16
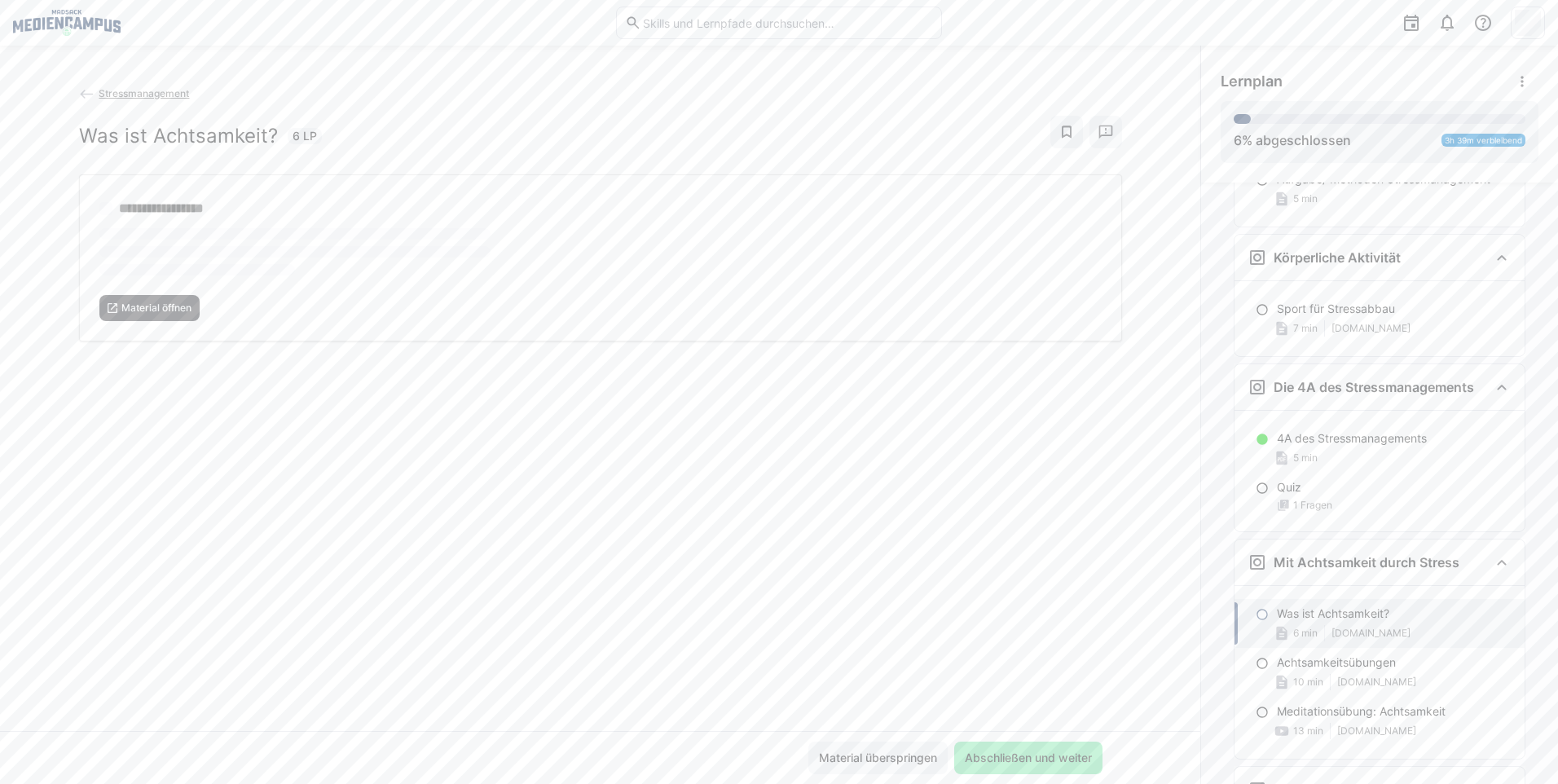
scroll to position [1992, 0]
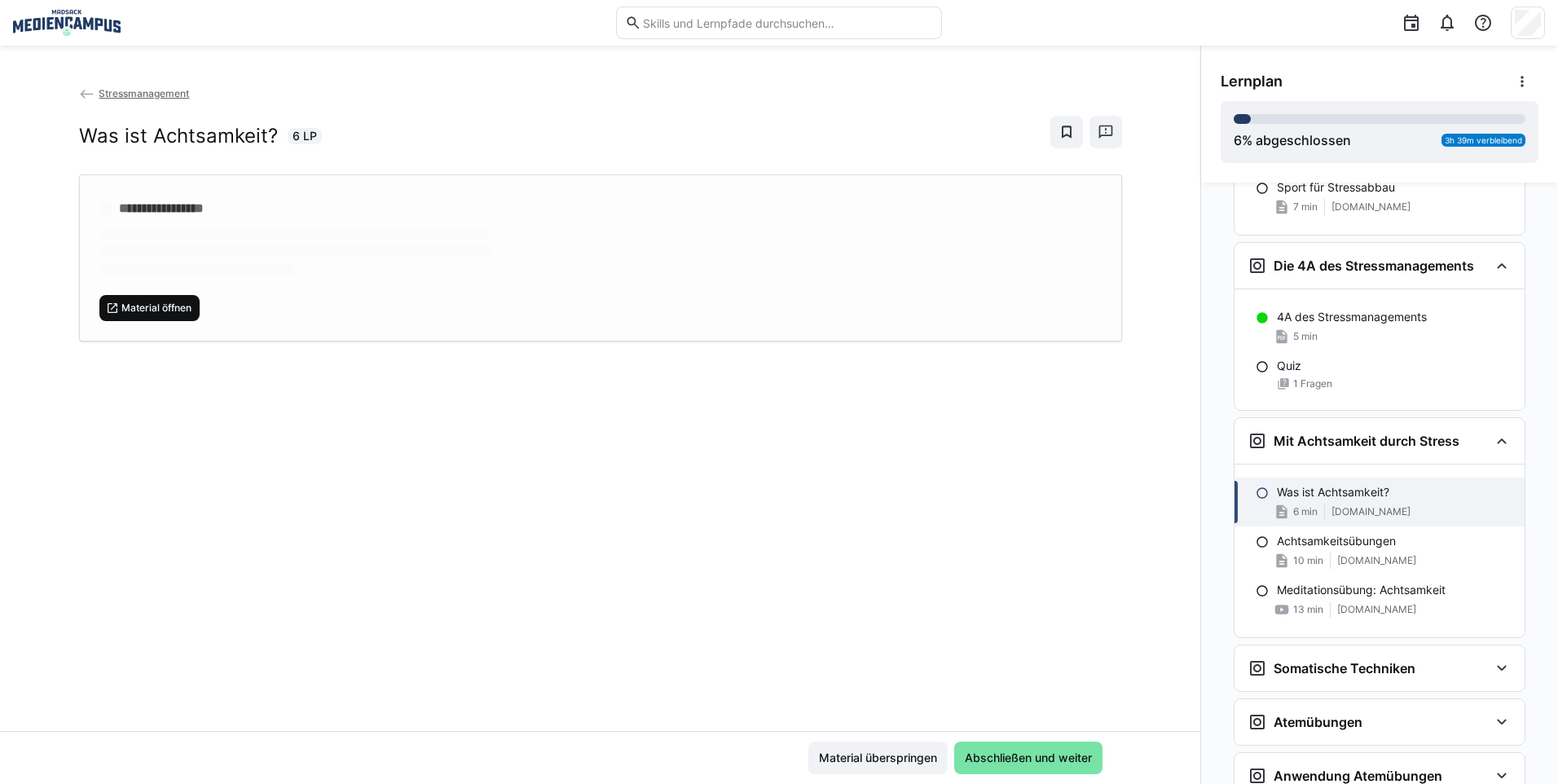
click at [177, 316] on span "Material öffnen" at bounding box center [149, 308] width 101 height 26
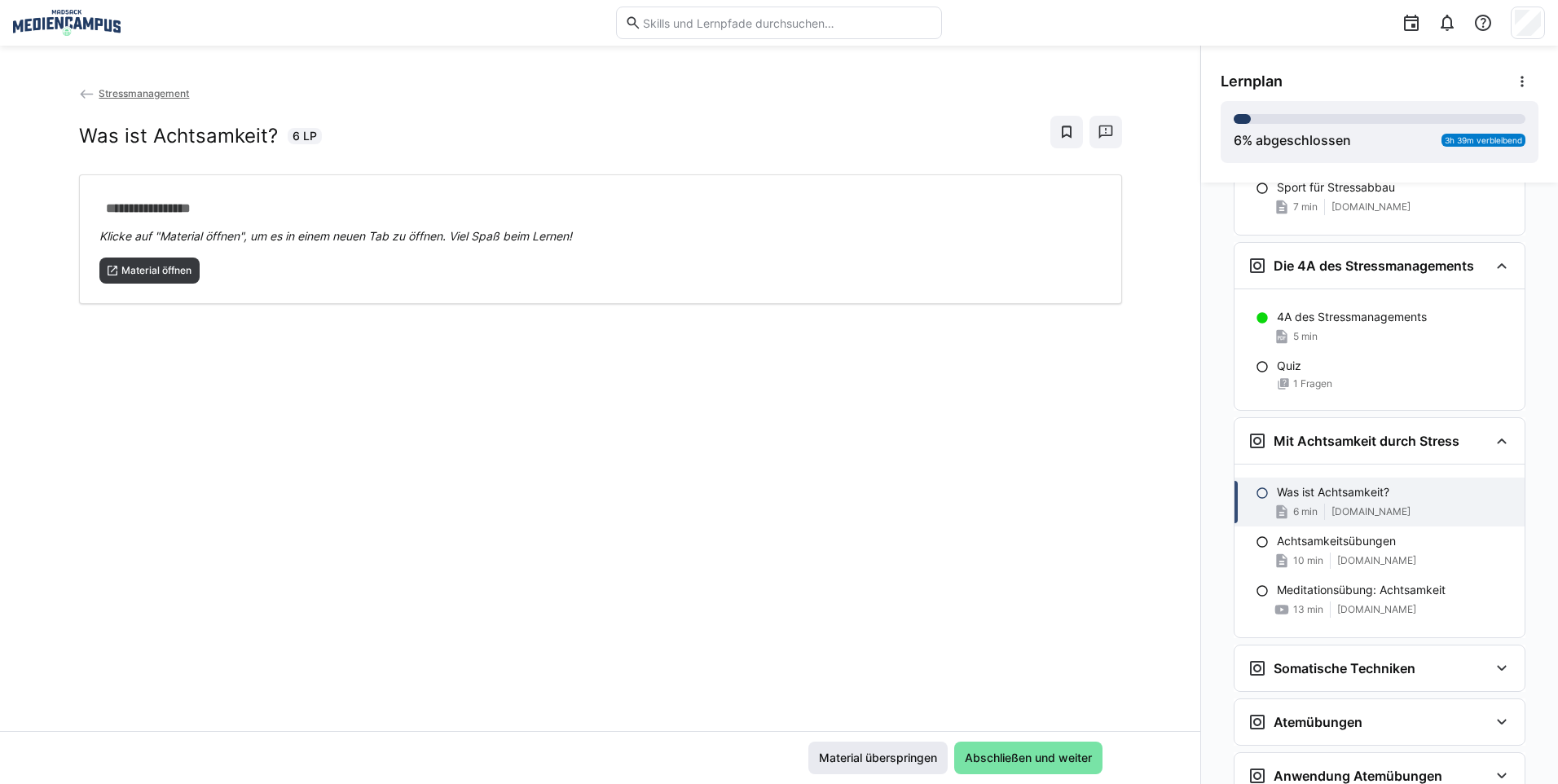
click at [906, 748] on span "Material überspringen" at bounding box center [877, 758] width 139 height 32
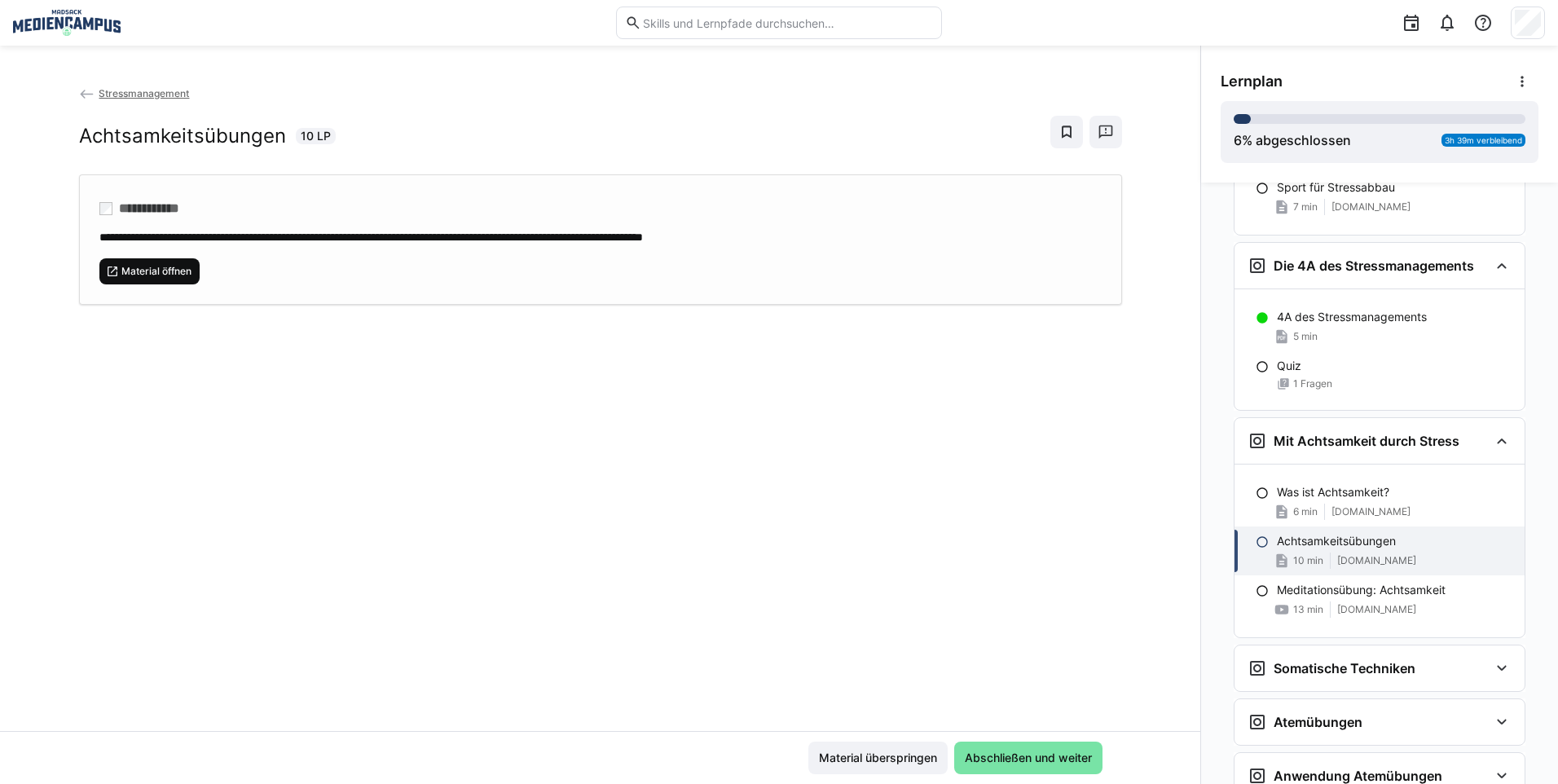
click at [189, 261] on span "Material öffnen" at bounding box center [149, 271] width 101 height 26
click at [825, 744] on span "Material überspringen" at bounding box center [877, 758] width 139 height 32
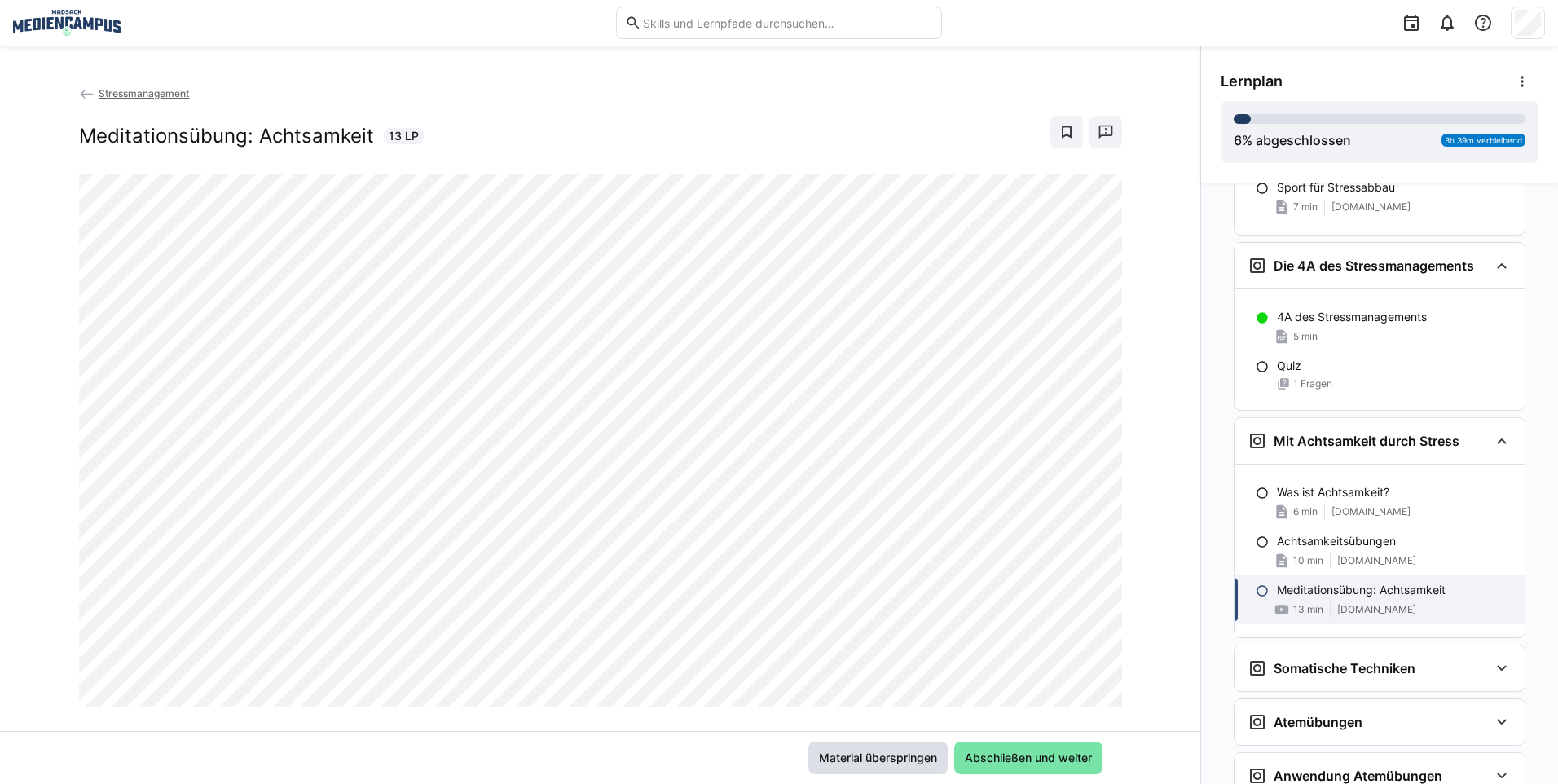
click at [829, 756] on span "Material überspringen" at bounding box center [878, 757] width 123 height 16
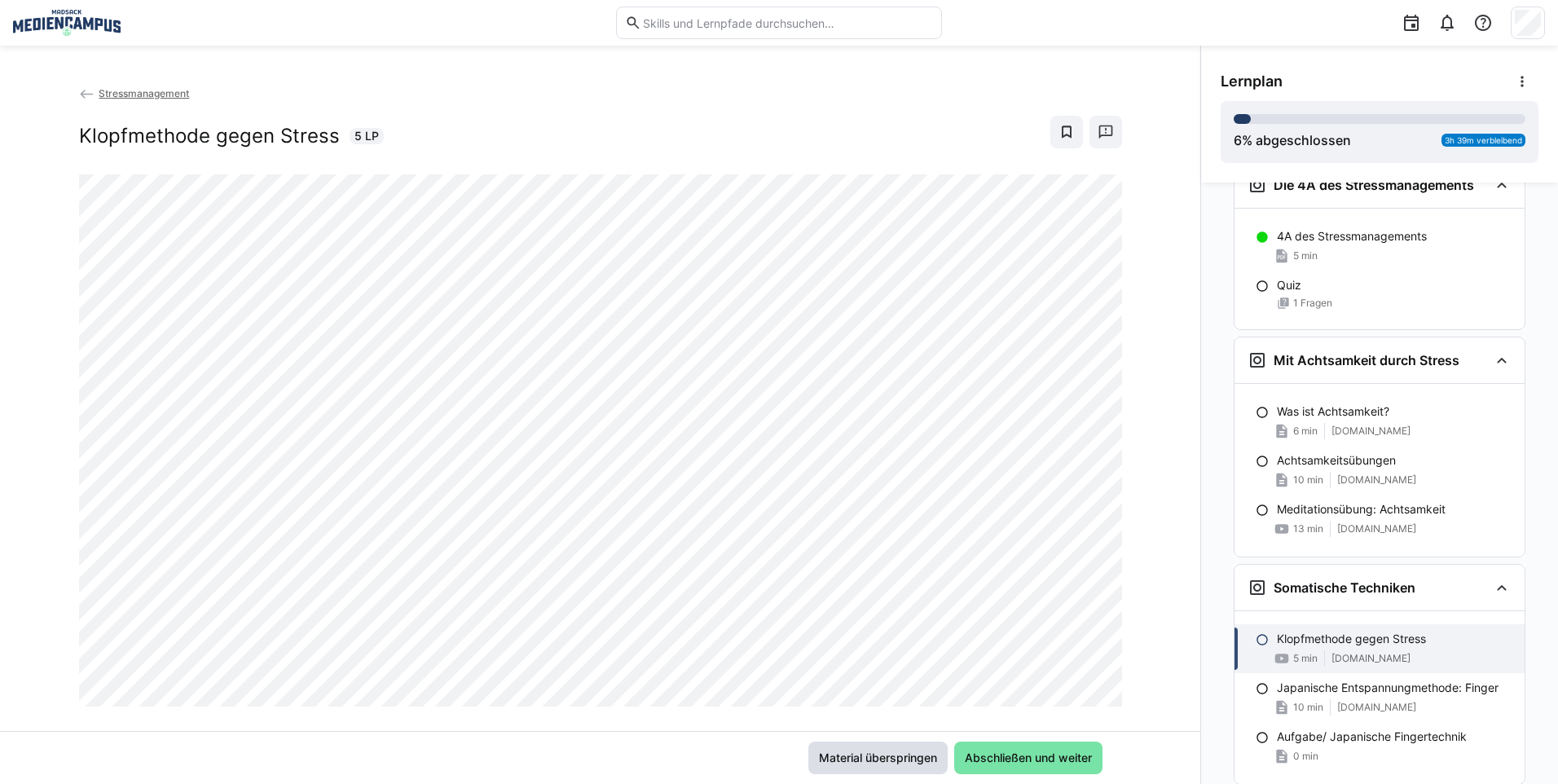
scroll to position [2165, 0]
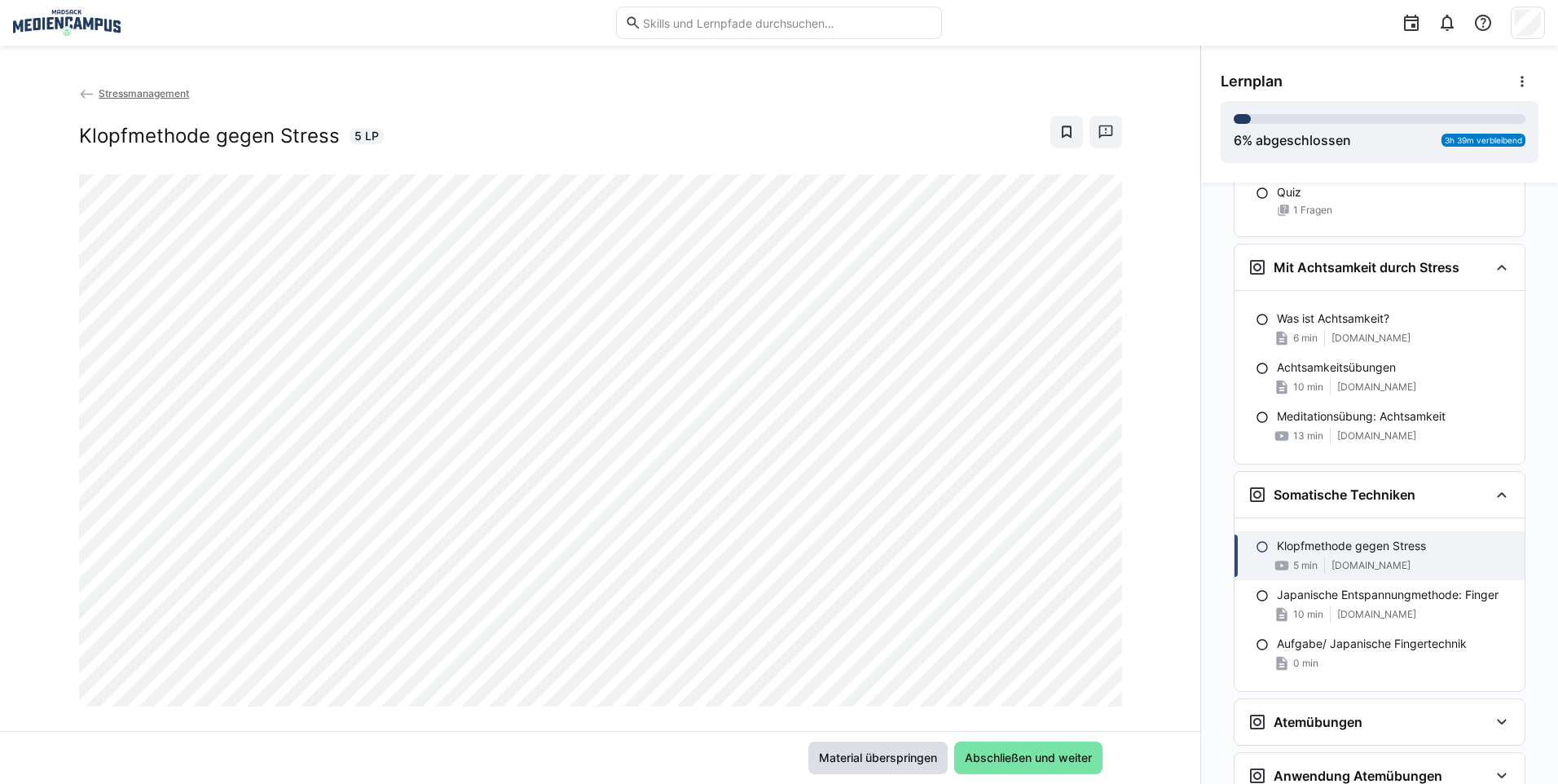
click at [908, 769] on span "Material überspringen" at bounding box center [877, 758] width 139 height 32
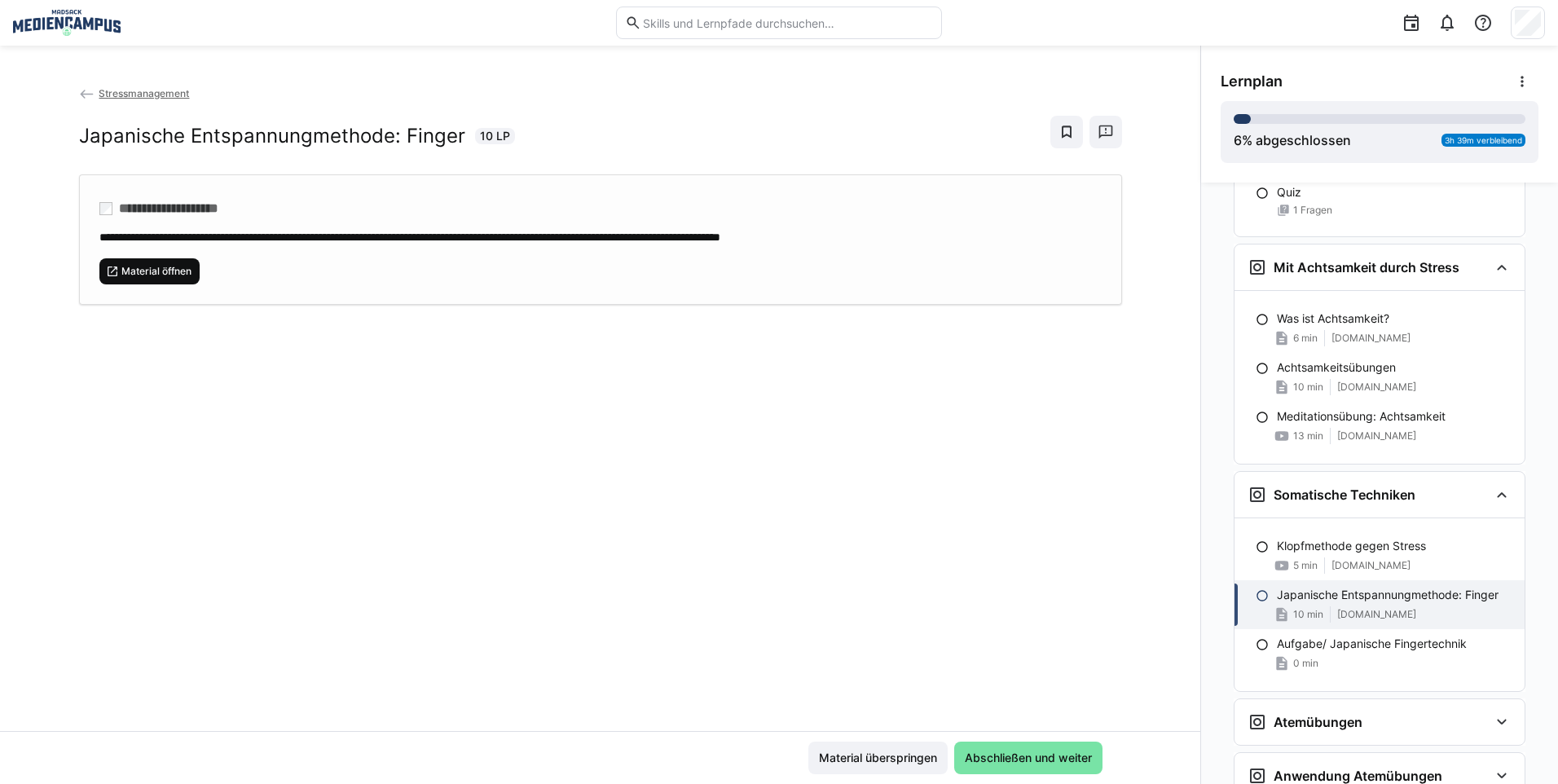
click at [117, 261] on span "Material öffnen" at bounding box center [149, 271] width 101 height 26
click at [843, 763] on span "Material überspringen" at bounding box center [878, 757] width 123 height 16
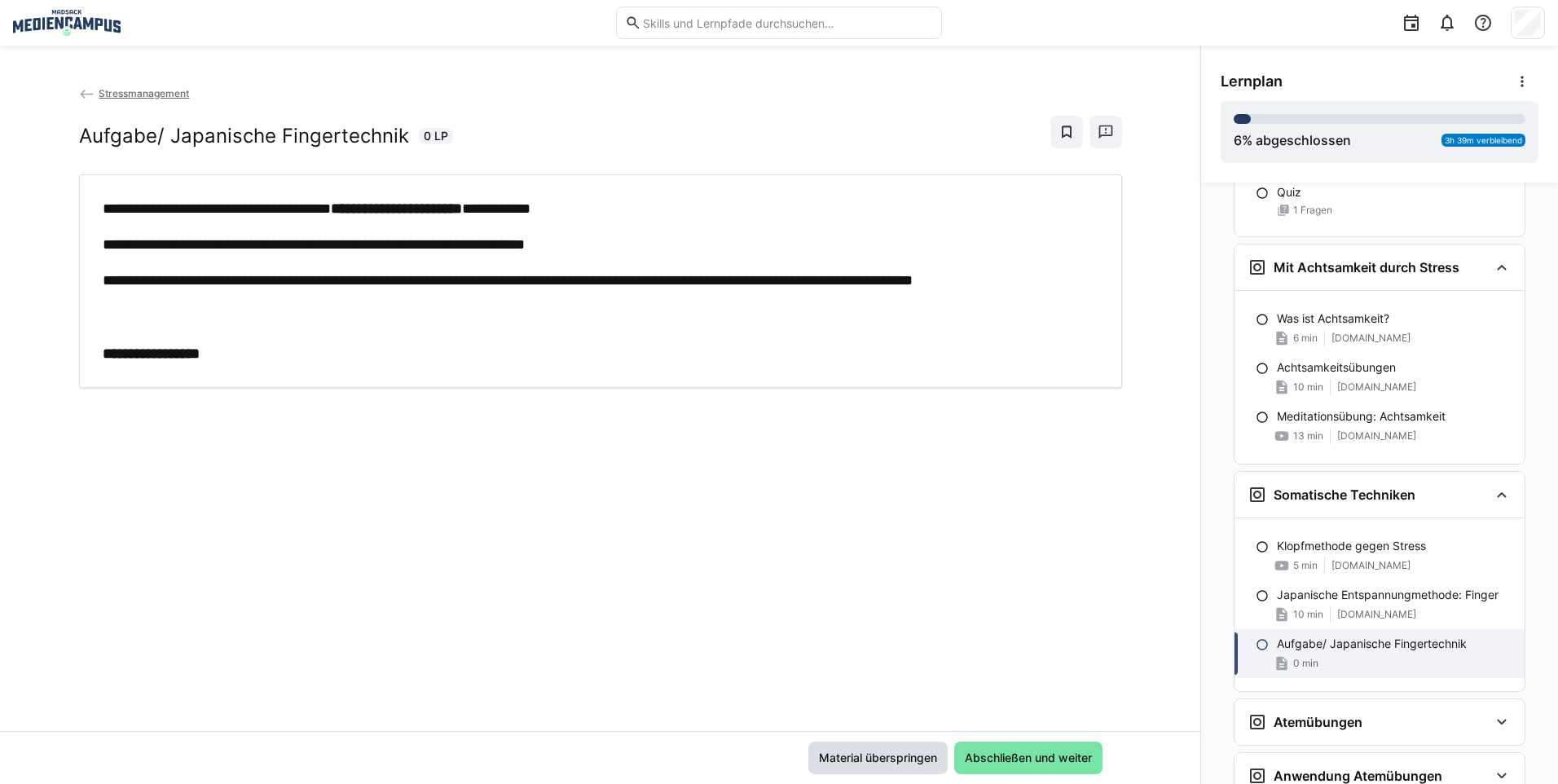
click at [843, 763] on span "Material überspringen" at bounding box center [878, 757] width 123 height 16
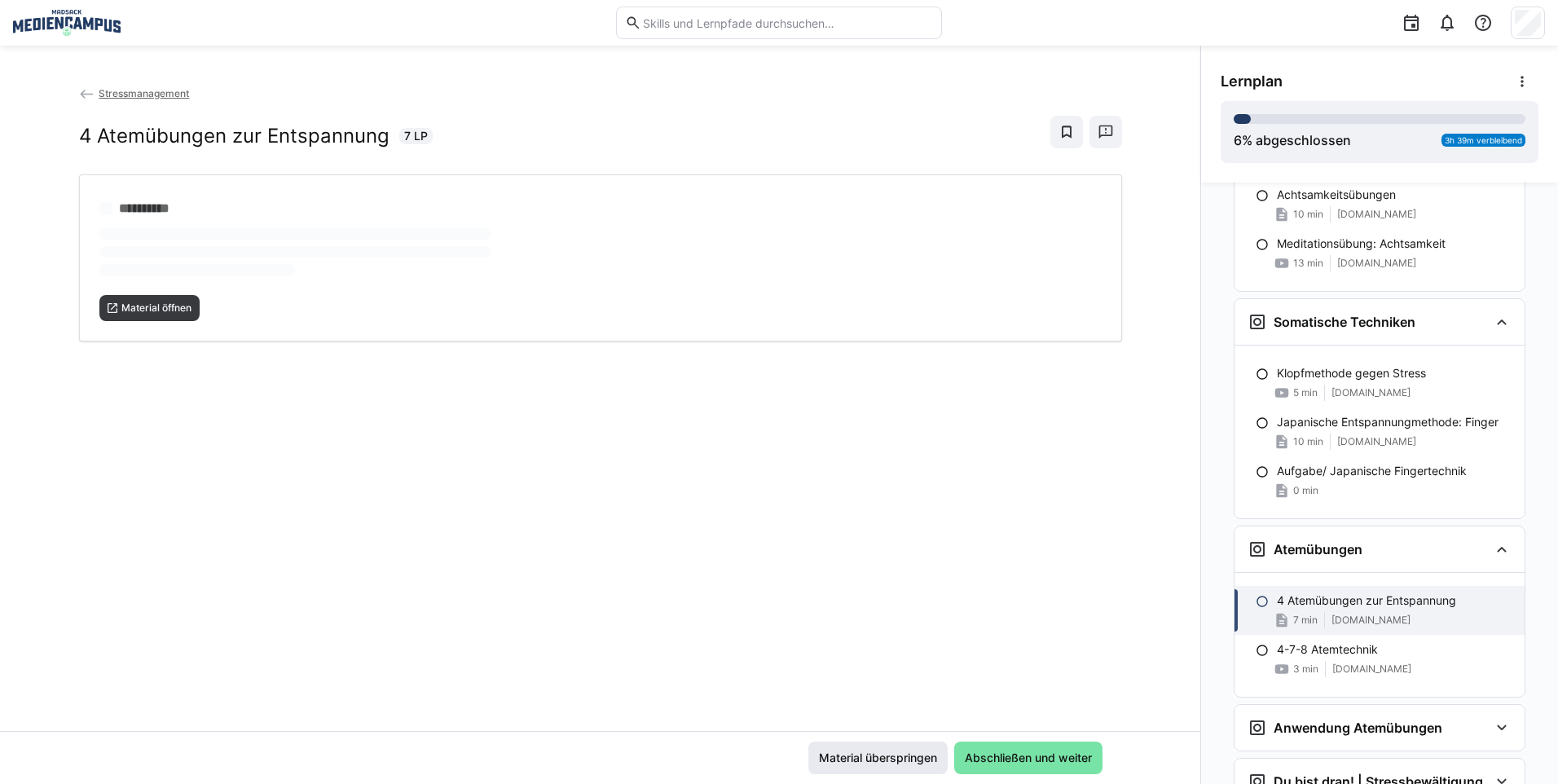
scroll to position [2338, 0]
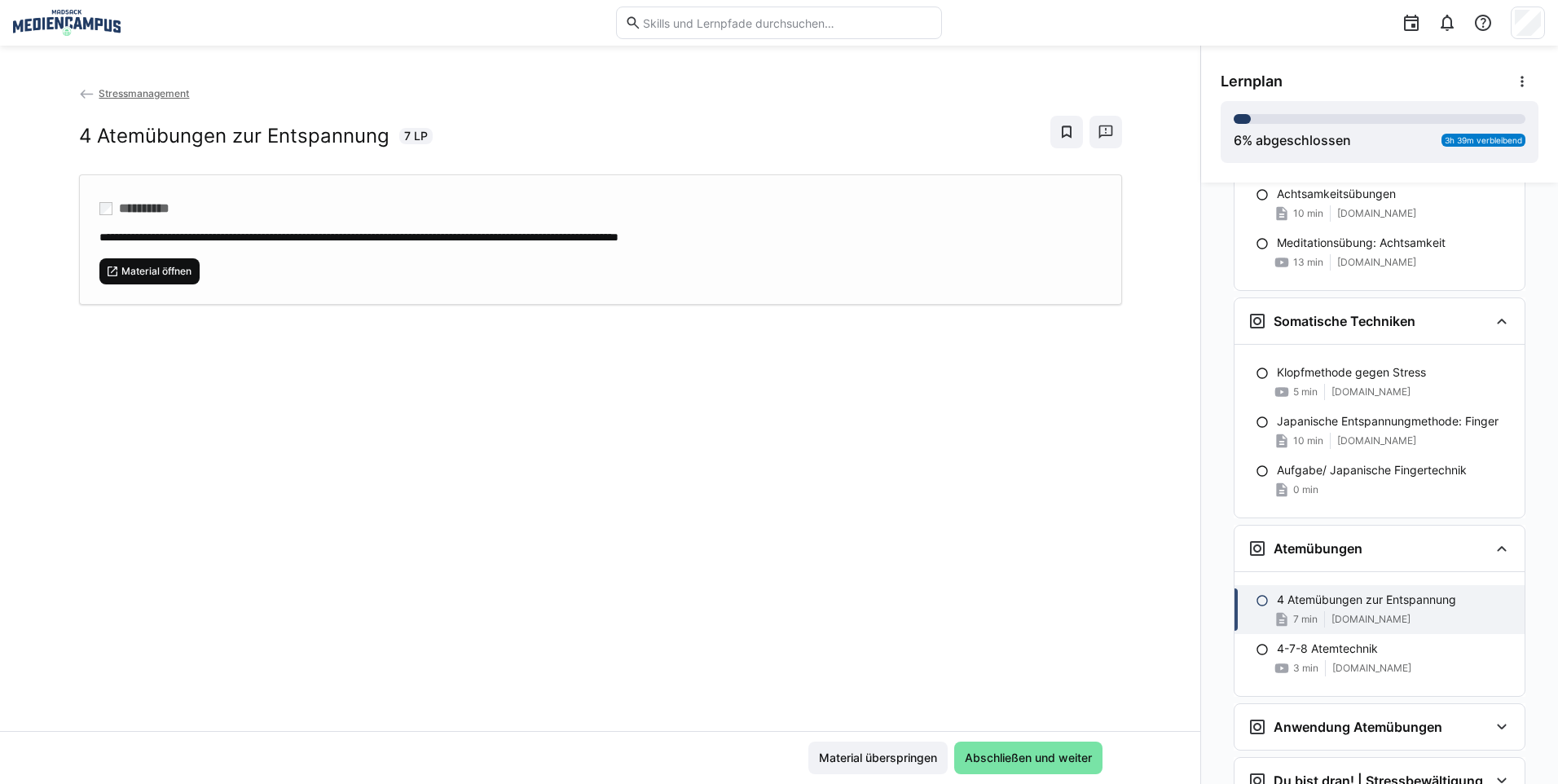
click at [171, 274] on span "Material öffnen" at bounding box center [156, 270] width 73 height 13
click at [910, 763] on span "Material überspringen" at bounding box center [878, 757] width 123 height 16
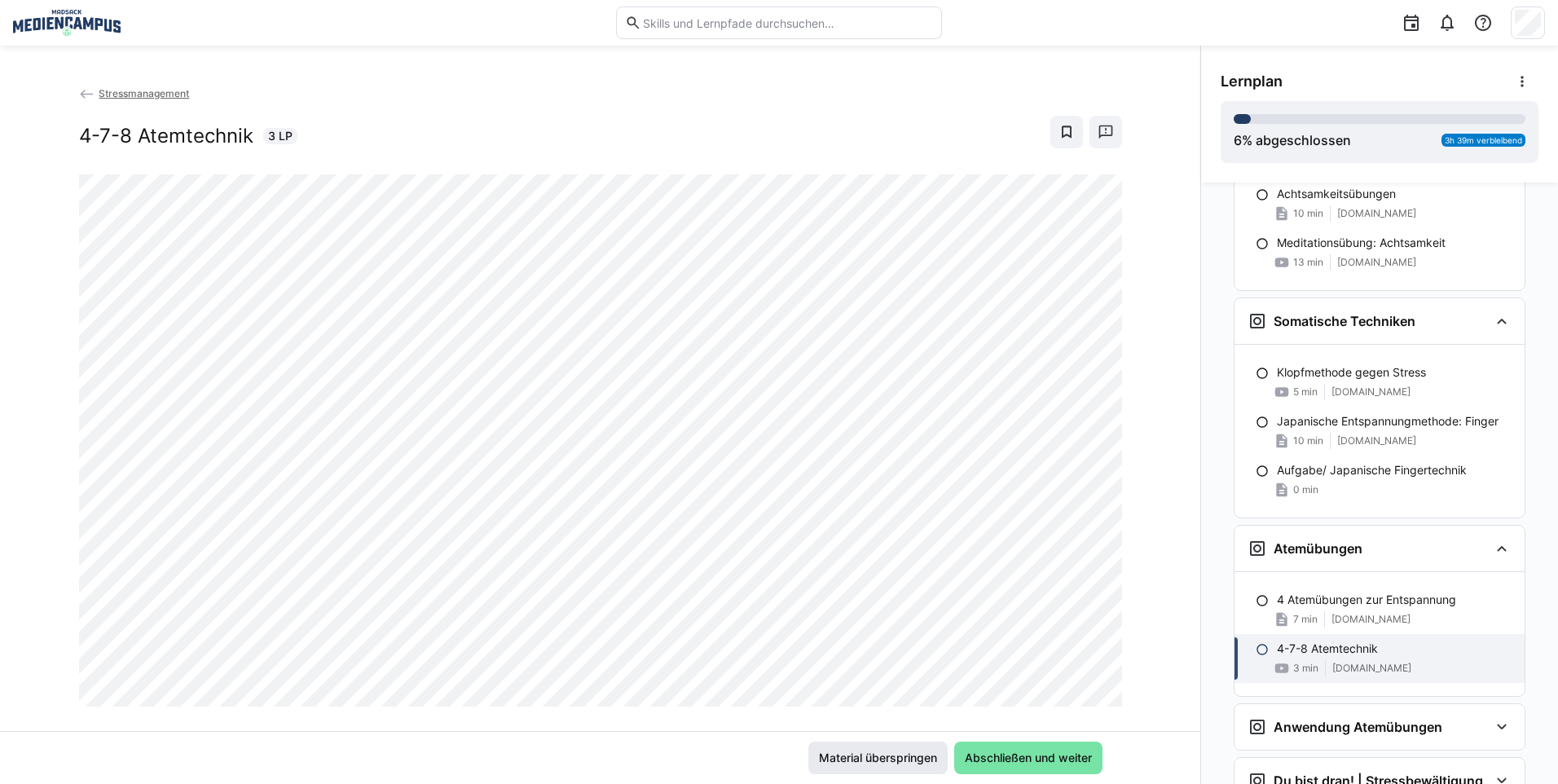
click at [899, 760] on span "Material überspringen" at bounding box center [878, 757] width 123 height 16
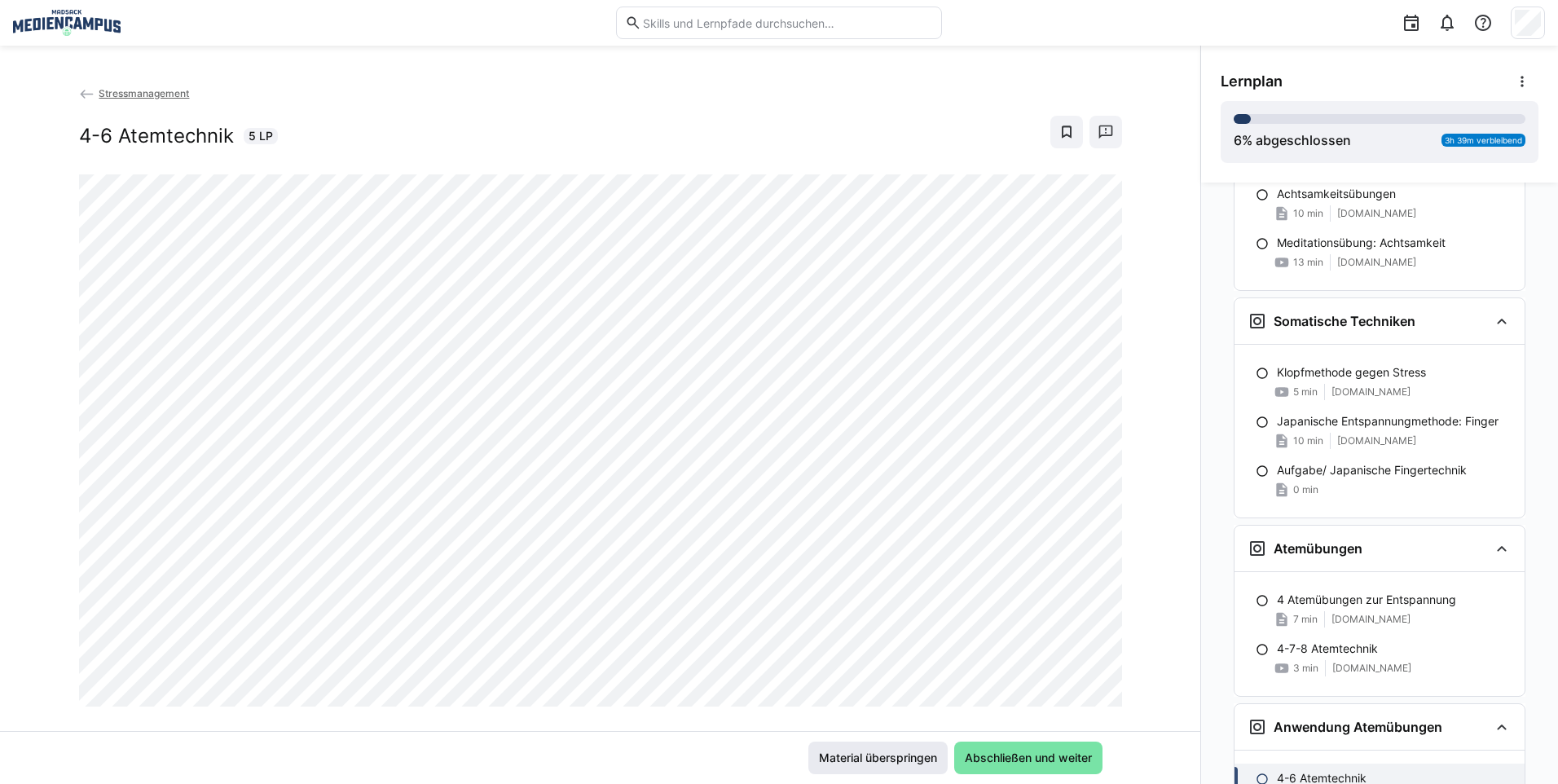
scroll to position [2463, 0]
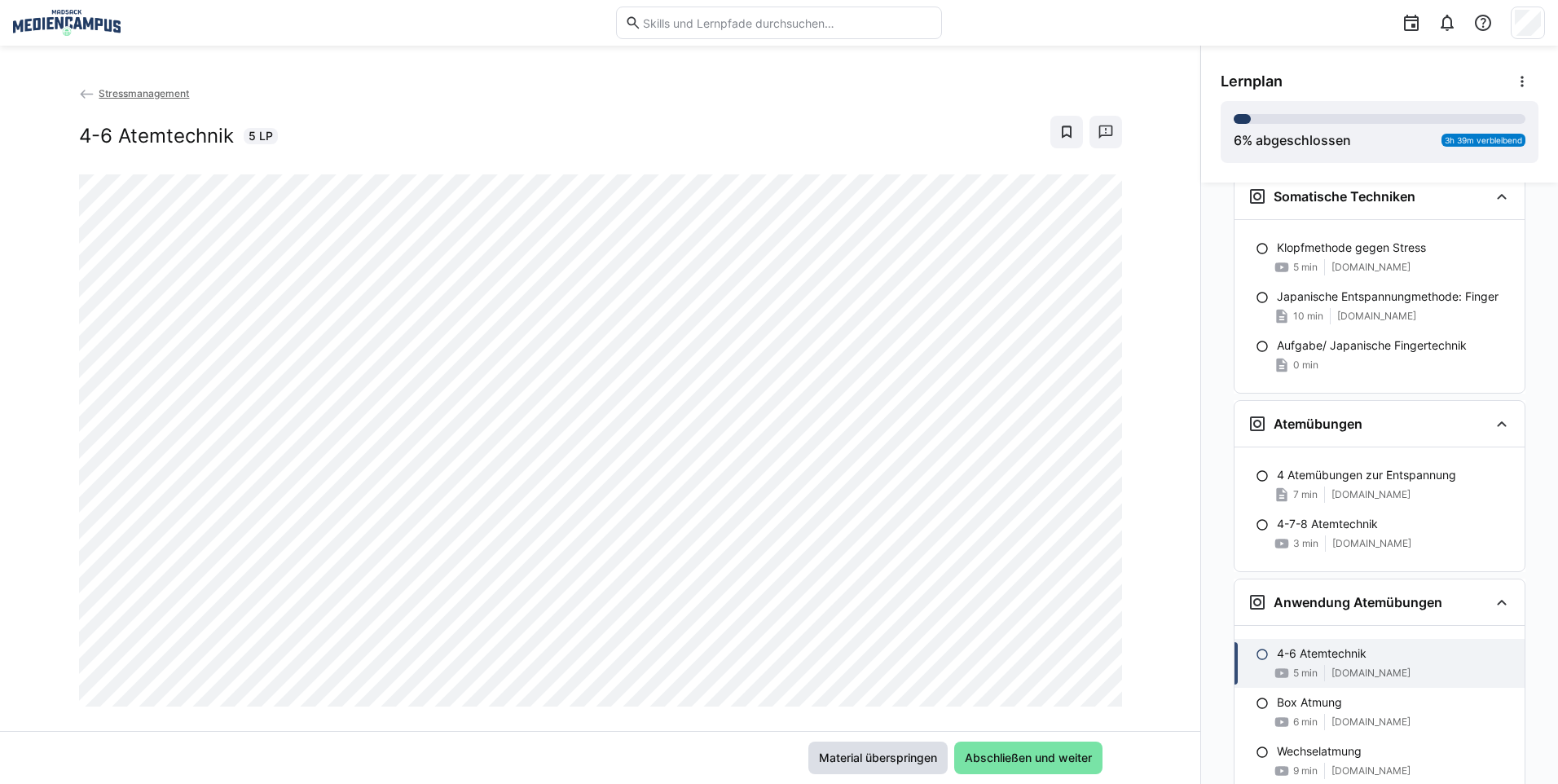
click at [853, 752] on span "Material überspringen" at bounding box center [878, 757] width 123 height 16
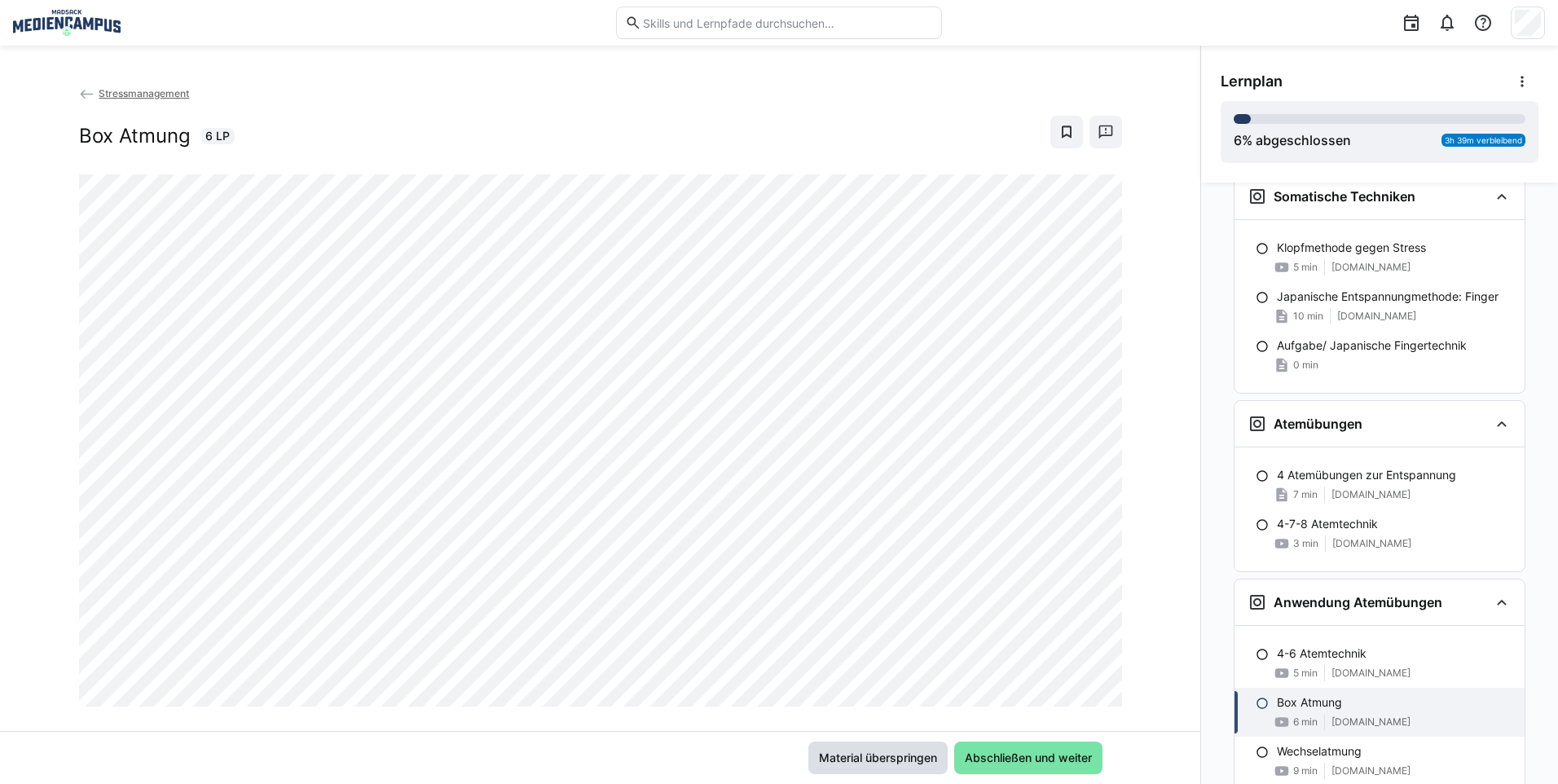
click at [852, 755] on span "Material überspringen" at bounding box center [878, 757] width 123 height 16
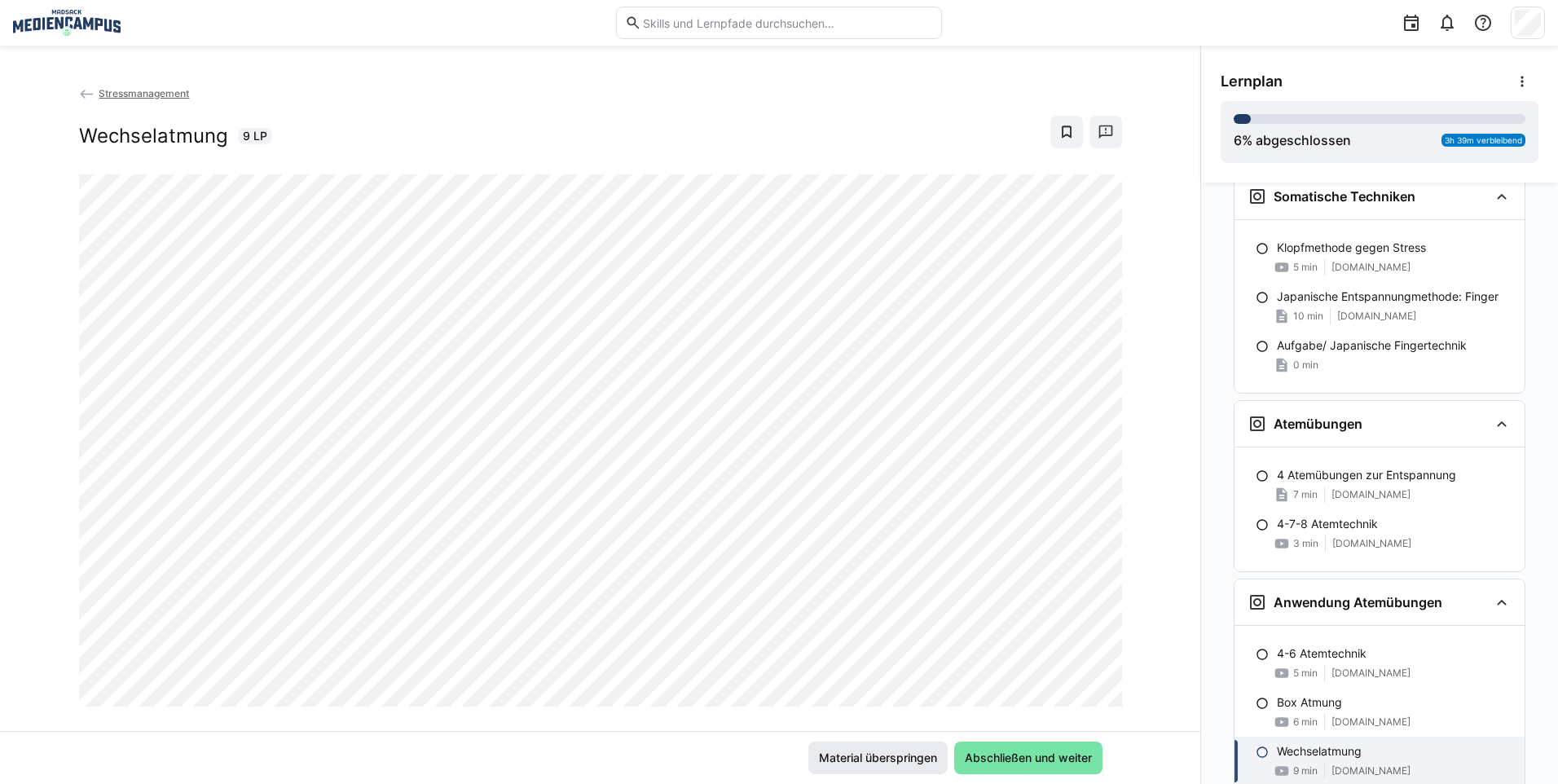
click at [848, 762] on span "Material überspringen" at bounding box center [878, 757] width 123 height 16
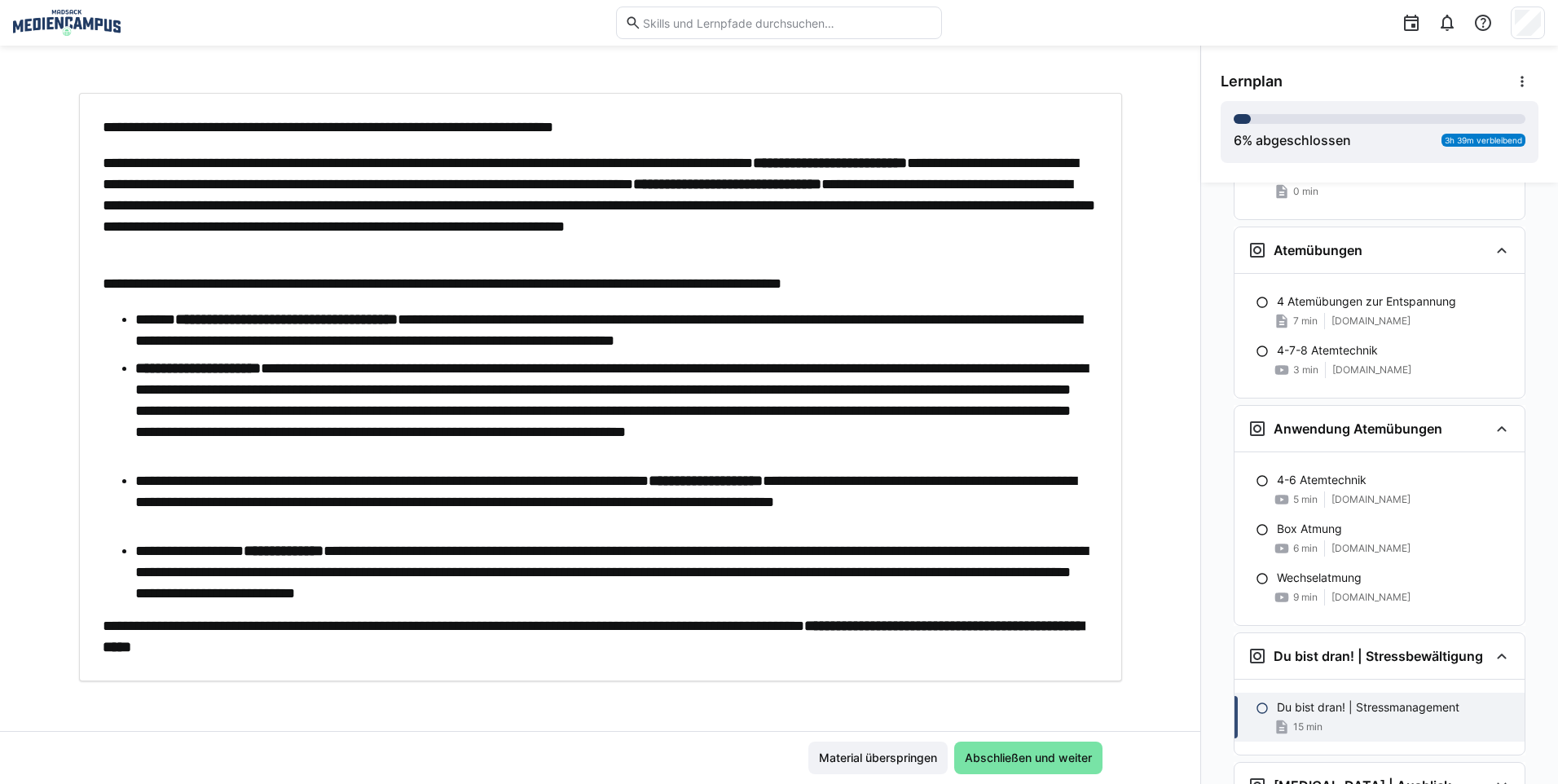
scroll to position [84, 0]
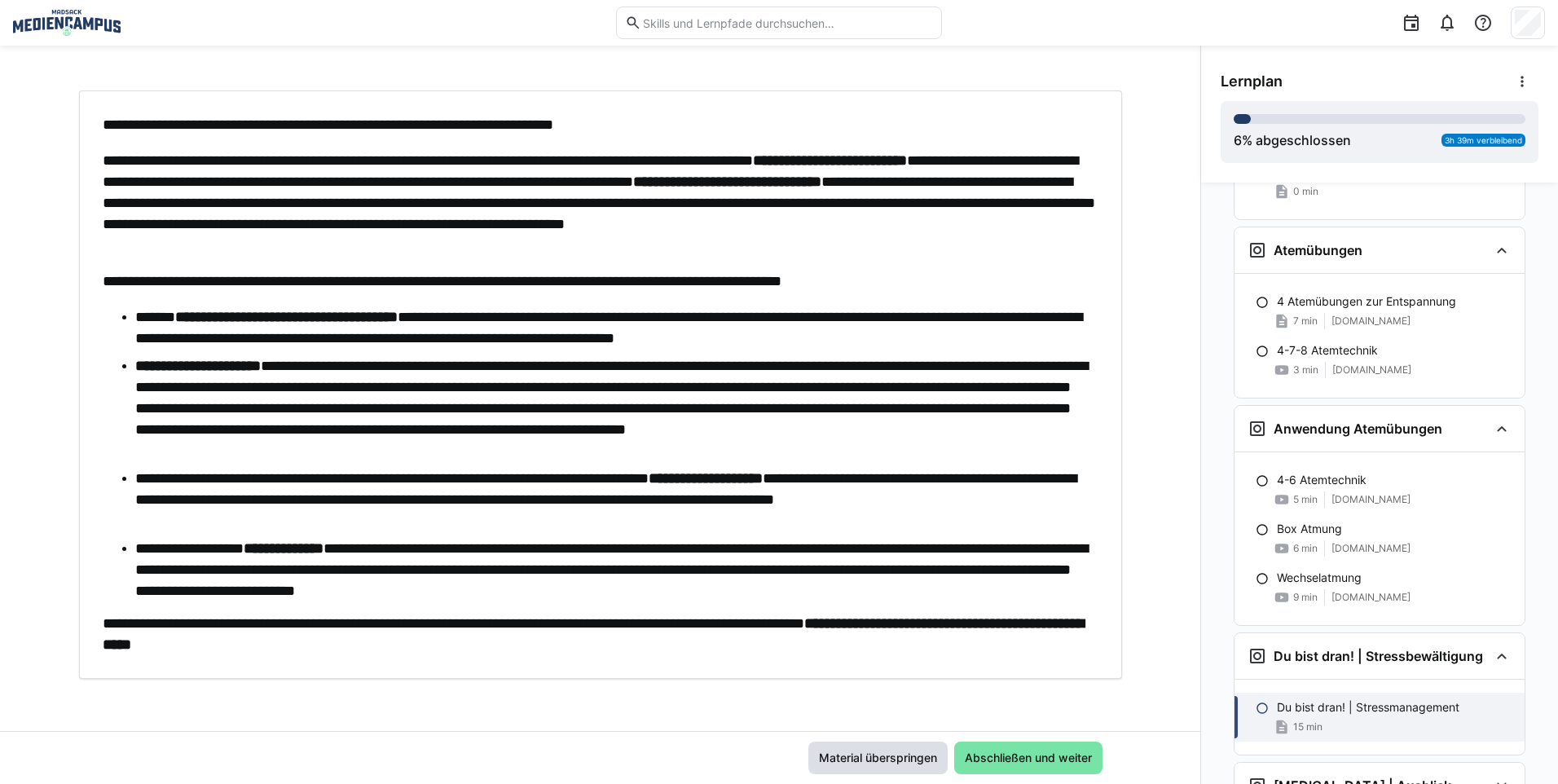
click at [862, 747] on span "Material überspringen" at bounding box center [877, 758] width 139 height 32
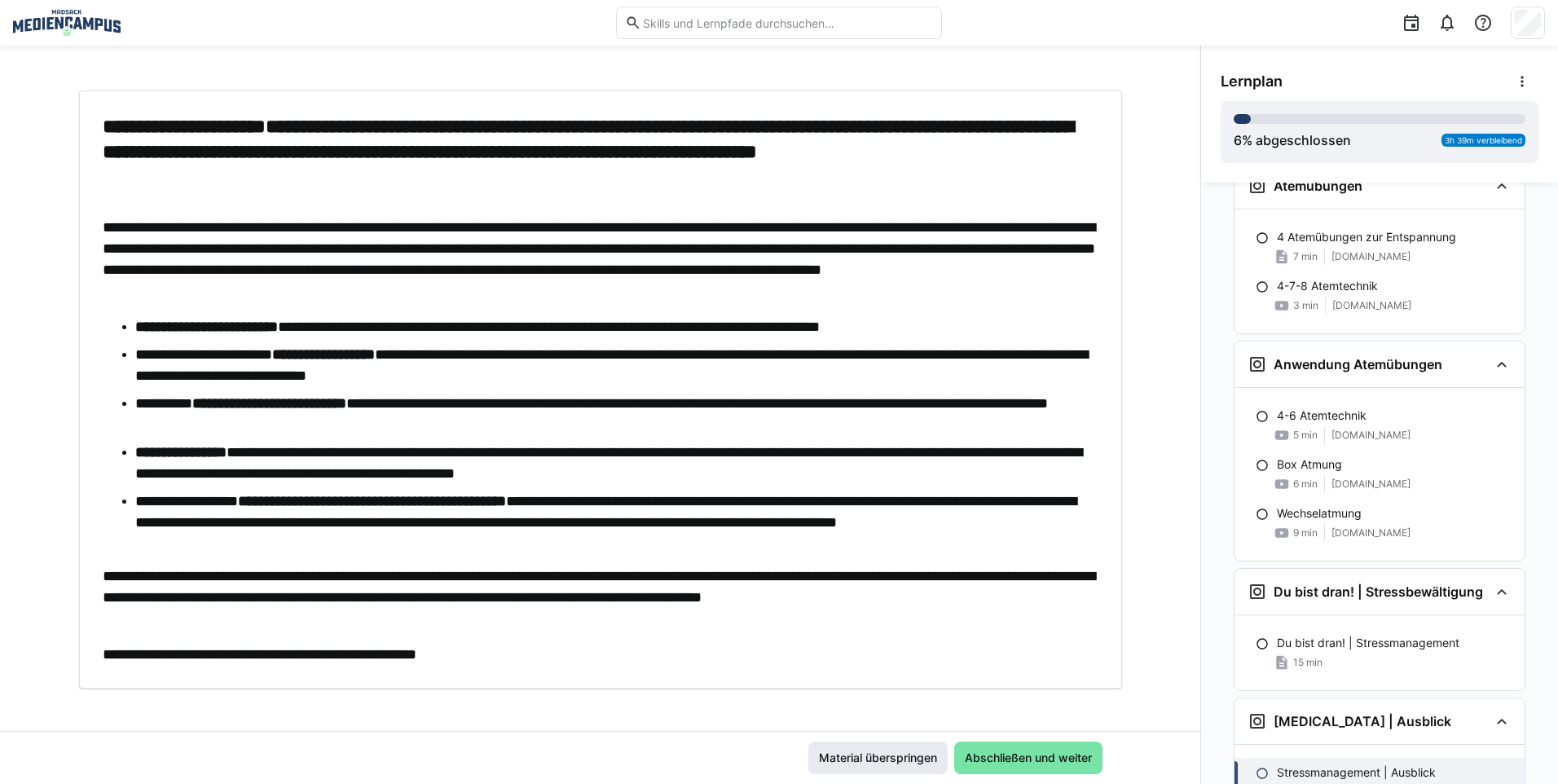
scroll to position [2713, 0]
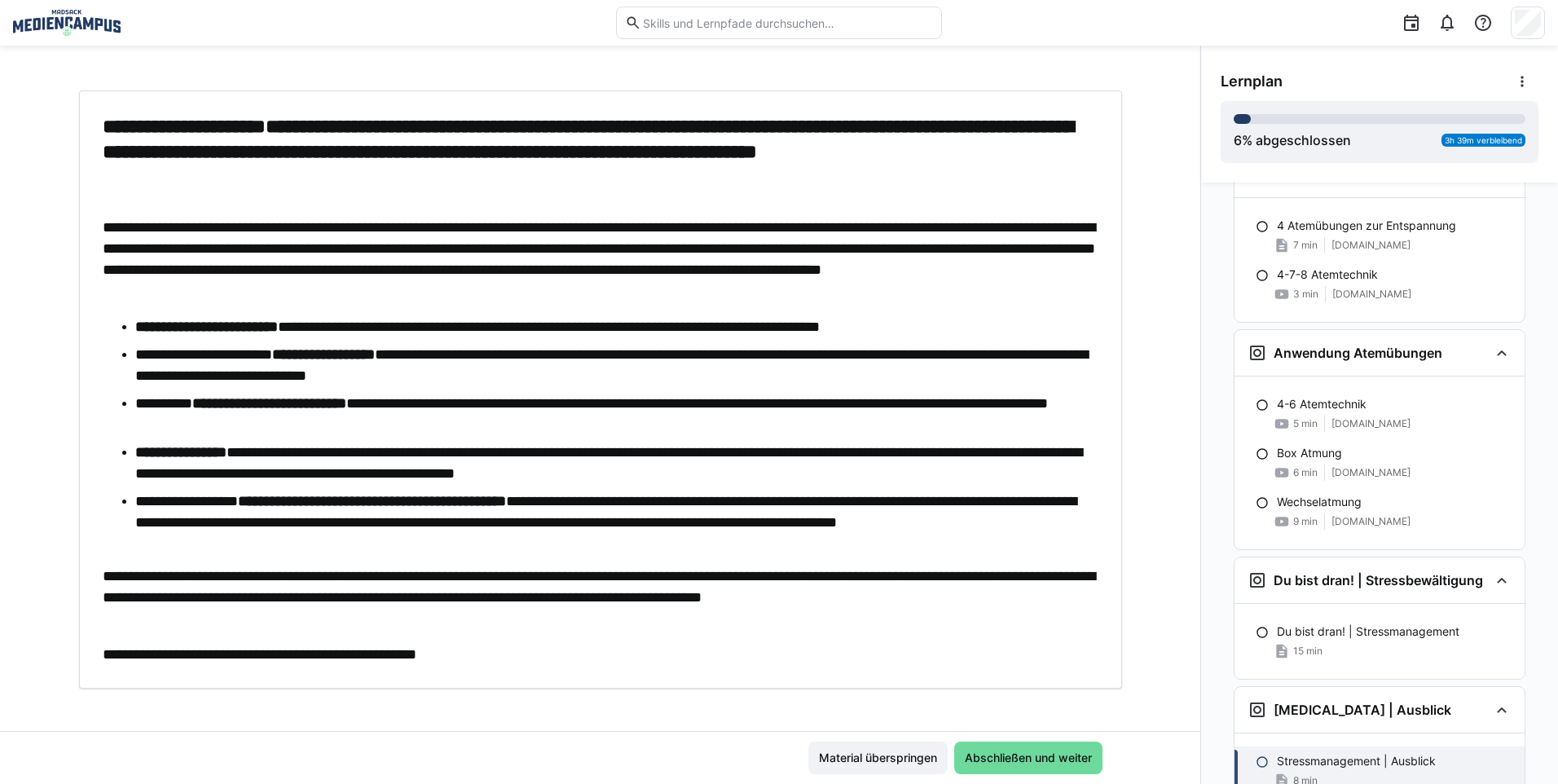
click at [1025, 768] on span "Abschließen und weiter" at bounding box center [1028, 758] width 148 height 32
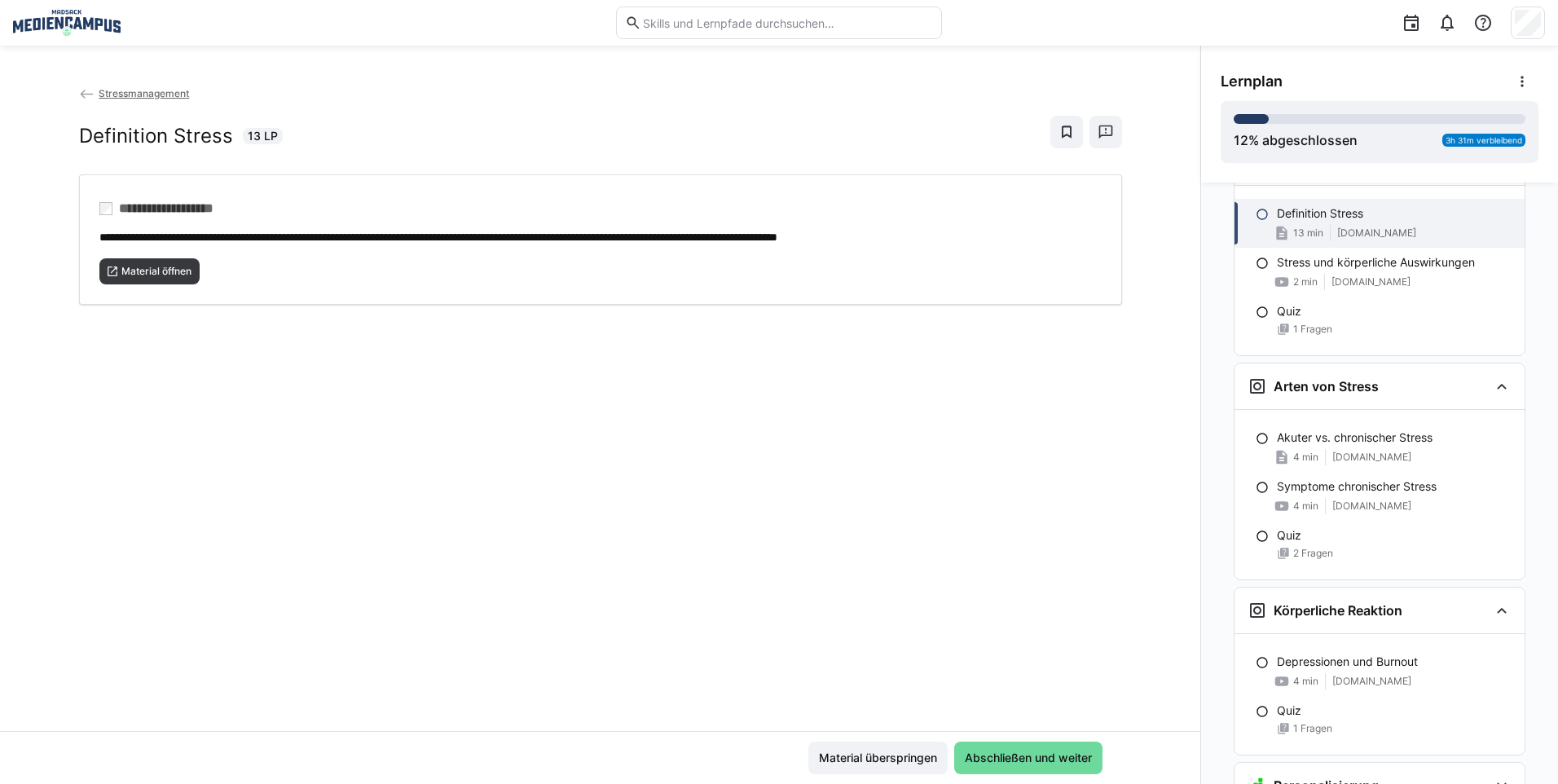
scroll to position [223, 0]
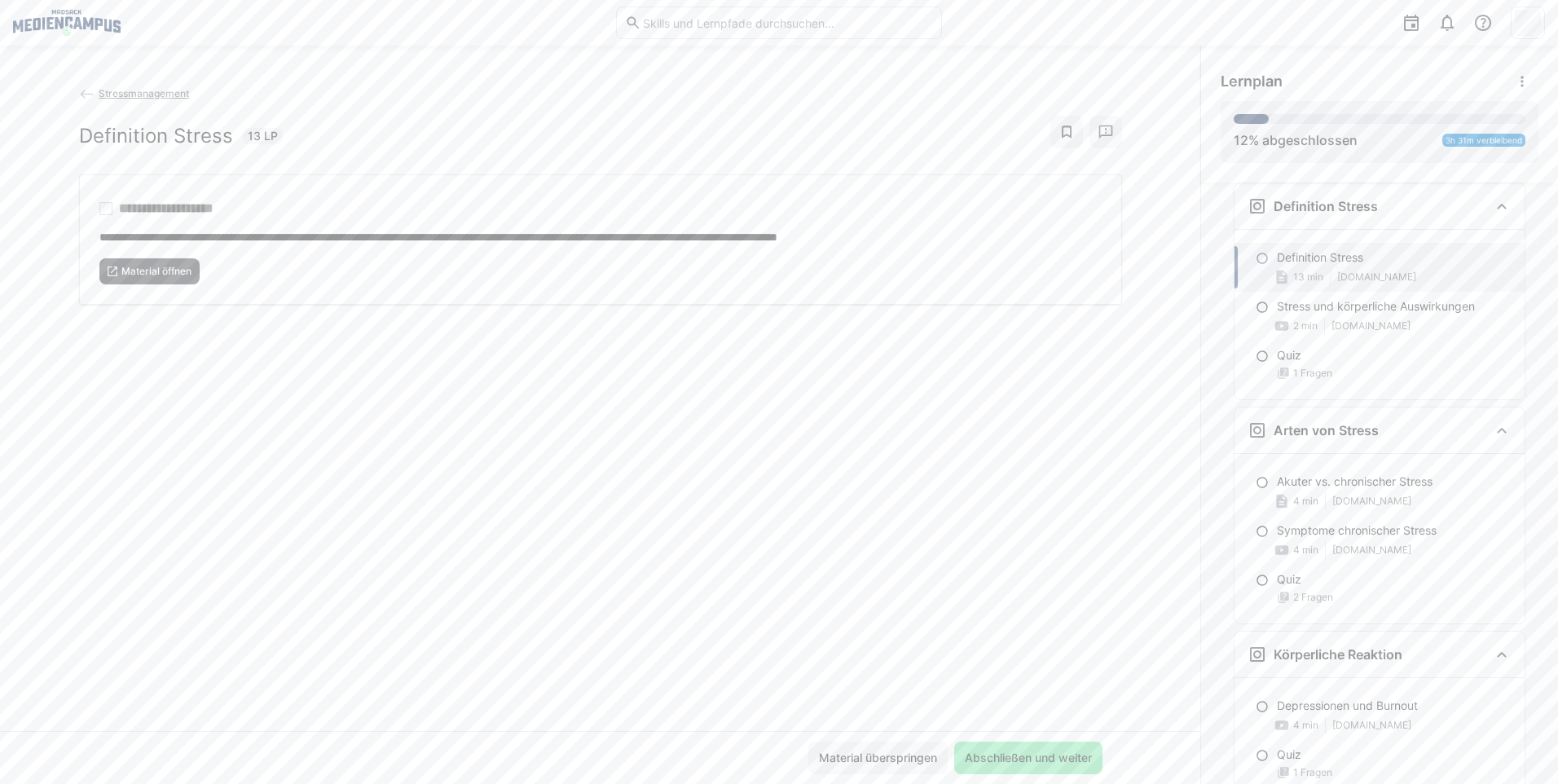
click at [141, 100] on app-back-navigation "Stressmanagement" at bounding box center [601, 93] width 1043 height 18
click at [142, 95] on span "Stressmanagement" at bounding box center [144, 93] width 90 height 12
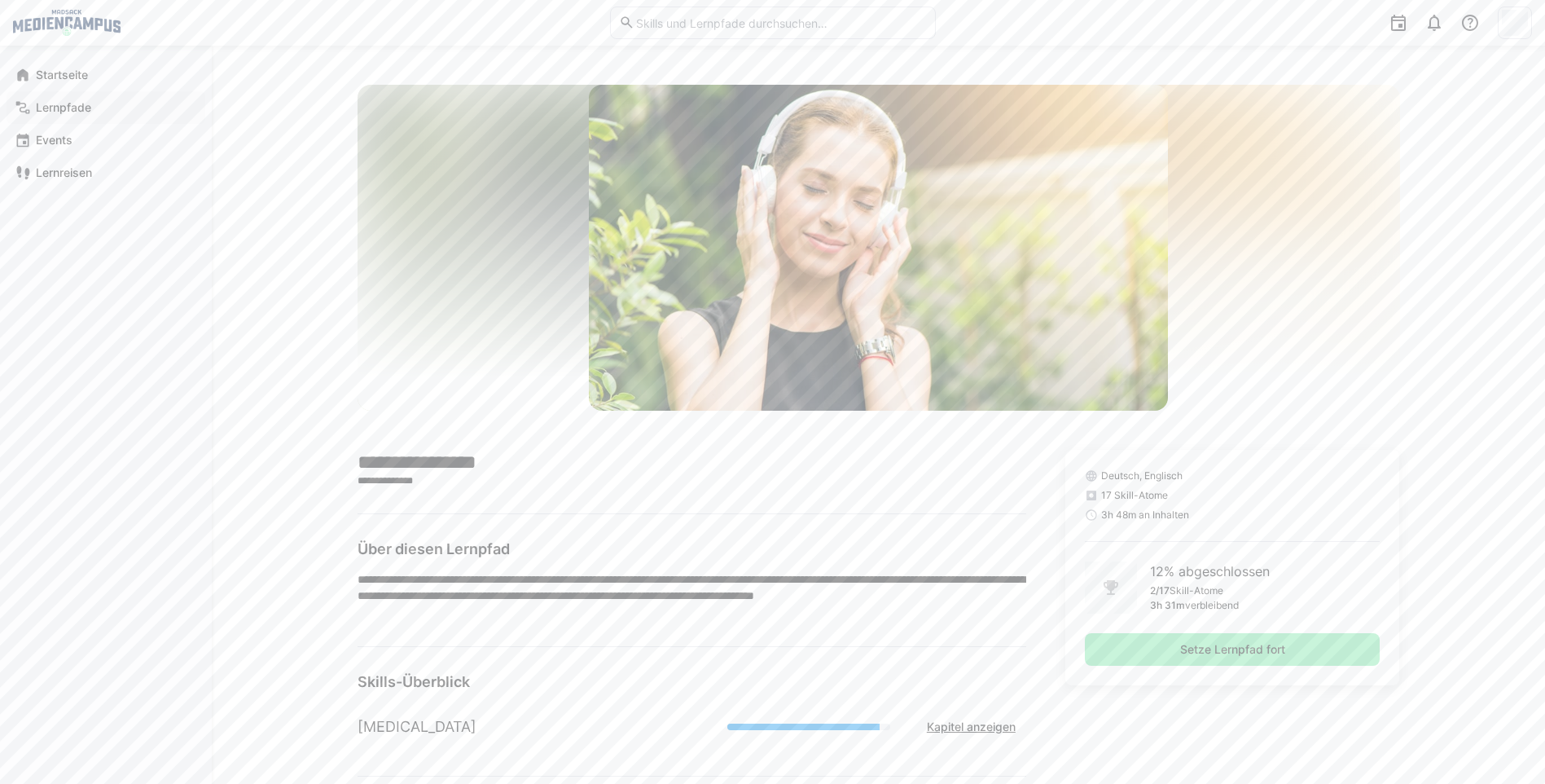
click at [89, 115] on span "Lernpfade" at bounding box center [115, 107] width 164 height 16
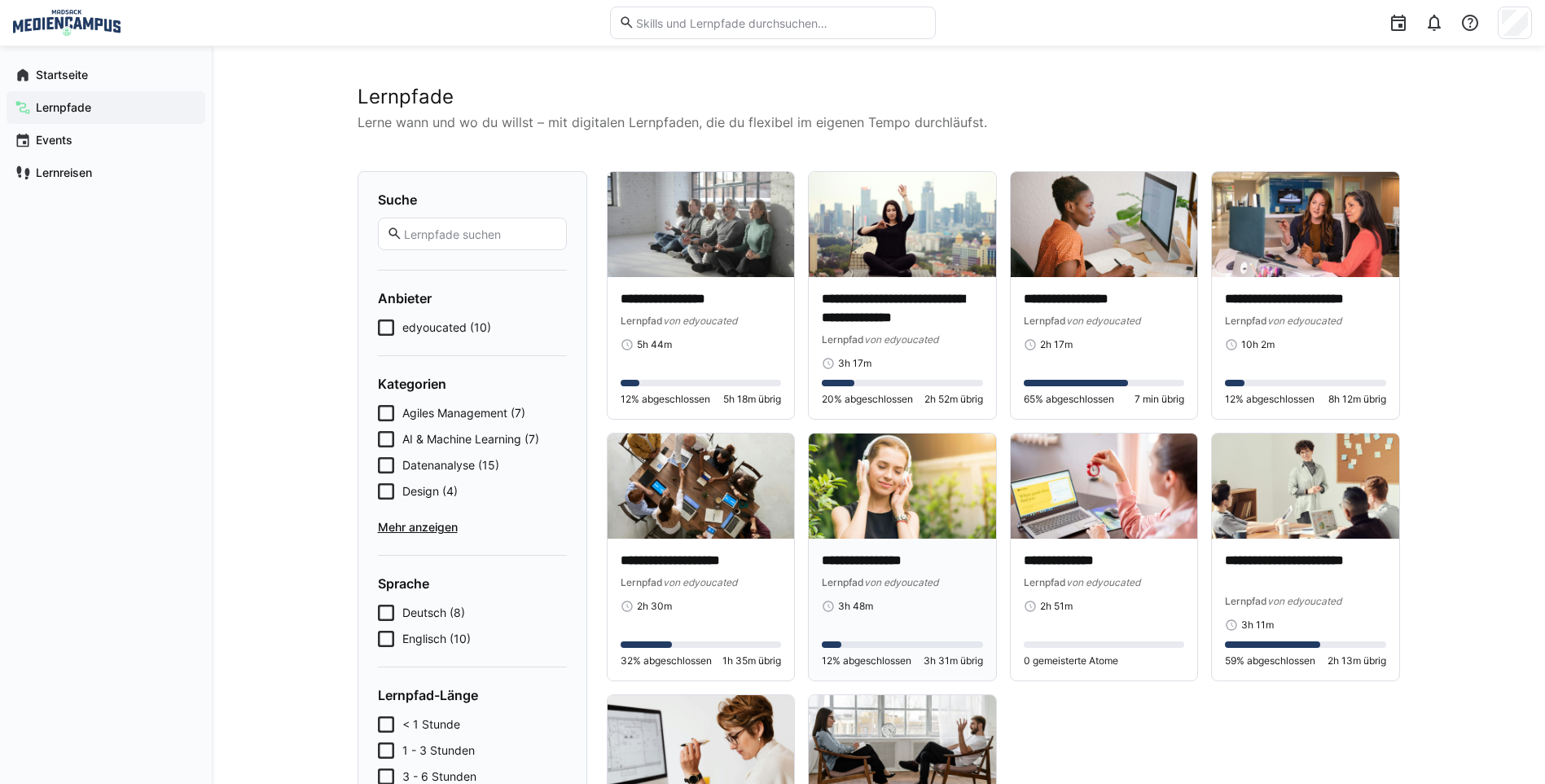
click at [907, 549] on div "**********" at bounding box center [903, 609] width 188 height 142
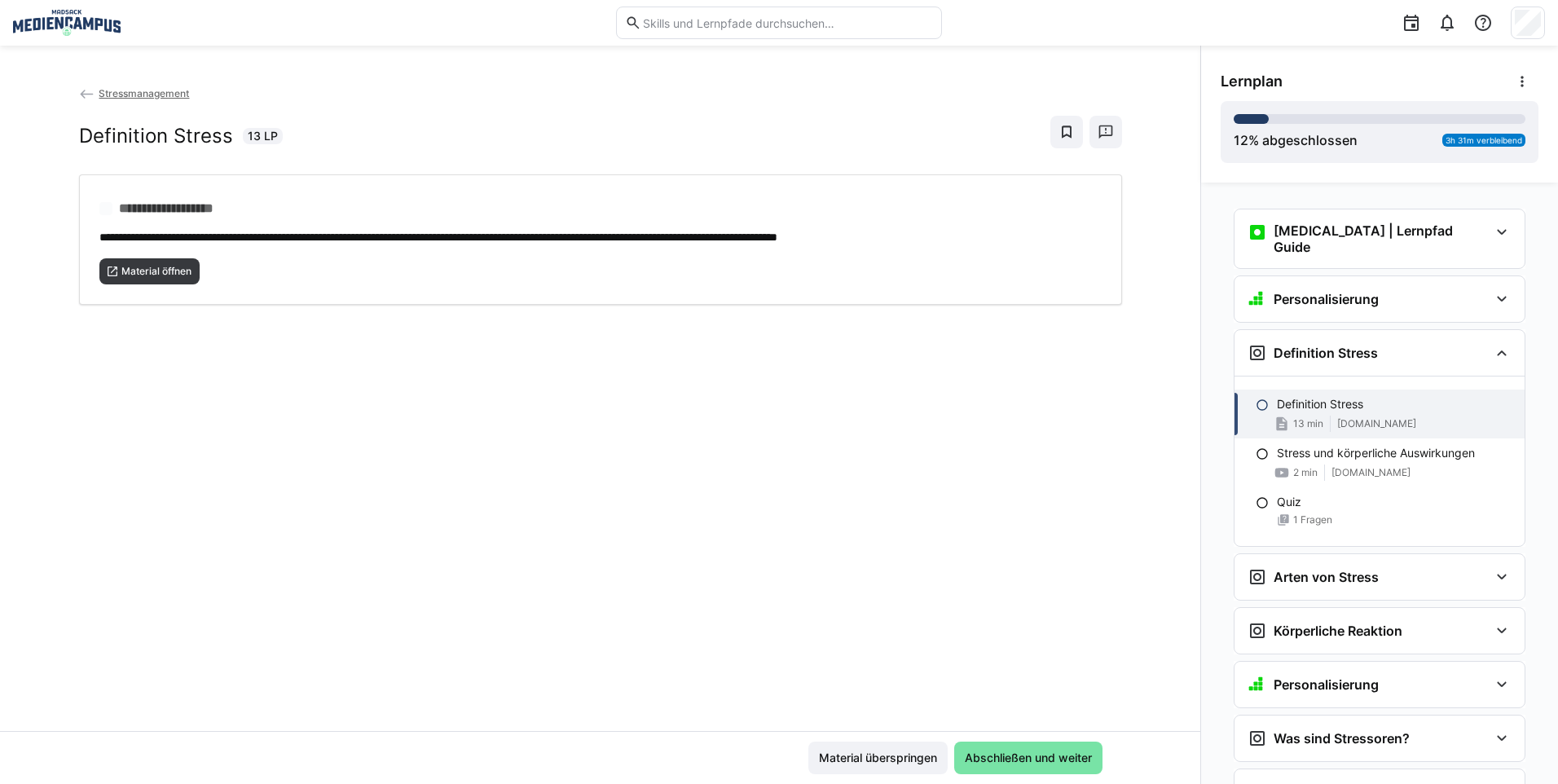
scroll to position [147, 0]
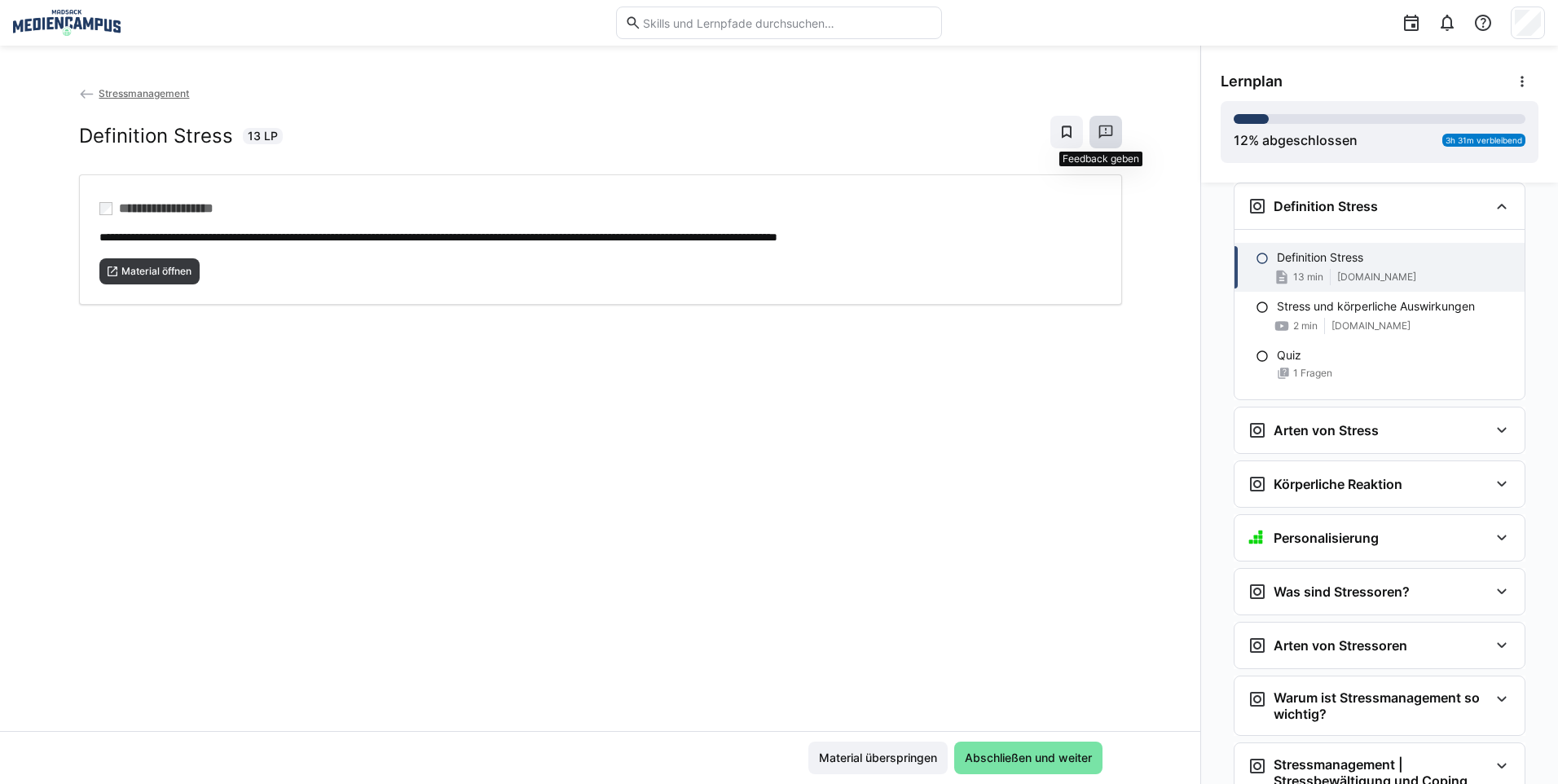
click at [1103, 136] on eds-icon at bounding box center [1105, 131] width 16 height 16
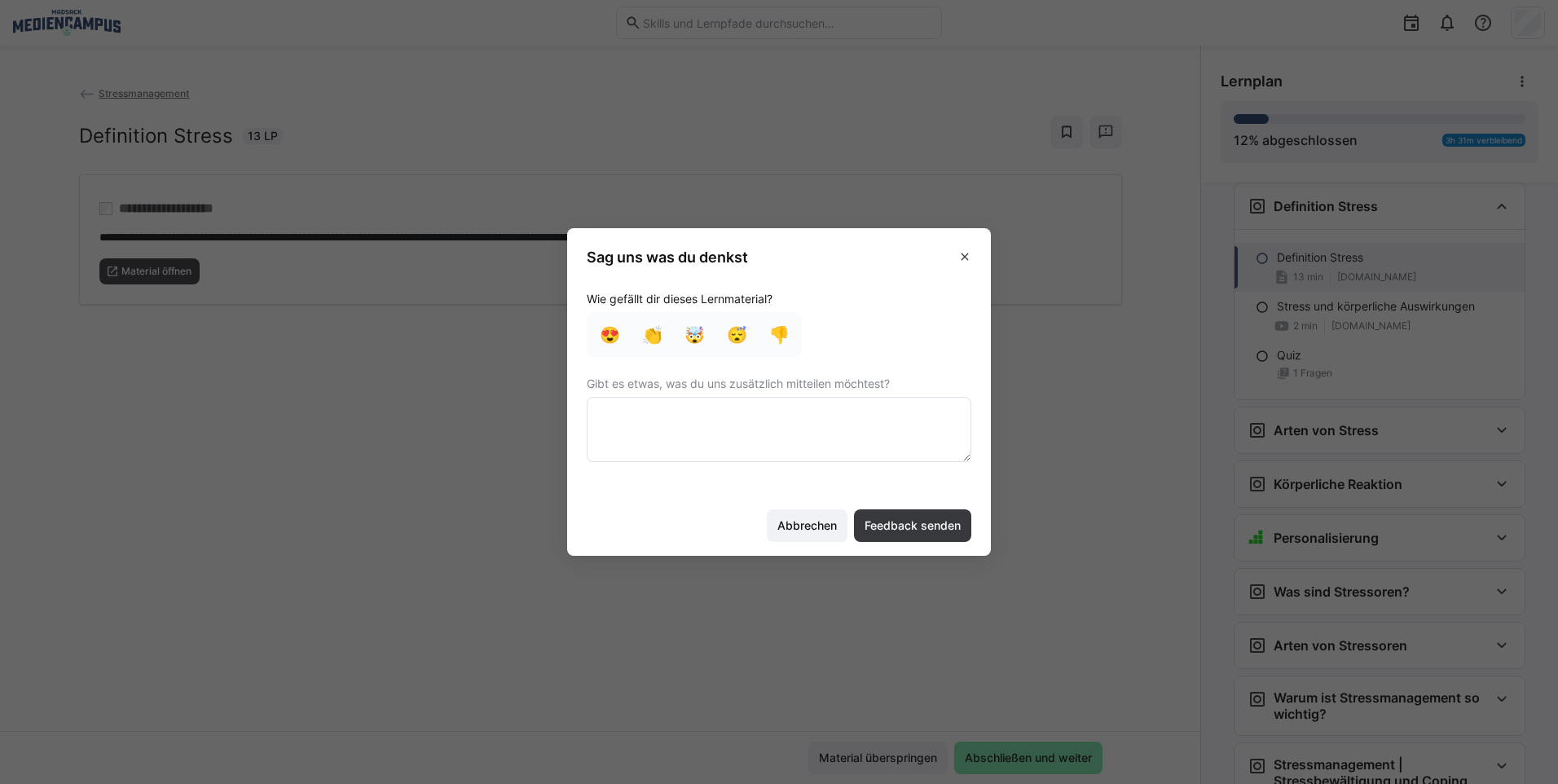
click at [756, 433] on textarea at bounding box center [778, 429] width 385 height 65
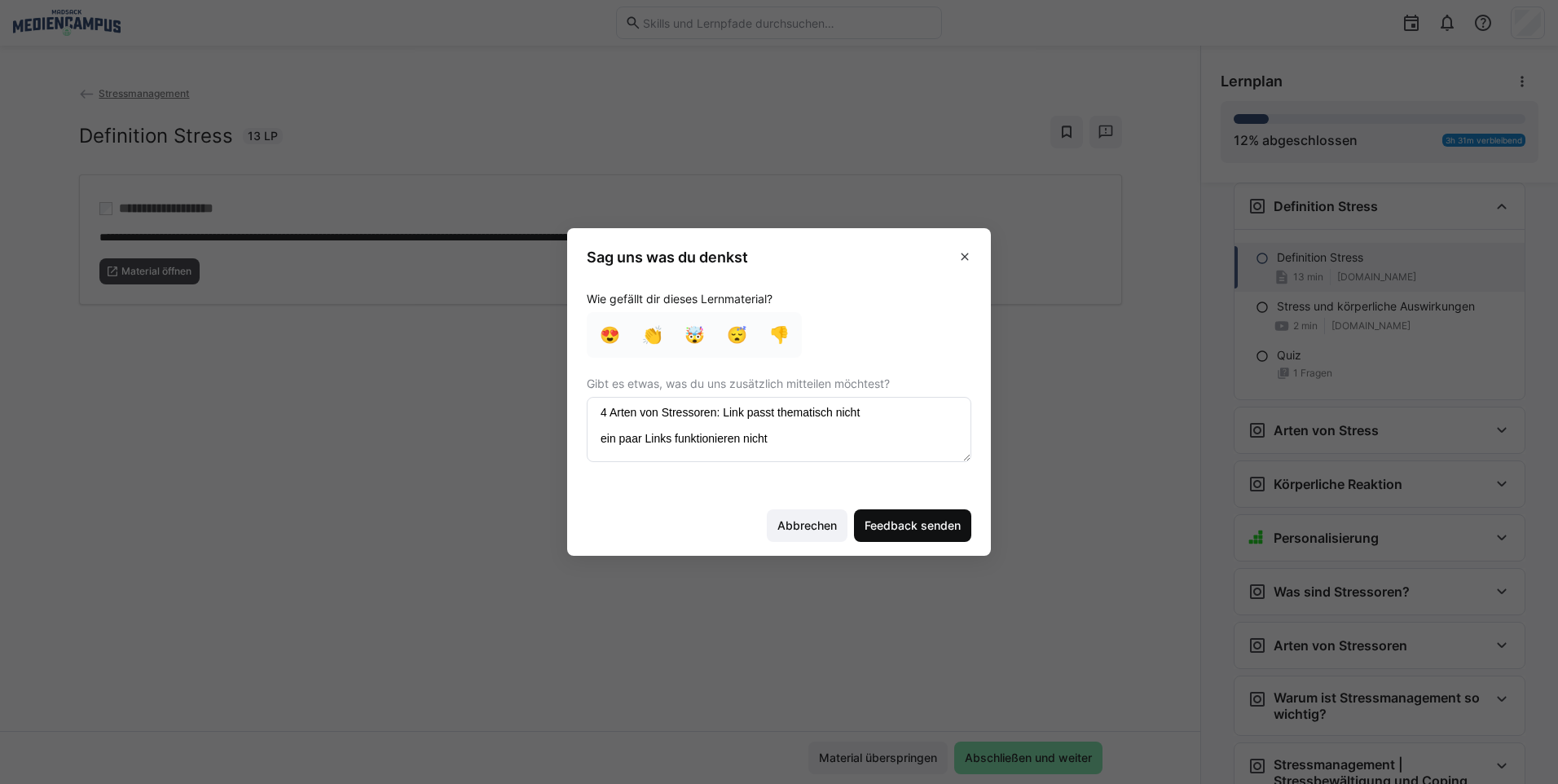
type textarea "4 Arten von Stressoren: Link passt thematisch nicht ein paar Links funktioniere…"
click at [915, 520] on span "Feedback senden" at bounding box center [912, 525] width 101 height 16
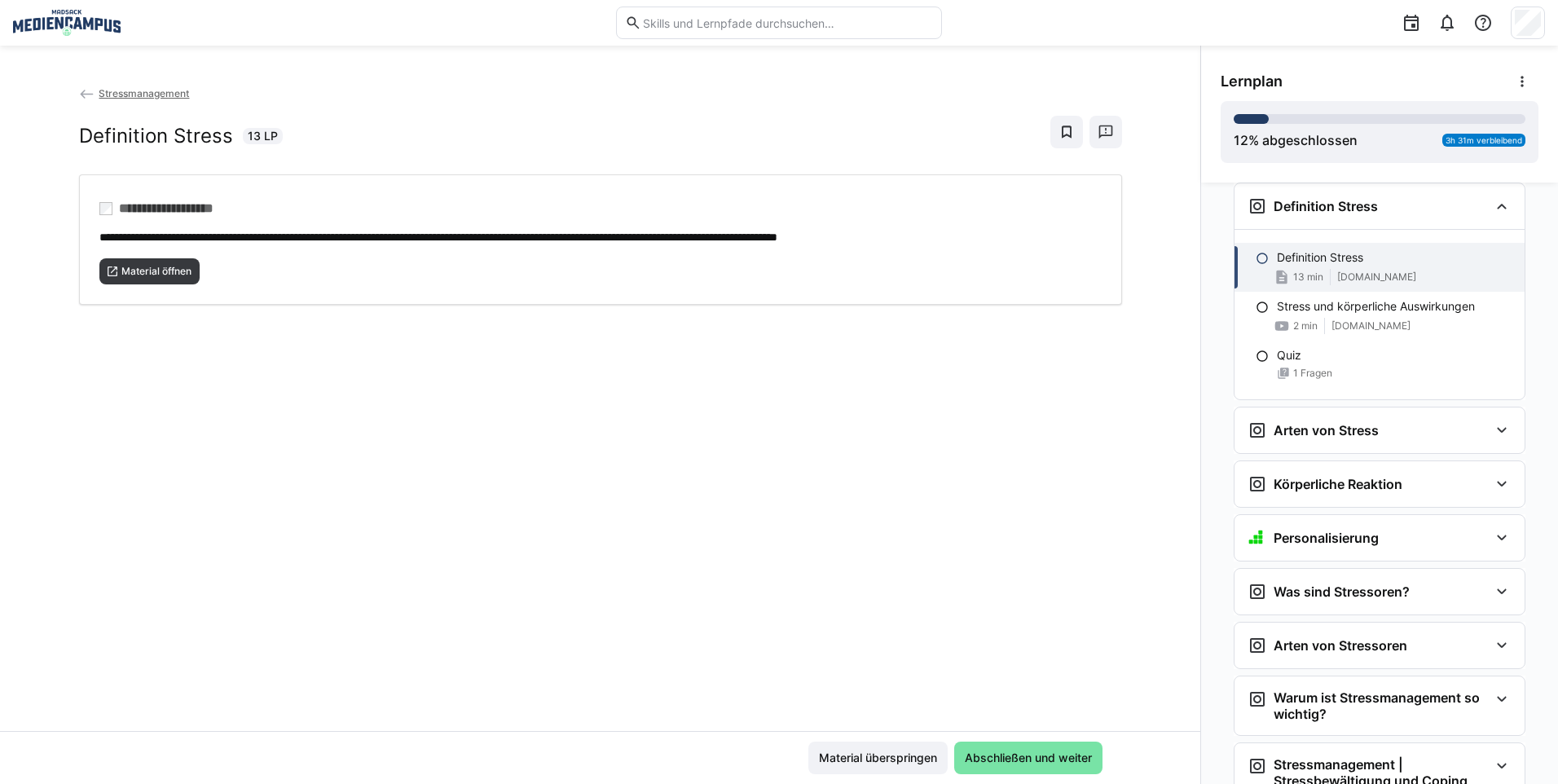
click at [148, 99] on app-back-navigation "Stressmanagement" at bounding box center [601, 93] width 1043 height 18
click at [152, 92] on span "Stressmanagement" at bounding box center [144, 93] width 90 height 12
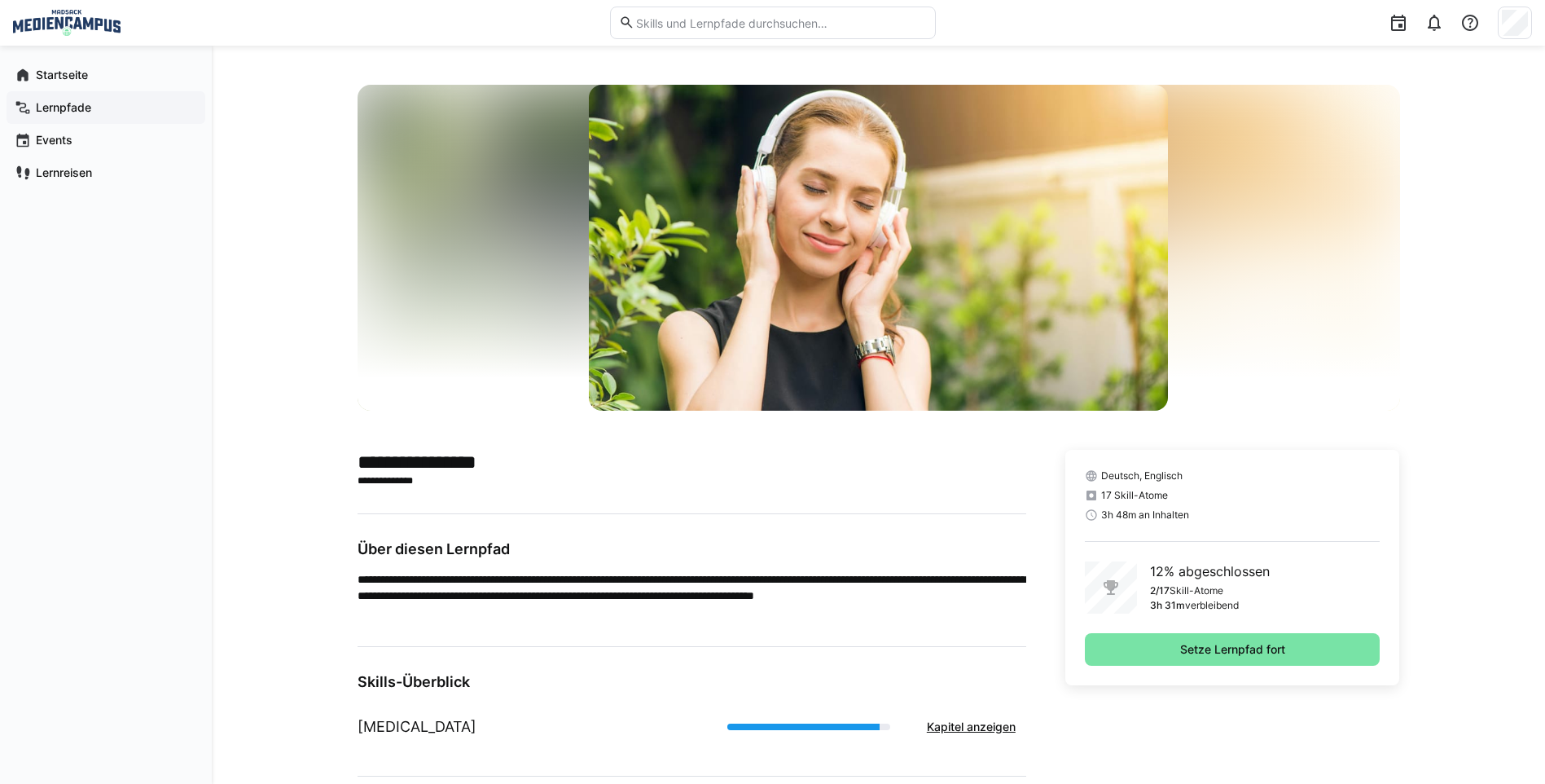
click at [59, 117] on div "Lernpfade" at bounding box center [106, 107] width 199 height 32
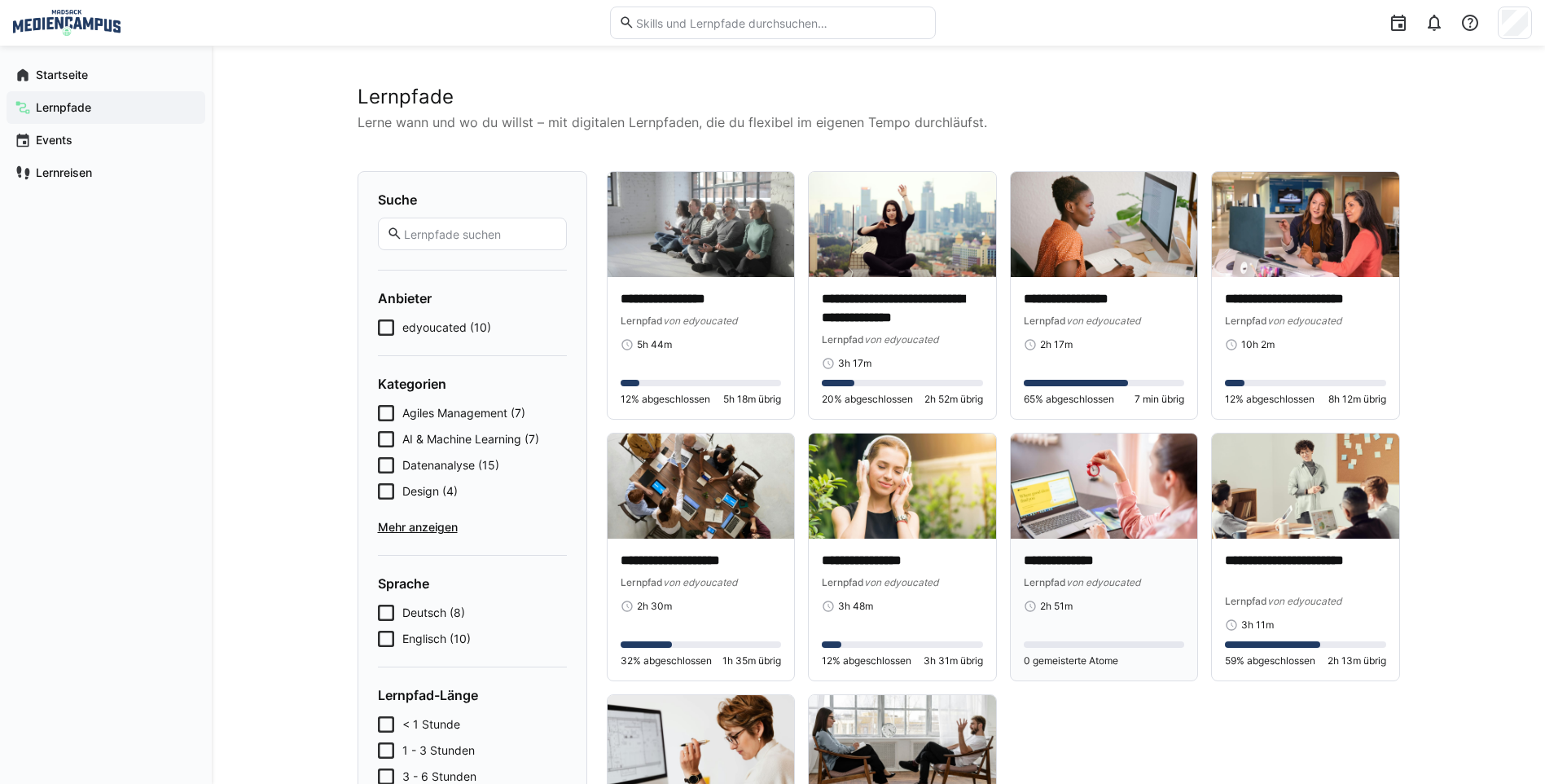
click at [1125, 557] on p "**********" at bounding box center [1104, 560] width 161 height 19
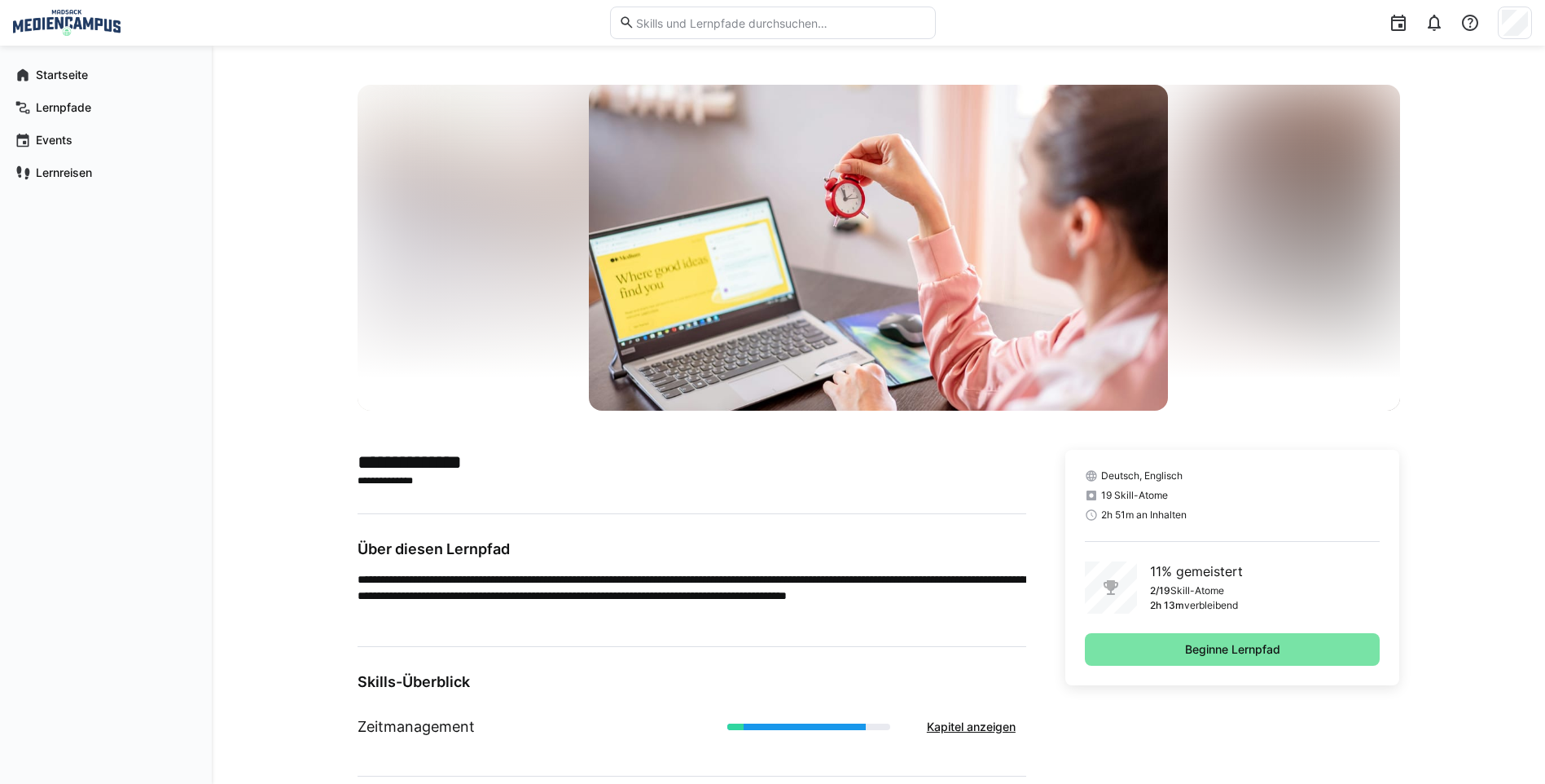
drag, startPoint x: 420, startPoint y: 568, endPoint x: 443, endPoint y: 572, distance: 23.3
click at [443, 572] on div "**********" at bounding box center [692, 580] width 669 height 80
click at [1207, 659] on span "Beginne Lernpfad" at bounding box center [1233, 649] width 296 height 32
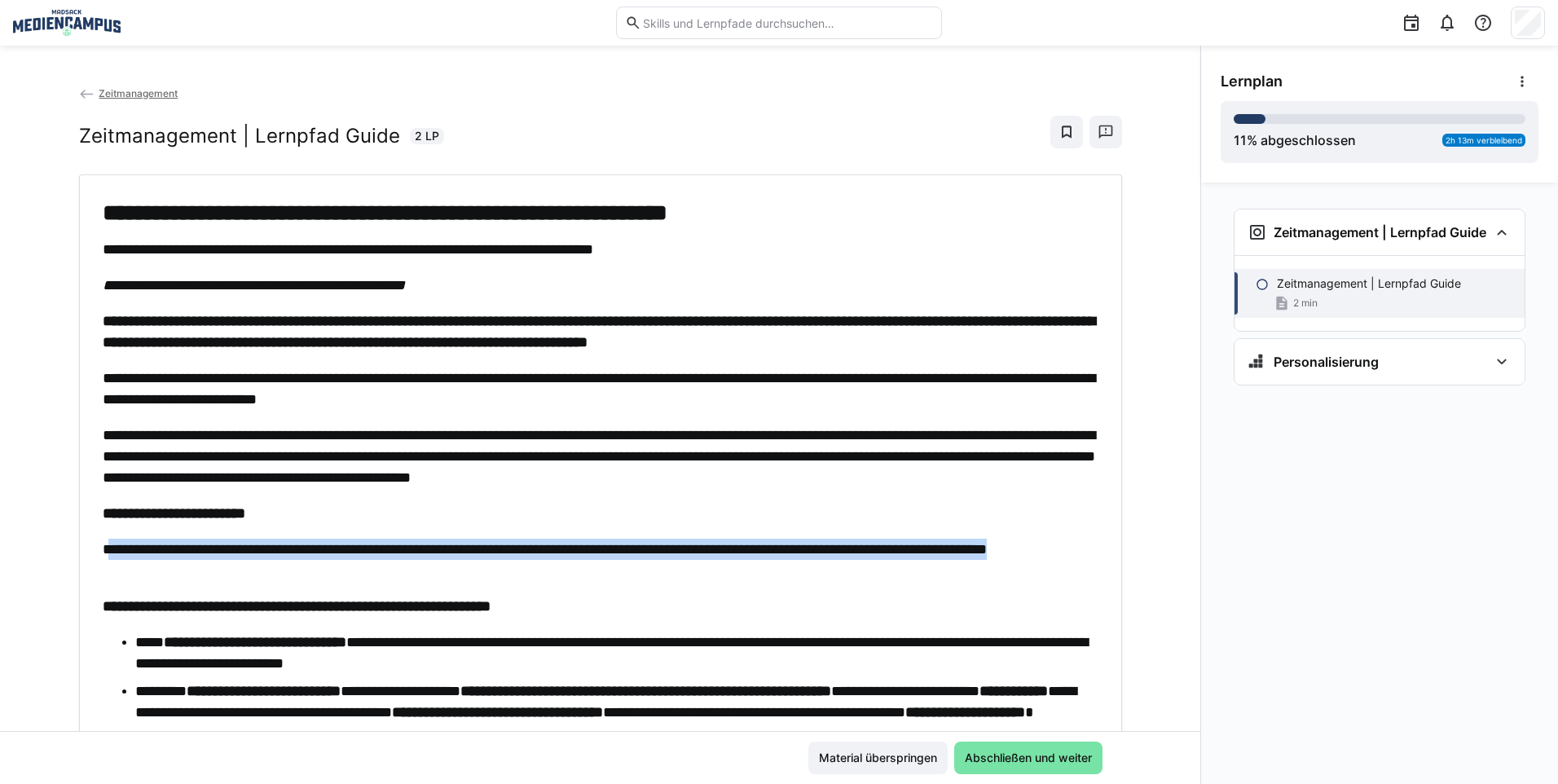
drag, startPoint x: 241, startPoint y: 566, endPoint x: 103, endPoint y: 552, distance: 138.7
click at [103, 552] on p "**********" at bounding box center [600, 560] width 996 height 43
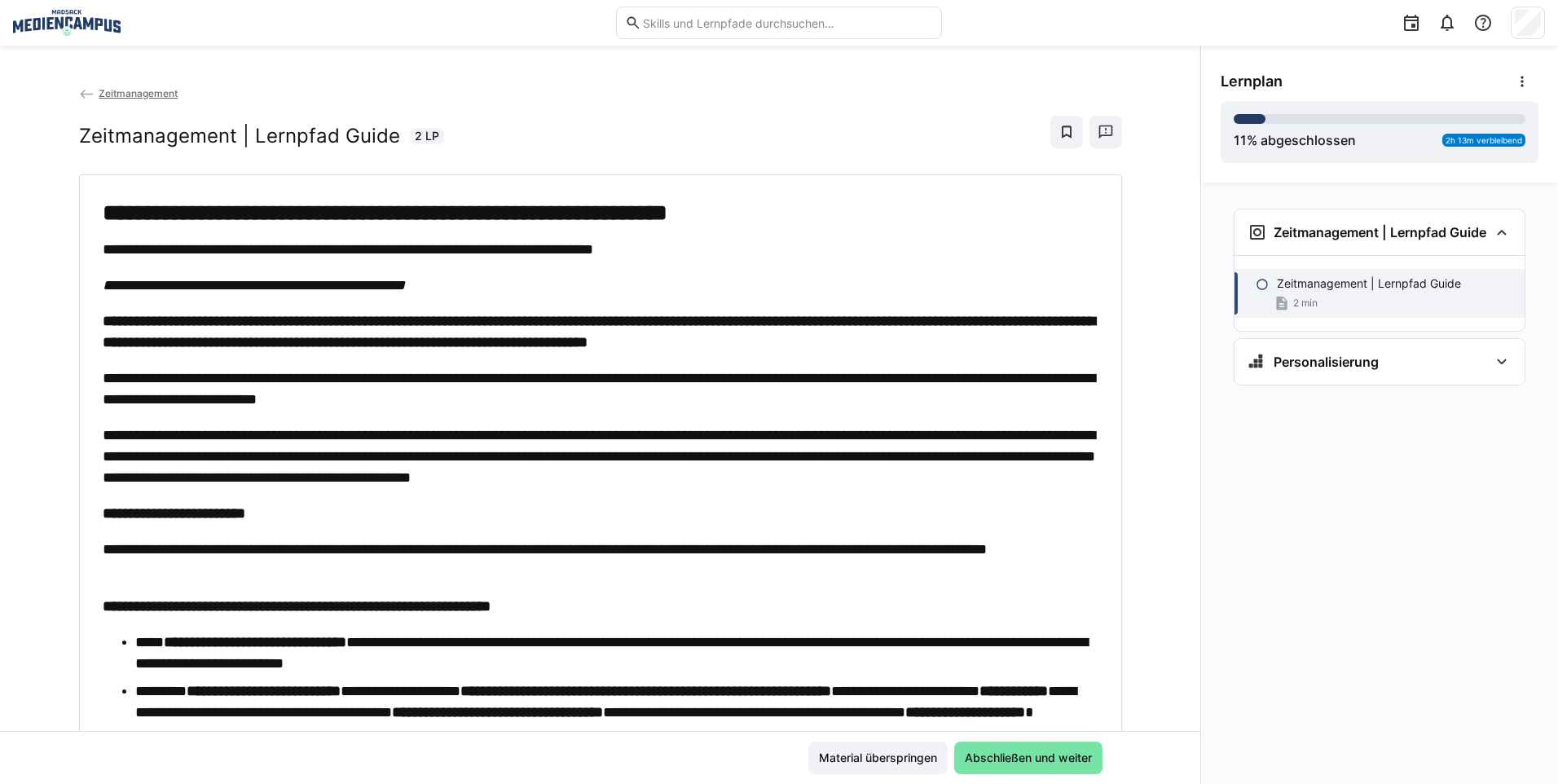
click at [97, 550] on div "**********" at bounding box center [601, 582] width 1019 height 769
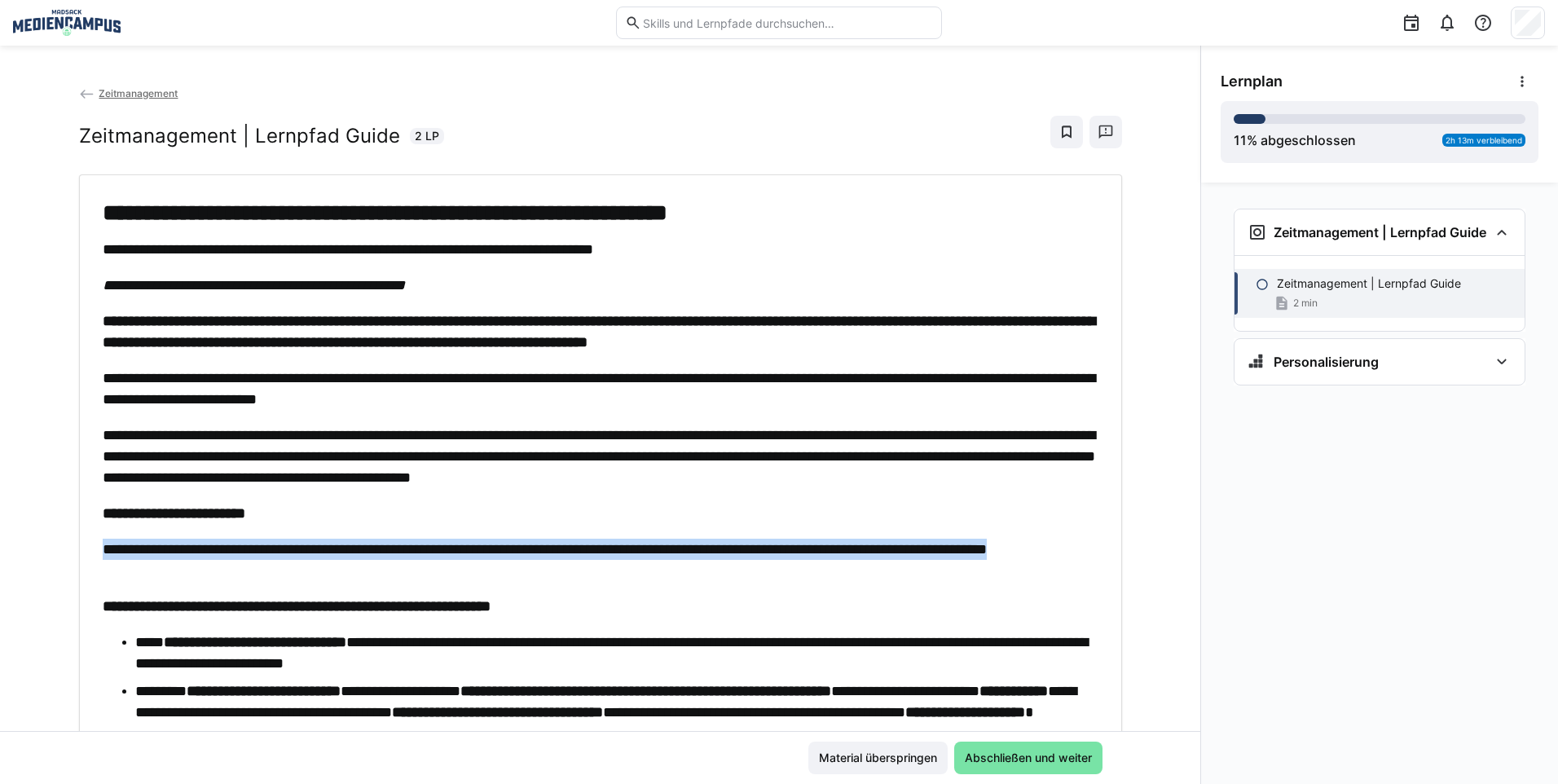
drag, startPoint x: 224, startPoint y: 568, endPoint x: 95, endPoint y: 546, distance: 130.9
click at [95, 546] on div "**********" at bounding box center [601, 582] width 1019 height 769
drag, startPoint x: 95, startPoint y: 546, endPoint x: 226, endPoint y: 576, distance: 134.4
click at [226, 576] on p "**********" at bounding box center [600, 560] width 996 height 43
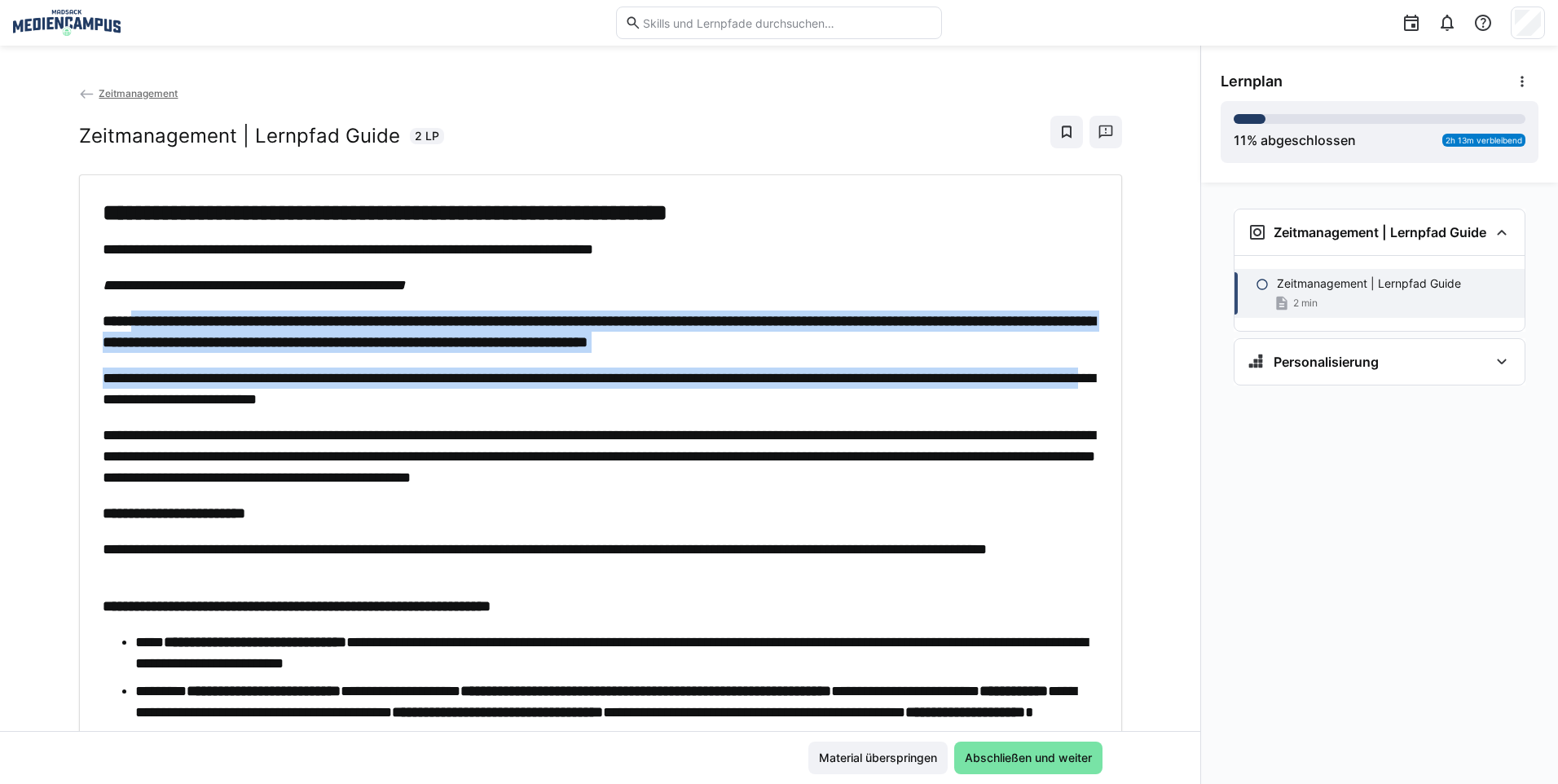
drag, startPoint x: 136, startPoint y: 319, endPoint x: 335, endPoint y: 394, distance: 212.7
click at [335, 394] on div "**********" at bounding box center [600, 582] width 996 height 769
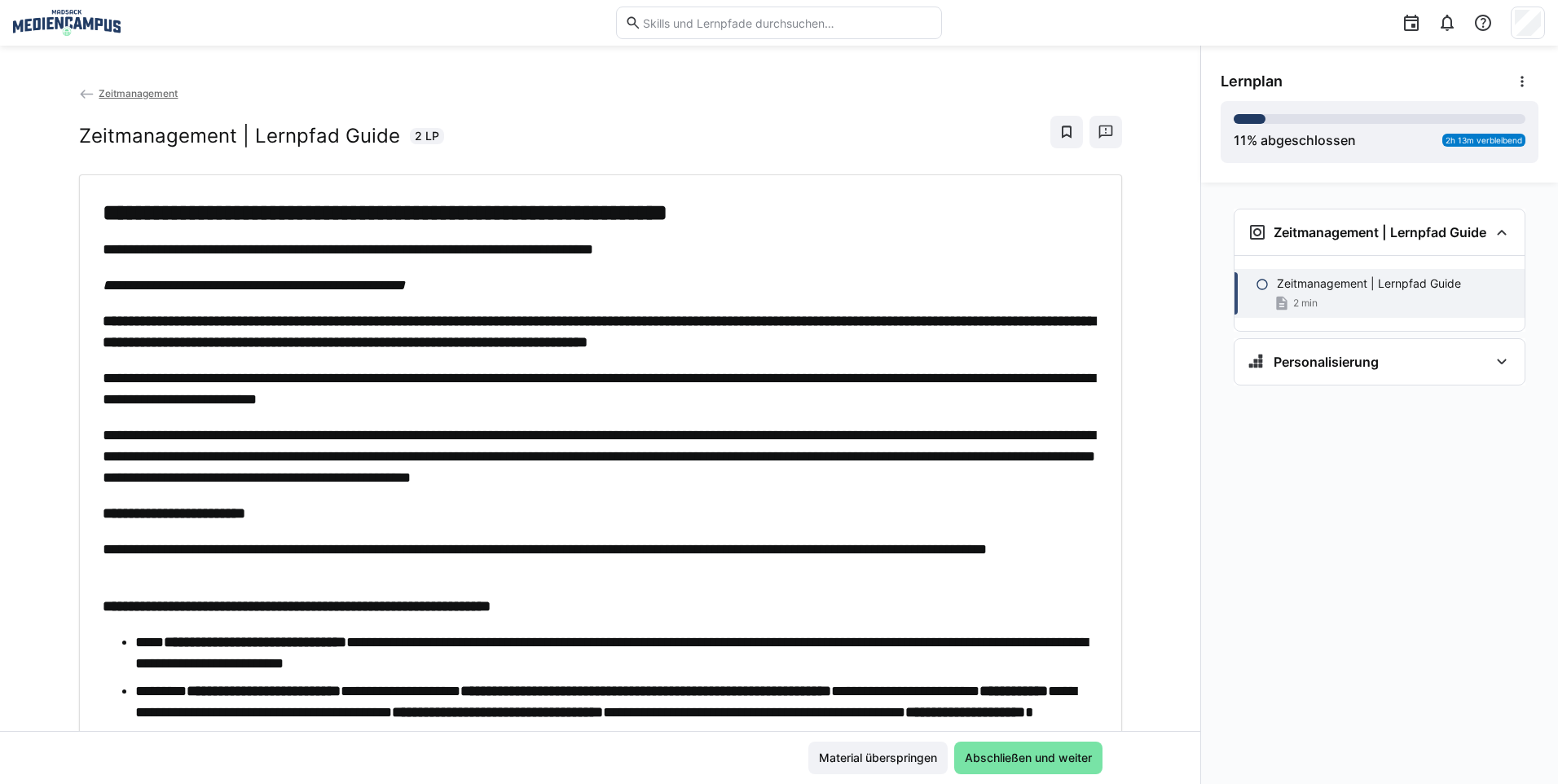
drag, startPoint x: 335, startPoint y: 394, endPoint x: 352, endPoint y: 462, distance: 70.1
click at [352, 462] on p "**********" at bounding box center [600, 456] width 996 height 63
click at [1069, 753] on span "Abschließen und weiter" at bounding box center [1028, 757] width 132 height 16
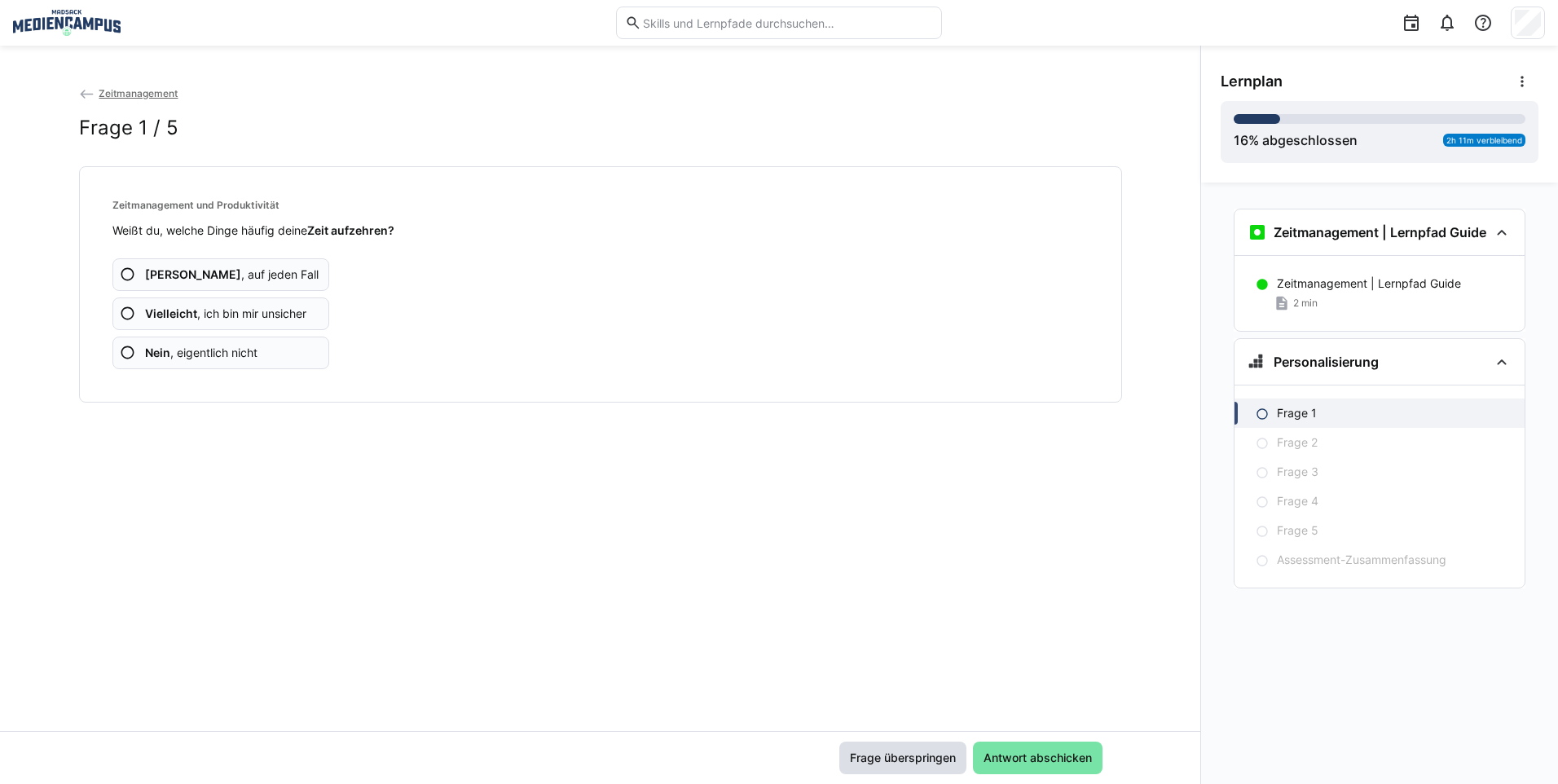
click at [904, 758] on span "Frage überspringen" at bounding box center [903, 757] width 111 height 16
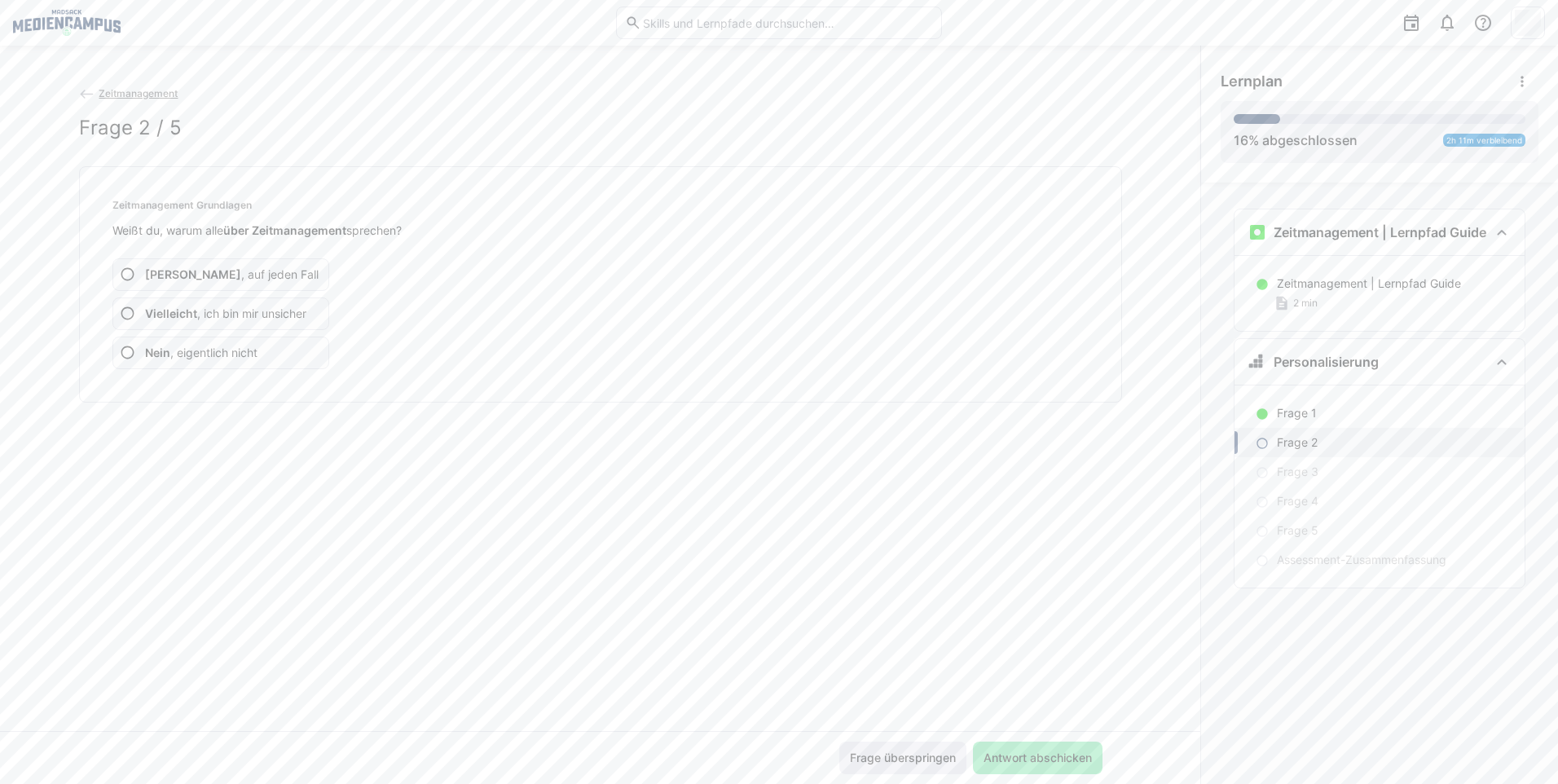
click at [904, 758] on span "Frage überspringen" at bounding box center [903, 757] width 111 height 16
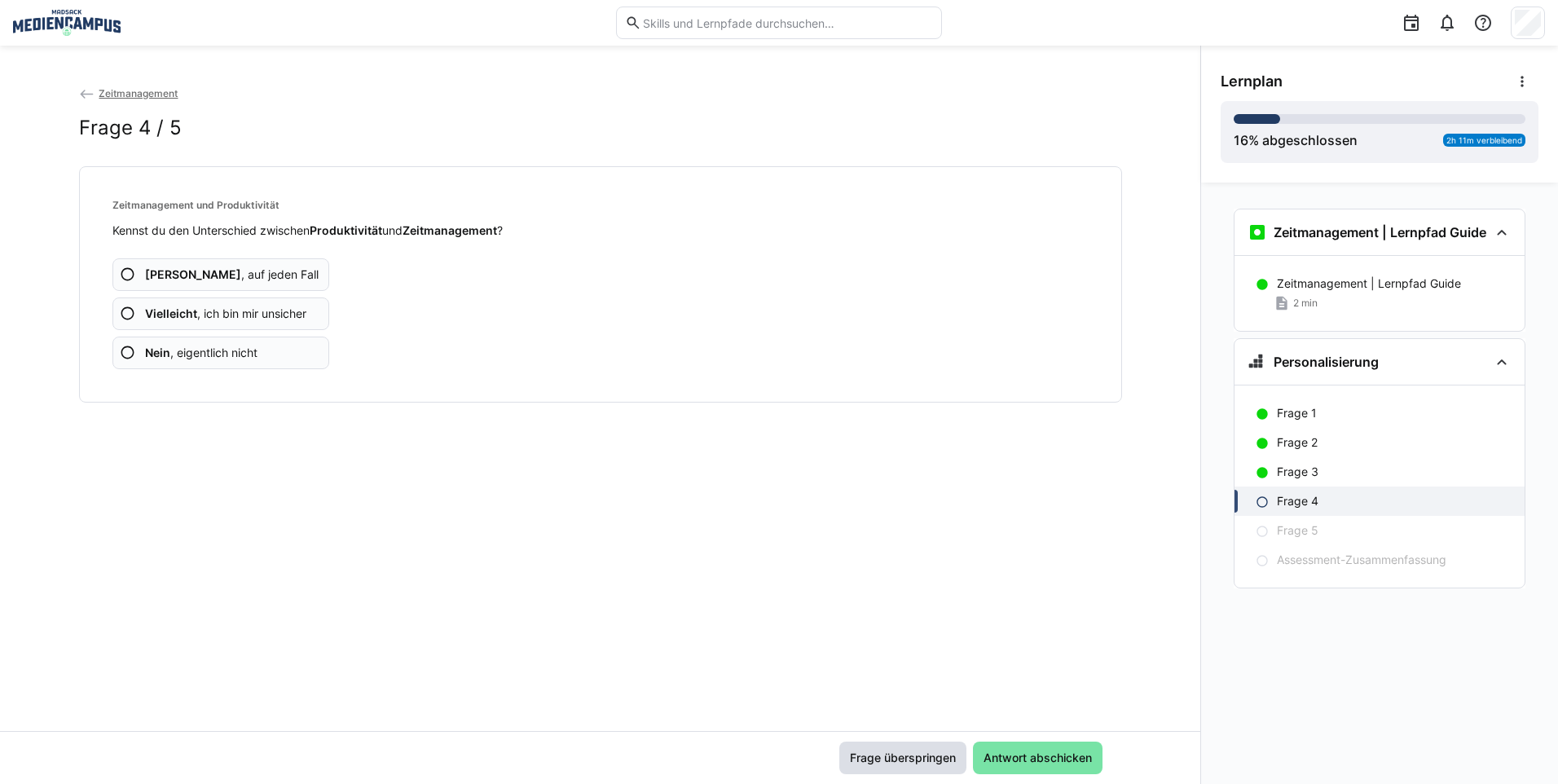
click at [904, 758] on span "Frage überspringen" at bounding box center [903, 757] width 111 height 16
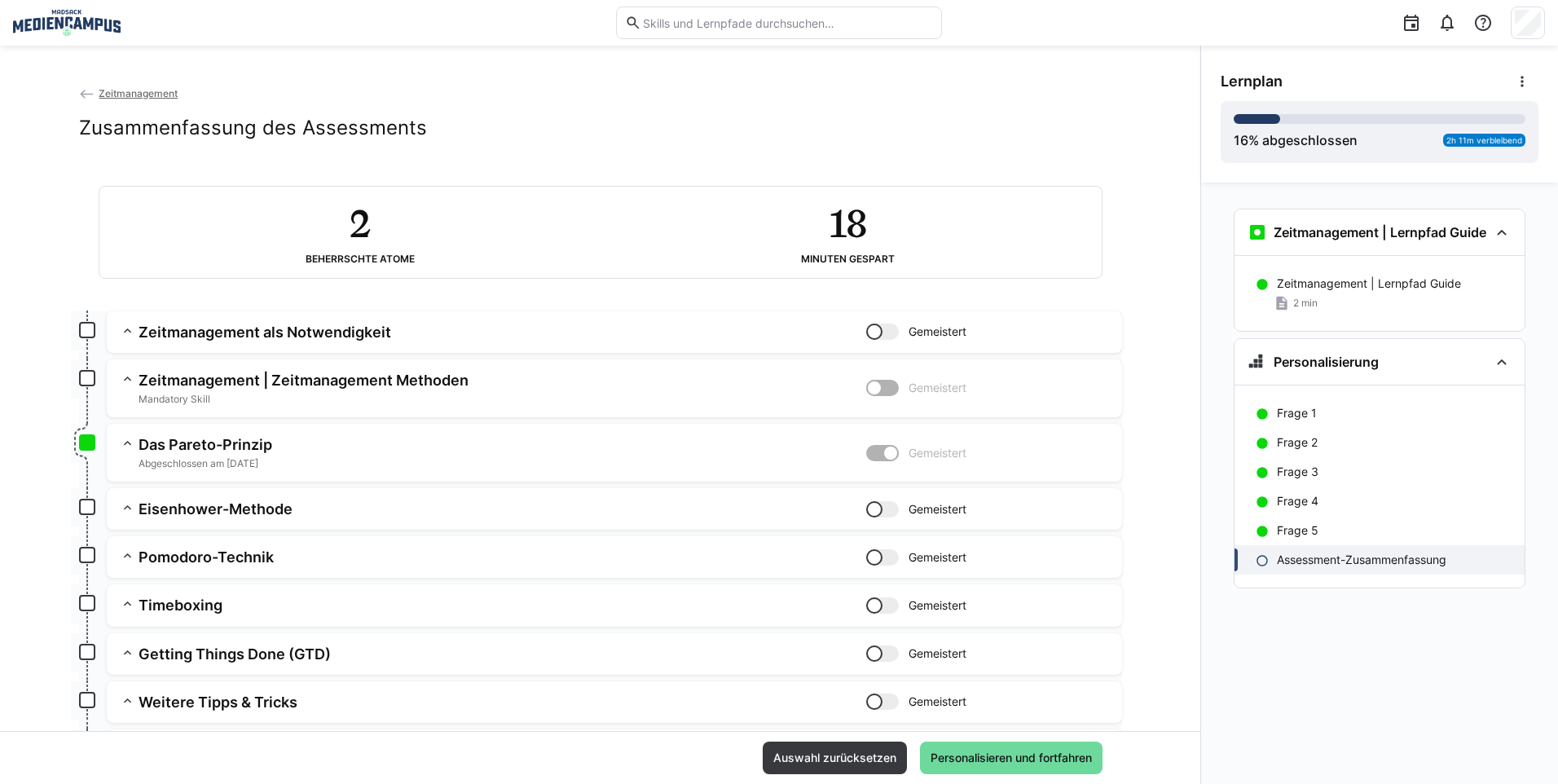
click at [973, 756] on span "Personalisieren und fortfahren" at bounding box center [1011, 757] width 166 height 16
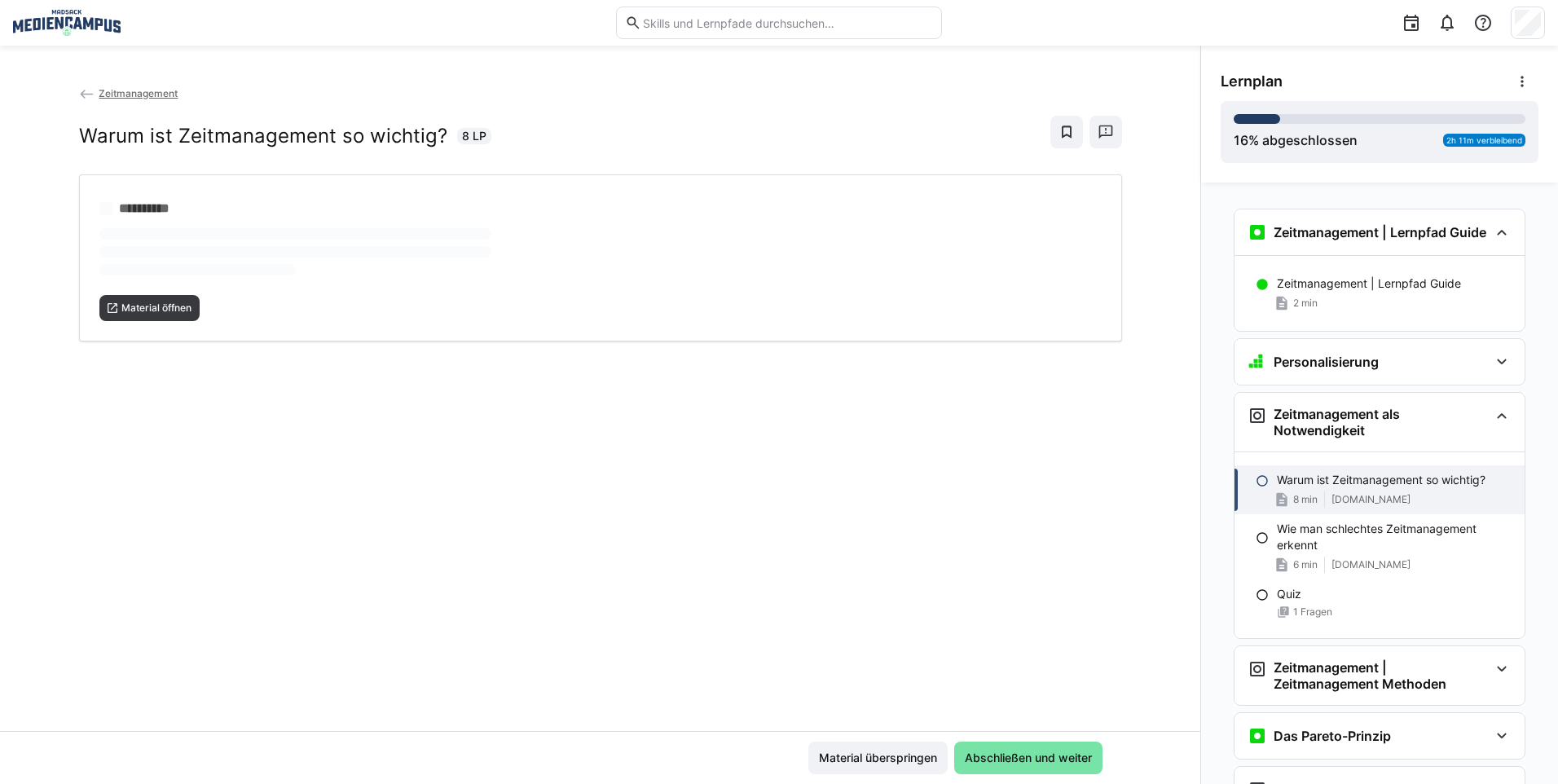
scroll to position [223, 0]
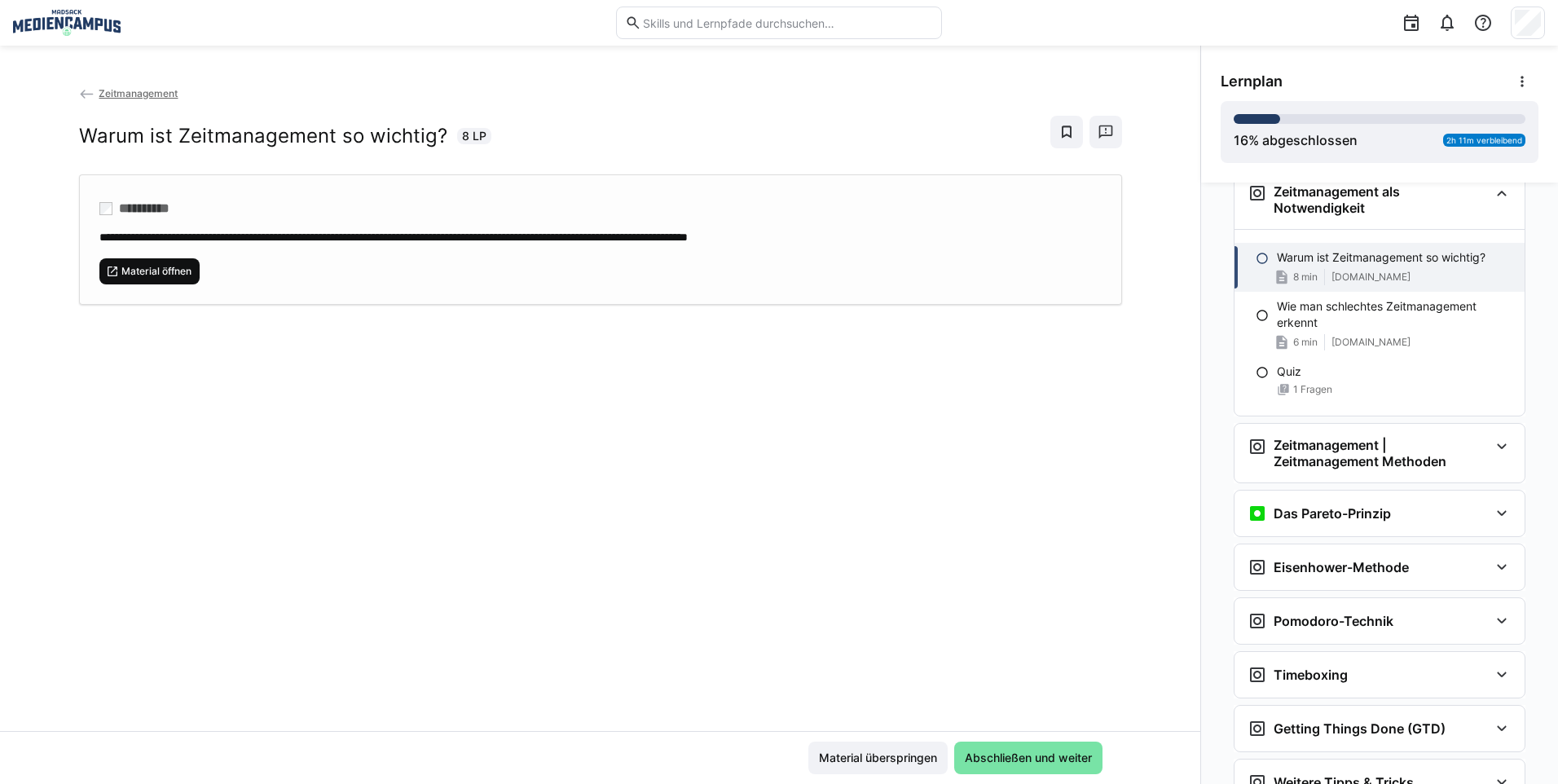
click at [177, 277] on span "Material öffnen" at bounding box center [149, 271] width 101 height 26
click at [888, 754] on span "Material überspringen" at bounding box center [878, 757] width 123 height 16
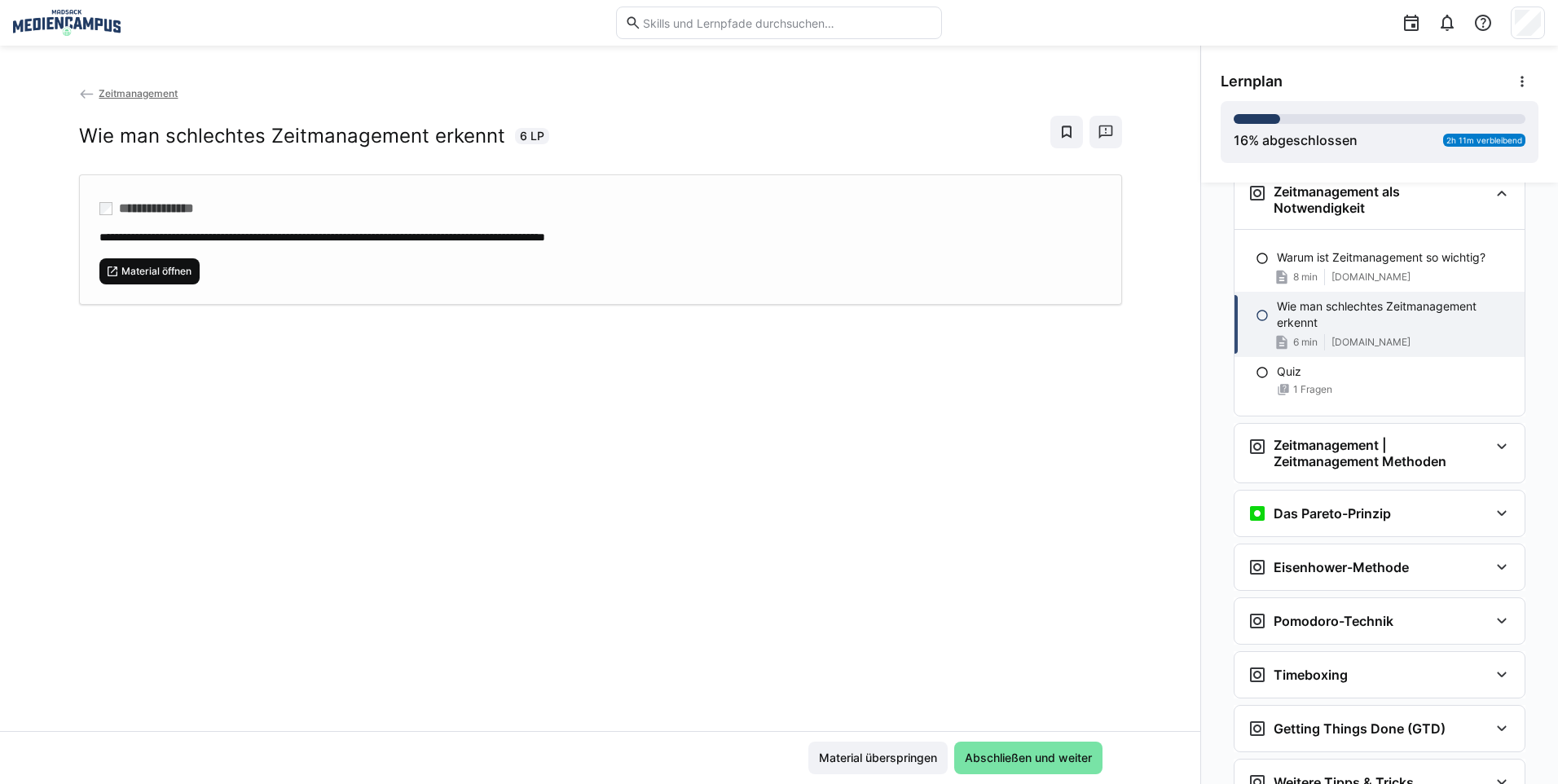
click at [129, 269] on span "Material öffnen" at bounding box center [156, 270] width 73 height 13
click at [885, 746] on span "Material überspringen" at bounding box center [877, 758] width 139 height 32
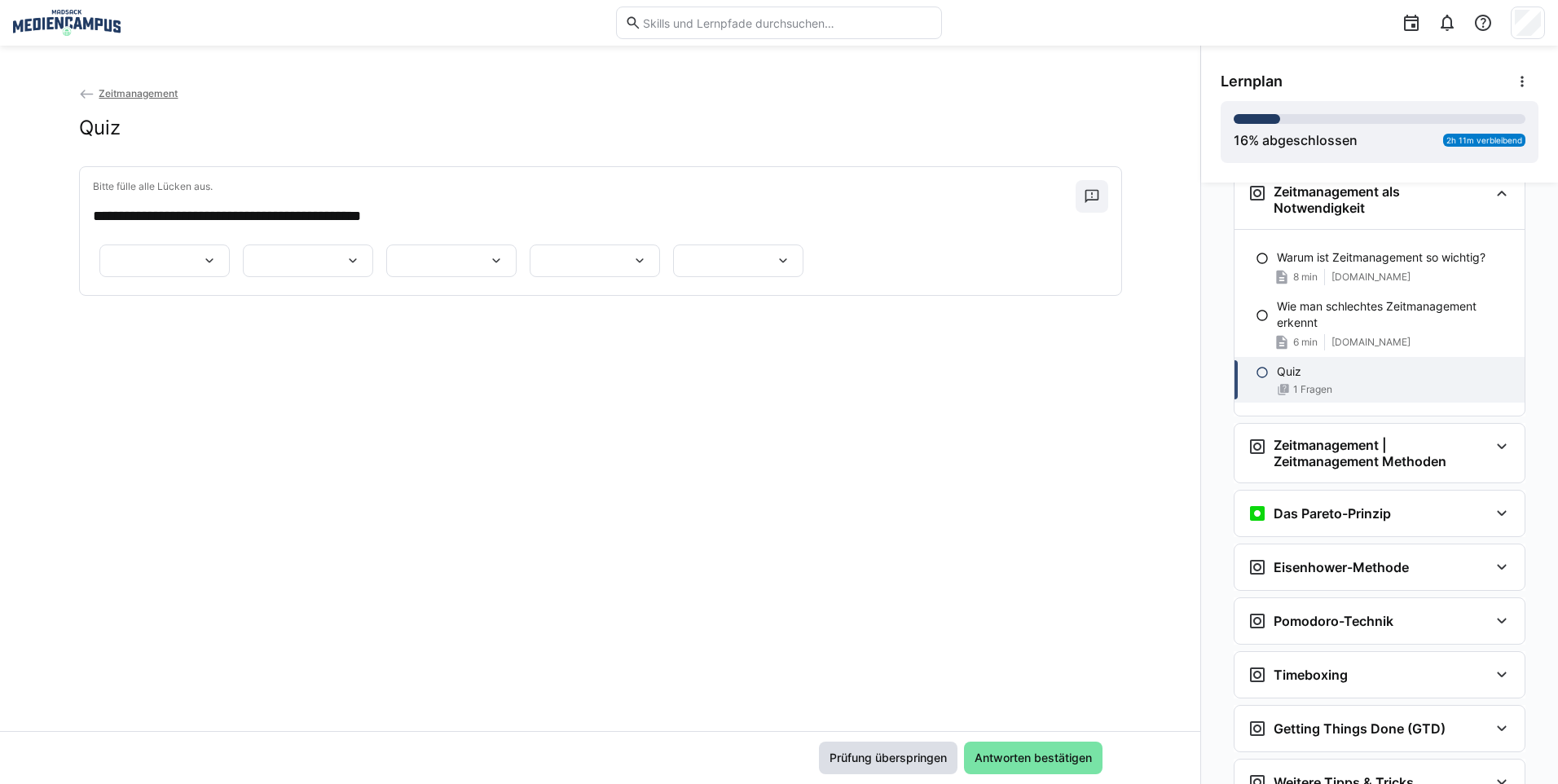
click at [884, 750] on span "Prüfung überspringen" at bounding box center [887, 757] width 122 height 16
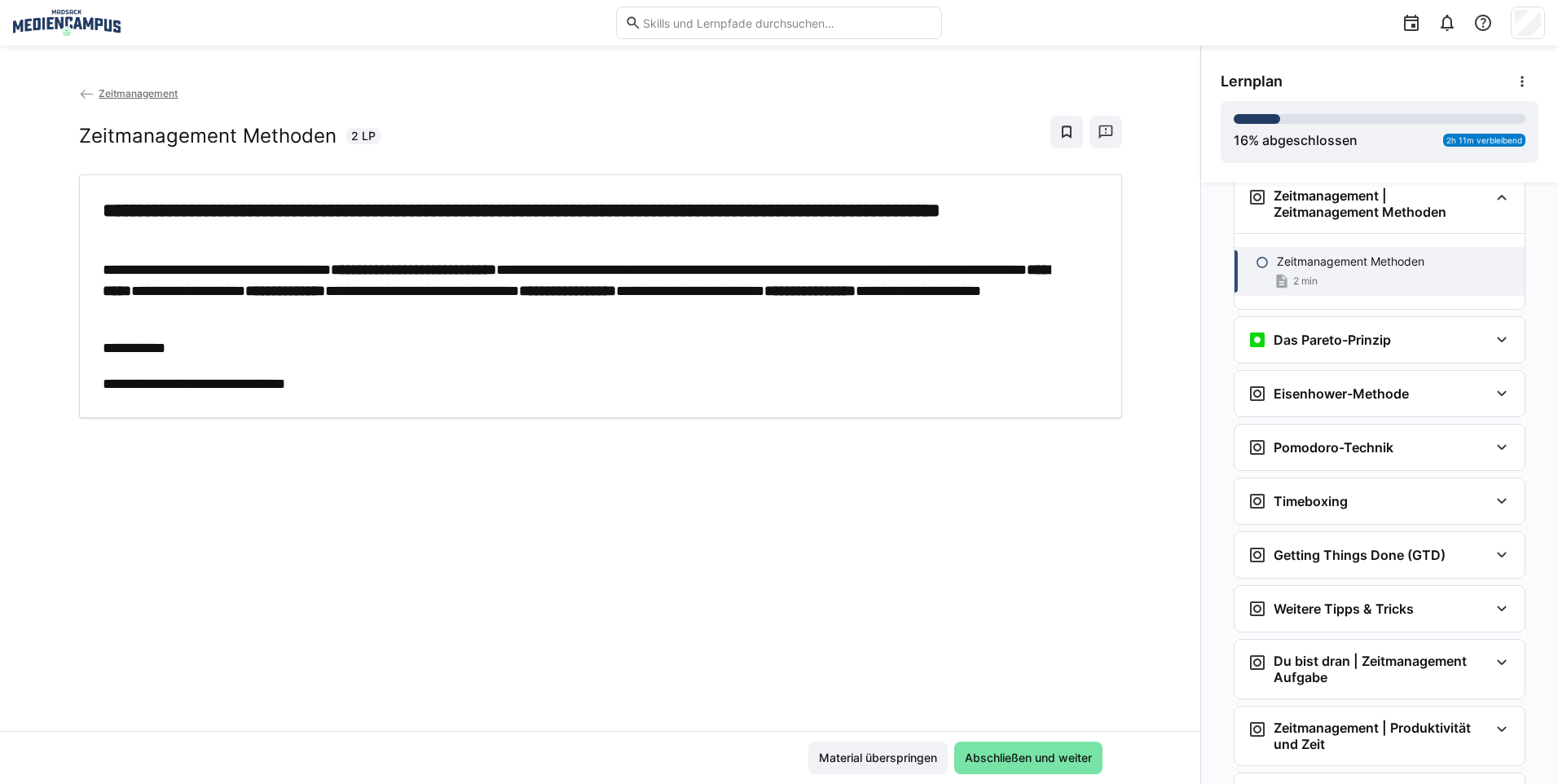
scroll to position [476, 0]
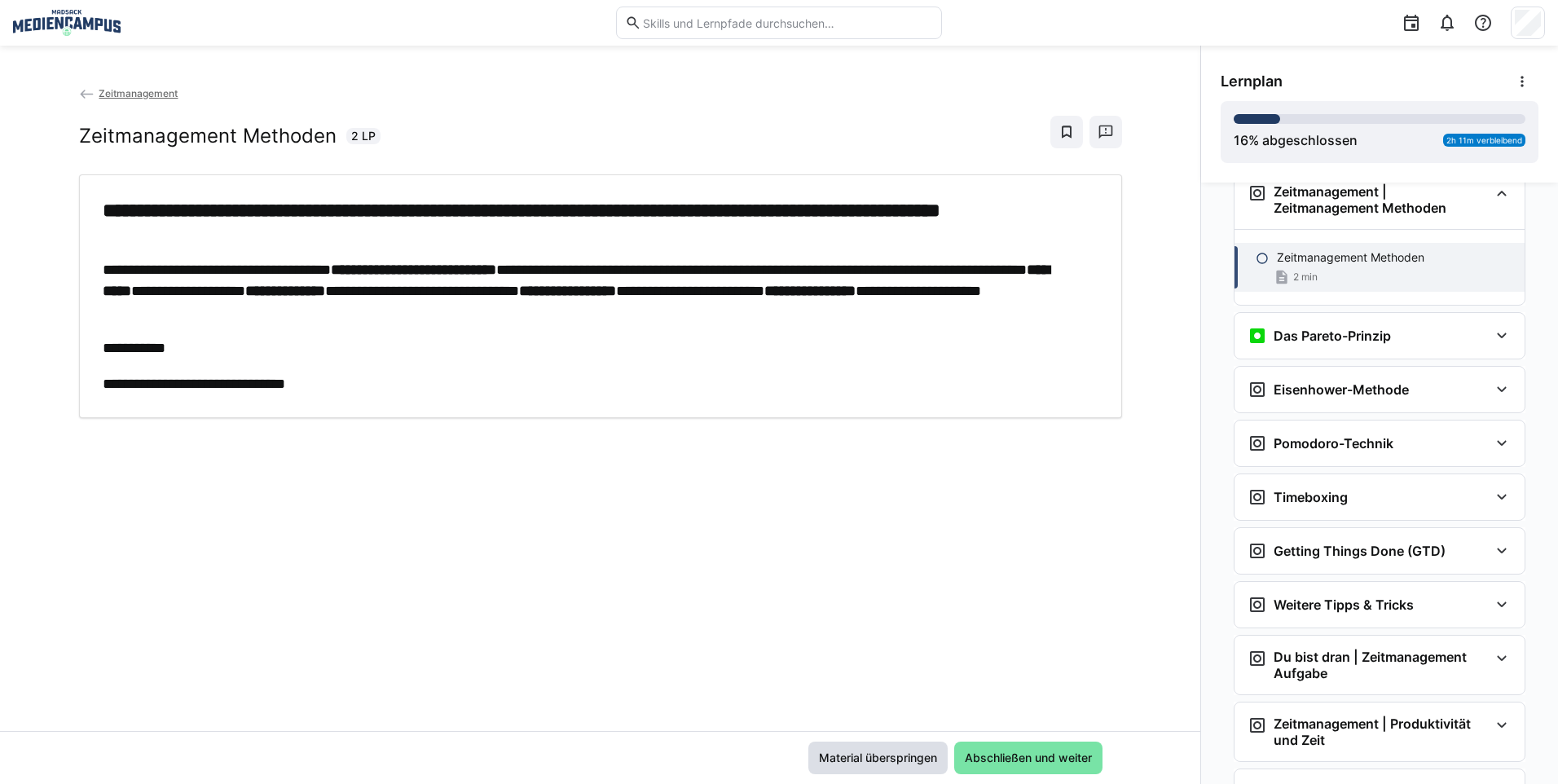
click at [884, 750] on span "Material überspringen" at bounding box center [878, 757] width 123 height 16
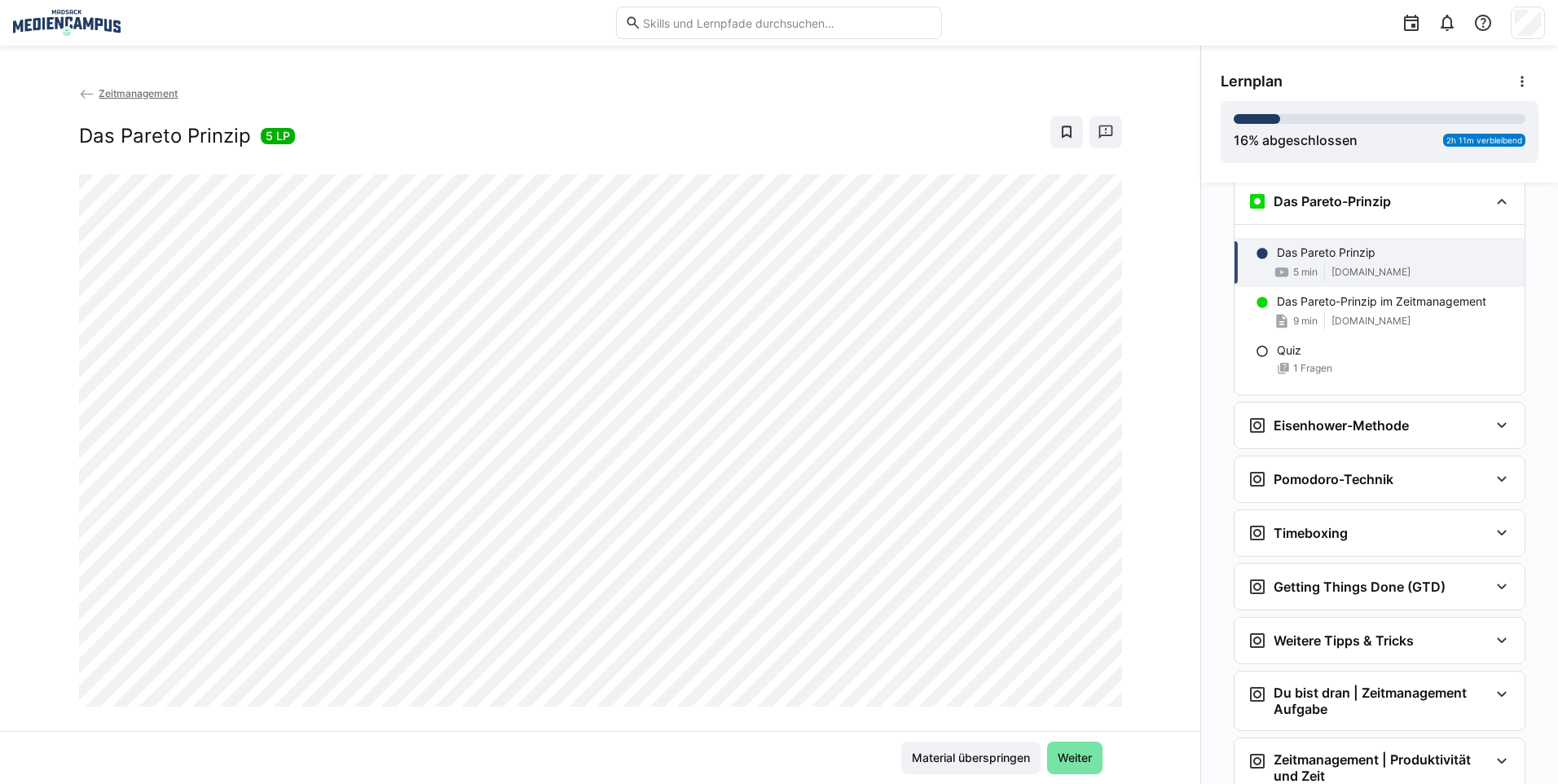
scroll to position [618, 0]
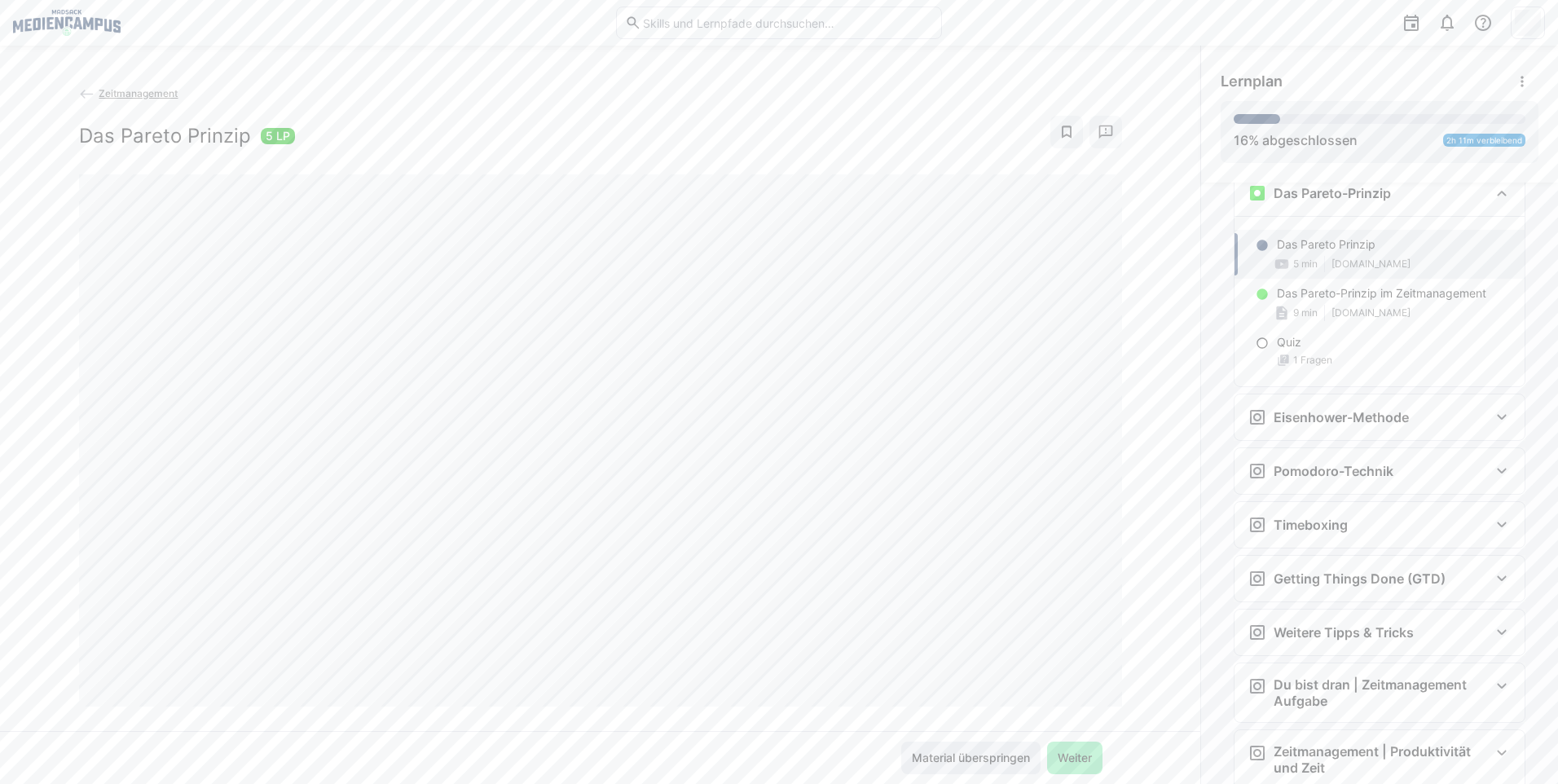
click at [932, 755] on span "Material überspringen" at bounding box center [971, 757] width 123 height 16
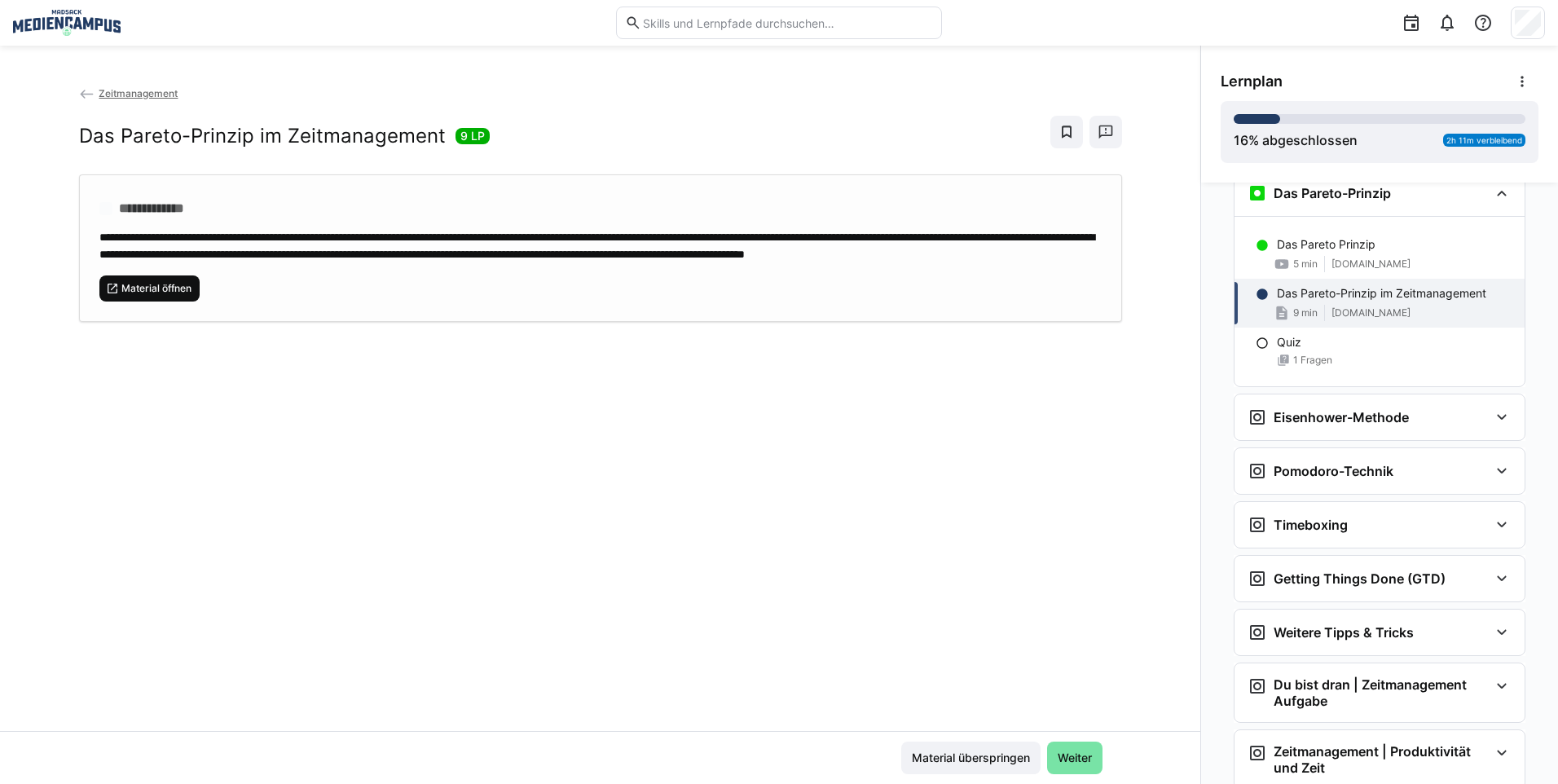
click at [178, 317] on div "**********" at bounding box center [601, 247] width 1043 height 148
